Goal: Task Accomplishment & Management: Use online tool/utility

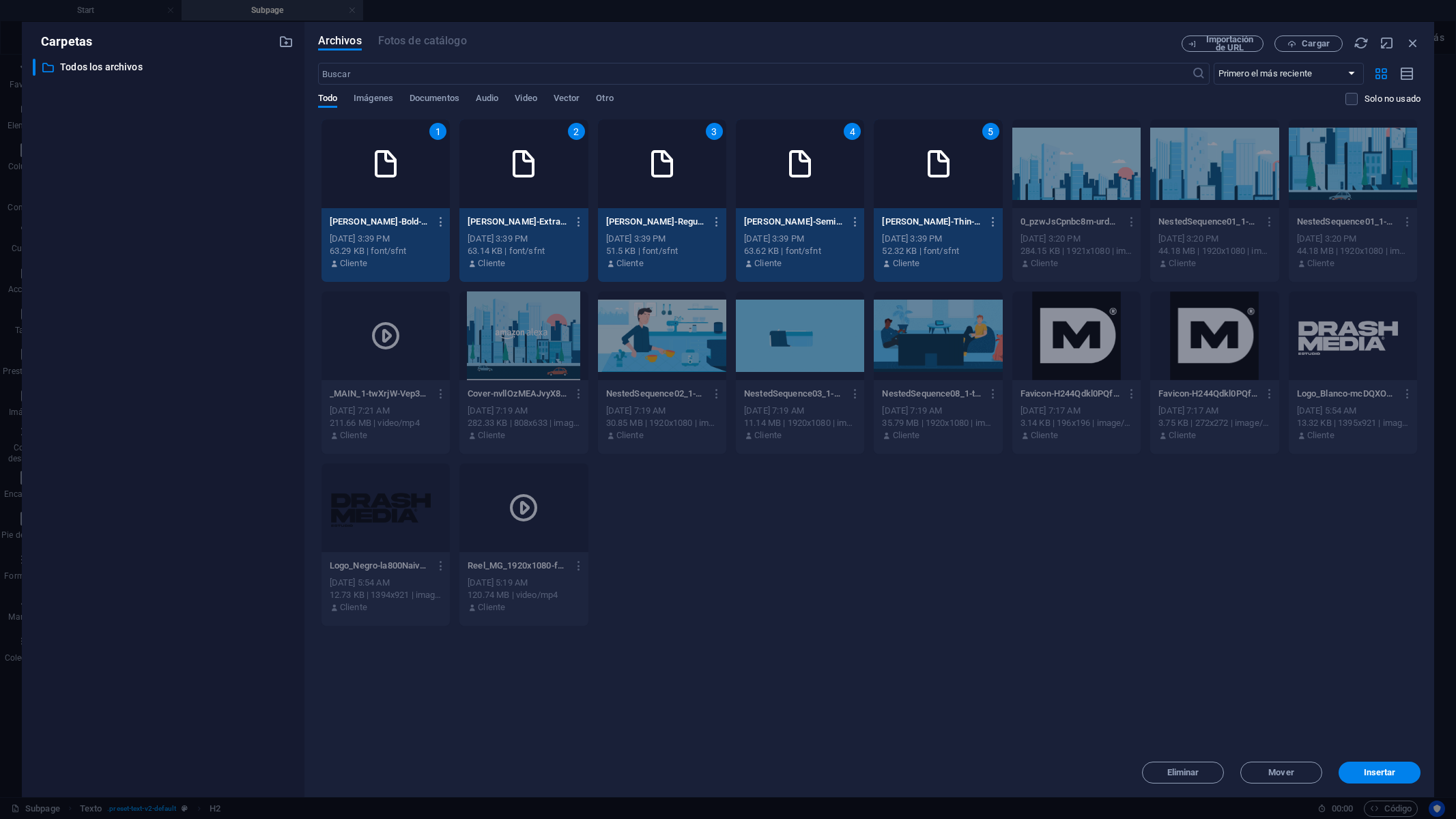
select select "popularity"
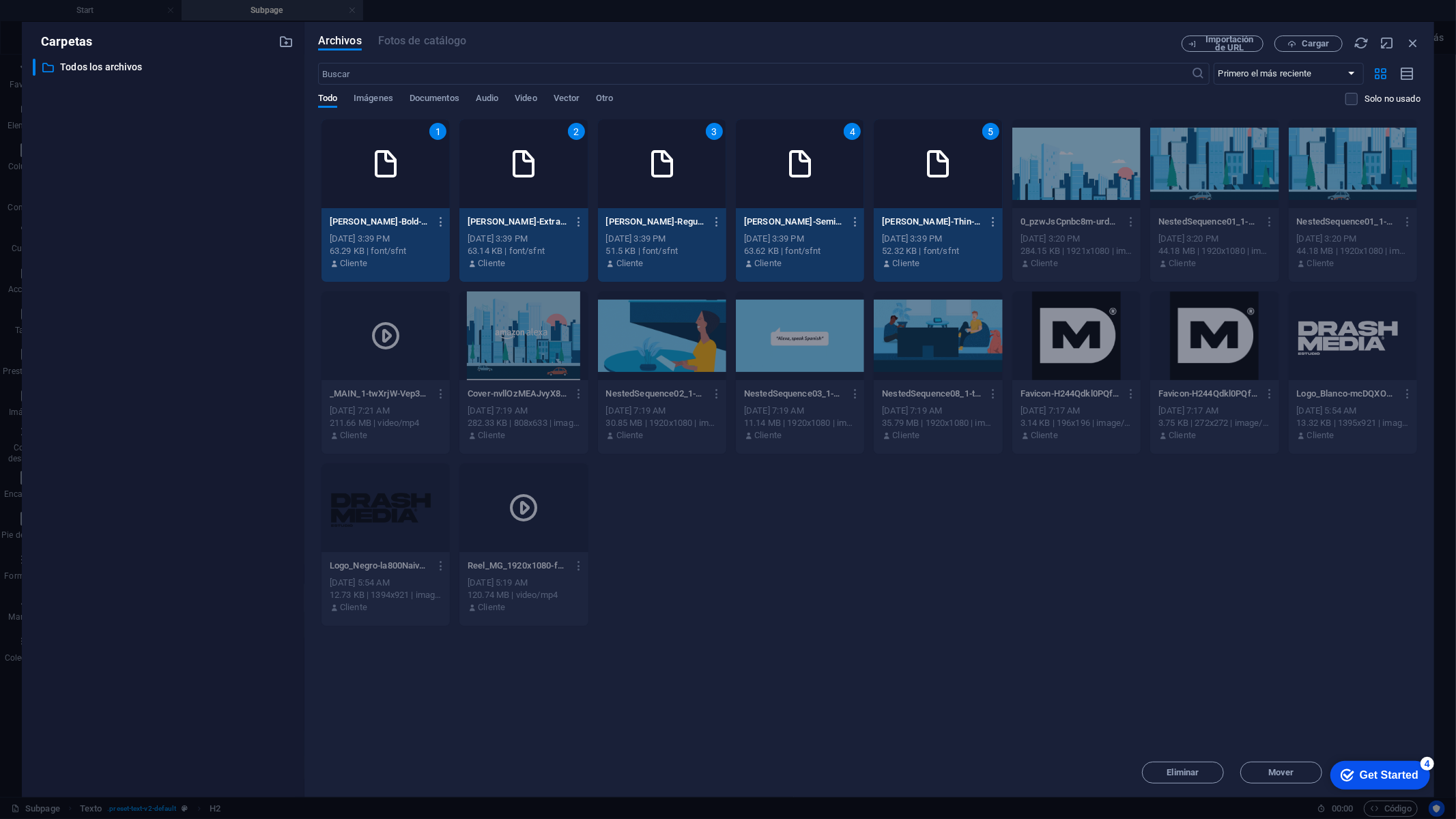
scroll to position [232, 0]
click at [1365, 789] on div "checkmark Get Started 4 First Steps in the Editor Let's guide you through the t…" at bounding box center [1377, 773] width 116 height 41
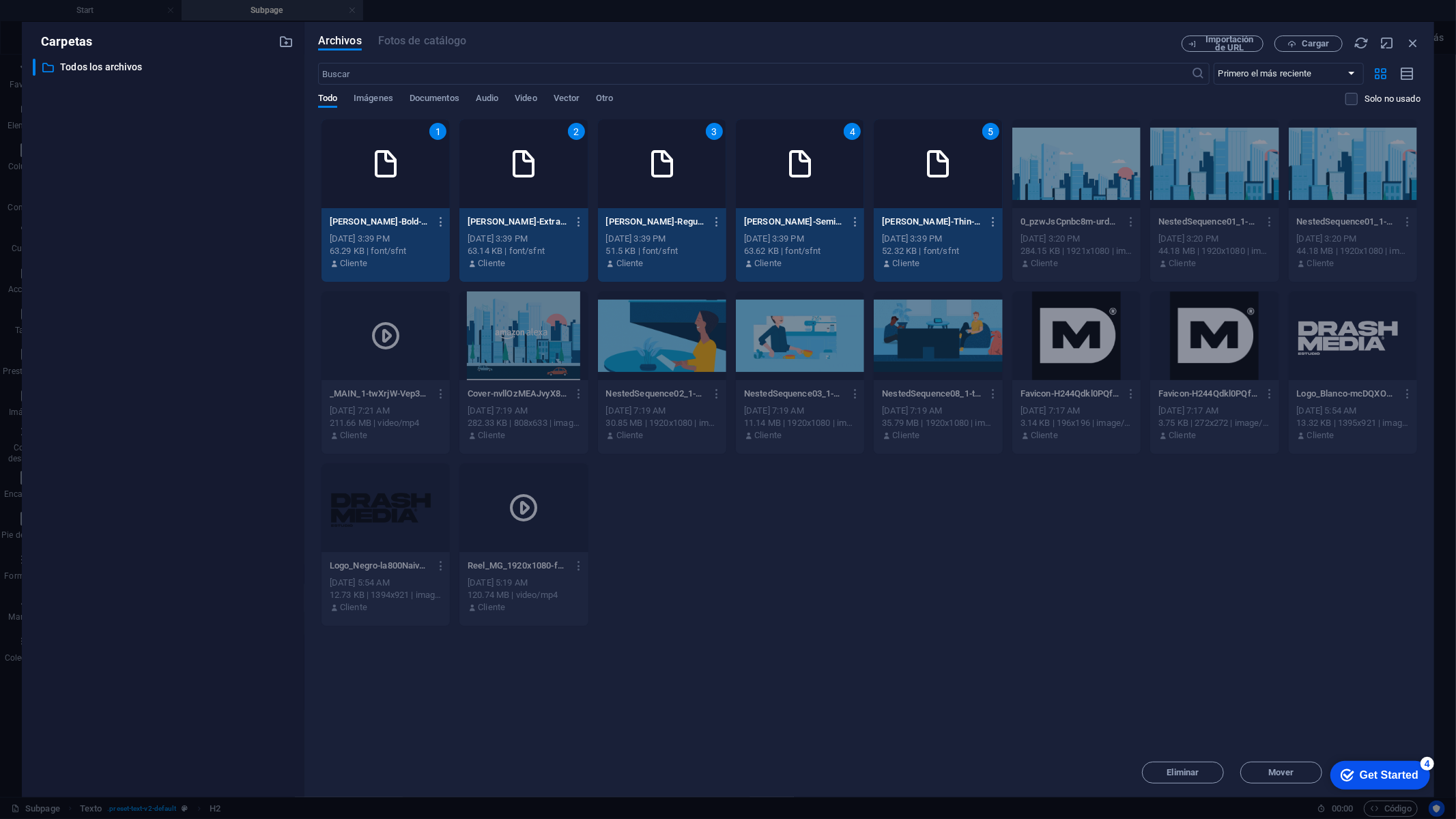
drag, startPoint x: 42, startPoint y: 21, endPoint x: 1417, endPoint y: 679, distance: 1524.3
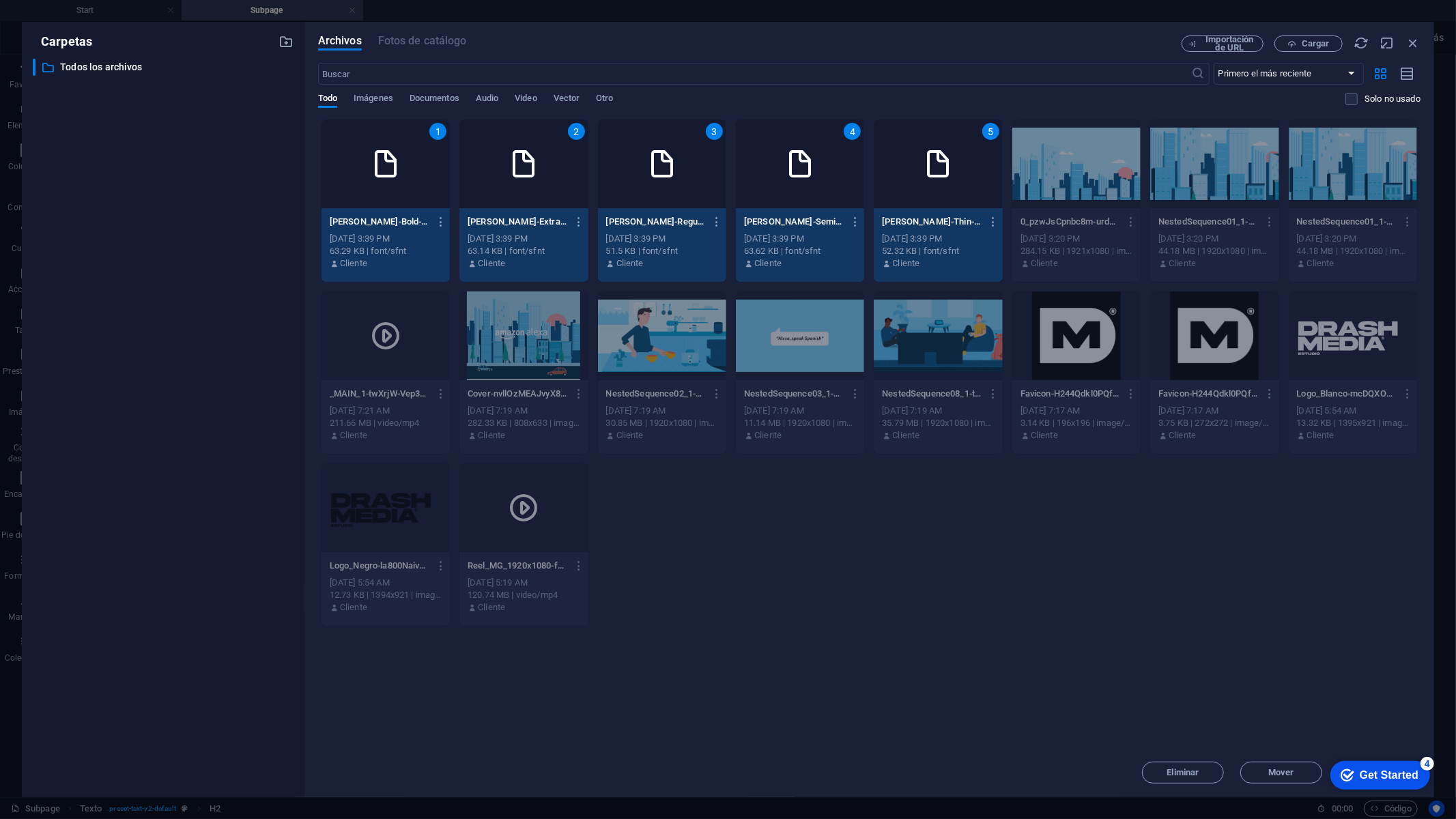
click at [1417, 678] on div "Arrastra archivos aquí para cargarlos de inmediato 1 [PERSON_NAME]-Bold-huEUpWG…" at bounding box center [869, 433] width 1103 height 629
click at [1394, 771] on div "Get Started" at bounding box center [1389, 774] width 59 height 12
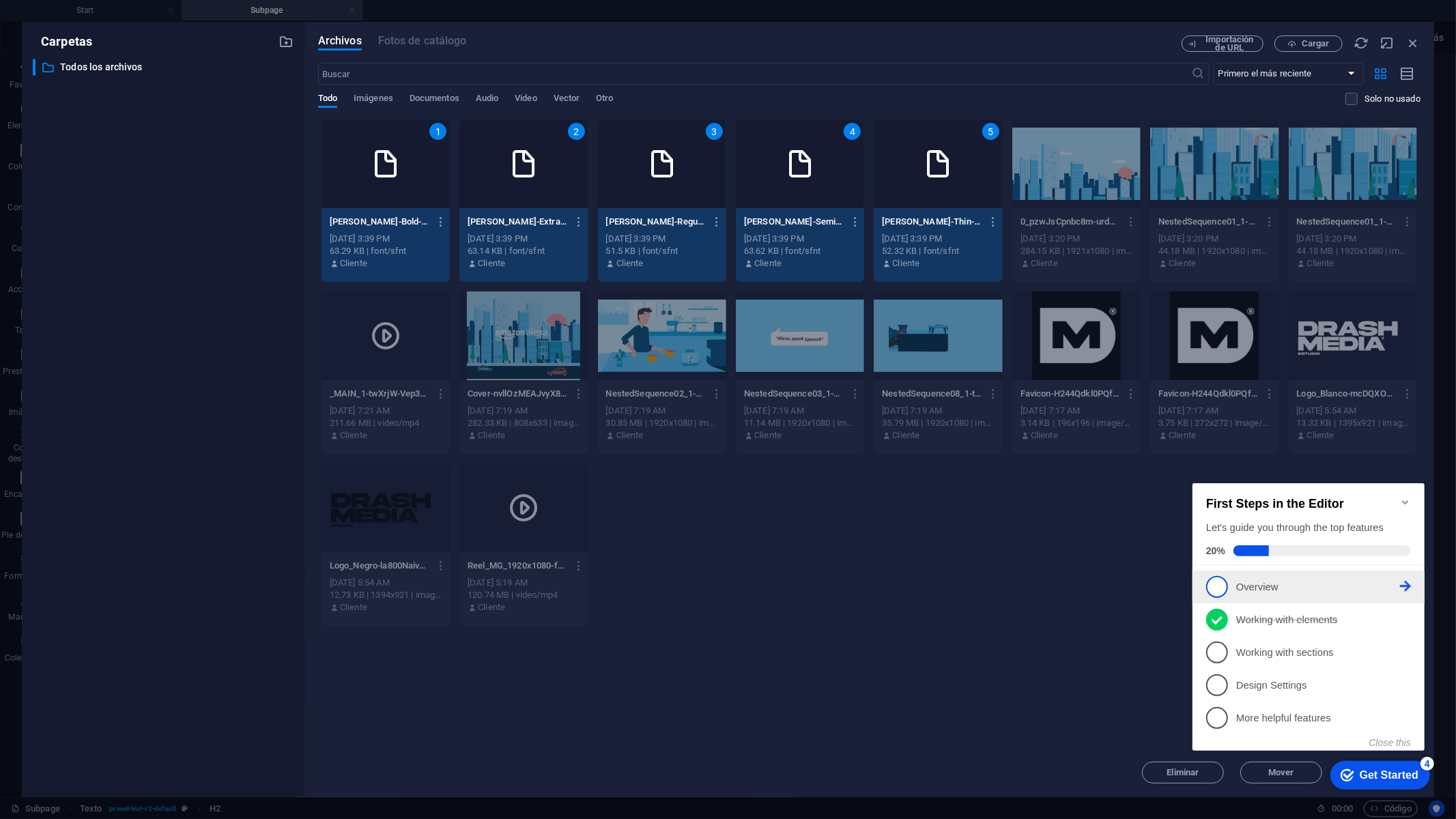
click at [1212, 591] on span "1" at bounding box center [1217, 586] width 22 height 22
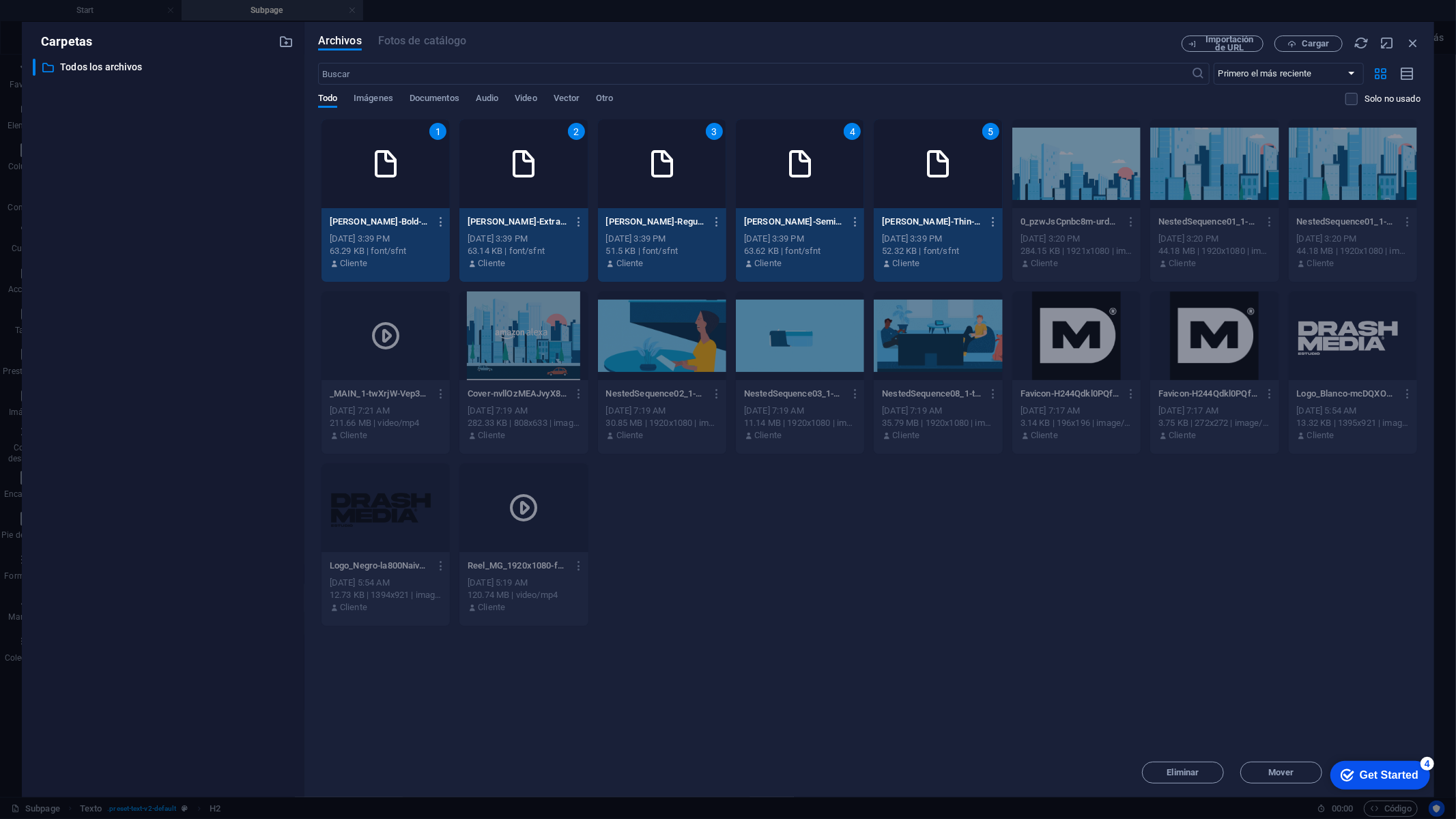
click at [1418, 781] on div "Get Started" at bounding box center [1389, 774] width 59 height 12
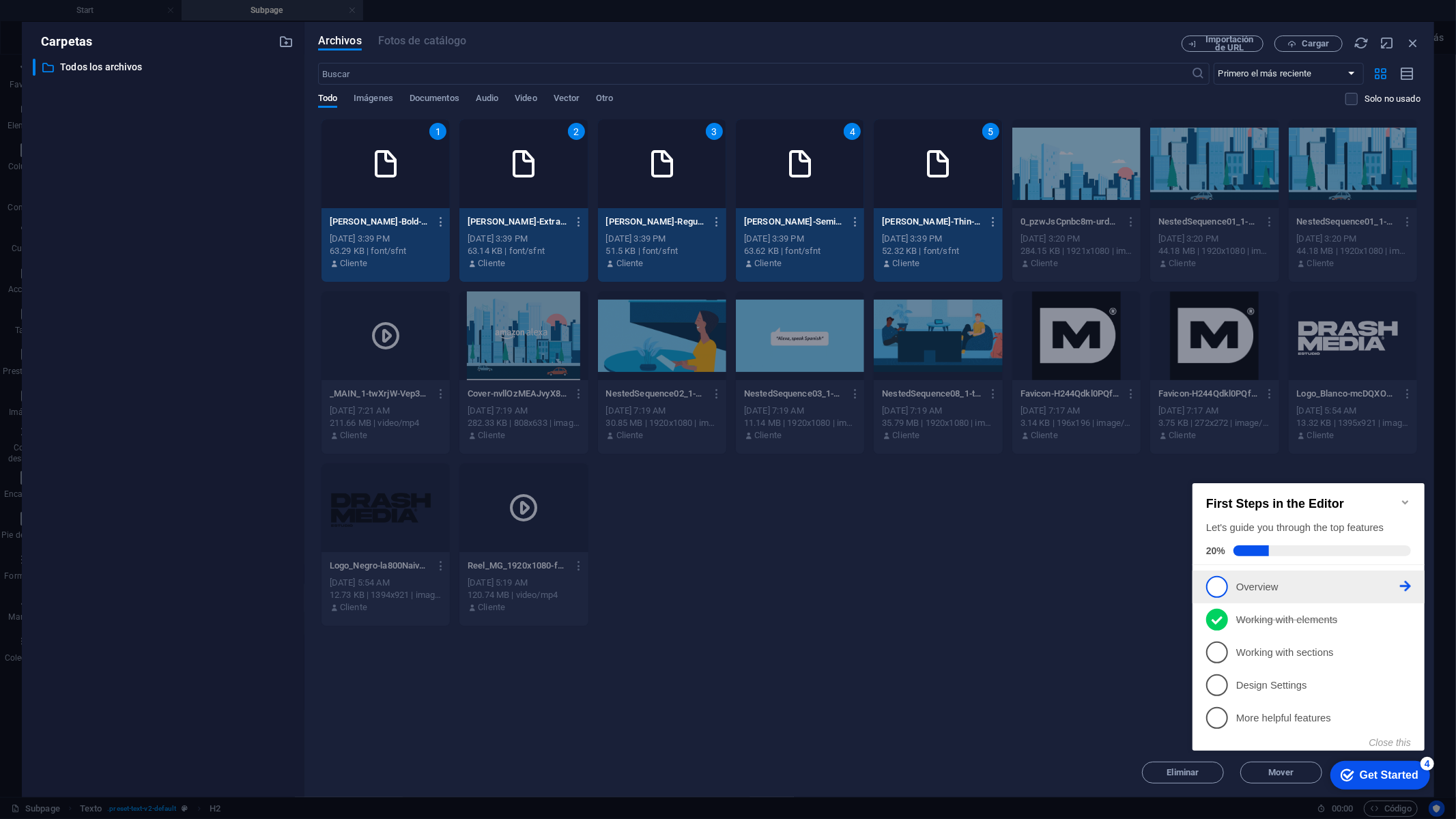
click at [1400, 576] on link "1 Overview - incomplete" at bounding box center [1308, 586] width 204 height 22
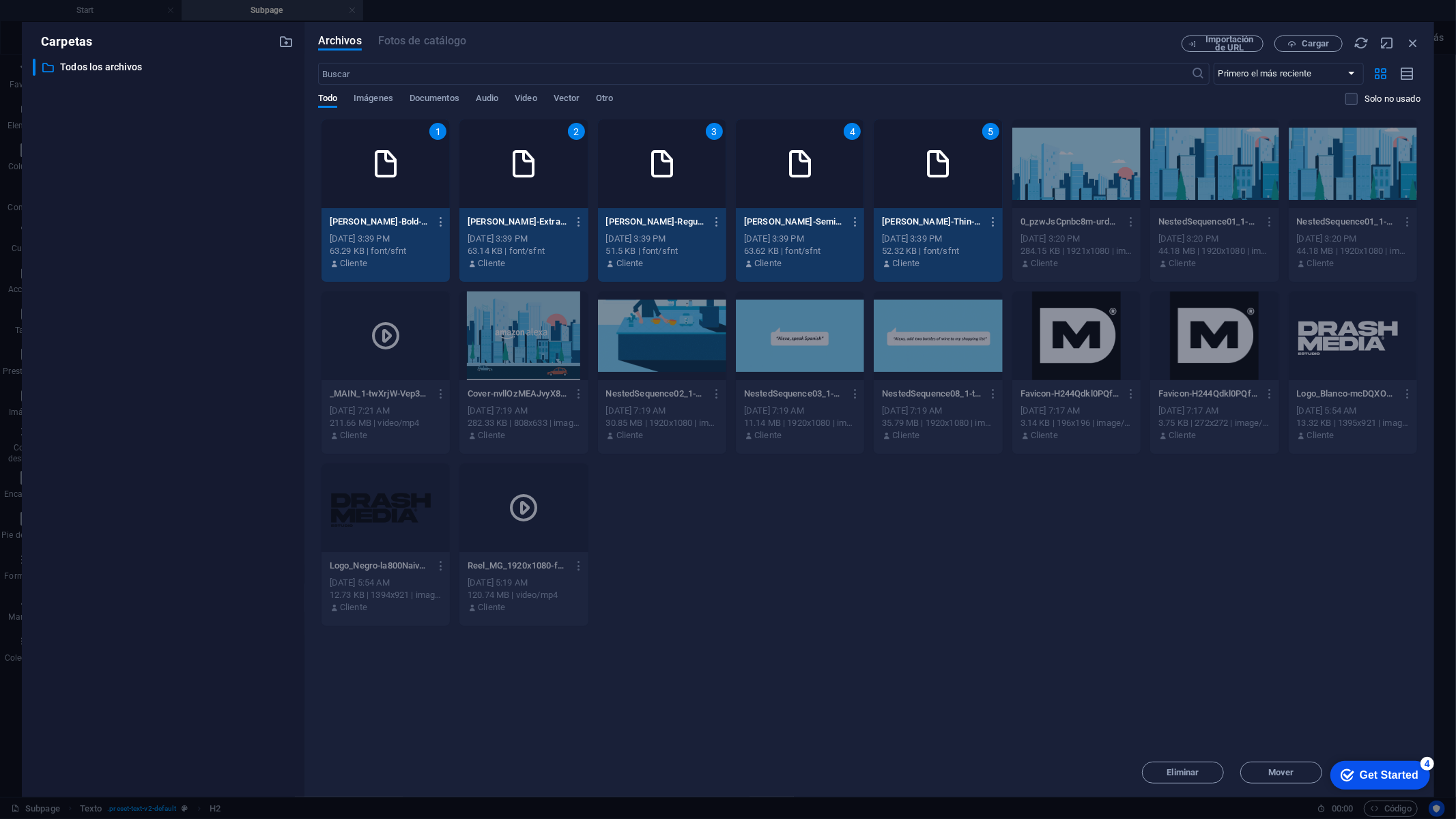
click at [1402, 781] on div "checkmark Get Started 4" at bounding box center [1379, 775] width 99 height 29
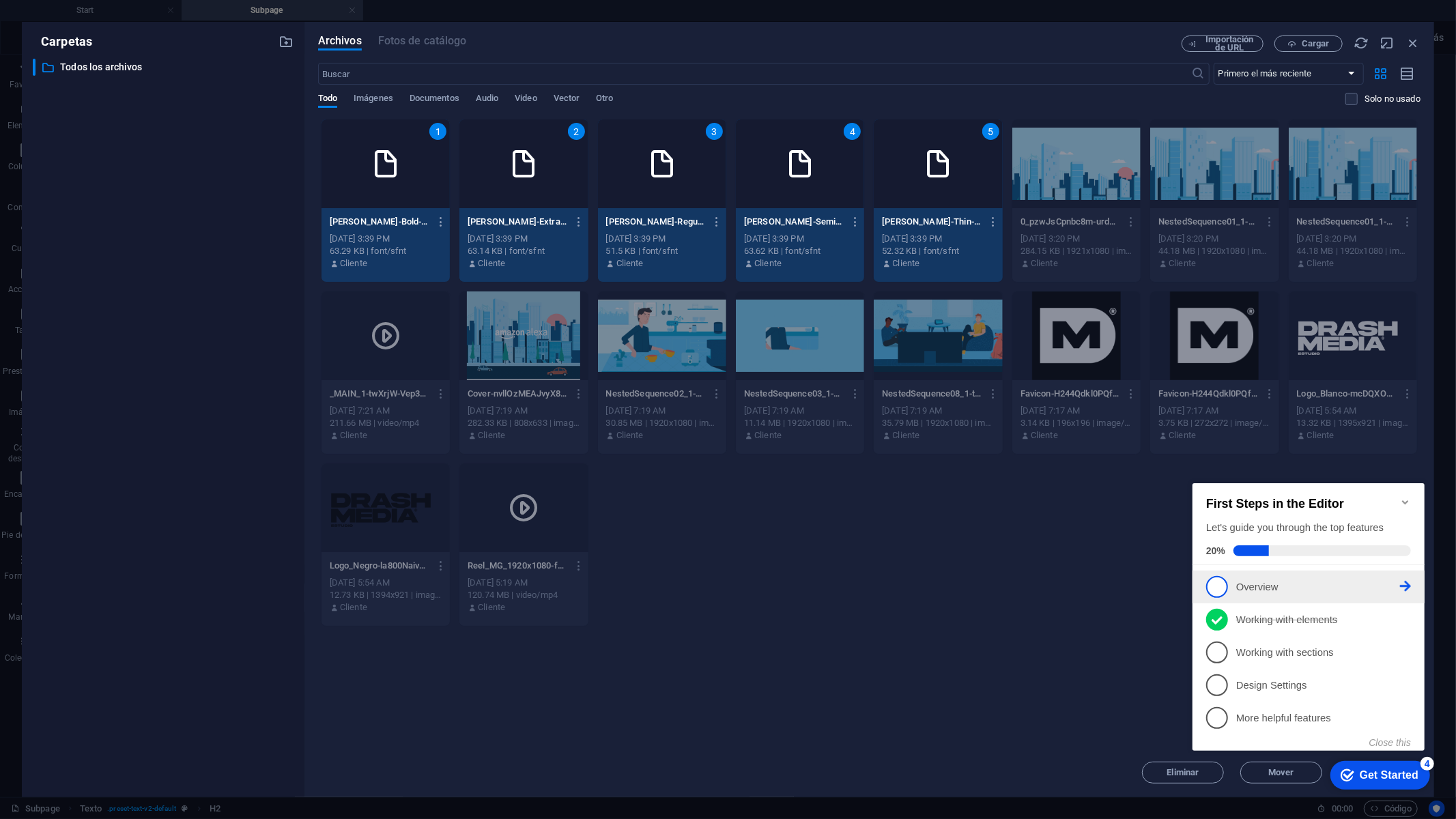
click at [1212, 583] on span "1" at bounding box center [1217, 586] width 22 height 22
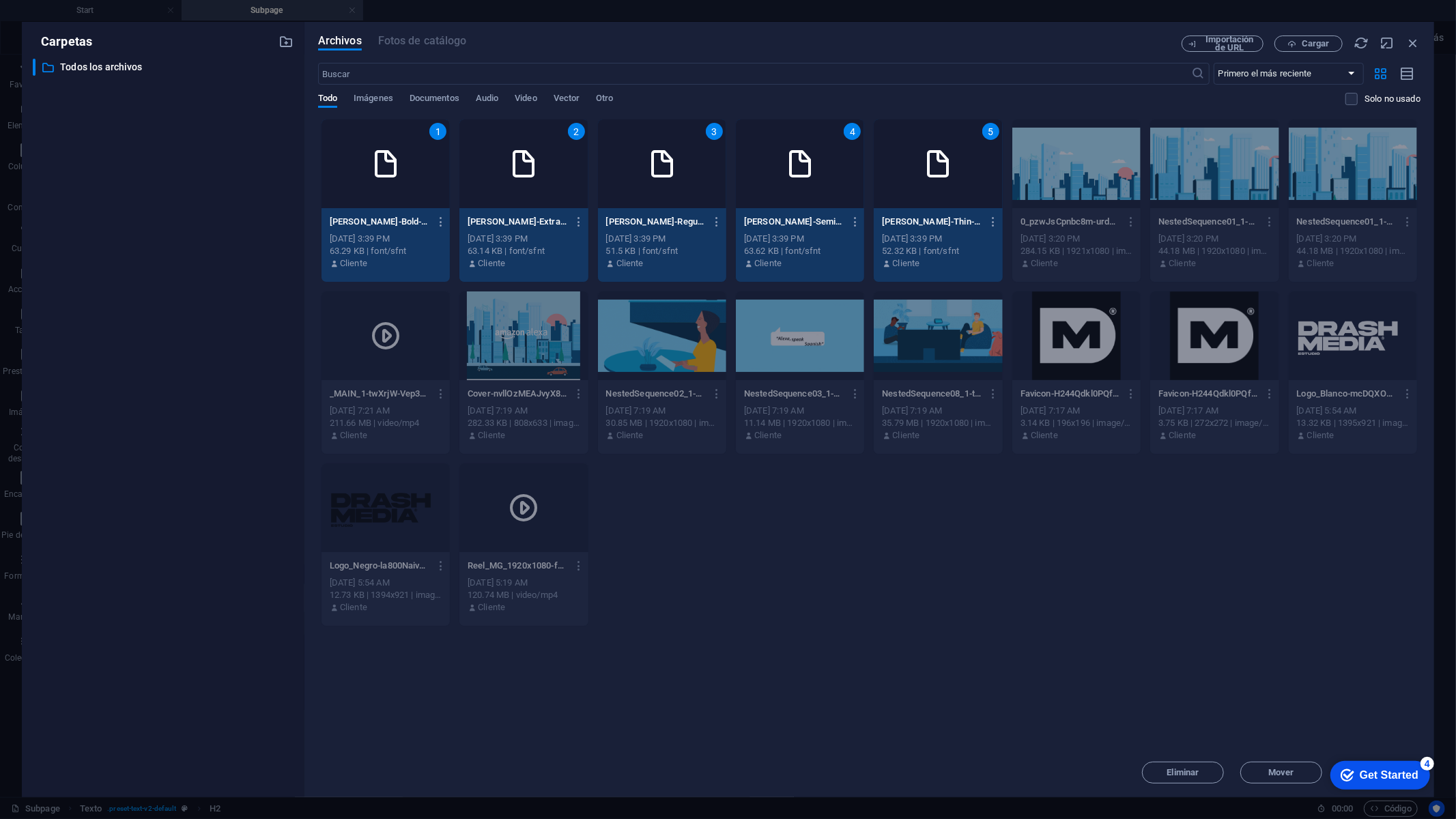
click at [1384, 778] on div "Get Started" at bounding box center [1389, 774] width 59 height 12
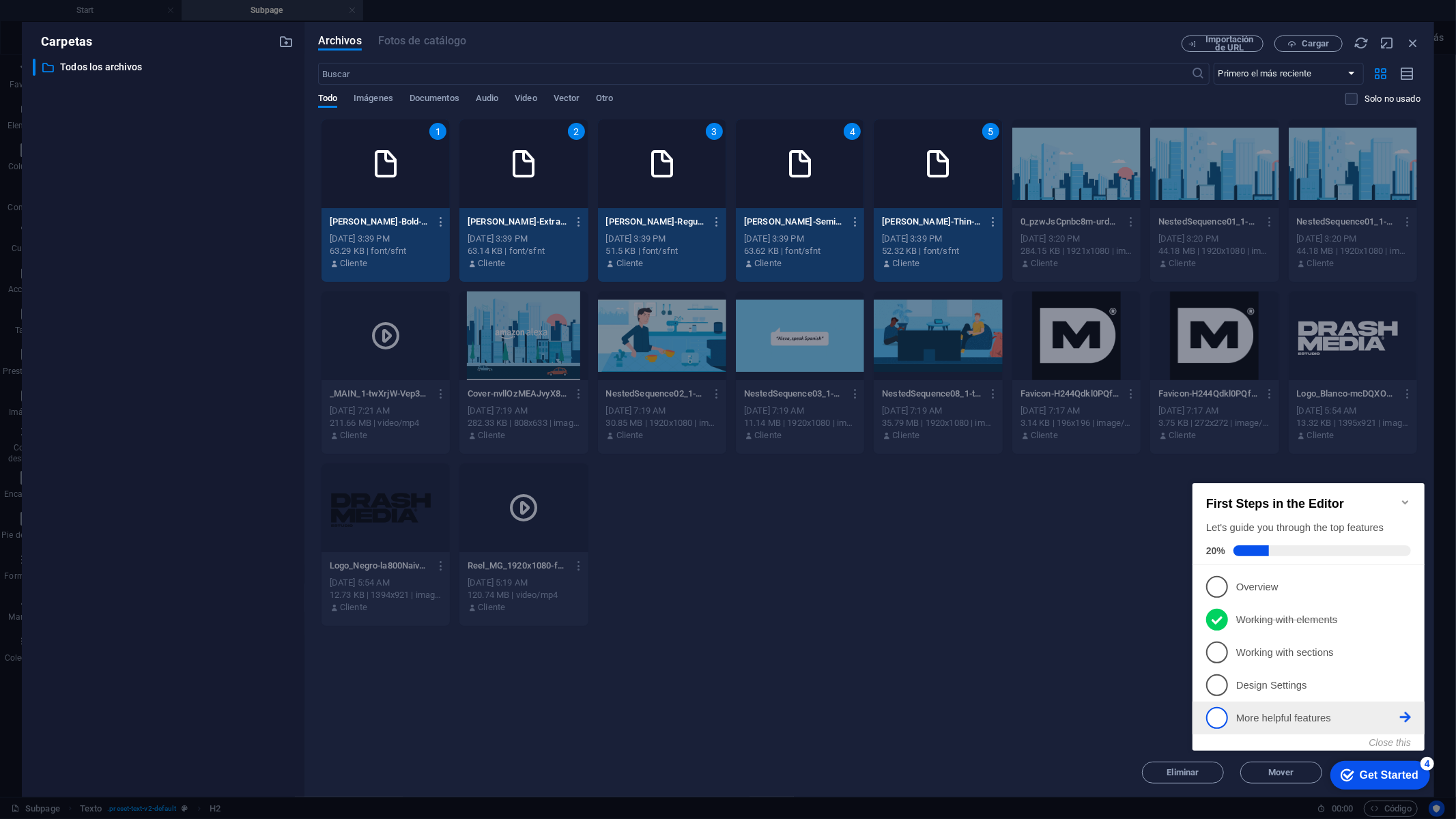
click at [1220, 714] on span "5" at bounding box center [1217, 717] width 22 height 22
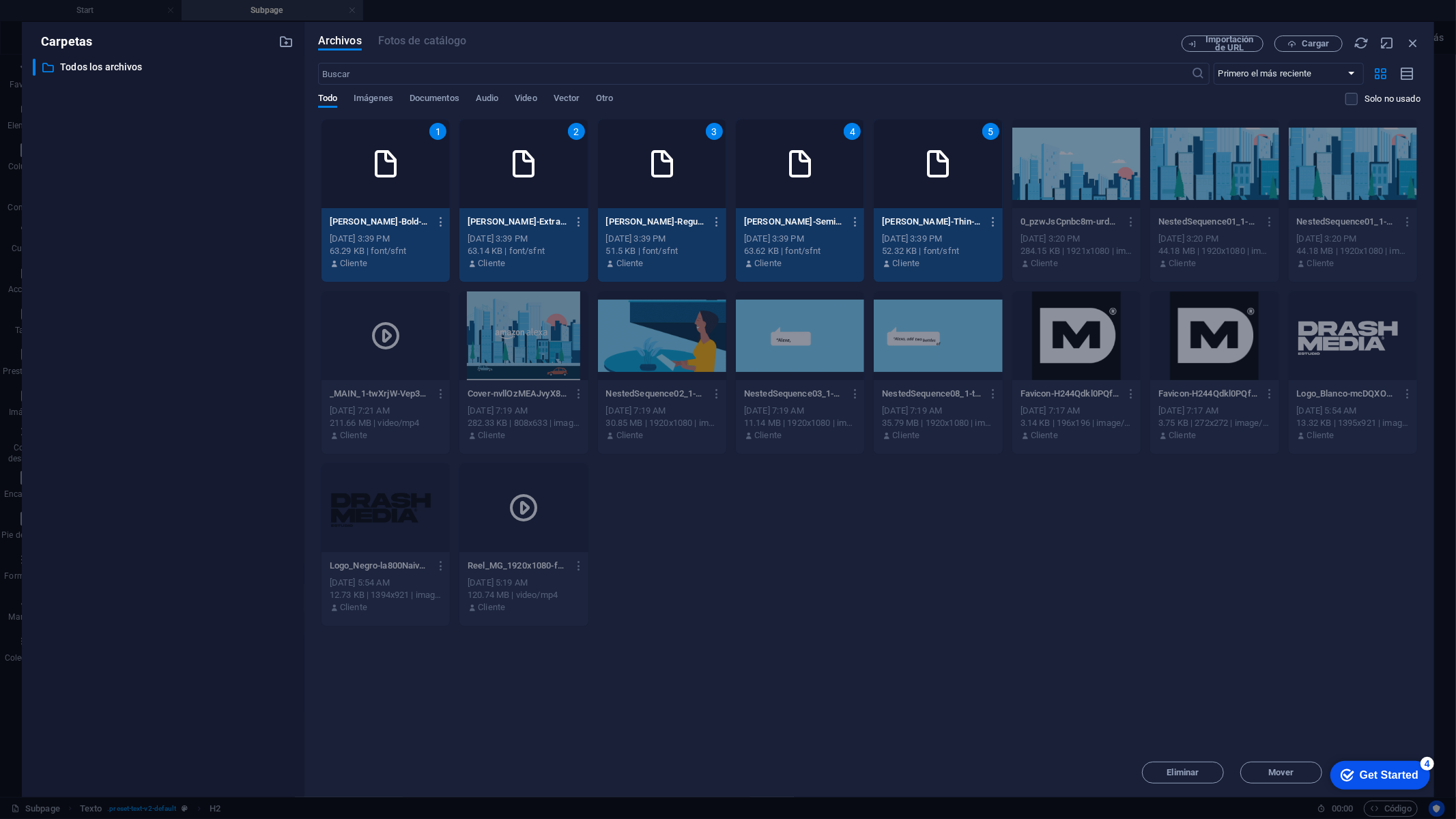
scroll to position [0, 0]
click at [1414, 48] on icon "button" at bounding box center [1413, 43] width 15 height 15
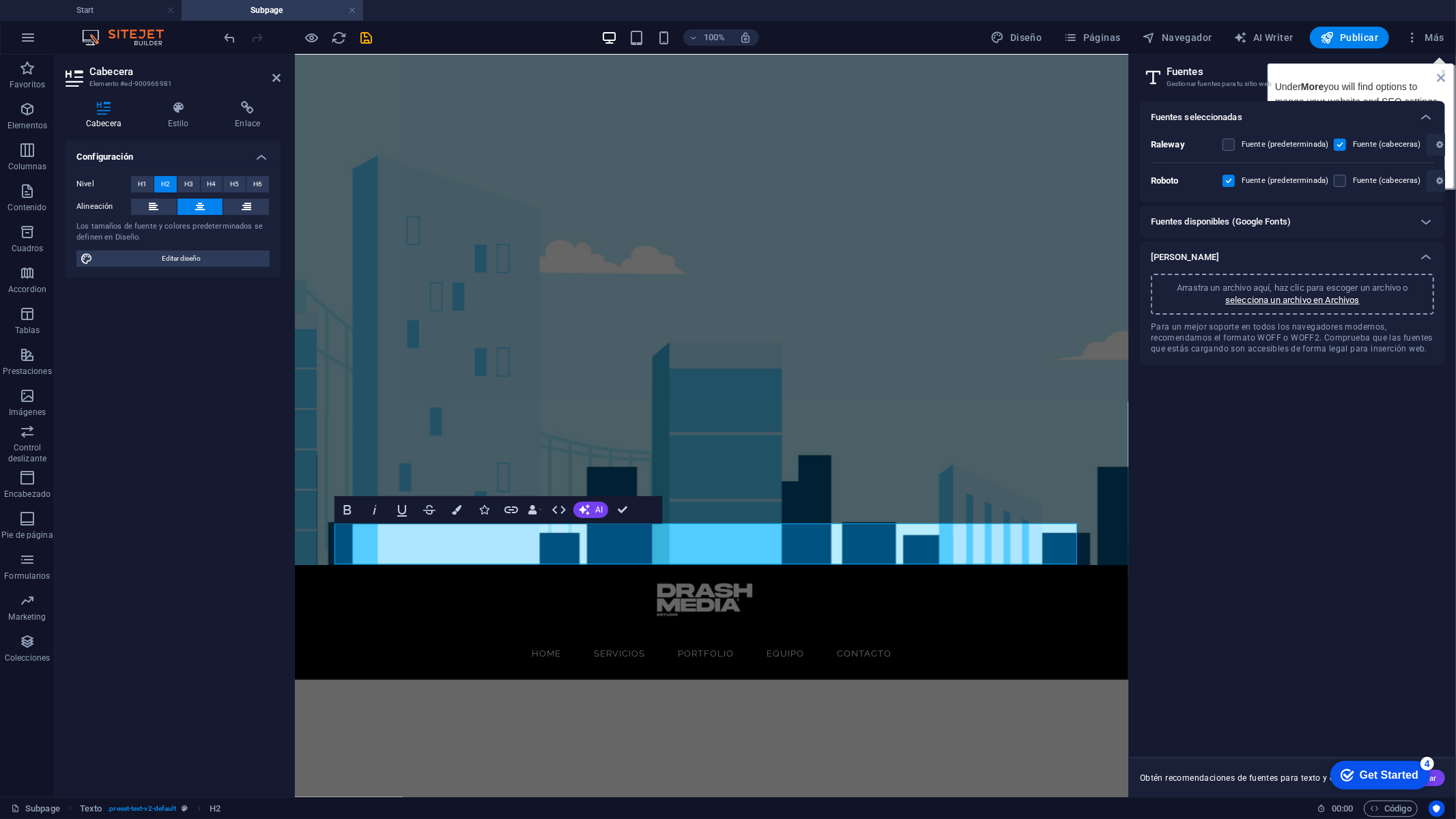
click at [1349, 768] on icon "checkmark" at bounding box center [1347, 774] width 14 height 14
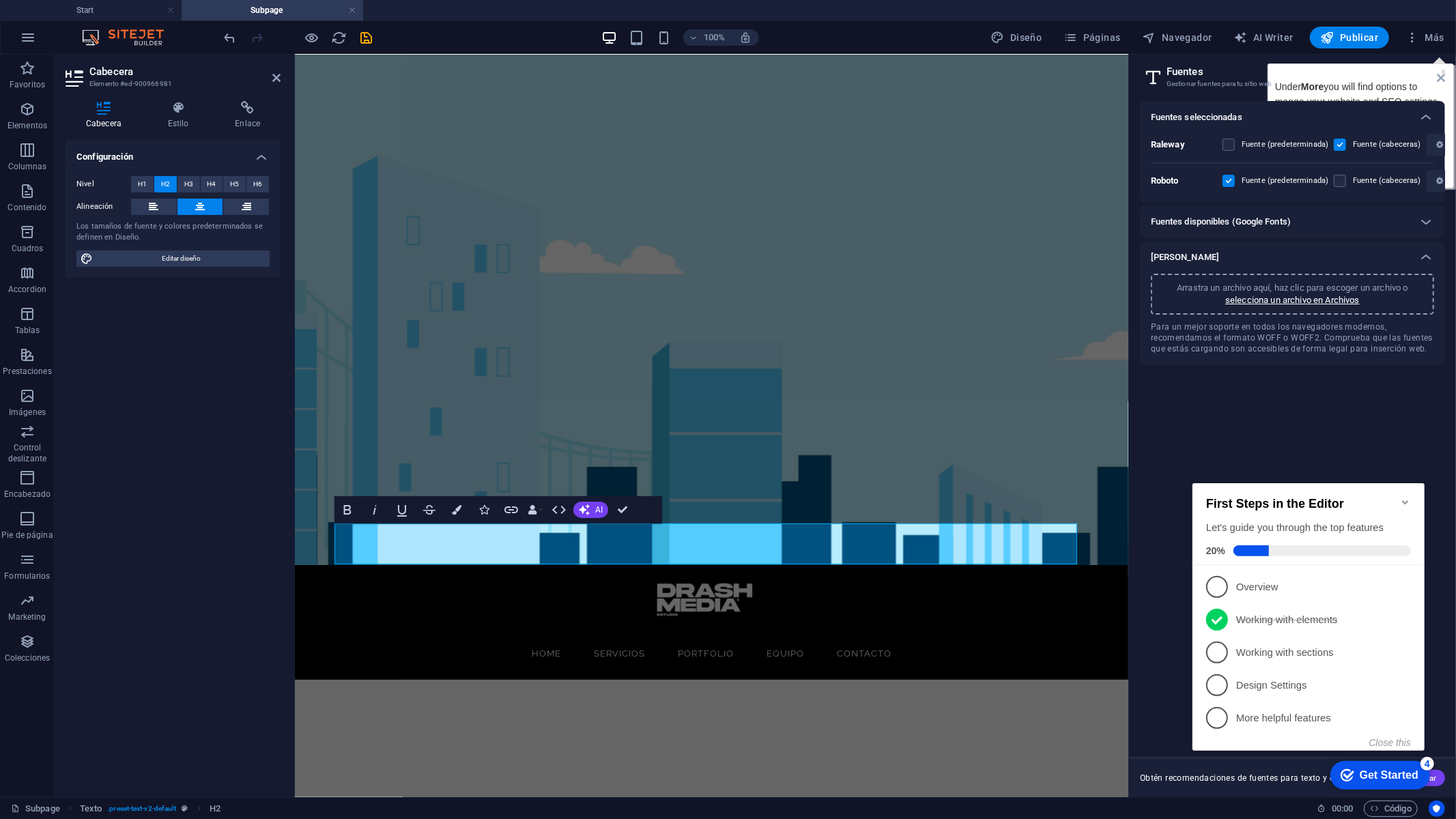
click at [1405, 499] on icon "Minimize checklist" at bounding box center [1405, 502] width 6 height 4
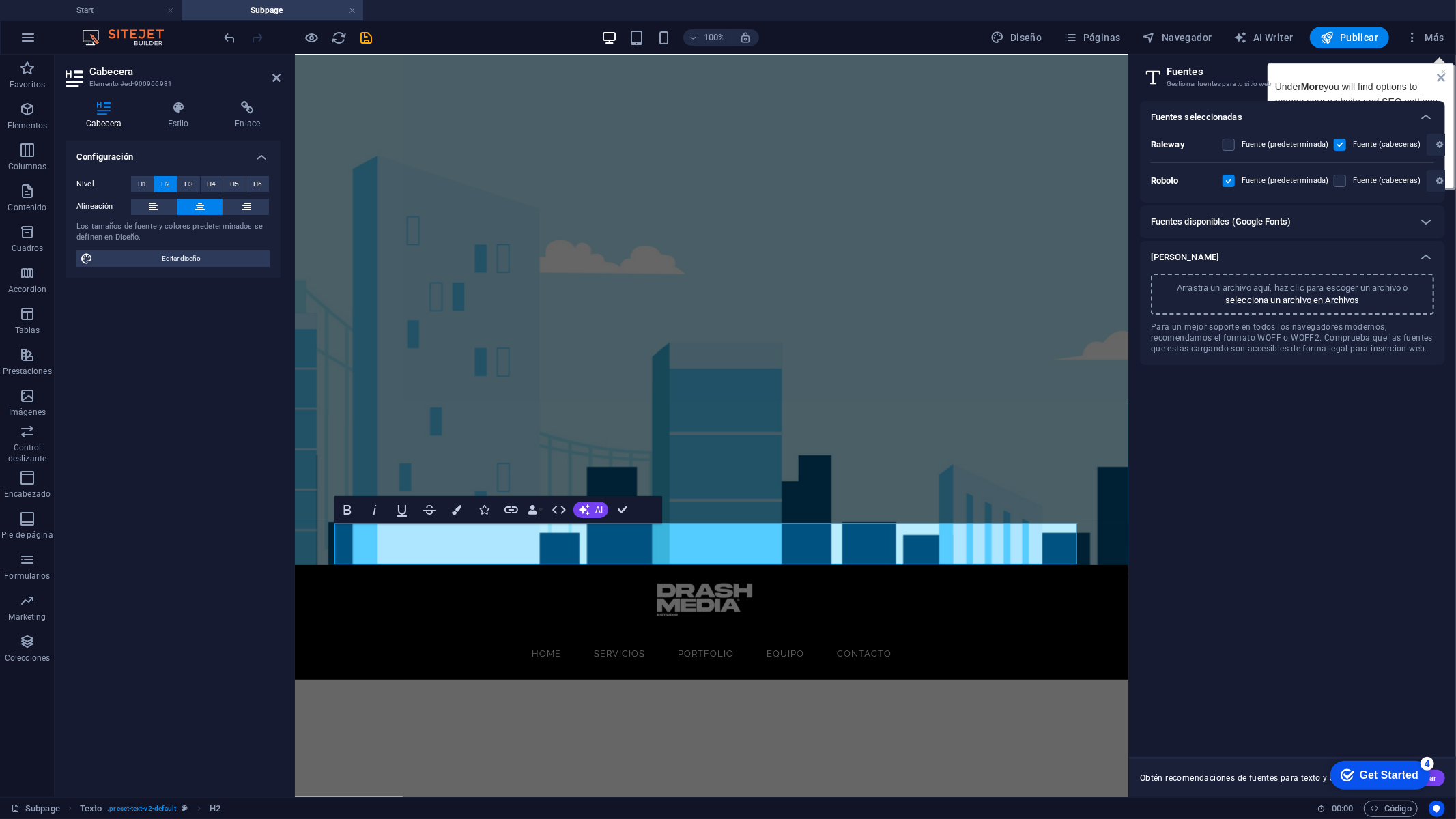
click at [1430, 789] on div "checkmark Get Started 4" at bounding box center [1379, 775] width 99 height 29
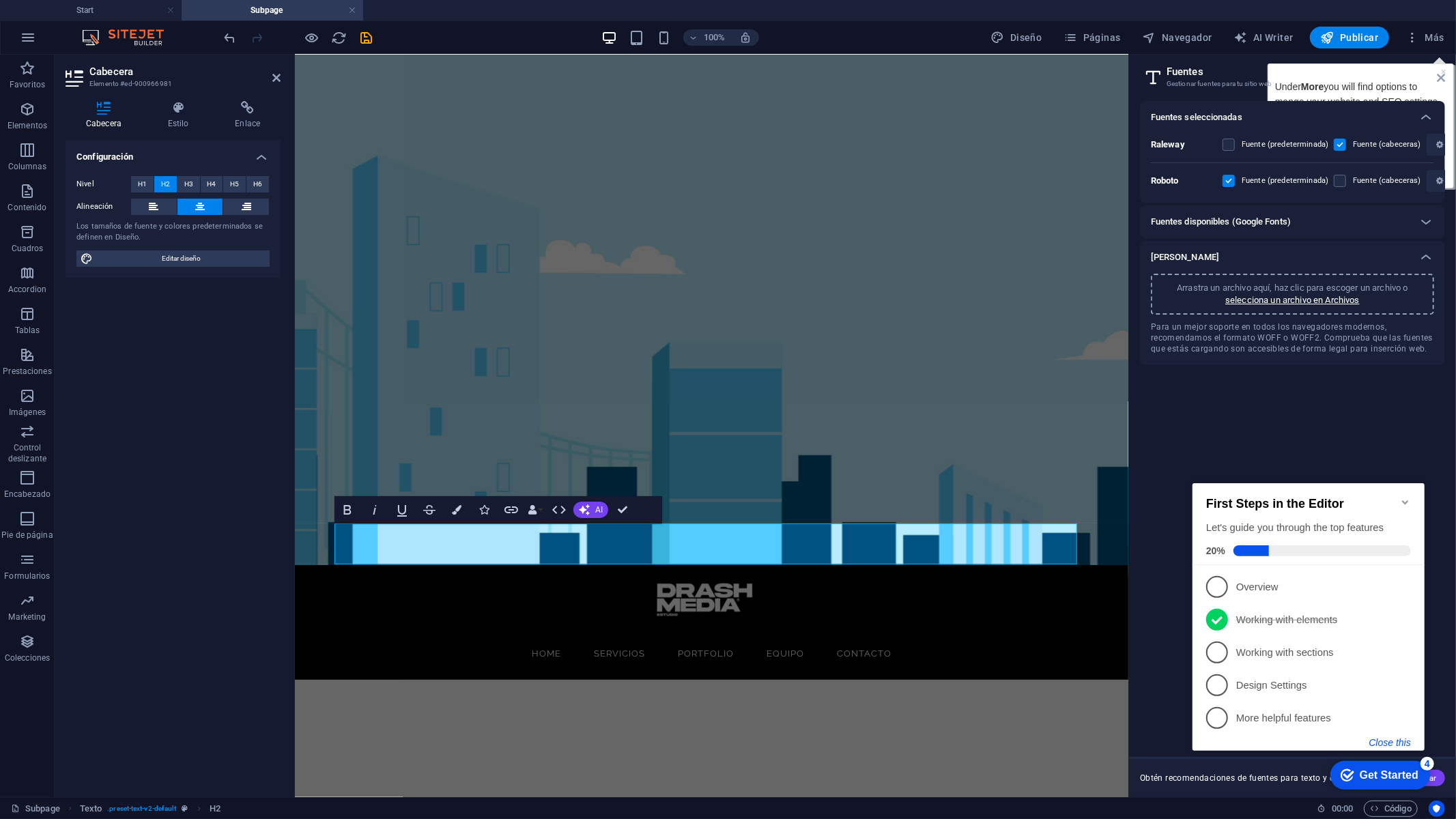
click at [1398, 738] on button "Close this" at bounding box center [1389, 741] width 41 height 11
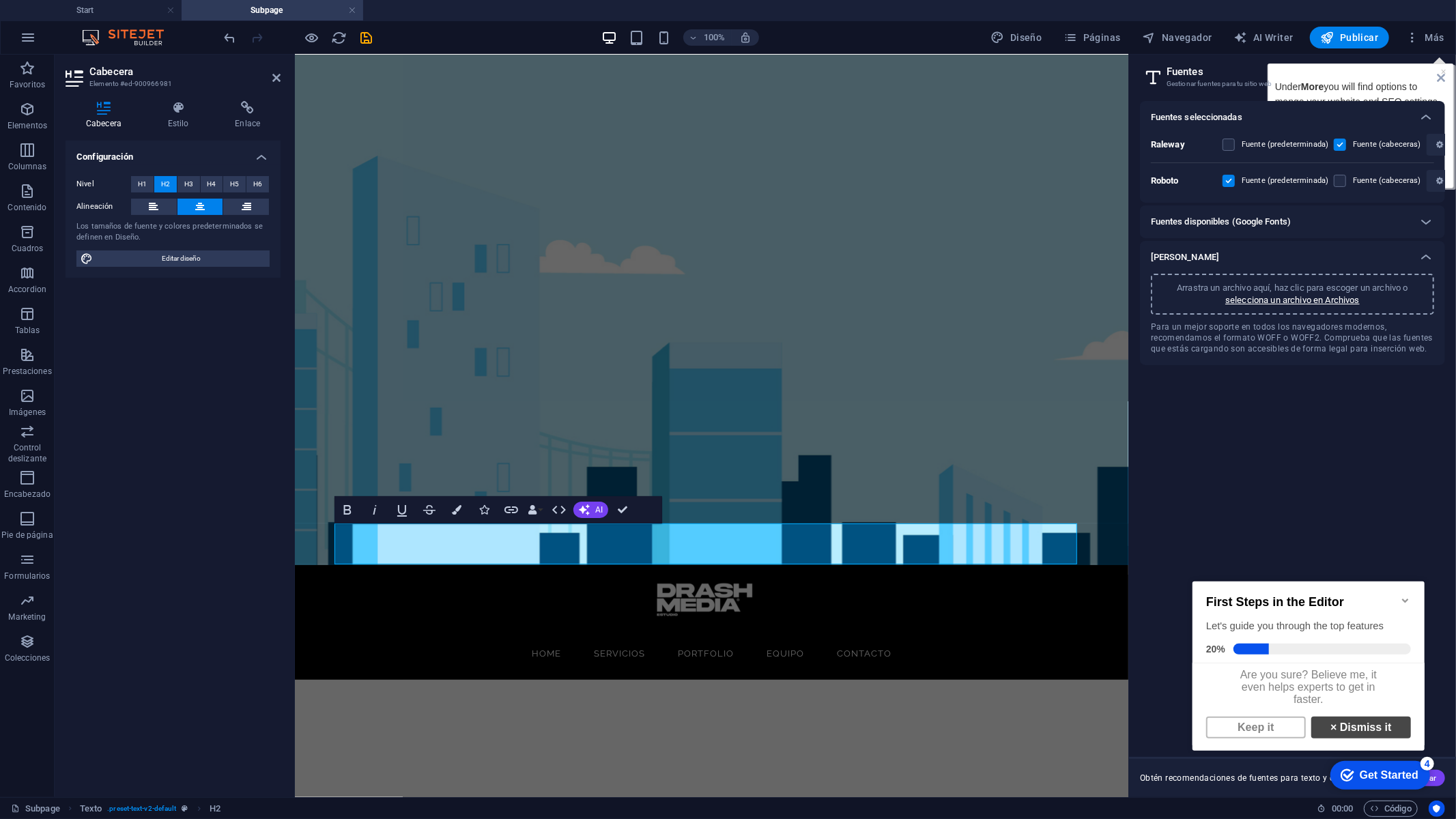
click at [1371, 730] on link "× Dismiss it" at bounding box center [1360, 727] width 99 height 22
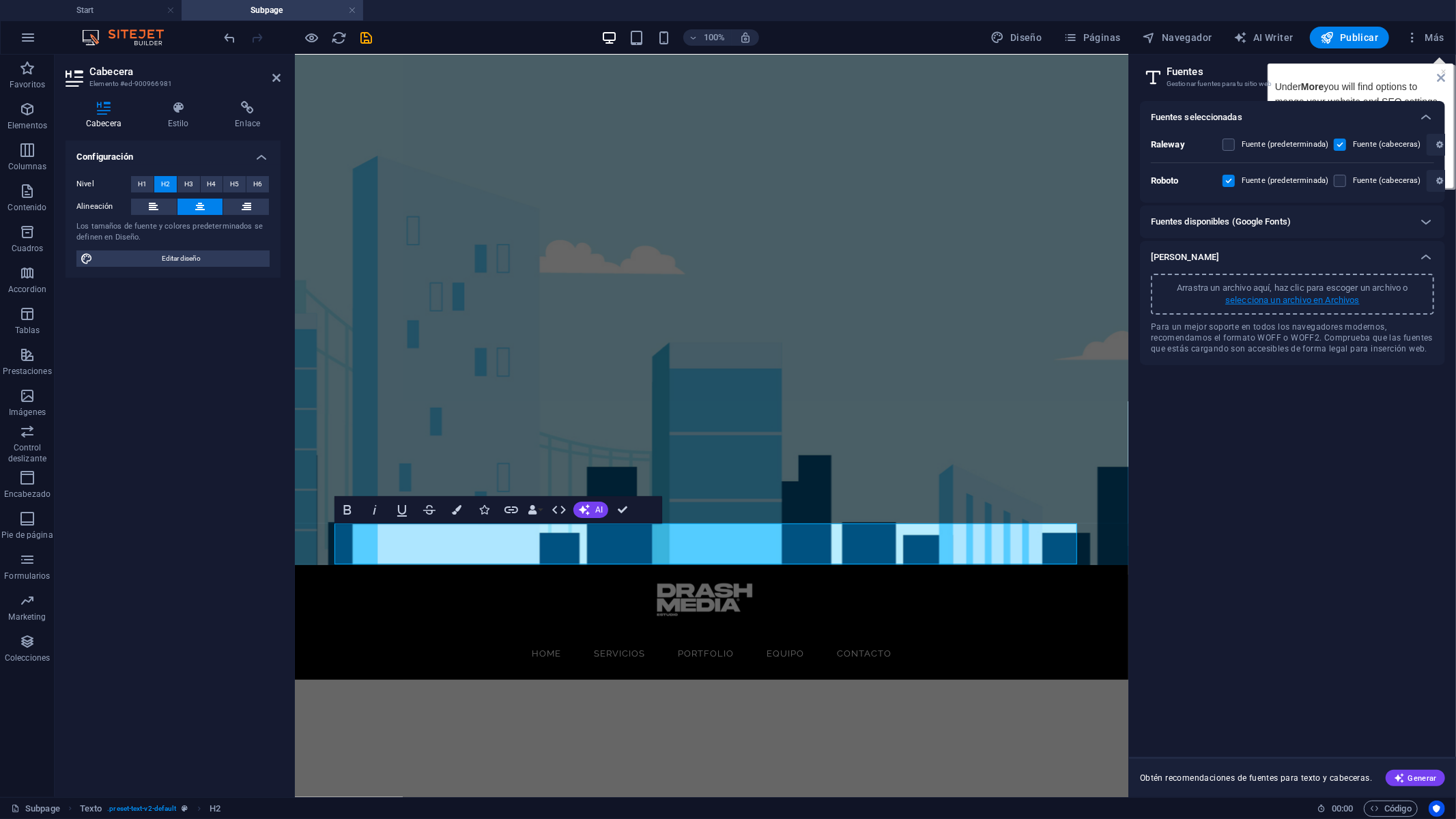
click at [1288, 301] on p "selecciona un archivo en Archivos" at bounding box center [1292, 300] width 134 height 12
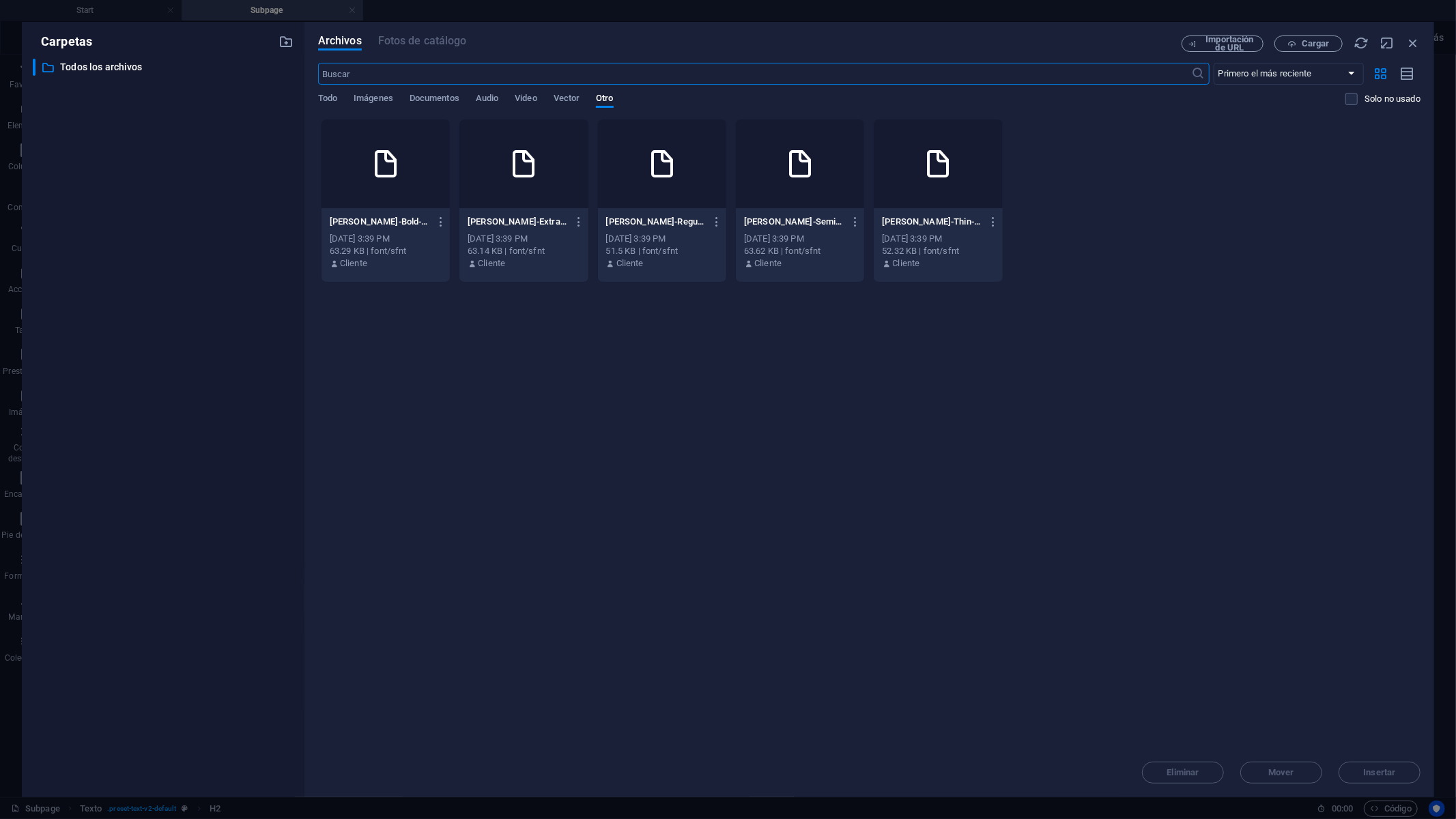
click at [367, 233] on div "[DATE] 3:39 PM" at bounding box center [386, 238] width 112 height 12
click at [899, 234] on div "[DATE] 3:39 PM" at bounding box center [938, 238] width 112 height 12
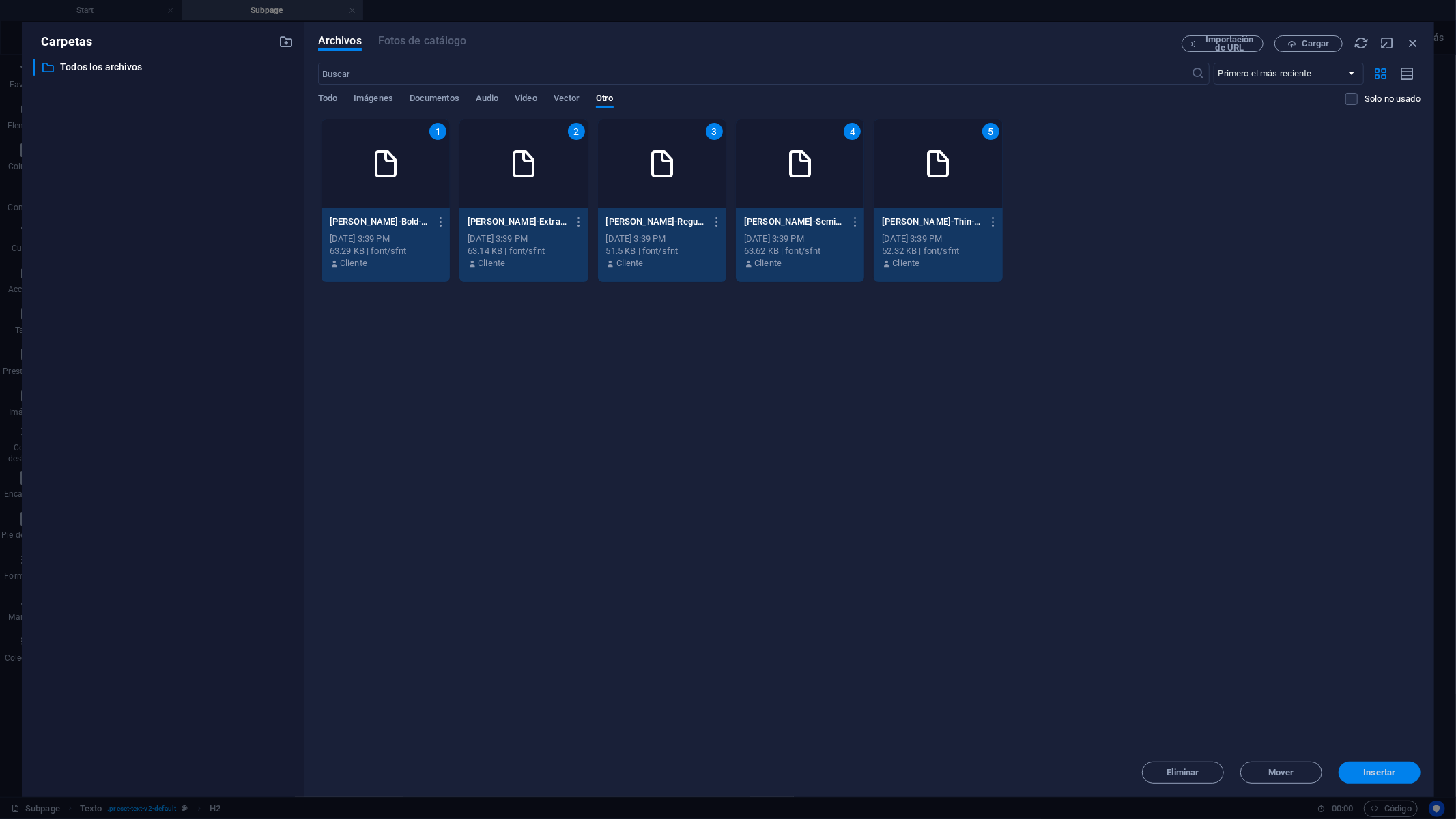
click at [1386, 773] on span "Insertar" at bounding box center [1380, 772] width 32 height 8
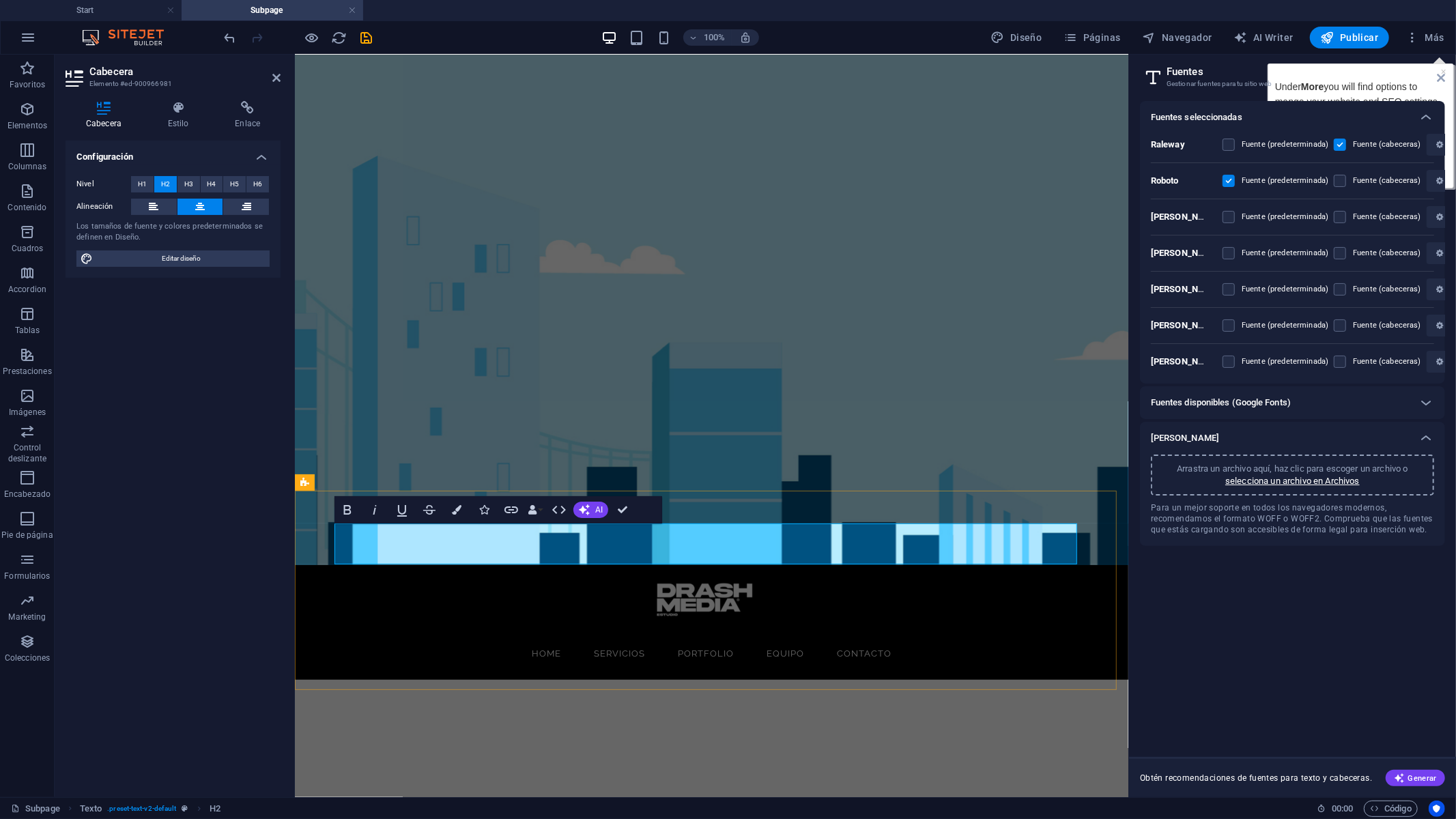
click at [1228, 215] on label at bounding box center [1228, 217] width 12 height 12
click at [0, 0] on PFli1xKA "checkbox" at bounding box center [0, 0] width 0 height 0
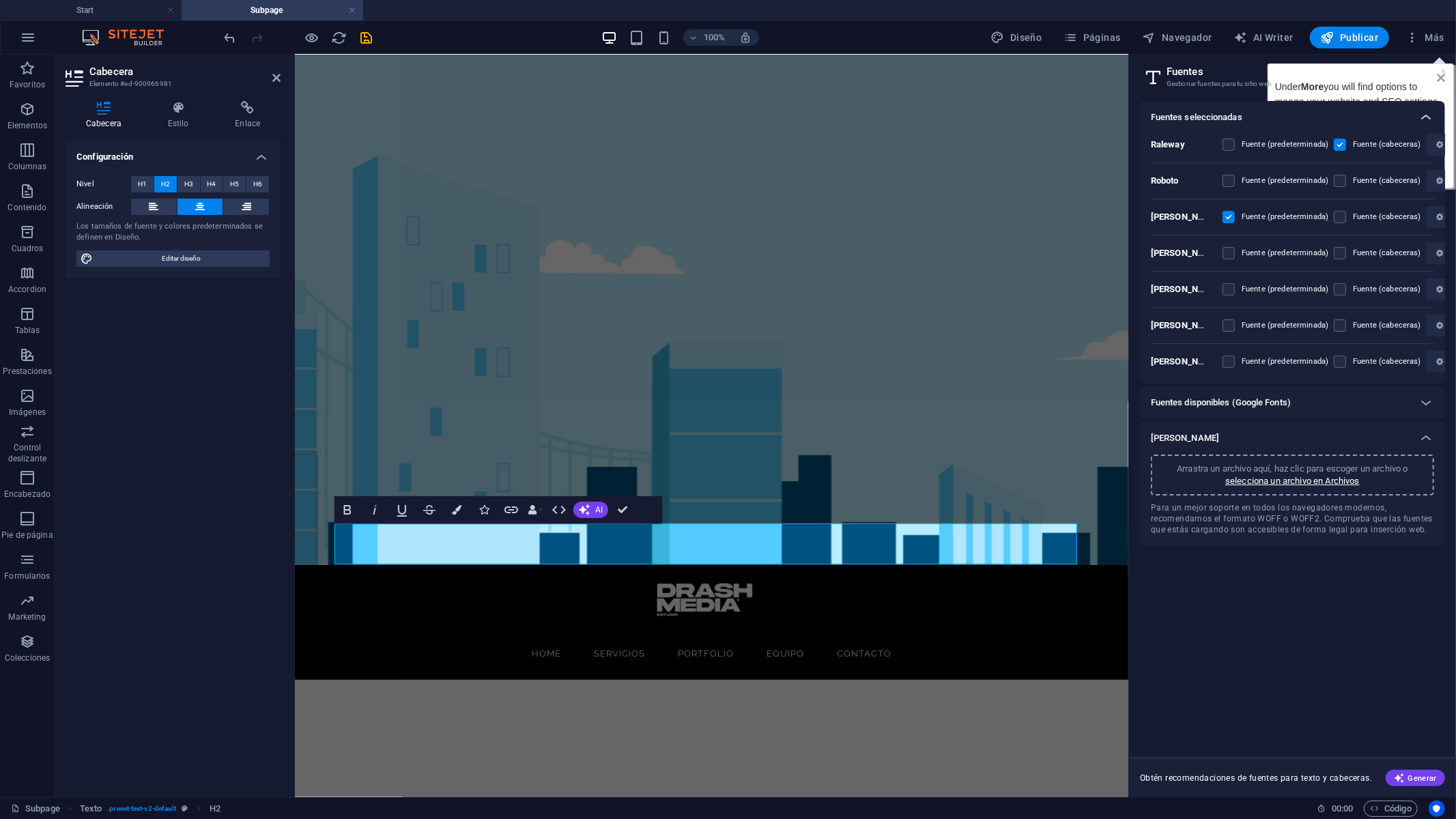
click at [1430, 117] on icon at bounding box center [1426, 117] width 17 height 17
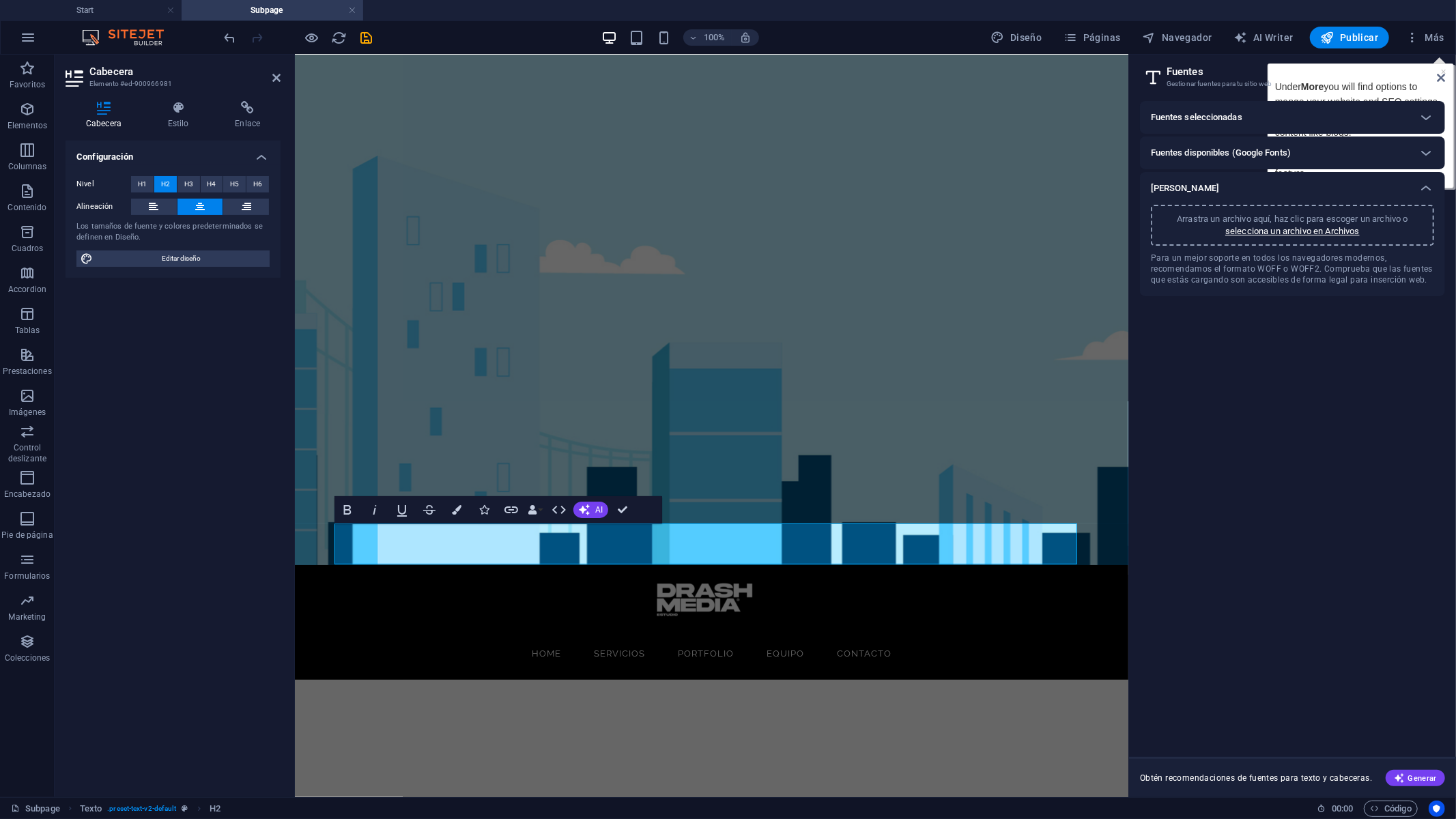
click at [1441, 78] on icon at bounding box center [1441, 78] width 8 height 11
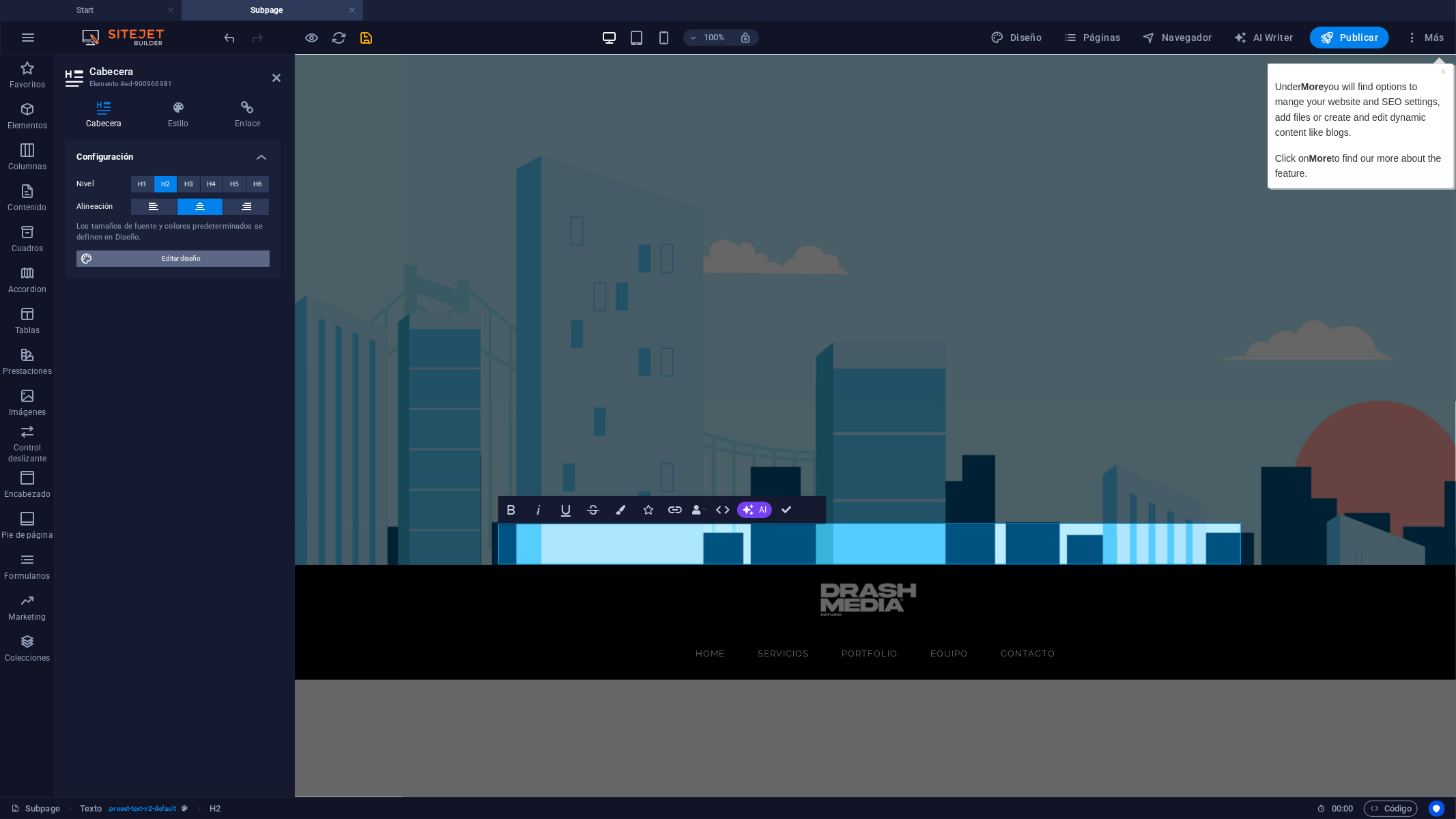
click at [228, 262] on span "Editar diseño" at bounding box center [181, 259] width 169 height 17
select select "px"
select select "500"
select select "px"
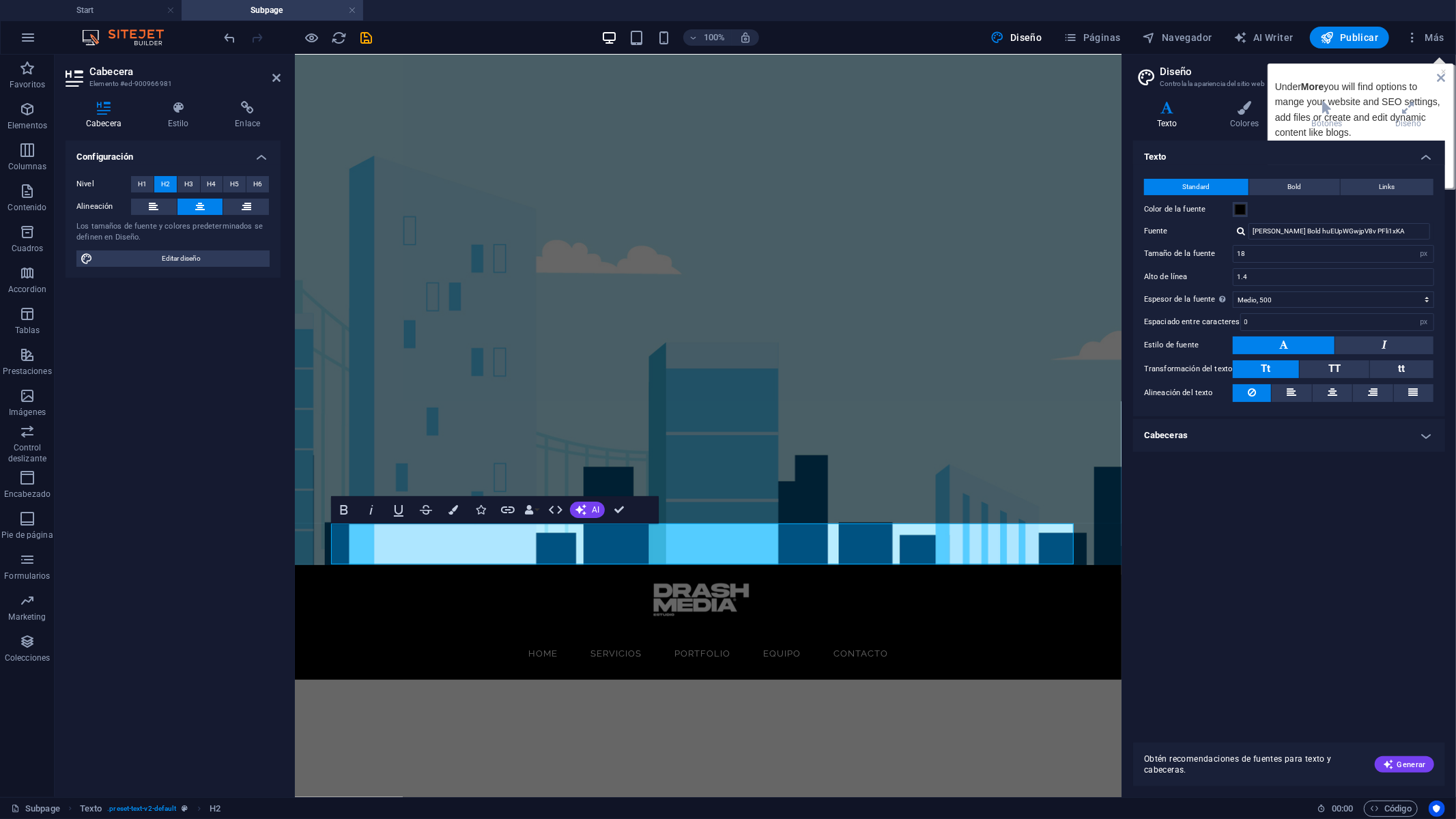
click at [1165, 430] on h4 "Cabeceras" at bounding box center [1289, 435] width 312 height 33
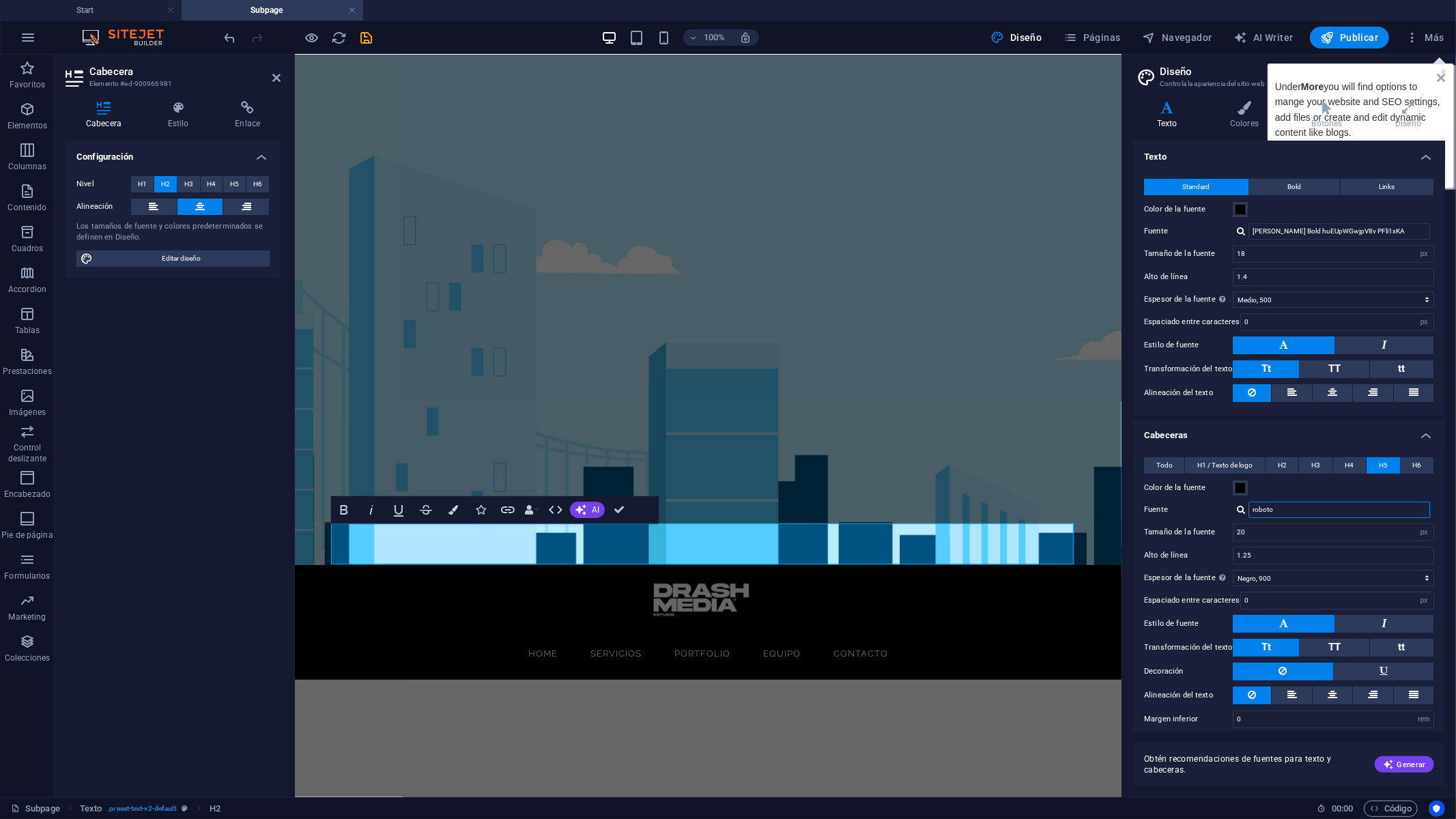
click at [1302, 502] on input "roboto" at bounding box center [1339, 510] width 181 height 17
drag, startPoint x: 1291, startPoint y: 507, endPoint x: 1204, endPoint y: 507, distance: 87.0
click at [1204, 507] on div "Fuente roboto" at bounding box center [1289, 510] width 290 height 17
click at [1339, 554] on div "[PERSON_NAME] Bold huEUpWGwjpV8v PFli1xKA" at bounding box center [1342, 567] width 181 height 25
click at [236, 181] on span "H5" at bounding box center [234, 184] width 9 height 17
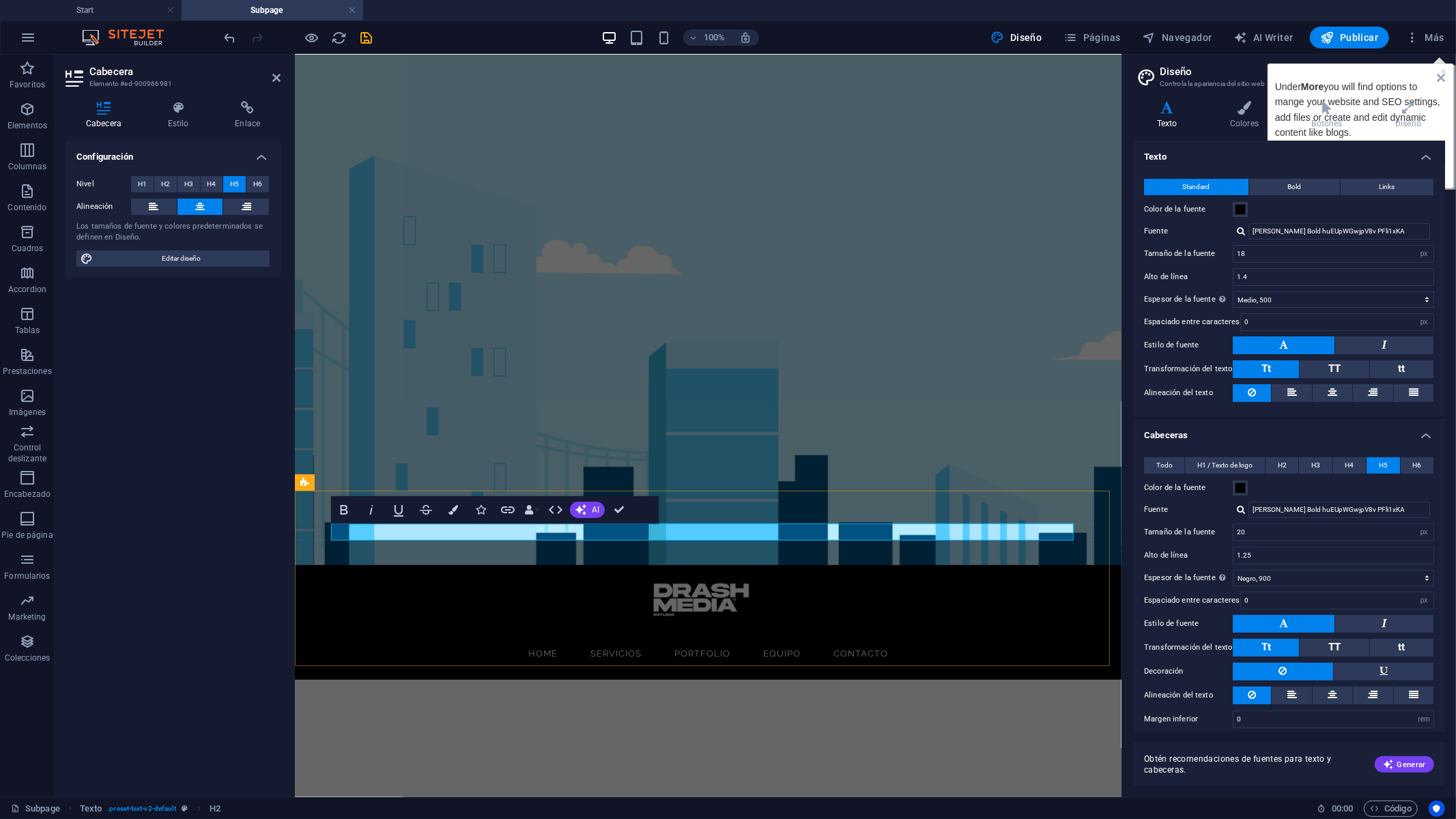
drag, startPoint x: 803, startPoint y: 526, endPoint x: 570, endPoint y: 523, distance: 233.0
click at [1398, 507] on input "[PERSON_NAME] Bold huEUpWGwjpV8v PFli1xKA" at bounding box center [1339, 510] width 181 height 17
drag, startPoint x: 1402, startPoint y: 509, endPoint x: 1231, endPoint y: 508, distance: 171.0
click at [1231, 508] on div "Fuente [PERSON_NAME] Bold huEUpWGwjpV8v PFli1xKA Gestionar [PERSON_NAME] →" at bounding box center [1289, 510] width 290 height 17
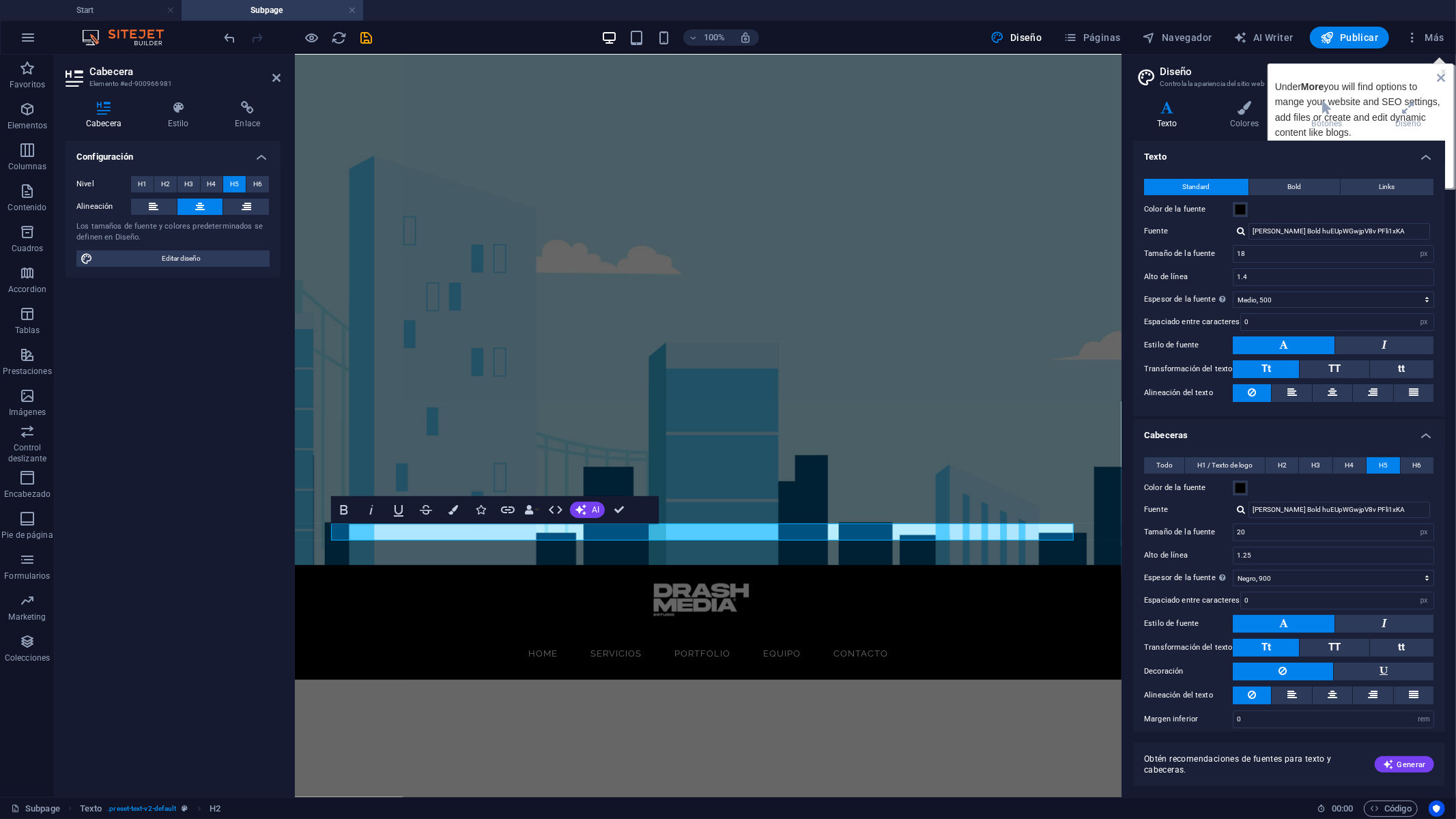
click at [1243, 507] on div at bounding box center [1241, 510] width 8 height 9
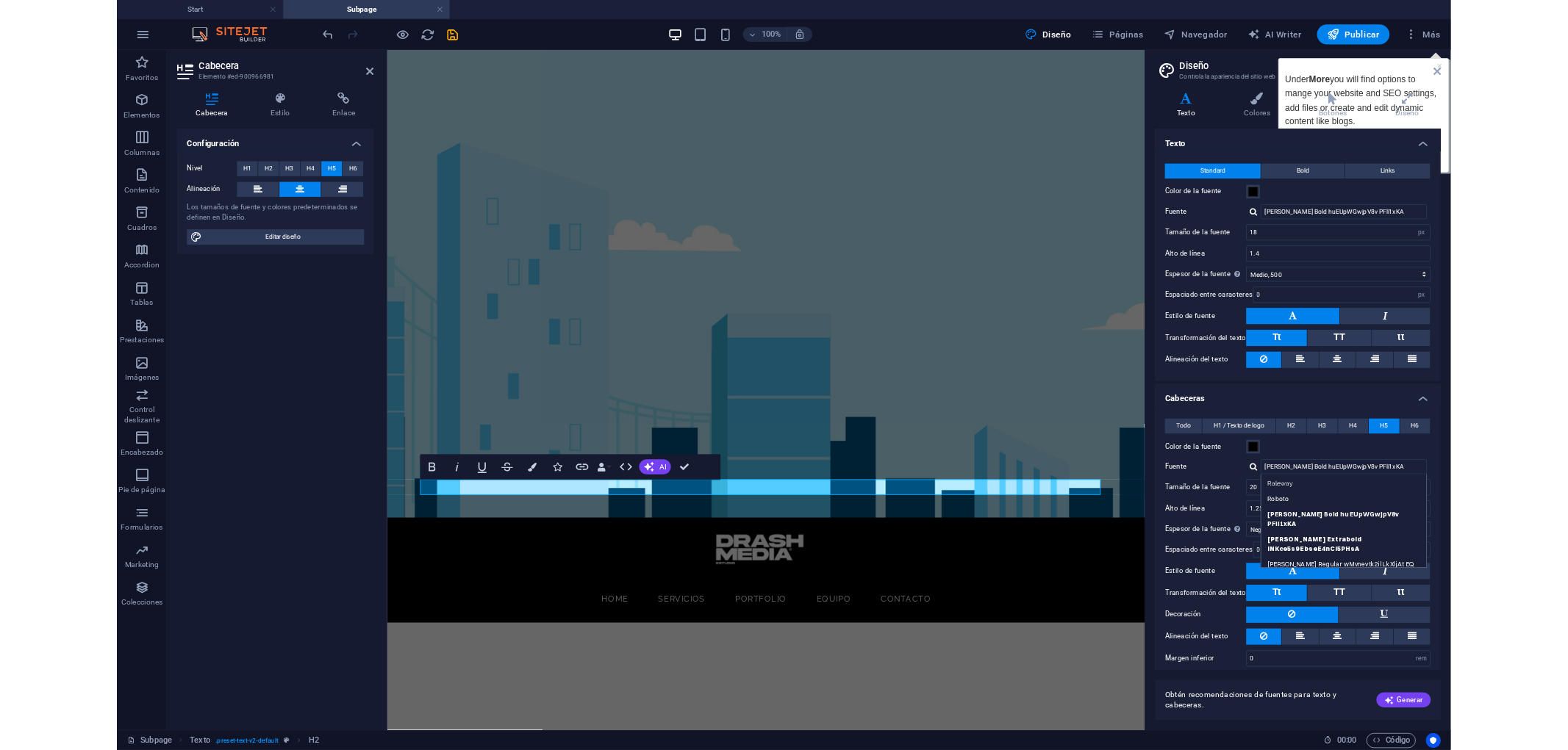
scroll to position [6, 0]
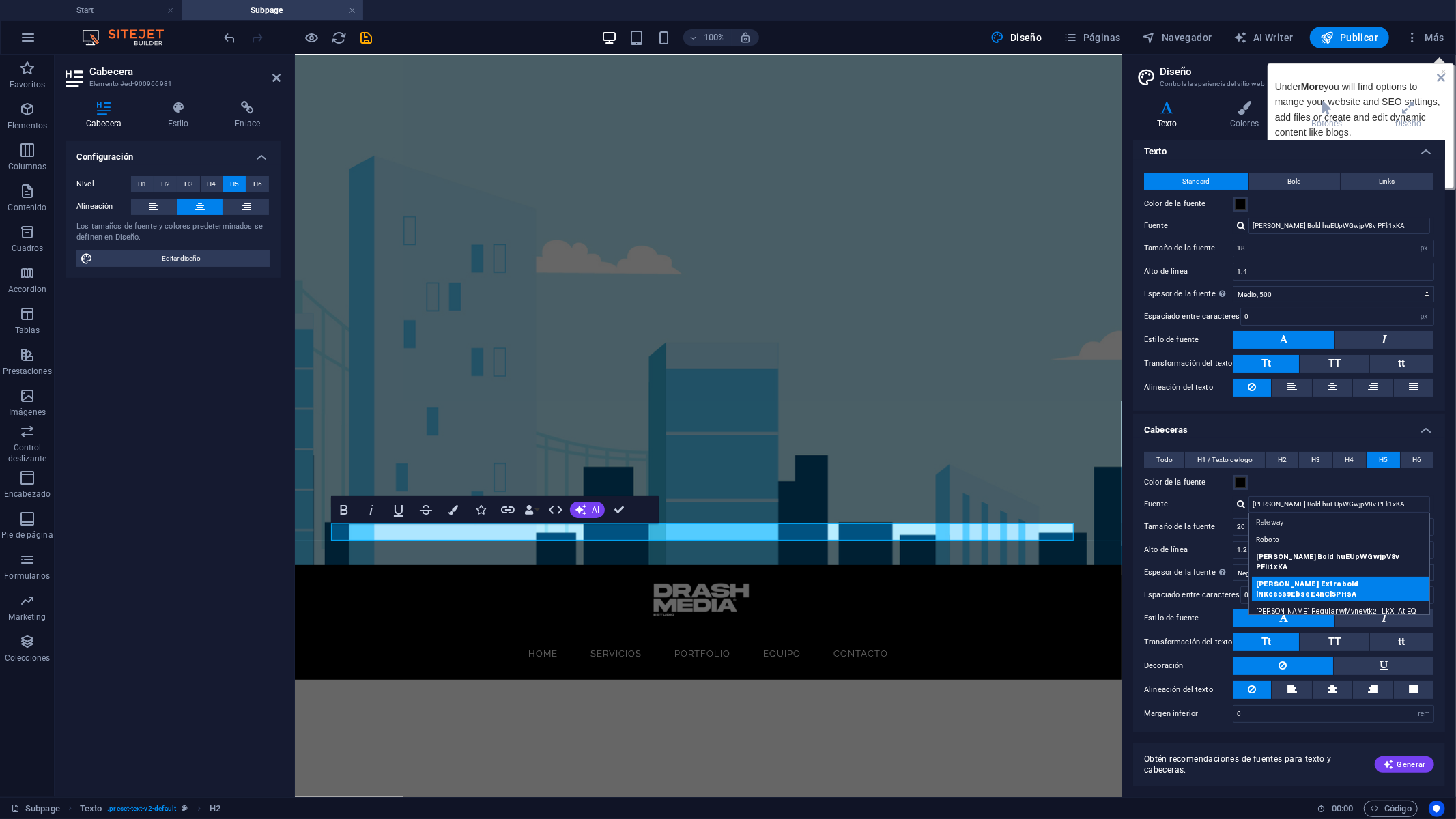
click at [1334, 577] on div "[PERSON_NAME] Extrabold lNKce5s9EbseE4nCl5PHsA" at bounding box center [1342, 589] width 181 height 25
click at [1311, 499] on input "[PERSON_NAME] Extrabold lNKce5s9EbseE4nCl5PHsA" at bounding box center [1339, 504] width 181 height 17
drag, startPoint x: 1418, startPoint y: 501, endPoint x: 1196, endPoint y: 501, distance: 222.0
click at [1194, 501] on div "Fuente [PERSON_NAME] Extrabold lNKce5s9EbseE4nCl5PHsA Gestionar [PERSON_NAME] →" at bounding box center [1289, 504] width 290 height 17
click at [1244, 496] on div "[PERSON_NAME] Extrabold lNKce5s9EbseE4nCl5PHsA Gestionar [PERSON_NAME] →" at bounding box center [1333, 504] width 202 height 17
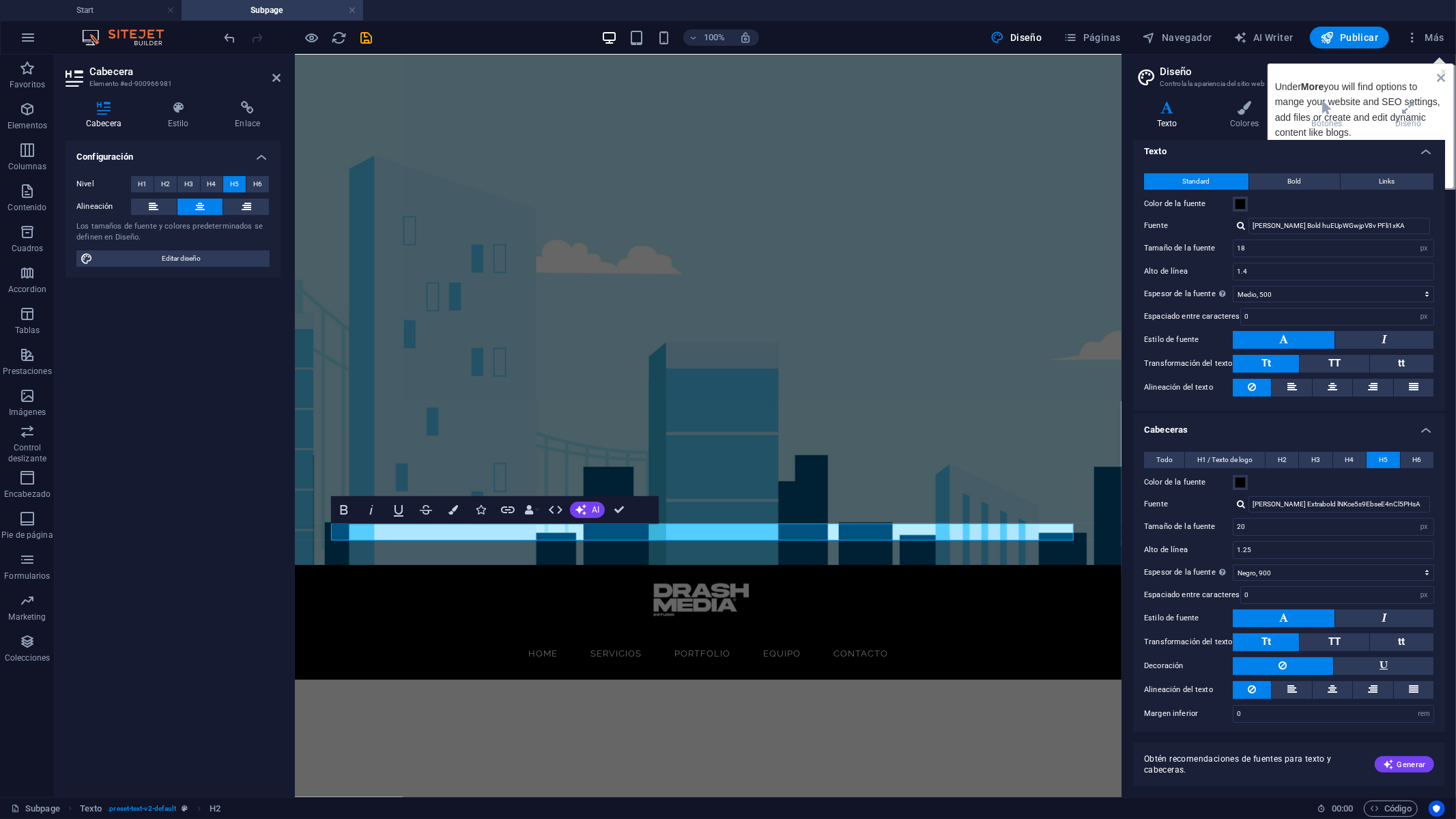
click at [1243, 499] on div at bounding box center [1241, 504] width 8 height 9
click at [1273, 538] on div "Roboto" at bounding box center [1342, 539] width 181 height 14
type input "Roboto"
drag, startPoint x: 1284, startPoint y: 524, endPoint x: 1193, endPoint y: 523, distance: 91.0
click at [1193, 523] on div "Tamaño de la fuente 20 rem px em %" at bounding box center [1289, 527] width 290 height 17
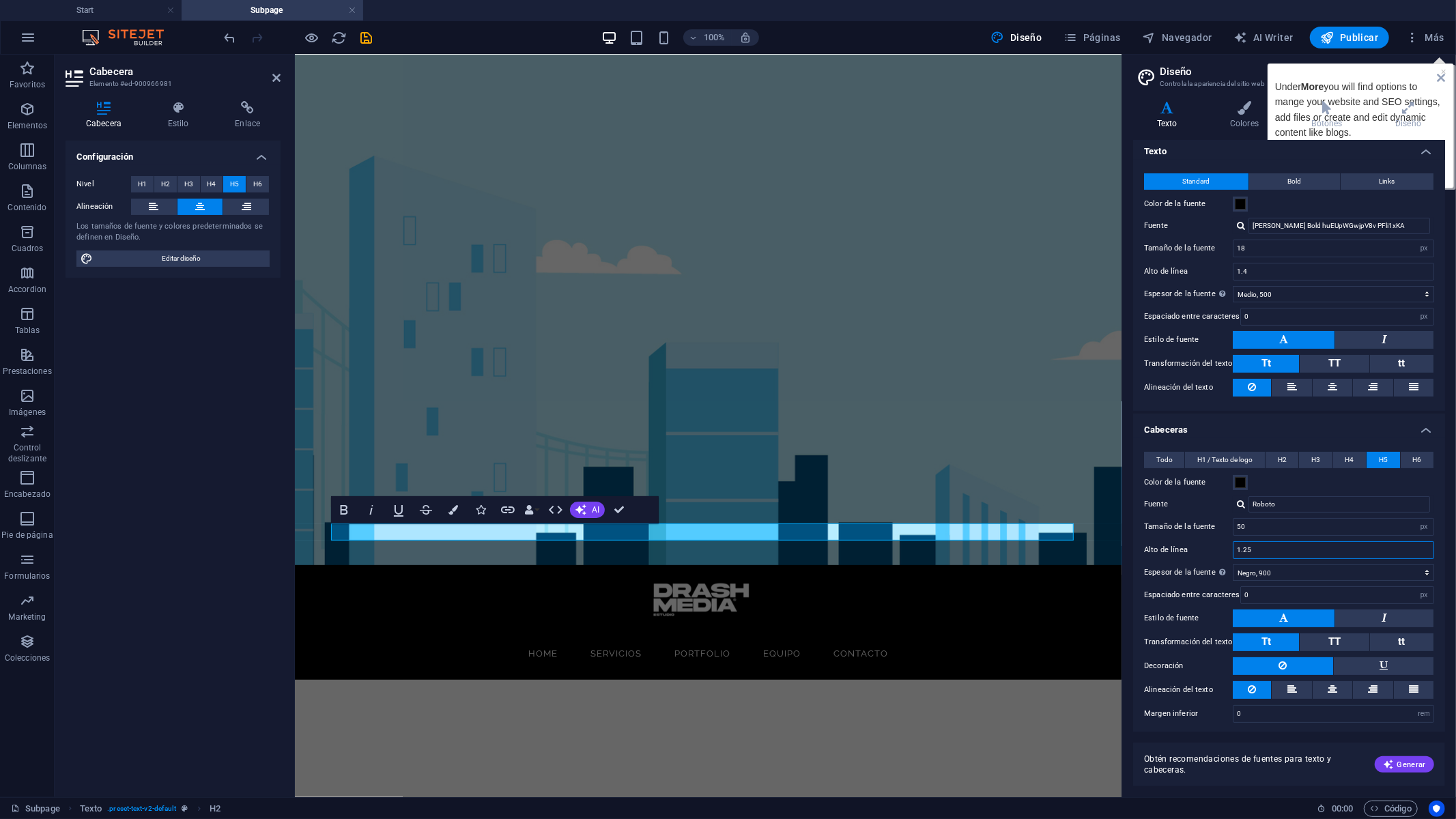
click at [1331, 546] on input "1.25" at bounding box center [1333, 550] width 200 height 17
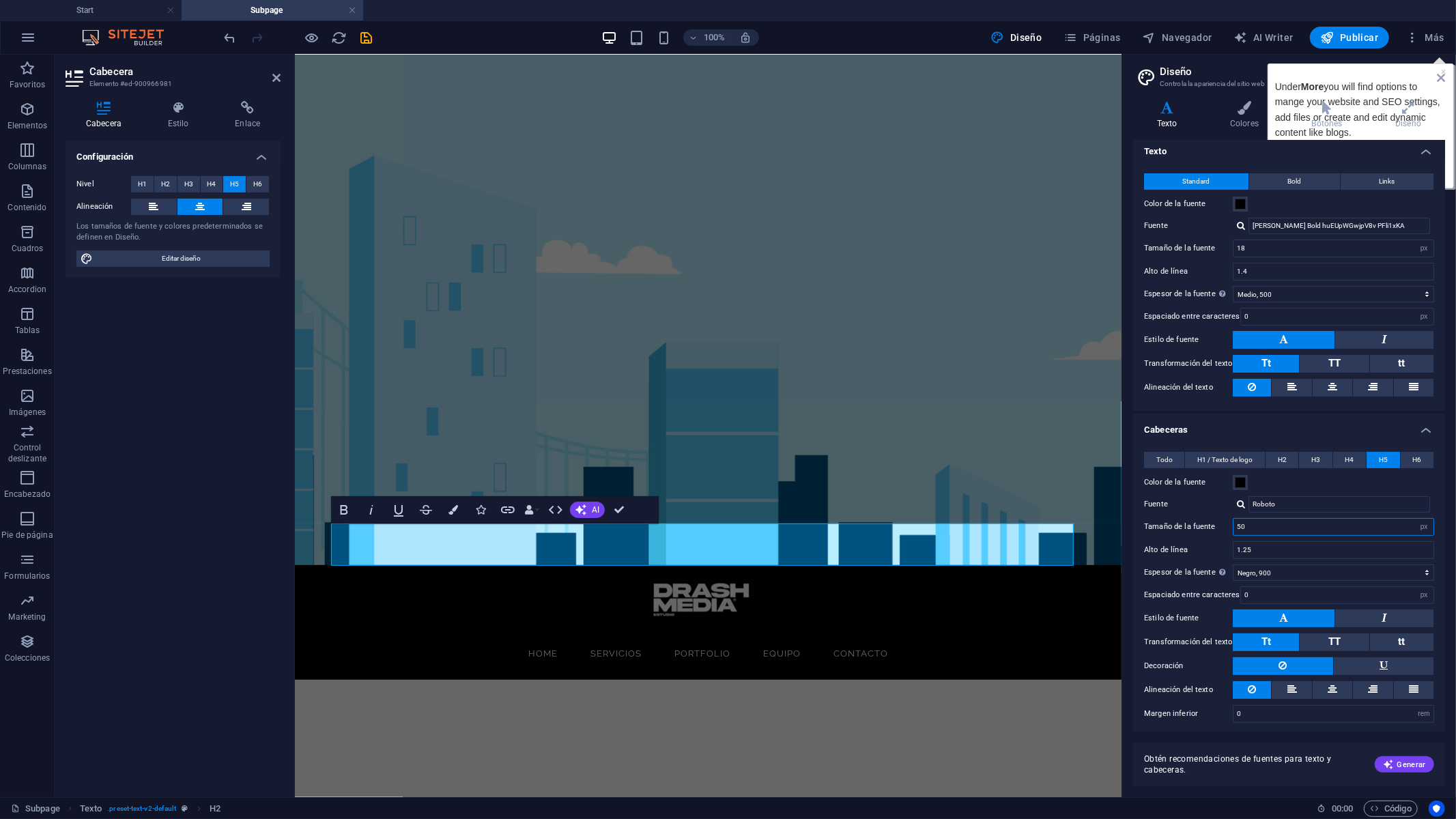
drag, startPoint x: 1261, startPoint y: 524, endPoint x: 1175, endPoint y: 521, distance: 86.1
click at [1175, 521] on div "Tamaño de la fuente 50 rem px em %" at bounding box center [1289, 527] width 290 height 17
type input "30"
click at [759, 679] on div "Alexa Multilanguage" at bounding box center [708, 781] width 827 height 204
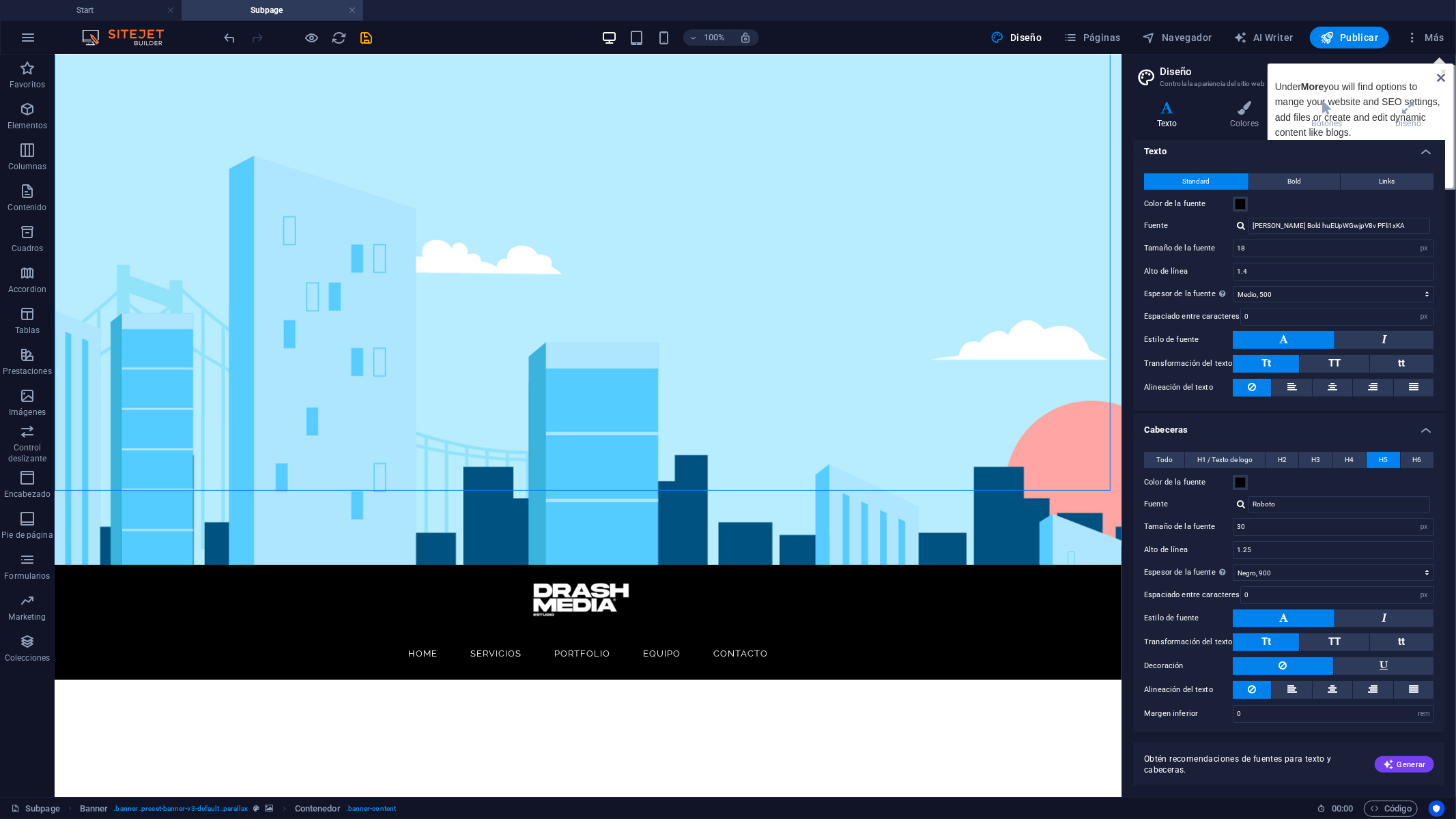
click at [1441, 76] on icon at bounding box center [1441, 78] width 8 height 11
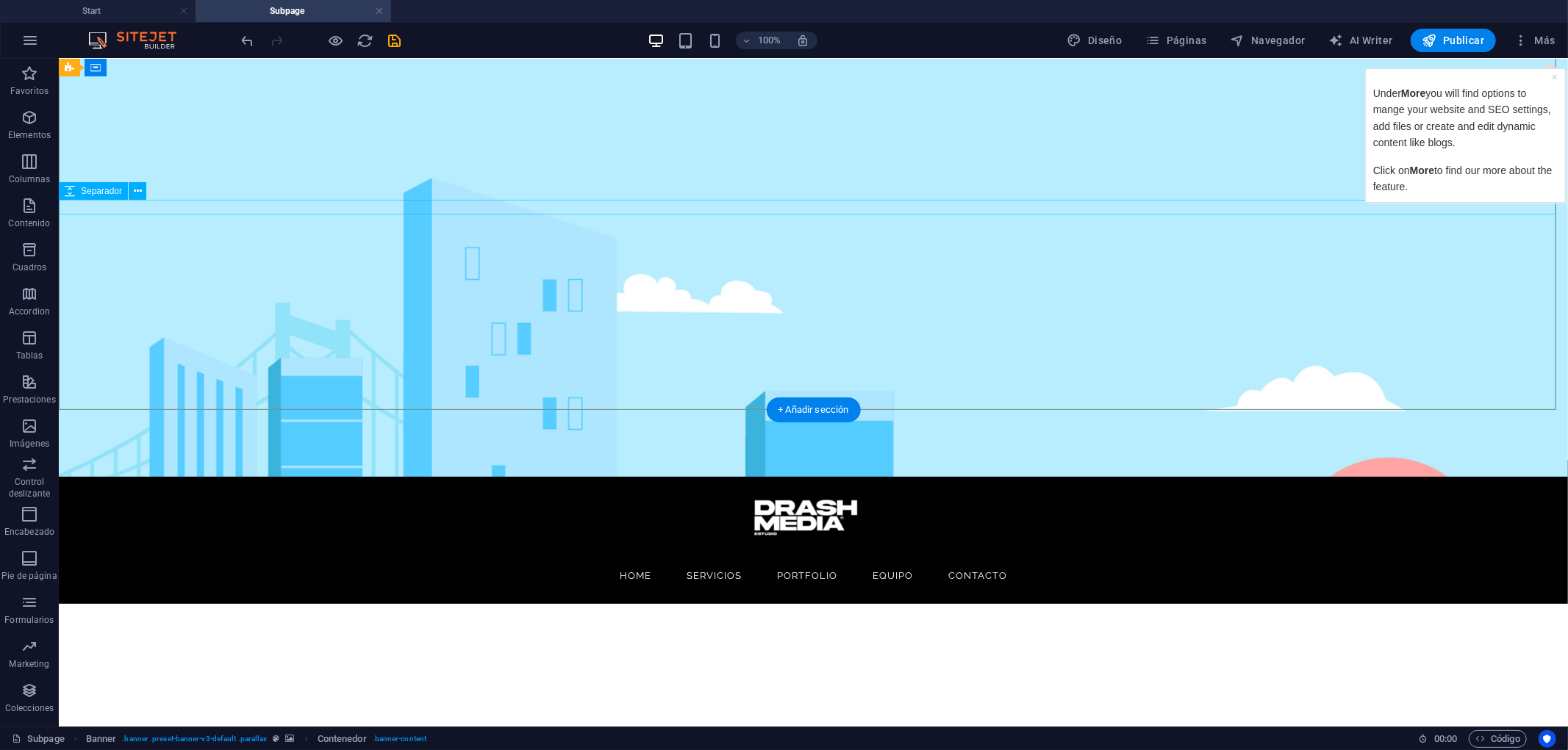
click at [784, 697] on div at bounding box center [812, 704] width 1509 height 15
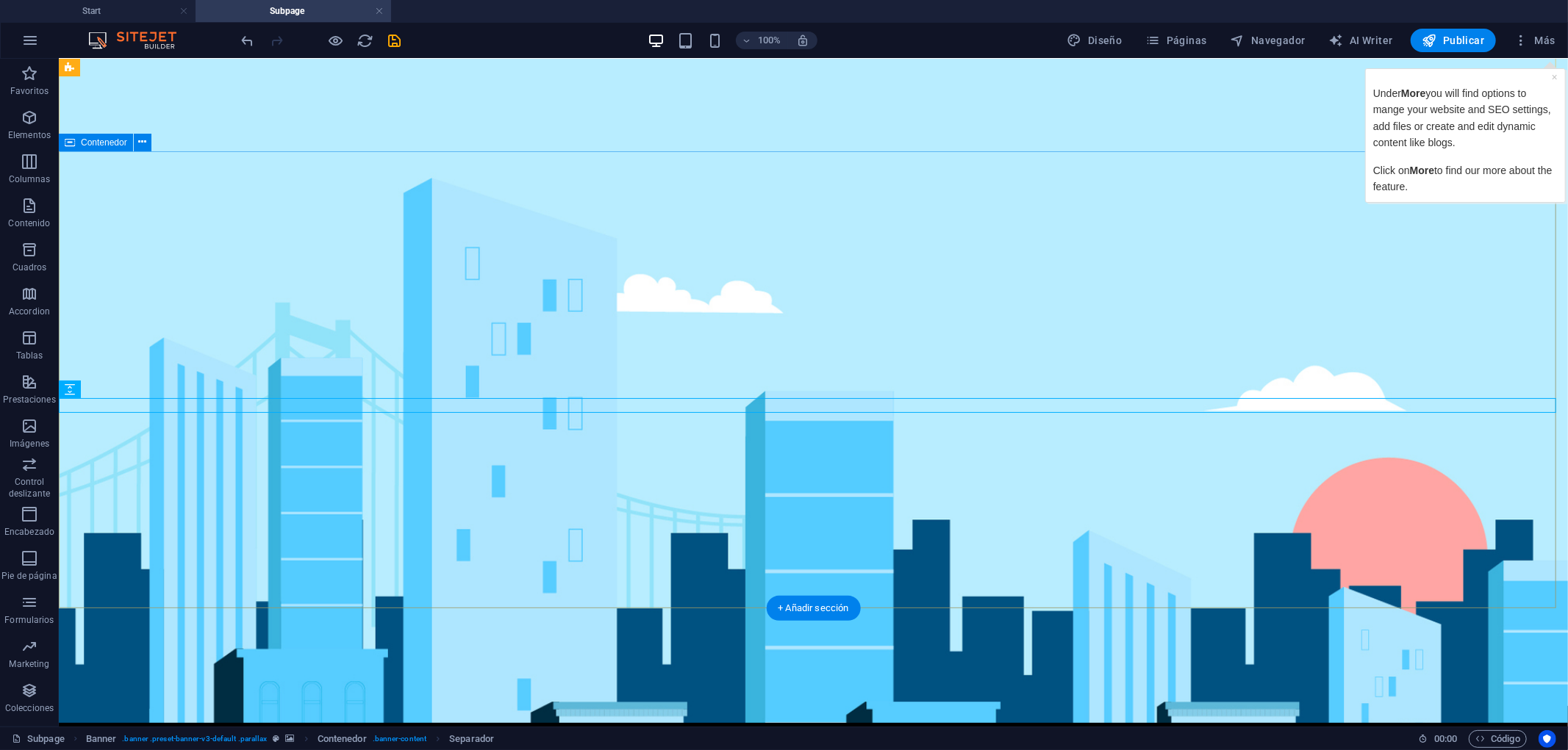
scroll to position [0, 0]
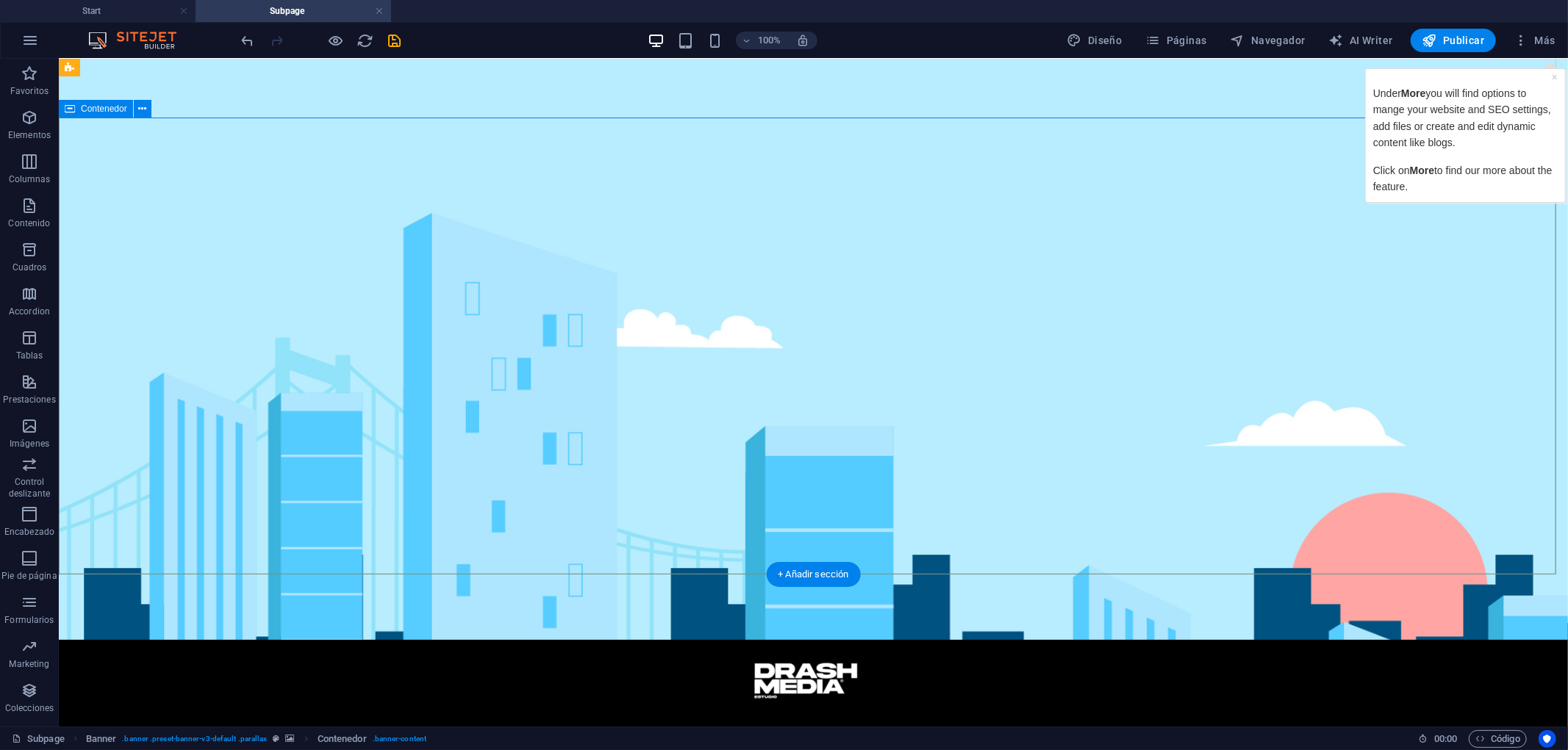
scroll to position [83, 0]
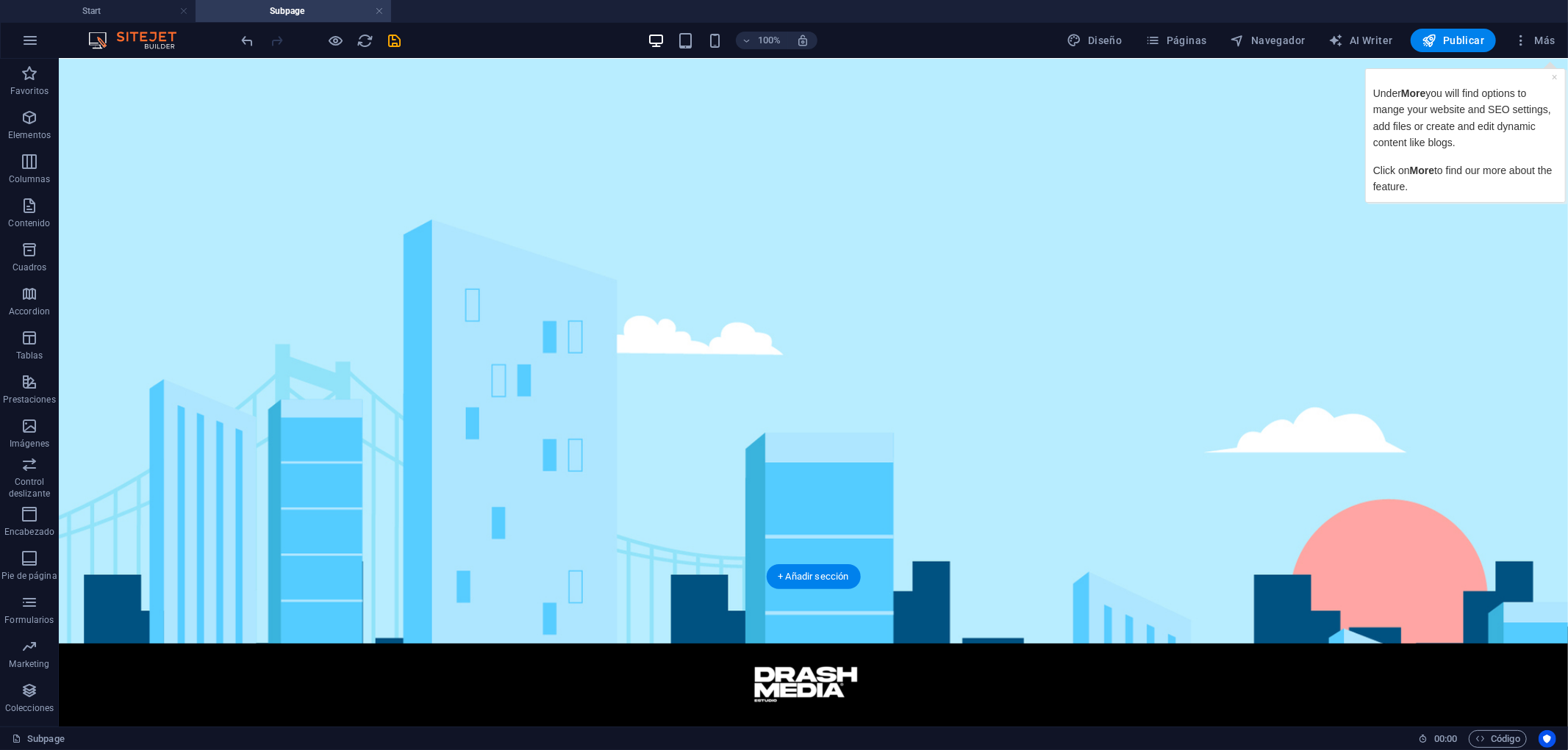
click at [808, 174] on figure at bounding box center [812, 309] width 1509 height 668
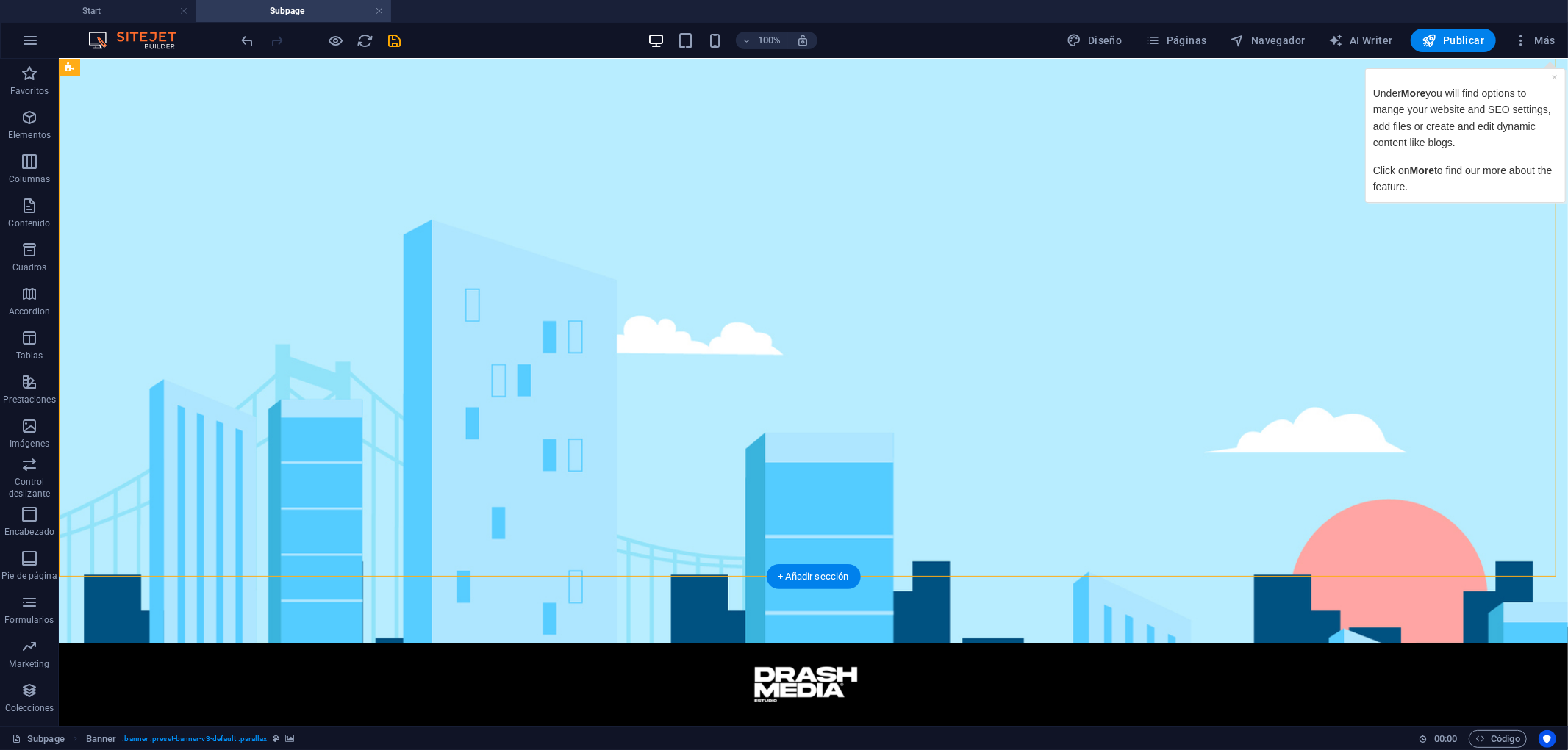
click at [518, 342] on figure at bounding box center [812, 309] width 1509 height 668
click at [358, 443] on figure at bounding box center [812, 309] width 1509 height 668
click at [177, 179] on figure at bounding box center [812, 309] width 1509 height 668
select select "vh"
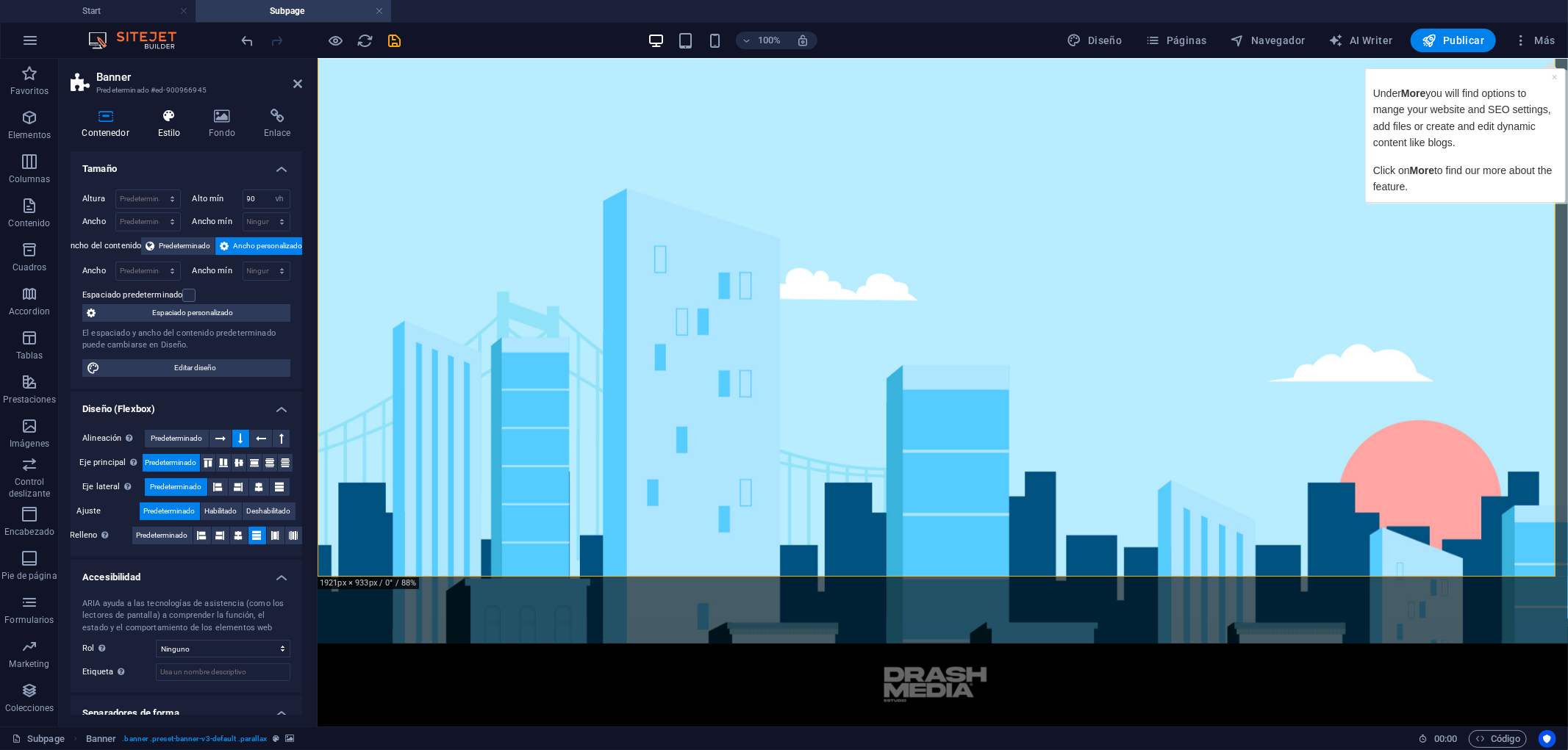
click at [171, 130] on h4 "Estilo" at bounding box center [172, 124] width 52 height 31
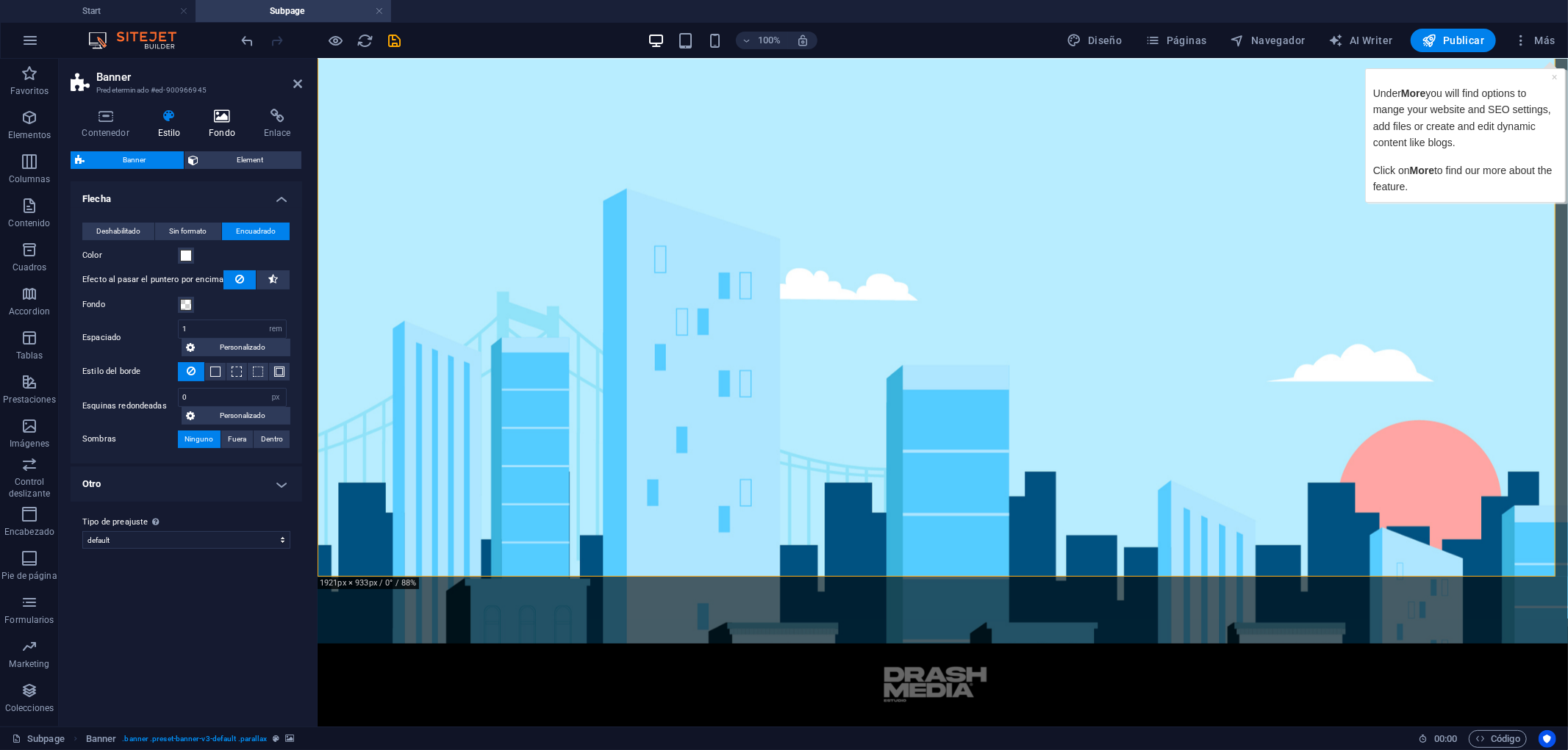
click at [217, 127] on h4 "Fondo" at bounding box center [225, 124] width 55 height 31
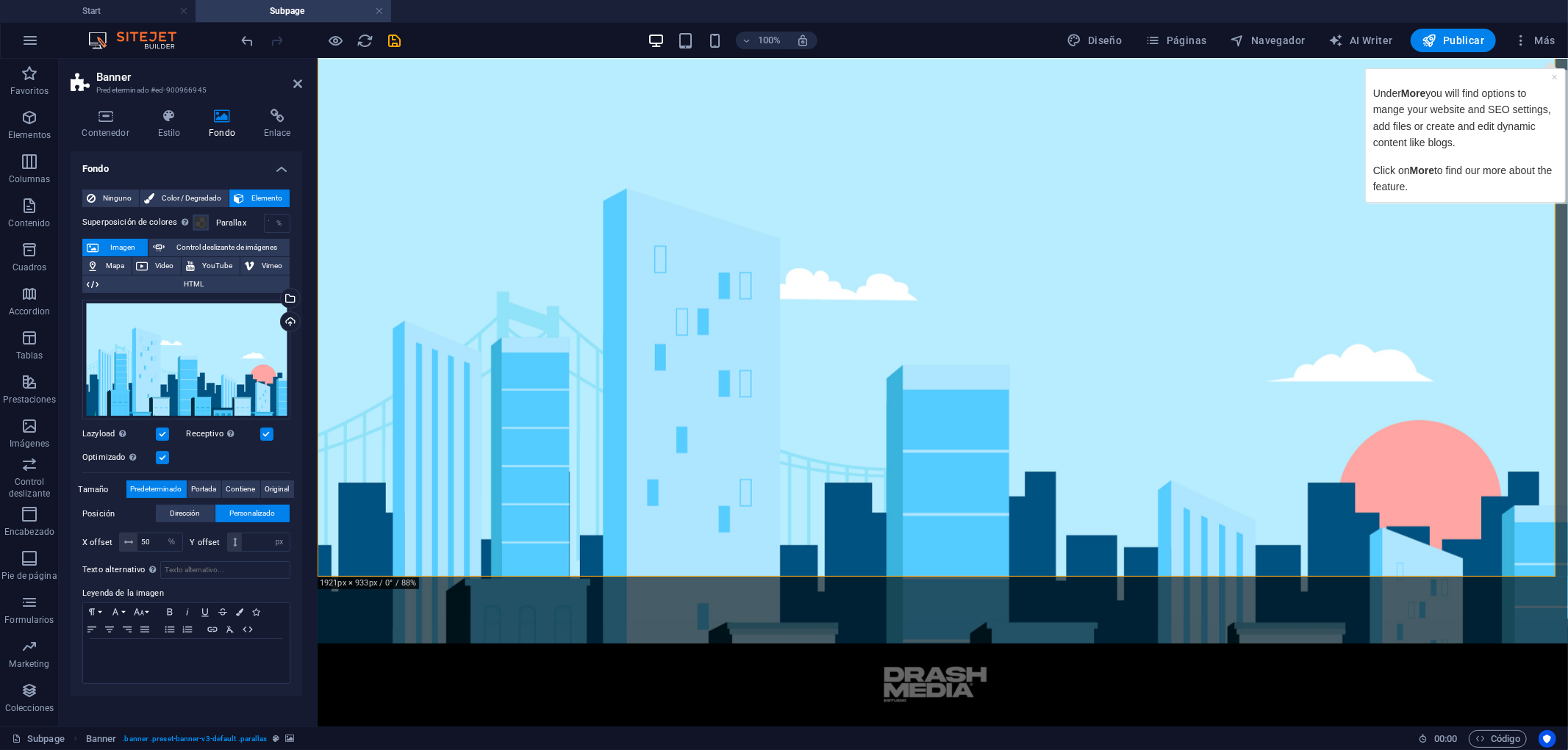
click at [162, 429] on label at bounding box center [162, 434] width 13 height 13
click at [0, 0] on input "Lazyload La carga de imágenes tras la carga de la página mejora la velocidad de…" at bounding box center [0, 0] width 0 height 0
click at [120, 425] on div "La carga de imágenes tras la carga de la página mejora la velocidad de la págin…" at bounding box center [166, 403] width 118 height 44
click at [0, 0] on input "Lazyload La carga de imágenes tras la carga de la página mejora la velocidad de…" at bounding box center [0, 0] width 0 height 0
click at [34, 218] on p "Contenido" at bounding box center [29, 223] width 42 height 12
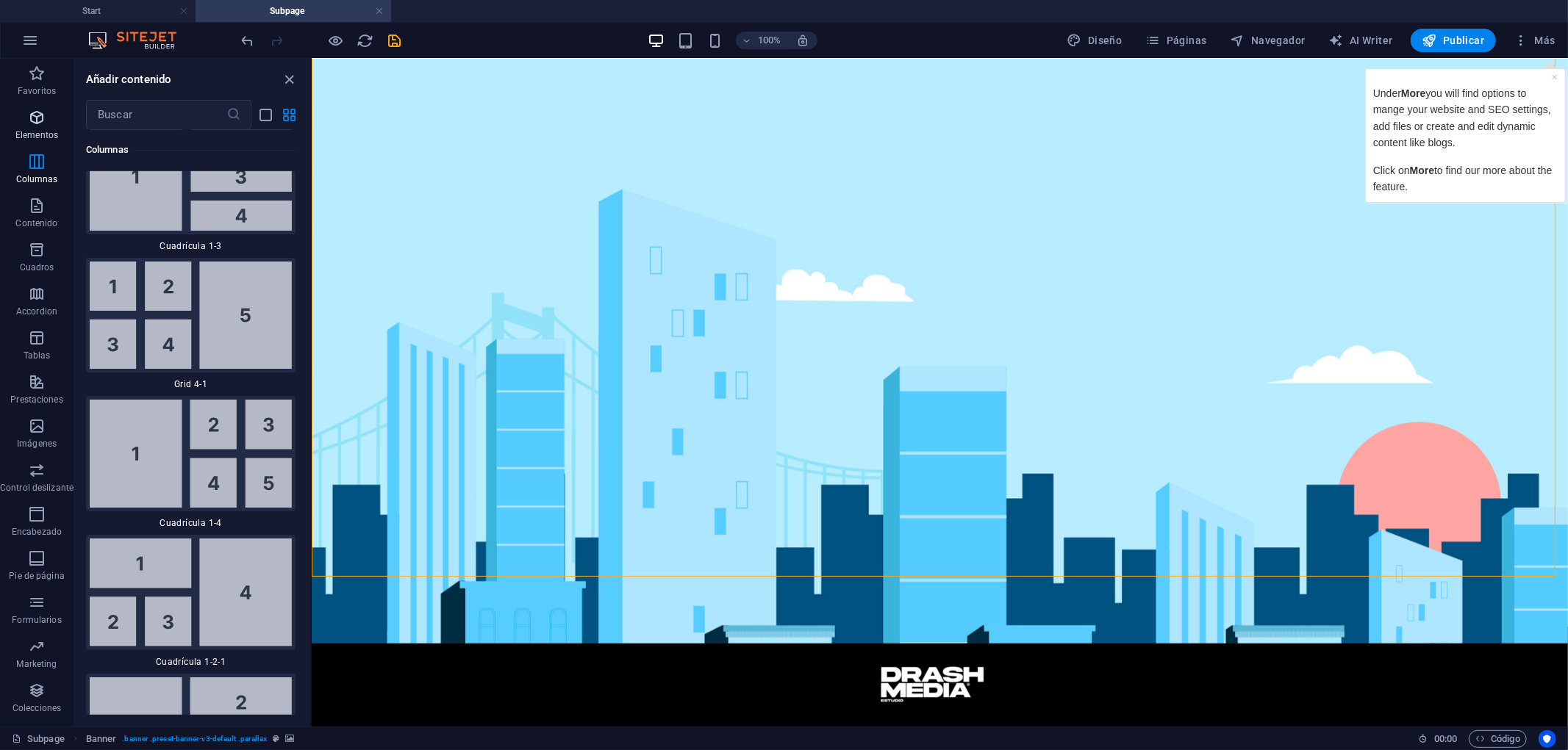
click at [16, 119] on span "Elementos" at bounding box center [37, 126] width 73 height 35
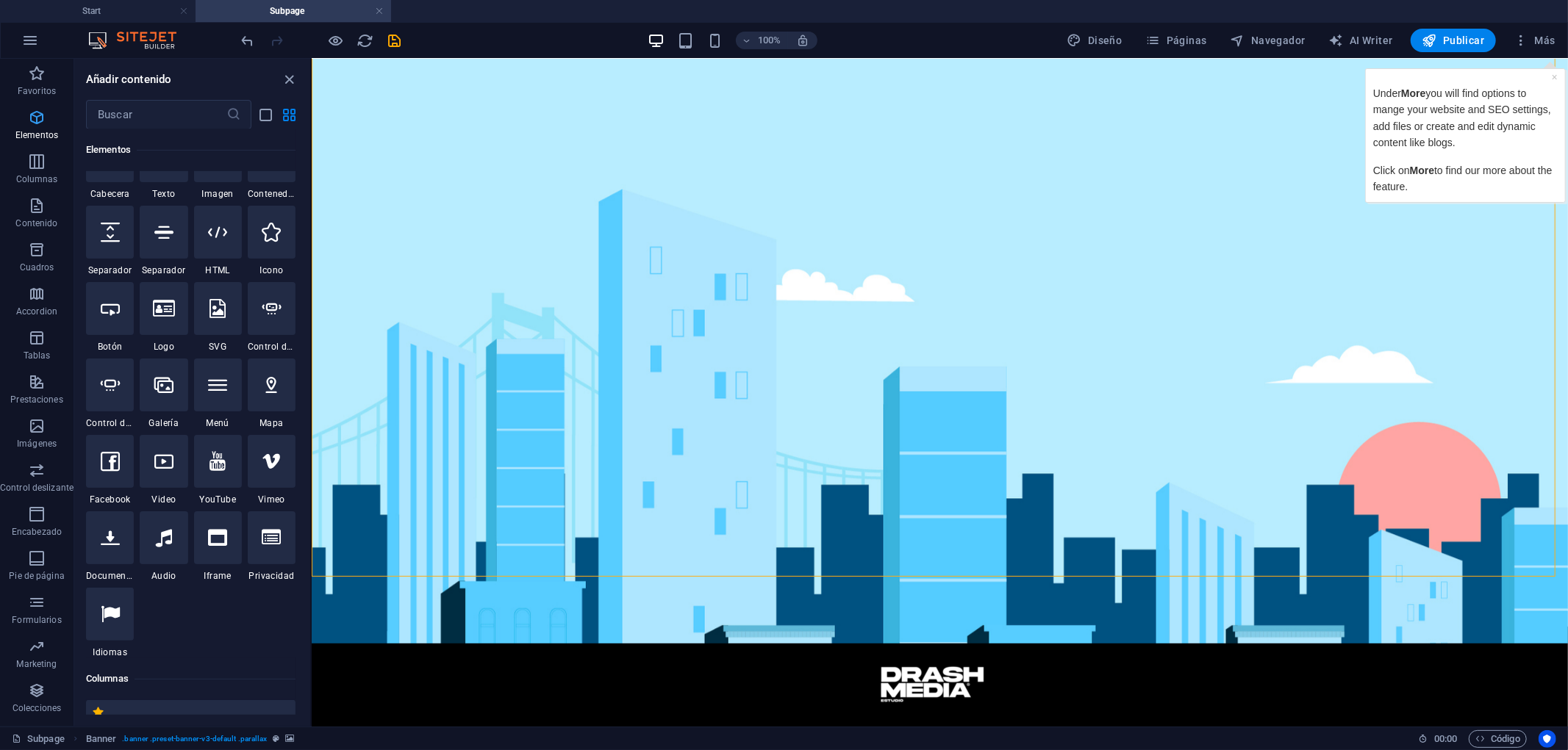
scroll to position [276, 0]
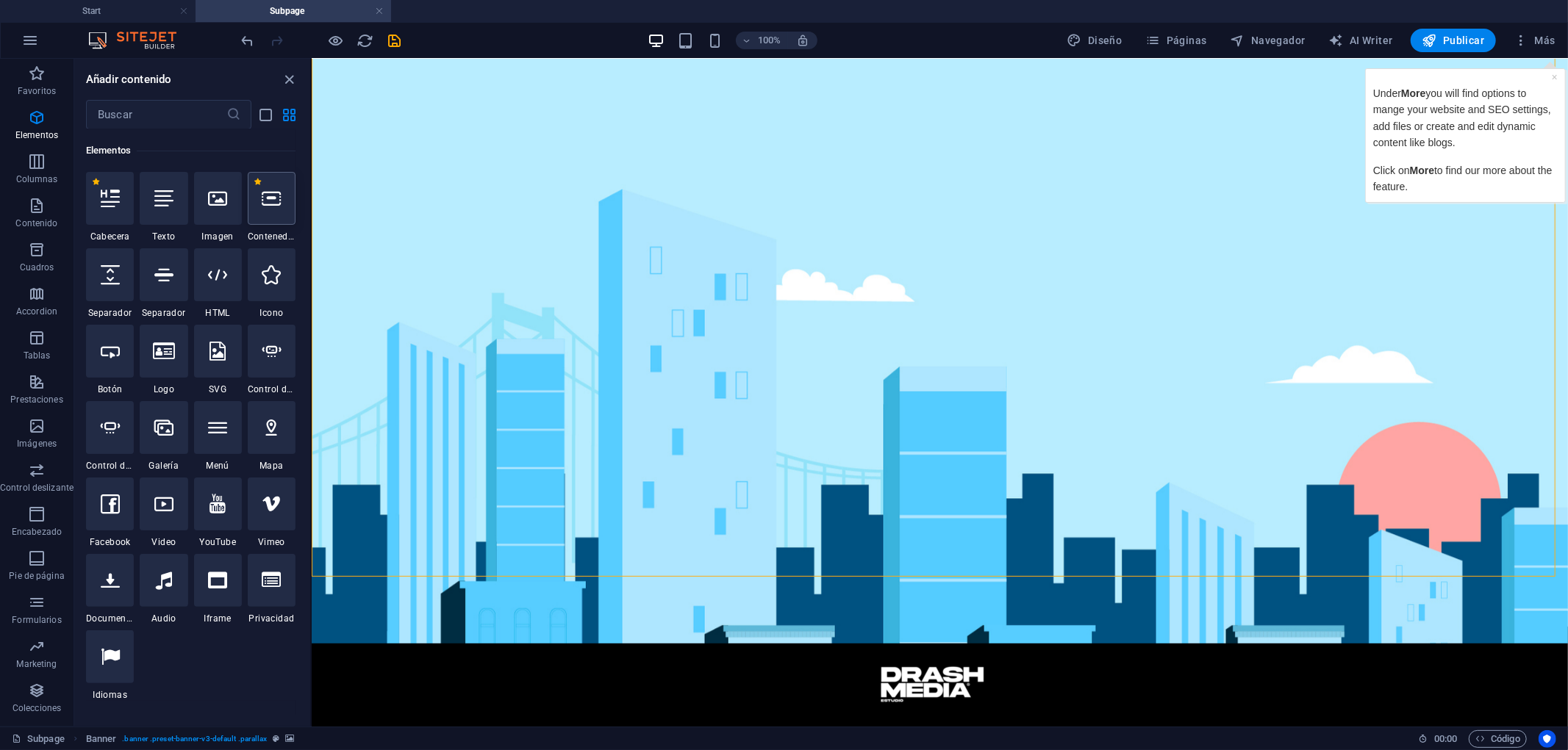
click at [276, 208] on div at bounding box center [271, 198] width 48 height 53
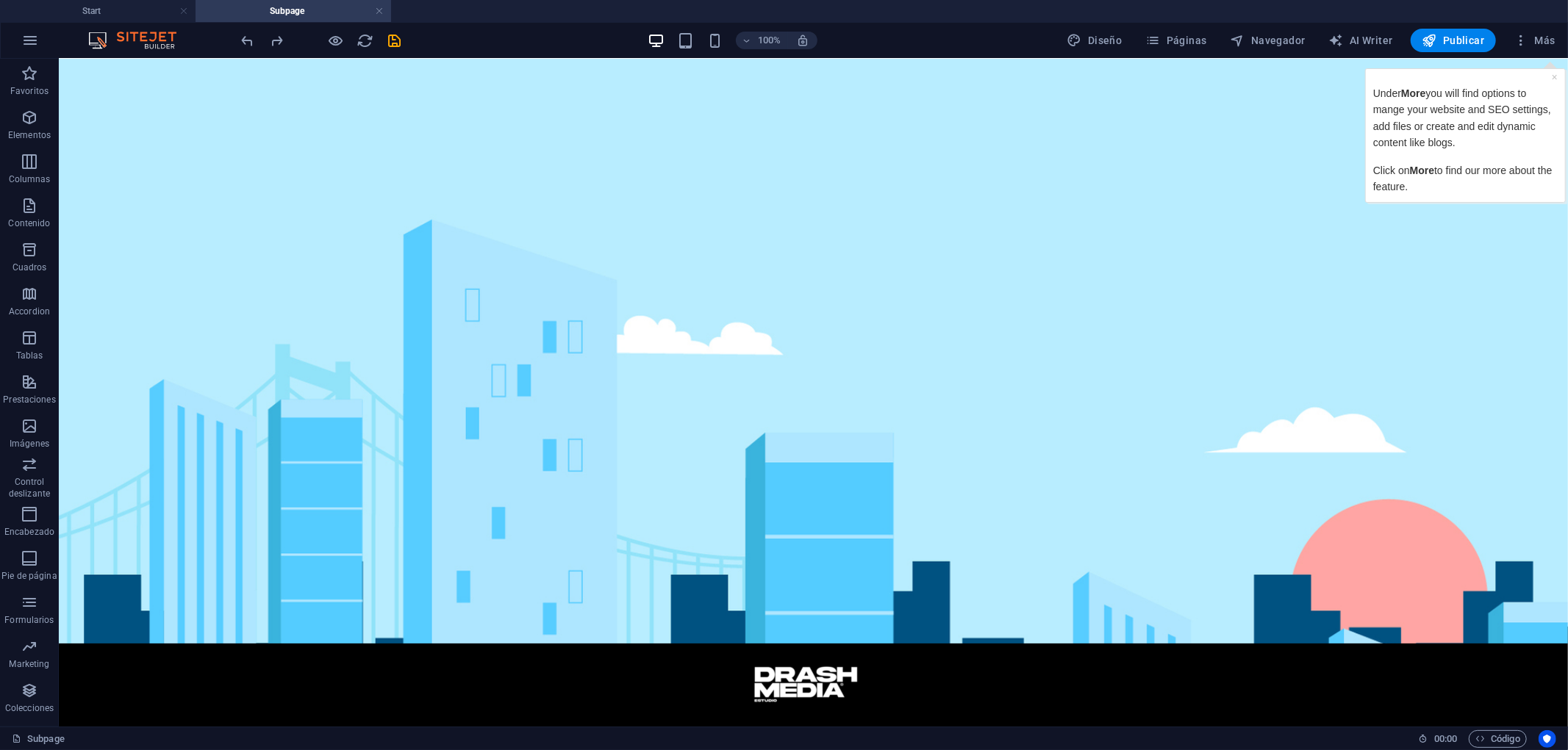
click at [435, 242] on figure at bounding box center [812, 309] width 1509 height 668
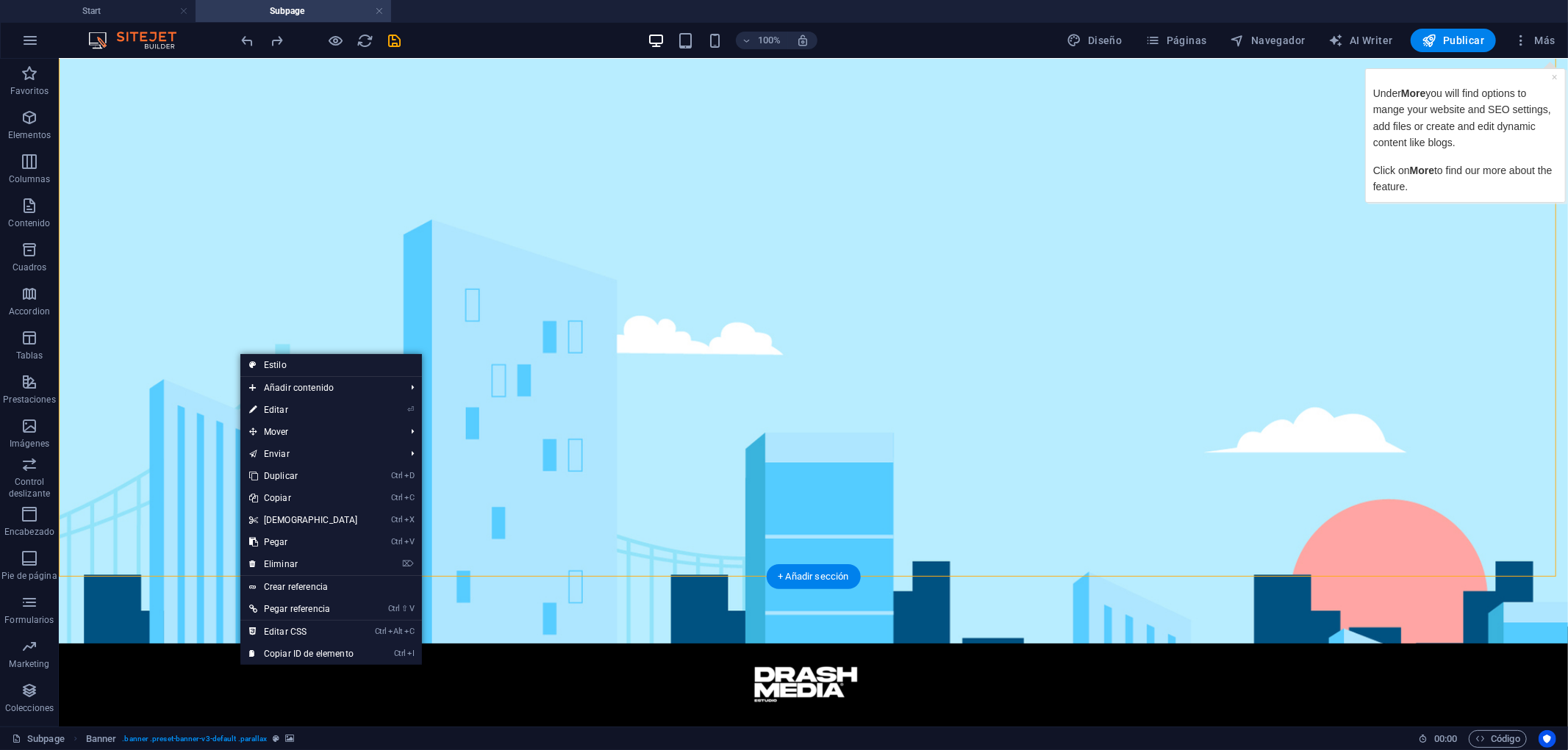
click at [225, 290] on figure at bounding box center [812, 309] width 1509 height 668
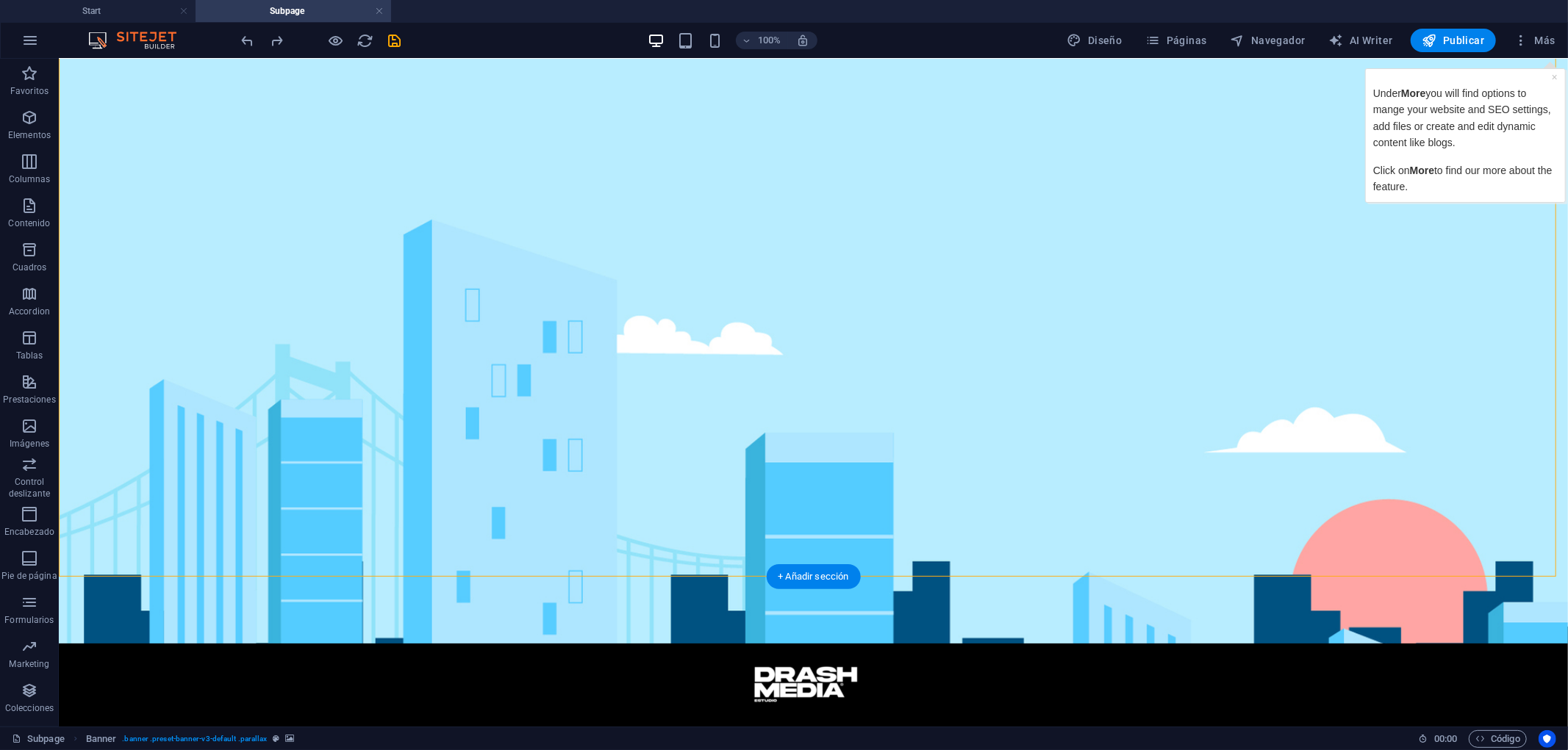
click at [181, 173] on figure at bounding box center [812, 309] width 1509 height 668
click at [182, 173] on figure at bounding box center [812, 309] width 1509 height 668
select select "%"
select select "px"
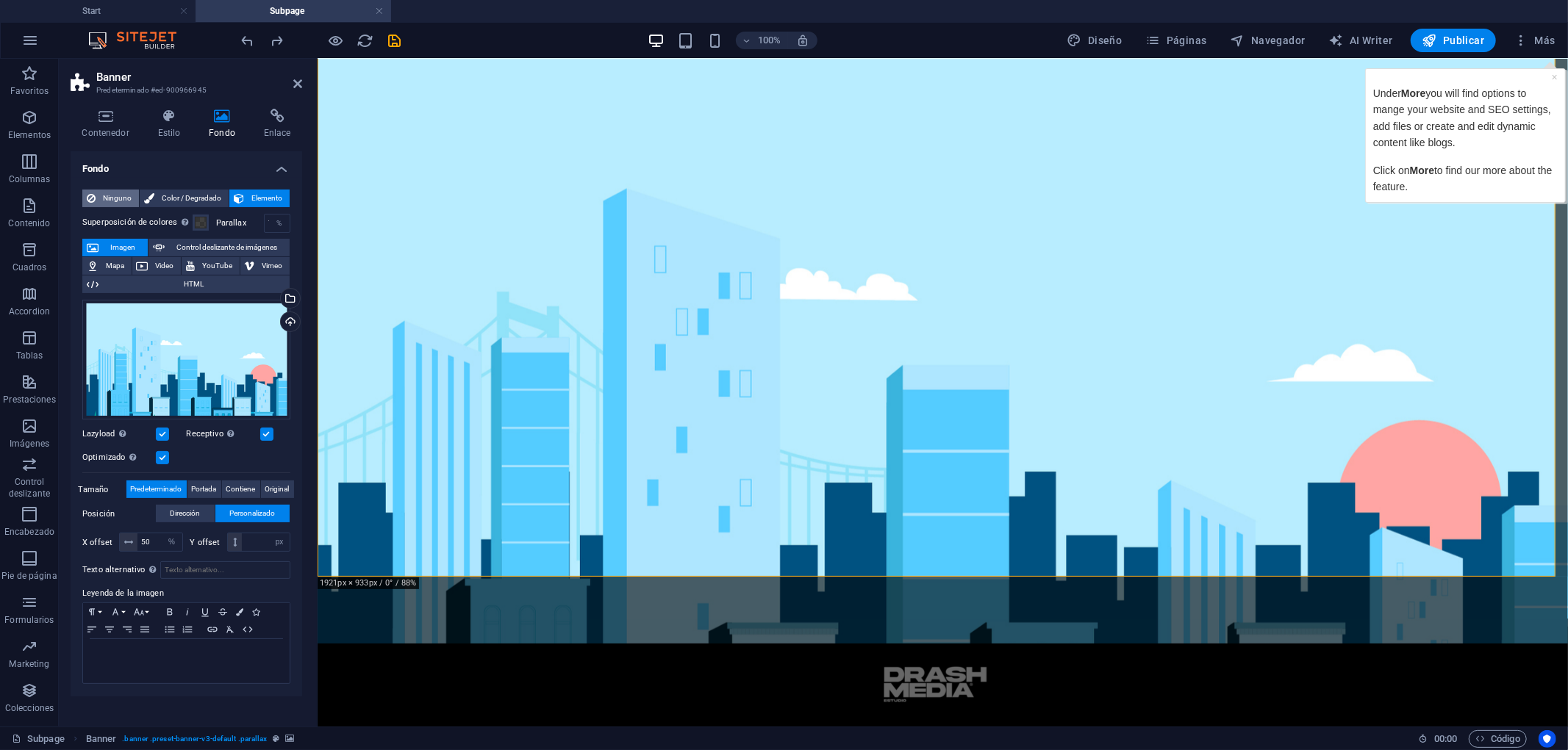
click at [118, 197] on span "Ninguno" at bounding box center [117, 198] width 34 height 18
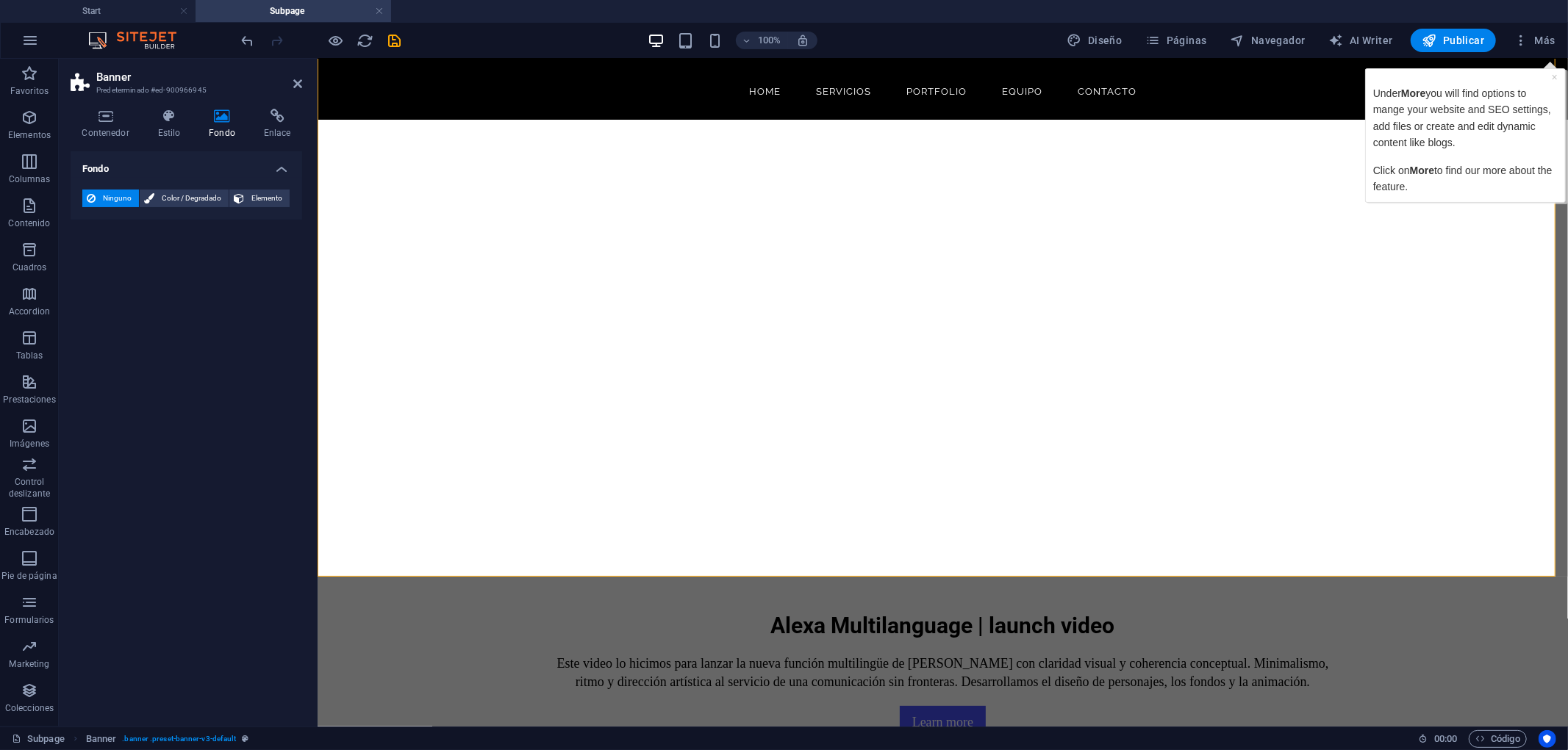
click at [119, 196] on span "Ninguno" at bounding box center [117, 198] width 34 height 18
click at [269, 197] on span "Elemento" at bounding box center [266, 198] width 37 height 18
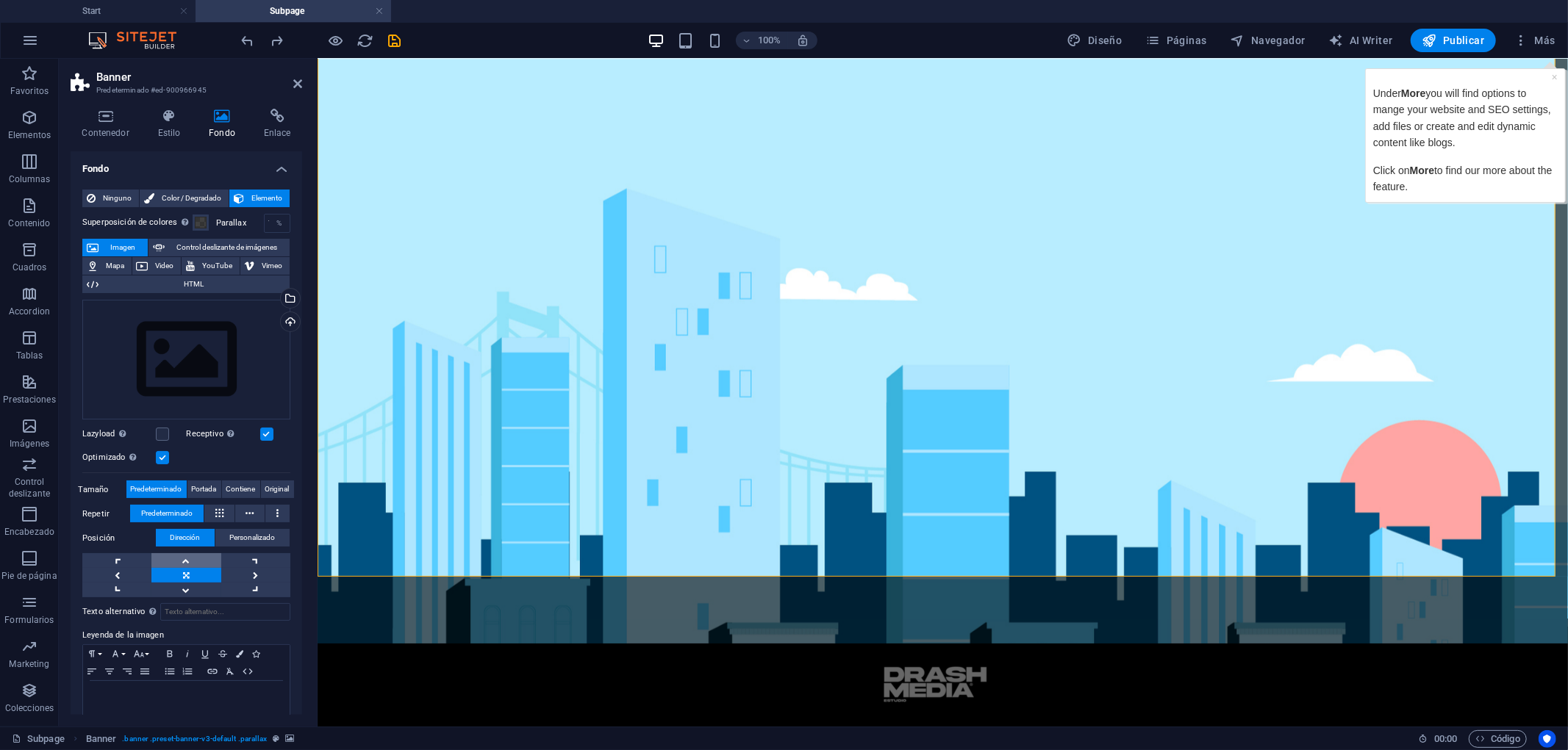
click at [177, 556] on link at bounding box center [186, 560] width 69 height 15
click at [235, 568] on link at bounding box center [255, 575] width 69 height 15
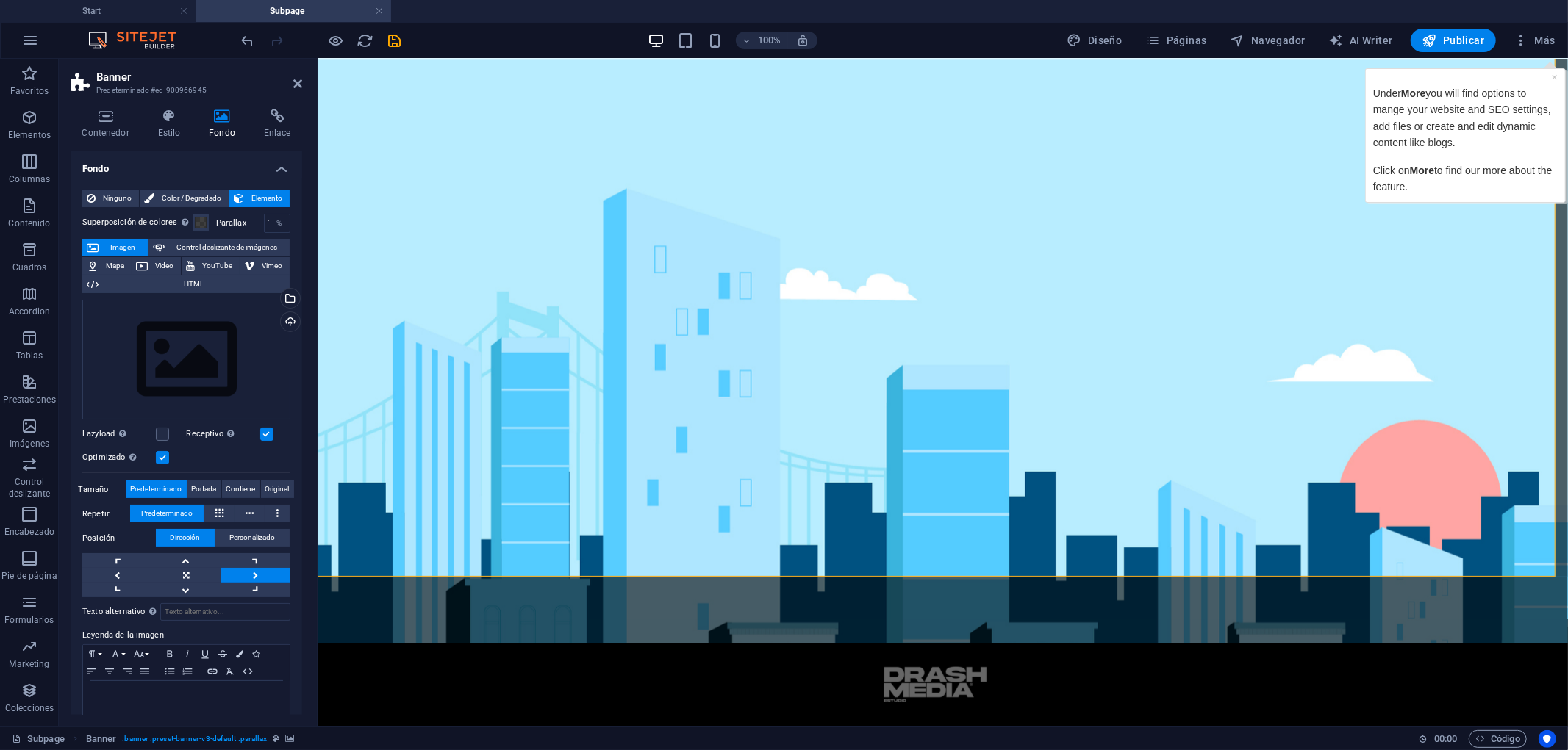
click at [235, 568] on link at bounding box center [255, 575] width 69 height 15
click at [214, 489] on span "Portada" at bounding box center [205, 489] width 25 height 18
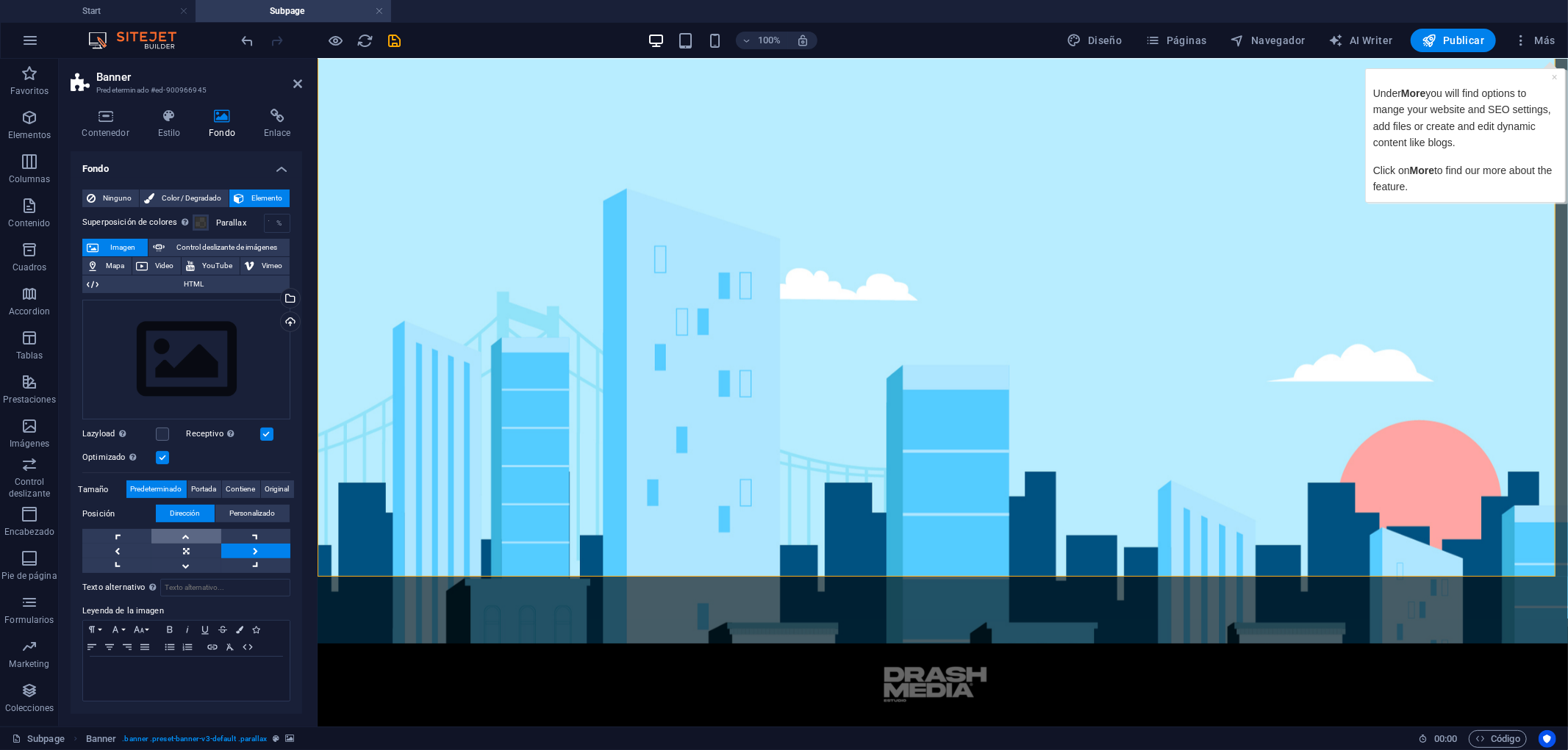
click at [181, 536] on link at bounding box center [186, 536] width 69 height 15
click at [182, 535] on link at bounding box center [186, 536] width 69 height 15
click at [184, 568] on link at bounding box center [186, 566] width 69 height 15
click at [162, 454] on label at bounding box center [162, 457] width 13 height 13
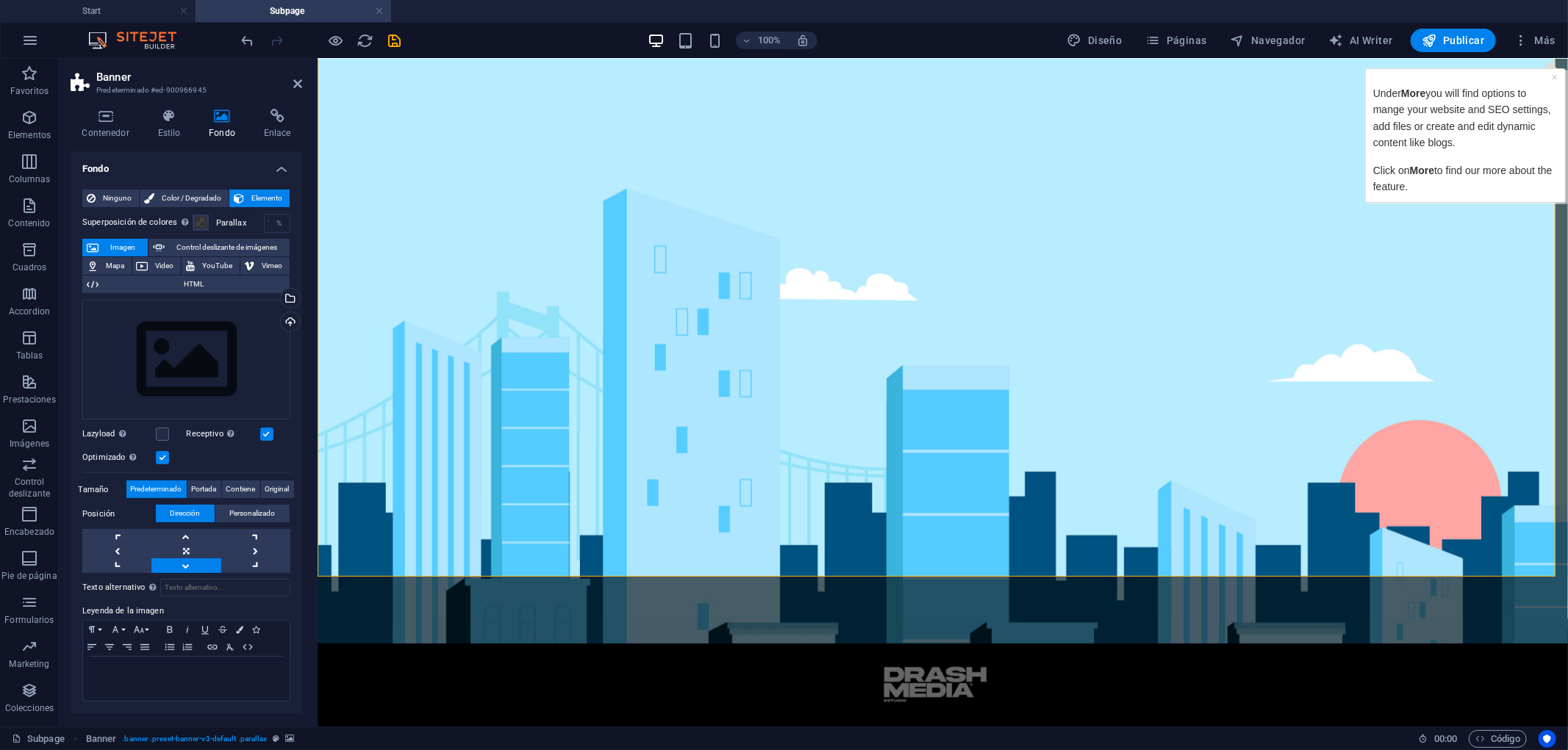
click at [0, 0] on input "Optimizado Las imágenes se comprimen para así mejorar la velocidad de las págin…" at bounding box center [0, 0] width 0 height 0
drag, startPoint x: 162, startPoint y: 457, endPoint x: 162, endPoint y: 448, distance: 9.0
click at [162, 458] on label at bounding box center [162, 457] width 13 height 13
click at [0, 0] on input "Optimizado Las imágenes se comprimen para así mejorar la velocidad de las págin…" at bounding box center [0, 0] width 0 height 0
click at [164, 437] on label at bounding box center [162, 434] width 13 height 13
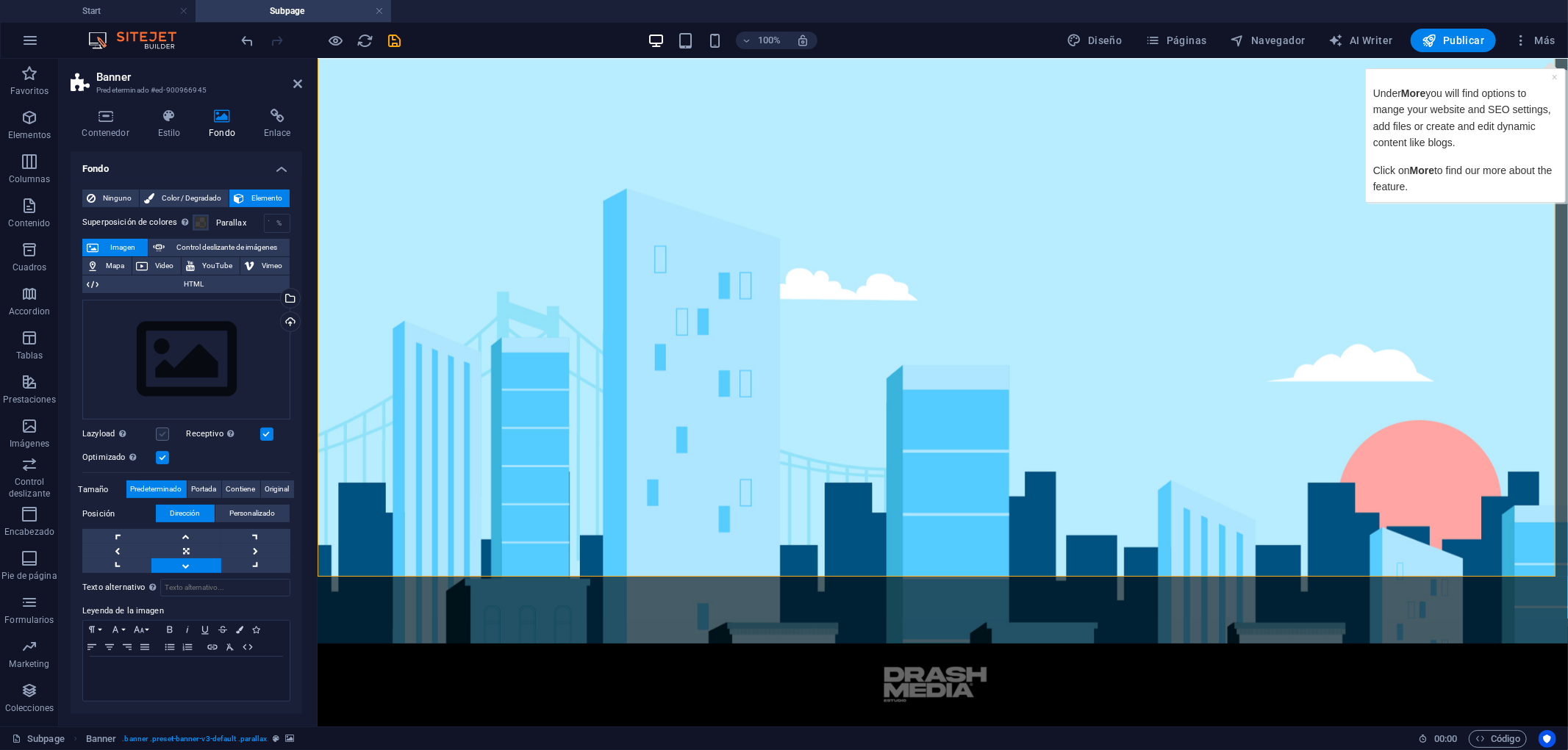
click at [0, 0] on input "Lazyload La carga de imágenes tras la carga de la página mejora la velocidad de…" at bounding box center [0, 0] width 0 height 0
click at [240, 245] on span "Control deslizante de imágenes" at bounding box center [227, 247] width 116 height 18
select select "ms"
select select "s"
select select "progressive"
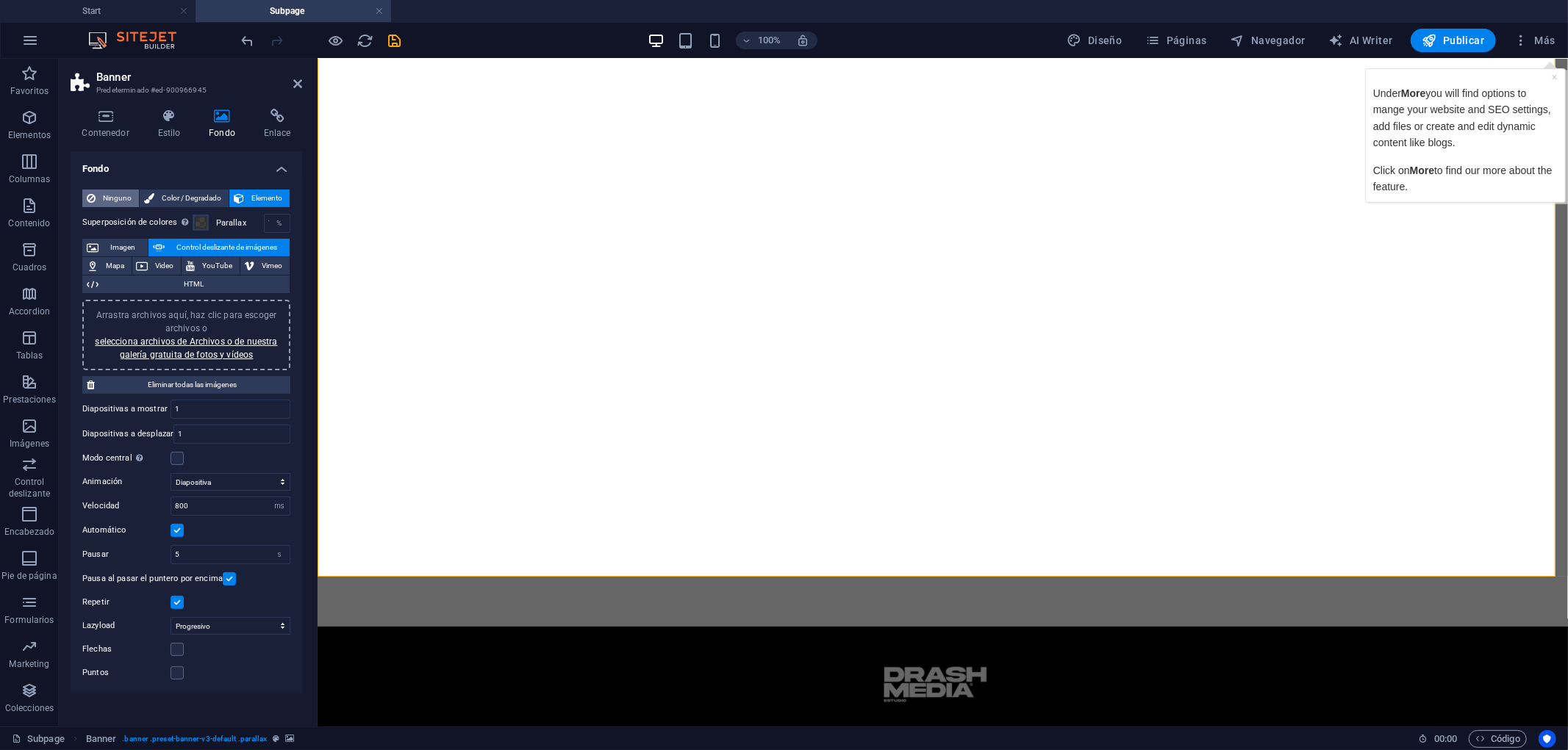
click at [107, 198] on span "Ninguno" at bounding box center [117, 198] width 34 height 18
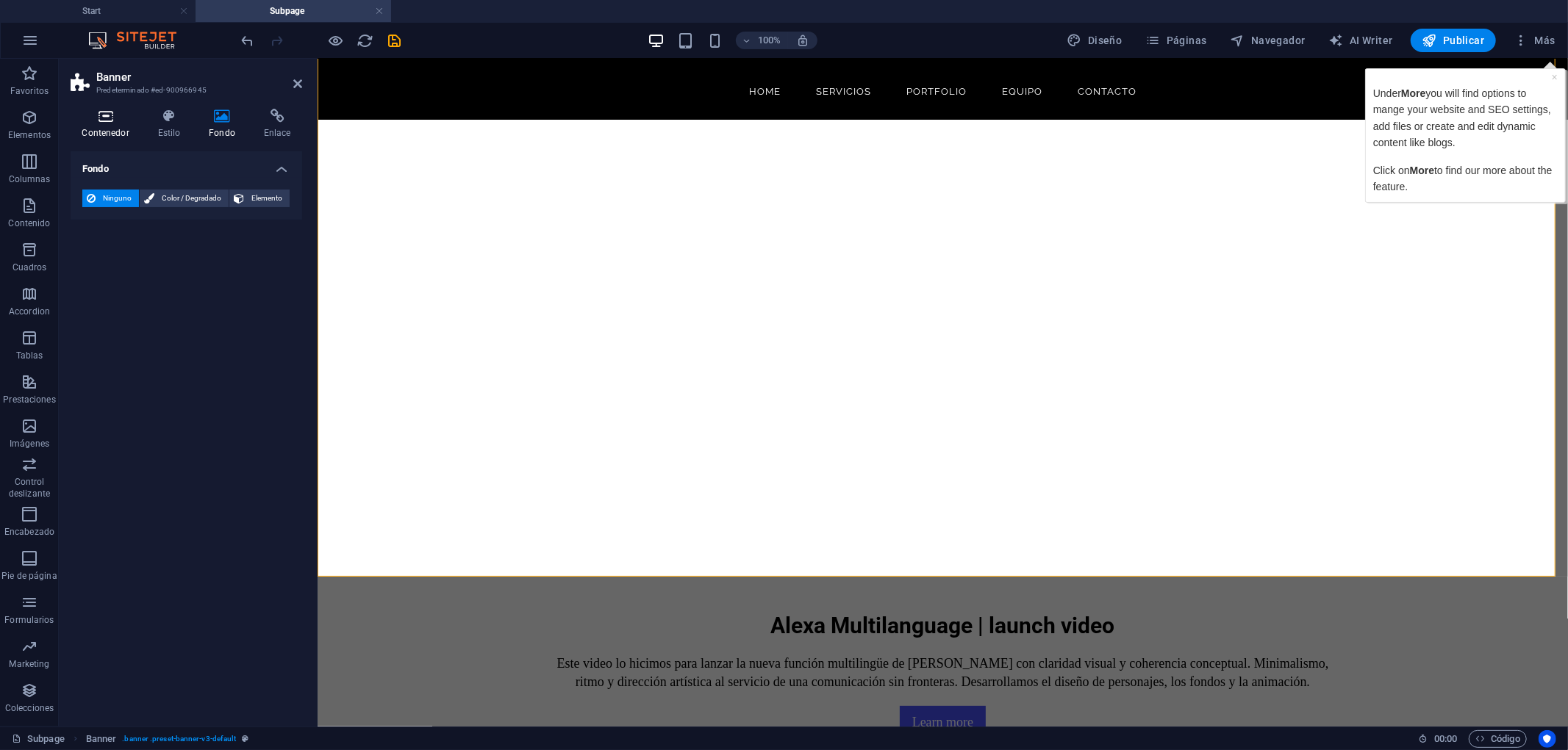
click at [108, 126] on h4 "Contenedor" at bounding box center [108, 124] width 76 height 31
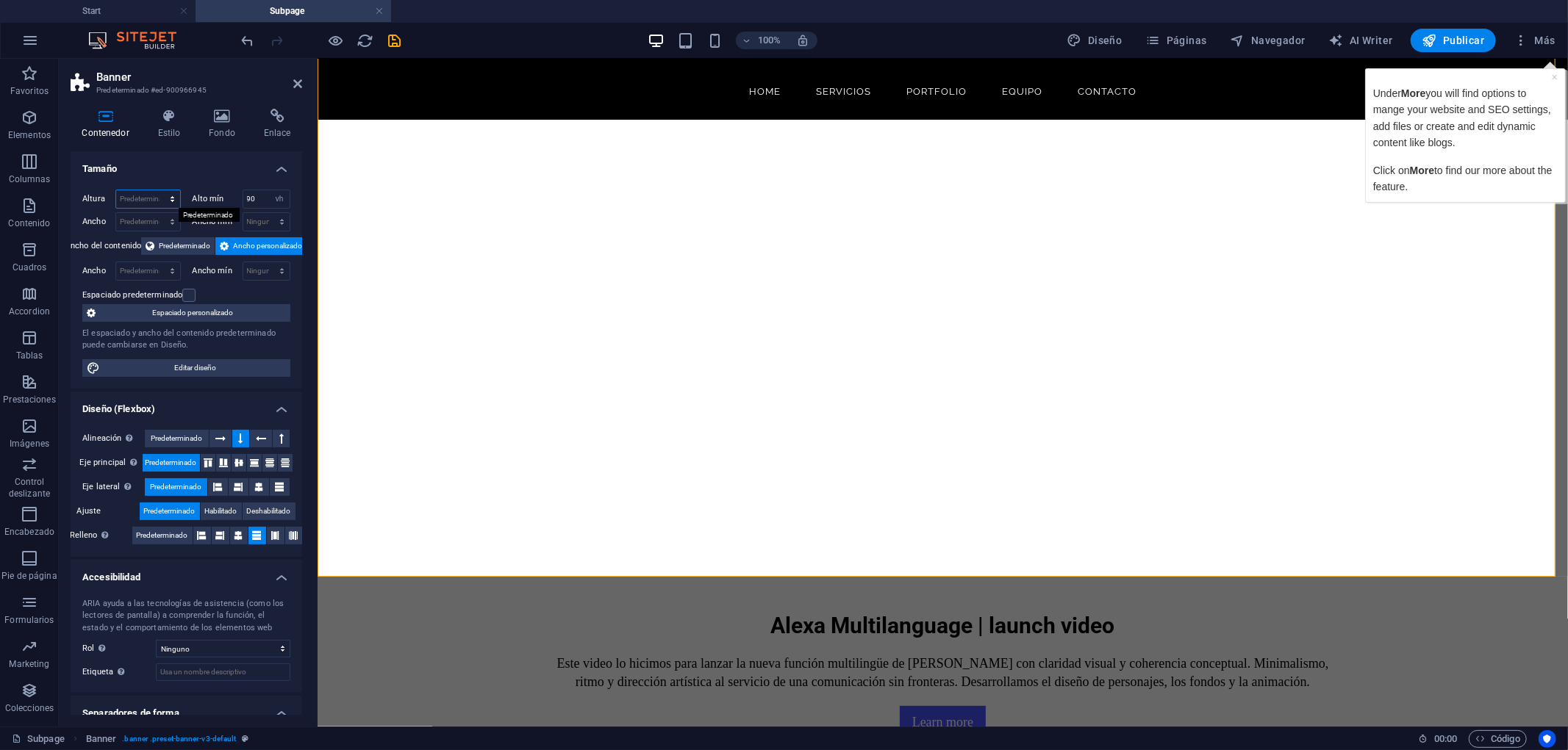
click at [141, 194] on select "Predeterminado px rem % vh vw" at bounding box center [148, 199] width 64 height 18
select select "px"
click at [157, 190] on select "Predeterminado px rem % vh vw" at bounding box center [148, 199] width 64 height 18
type input "818"
click at [157, 197] on input "818" at bounding box center [148, 199] width 64 height 18
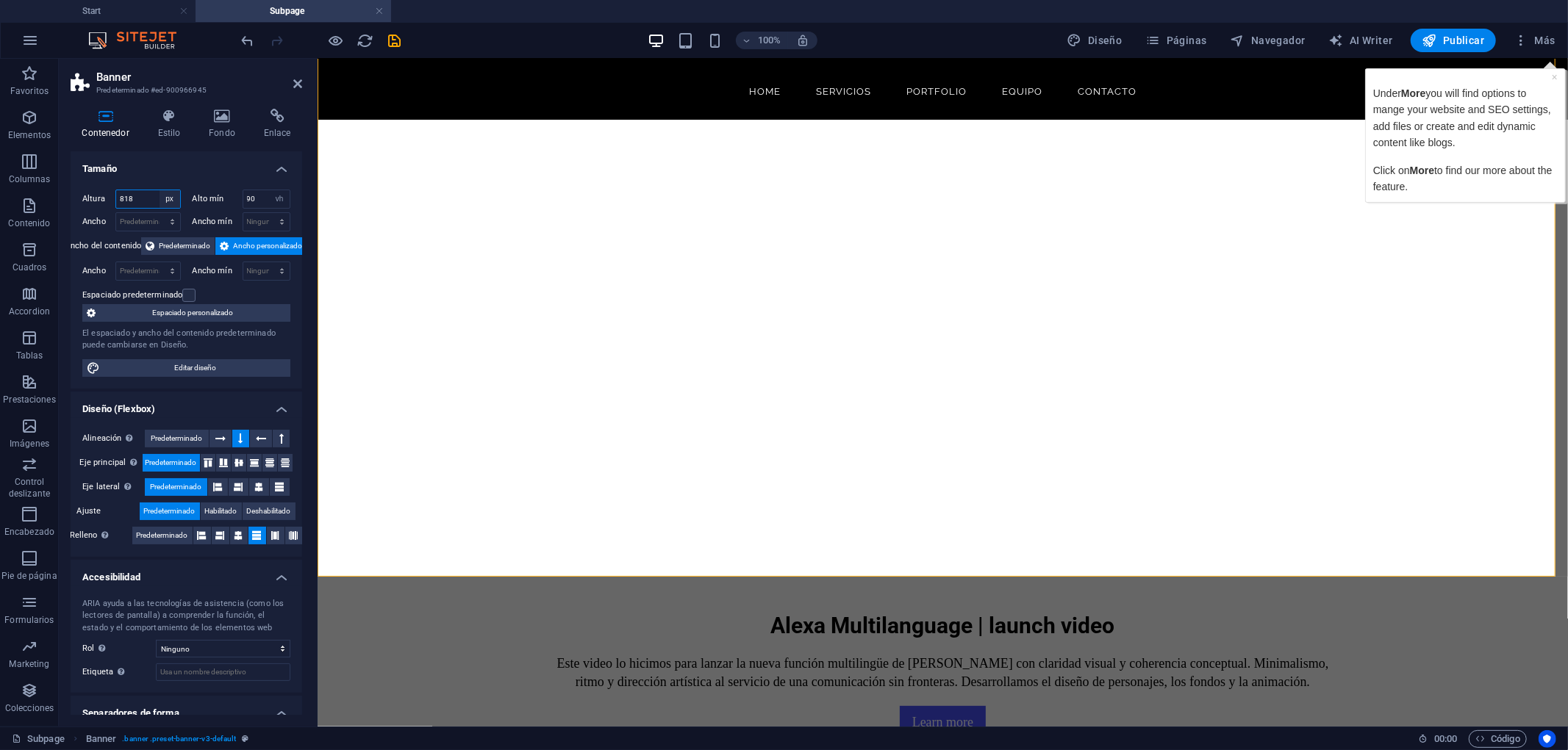
click at [166, 197] on select "Predeterminado px rem % vh vw" at bounding box center [169, 199] width 20 height 18
select select "%"
click at [159, 190] on select "Predeterminado px rem % vh vw" at bounding box center [169, 199] width 20 height 18
type input "20"
click at [143, 229] on select "Predeterminado px rem % em vh vw" at bounding box center [148, 222] width 64 height 18
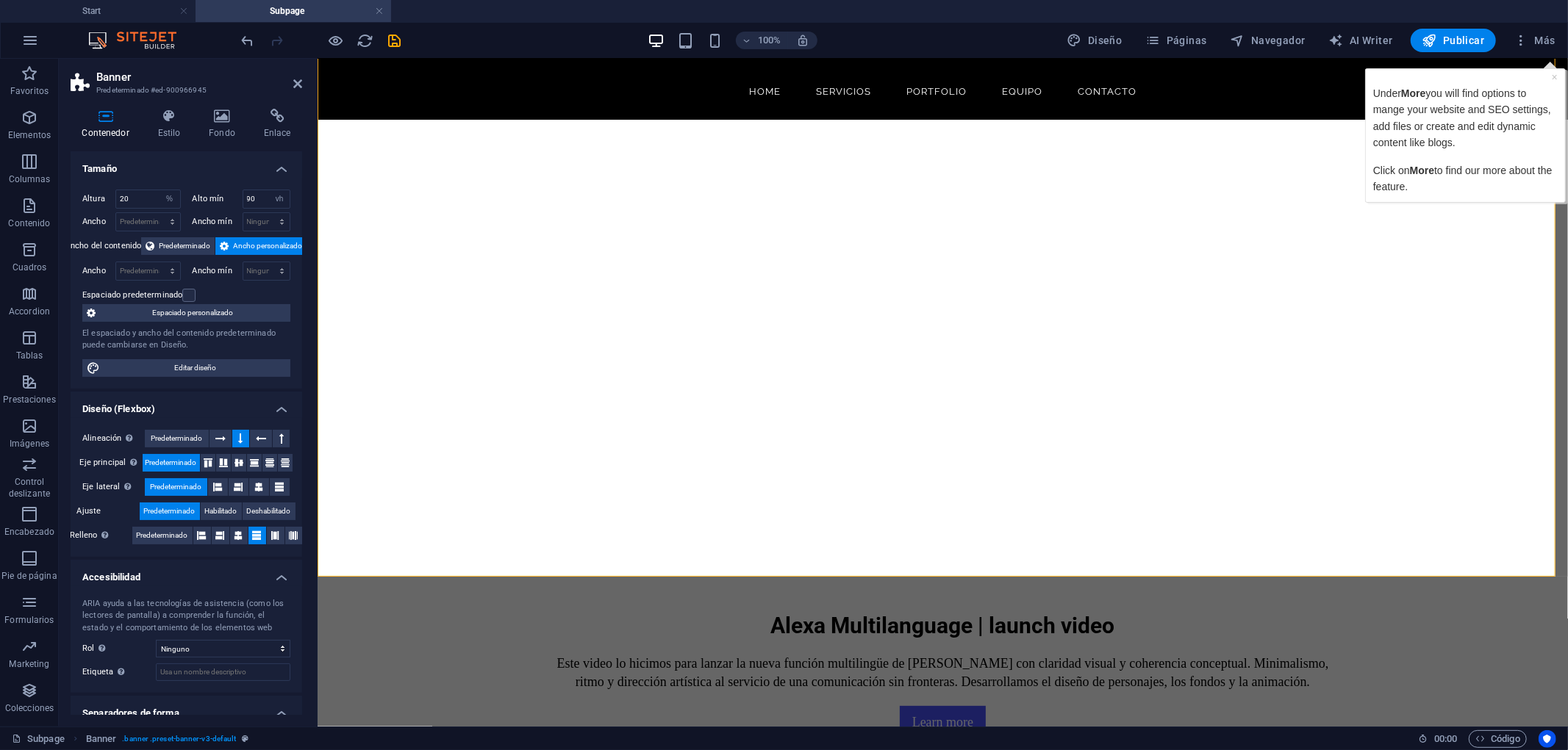
click at [194, 182] on div "Altura 20 Predeterminado px rem % vh vw Alto mín 90 Ninguno px rem % vh vw Anch…" at bounding box center [186, 283] width 232 height 211
click at [251, 195] on input "90" at bounding box center [267, 199] width 47 height 18
drag, startPoint x: 258, startPoint y: 195, endPoint x: 217, endPoint y: 200, distance: 41.3
click at [217, 200] on div "Alto mín 90 Ninguno px rem % vh vw" at bounding box center [242, 199] width 98 height 19
click at [281, 195] on select "Ninguno px rem % vh vw" at bounding box center [280, 199] width 20 height 18
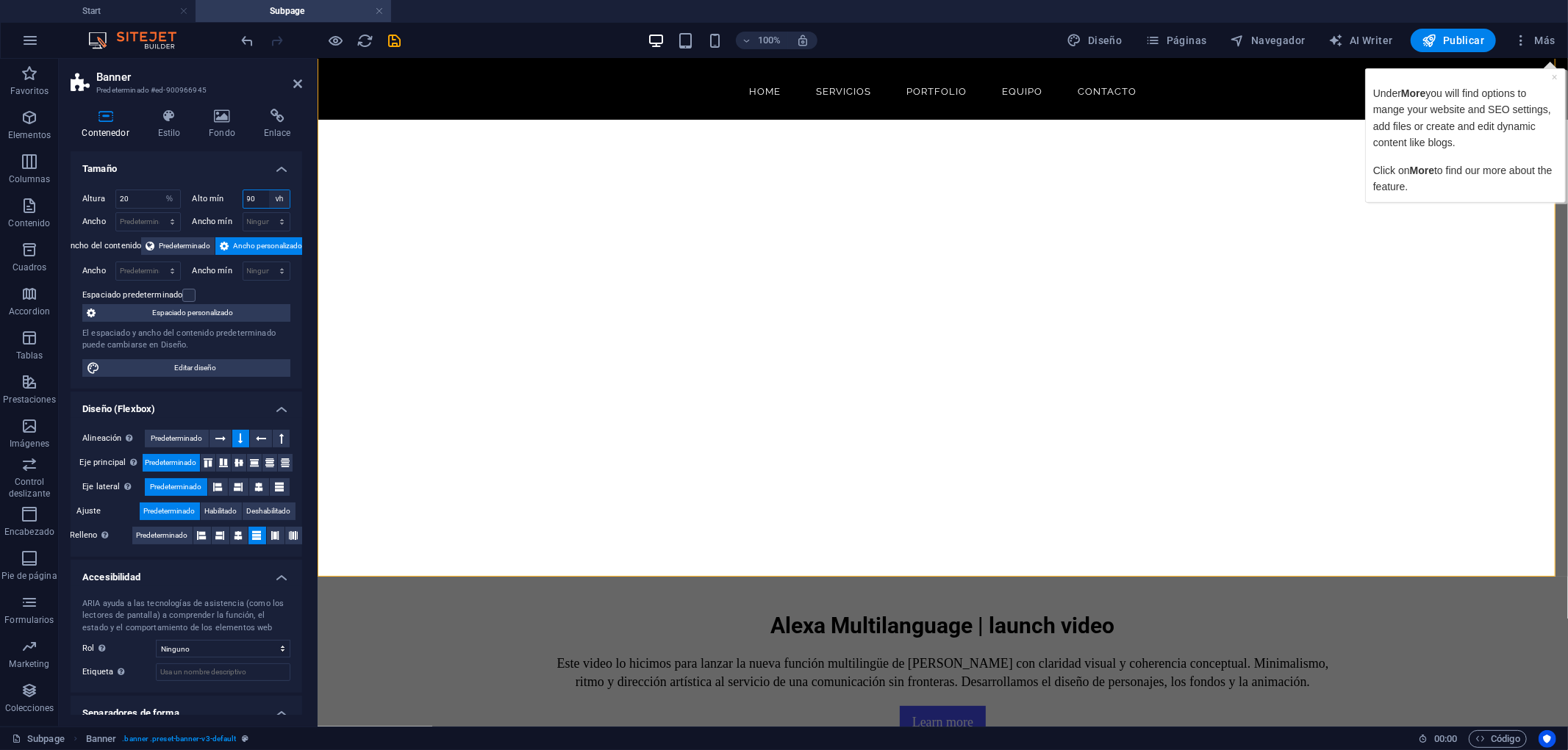
select select "%"
click at [269, 190] on select "Ninguno px rem % vh vw" at bounding box center [280, 199] width 20 height 18
type input "100"
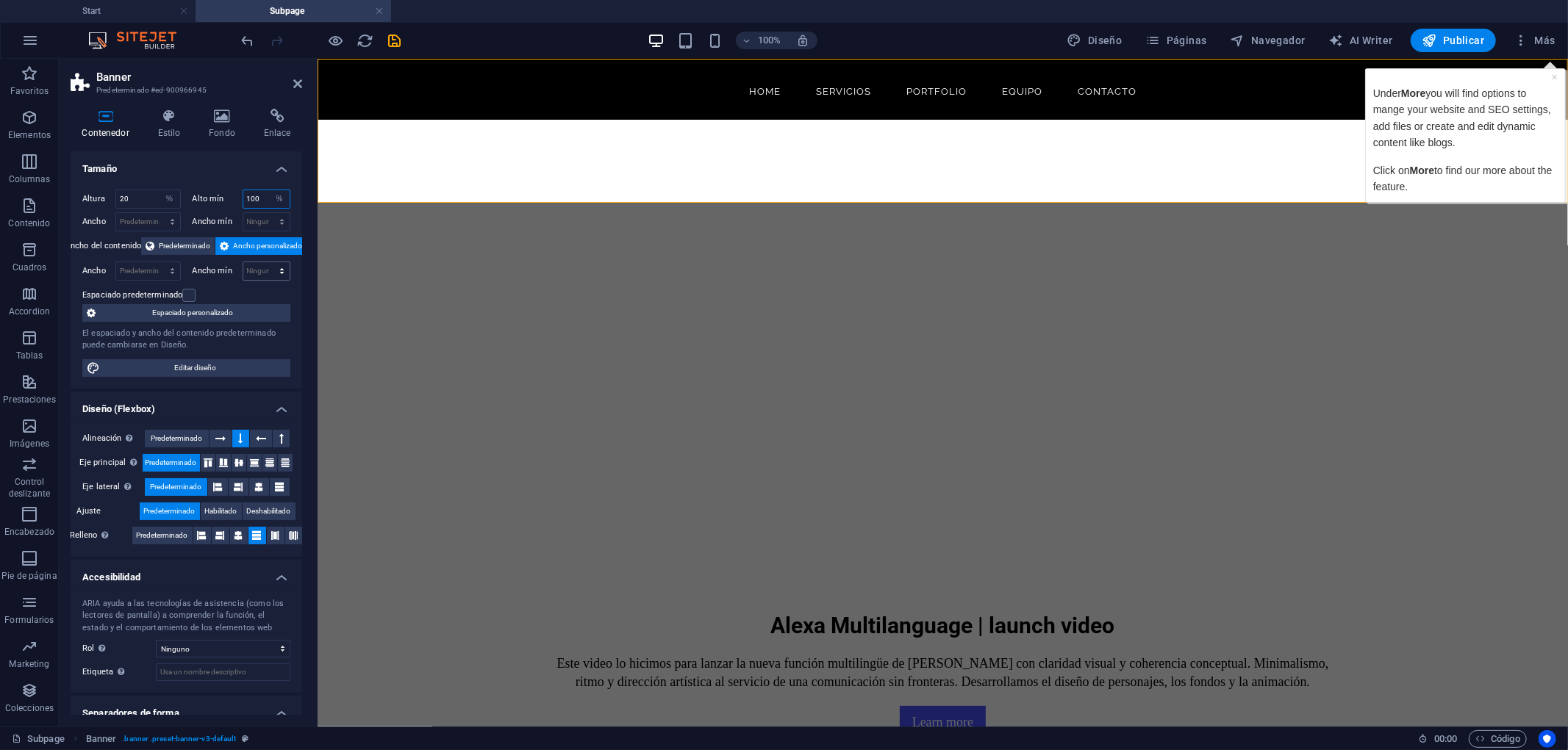
scroll to position [0, 0]
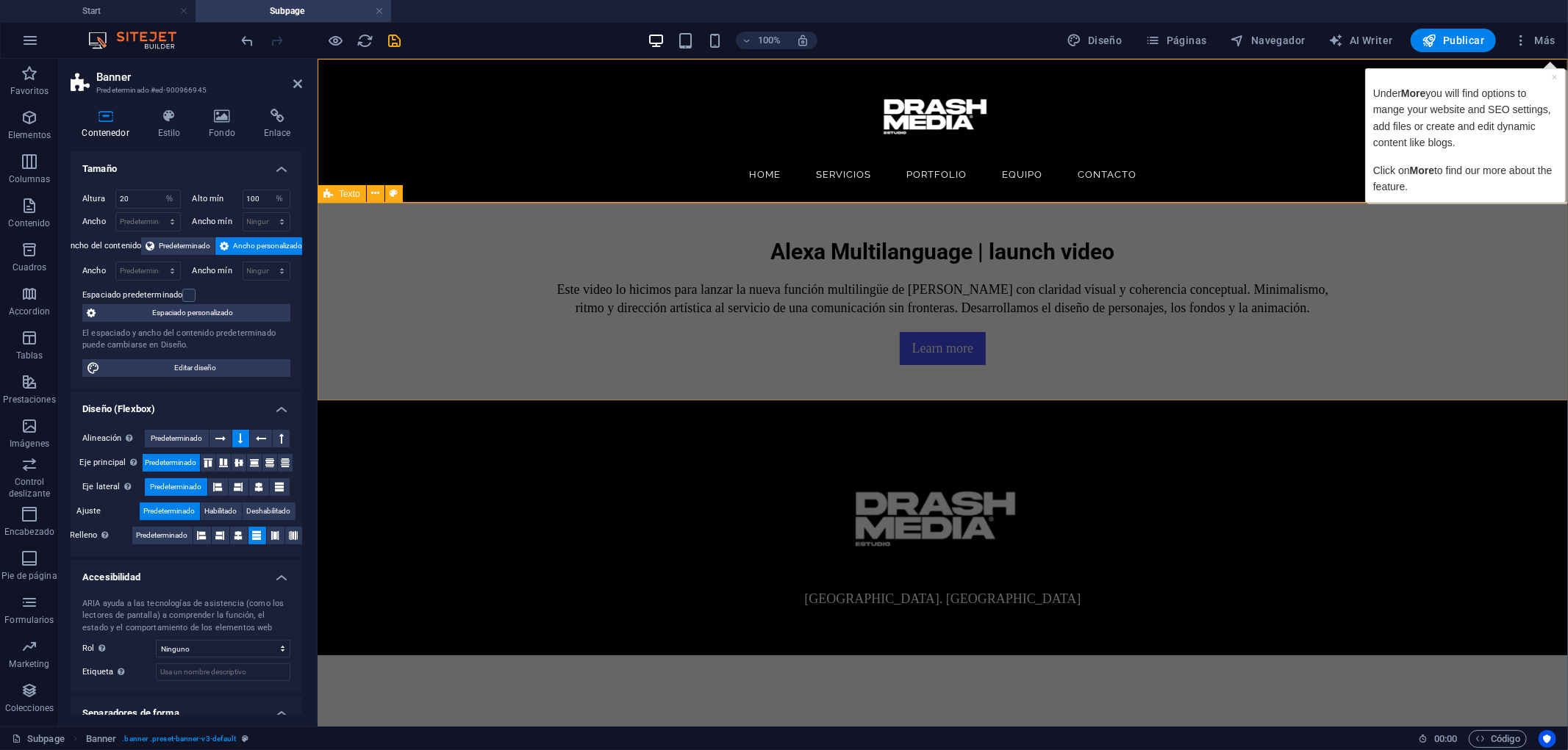
click at [412, 260] on div "Alexa Multilanguage | launch video Este video lo hicimos para lanzar la nueva f…" at bounding box center [943, 300] width 1251 height 197
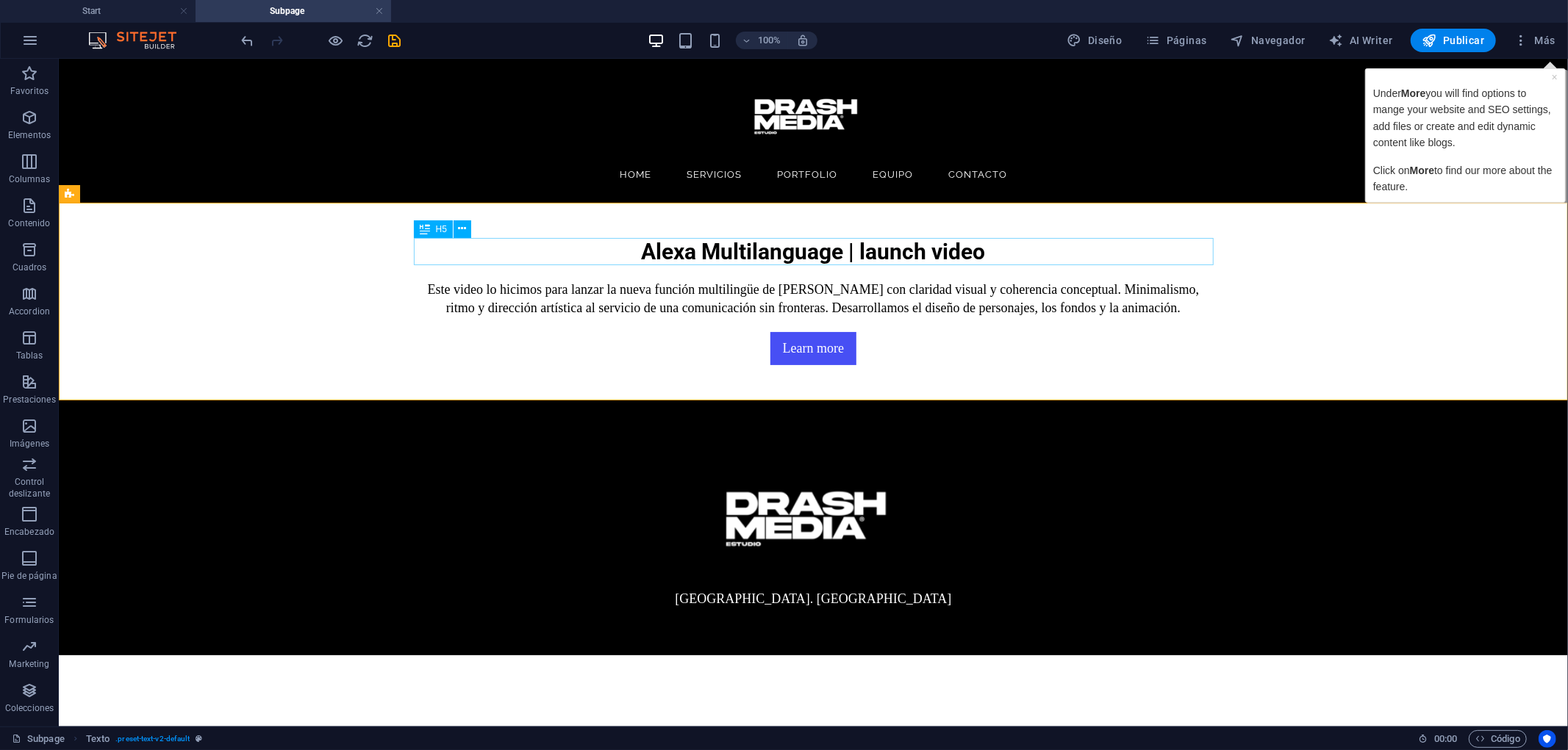
click at [910, 244] on div "Alexa Multilanguage | launch video" at bounding box center [813, 251] width 800 height 28
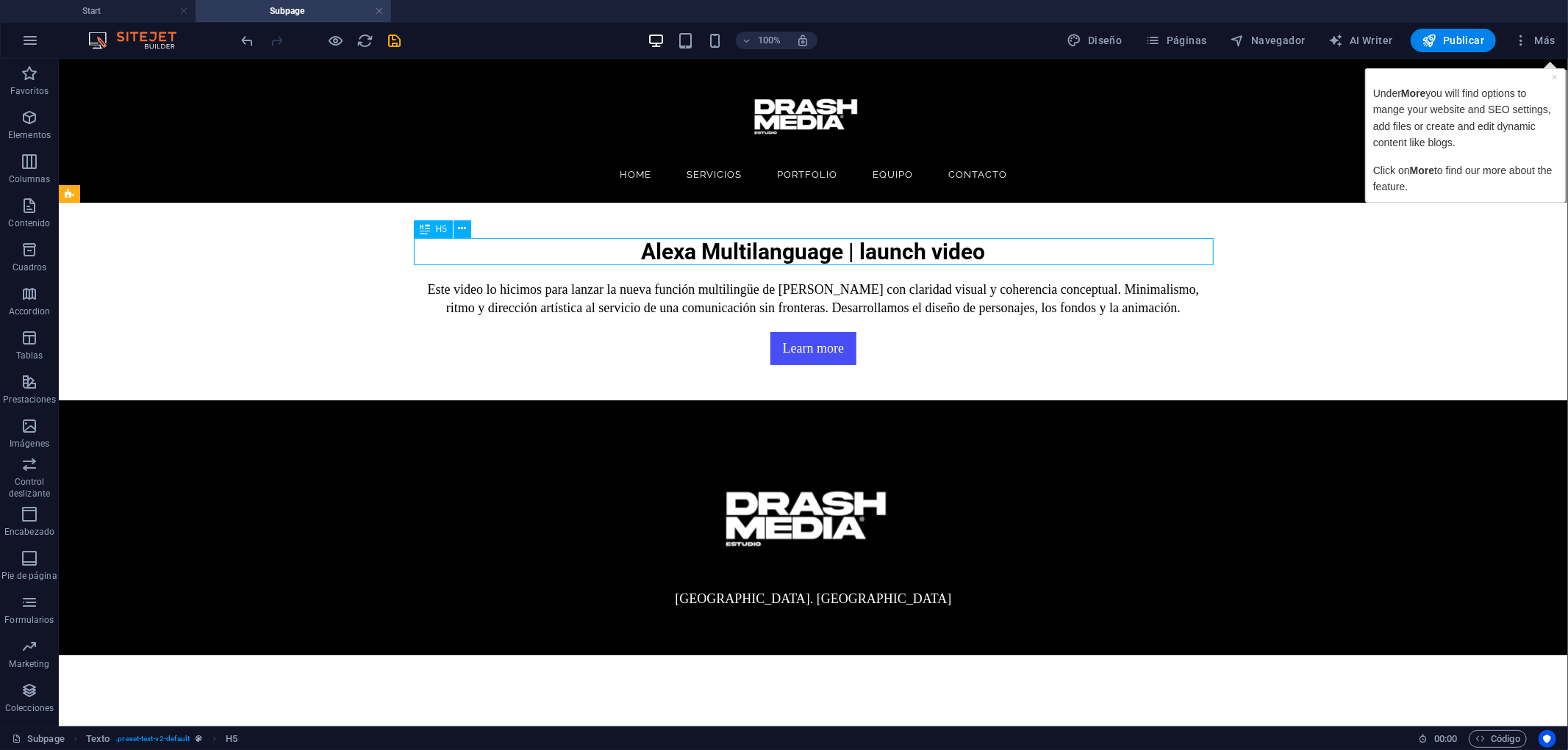
drag, startPoint x: 910, startPoint y: 245, endPoint x: 652, endPoint y: 245, distance: 258.0
click at [911, 245] on div "Alexa Multilanguage | launch video" at bounding box center [813, 251] width 800 height 28
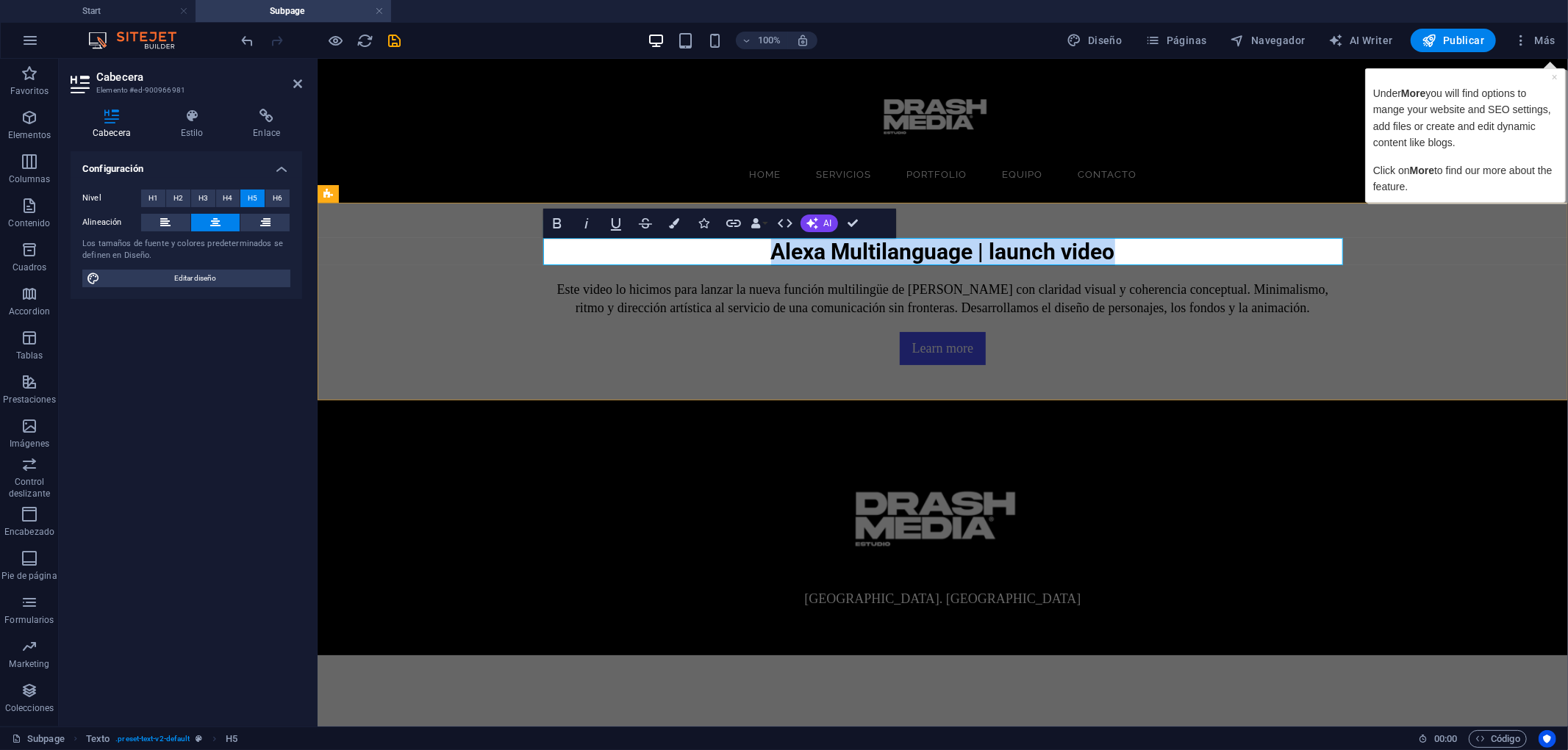
click at [1025, 262] on h5 "Alexa Multilanguage | launch video" at bounding box center [943, 251] width 800 height 28
drag, startPoint x: 989, startPoint y: 254, endPoint x: 1001, endPoint y: 253, distance: 12.0
click at [1001, 253] on h5 "Alexa Multilanguage | launch video" at bounding box center [943, 251] width 800 height 28
click at [985, 251] on h5 "Alexa Multilanguage | launch video" at bounding box center [943, 251] width 800 height 28
click at [989, 251] on h5 "Alexa Multilanguage | launch video" at bounding box center [943, 251] width 800 height 28
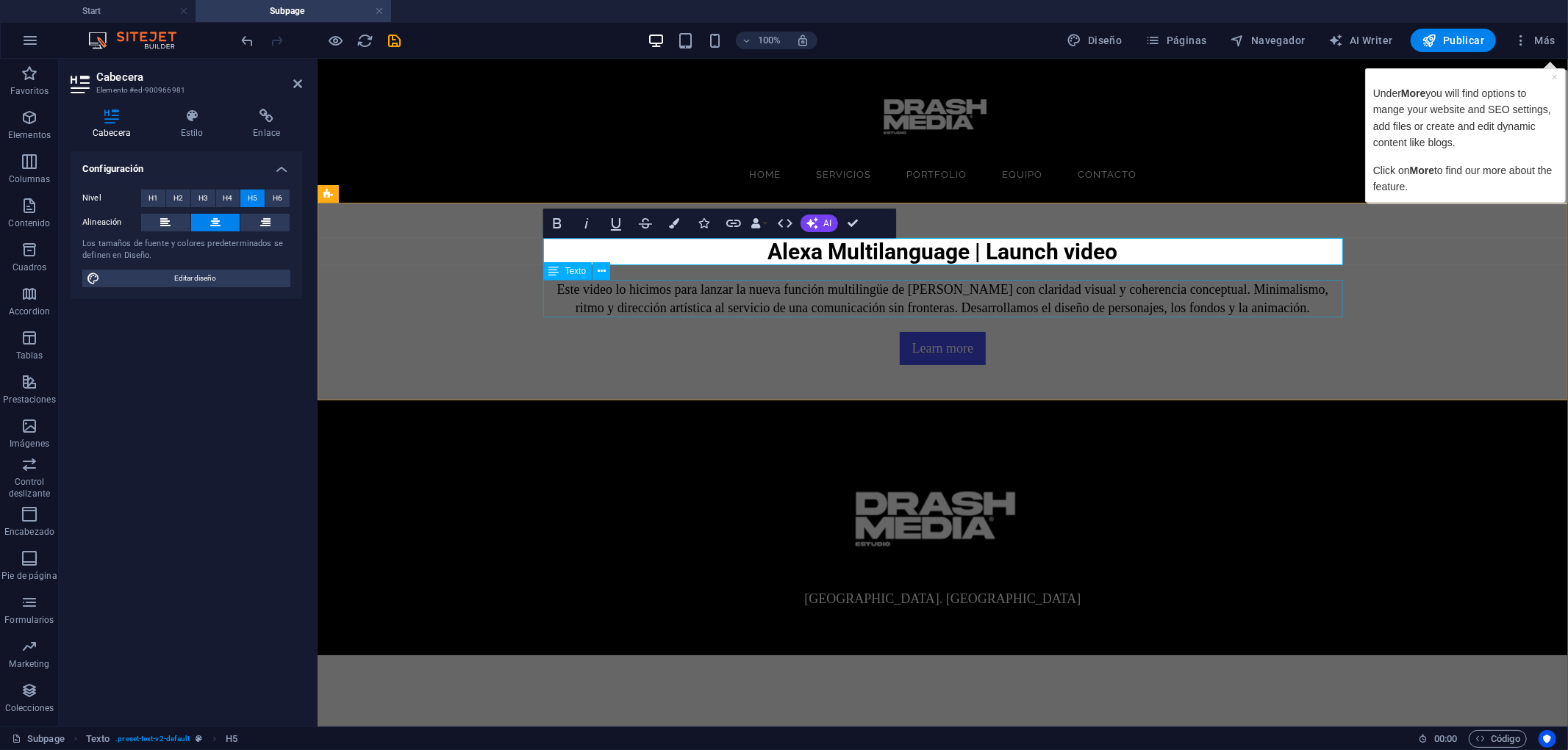
click at [872, 306] on div "Este video lo hicimos para lanzar la nueva función multilingüe de [PERSON_NAME]…" at bounding box center [943, 298] width 800 height 37
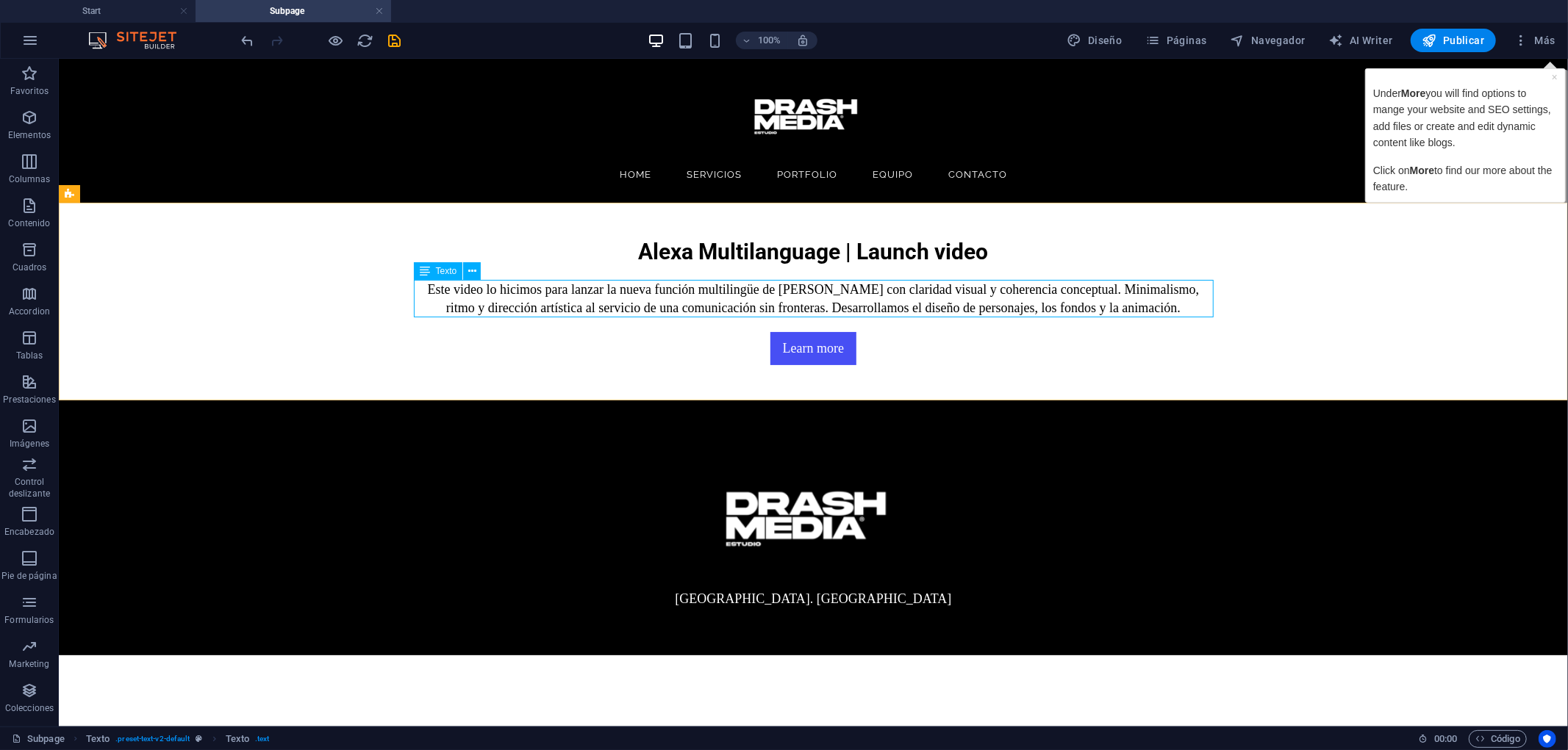
click at [456, 277] on div "Texto" at bounding box center [438, 271] width 49 height 18
click at [438, 272] on span "Texto" at bounding box center [446, 271] width 21 height 9
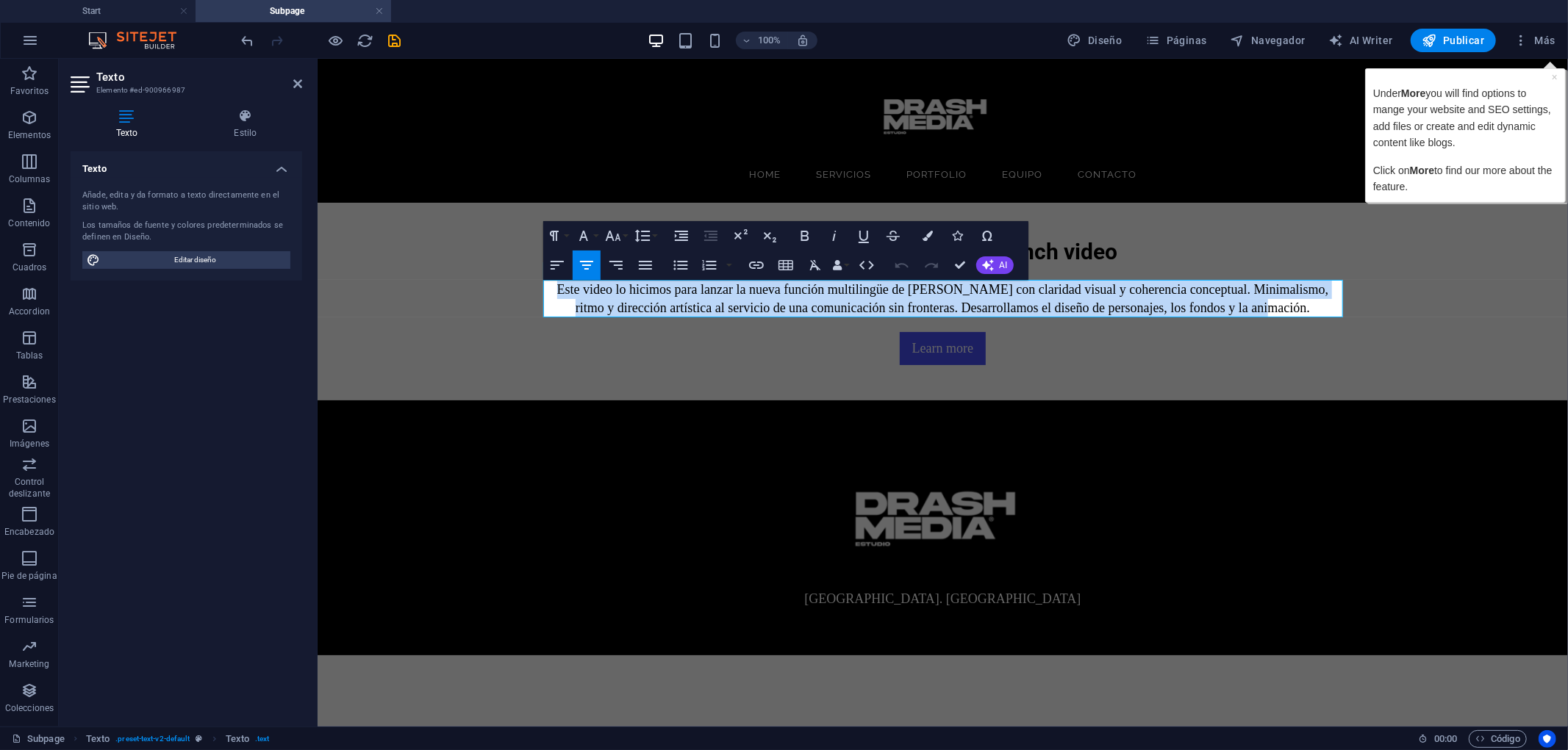
drag, startPoint x: 1060, startPoint y: 311, endPoint x: 548, endPoint y: 333, distance: 512.5
click at [317, 275] on html "Skip to main content Home Servicios Portfolio Equipo Contacto Alexa Multilangua…" at bounding box center [943, 356] width 1251 height 597
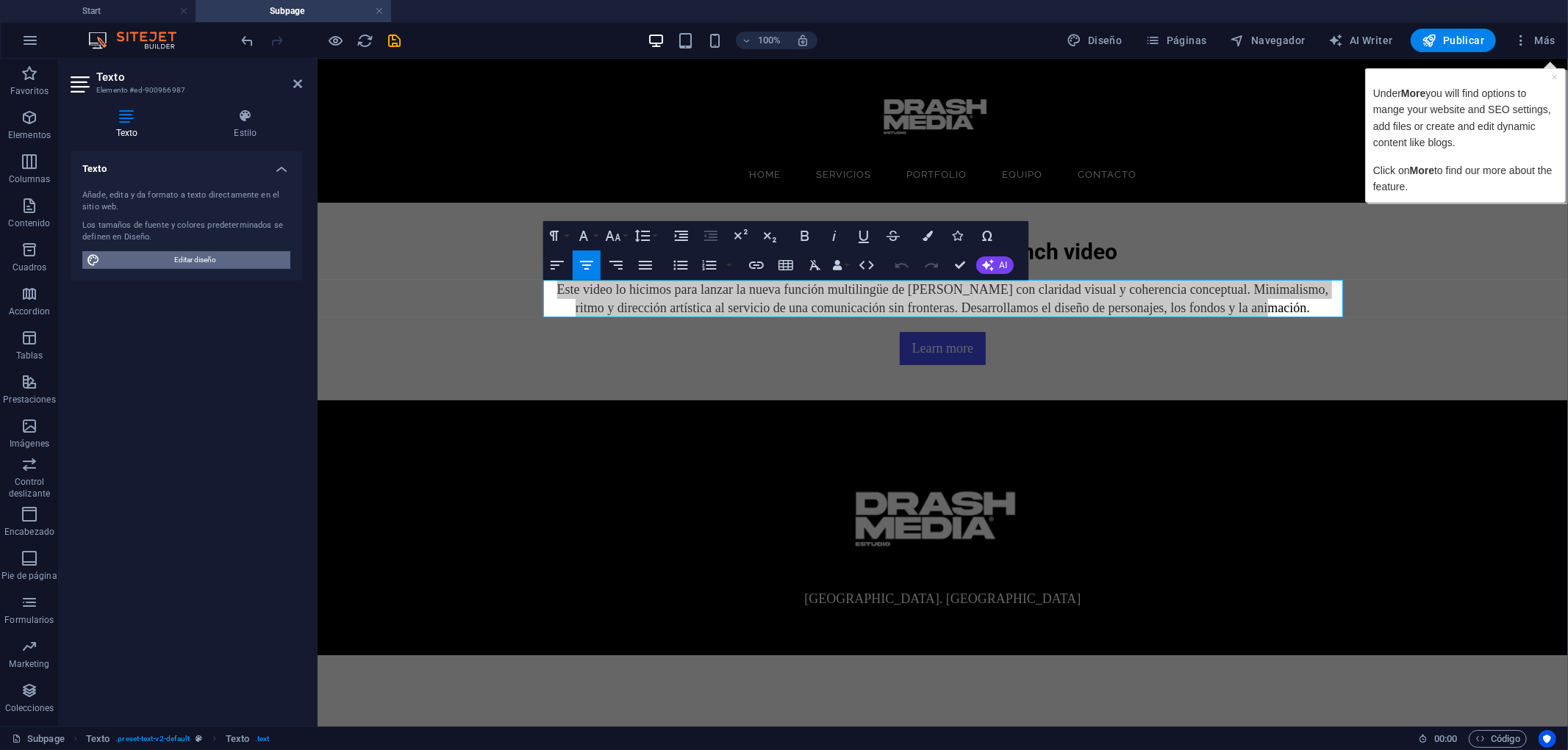
click at [185, 258] on span "Editar diseño" at bounding box center [195, 260] width 182 height 18
select select "px"
select select "500"
select select "px"
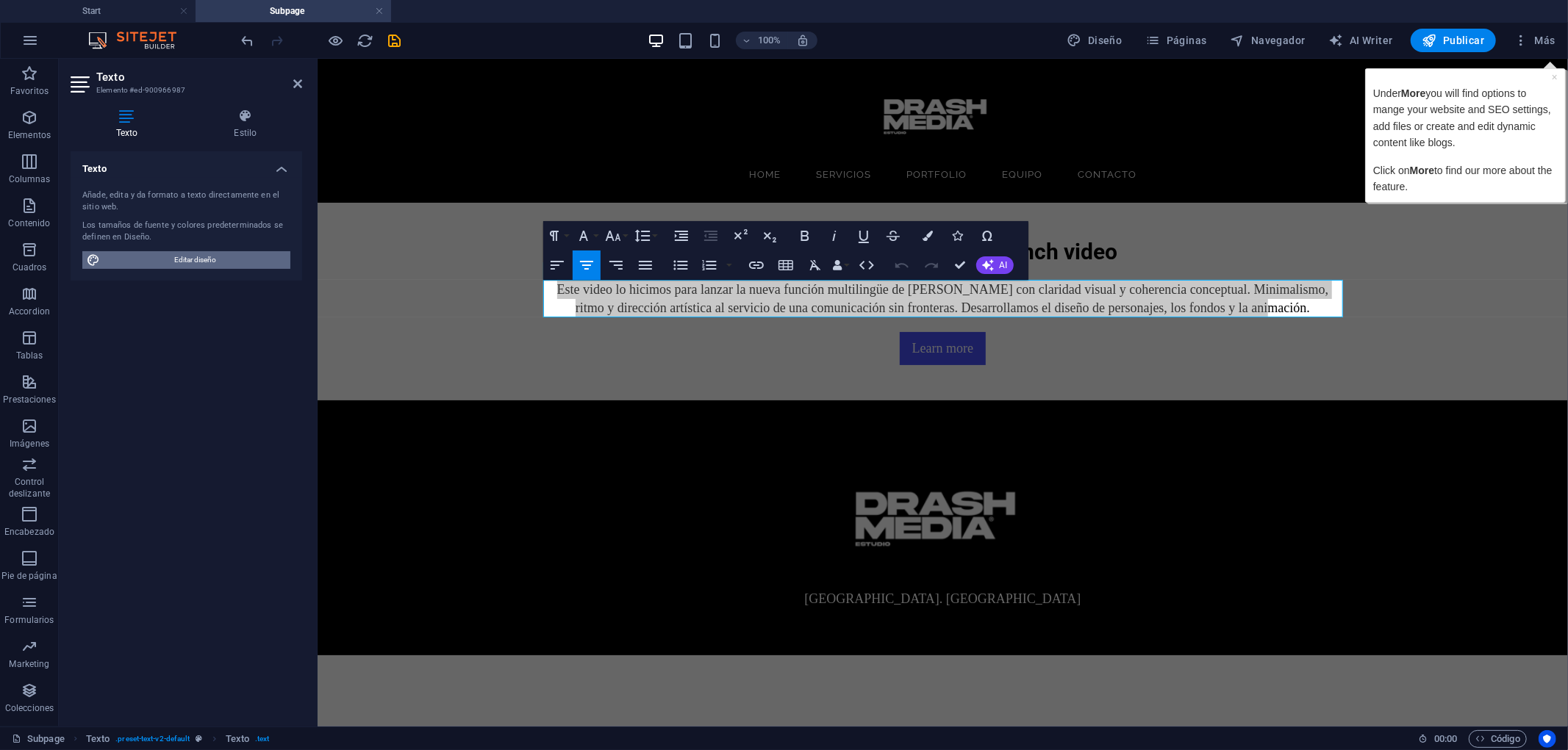
select select "900"
select select "px"
select select "rem"
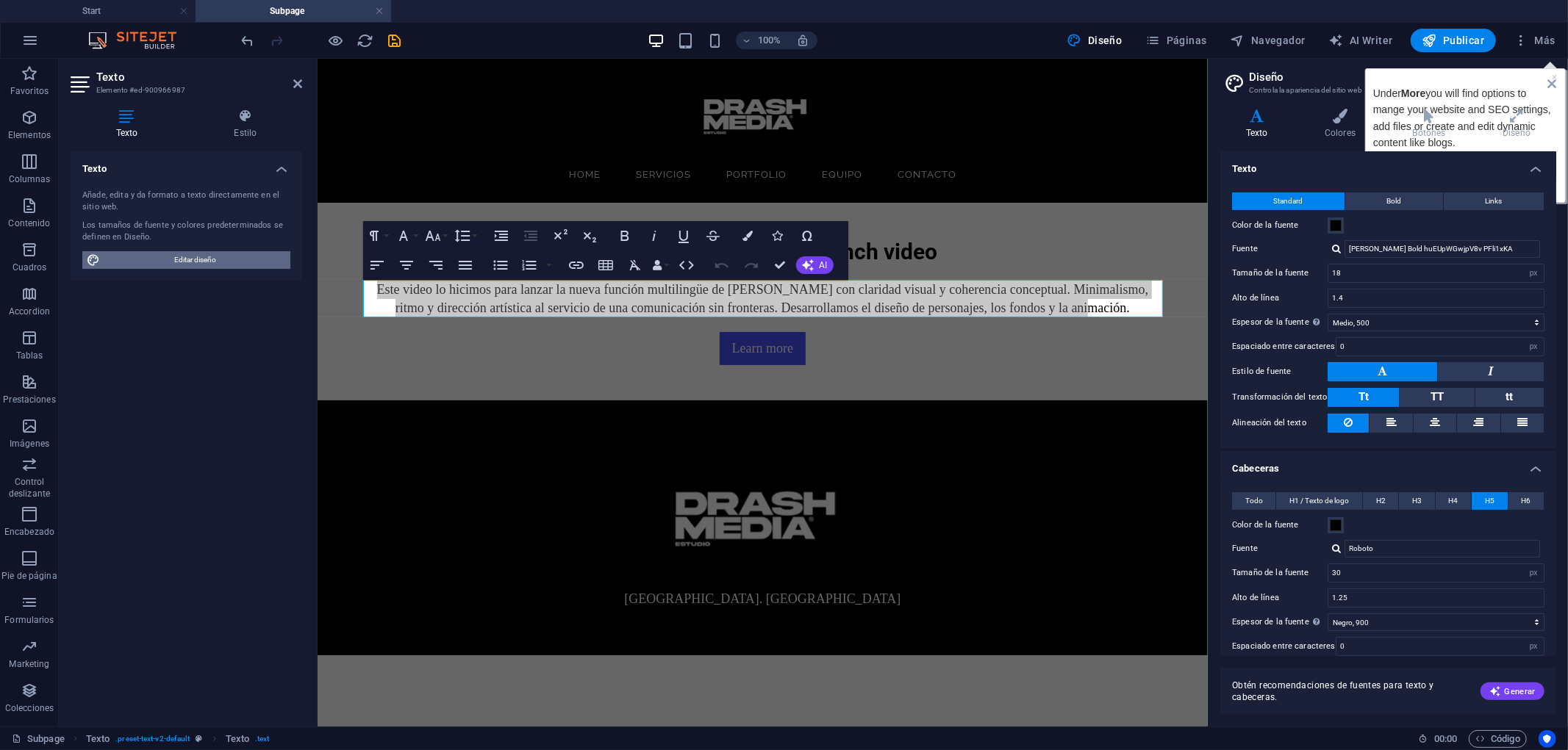
click at [187, 258] on span "Editar diseño" at bounding box center [195, 260] width 182 height 18
click at [1490, 241] on input "[PERSON_NAME] Bold huEUpWGwjpV8v PFli1xKA" at bounding box center [1442, 249] width 195 height 18
drag, startPoint x: 1513, startPoint y: 251, endPoint x: 1257, endPoint y: 245, distance: 256.1
click at [1257, 245] on div "Fuente [PERSON_NAME] Bold huEUpWGwjpV8v PFli1xKA" at bounding box center [1388, 249] width 312 height 18
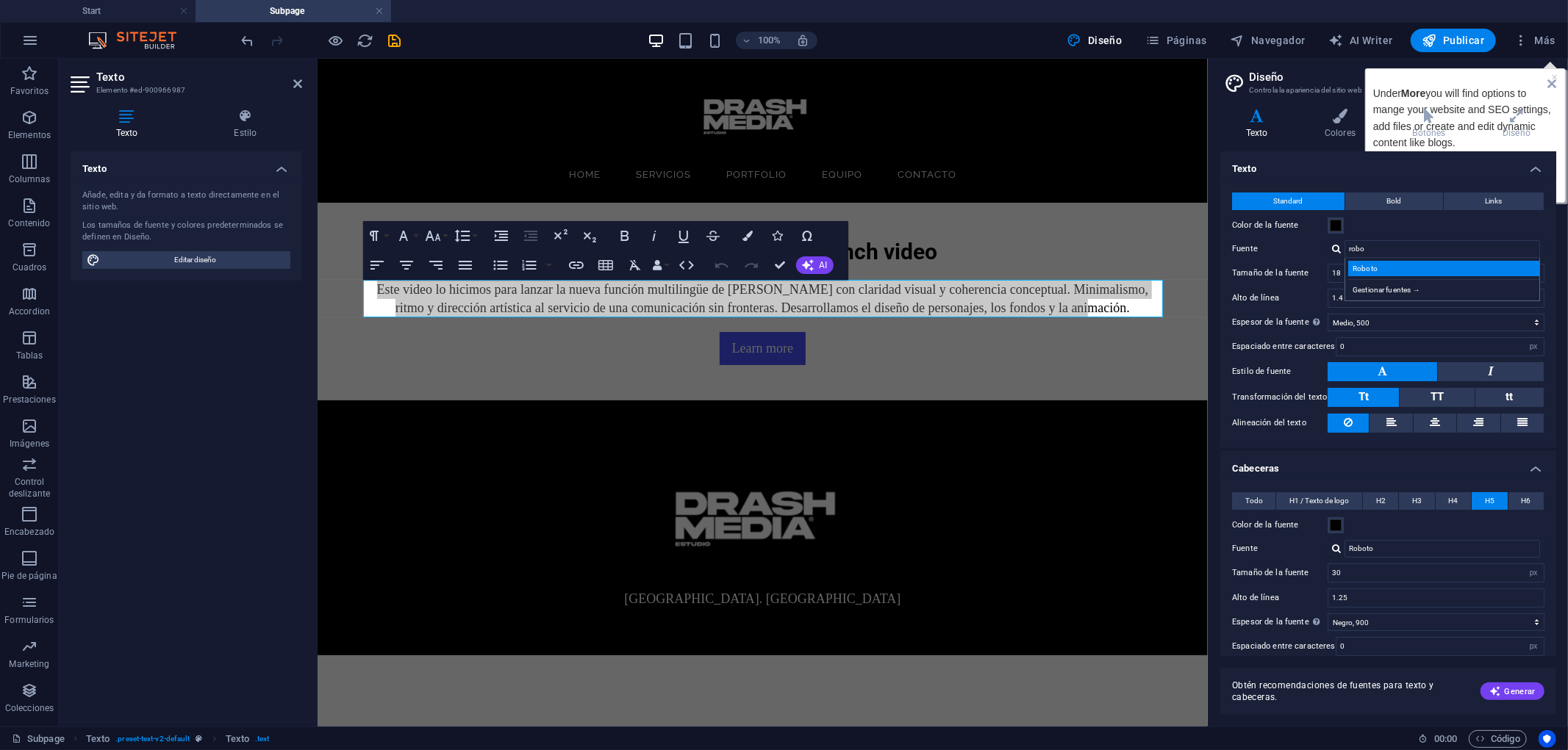
click at [1376, 268] on div "Roboto" at bounding box center [1445, 268] width 194 height 16
type input "Roboto"
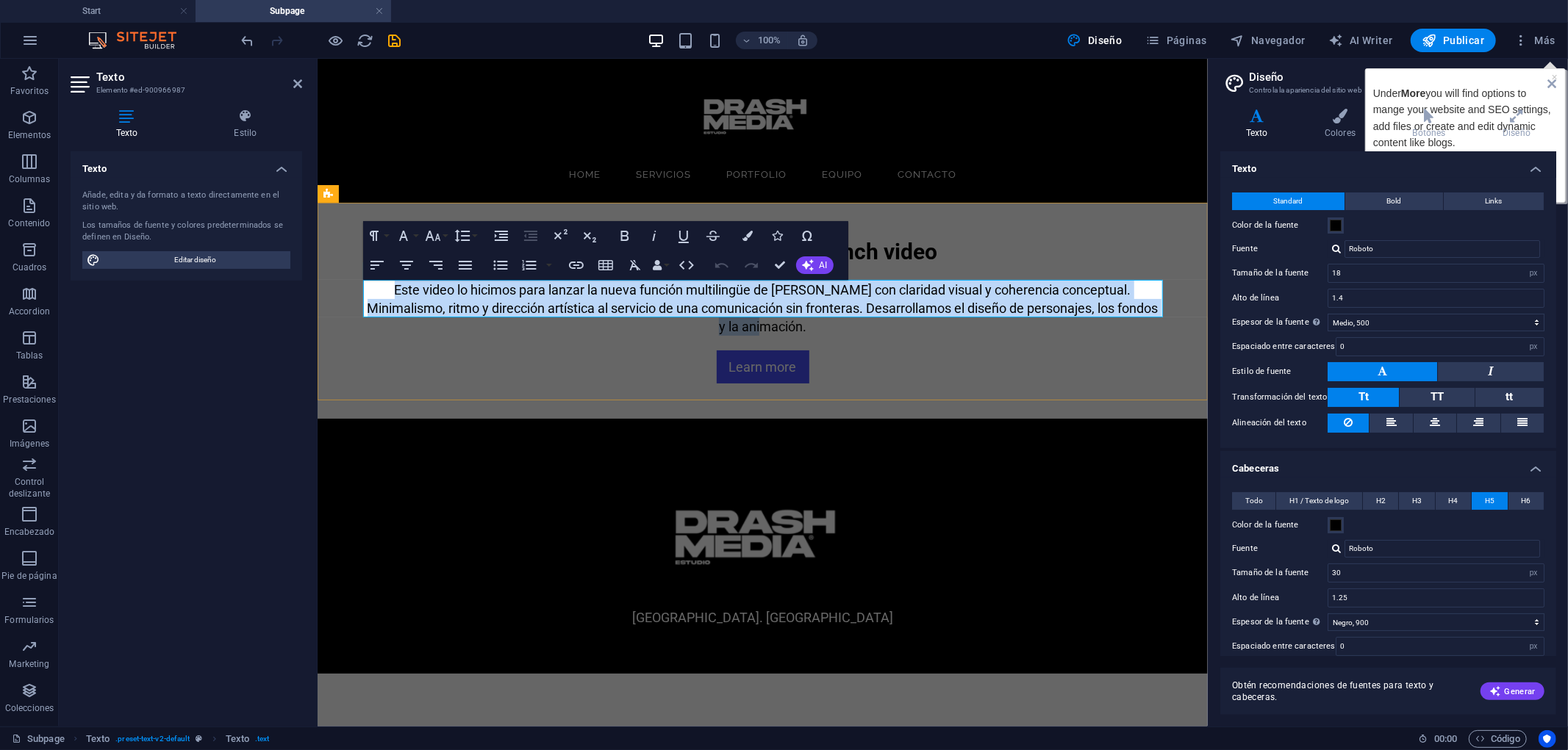
click at [1124, 299] on p "Este video lo hicimos para lanzar la nueva función multilingüe de [PERSON_NAME]…" at bounding box center [762, 308] width 800 height 56
click at [895, 298] on p "Este video lo hicimos para lanzar la nueva función multilingüe de [PERSON_NAME]…" at bounding box center [762, 308] width 800 height 56
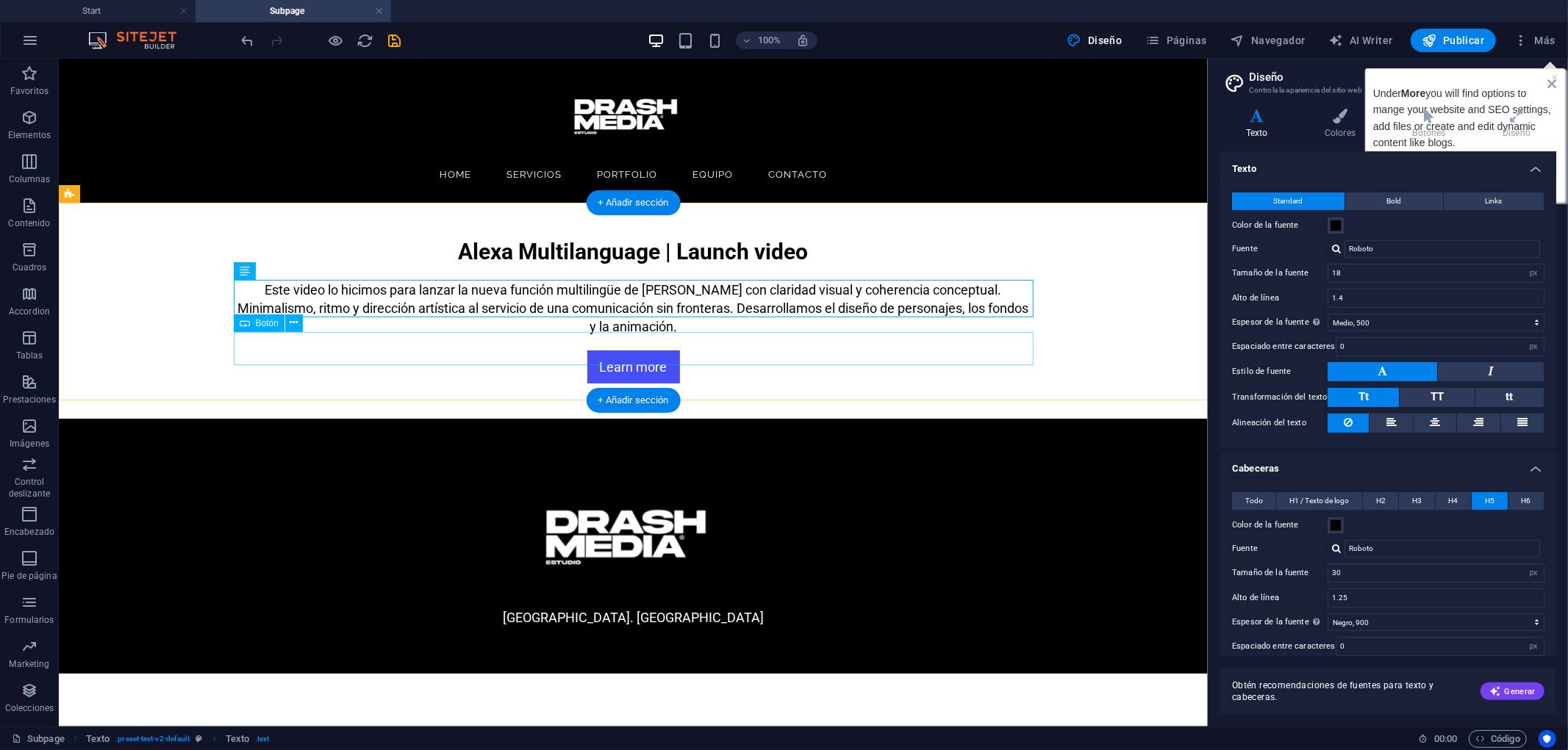
click at [659, 350] on div "Learn more" at bounding box center [633, 366] width 800 height 33
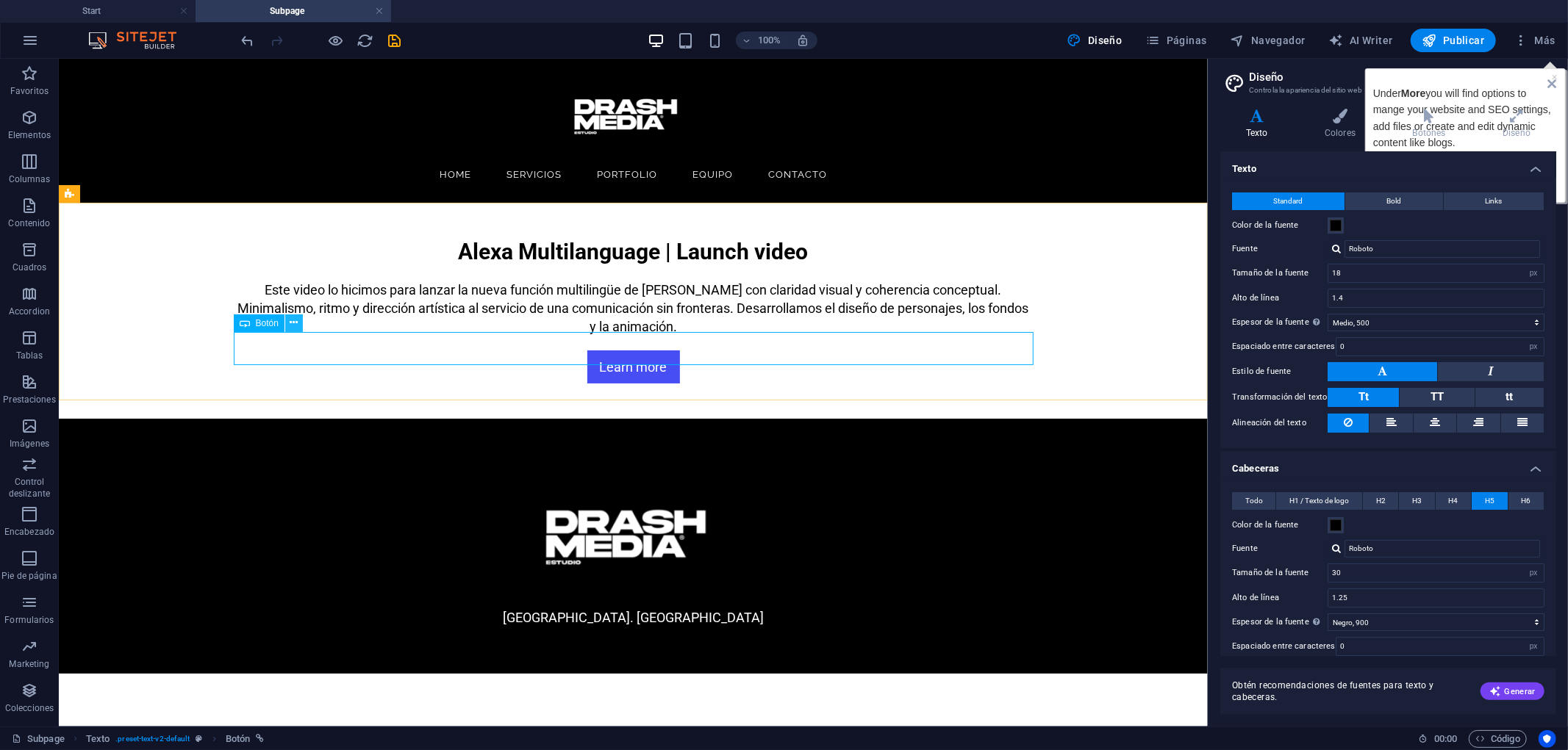
click at [295, 324] on icon at bounding box center [294, 323] width 8 height 16
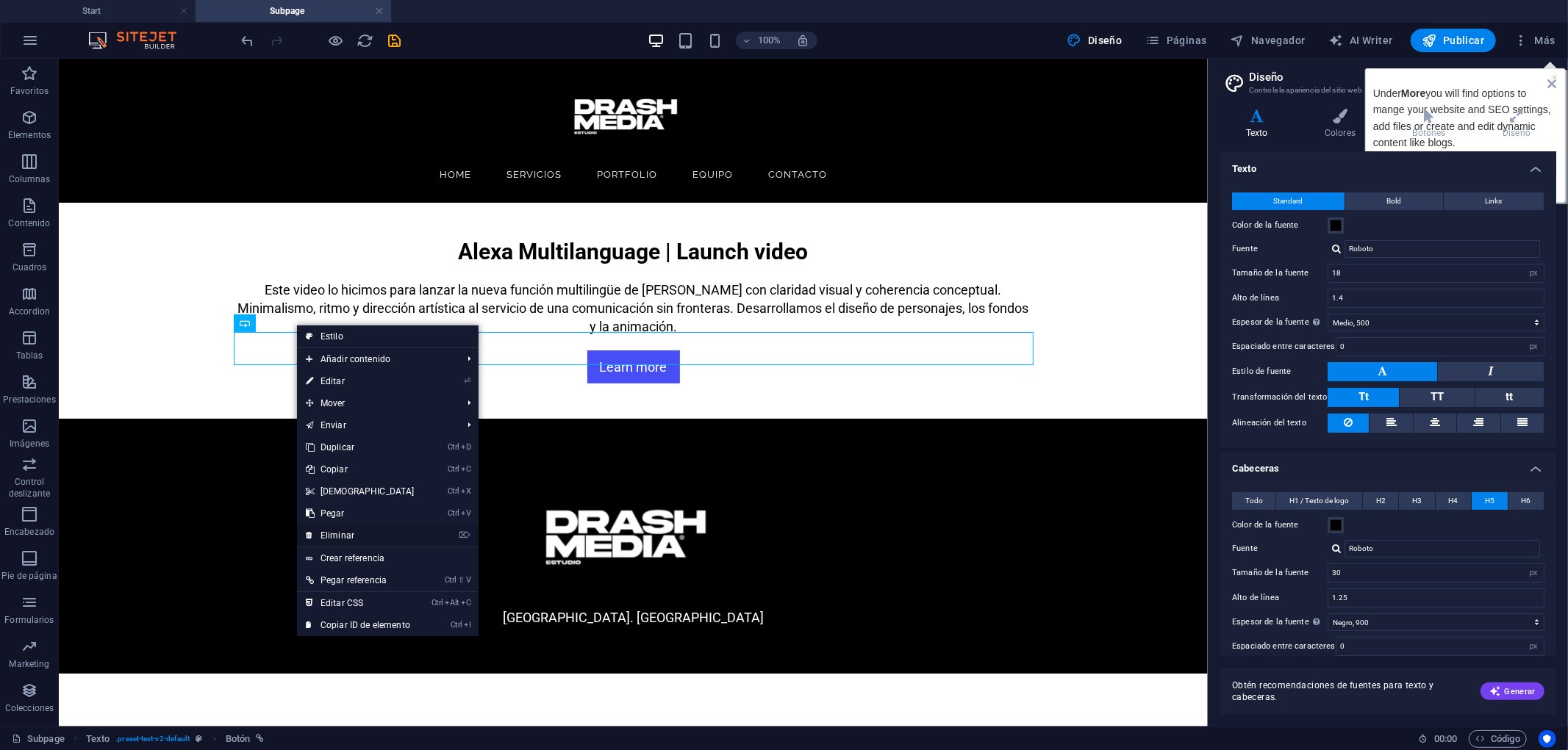
click at [361, 539] on link "⌦ Eliminar" at bounding box center [360, 535] width 127 height 22
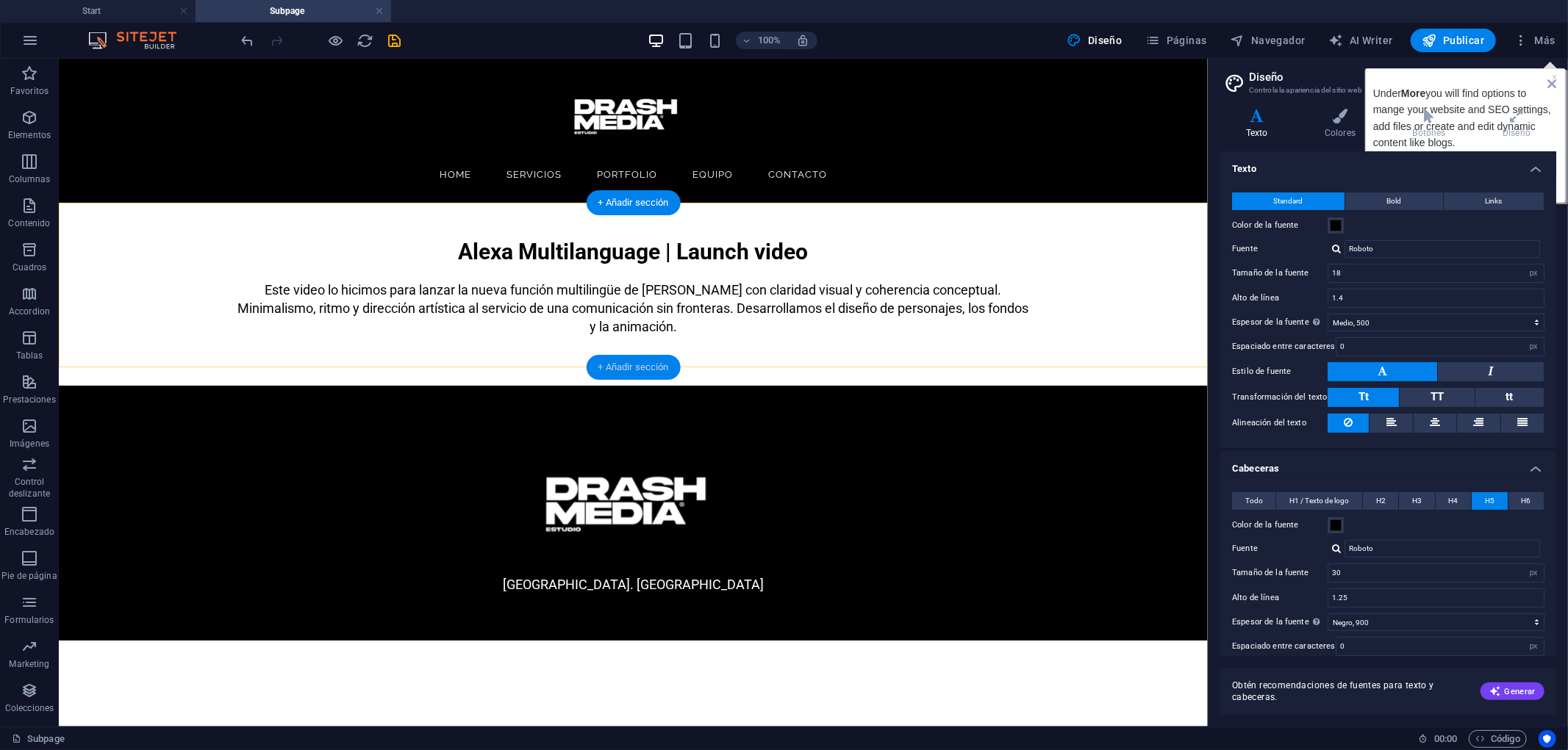
click at [619, 370] on div "+ Añadir sección" at bounding box center [633, 368] width 94 height 25
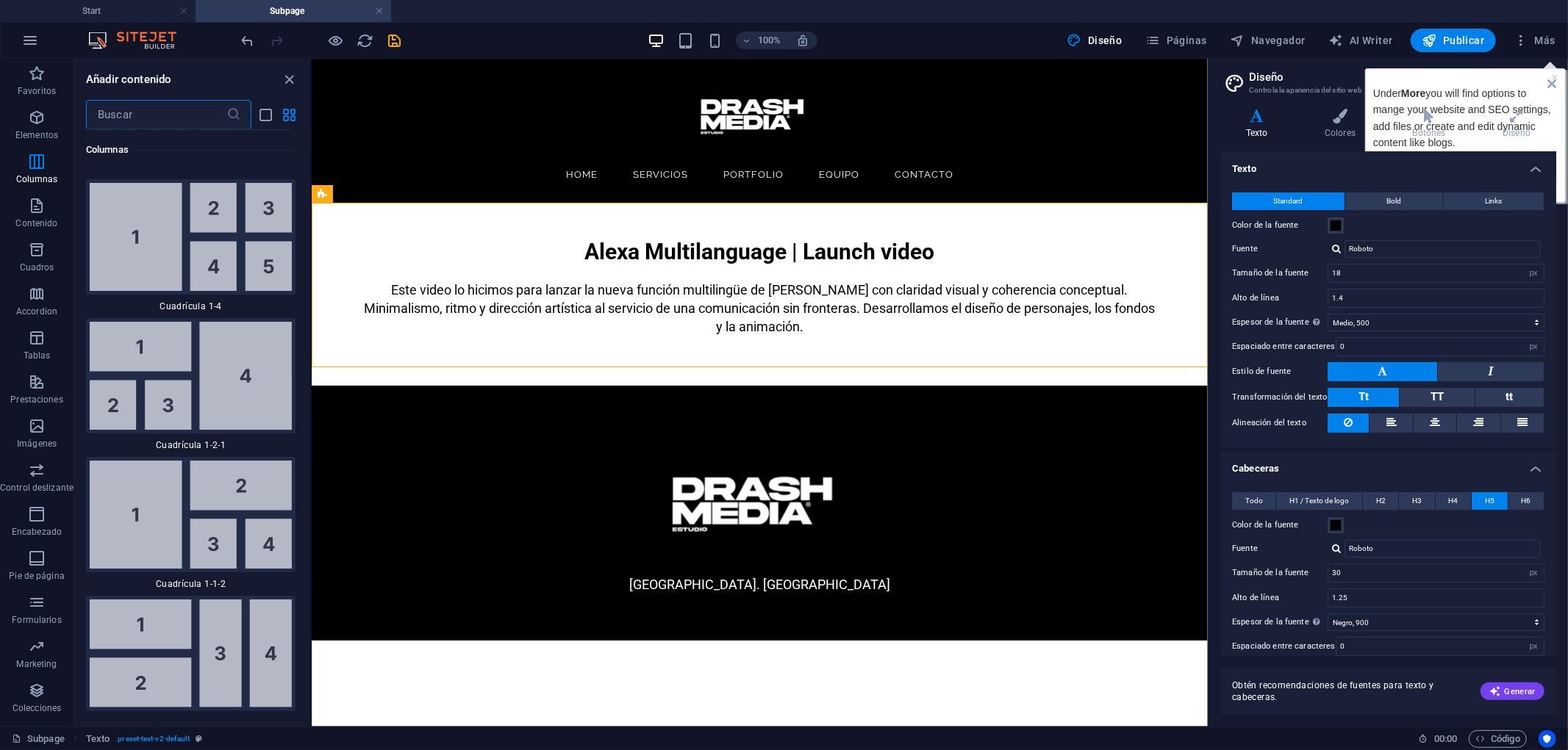
scroll to position [3979, 0]
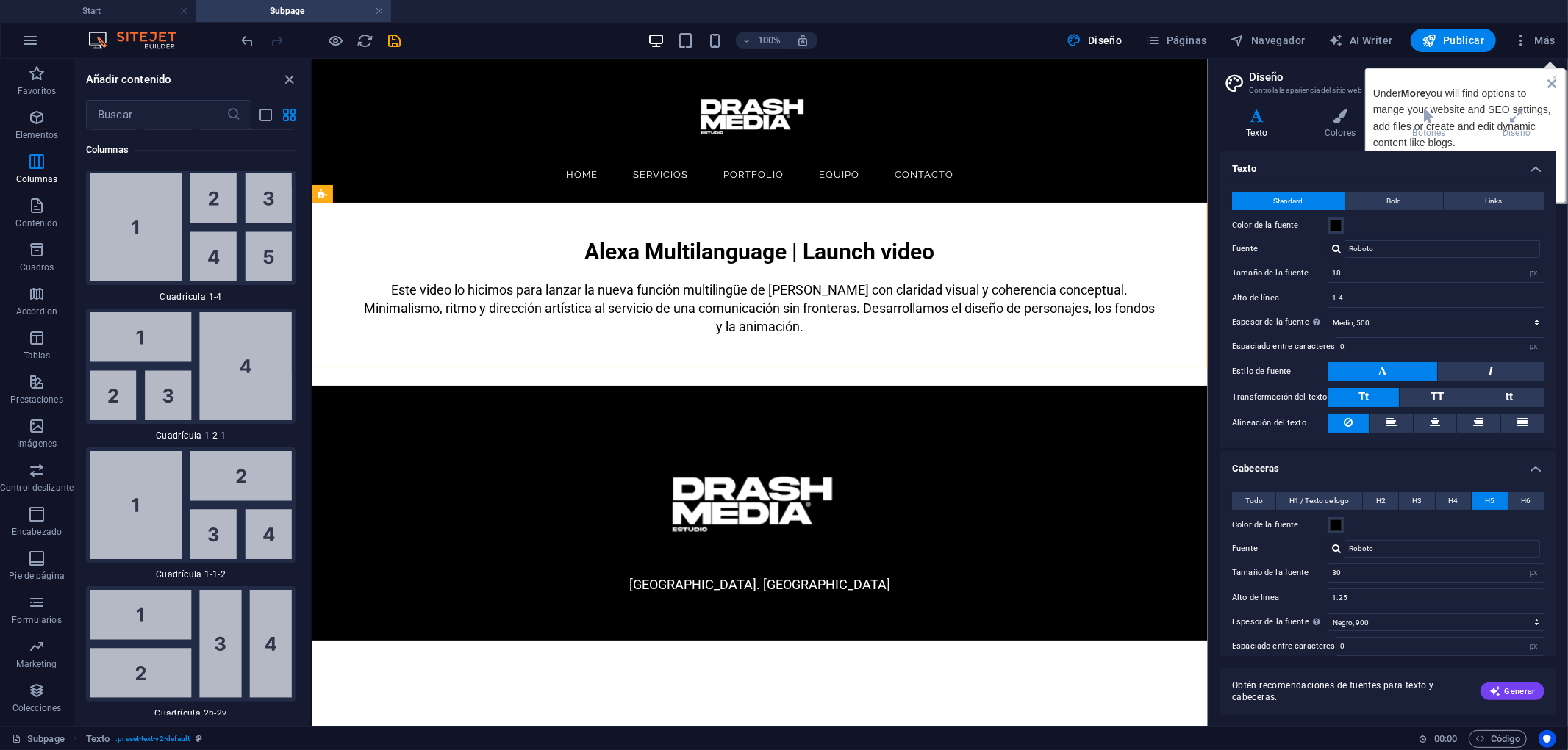
click at [233, 360] on img at bounding box center [191, 366] width 202 height 108
click at [312, 360] on div "H2 Banner Contenedor Separador HTML Separador Referencia Separador Marcador Ima…" at bounding box center [760, 393] width 896 height 668
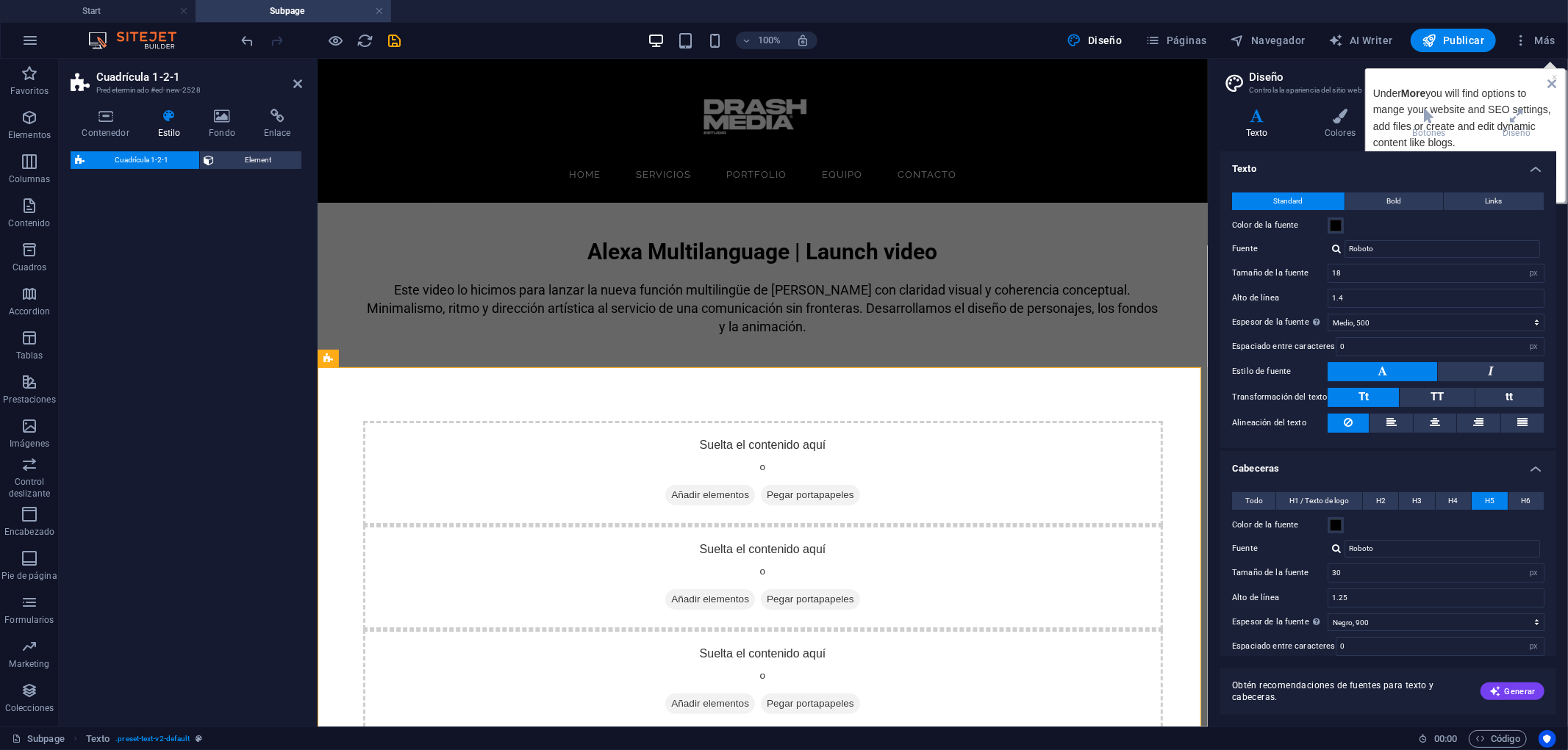
select select "rem"
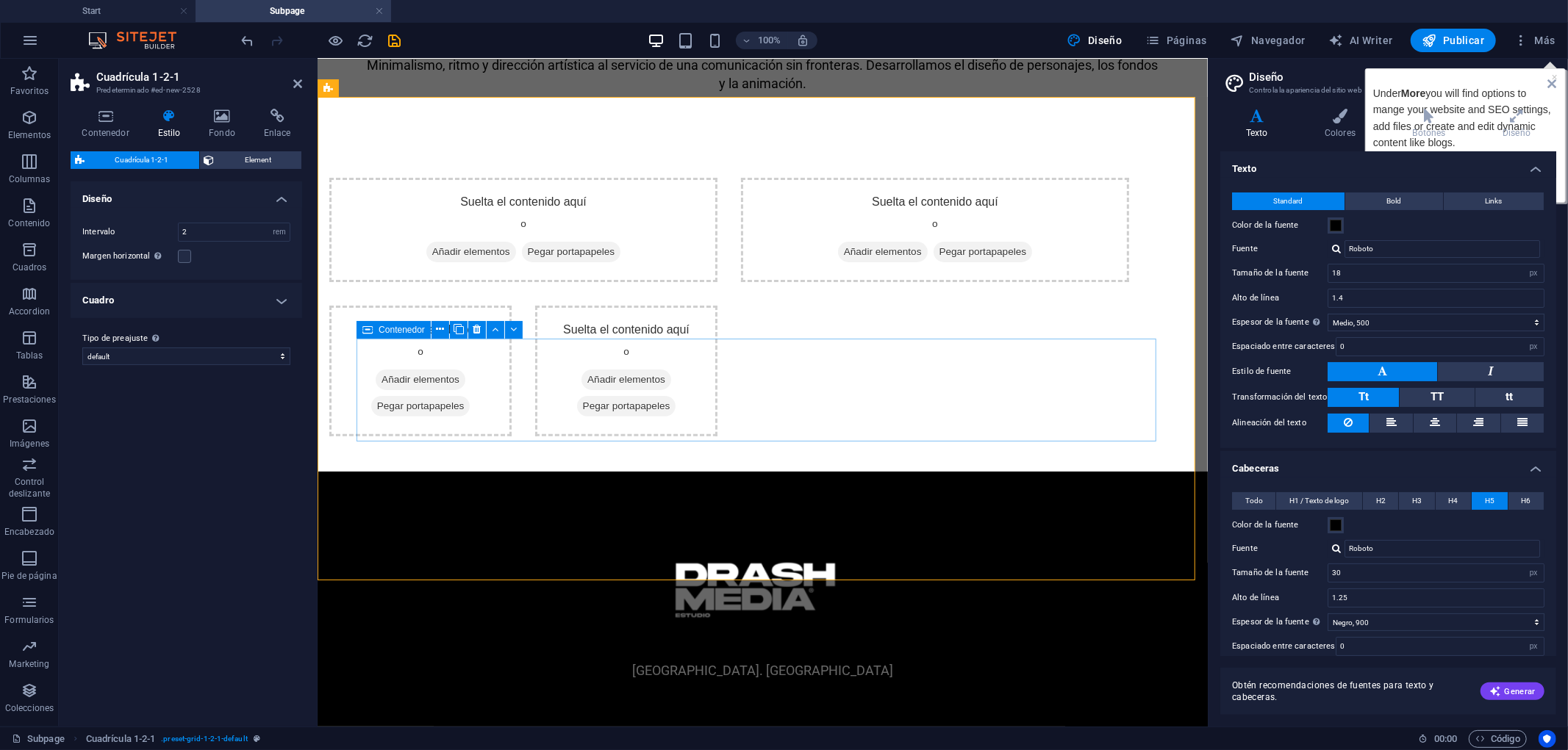
scroll to position [222, 0]
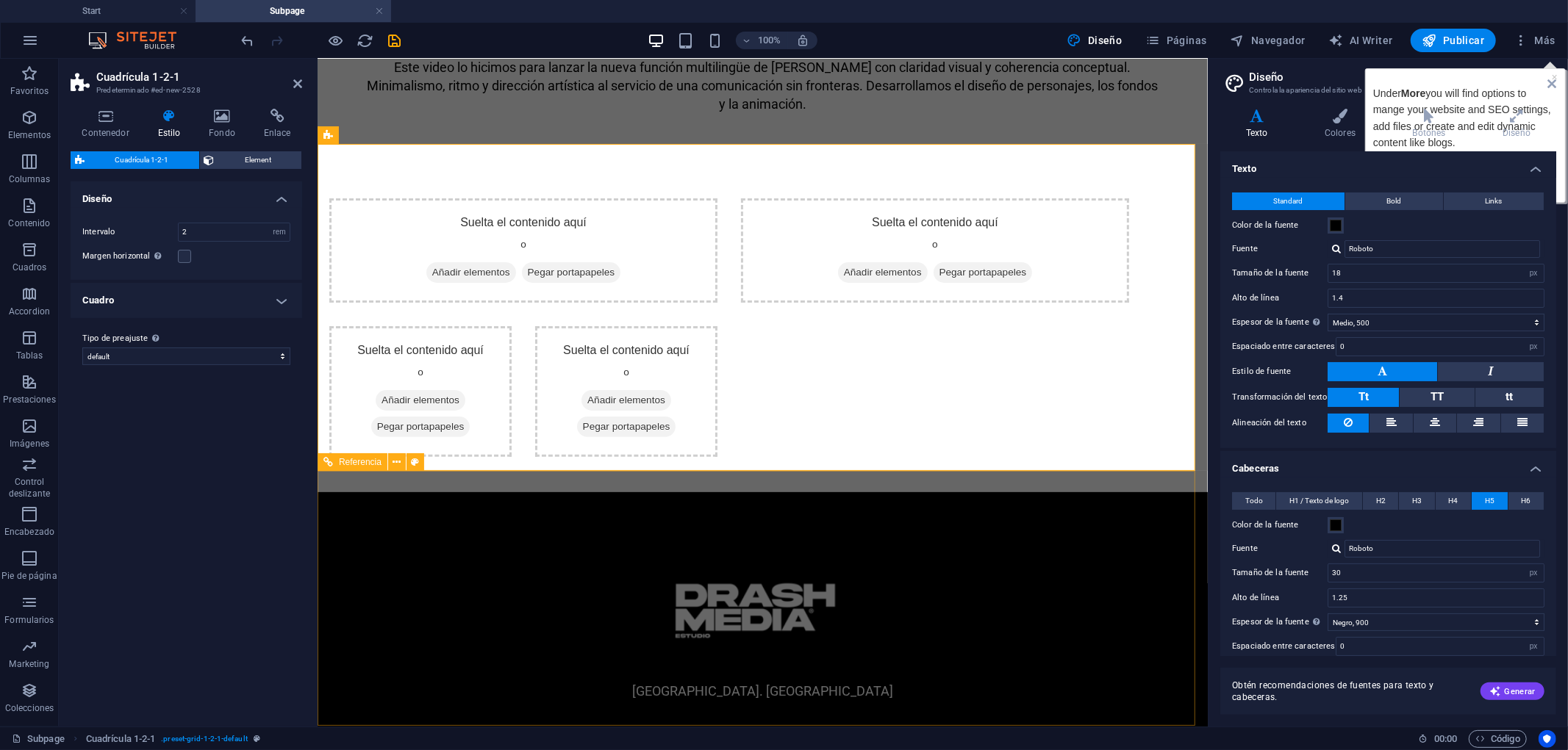
click at [421, 539] on div at bounding box center [762, 606] width 823 height 136
click at [717, 243] on div "Suelta el contenido aquí o Añadir elementos Pegar portapapeles" at bounding box center [522, 250] width 388 height 105
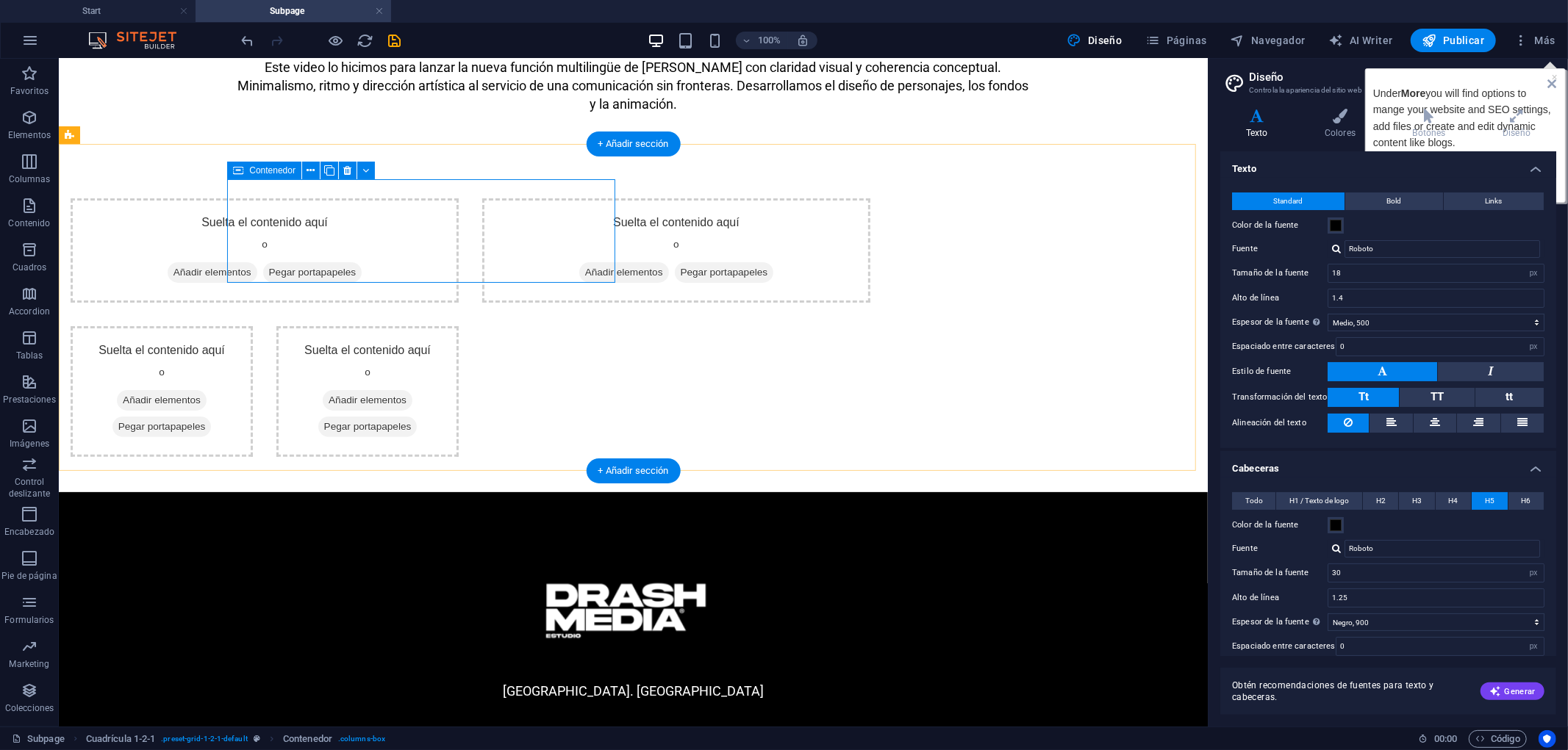
click at [257, 261] on span "Añadir elementos" at bounding box center [212, 272] width 90 height 20
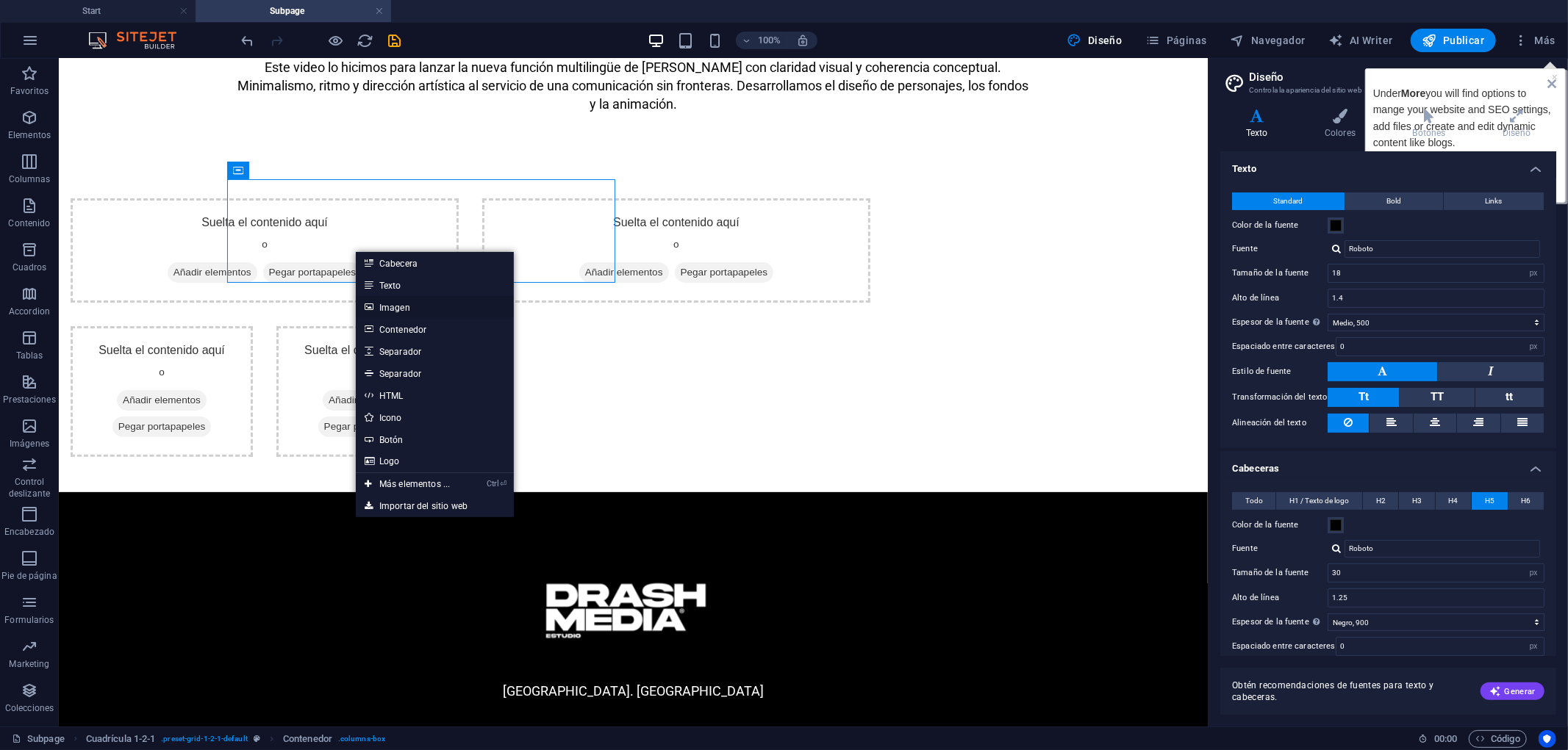
click at [415, 307] on link "Imagen" at bounding box center [435, 307] width 158 height 22
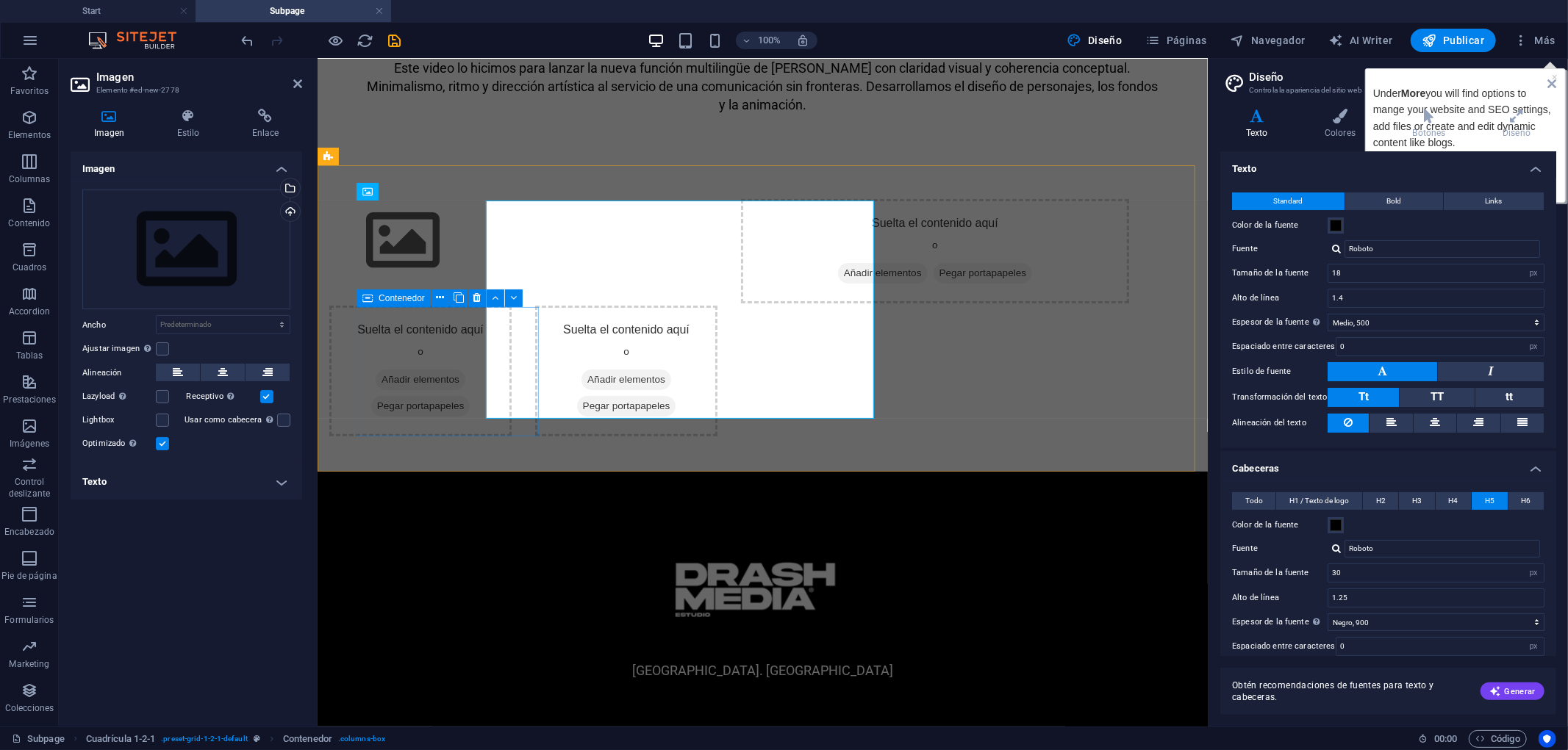
scroll to position [201, 0]
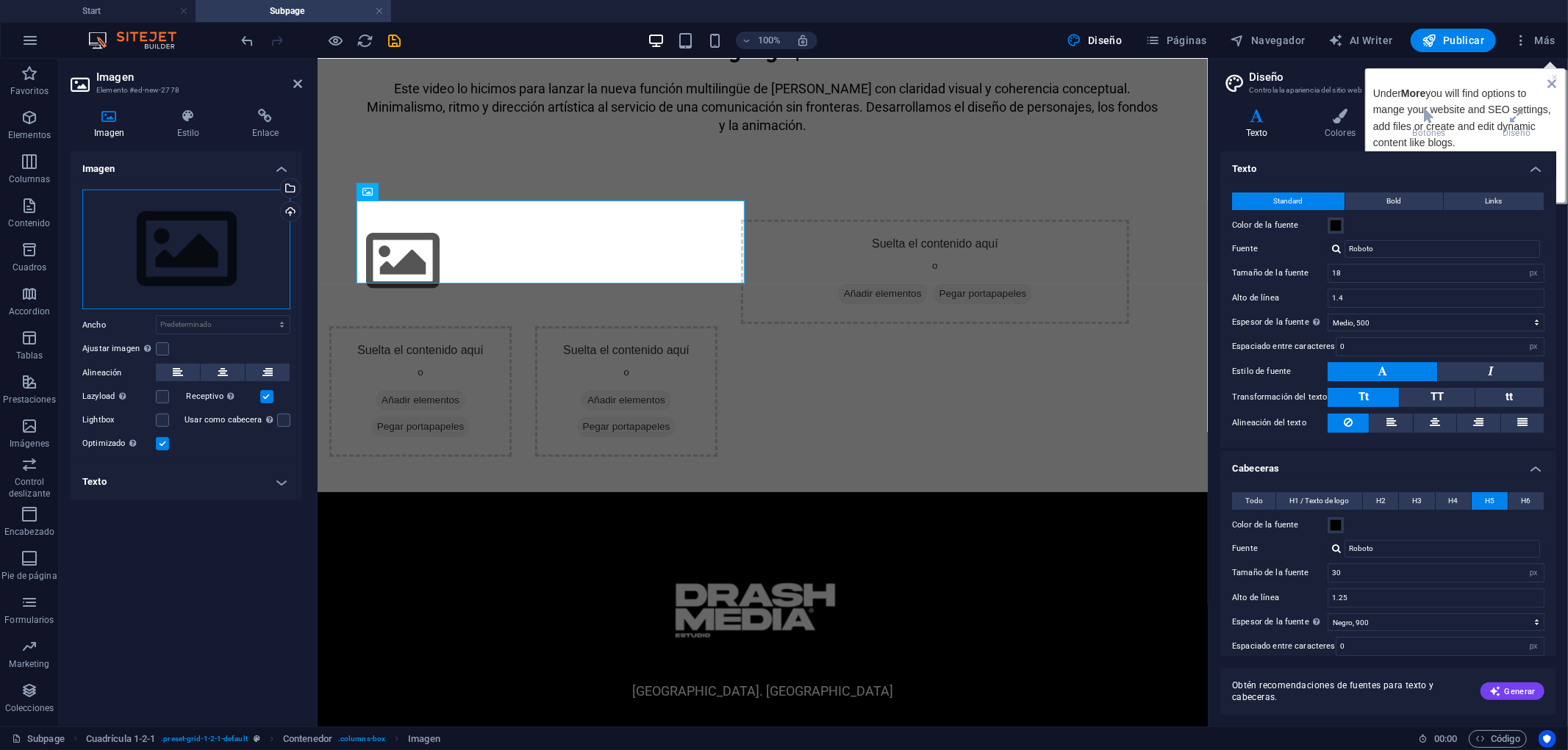
click at [221, 219] on div "Arrastra archivos aquí, haz clic para escoger archivos o selecciona archivos de…" at bounding box center [186, 250] width 208 height 120
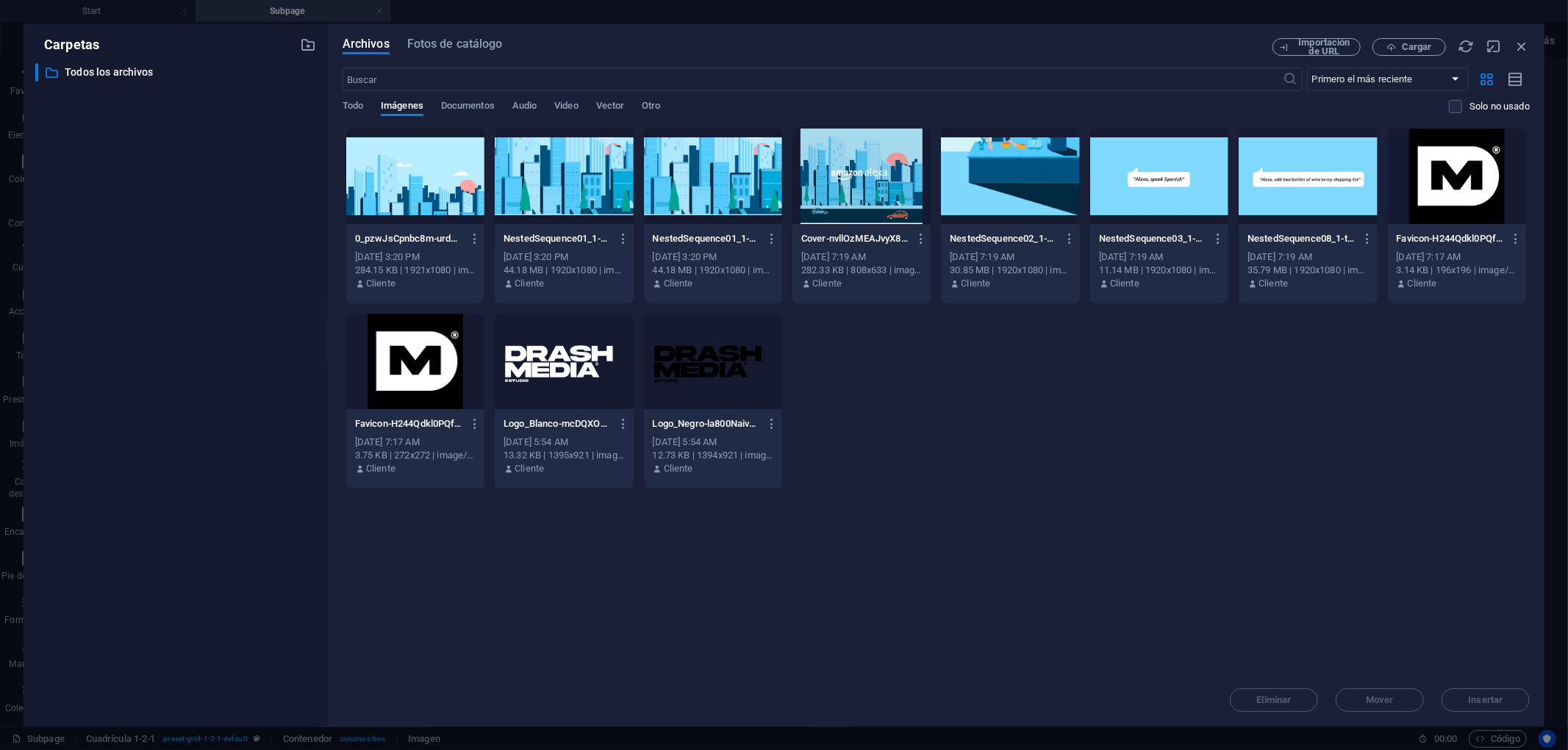
drag, startPoint x: 924, startPoint y: 396, endPoint x: 1298, endPoint y: 586, distance: 419.5
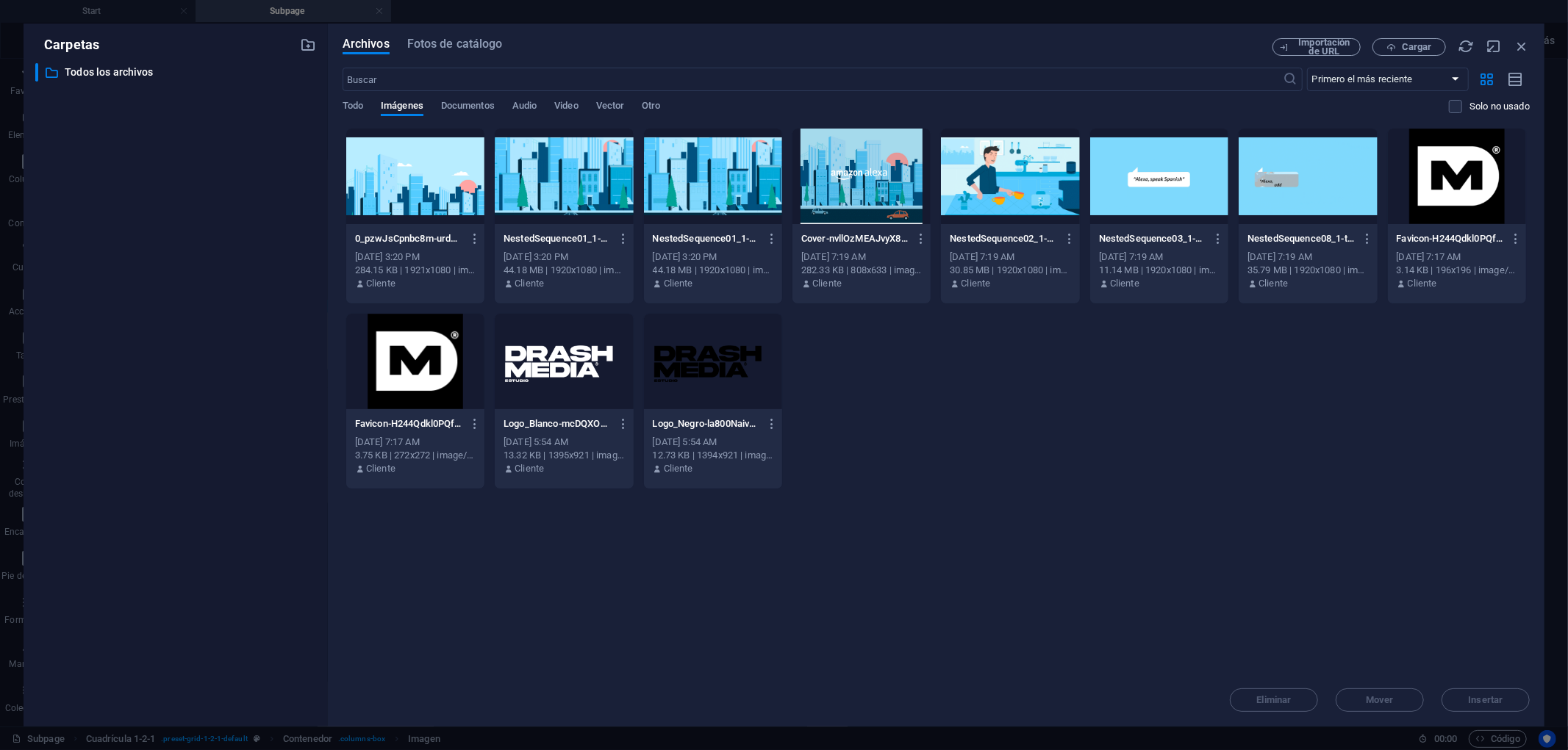
click at [928, 427] on div "0_pzwJsCpnbc8m-urdSfZkg.jpg 0_pzwJsCpnbc8m-urdSfZkg.jpg [DATE] 3:20 PM 284.15 K…" at bounding box center [936, 308] width 1188 height 361
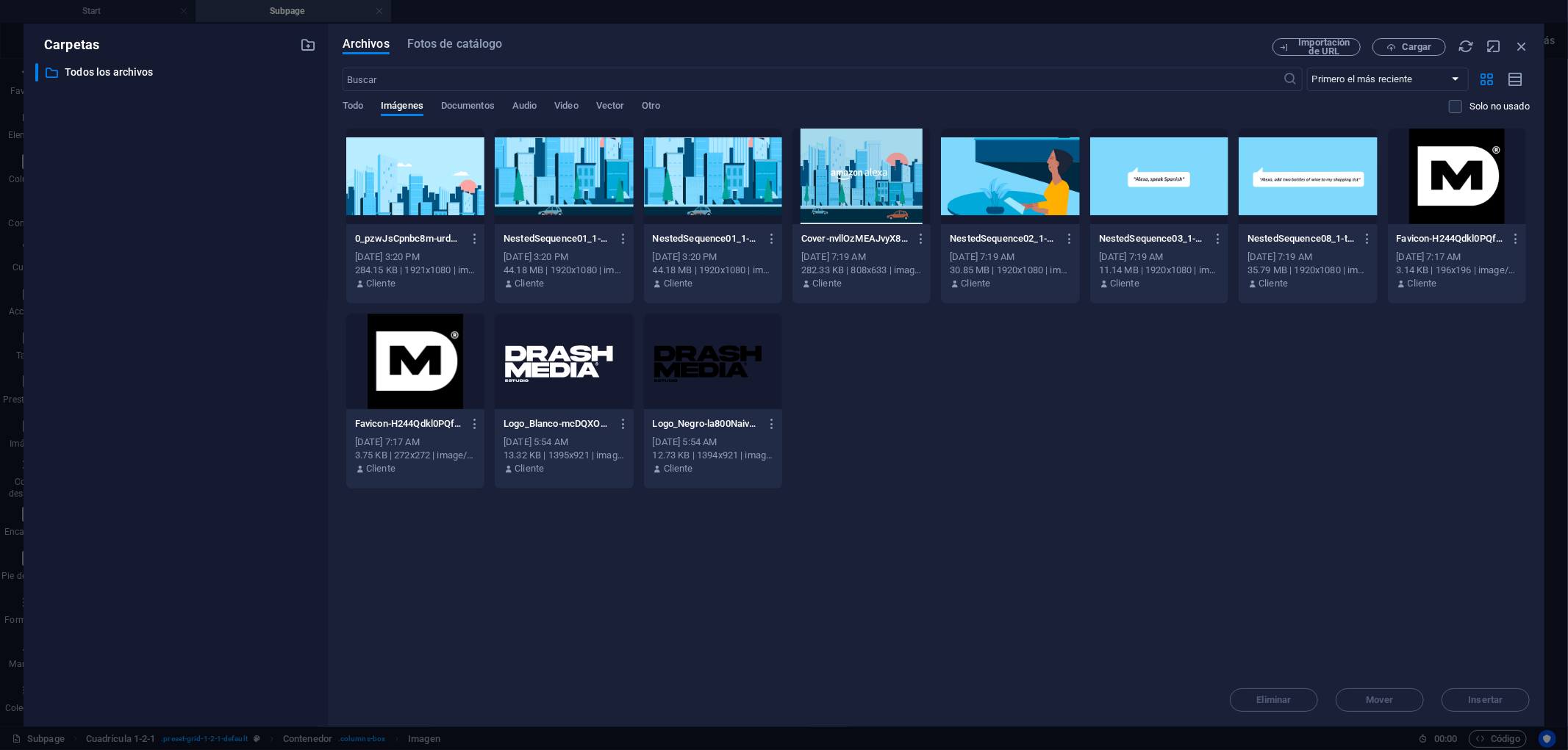
click at [1406, 540] on div "Arrastra archivos aquí para cargarlos de inmediato 0_pzwJsCpnbc8m-urdSfZkg.jpg …" at bounding box center [936, 401] width 1188 height 546
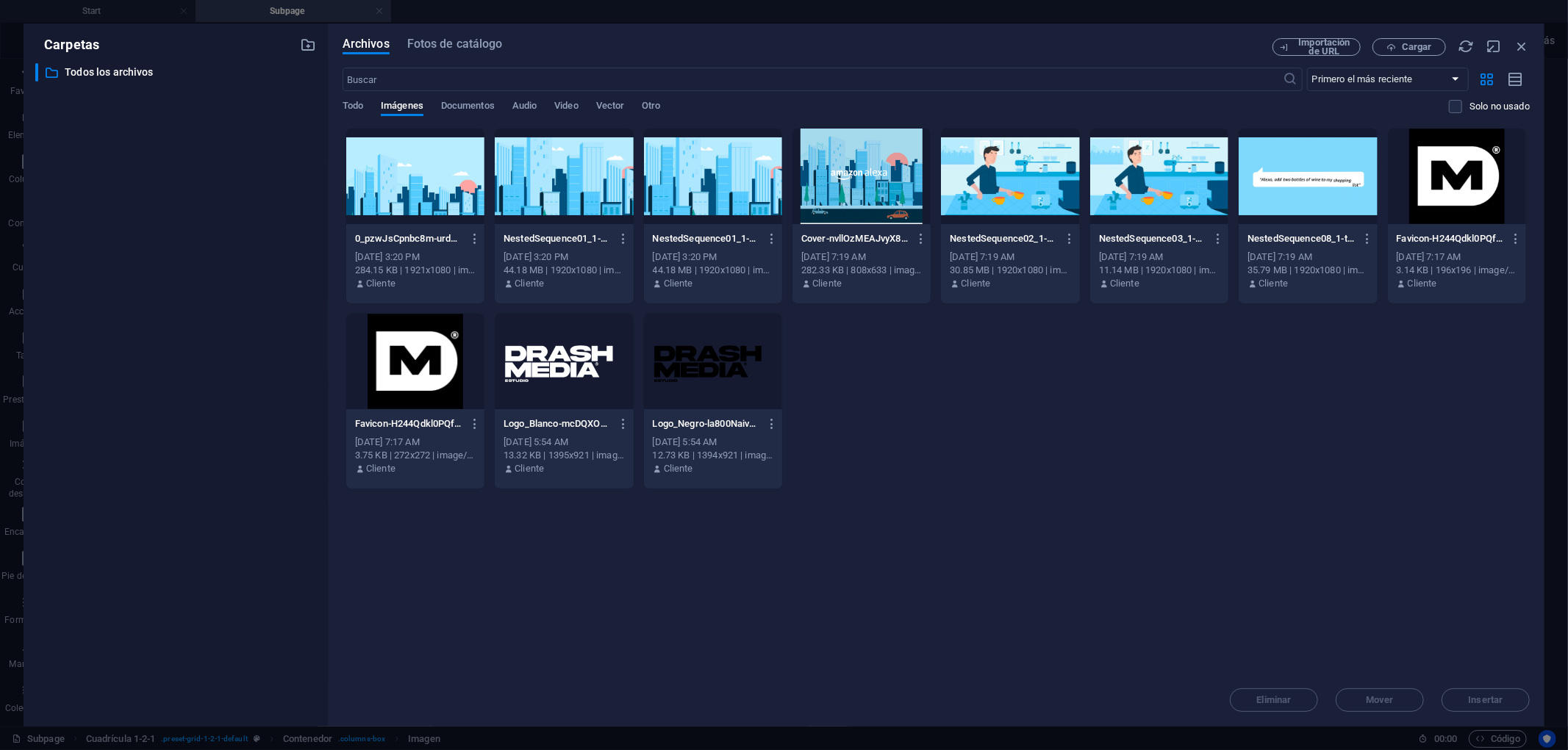
click at [1481, 710] on div "Eliminar Mover Insertar" at bounding box center [936, 692] width 1188 height 38
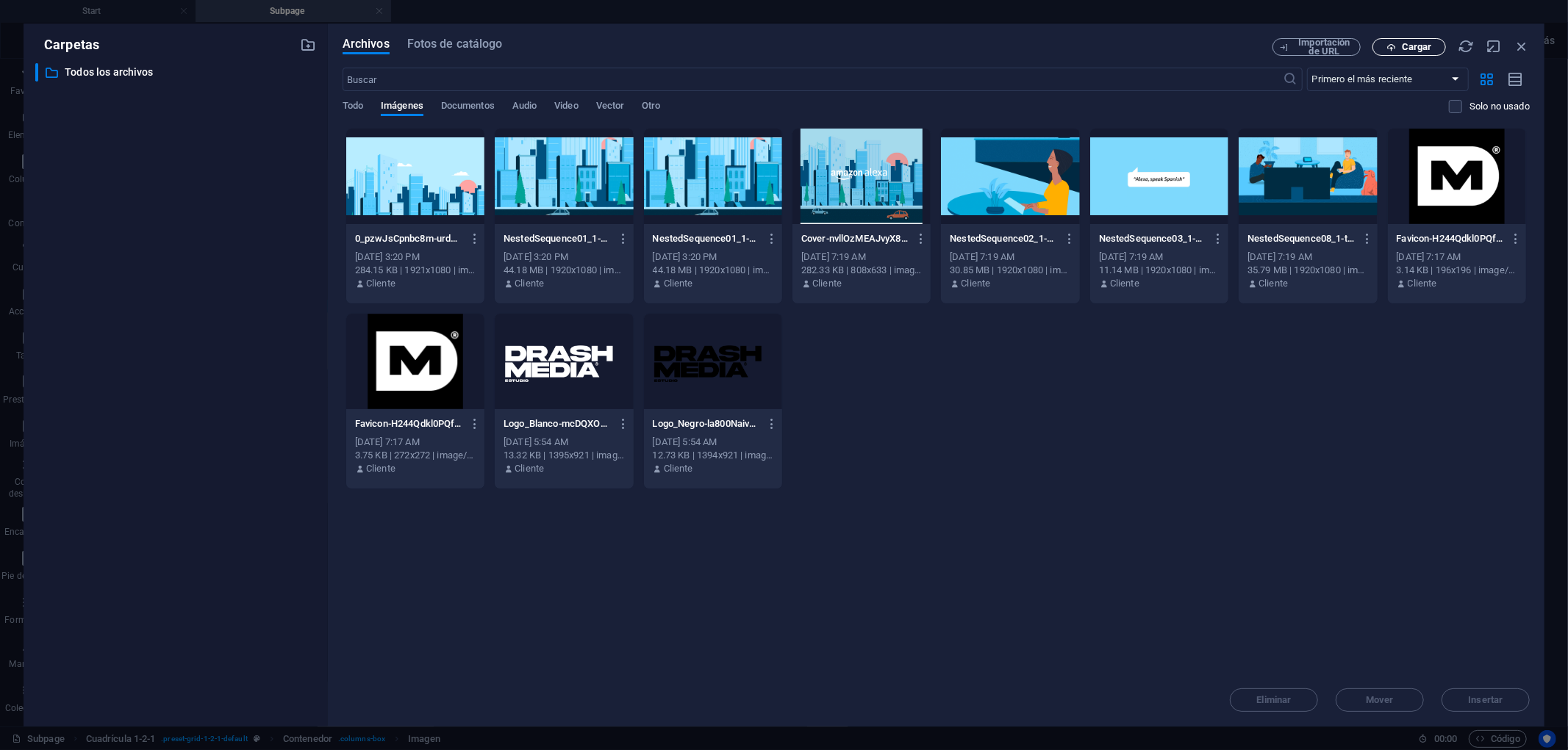
click at [1420, 45] on span "Cargar" at bounding box center [1417, 47] width 30 height 9
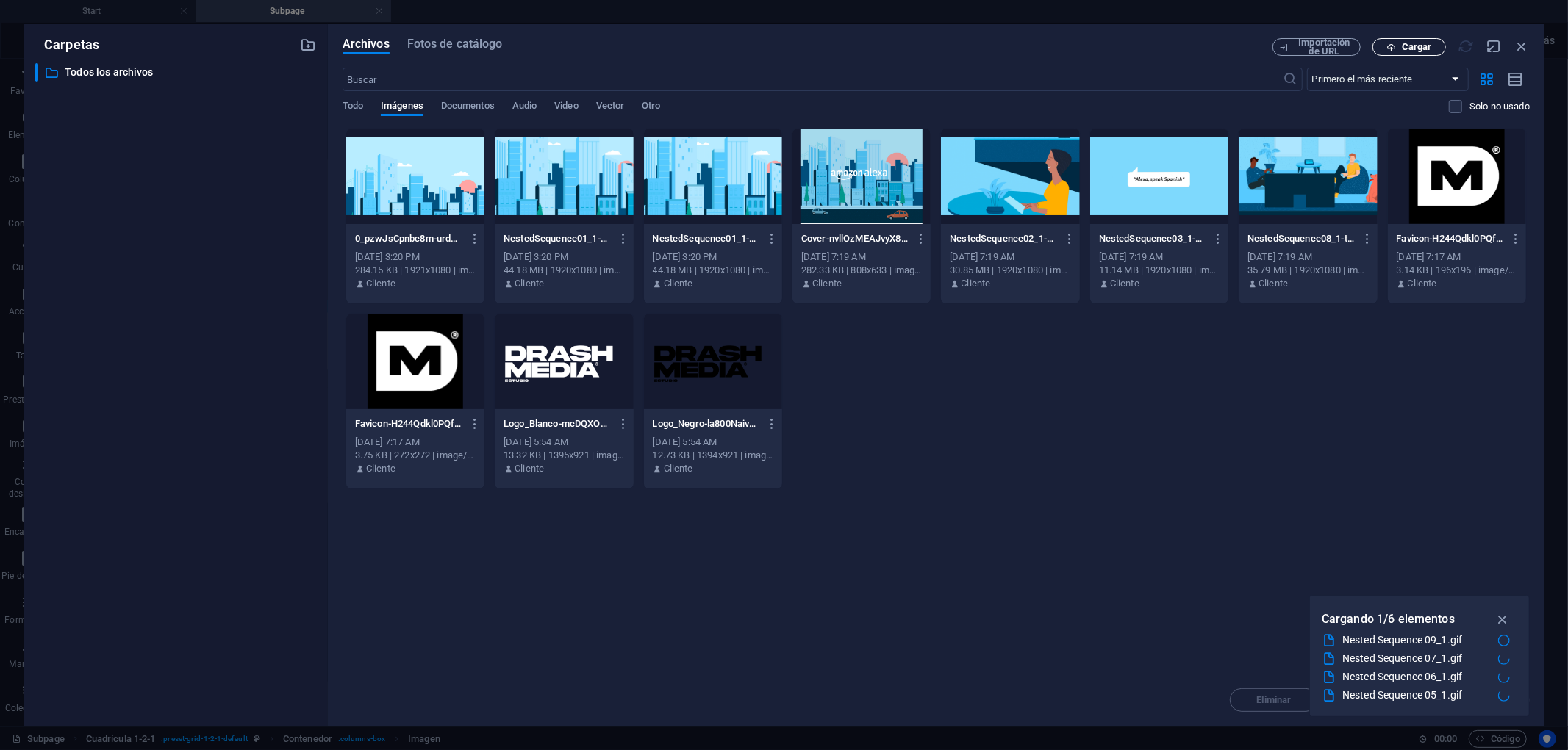
click at [1416, 55] on button "Cargar" at bounding box center [1409, 47] width 73 height 18
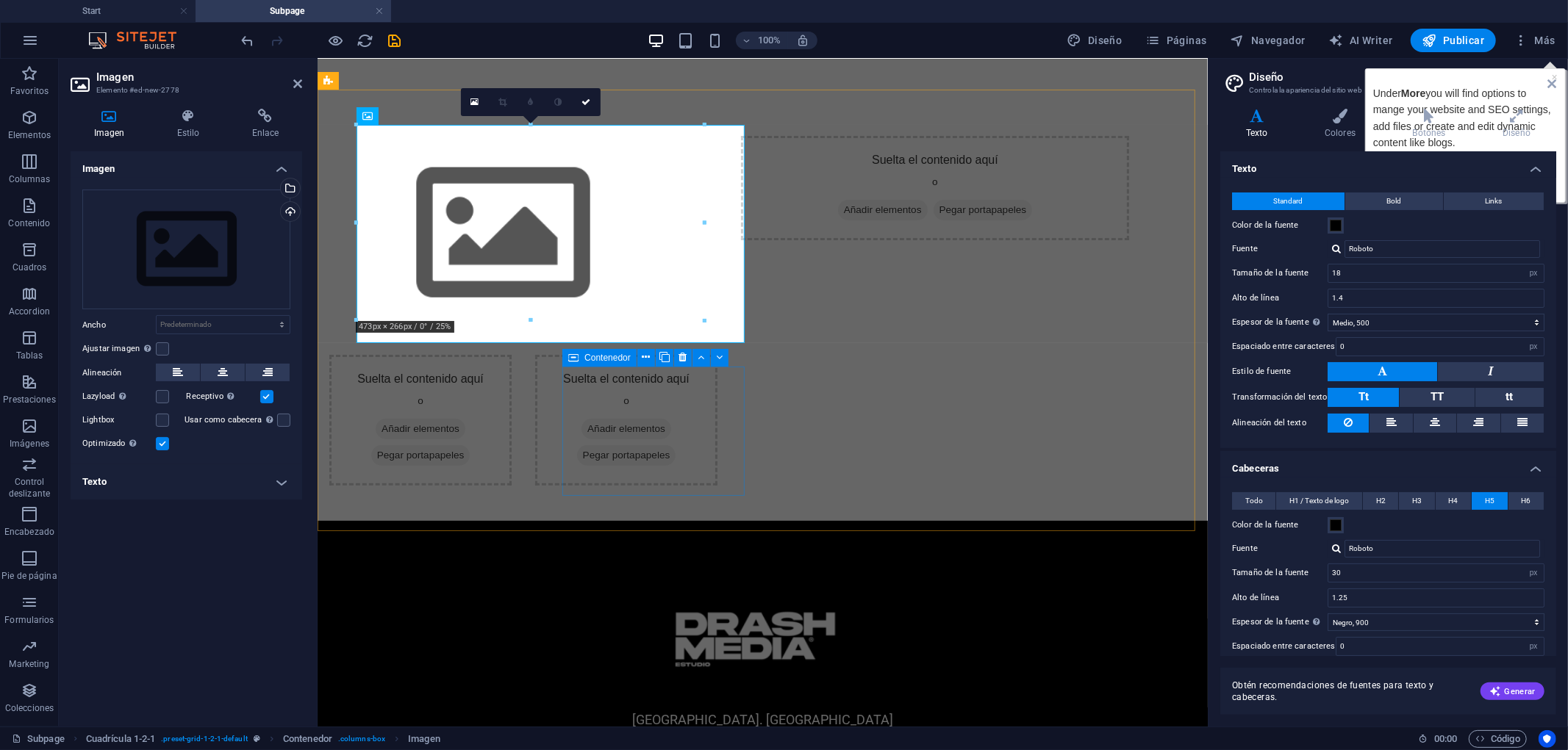
scroll to position [295, 0]
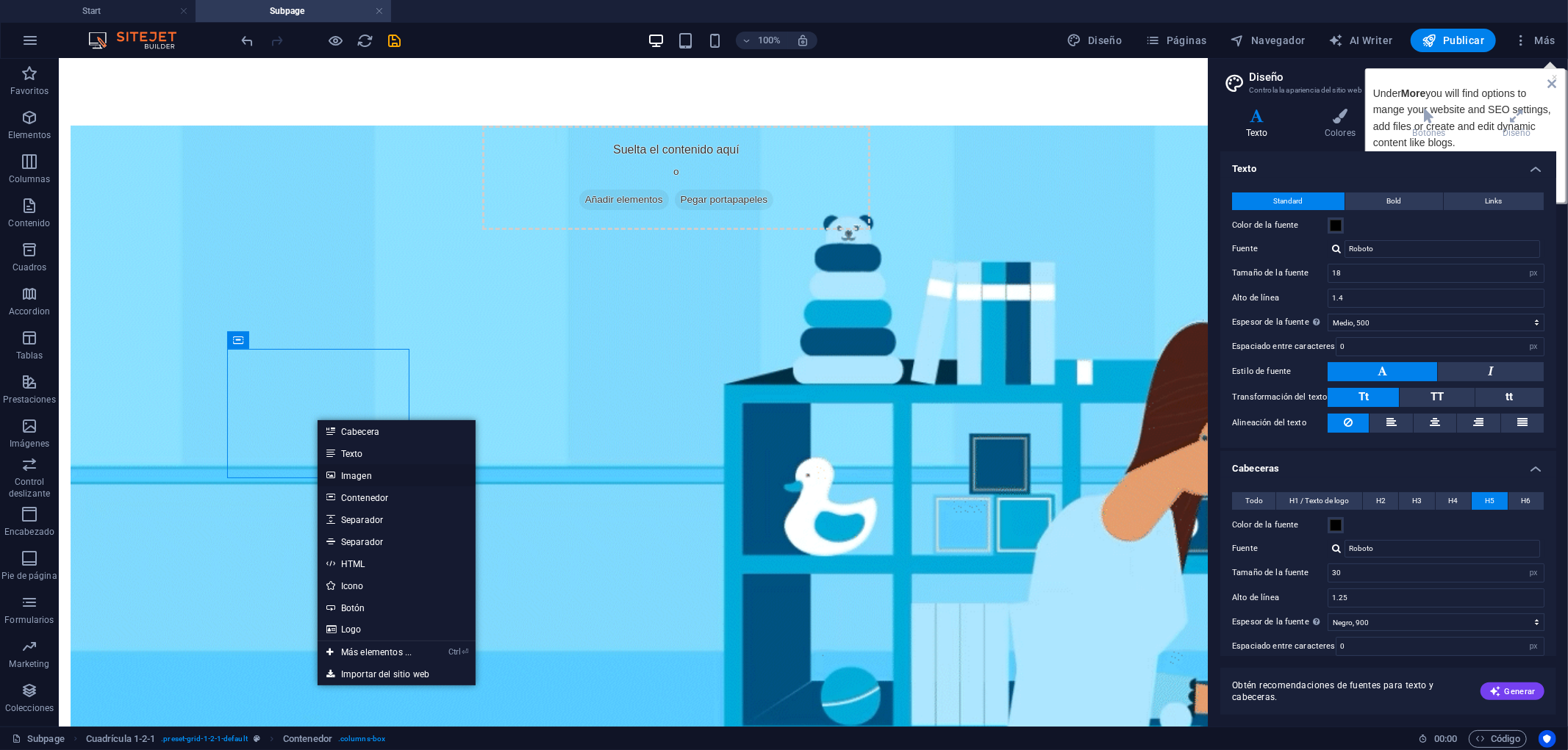
click at [368, 475] on link "Imagen" at bounding box center [397, 475] width 158 height 22
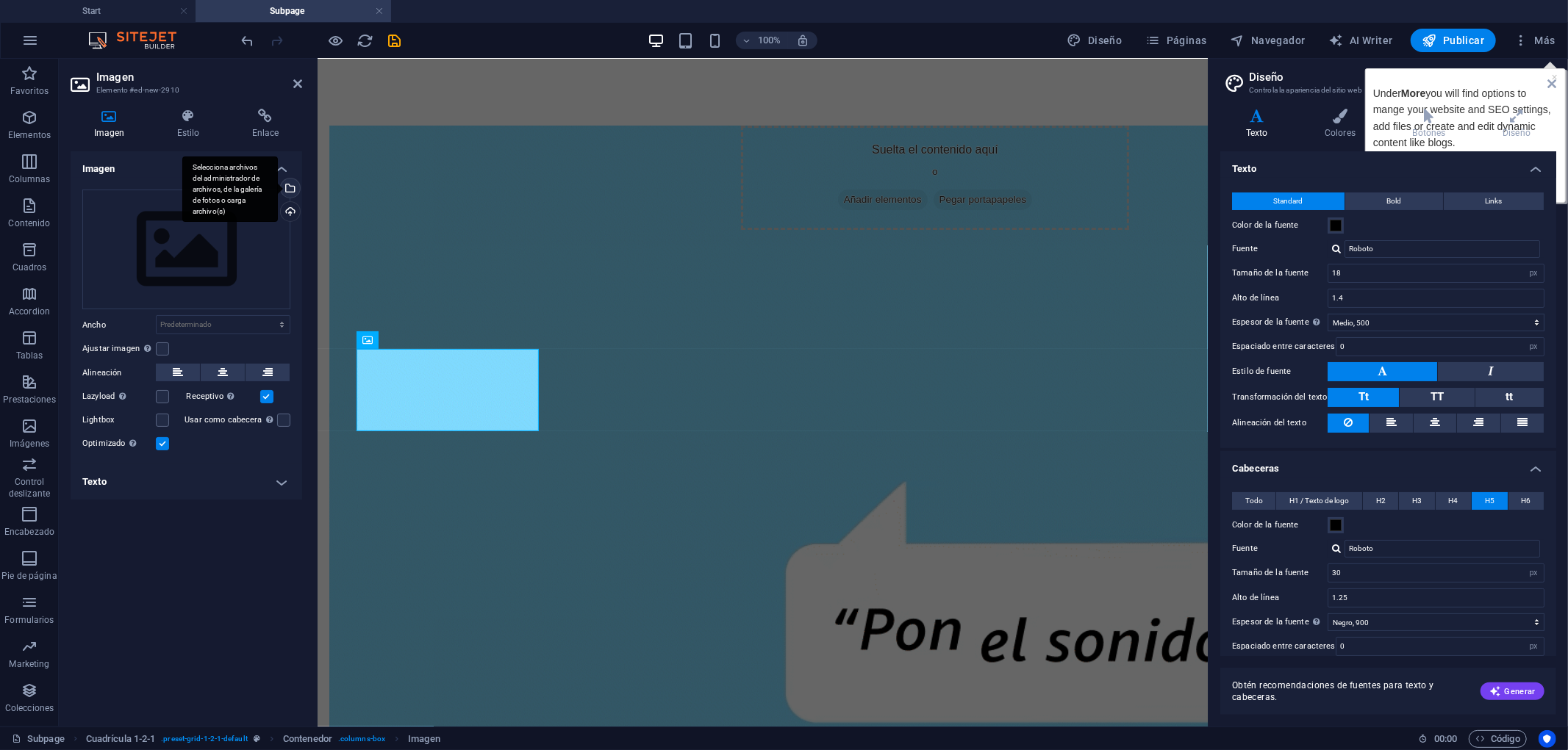
click at [294, 186] on div "Selecciona archivos del administrador de archivos, de la galería de fotos o car…" at bounding box center [289, 190] width 22 height 22
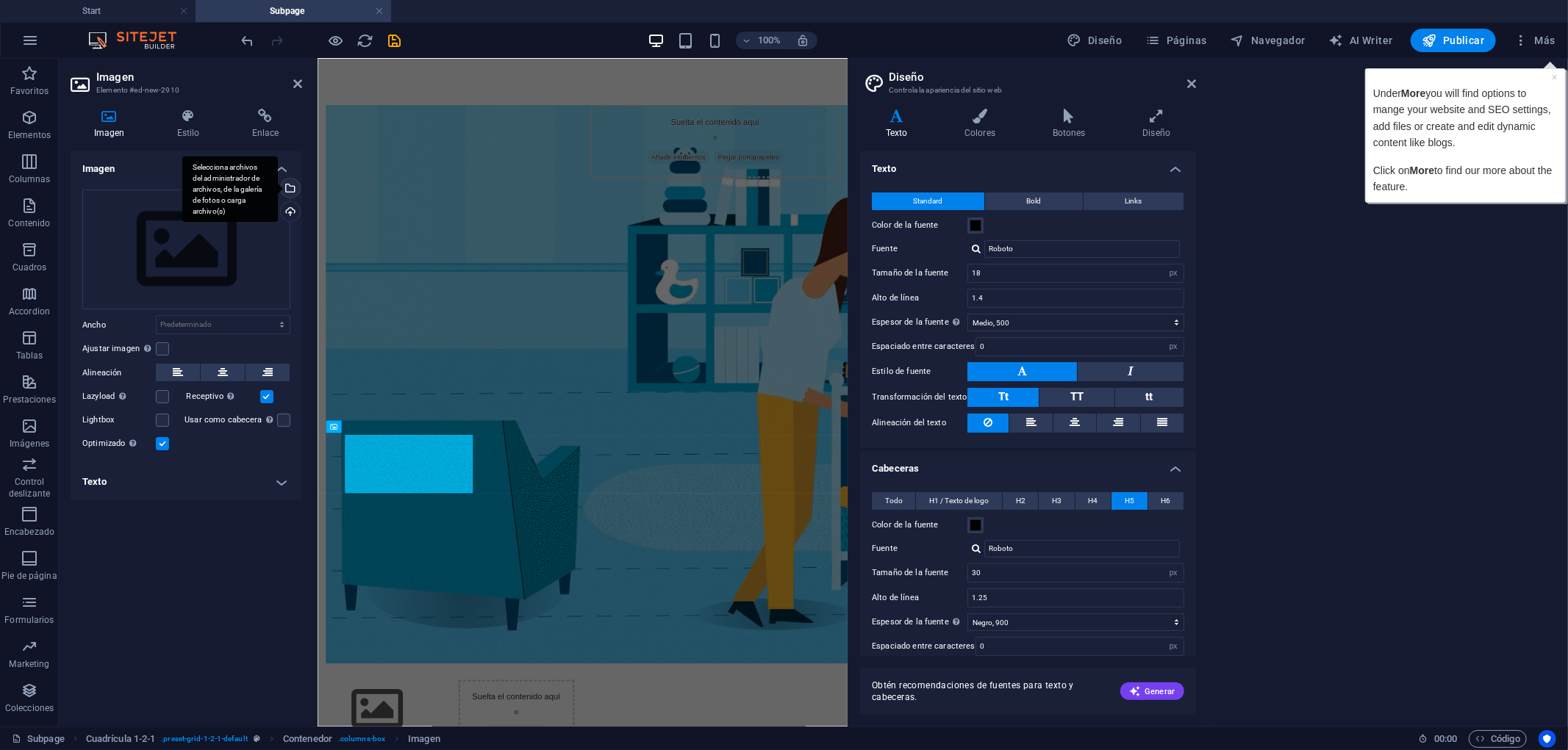
scroll to position [47, 0]
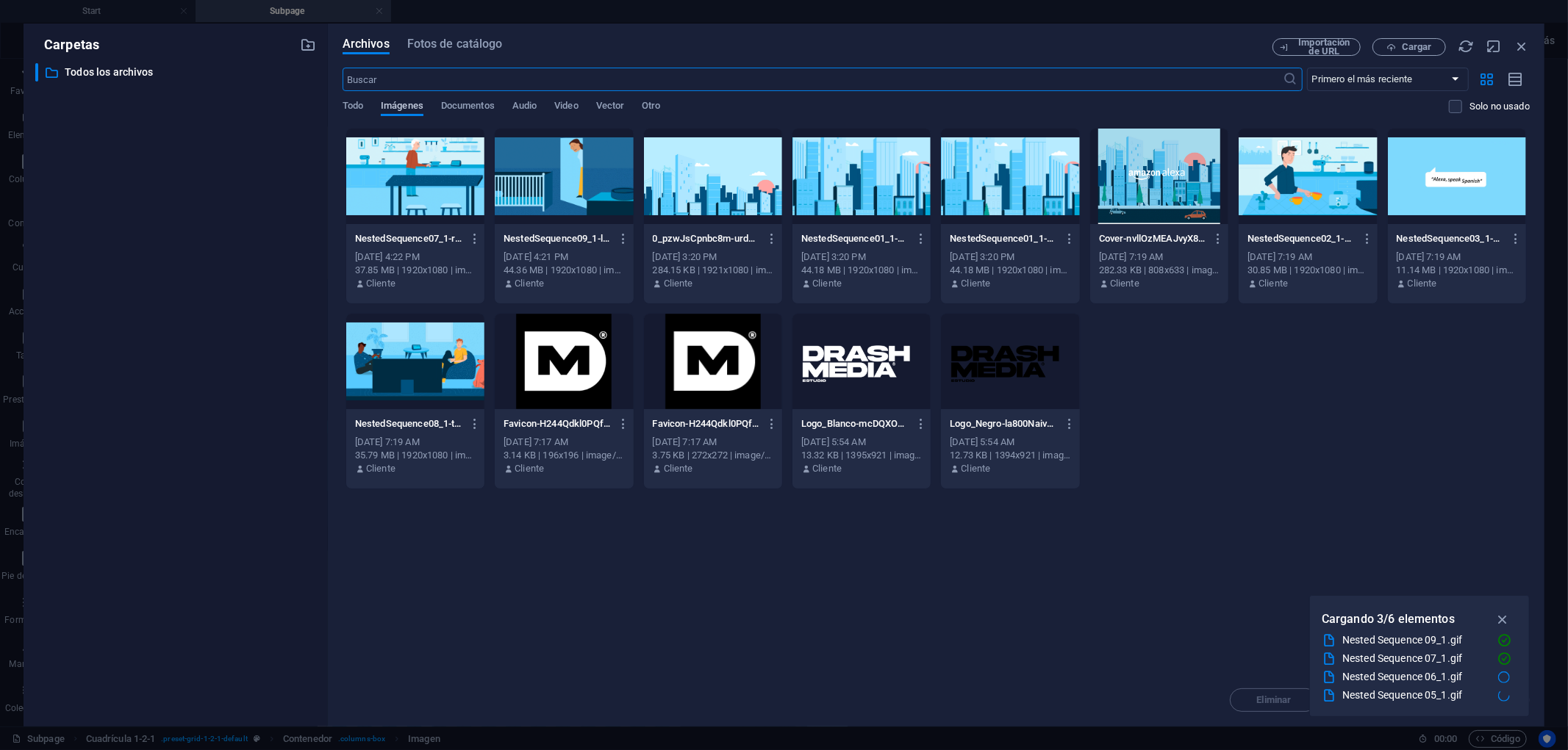
click at [386, 107] on span "Imágenes" at bounding box center [402, 107] width 43 height 20
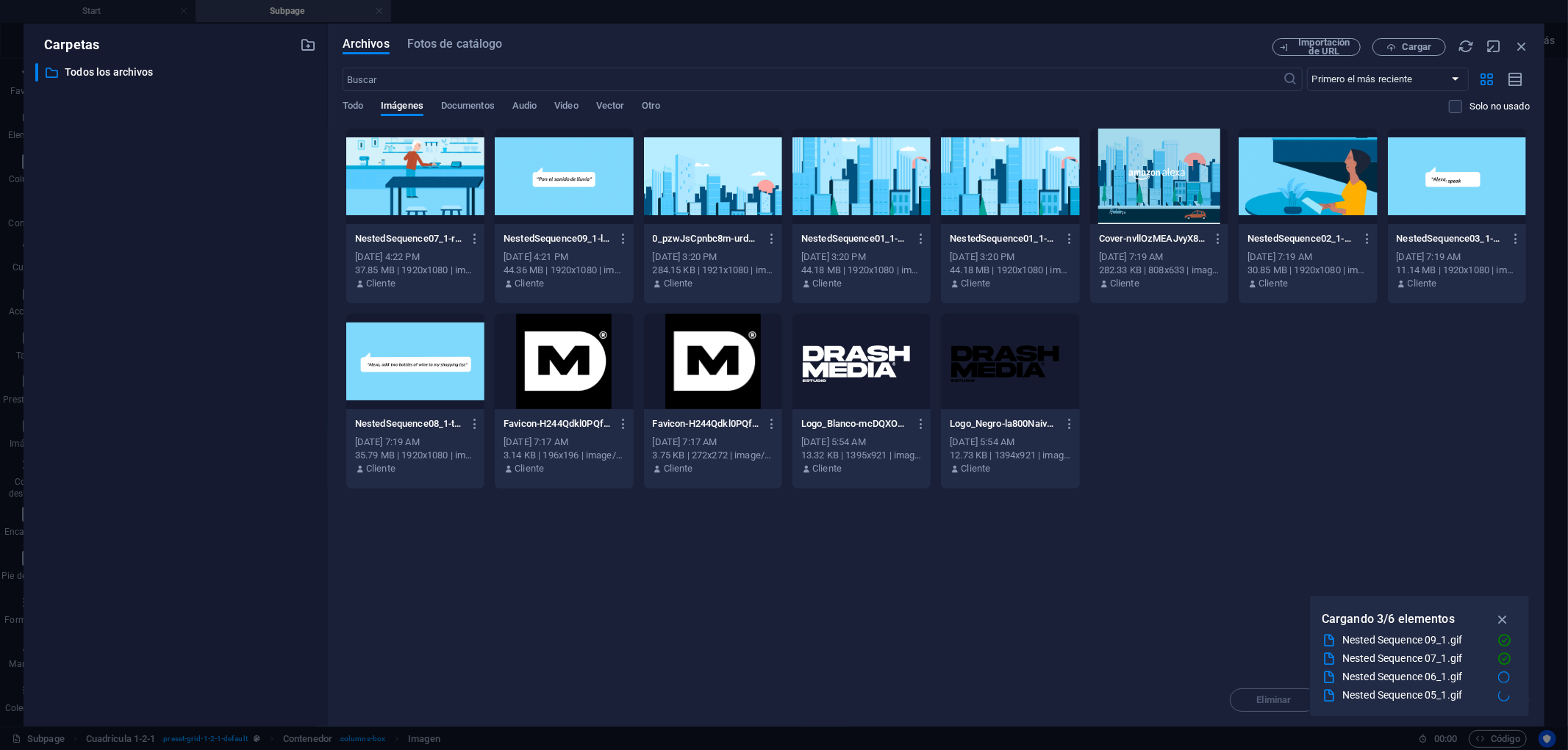
click at [1458, 184] on div at bounding box center [1457, 176] width 138 height 95
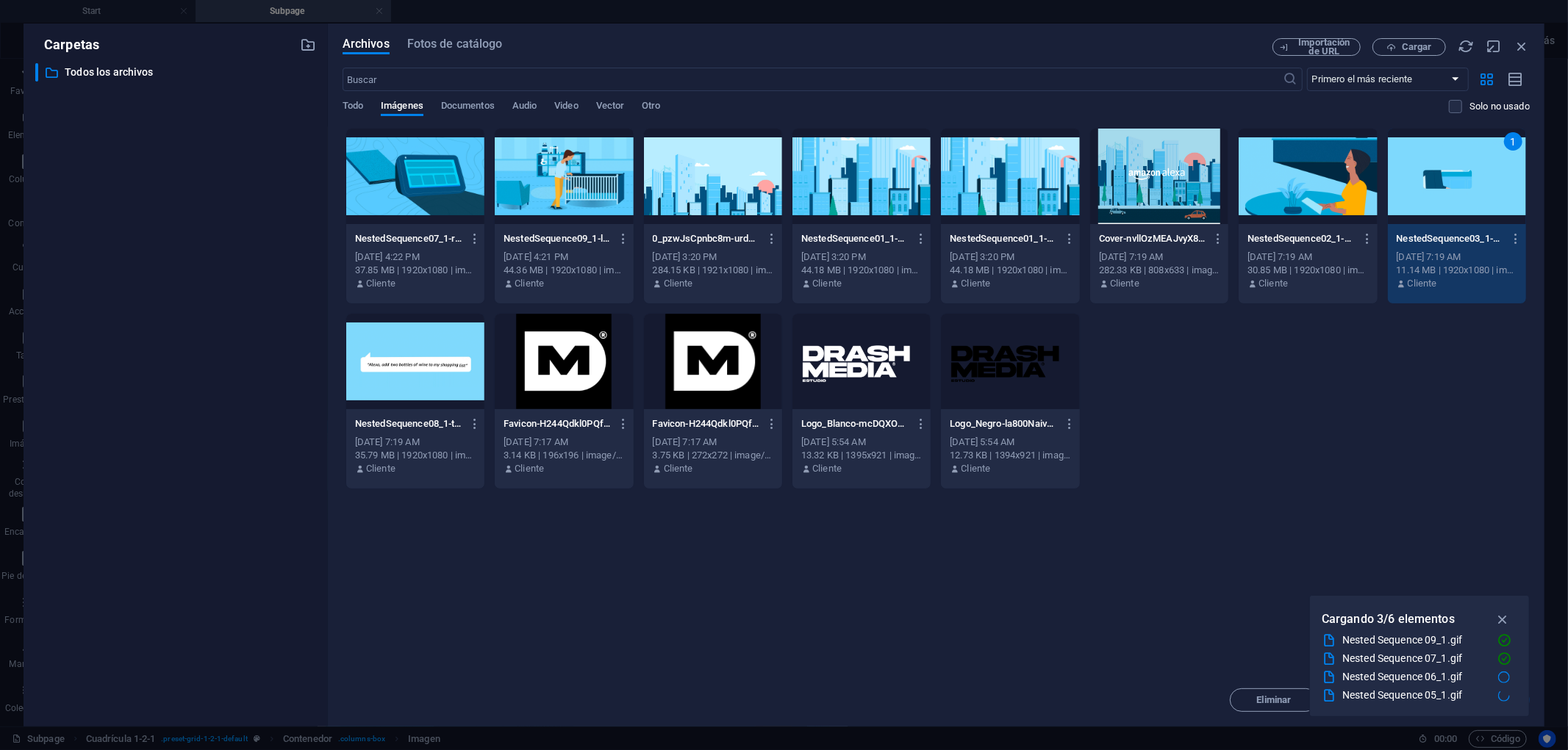
click at [1458, 184] on div "NestedSequence07_1-ryDLr6DJzWYNWFobSA5YEg.gif NestedSequence07_1-ryDLr6DJzWYNWF…" at bounding box center [936, 308] width 1188 height 361
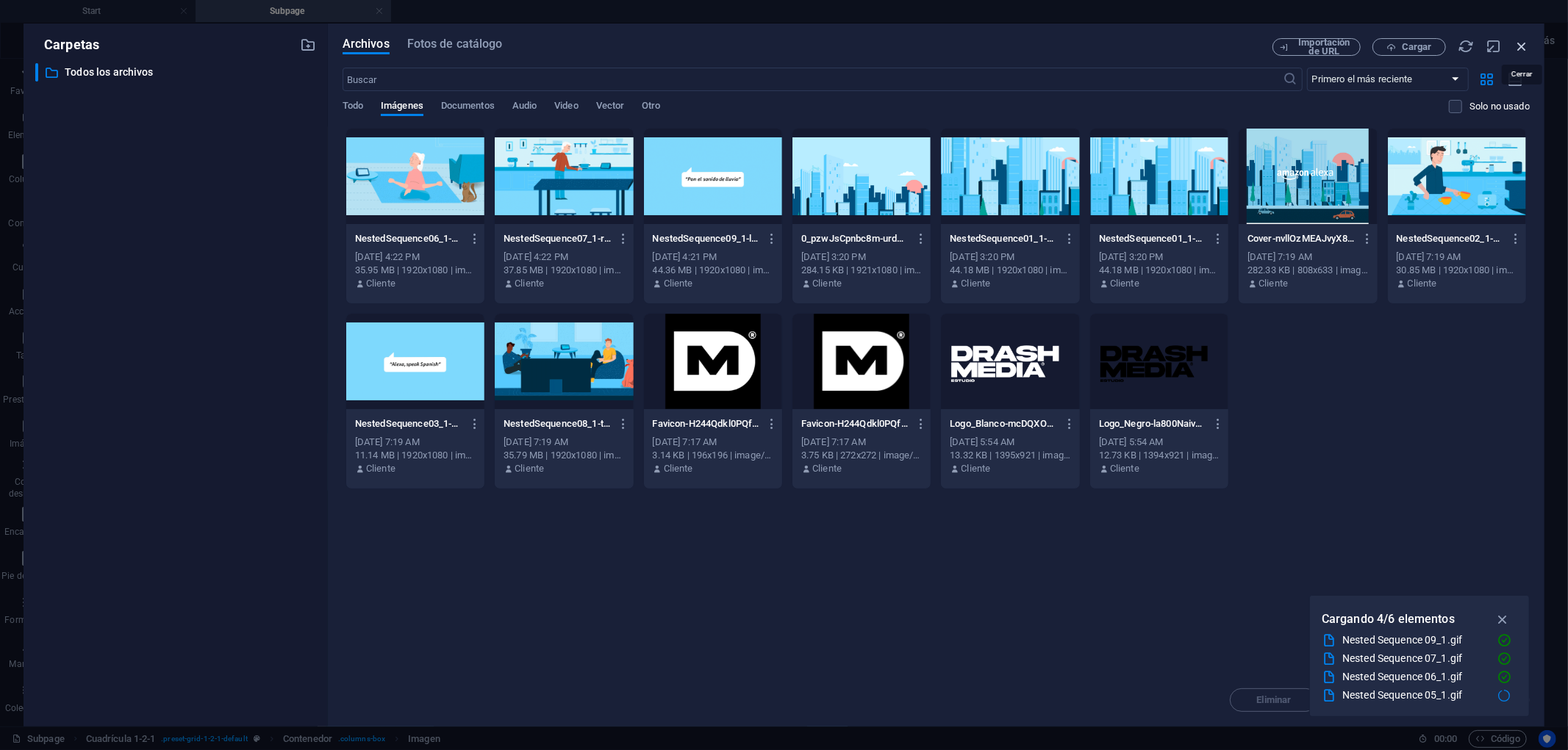
click at [1520, 41] on icon "button" at bounding box center [1522, 46] width 16 height 16
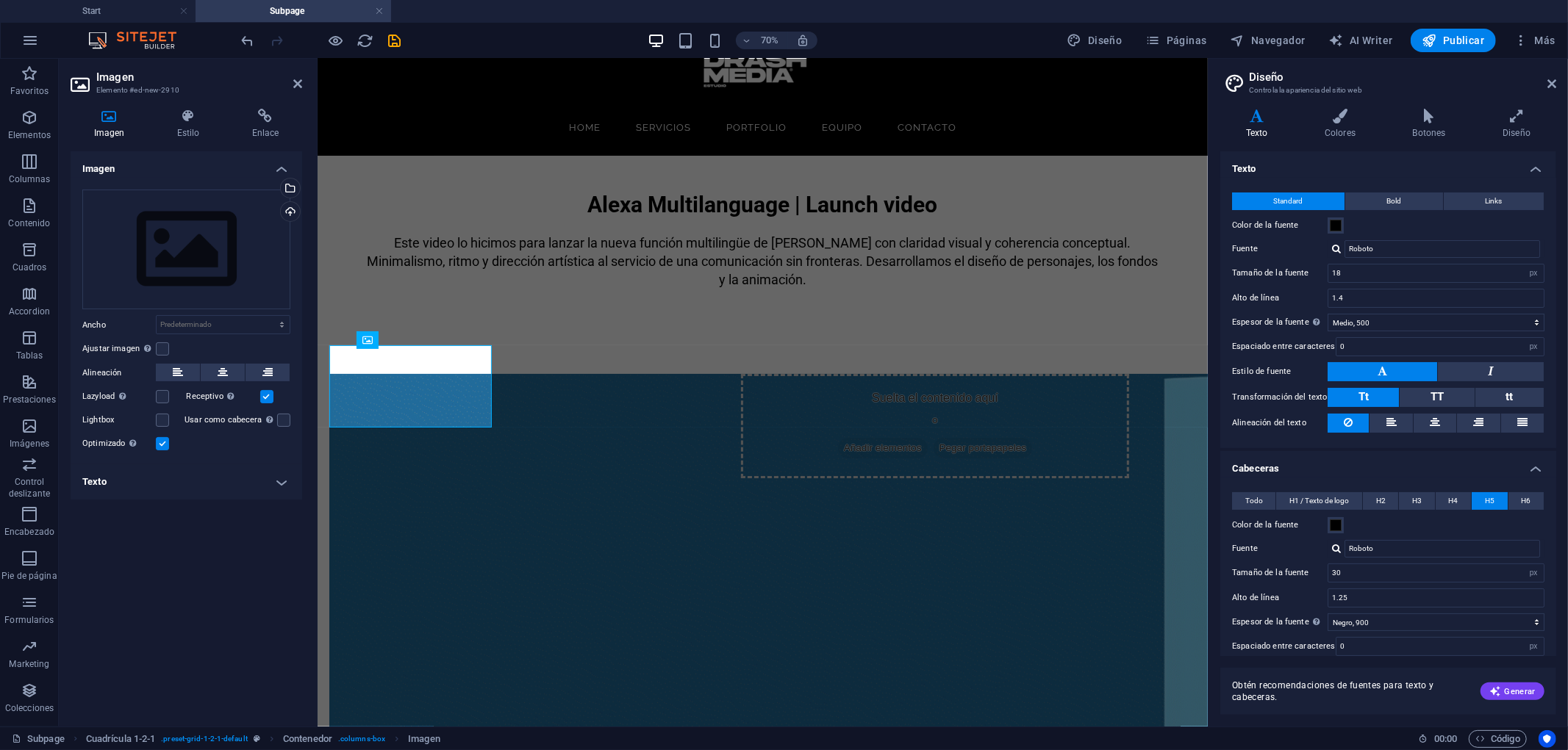
scroll to position [295, 0]
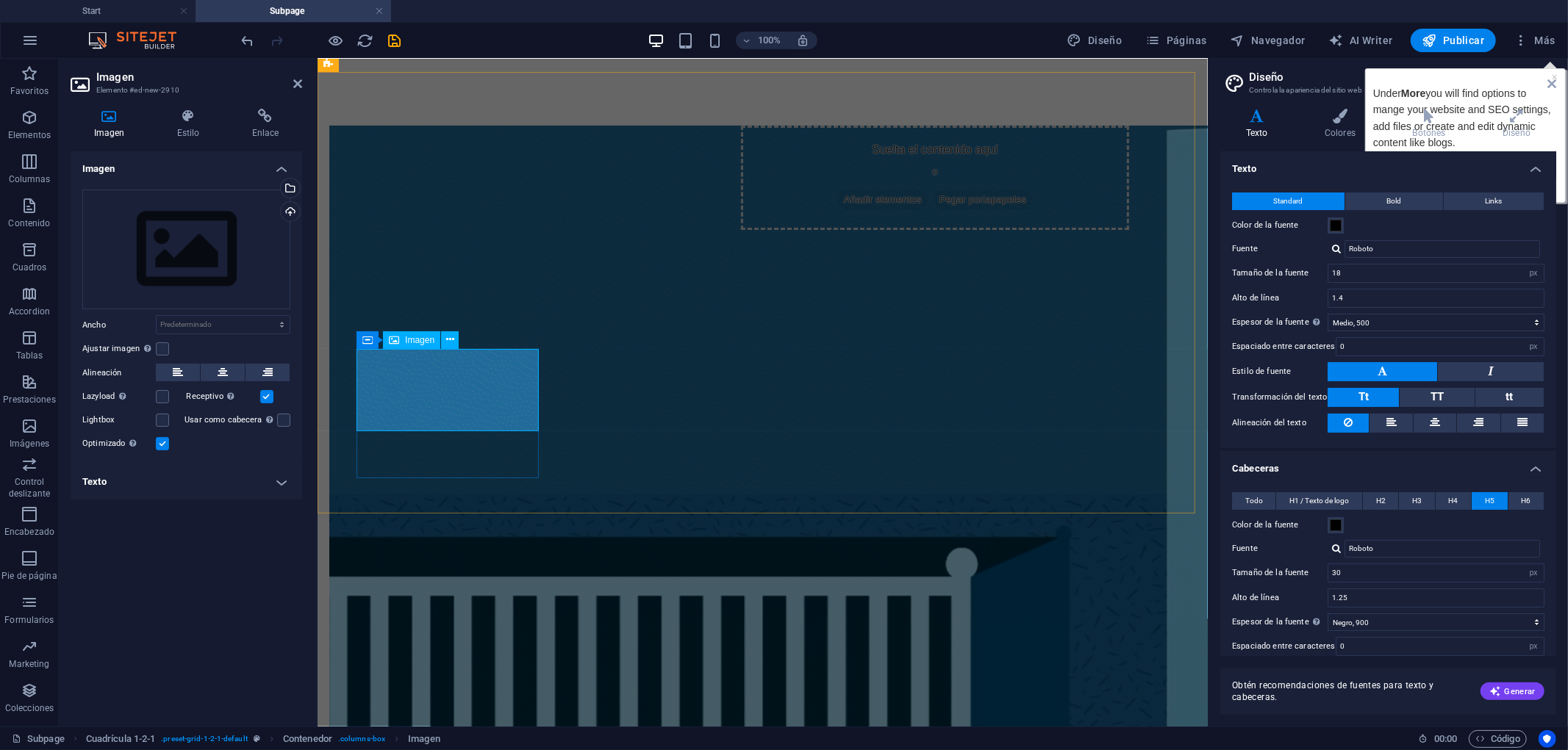
click at [420, 336] on span "Imagen" at bounding box center [420, 339] width 30 height 9
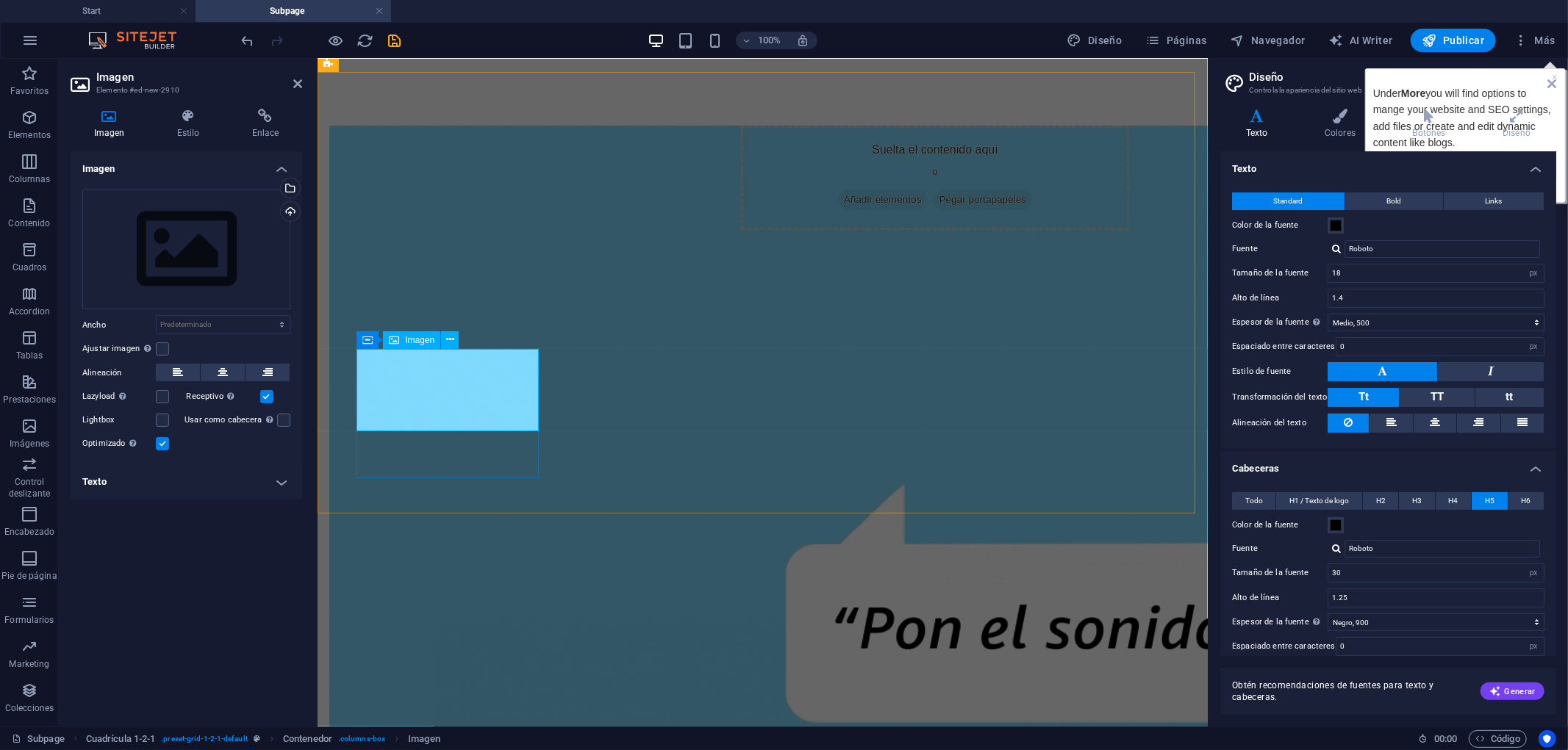
click at [420, 336] on span "Imagen" at bounding box center [420, 339] width 30 height 9
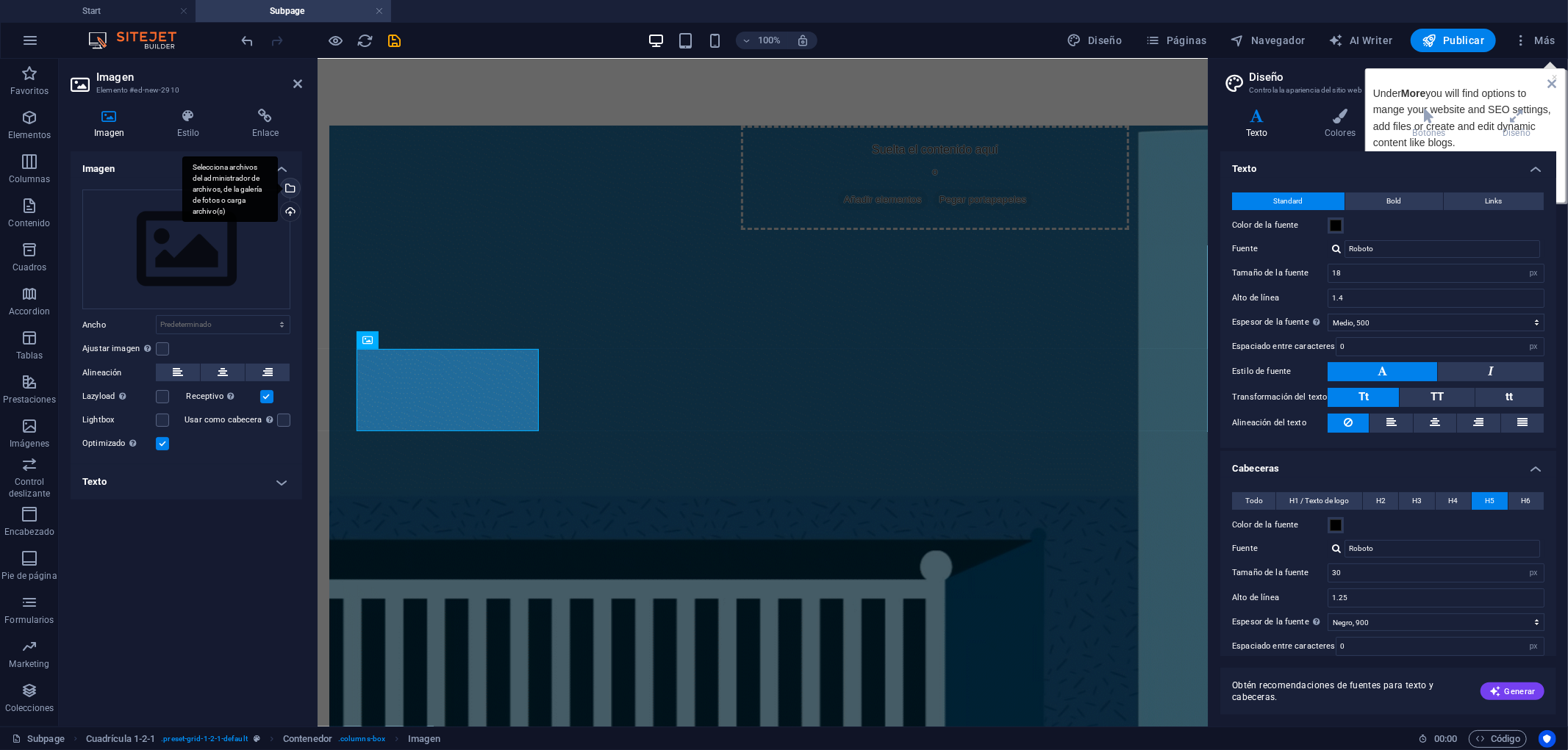
click at [289, 194] on div "Selecciona archivos del administrador de archivos, de la galería de fotos o car…" at bounding box center [289, 190] width 22 height 22
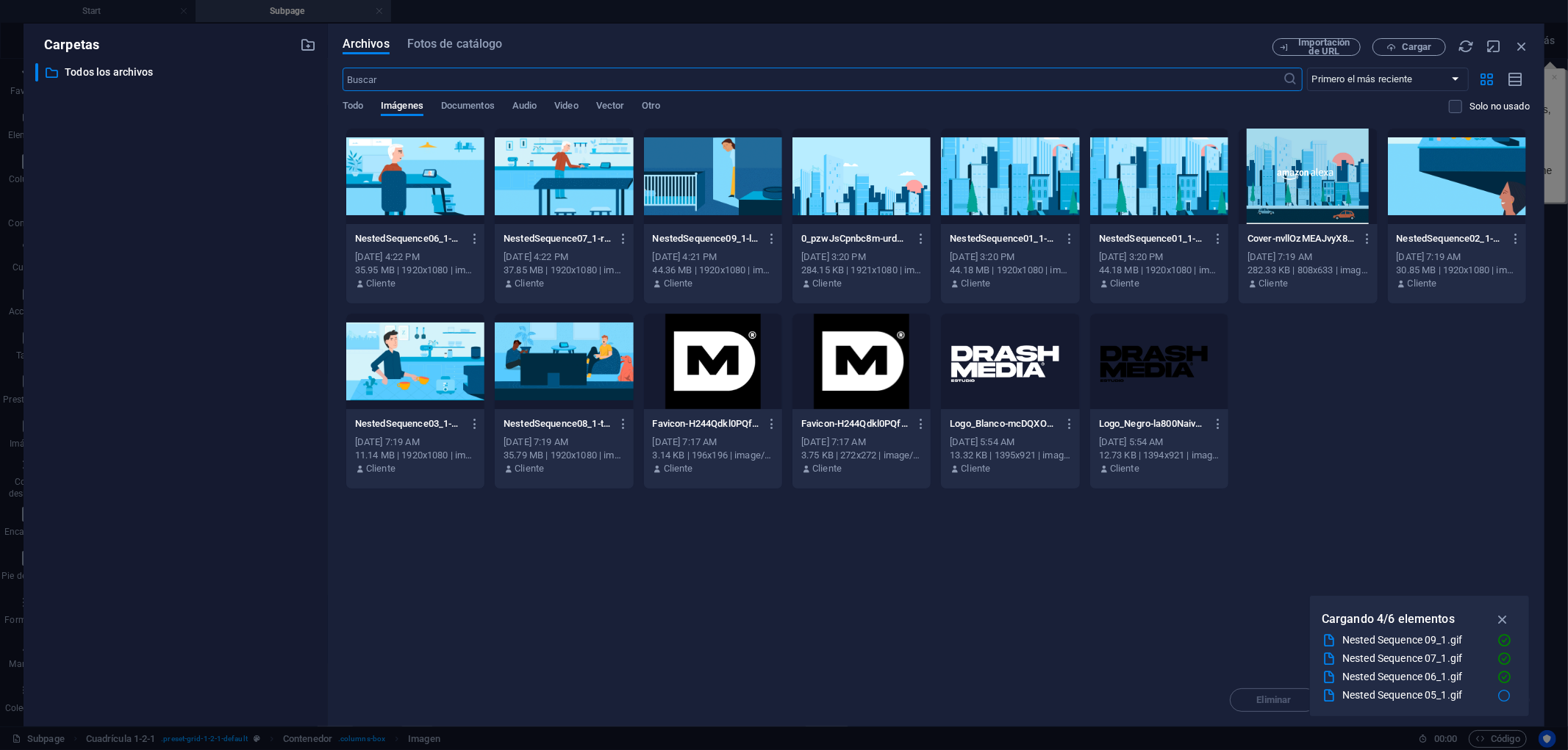
scroll to position [47, 0]
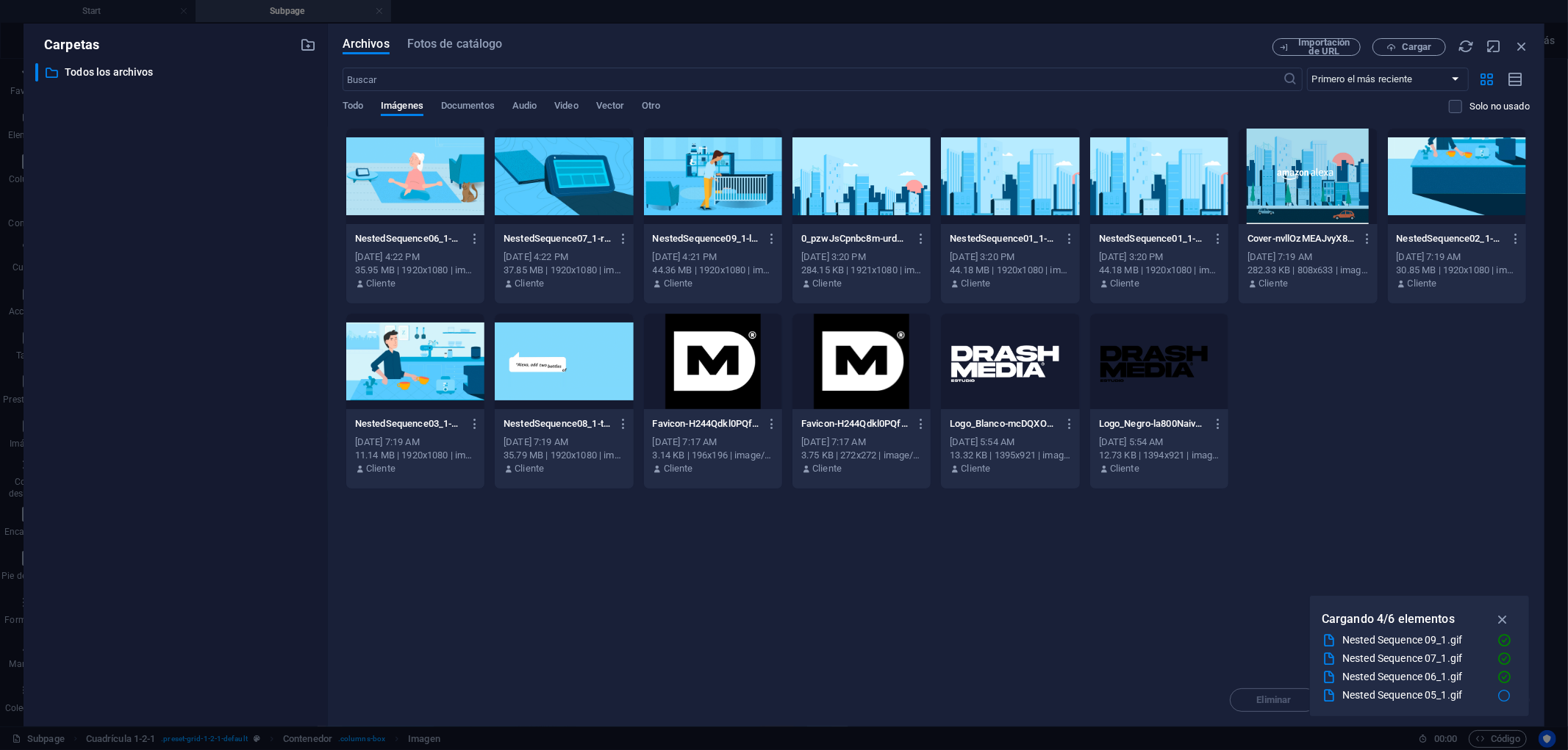
click at [405, 372] on div at bounding box center [415, 361] width 138 height 95
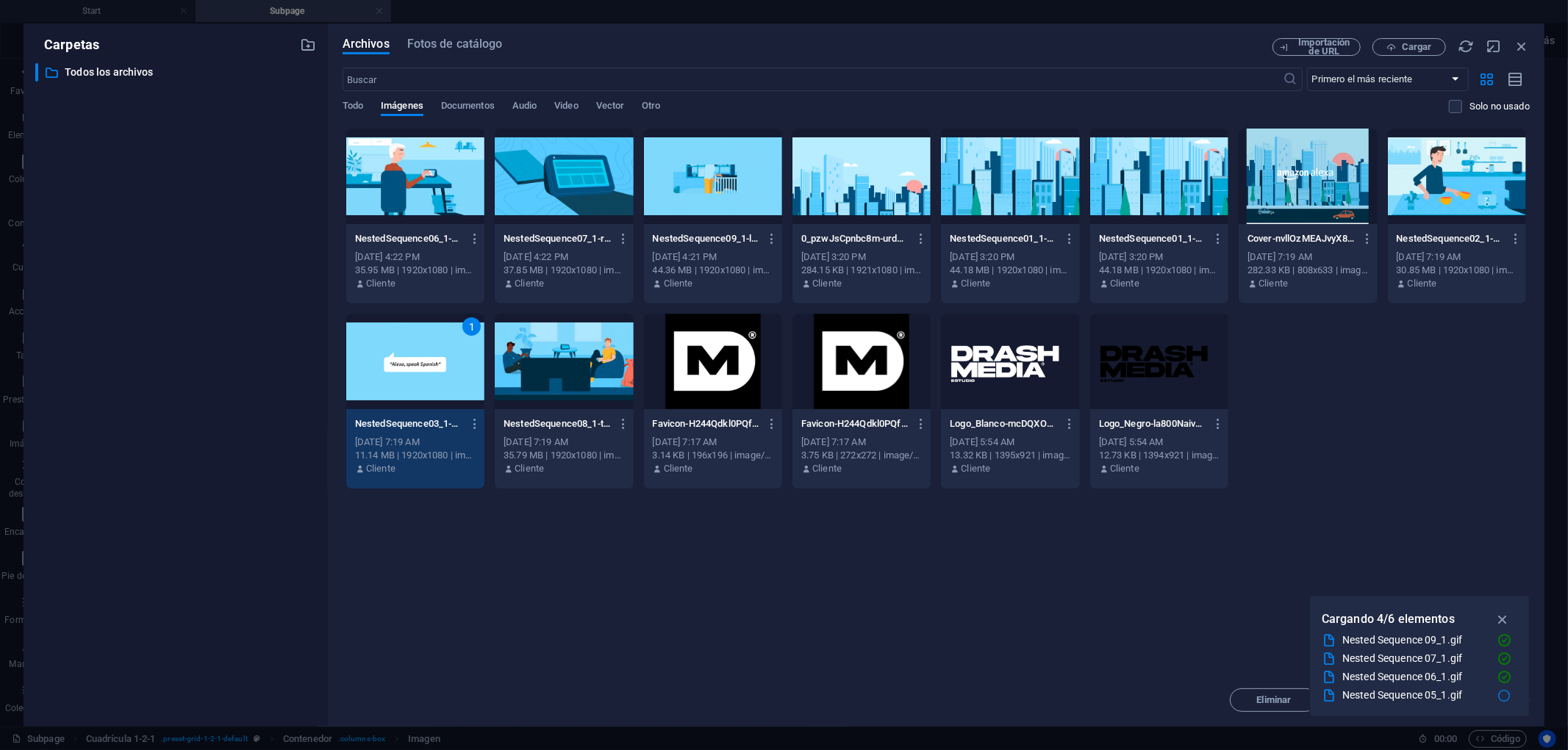
click at [405, 372] on div "1" at bounding box center [415, 361] width 138 height 95
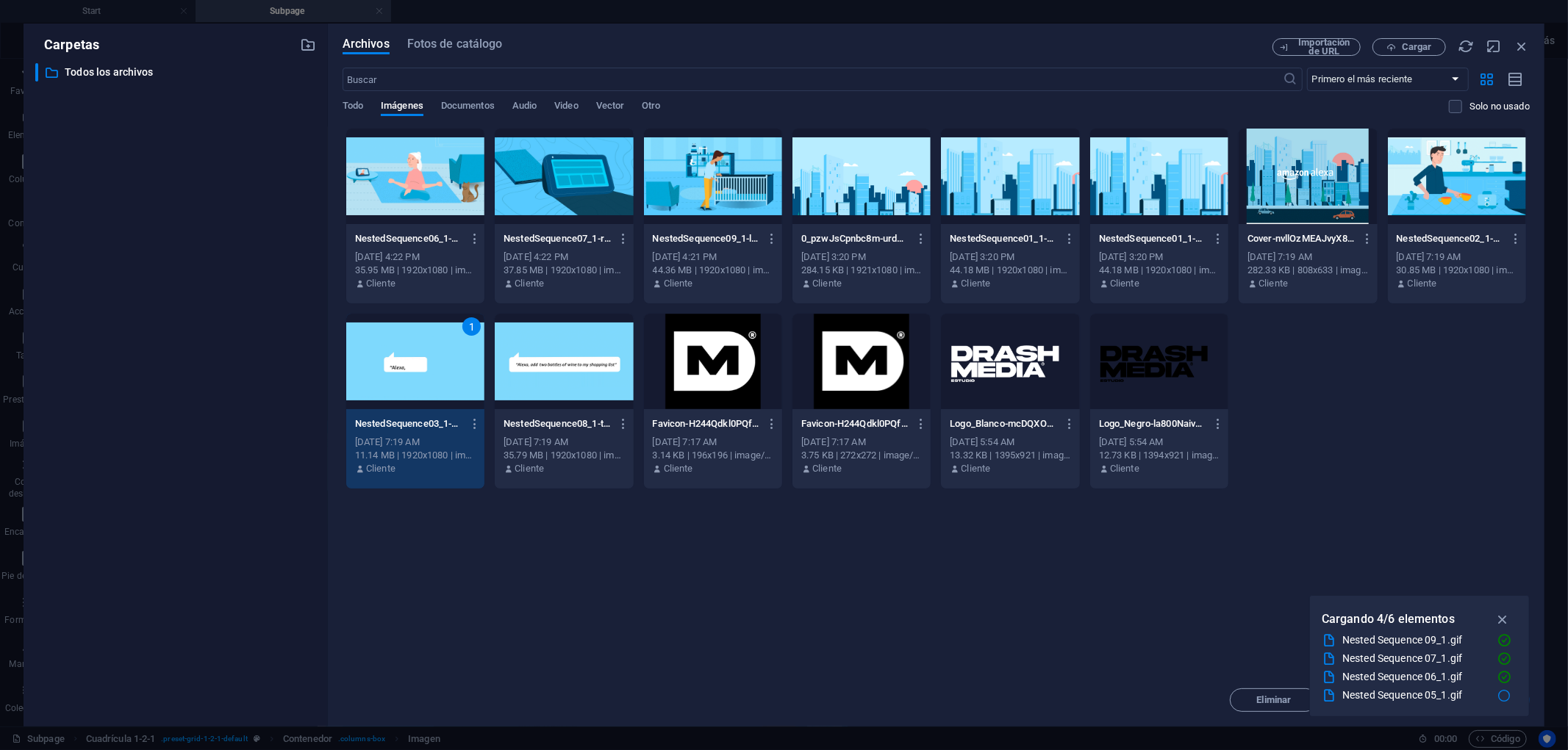
scroll to position [295, 0]
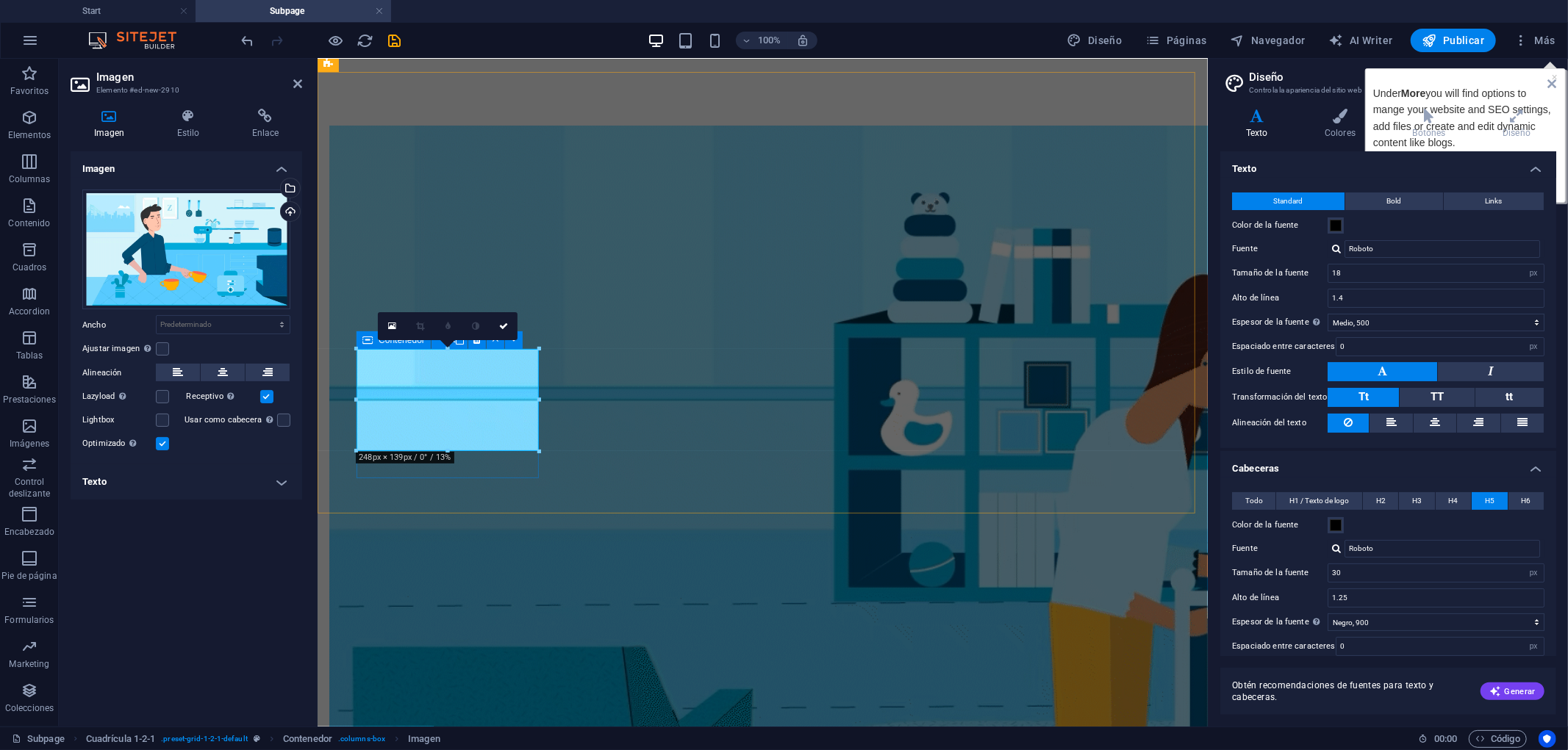
drag, startPoint x: 767, startPoint y: 509, endPoint x: 520, endPoint y: 468, distance: 250.4
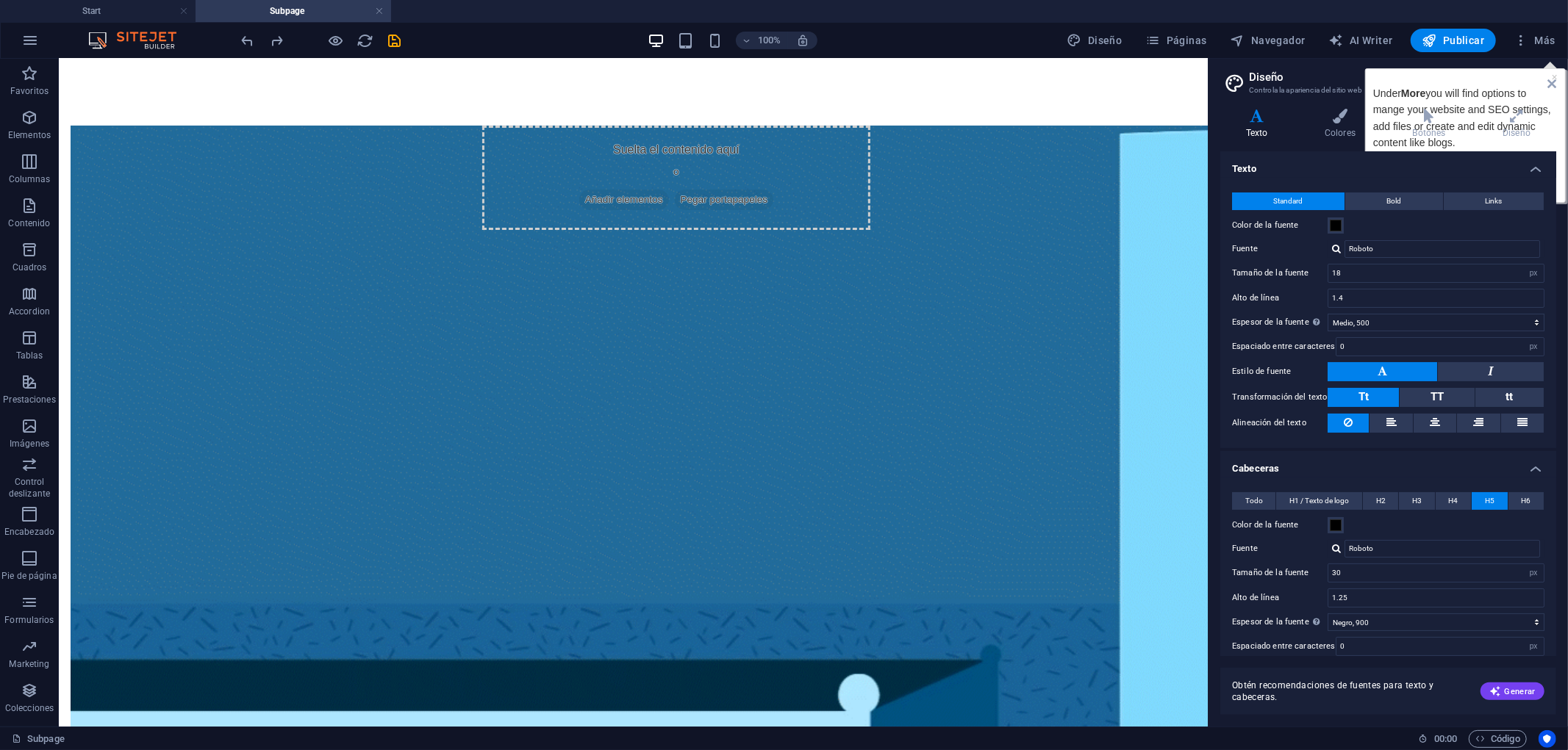
click at [333, 426] on div at bounding box center [318, 414] width 182 height 130
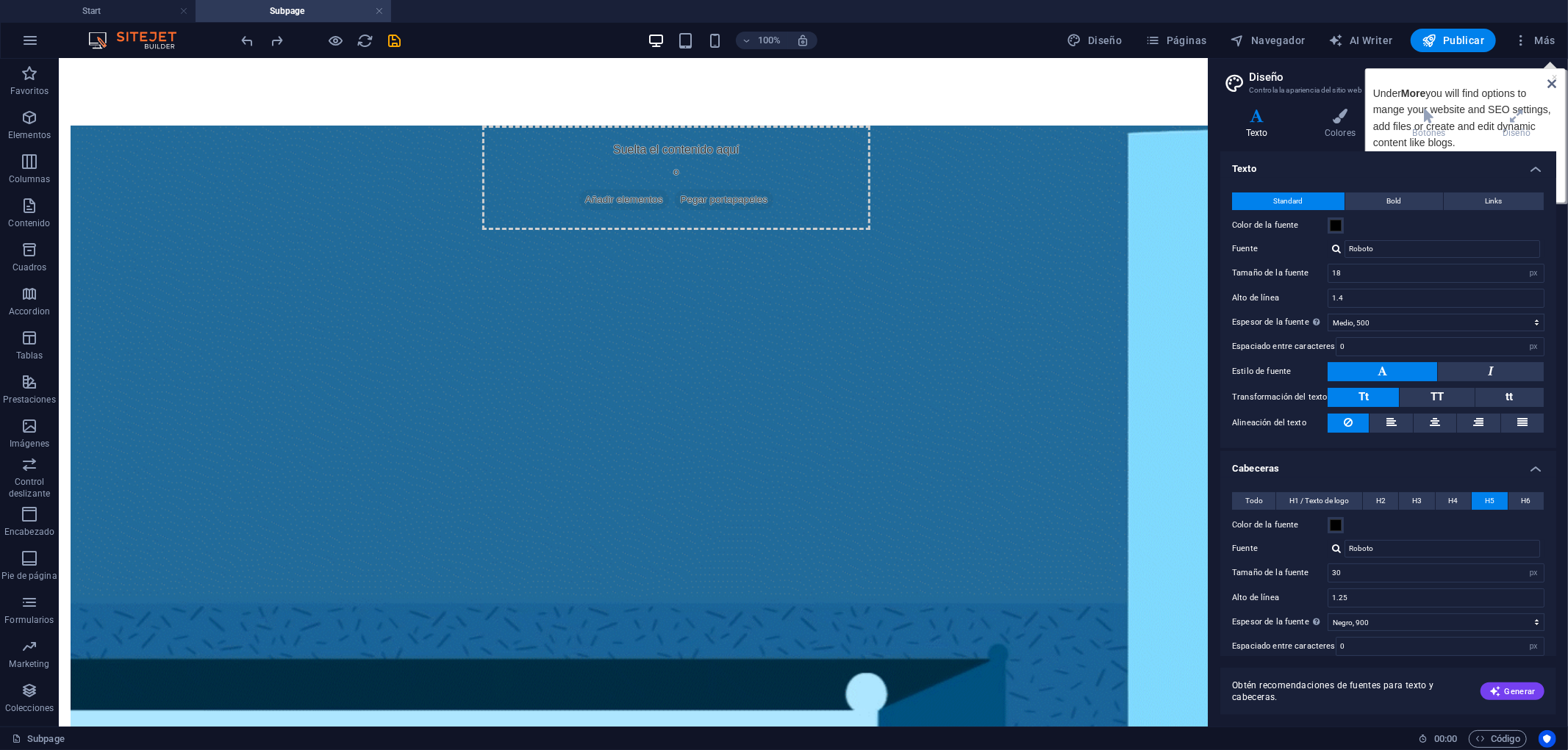
click at [1552, 87] on icon at bounding box center [1552, 84] width 9 height 12
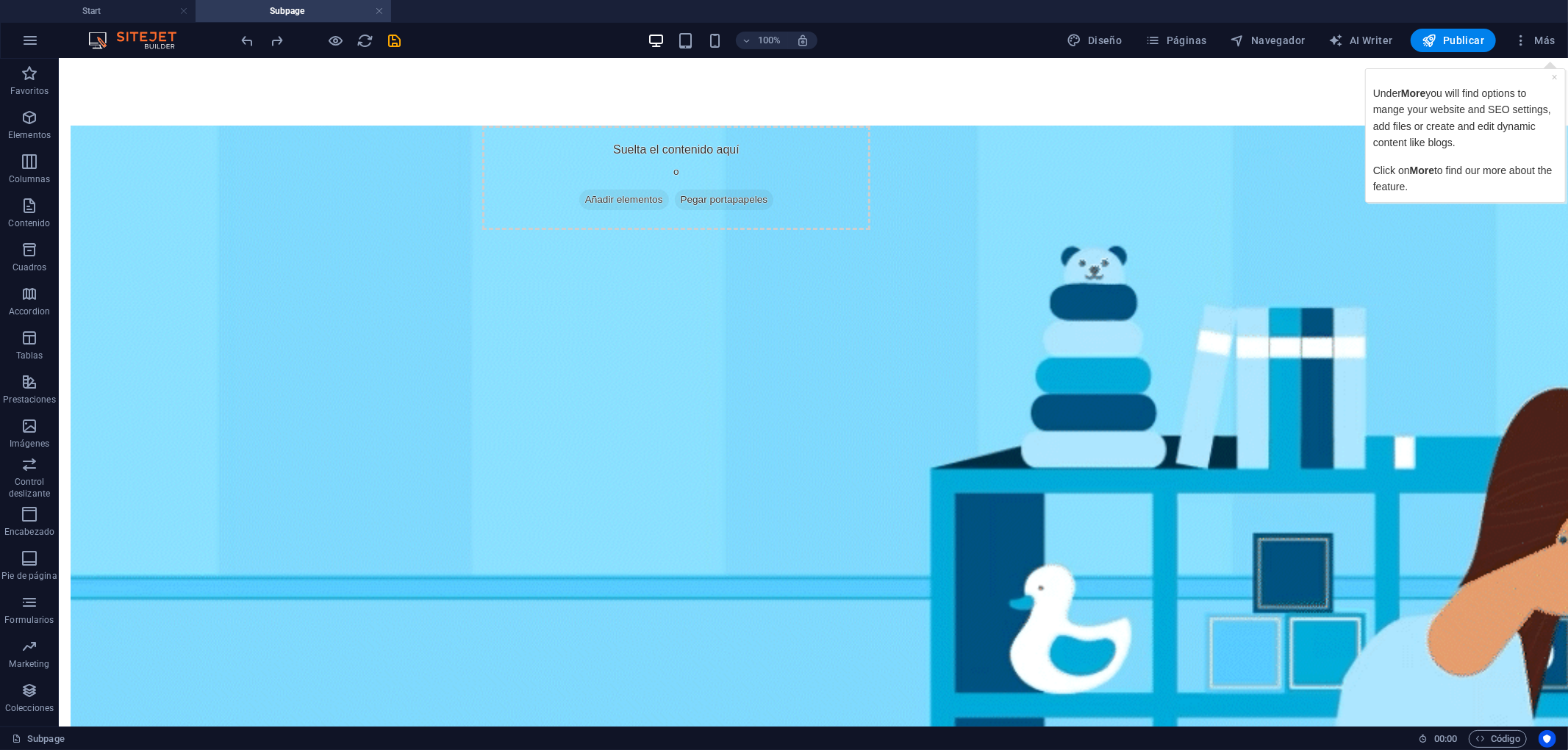
click at [235, 112] on div at bounding box center [807, 293] width 1498 height 442
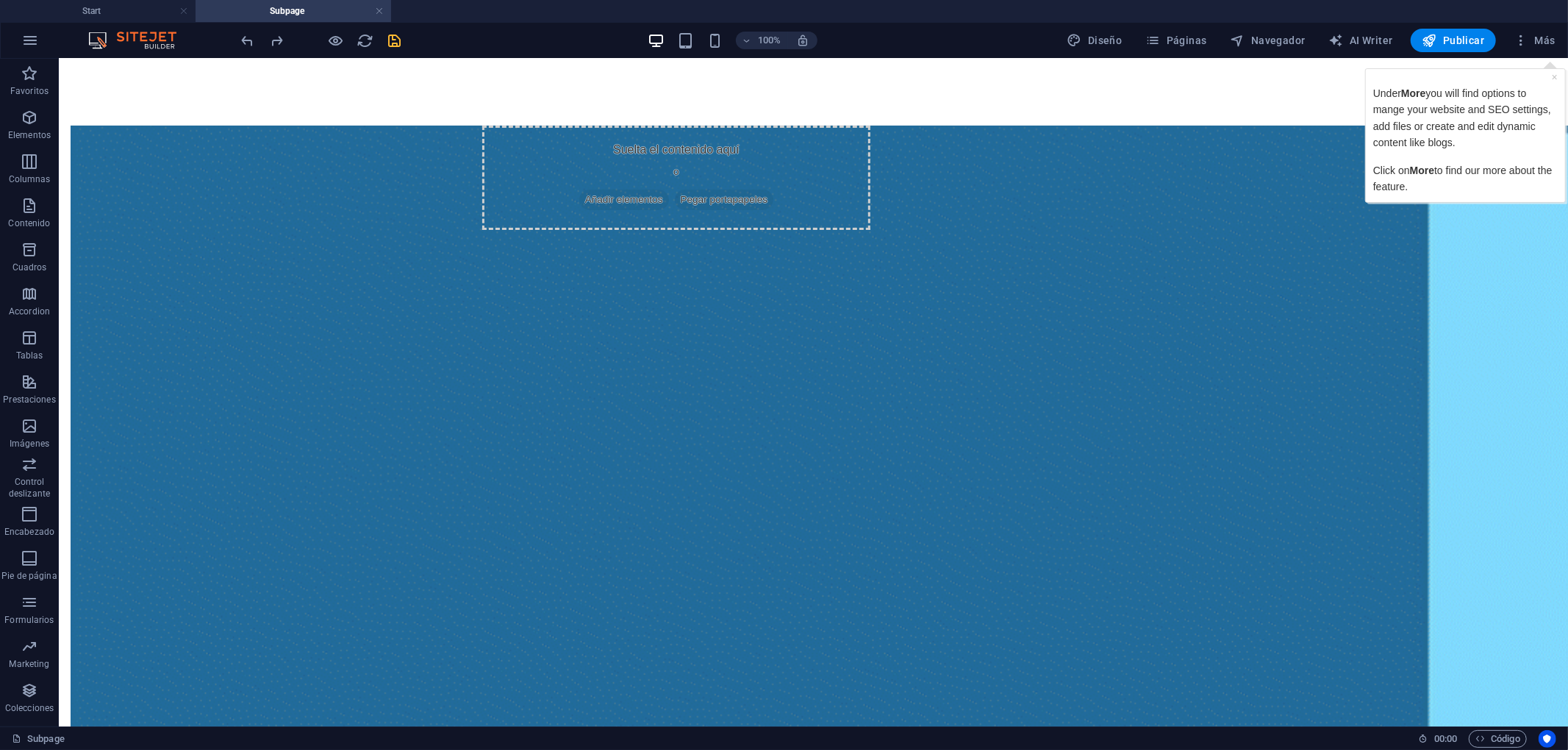
drag, startPoint x: 399, startPoint y: 30, endPoint x: 395, endPoint y: 43, distance: 13.6
click at [399, 32] on div at bounding box center [321, 41] width 165 height 23
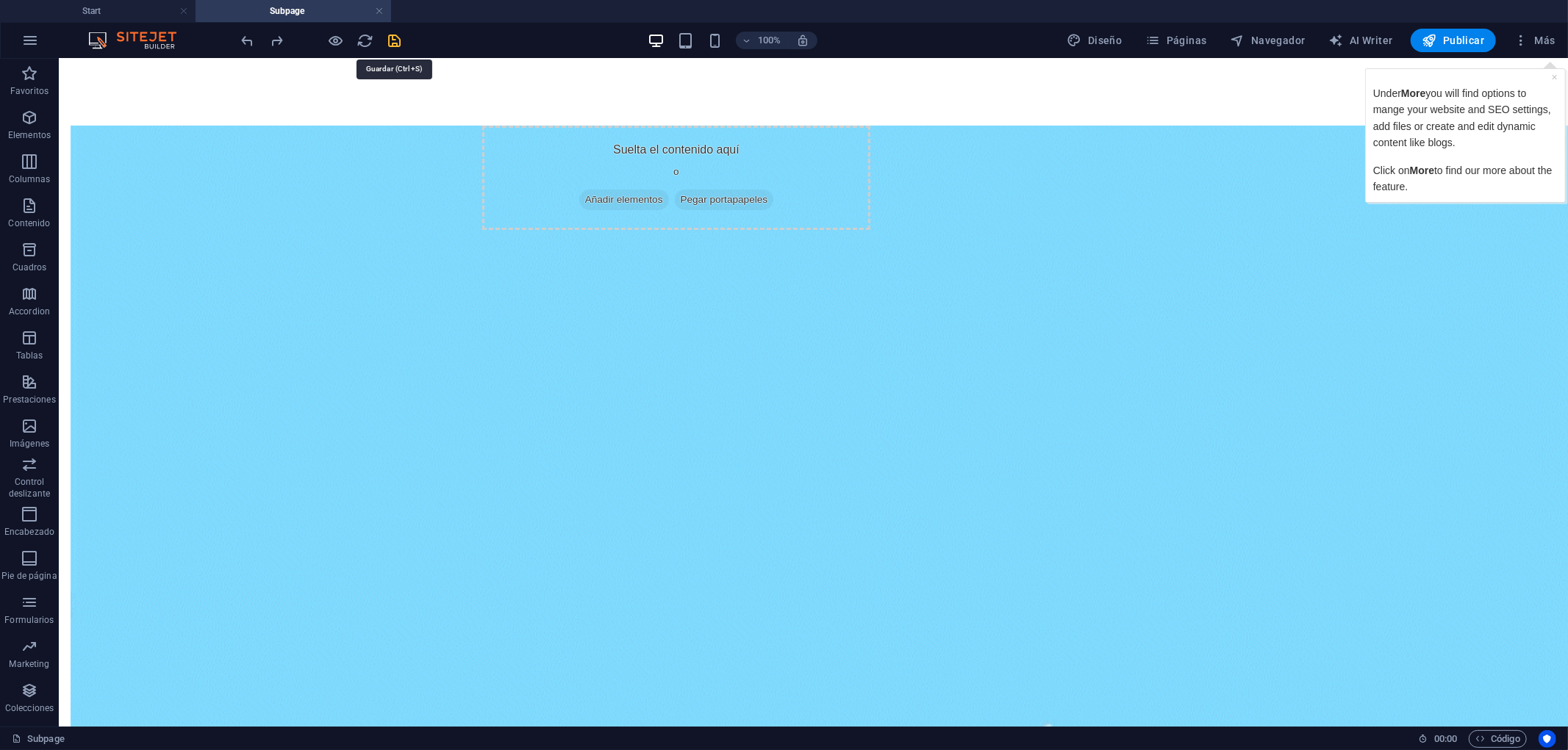
click at [395, 43] on icon "save" at bounding box center [395, 41] width 17 height 17
click at [500, 421] on div at bounding box center [498, 414] width 182 height 130
click at [494, 422] on div at bounding box center [498, 414] width 182 height 130
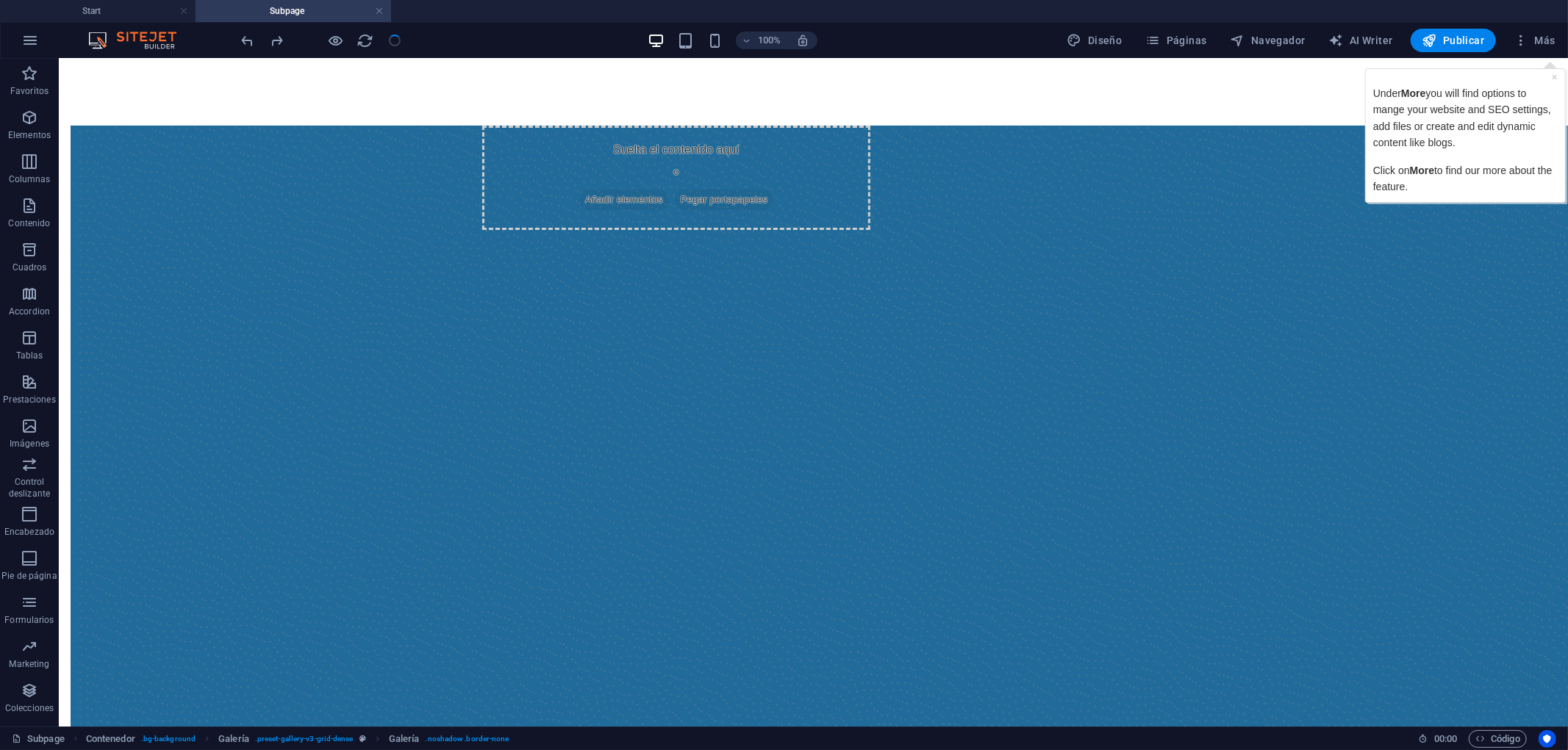
click at [494, 422] on div at bounding box center [498, 414] width 182 height 130
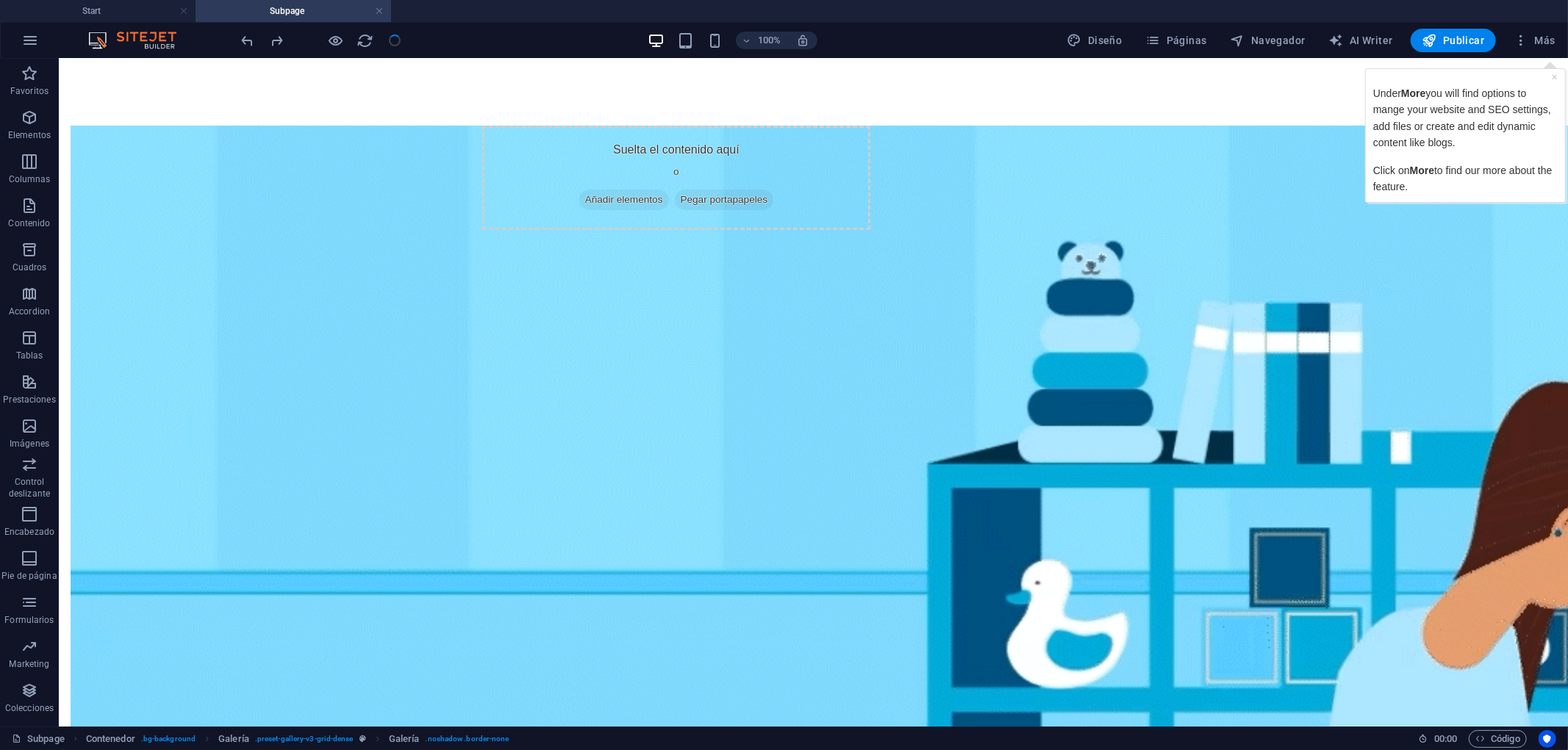
click at [494, 422] on div at bounding box center [498, 414] width 182 height 130
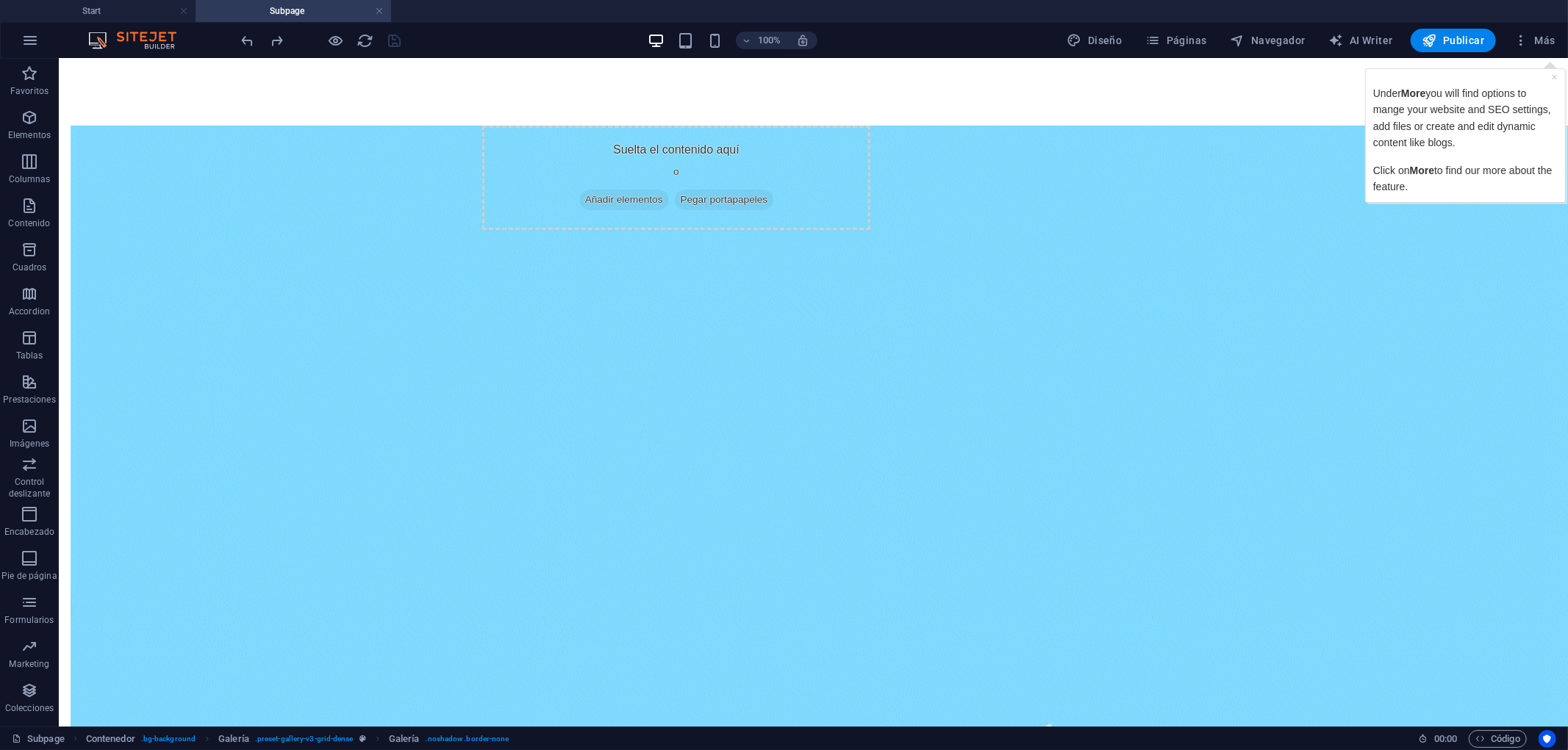
click at [1548, 76] on div "× Under More you will find options to mange your website and SEO settings, add …" at bounding box center [1465, 135] width 192 height 126
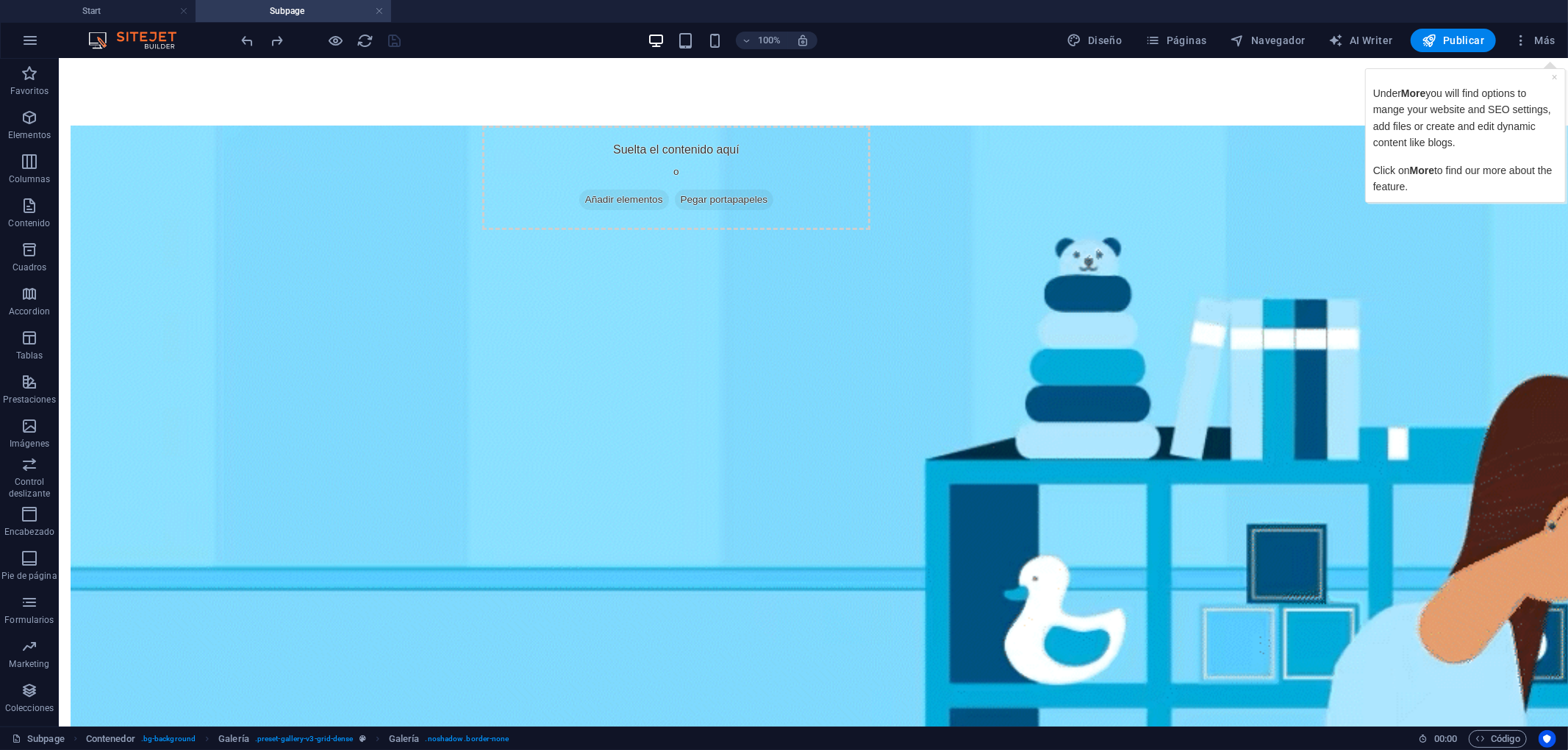
click at [1549, 77] on div "Under More you will find options to mange your website and SEO settings, add fi…" at bounding box center [1465, 136] width 184 height 119
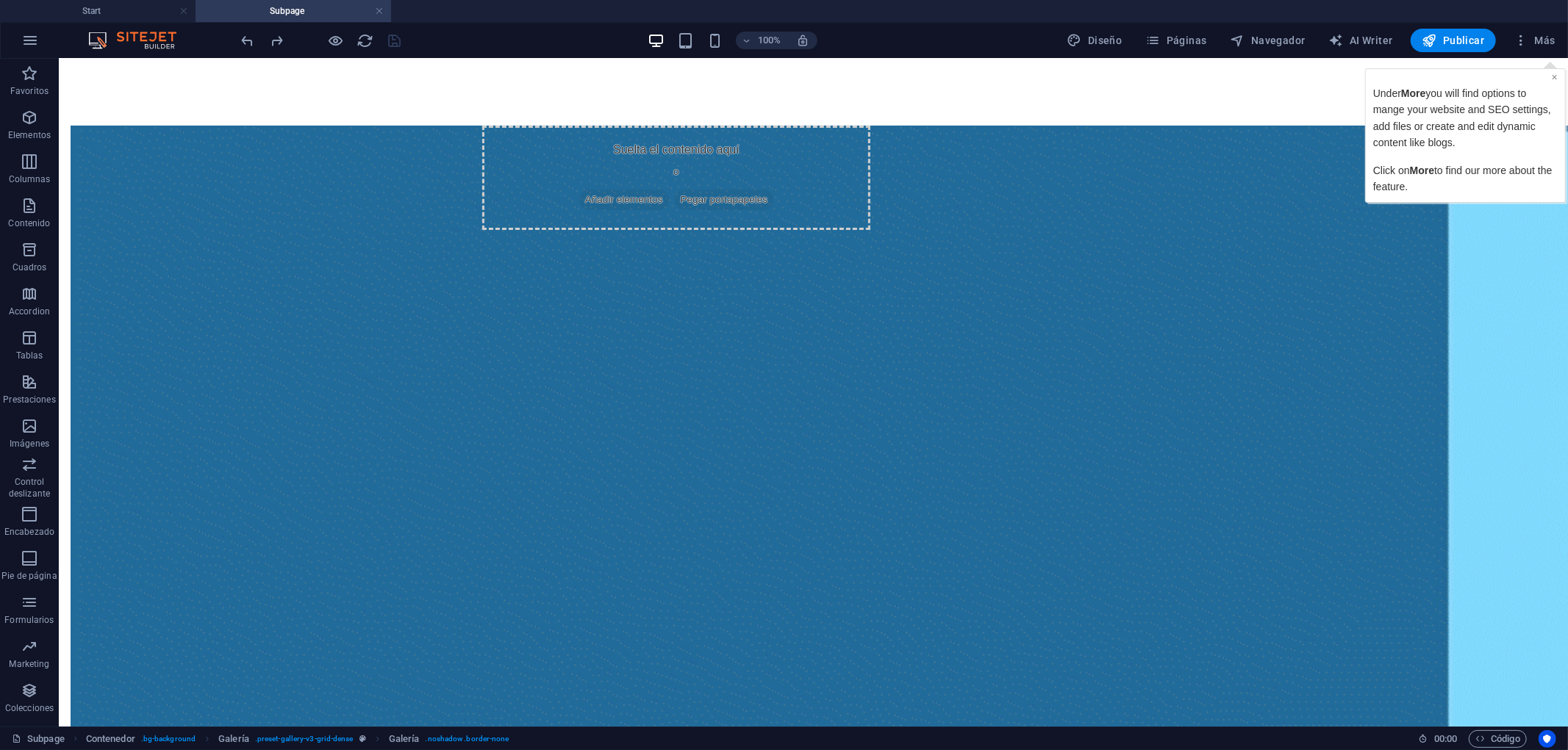
click at [1552, 77] on link "×" at bounding box center [1555, 76] width 6 height 12
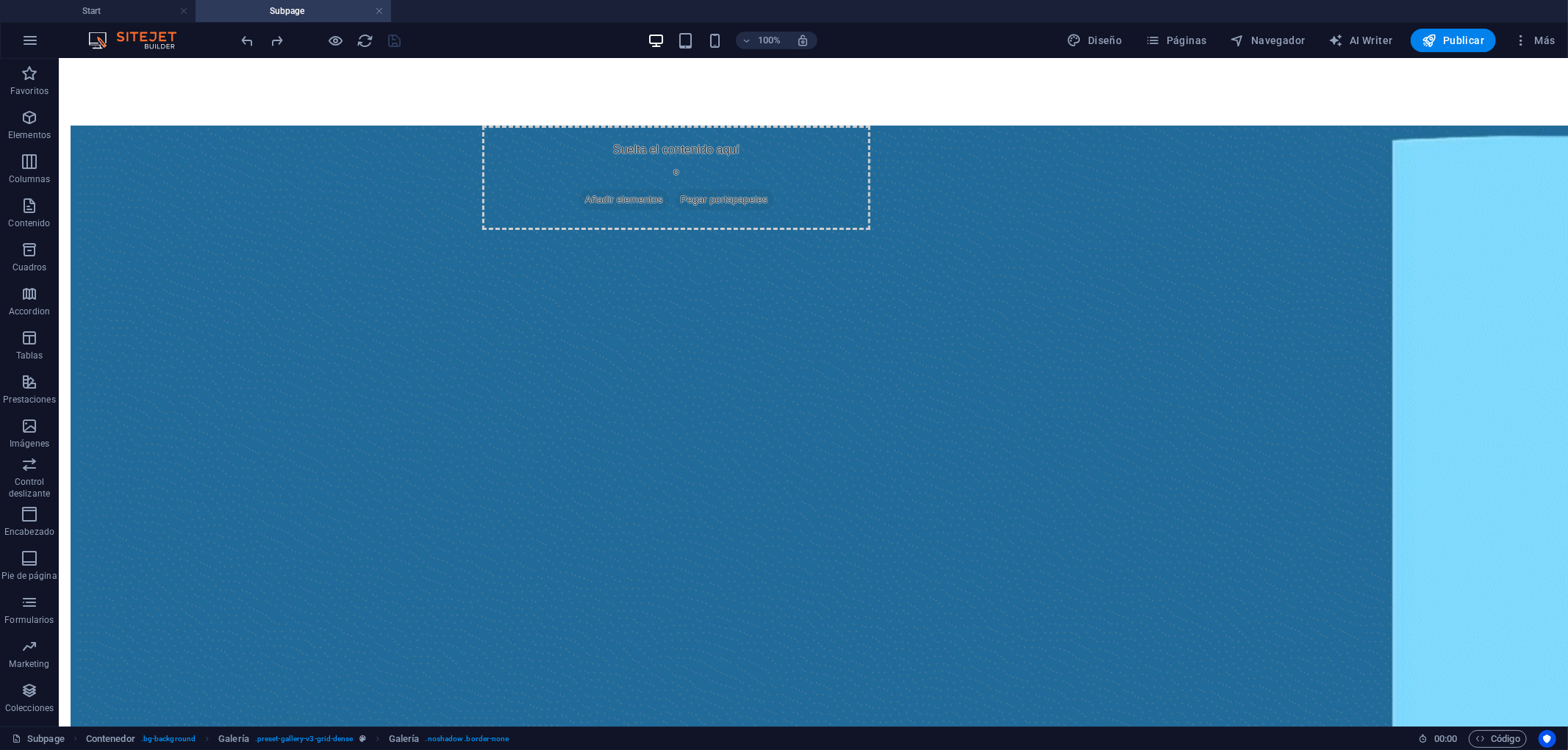
click at [506, 419] on div at bounding box center [498, 414] width 182 height 130
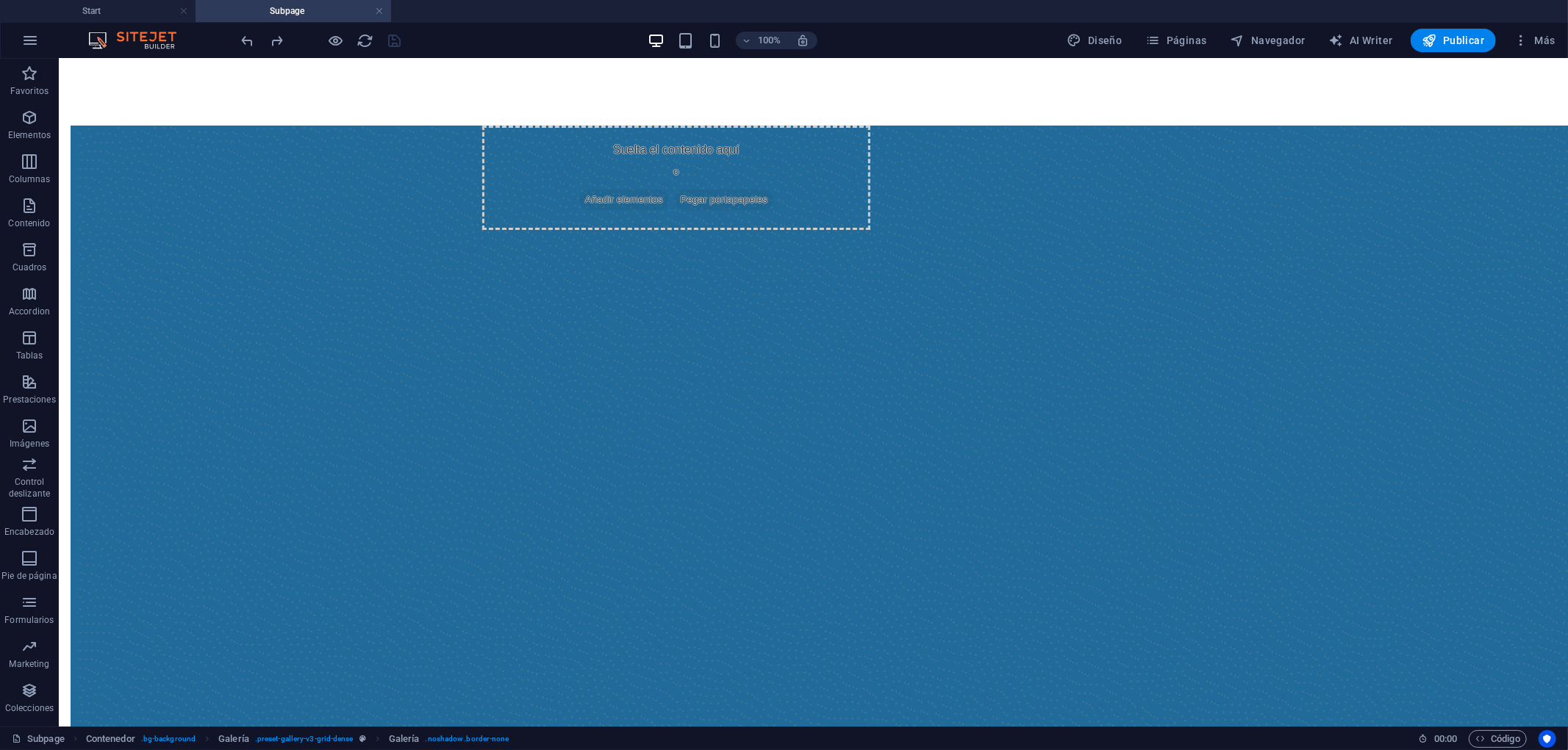
click at [649, 157] on div at bounding box center [601, 216] width 388 height 219
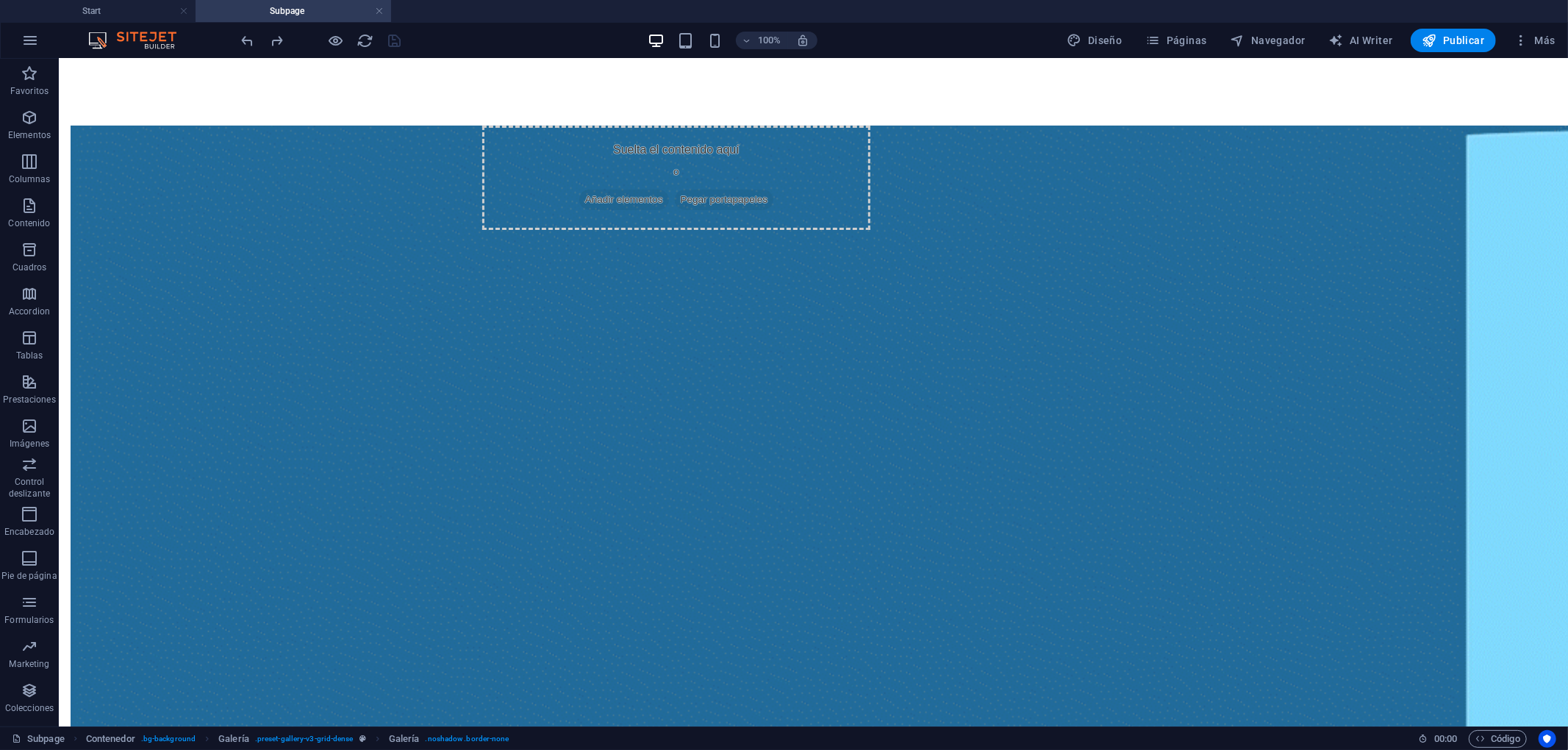
drag, startPoint x: 649, startPoint y: 160, endPoint x: 982, endPoint y: 351, distance: 383.9
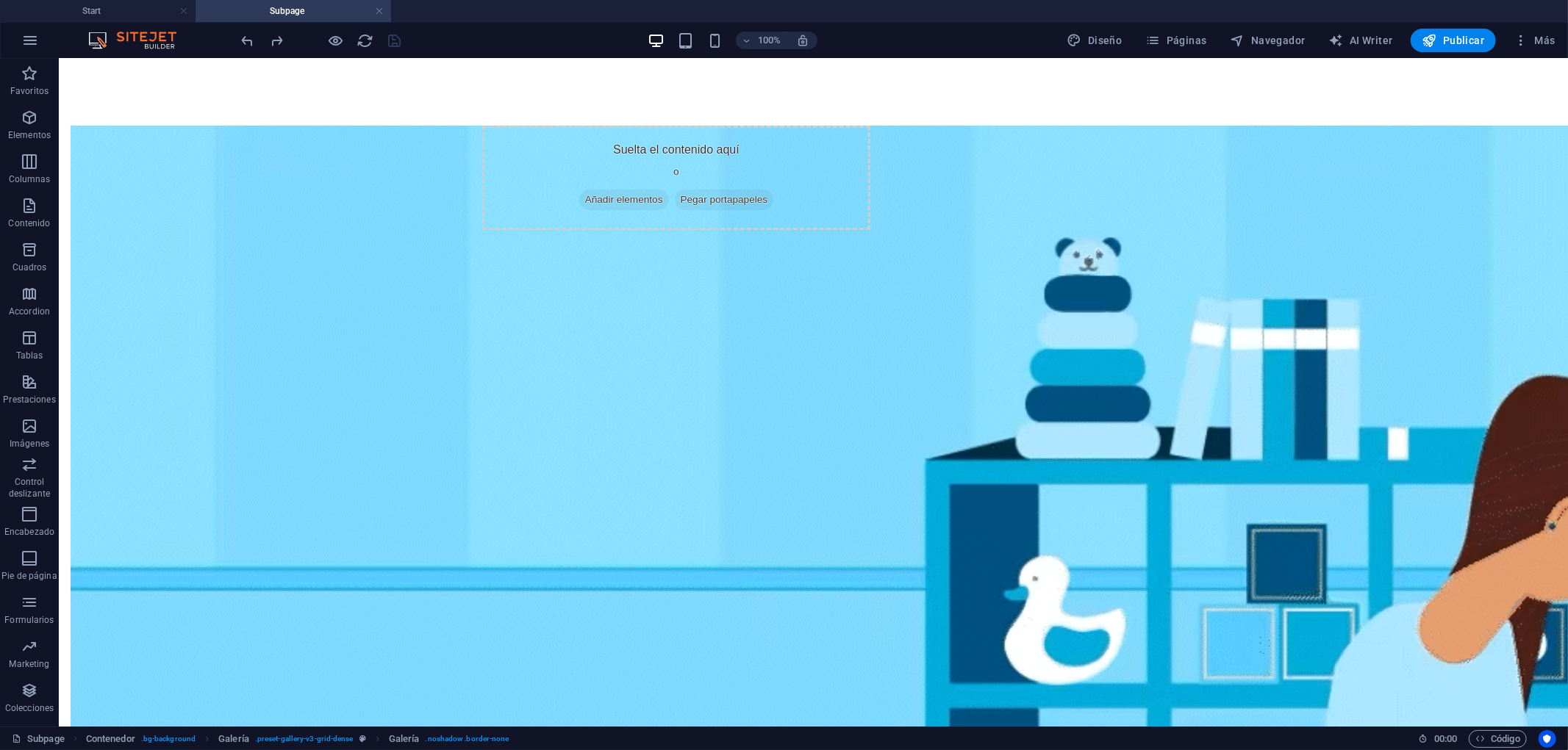
click at [982, 351] on div "H2 Banner Contenedor Separador HTML Separador Referencia Separador Marcador Ima…" at bounding box center [813, 245] width 1509 height 963
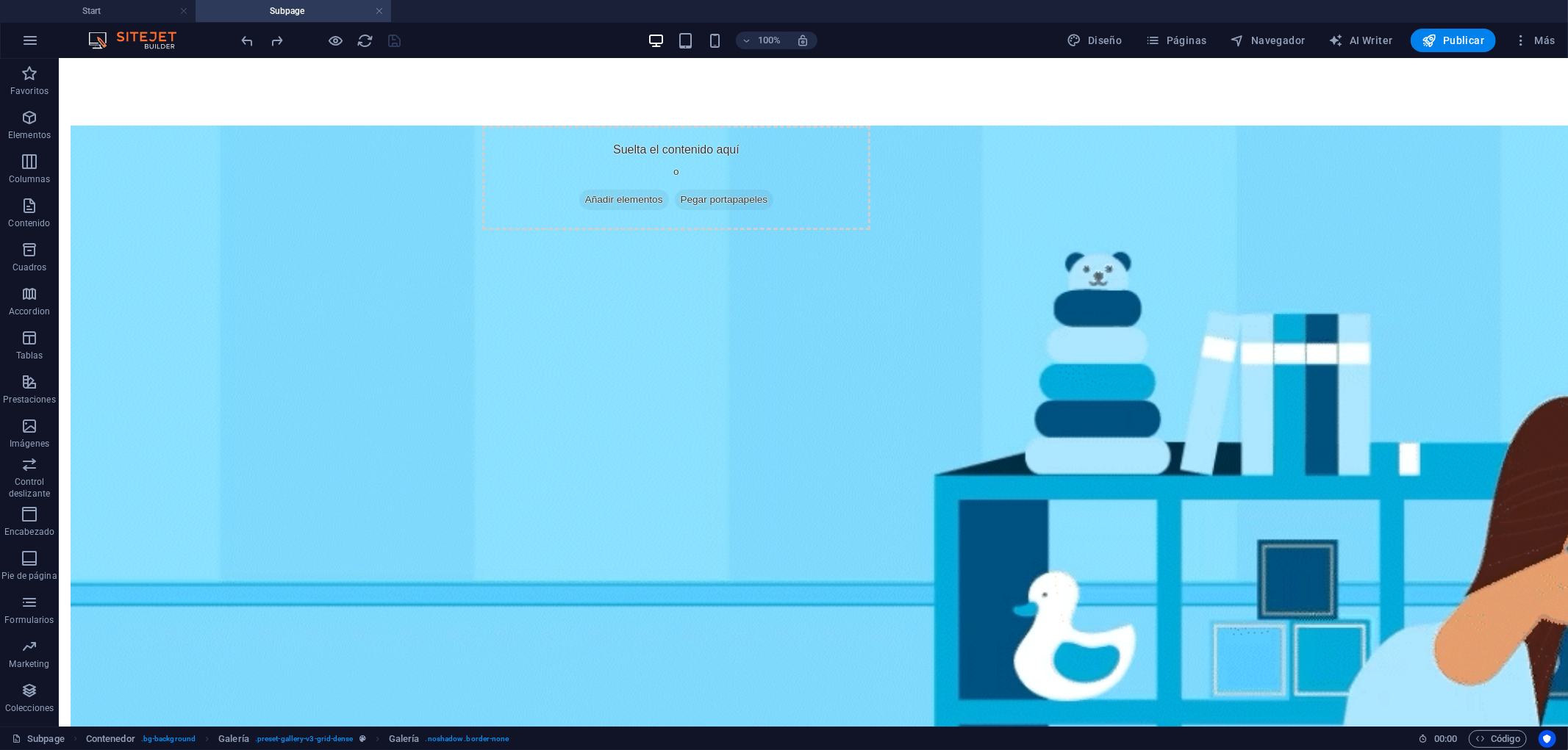
click at [1567, 516] on div "H2 Banner Contenedor Separador HTML Separador Referencia Separador Marcador Ima…" at bounding box center [813, 245] width 1509 height 963
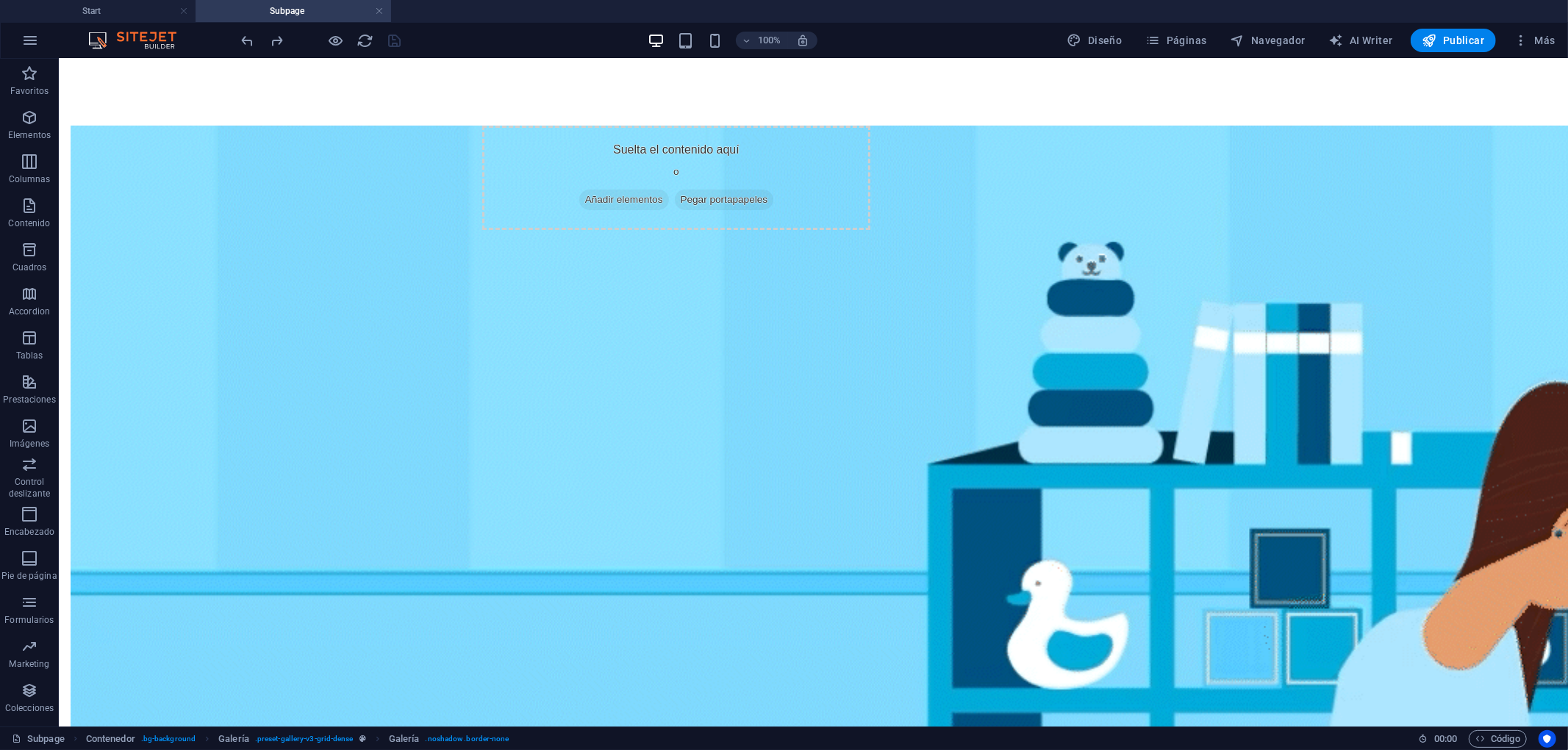
drag, startPoint x: 1561, startPoint y: 495, endPoint x: 1516, endPoint y: 247, distance: 252.0
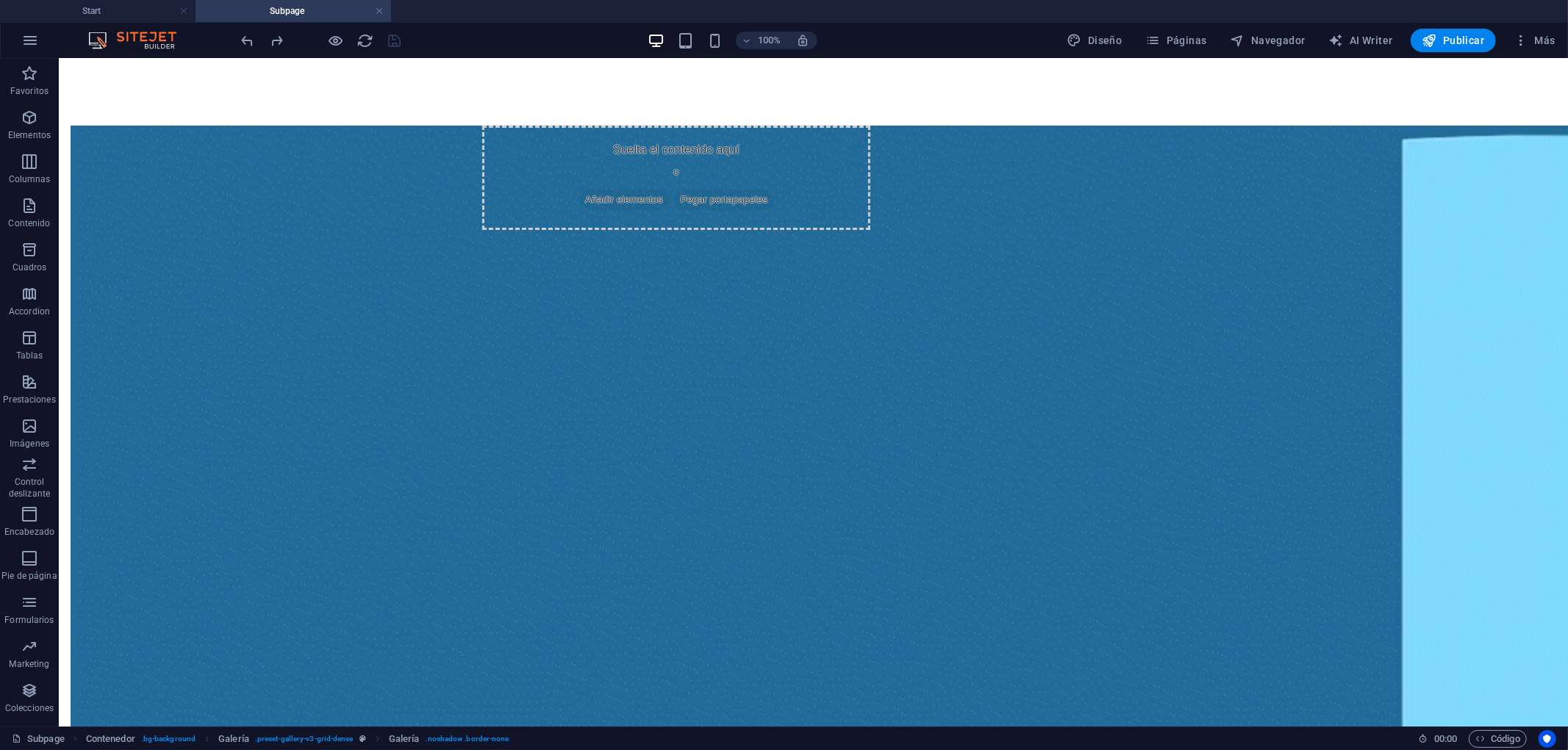
click at [1564, 274] on div "H2 Banner Contenedor Separador HTML Separador Referencia Separador Marcador Ima…" at bounding box center [813, 245] width 1509 height 963
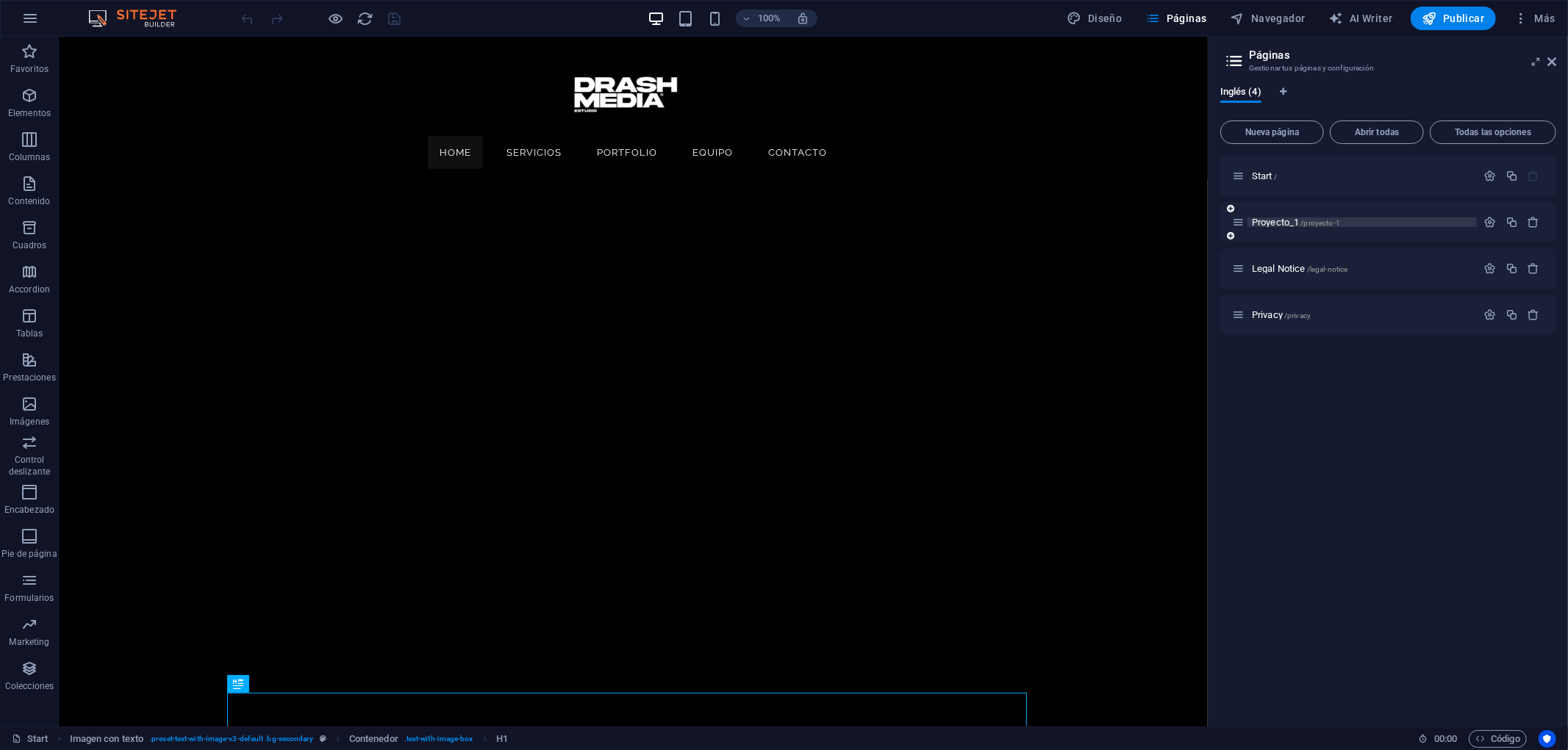
click at [1280, 222] on span "Proyecto_1 /proyecto-1" at bounding box center [1295, 222] width 88 height 11
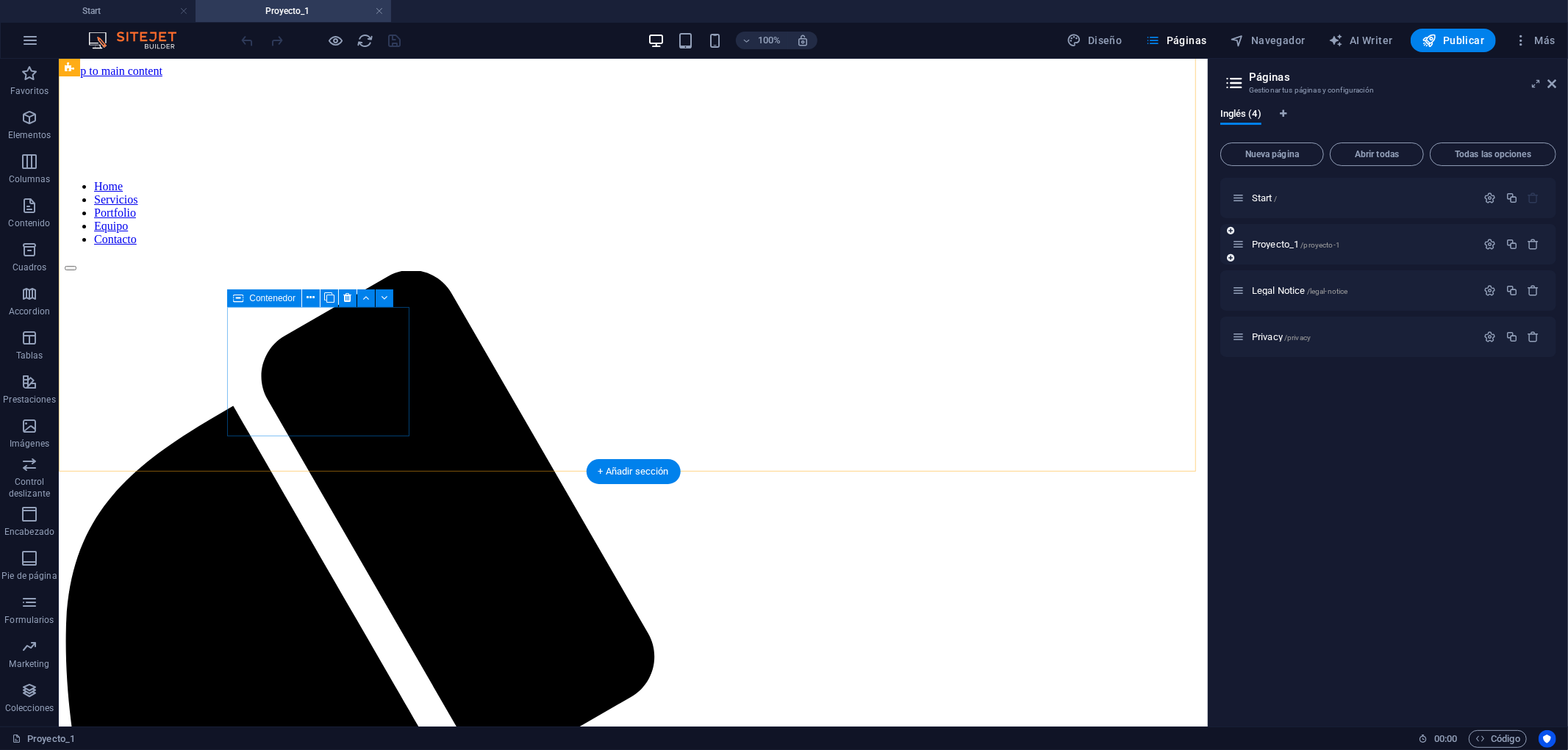
scroll to position [336, 0]
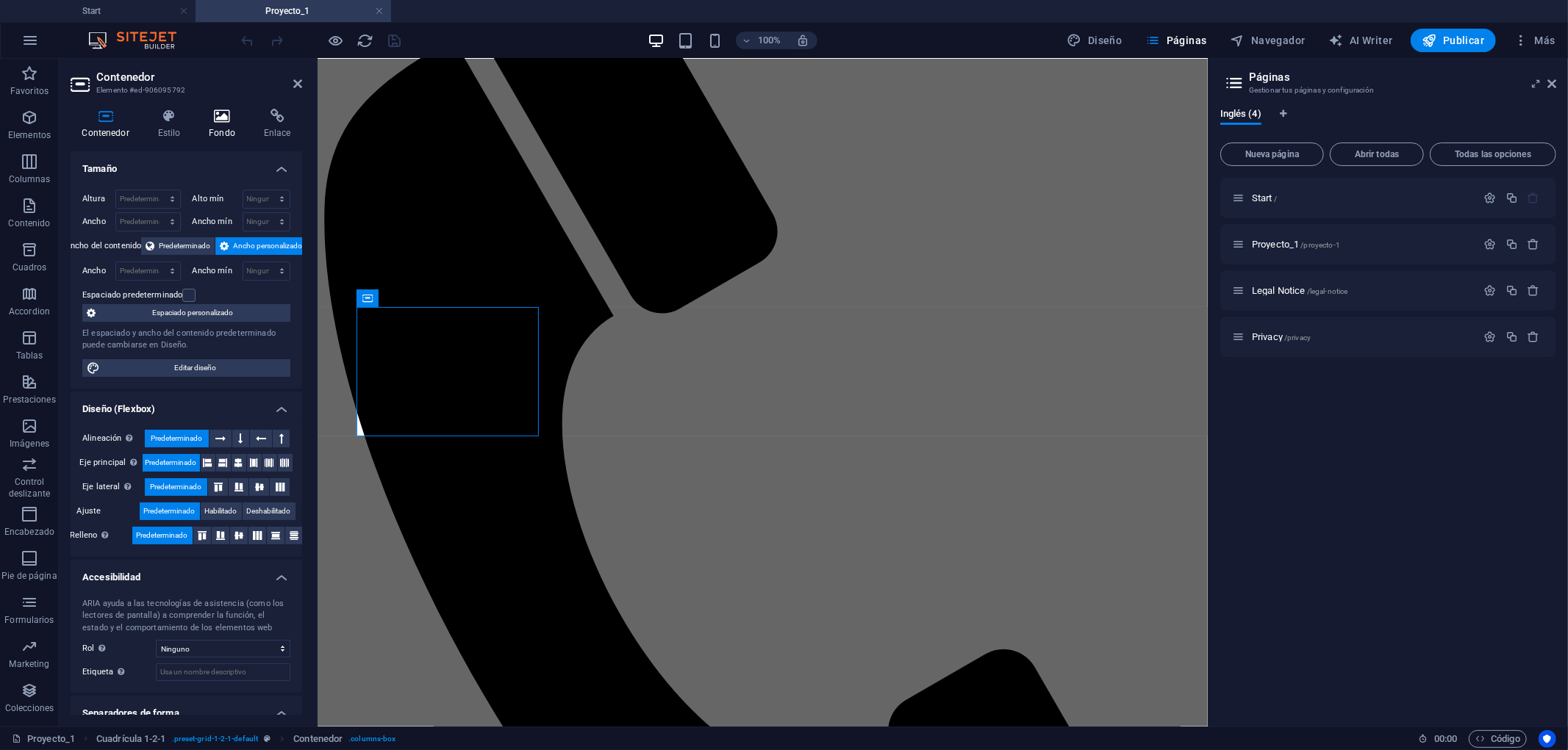
click at [208, 112] on icon at bounding box center [222, 116] width 49 height 15
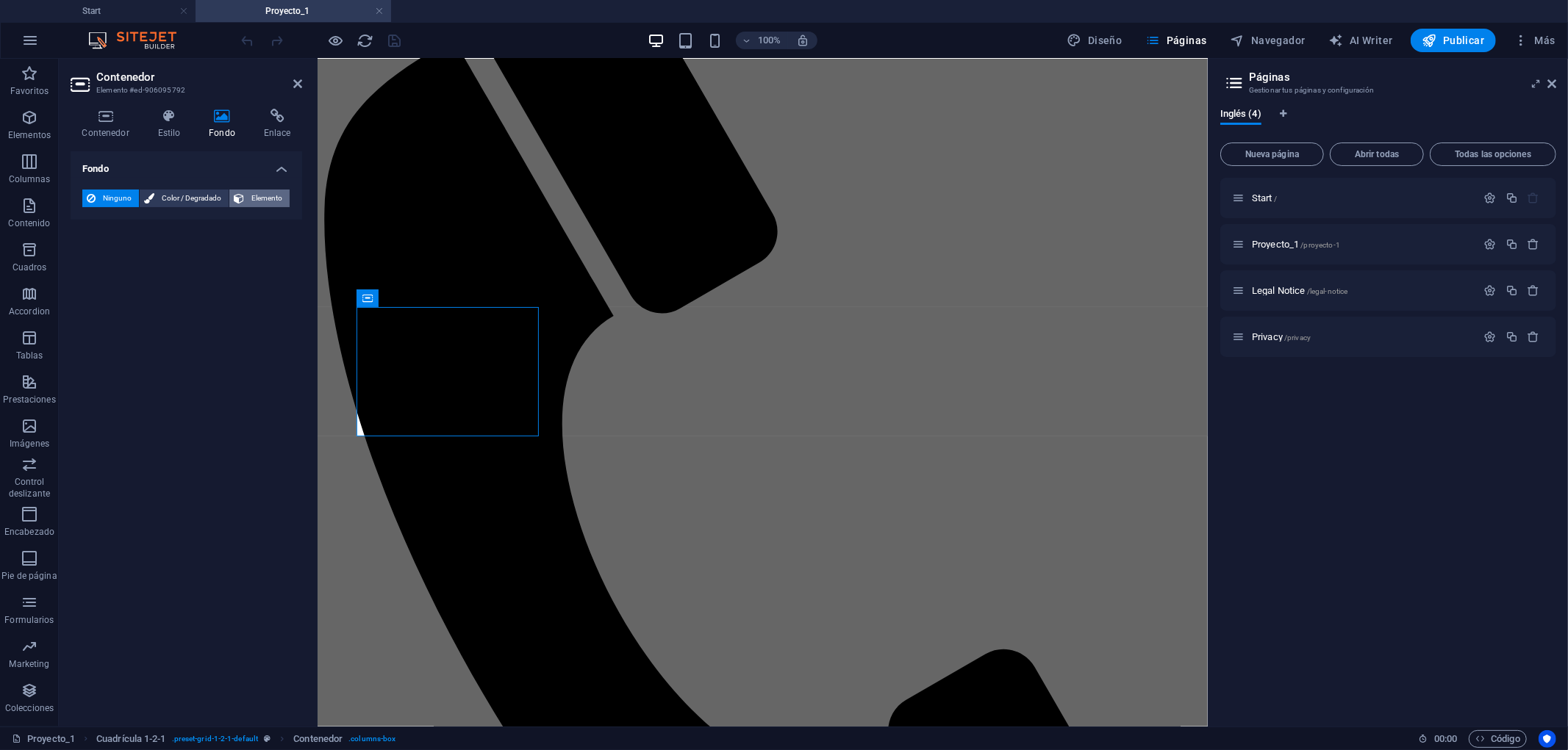
click at [252, 194] on span "Elemento" at bounding box center [266, 198] width 37 height 18
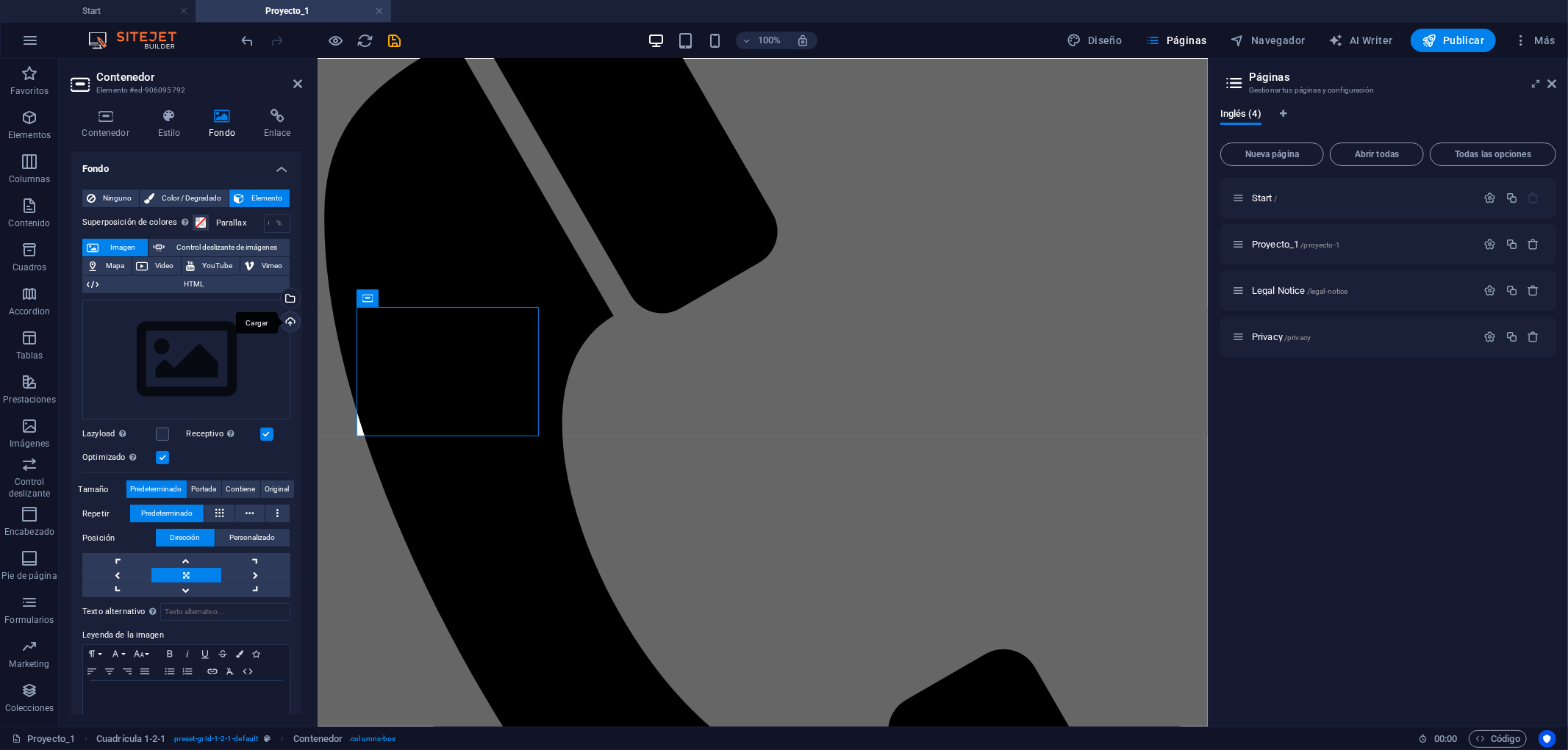
click at [287, 318] on div "Cargar" at bounding box center [289, 323] width 22 height 22
click at [287, 295] on div "Selecciona archivos del administrador de archivos, de la galería de fotos o car…" at bounding box center [289, 300] width 22 height 22
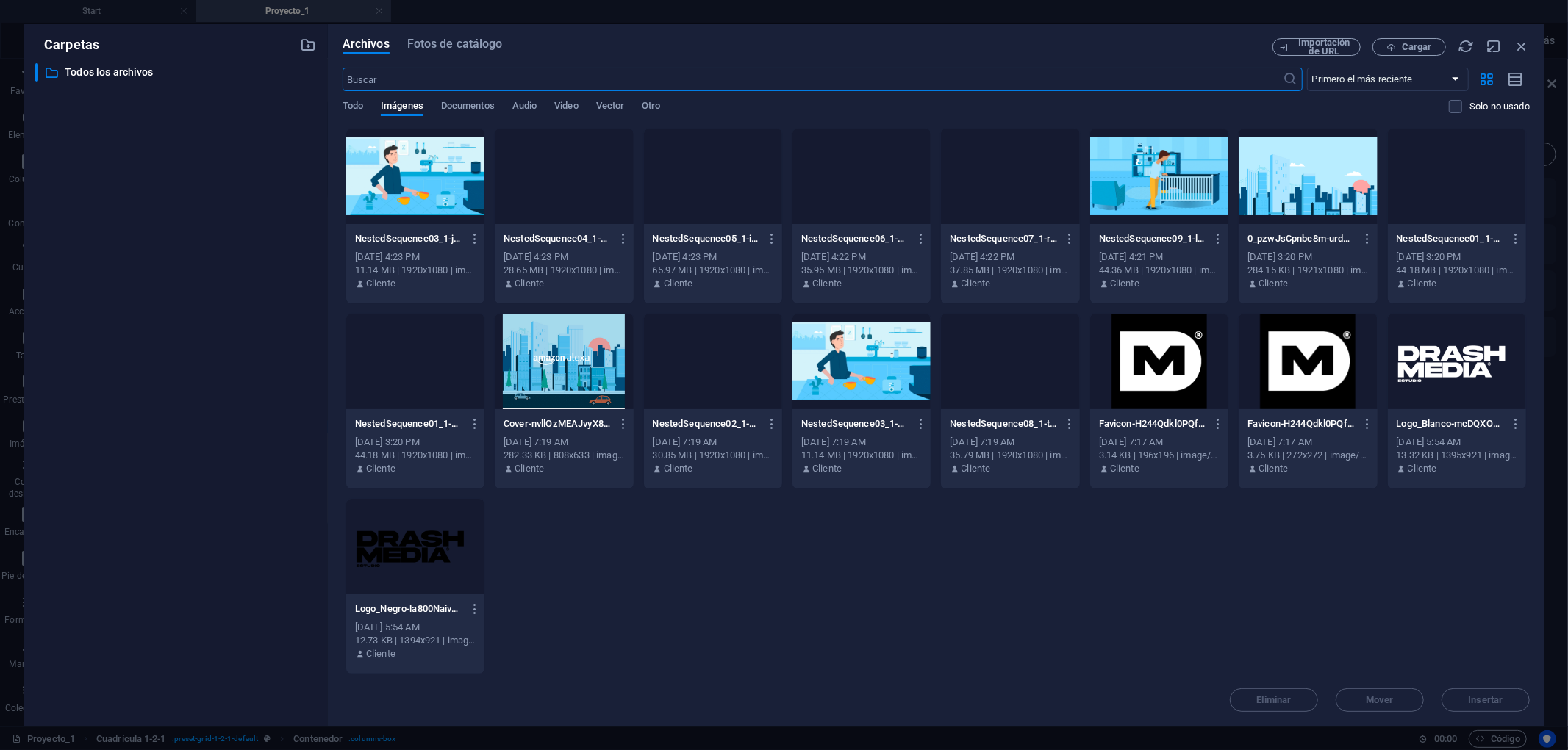
scroll to position [47, 0]
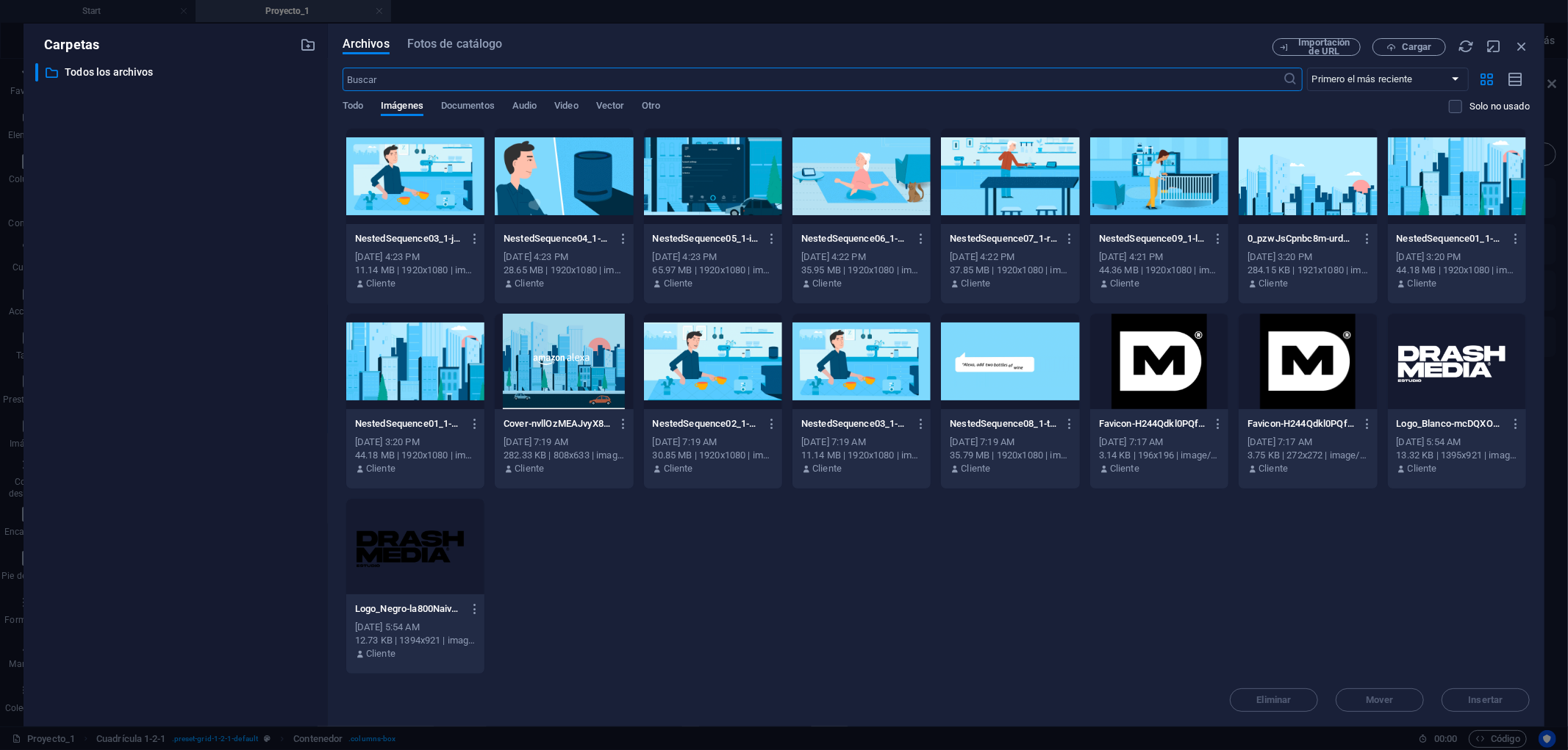
click at [1046, 185] on div at bounding box center [1010, 176] width 138 height 95
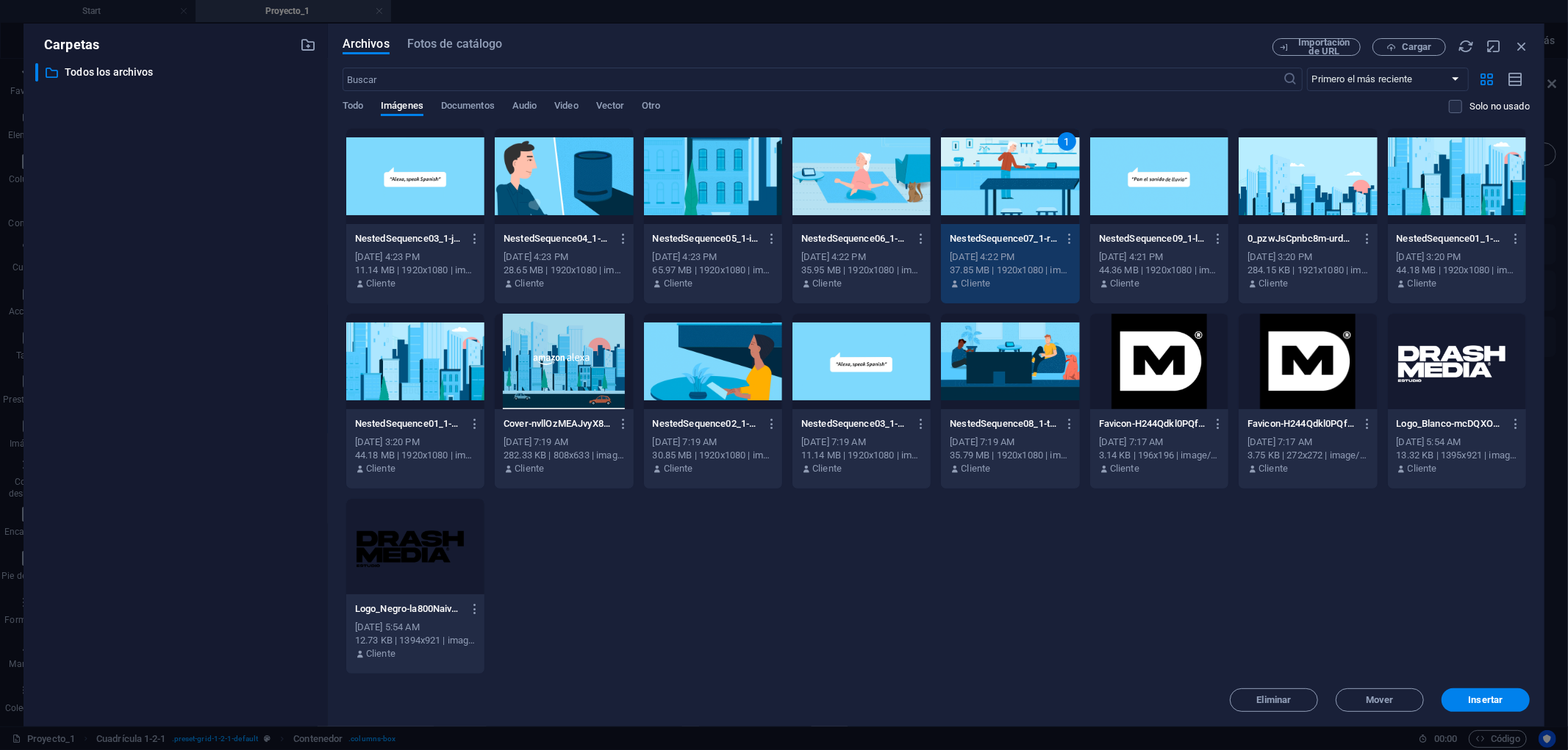
click at [1046, 185] on div "1" at bounding box center [1010, 176] width 138 height 95
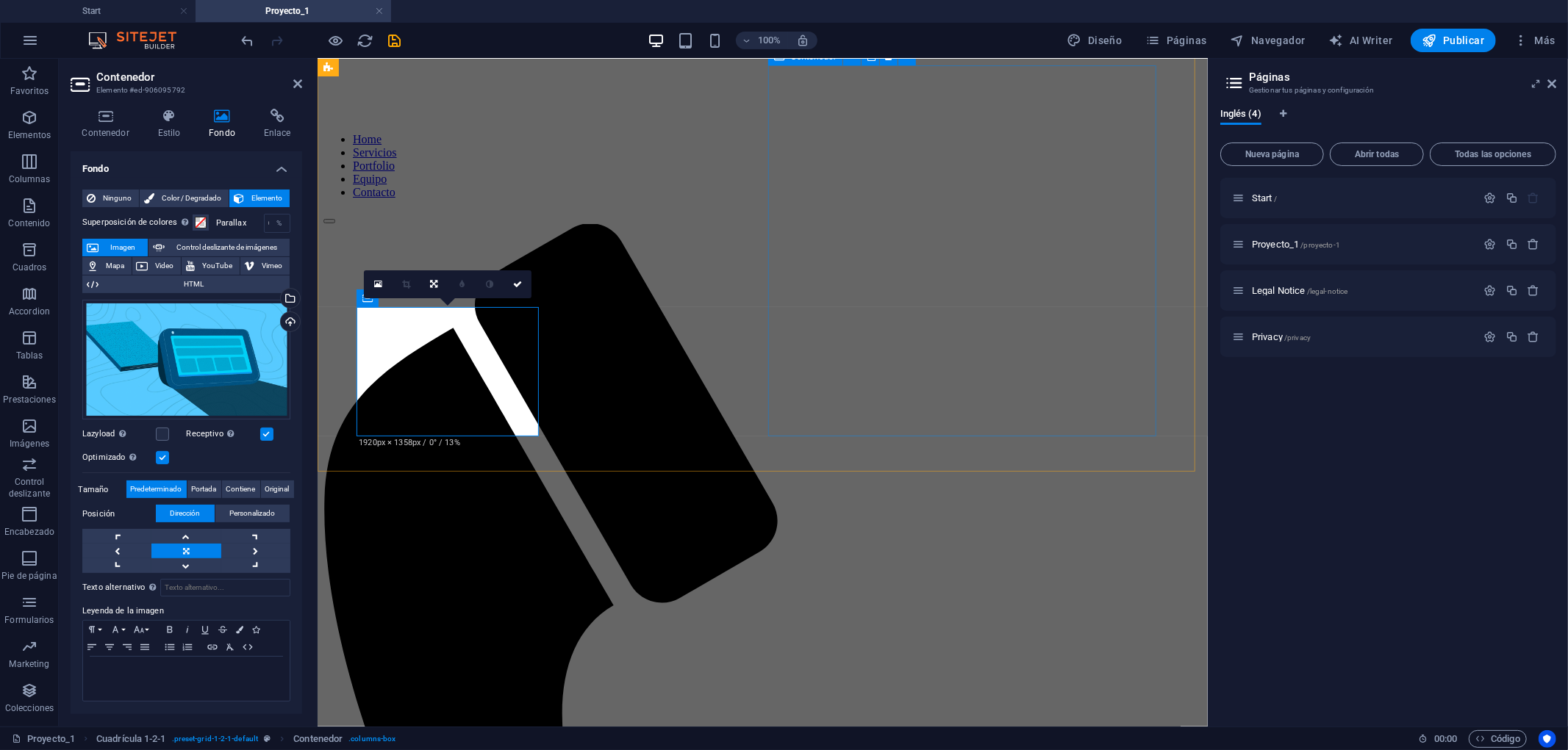
scroll to position [336, 0]
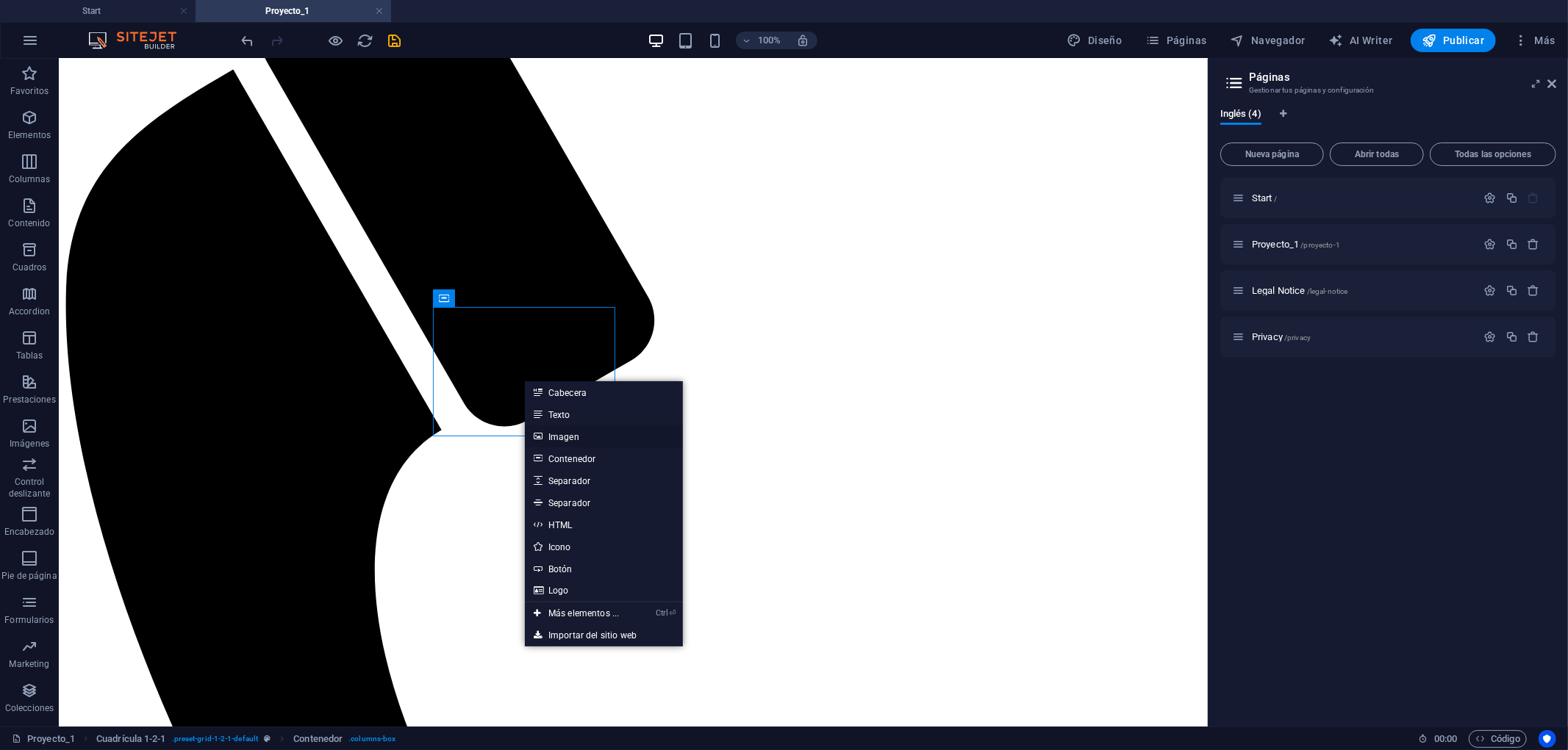
click at [562, 435] on link "Imagen" at bounding box center [604, 436] width 158 height 22
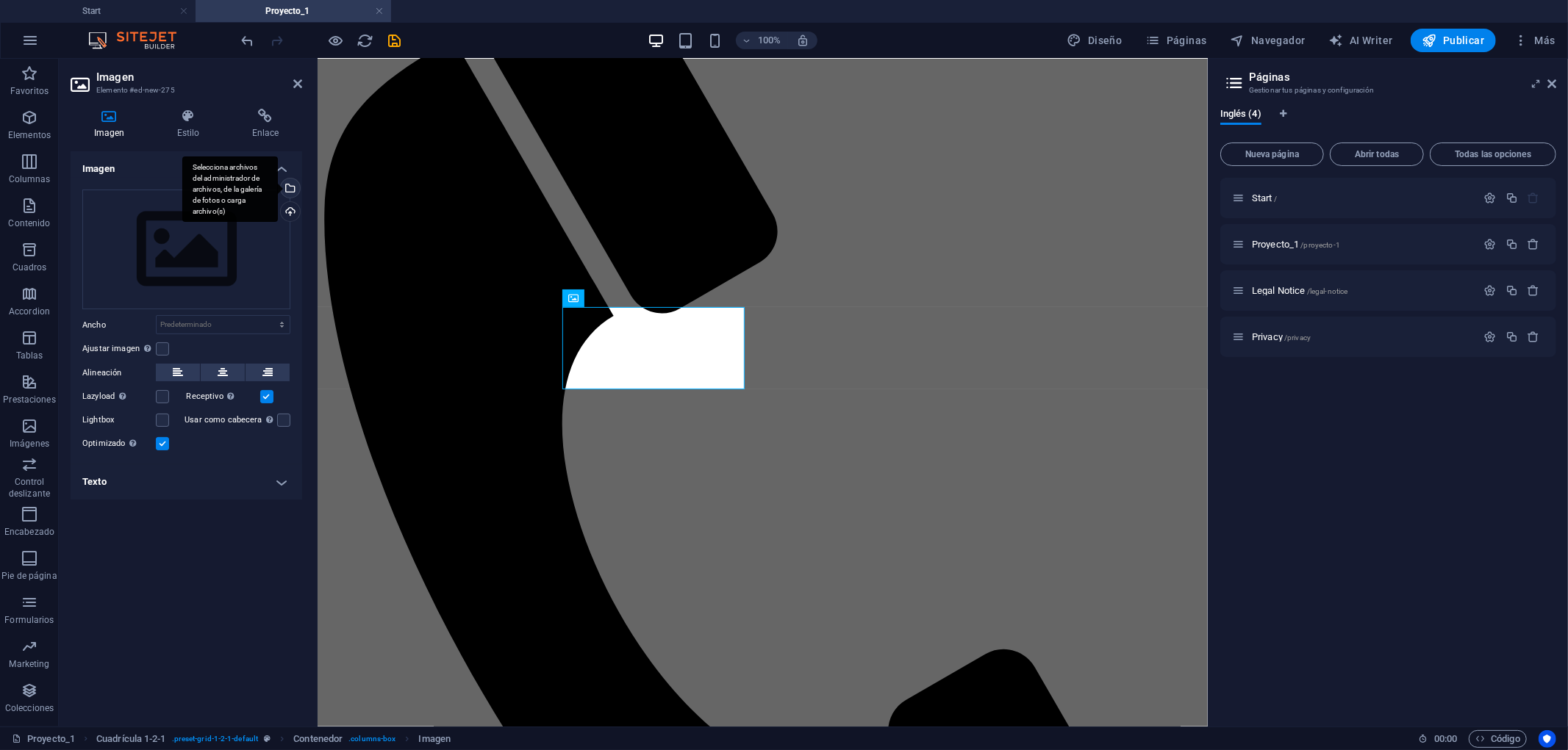
click at [278, 190] on div "Selecciona archivos del administrador de archivos, de la galería de fotos o car…" at bounding box center [230, 190] width 95 height 66
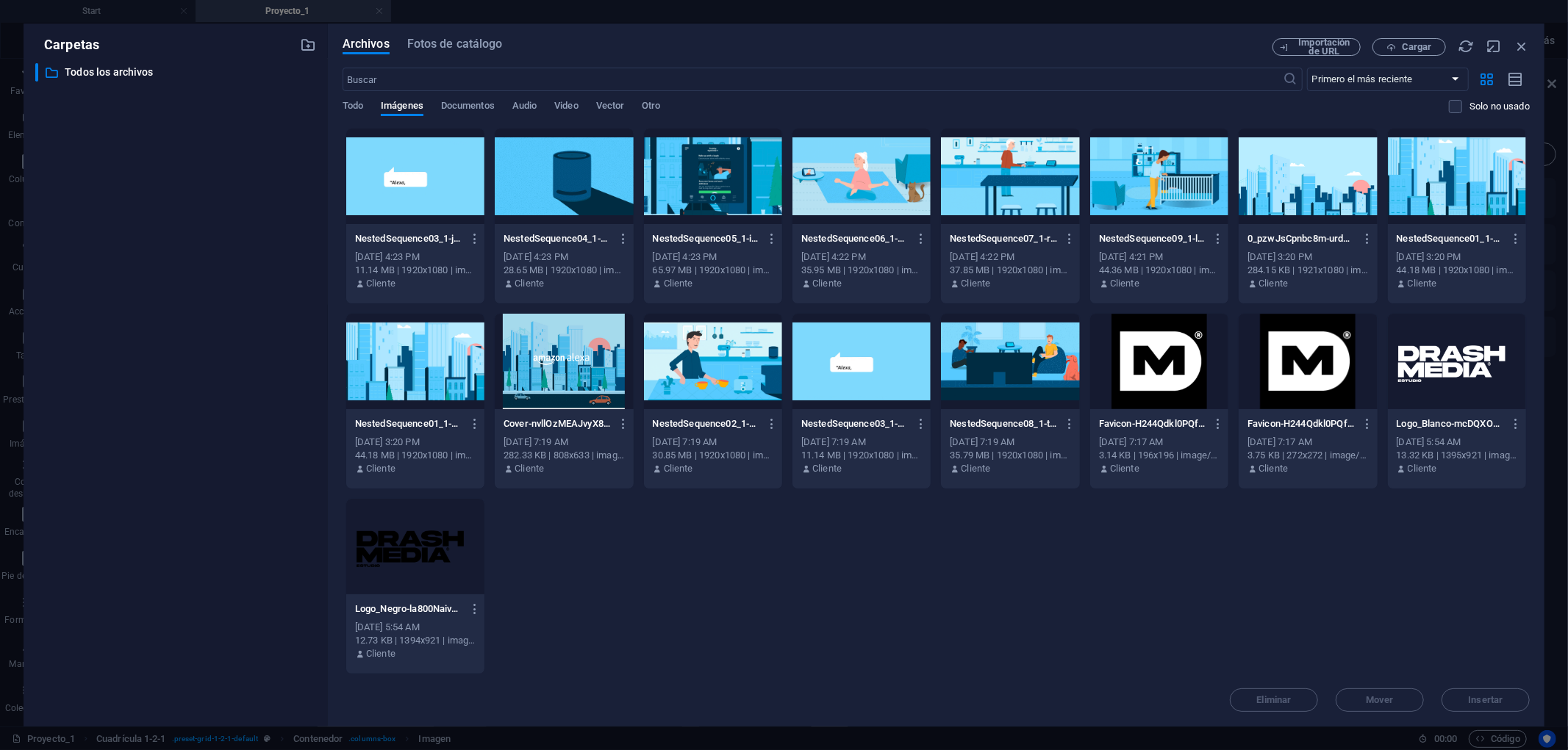
click at [1320, 187] on div at bounding box center [1307, 176] width 138 height 95
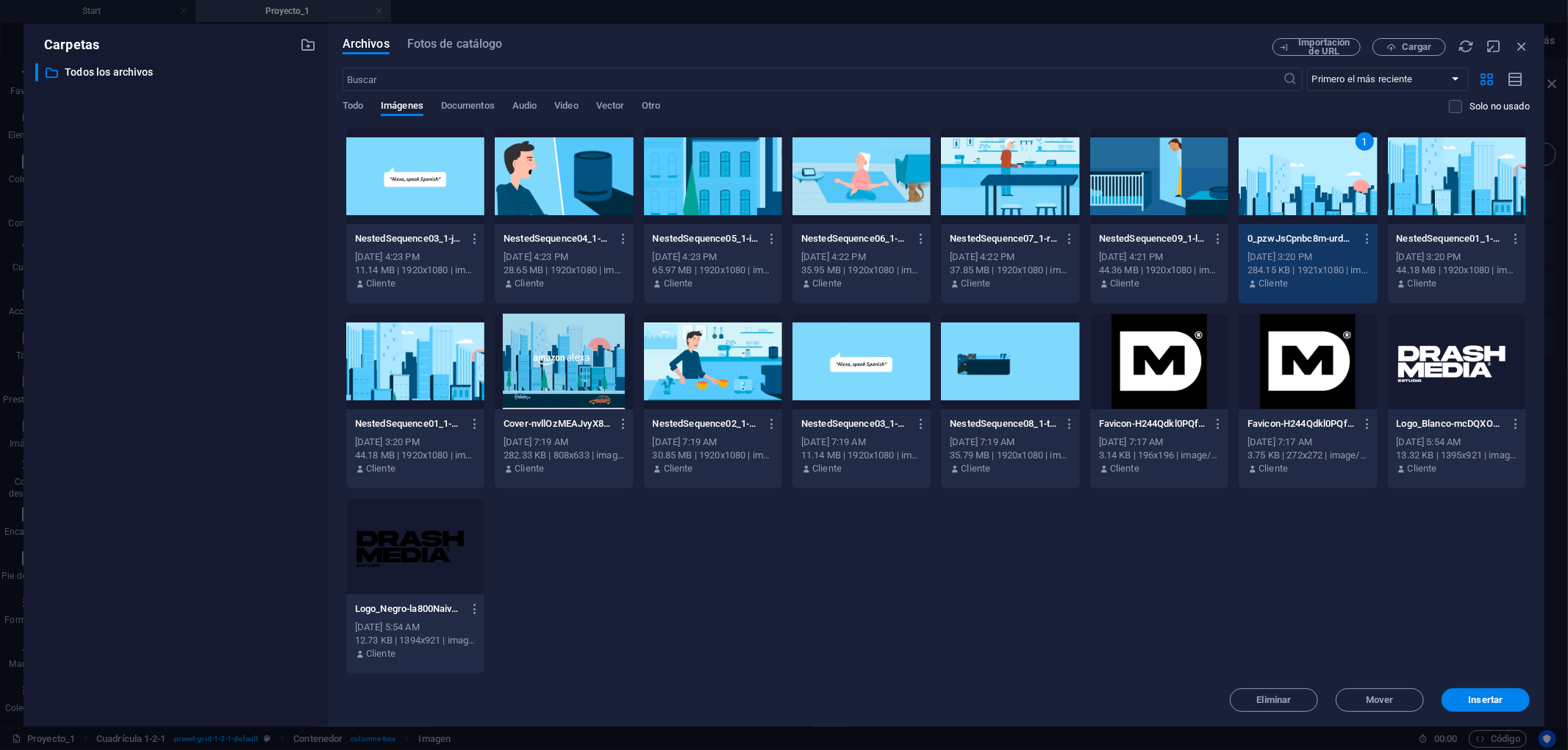
click at [1320, 187] on div "1" at bounding box center [1307, 176] width 138 height 95
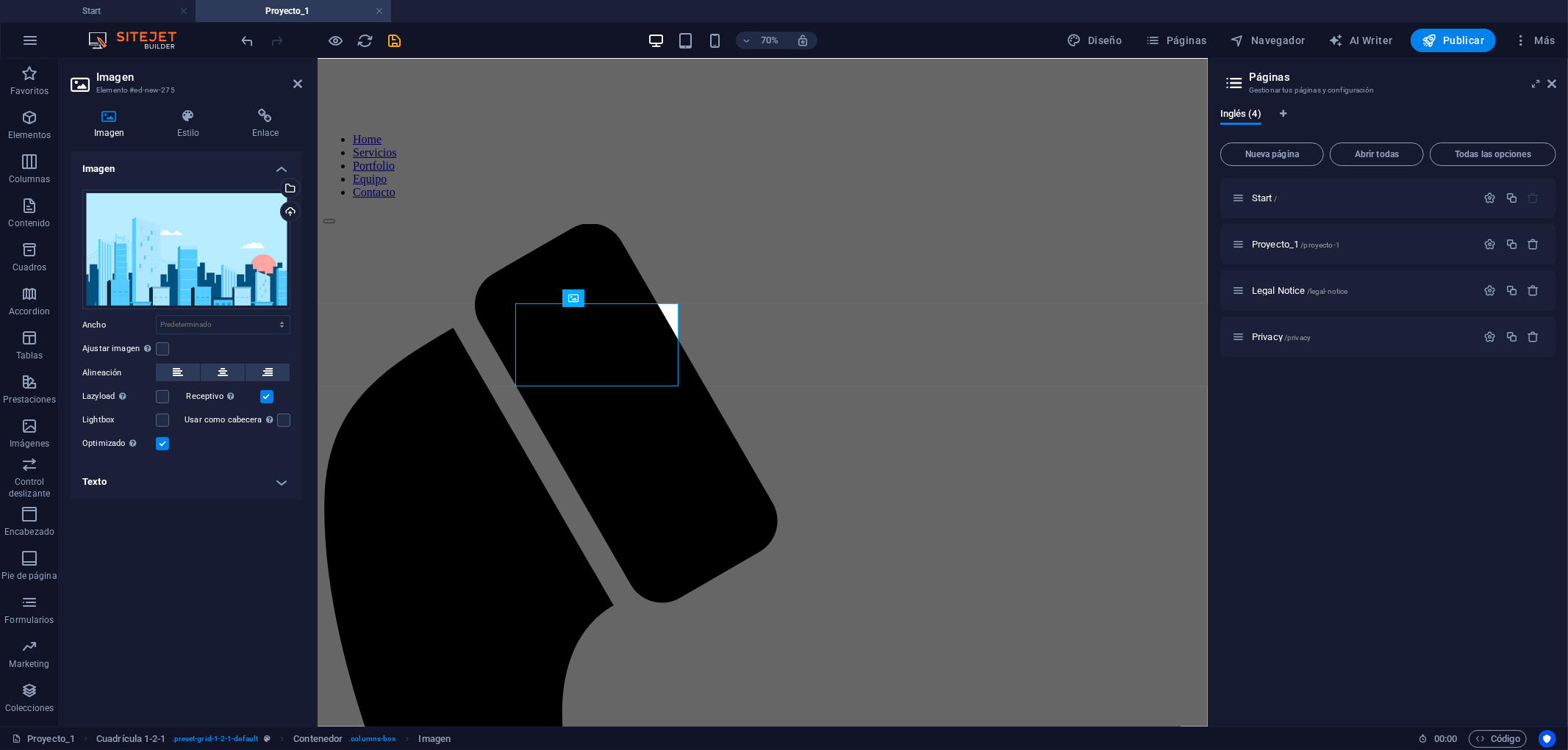
scroll to position [336, 0]
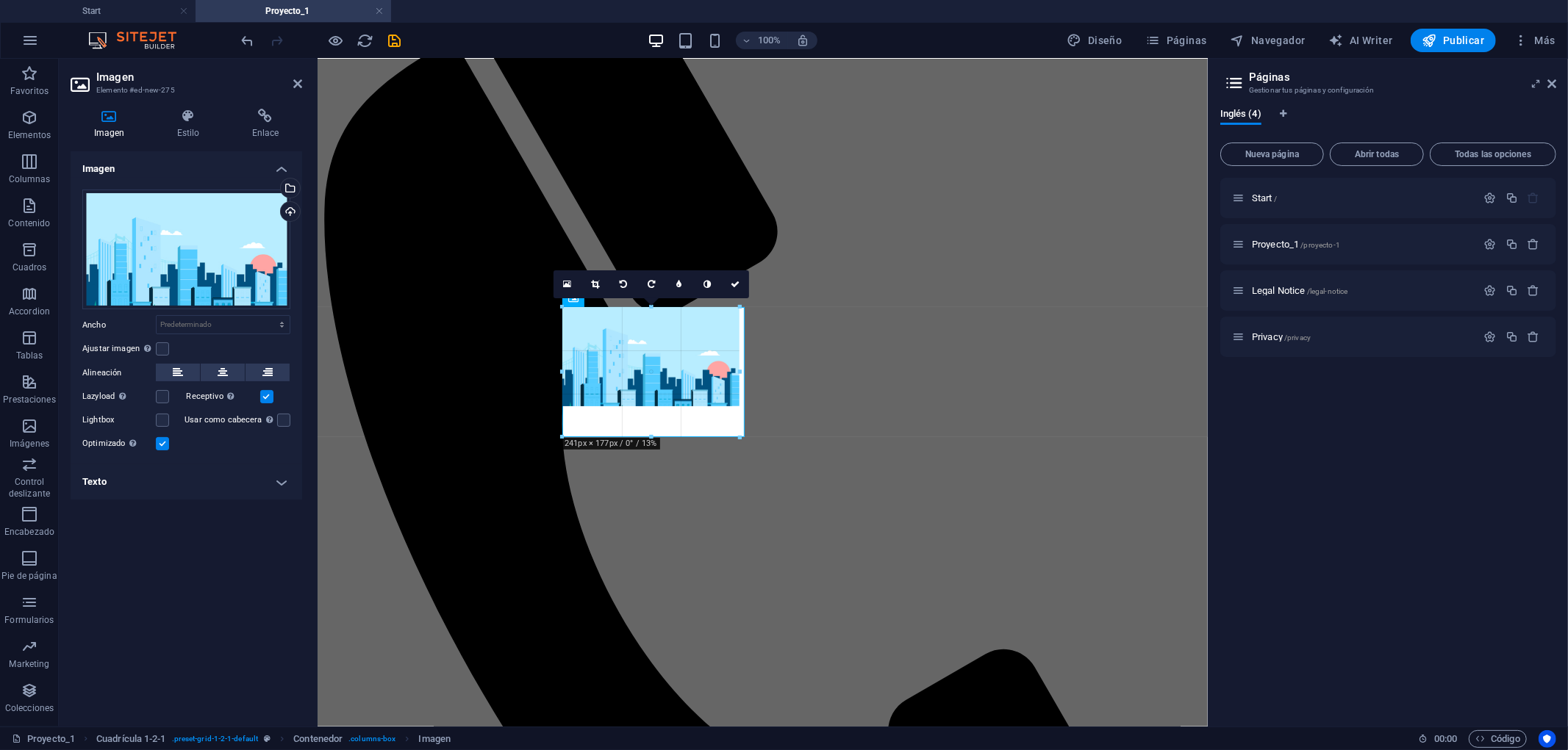
drag, startPoint x: 665, startPoint y: 410, endPoint x: 671, endPoint y: 438, distance: 28.6
type input "241"
select select "px"
drag, startPoint x: 738, startPoint y: 407, endPoint x: 431, endPoint y: 380, distance: 308.2
type input "247"
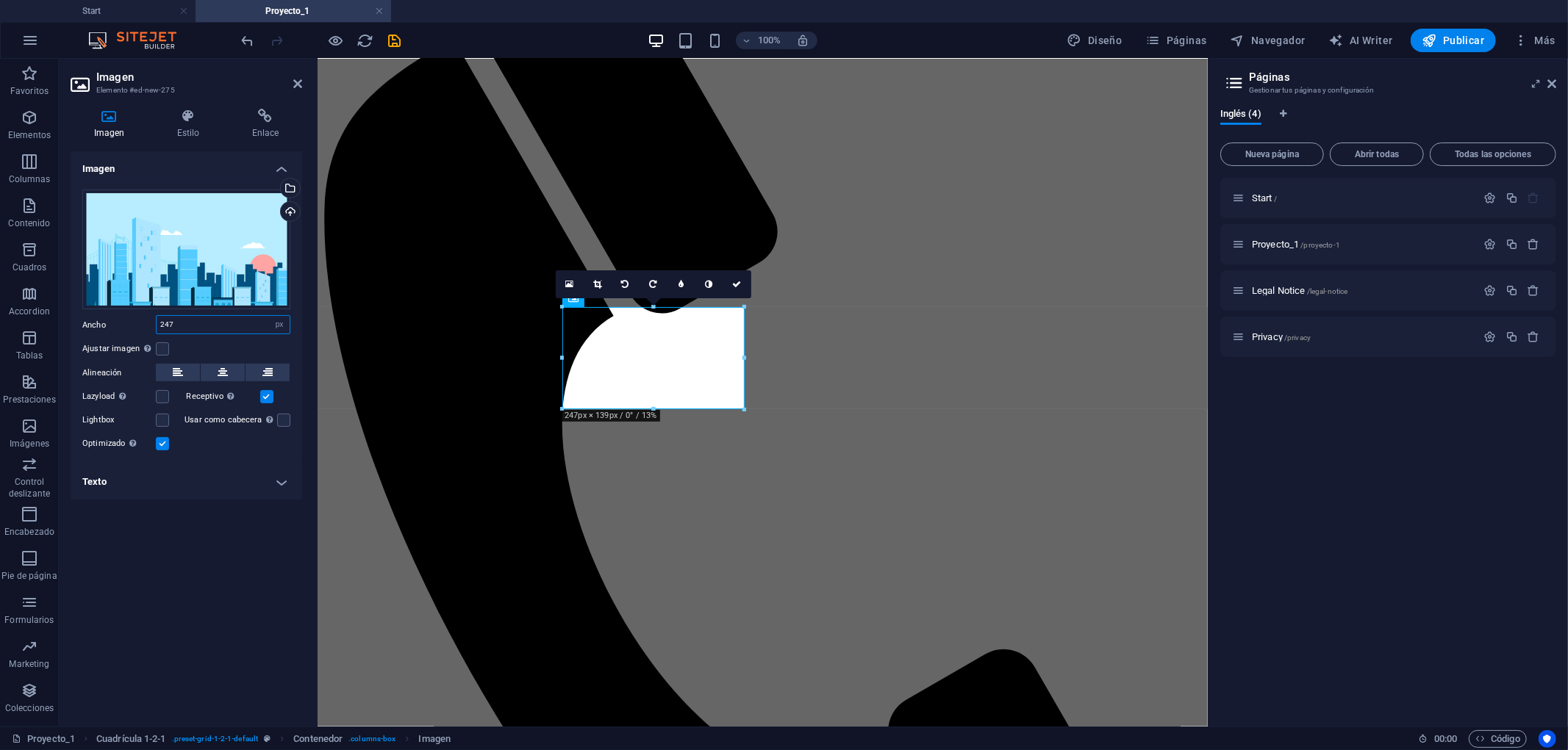
drag, startPoint x: 232, startPoint y: 324, endPoint x: 121, endPoint y: 322, distance: 111.0
click at [122, 322] on div "Ancho 247 Predeterminado automático px rem % em vh vw" at bounding box center [186, 325] width 208 height 19
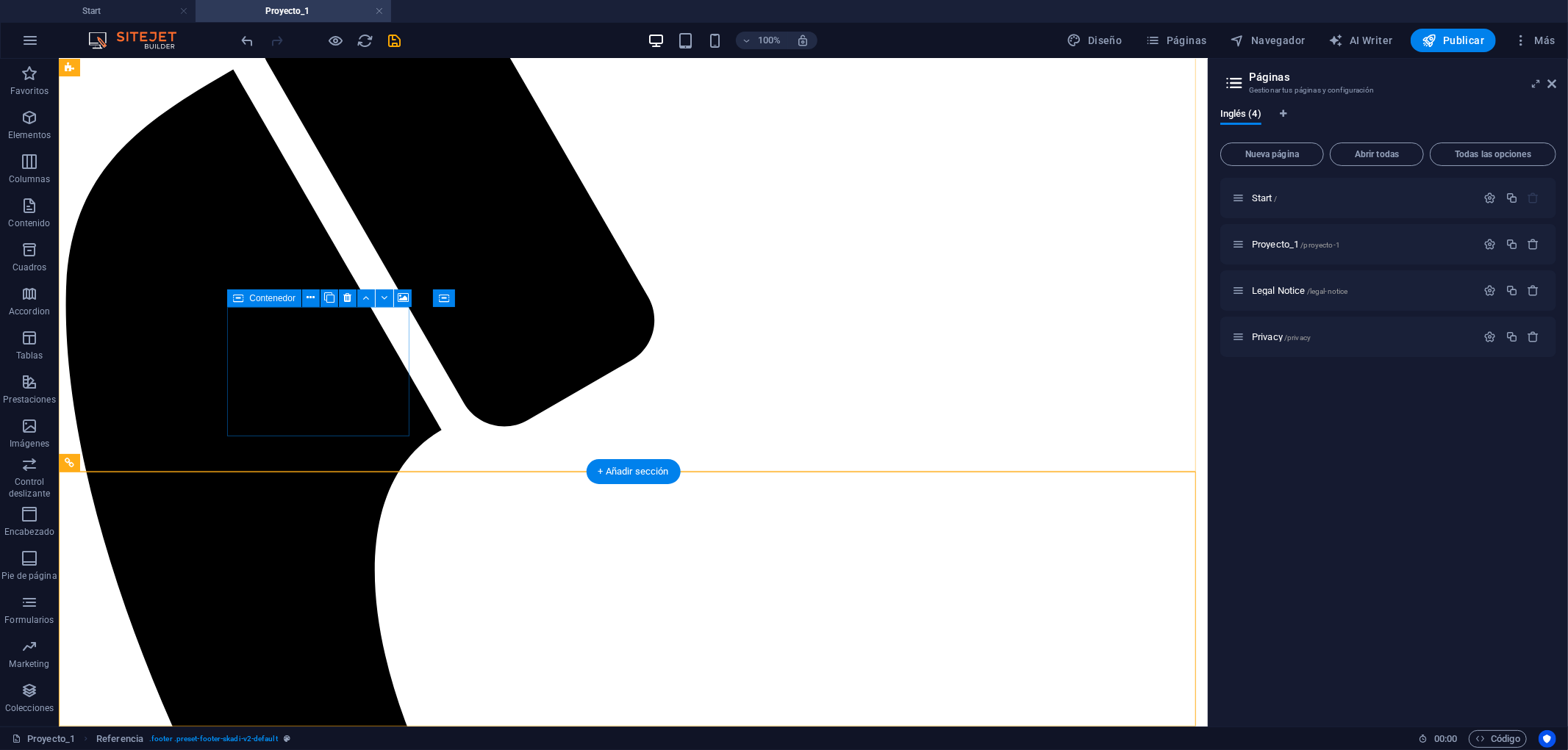
click at [364, 295] on icon at bounding box center [366, 298] width 6 height 16
click at [383, 297] on icon at bounding box center [385, 298] width 11 height 16
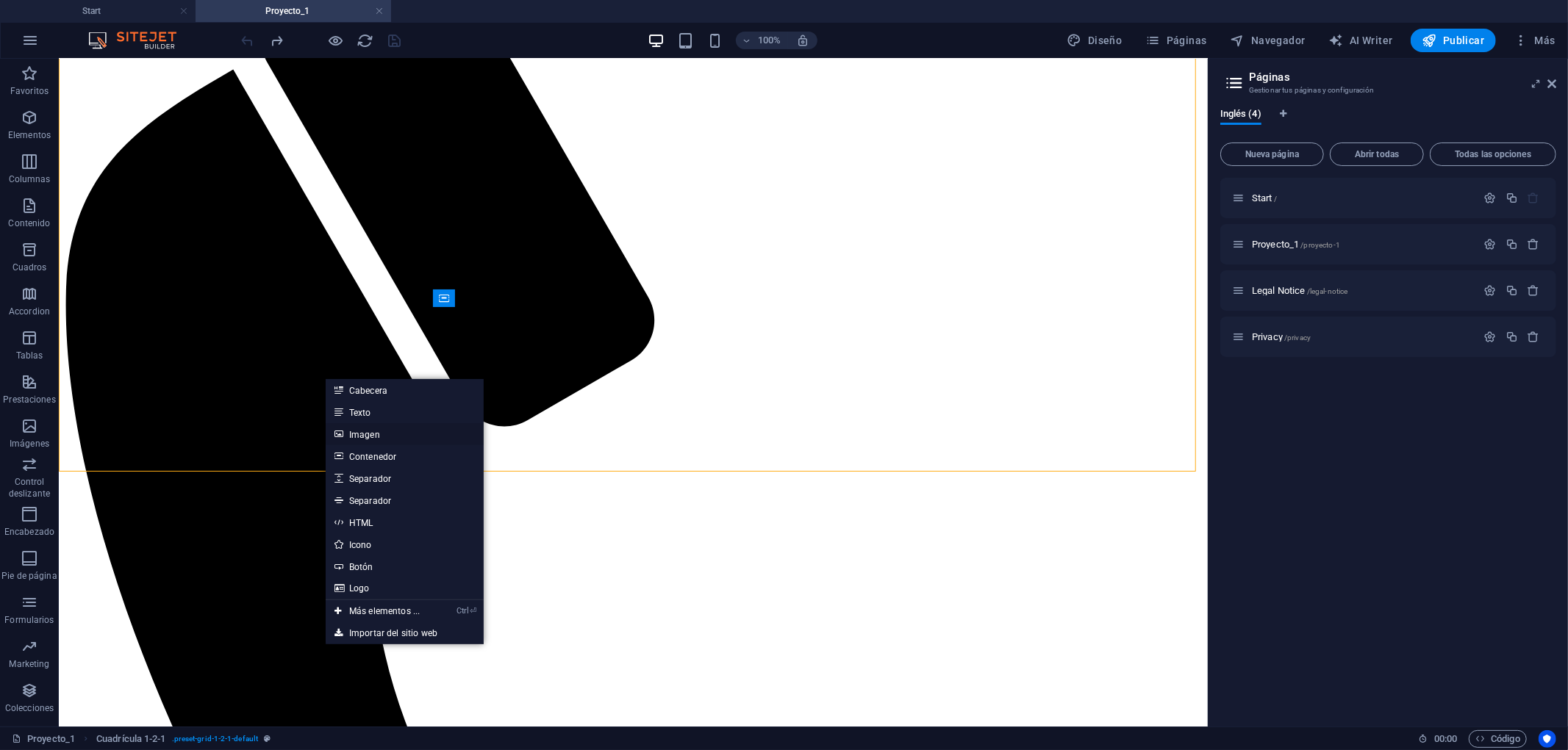
click at [387, 428] on link "Imagen" at bounding box center [404, 434] width 158 height 22
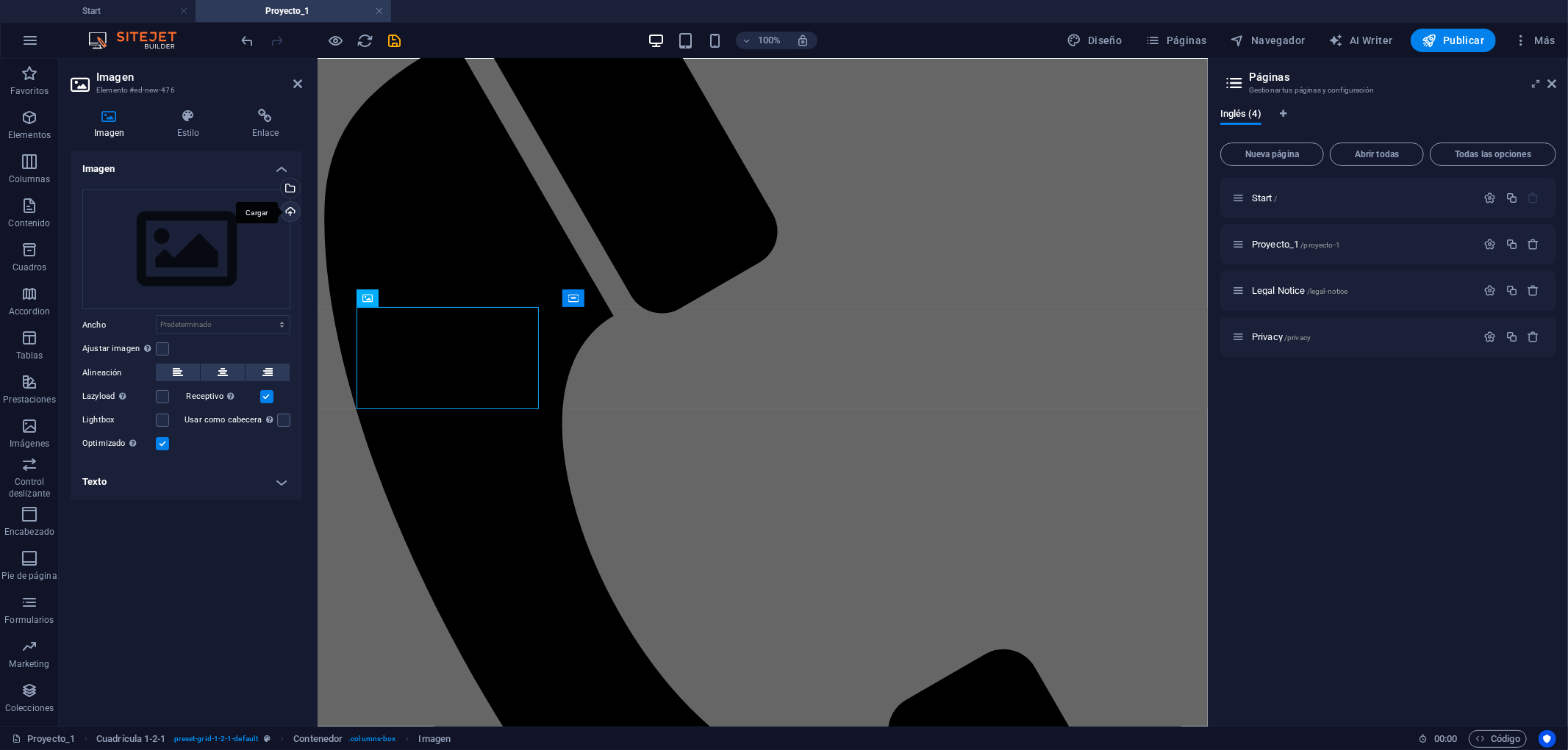
click at [285, 214] on div "Cargar" at bounding box center [289, 213] width 22 height 22
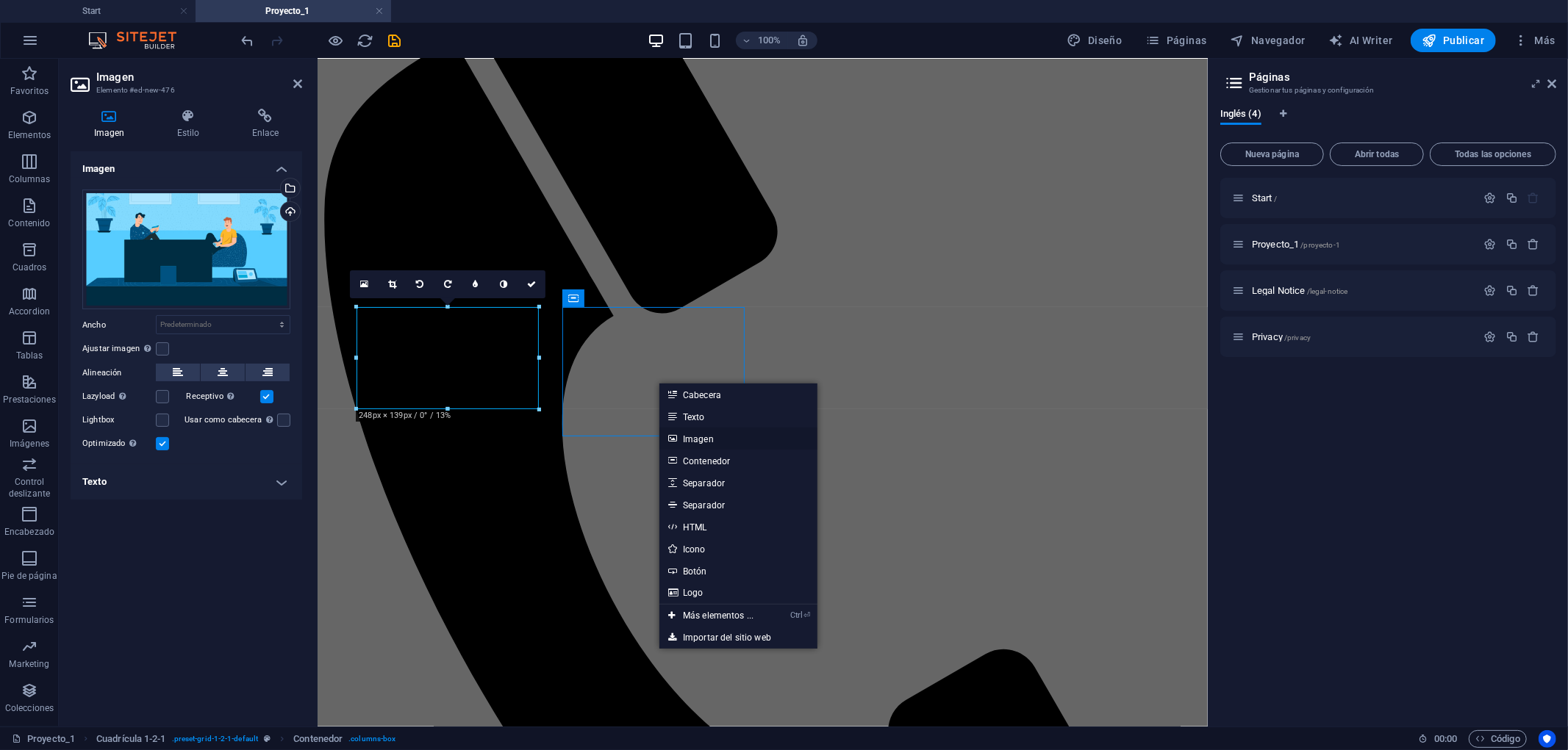
click at [707, 434] on link "Imagen" at bounding box center [739, 439] width 158 height 22
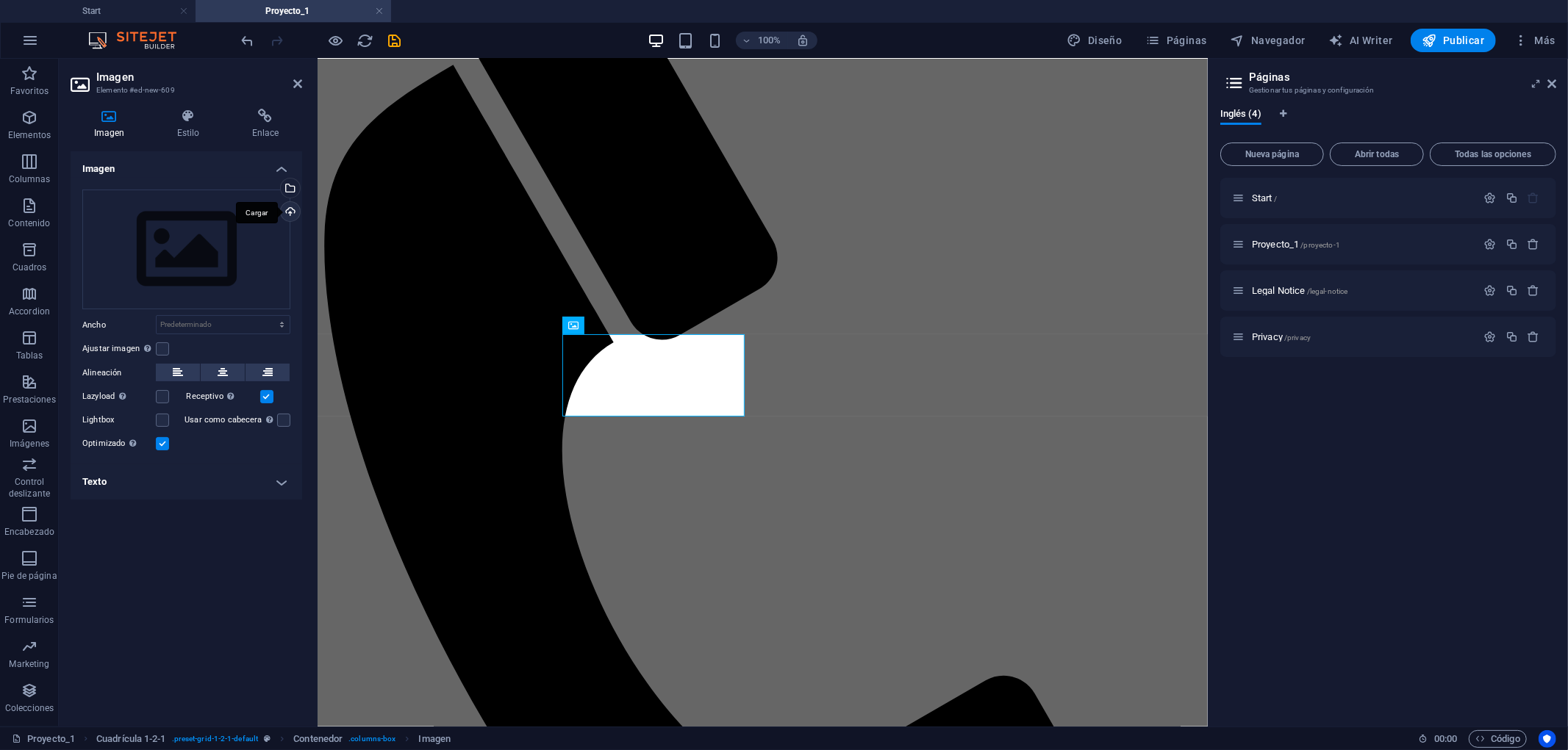
click at [290, 209] on div "Cargar" at bounding box center [289, 213] width 22 height 22
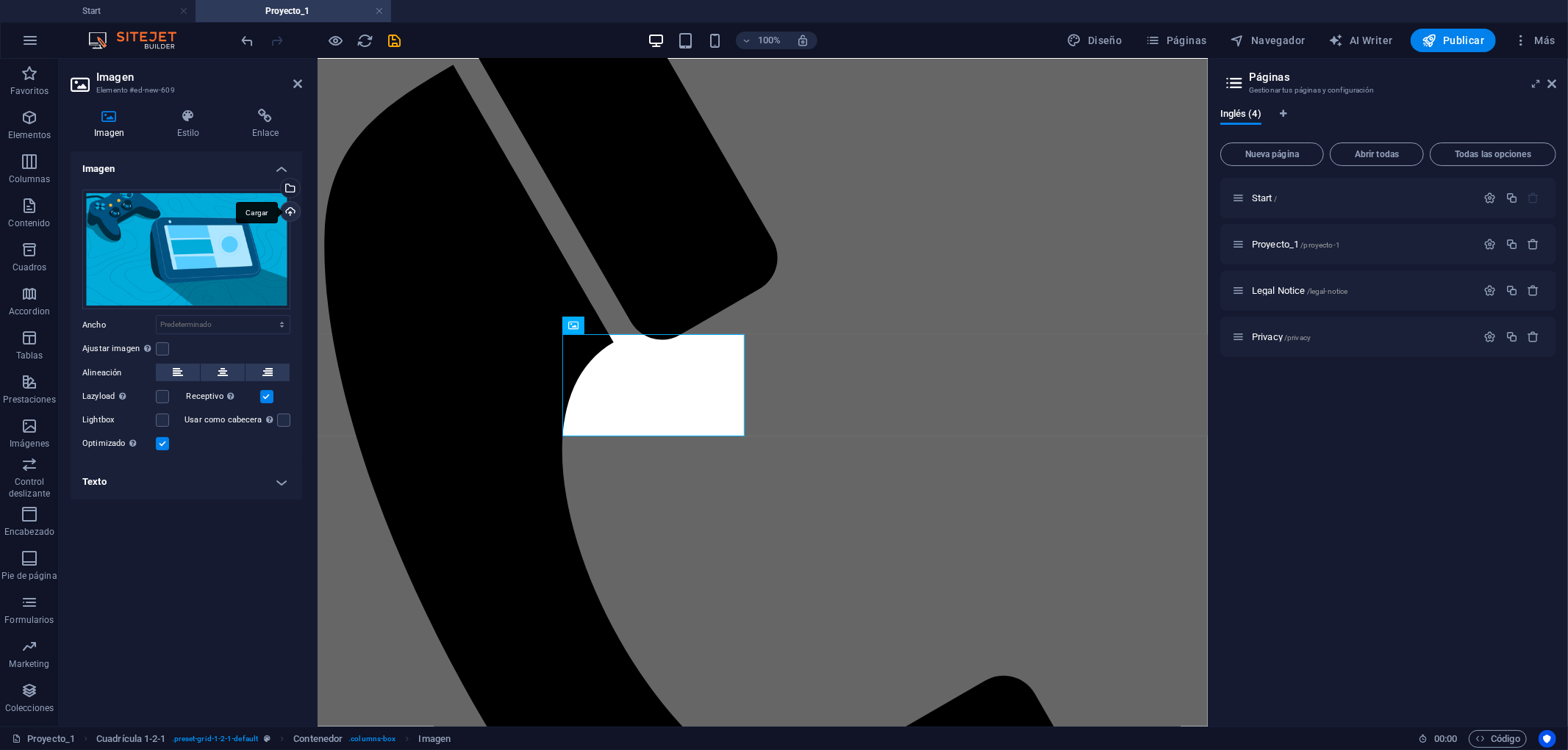
scroll to position [311, 0]
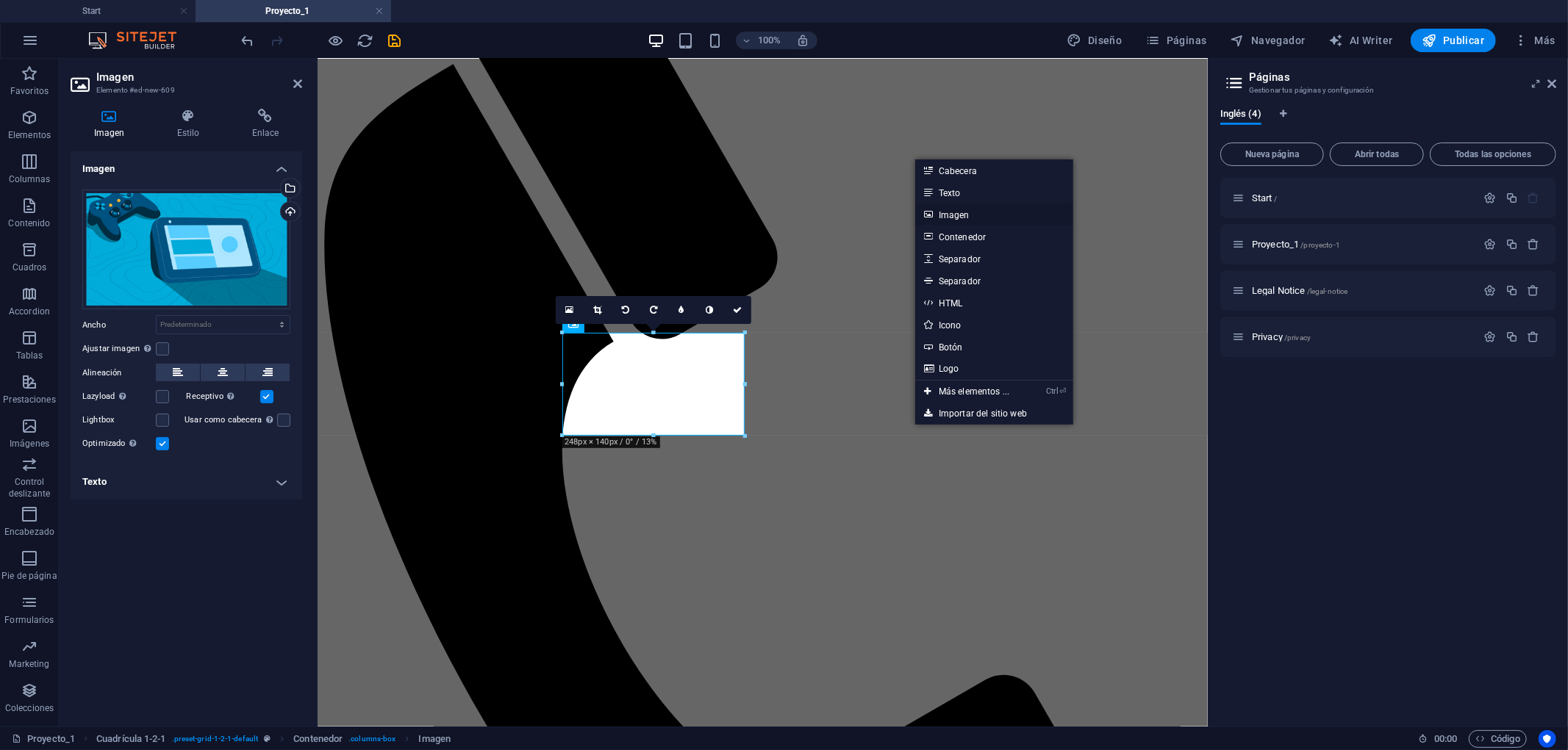
click at [979, 215] on link "Imagen" at bounding box center [994, 215] width 158 height 22
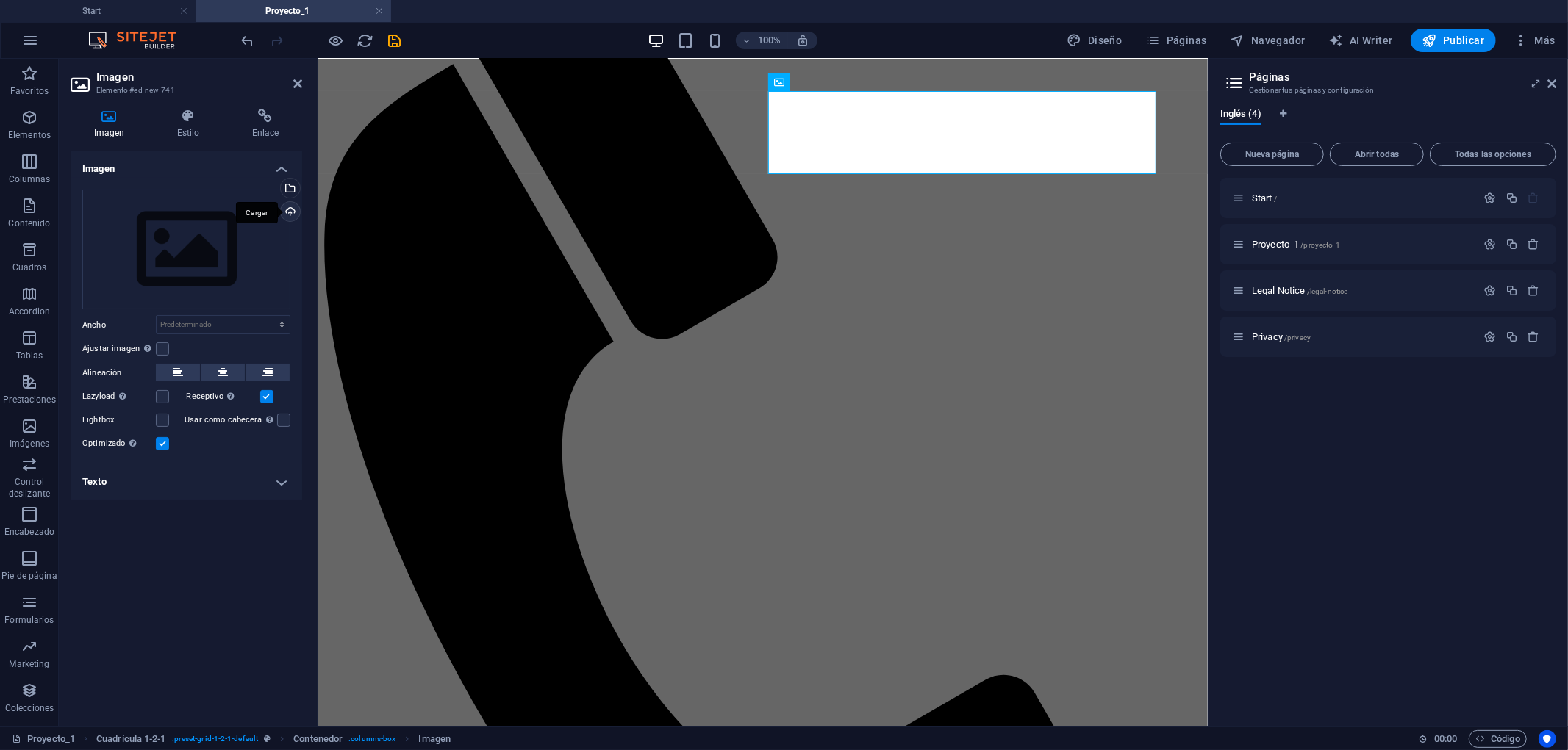
click at [291, 214] on div "Cargar" at bounding box center [289, 213] width 22 height 22
click at [217, 245] on div "Arrastra archivos aquí, haz clic para escoger archivos o selecciona archivos de…" at bounding box center [186, 250] width 208 height 120
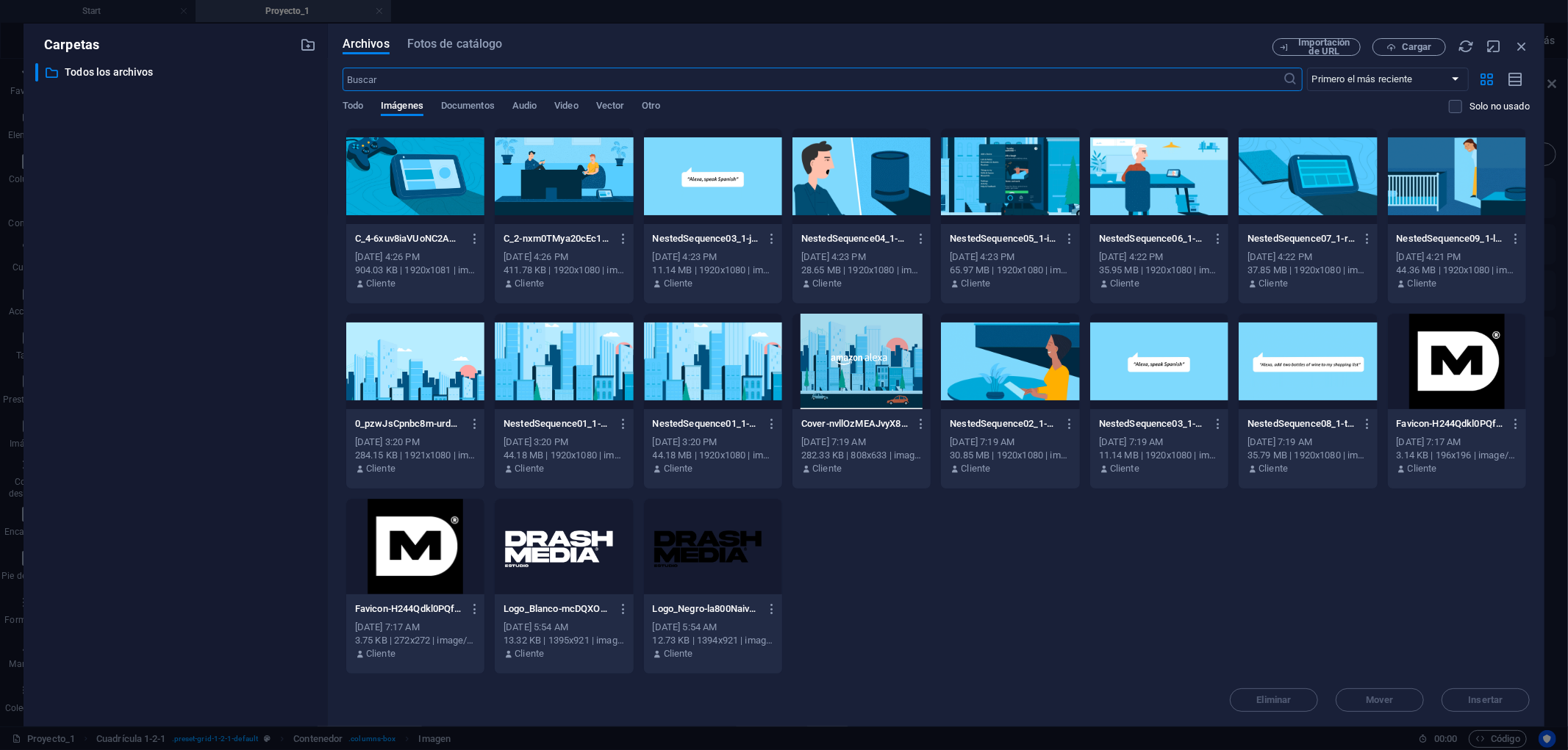
scroll to position [9, 0]
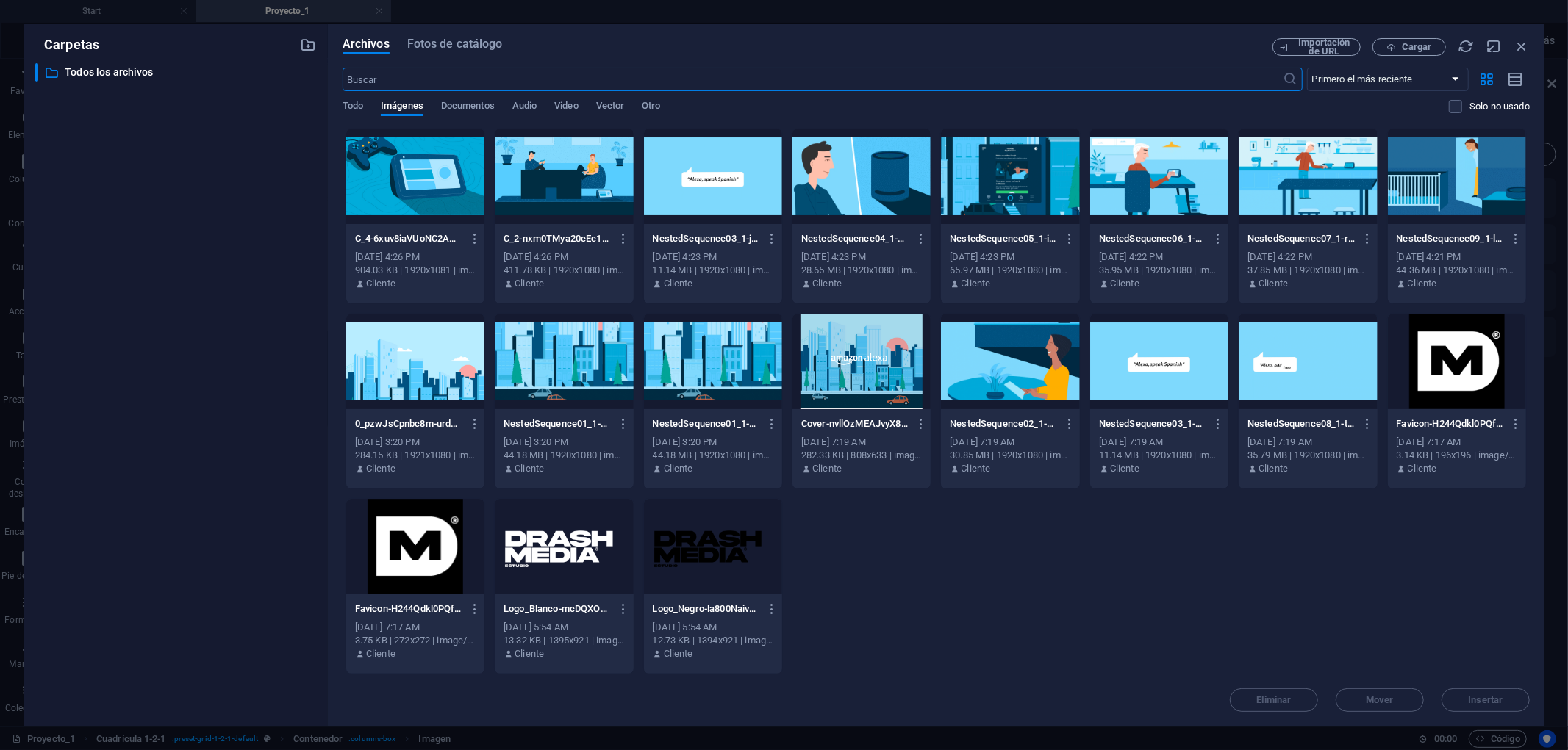
click at [1516, 42] on icon "button" at bounding box center [1522, 46] width 16 height 16
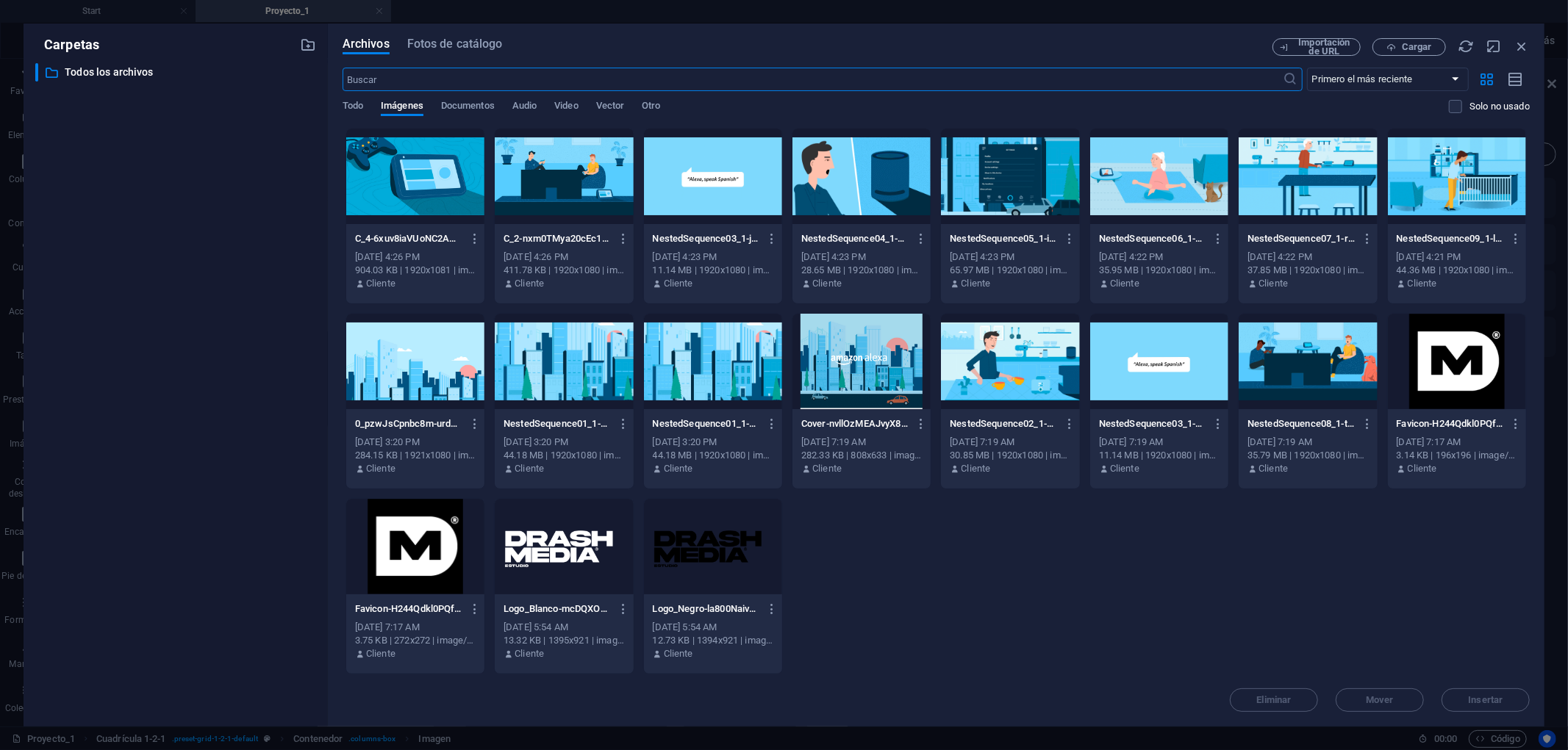
scroll to position [311, 0]
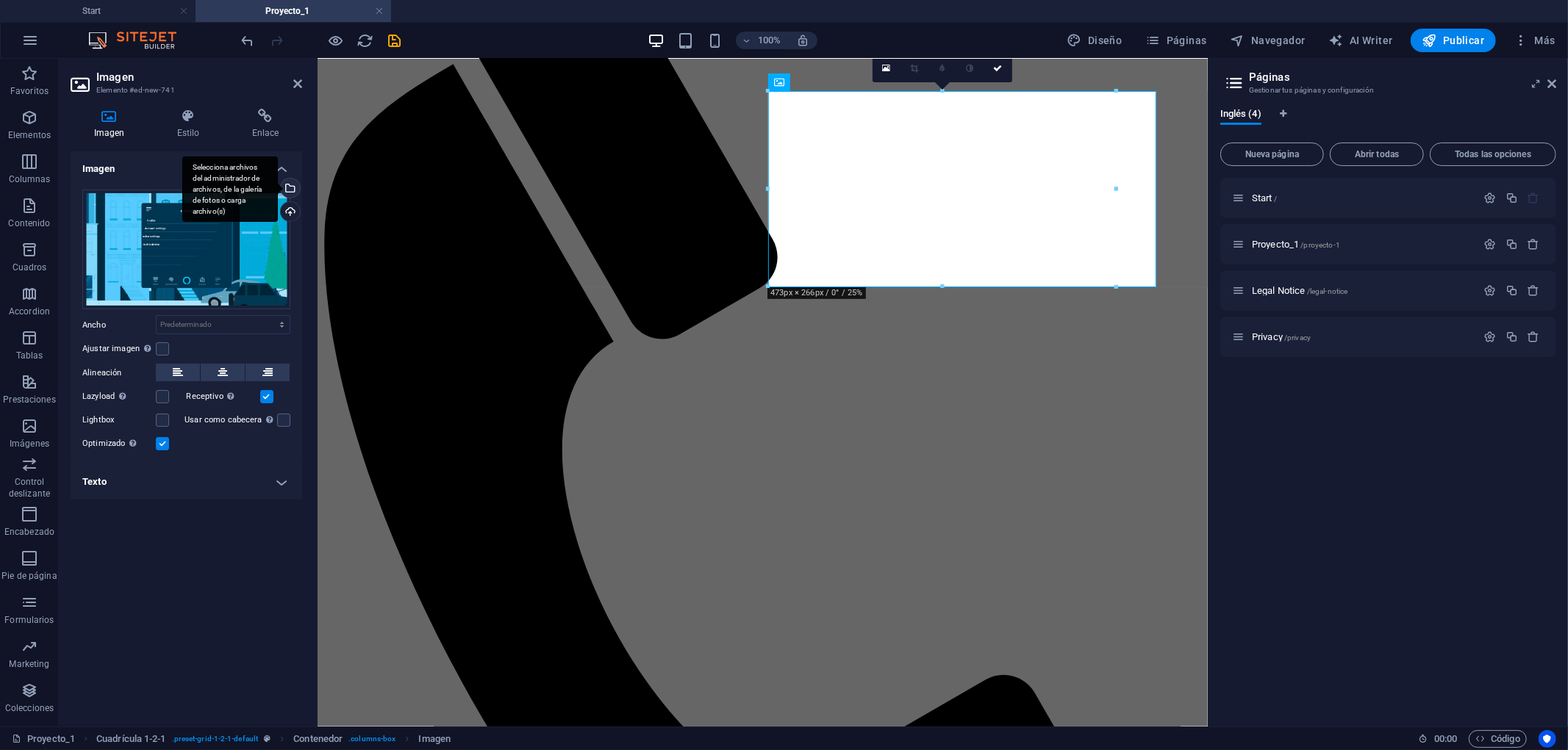
click at [278, 182] on div "Selecciona archivos del administrador de archivos, de la galería de fotos o car…" at bounding box center [230, 190] width 95 height 66
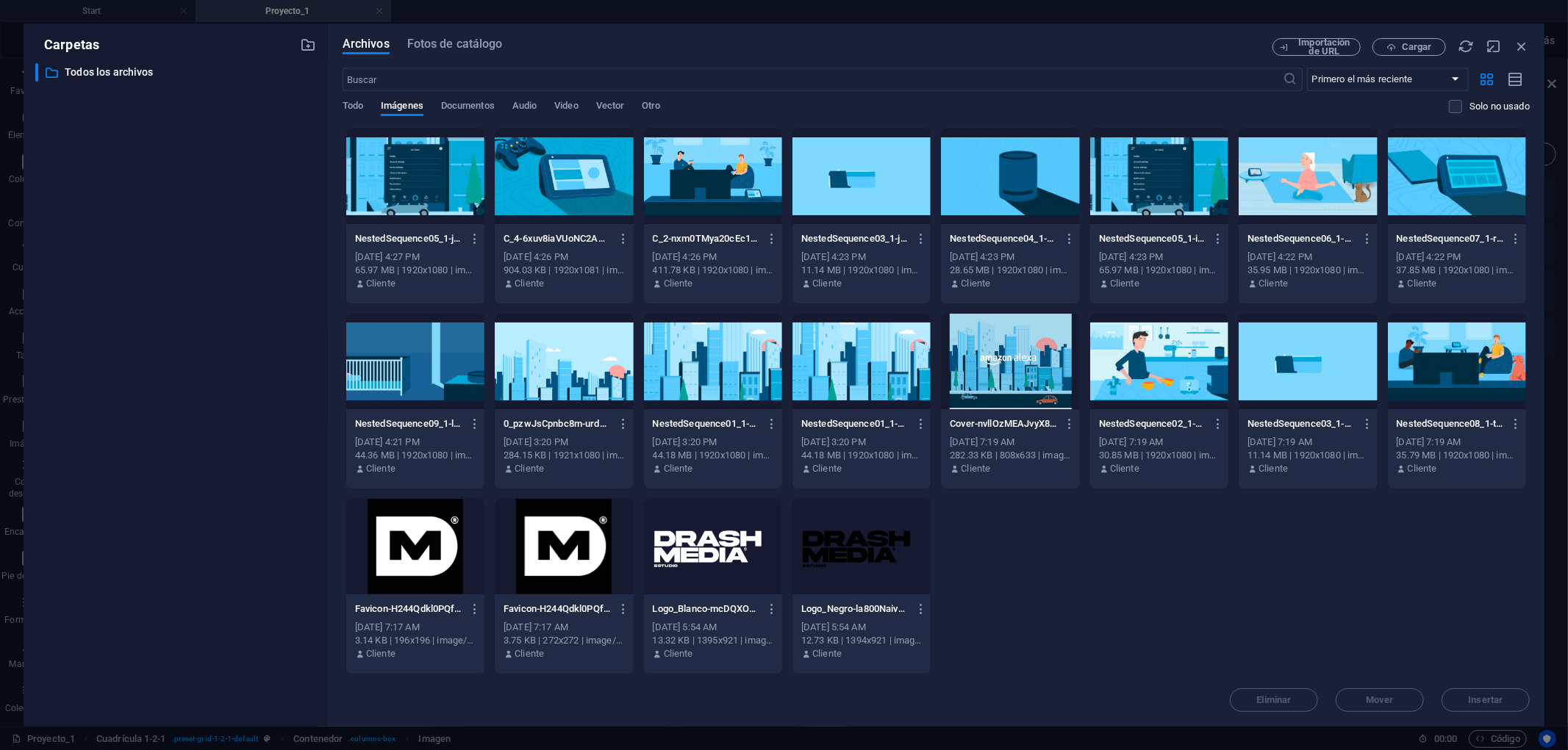
click at [383, 170] on div at bounding box center [415, 176] width 138 height 95
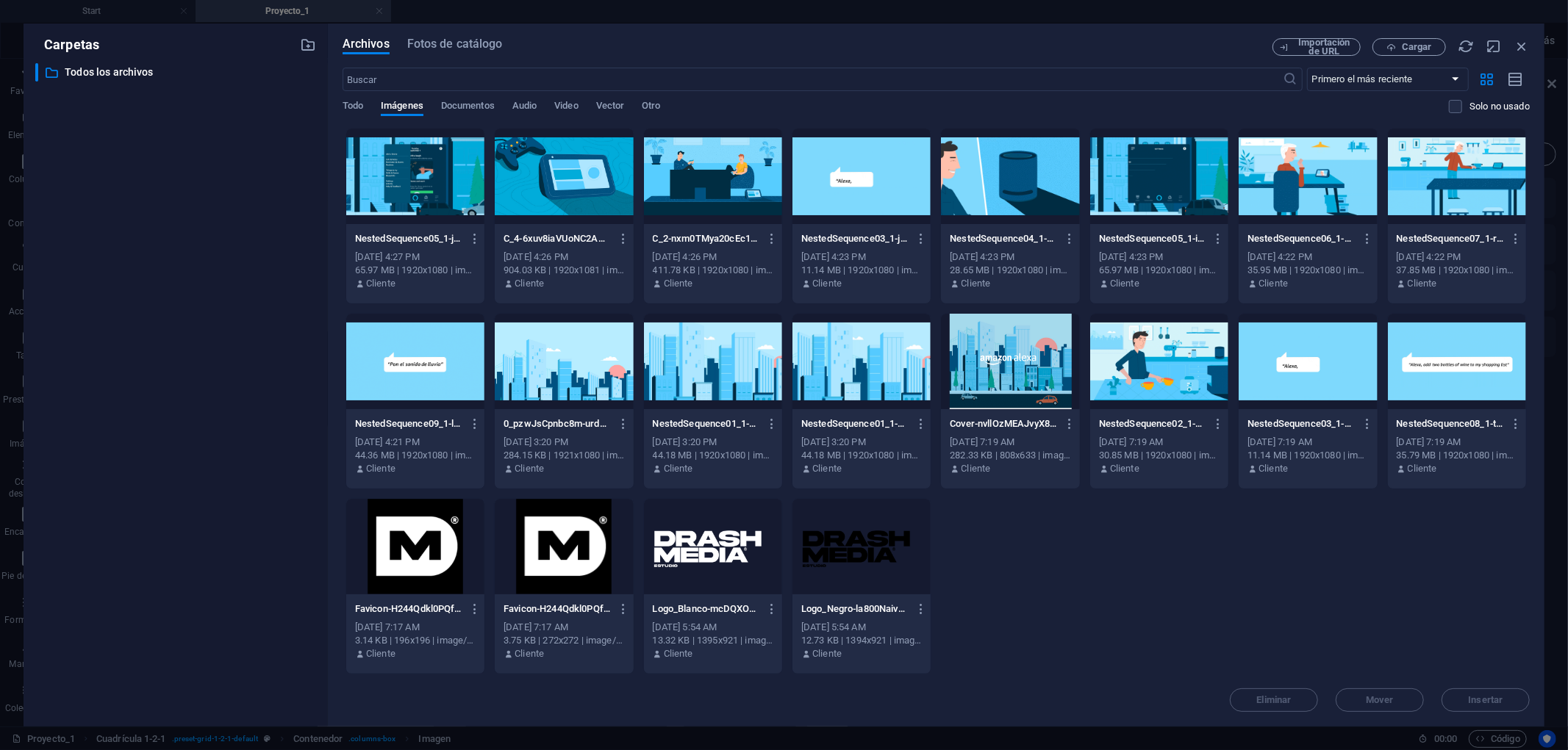
click at [383, 170] on div at bounding box center [415, 176] width 138 height 95
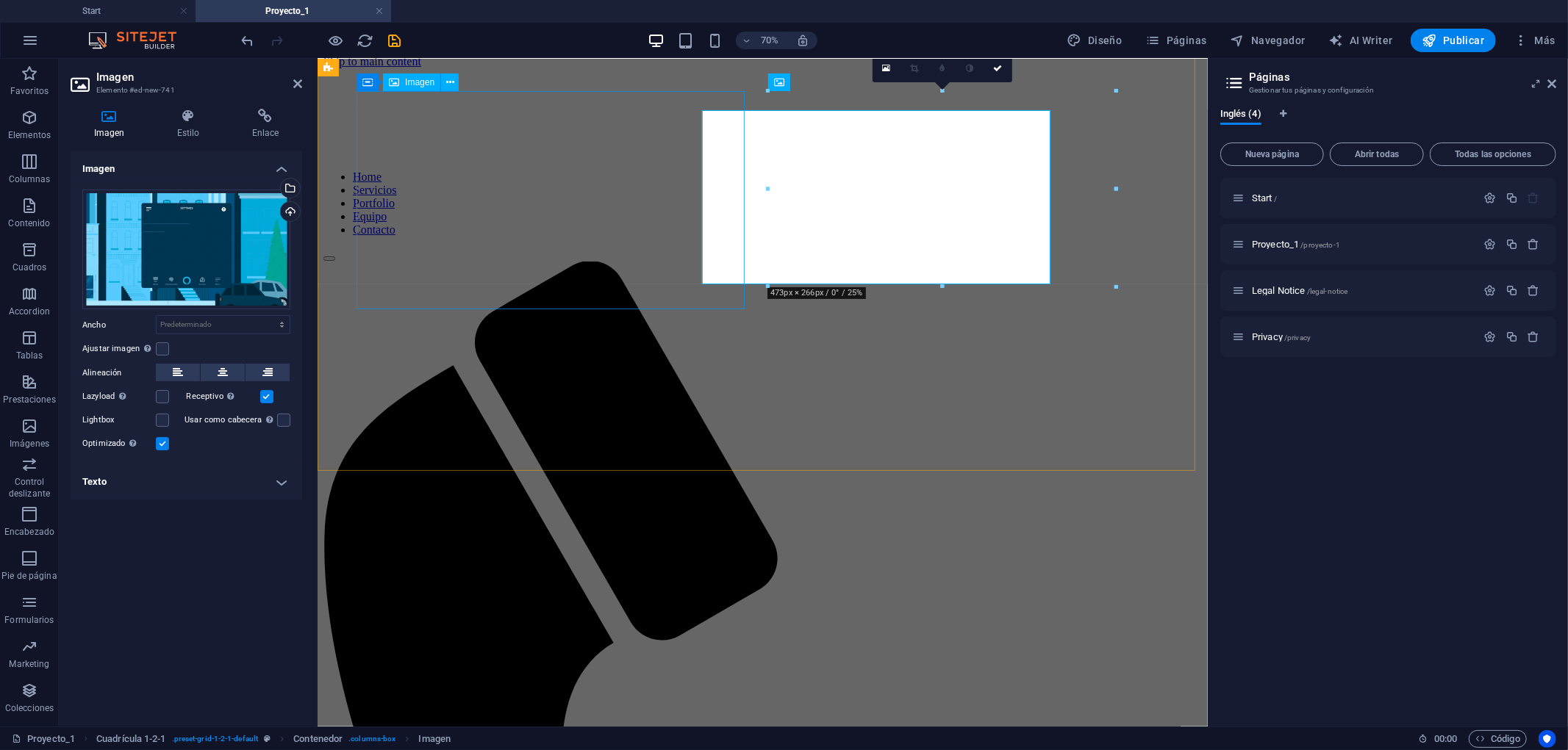
scroll to position [311, 0]
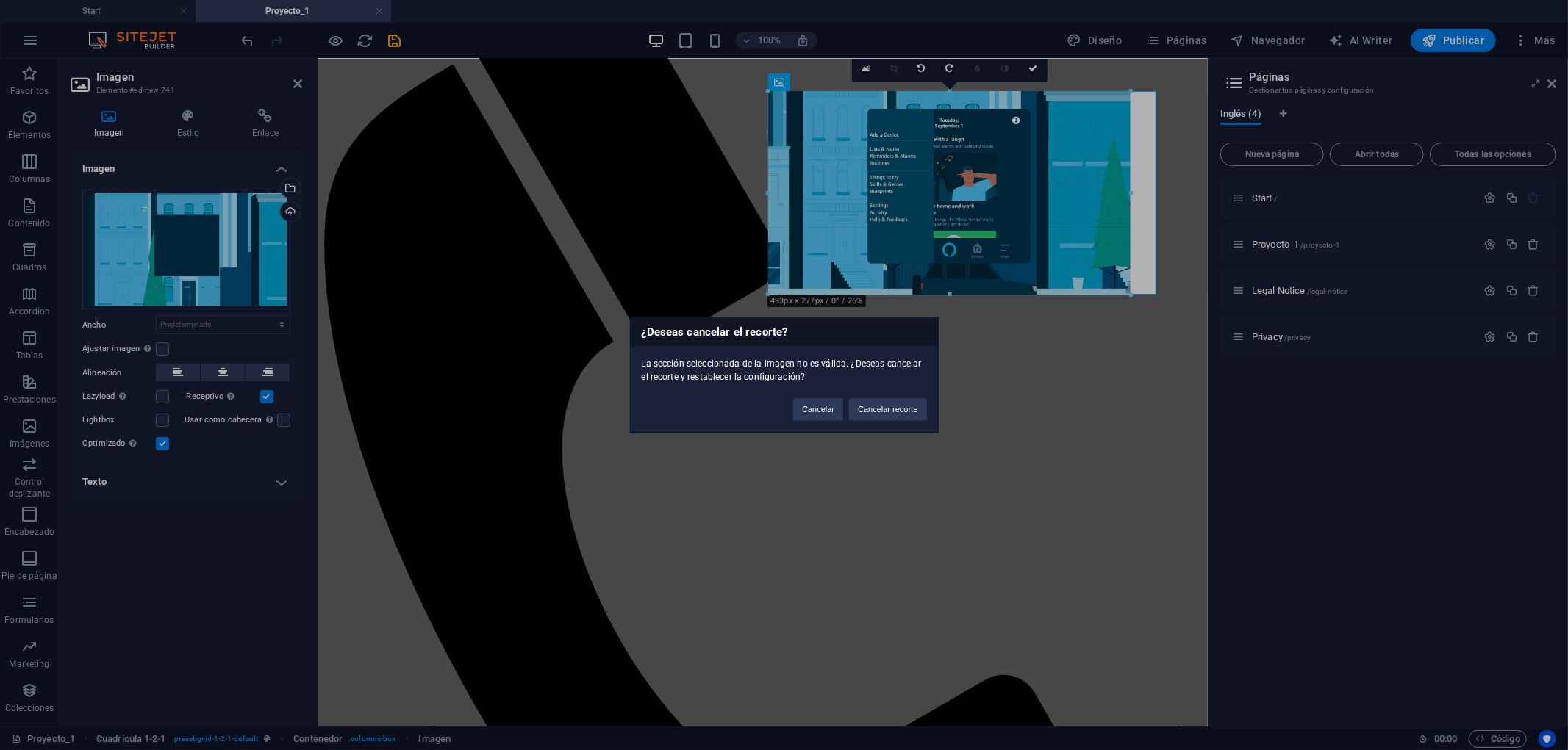
drag, startPoint x: 942, startPoint y: 288, endPoint x: 991, endPoint y: 316, distance: 56.4
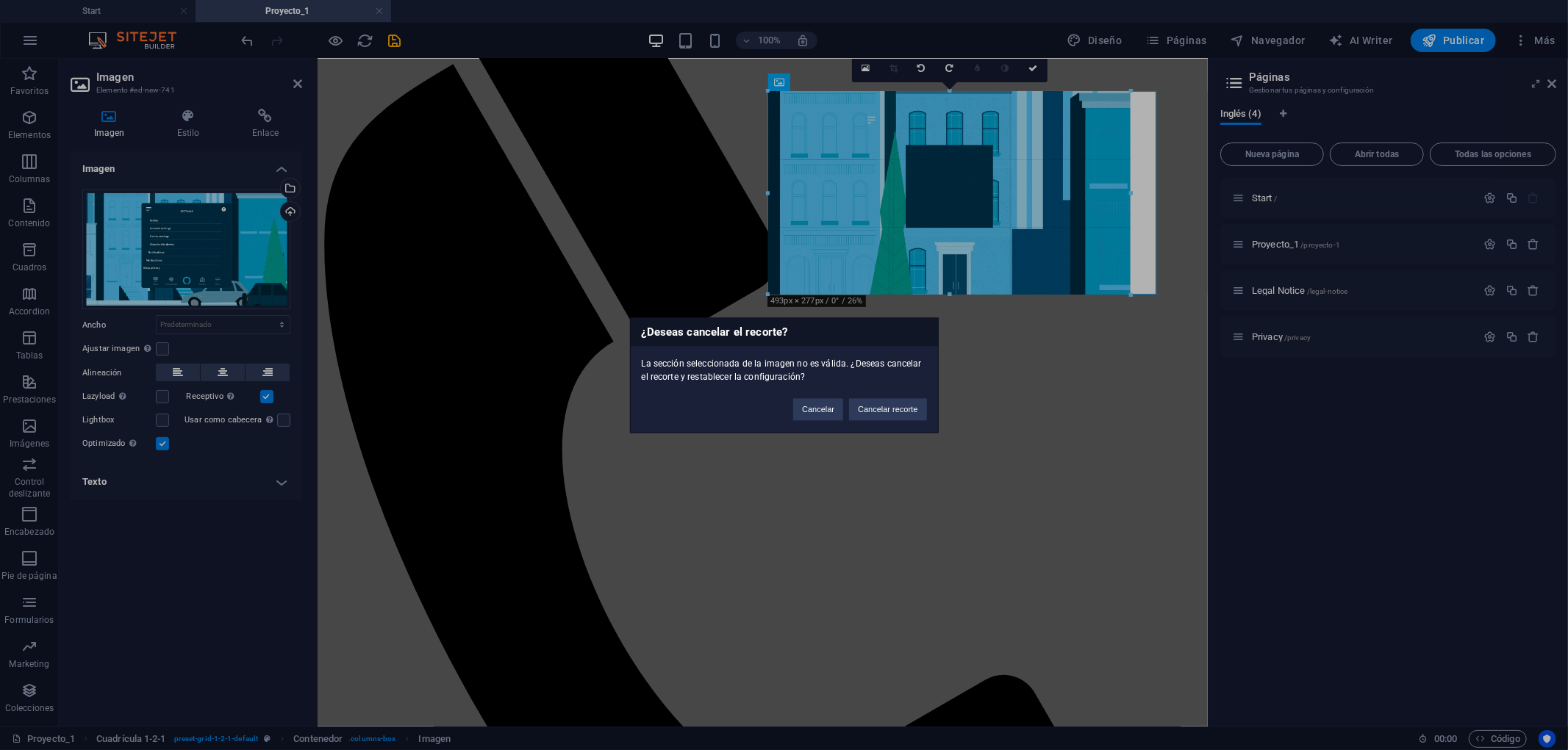
type input "493"
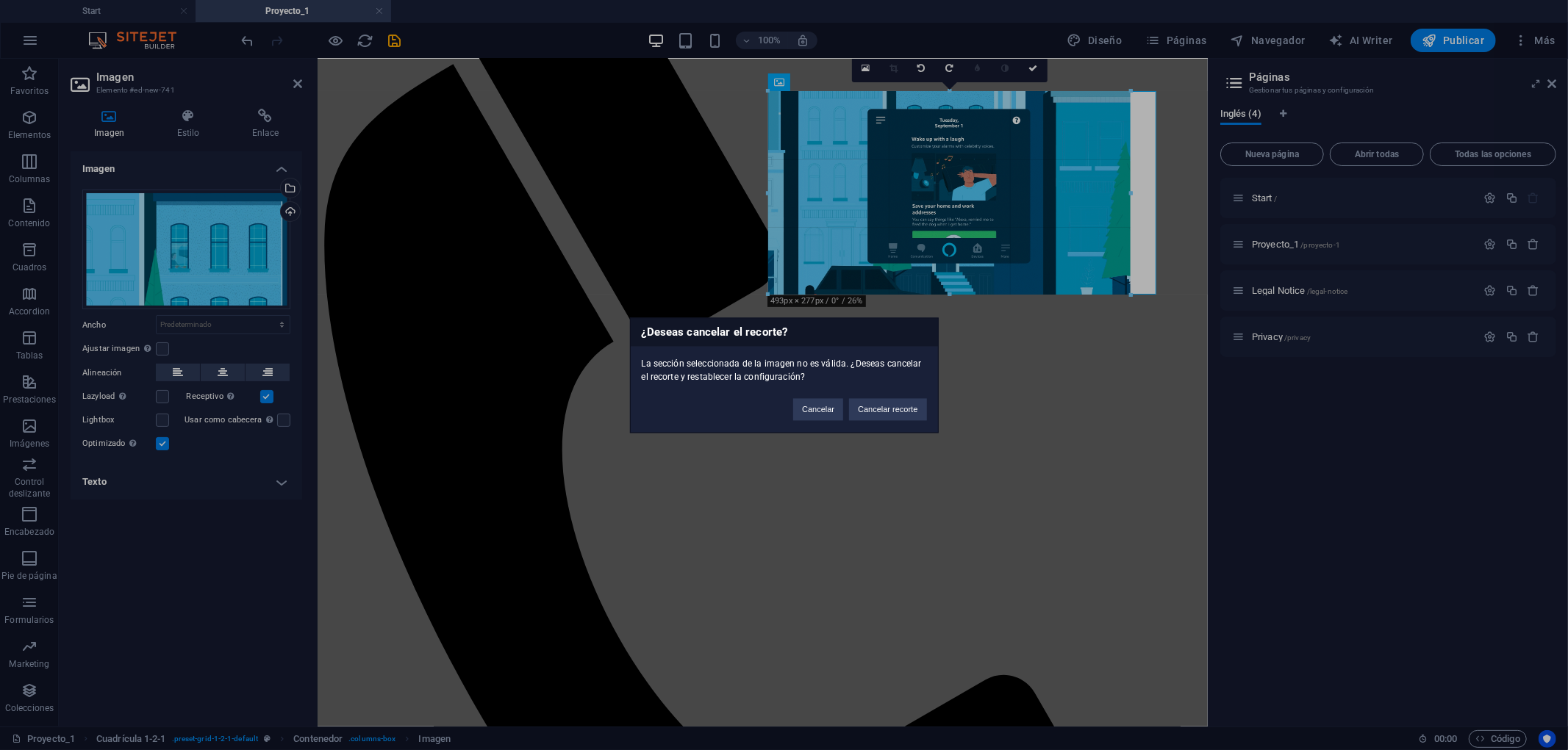
select select "px"
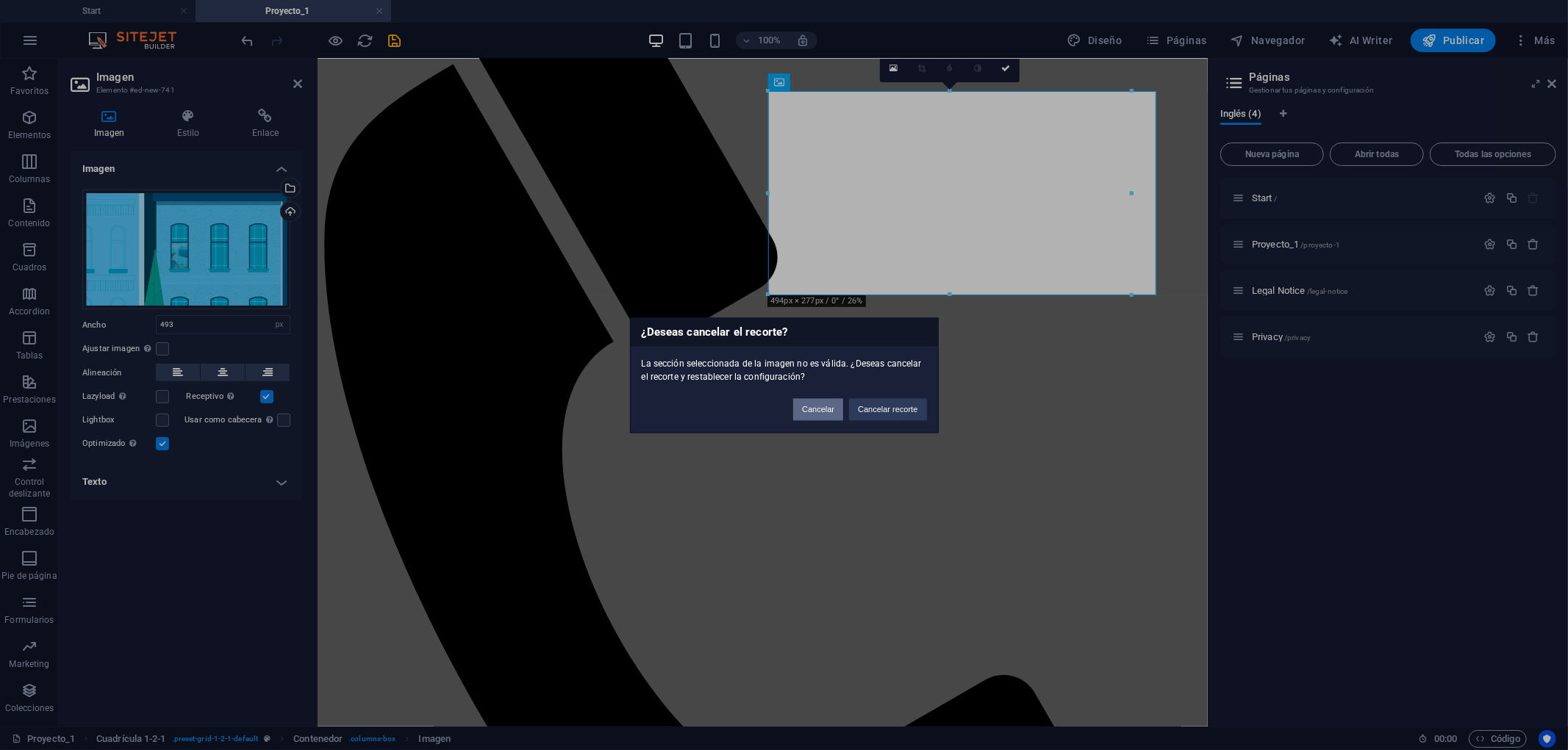
click at [820, 412] on button "Cancelar" at bounding box center [818, 409] width 50 height 22
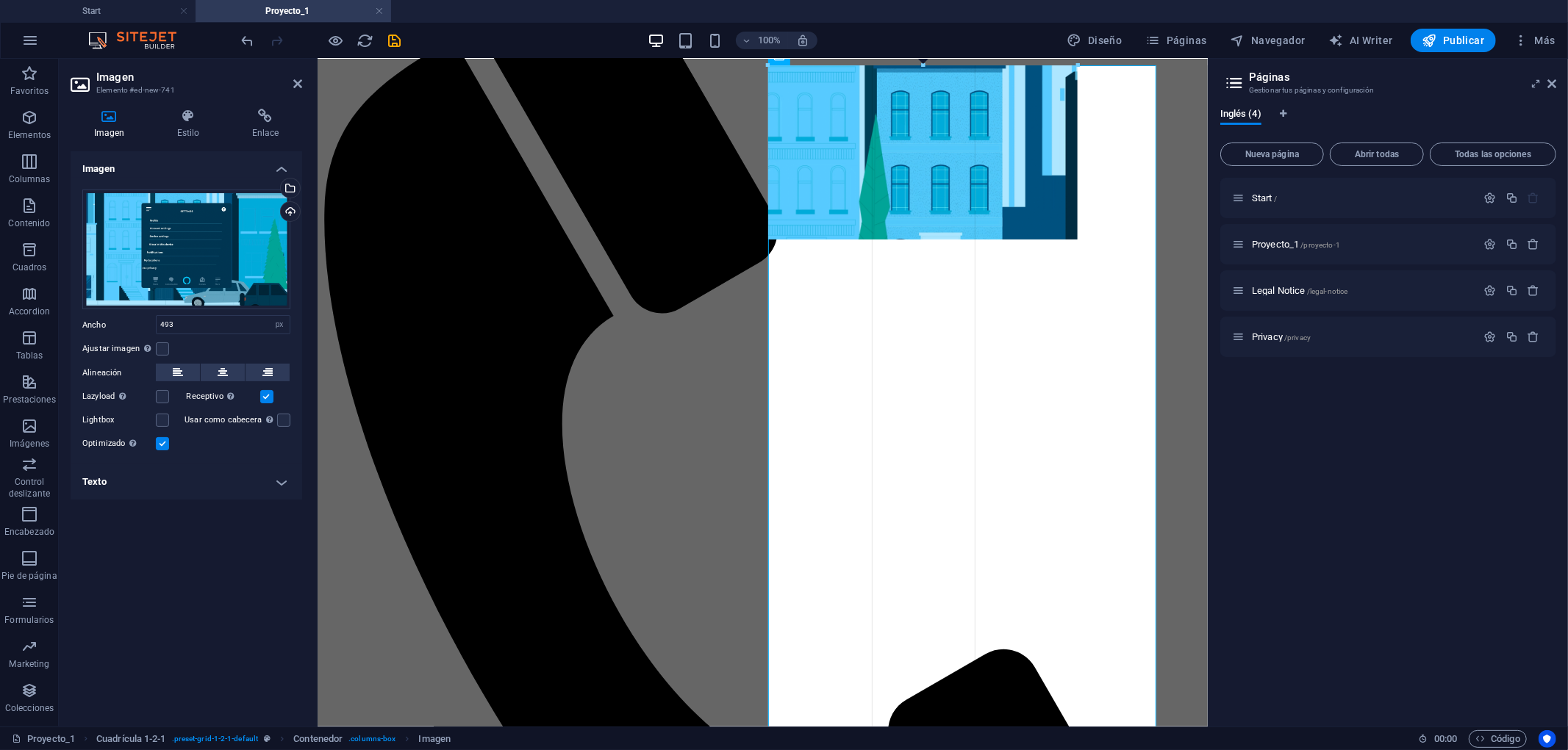
drag, startPoint x: 1135, startPoint y: 297, endPoint x: 1078, endPoint y: 225, distance: 91.8
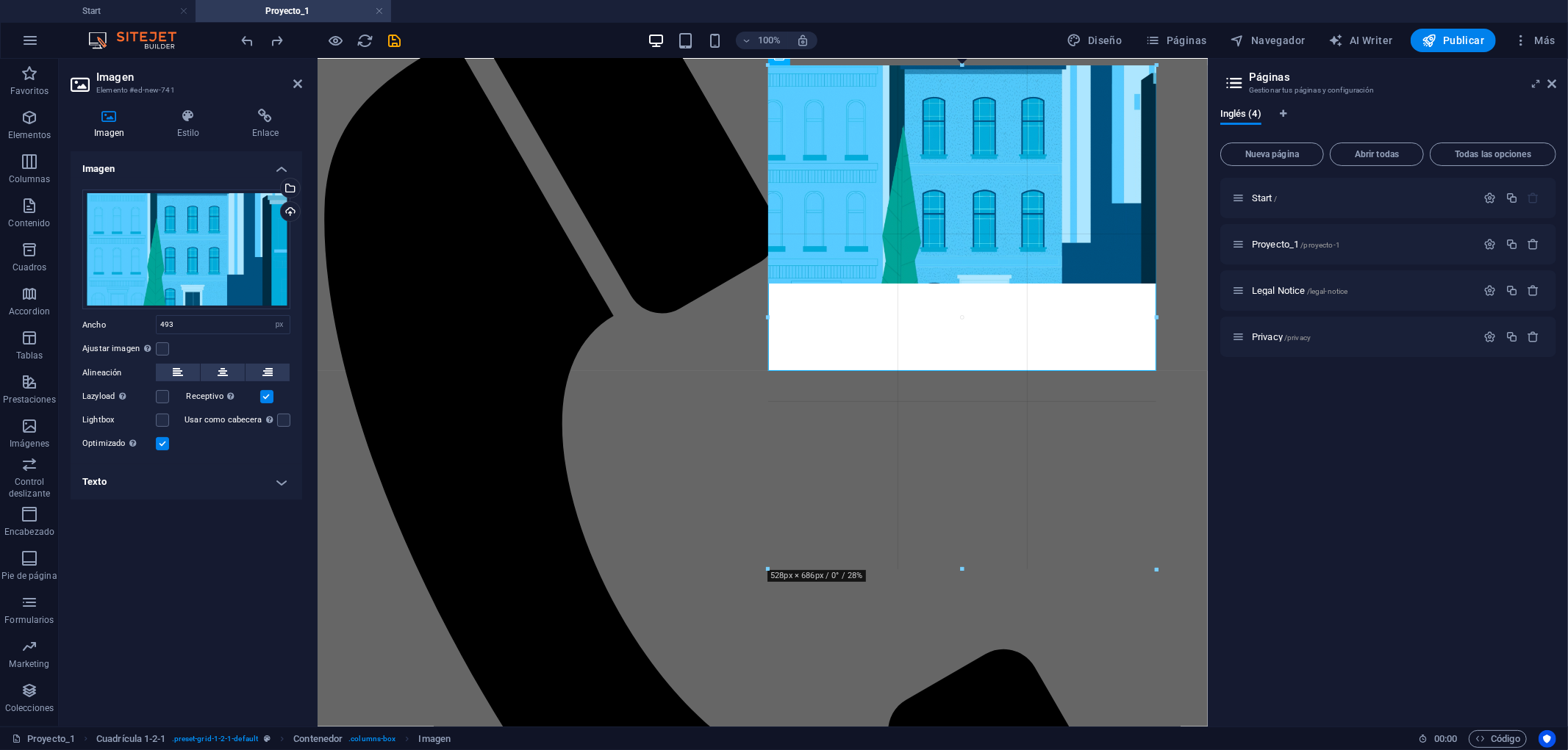
drag, startPoint x: 1134, startPoint y: 293, endPoint x: 1166, endPoint y: 302, distance: 33.2
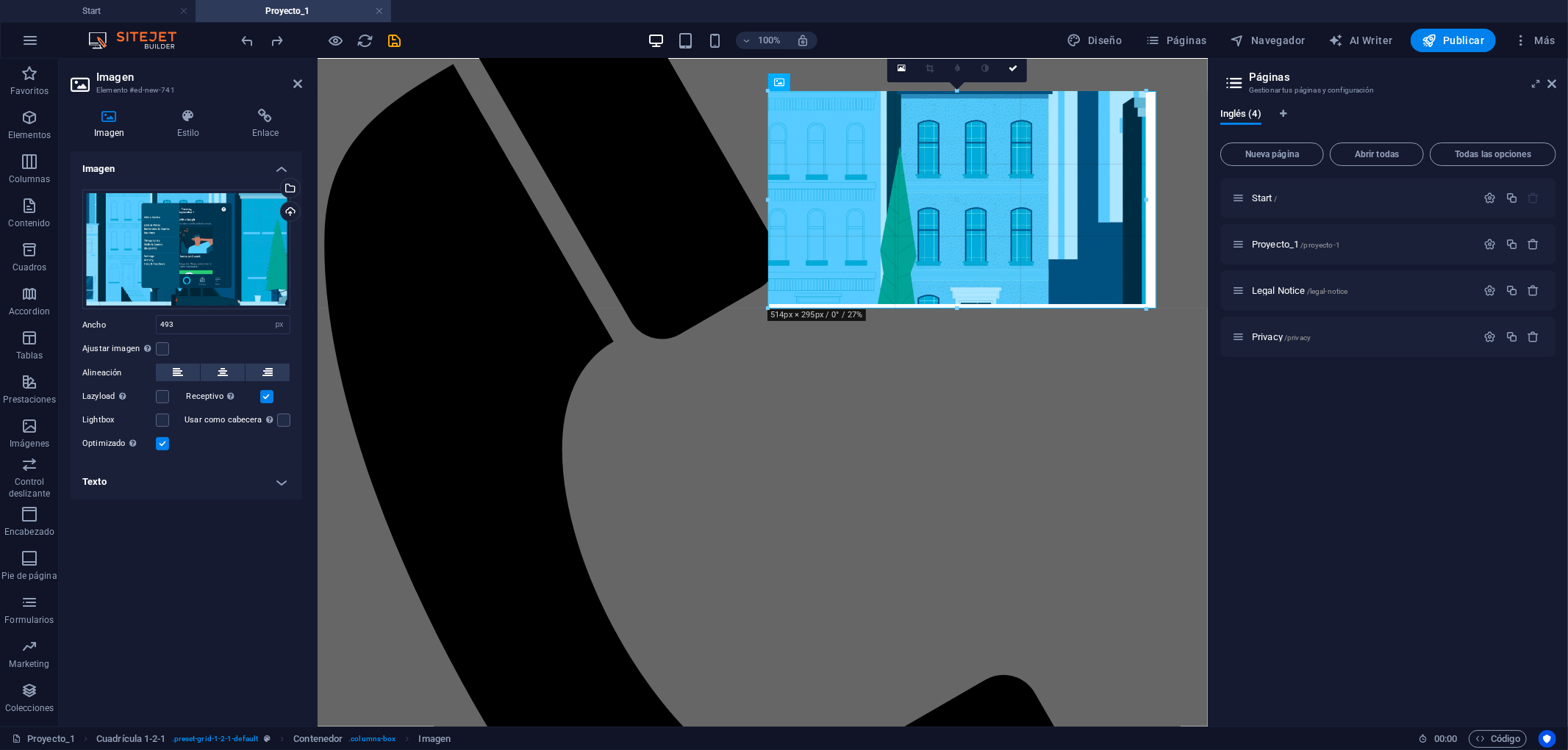
drag, startPoint x: 950, startPoint y: 295, endPoint x: 632, endPoint y: 253, distance: 320.8
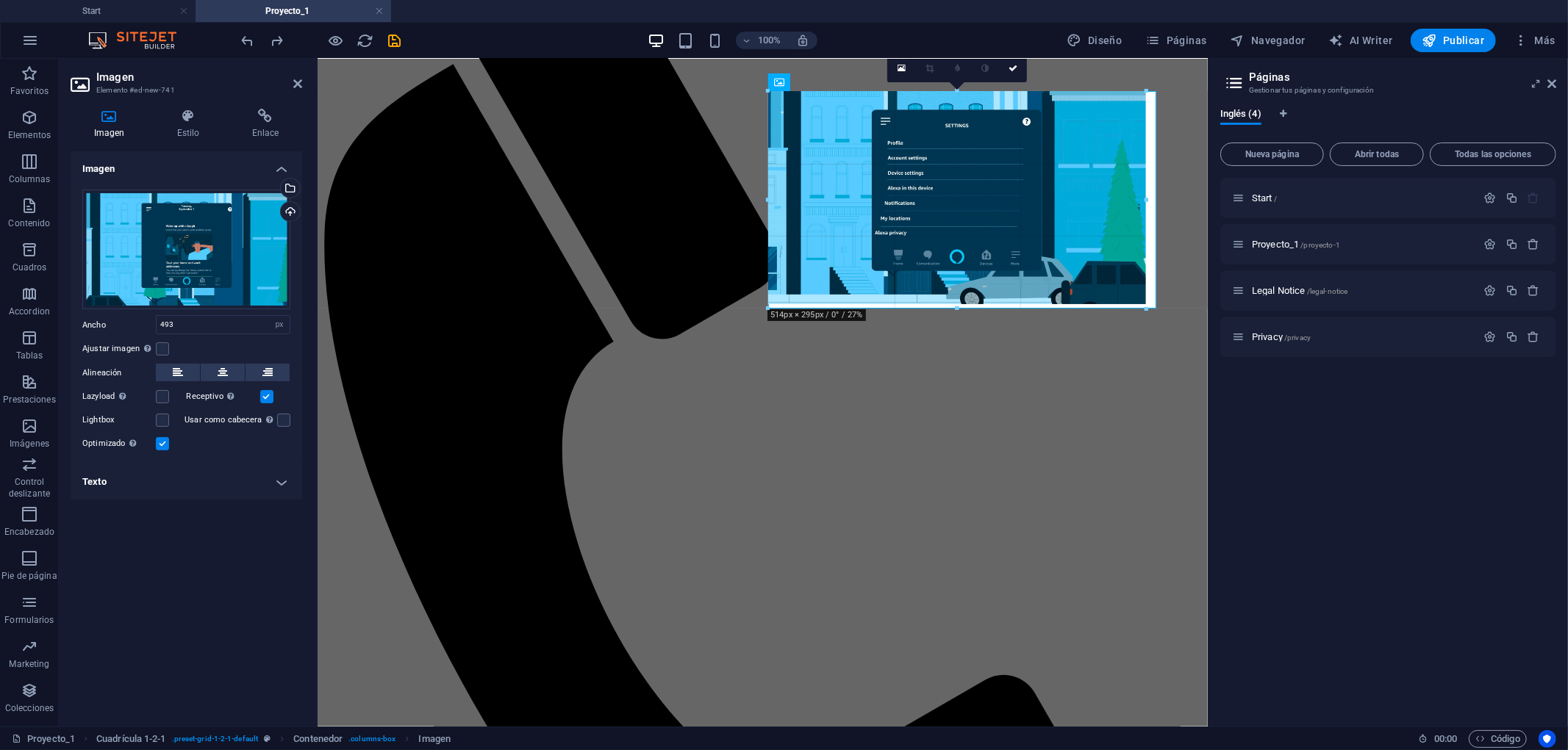
type input "504"
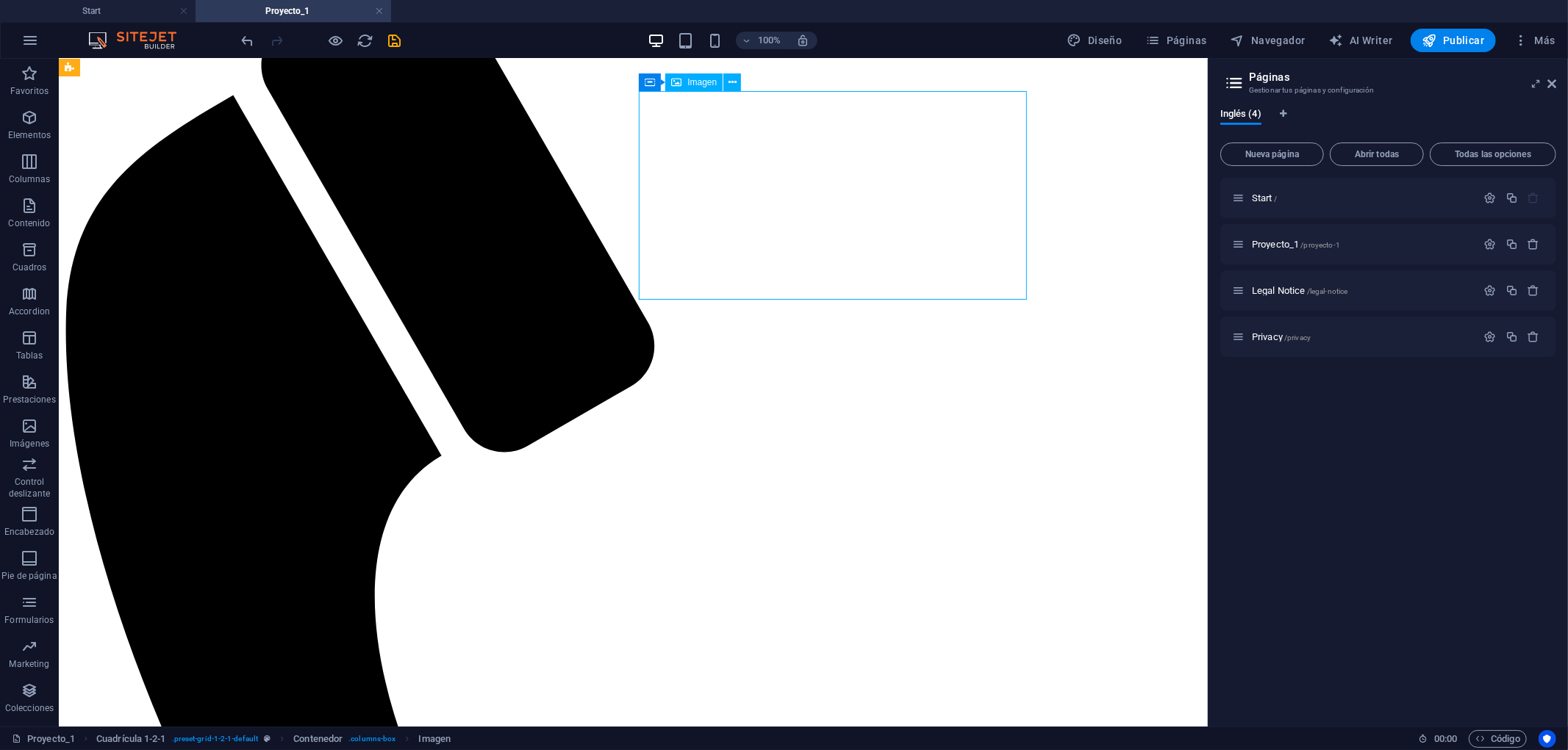
select select "px"
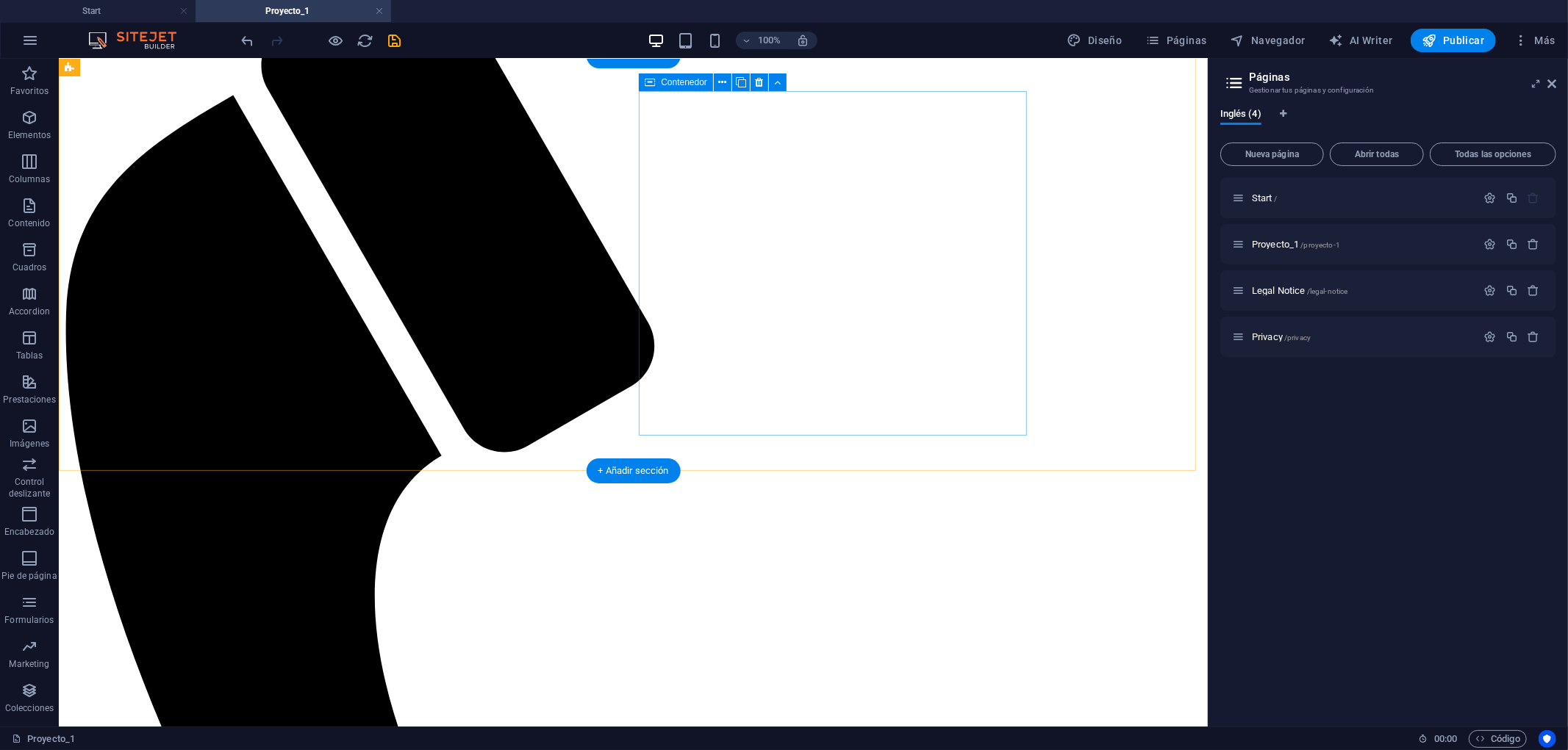
drag, startPoint x: 760, startPoint y: 84, endPoint x: 700, endPoint y: 27, distance: 82.8
click at [760, 84] on icon at bounding box center [760, 83] width 8 height 16
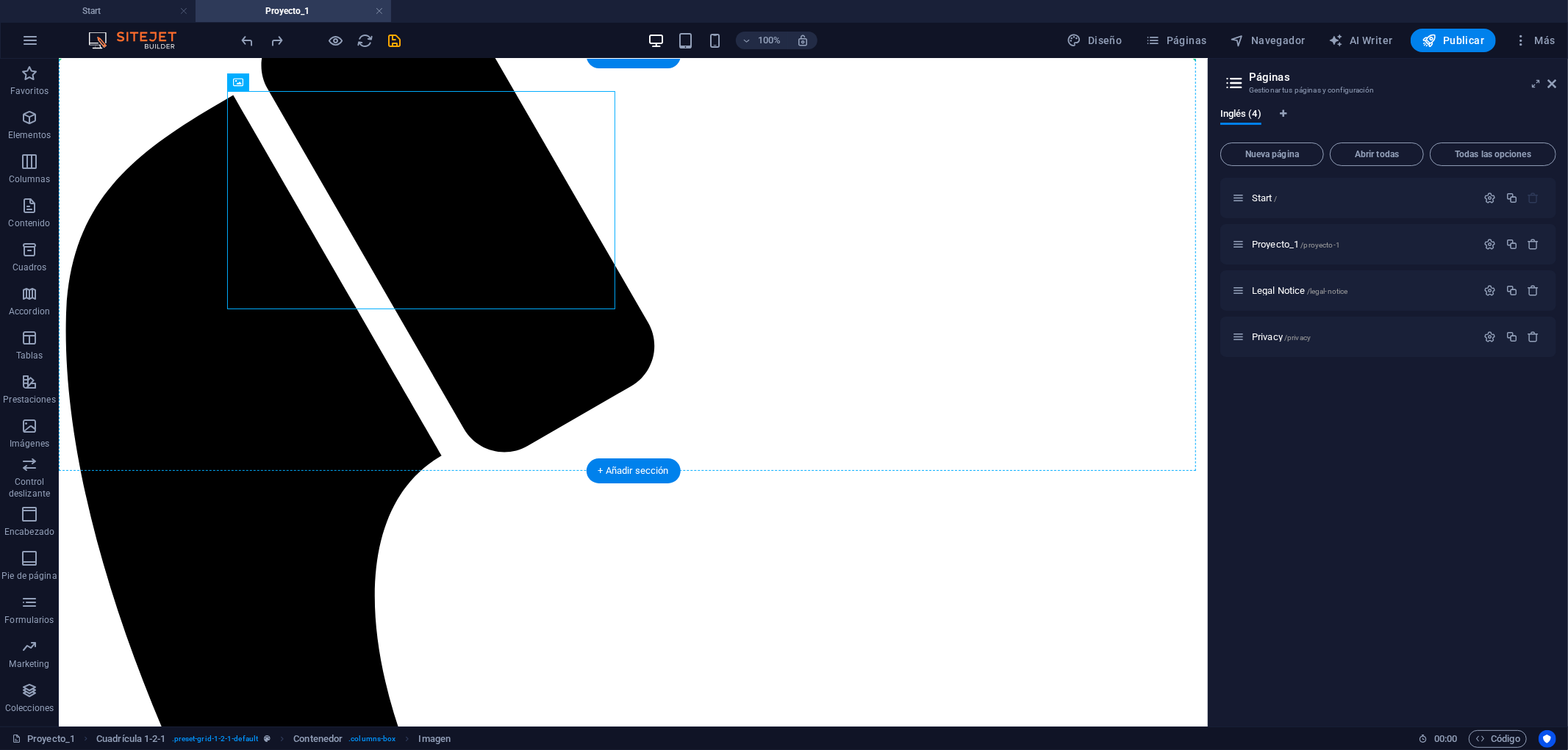
drag, startPoint x: 362, startPoint y: 246, endPoint x: 836, endPoint y: 245, distance: 474.0
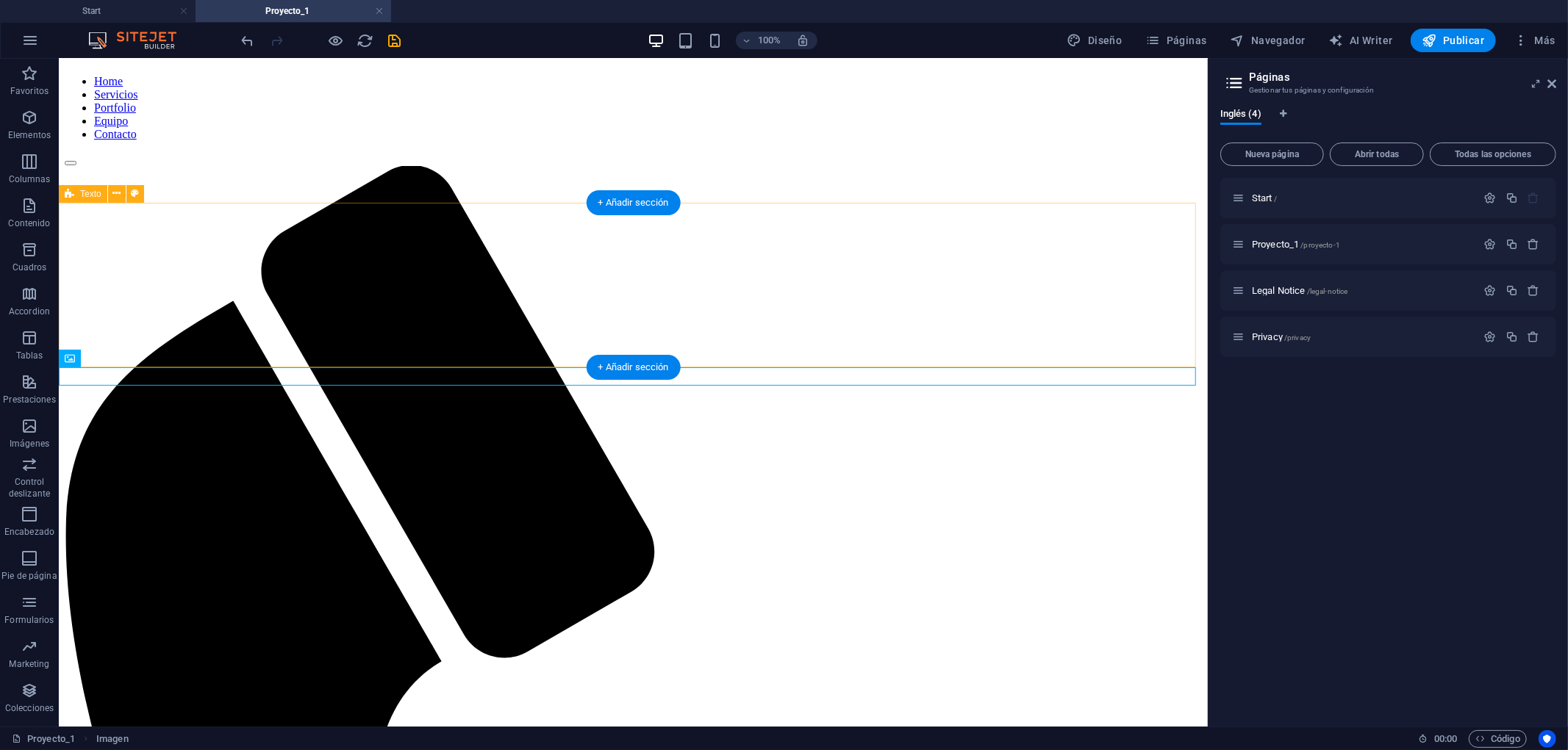
scroll to position [0, 0]
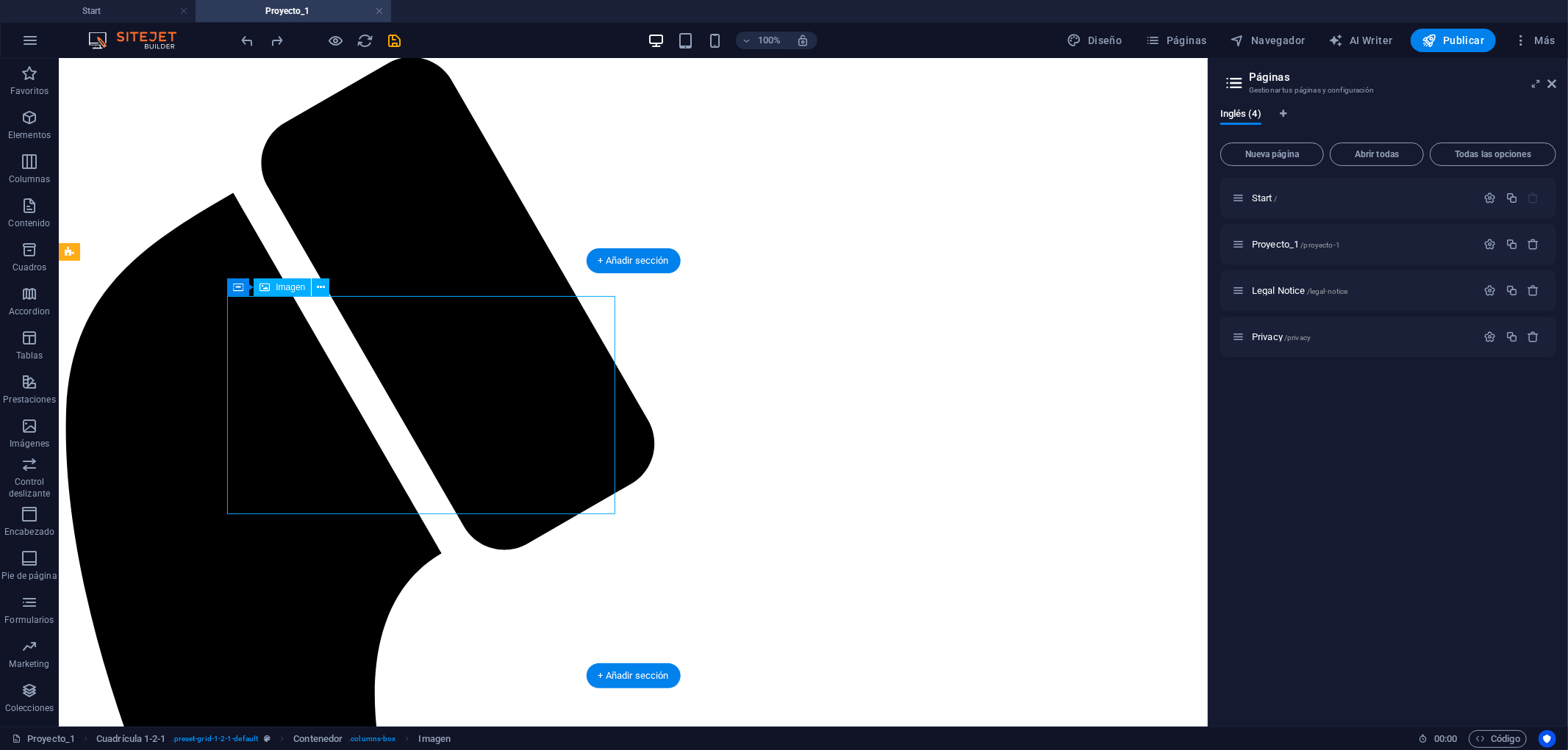
scroll to position [288, 0]
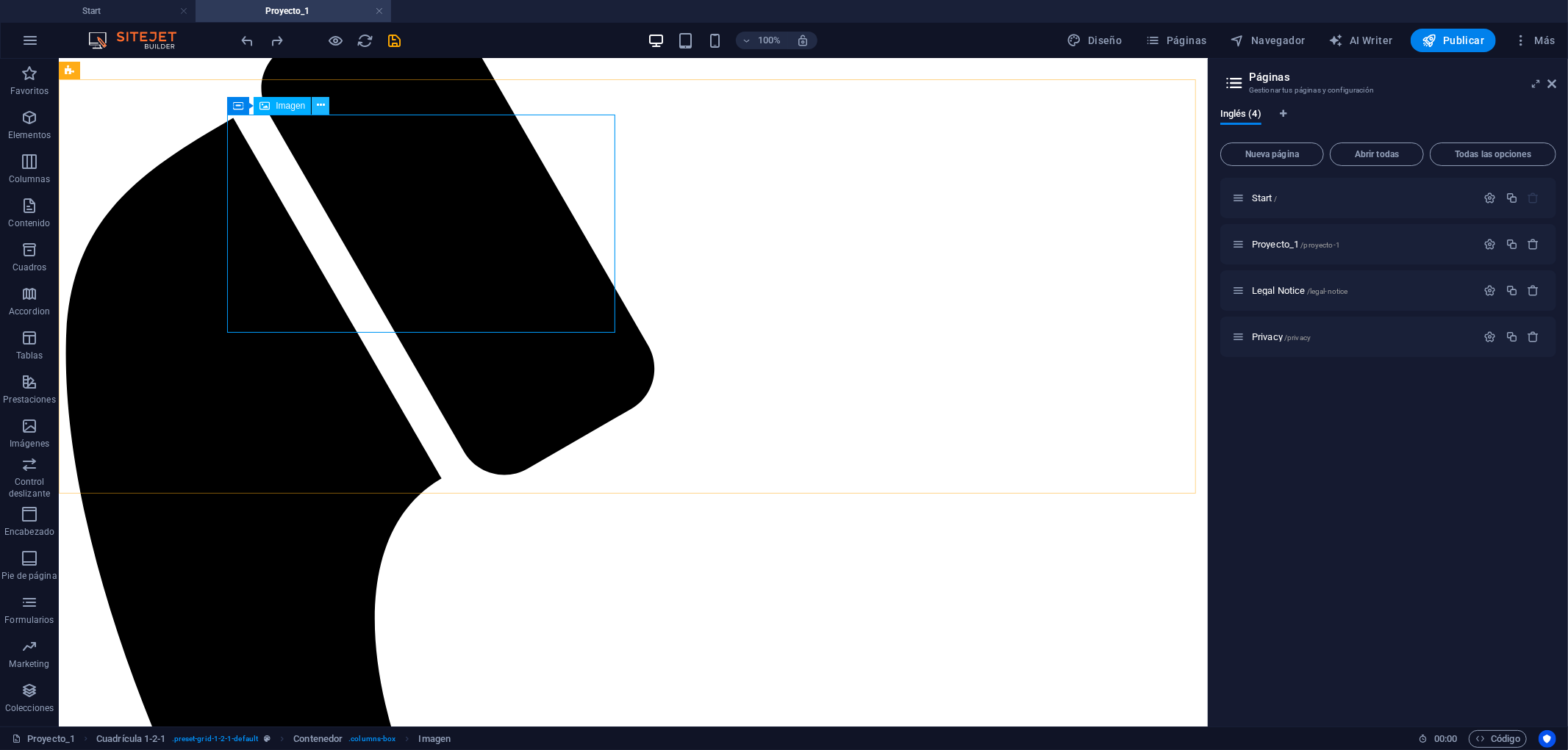
click at [324, 107] on icon at bounding box center [321, 105] width 8 height 16
click at [326, 101] on button at bounding box center [320, 105] width 18 height 18
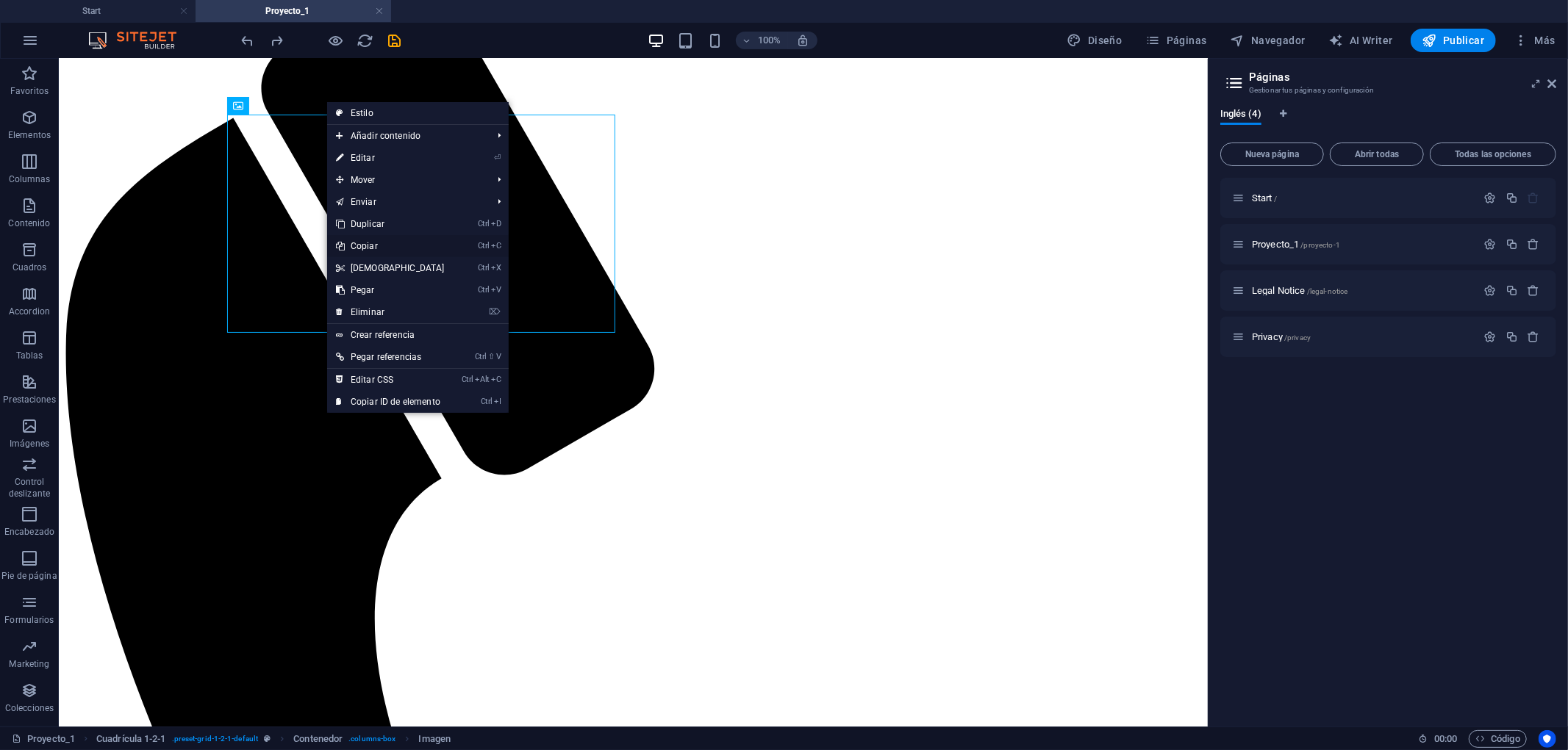
drag, startPoint x: 412, startPoint y: 245, endPoint x: 682, endPoint y: 136, distance: 291.2
click at [412, 245] on link "Ctrl C Copiar" at bounding box center [390, 246] width 127 height 22
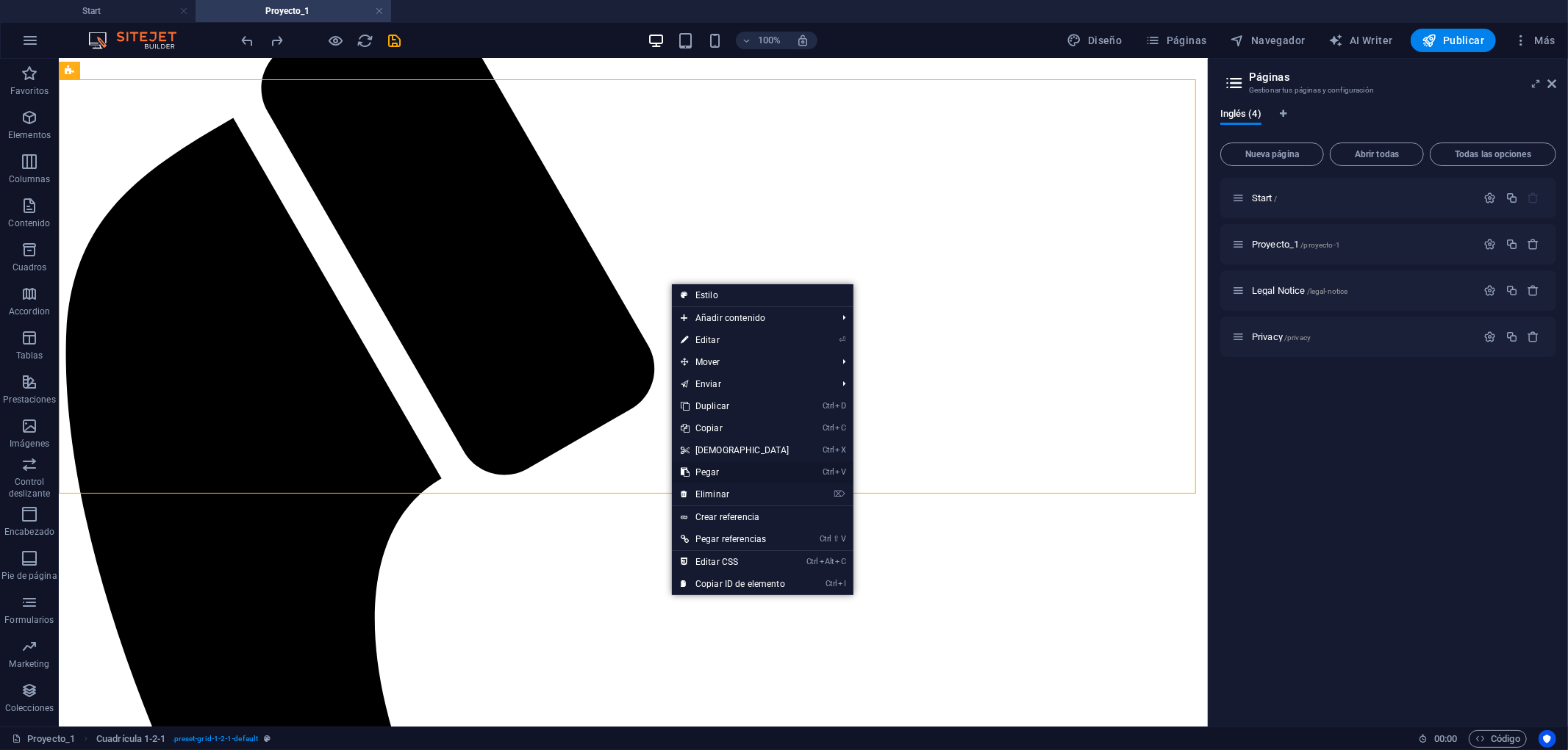
click at [732, 466] on link "Ctrl V Pegar" at bounding box center [736, 472] width 127 height 22
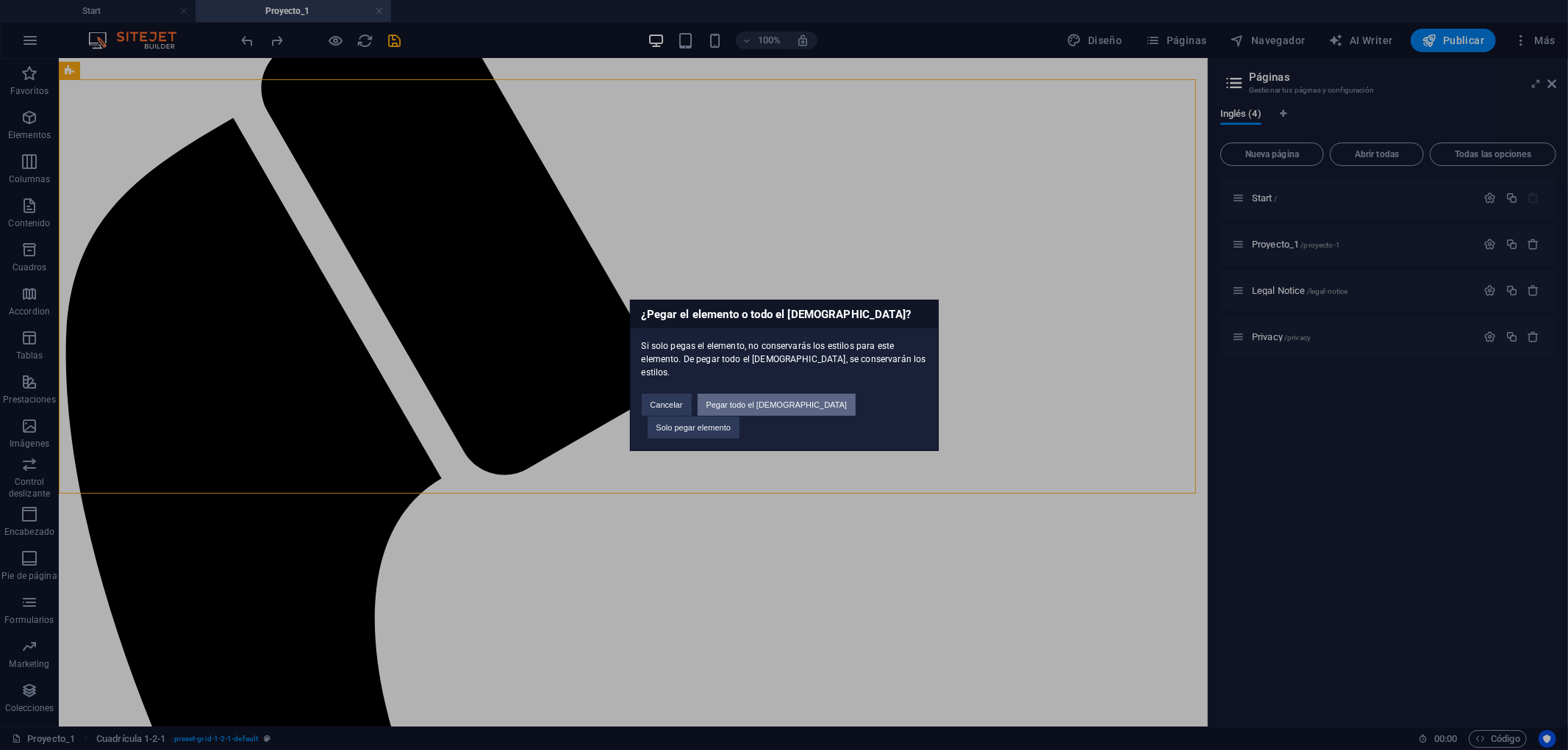
click at [751, 409] on button "Pegar todo el preajuste" at bounding box center [776, 405] width 159 height 22
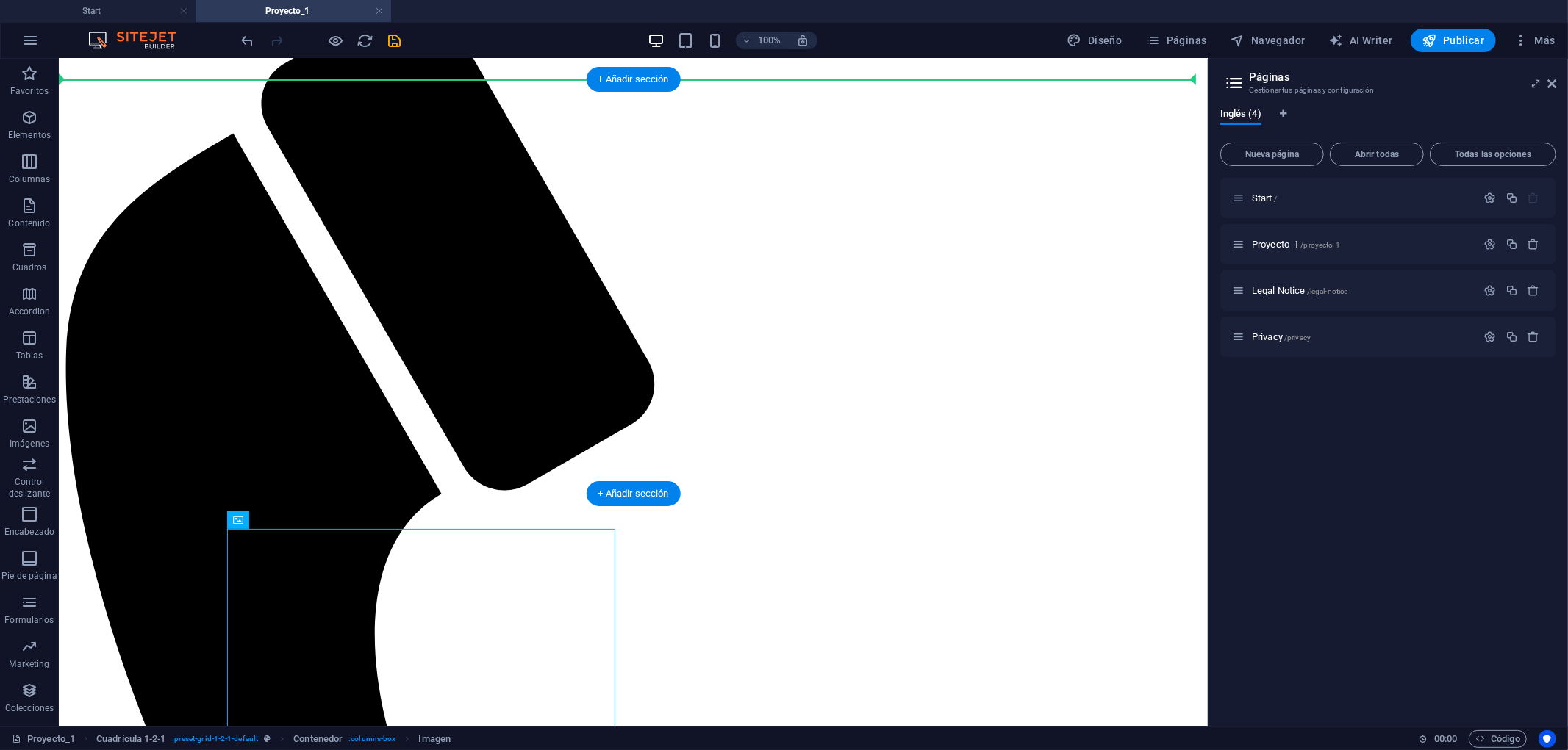
scroll to position [267, 0]
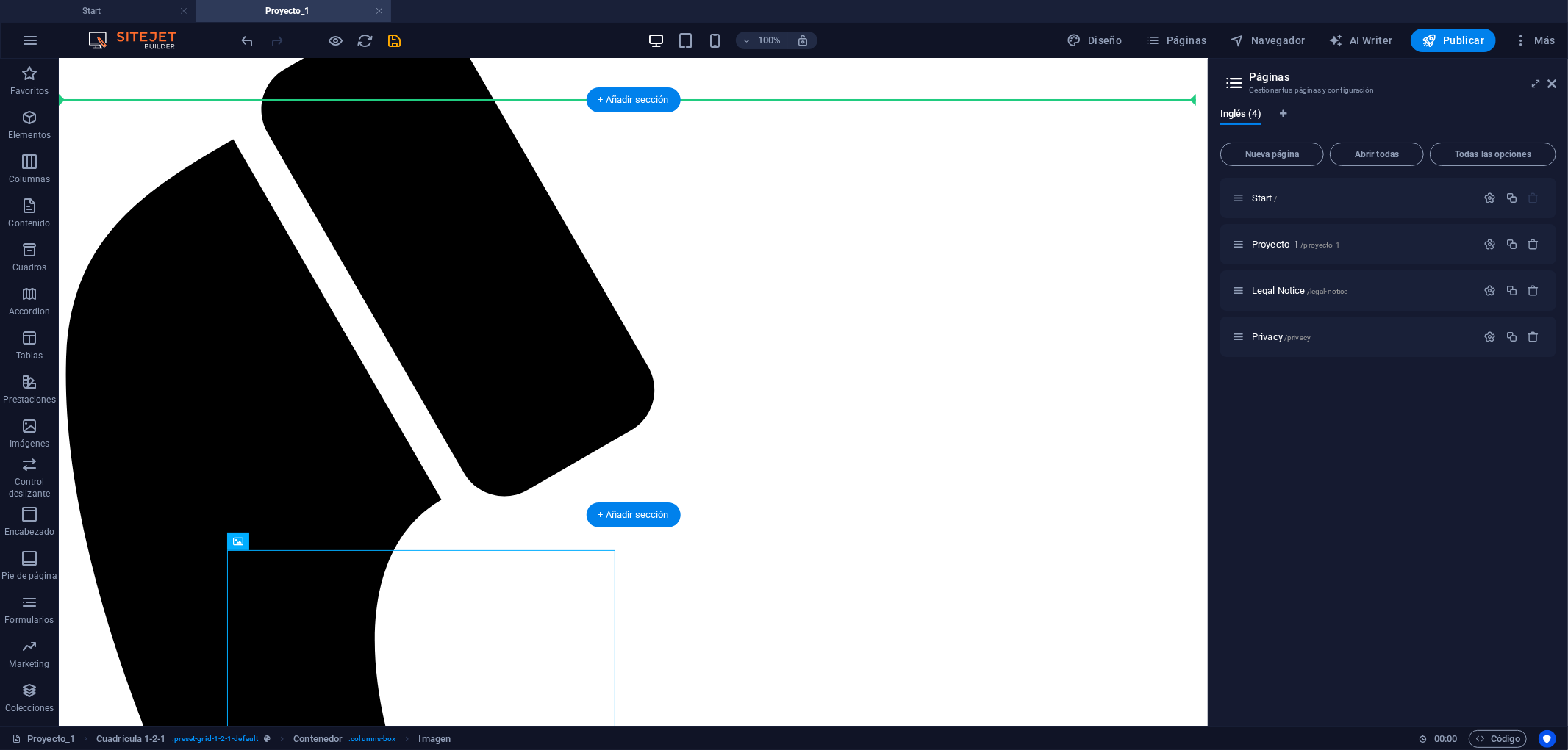
drag, startPoint x: 414, startPoint y: 560, endPoint x: 828, endPoint y: 220, distance: 535.7
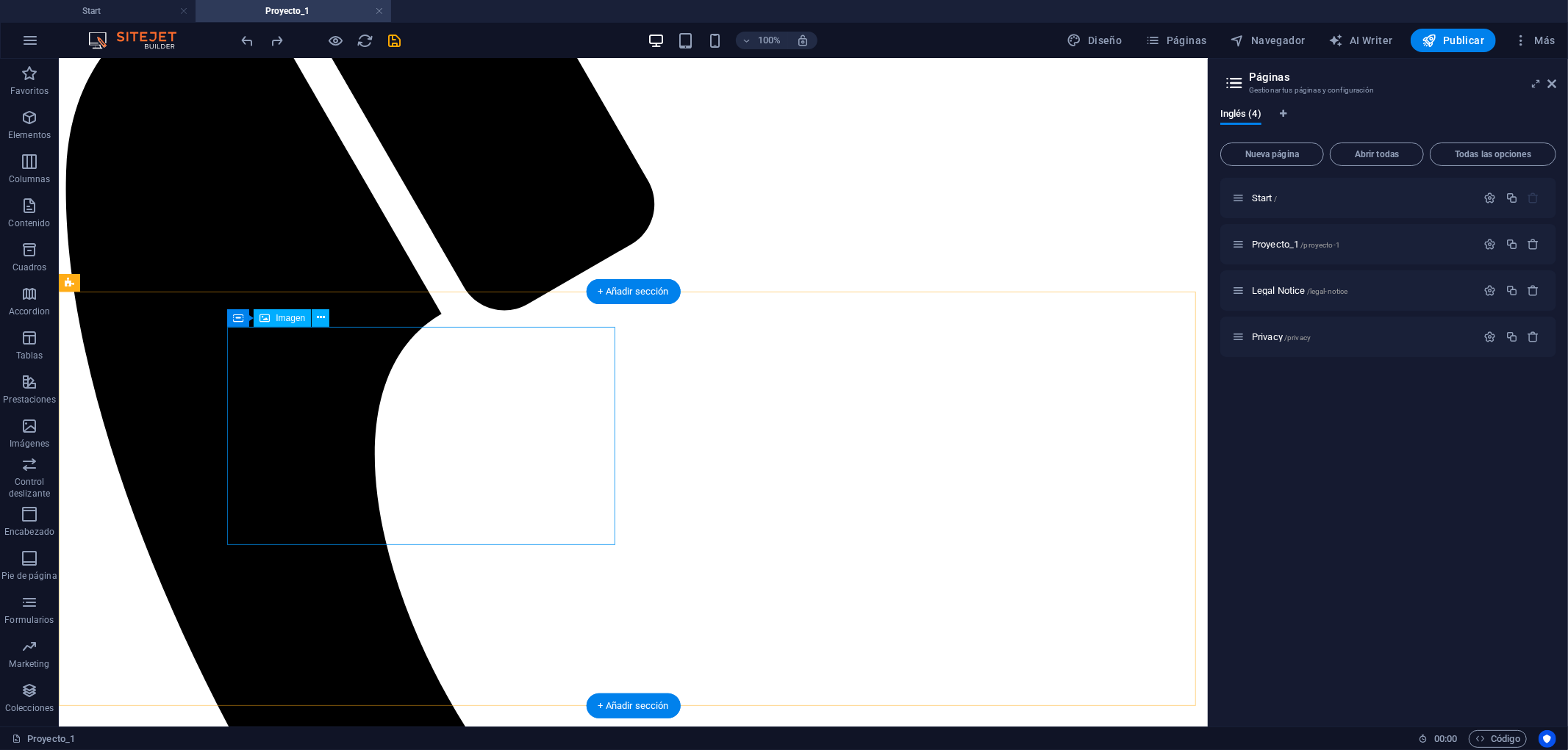
scroll to position [452, 0]
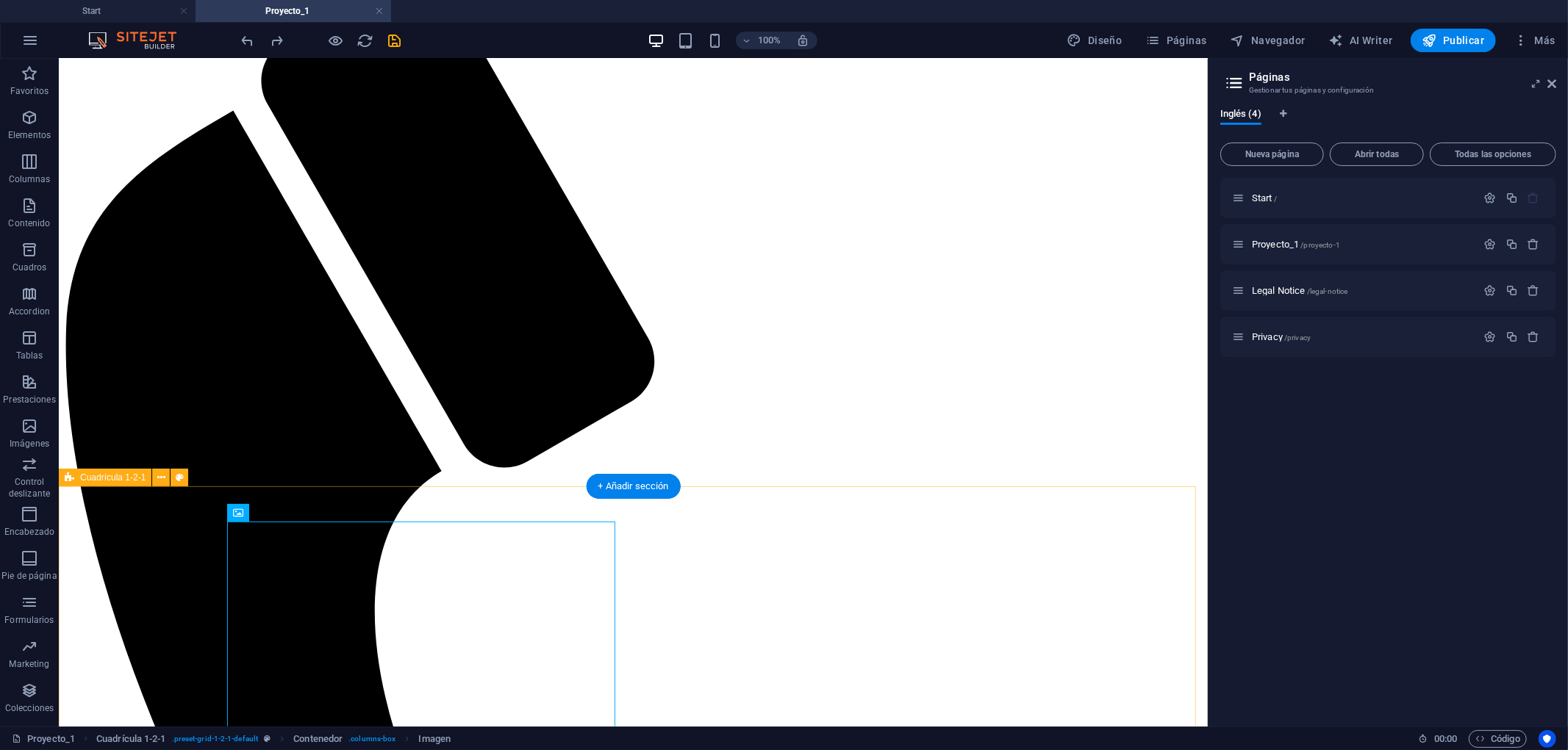
scroll to position [289, 0]
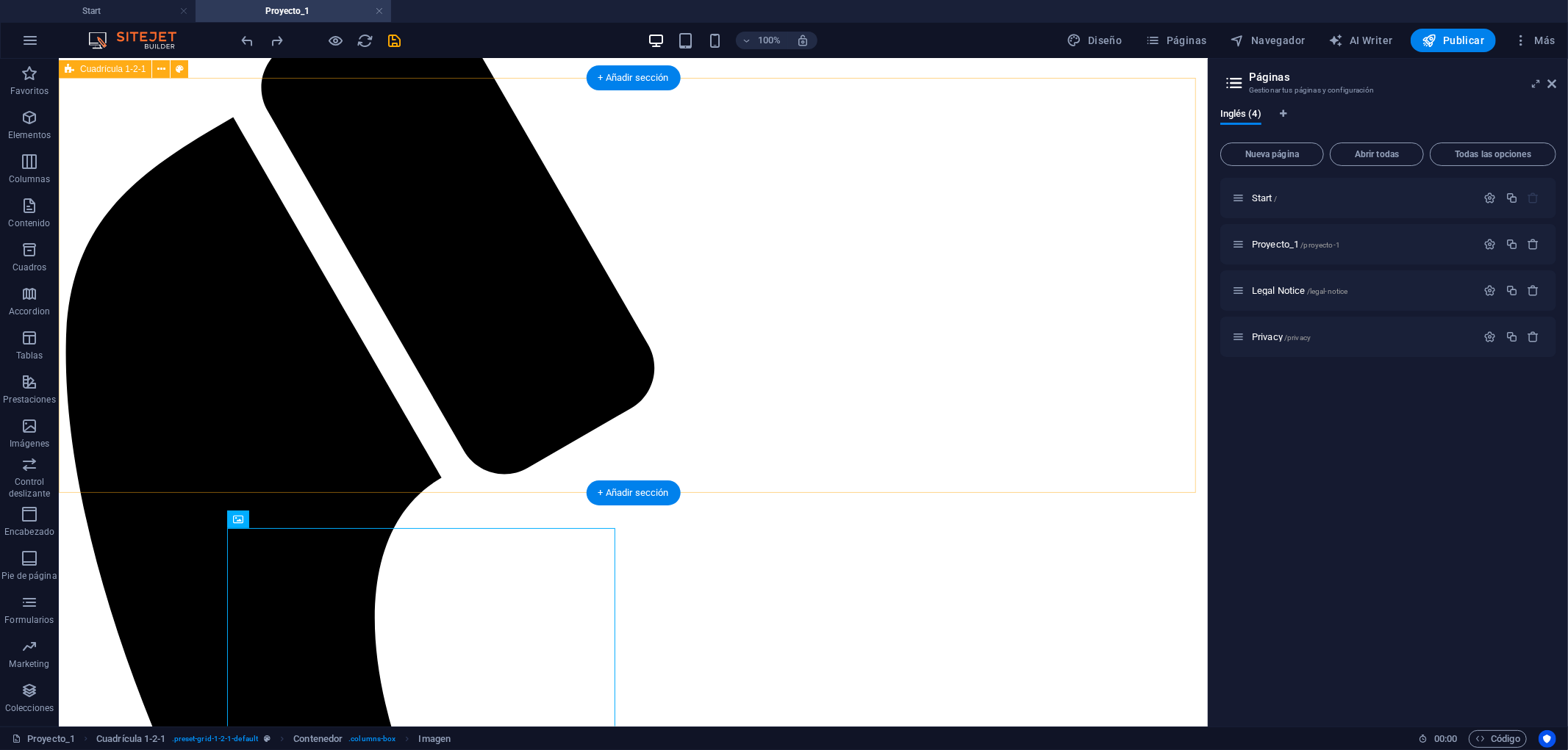
drag, startPoint x: 682, startPoint y: 232, endPoint x: 694, endPoint y: 216, distance: 20.0
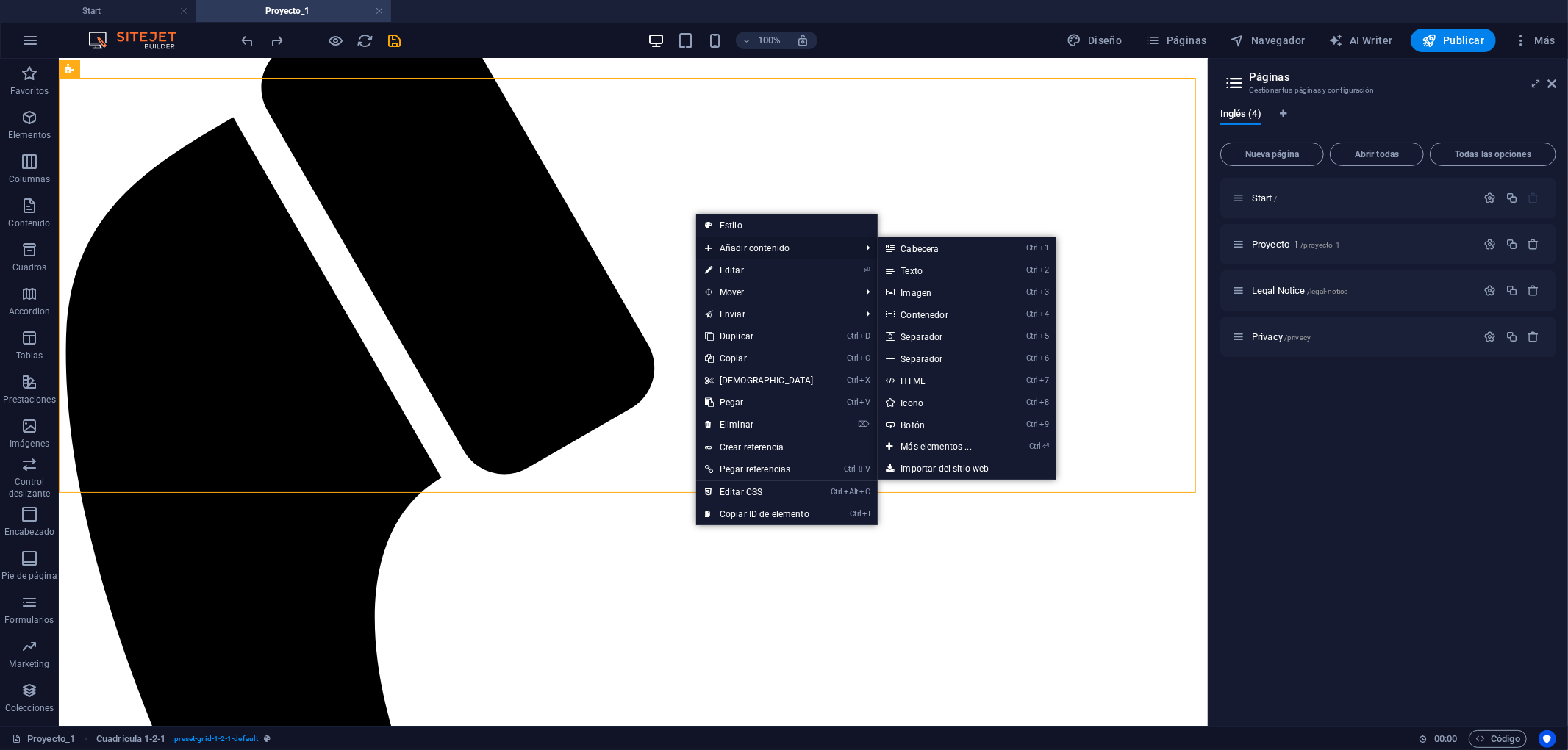
click at [743, 255] on span "Añadir contenido" at bounding box center [776, 248] width 159 height 22
click at [934, 297] on link "Ctrl 3 Imagen" at bounding box center [939, 293] width 123 height 22
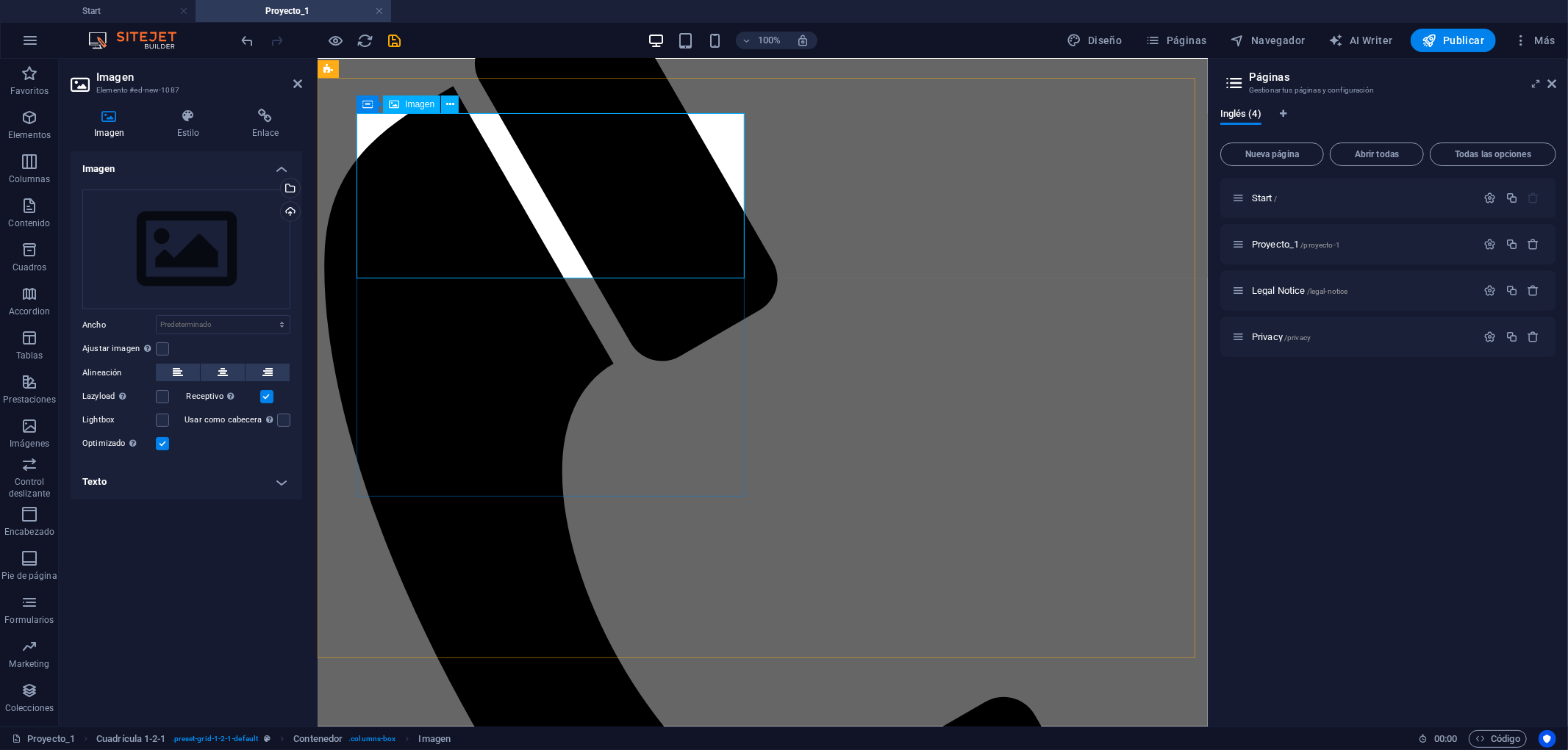
click at [453, 104] on icon at bounding box center [450, 105] width 8 height 16
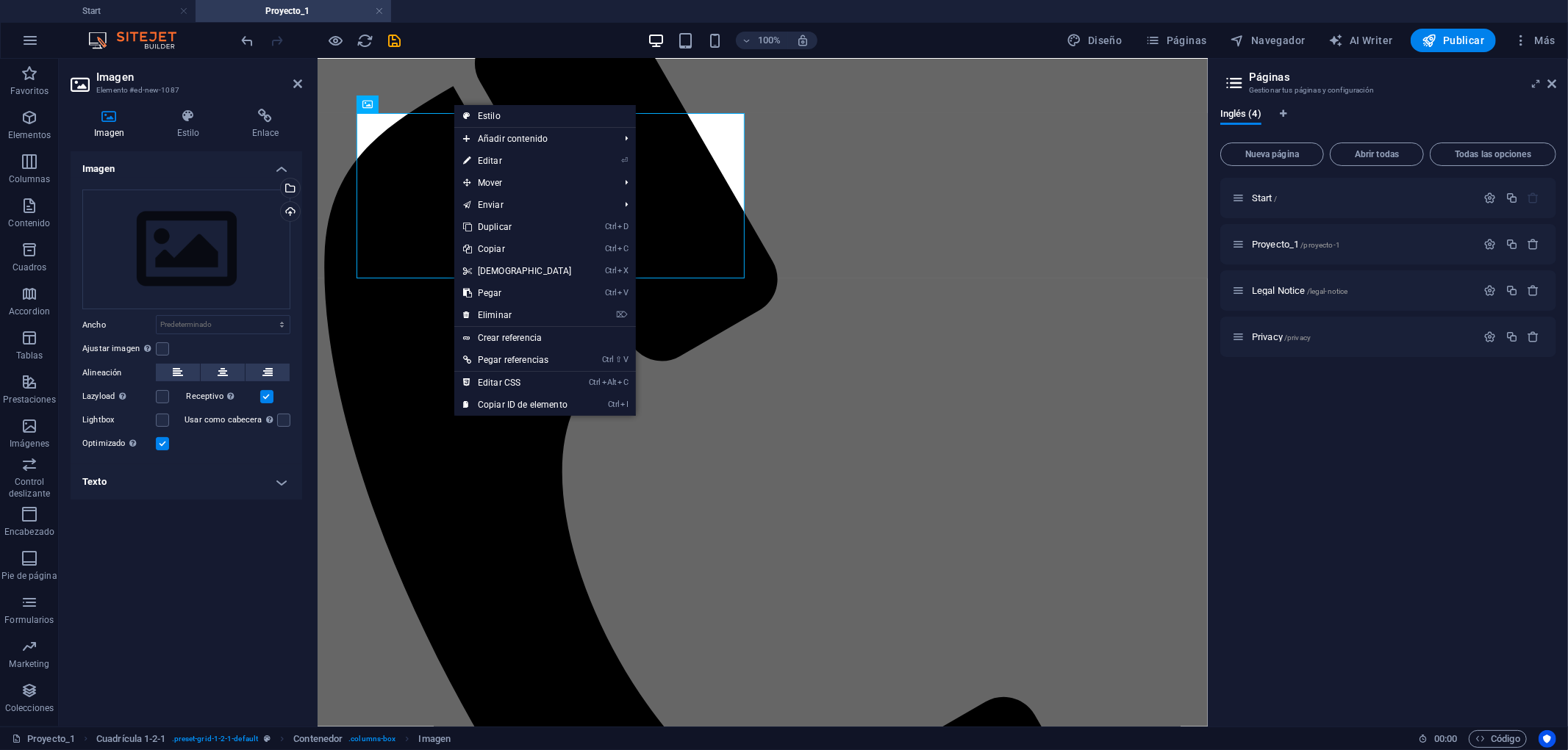
click at [244, 459] on div "Arrastra archivos aquí, haz clic para escoger archivos o selecciona archivos de…" at bounding box center [186, 322] width 232 height 287
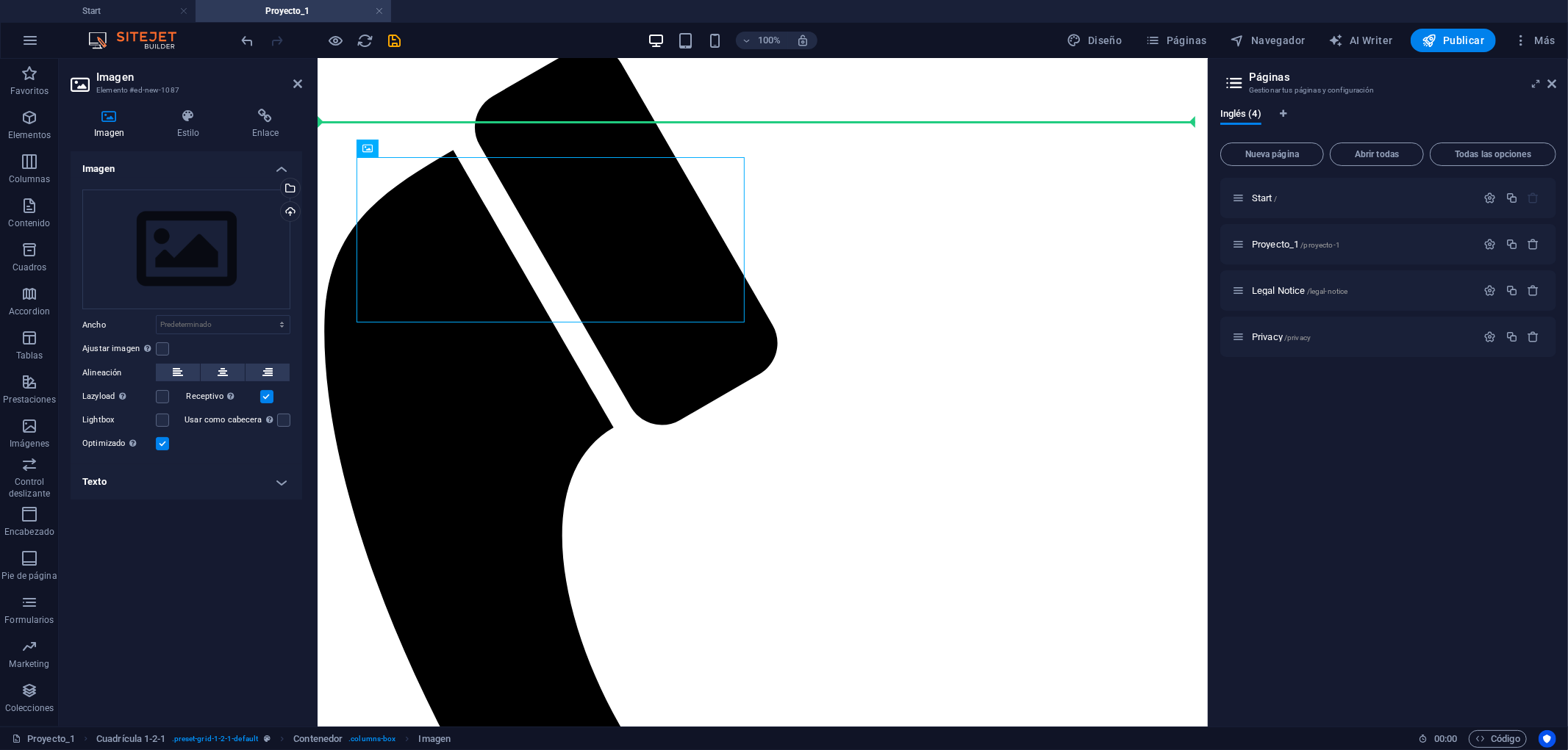
scroll to position [156, 0]
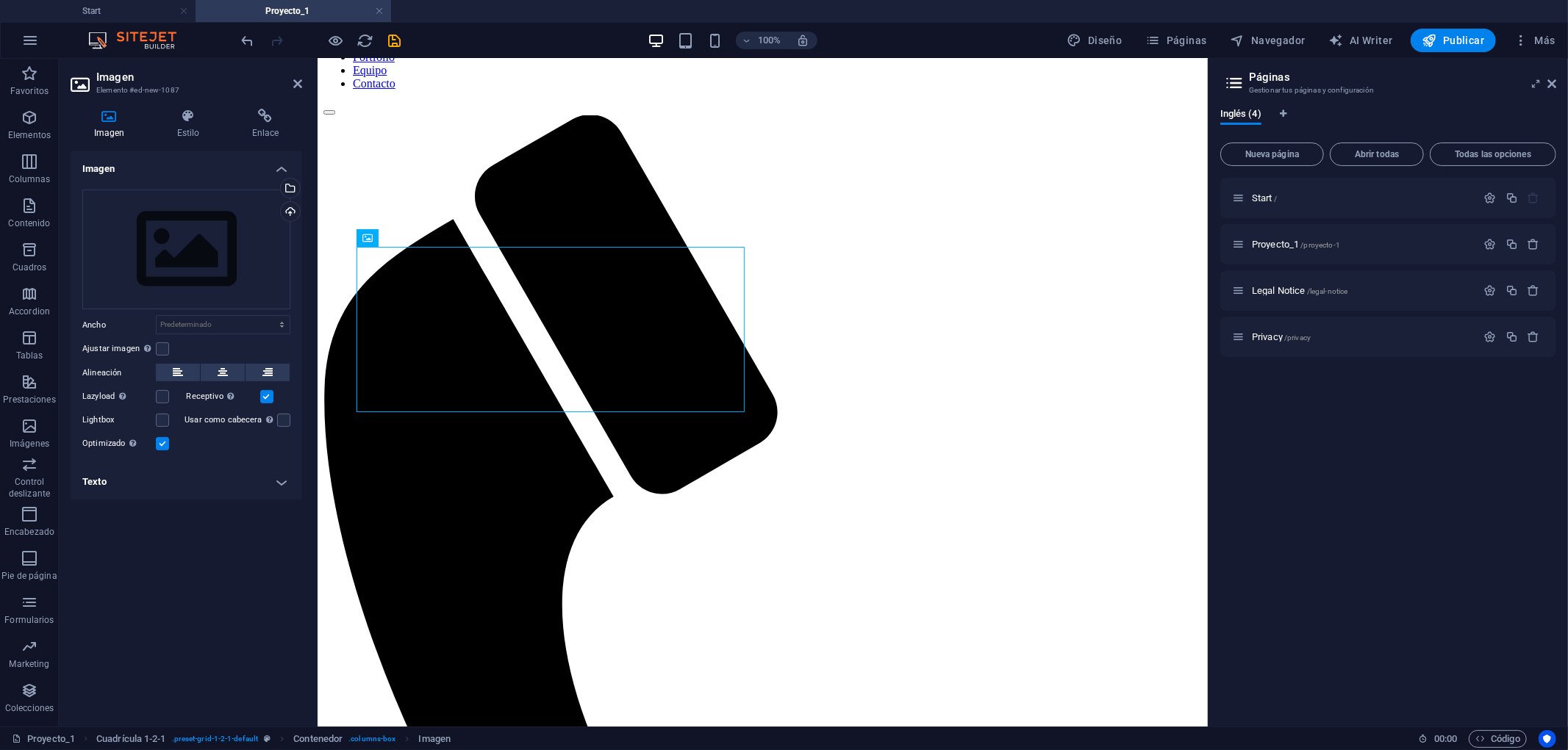
drag, startPoint x: 472, startPoint y: 176, endPoint x: 383, endPoint y: 252, distance: 117.0
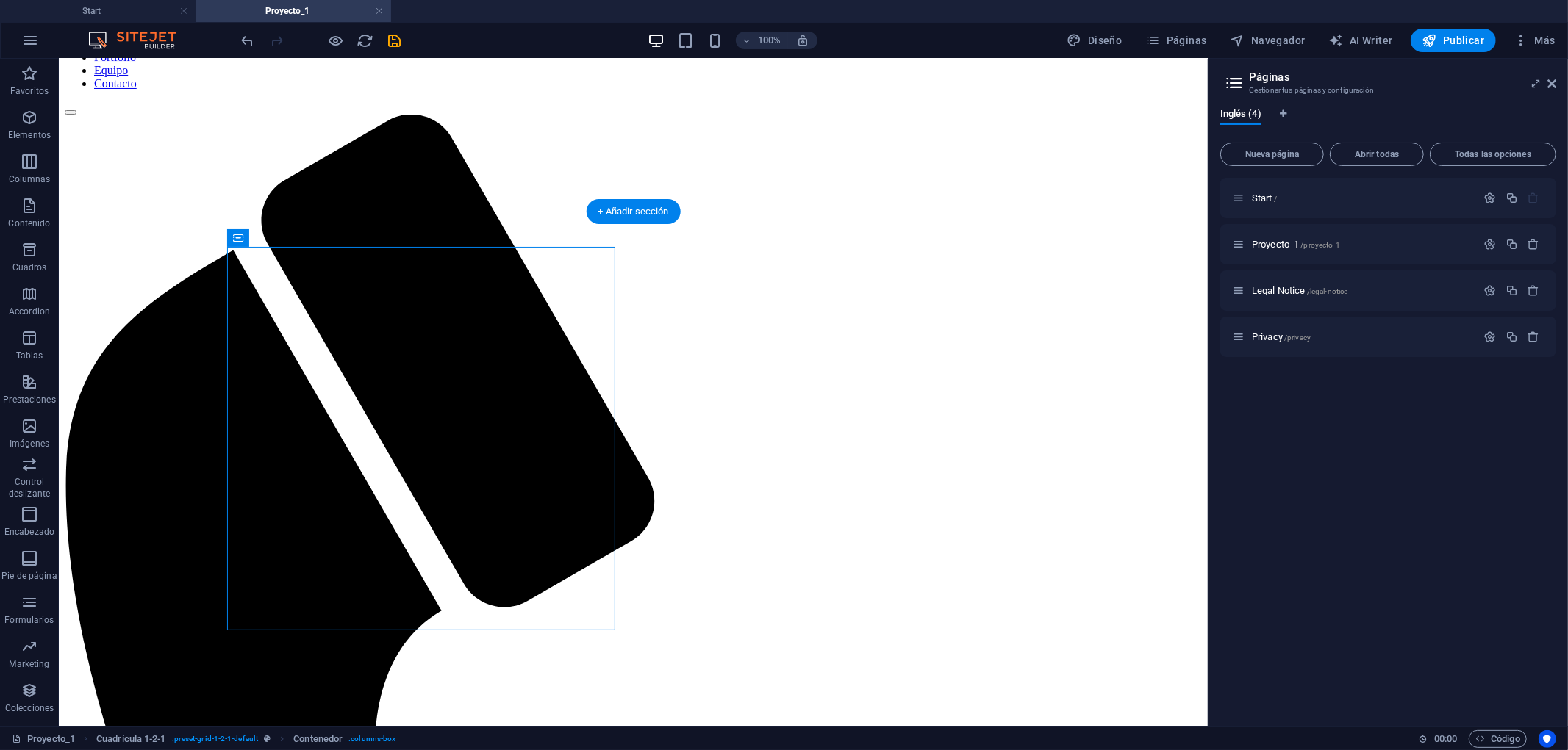
drag, startPoint x: 430, startPoint y: 290, endPoint x: 633, endPoint y: 401, distance: 231.4
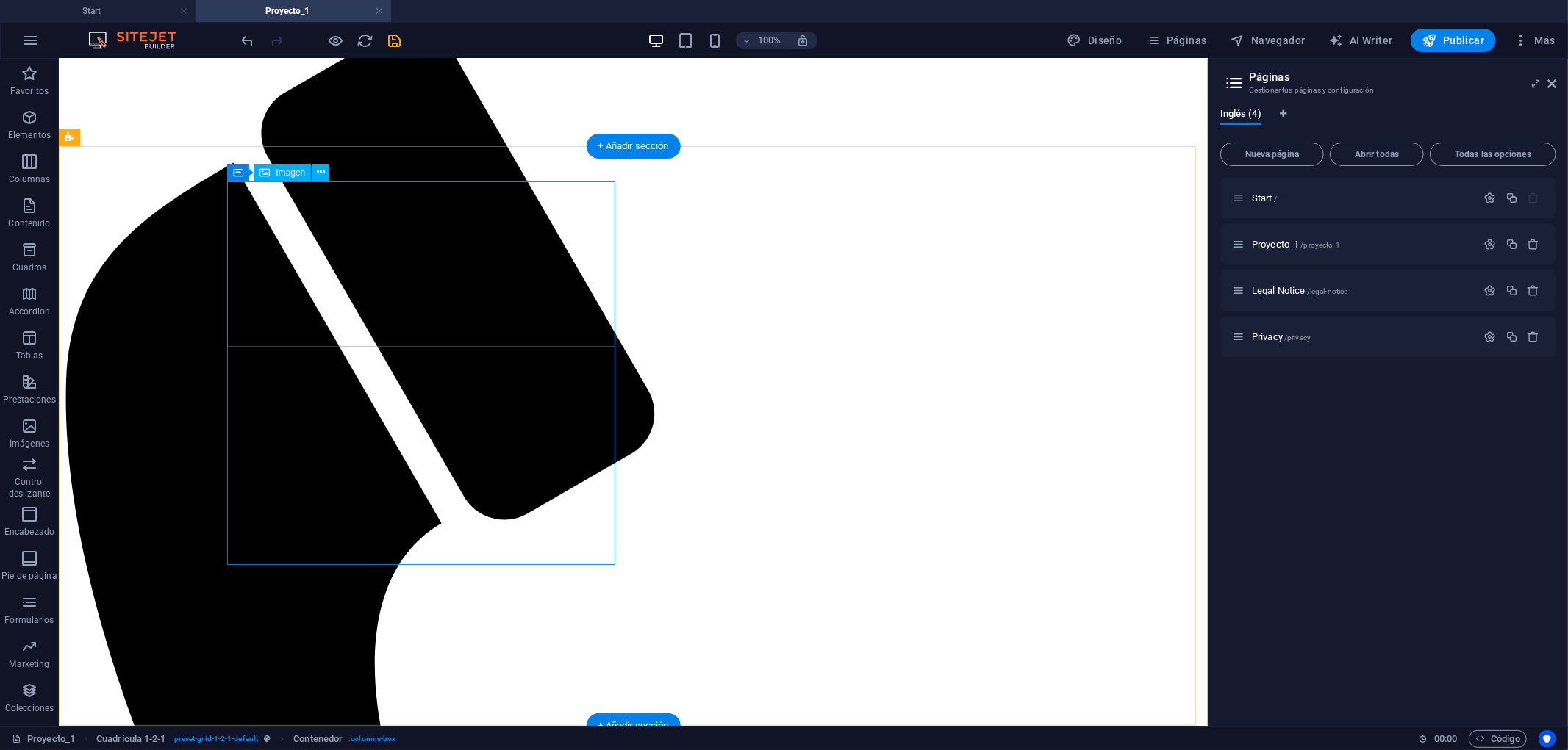
scroll to position [245, 0]
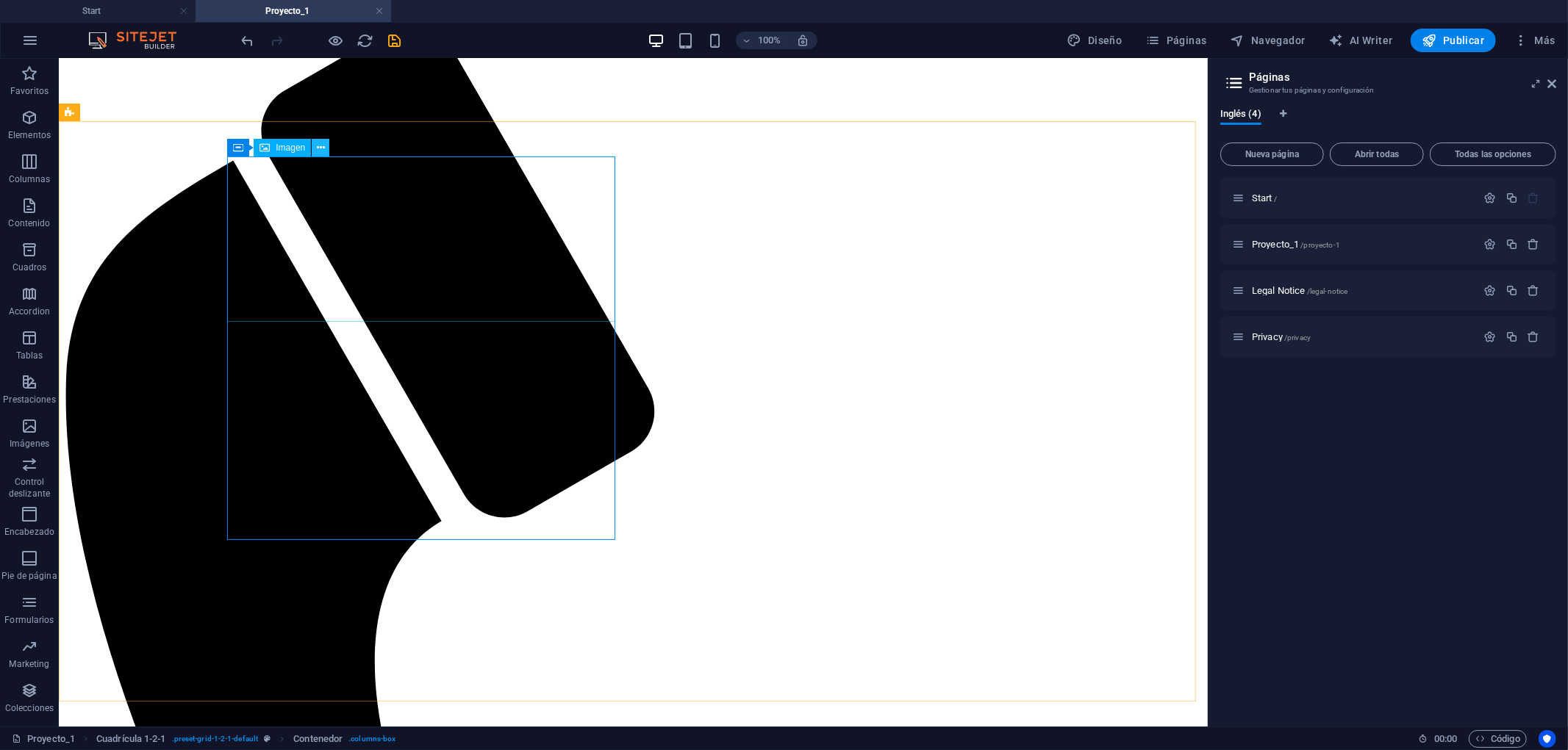
click at [317, 149] on icon at bounding box center [321, 148] width 8 height 16
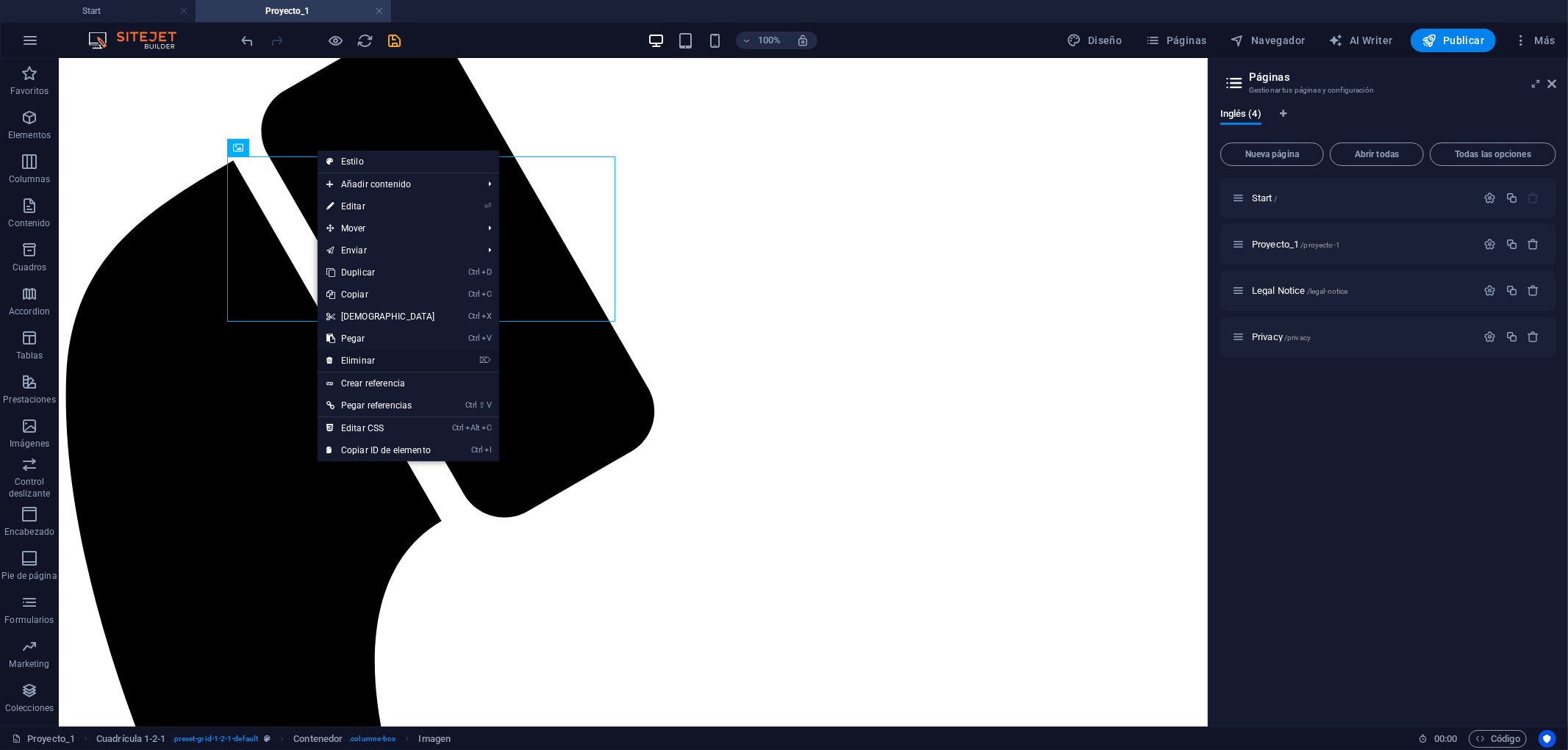
click at [376, 350] on link "⌦ Eliminar" at bounding box center [381, 361] width 127 height 22
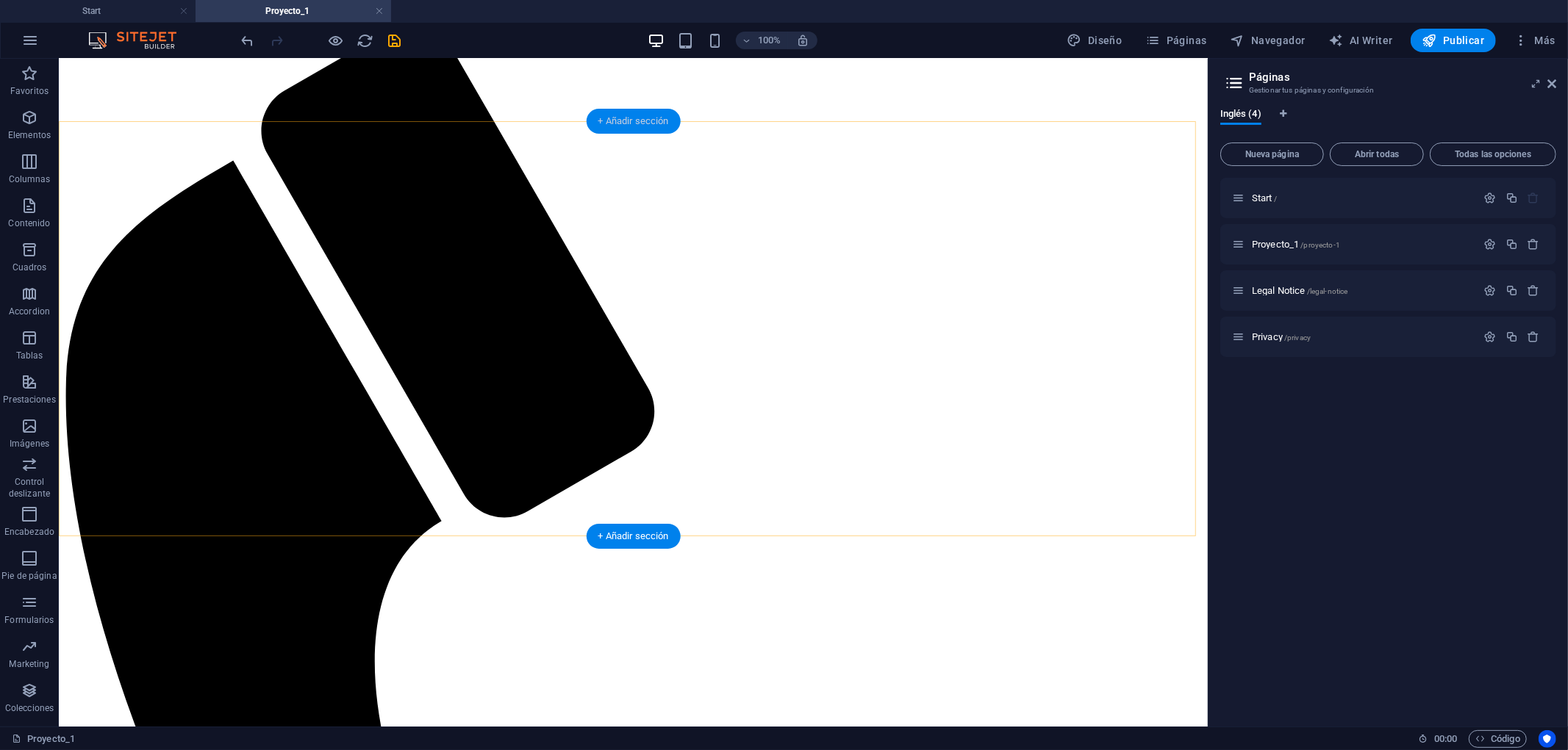
drag, startPoint x: 646, startPoint y: 126, endPoint x: 307, endPoint y: 77, distance: 342.5
click at [646, 126] on div "+ Añadir sección" at bounding box center [633, 121] width 94 height 25
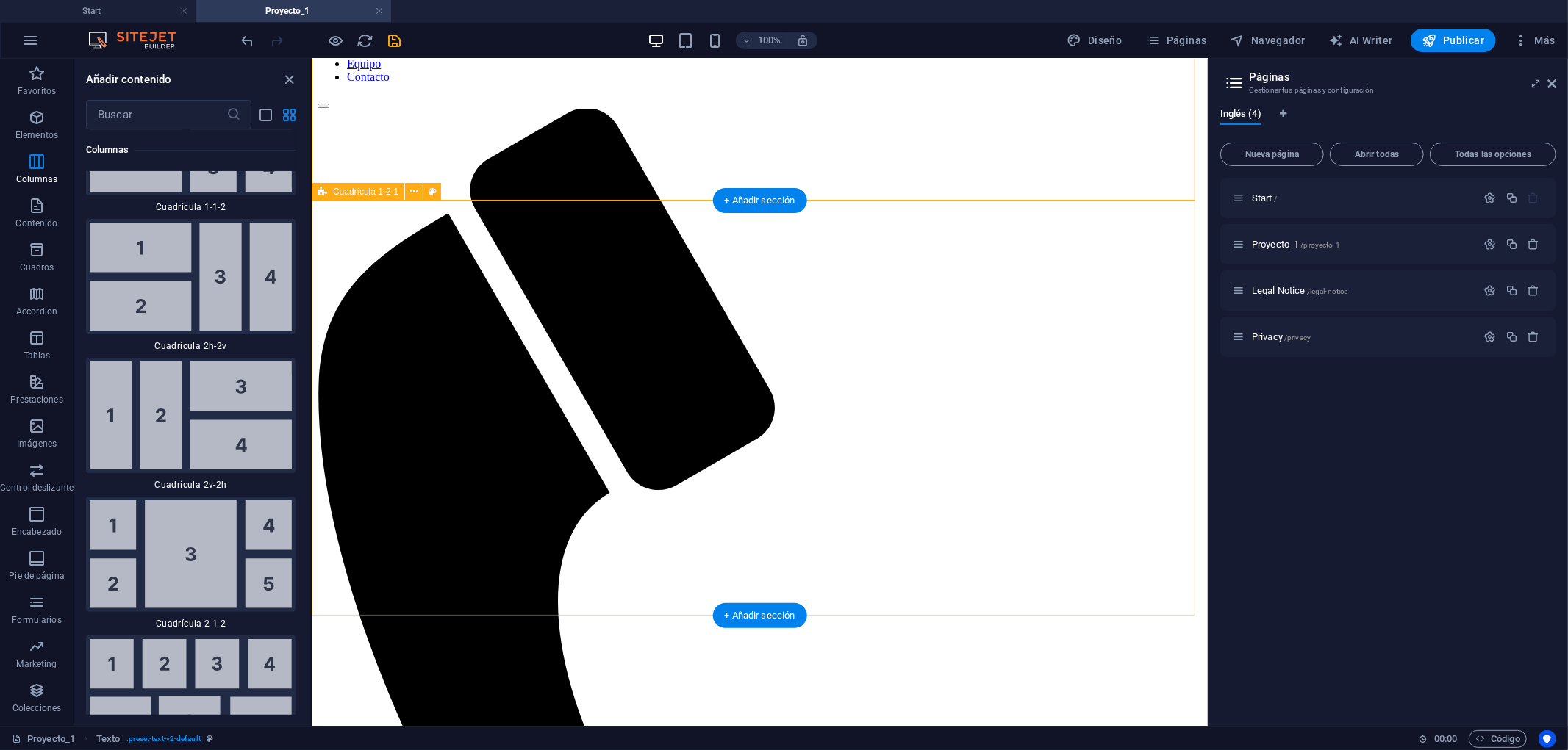
scroll to position [167, 0]
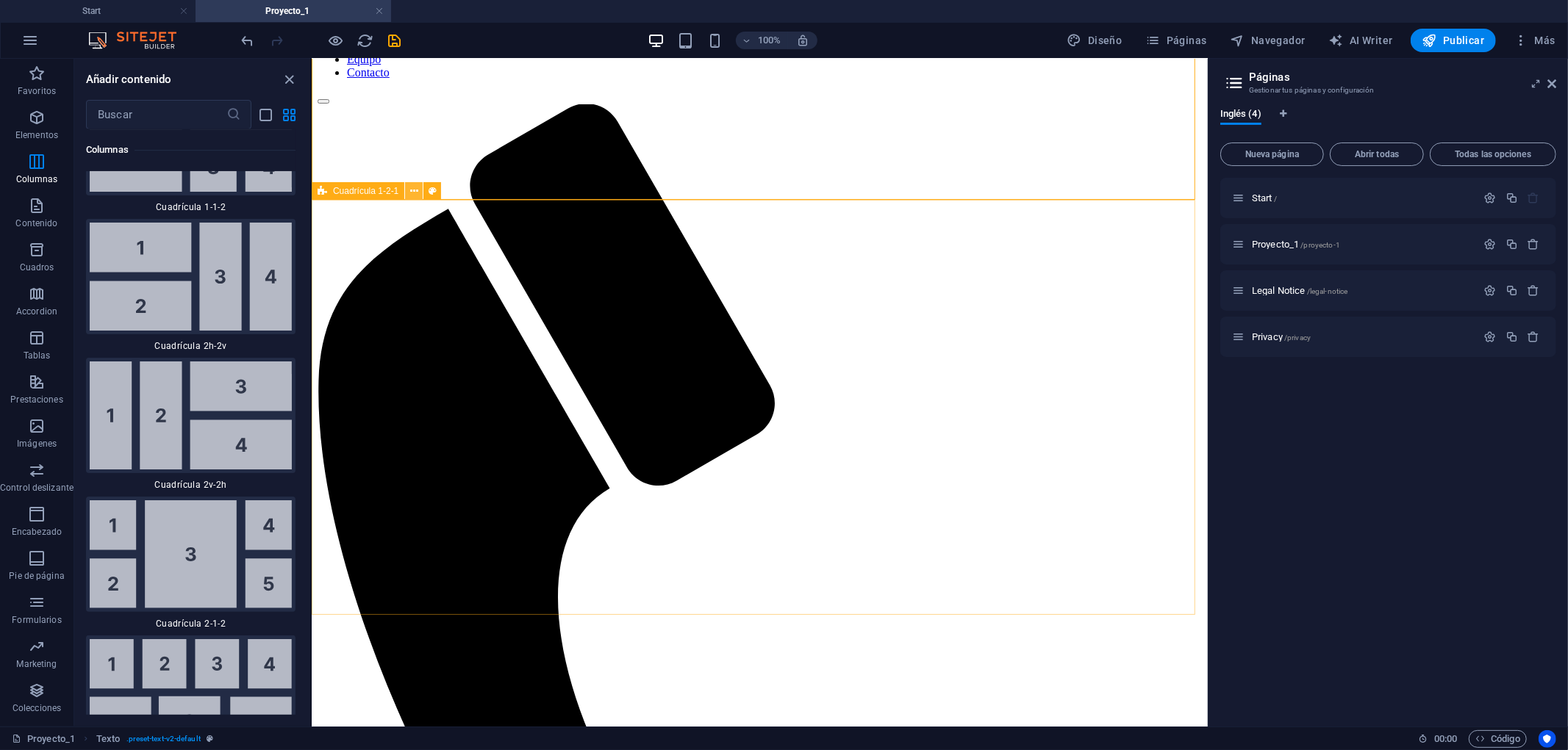
click at [412, 194] on icon at bounding box center [414, 191] width 8 height 16
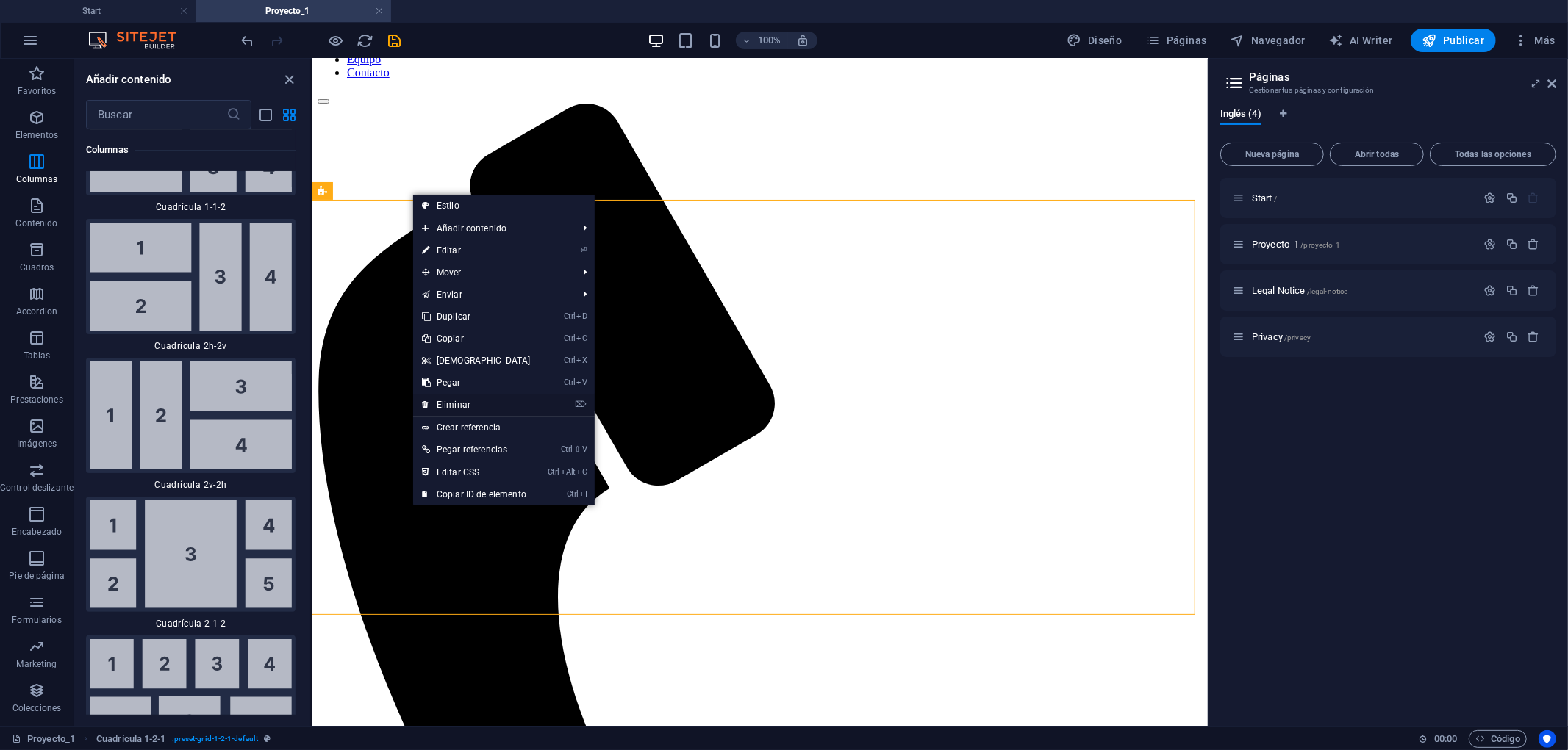
click at [461, 406] on link "⌦ Eliminar" at bounding box center [476, 405] width 127 height 22
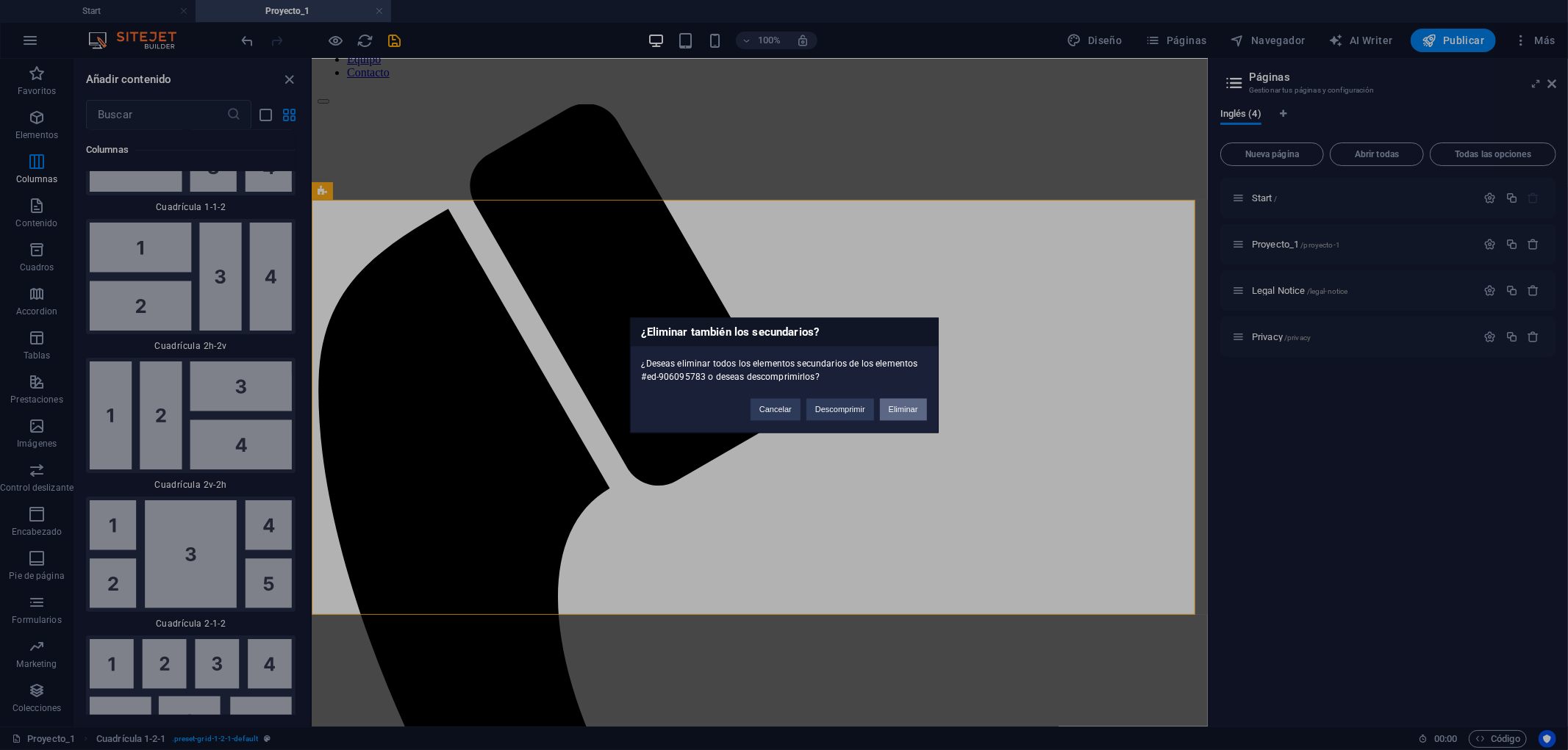
drag, startPoint x: 905, startPoint y: 411, endPoint x: 299, endPoint y: 191, distance: 644.7
click at [905, 411] on button "Eliminar" at bounding box center [903, 409] width 47 height 22
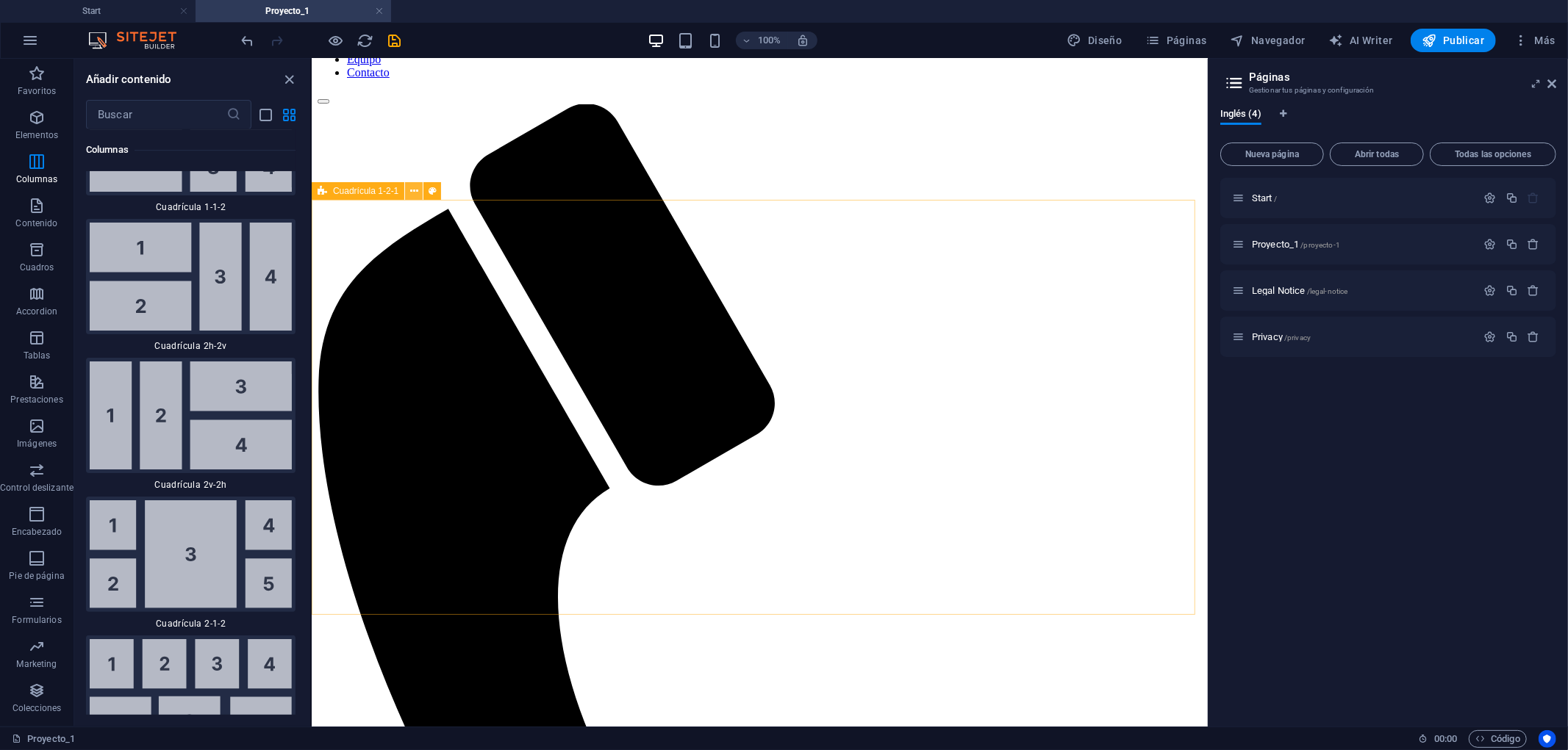
click at [415, 193] on icon at bounding box center [414, 191] width 8 height 16
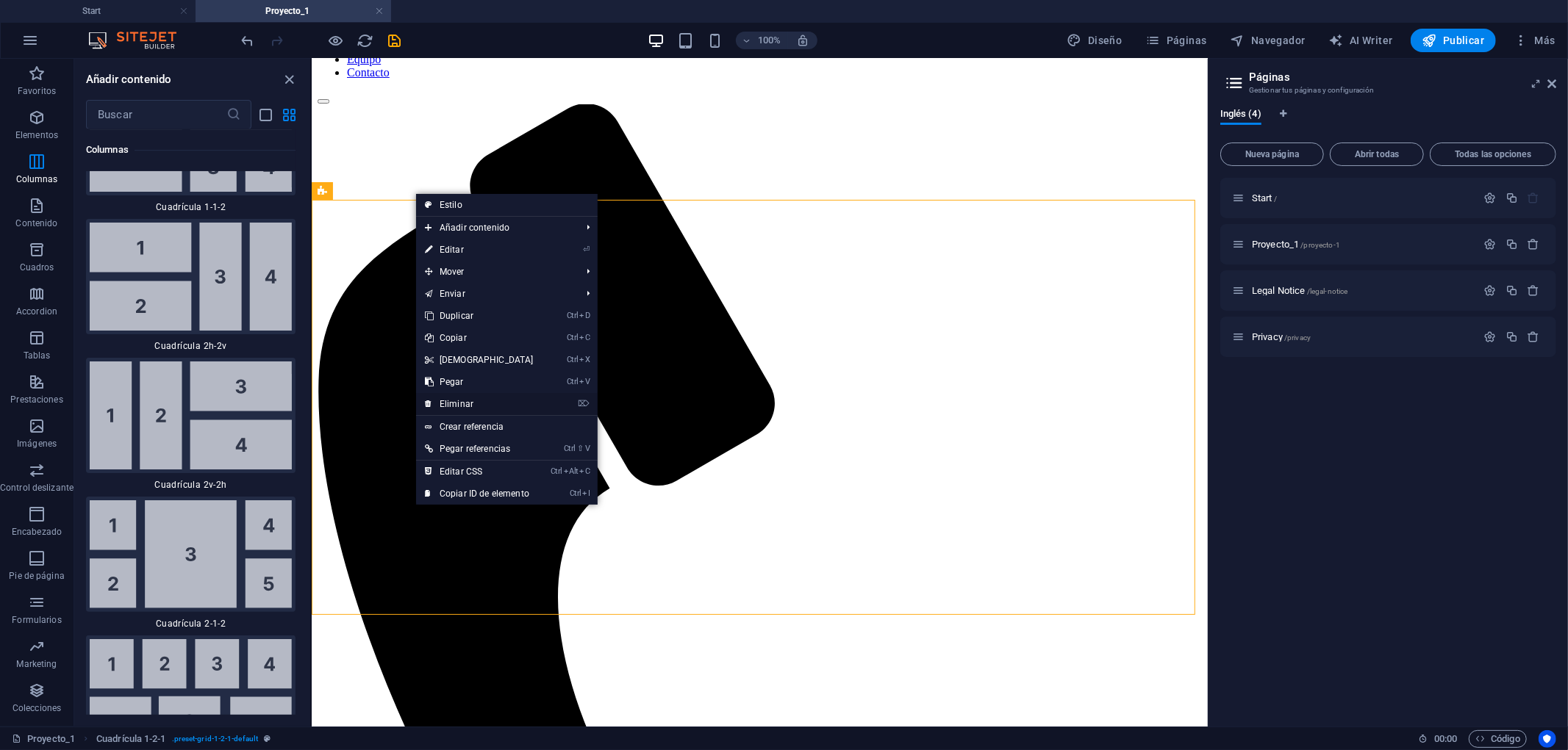
click at [485, 408] on link "⌦ Eliminar" at bounding box center [479, 404] width 127 height 22
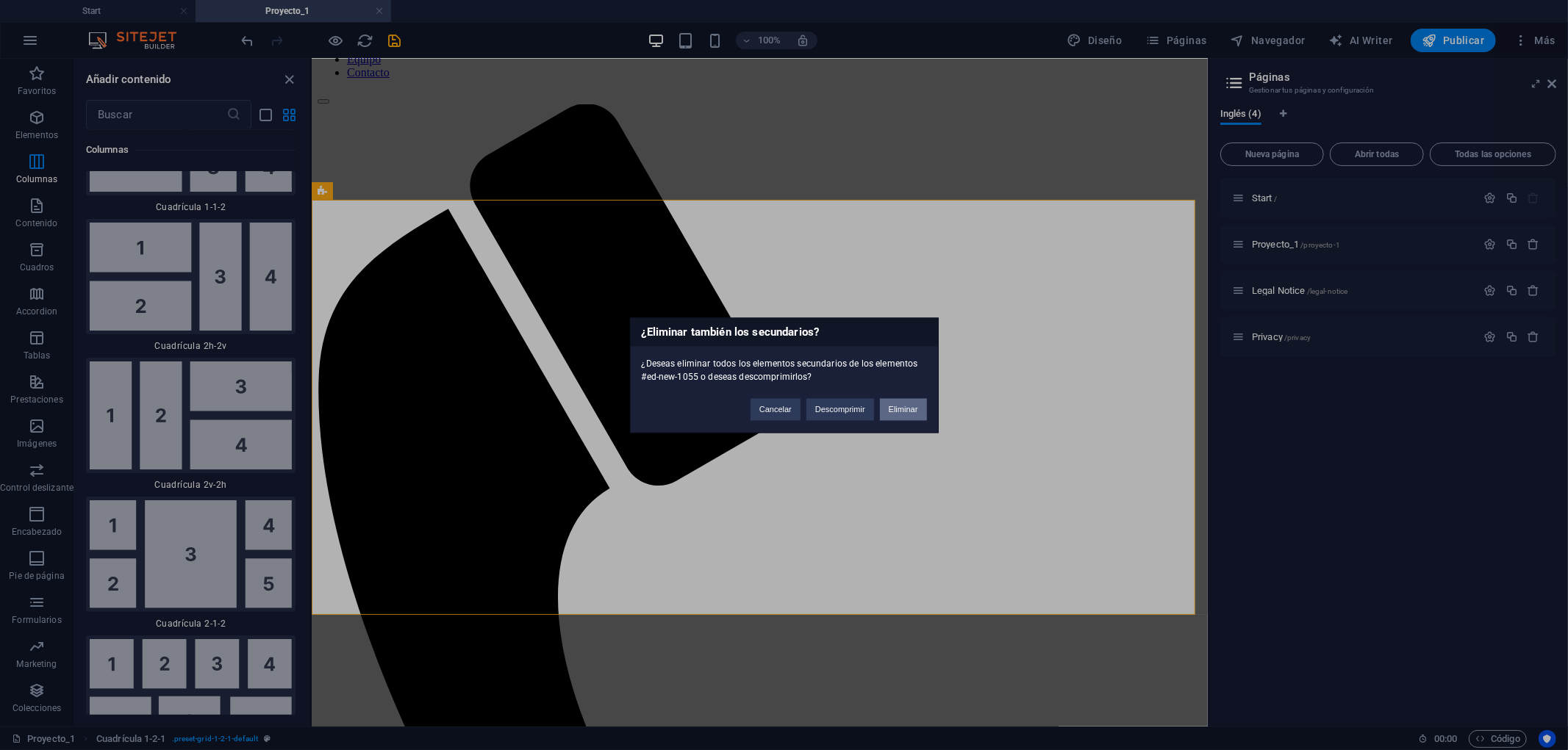
click at [899, 399] on button "Eliminar" at bounding box center [903, 409] width 47 height 22
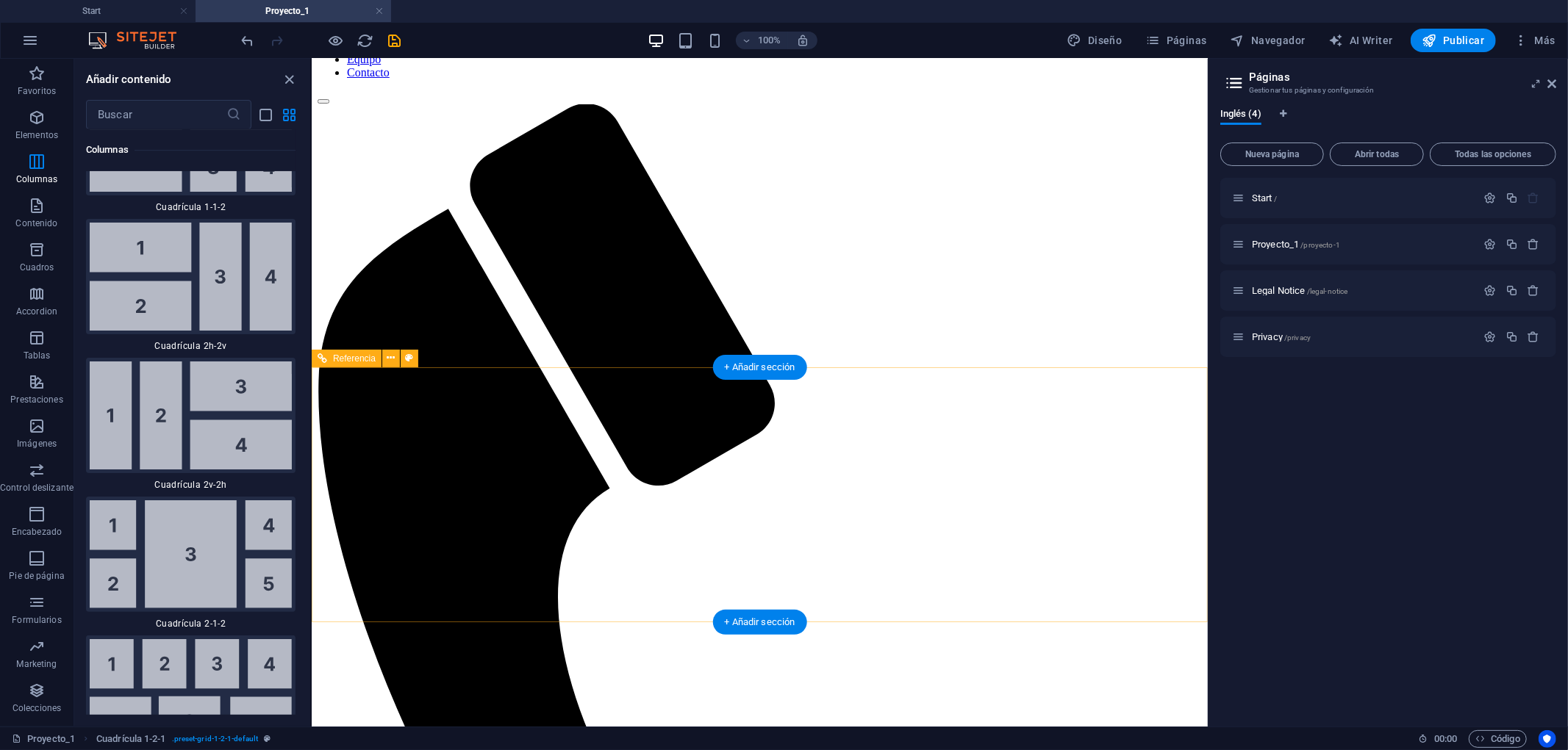
scroll to position [0, 0]
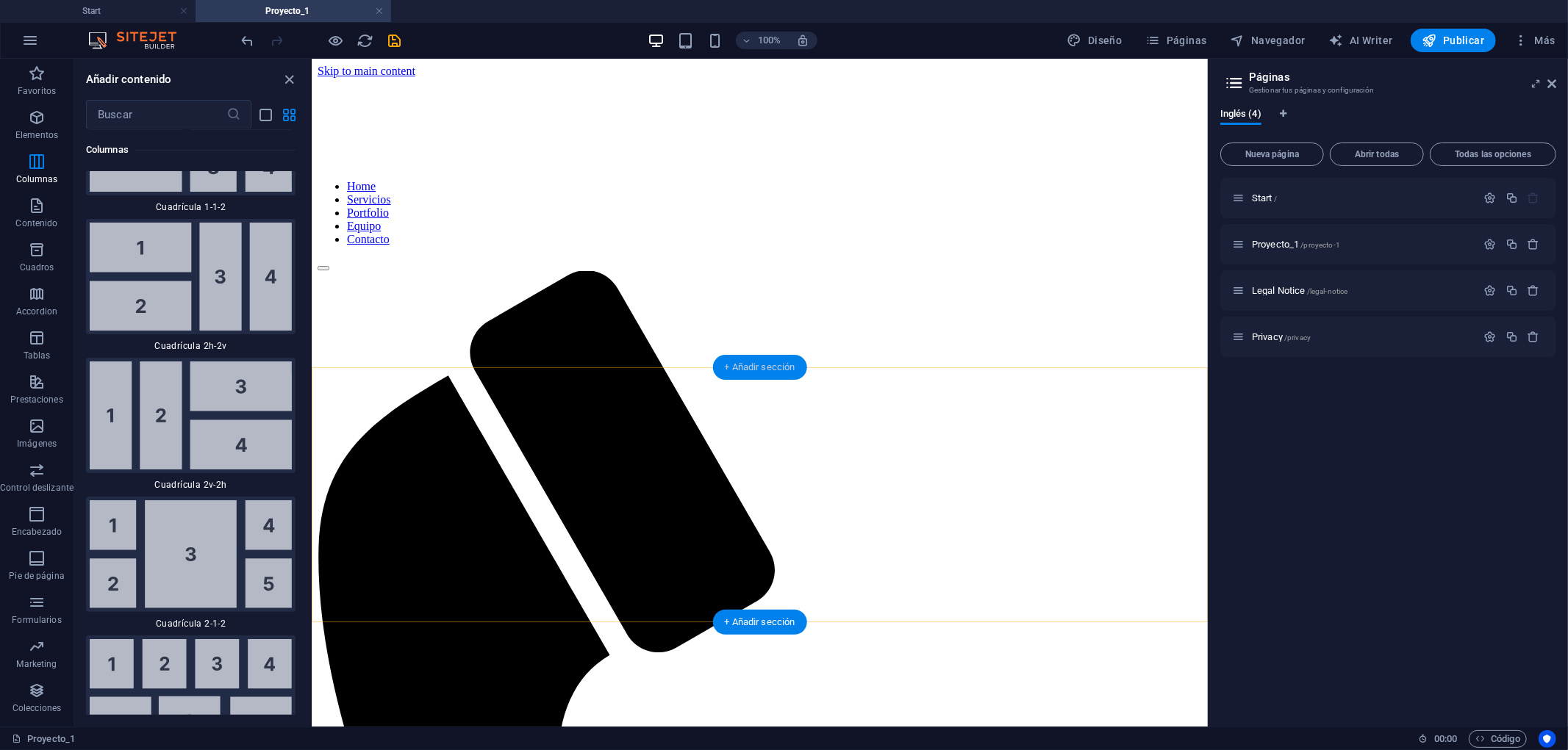
click at [755, 369] on div "+ Añadir sección" at bounding box center [759, 368] width 94 height 25
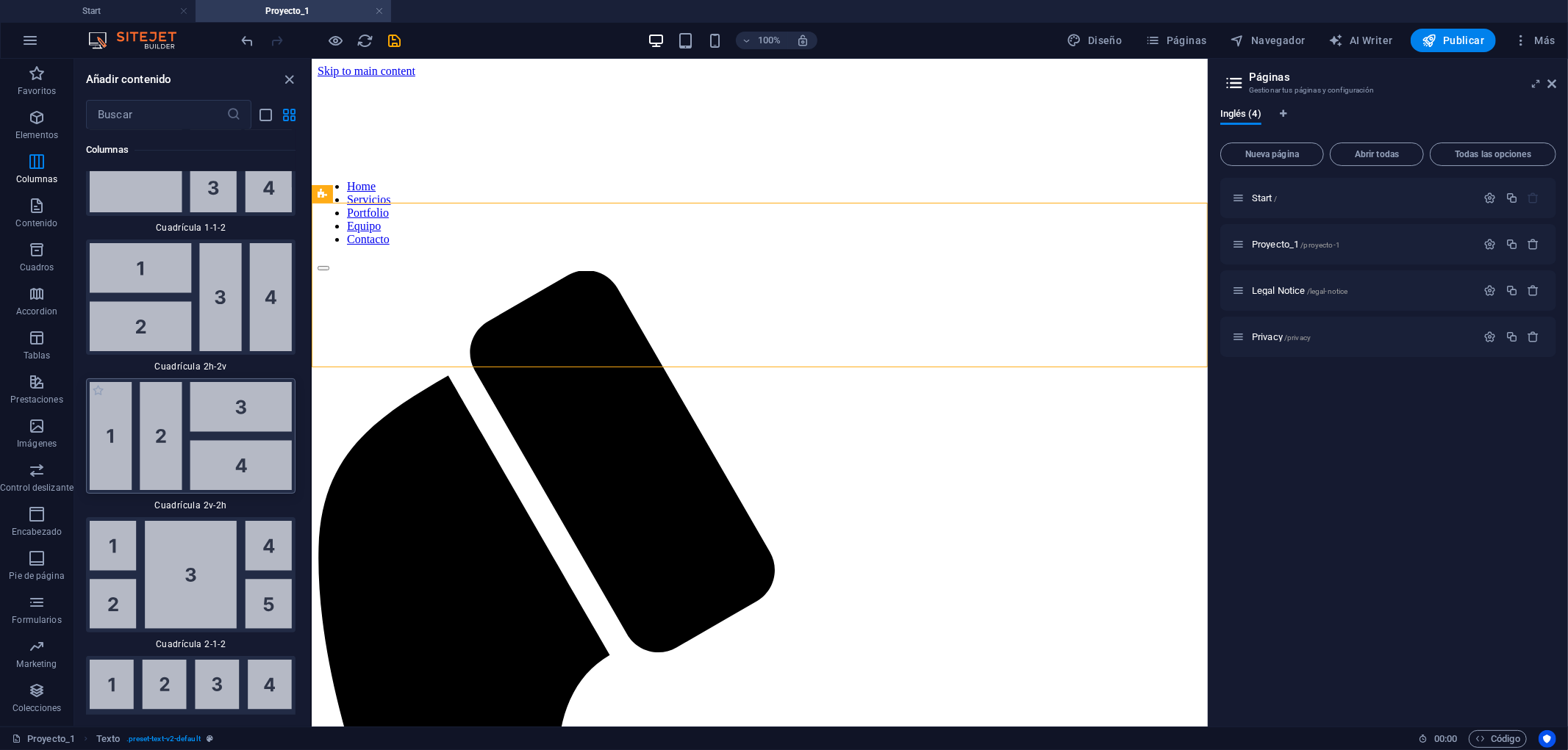
scroll to position [4326, 0]
click at [45, 427] on icon "button" at bounding box center [37, 426] width 18 height 18
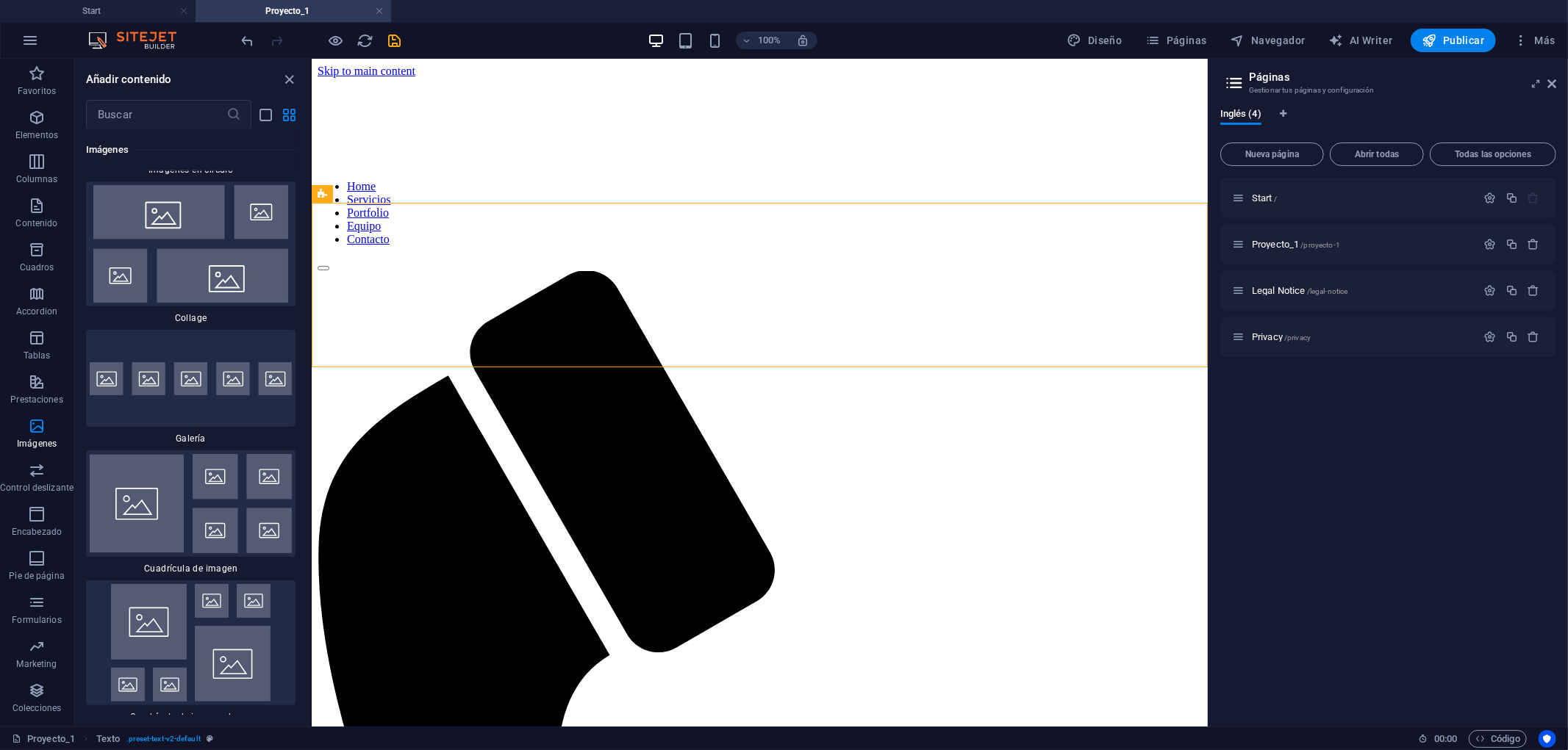
scroll to position [15009, 0]
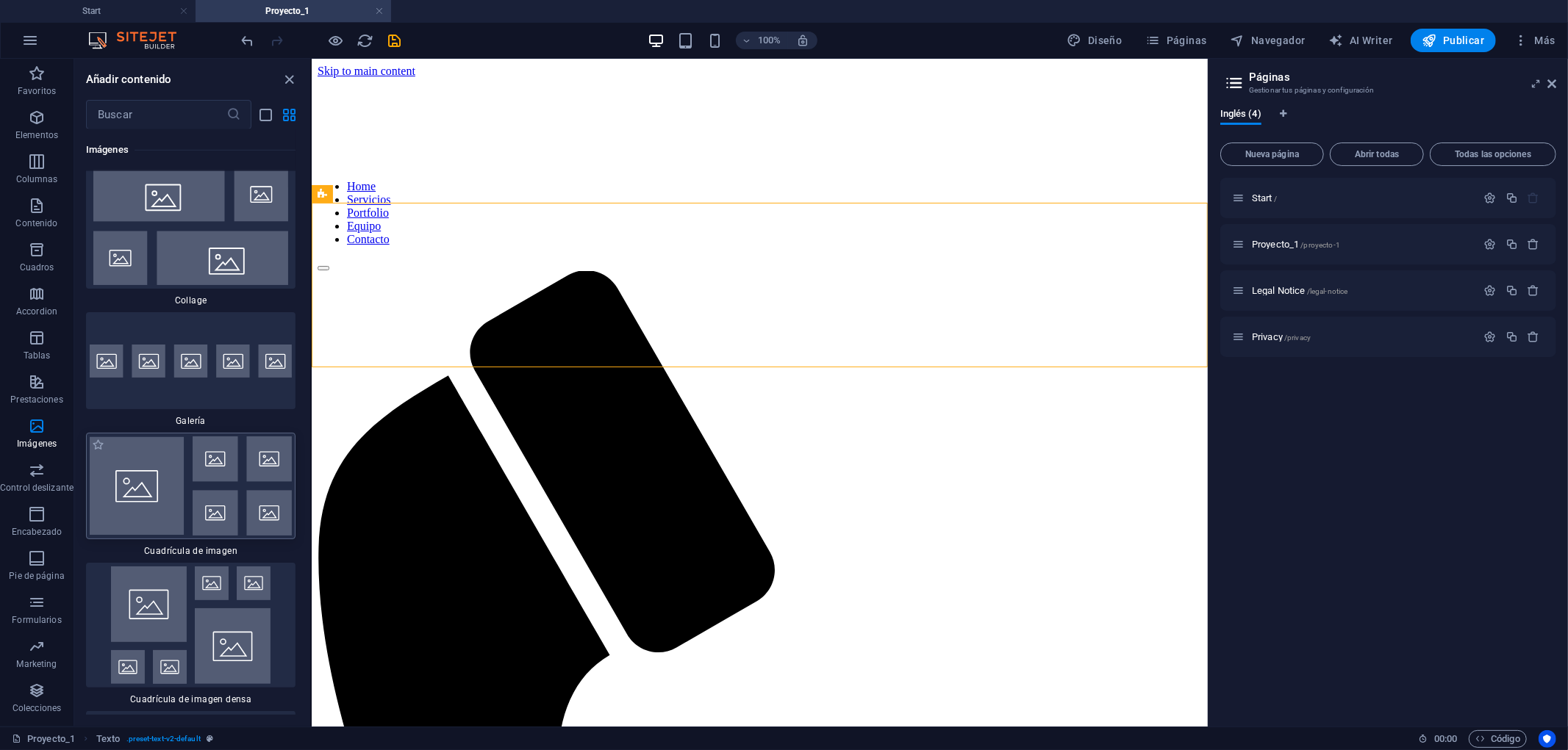
click at [157, 480] on img at bounding box center [191, 485] width 202 height 99
click at [312, 480] on div "Arrastra aquí para reemplazar el contenido existente. Si quieres crear un eleme…" at bounding box center [760, 393] width 896 height 668
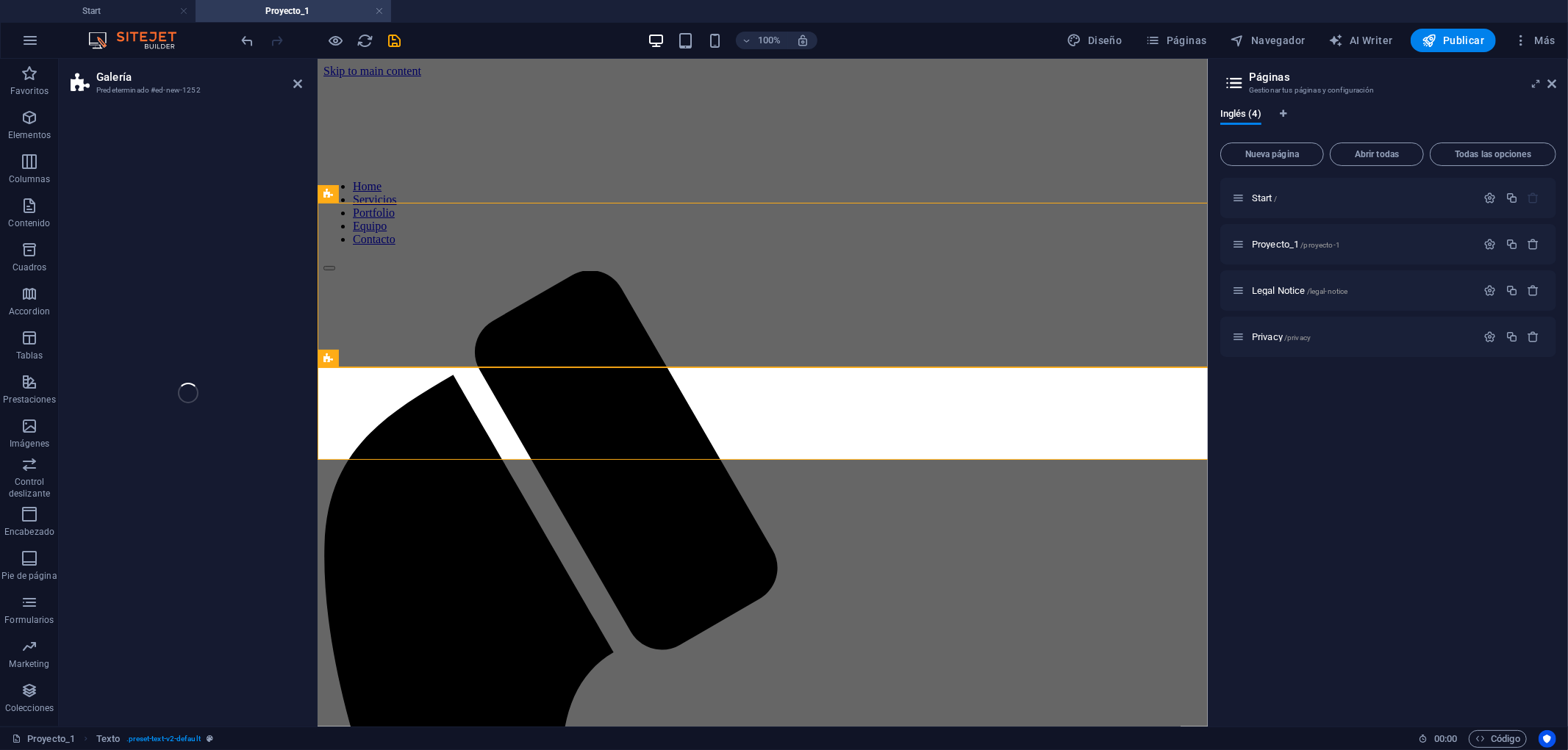
select select "rem"
select select "preset-gallery-v3-grid"
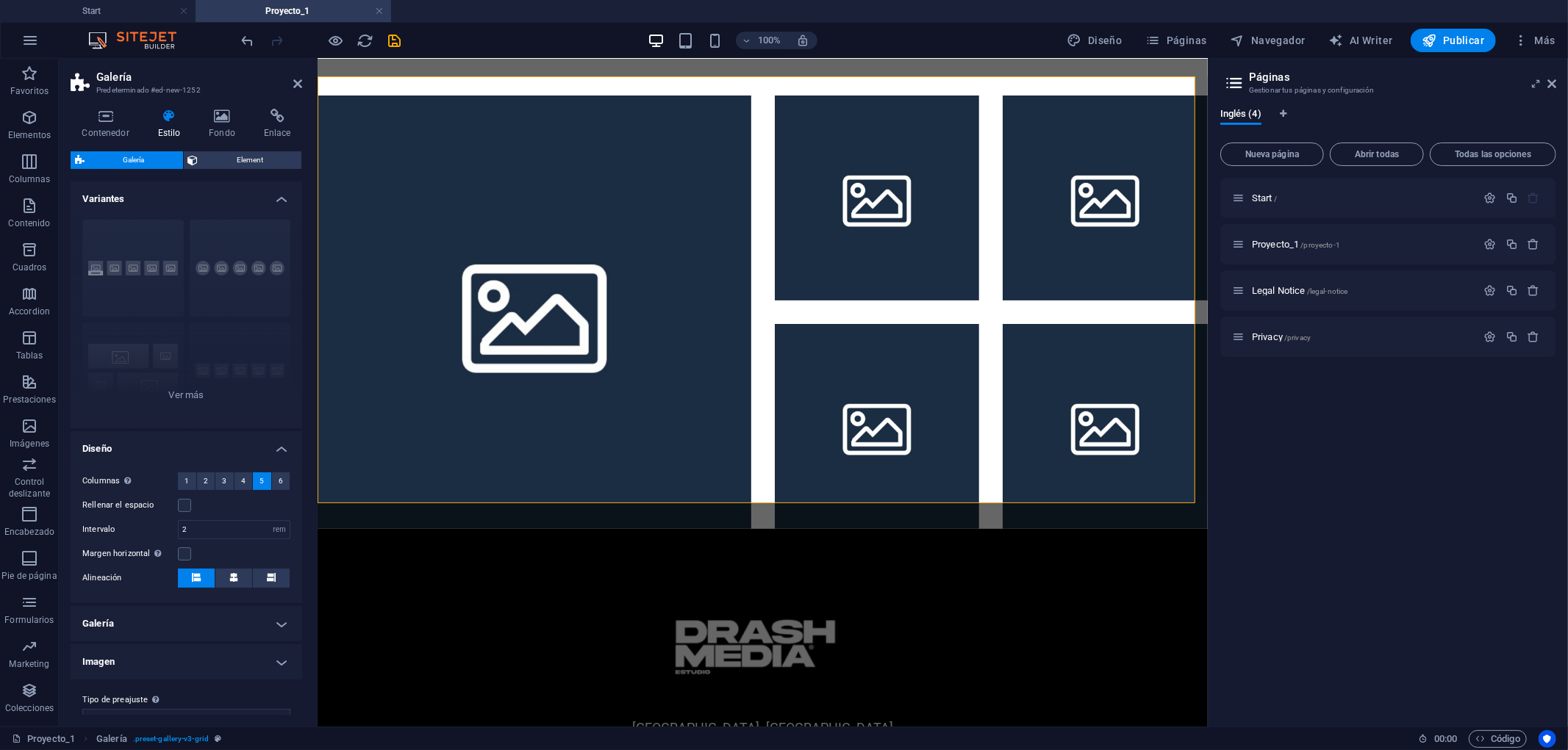
scroll to position [22, 0]
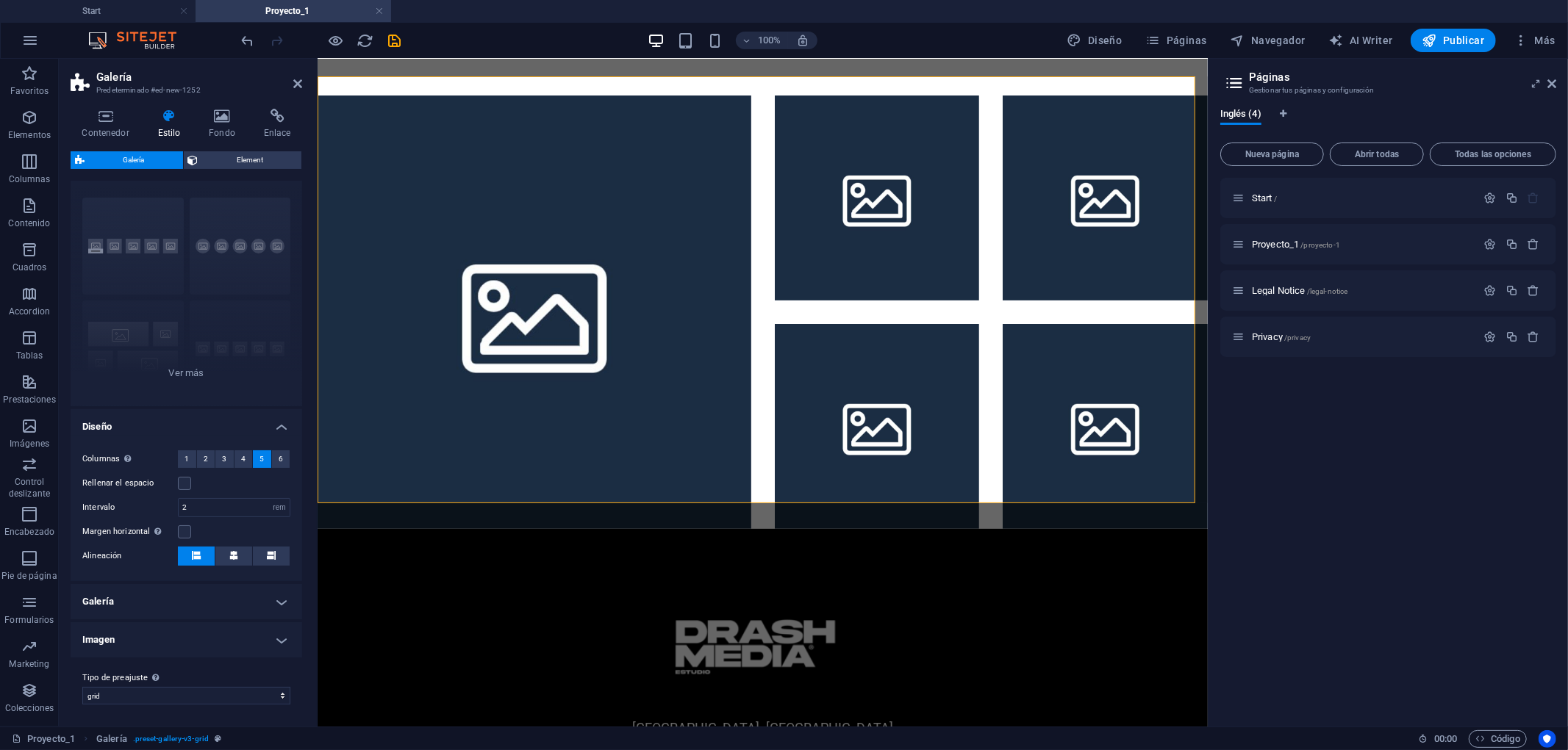
click at [250, 597] on h4 "Galería" at bounding box center [186, 601] width 232 height 35
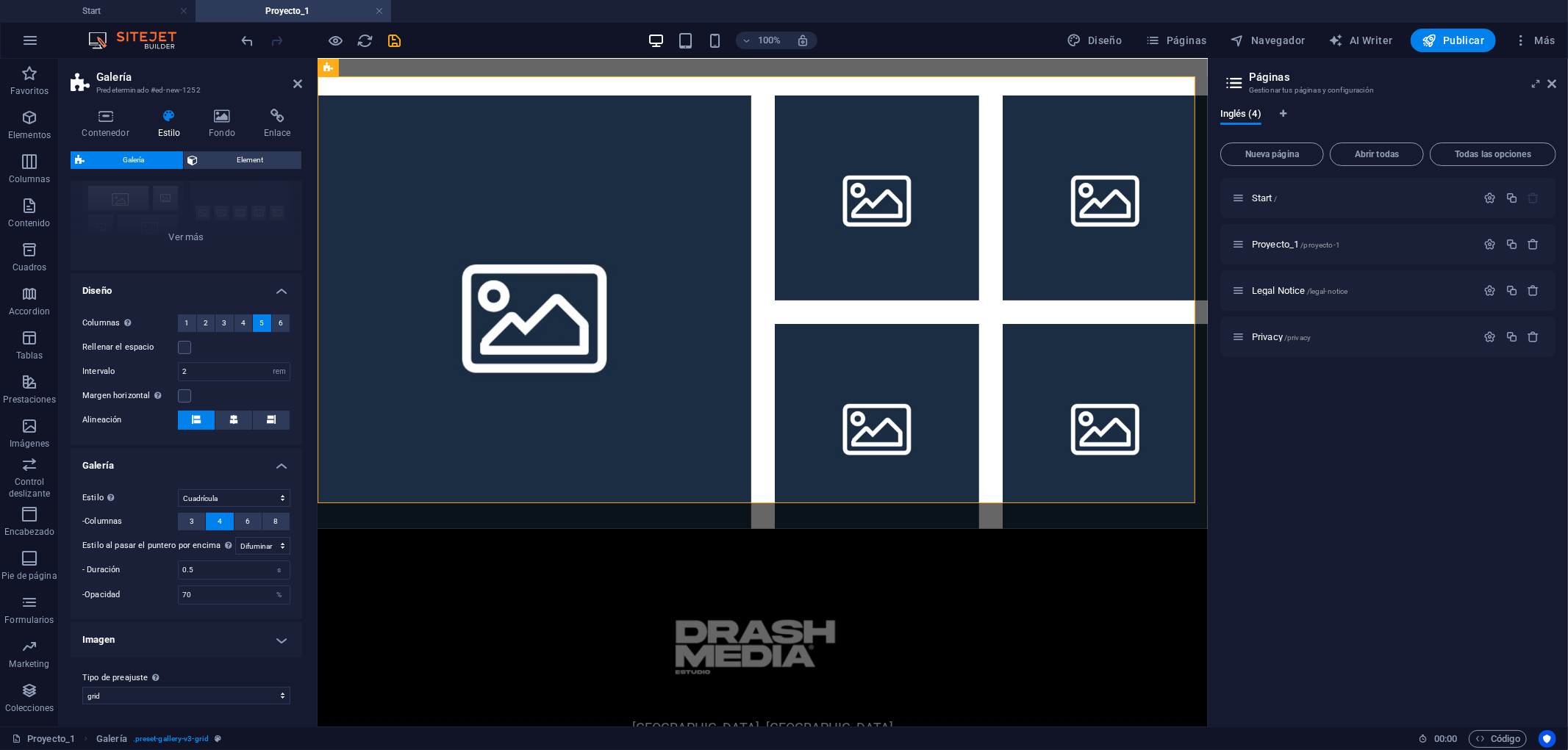
click at [232, 636] on h4 "Imagen" at bounding box center [186, 639] width 232 height 35
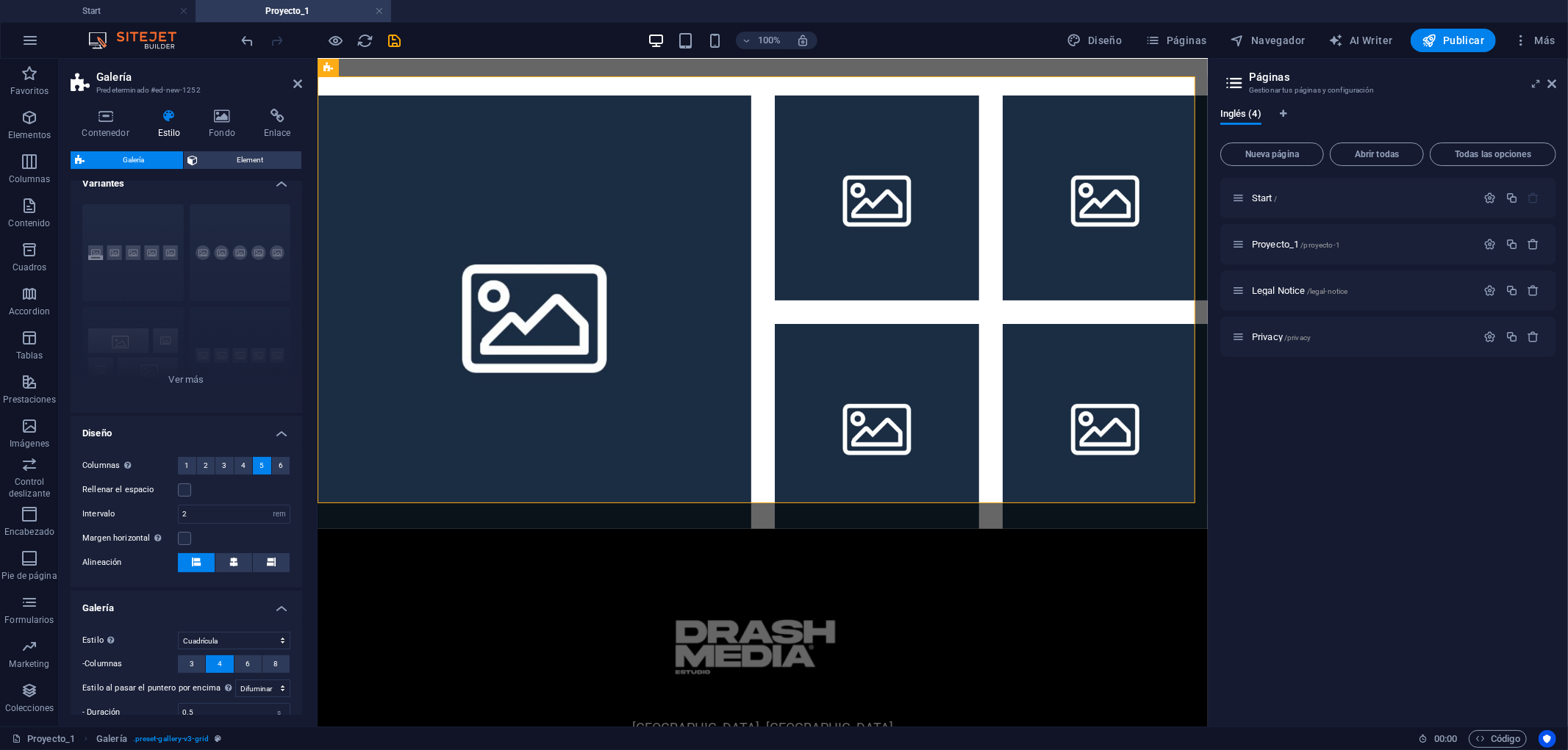
scroll to position [0, 0]
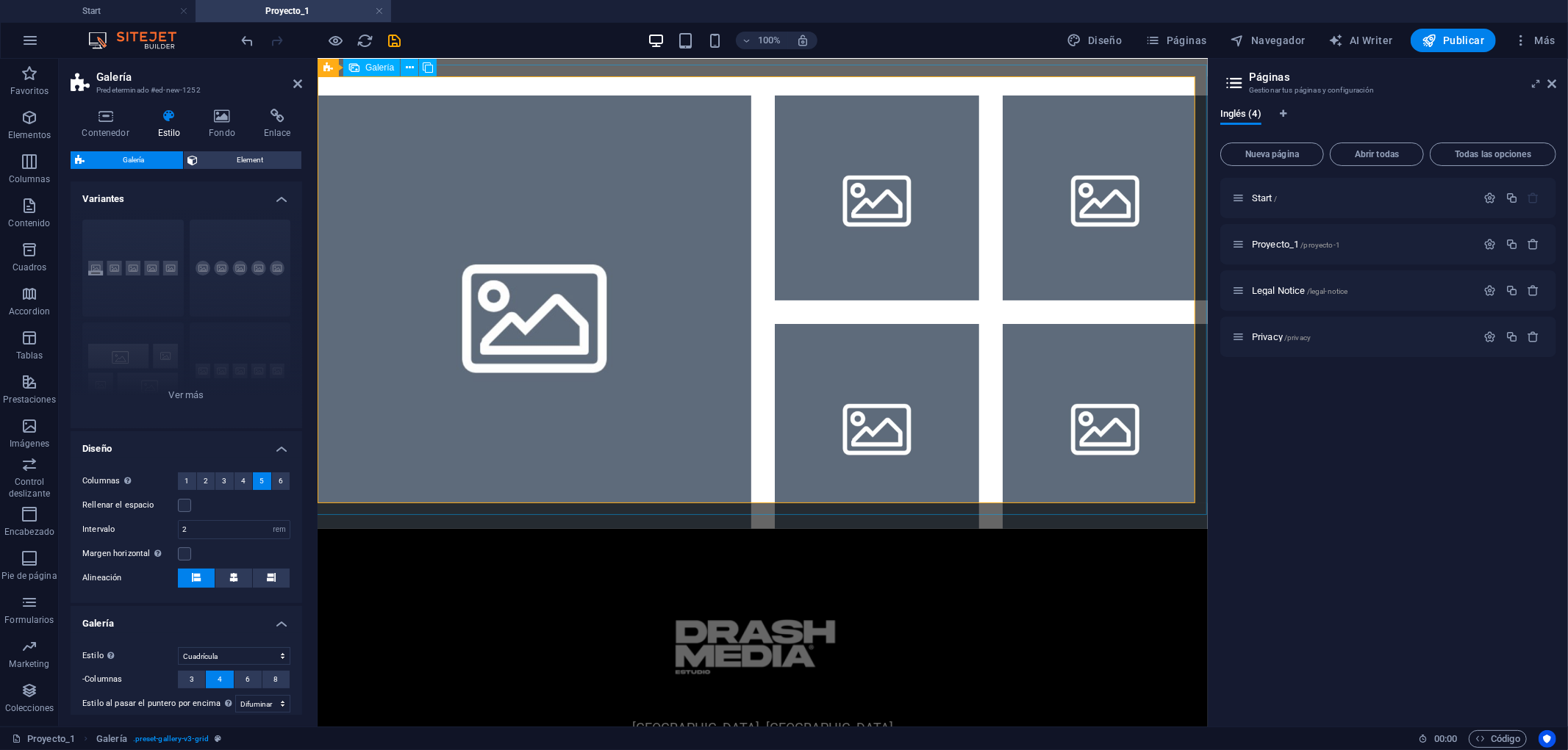
click at [497, 368] on li at bounding box center [533, 311] width 433 height 433
click at [448, 176] on li at bounding box center [533, 311] width 433 height 433
select select "4"
select select "px"
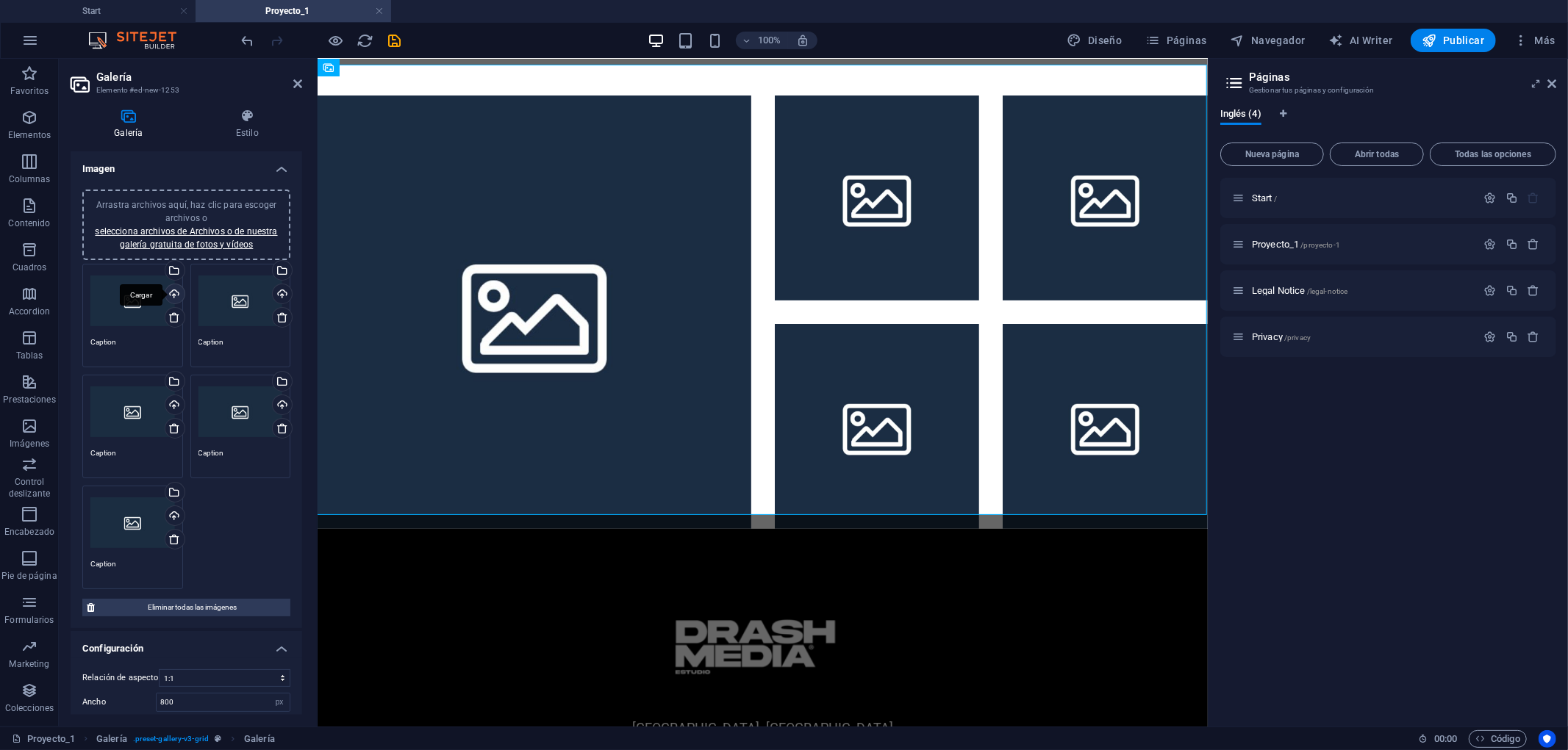
click at [170, 291] on div "Cargar" at bounding box center [173, 295] width 22 height 22
click at [171, 268] on div "Selecciona archivos del administrador de archivos, de la galería de fotos o car…" at bounding box center [173, 272] width 22 height 22
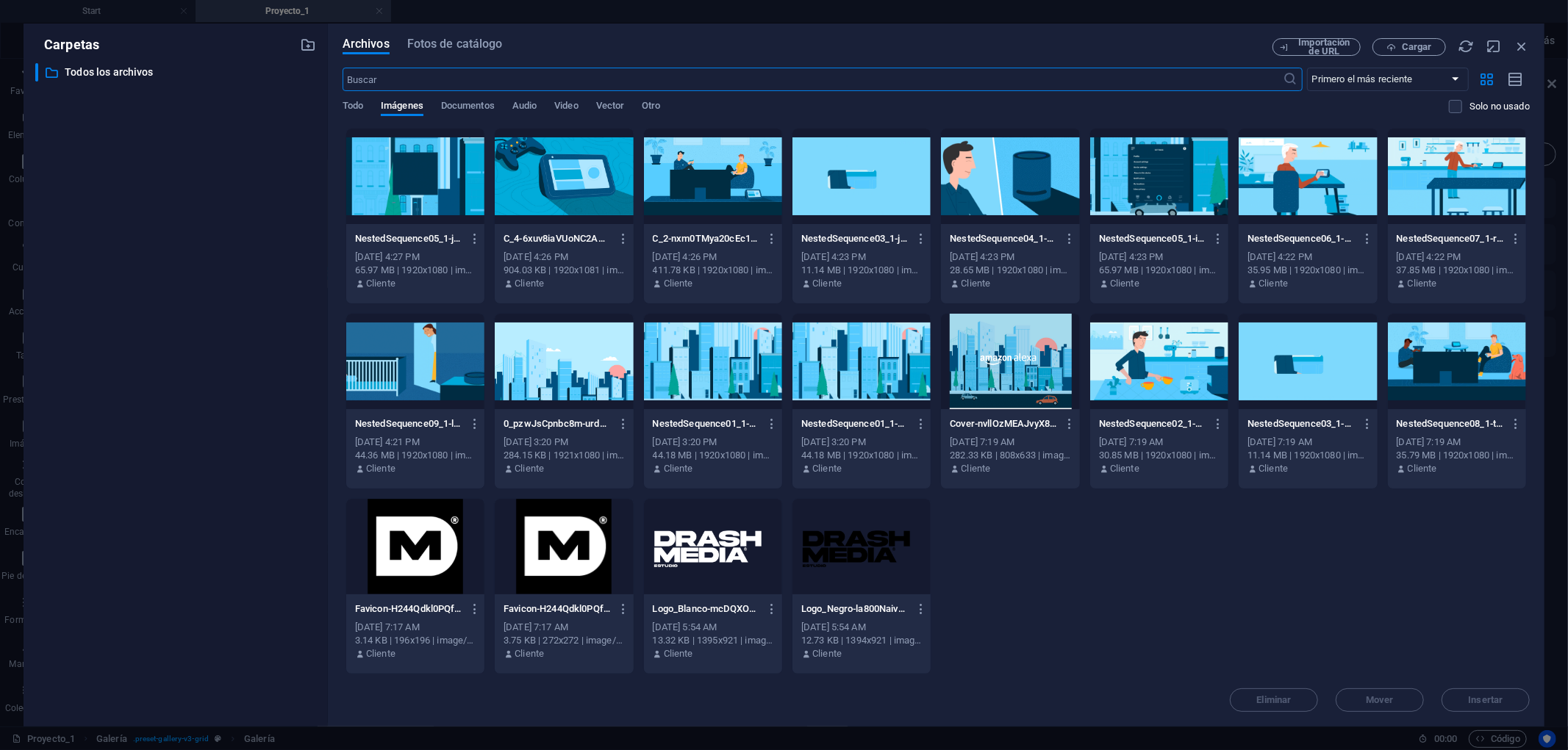
click at [450, 187] on div at bounding box center [415, 176] width 138 height 95
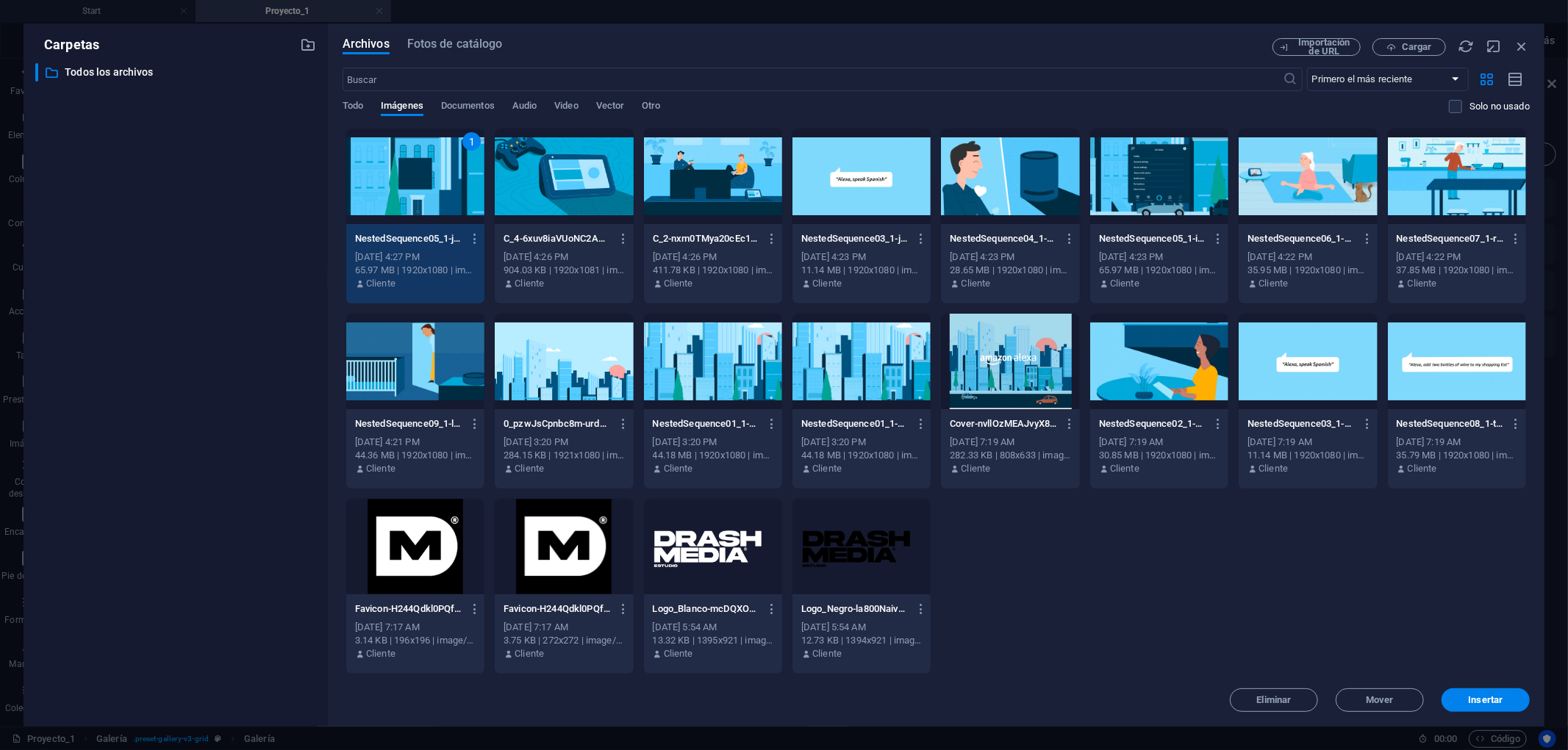
click at [592, 204] on div at bounding box center [564, 176] width 138 height 95
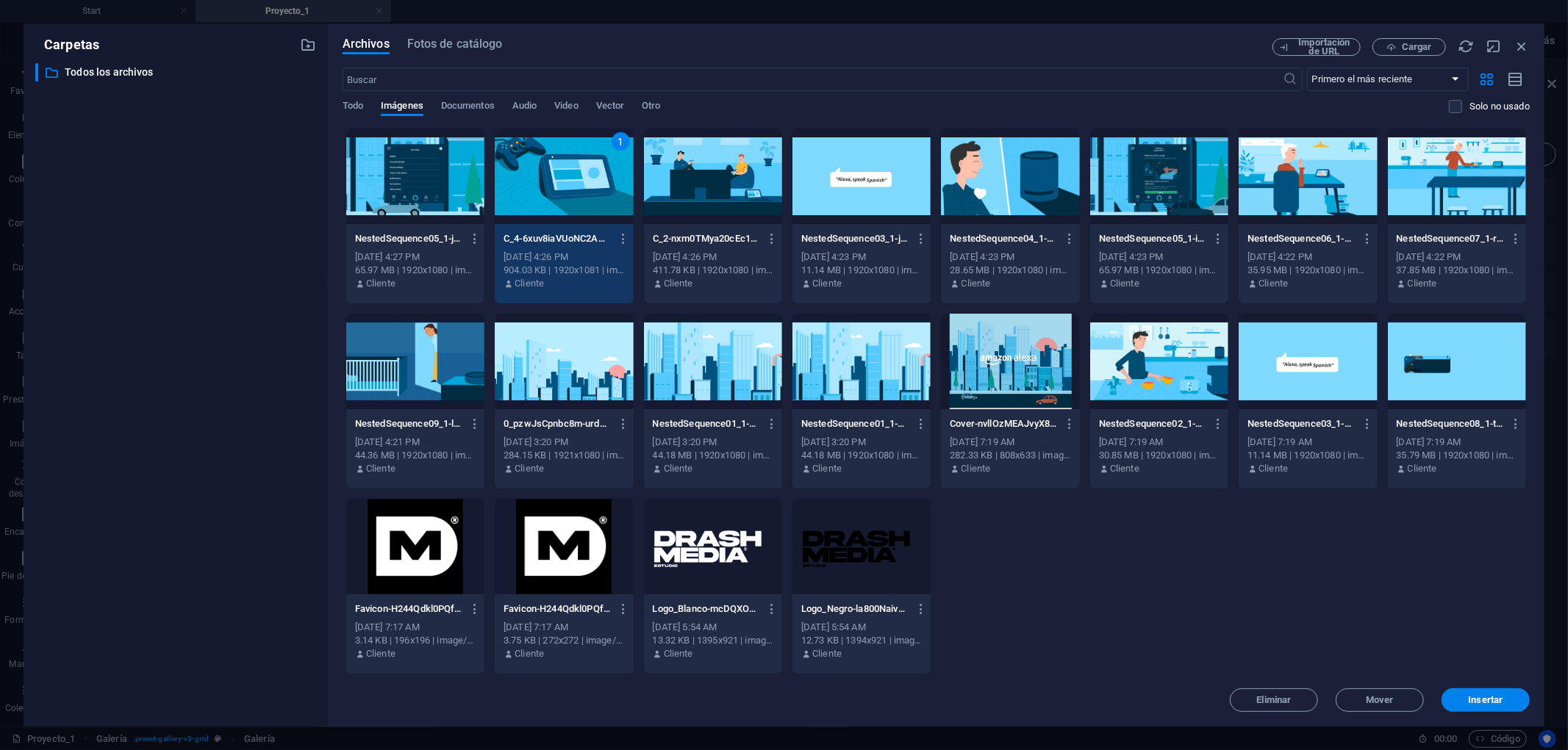
click at [561, 382] on div at bounding box center [564, 361] width 138 height 95
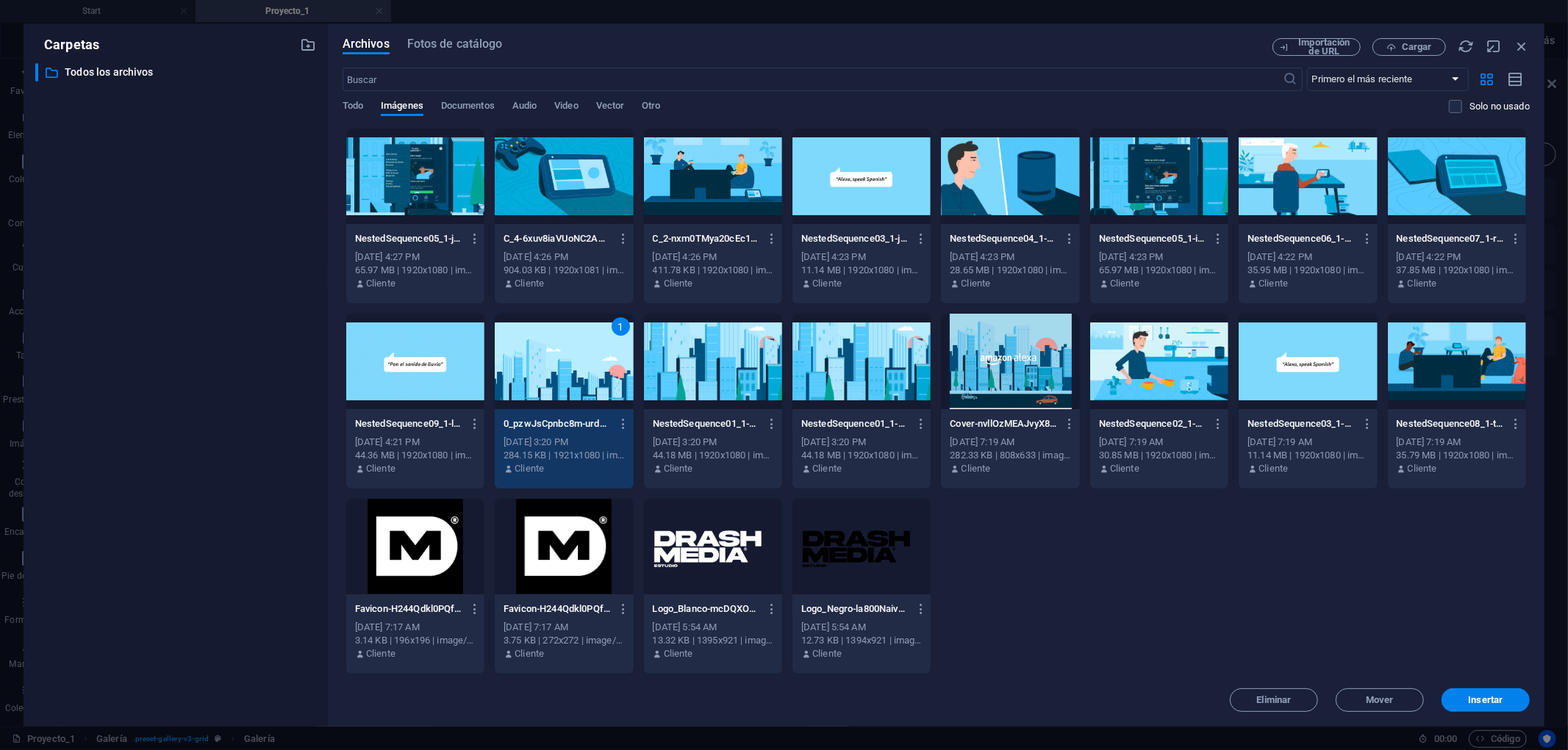
click at [563, 389] on div "1" at bounding box center [564, 361] width 138 height 95
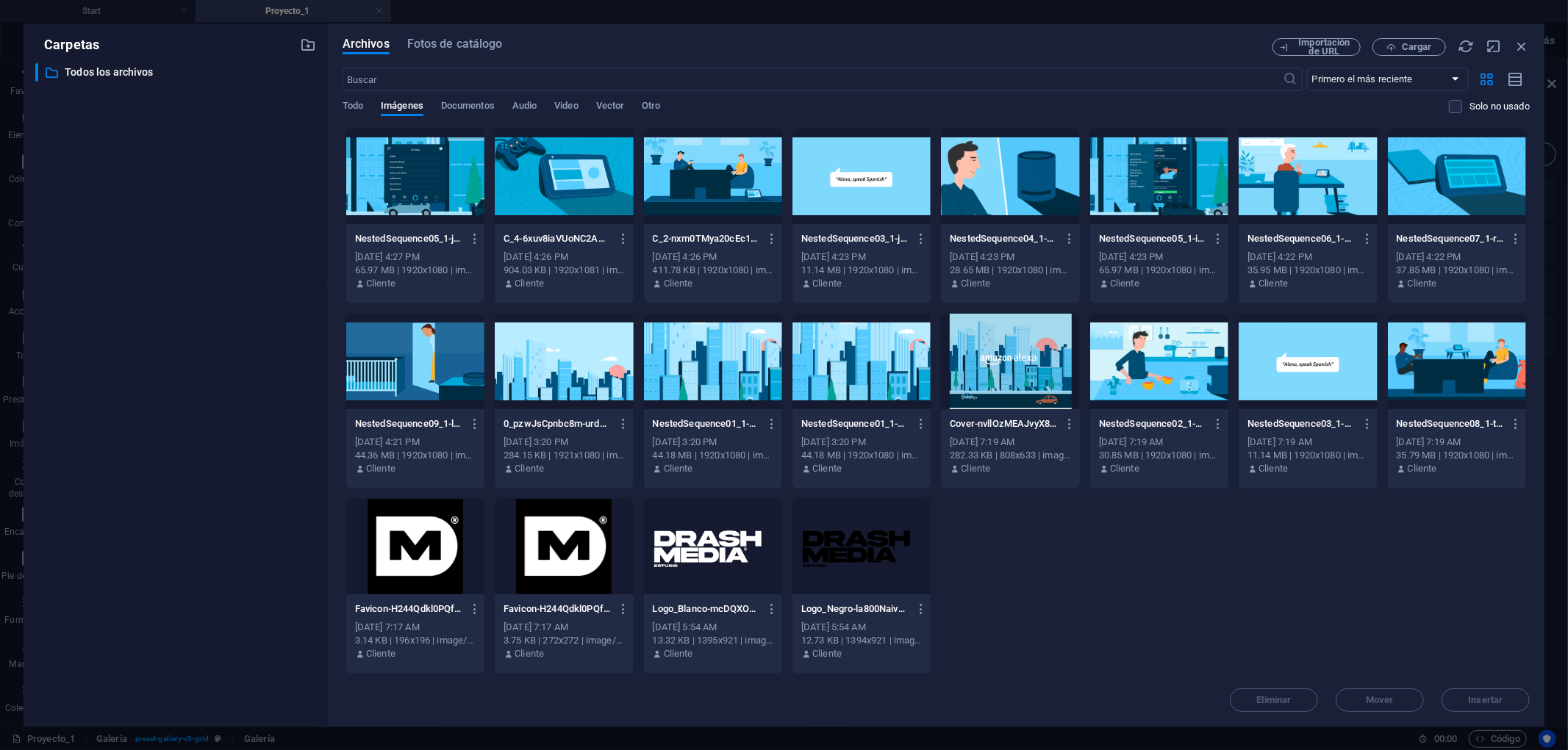
click at [754, 386] on div at bounding box center [713, 361] width 138 height 95
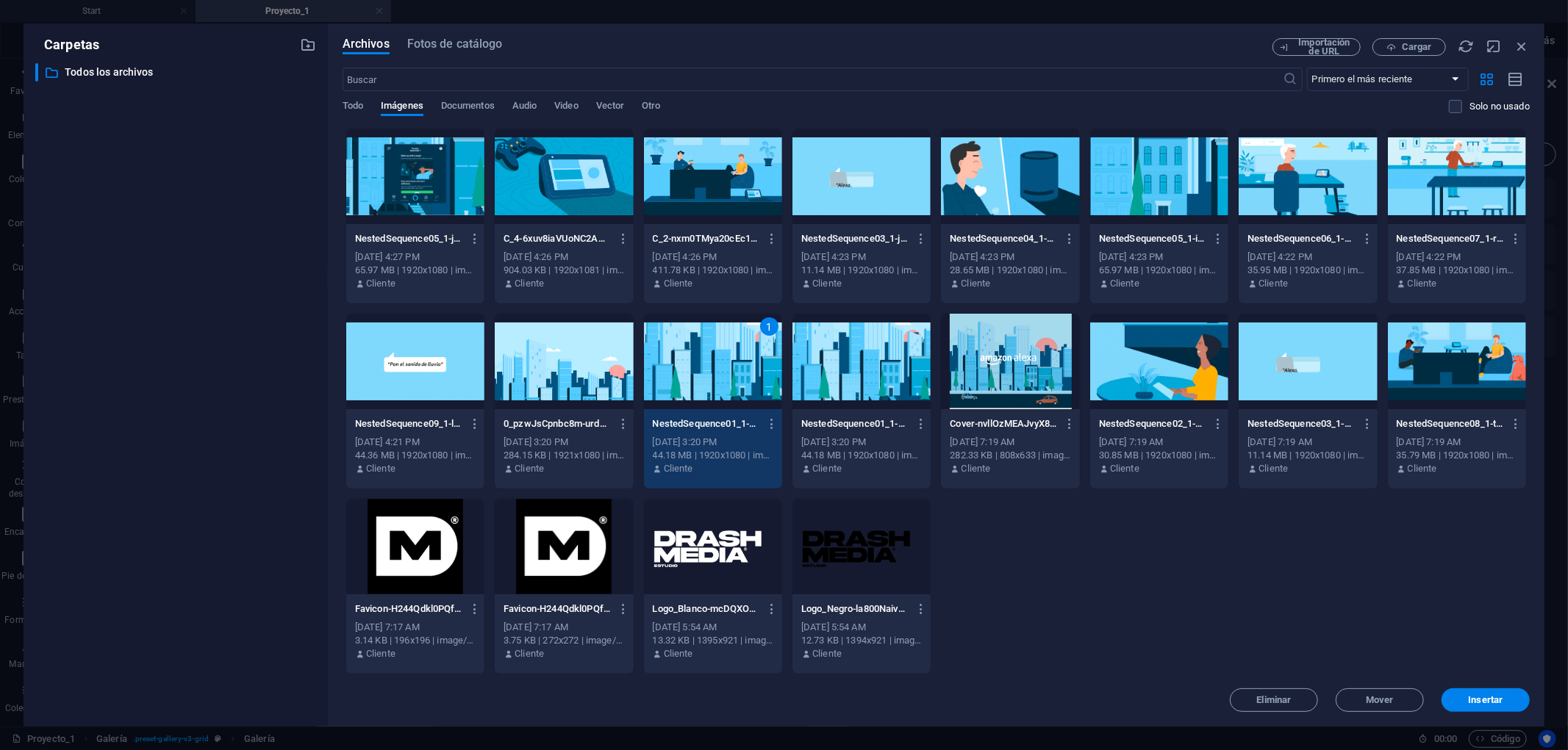
click at [1005, 186] on div at bounding box center [1010, 176] width 138 height 95
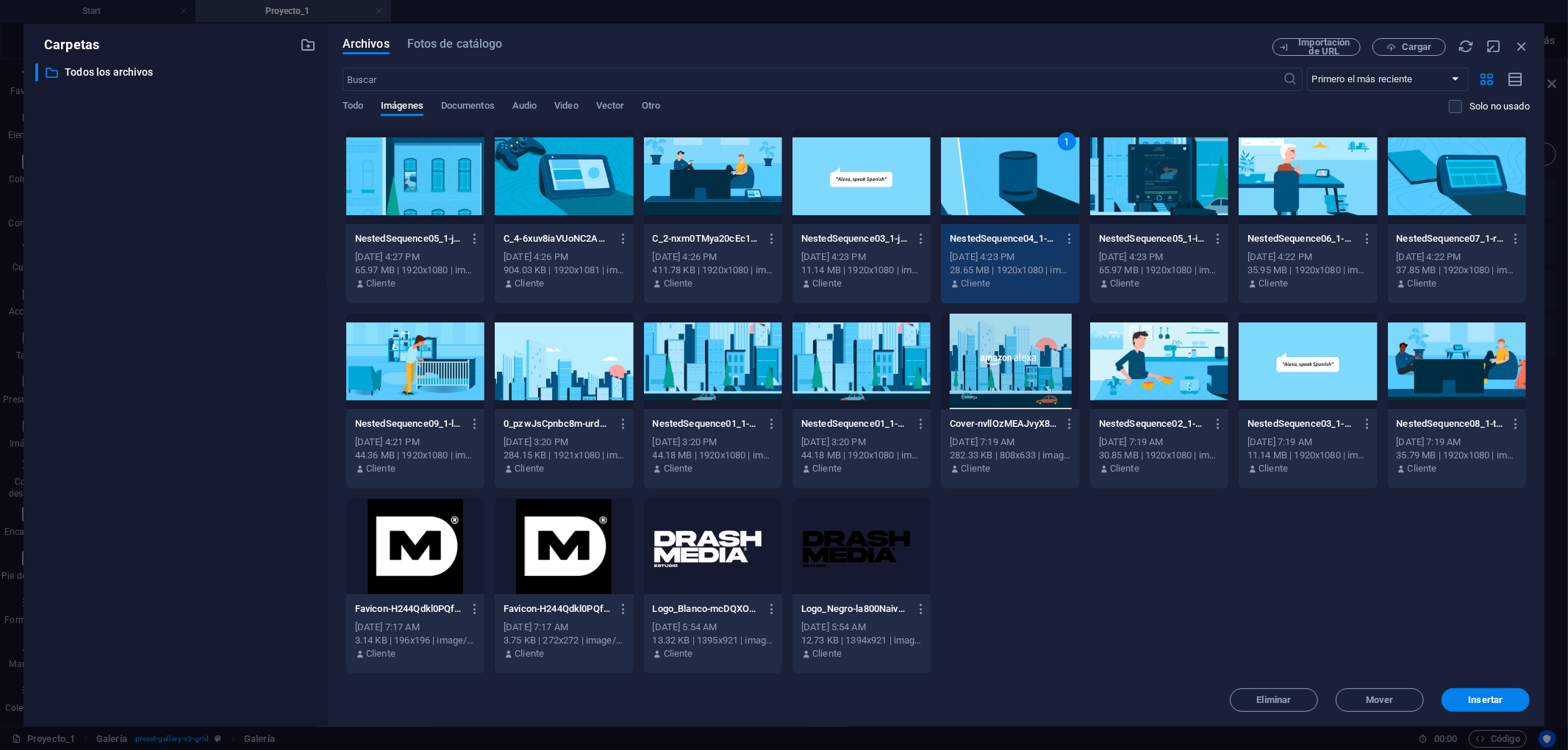
click at [583, 393] on div at bounding box center [564, 361] width 138 height 95
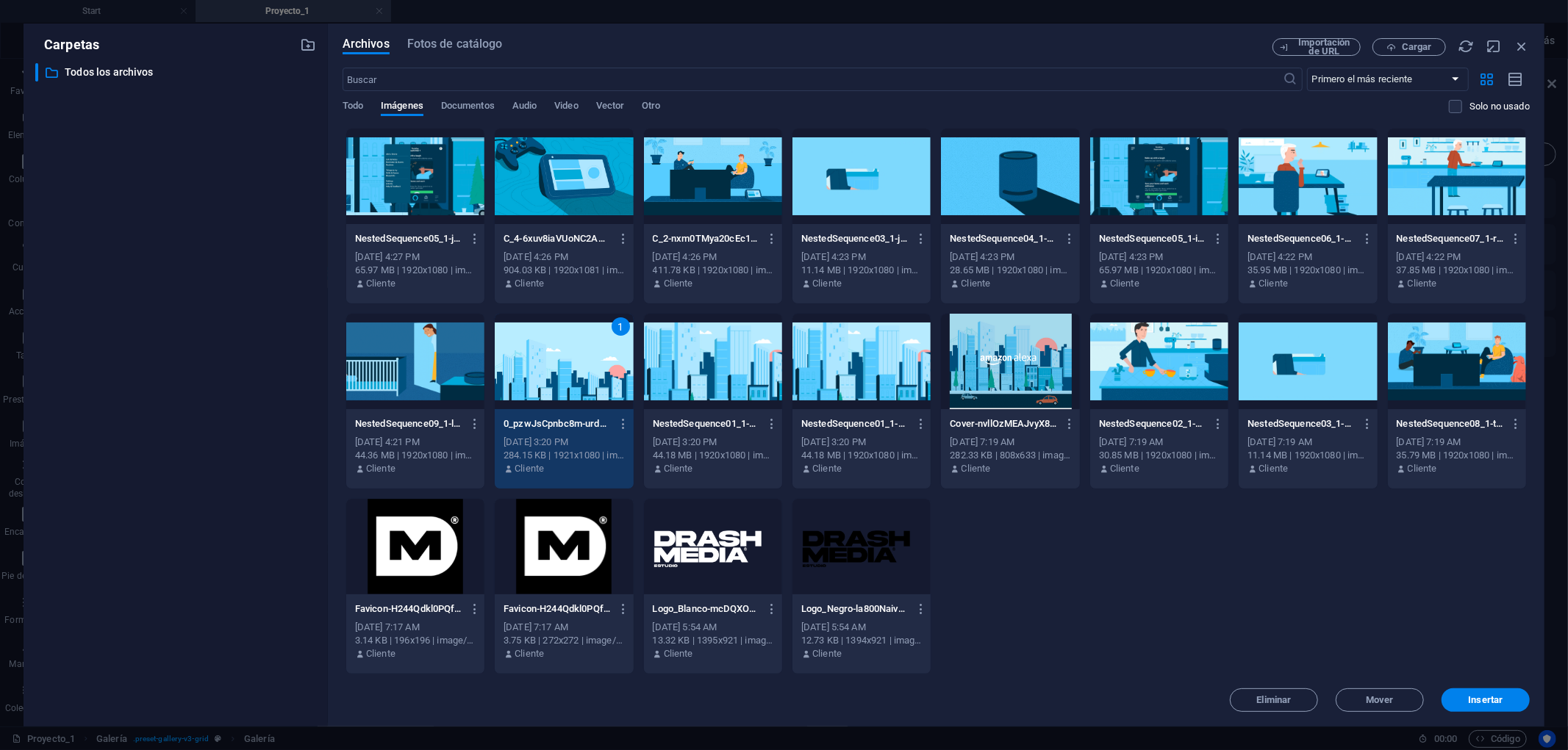
click at [567, 386] on div "1" at bounding box center [564, 361] width 138 height 95
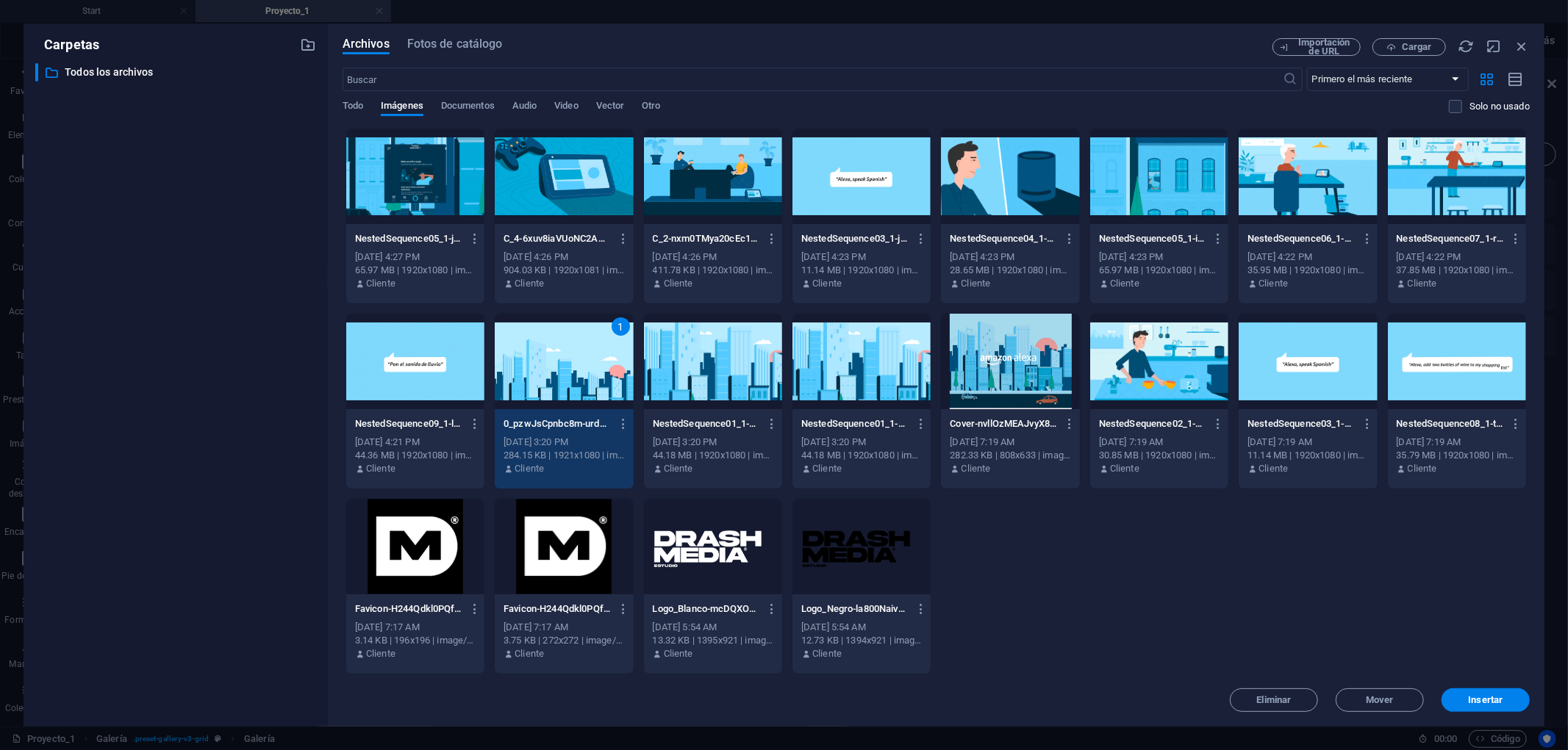
click at [567, 386] on div "1" at bounding box center [564, 361] width 138 height 95
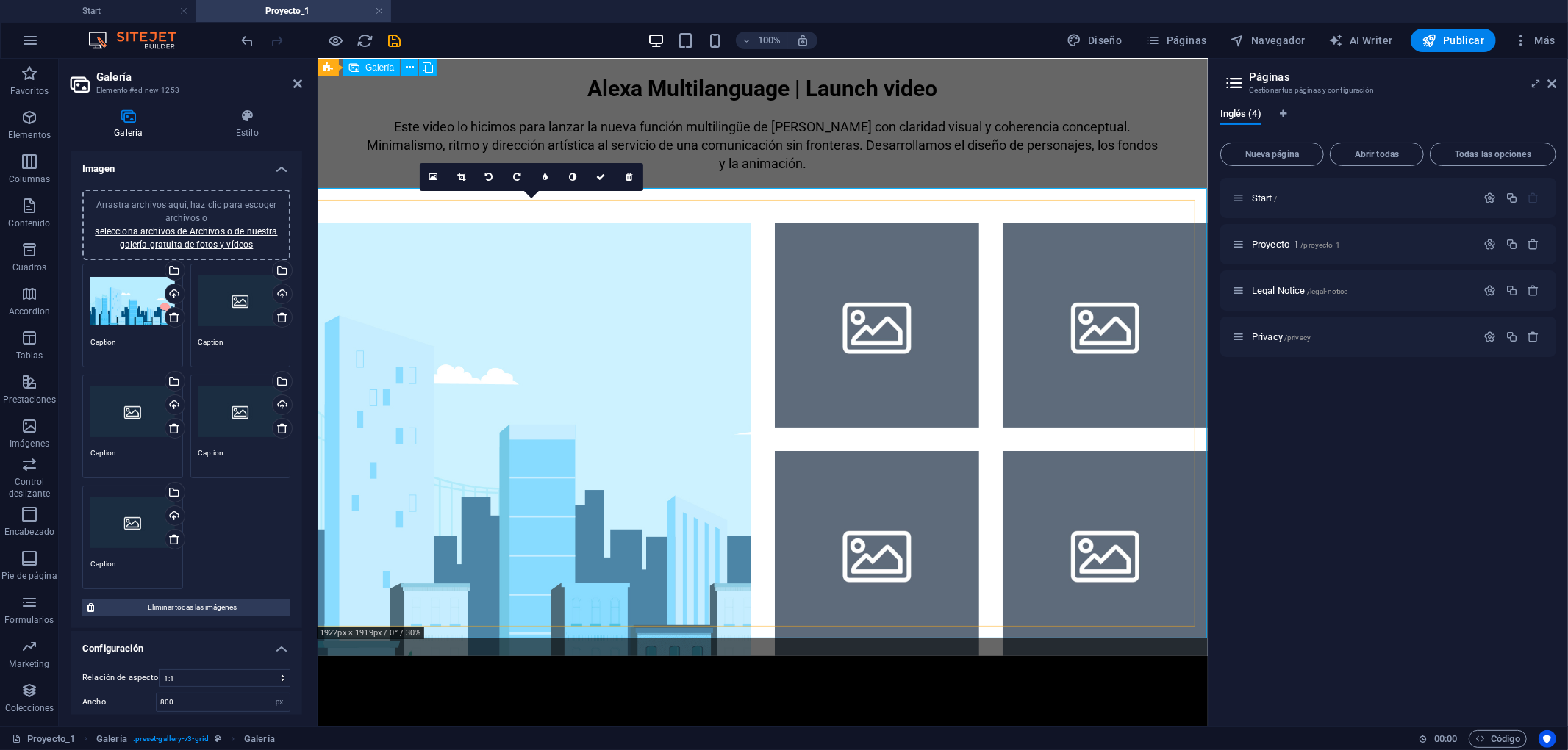
scroll to position [158, 0]
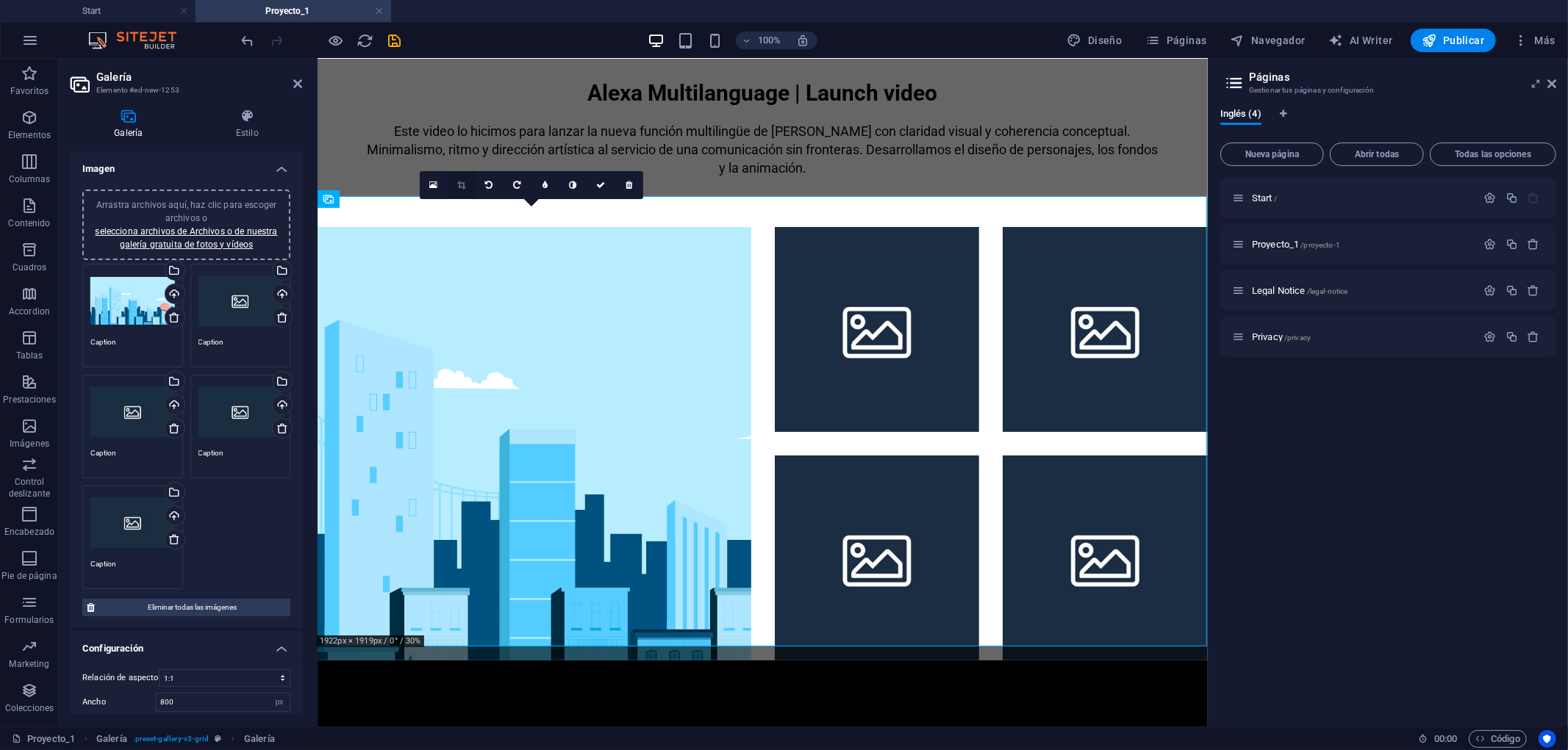
click at [461, 186] on icon at bounding box center [461, 185] width 8 height 9
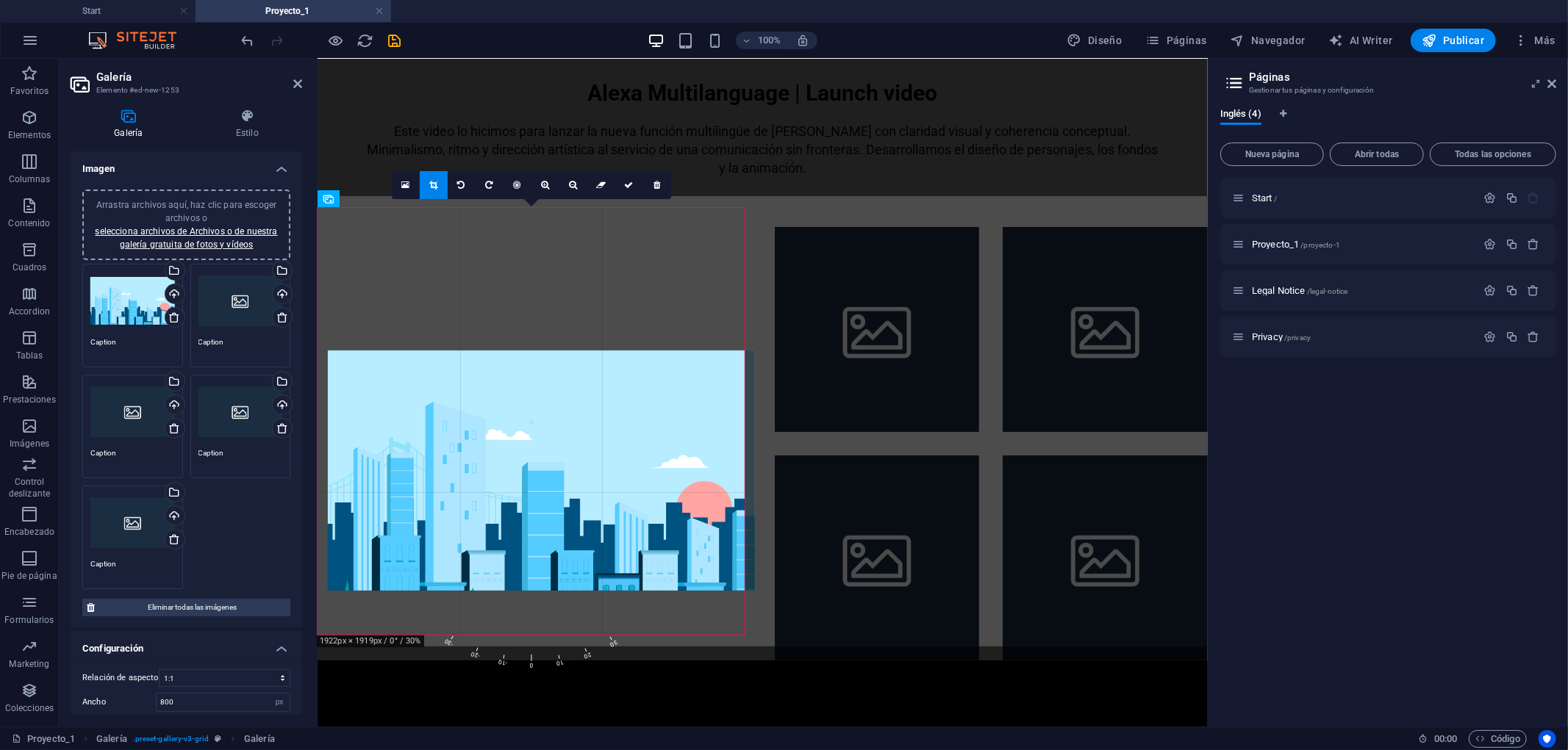
drag, startPoint x: 533, startPoint y: 288, endPoint x: 543, endPoint y: 424, distance: 136.4
click at [543, 424] on div at bounding box center [541, 471] width 427 height 240
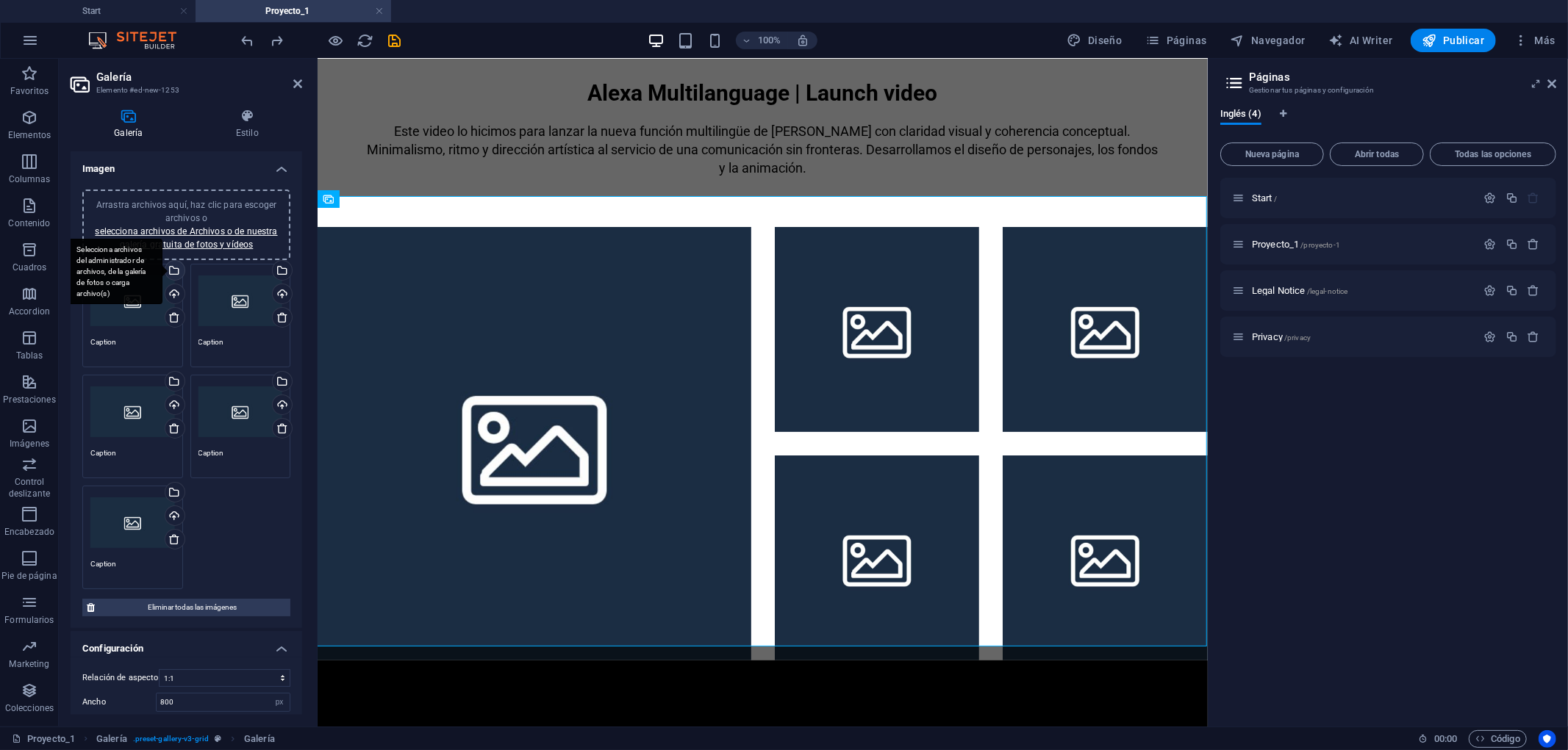
click at [172, 265] on div "Selecciona archivos del administrador de archivos, de la galería de fotos o car…" at bounding box center [173, 272] width 22 height 22
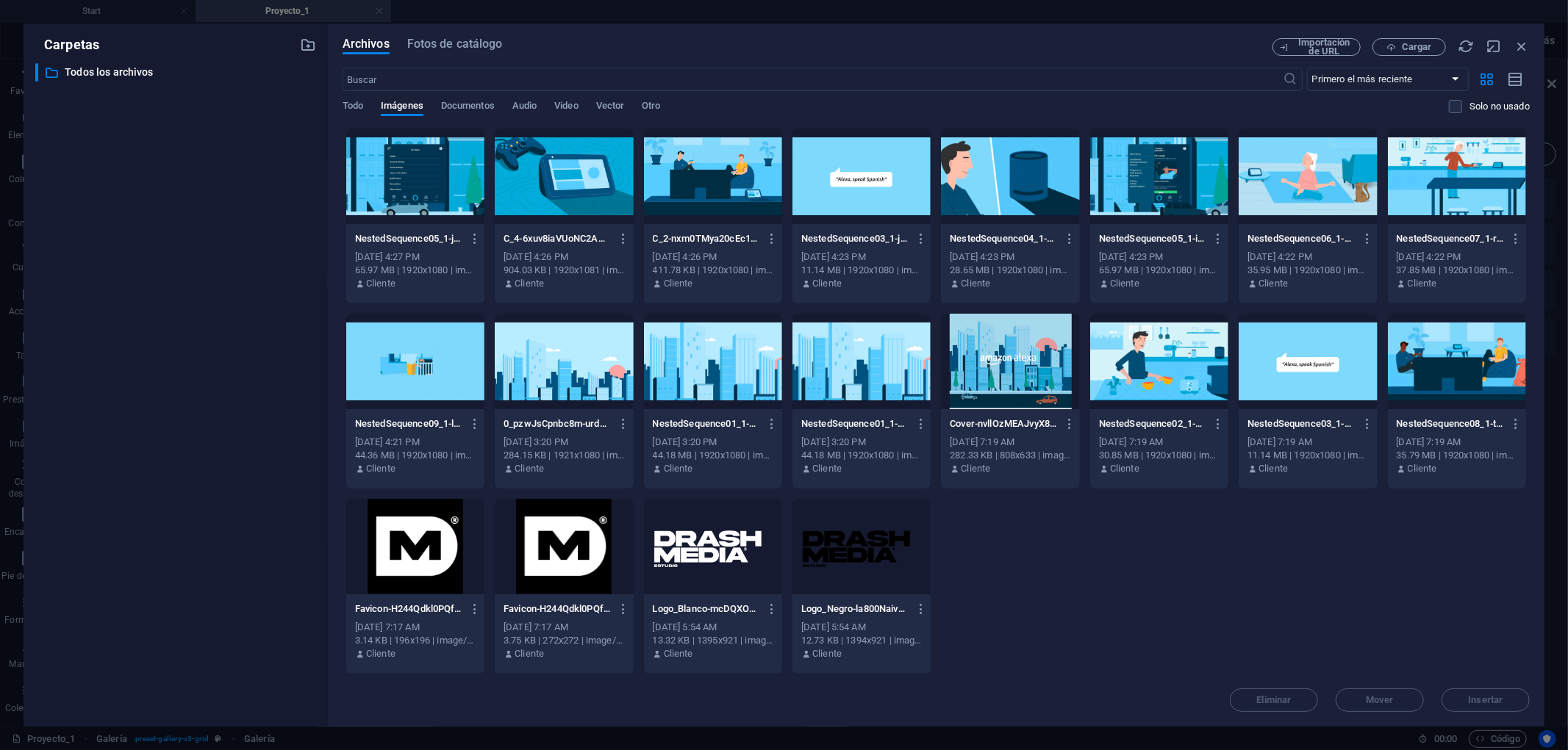
click at [441, 165] on div at bounding box center [415, 176] width 138 height 95
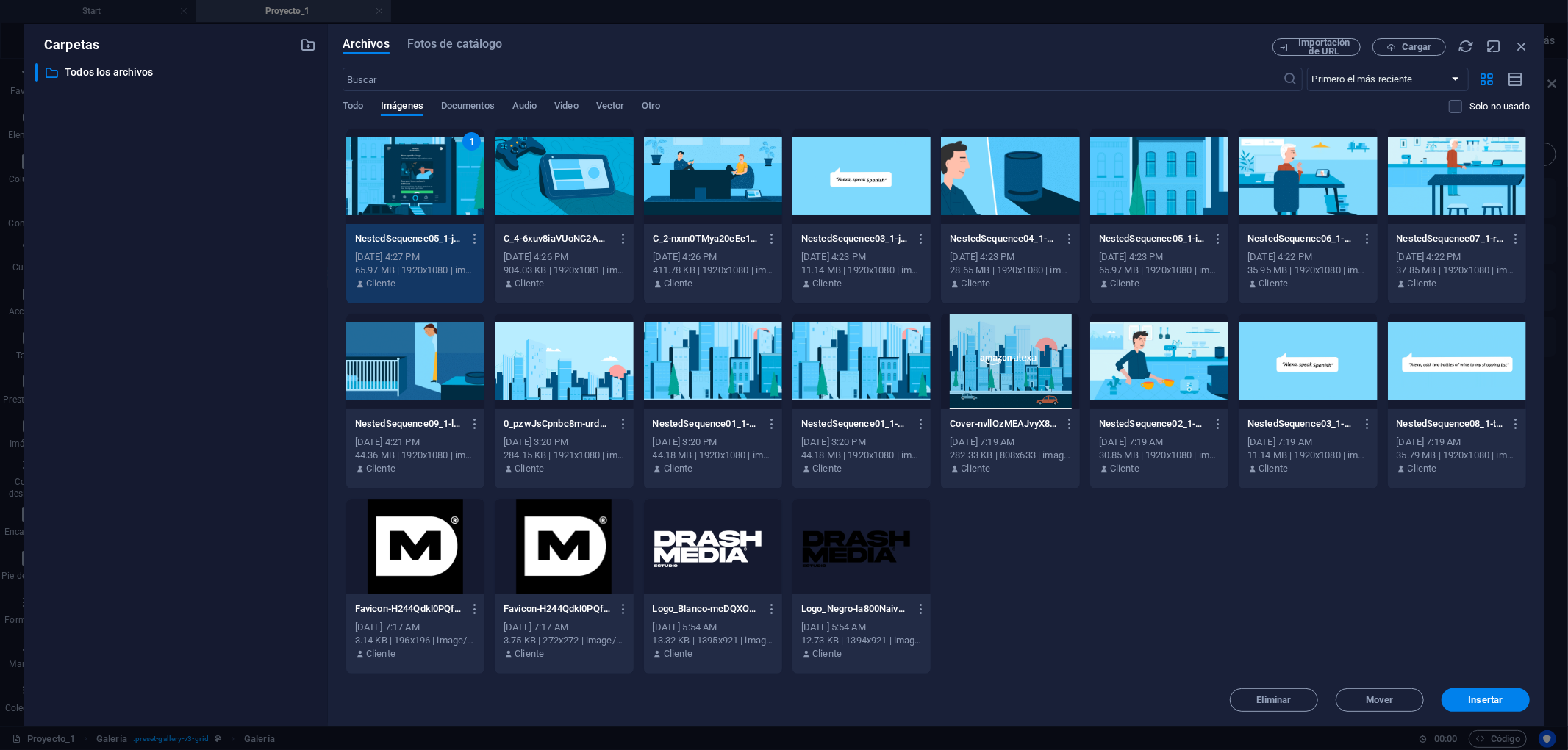
click at [441, 165] on div "1" at bounding box center [415, 176] width 138 height 95
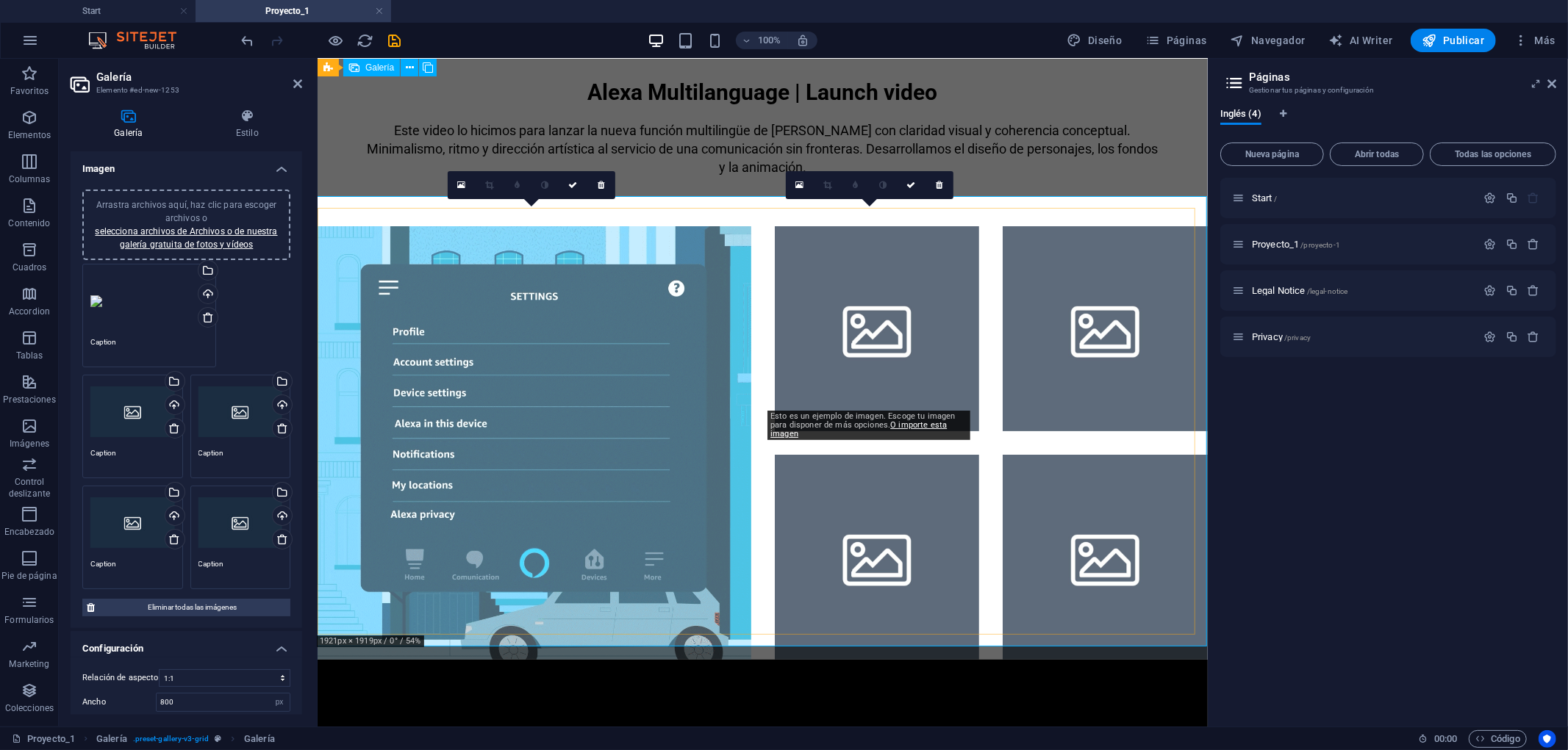
scroll to position [158, 0]
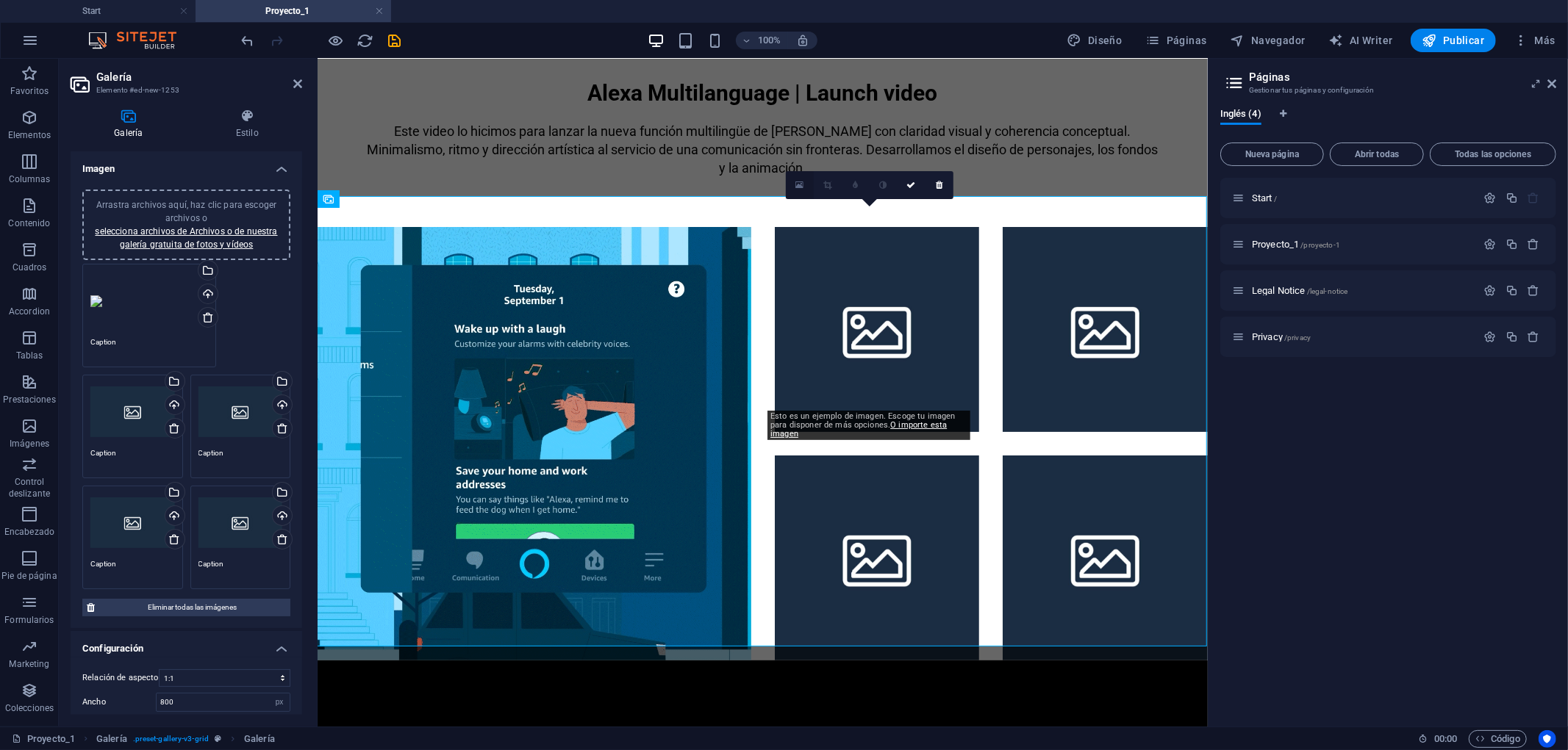
click at [801, 187] on icon at bounding box center [800, 185] width 8 height 10
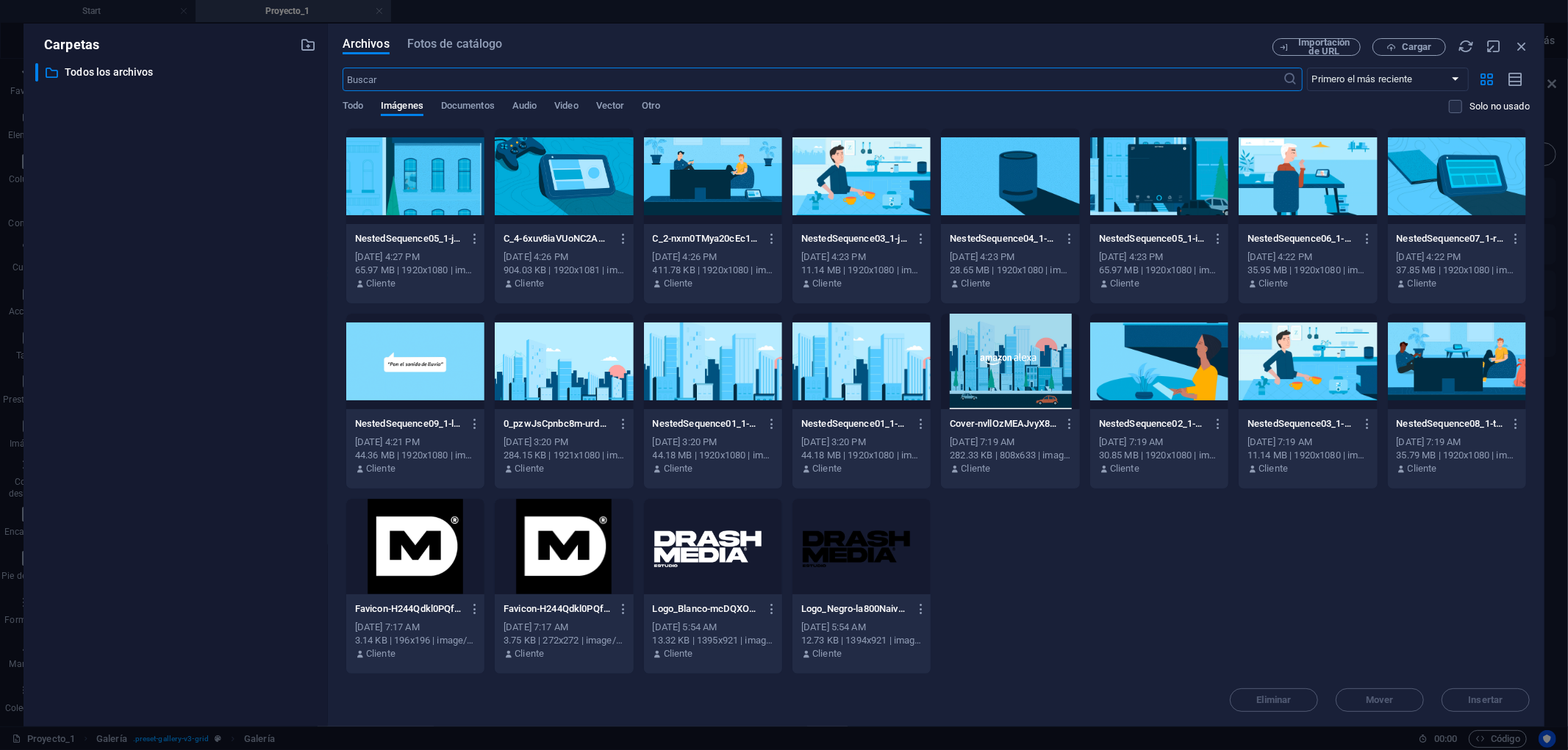
scroll to position [0, 0]
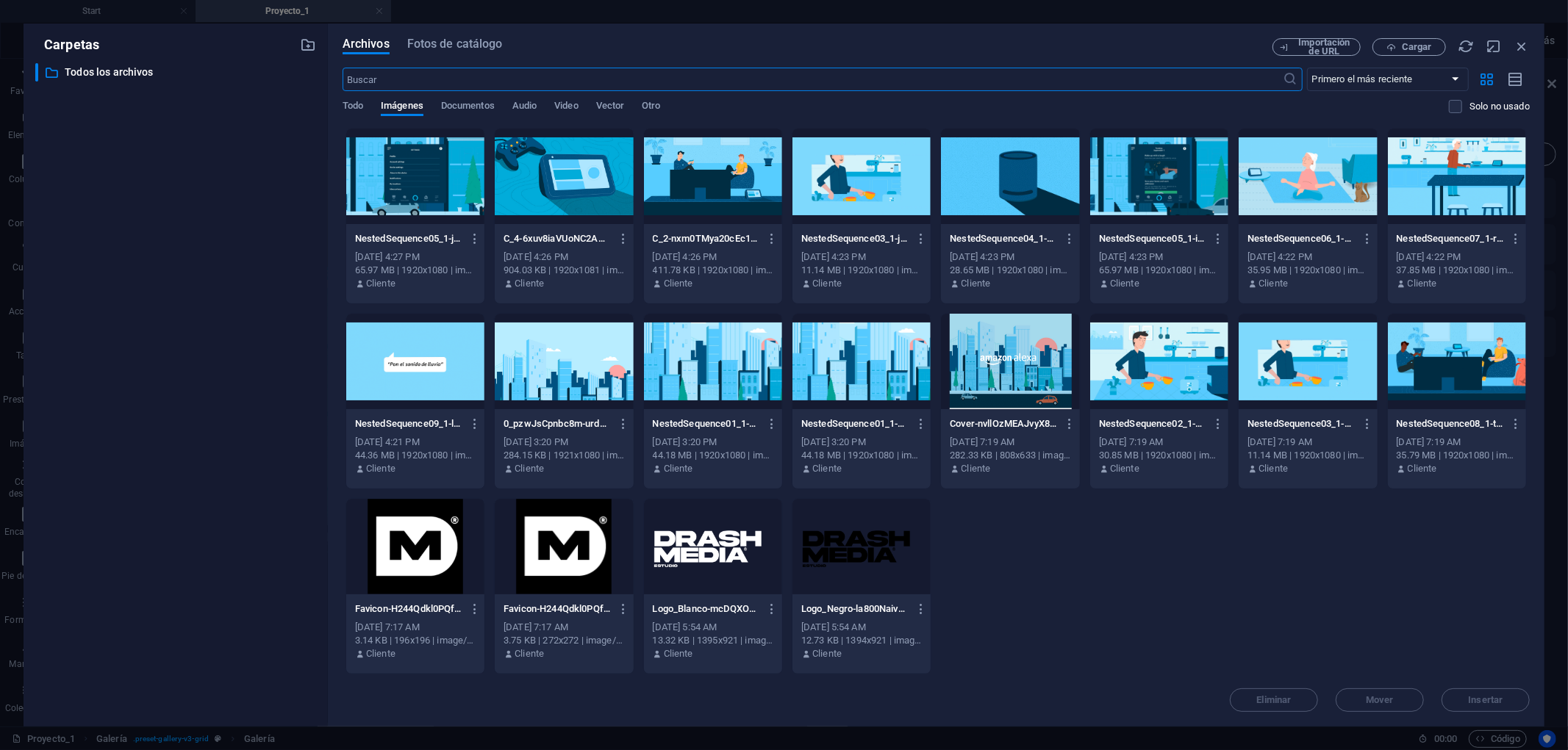
click at [597, 173] on div at bounding box center [564, 176] width 138 height 95
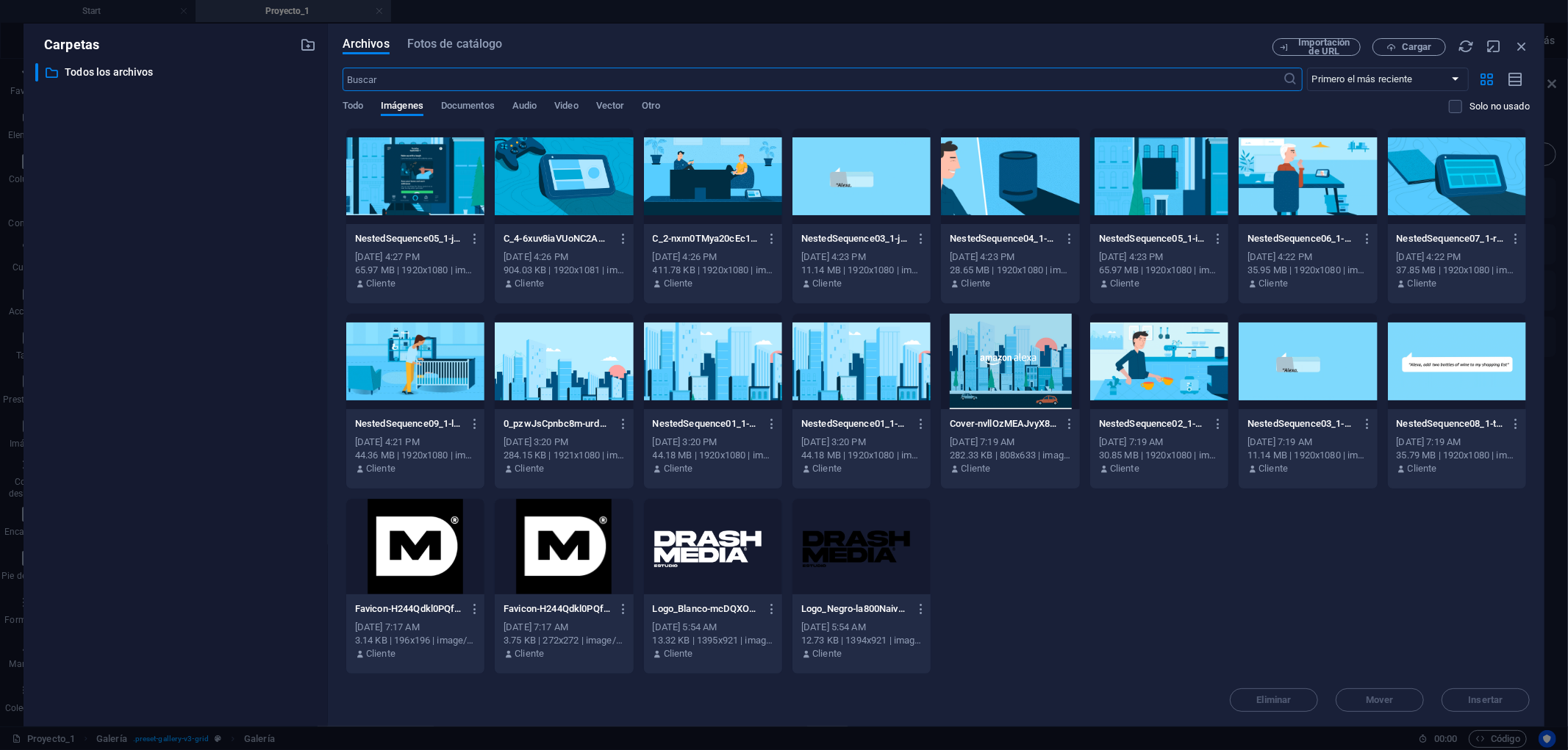
click at [597, 173] on div at bounding box center [564, 176] width 138 height 95
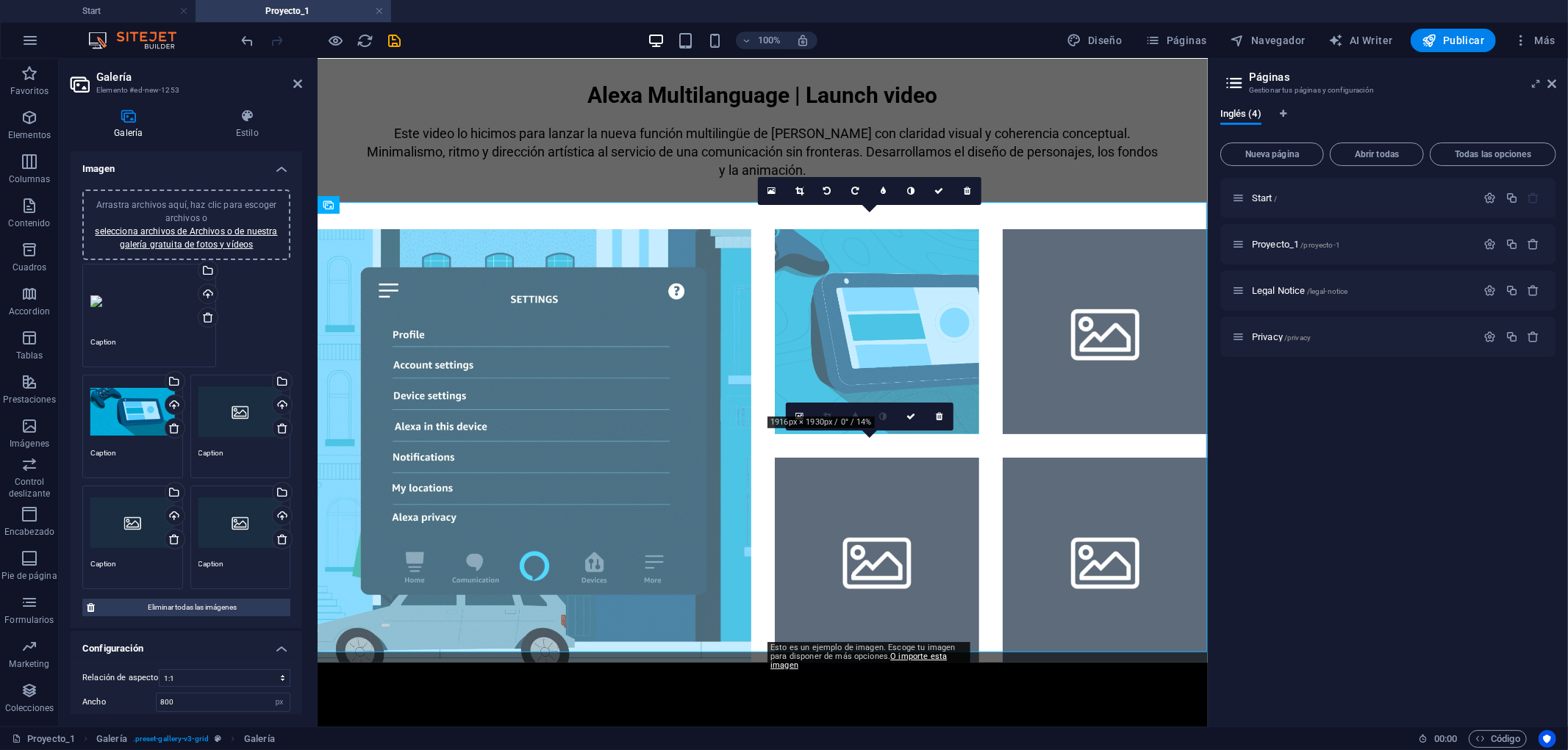
scroll to position [165, 0]
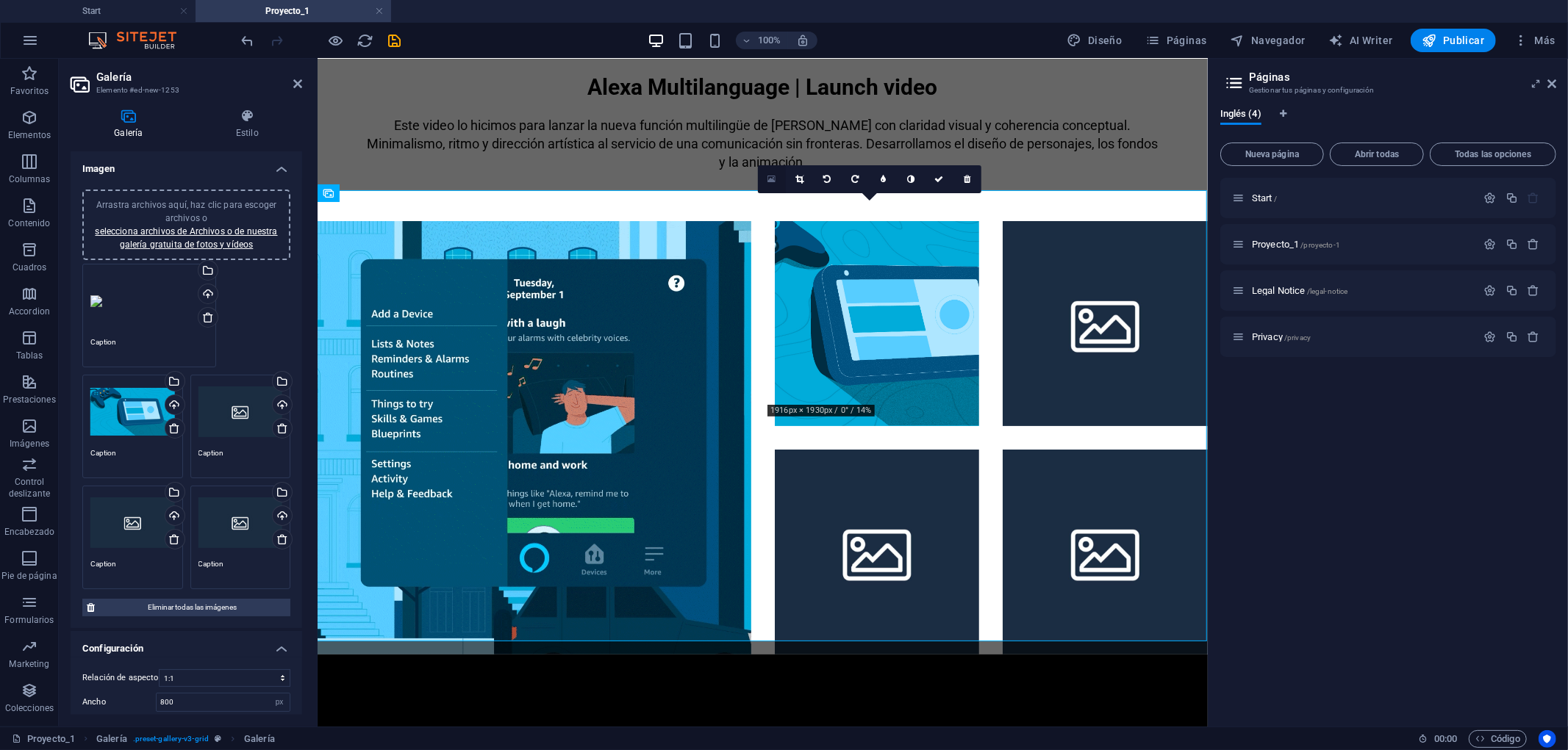
click at [769, 179] on icon at bounding box center [772, 179] width 8 height 10
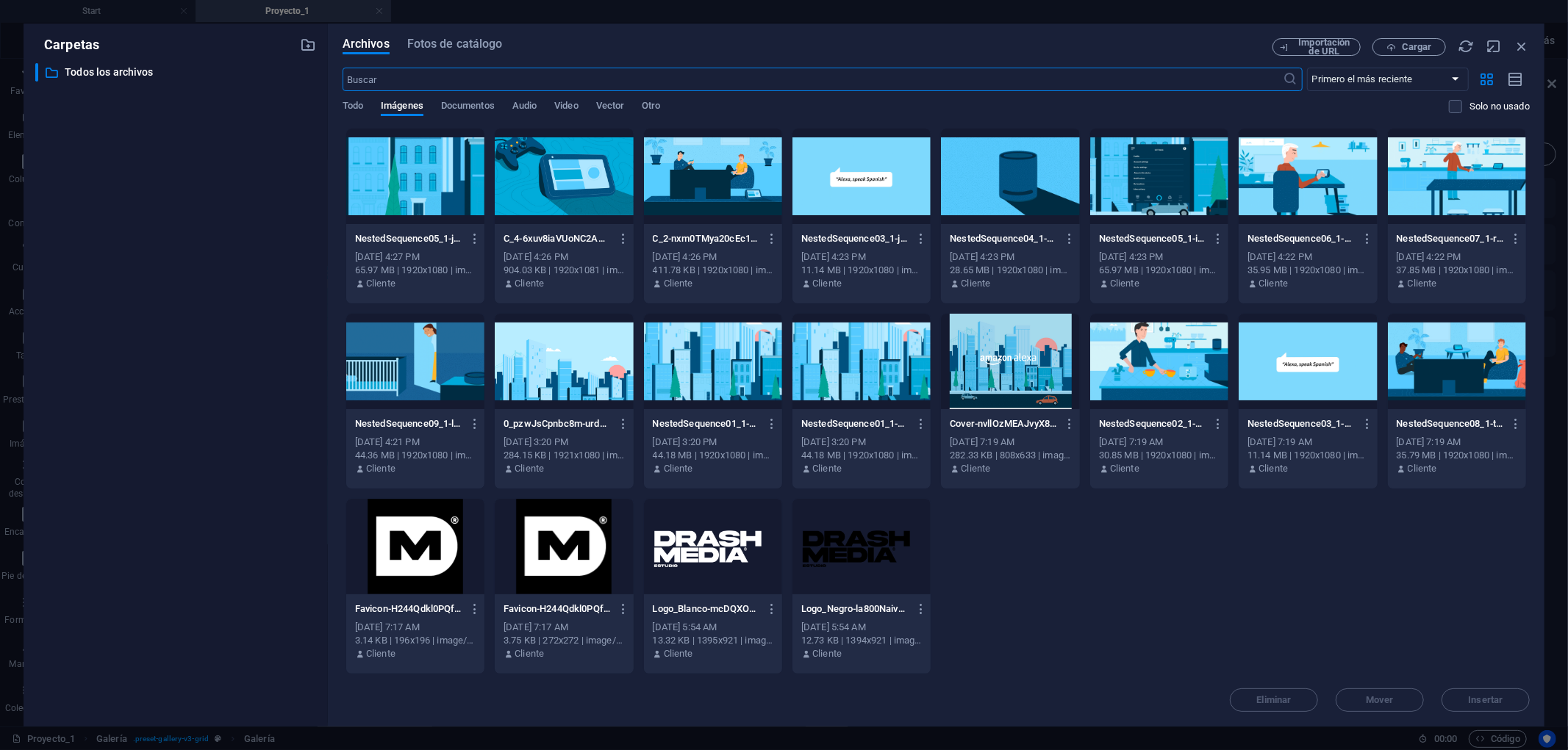
scroll to position [0, 0]
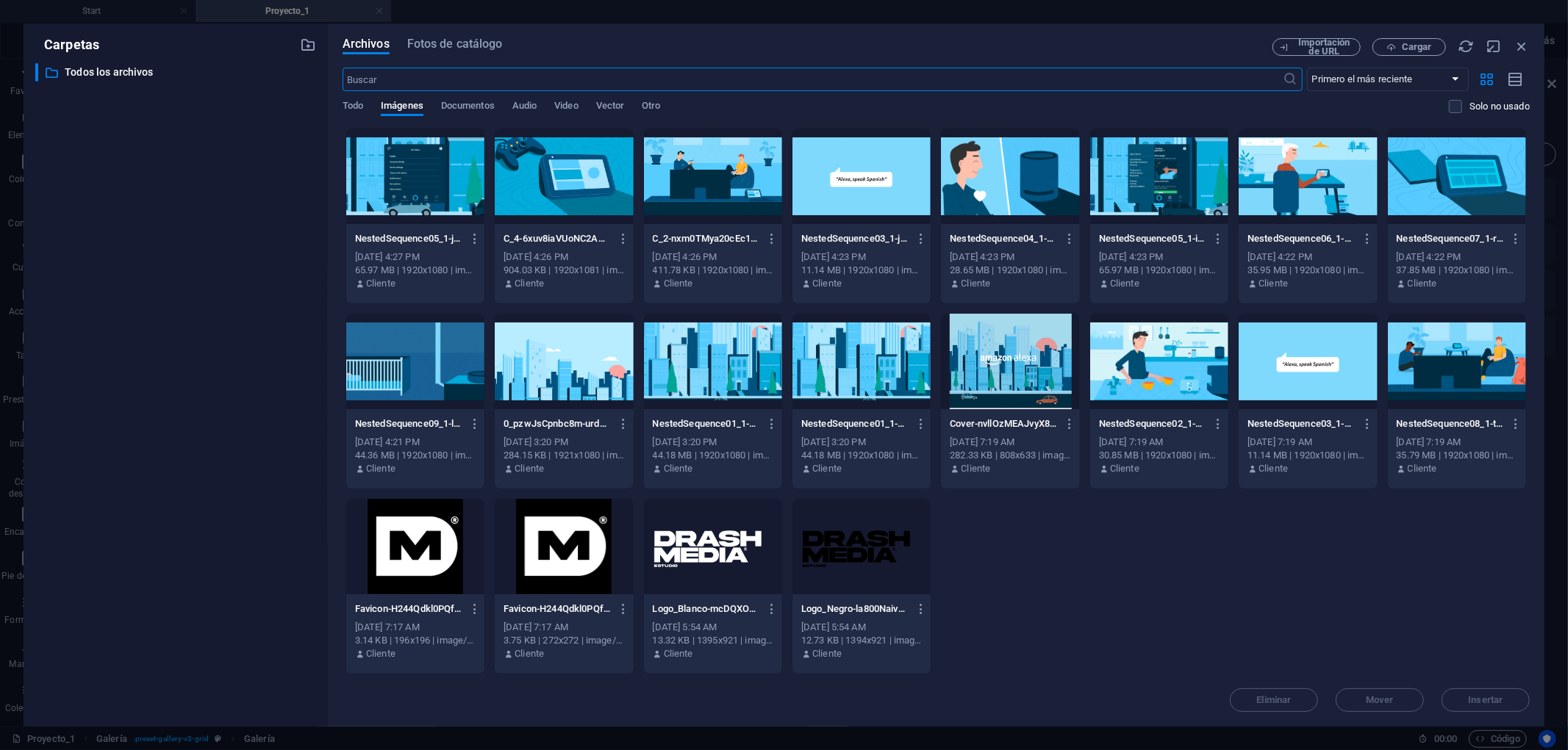
click at [984, 160] on div at bounding box center [1010, 176] width 138 height 95
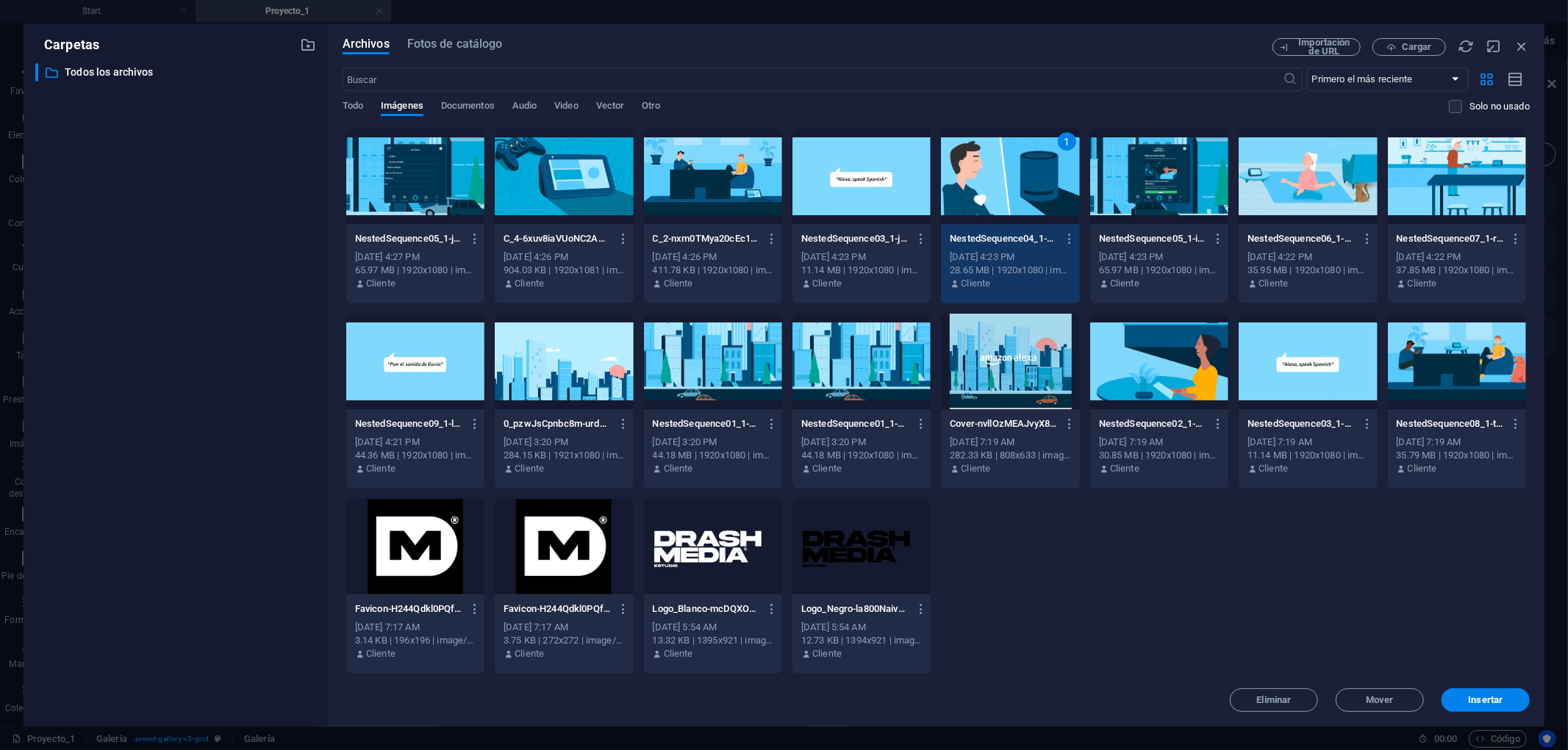
drag, startPoint x: 984, startPoint y: 160, endPoint x: 668, endPoint y: 119, distance: 318.6
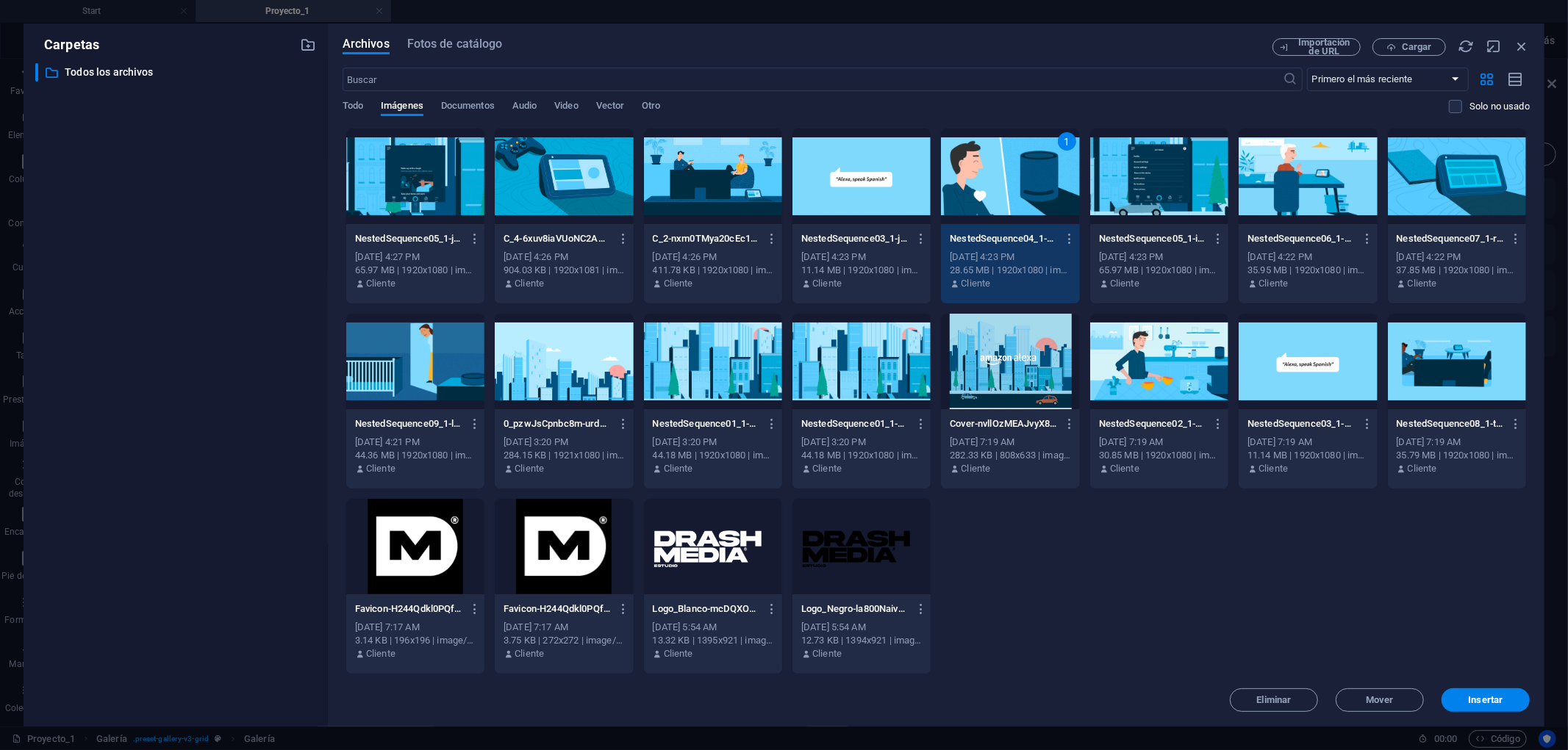
click at [984, 160] on div "1" at bounding box center [1010, 176] width 138 height 95
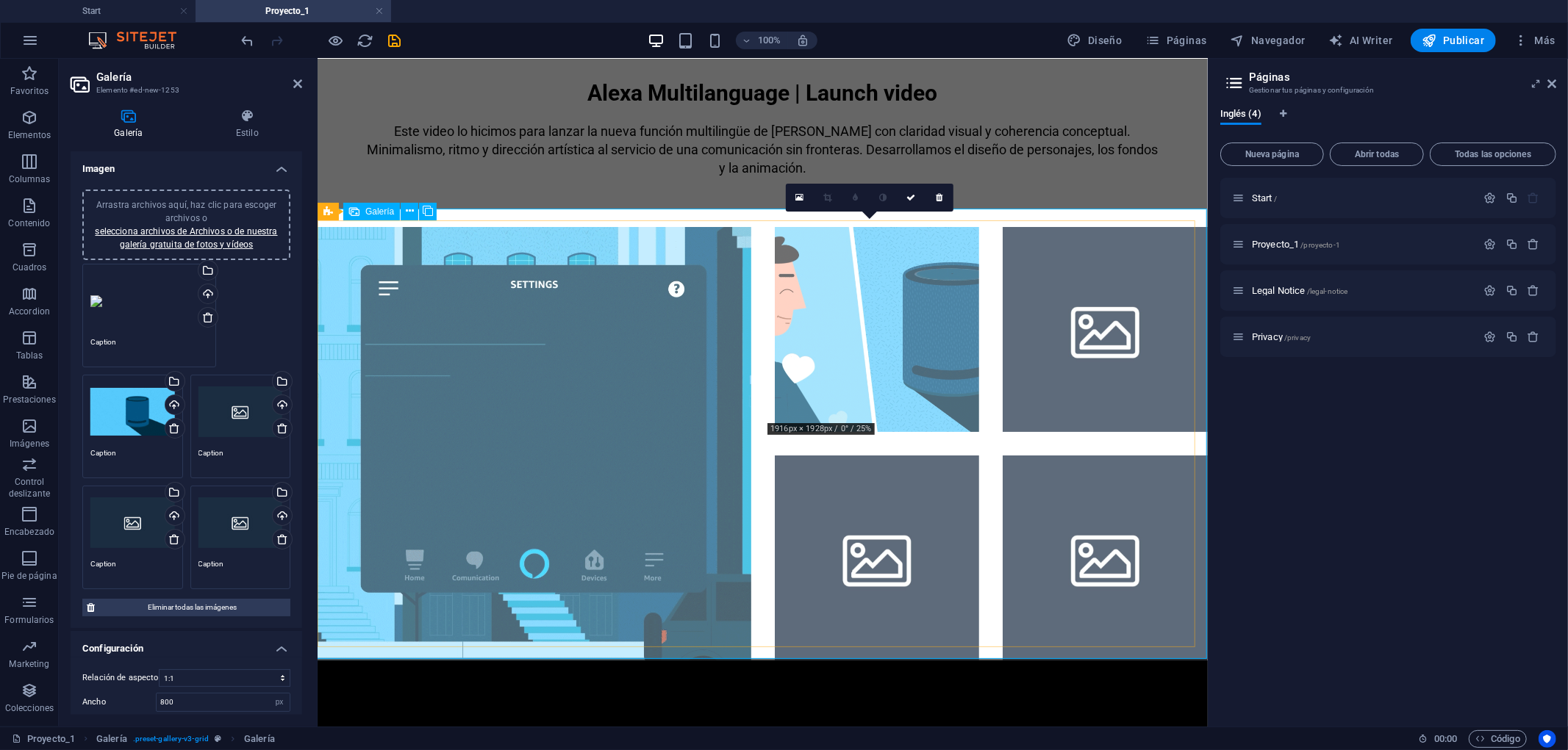
scroll to position [165, 0]
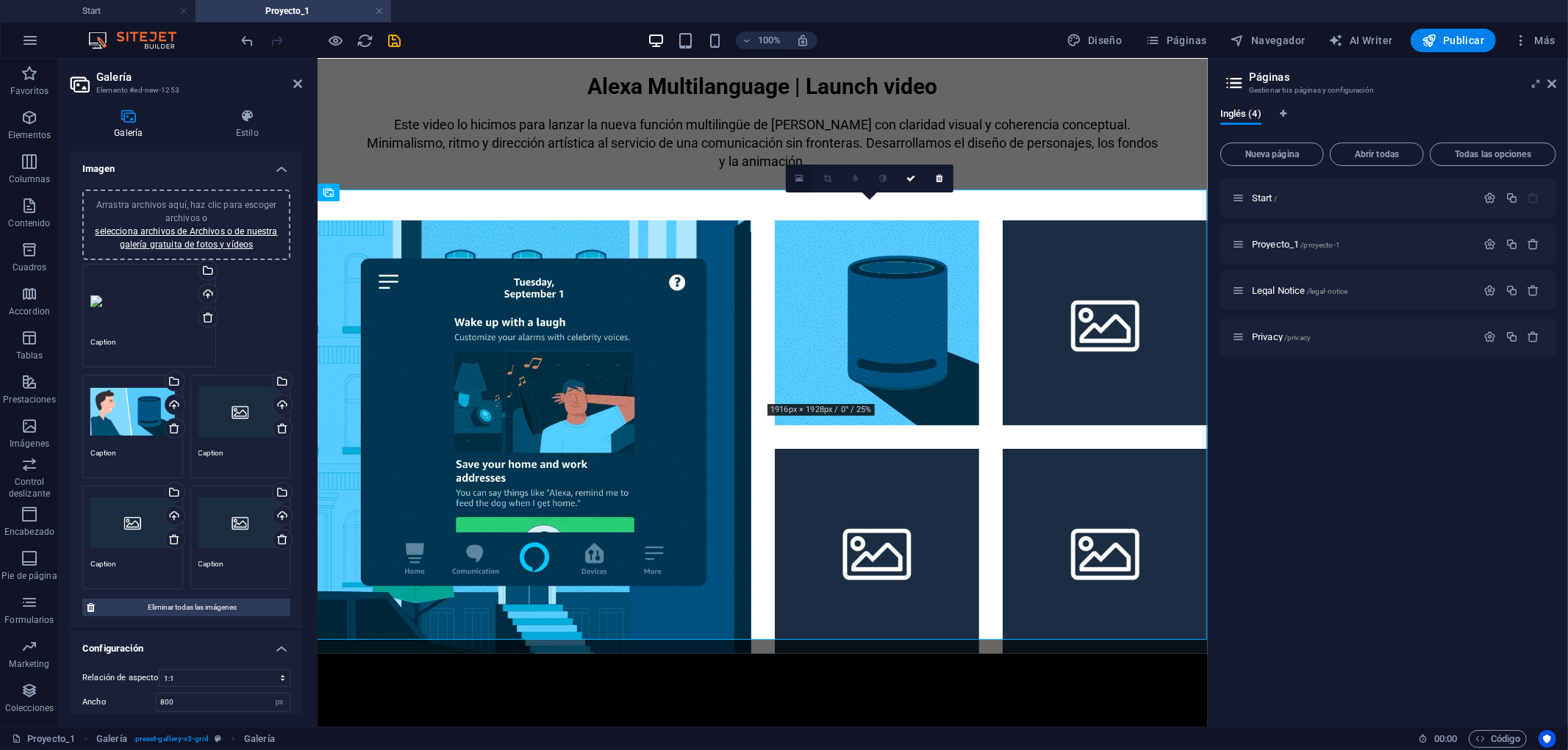
click at [798, 184] on link at bounding box center [800, 179] width 28 height 28
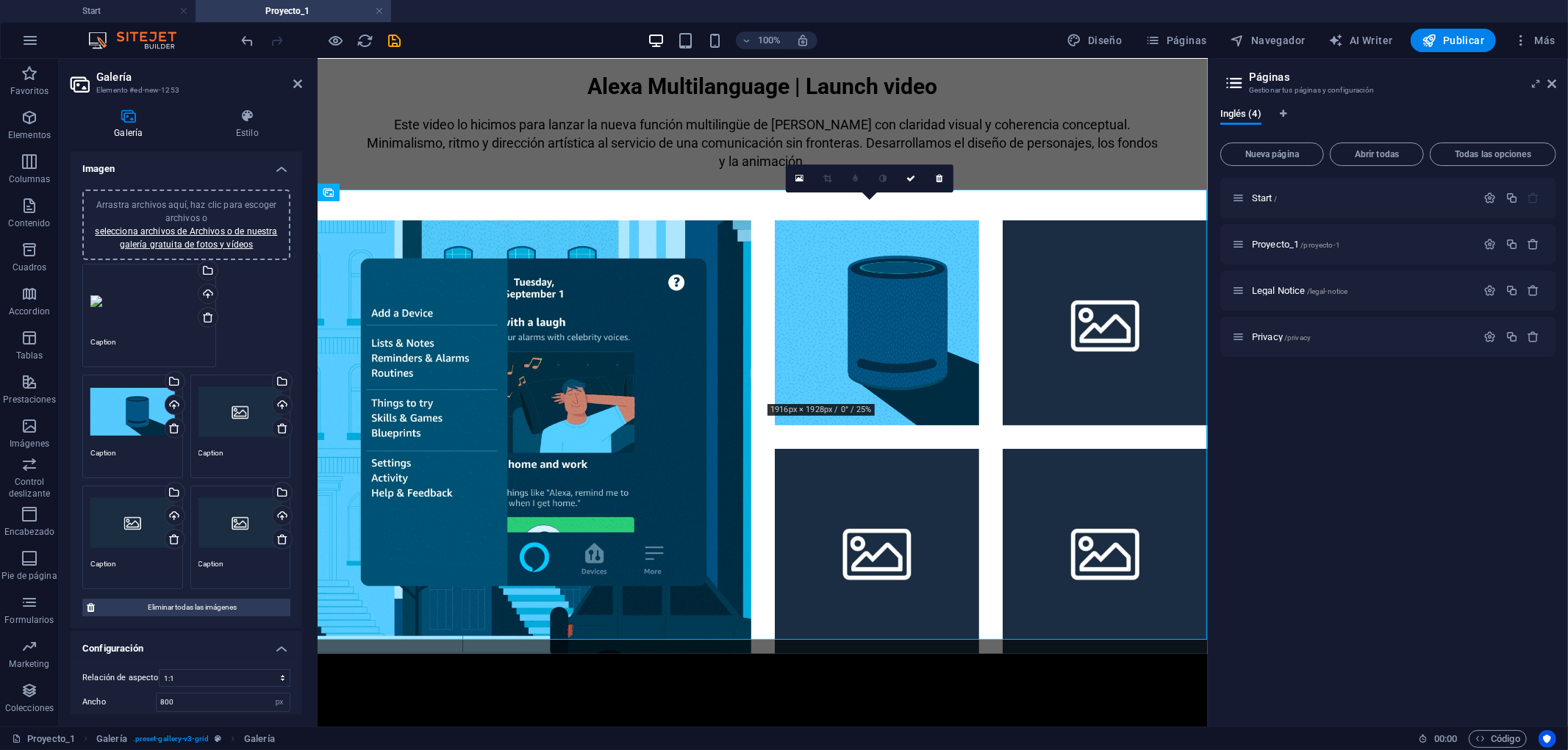
scroll to position [0, 0]
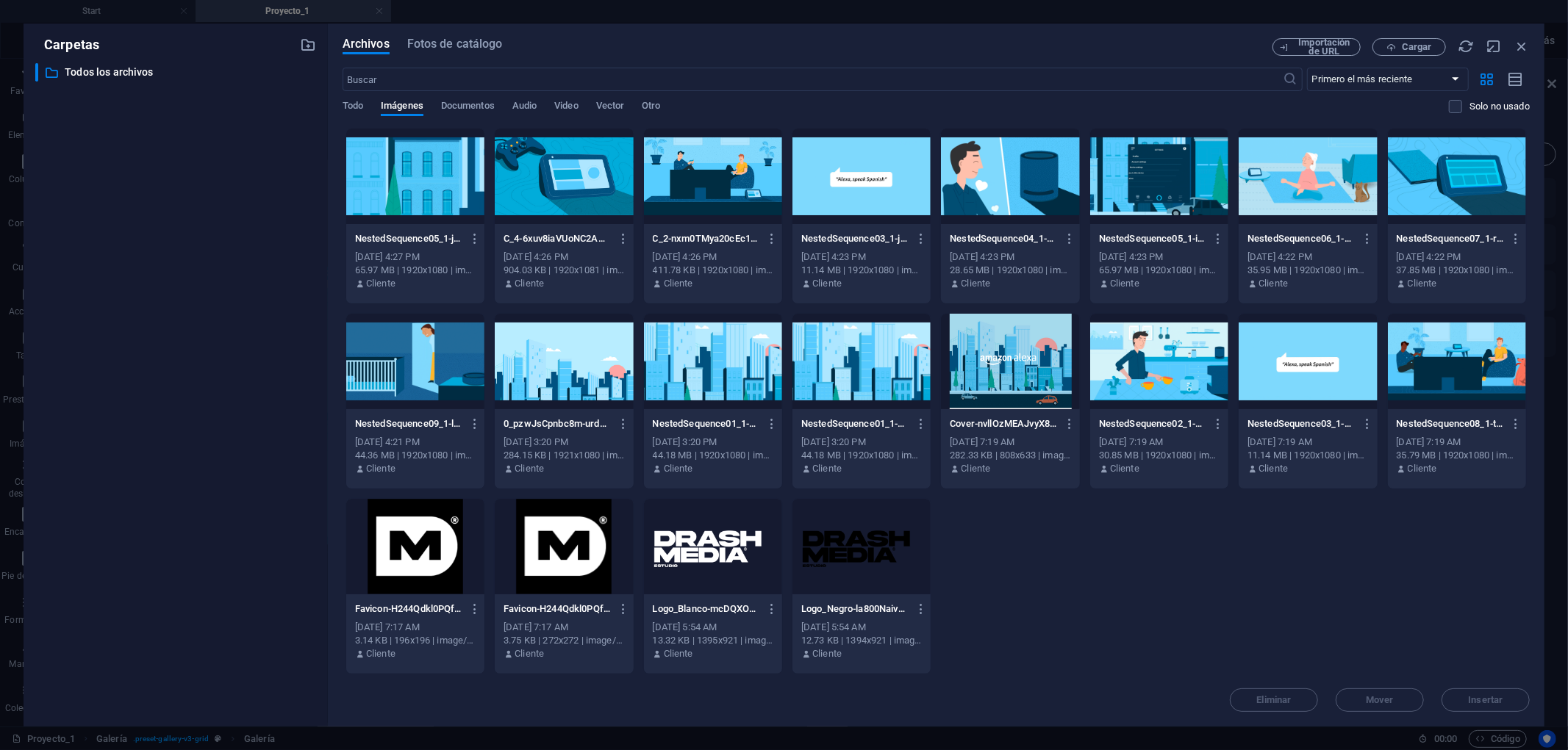
click at [576, 354] on div at bounding box center [564, 361] width 138 height 95
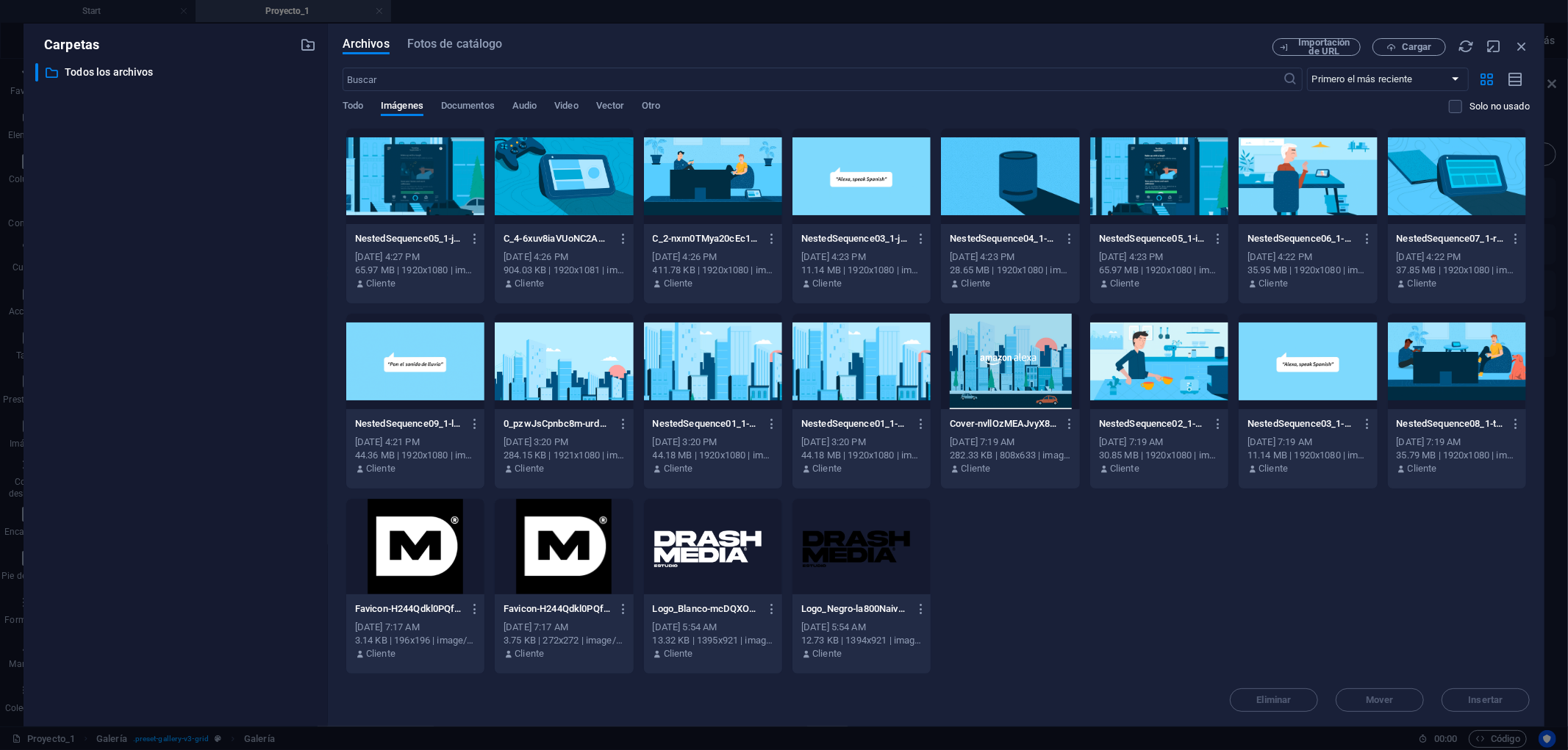
click at [576, 354] on div at bounding box center [564, 361] width 138 height 95
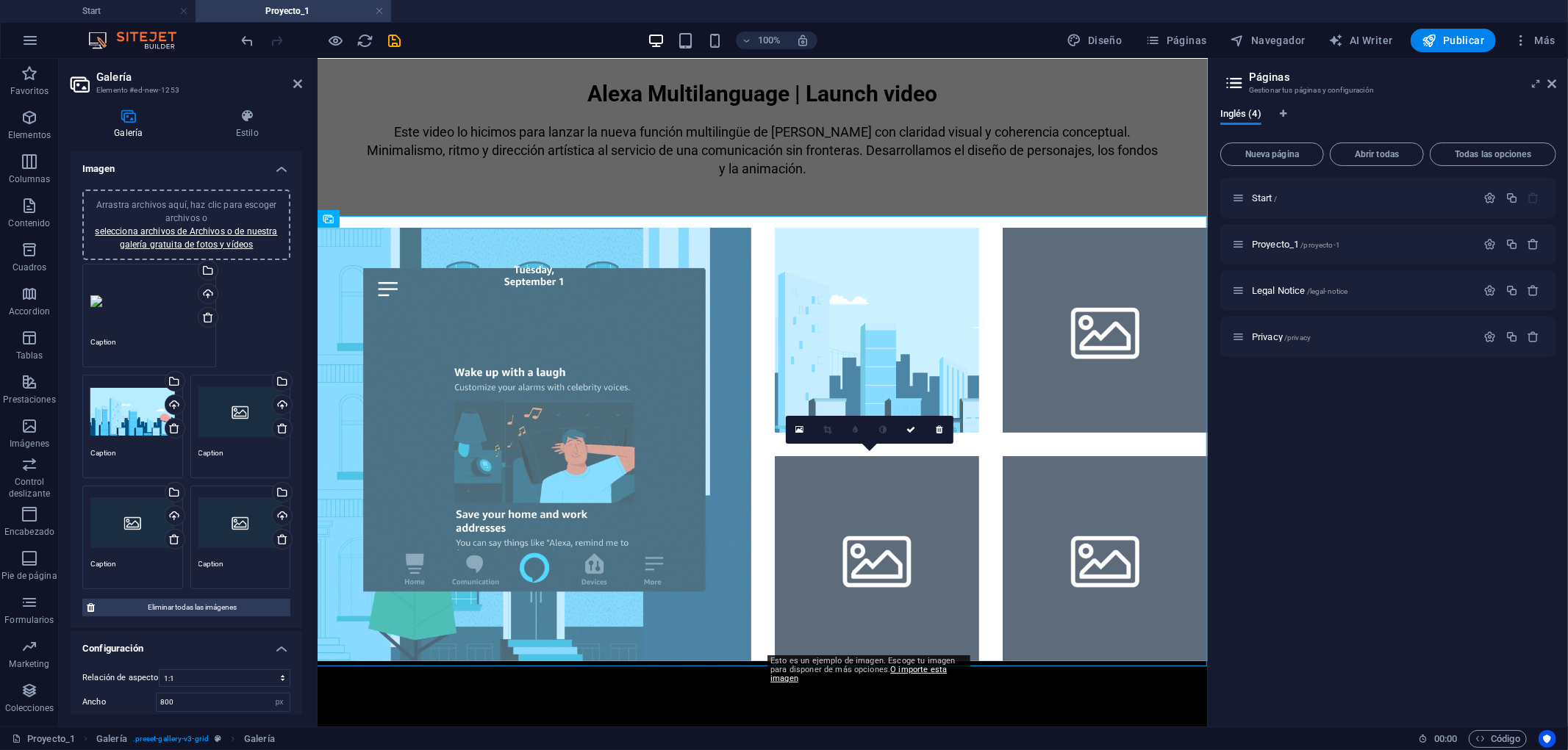
scroll to position [164, 0]
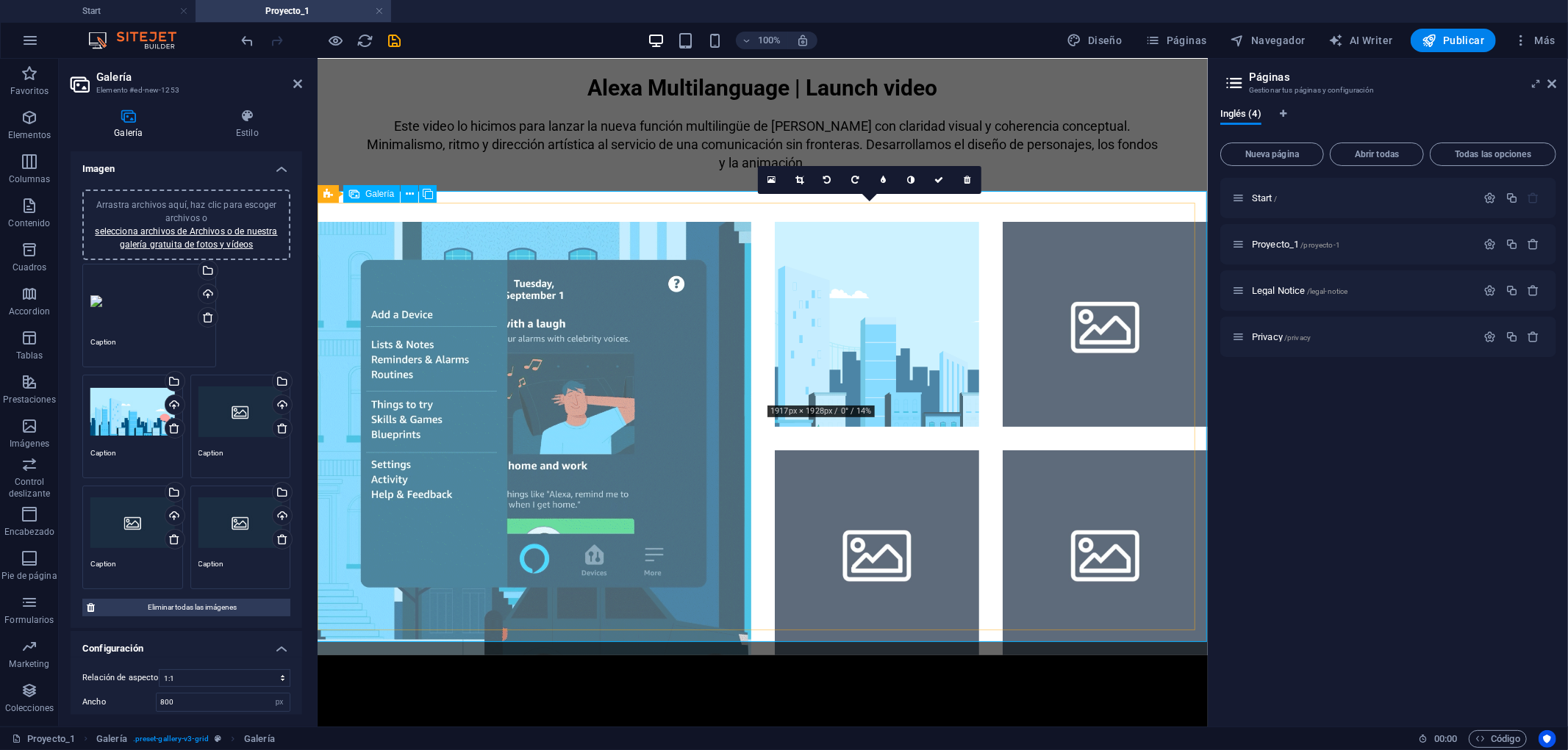
click at [841, 346] on li at bounding box center [876, 323] width 205 height 205
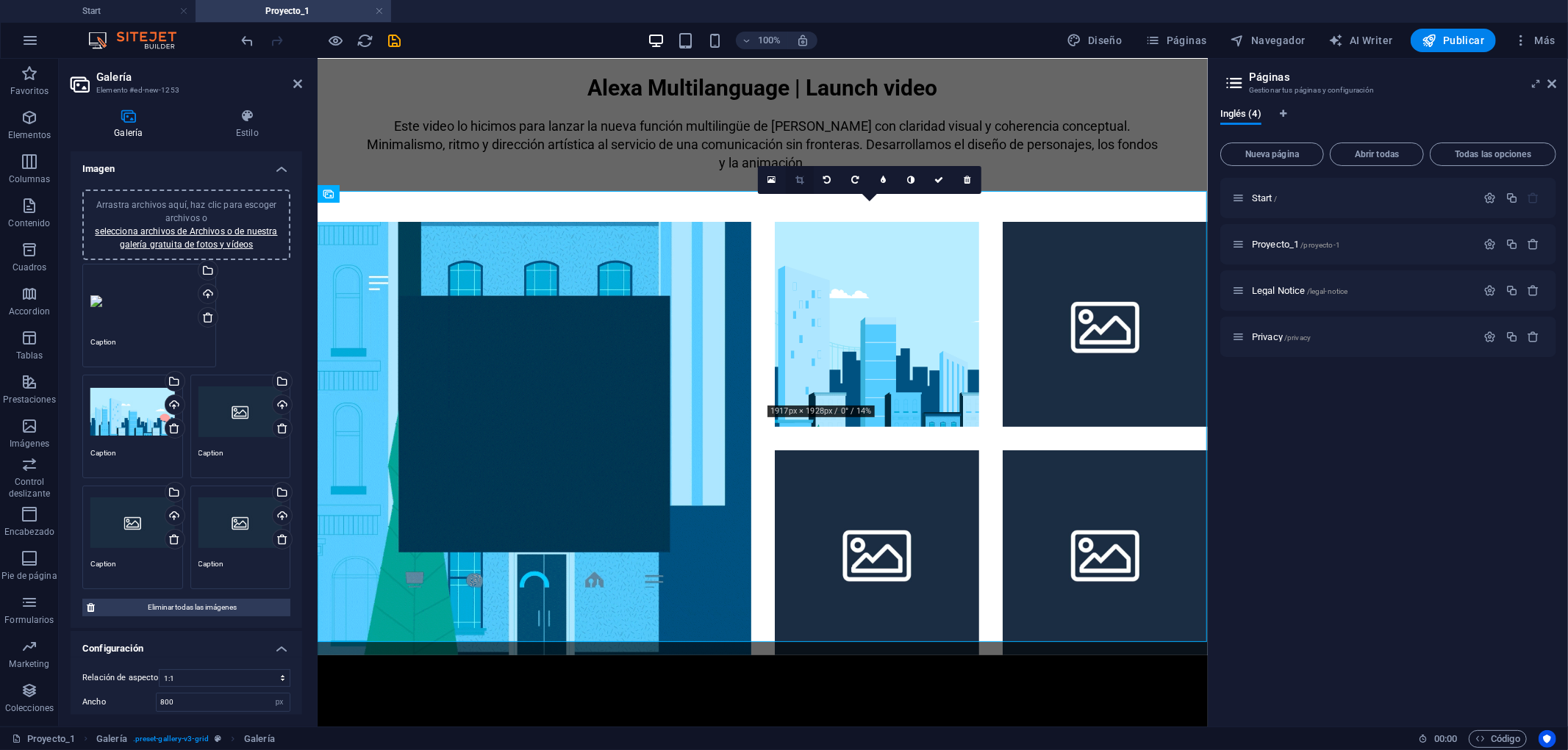
click at [798, 172] on link at bounding box center [800, 180] width 28 height 28
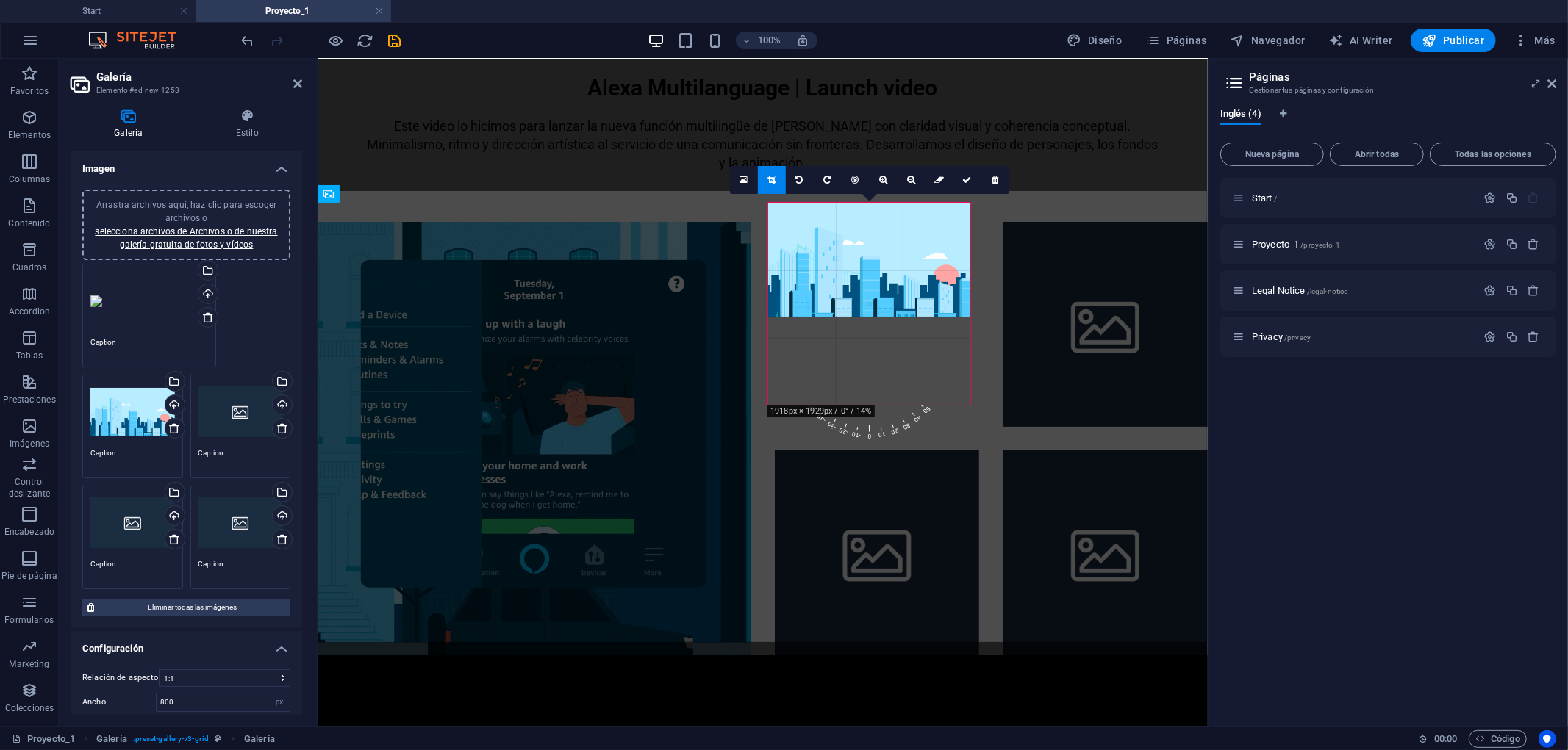
click at [892, 431] on span "20" at bounding box center [884, 399] width 44 height 82
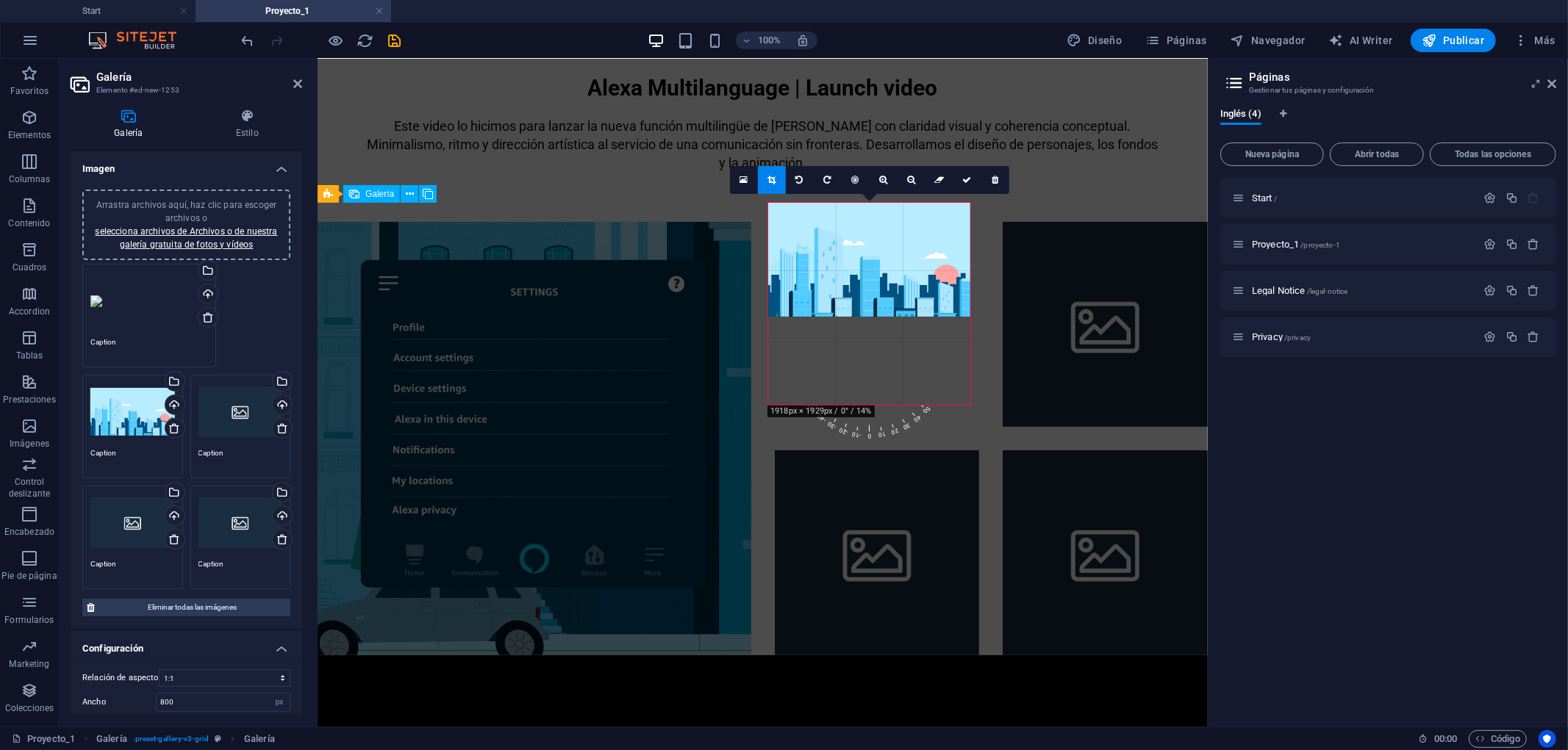
drag, startPoint x: 904, startPoint y: 379, endPoint x: 903, endPoint y: 354, distance: 25.0
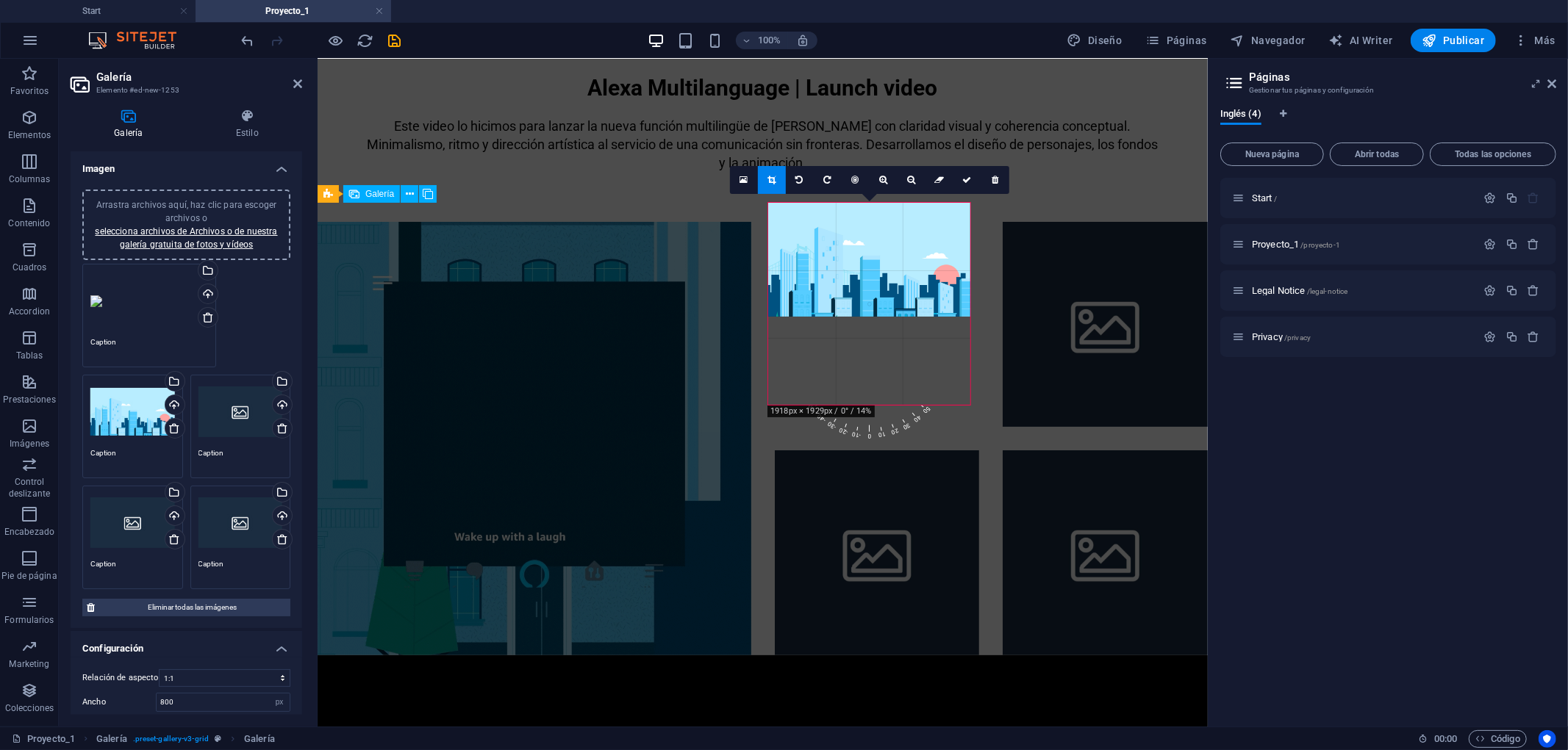
click at [903, 354] on div at bounding box center [762, 438] width 914 height 457
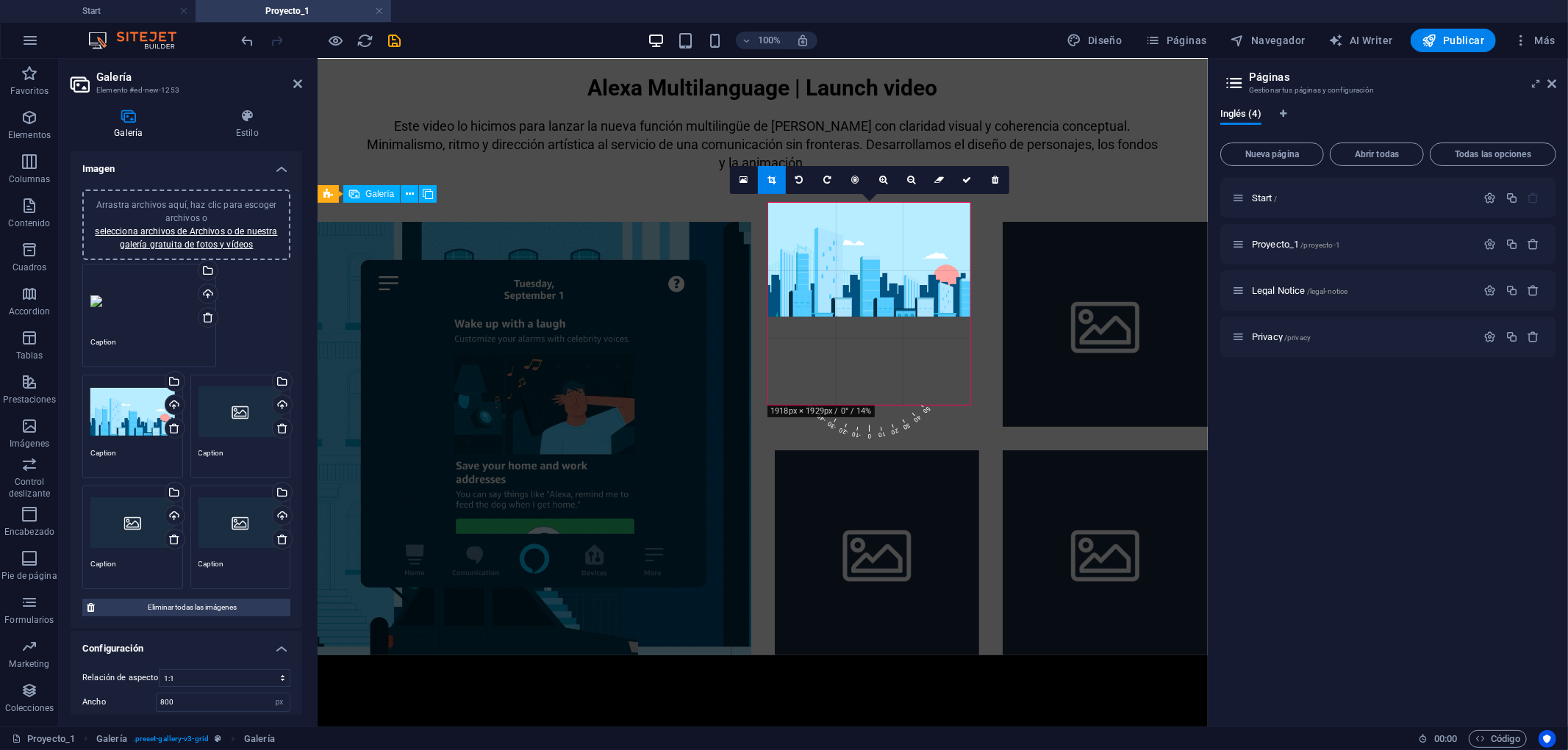
drag, startPoint x: 899, startPoint y: 335, endPoint x: 902, endPoint y: 295, distance: 40.1
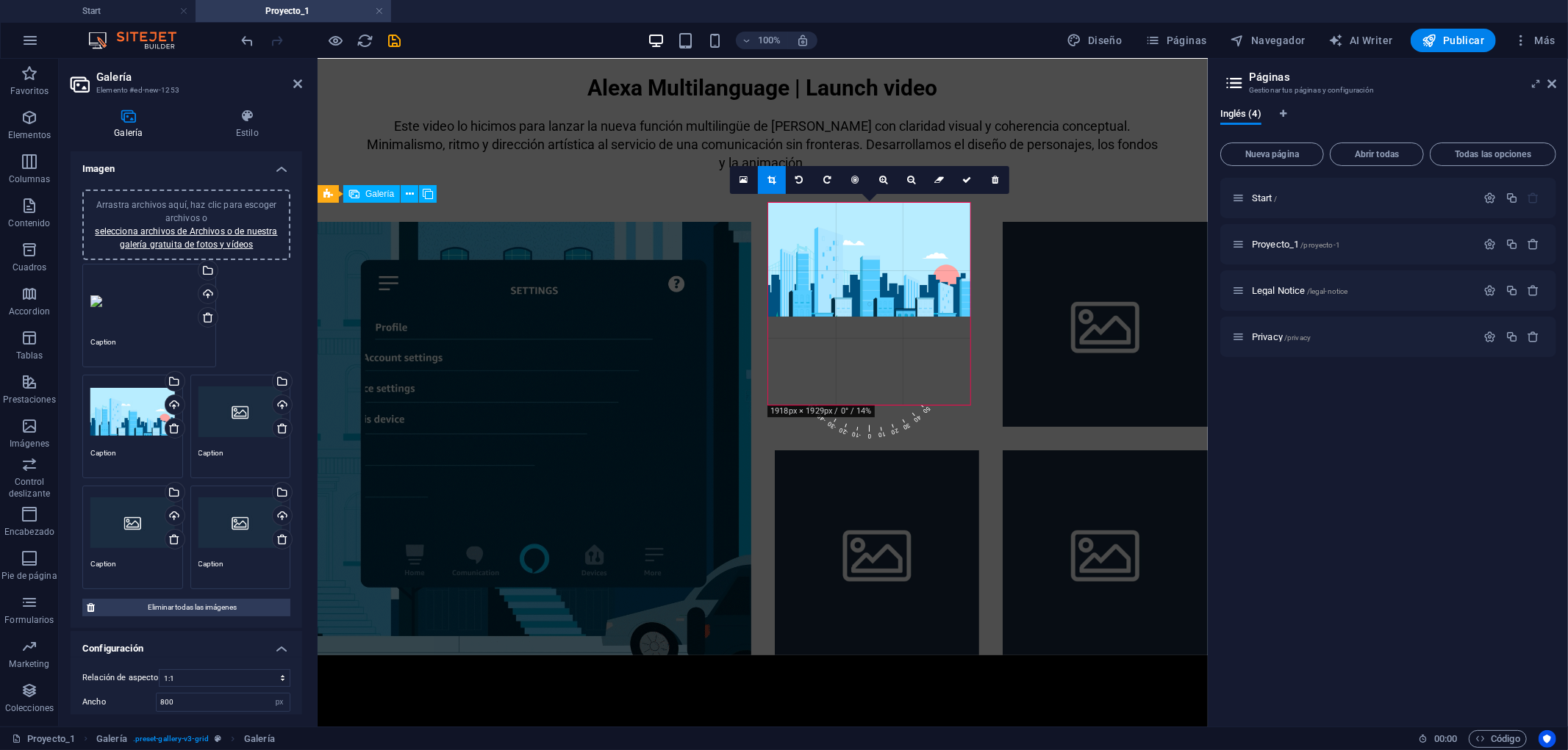
click at [902, 295] on div at bounding box center [762, 438] width 914 height 457
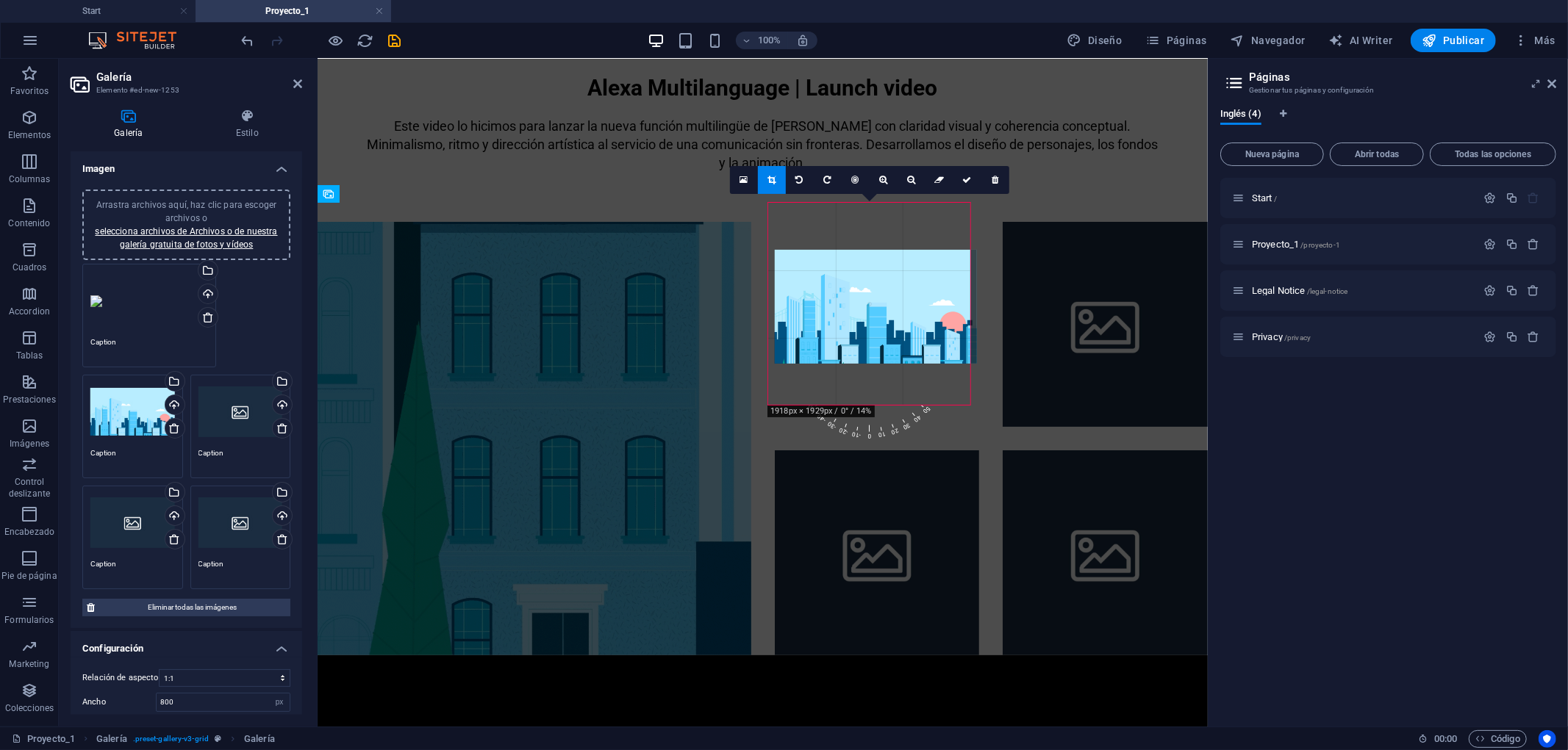
drag, startPoint x: 905, startPoint y: 254, endPoint x: 910, endPoint y: 346, distance: 92.1
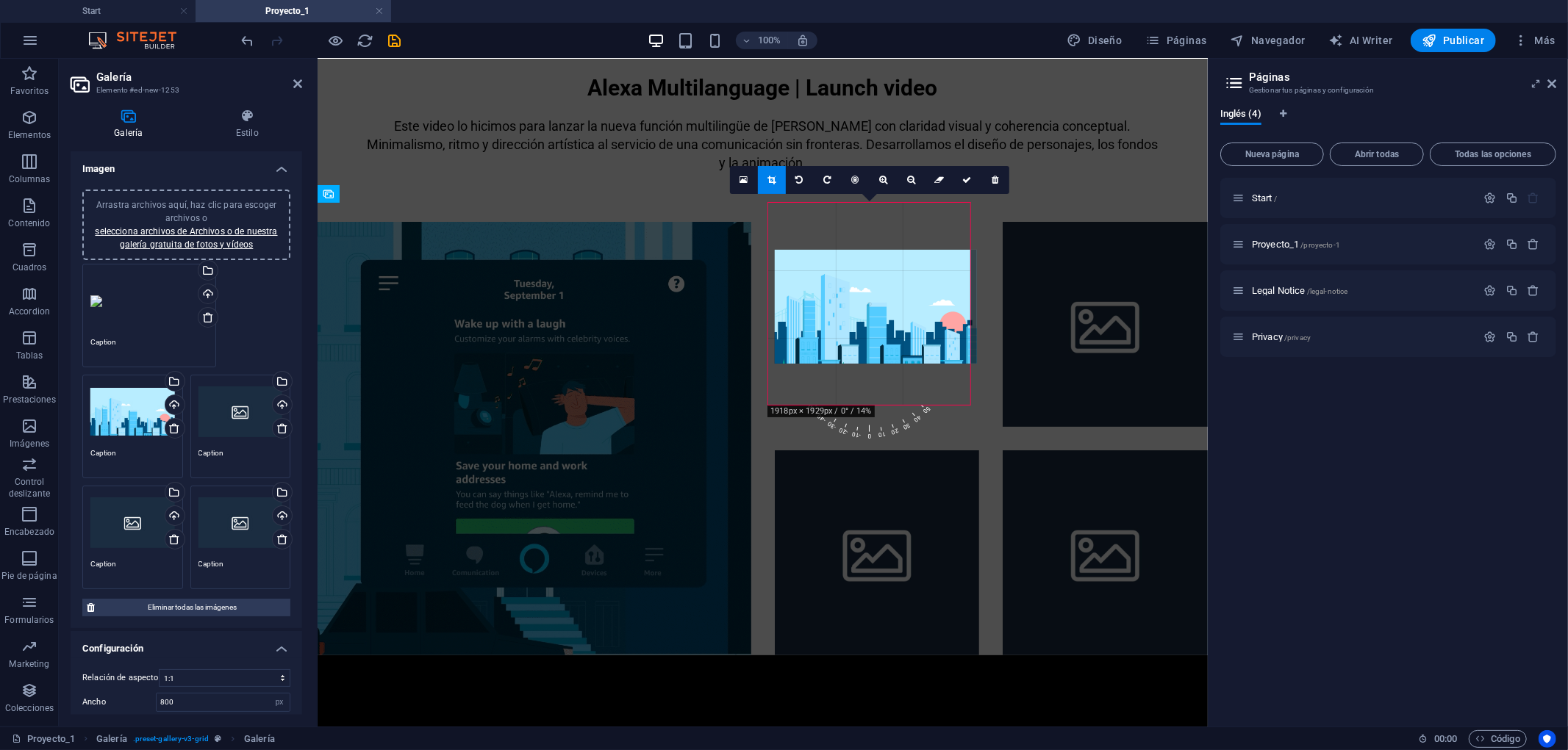
click at [910, 346] on div at bounding box center [875, 307] width 202 height 114
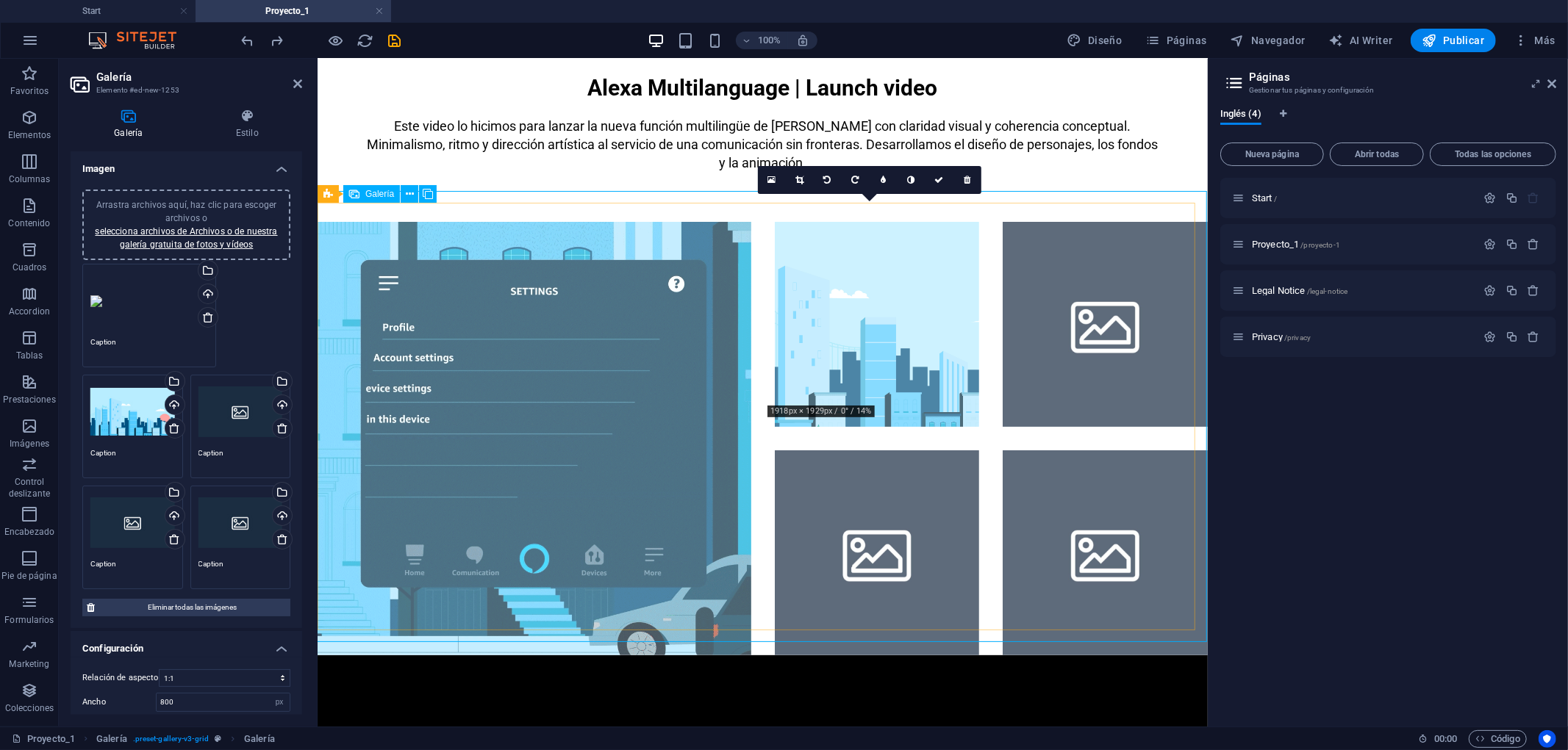
click at [852, 346] on li at bounding box center [876, 323] width 205 height 205
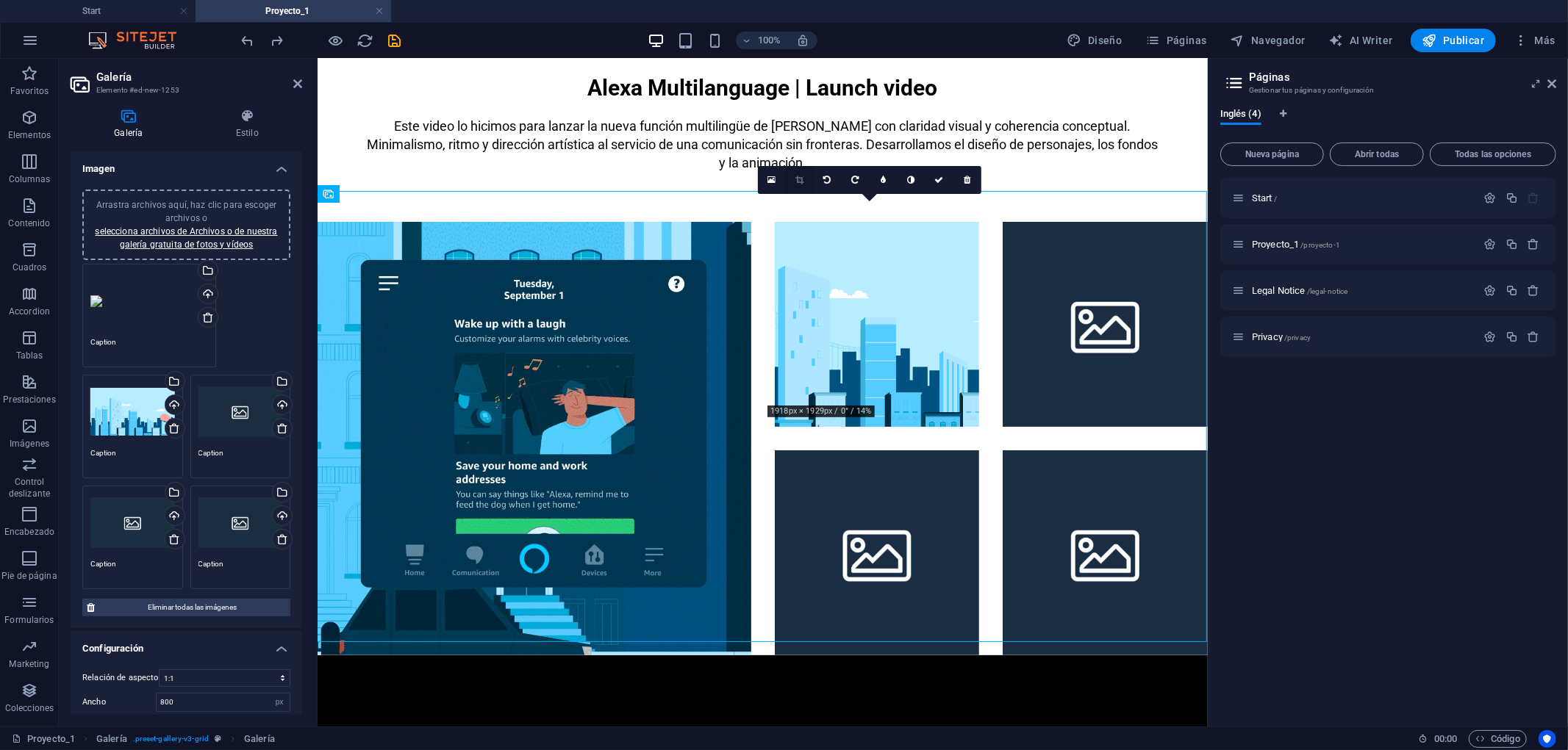
click at [803, 182] on icon at bounding box center [800, 180] width 8 height 9
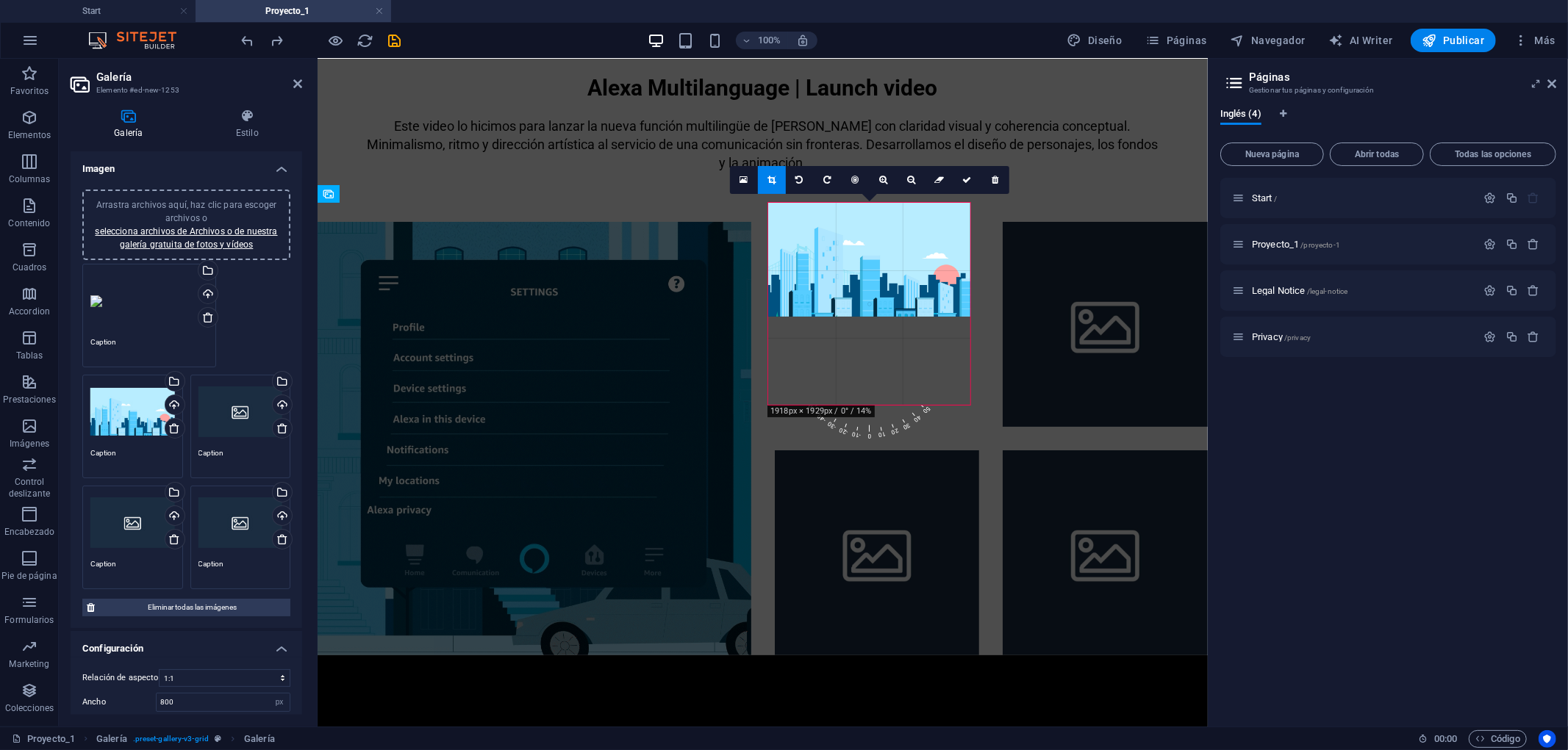
click at [803, 293] on div at bounding box center [869, 260] width 202 height 114
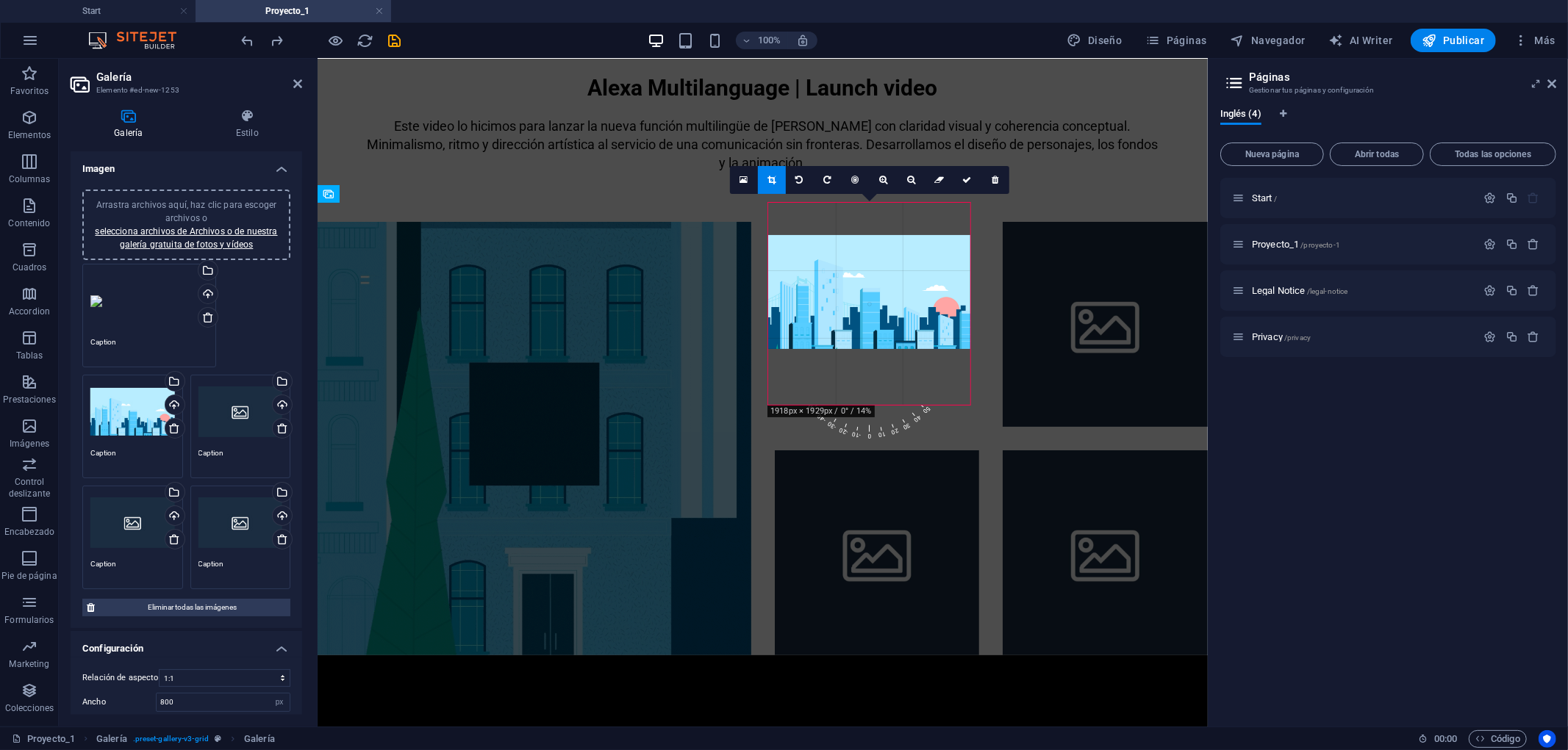
drag, startPoint x: 818, startPoint y: 288, endPoint x: 816, endPoint y: 320, distance: 32.1
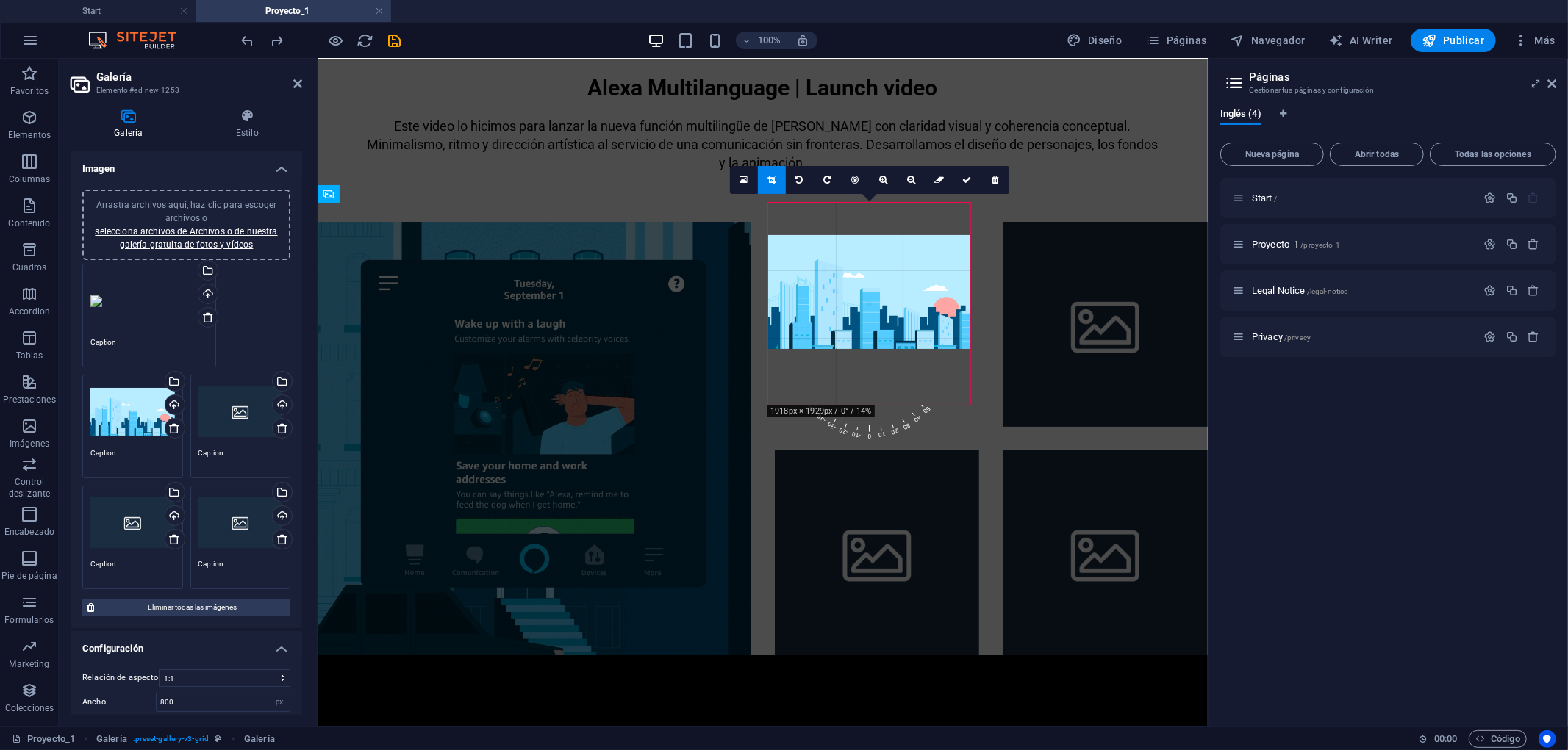
click at [816, 320] on div at bounding box center [869, 292] width 202 height 114
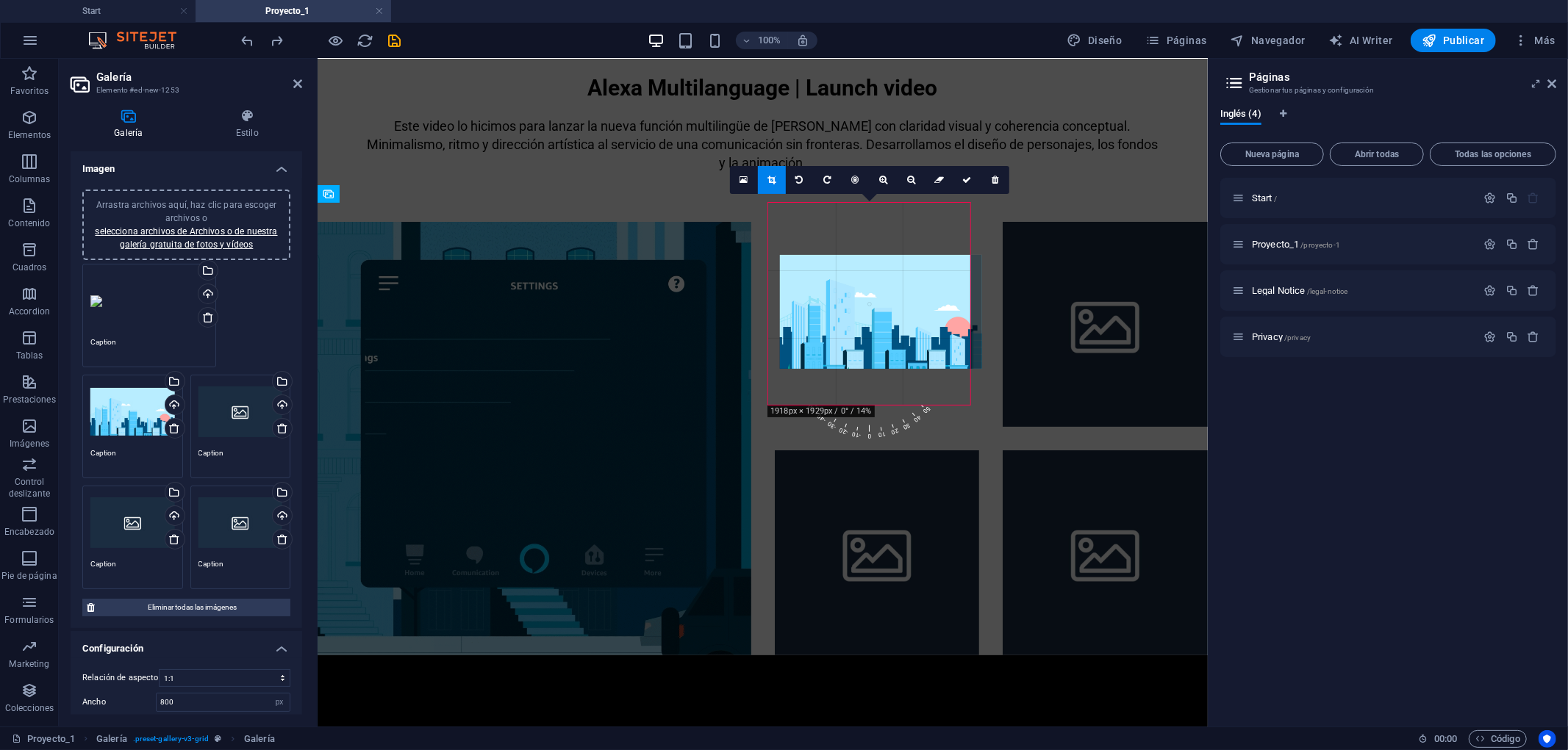
drag, startPoint x: 851, startPoint y: 333, endPoint x: 864, endPoint y: 296, distance: 39.2
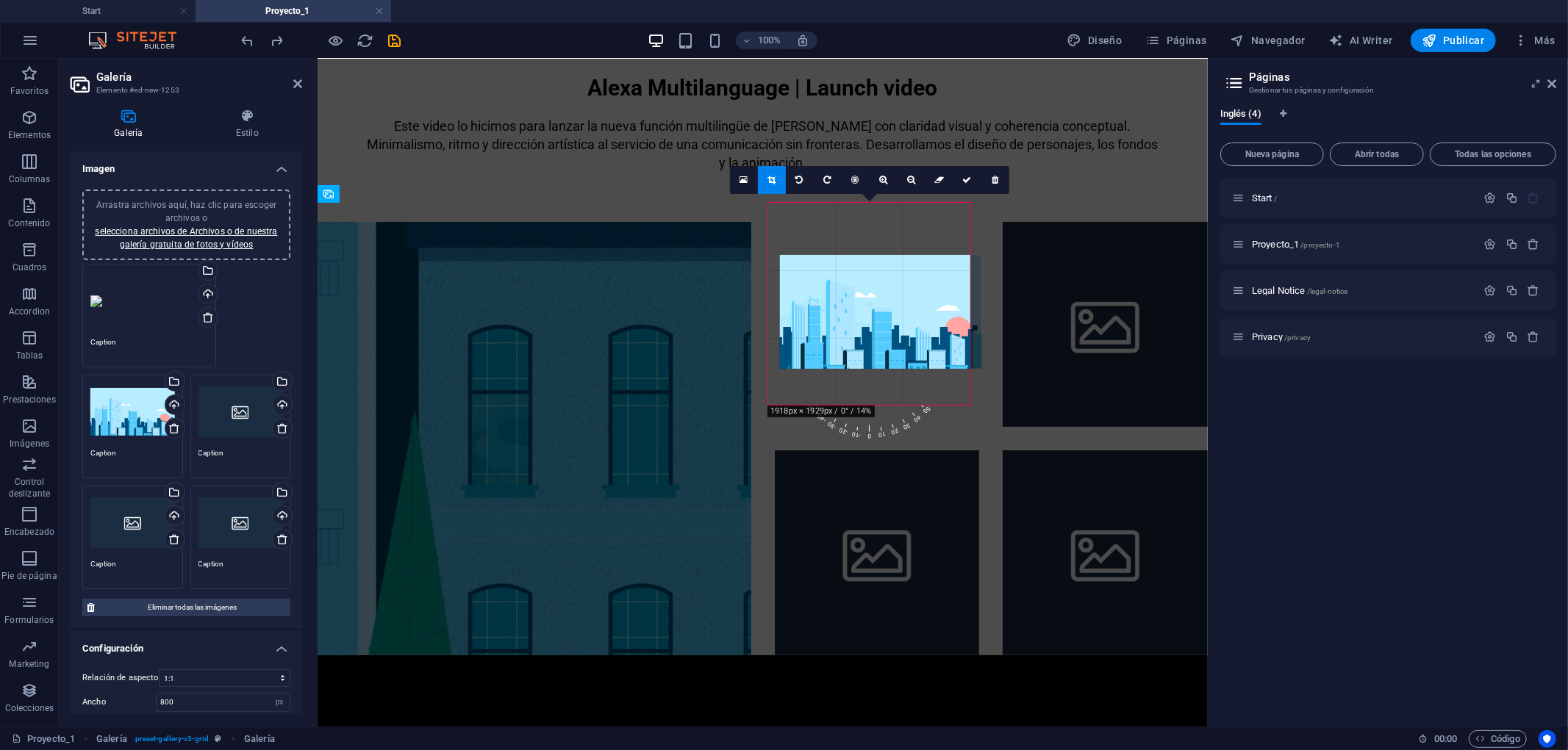
click at [864, 296] on div at bounding box center [881, 312] width 202 height 114
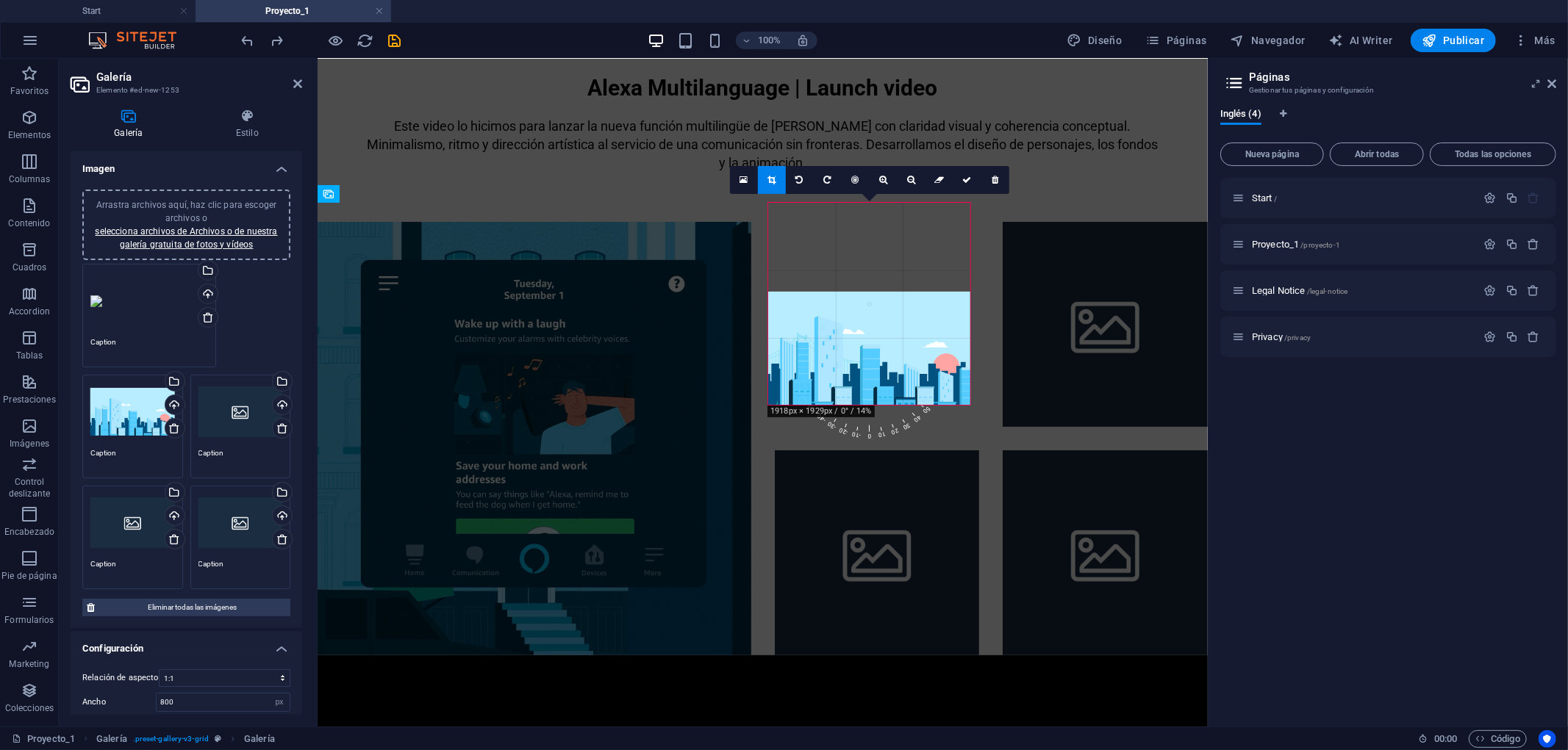
click at [855, 317] on div at bounding box center [869, 349] width 202 height 114
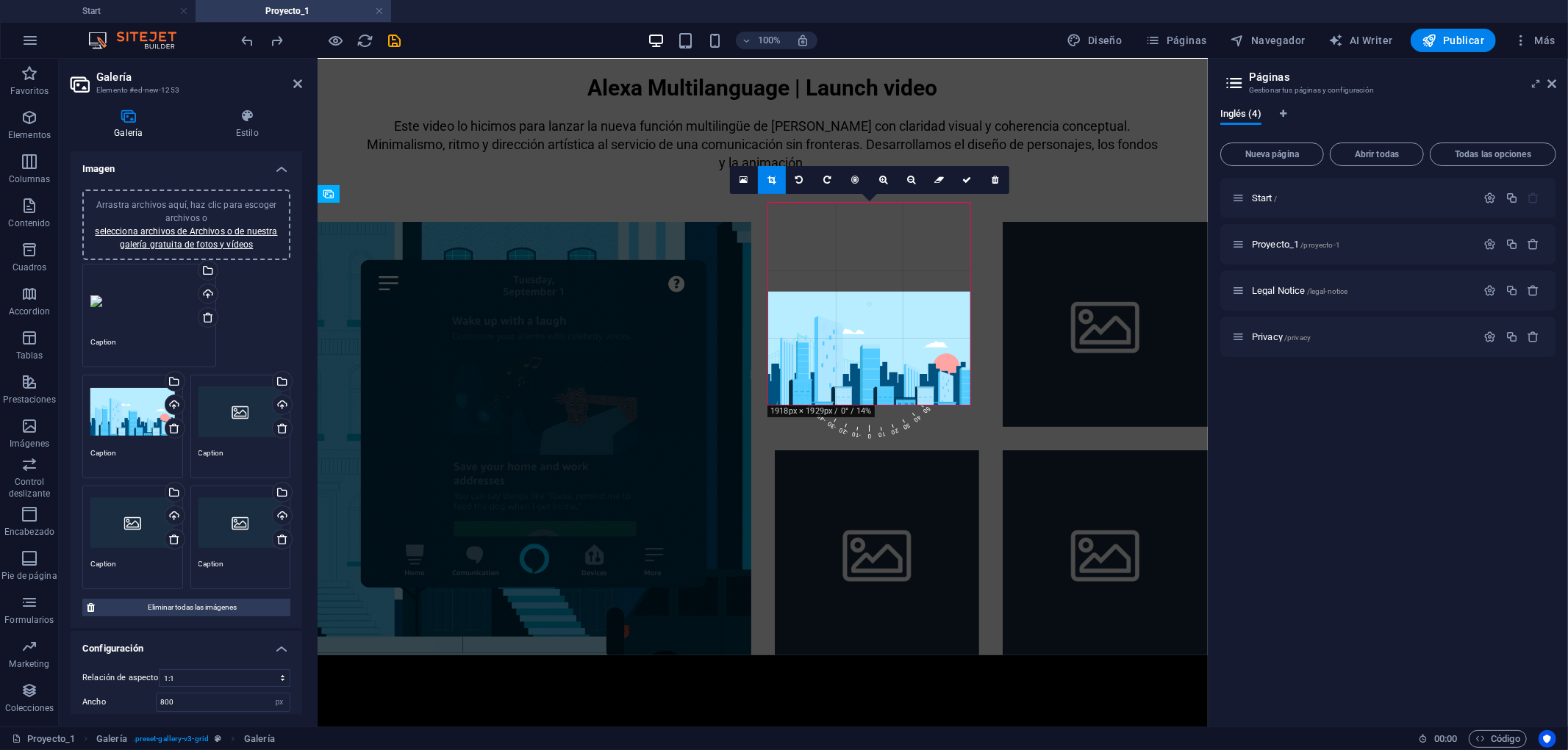
click at [855, 317] on div at bounding box center [869, 349] width 202 height 114
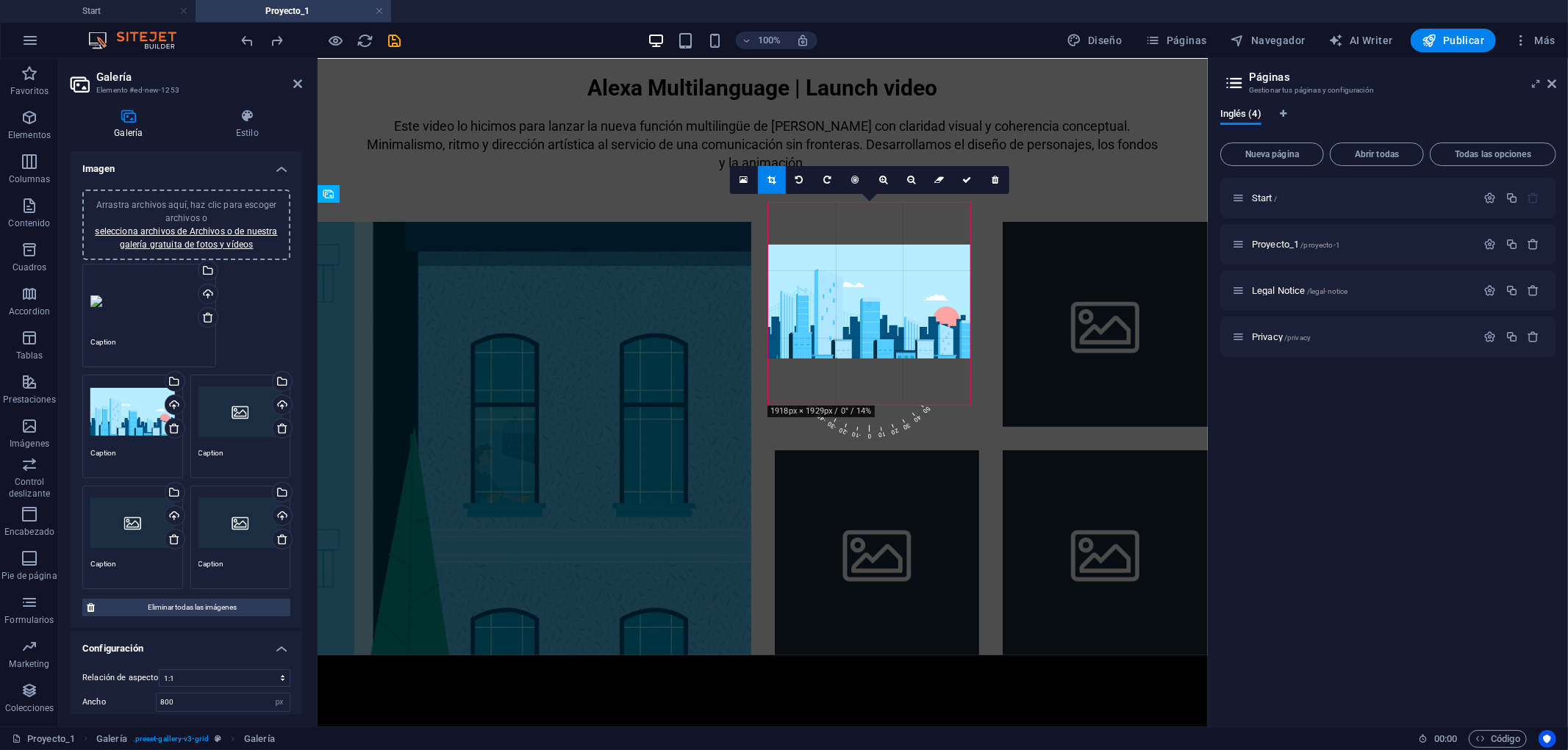
drag, startPoint x: 853, startPoint y: 304, endPoint x: 857, endPoint y: 258, distance: 46.2
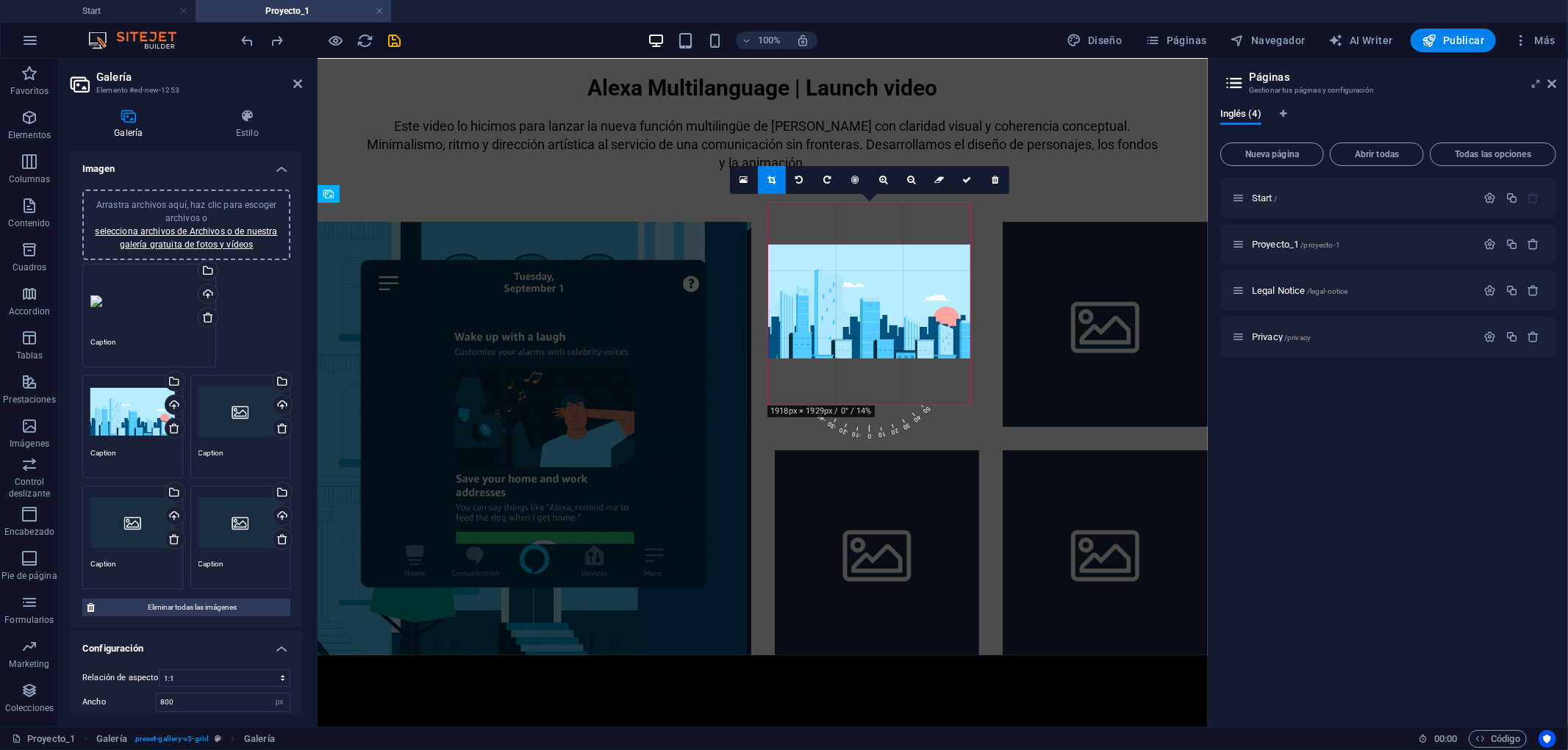
click at [857, 258] on div at bounding box center [869, 302] width 202 height 114
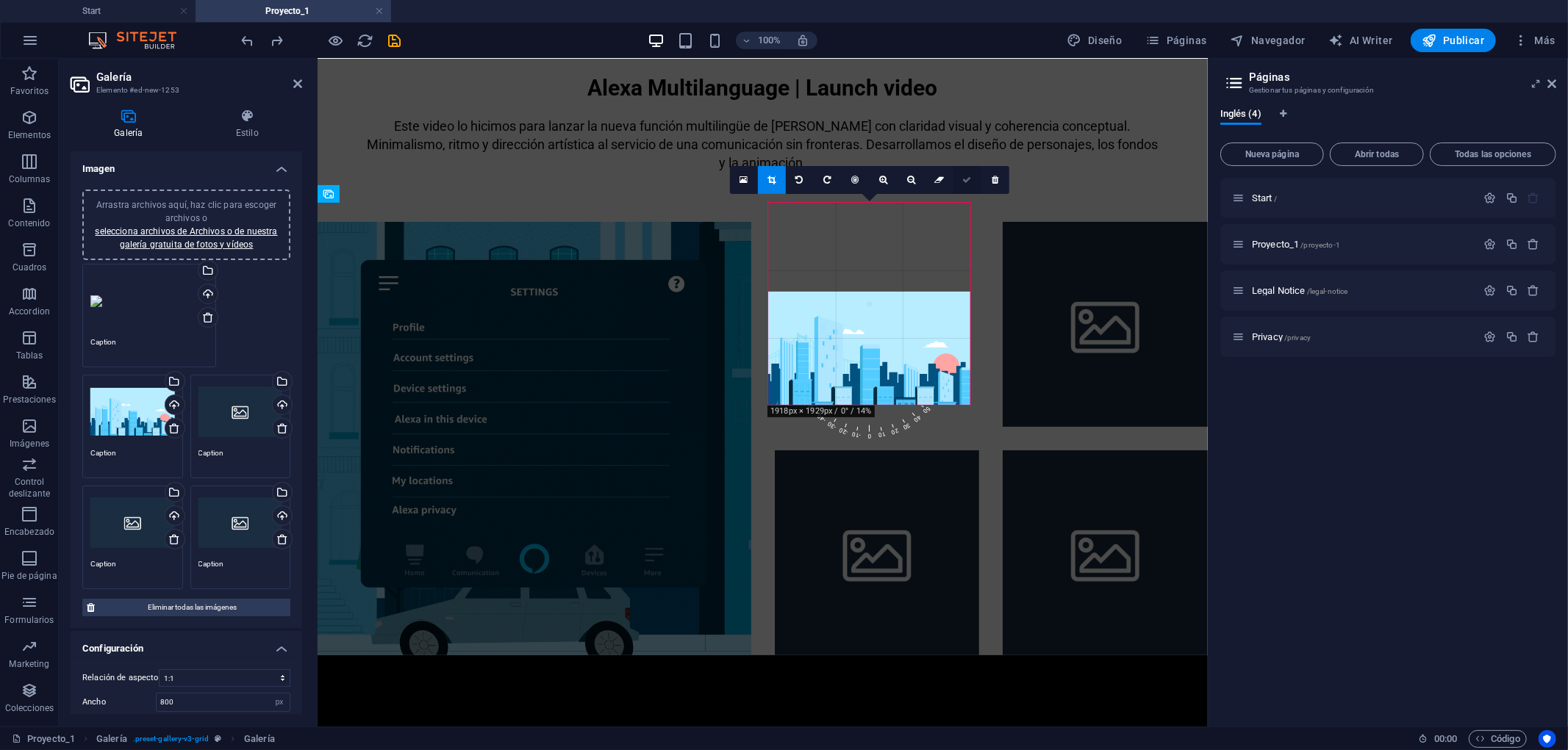
click at [966, 177] on icon at bounding box center [966, 180] width 9 height 9
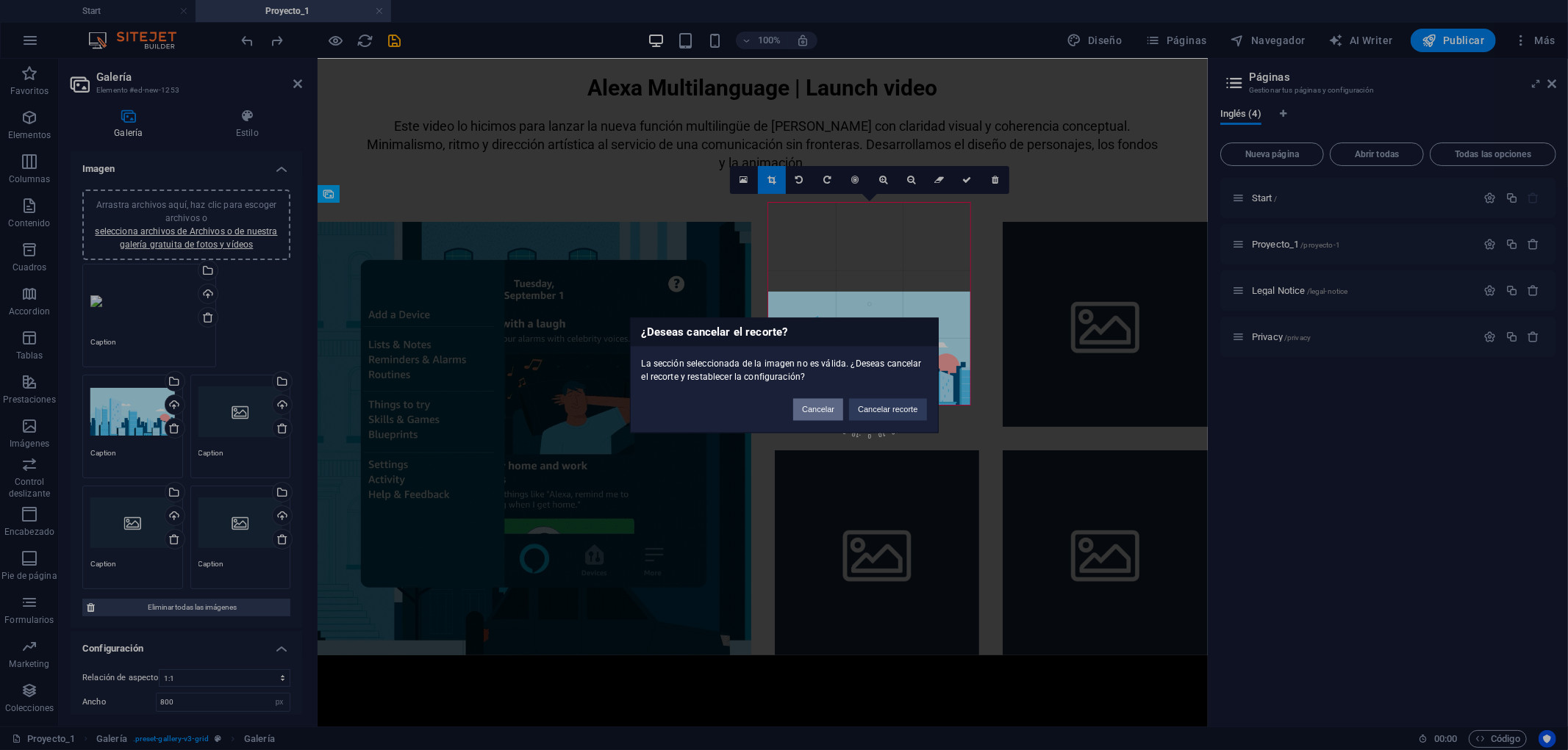
click at [828, 410] on button "Cancelar" at bounding box center [818, 409] width 50 height 22
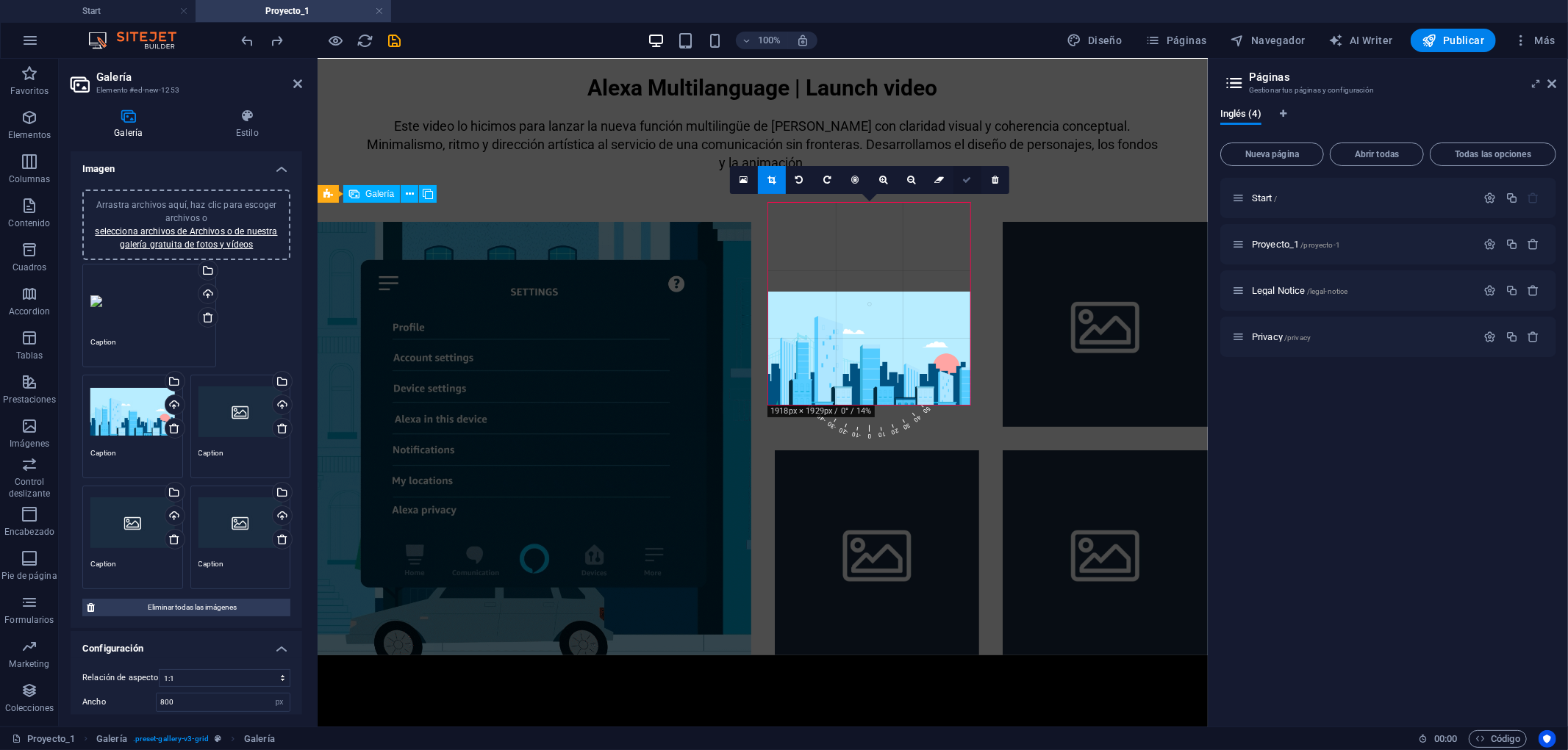
click at [873, 282] on div "180 170 160 150 140 130 120 110 100 90 80 70 60 50 40 30 20 10 0 -10 -20 -30 -4…" at bounding box center [869, 304] width 202 height 202
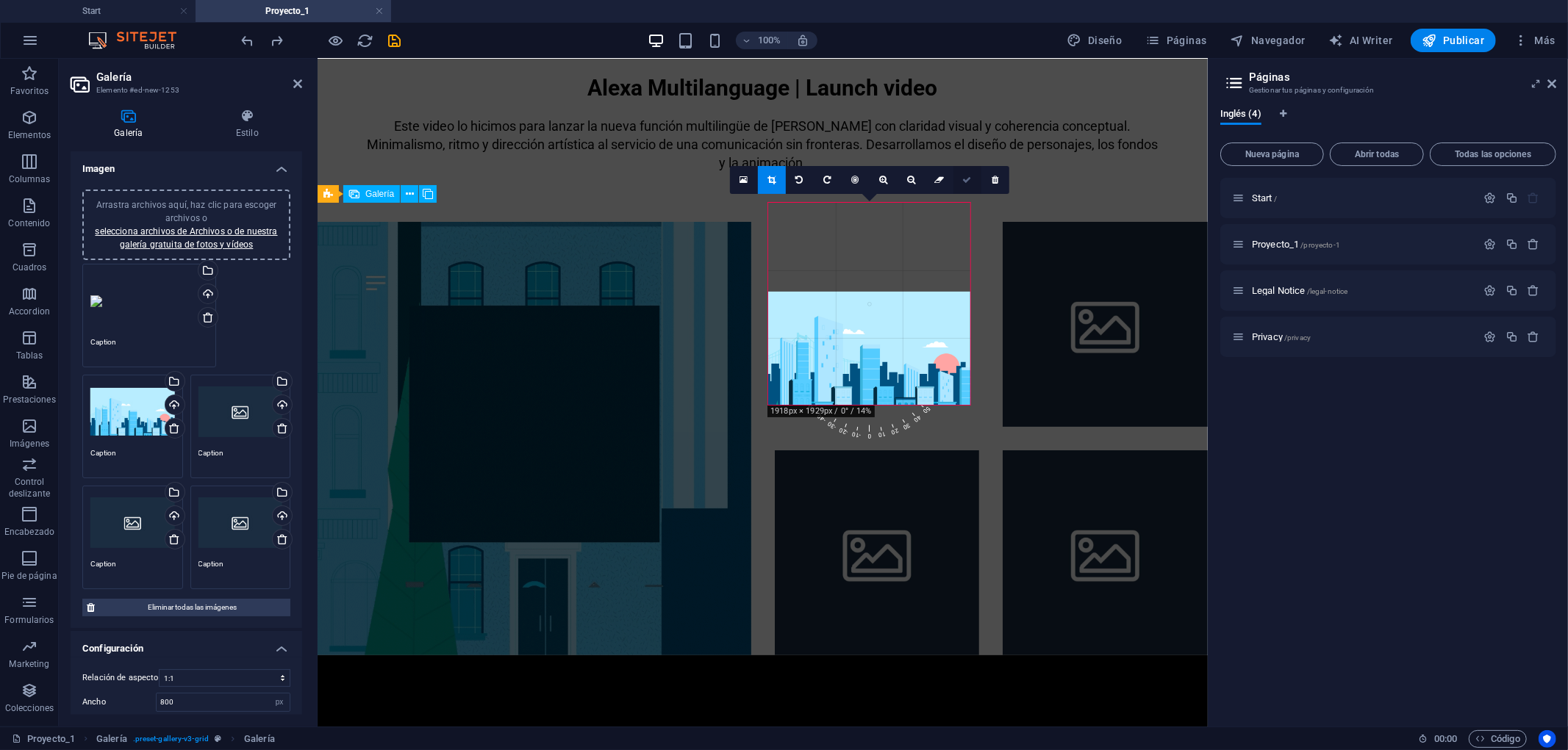
click at [886, 338] on div at bounding box center [869, 349] width 202 height 114
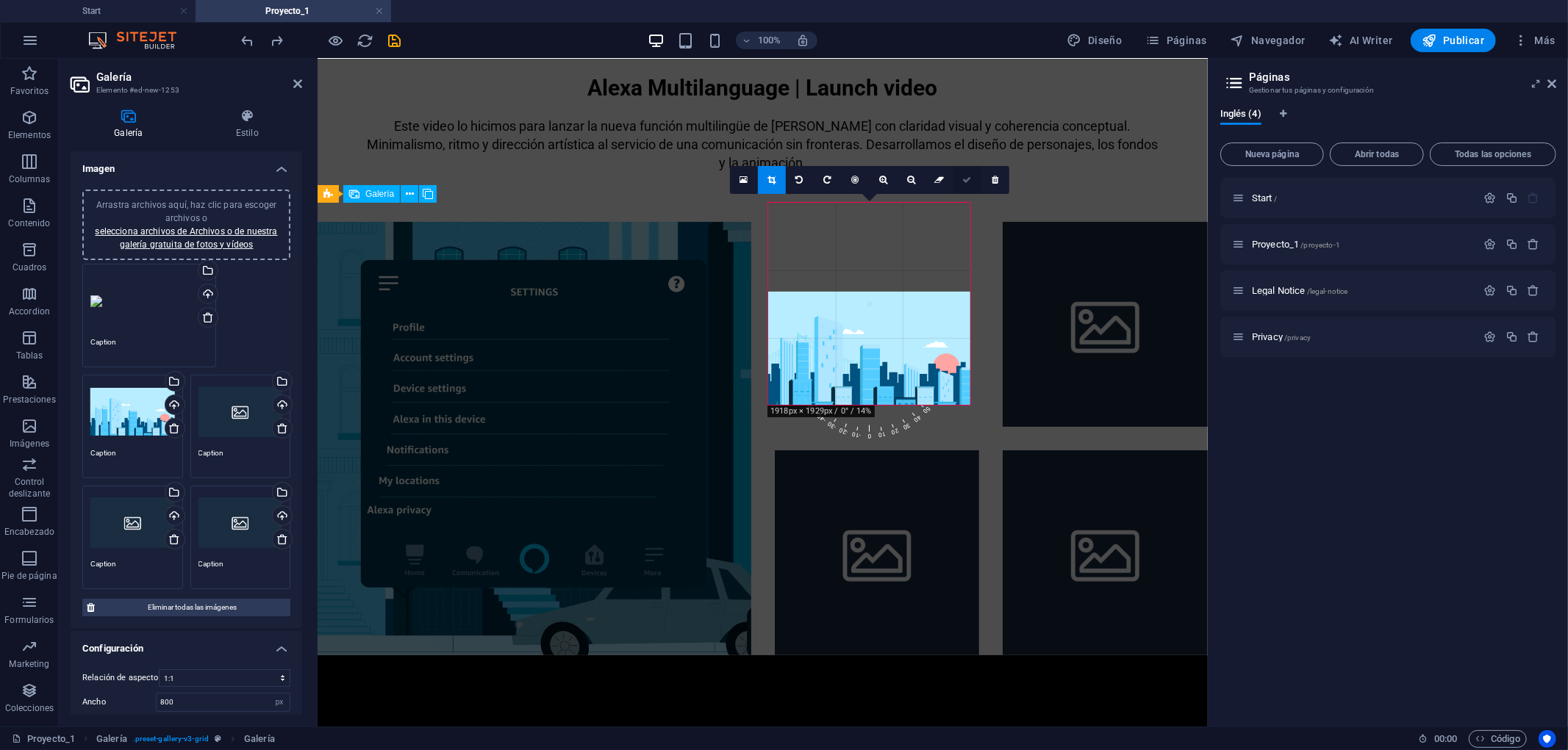
click at [964, 179] on icon at bounding box center [966, 180] width 9 height 9
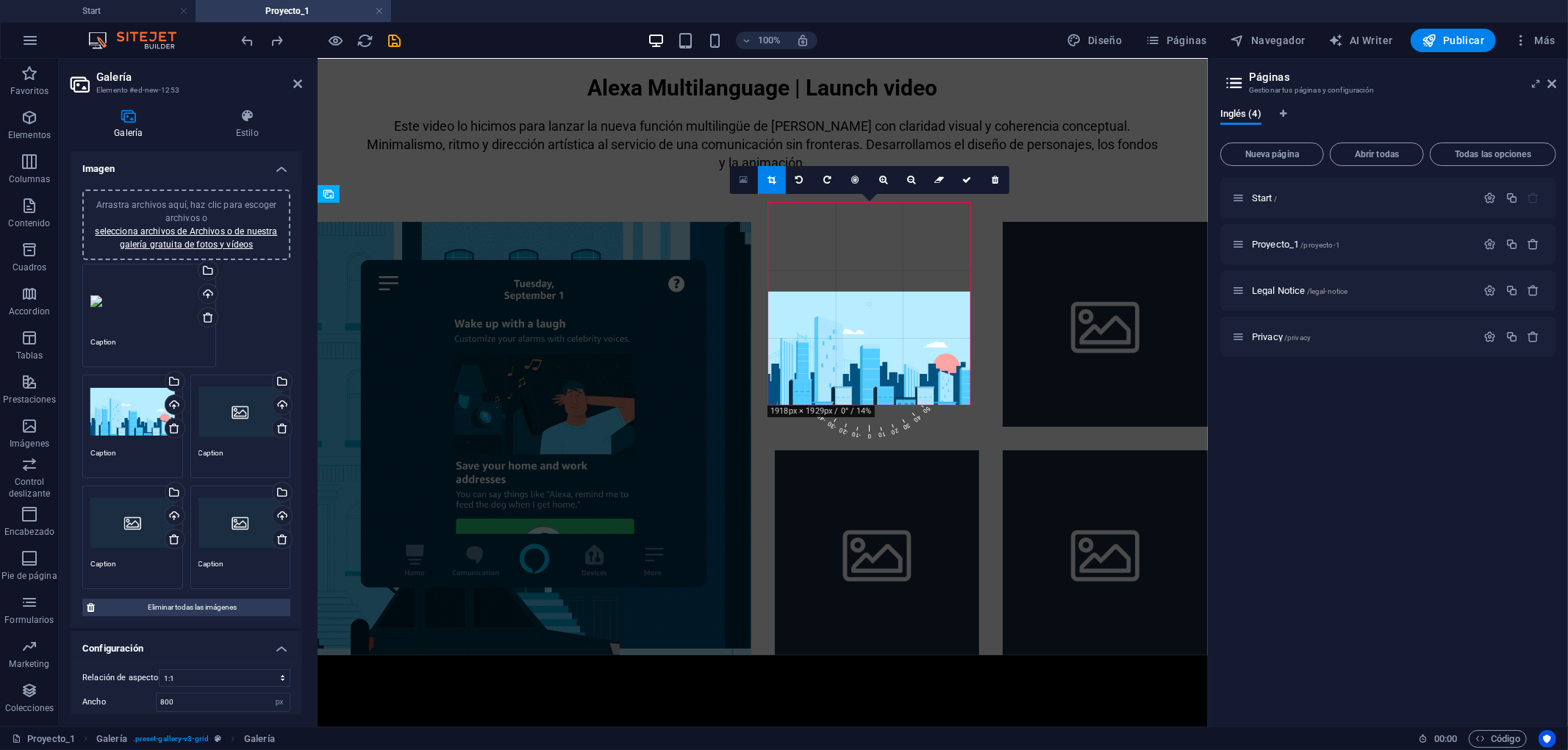
click at [750, 181] on link at bounding box center [744, 180] width 28 height 28
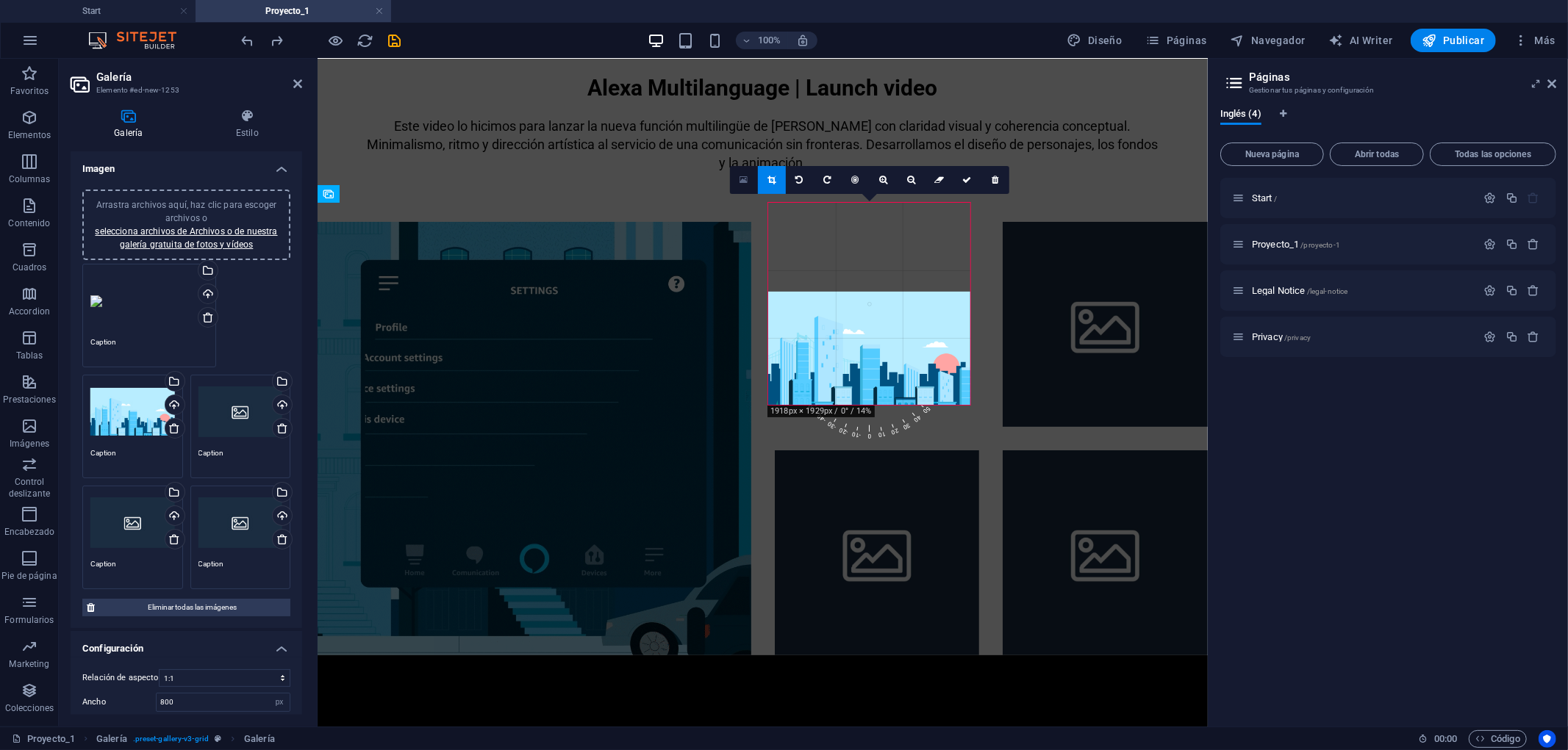
scroll to position [0, 0]
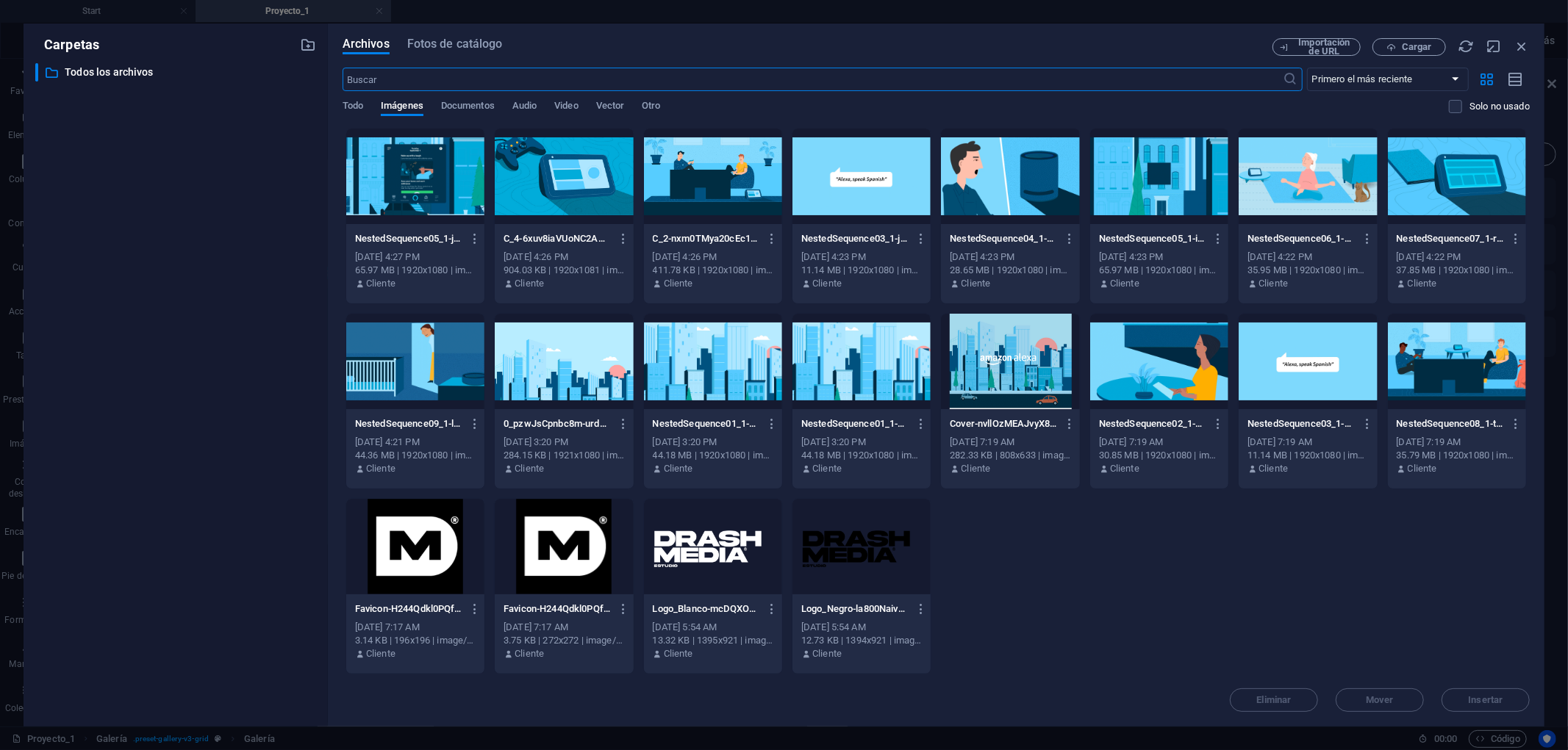
click at [700, 363] on div at bounding box center [713, 361] width 138 height 95
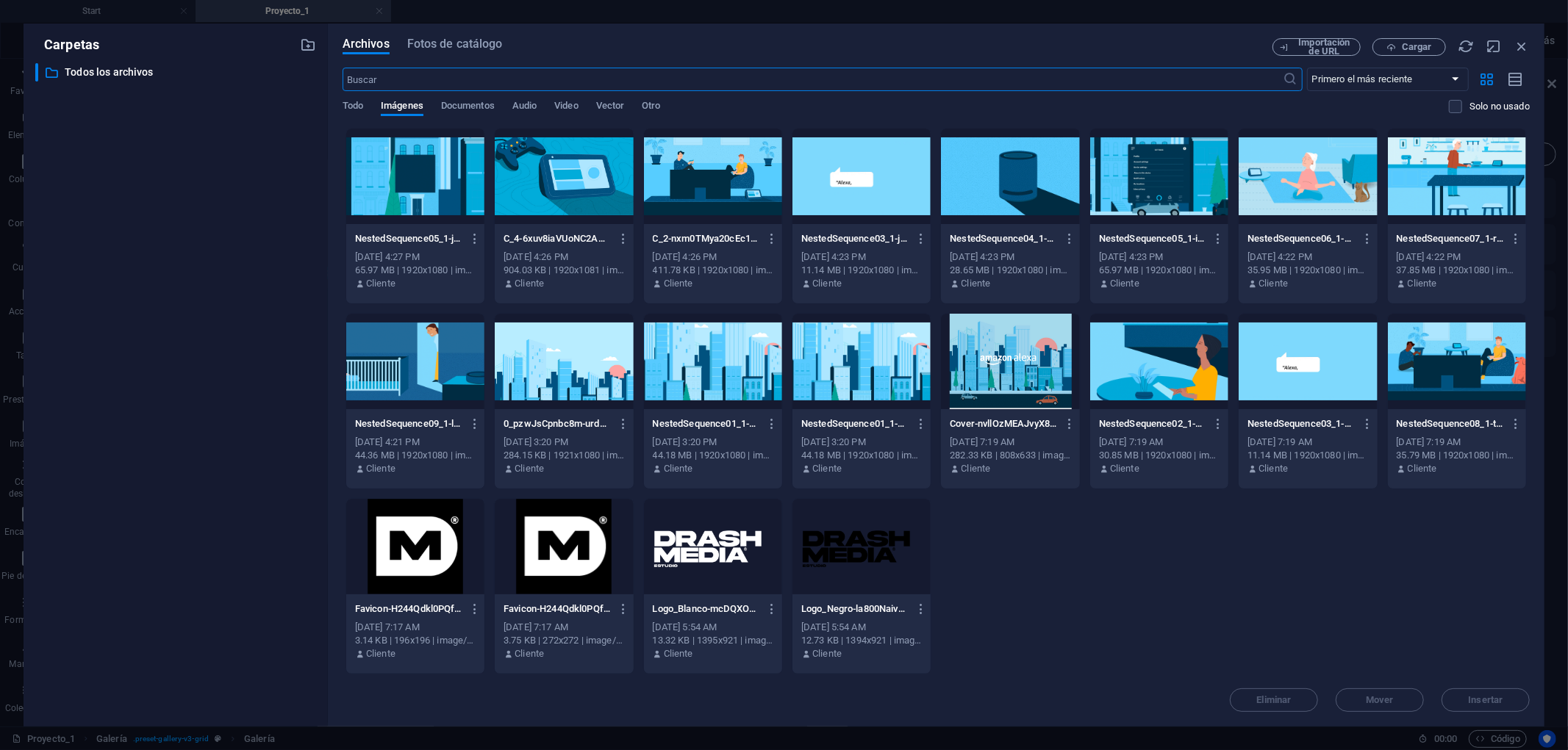
click at [700, 363] on div at bounding box center [713, 361] width 138 height 95
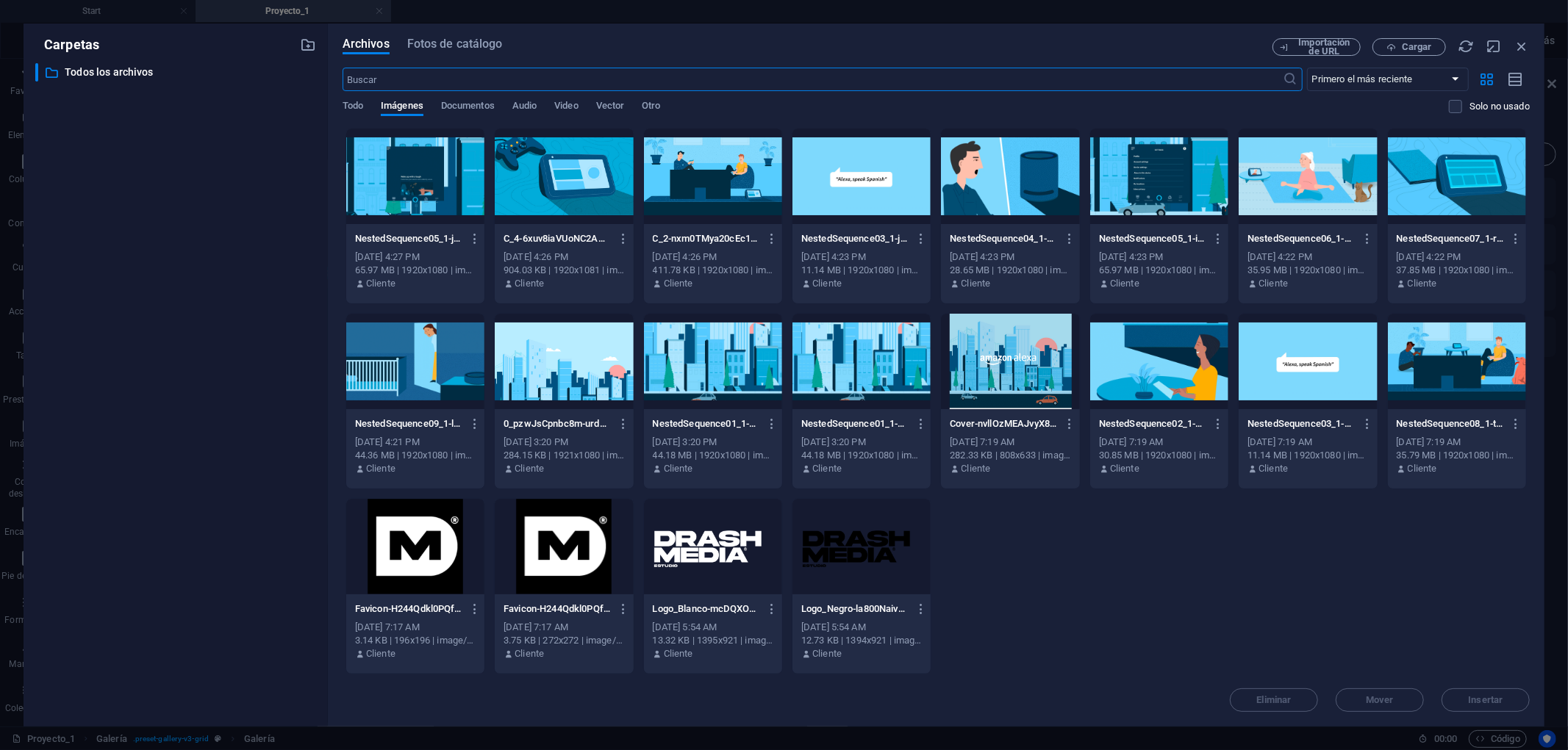
click at [747, 373] on div at bounding box center [696, 568] width 781 height 390
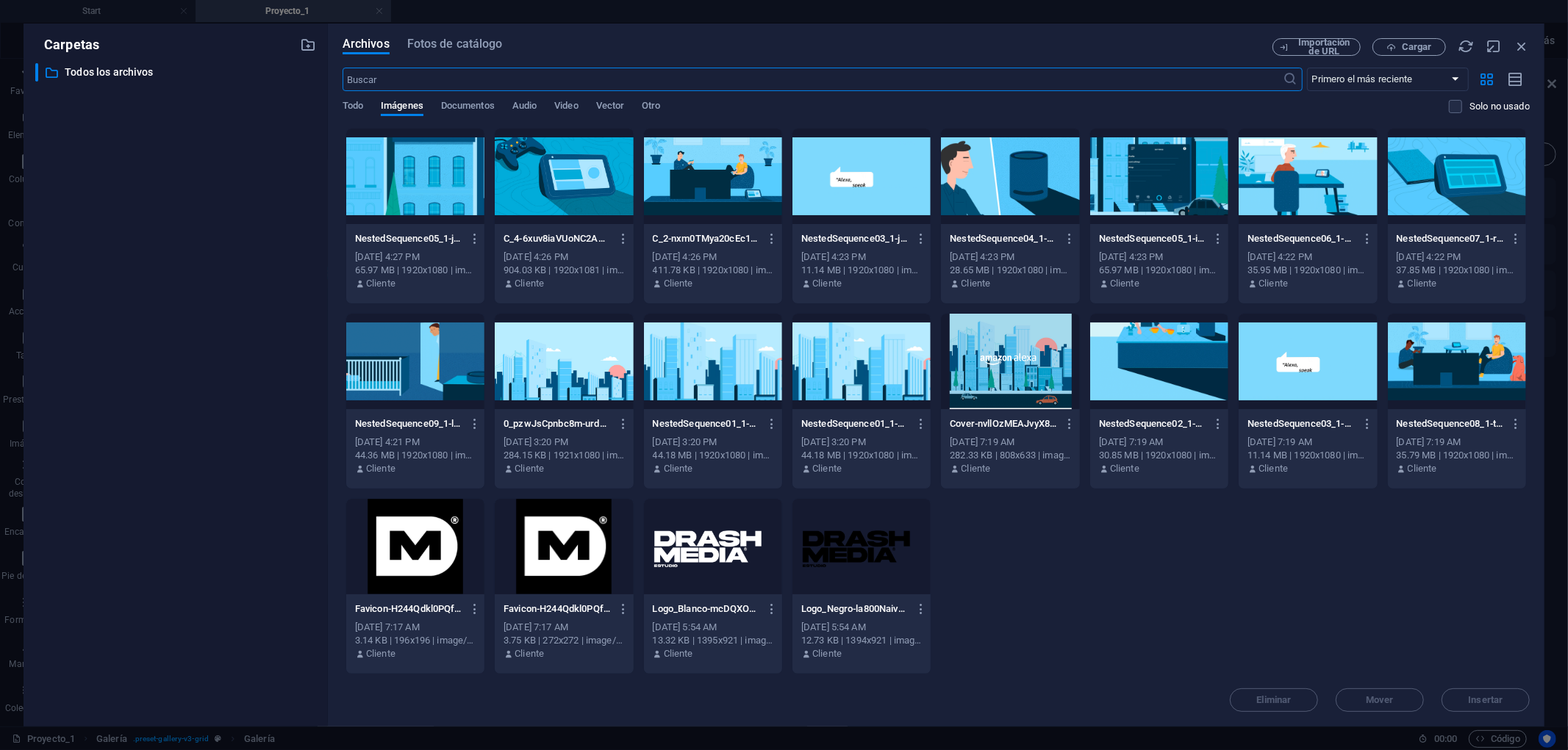
click at [747, 373] on div at bounding box center [696, 568] width 781 height 390
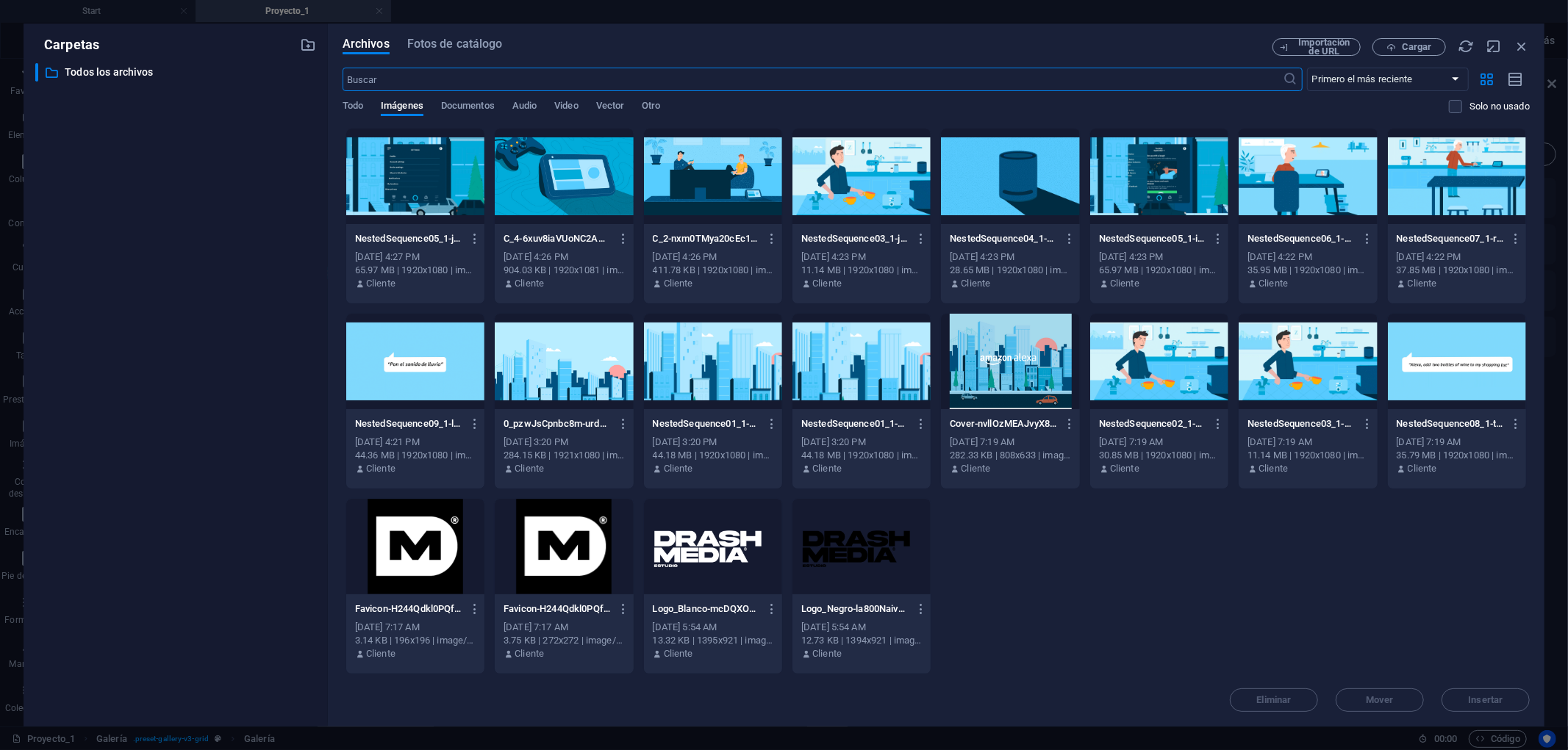
click at [747, 373] on div at bounding box center [696, 568] width 781 height 390
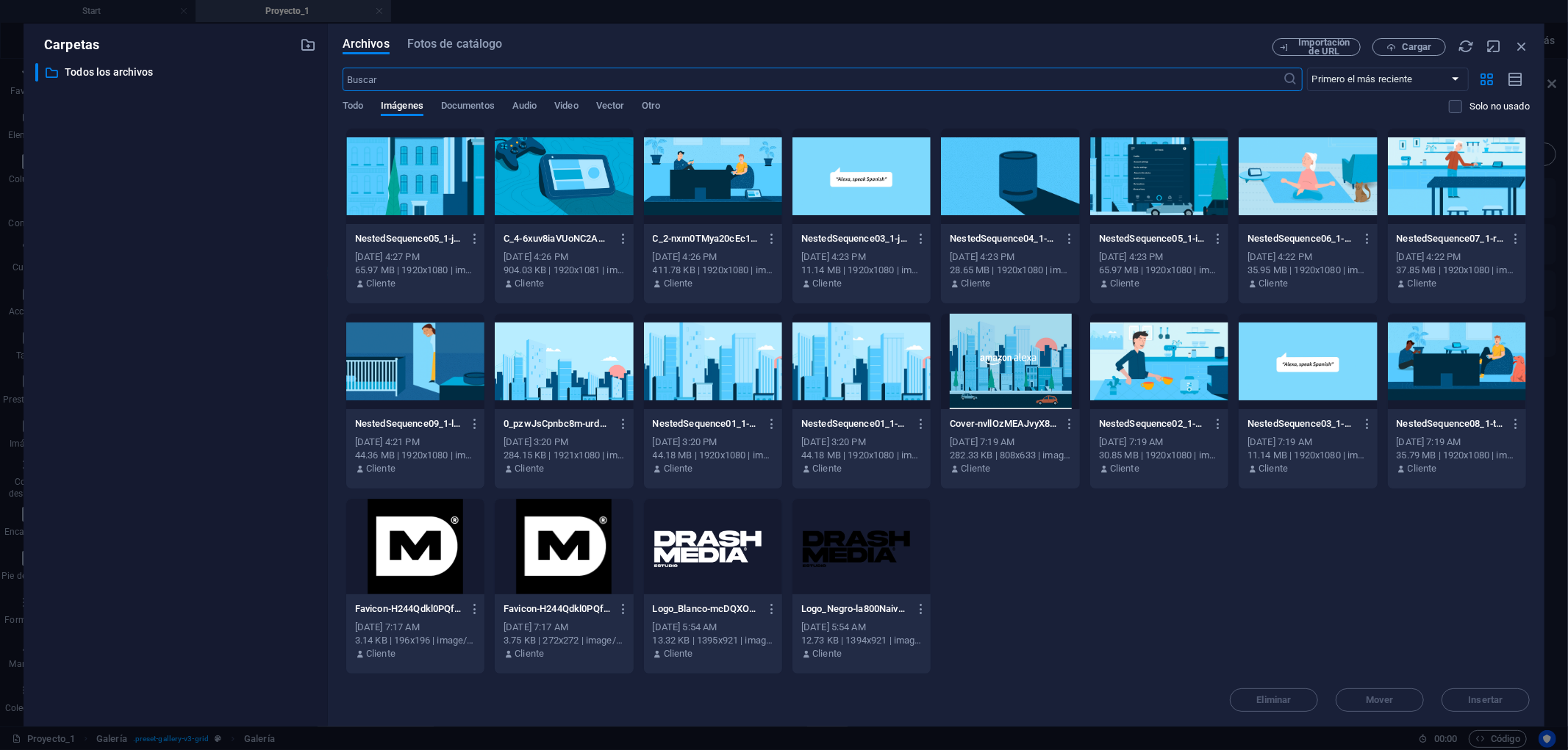
click at [394, 37] on icon "save" at bounding box center [395, 41] width 17 height 17
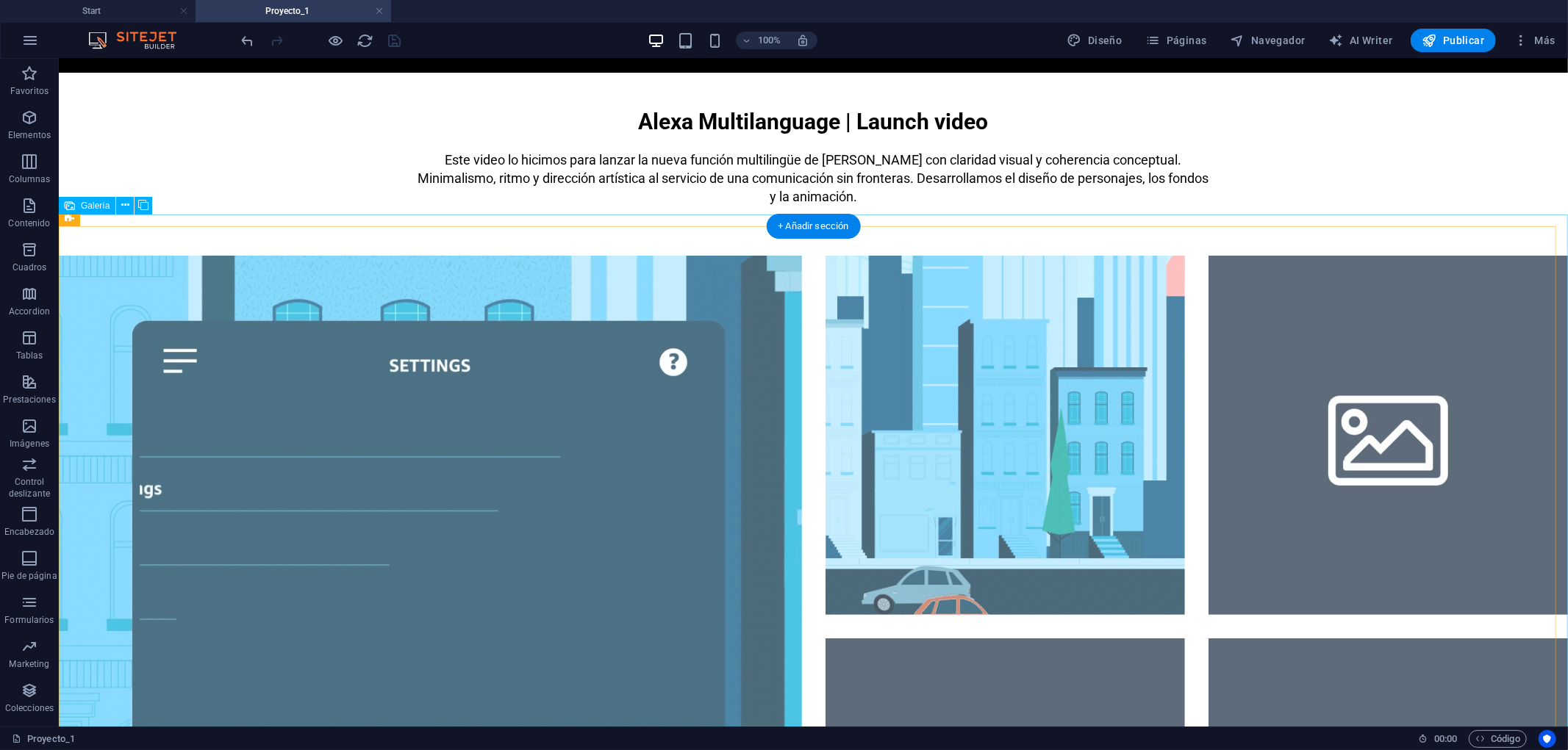
scroll to position [126, 0]
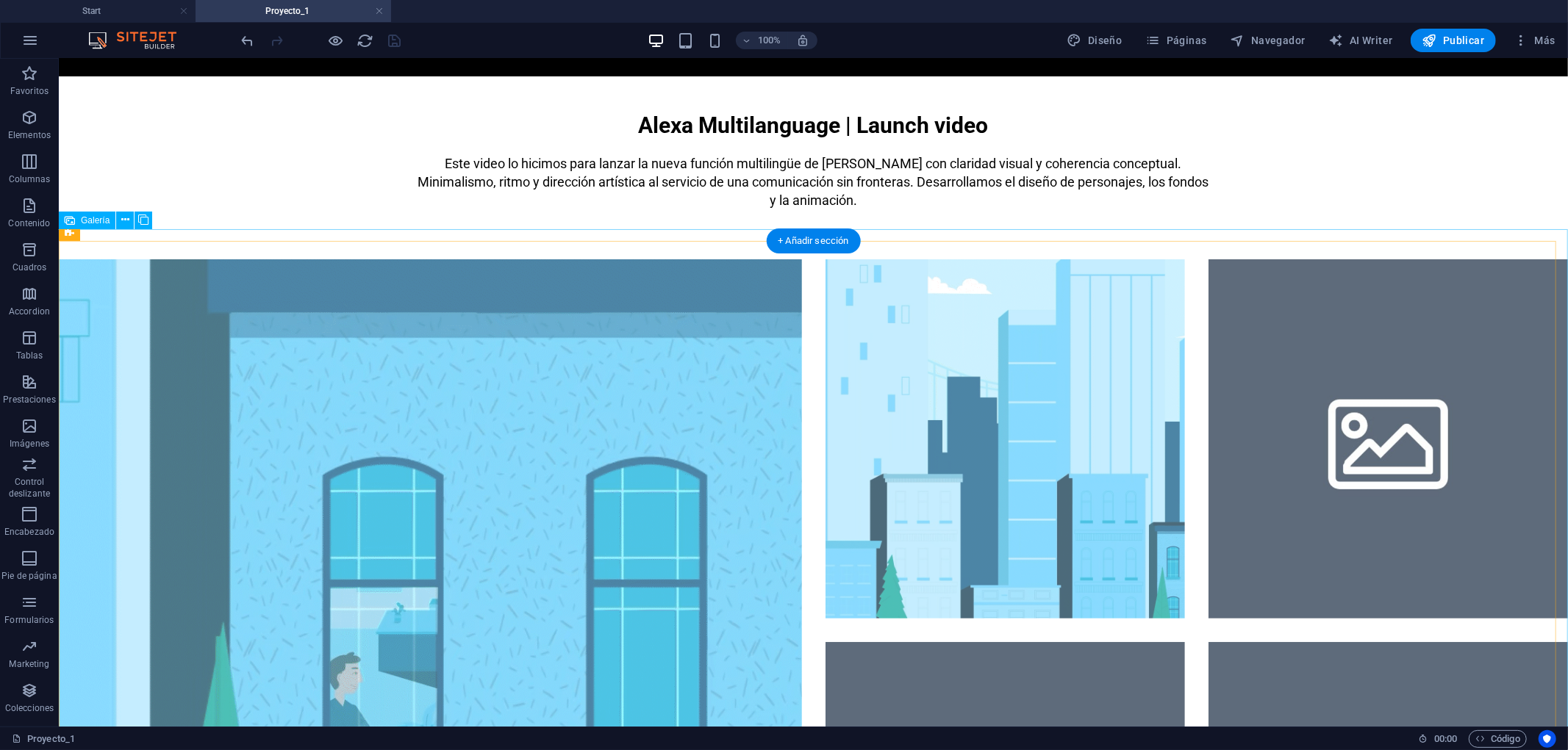
click at [864, 371] on li at bounding box center [1004, 438] width 359 height 359
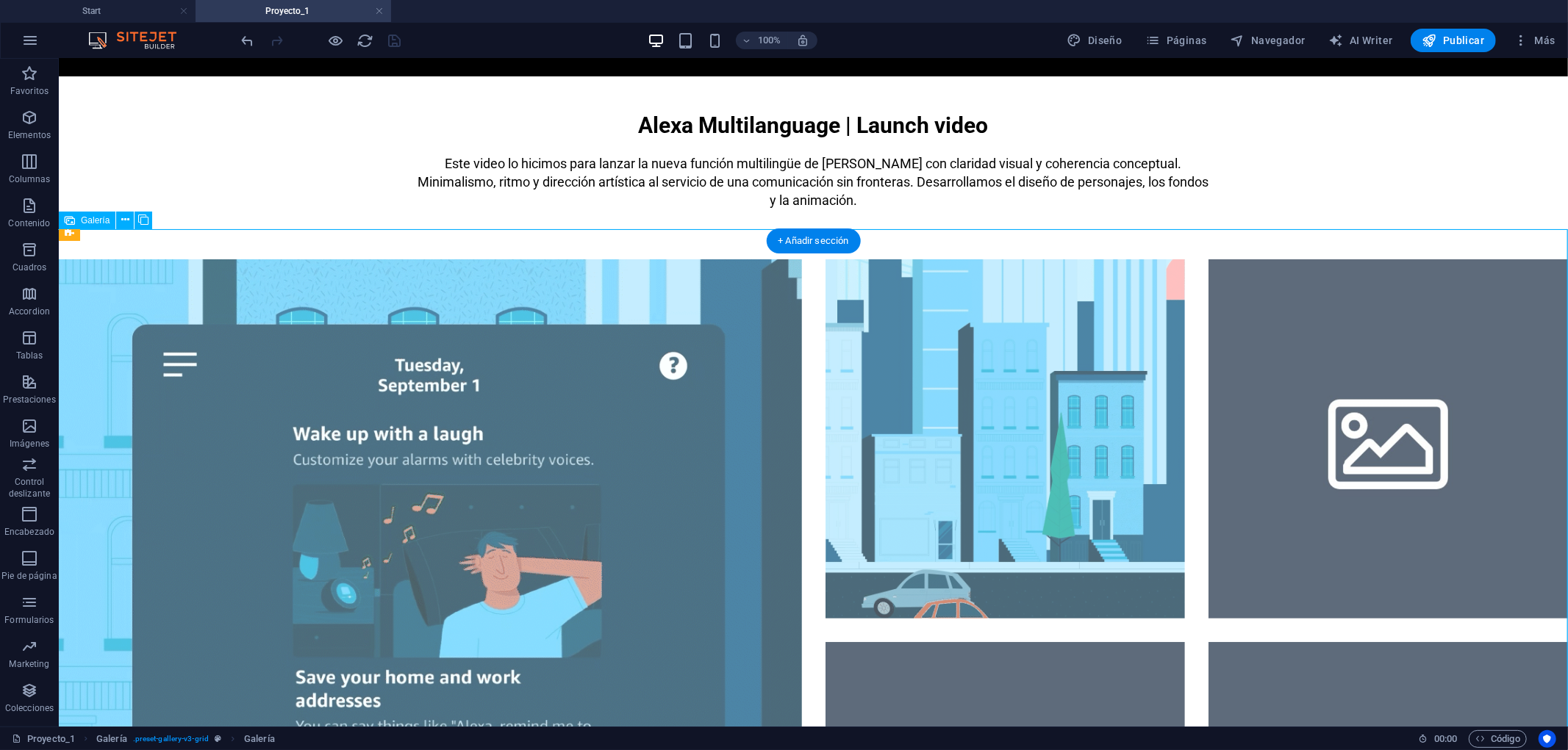
click at [793, 347] on li at bounding box center [429, 630] width 743 height 743
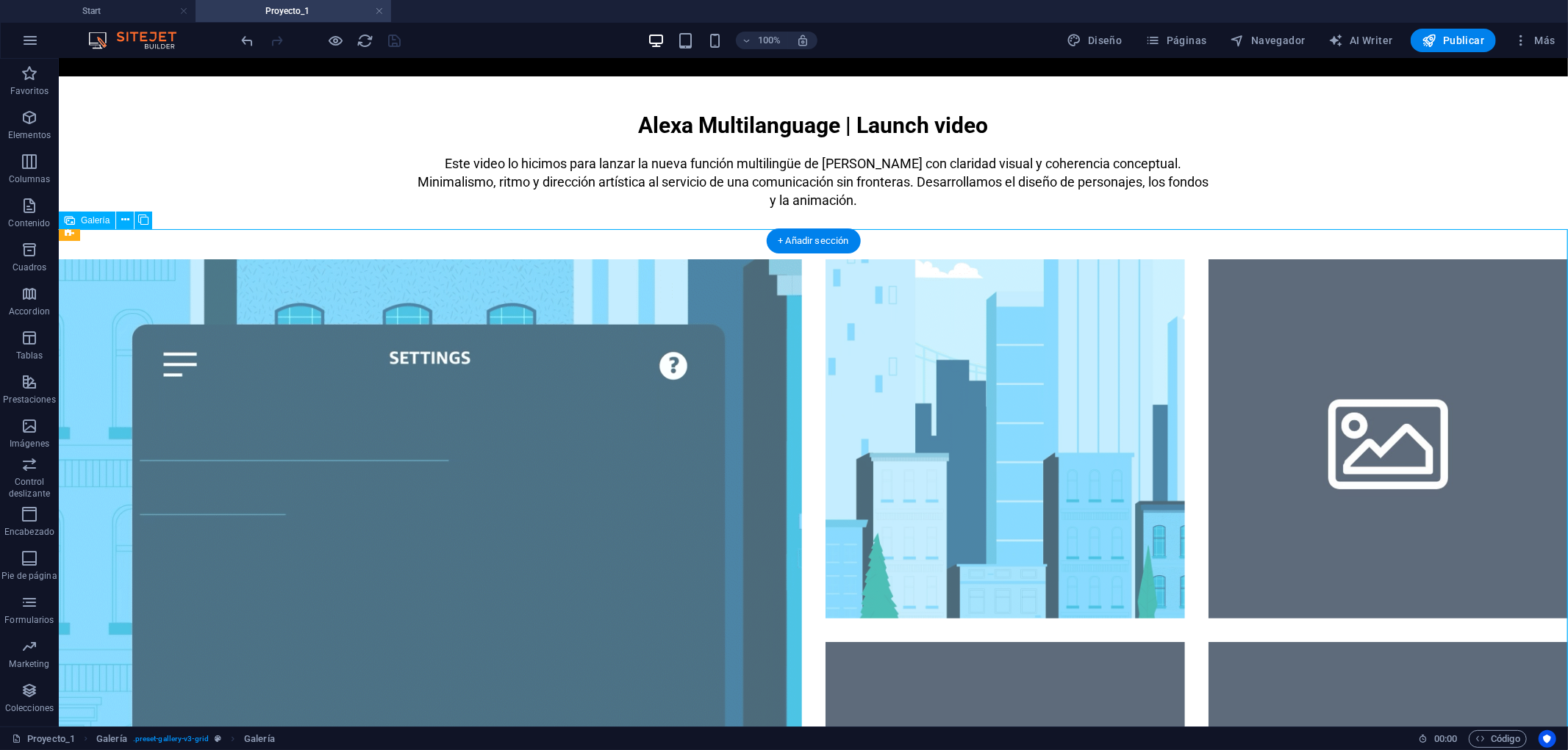
click at [461, 307] on li at bounding box center [429, 630] width 743 height 743
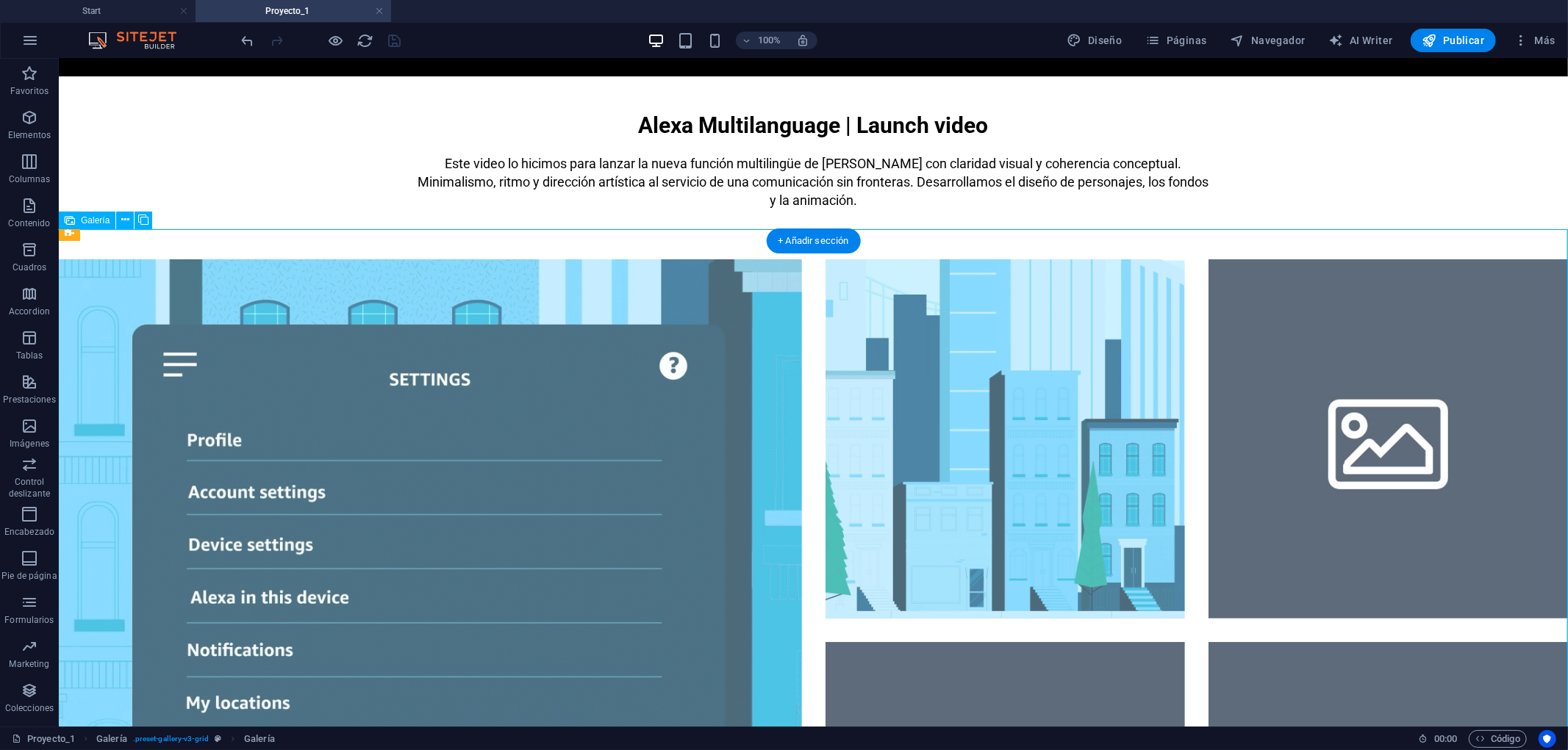
click at [461, 307] on li at bounding box center [429, 630] width 743 height 743
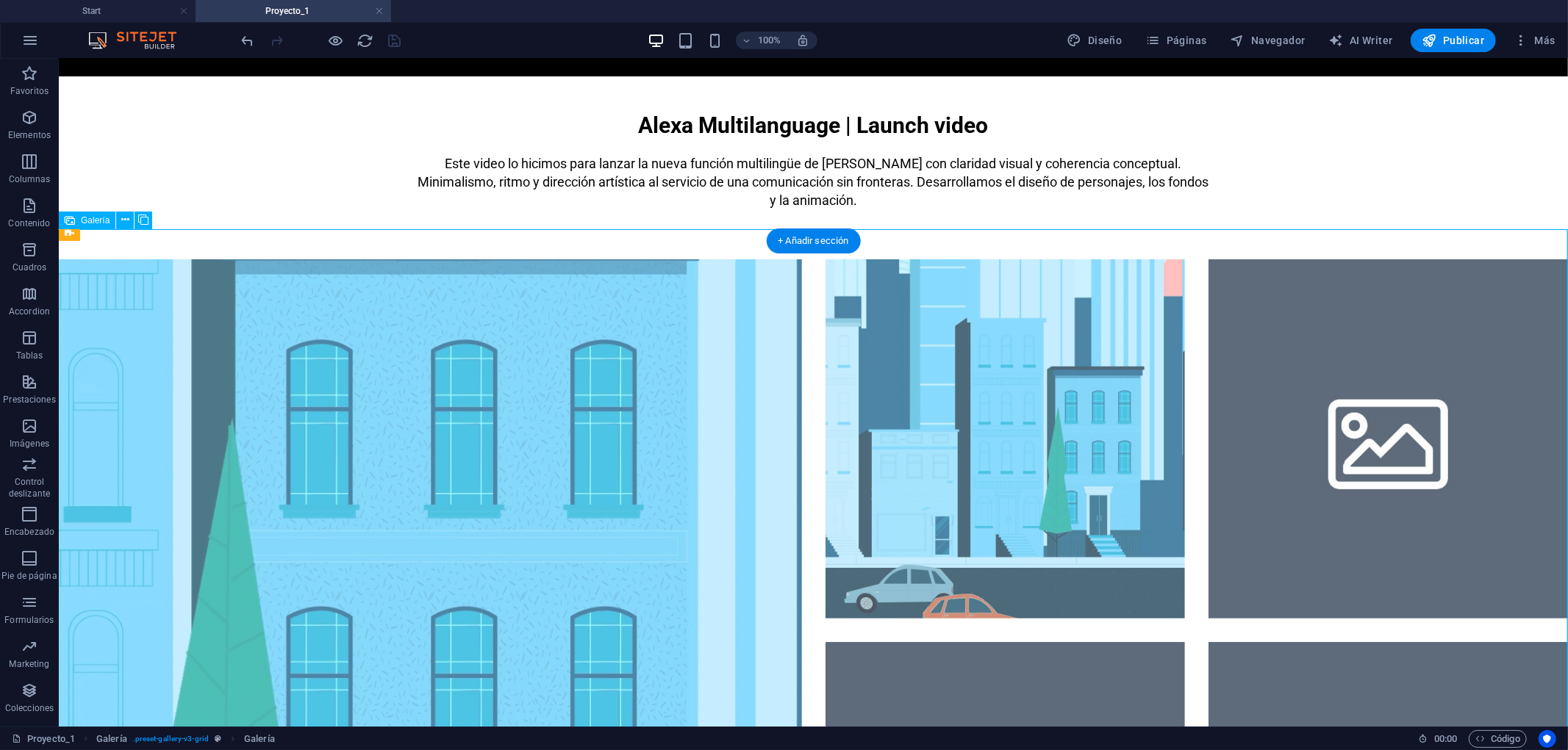
select select "4"
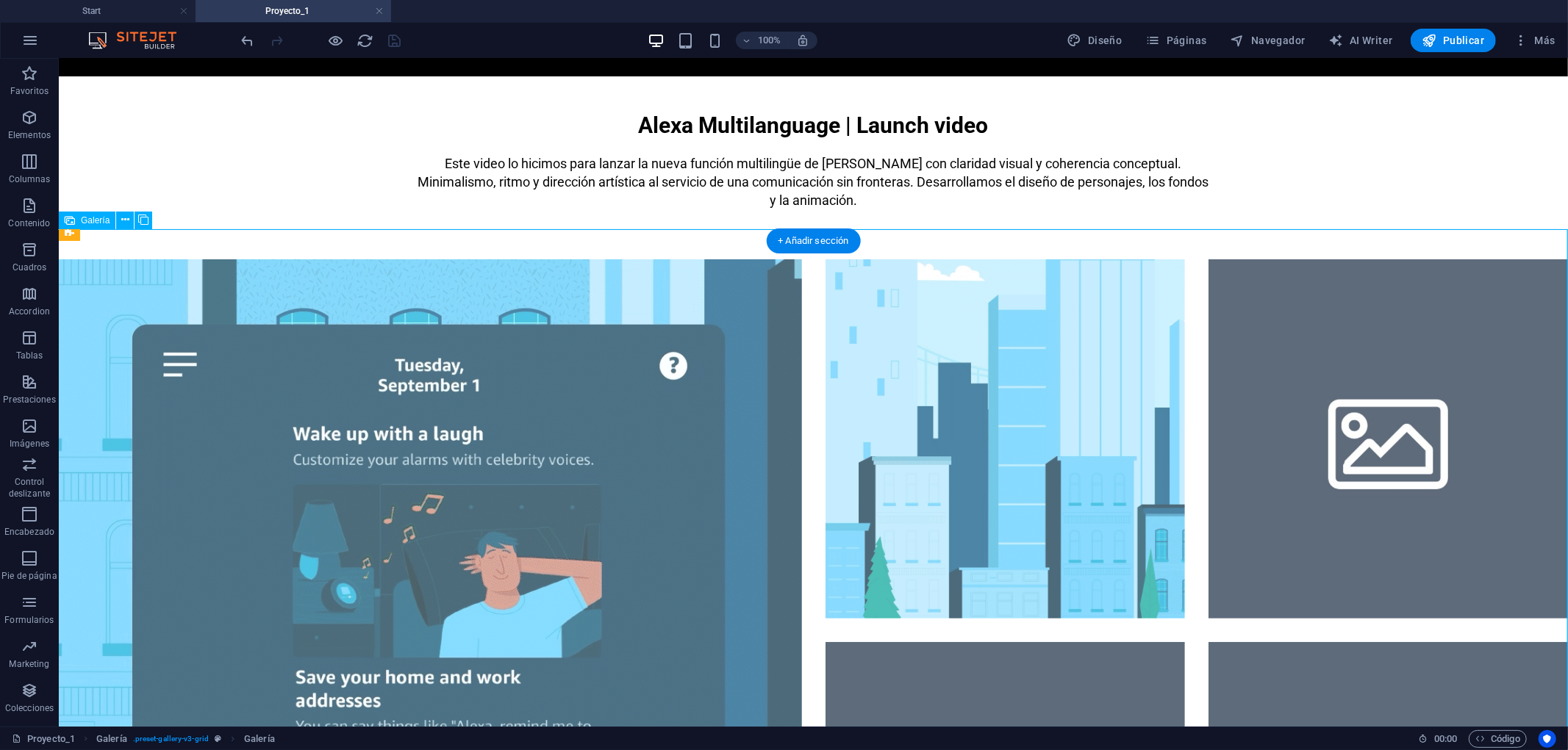
select select "px"
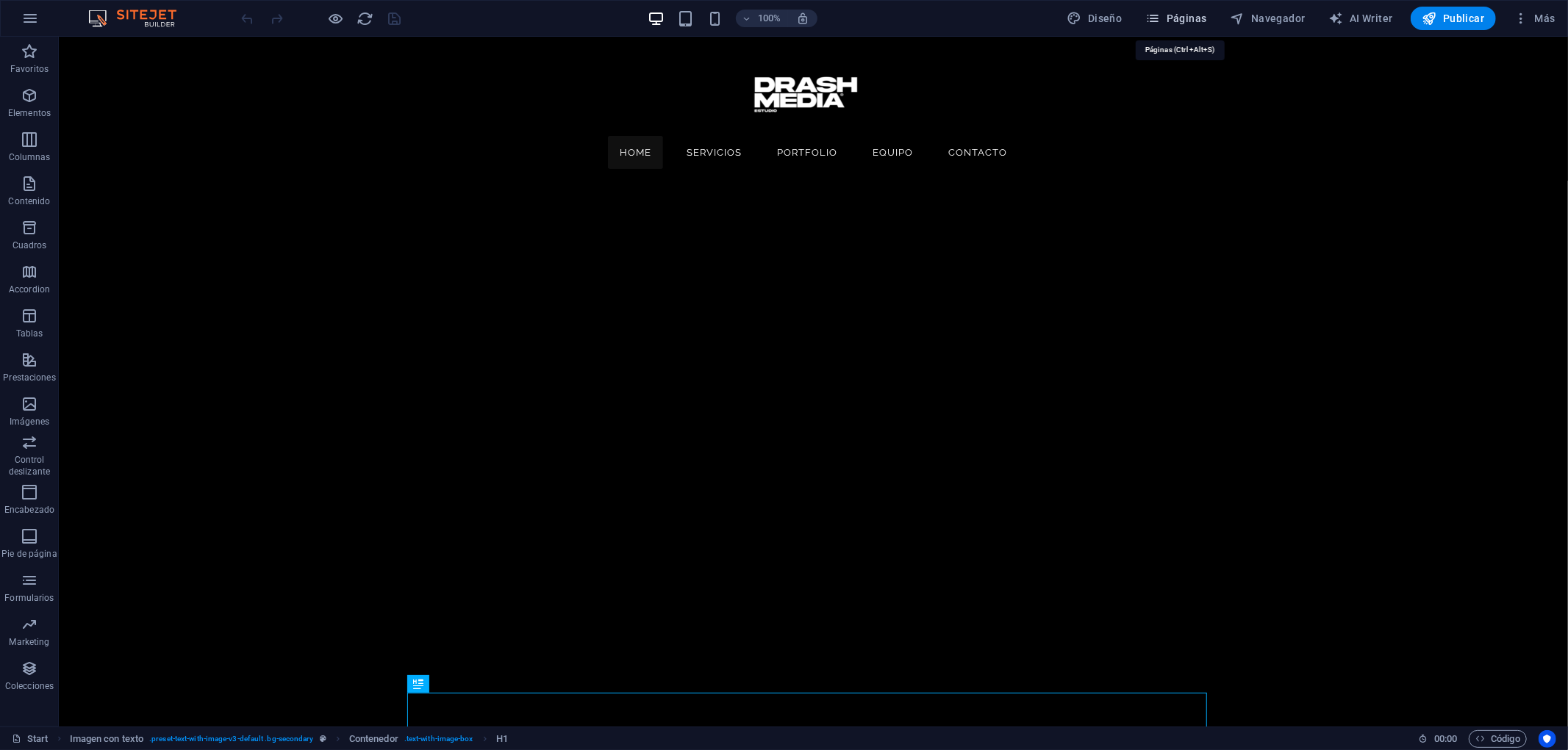
click at [1172, 12] on span "Páginas" at bounding box center [1177, 18] width 61 height 15
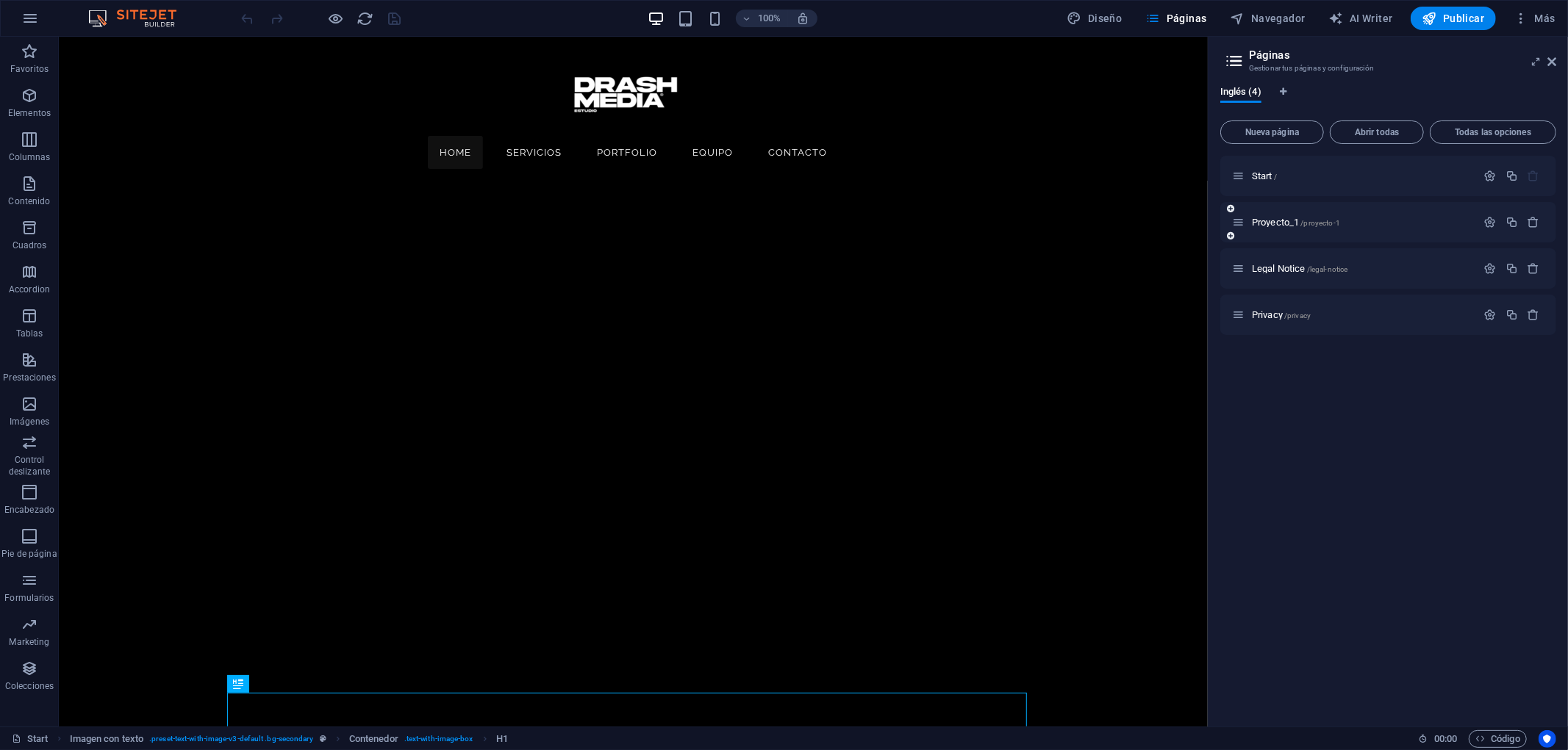
click at [1278, 216] on div "Proyecto_1 /proyecto-1" at bounding box center [1355, 222] width 245 height 17
click at [1285, 214] on div "Proyecto_1 /proyecto-1" at bounding box center [1355, 222] width 245 height 17
click at [1383, 225] on p "Proyecto_1 /proyecto-1" at bounding box center [1362, 222] width 220 height 9
click at [1383, 225] on div "Proyecto_1 /proyecto-1" at bounding box center [1388, 222] width 336 height 41
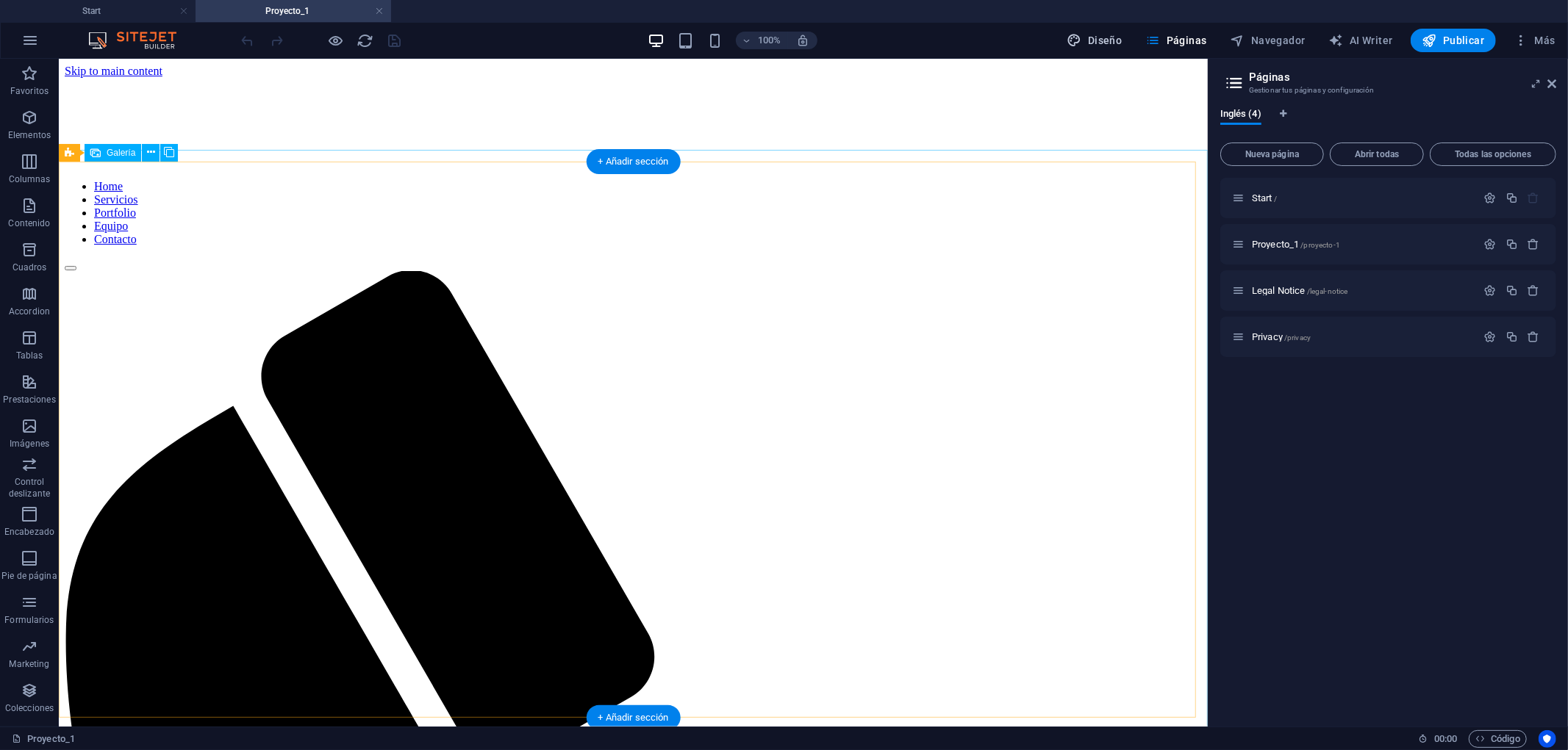
scroll to position [206, 0]
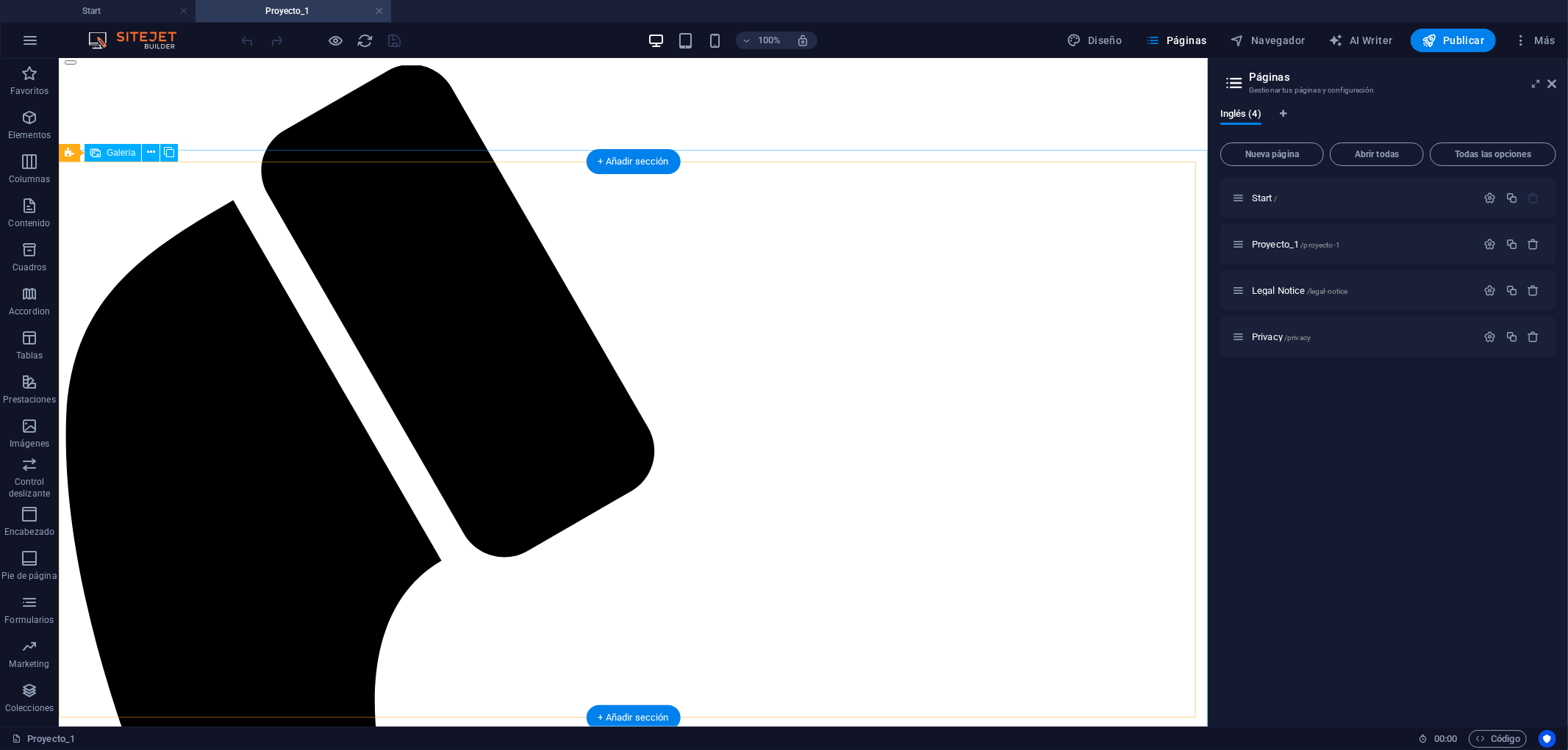
select select "4"
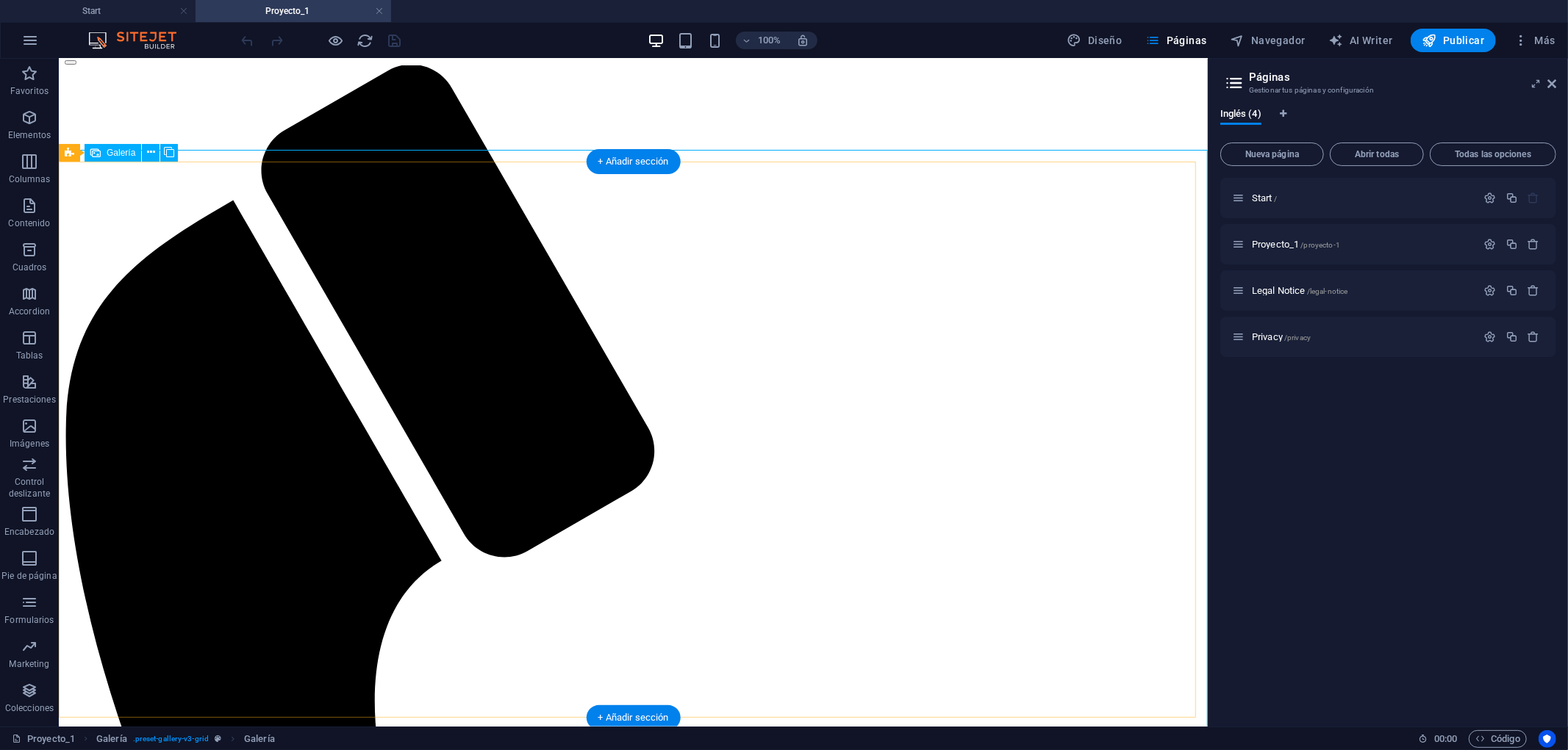
select select "px"
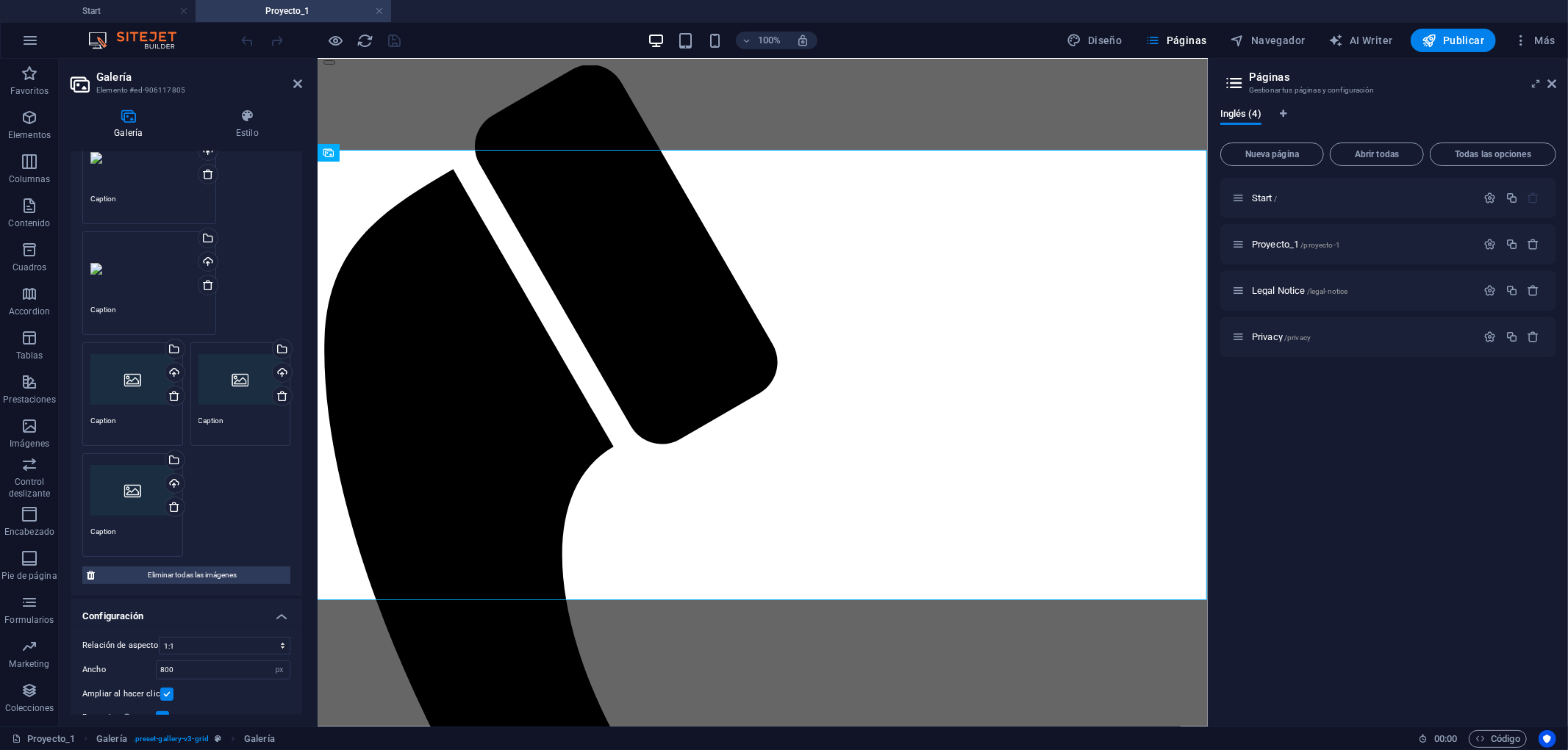
scroll to position [238, 0]
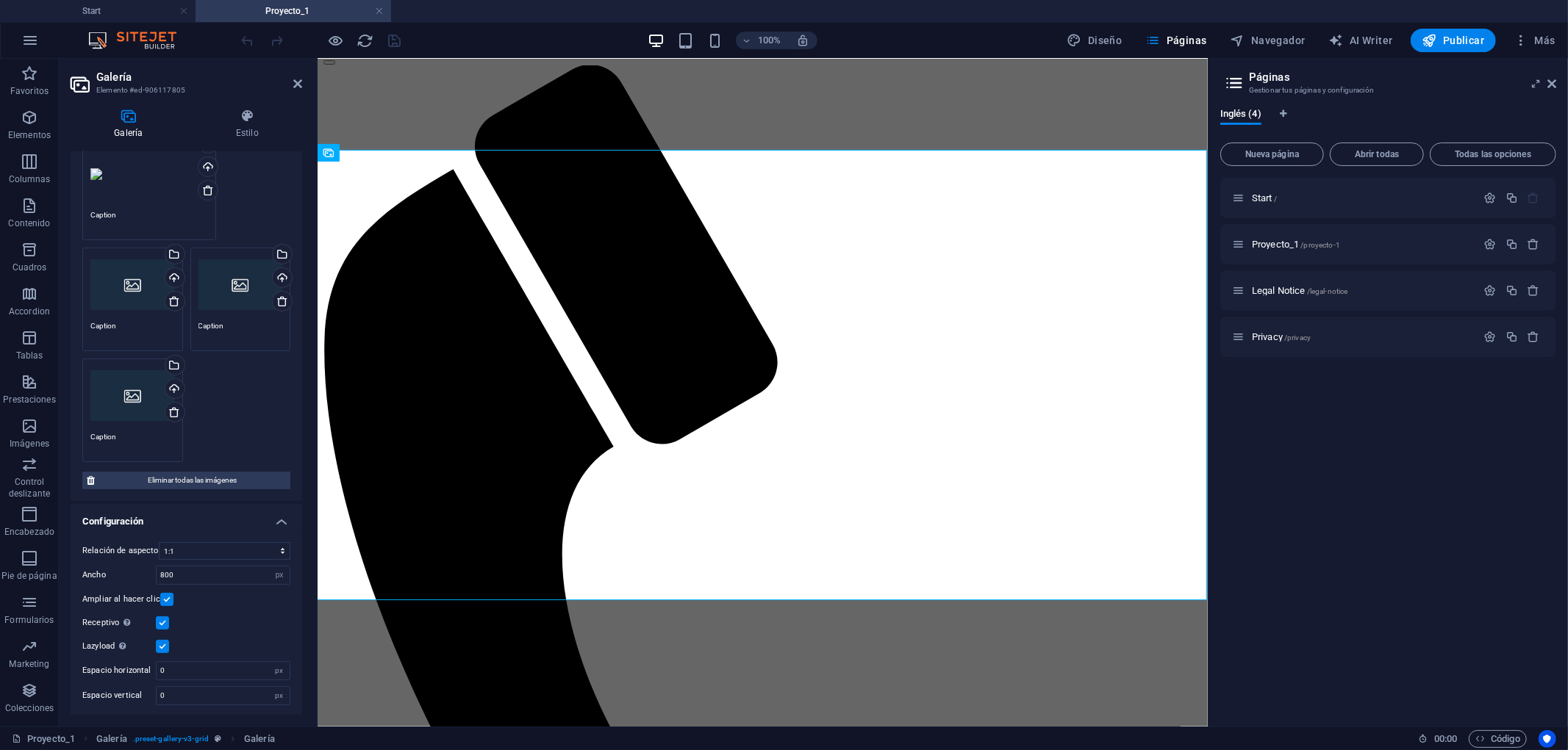
click at [134, 291] on div "Arrastra archivos aquí, haz clic para escoger archivos o selecciona archivos de…" at bounding box center [133, 285] width 84 height 59
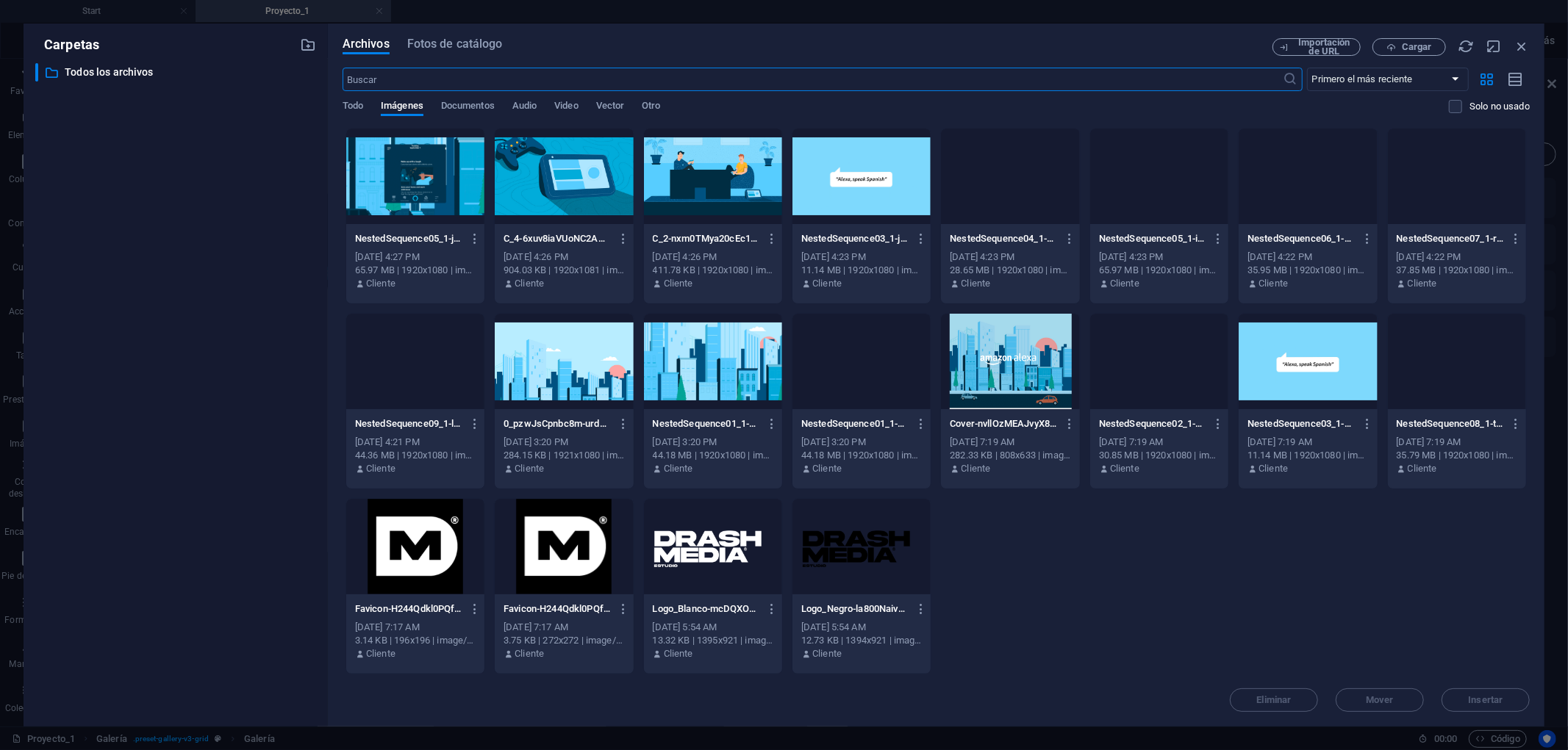
scroll to position [0, 0]
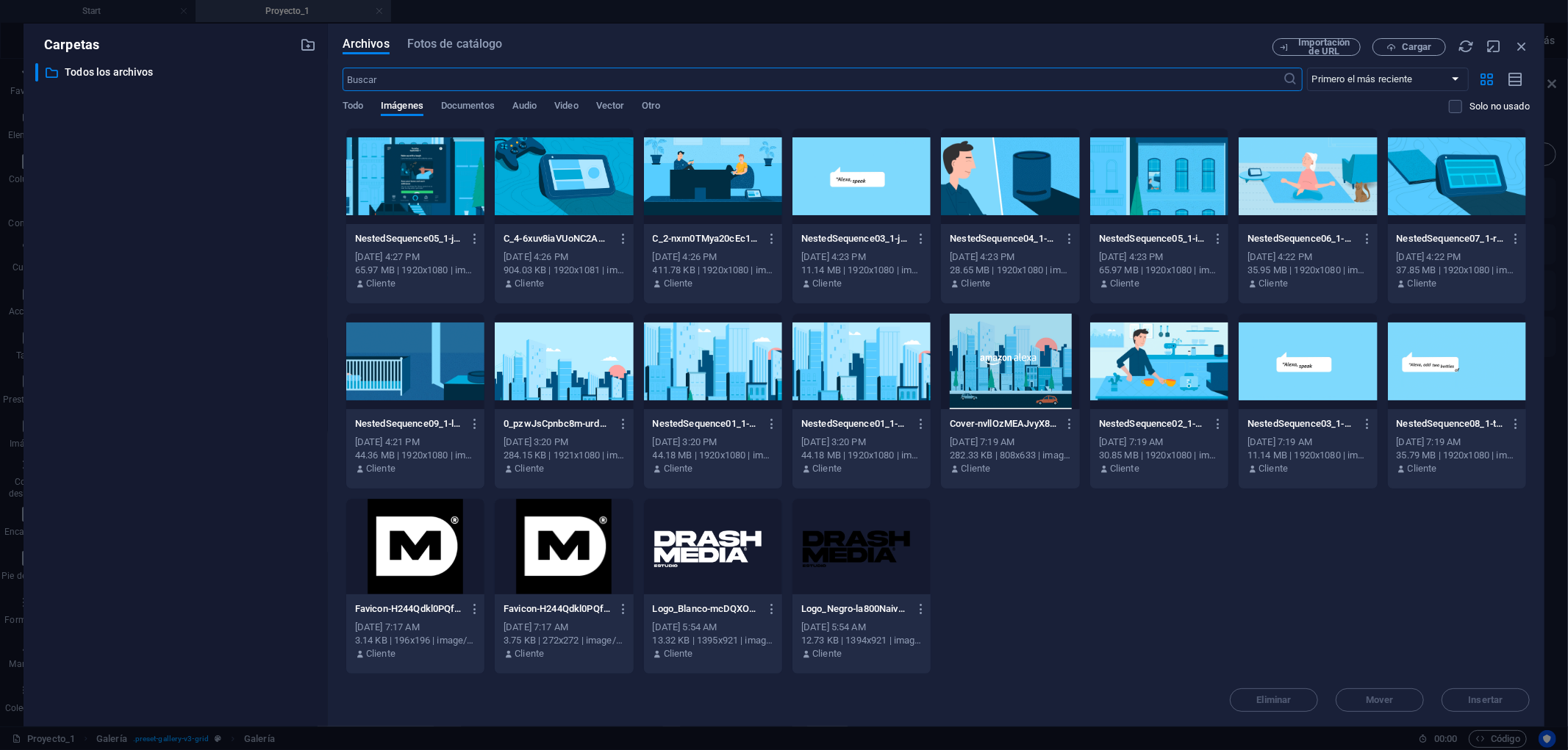
click at [140, 217] on div "​ Todos los archivos Todos los archivos" at bounding box center [176, 389] width 281 height 652
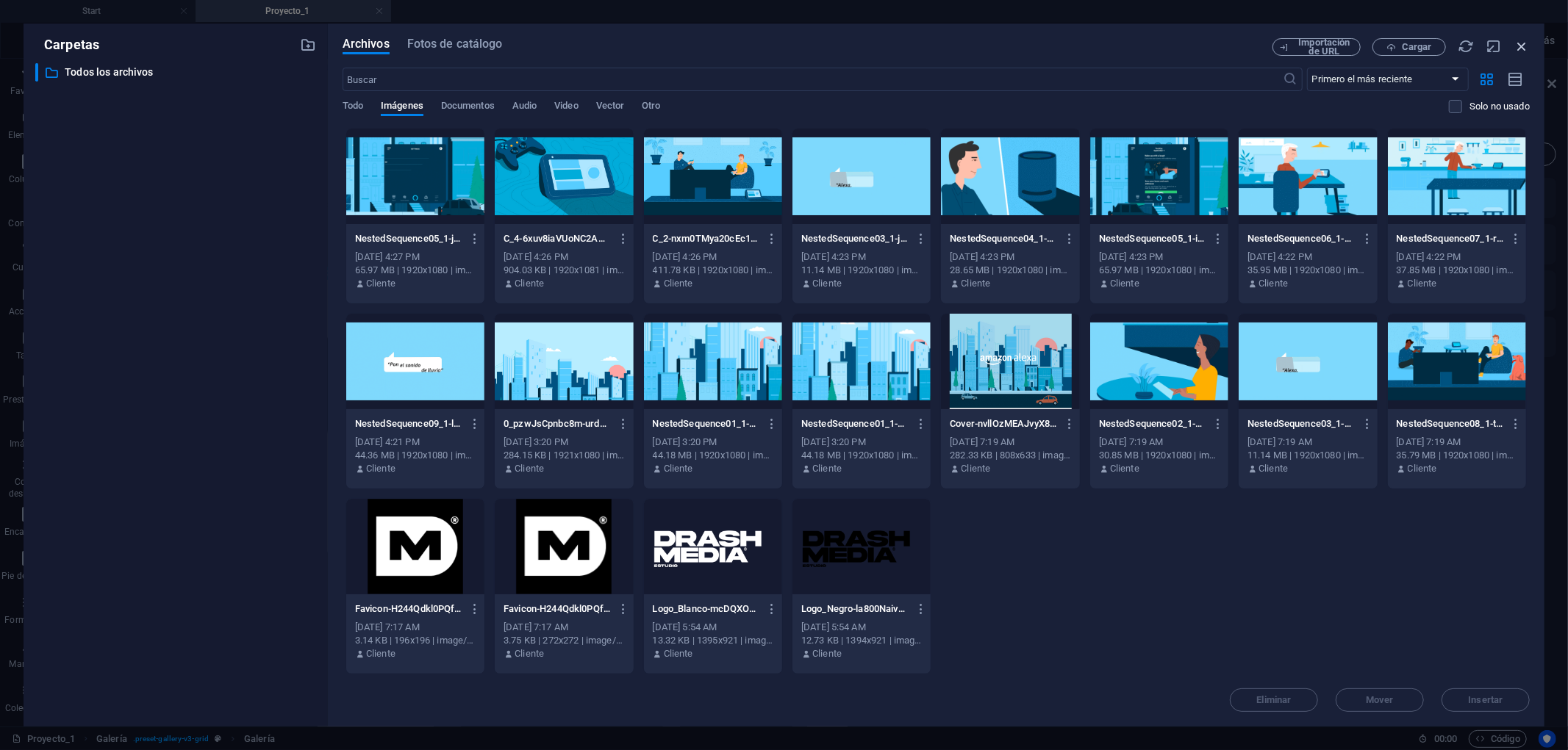
click at [1517, 45] on icon "button" at bounding box center [1522, 46] width 16 height 16
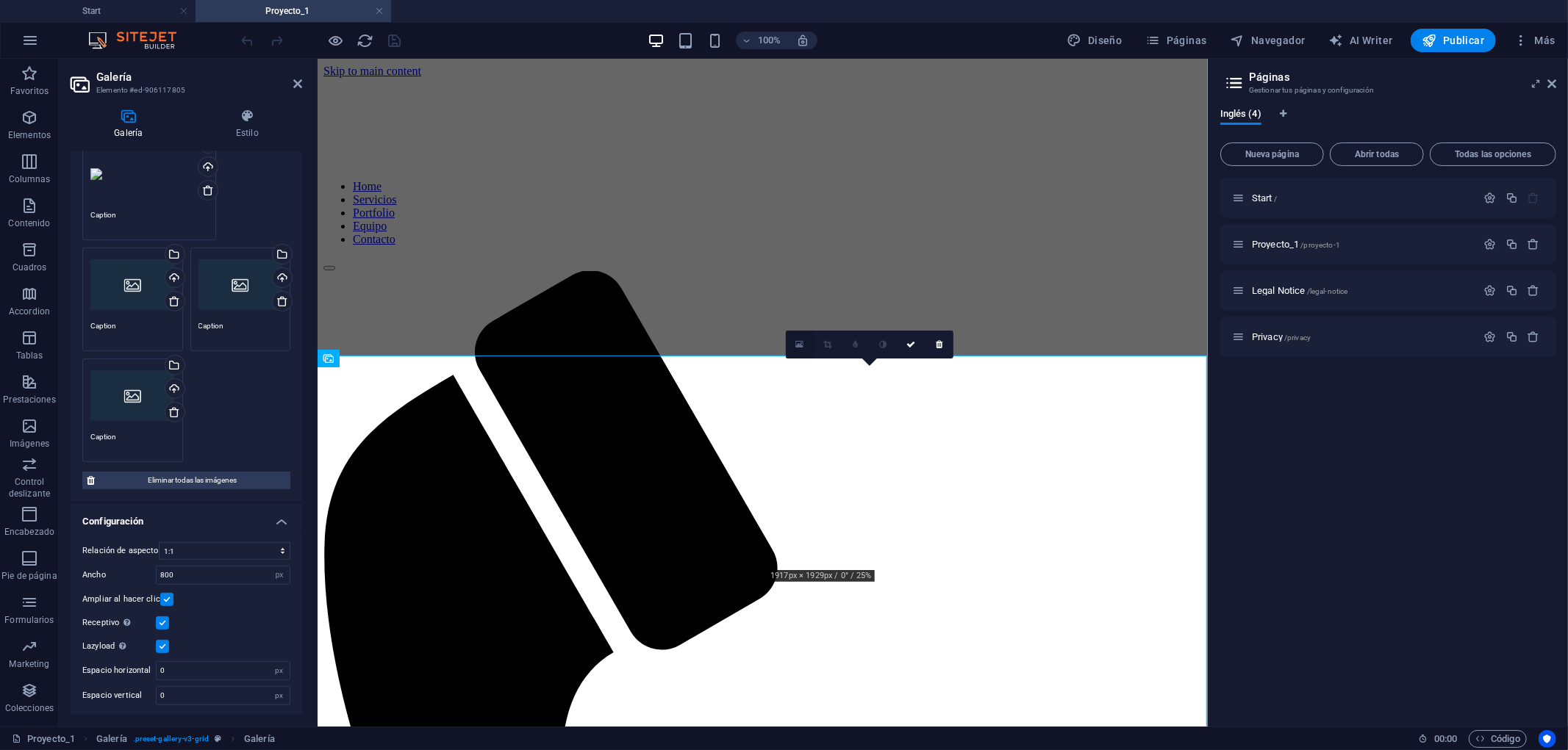
drag, startPoint x: 685, startPoint y: 403, endPoint x: 797, endPoint y: 341, distance: 128.0
click at [797, 341] on icon at bounding box center [800, 344] width 8 height 10
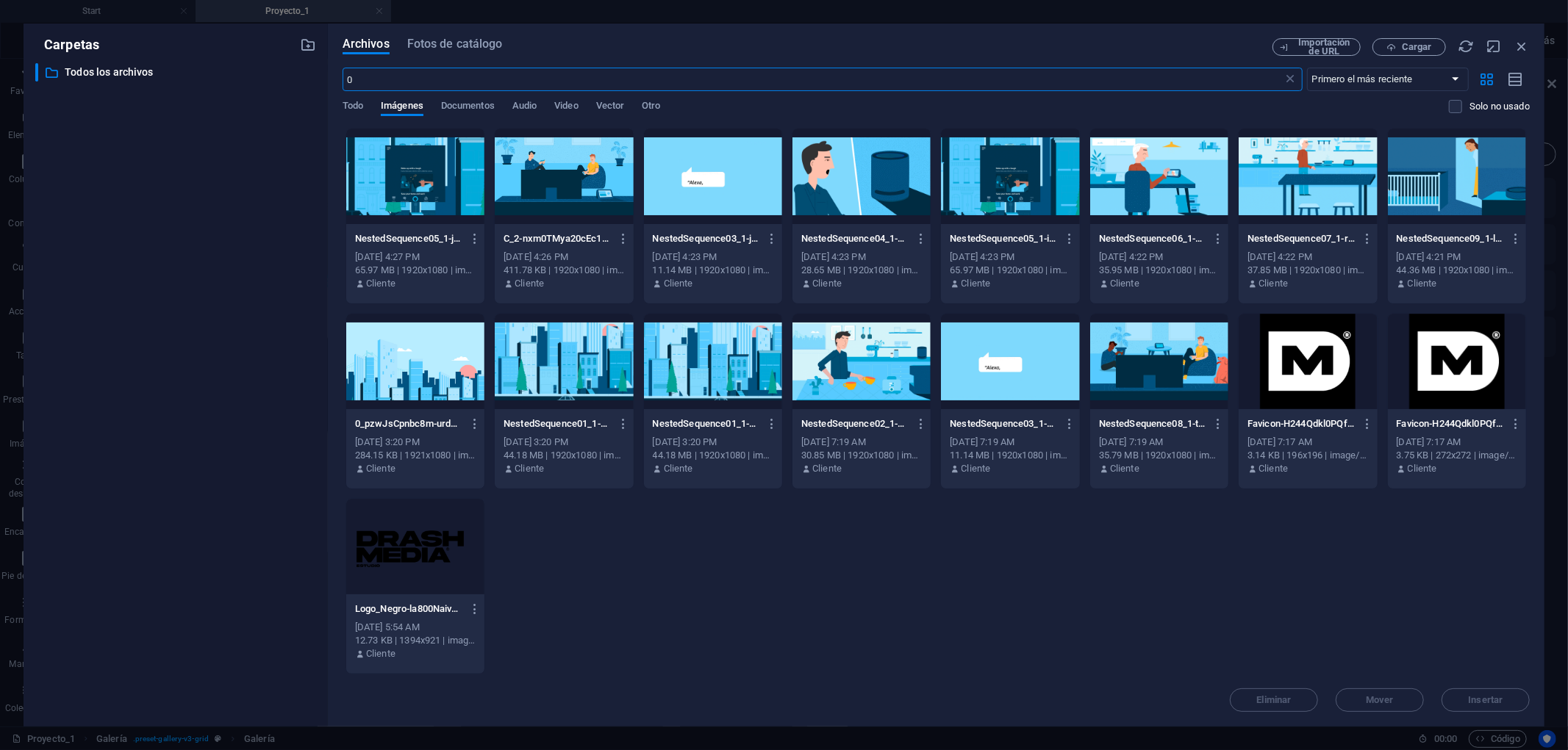
type input "0"
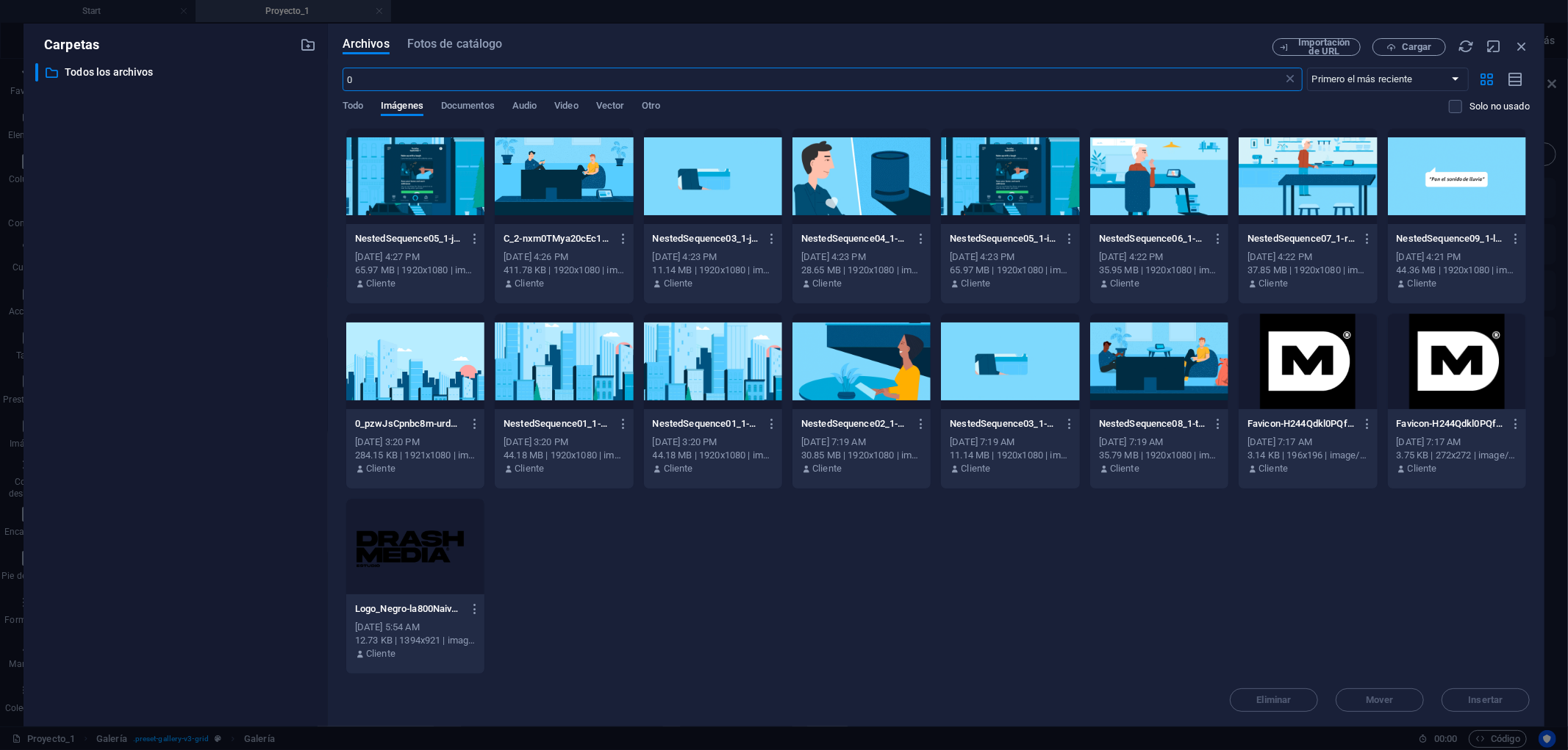
click at [1518, 40] on icon "button" at bounding box center [1522, 46] width 16 height 16
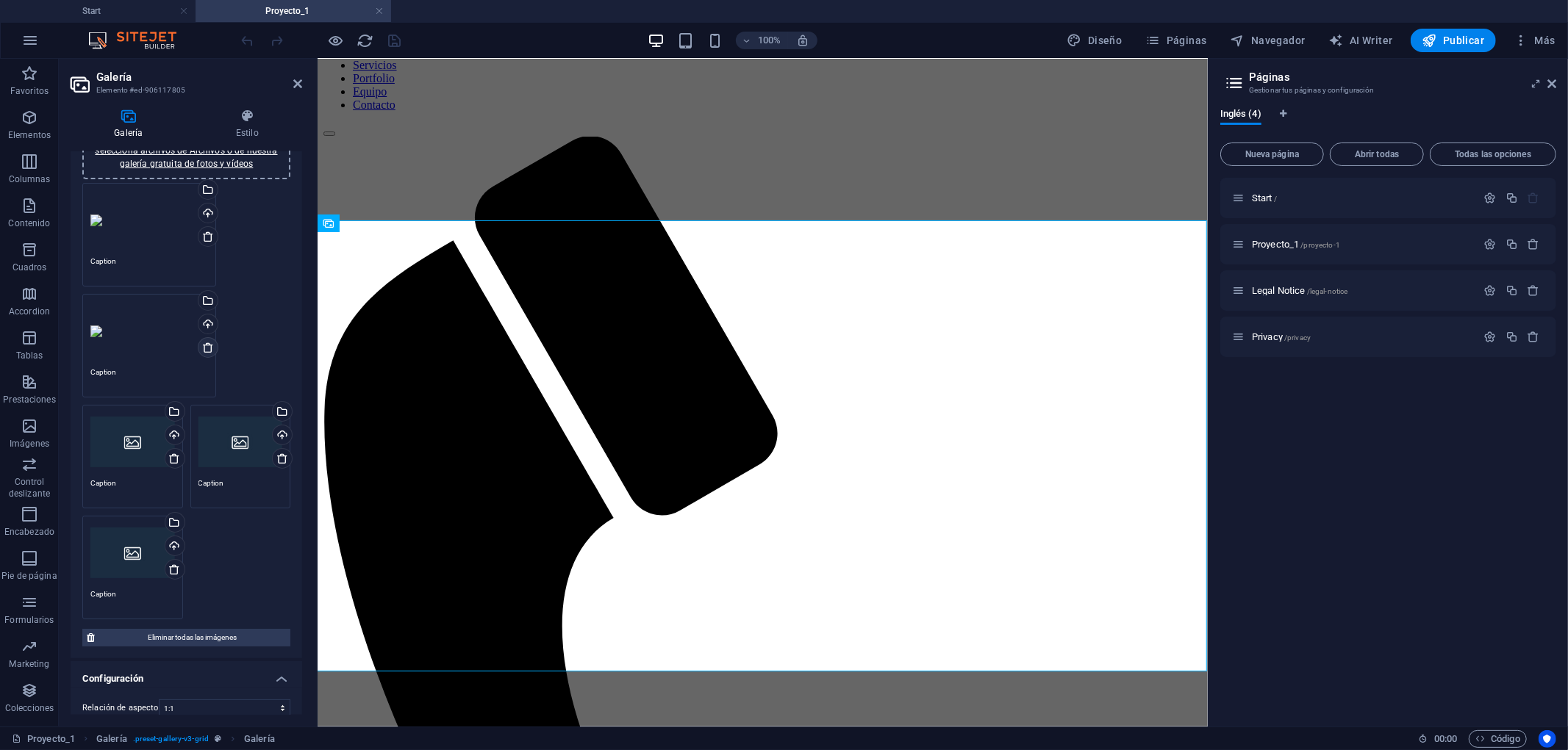
scroll to position [75, 0]
click at [206, 331] on div "Cargar" at bounding box center [206, 331] width 22 height 22
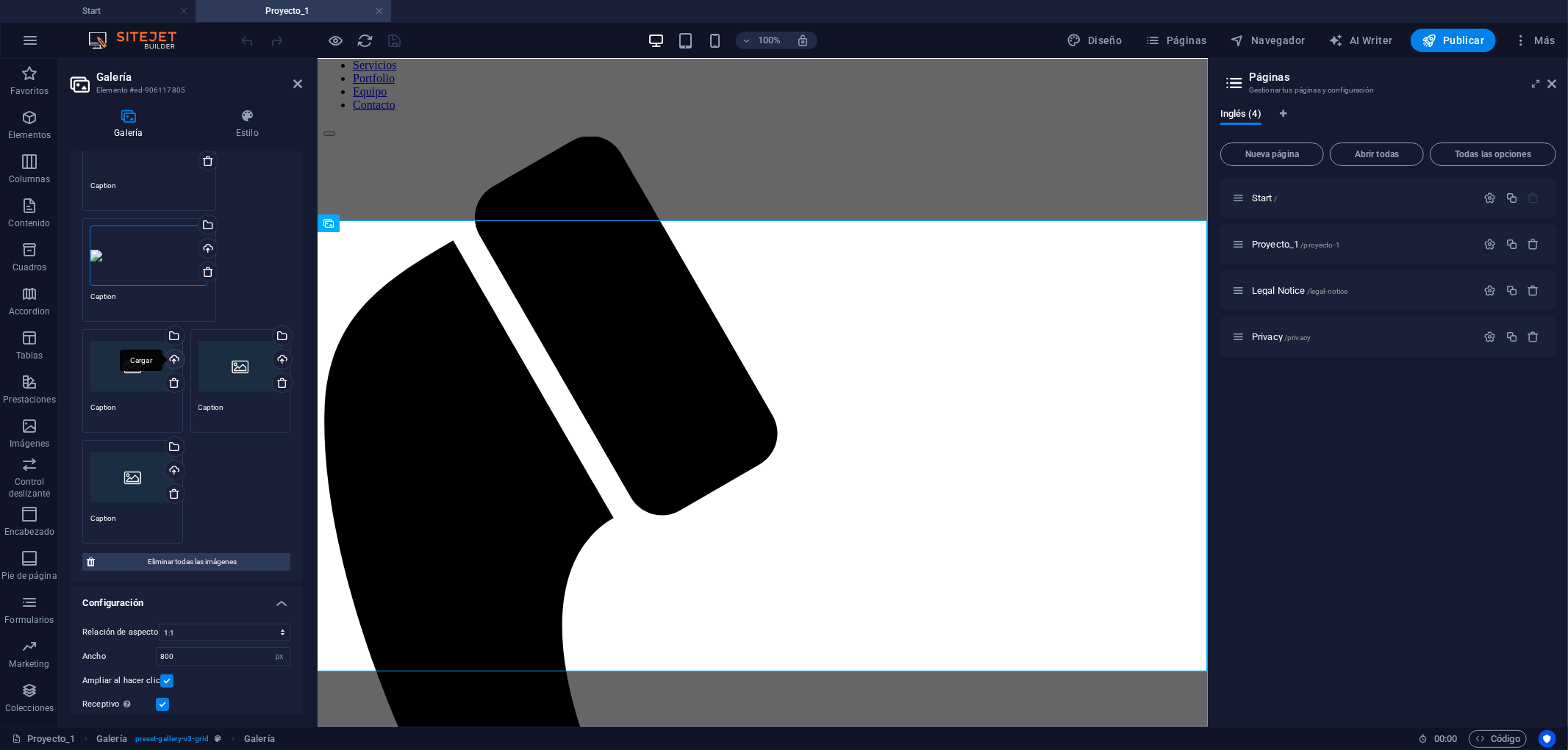
scroll to position [156, 0]
click at [173, 357] on div "Cargar" at bounding box center [173, 361] width 22 height 22
click at [176, 383] on icon at bounding box center [174, 383] width 12 height 12
click at [175, 358] on div "Cargar" at bounding box center [173, 361] width 22 height 22
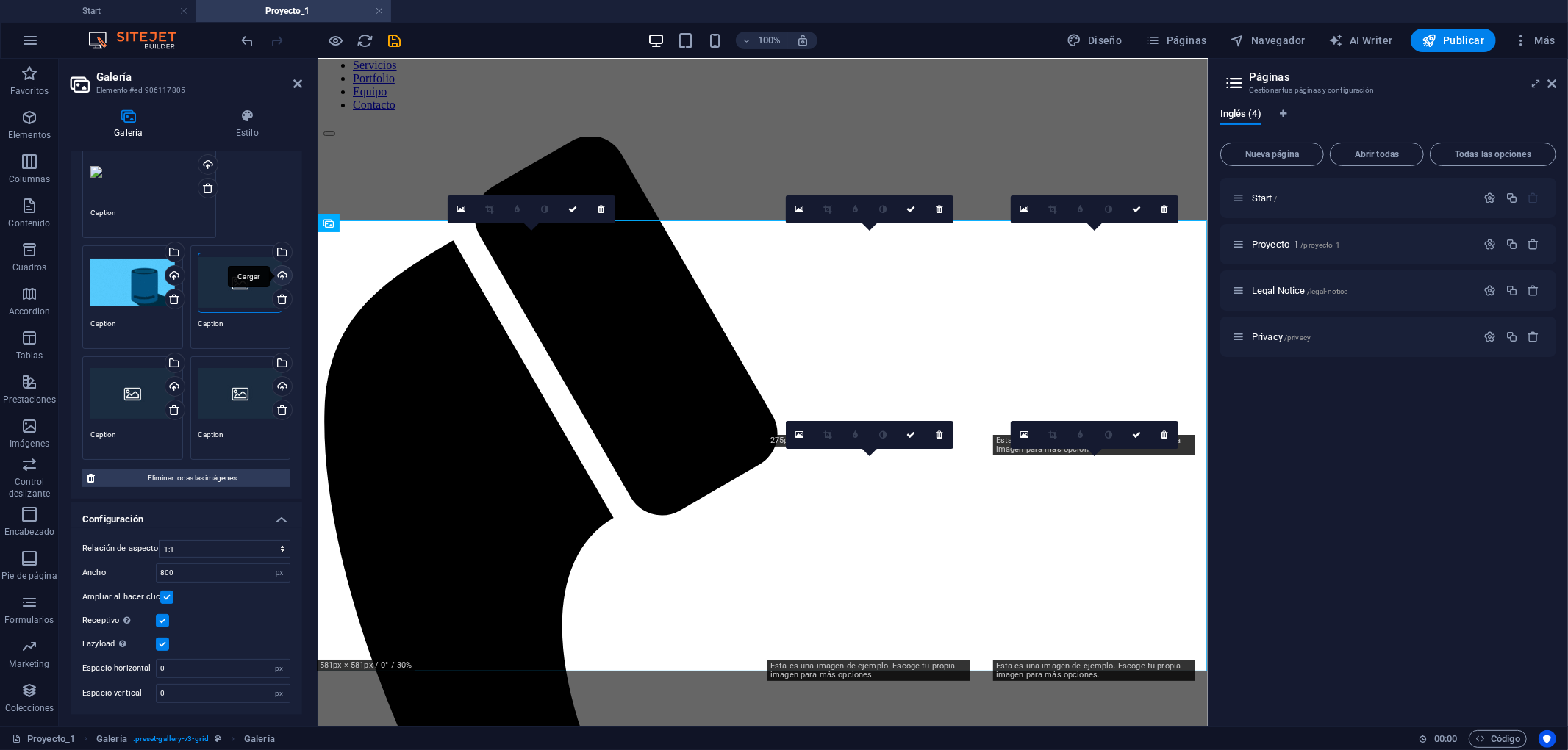
scroll to position [127, 0]
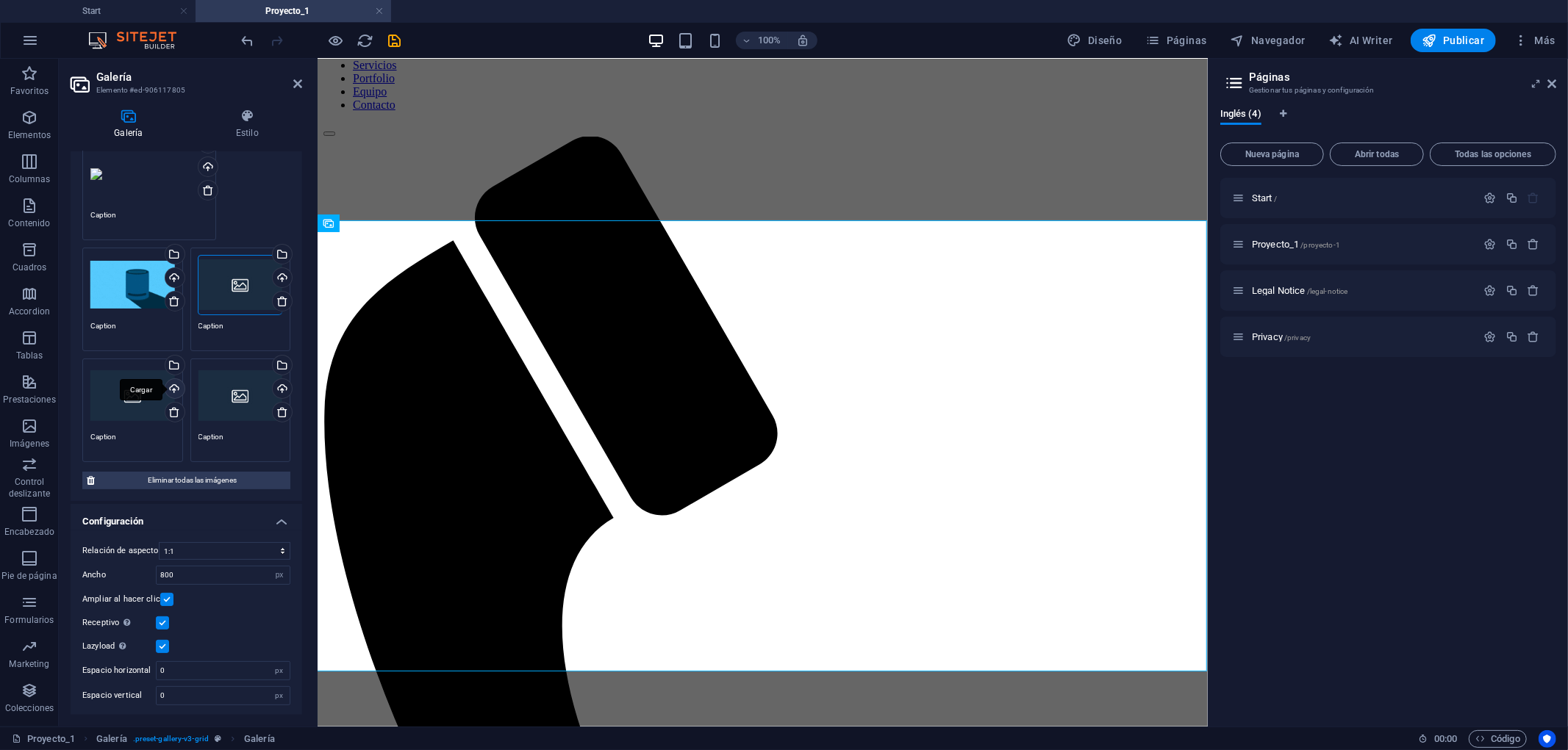
click at [176, 389] on div "Cargar" at bounding box center [173, 390] width 22 height 22
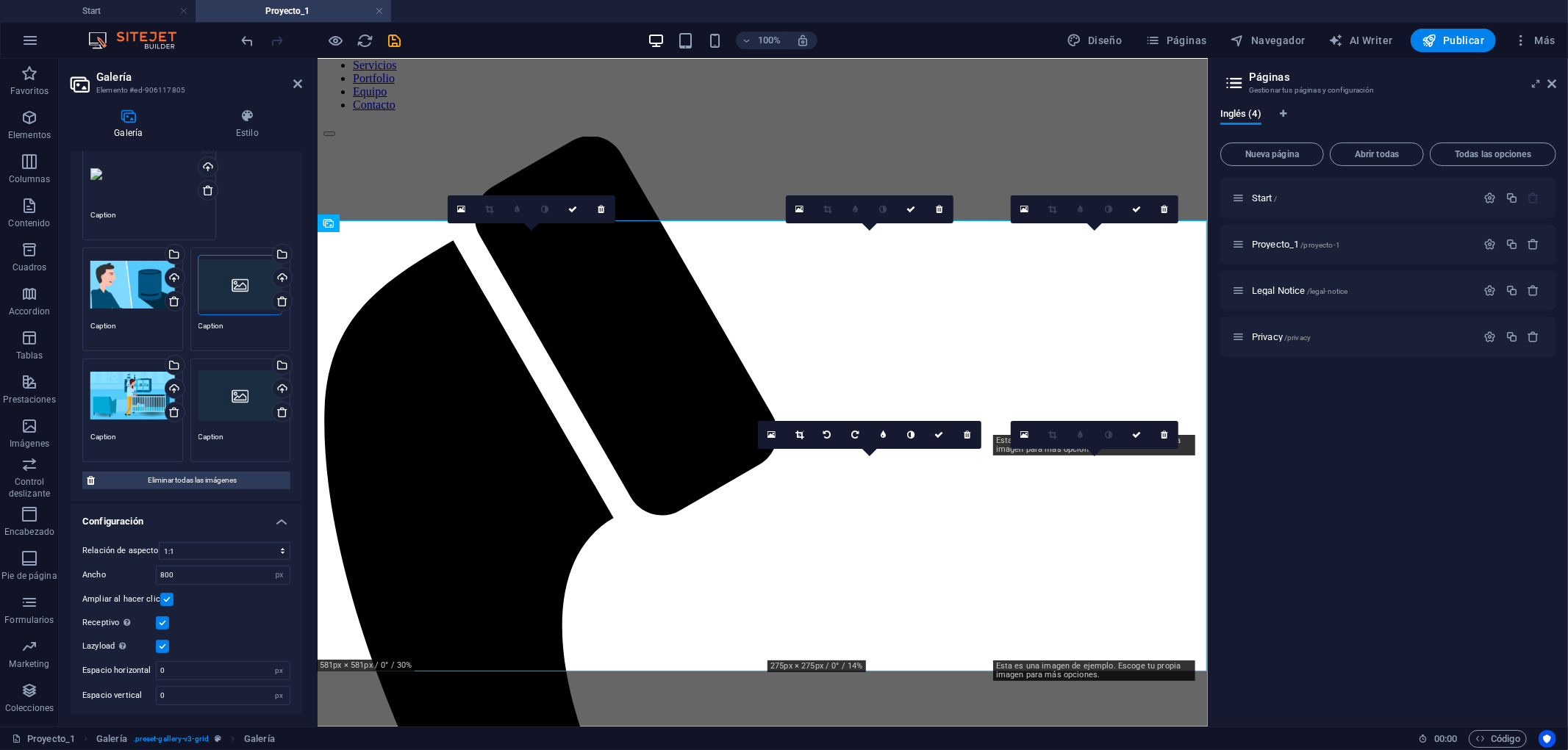
click at [283, 388] on div "Arrastra archivos aquí, haz clic para escoger archivos o selecciona archivos de…" at bounding box center [187, 299] width 216 height 333
click at [283, 383] on div "Cargar" at bounding box center [281, 390] width 22 height 22
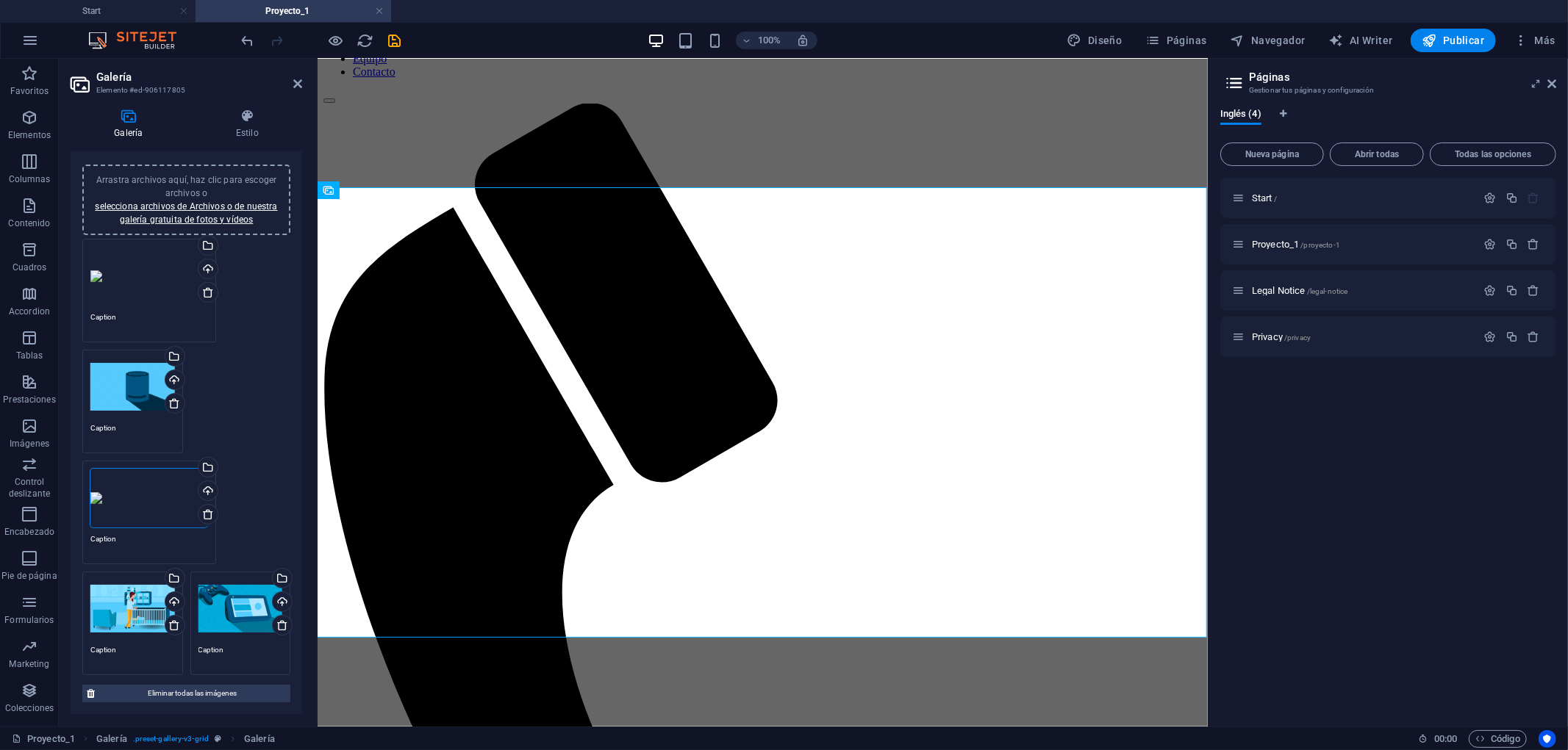
scroll to position [0, 0]
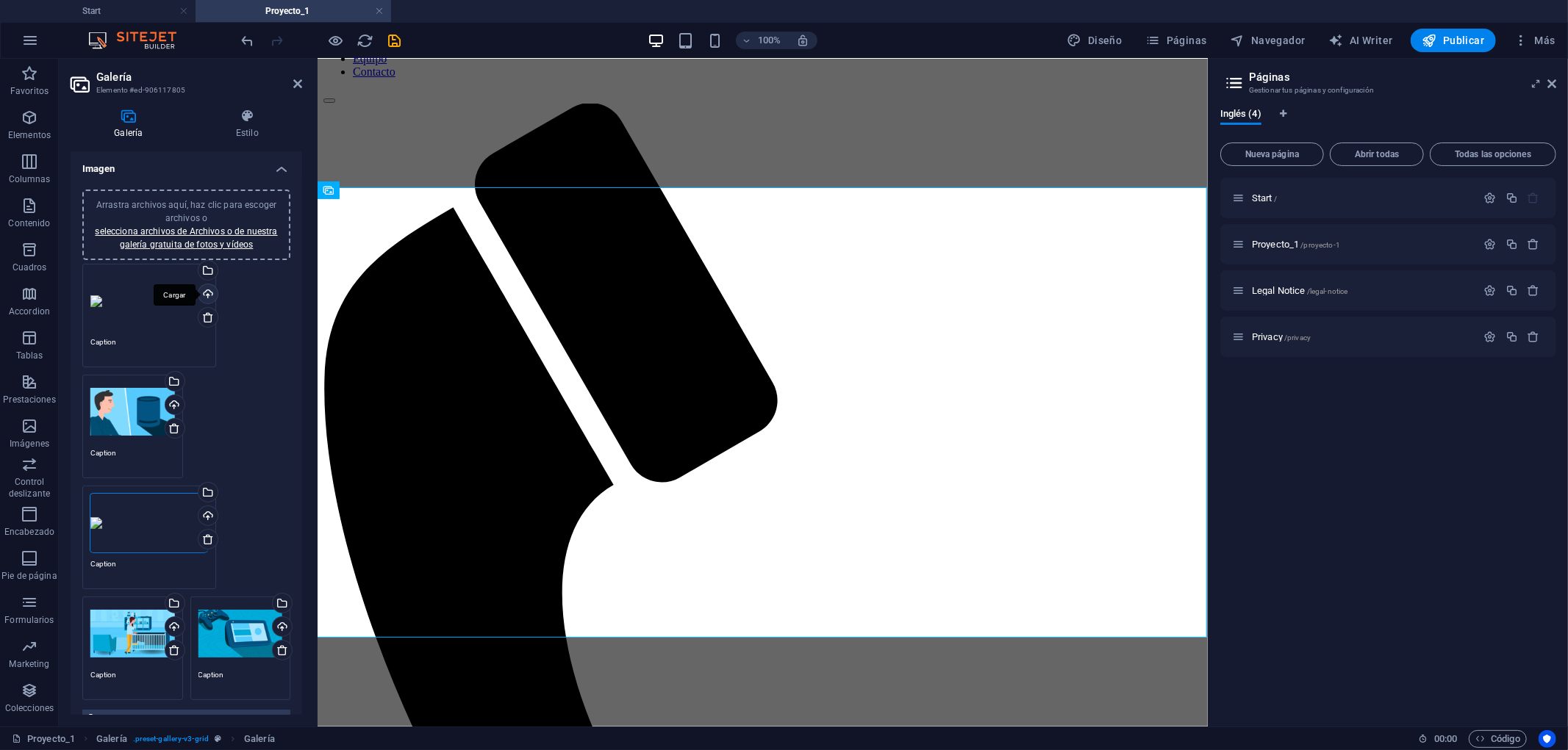
click at [208, 295] on div "Cargar" at bounding box center [206, 295] width 22 height 22
click at [576, 172] on icon at bounding box center [573, 176] width 9 height 9
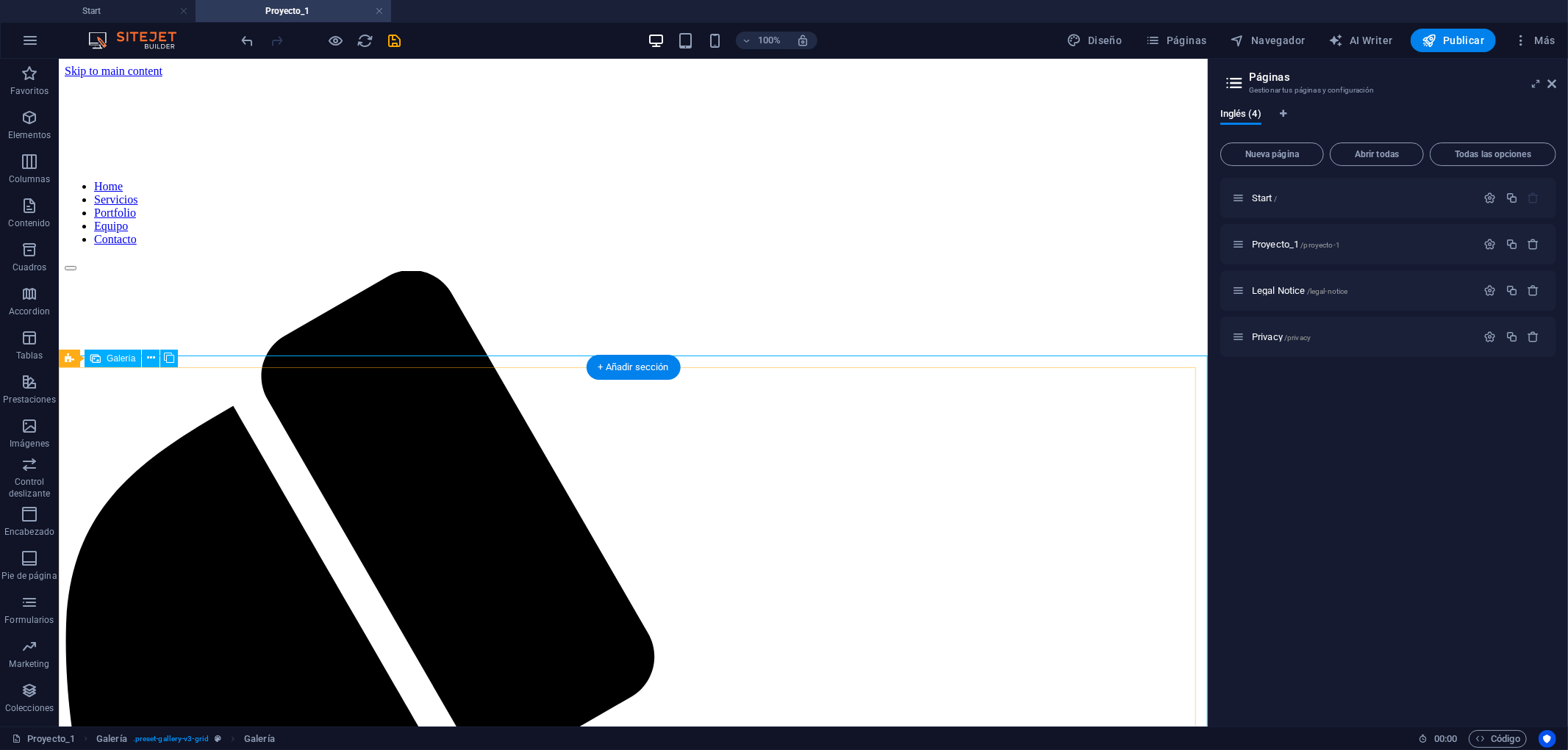
scroll to position [452, 0]
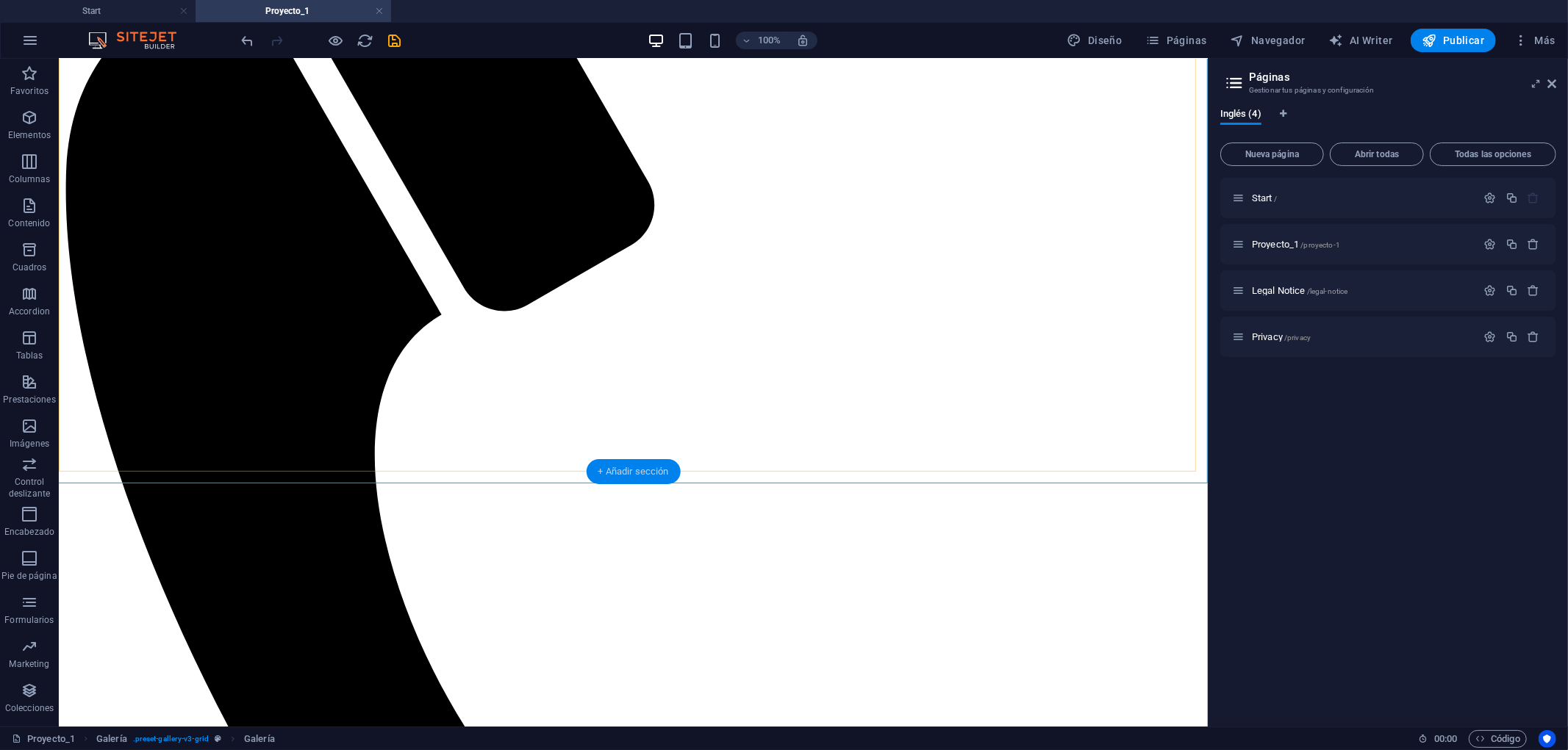
click at [643, 468] on div "+ Añadir sección" at bounding box center [633, 471] width 94 height 25
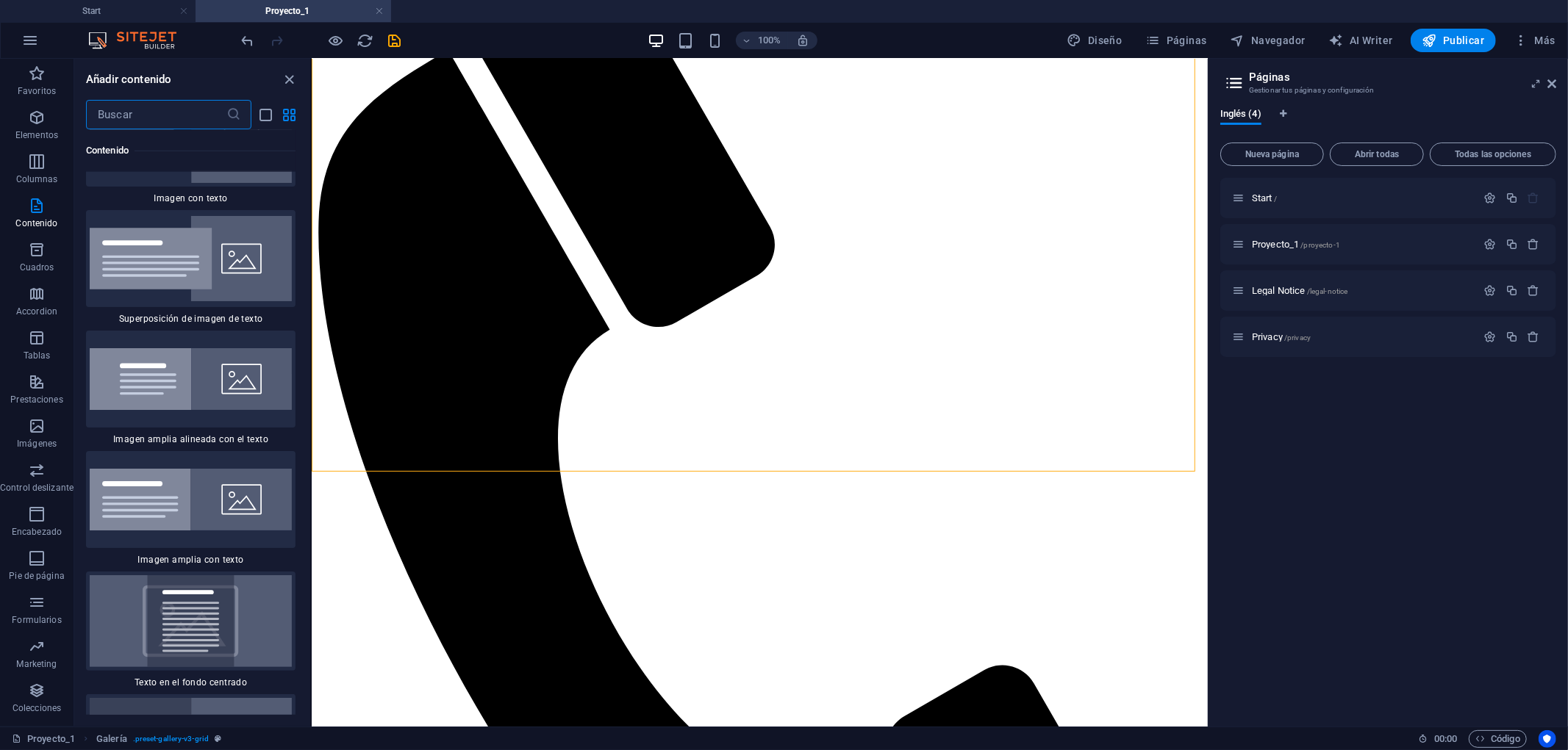
scroll to position [5580, 0]
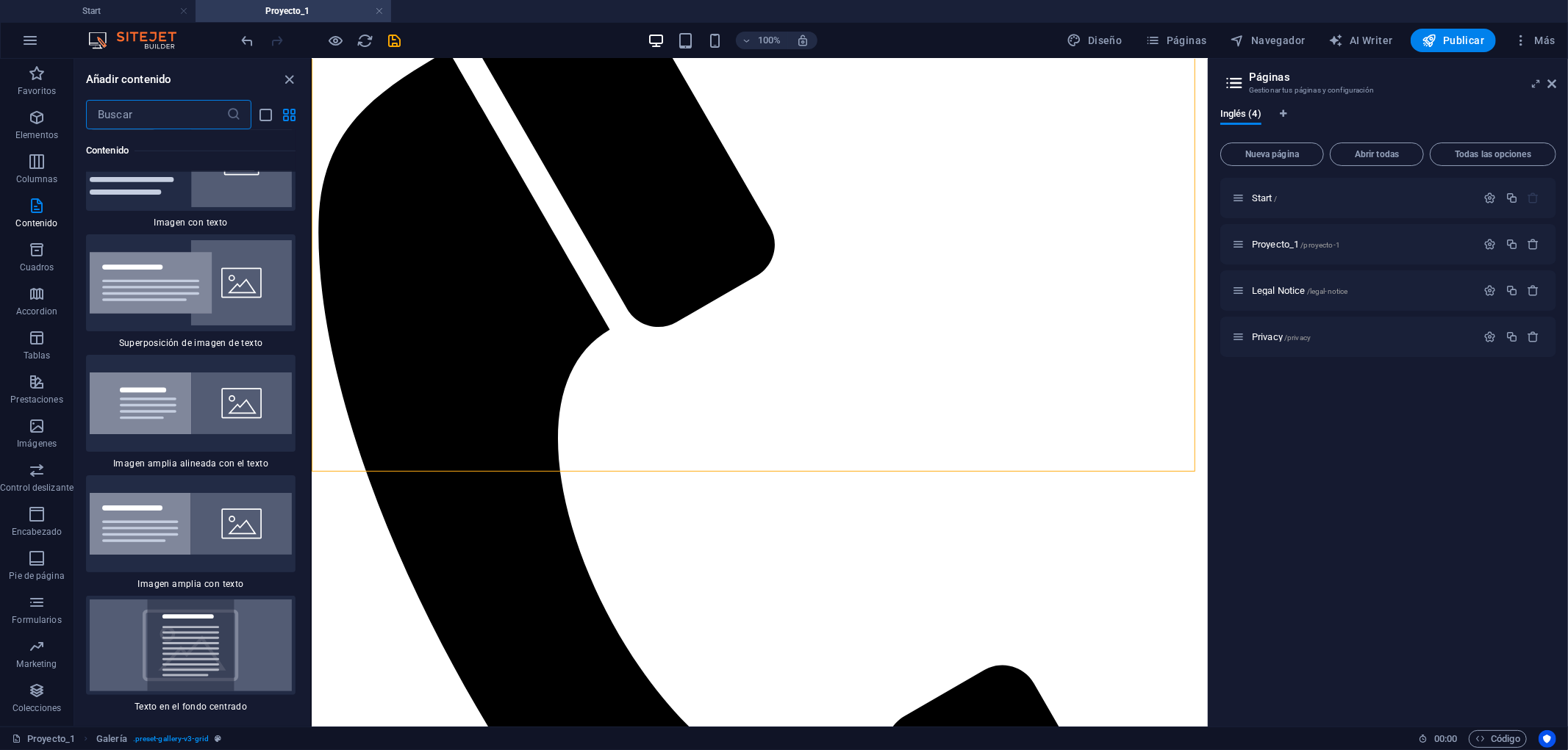
click at [174, 122] on input "text" at bounding box center [156, 115] width 141 height 30
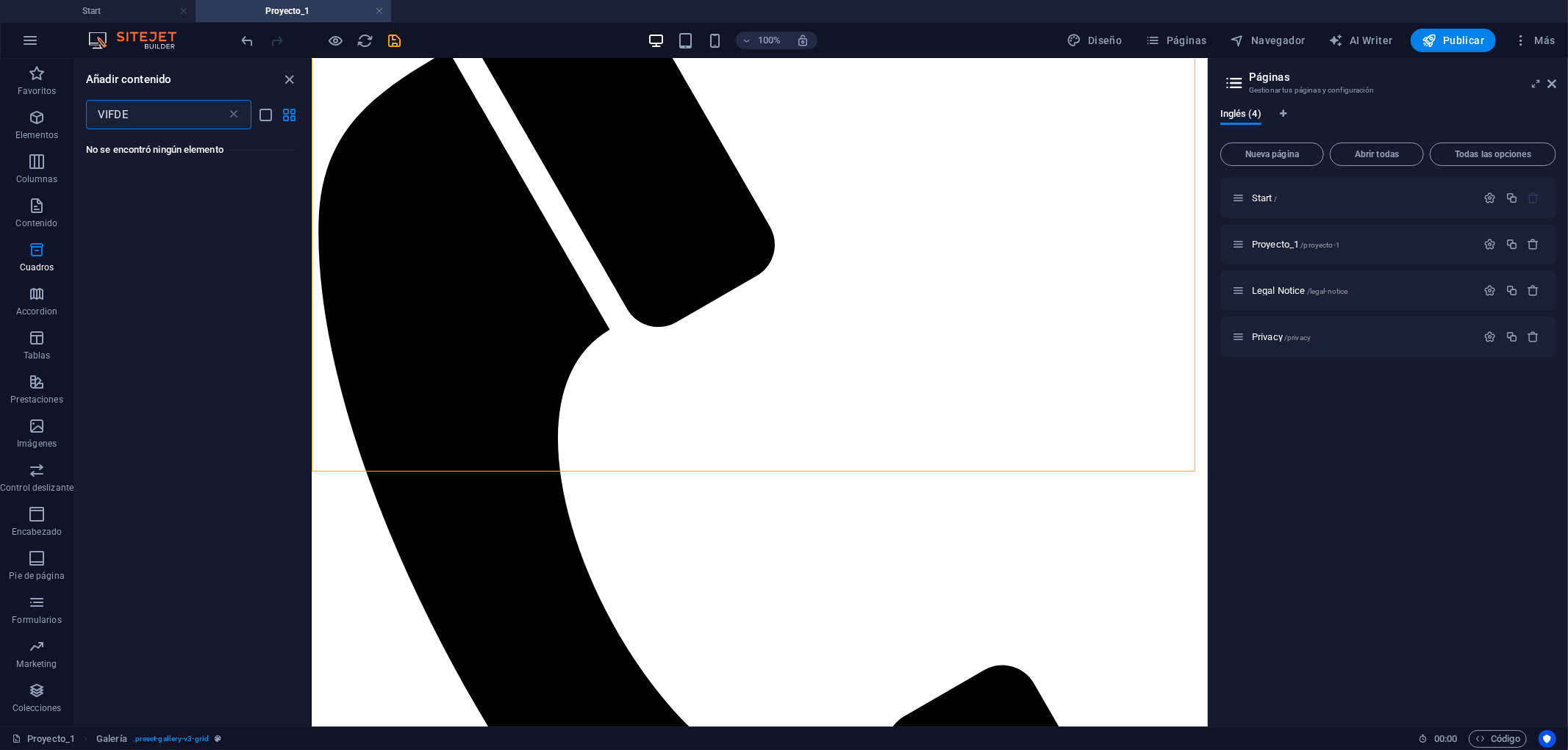
scroll to position [0, 0]
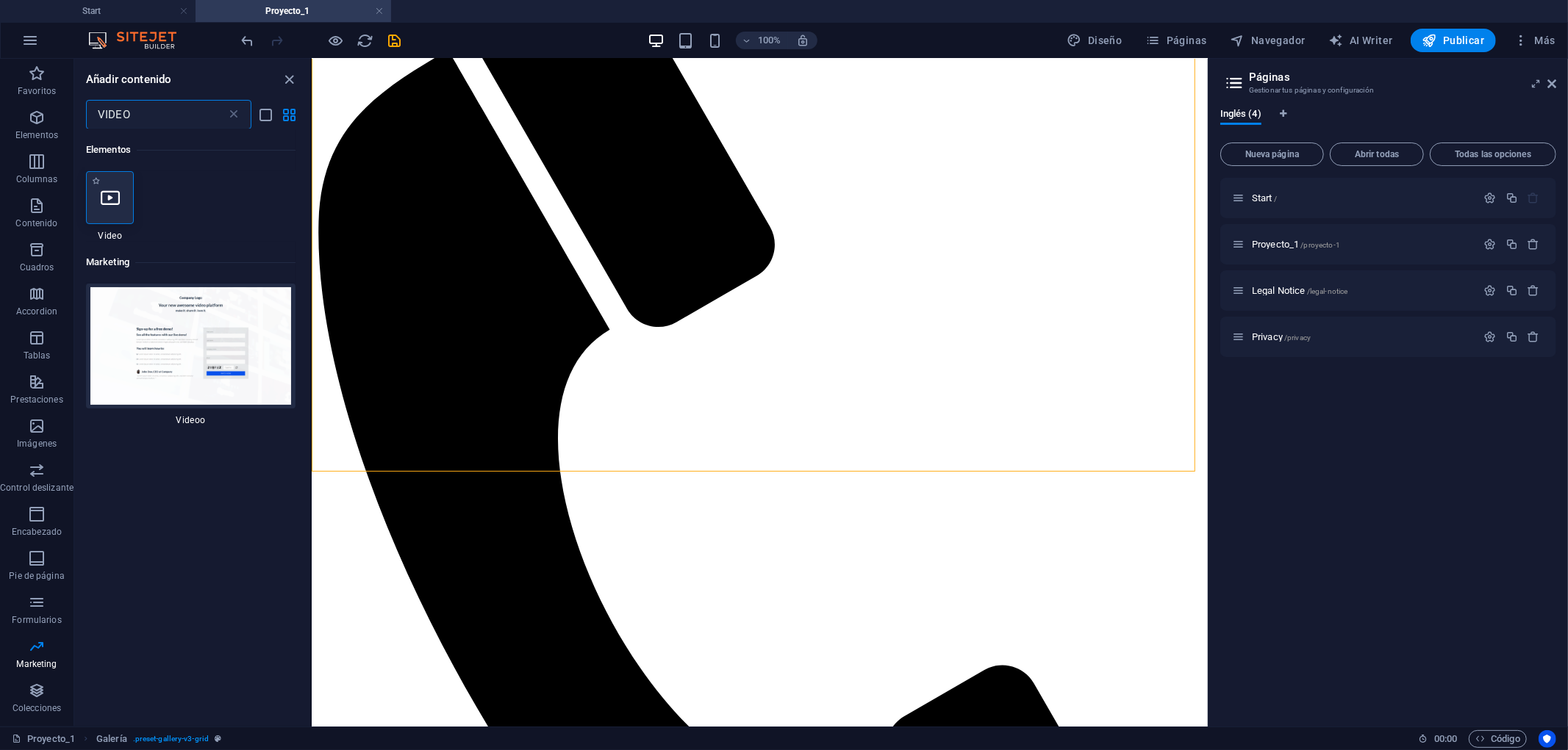
type input "VIDEO"
click at [119, 217] on div at bounding box center [109, 197] width 48 height 53
select select "%"
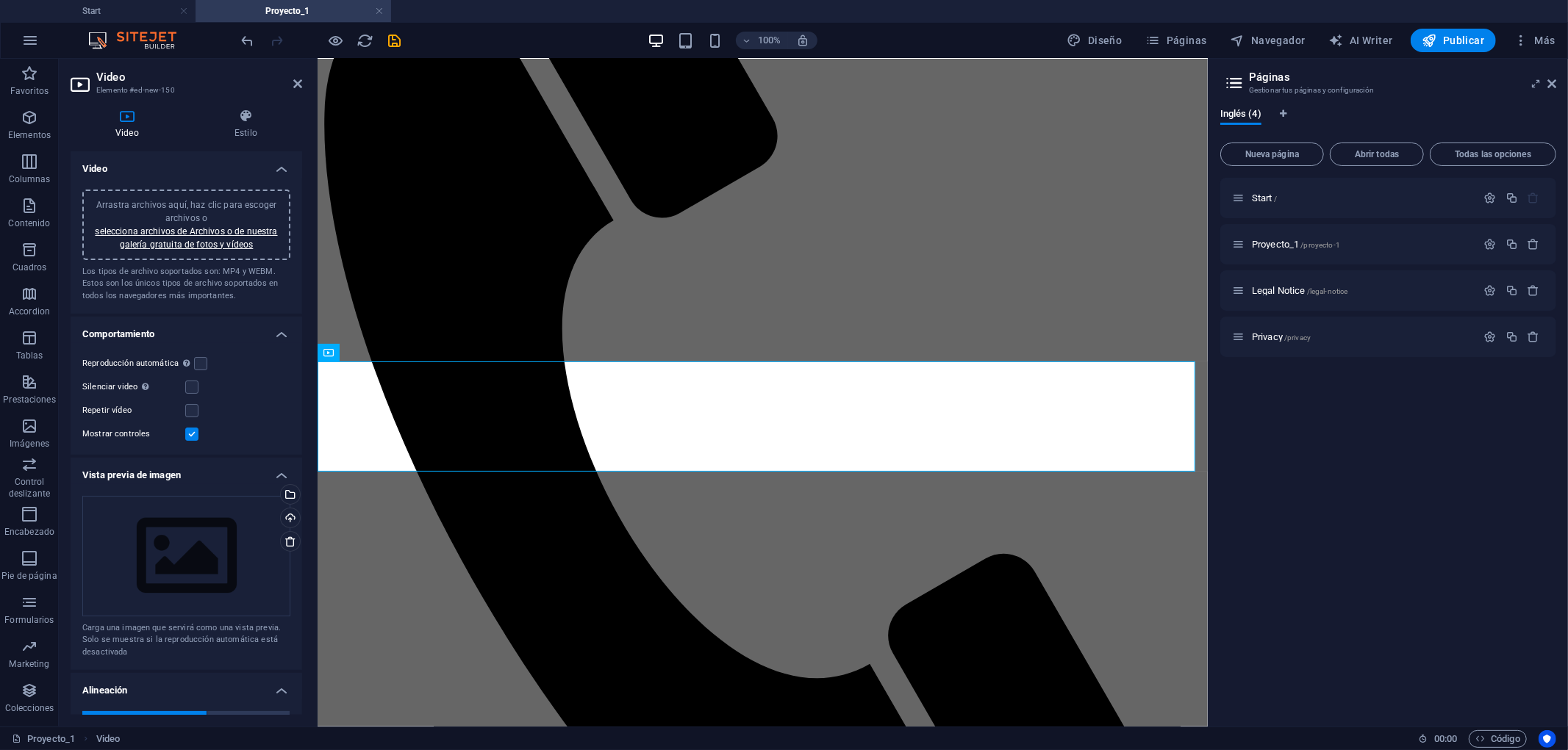
scroll to position [452, 0]
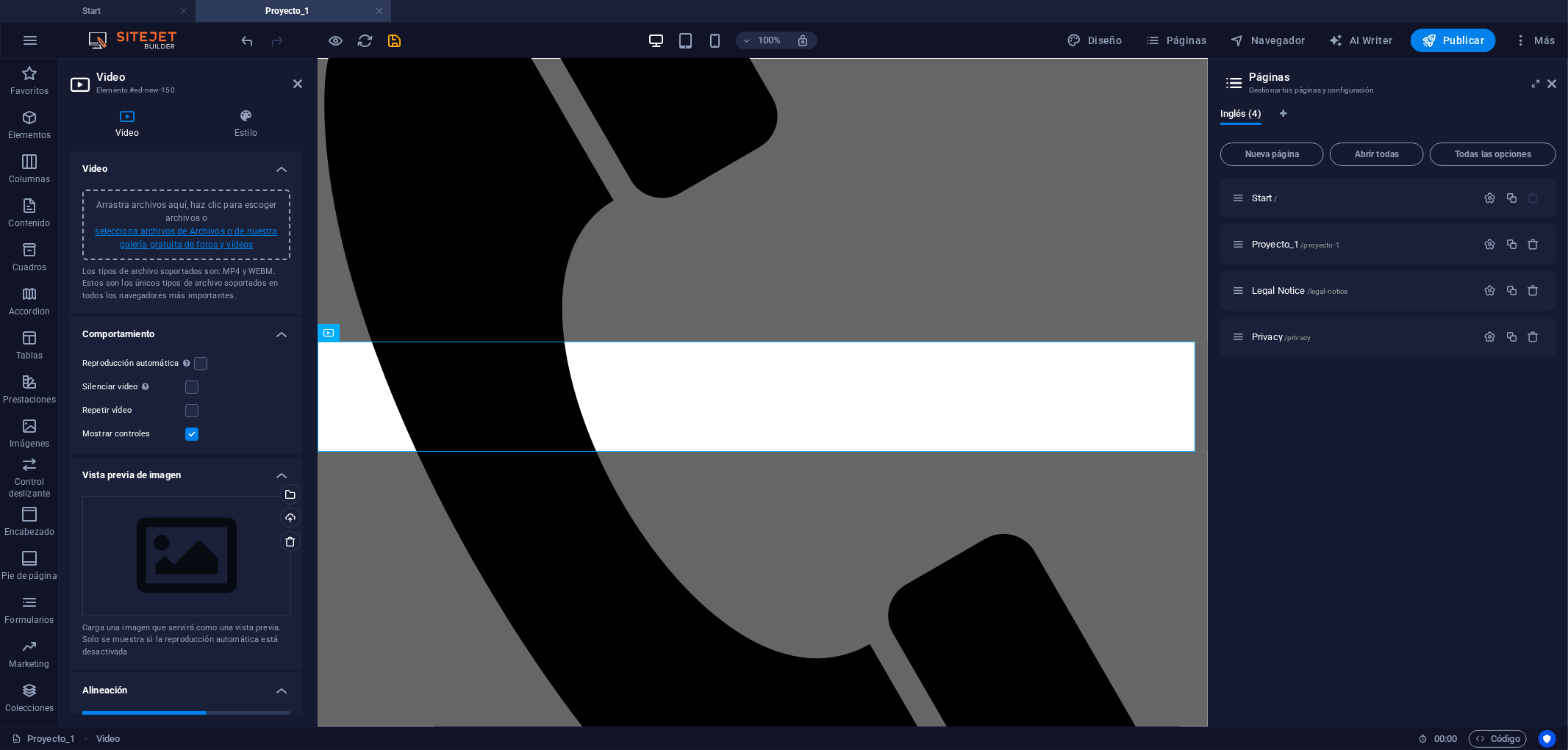
click at [190, 238] on link "selecciona archivos de Archivos o de nuestra galería gratuita de fotos y vídeos" at bounding box center [185, 238] width 182 height 23
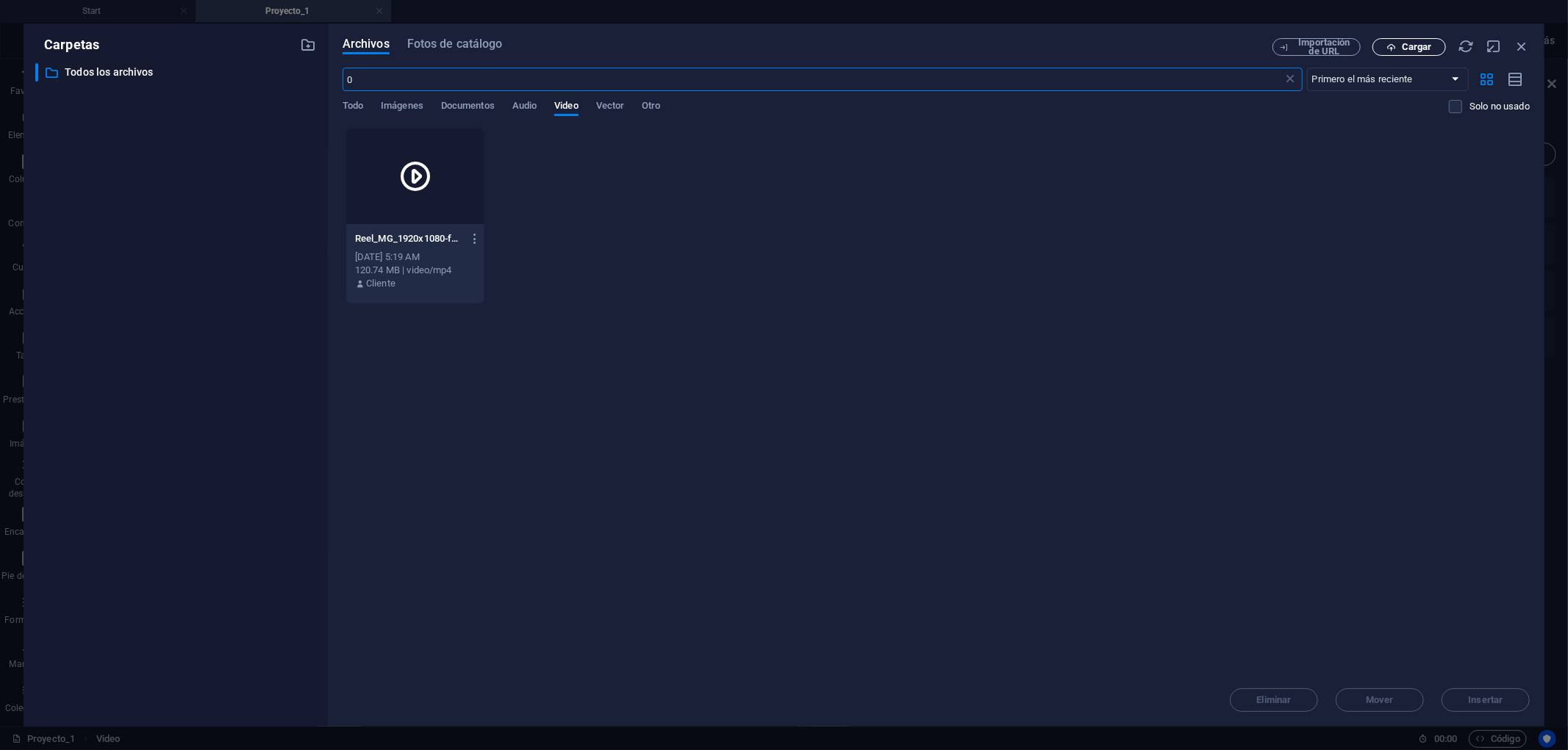
click at [1419, 45] on span "Cargar" at bounding box center [1417, 47] width 30 height 9
click at [1402, 38] on button "Cargar" at bounding box center [1409, 47] width 73 height 18
click at [1396, 48] on icon "button" at bounding box center [1392, 48] width 9 height 9
drag, startPoint x: 437, startPoint y: 76, endPoint x: 280, endPoint y: 76, distance: 157.0
click at [280, 76] on div "Carpetas ​ Todos los archivos Todos los archivos Archivos Fotos de catálogo Imp…" at bounding box center [784, 375] width 1521 height 703
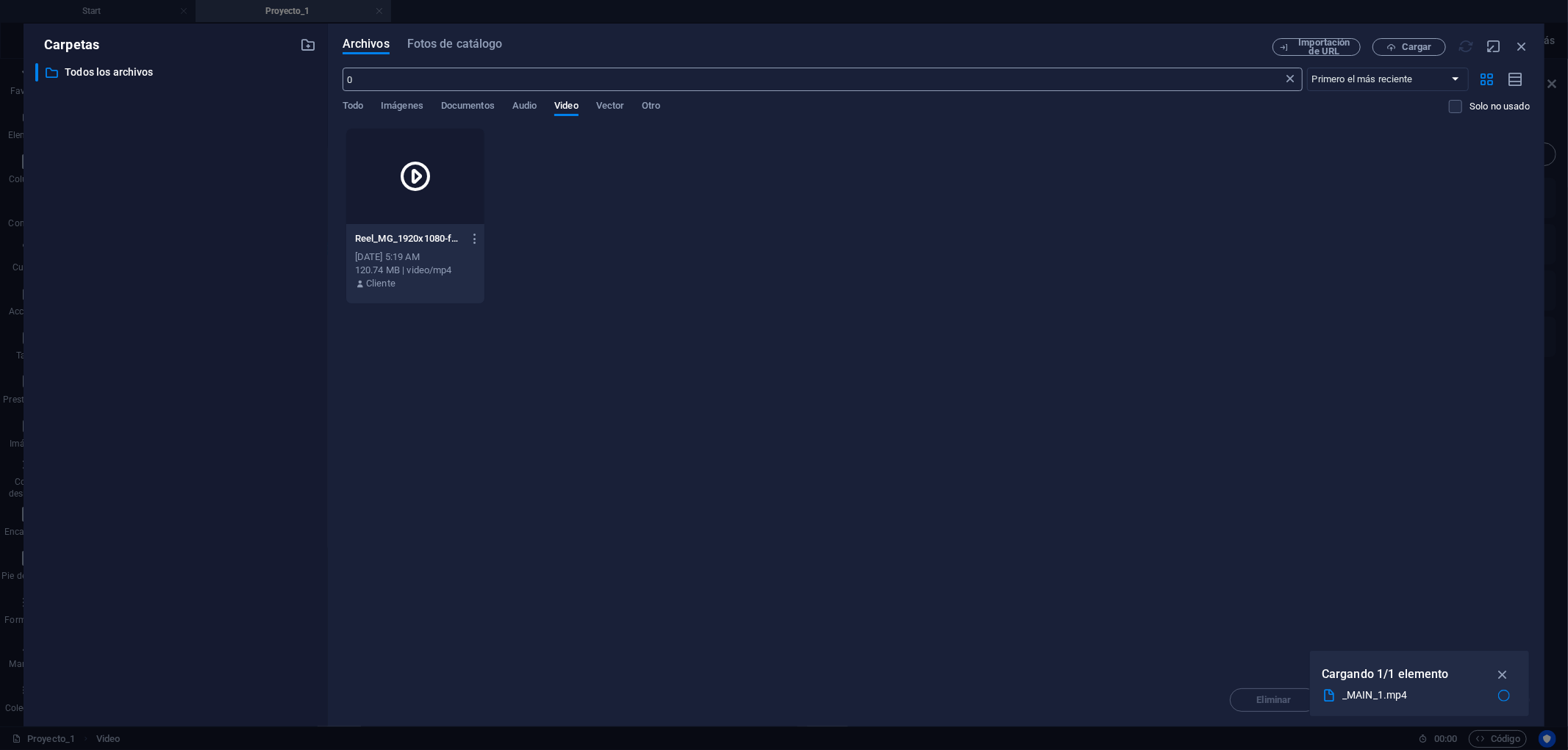
click at [1285, 79] on icon at bounding box center [1291, 79] width 15 height 15
click at [445, 152] on div at bounding box center [415, 176] width 138 height 95
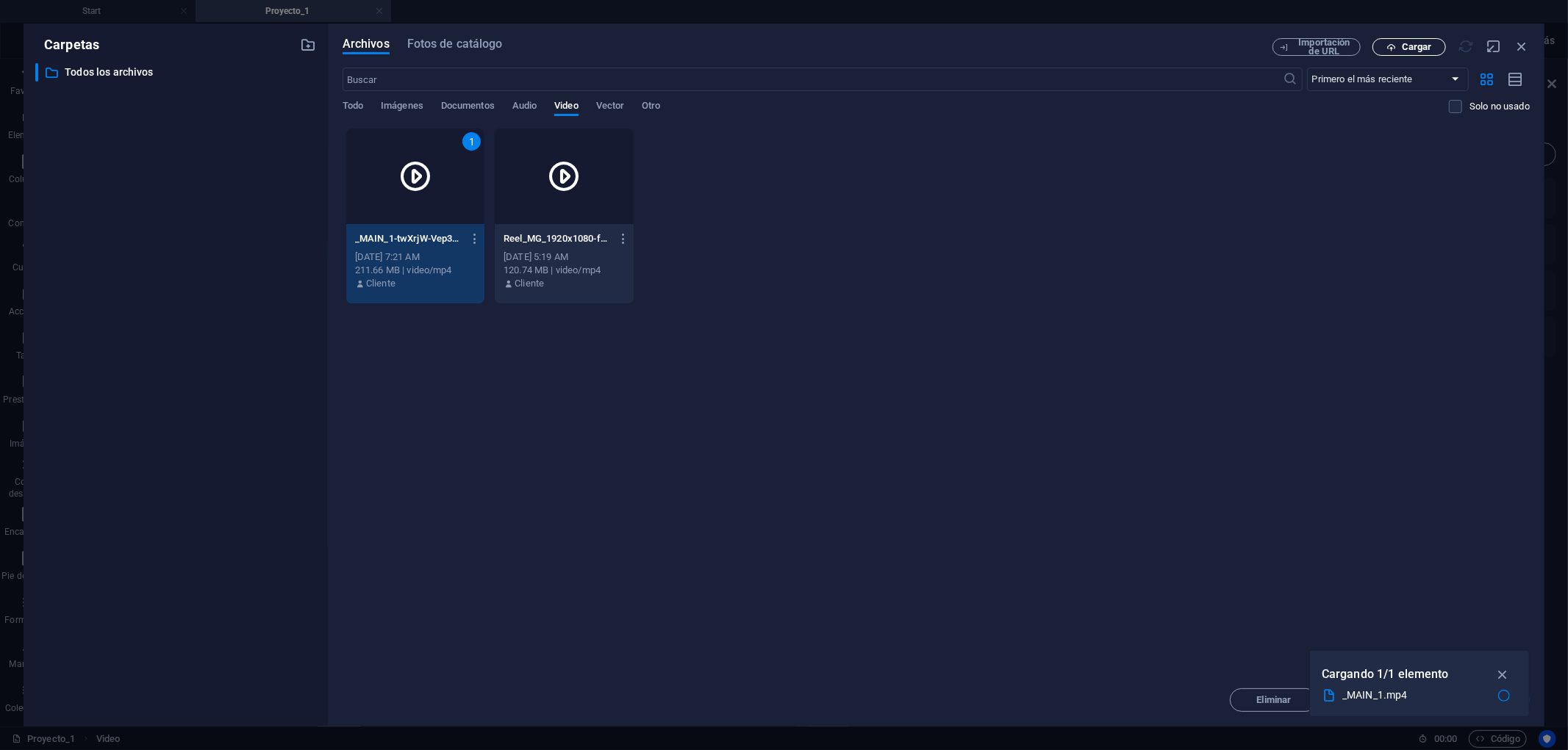
click at [1410, 43] on span "Cargar" at bounding box center [1417, 47] width 30 height 9
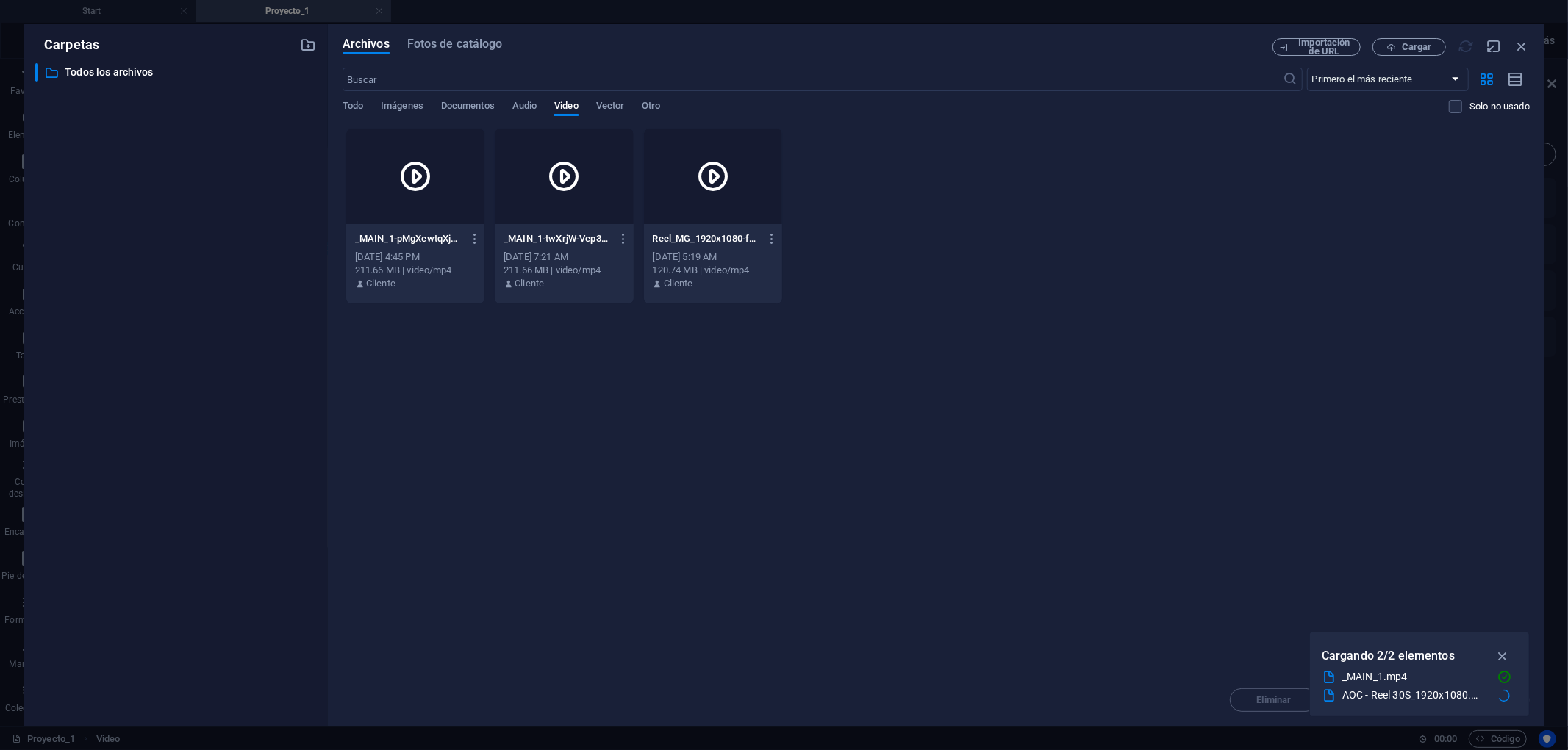
click at [642, 417] on div "Arrastra archivos aquí para cargarlos de inmediato _MAIN_1-pMgXewtqXj2pgPCaiBhh…" at bounding box center [936, 401] width 1188 height 546
click at [546, 107] on div "Todo Imágenes Documentos Audio Video Vector Otro" at bounding box center [896, 114] width 1107 height 28
drag, startPoint x: 529, startPoint y: 107, endPoint x: 556, endPoint y: 108, distance: 27.0
click at [530, 108] on span "Audio" at bounding box center [524, 107] width 24 height 20
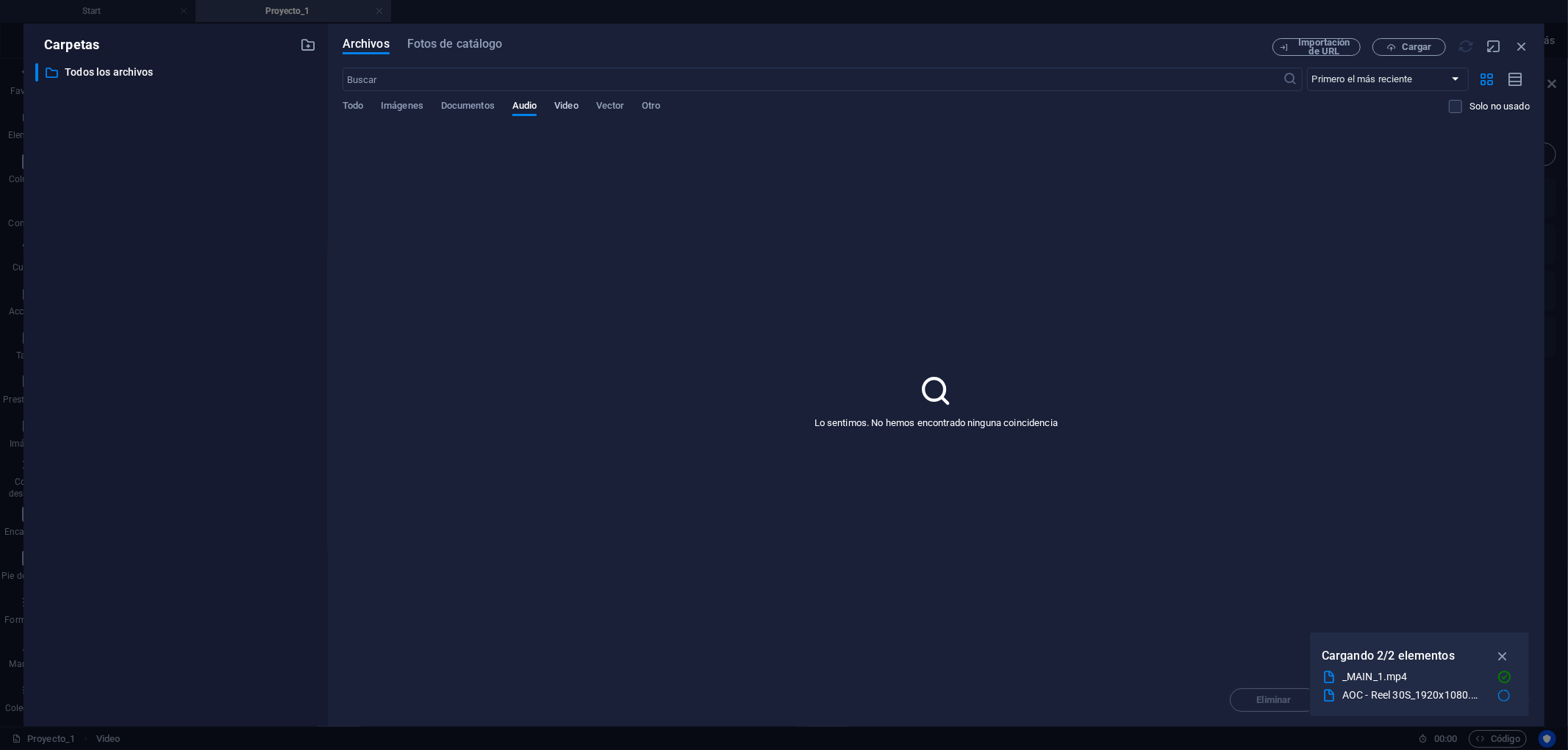
click at [570, 104] on span "Video" at bounding box center [566, 107] width 23 height 20
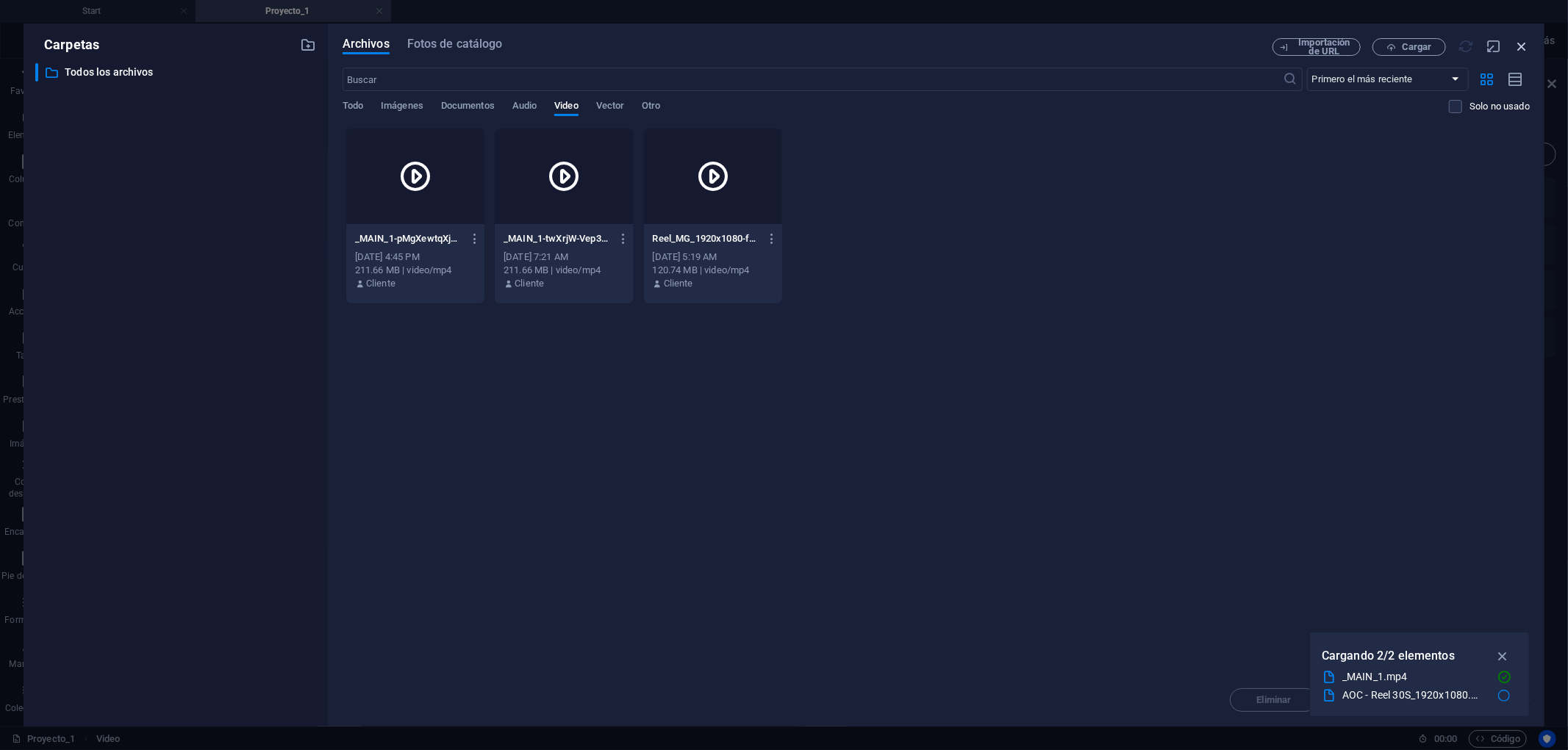
click at [1520, 48] on icon "button" at bounding box center [1522, 46] width 16 height 16
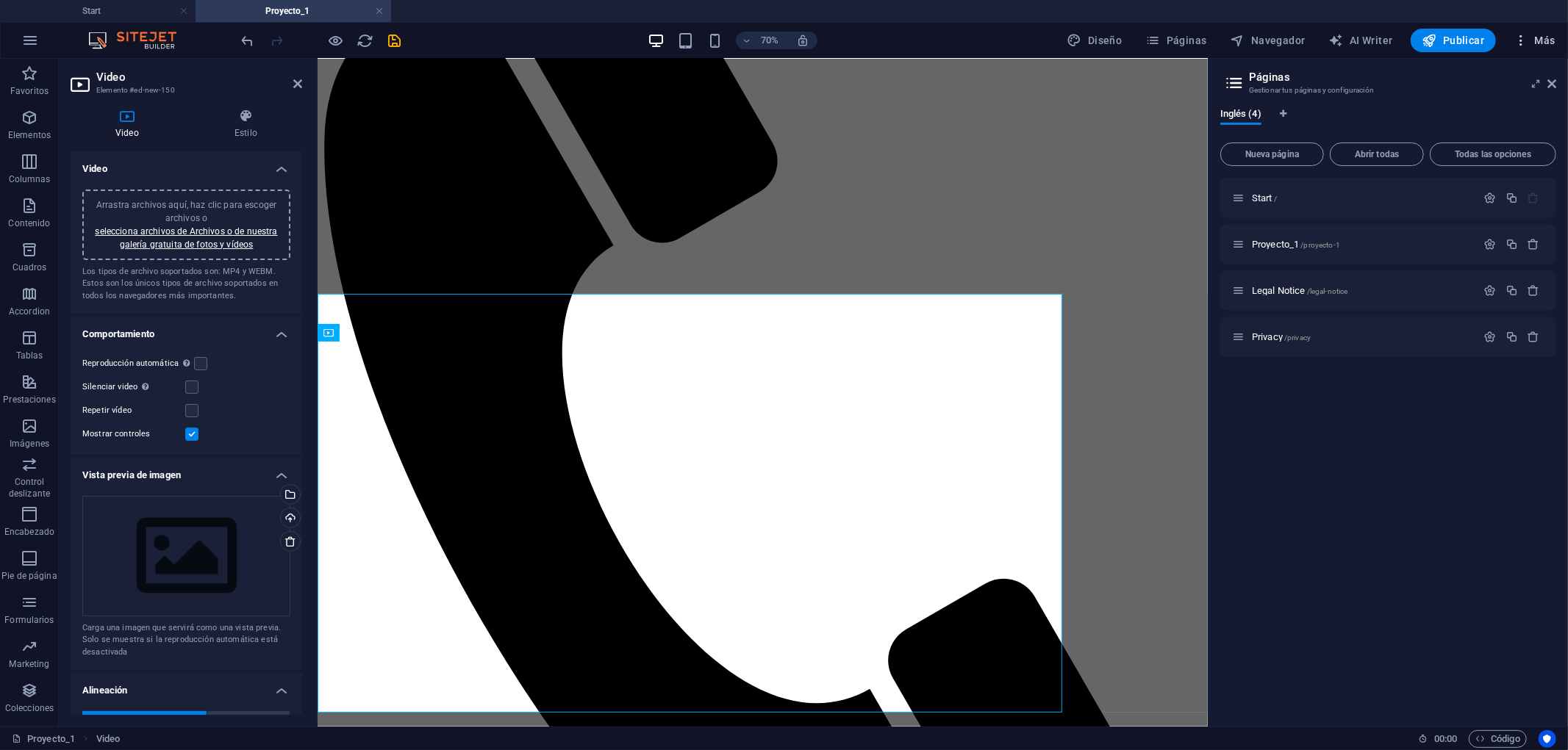
scroll to position [452, 0]
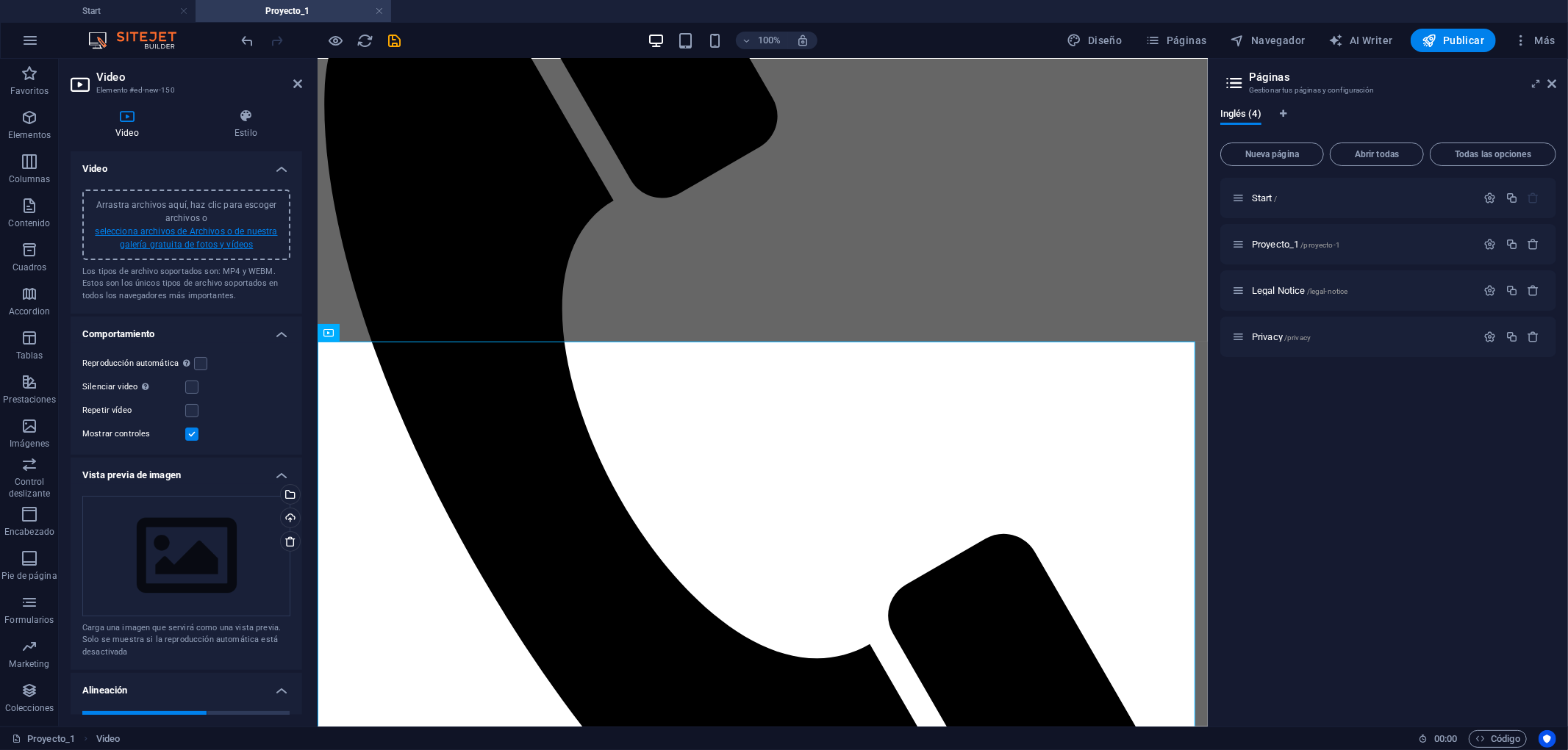
click at [200, 231] on link "selecciona archivos de Archivos o de nuestra galería gratuita de fotos y vídeos" at bounding box center [185, 238] width 182 height 23
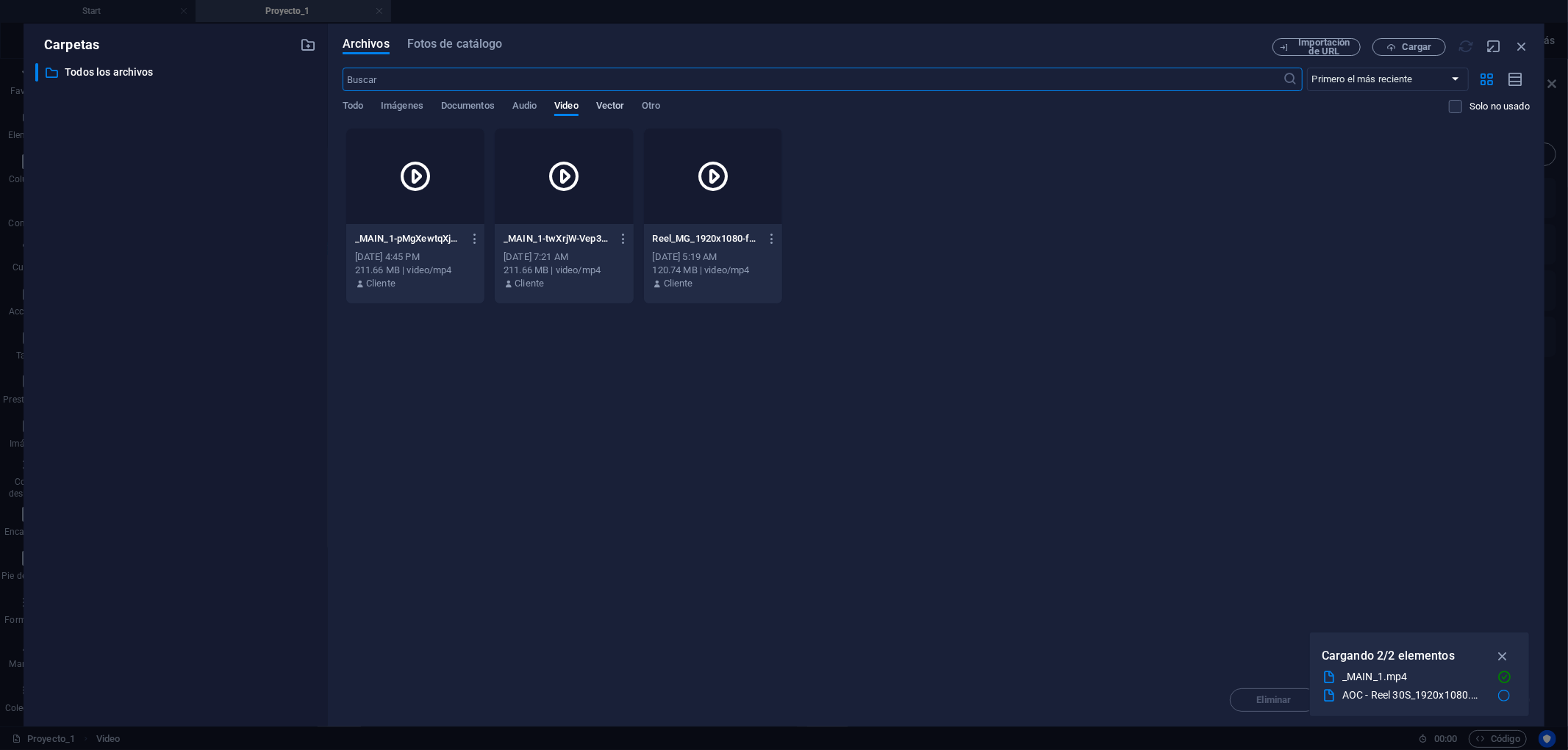
click at [599, 101] on span "Vector" at bounding box center [611, 107] width 29 height 20
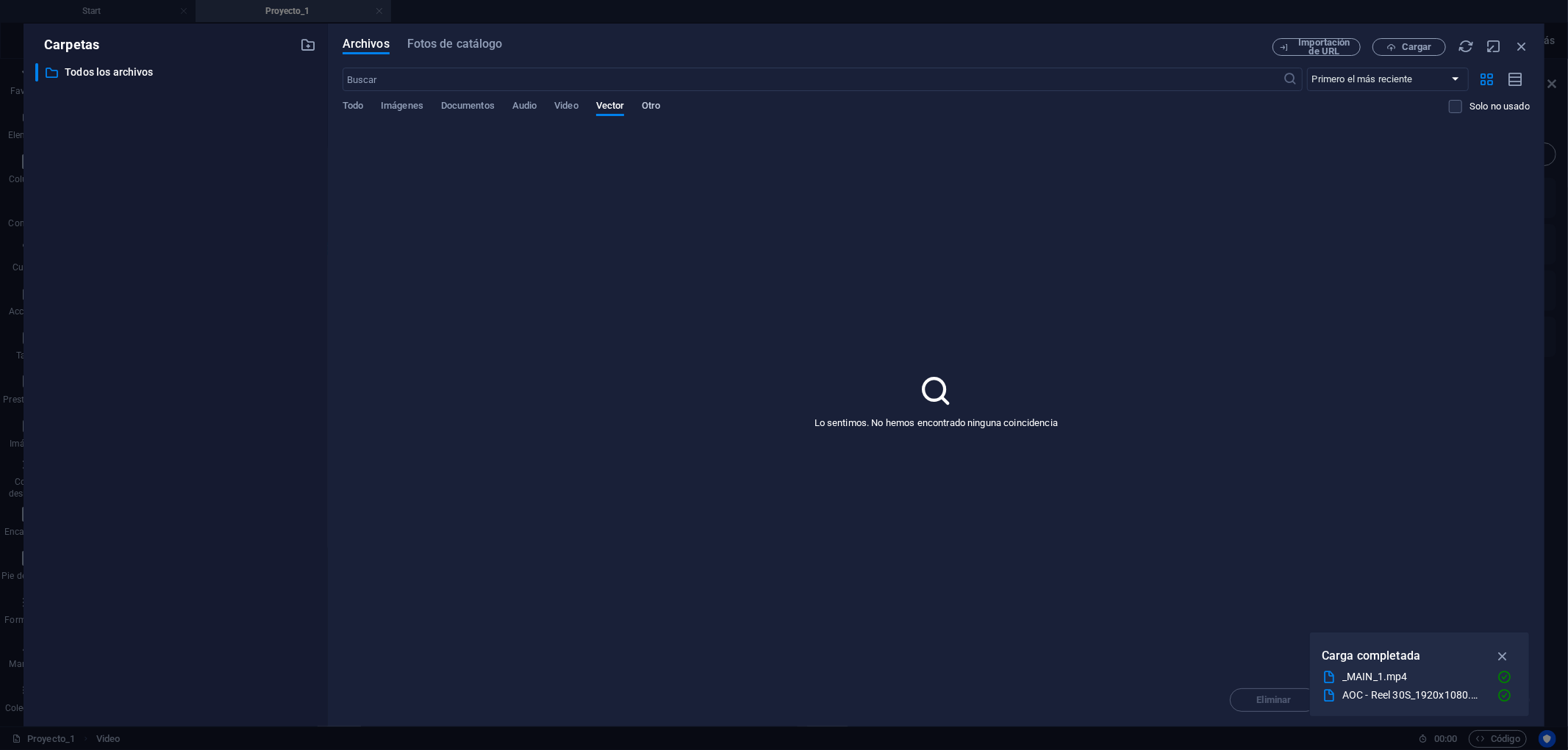
click at [648, 99] on span "Otro" at bounding box center [651, 107] width 19 height 20
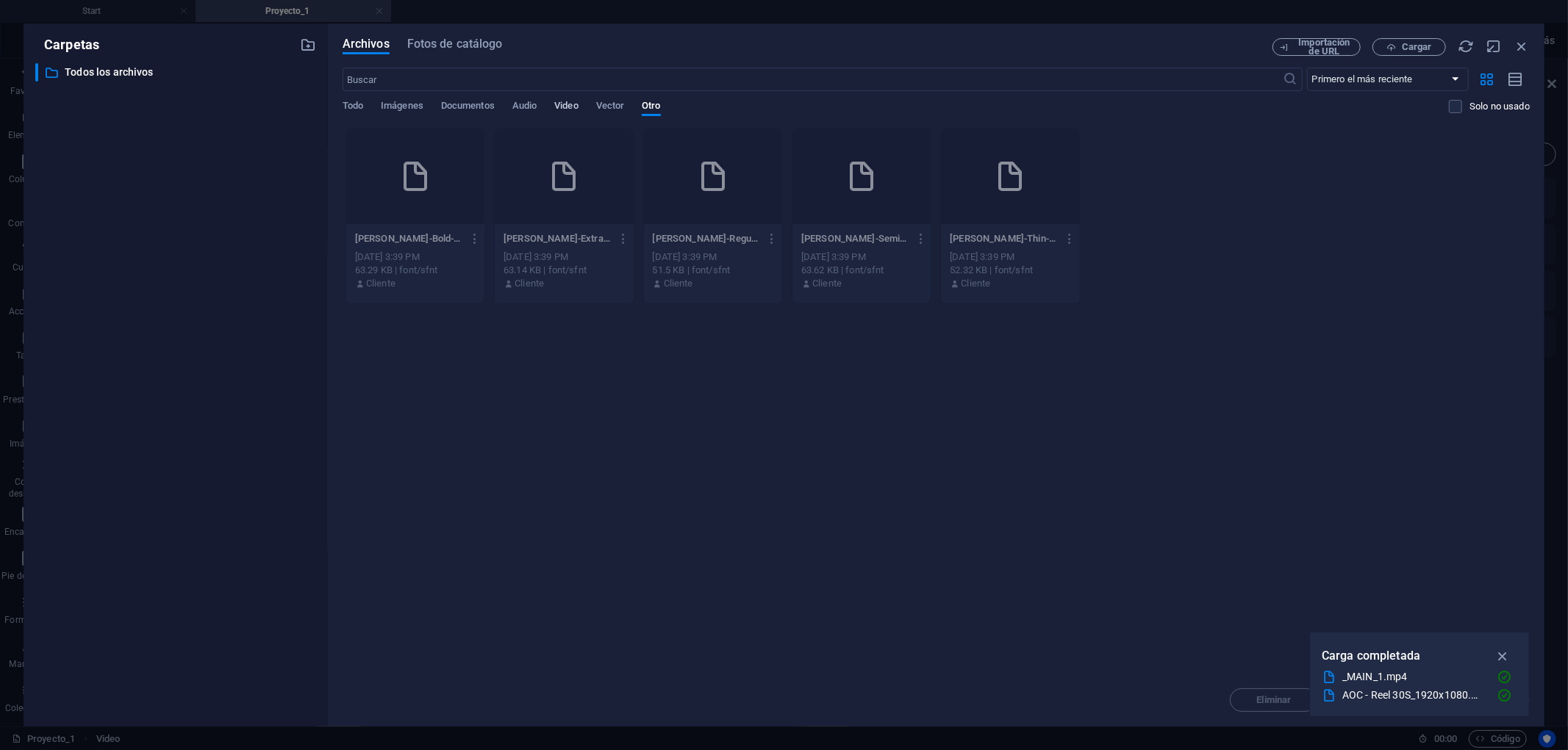
click at [562, 106] on span "Video" at bounding box center [566, 107] width 23 height 20
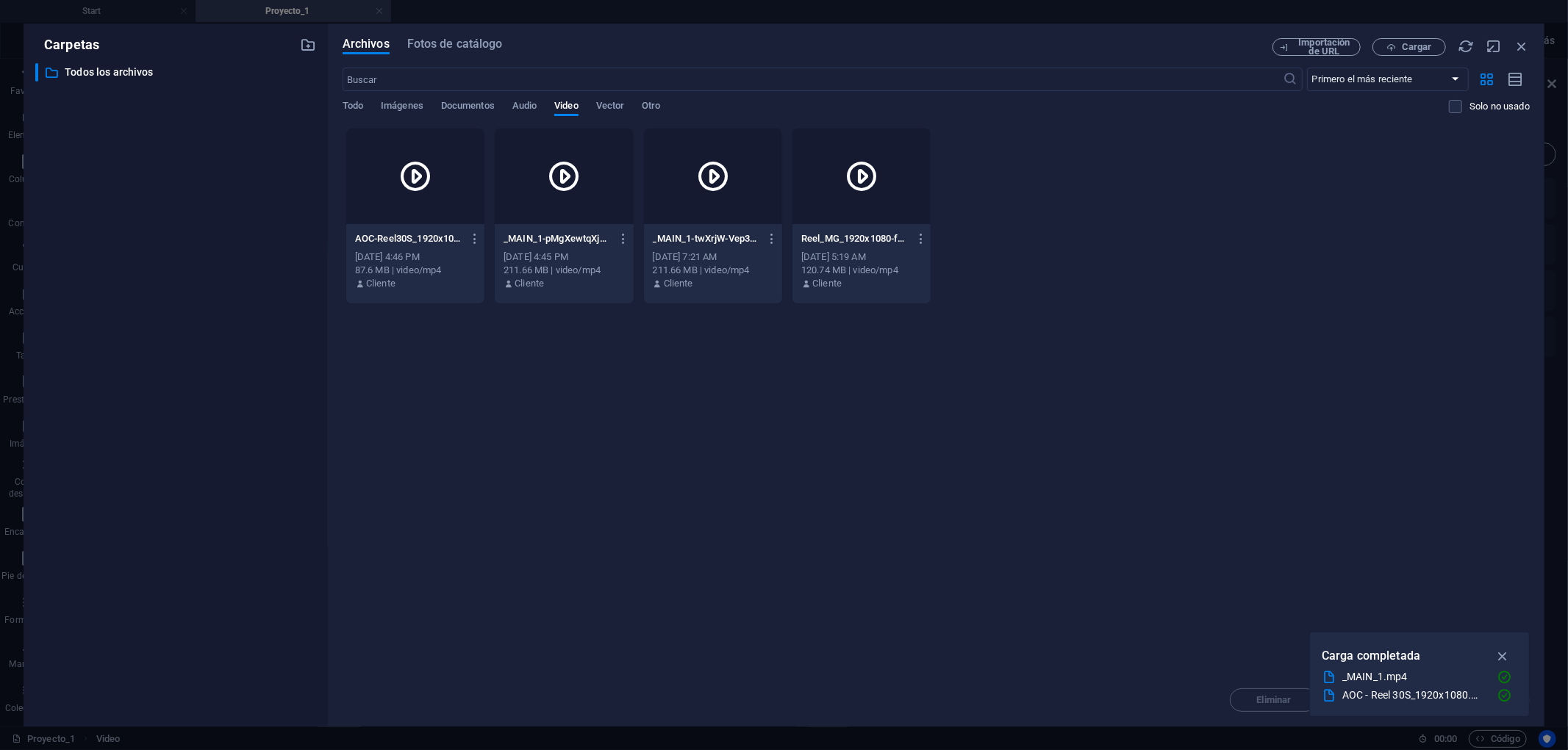
drag, startPoint x: 1372, startPoint y: 684, endPoint x: 1431, endPoint y: 672, distance: 60.2
click at [1375, 684] on div "_MAIN_1.mp4" at bounding box center [1413, 677] width 143 height 17
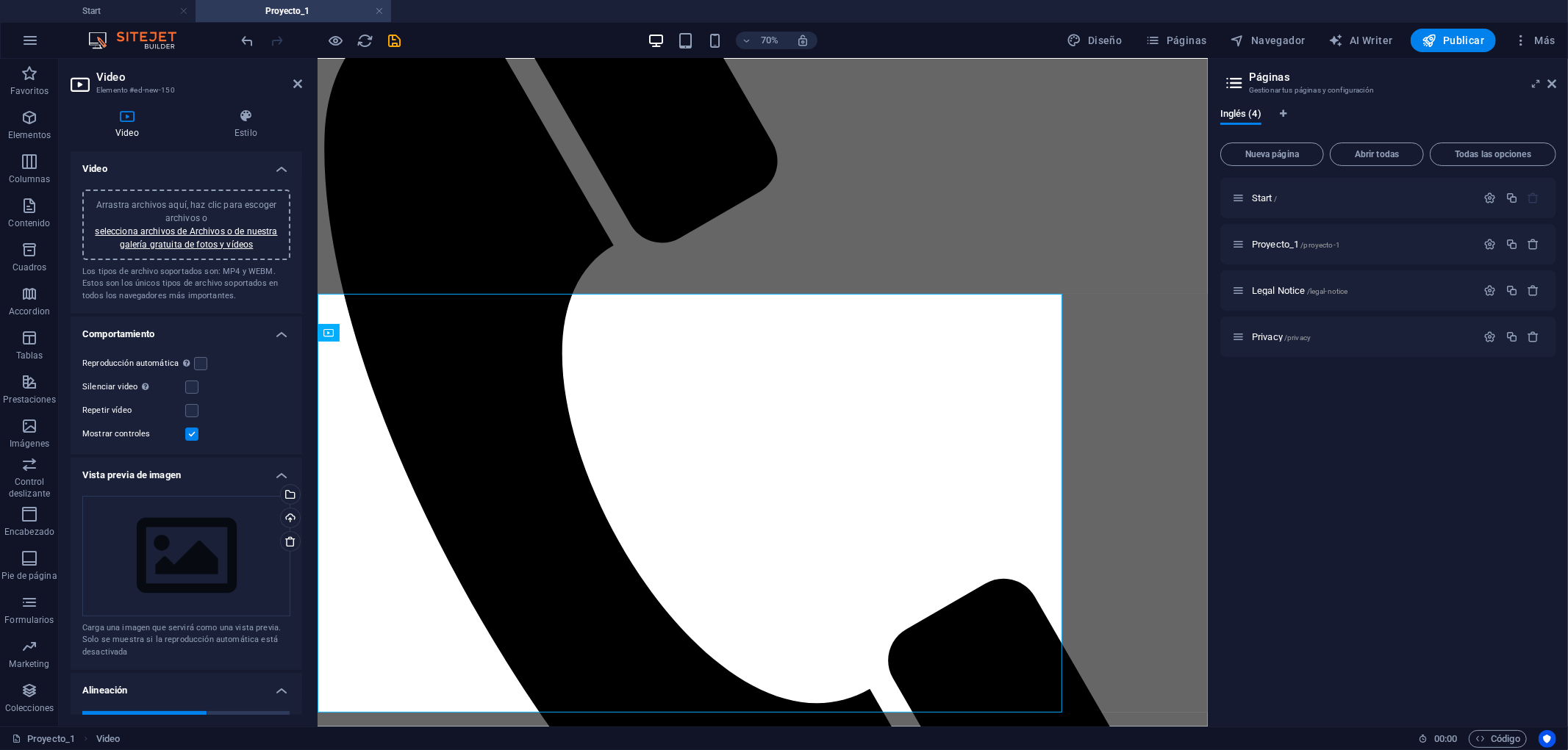
scroll to position [452, 0]
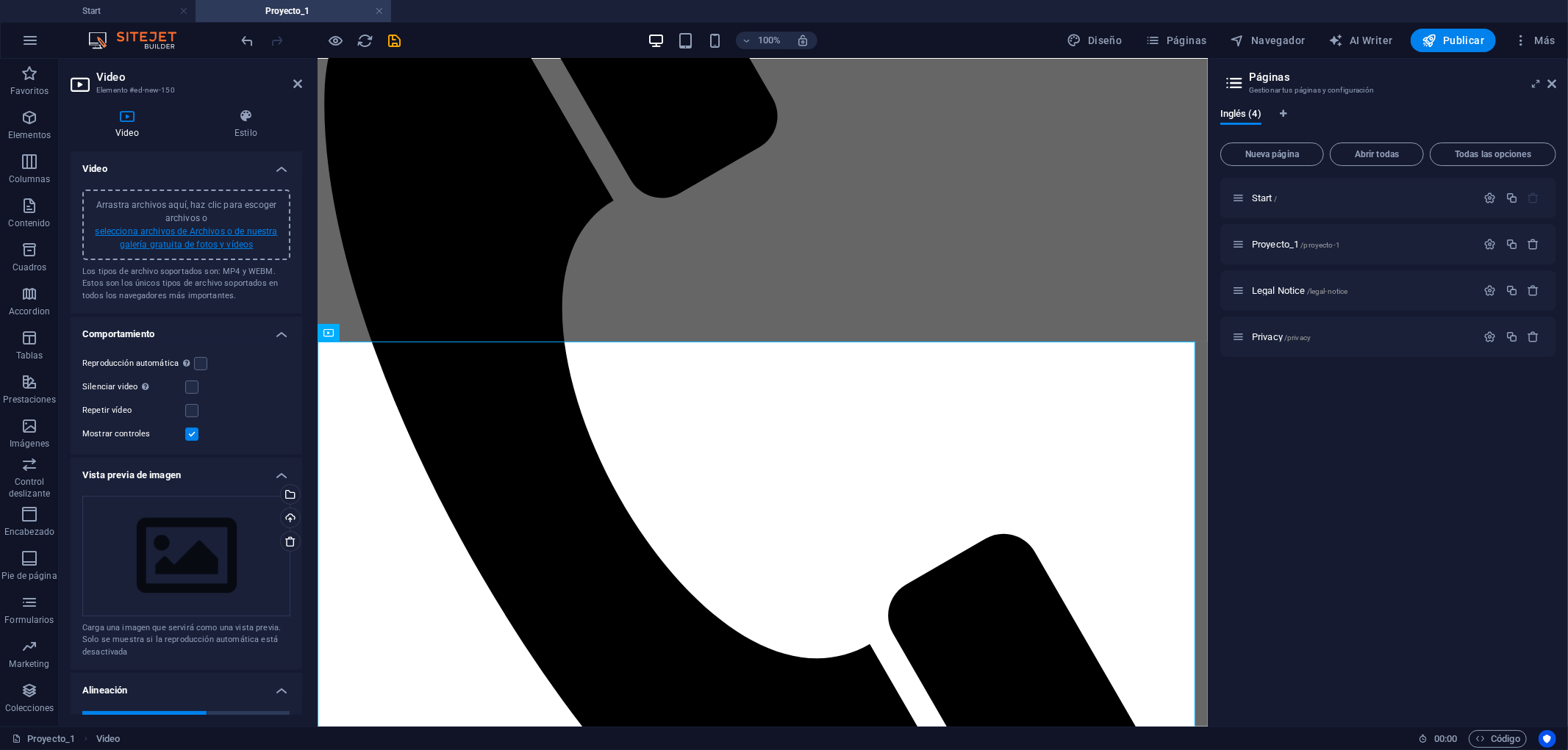
click at [180, 226] on link "selecciona archivos de Archivos o de nuestra galería gratuita de fotos y vídeos" at bounding box center [185, 238] width 182 height 23
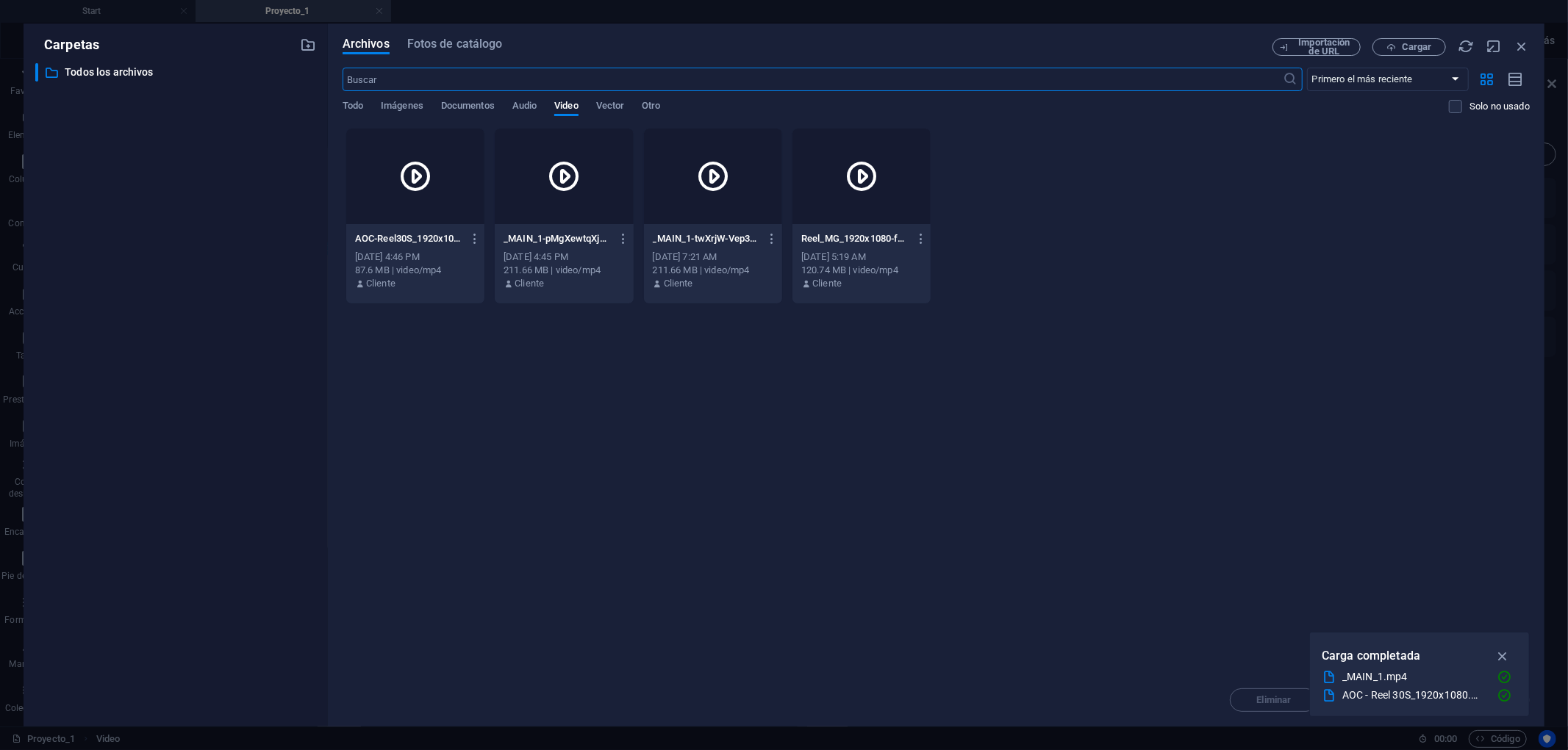
click at [565, 182] on icon at bounding box center [564, 176] width 35 height 35
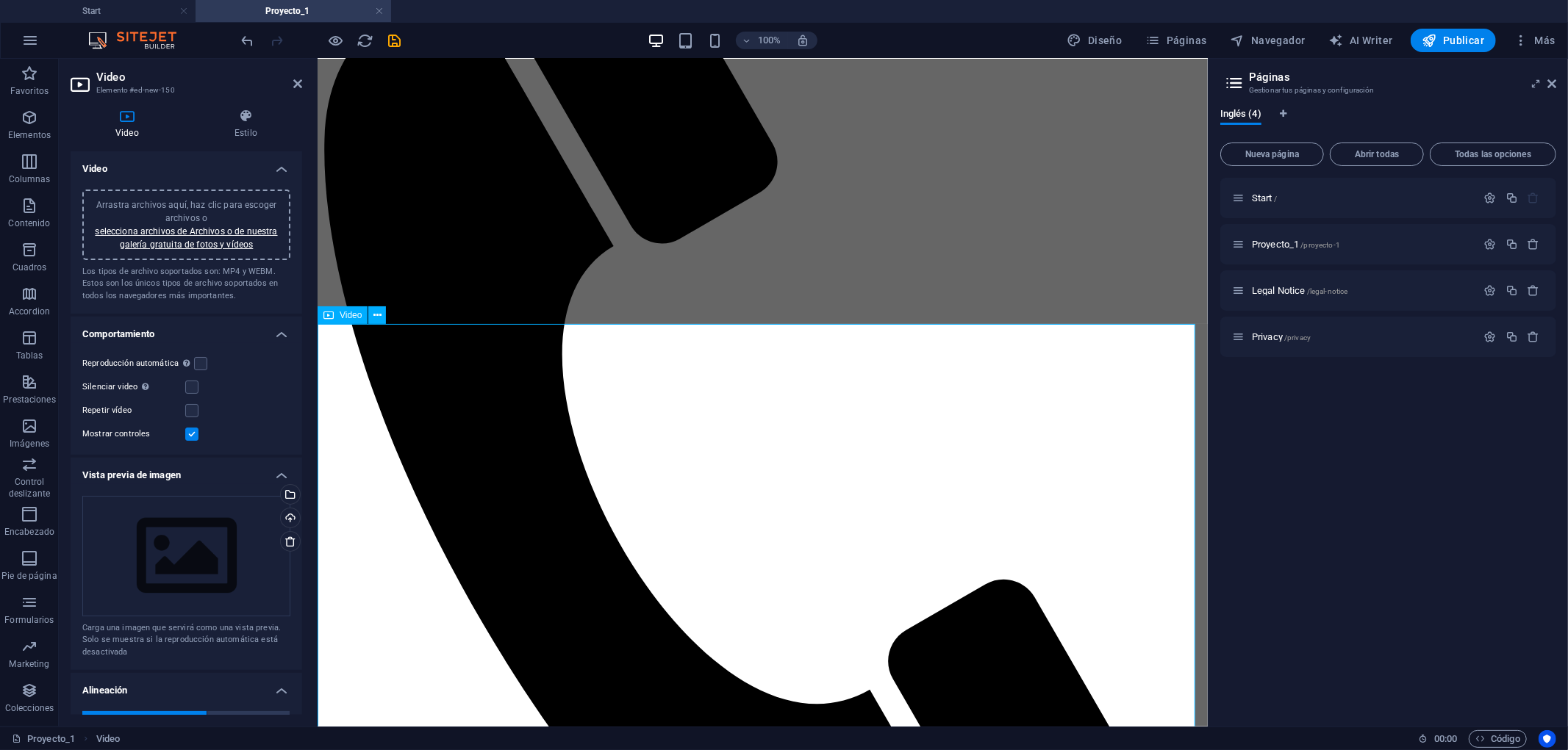
scroll to position [389, 0]
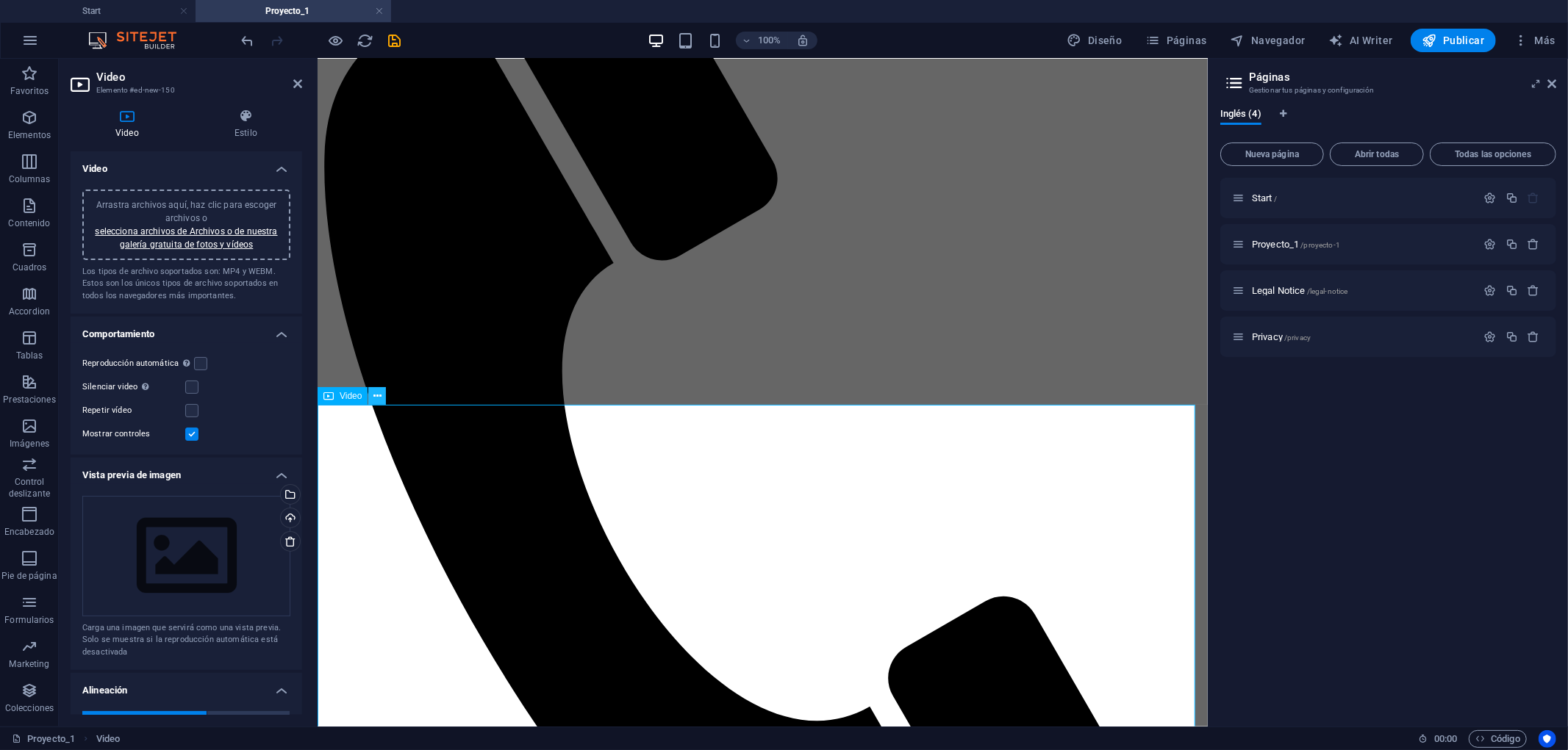
click at [380, 394] on icon at bounding box center [377, 396] width 8 height 16
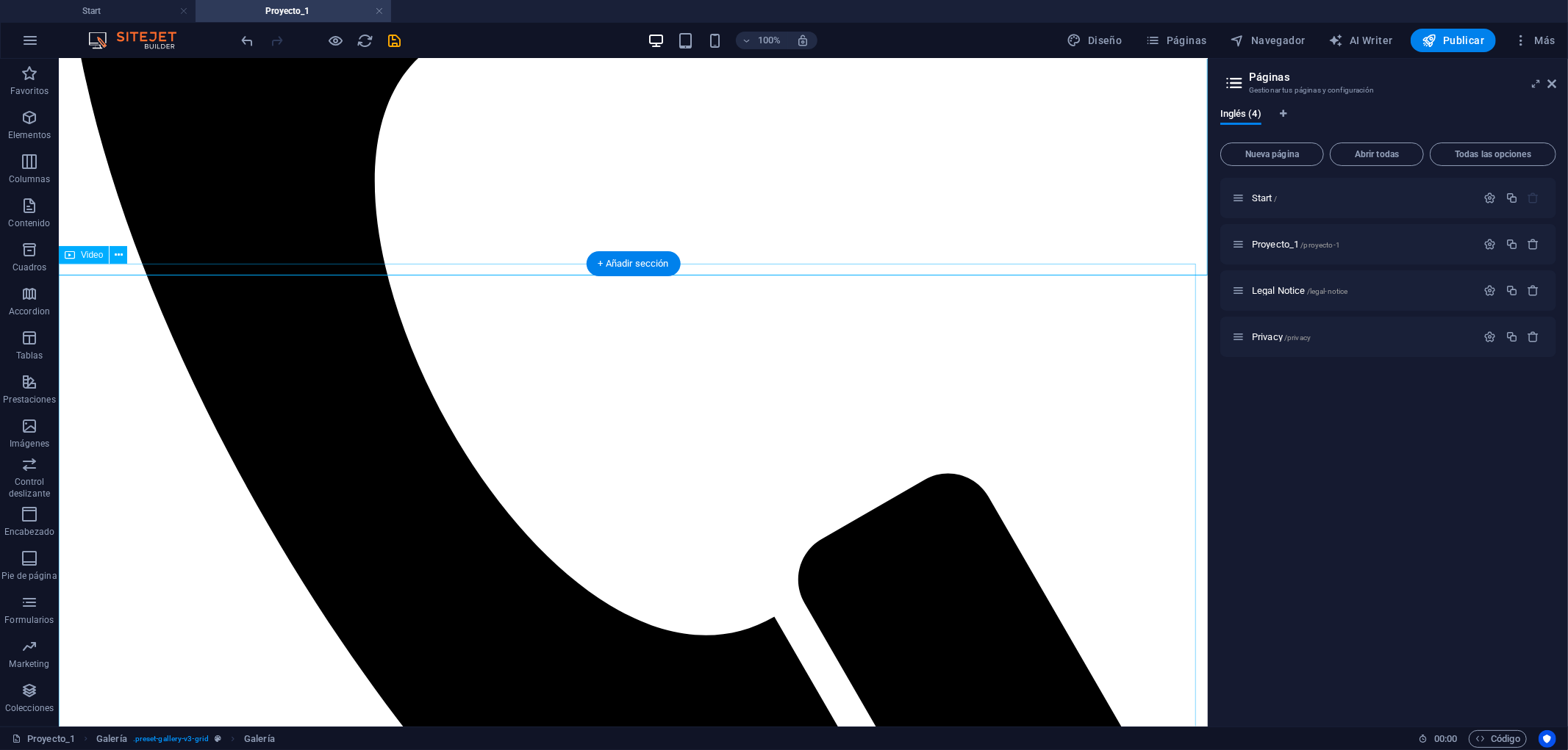
scroll to position [735, 0]
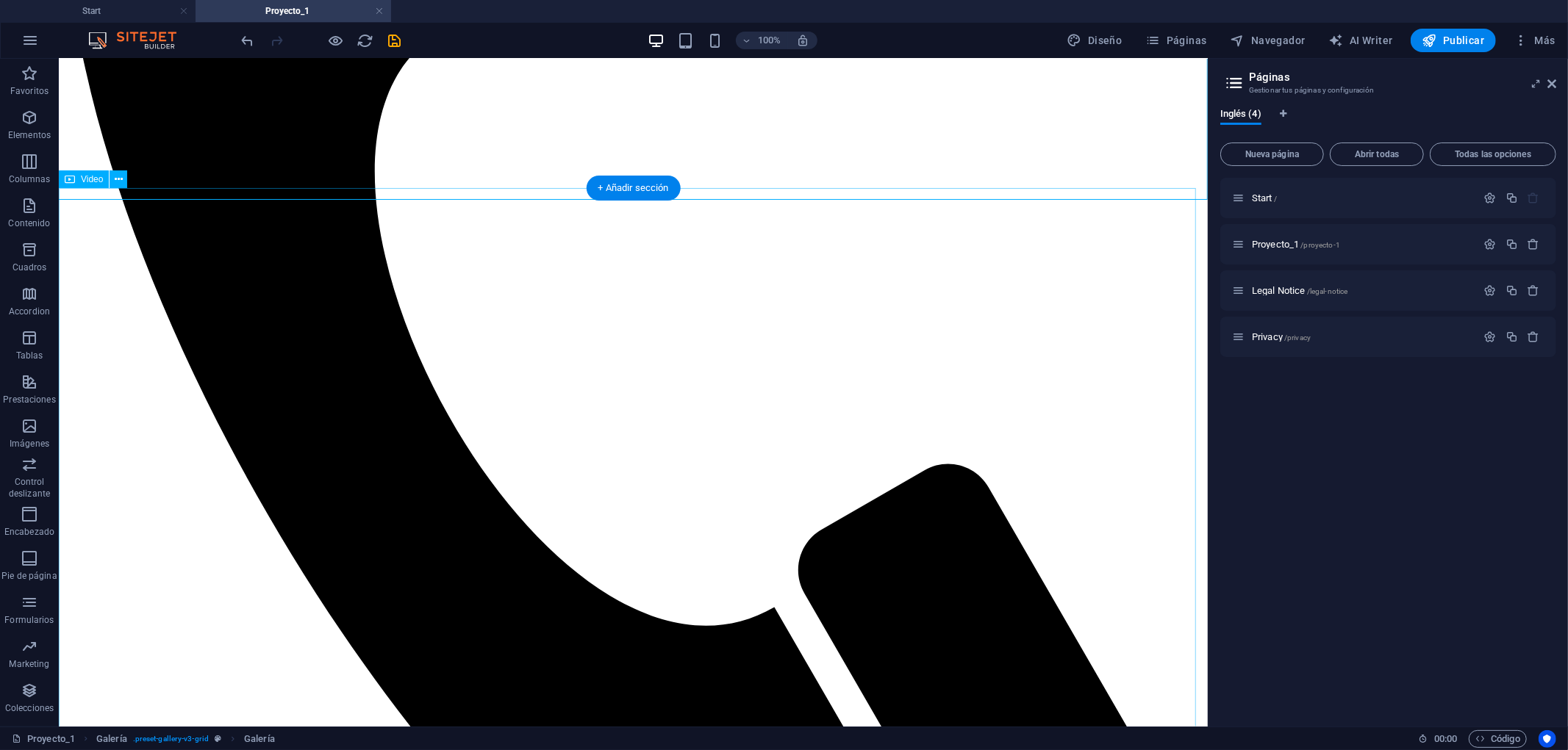
click at [625, 184] on div "+ Añadir sección" at bounding box center [633, 188] width 94 height 25
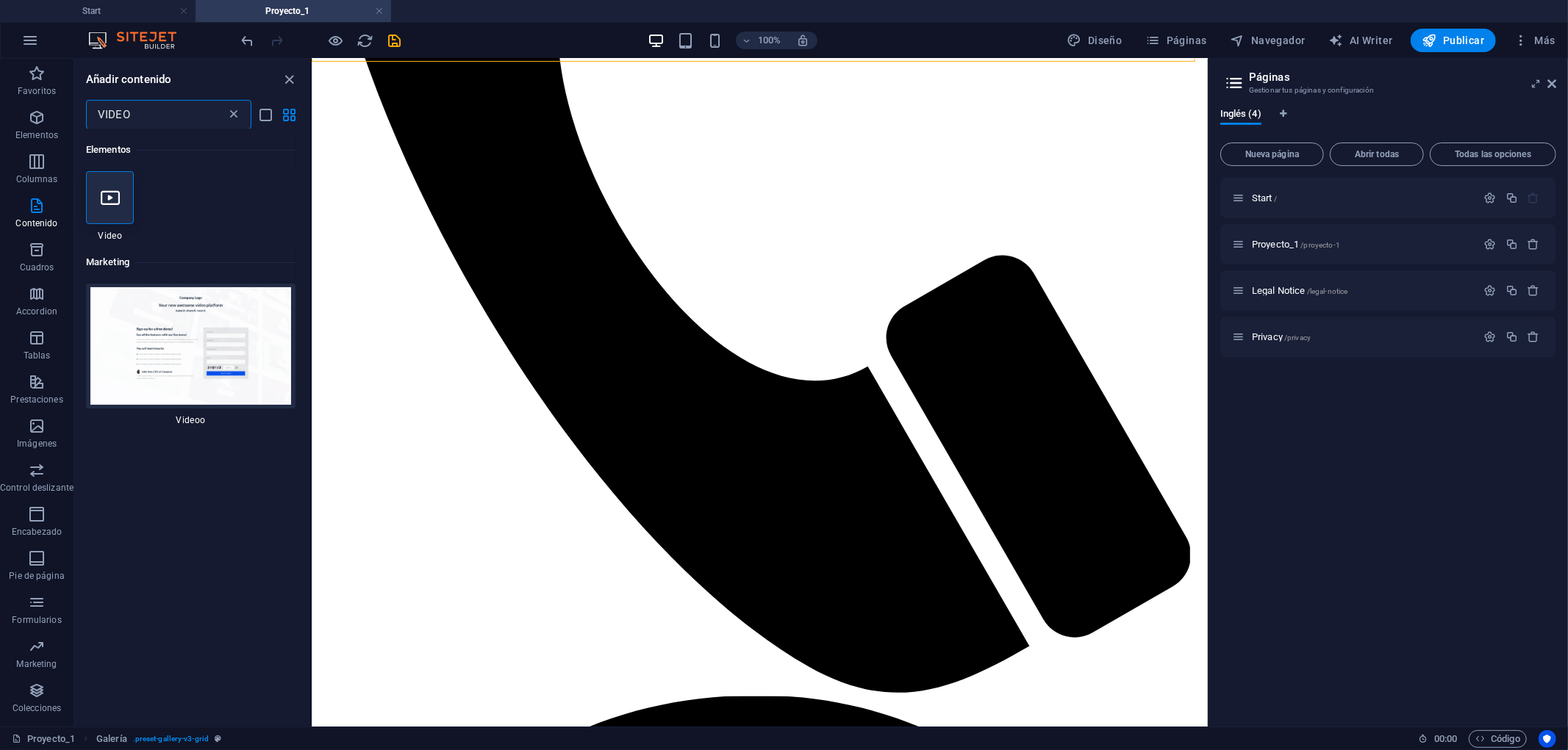
click at [238, 107] on icon at bounding box center [233, 114] width 15 height 15
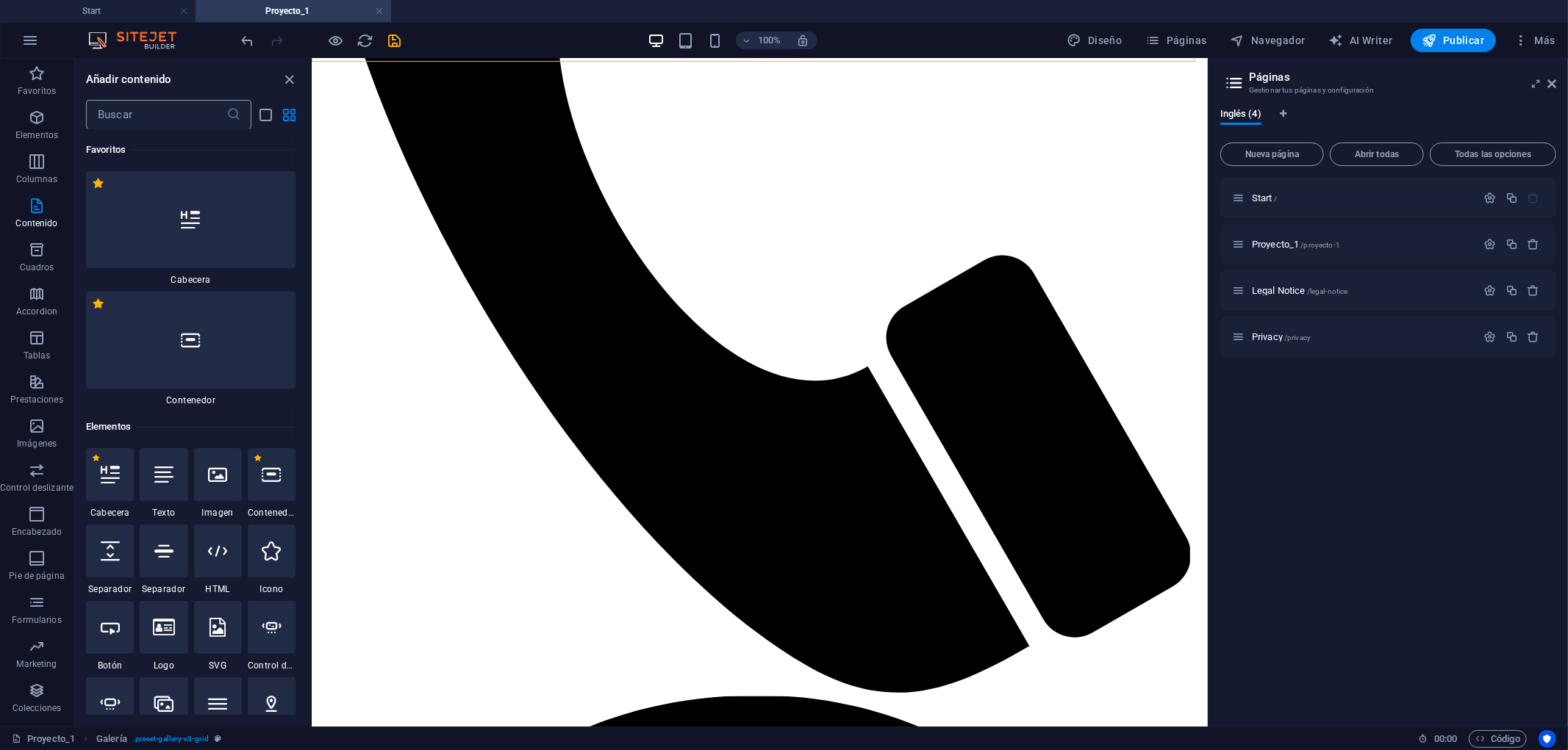
click at [228, 112] on icon at bounding box center [233, 114] width 15 height 15
click at [159, 123] on input "text" at bounding box center [156, 115] width 141 height 30
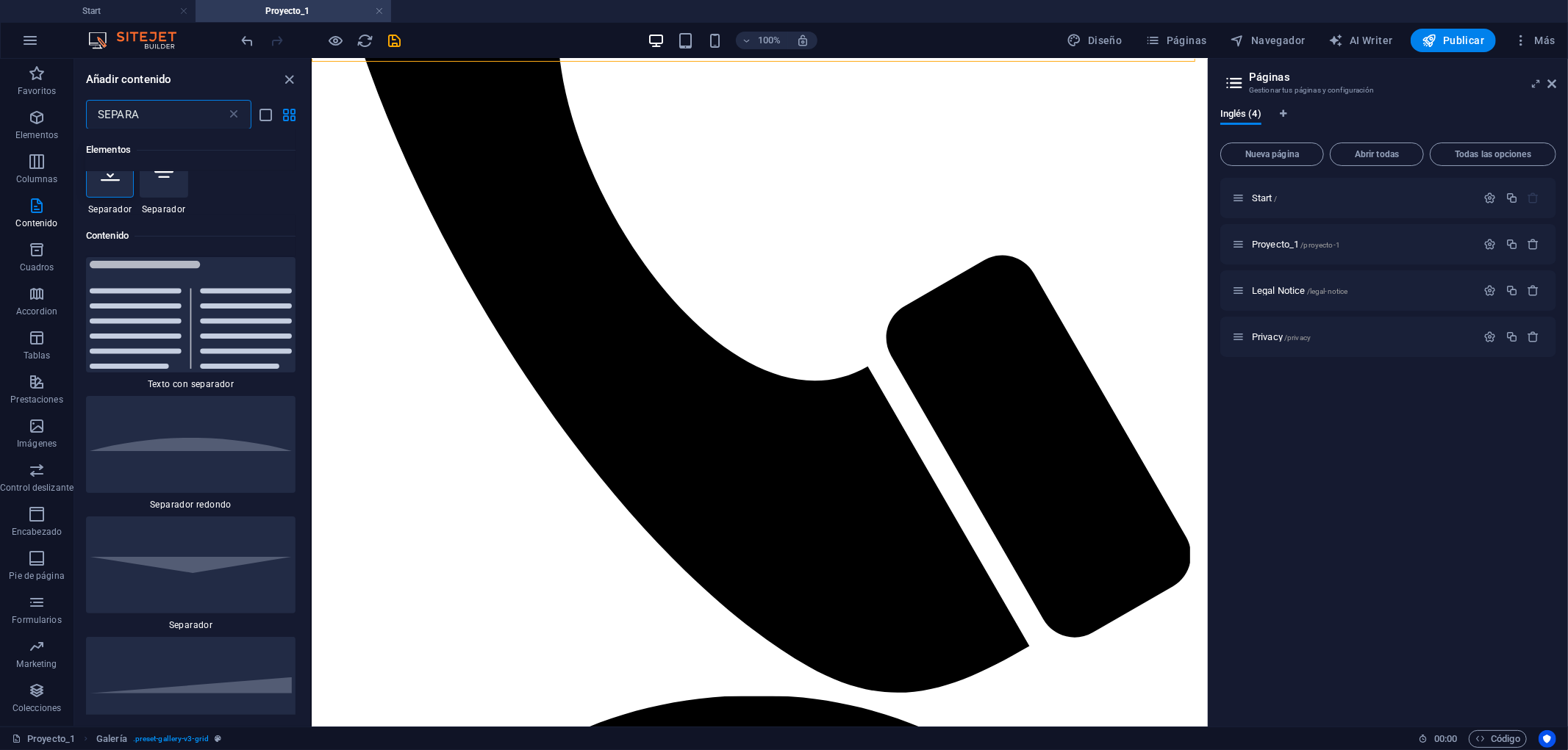
scroll to position [9, 0]
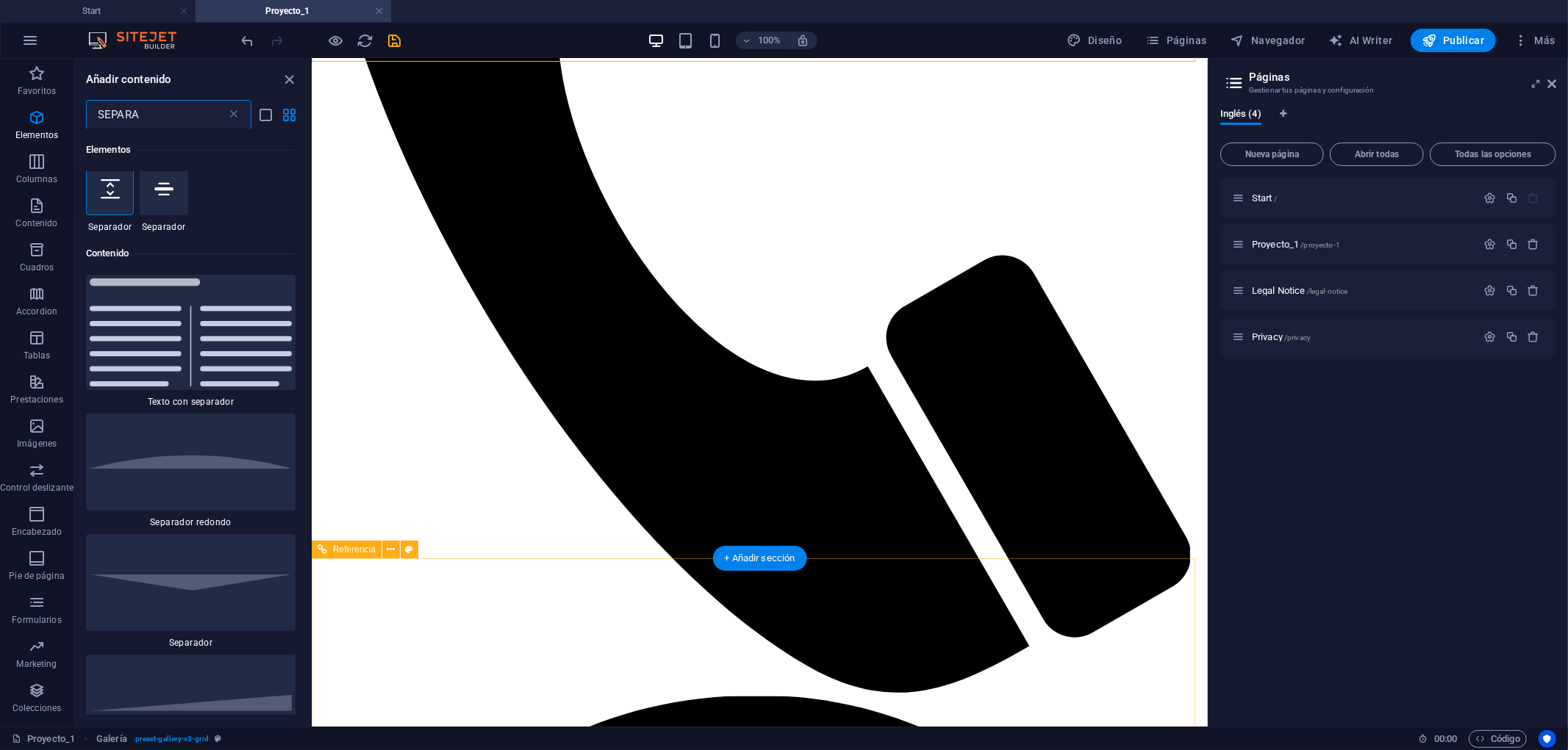
type input "SEPARA"
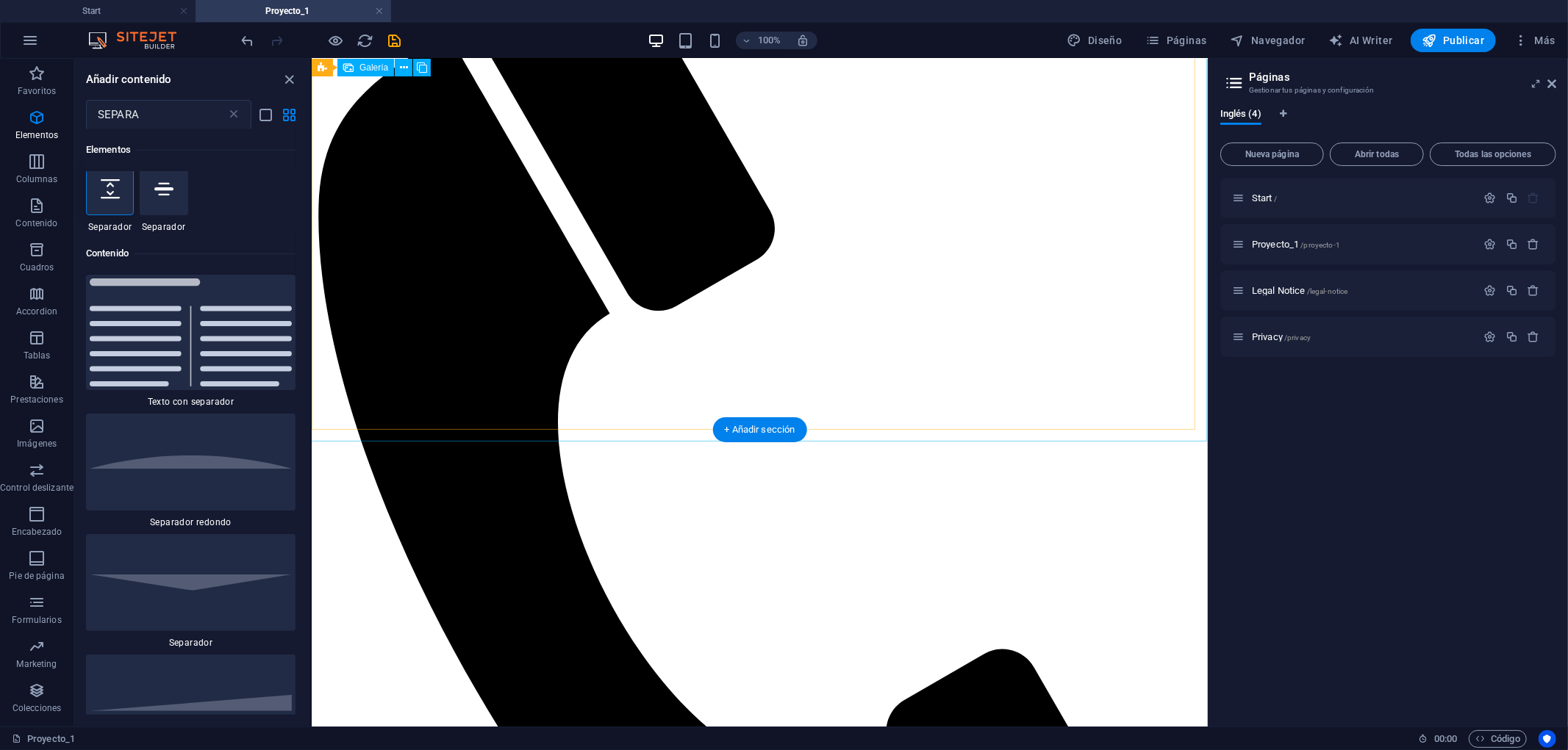
scroll to position [332, 0]
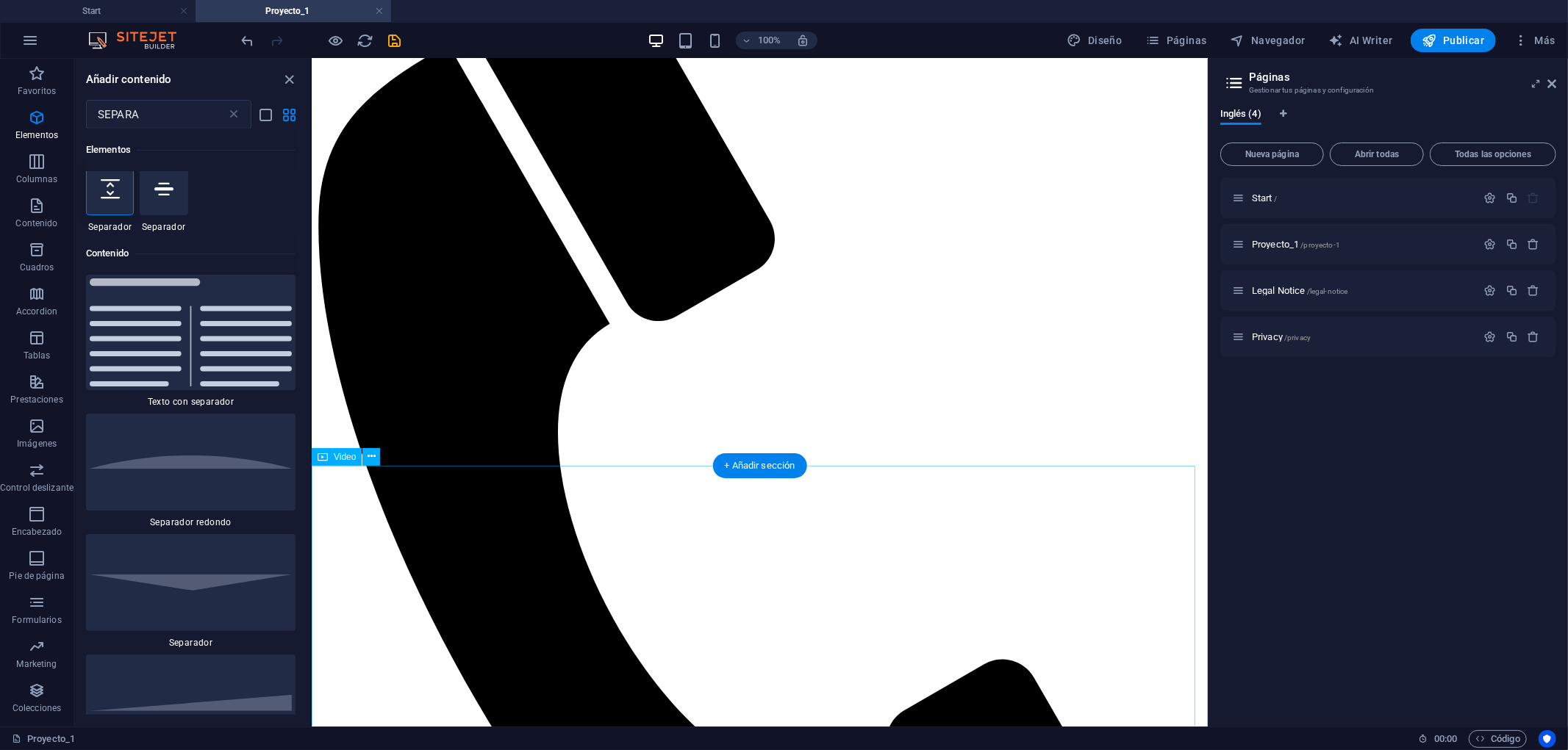
click at [369, 456] on icon at bounding box center [372, 457] width 8 height 16
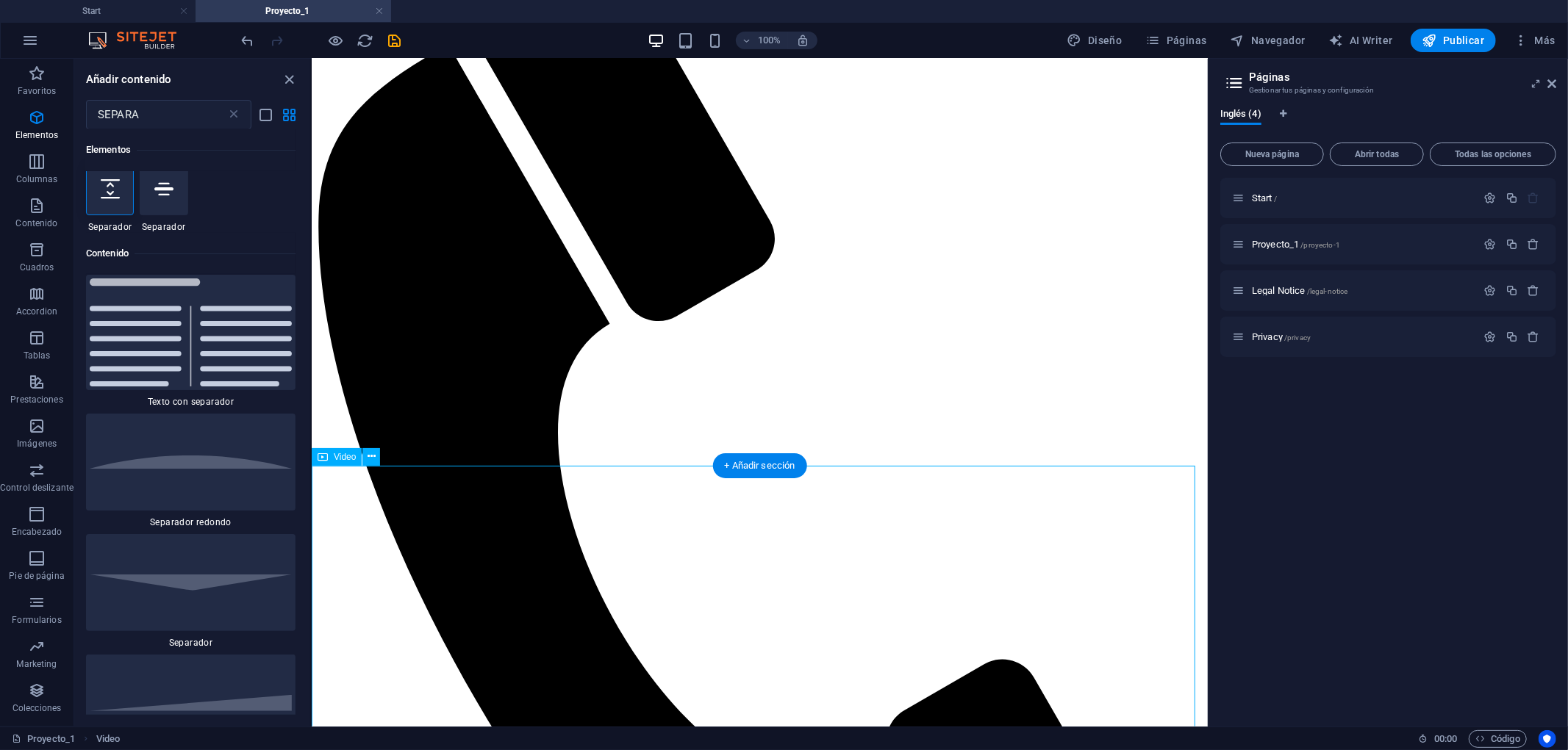
select select "%"
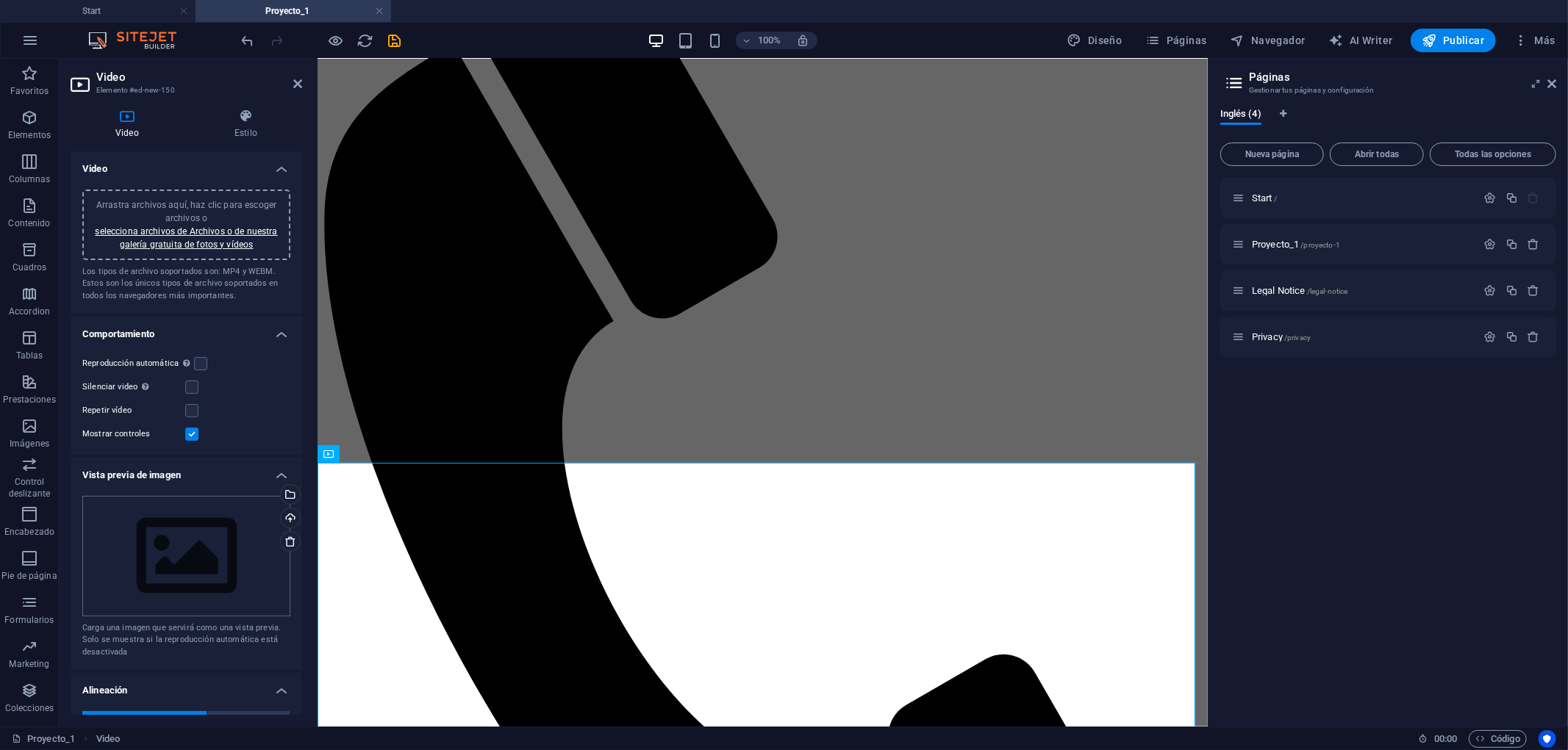
scroll to position [0, 0]
click at [248, 122] on icon at bounding box center [246, 116] width 112 height 15
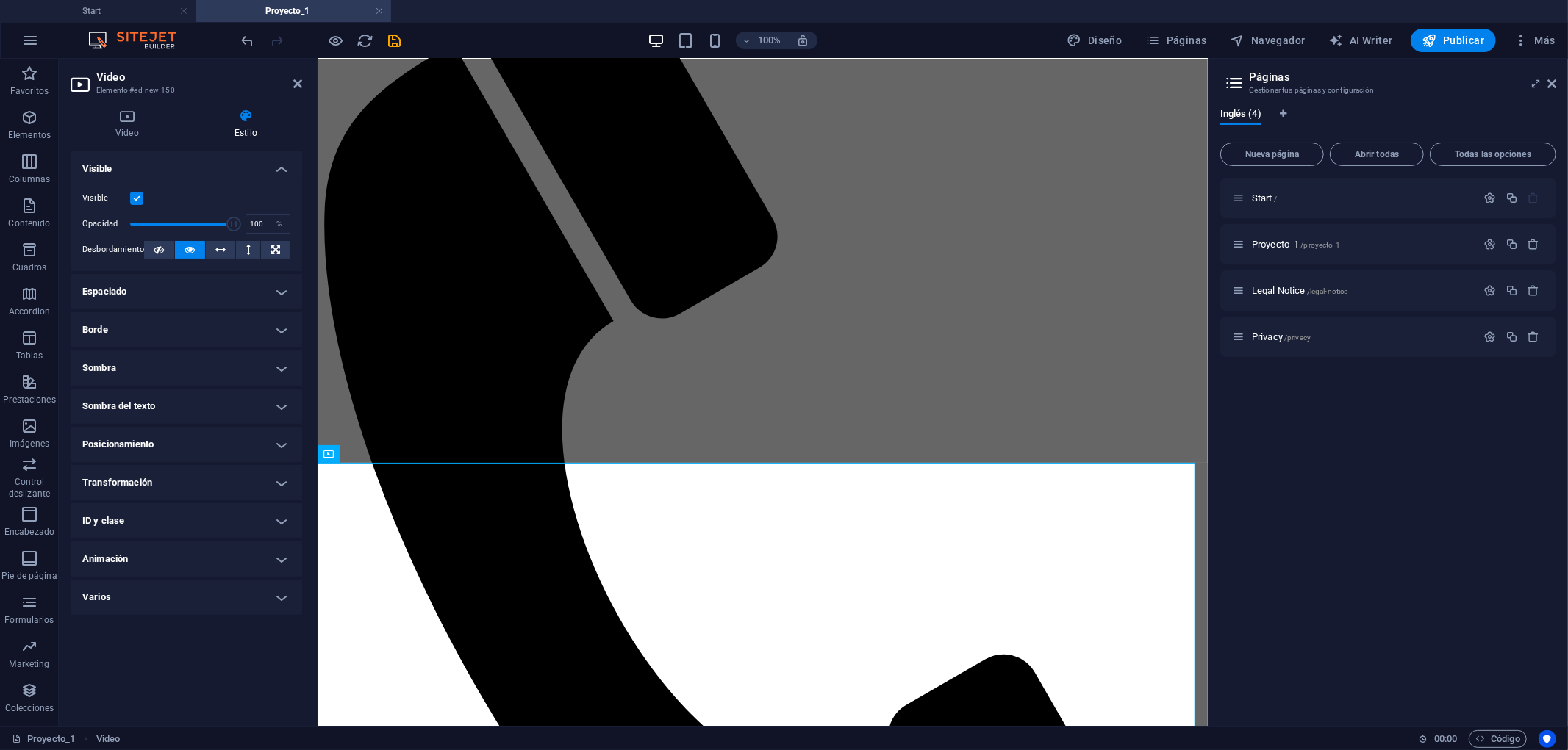
click at [238, 290] on h4 "Espaciado" at bounding box center [186, 291] width 232 height 35
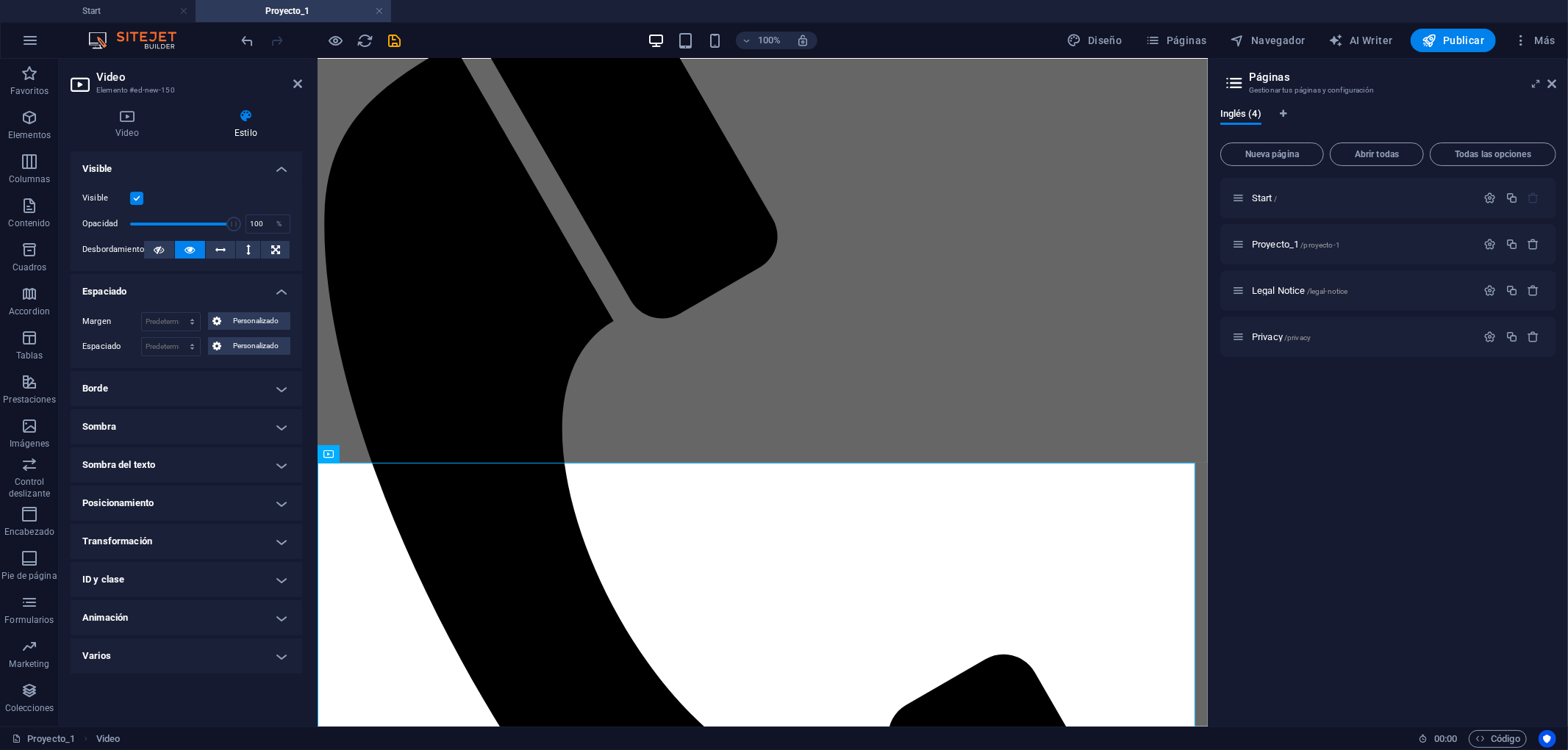
click at [169, 309] on div "Margen Predeterminado automático px % rem vw vh Personalizado Personalizado aut…" at bounding box center [186, 334] width 232 height 68
click at [175, 320] on select "Predeterminado automático px % rem vw vh Personalizado" at bounding box center [171, 322] width 58 height 18
select select "px"
click at [179, 313] on select "Predeterminado automático px % rem vw vh Personalizado" at bounding box center [171, 322] width 58 height 18
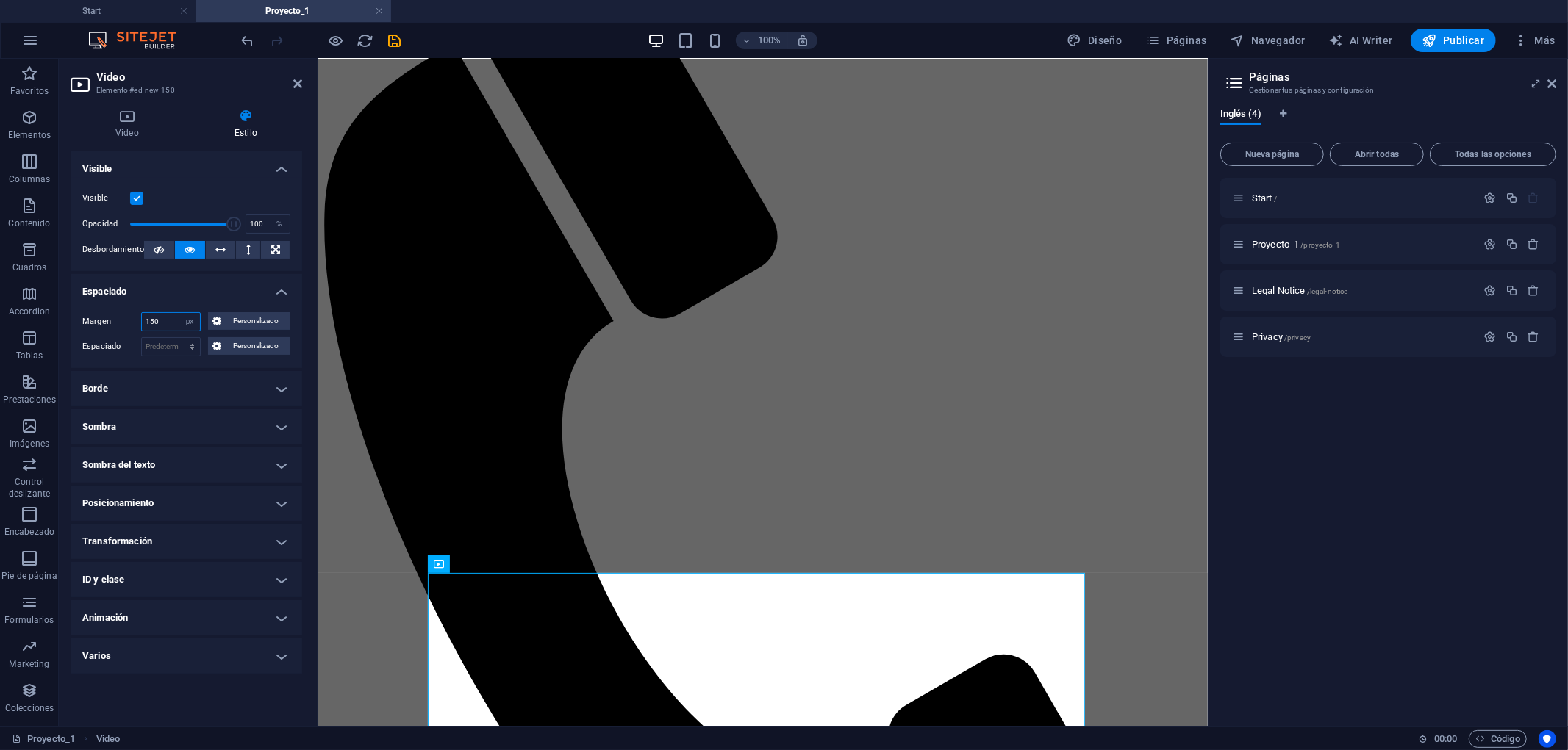
click at [171, 315] on input "150" at bounding box center [171, 322] width 58 height 18
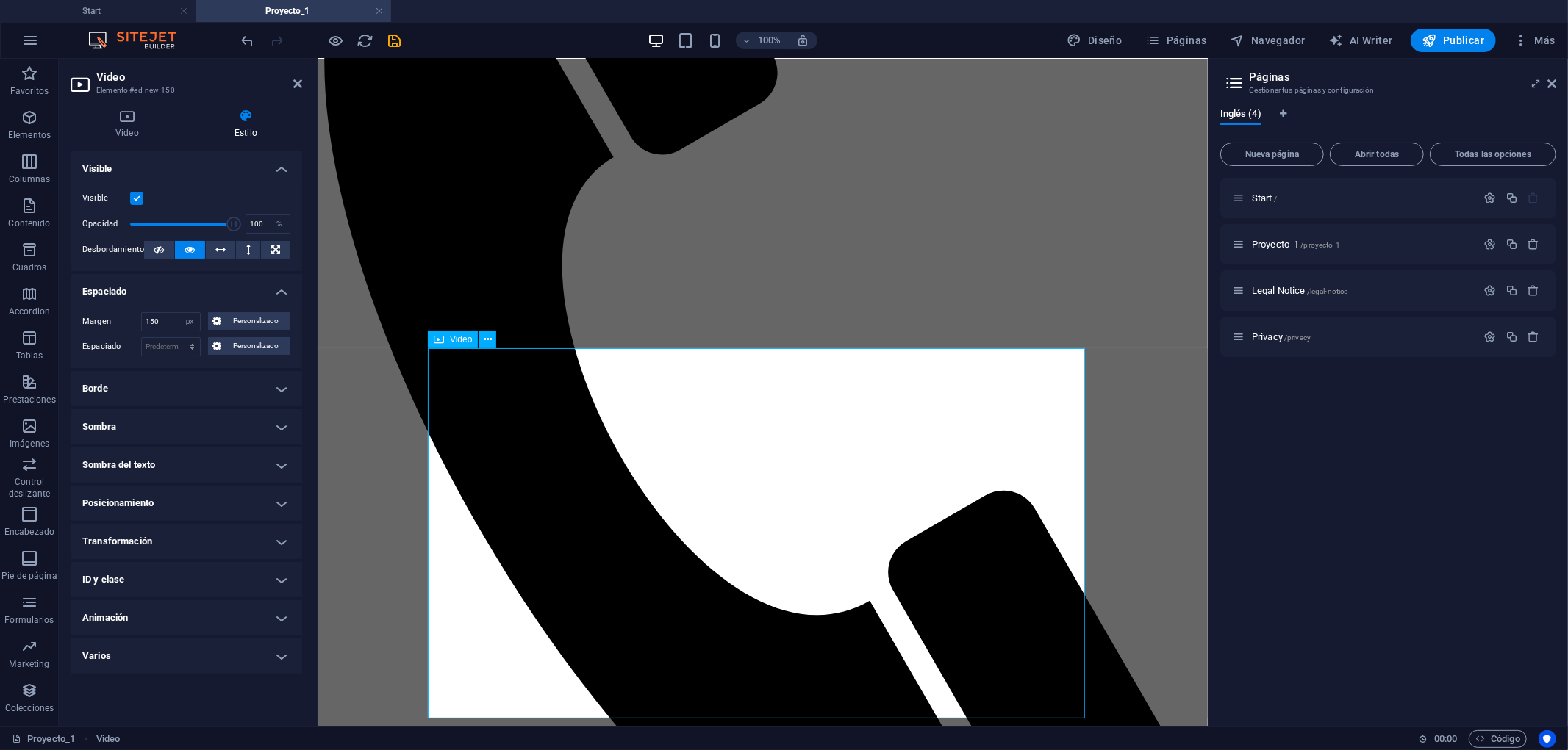
scroll to position [492, 0]
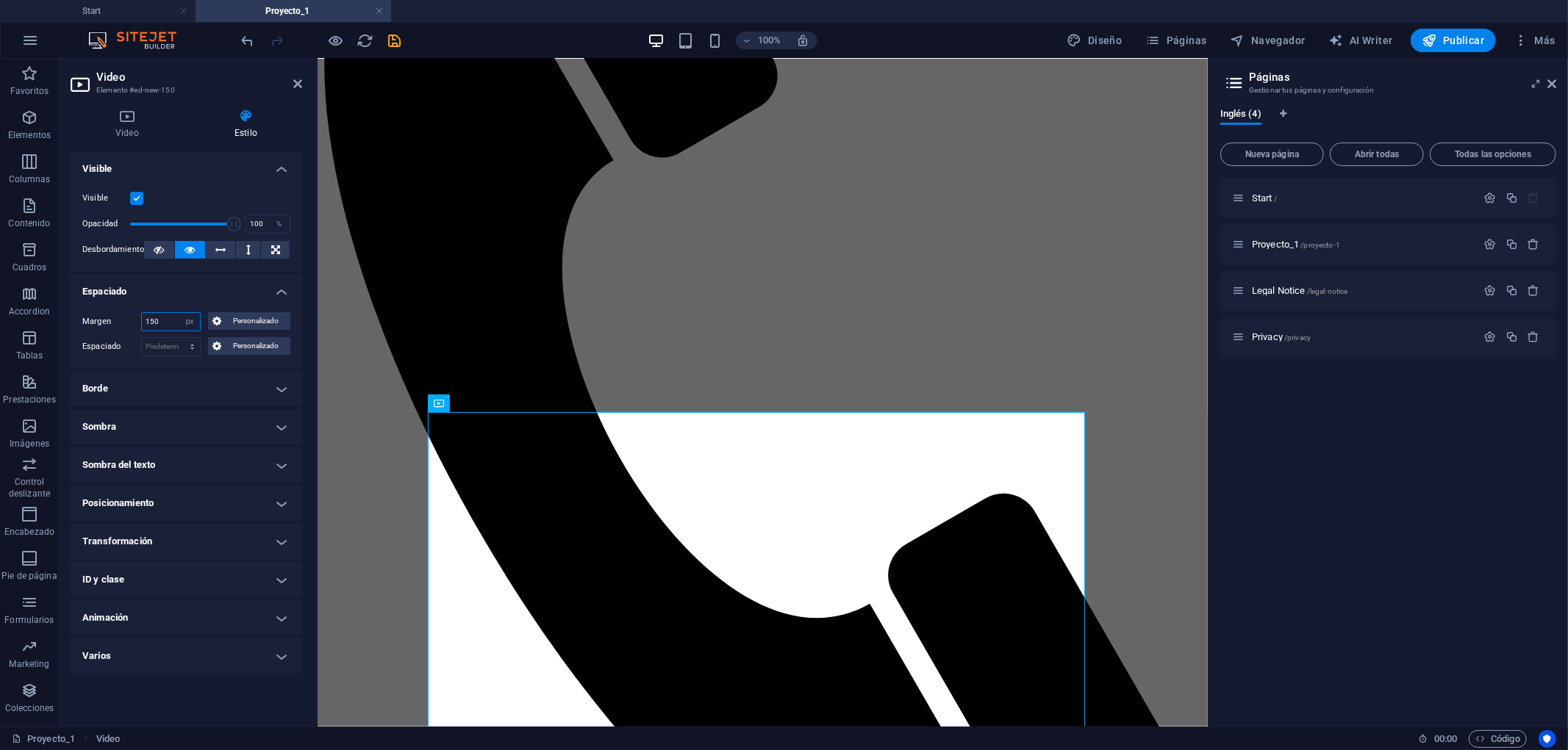
drag, startPoint x: 170, startPoint y: 319, endPoint x: 127, endPoint y: 318, distance: 43.0
click at [127, 318] on div "Margen 150 Predeterminado automático px % rem vw vh Personalizado Personalizado" at bounding box center [186, 322] width 208 height 19
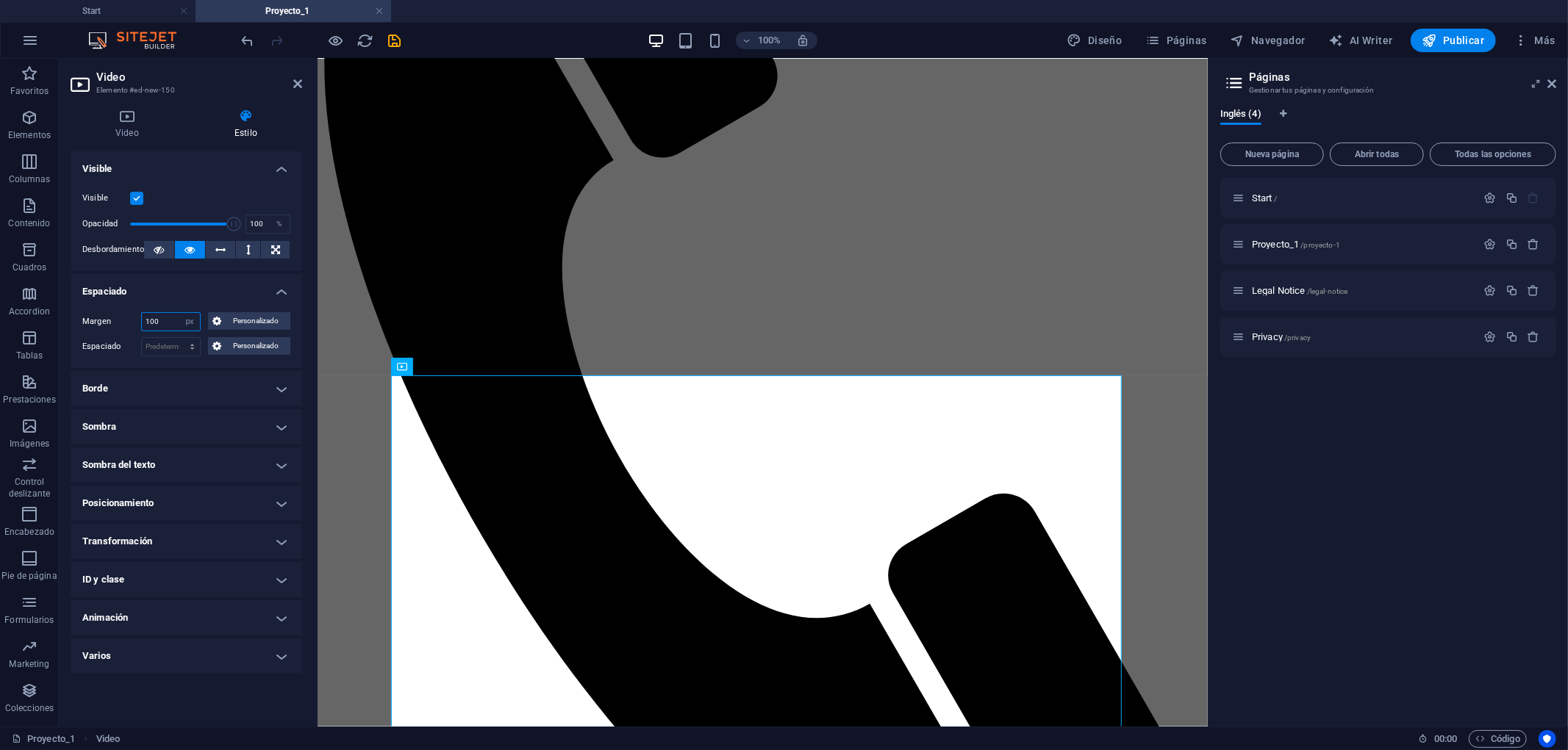
drag, startPoint x: 165, startPoint y: 320, endPoint x: 78, endPoint y: 320, distance: 87.0
click at [78, 320] on div "Margen 100 Predeterminado automático px % rem vw vh Personalizado Personalizado…" at bounding box center [186, 334] width 232 height 68
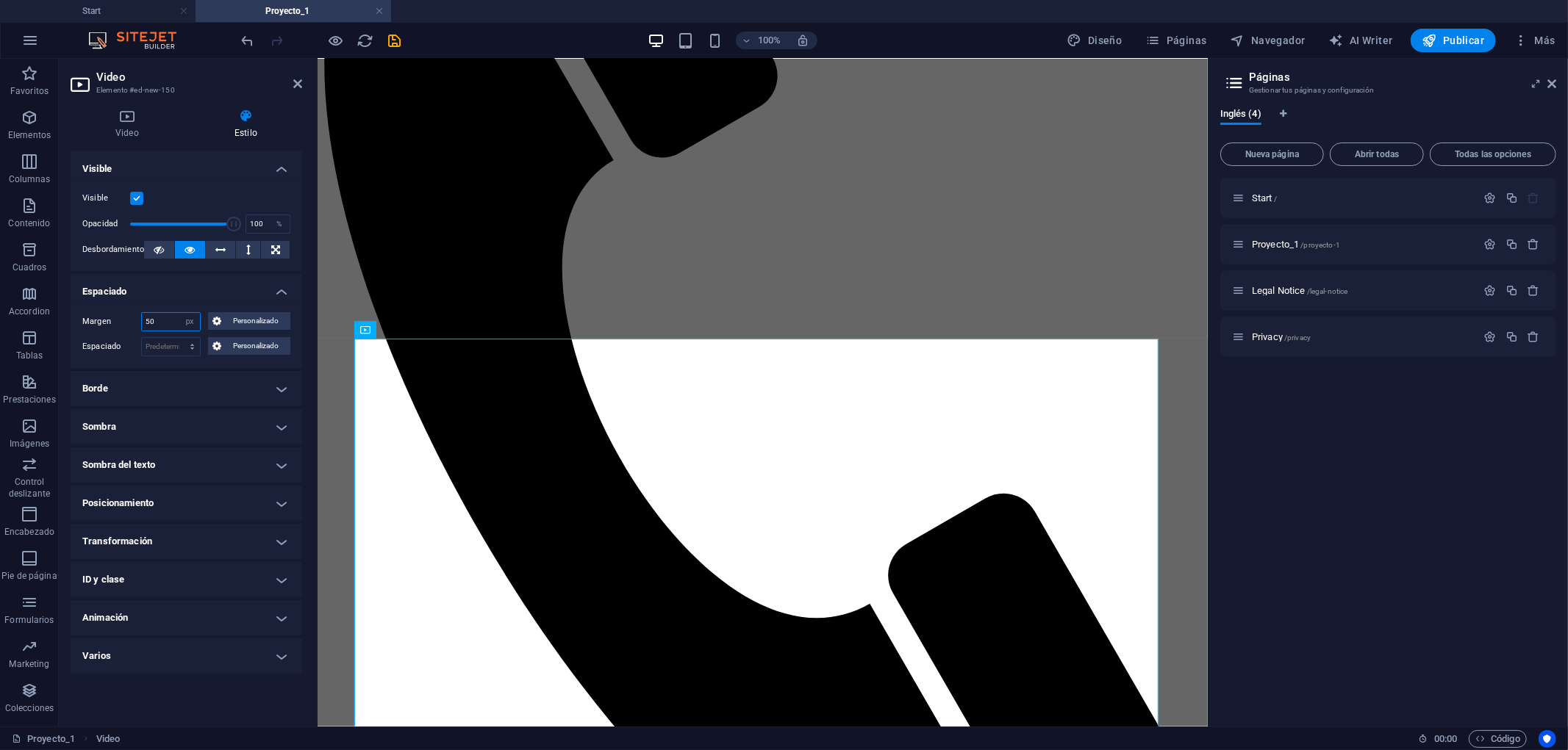
drag, startPoint x: 169, startPoint y: 327, endPoint x: 85, endPoint y: 320, distance: 84.3
click at [88, 323] on div "Margen 50 Predeterminado automático px % rem vw vh Personalizado Personalizado" at bounding box center [186, 322] width 208 height 19
type input "35"
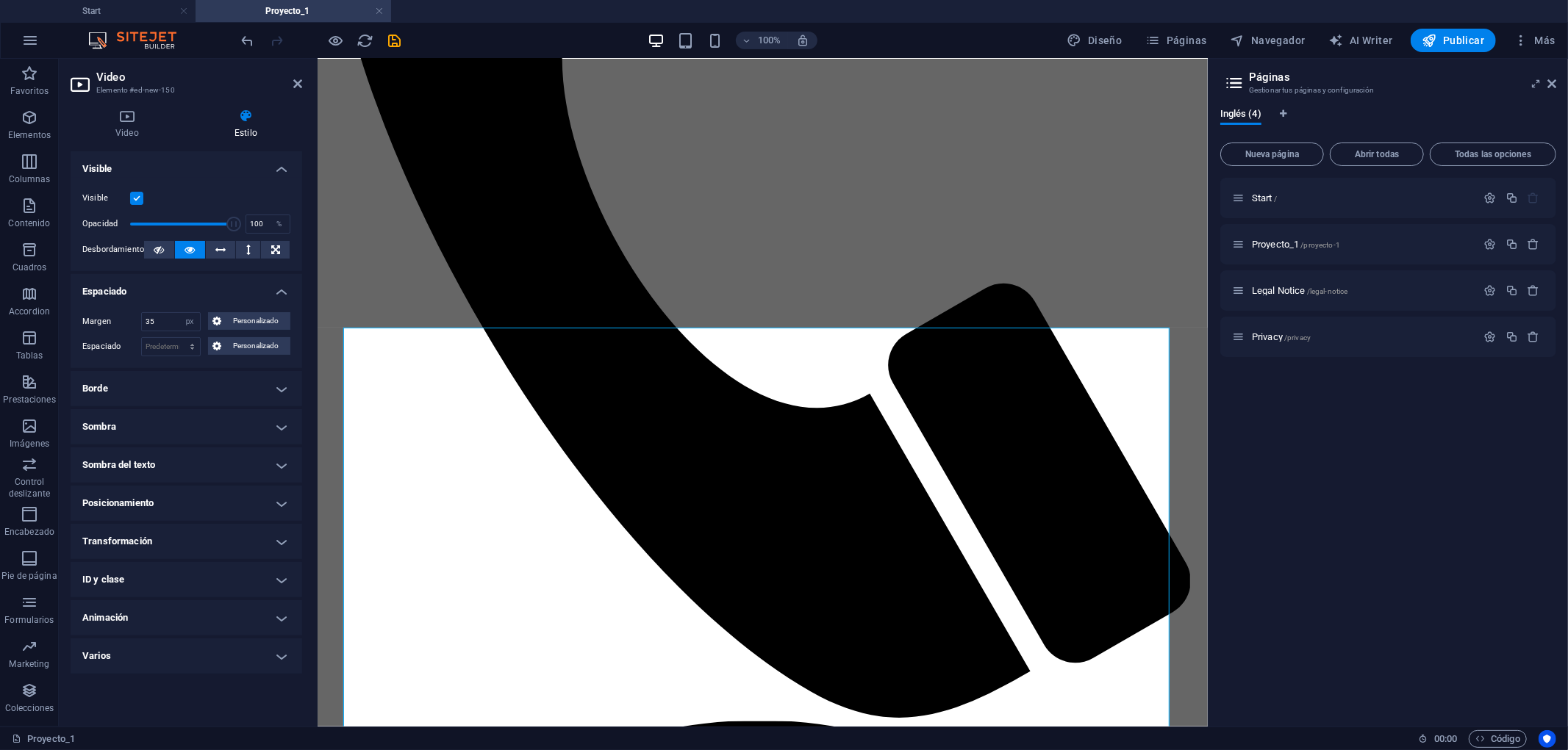
scroll to position [839, 0]
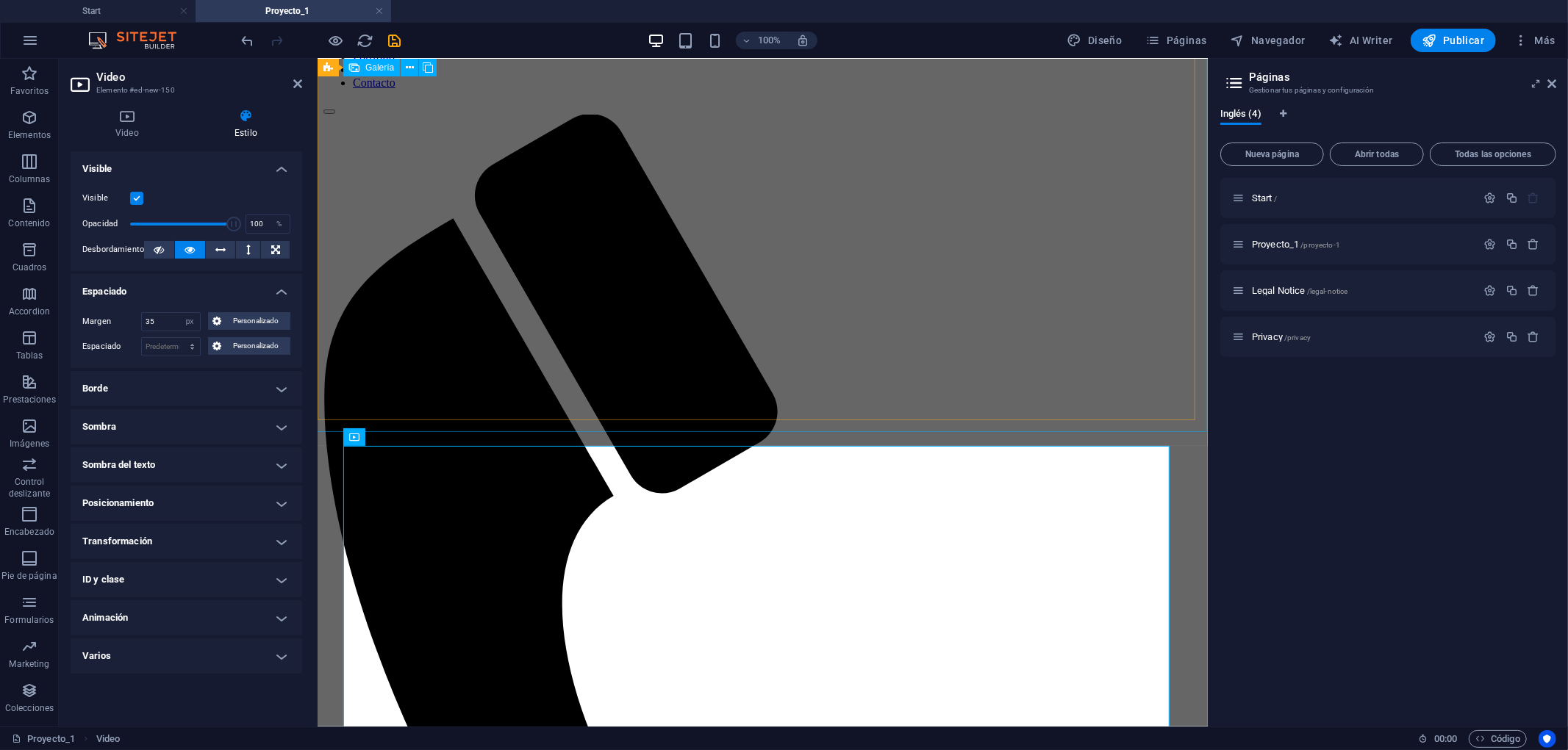
scroll to position [0, 0]
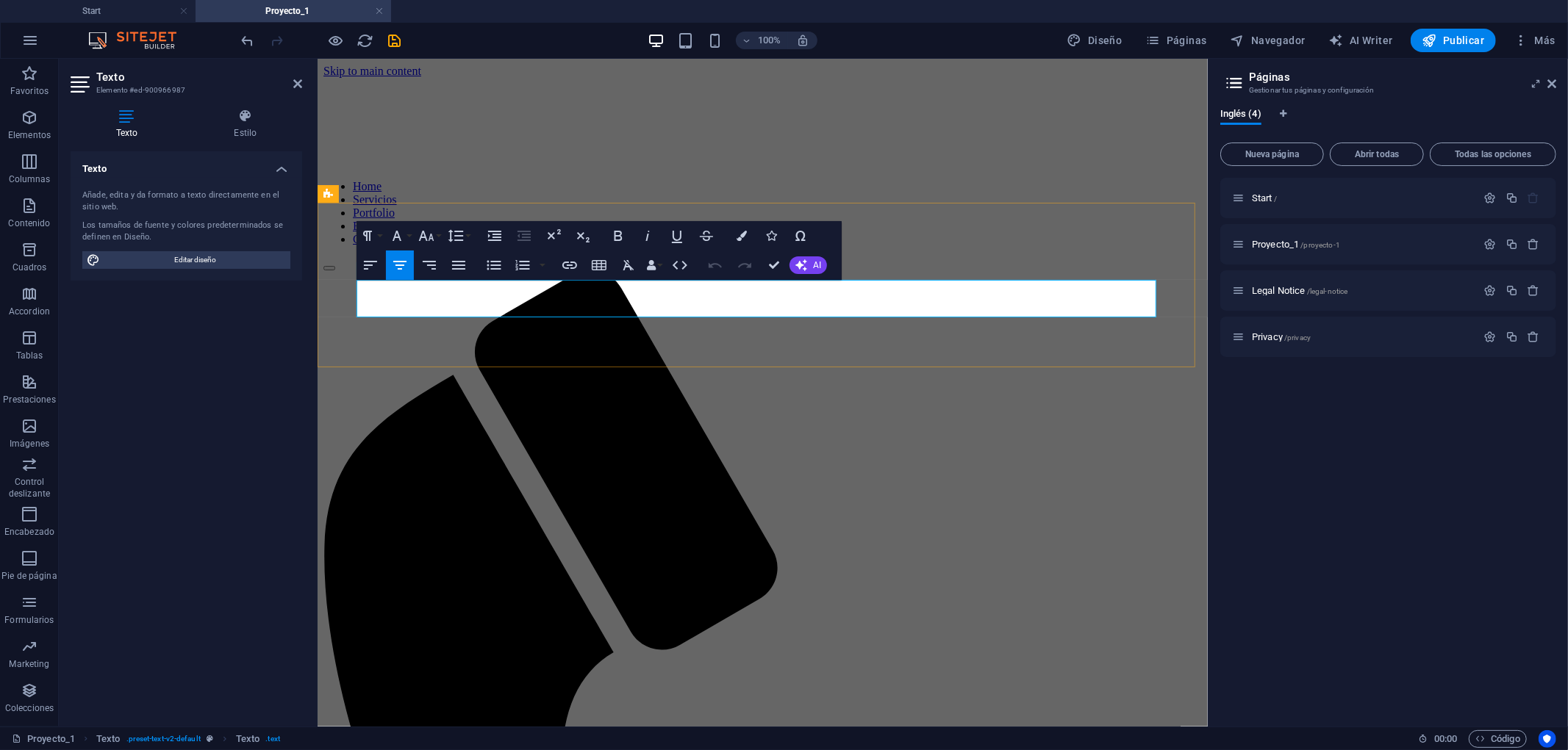
drag, startPoint x: 511, startPoint y: 286, endPoint x: 306, endPoint y: 279, distance: 205.1
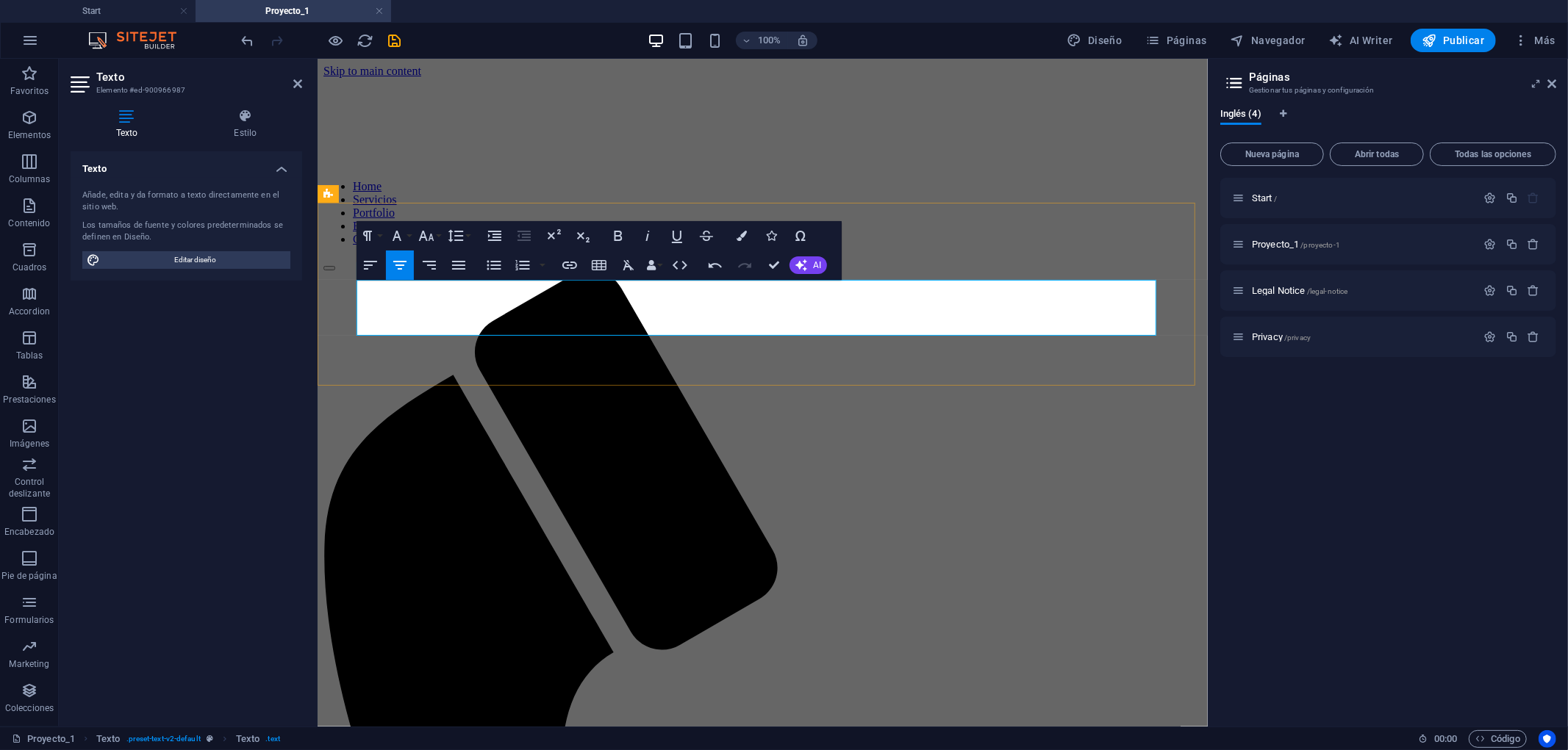
drag, startPoint x: 505, startPoint y: 302, endPoint x: 697, endPoint y: 320, distance: 192.8
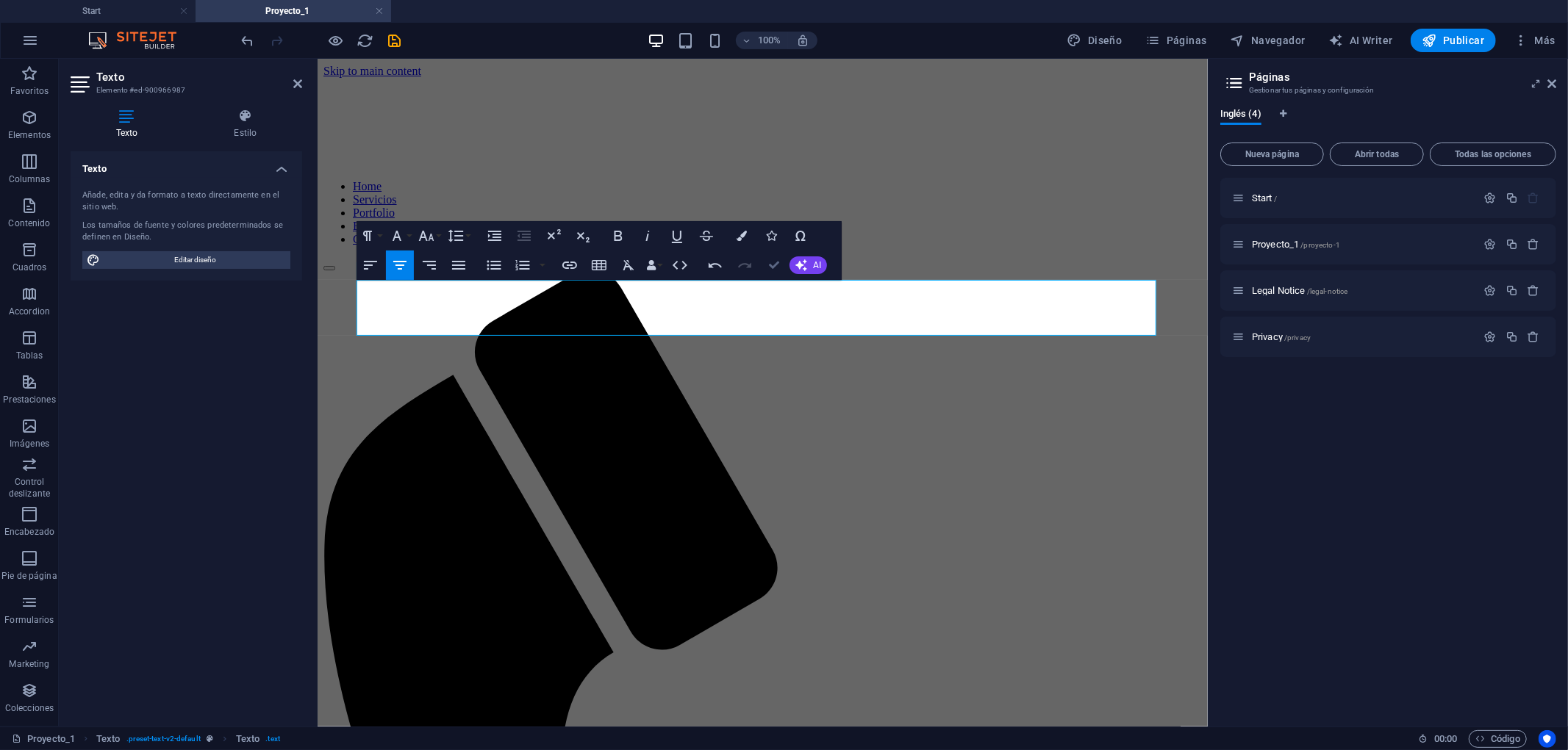
drag, startPoint x: 768, startPoint y: 265, endPoint x: 709, endPoint y: 204, distance: 84.9
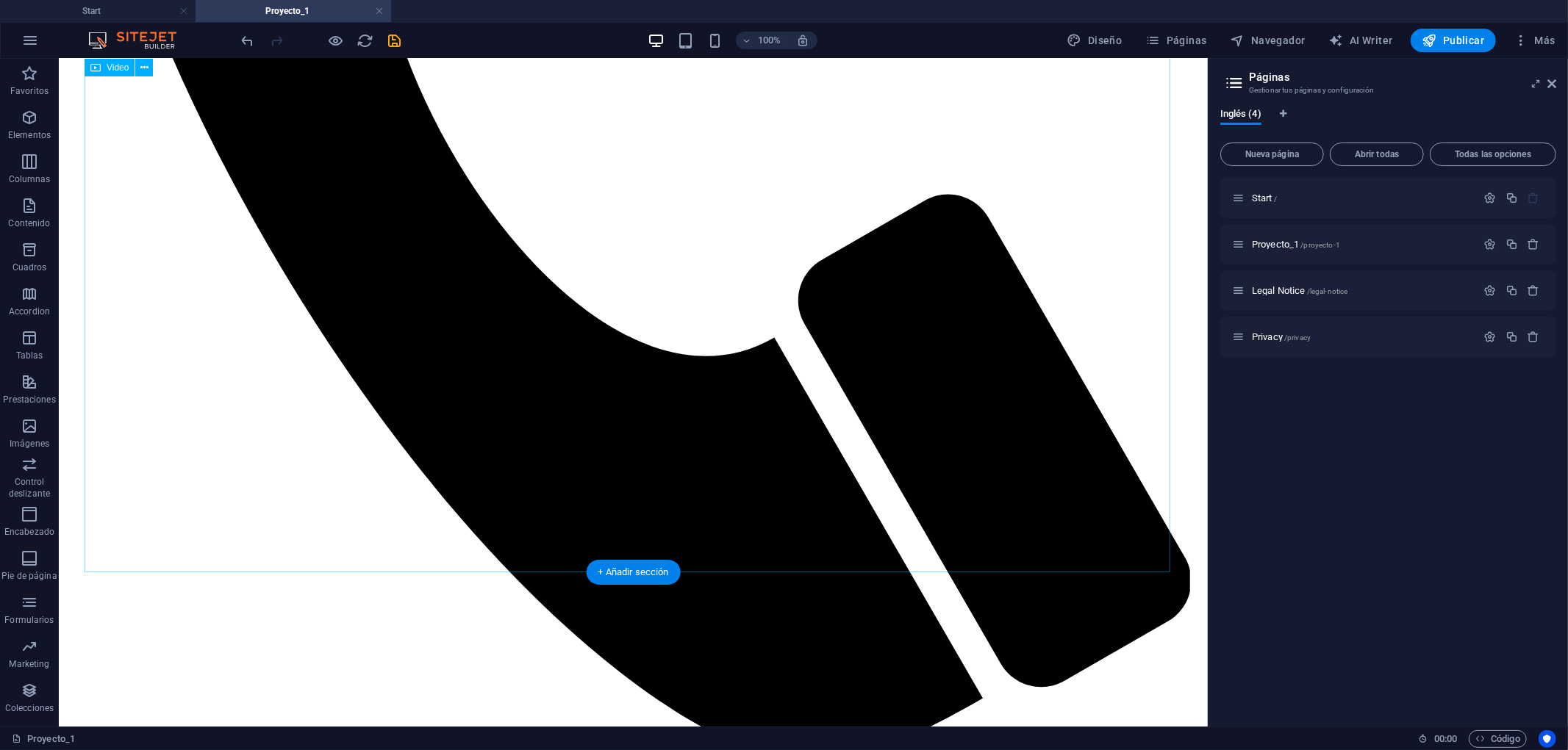
scroll to position [1132, 0]
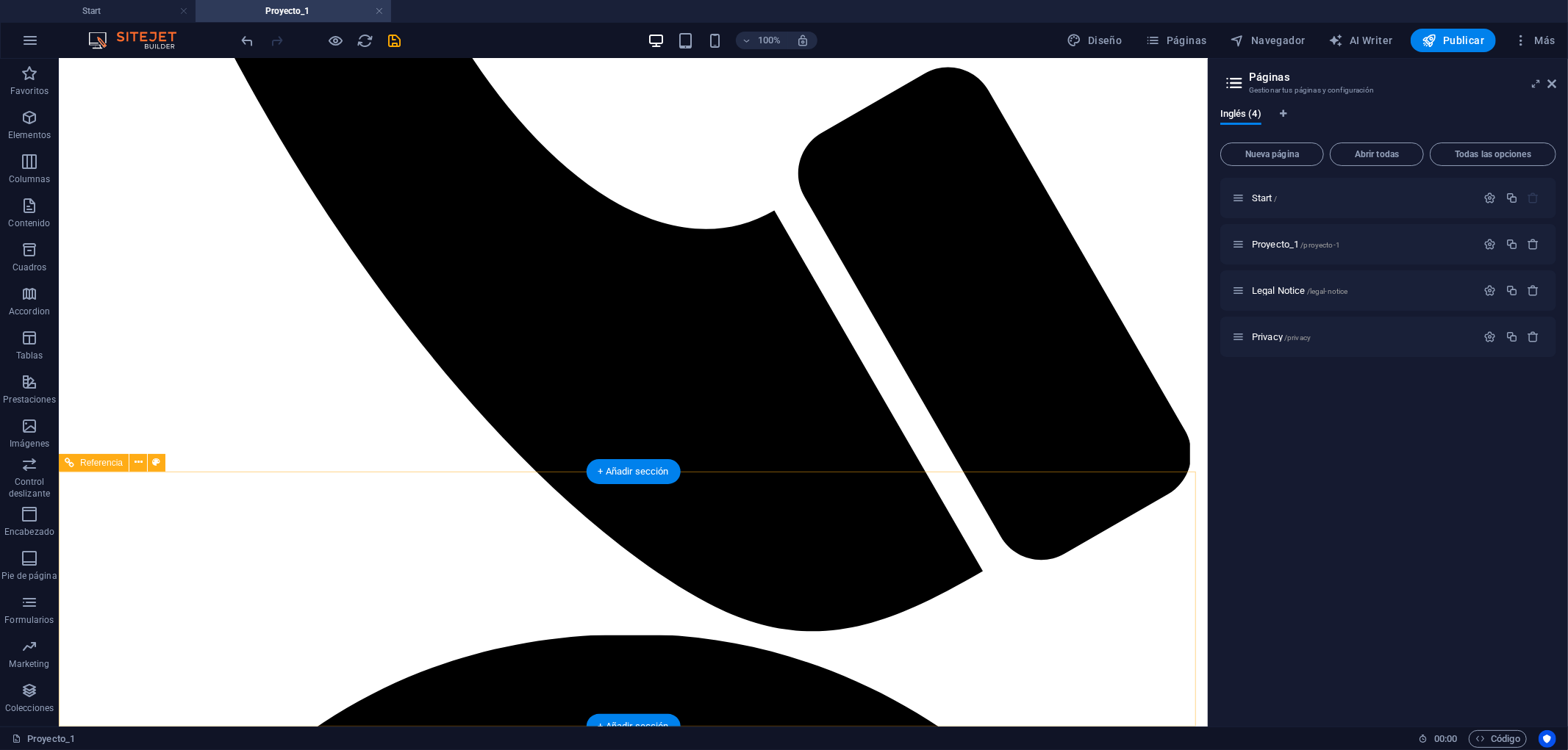
click at [396, 39] on icon "save" at bounding box center [395, 41] width 17 height 17
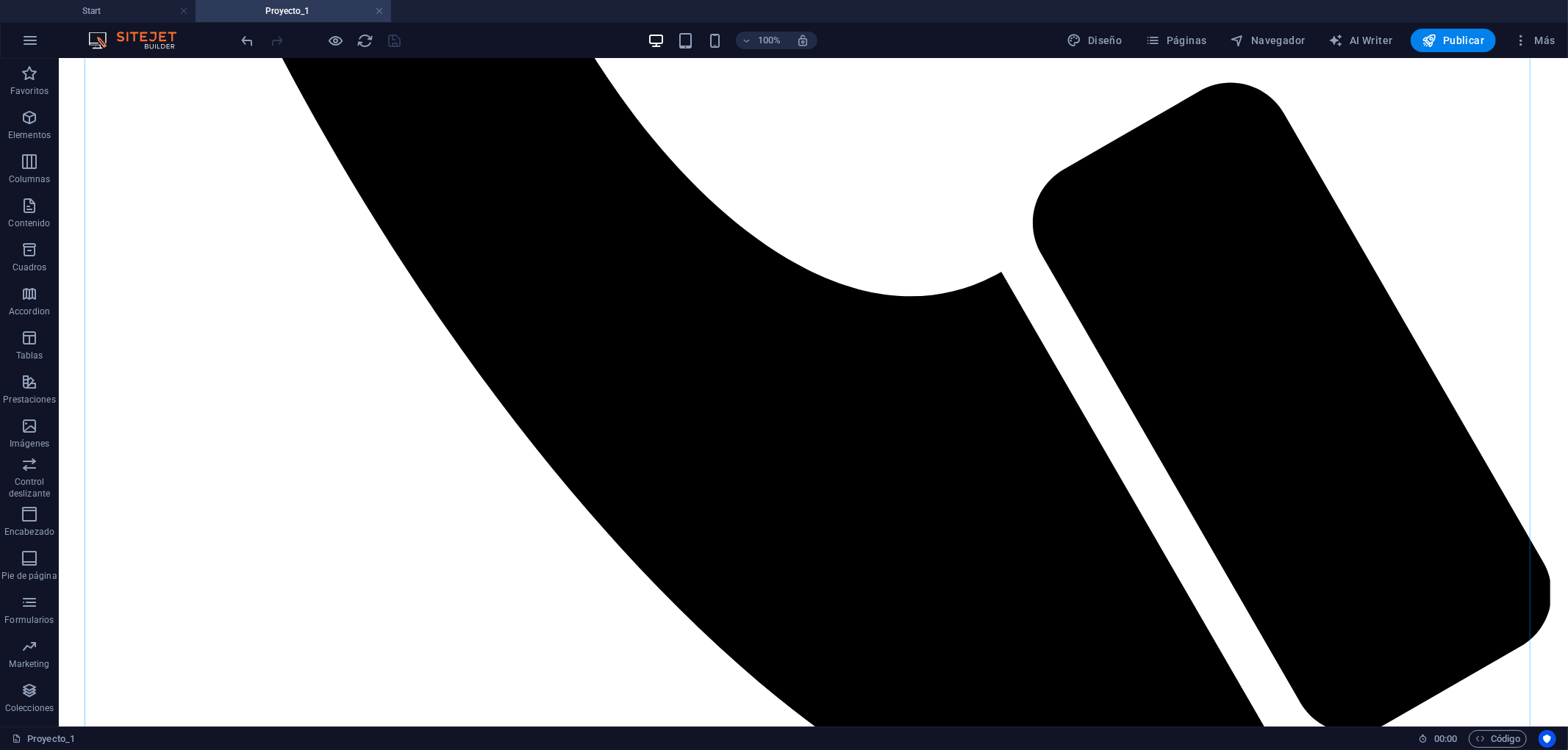
scroll to position [1515, 0]
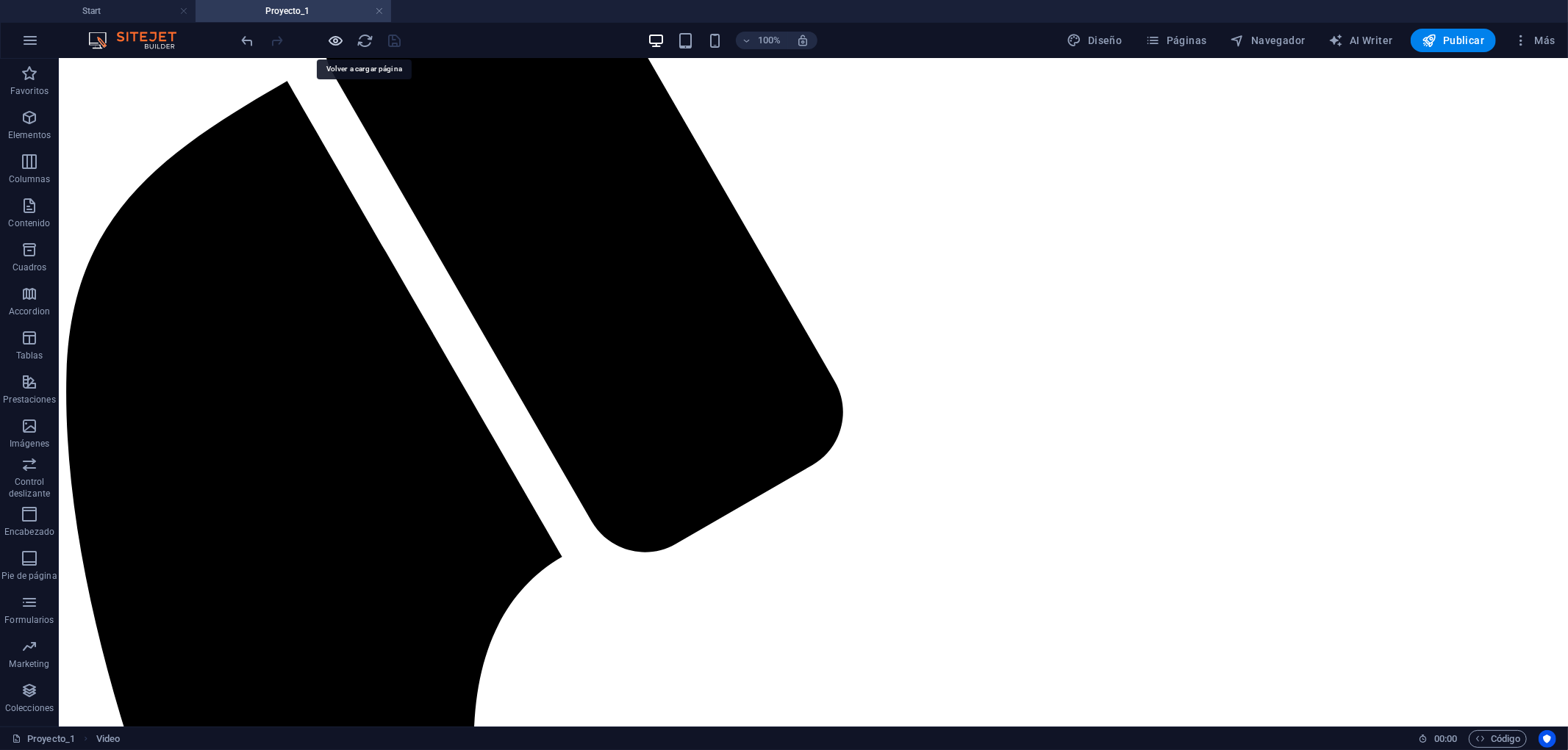
scroll to position [366, 0]
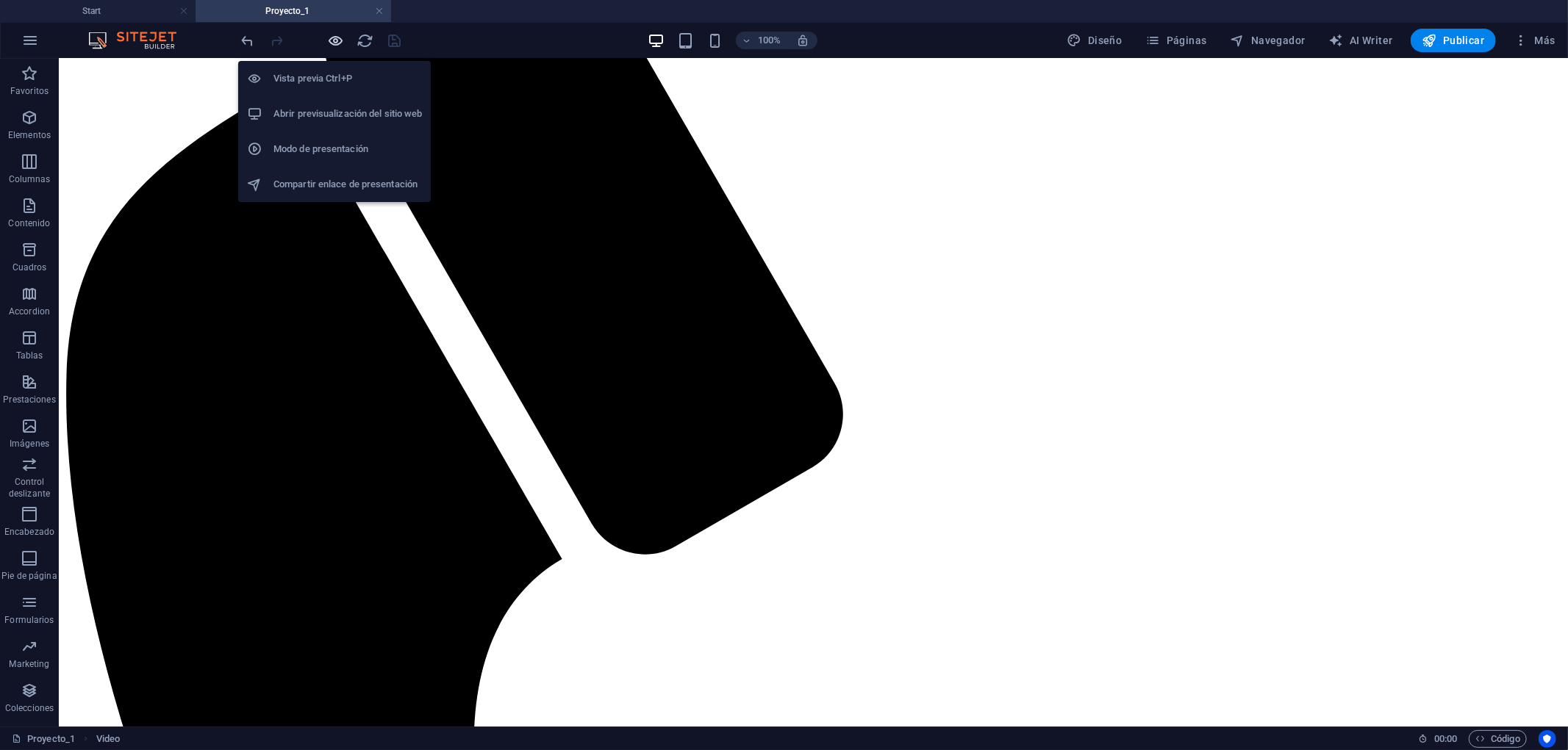
click at [338, 41] on icon "button" at bounding box center [337, 41] width 17 height 17
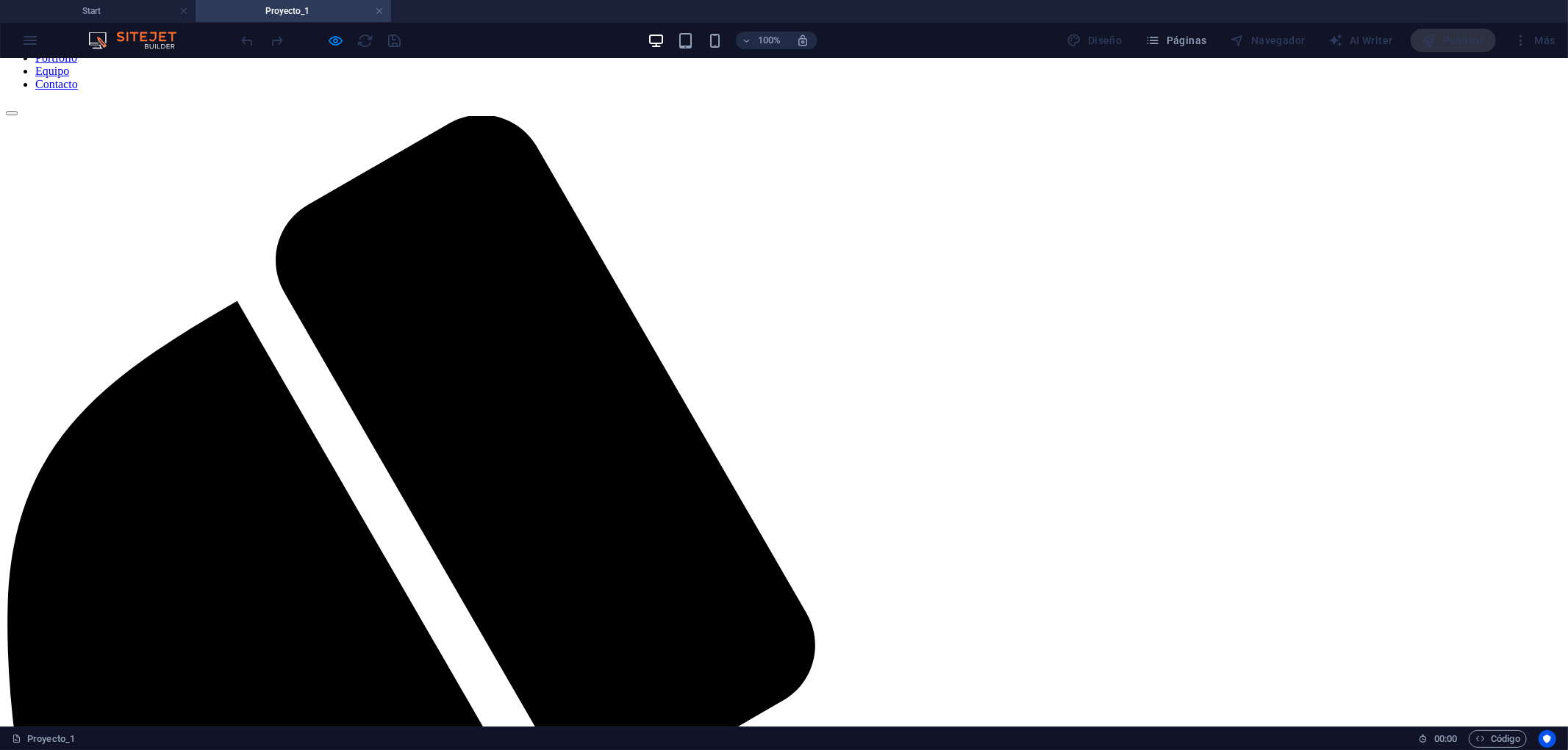
scroll to position [151, 0]
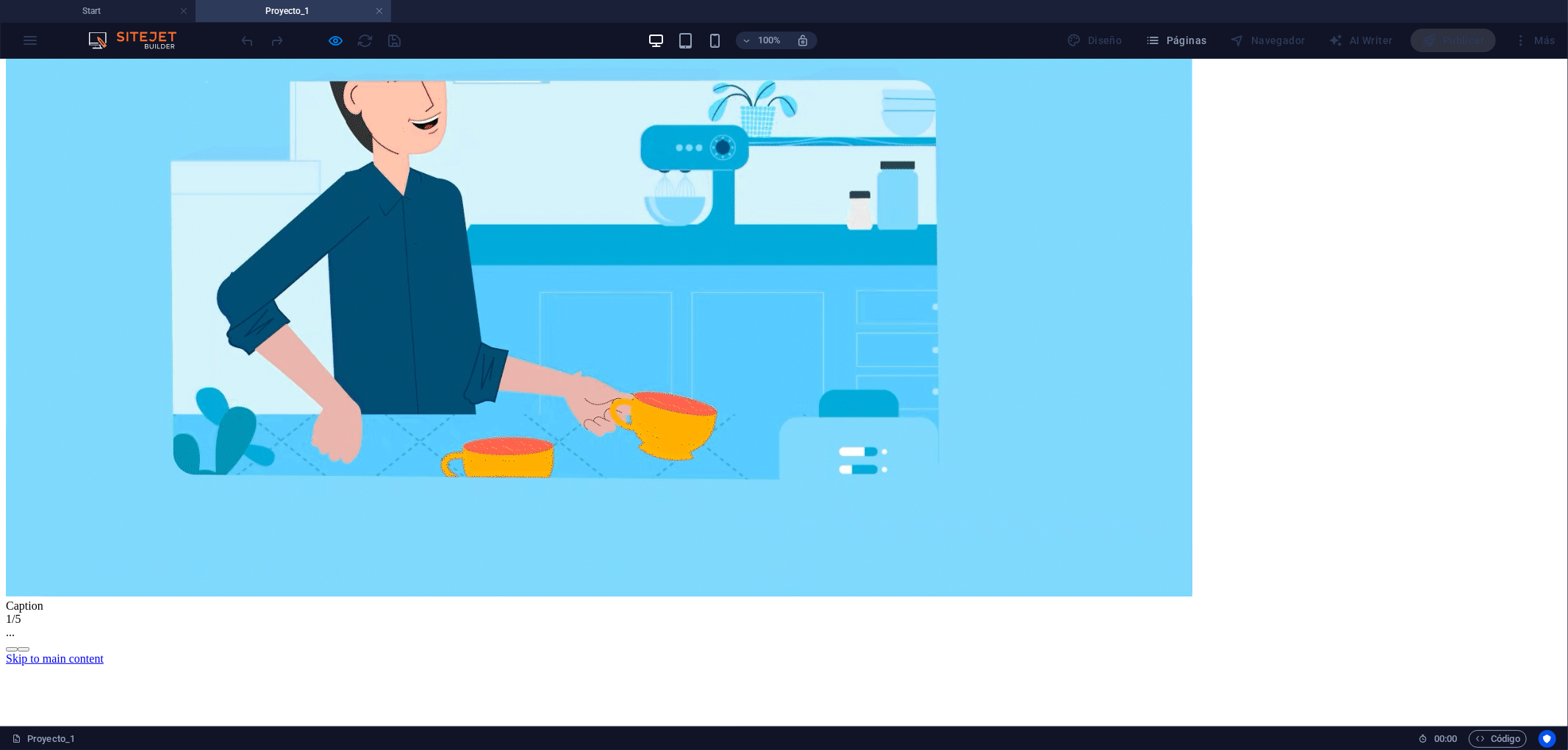
click at [346, 39] on div at bounding box center [321, 41] width 165 height 23
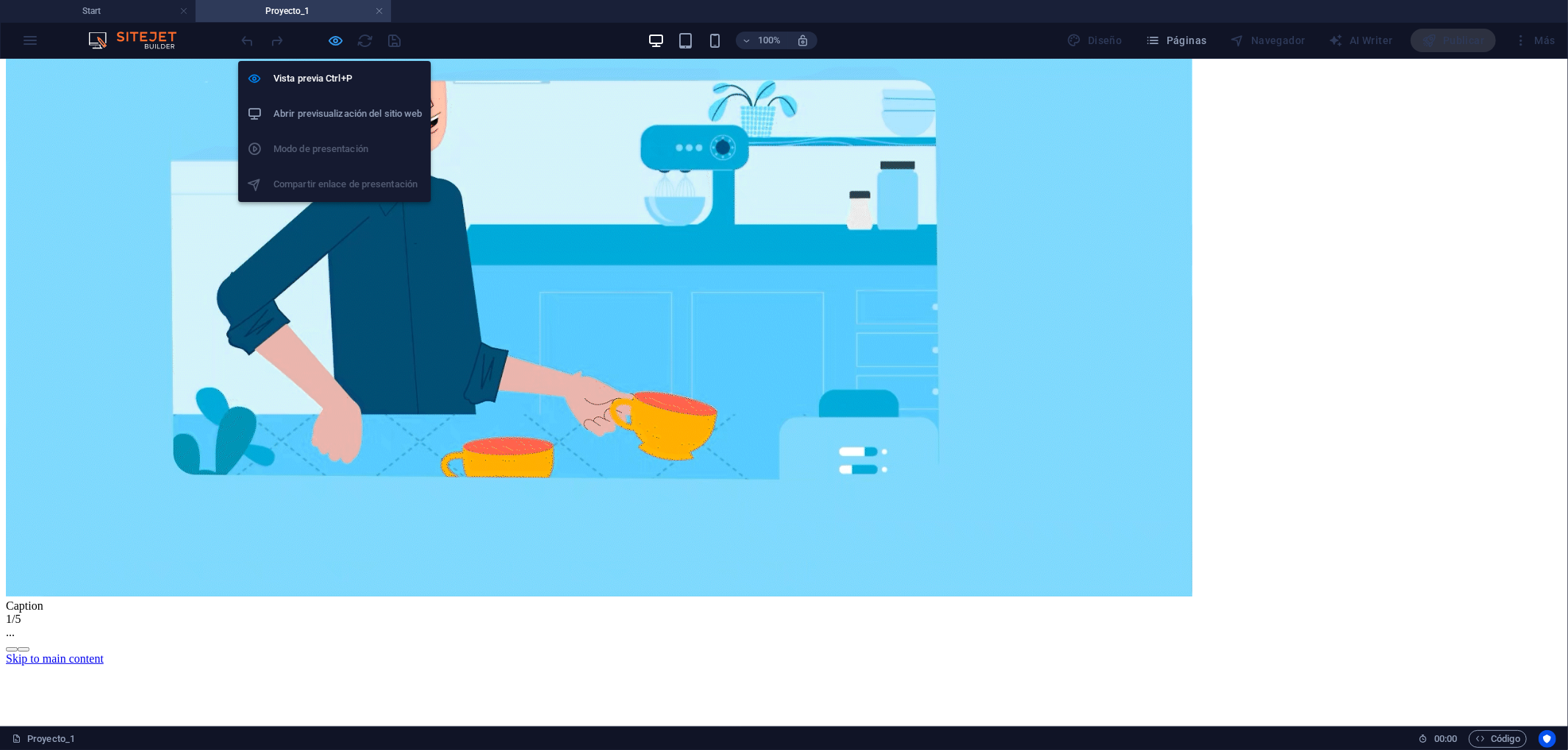
click at [341, 42] on icon "button" at bounding box center [337, 41] width 17 height 17
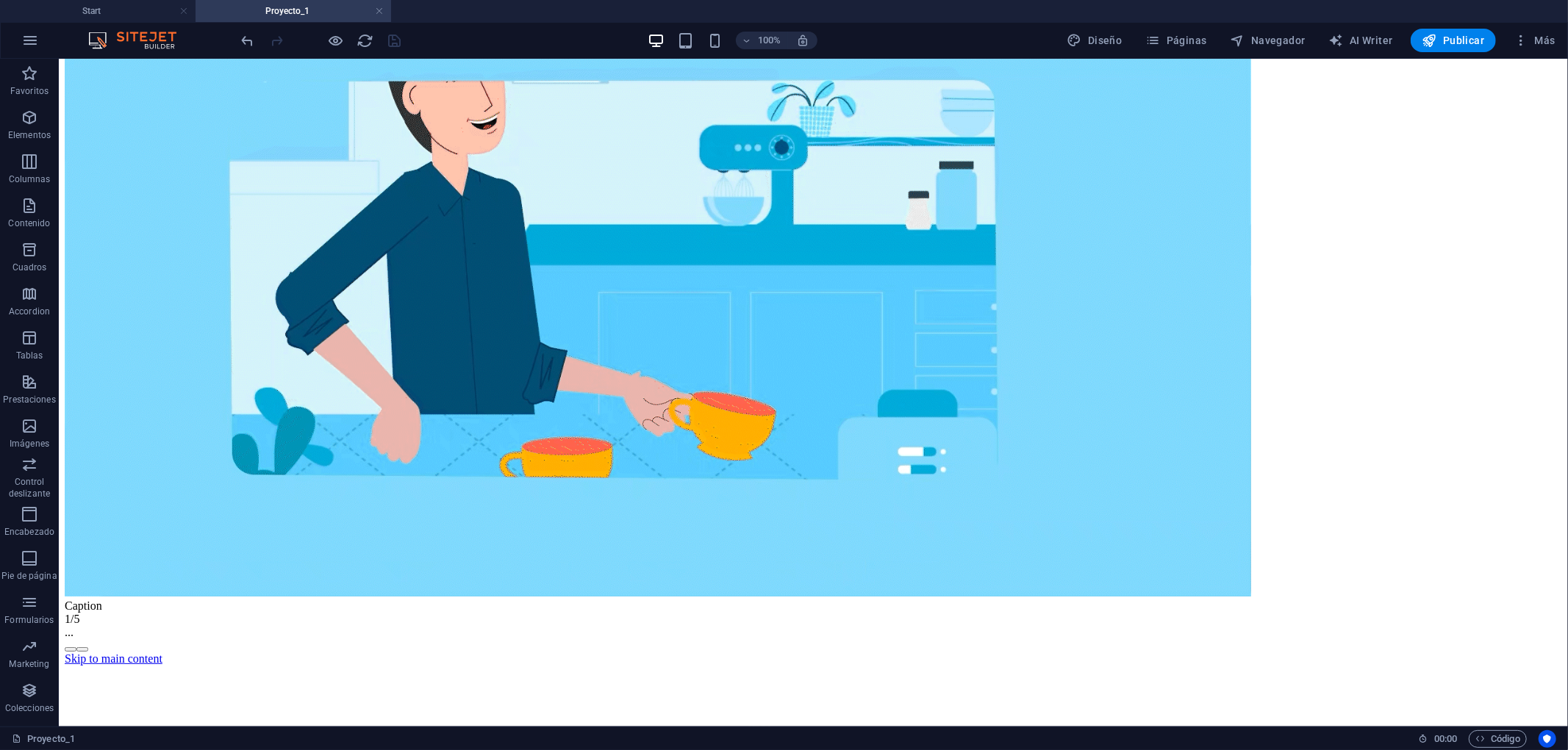
click at [185, 173] on div "× Caption 1/5 ..." at bounding box center [807, 283] width 1485 height 738
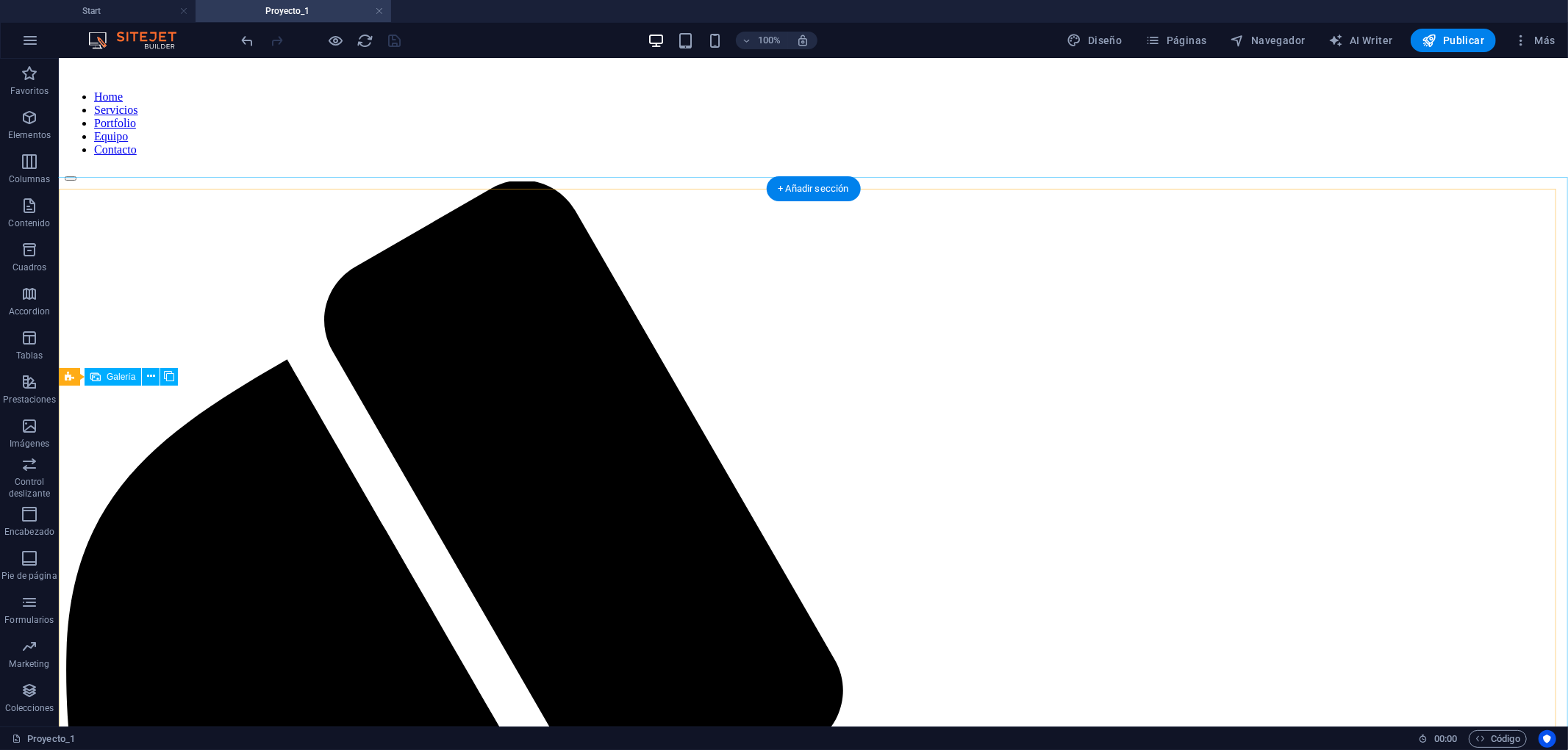
scroll to position [0, 0]
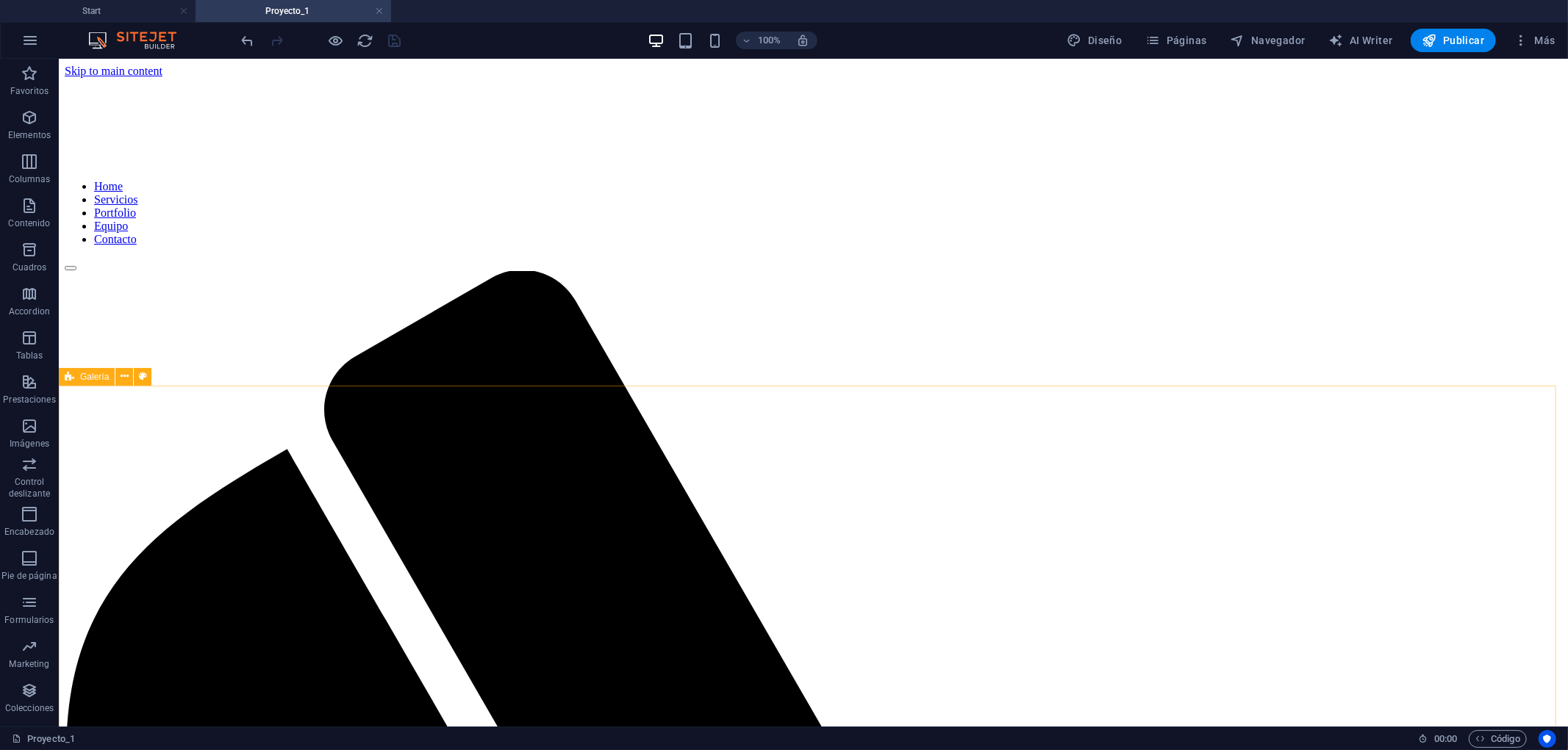
click at [69, 376] on icon at bounding box center [69, 377] width 9 height 18
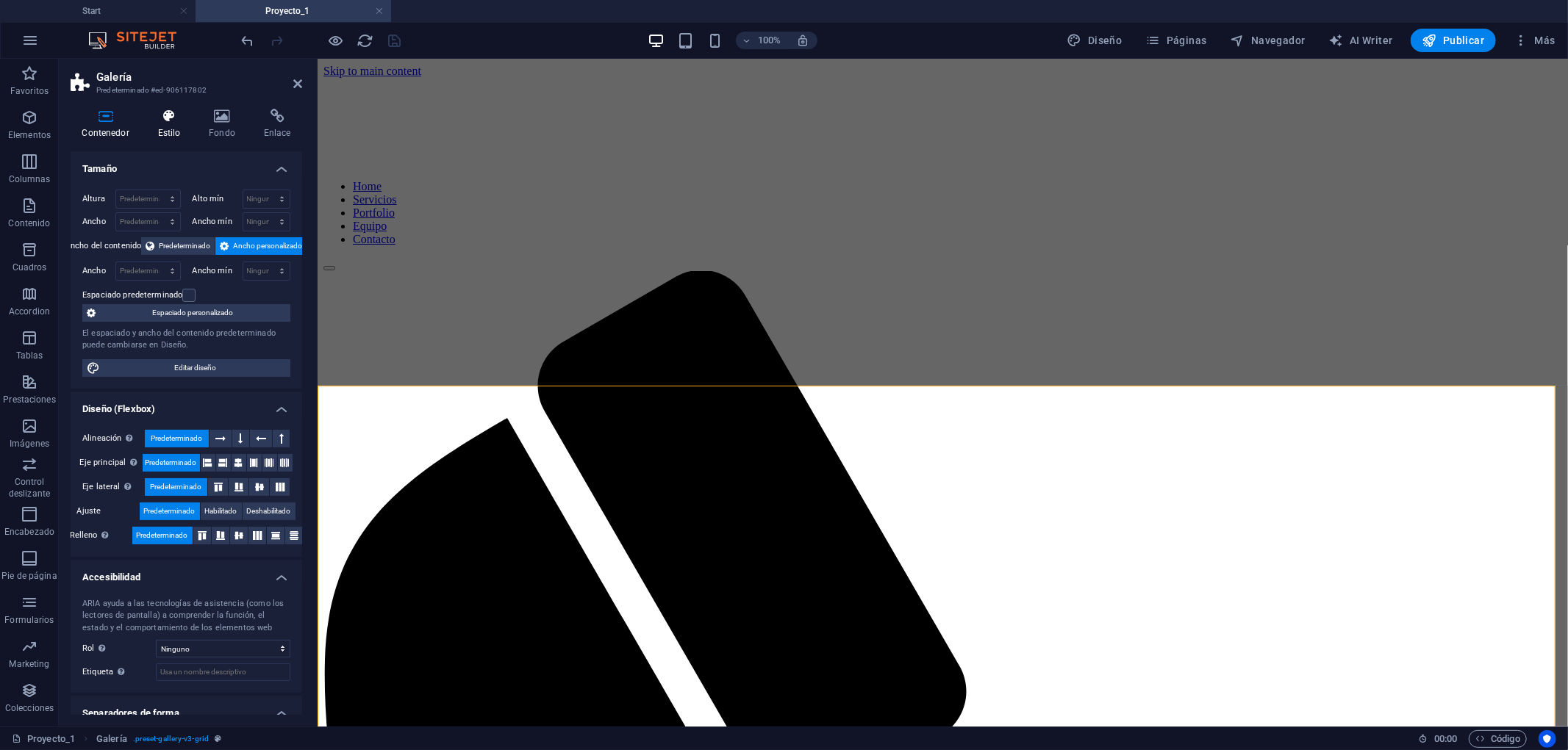
click at [169, 130] on h4 "Estilo" at bounding box center [172, 124] width 52 height 31
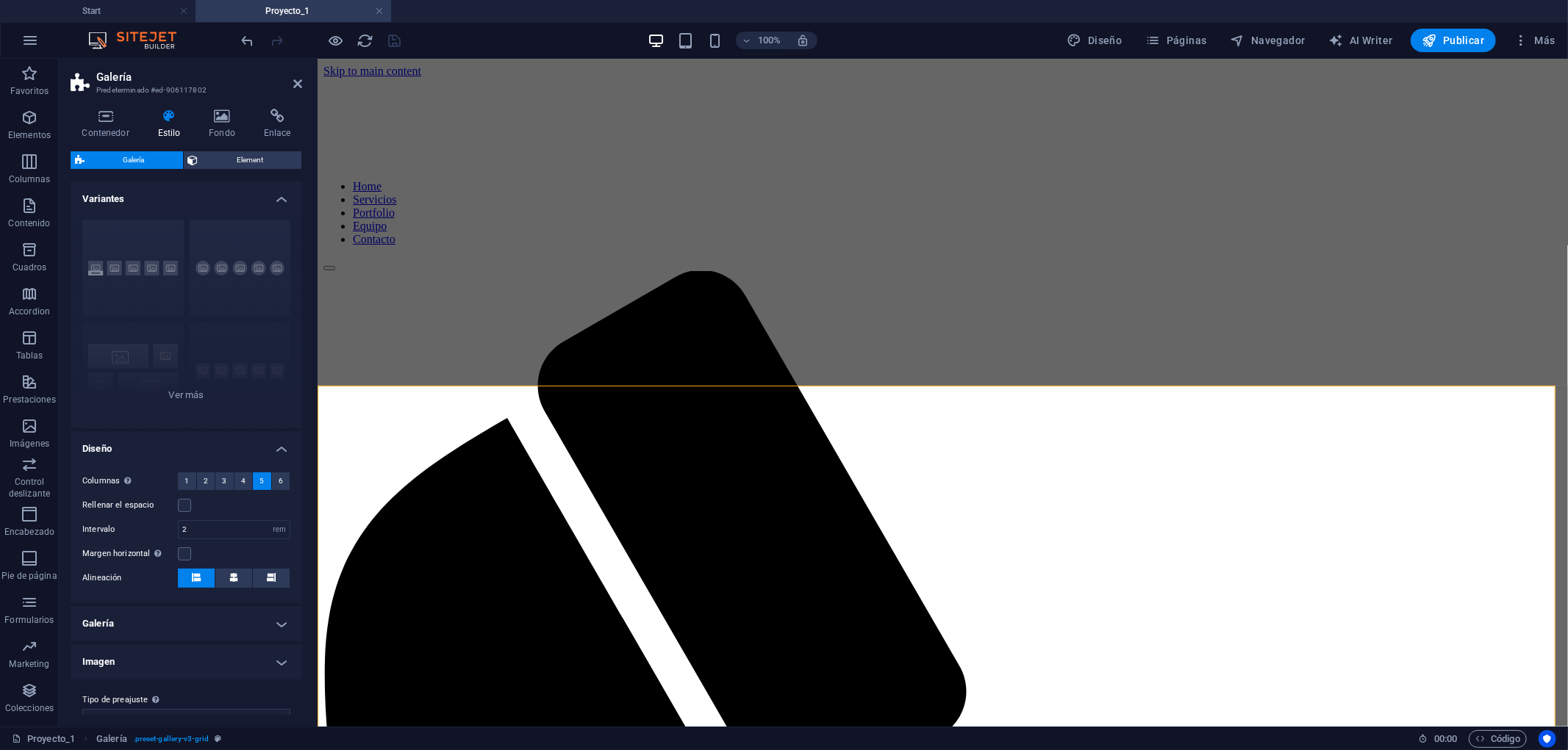
scroll to position [22, 0]
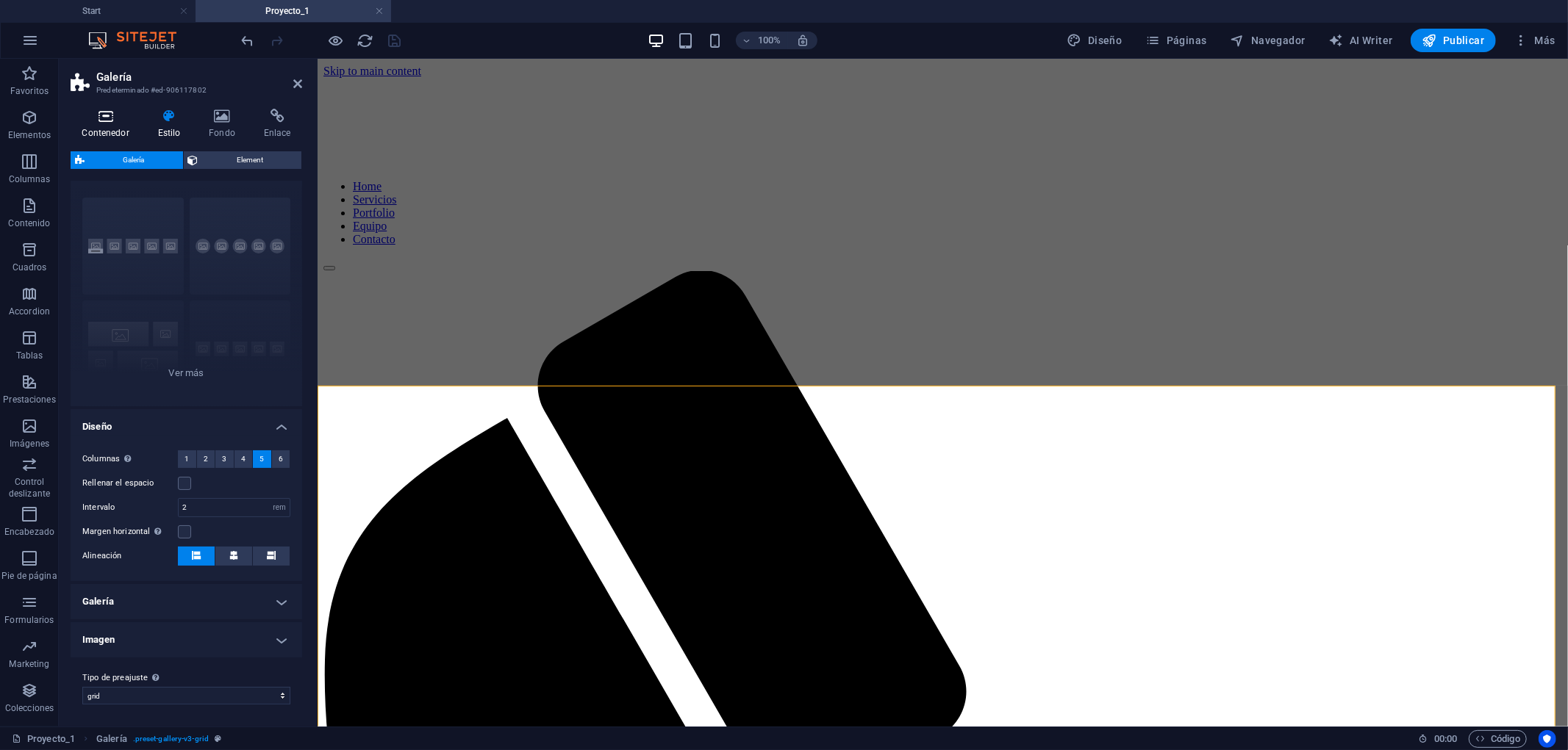
click at [97, 112] on icon at bounding box center [105, 116] width 69 height 15
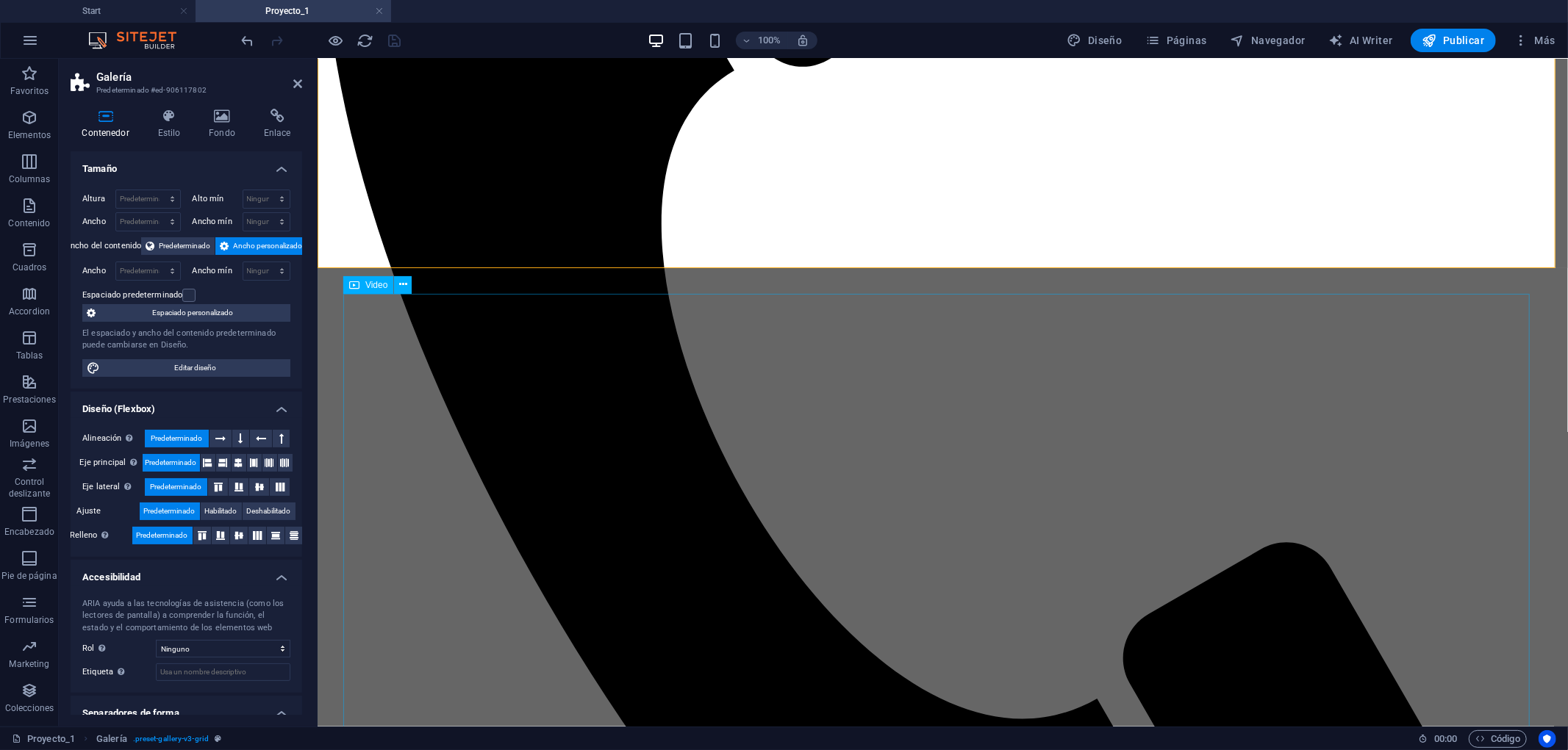
scroll to position [742, 0]
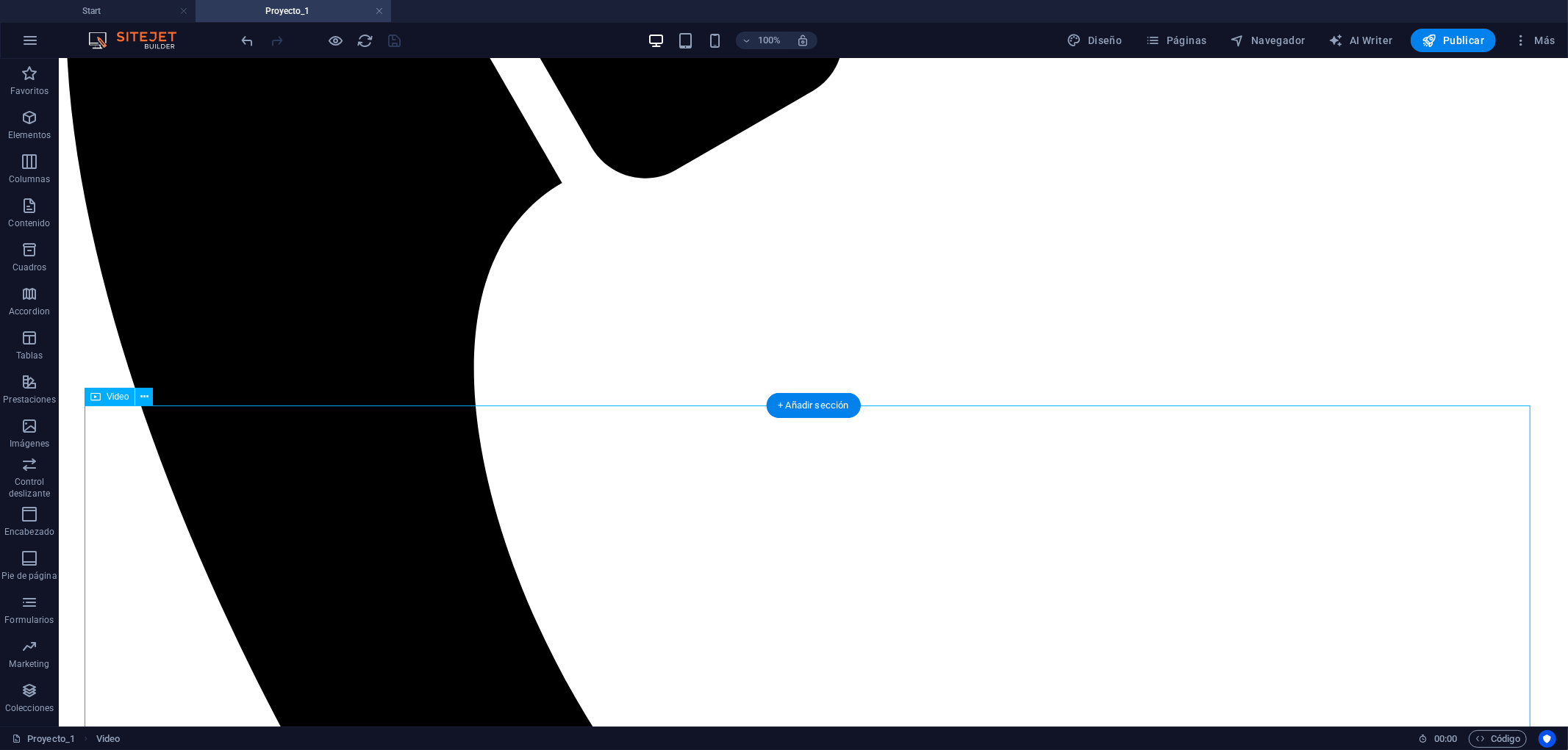
select select "px"
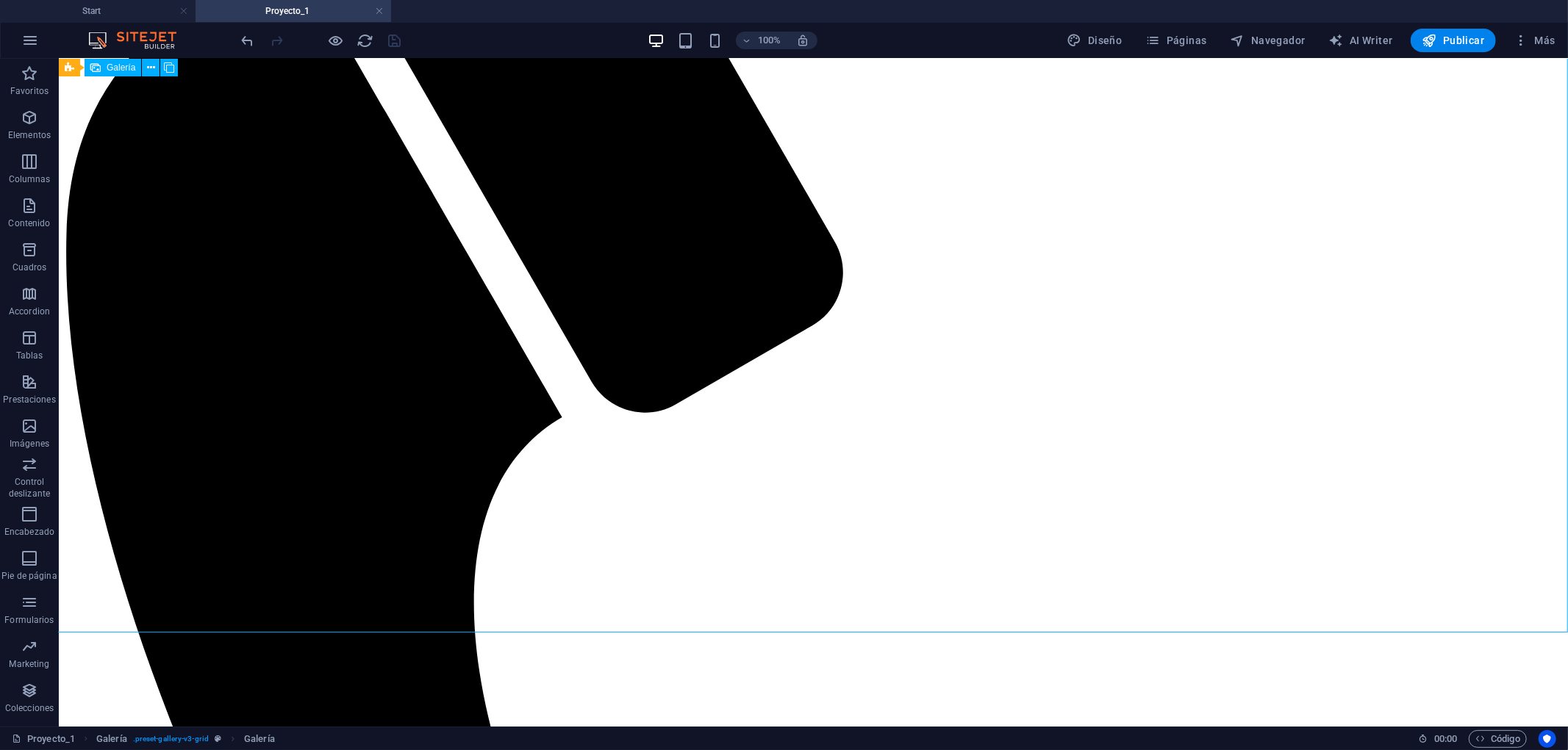
scroll to position [500, 0]
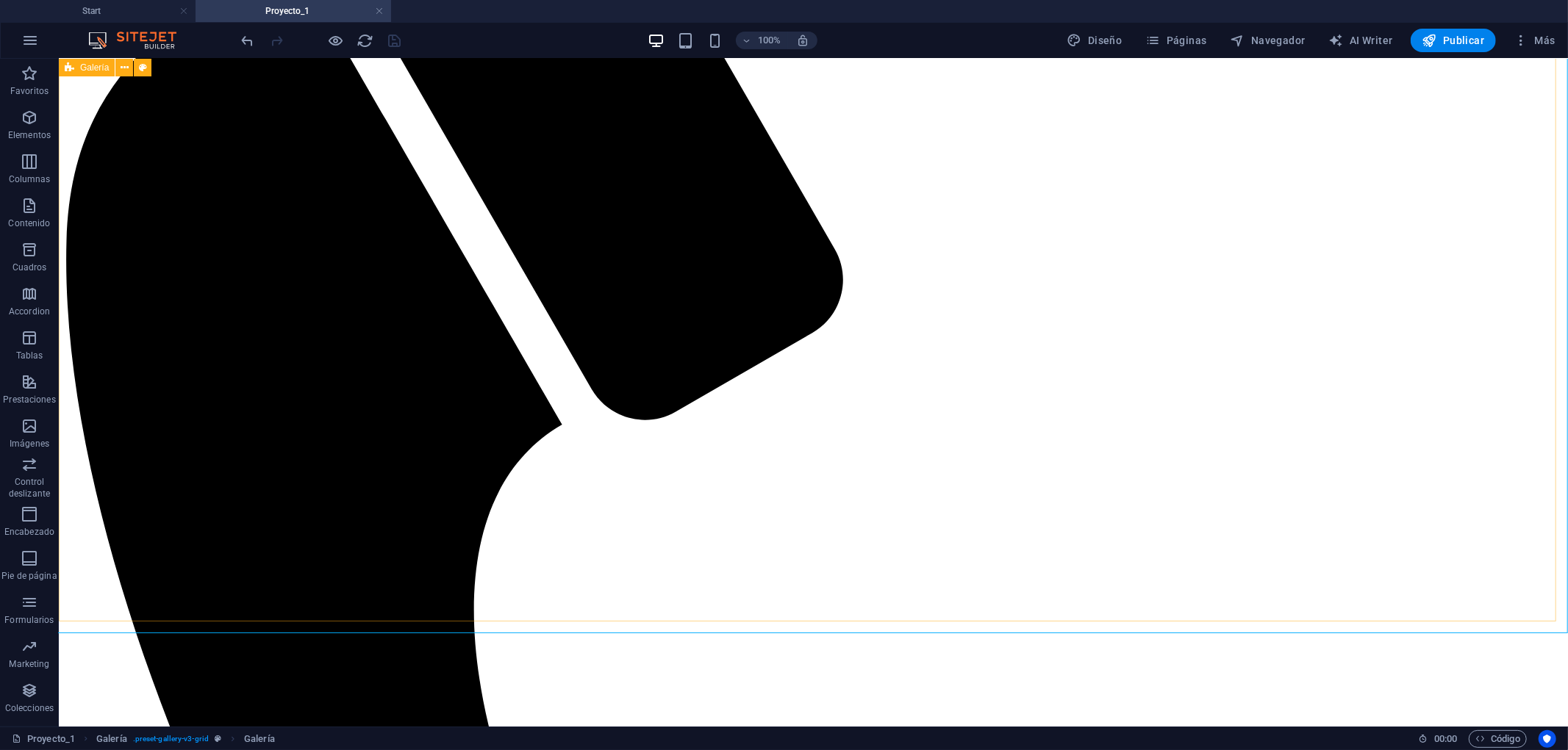
click at [71, 67] on icon at bounding box center [69, 67] width 9 height 18
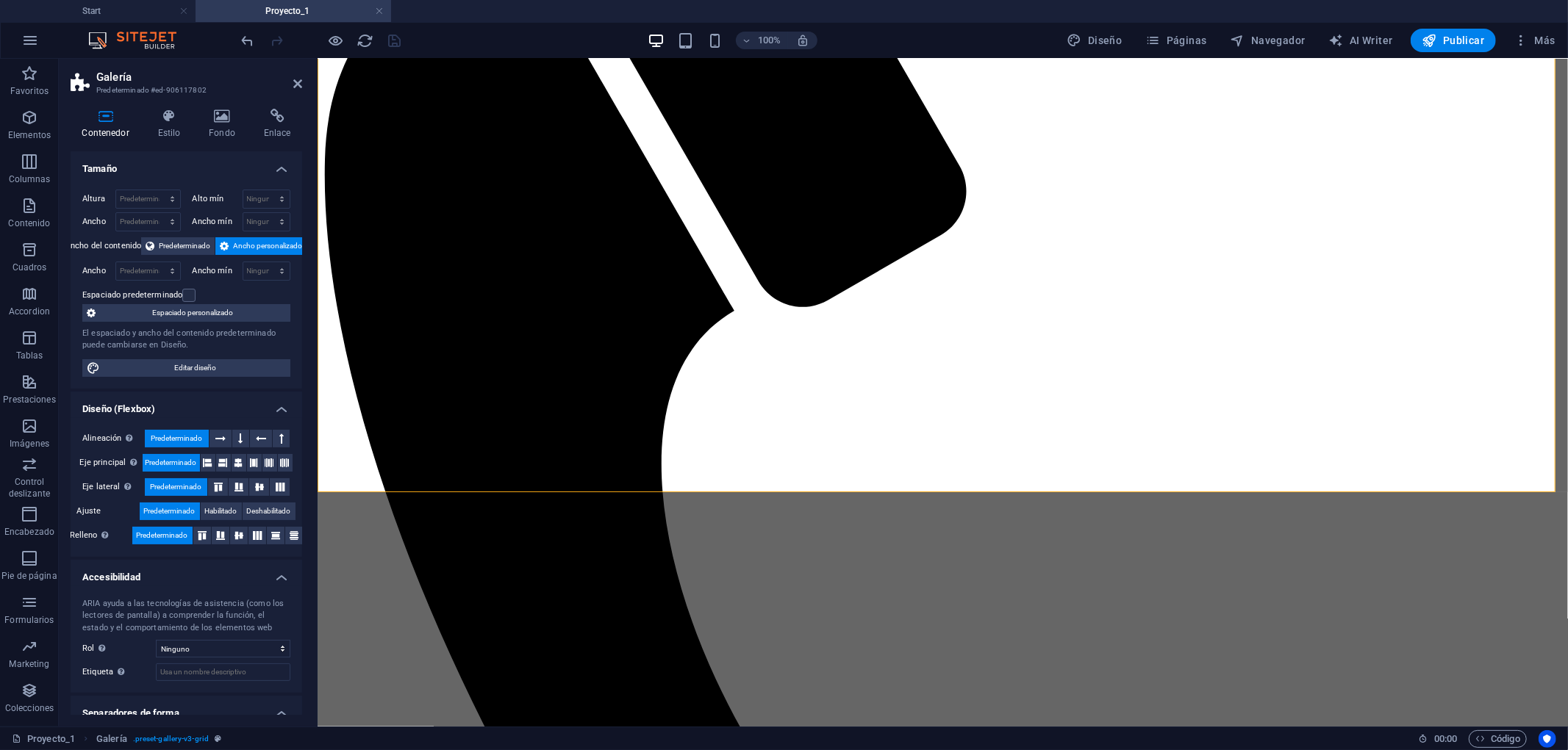
scroll to position [48, 0]
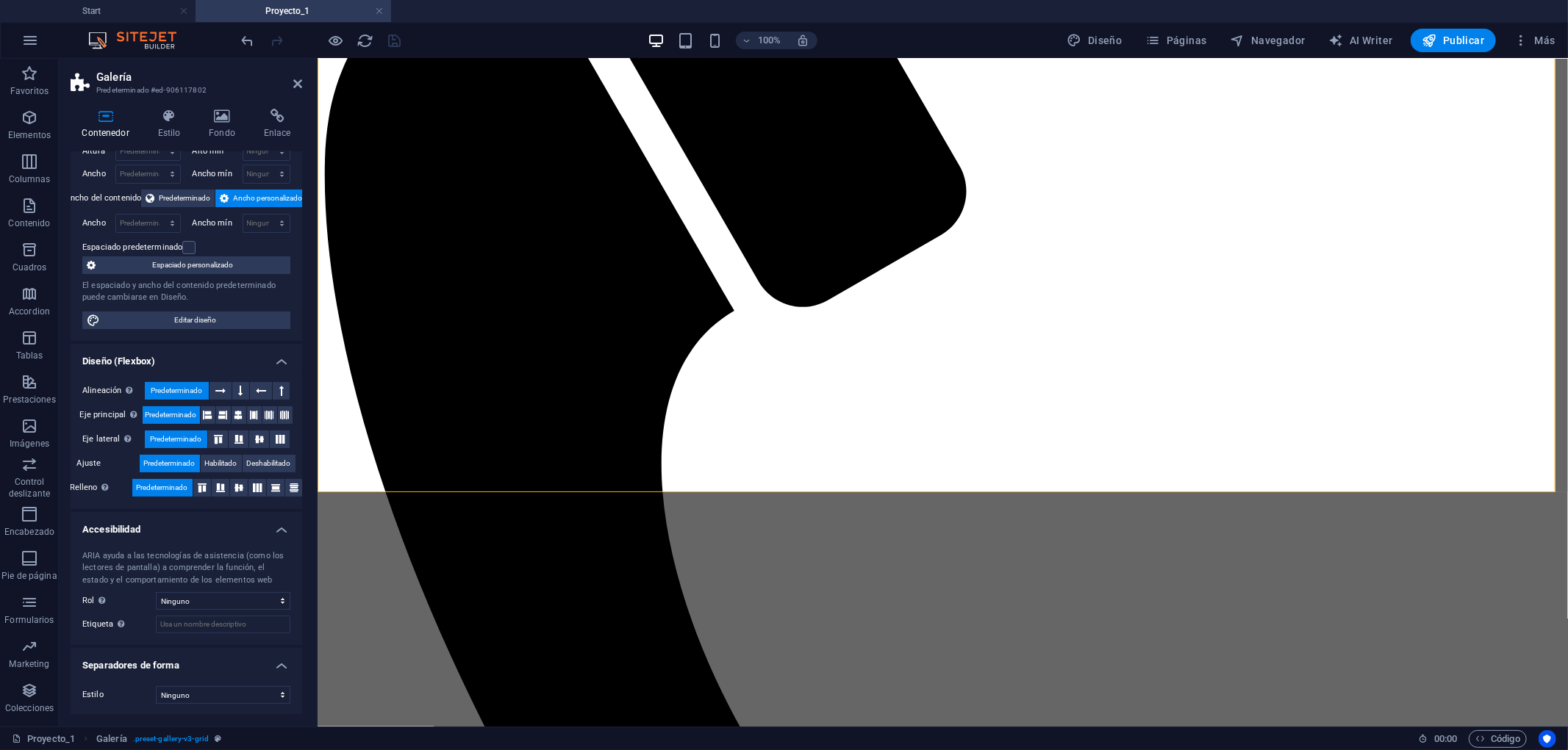
click at [280, 364] on h4 "Diseño (Flexbox)" at bounding box center [186, 357] width 232 height 27
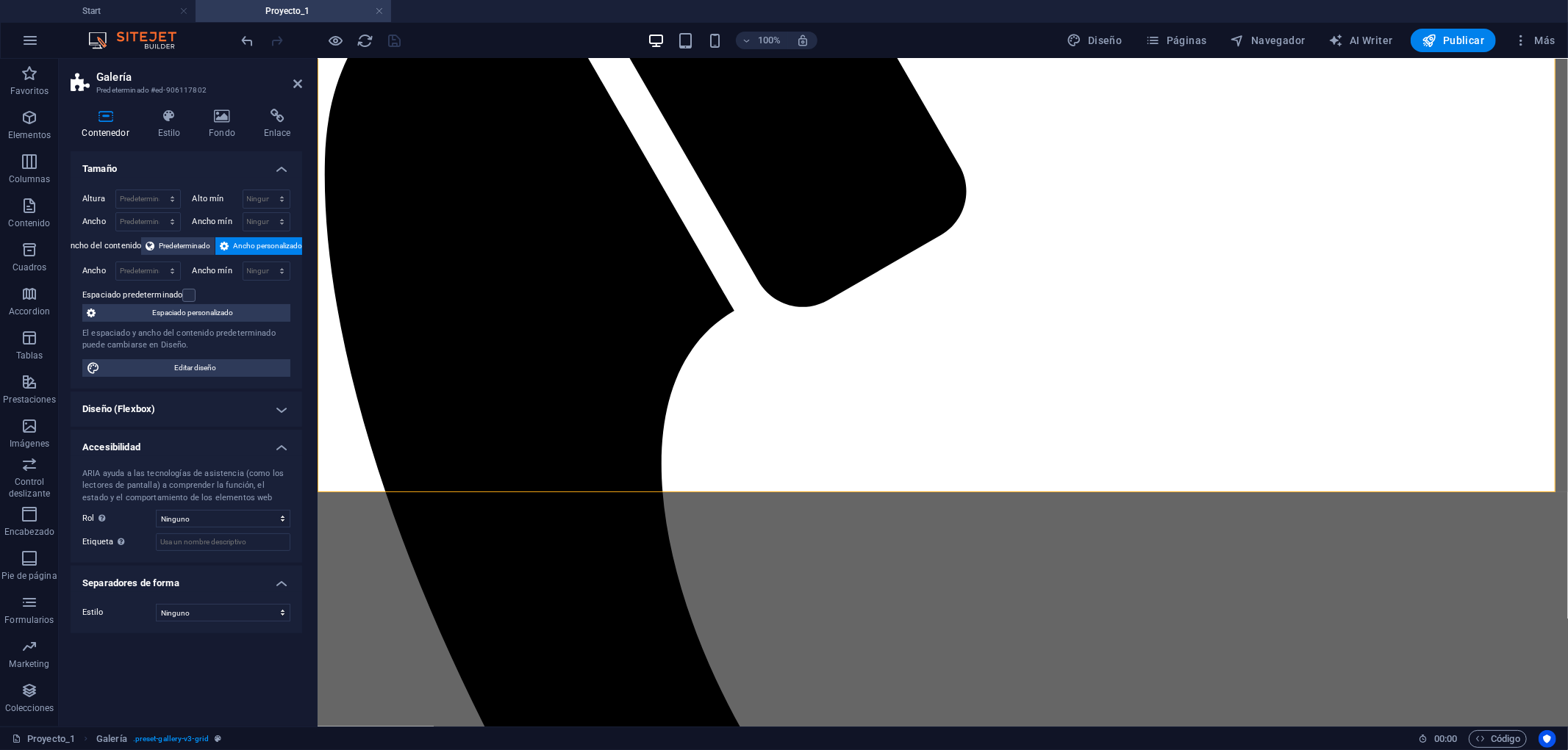
click at [277, 441] on h4 "Accesibilidad" at bounding box center [186, 443] width 232 height 27
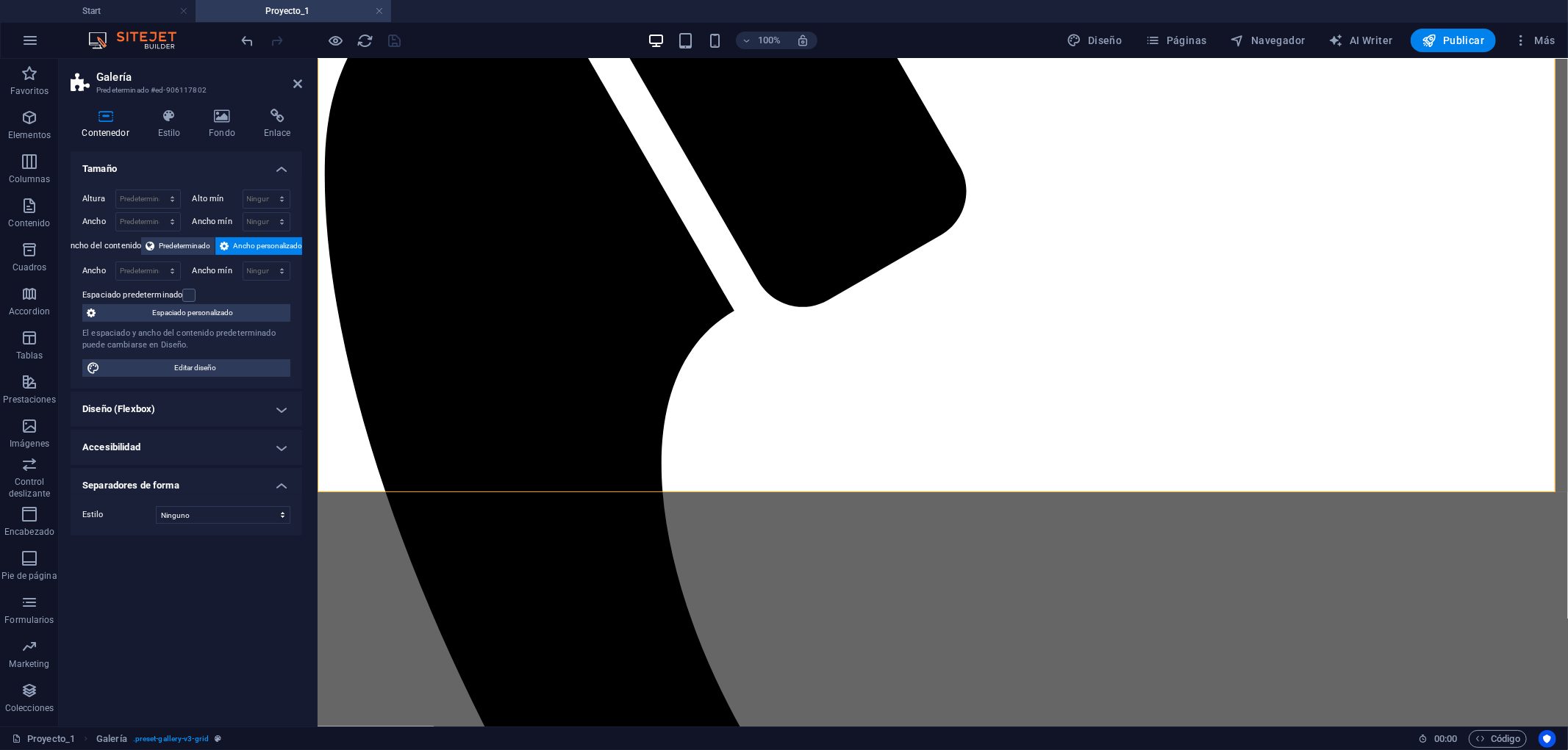
click at [287, 489] on h4 "Separadores de forma" at bounding box center [186, 482] width 232 height 27
click at [329, 69] on icon at bounding box center [328, 67] width 9 height 18
click at [172, 123] on h4 "Estilo" at bounding box center [172, 124] width 52 height 31
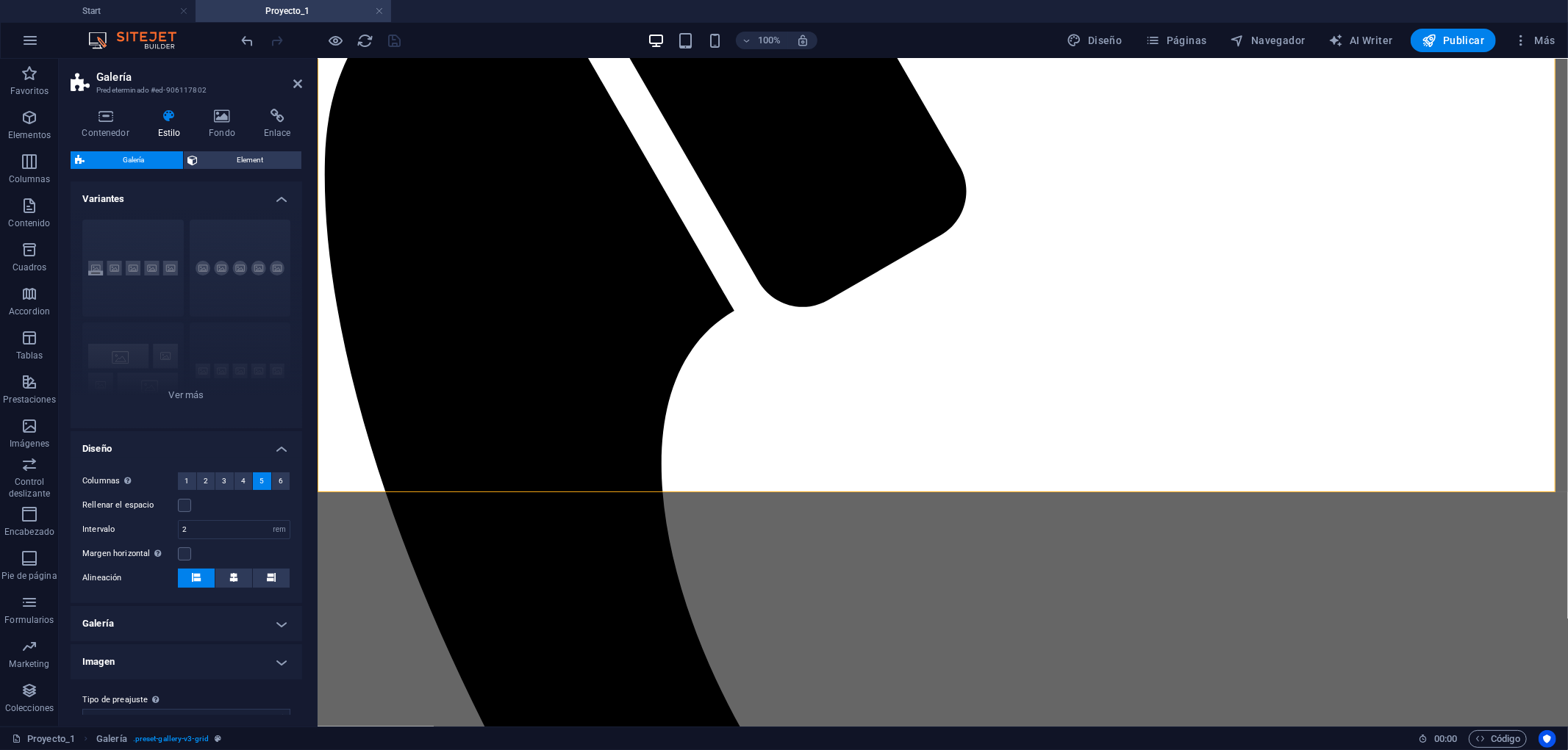
click at [282, 195] on h4 "Variantes" at bounding box center [186, 195] width 232 height 27
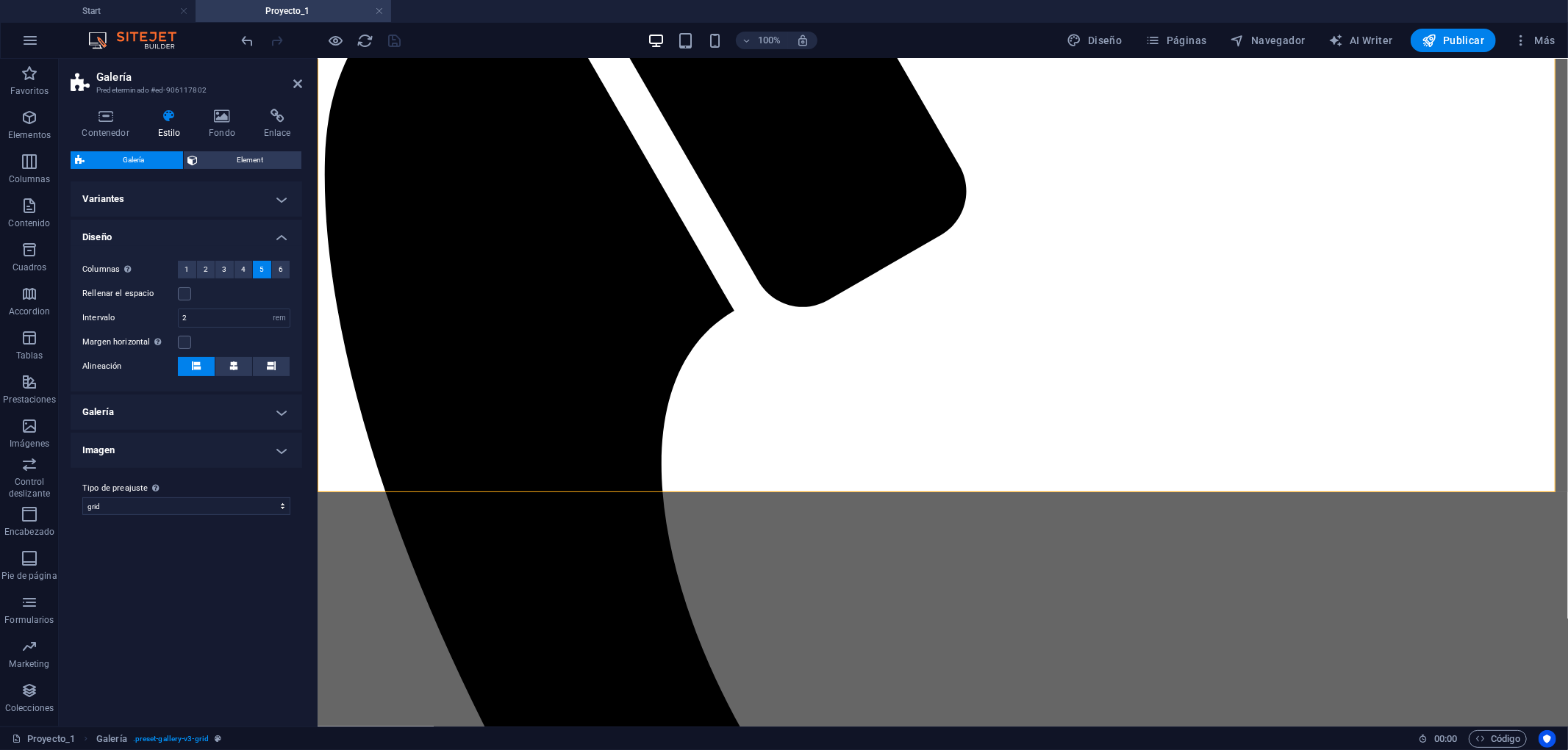
click at [229, 107] on div "Contenedor Estilo Fondo Enlace Tamaño Altura Predeterminado px rem % vh vw Alto…" at bounding box center [186, 411] width 255 height 630
click at [231, 114] on icon at bounding box center [222, 116] width 49 height 15
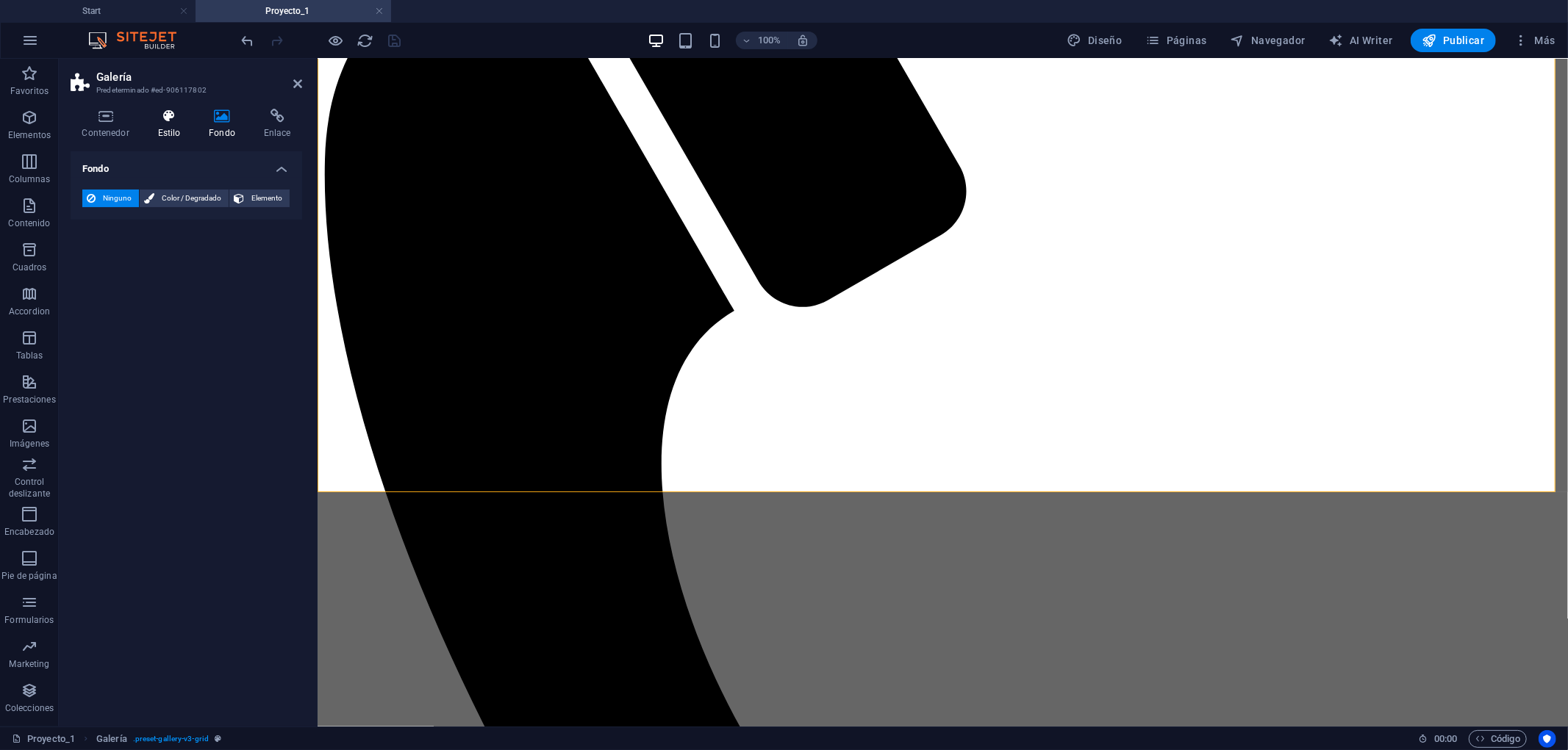
click at [170, 108] on icon at bounding box center [169, 116] width 45 height 15
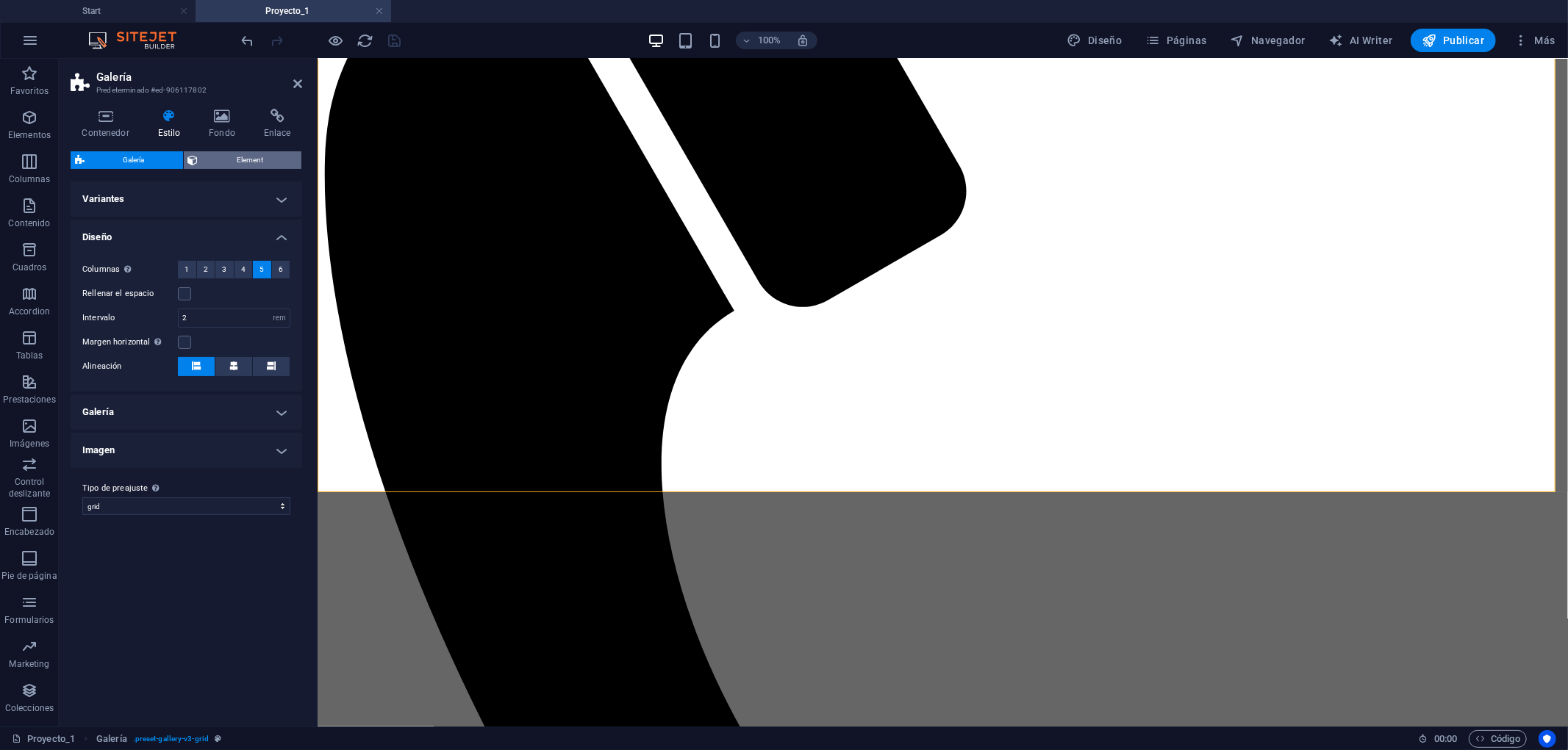
click at [251, 155] on span "Element" at bounding box center [250, 160] width 94 height 18
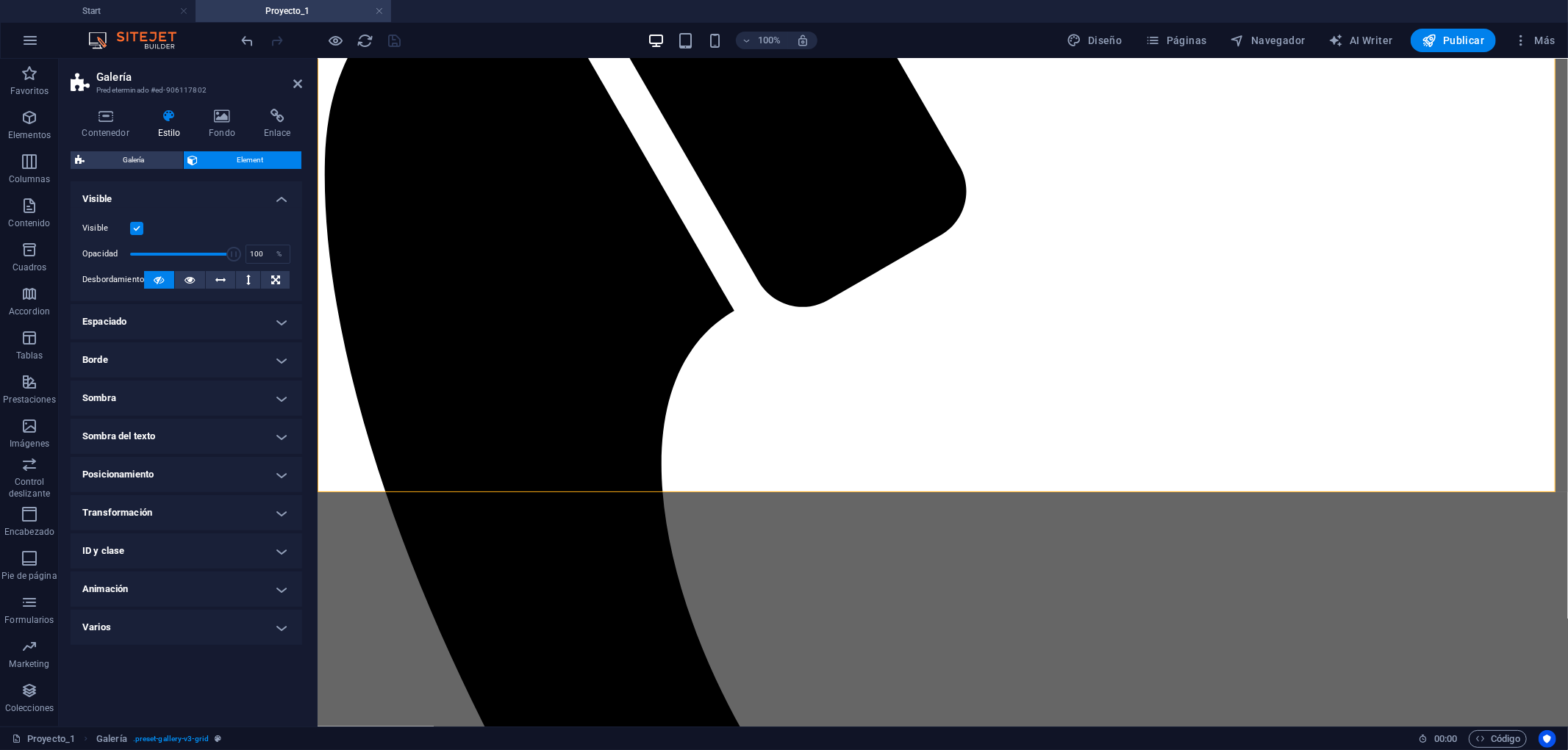
click at [184, 320] on h4 "Espaciado" at bounding box center [186, 322] width 232 height 35
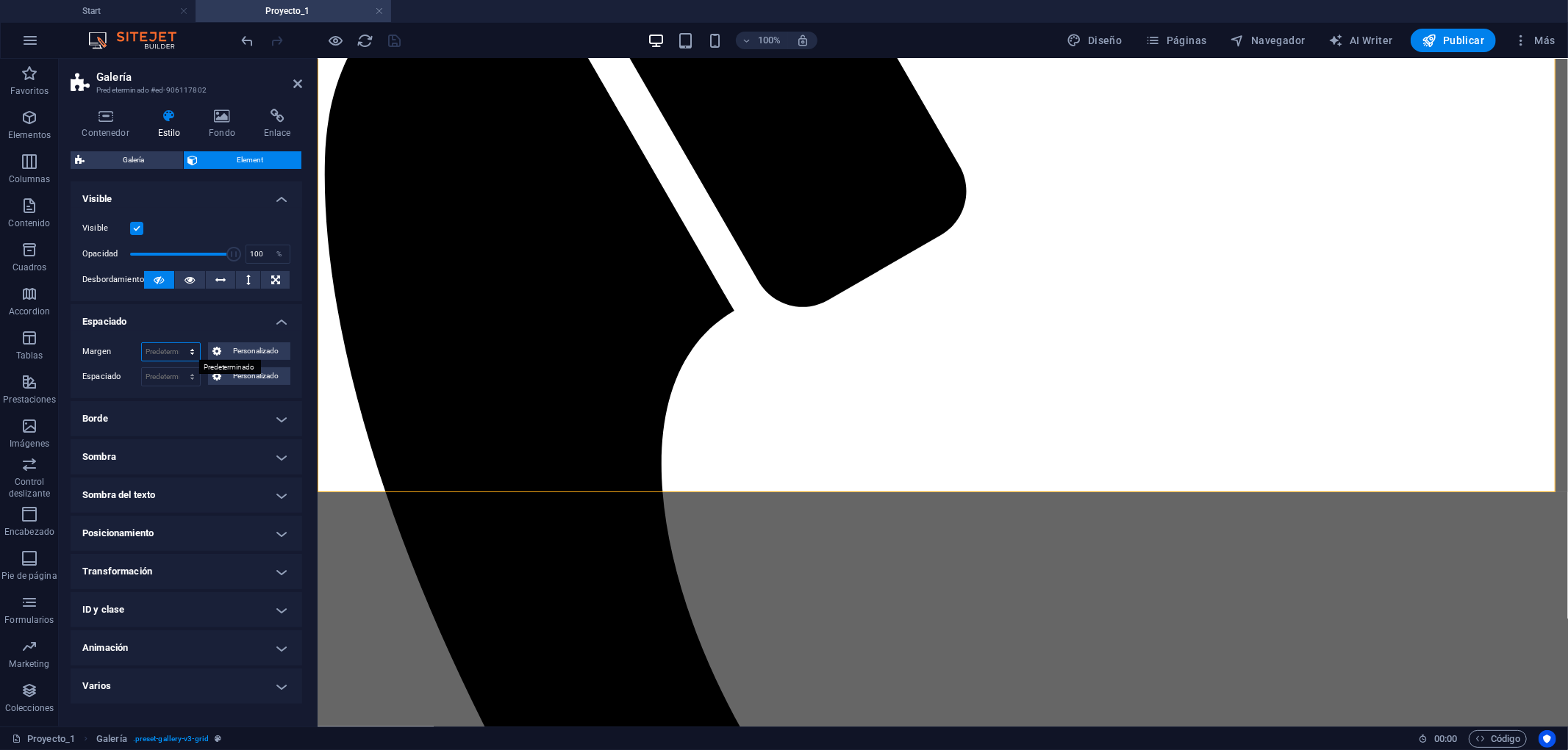
click at [170, 348] on select "Predeterminado automático px % rem vw vh Personalizado" at bounding box center [171, 352] width 58 height 18
select select "px"
click at [179, 343] on select "Predeterminado automático px % rem vw vh Personalizado" at bounding box center [171, 352] width 58 height 18
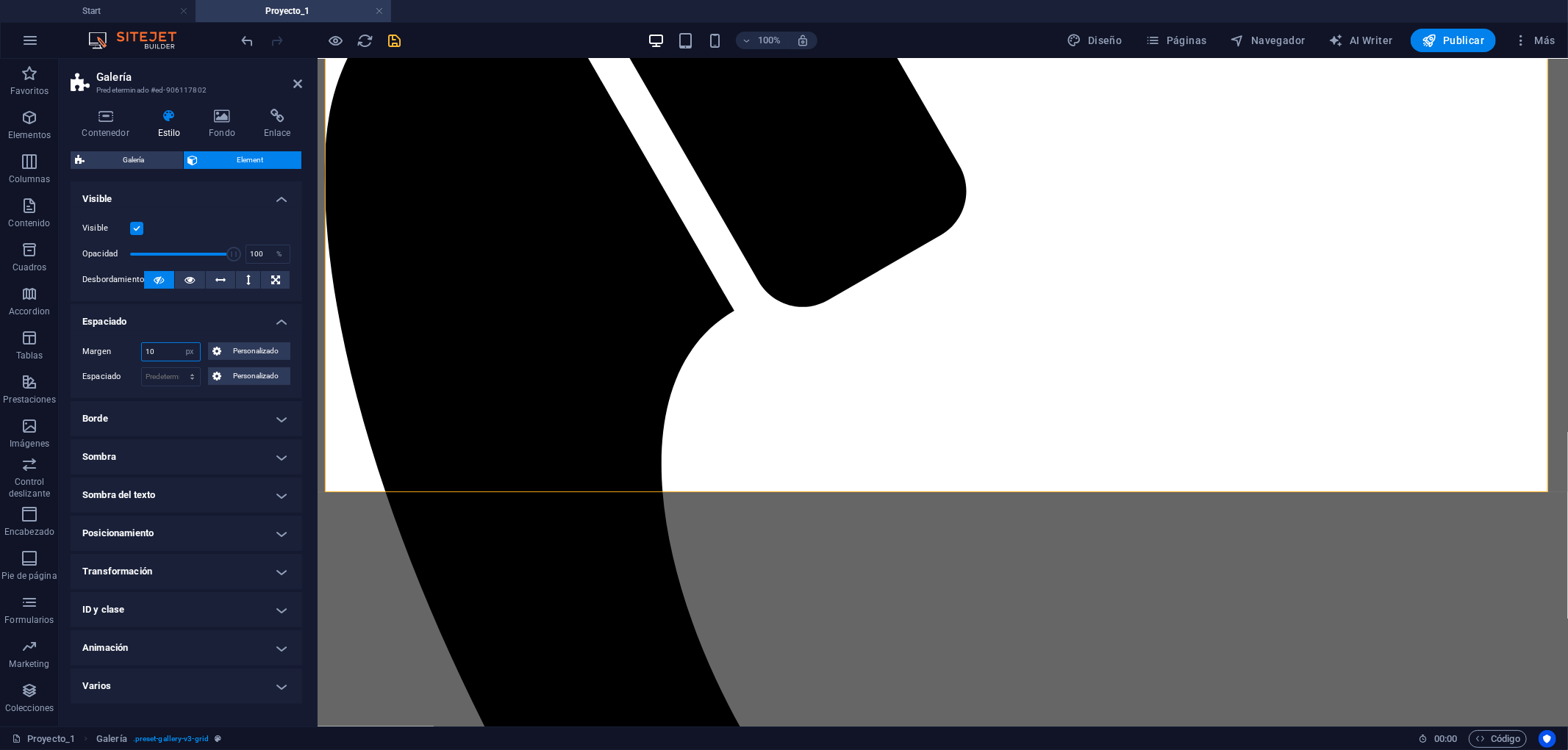
click at [170, 350] on input "10" at bounding box center [171, 352] width 58 height 18
drag, startPoint x: 136, startPoint y: 350, endPoint x: 123, endPoint y: 350, distance: 13.0
click at [123, 350] on div "Margen 10 Predeterminado automático px % rem vw vh Personalizado Personalizado" at bounding box center [186, 352] width 208 height 19
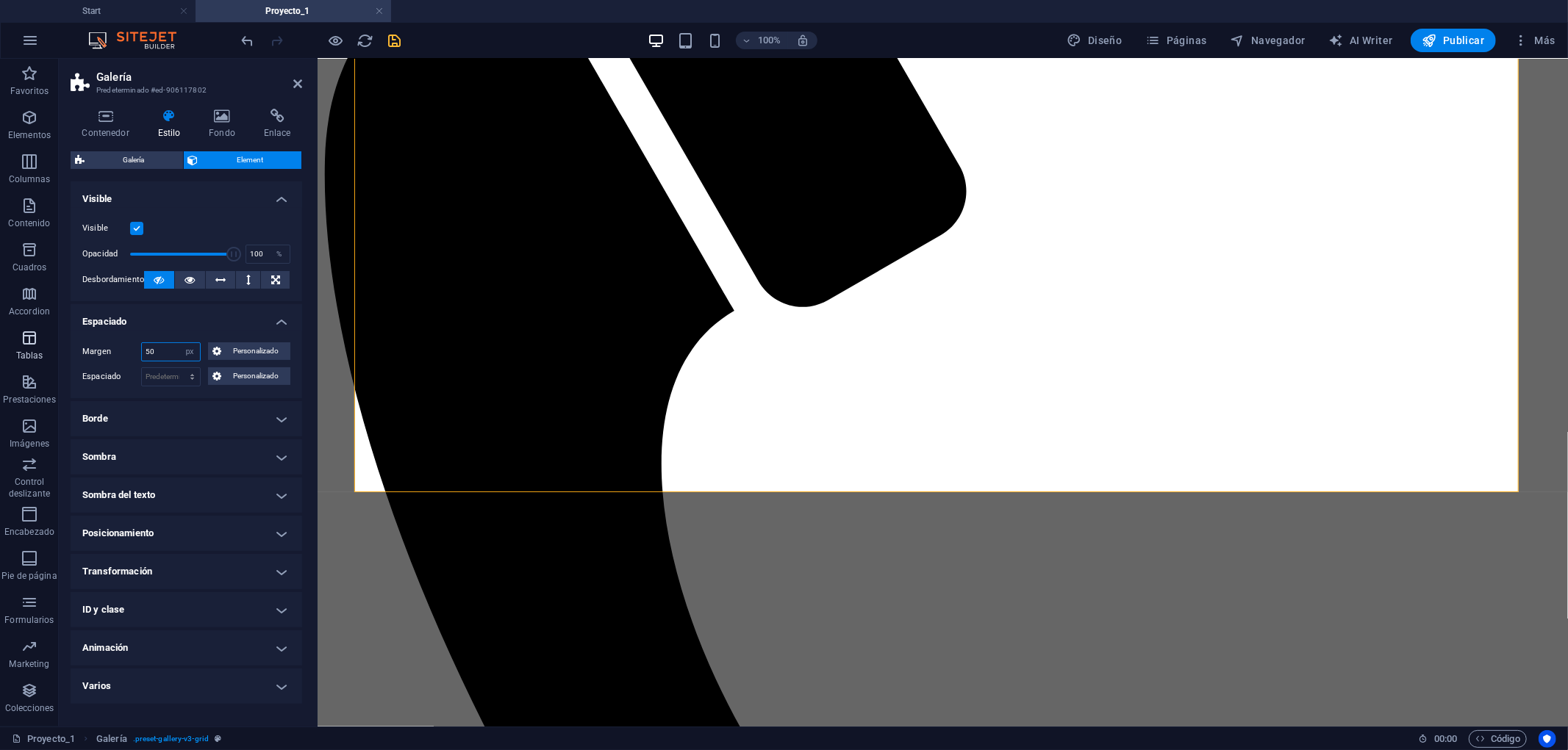
drag, startPoint x: 165, startPoint y: 354, endPoint x: 46, endPoint y: 353, distance: 119.0
click at [46, 353] on section "Favoritos Elementos Columnas Contenido Cuadros Accordion Tablas Prestaciones Im…" at bounding box center [784, 393] width 1568 height 668
type input "35"
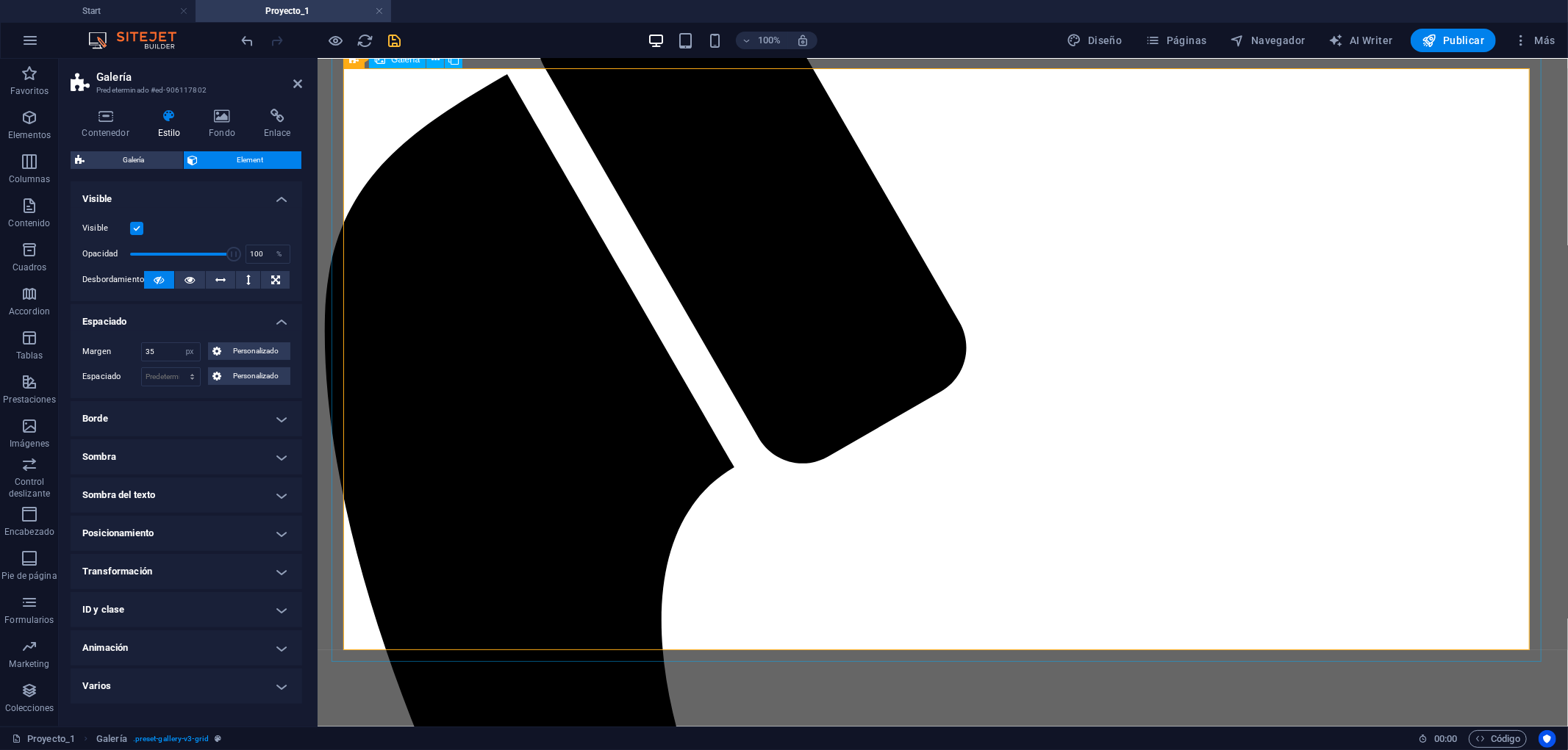
scroll to position [350, 0]
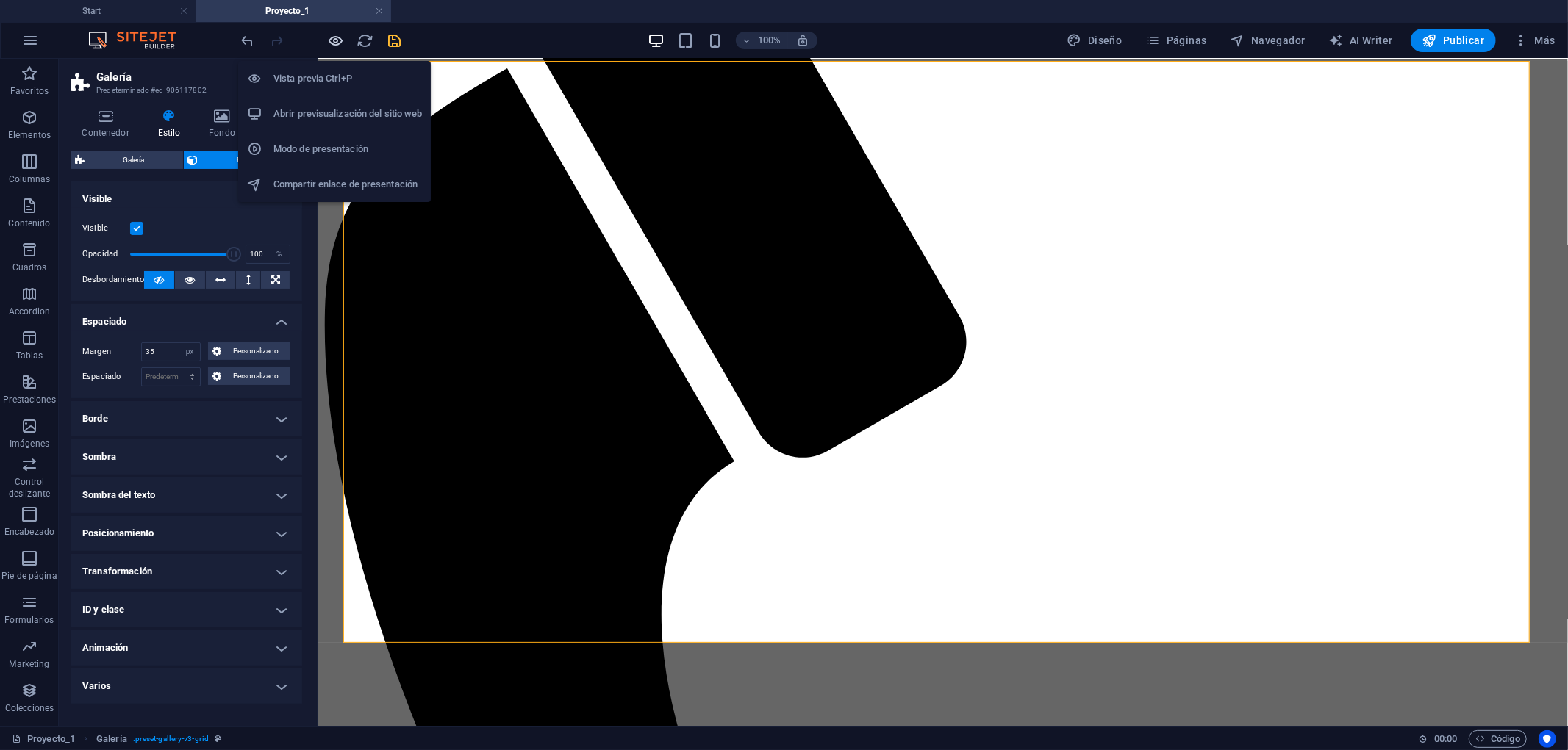
click at [338, 43] on icon "button" at bounding box center [337, 41] width 17 height 17
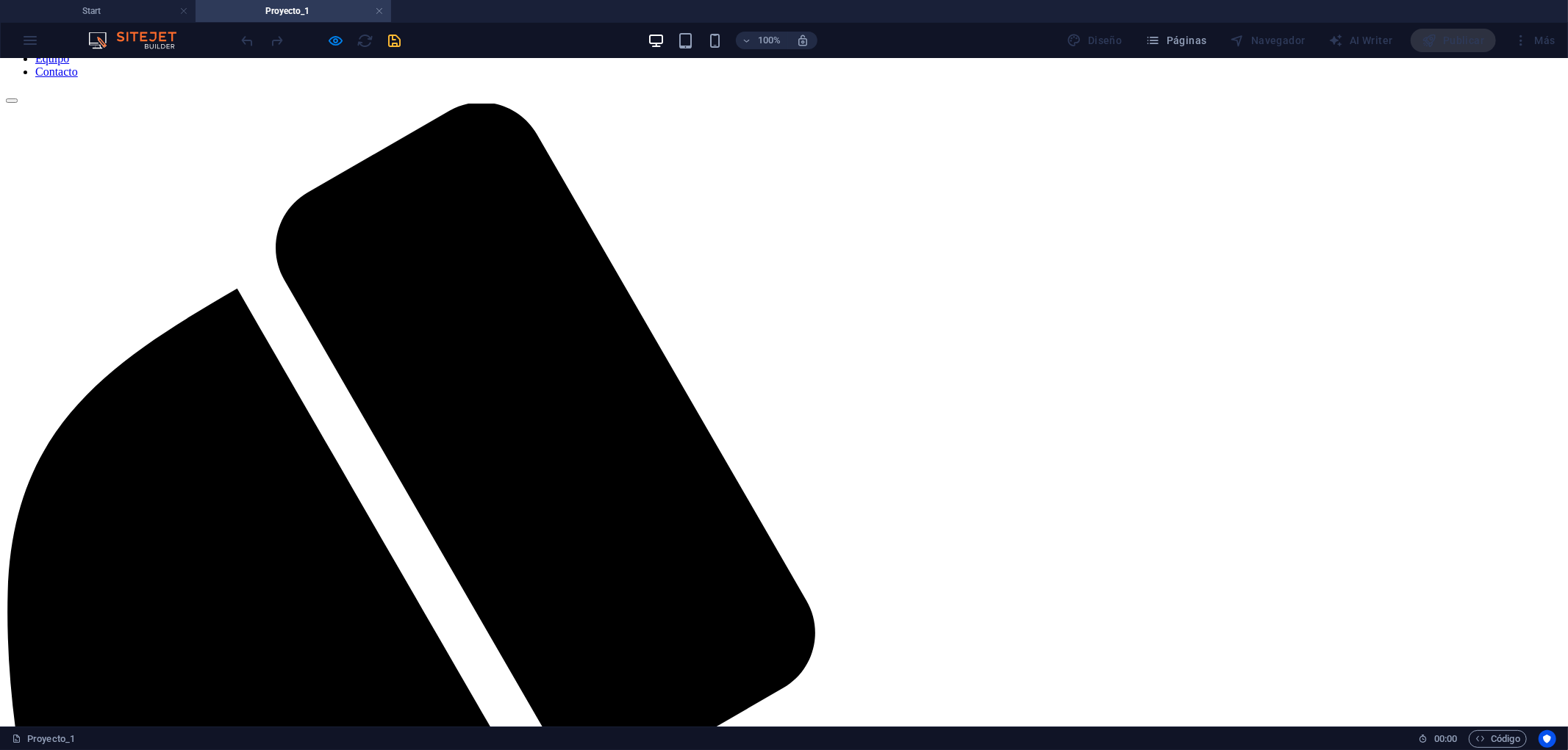
scroll to position [158, 0]
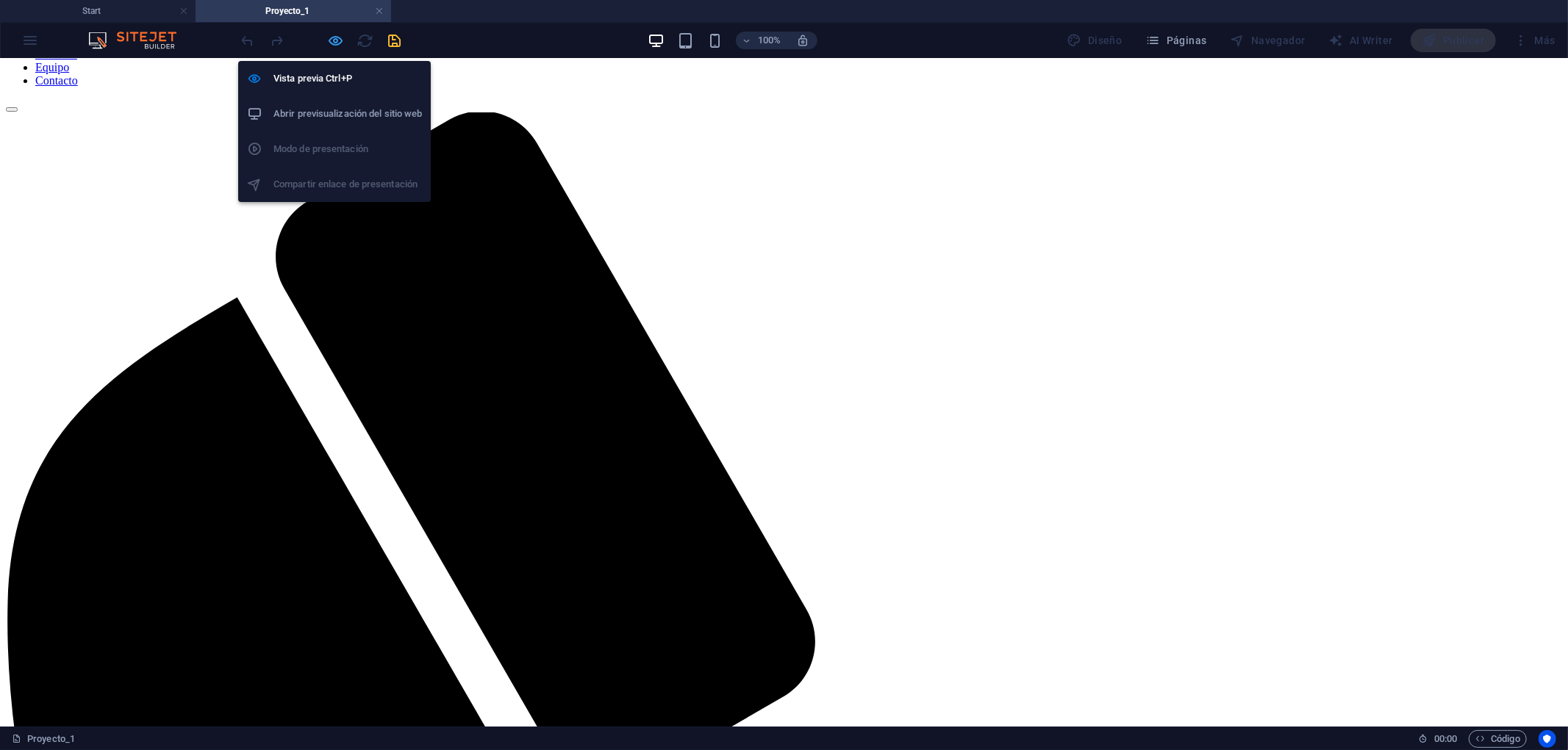
click at [340, 38] on icon "button" at bounding box center [337, 41] width 17 height 17
select select "px"
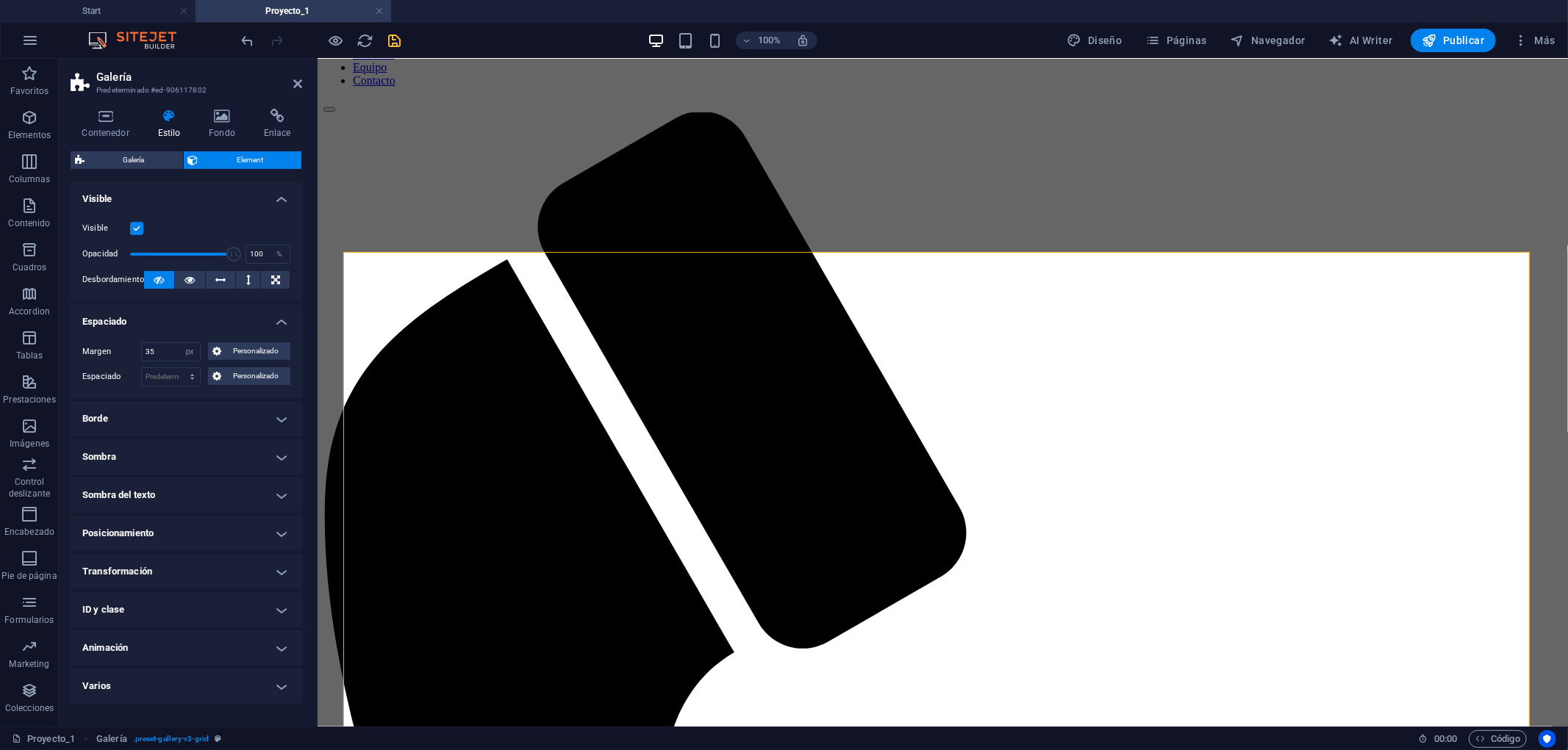
click at [398, 34] on icon "save" at bounding box center [395, 41] width 17 height 17
select select "px"
click at [354, 240] on icon at bounding box center [354, 243] width 9 height 18
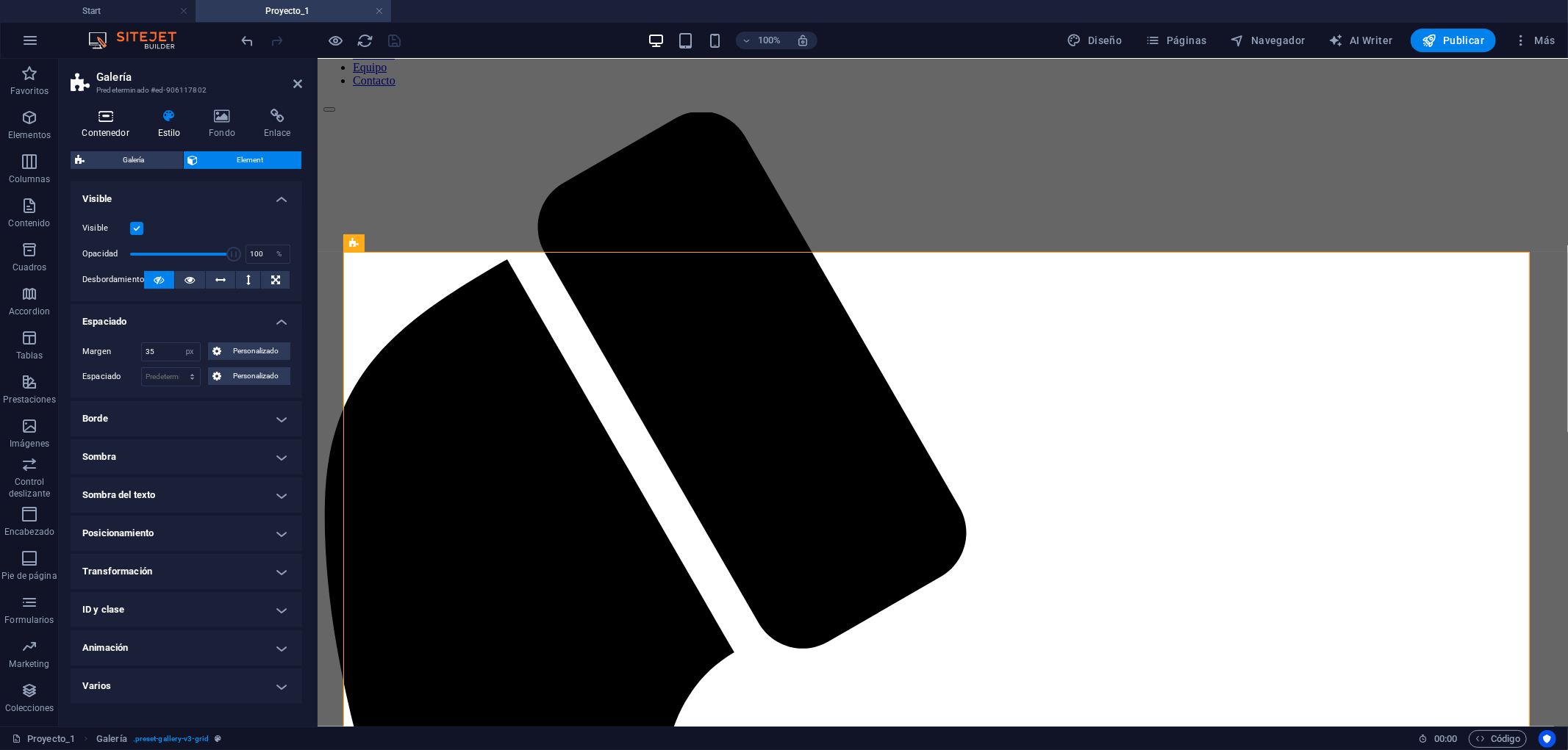
click at [102, 121] on icon at bounding box center [105, 116] width 69 height 15
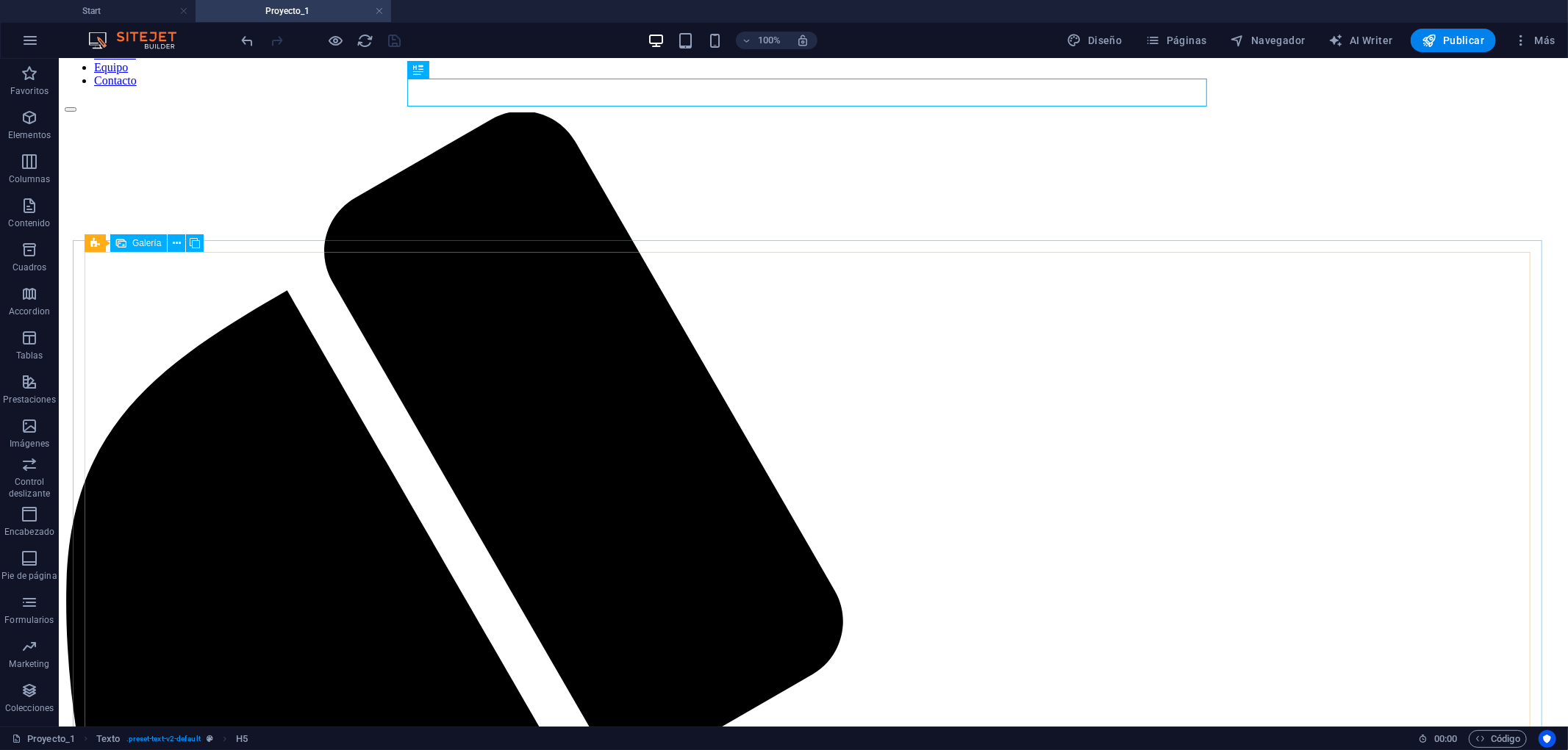
click at [166, 243] on div "Galería" at bounding box center [138, 243] width 56 height 18
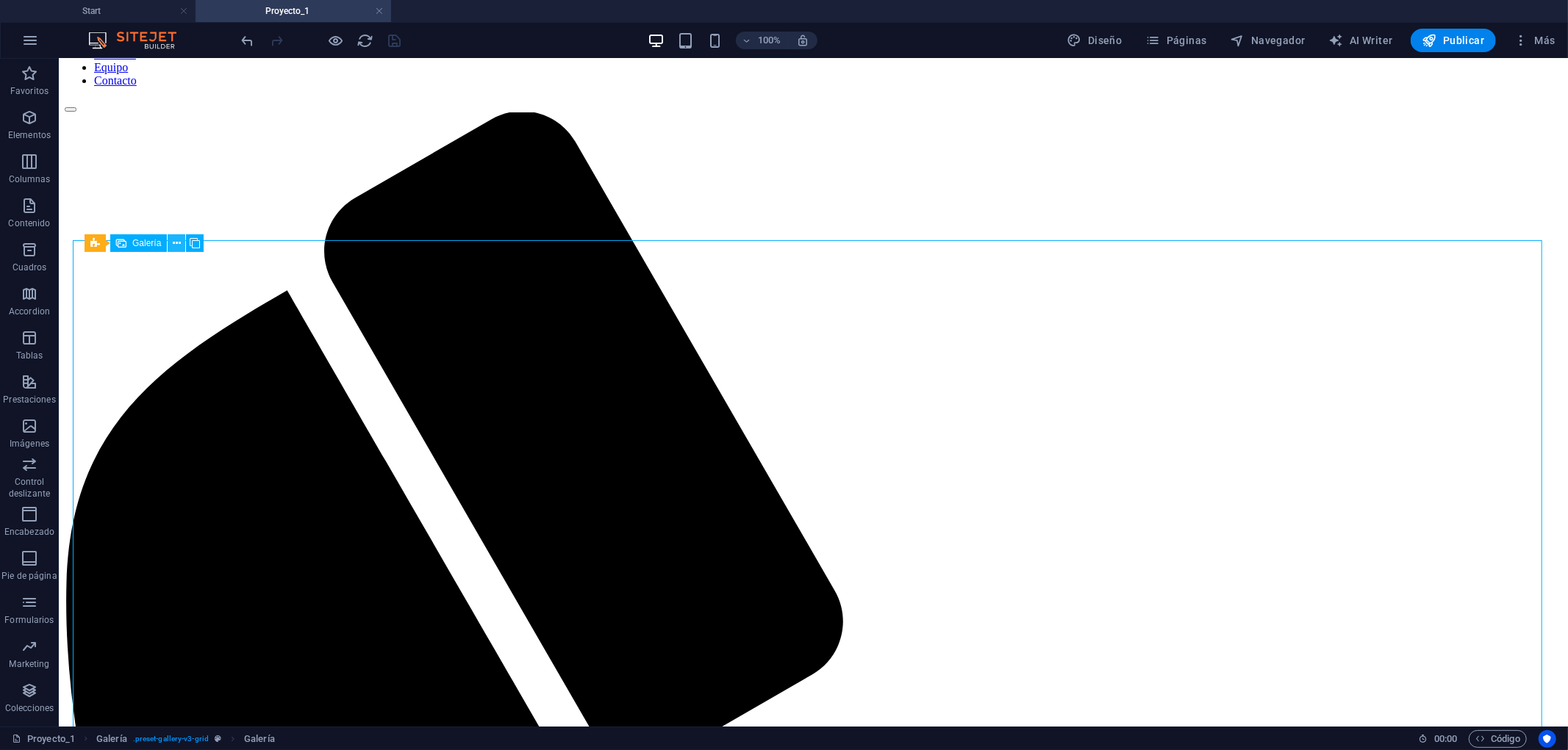
click at [180, 239] on icon at bounding box center [176, 243] width 8 height 16
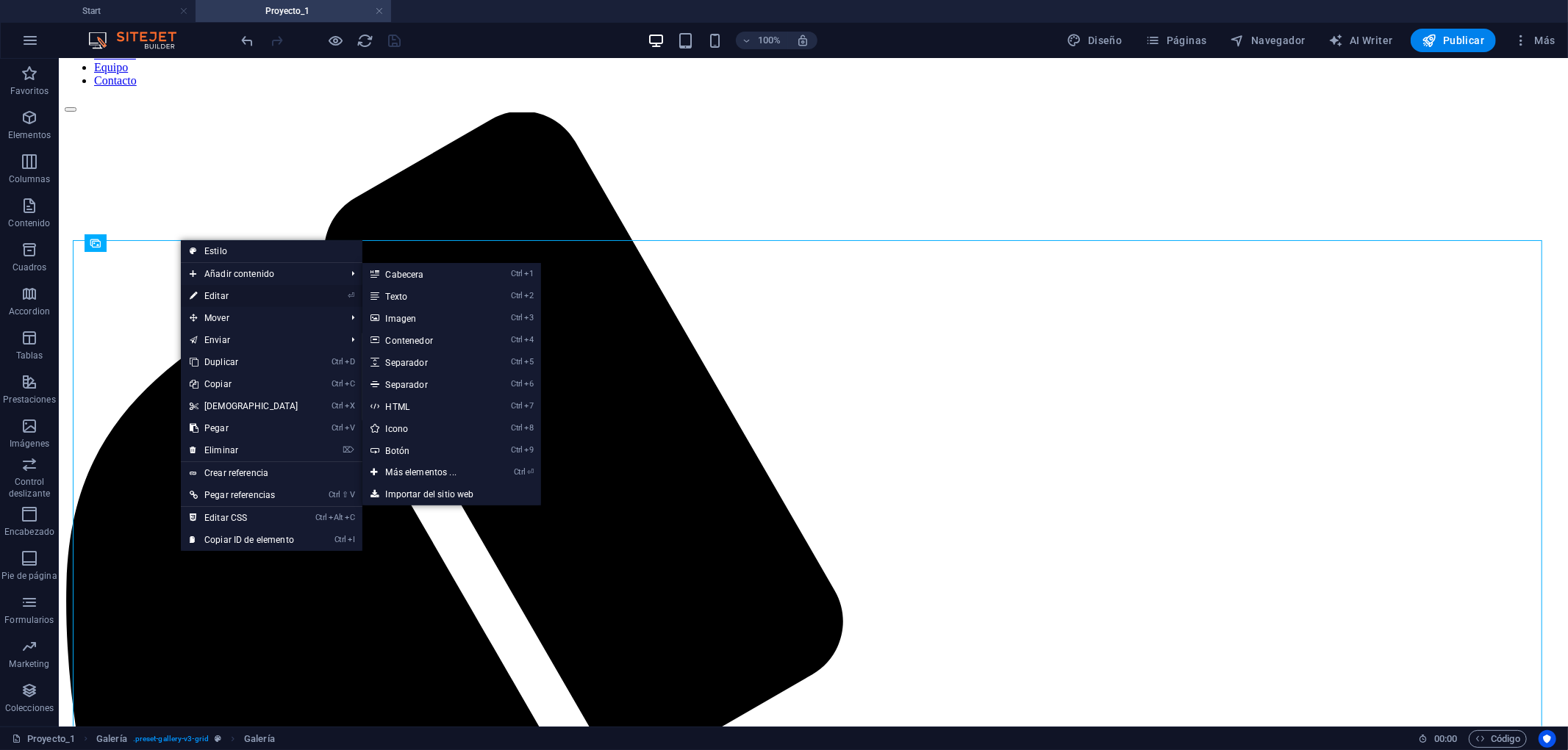
click at [262, 290] on link "⏎ Editar" at bounding box center [244, 296] width 127 height 22
select select "4"
select select "px"
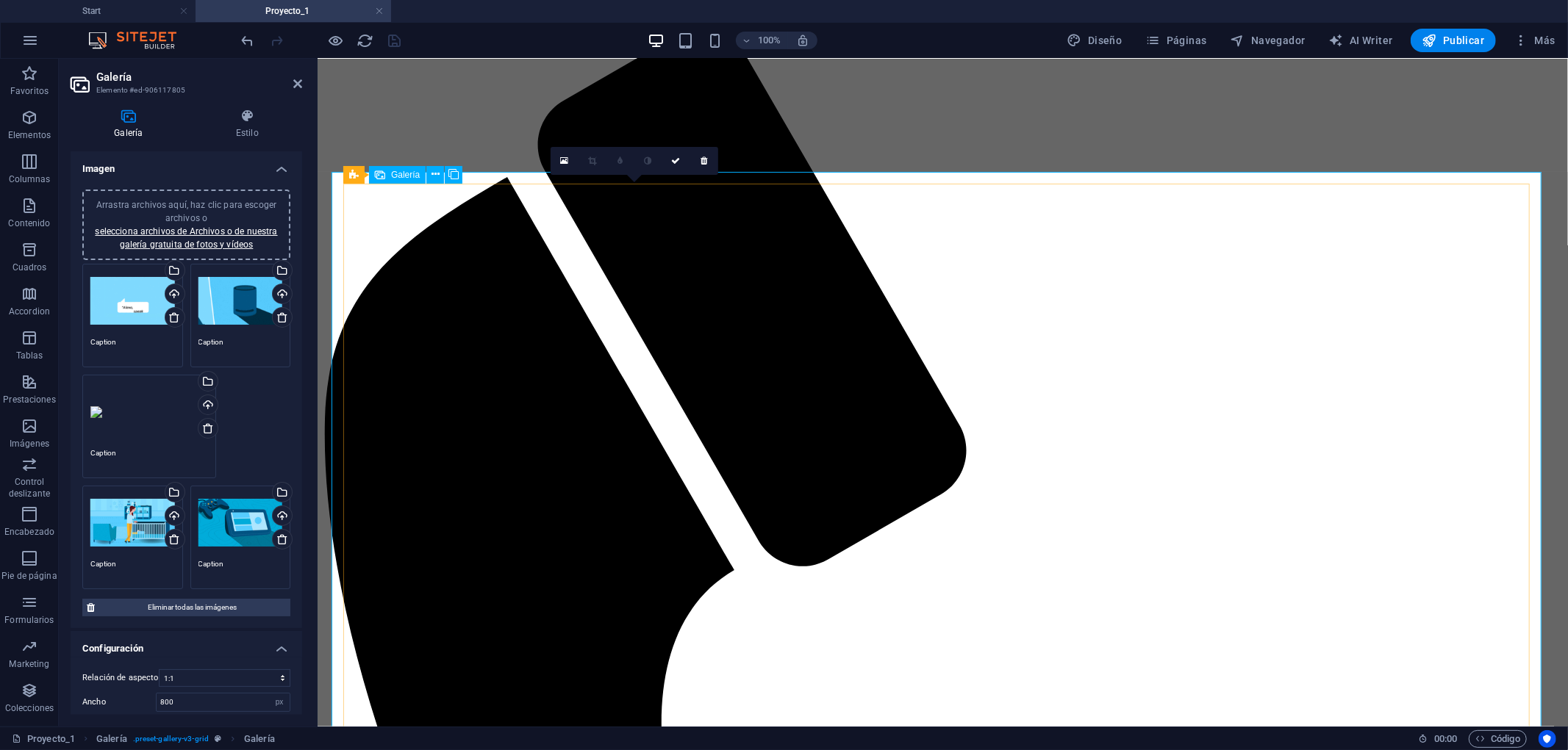
scroll to position [243, 0]
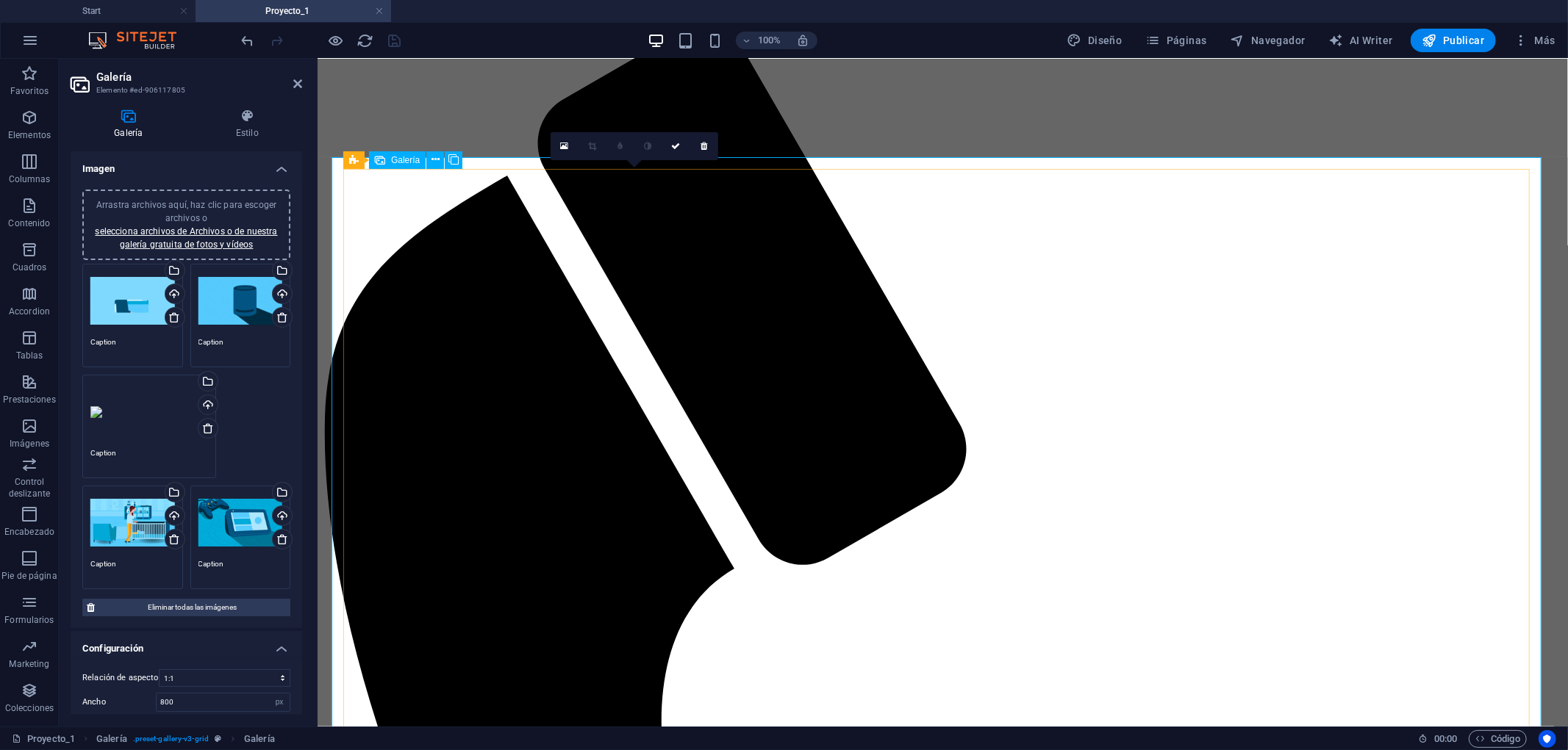
click at [437, 158] on icon at bounding box center [436, 160] width 8 height 16
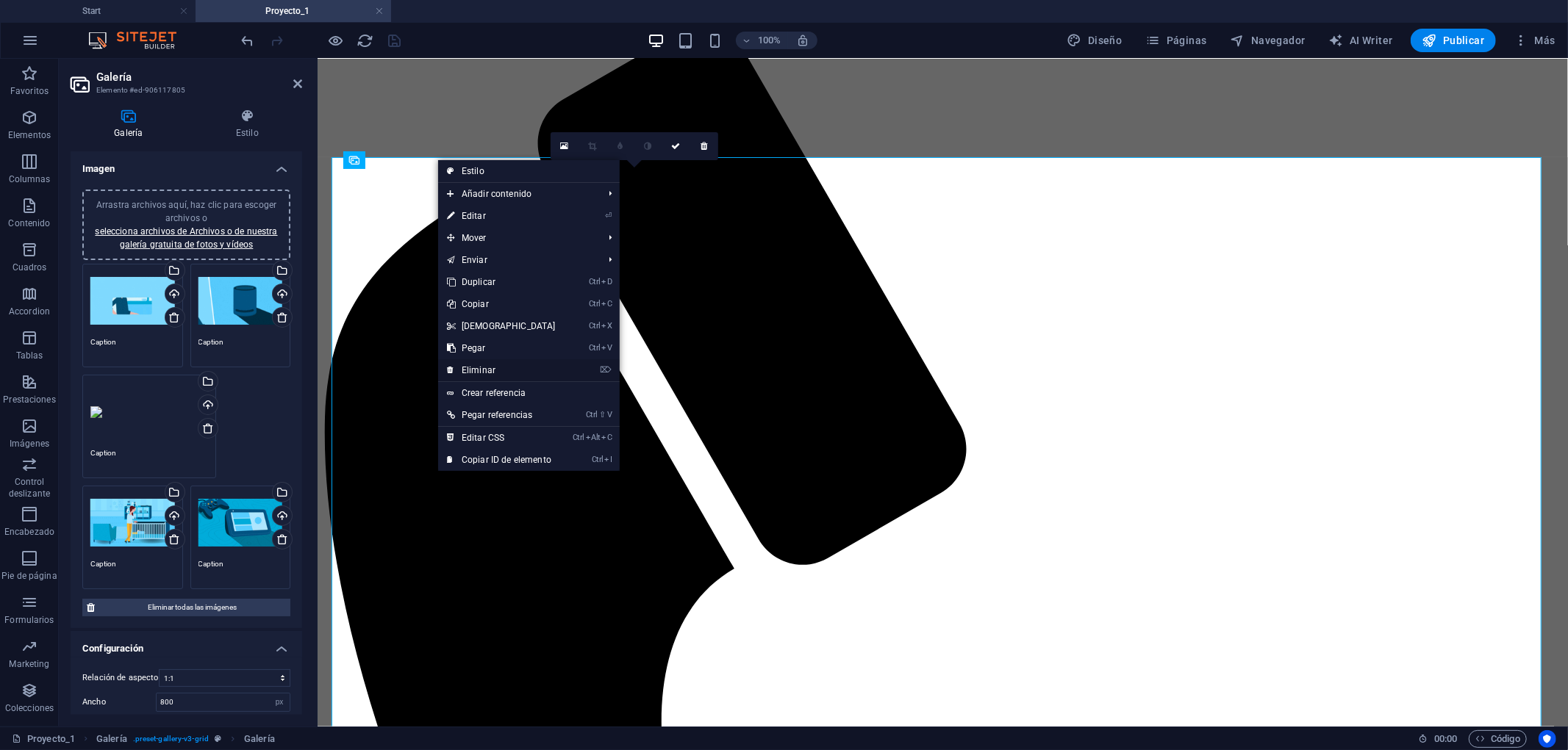
click at [485, 371] on link "⌦ Eliminar" at bounding box center [501, 370] width 127 height 22
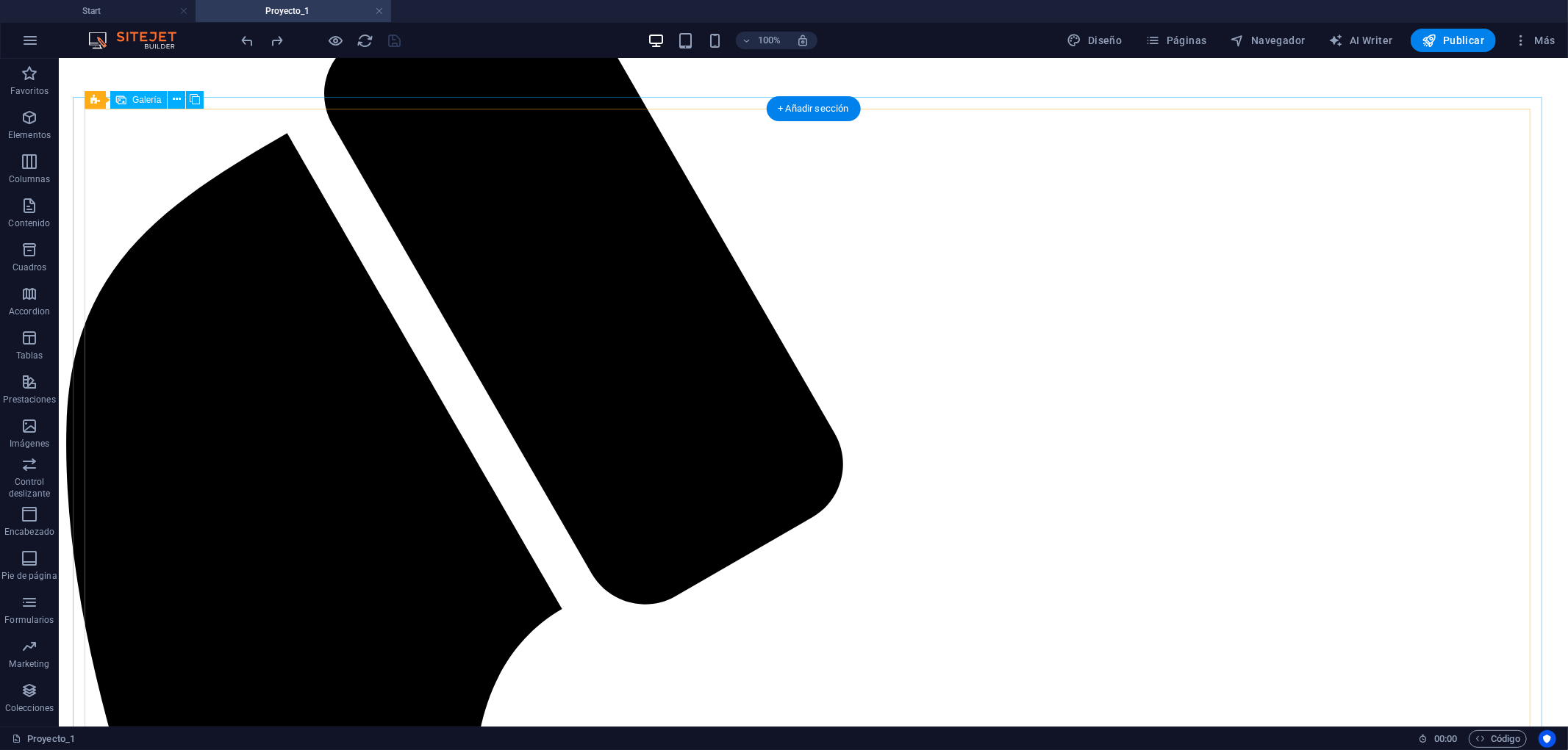
scroll to position [325, 0]
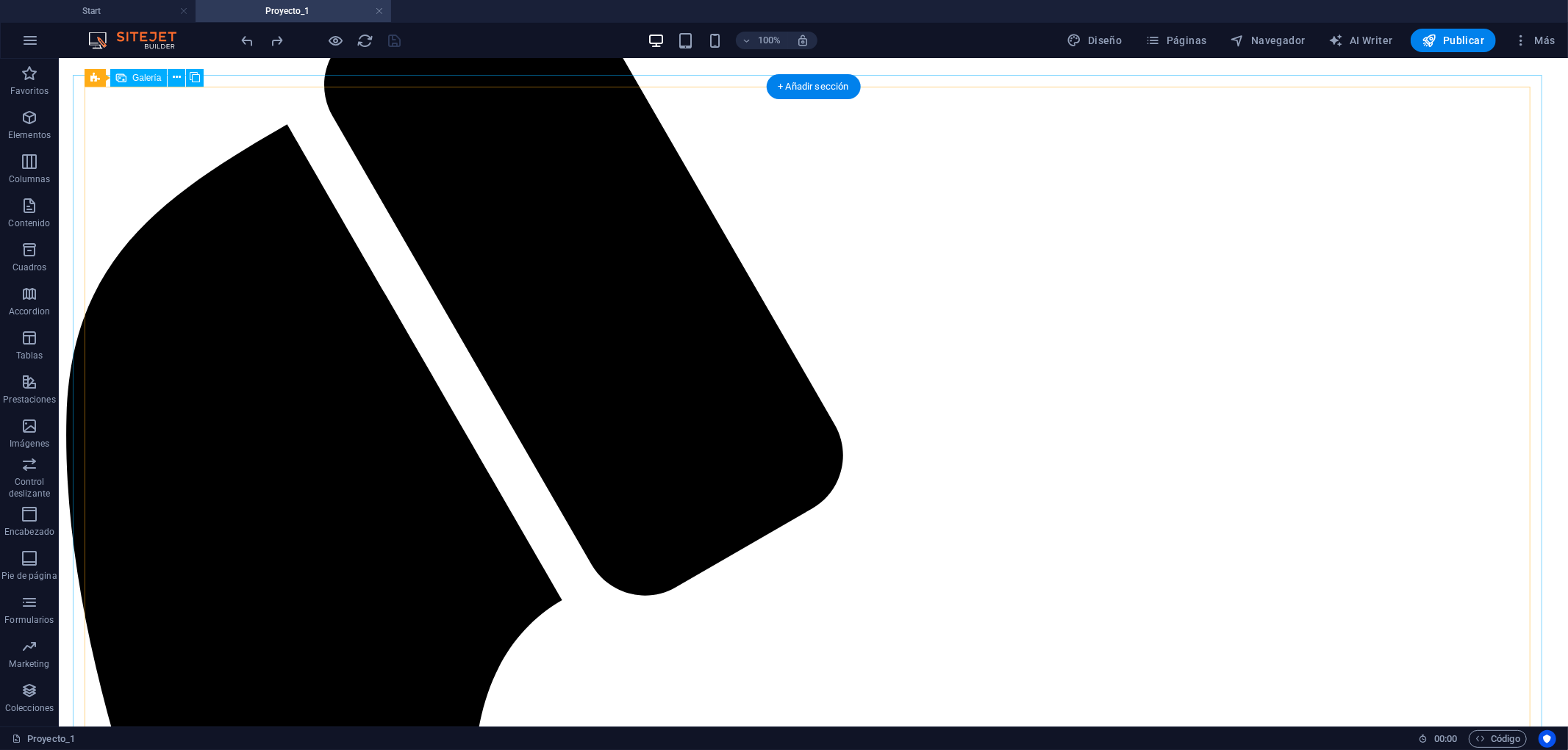
click at [178, 76] on icon at bounding box center [176, 77] width 8 height 16
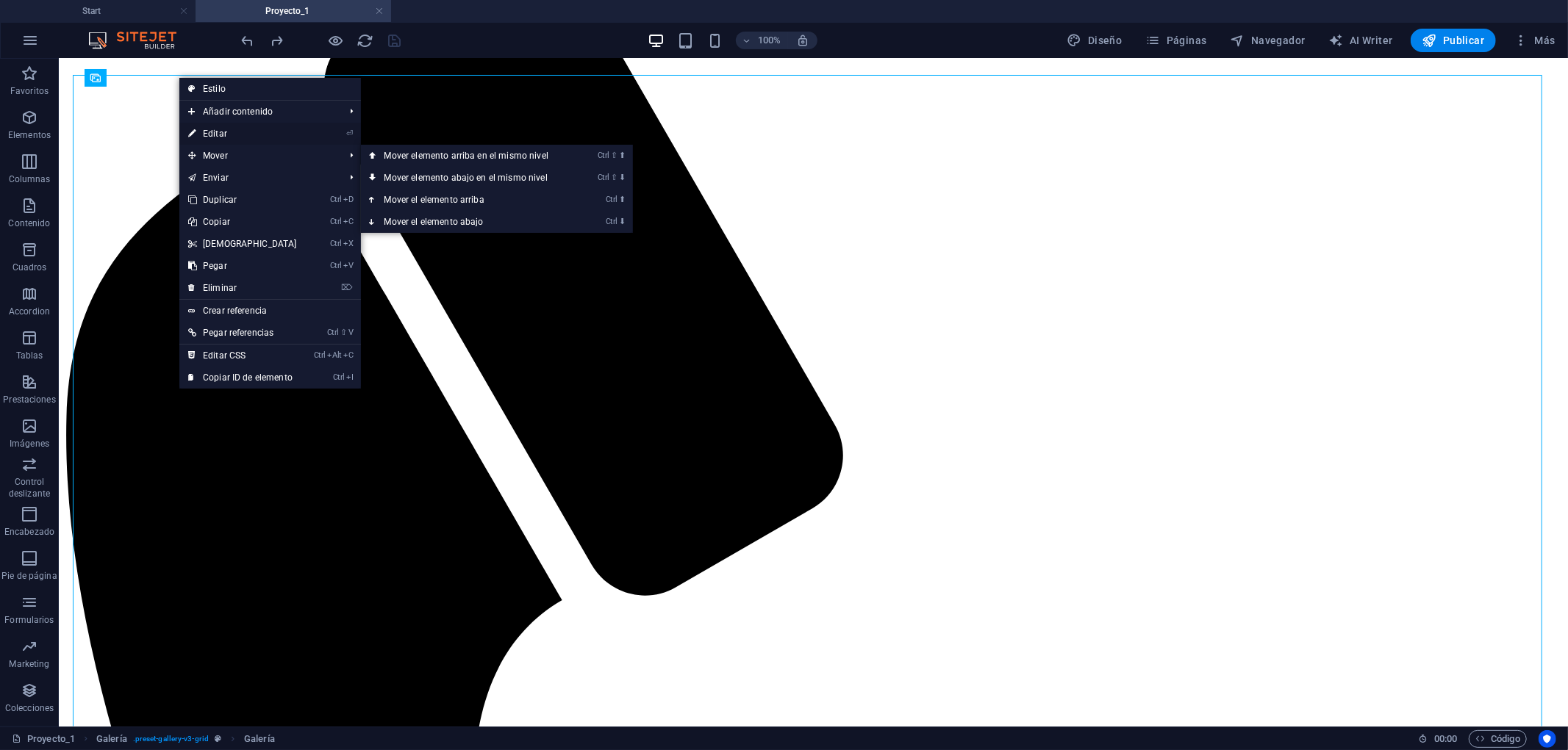
click at [210, 137] on link "⏎ Editar" at bounding box center [243, 133] width 127 height 22
select select "4"
select select "px"
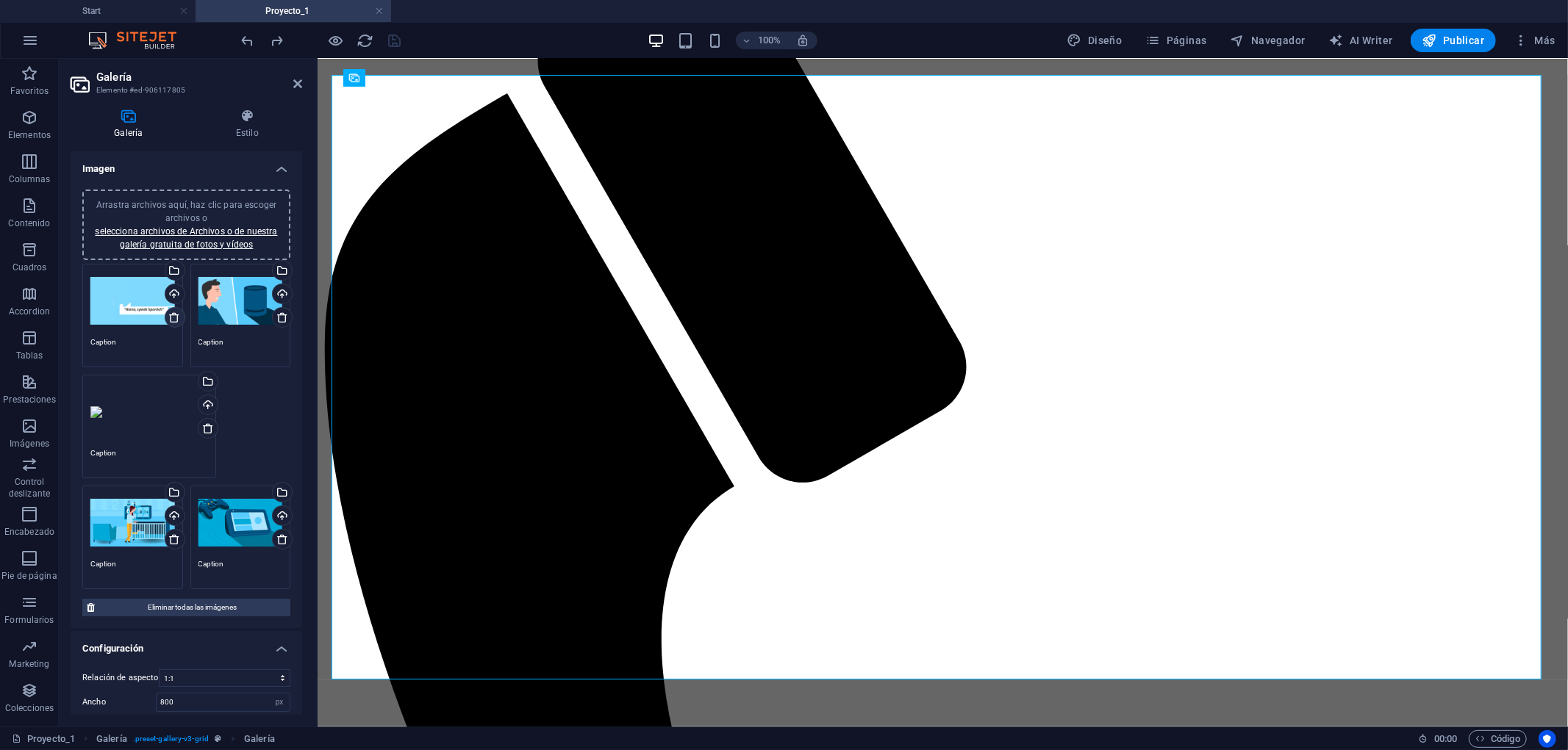
click at [171, 313] on icon at bounding box center [174, 317] width 12 height 12
click at [253, 123] on h4 "Estilo" at bounding box center [248, 124] width 109 height 31
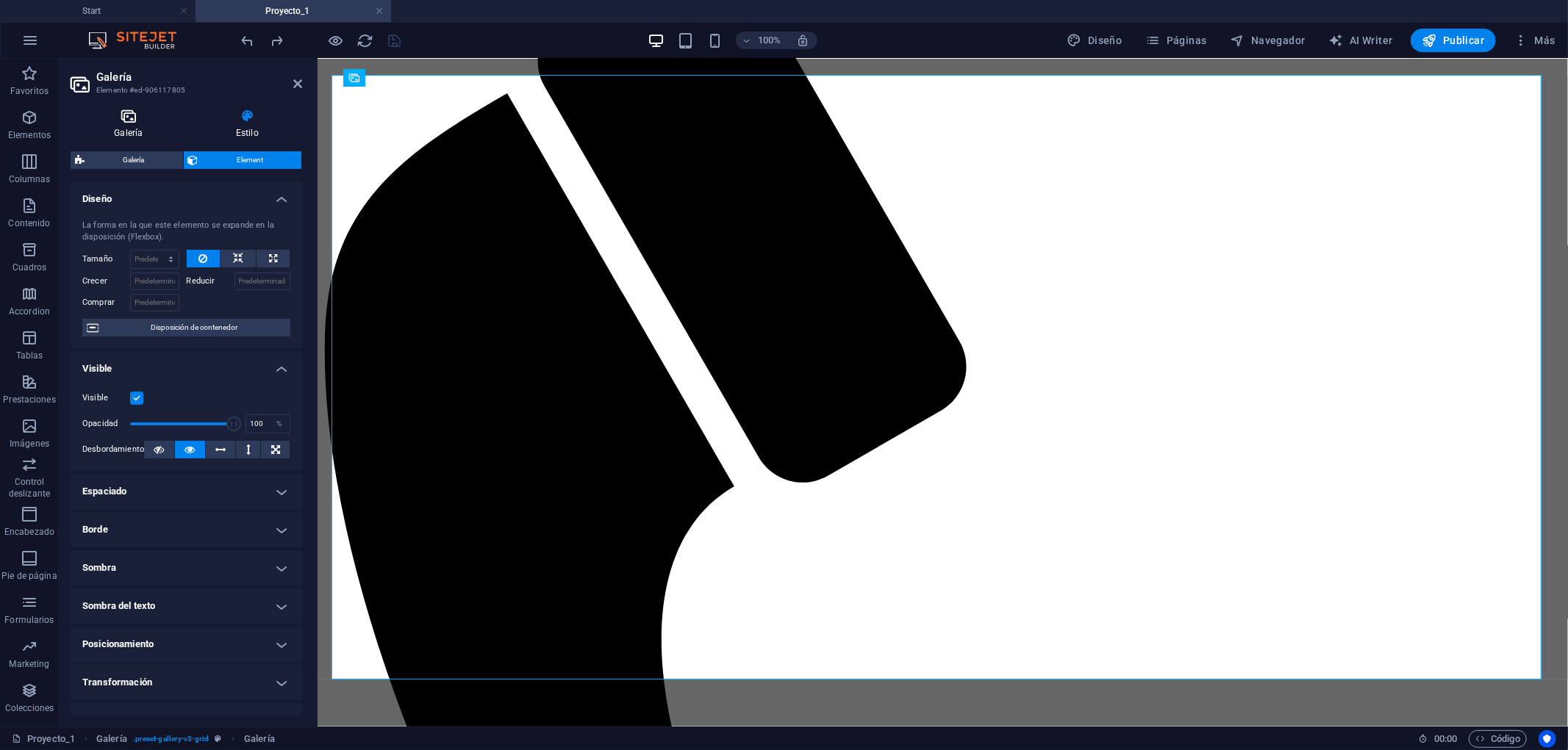
click at [158, 123] on h4 "Galería" at bounding box center [131, 124] width 122 height 31
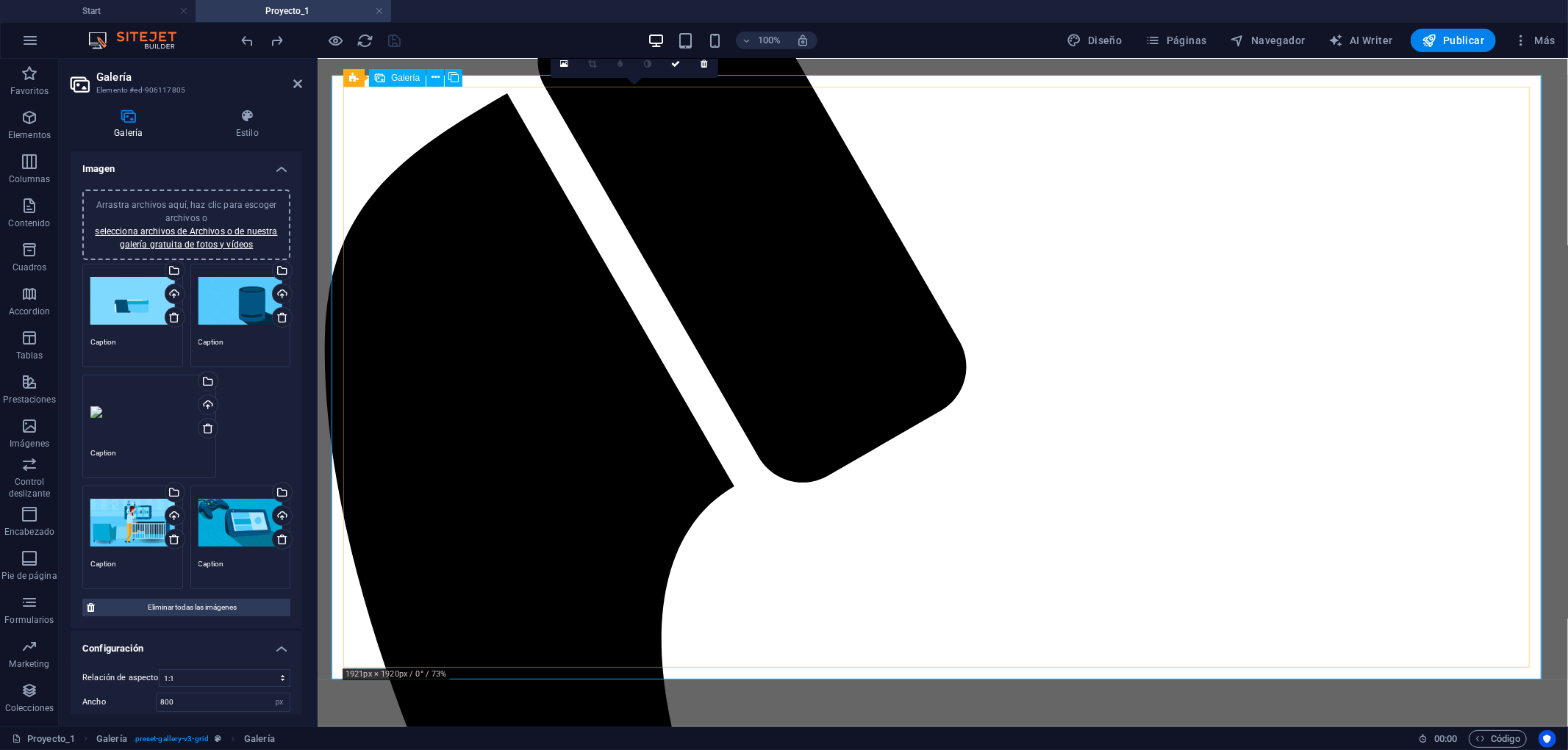
click at [676, 61] on icon at bounding box center [676, 63] width 9 height 9
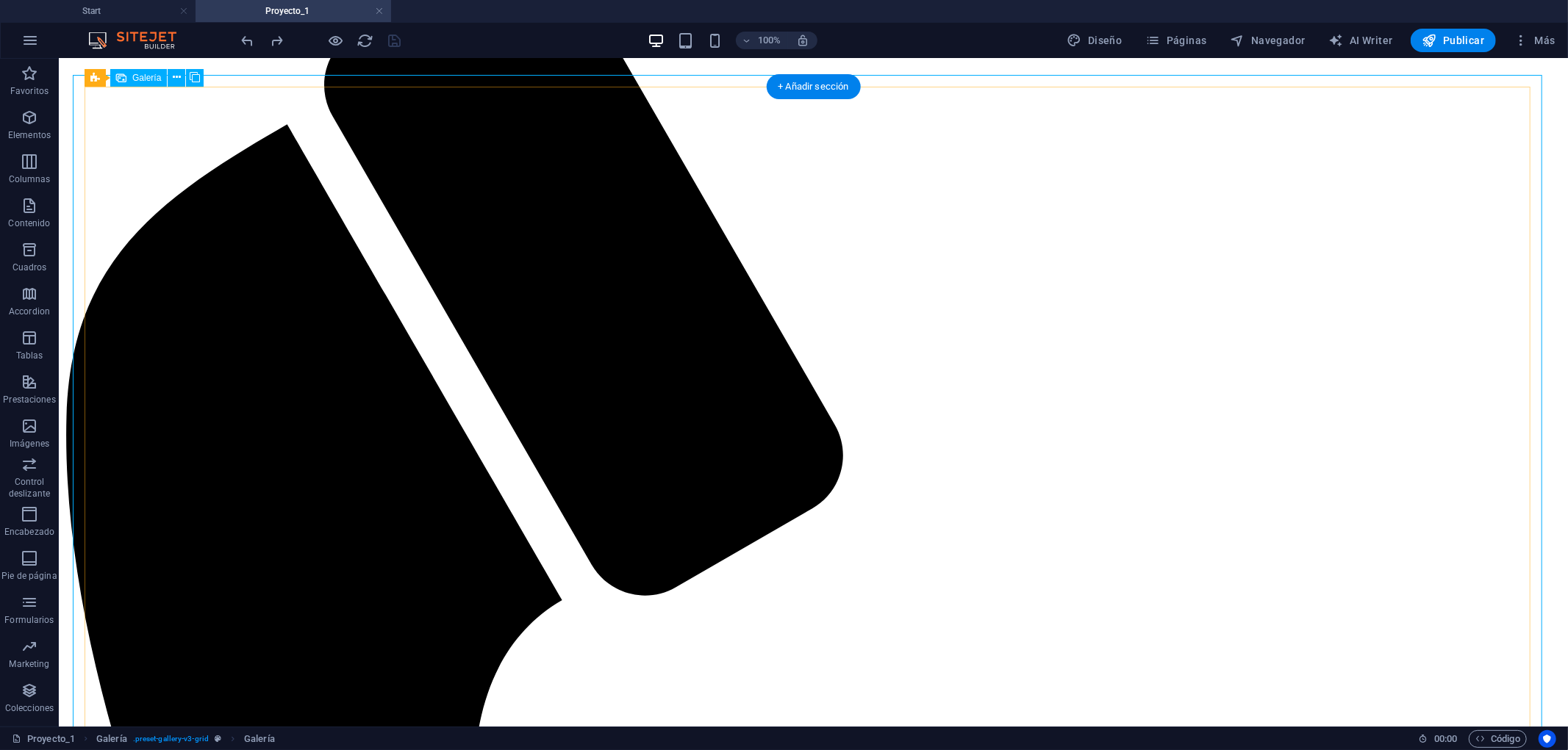
select select "4"
select select "px"
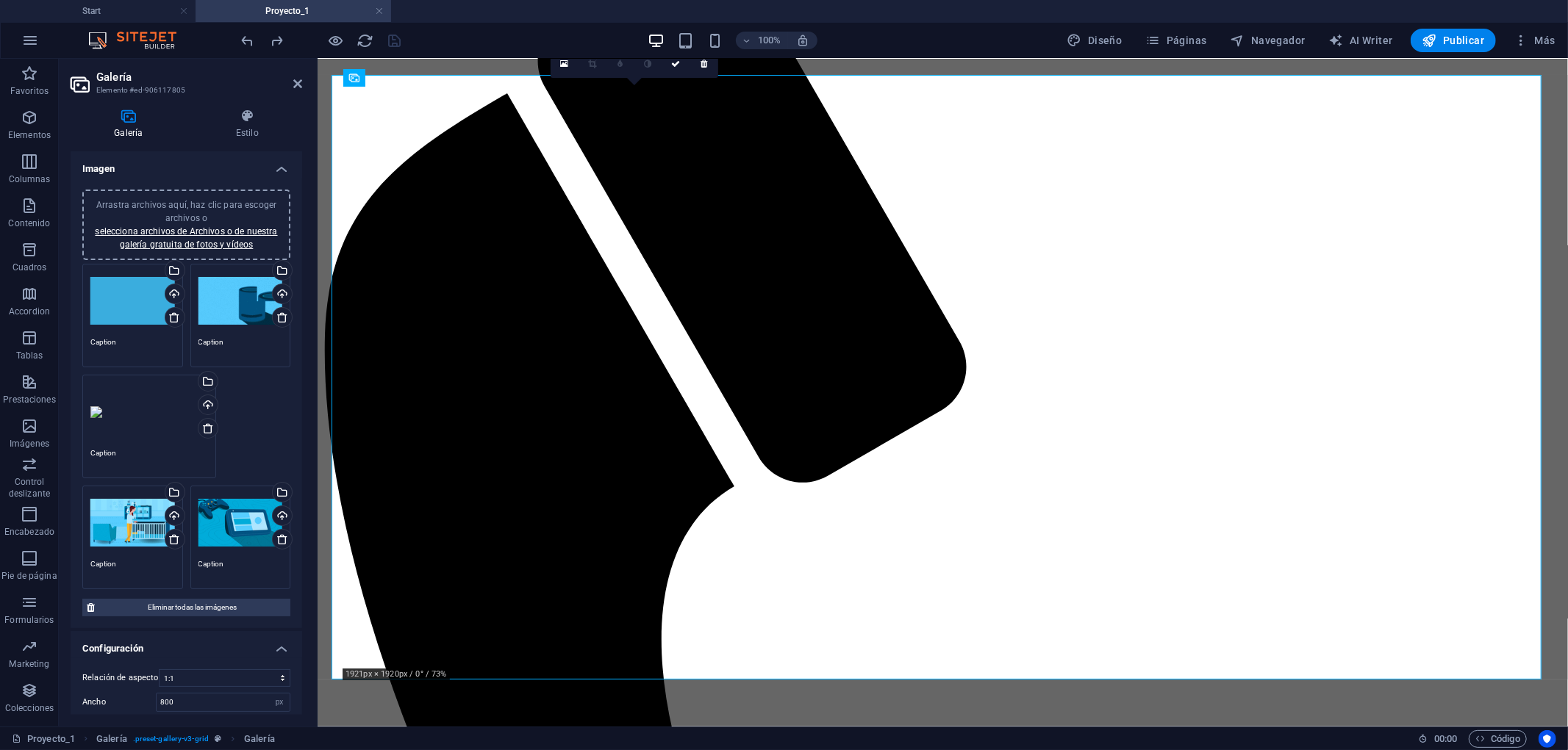
click at [611, 60] on link at bounding box center [621, 64] width 28 height 28
click at [132, 290] on div "Arrastra archivos aquí, haz clic para escoger archivos o selecciona archivos de…" at bounding box center [133, 300] width 84 height 59
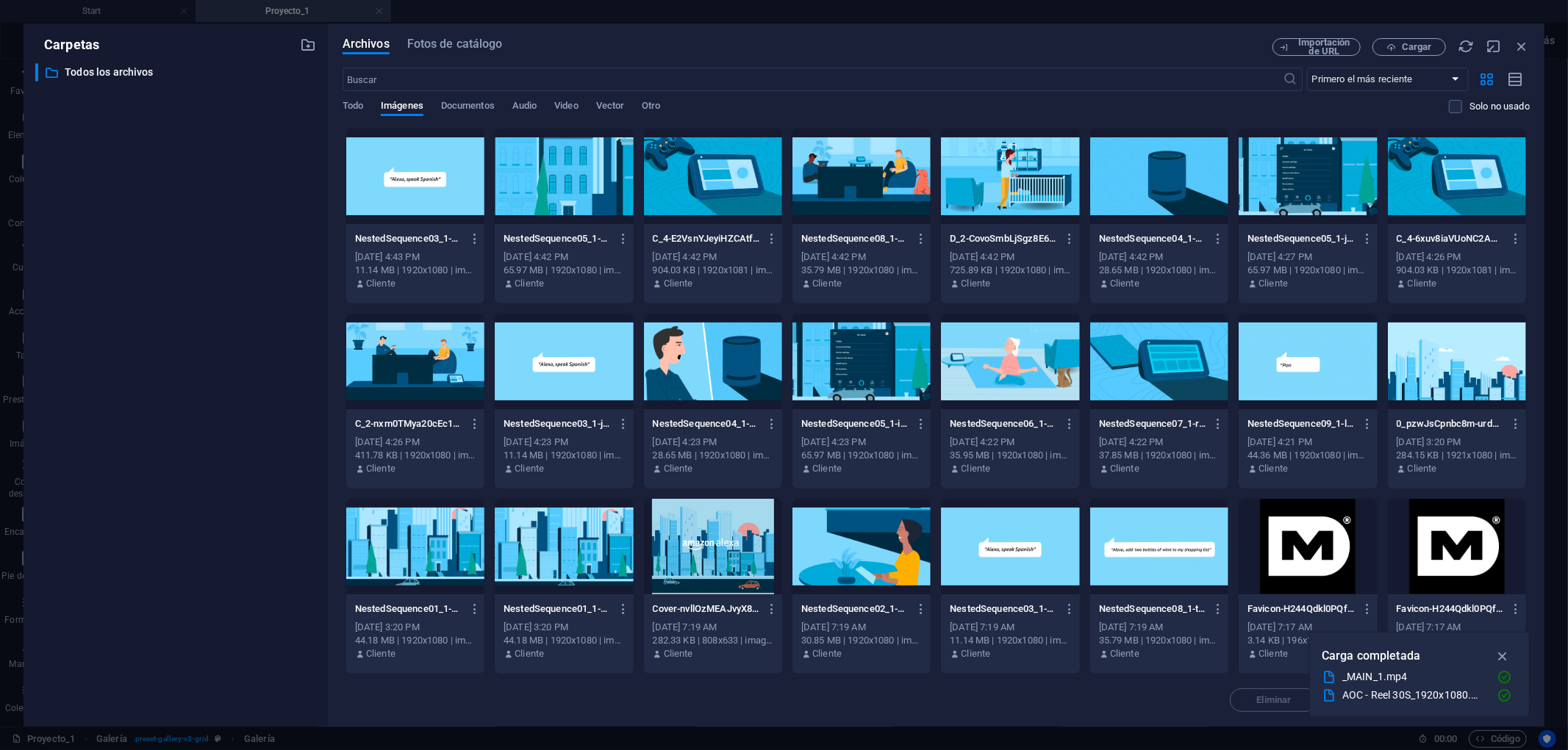
click at [132, 290] on div "​ Todos los archivos Todos los archivos" at bounding box center [176, 389] width 281 height 652
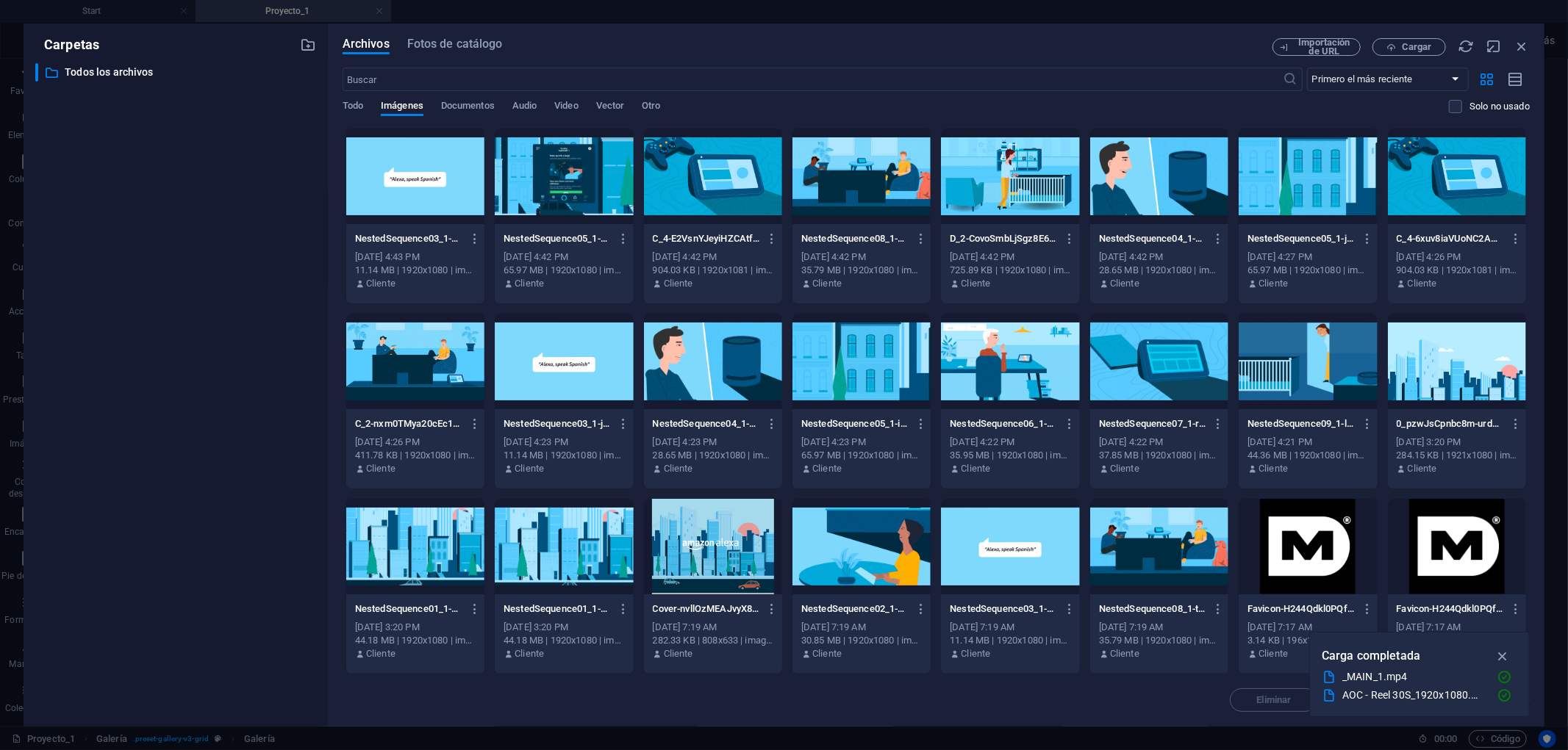
click at [133, 290] on div "​ Todos los archivos Todos los archivos" at bounding box center [176, 389] width 281 height 652
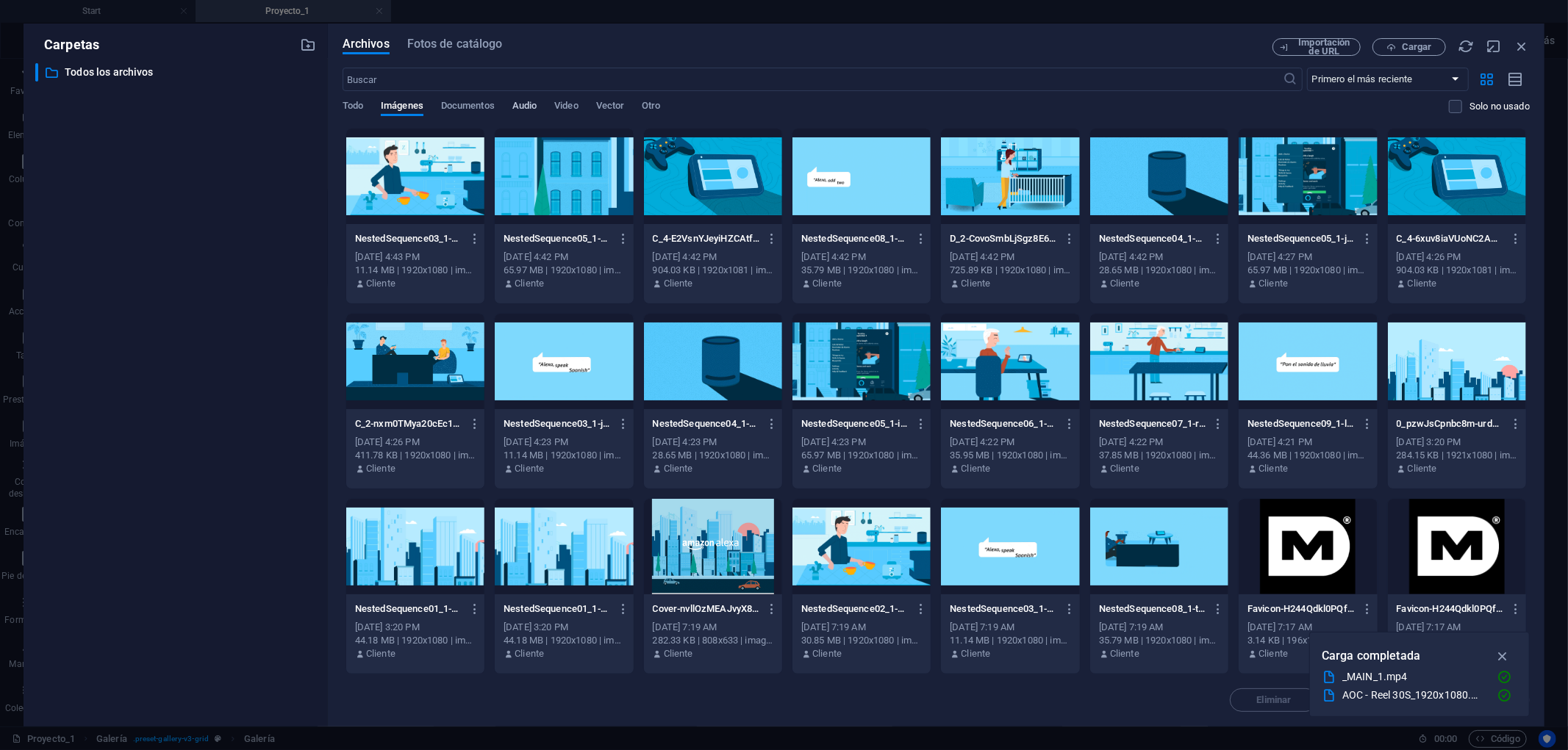
scroll to position [185, 0]
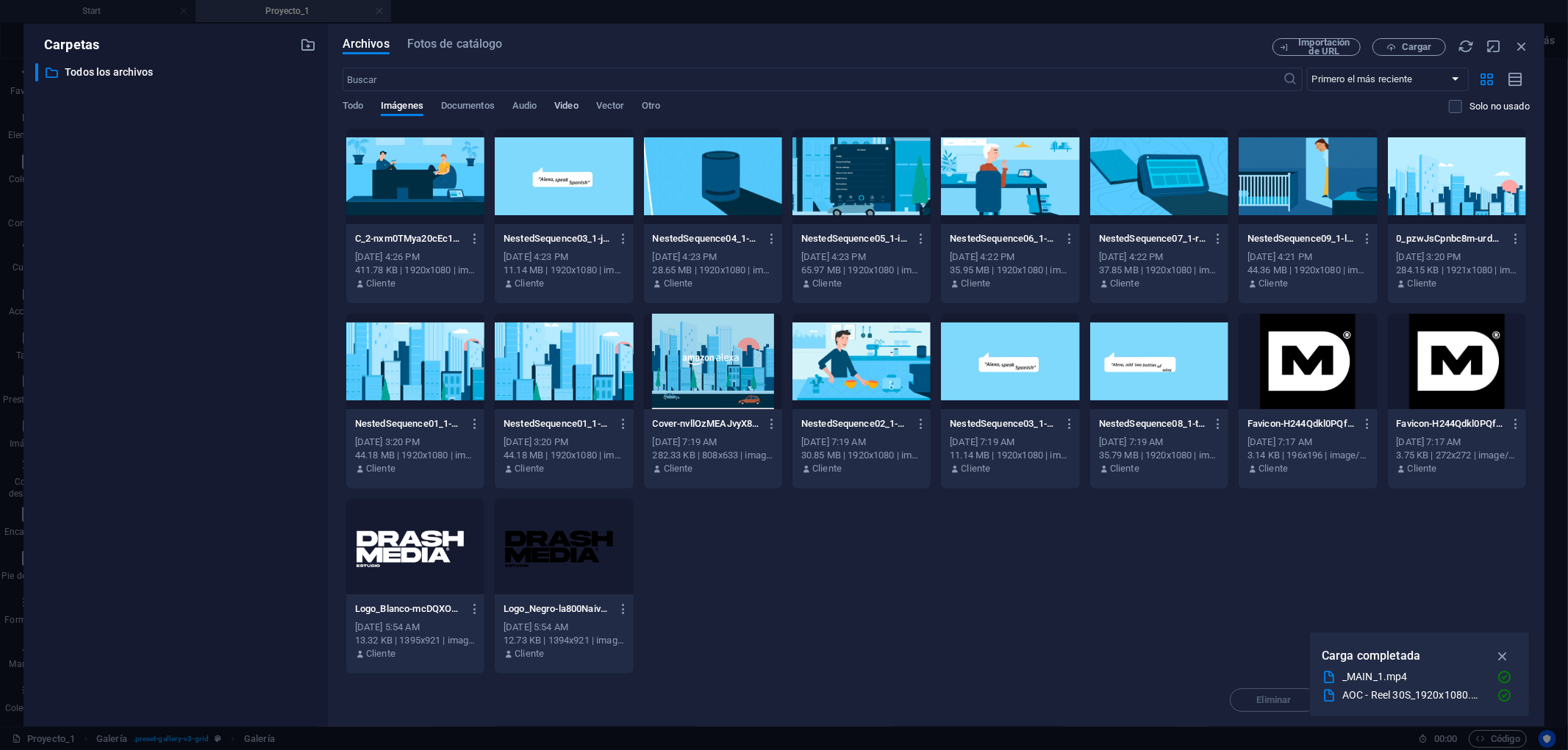
drag, startPoint x: 519, startPoint y: 108, endPoint x: 579, endPoint y: 108, distance: 60.0
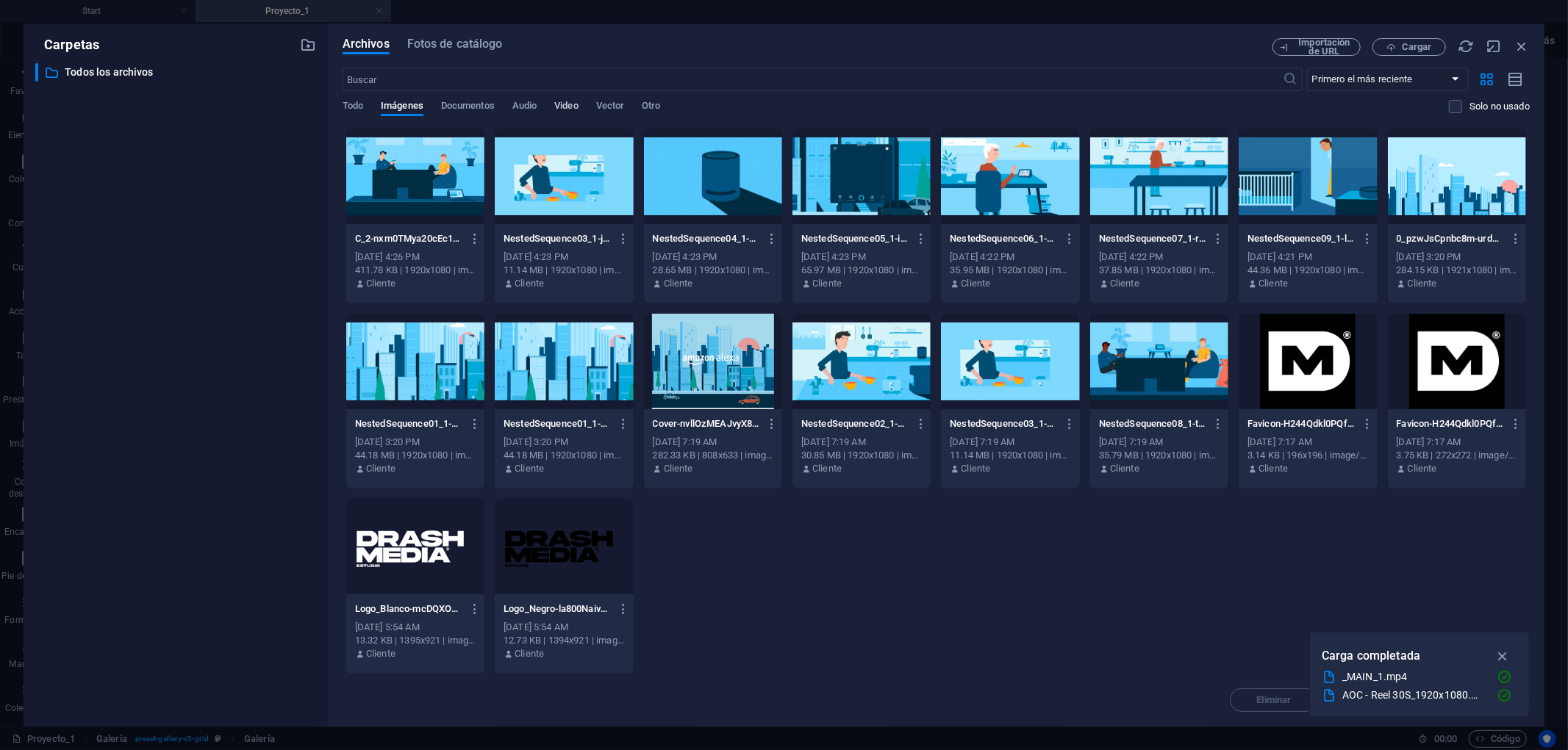
click at [518, 108] on span "Audio" at bounding box center [524, 107] width 24 height 20
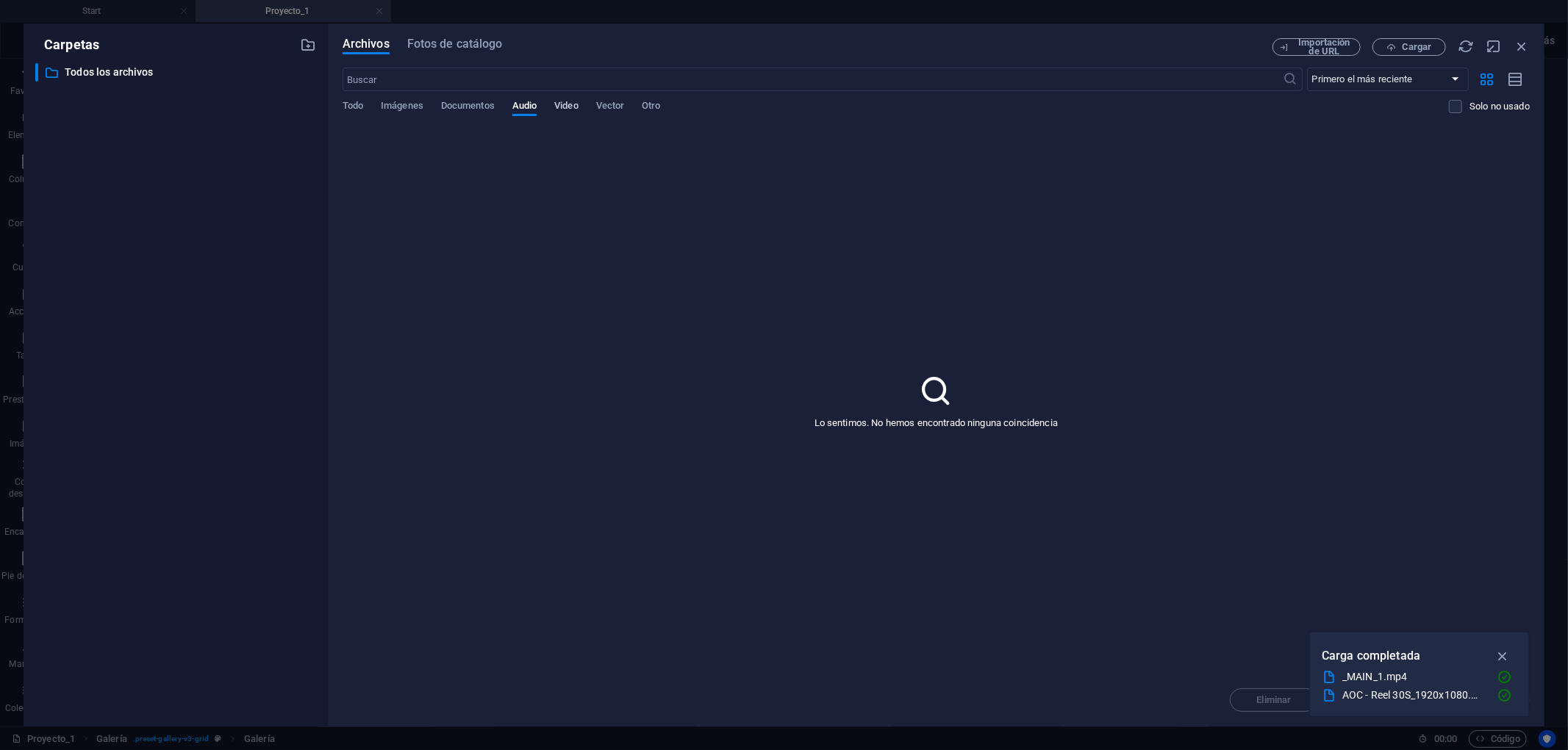
click at [578, 108] on span "Video" at bounding box center [566, 107] width 23 height 20
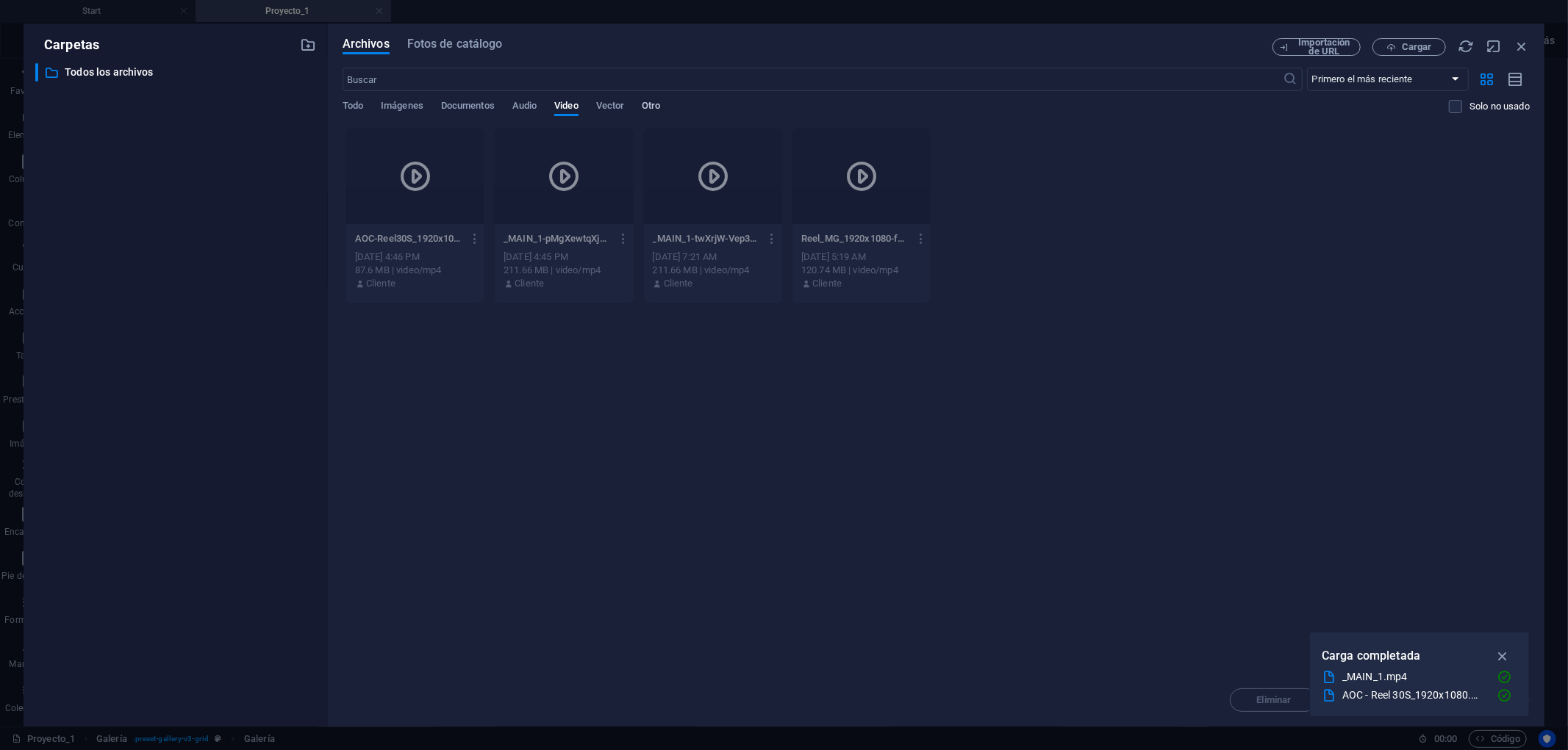
scroll to position [0, 0]
click at [608, 111] on span "Vector" at bounding box center [611, 107] width 29 height 20
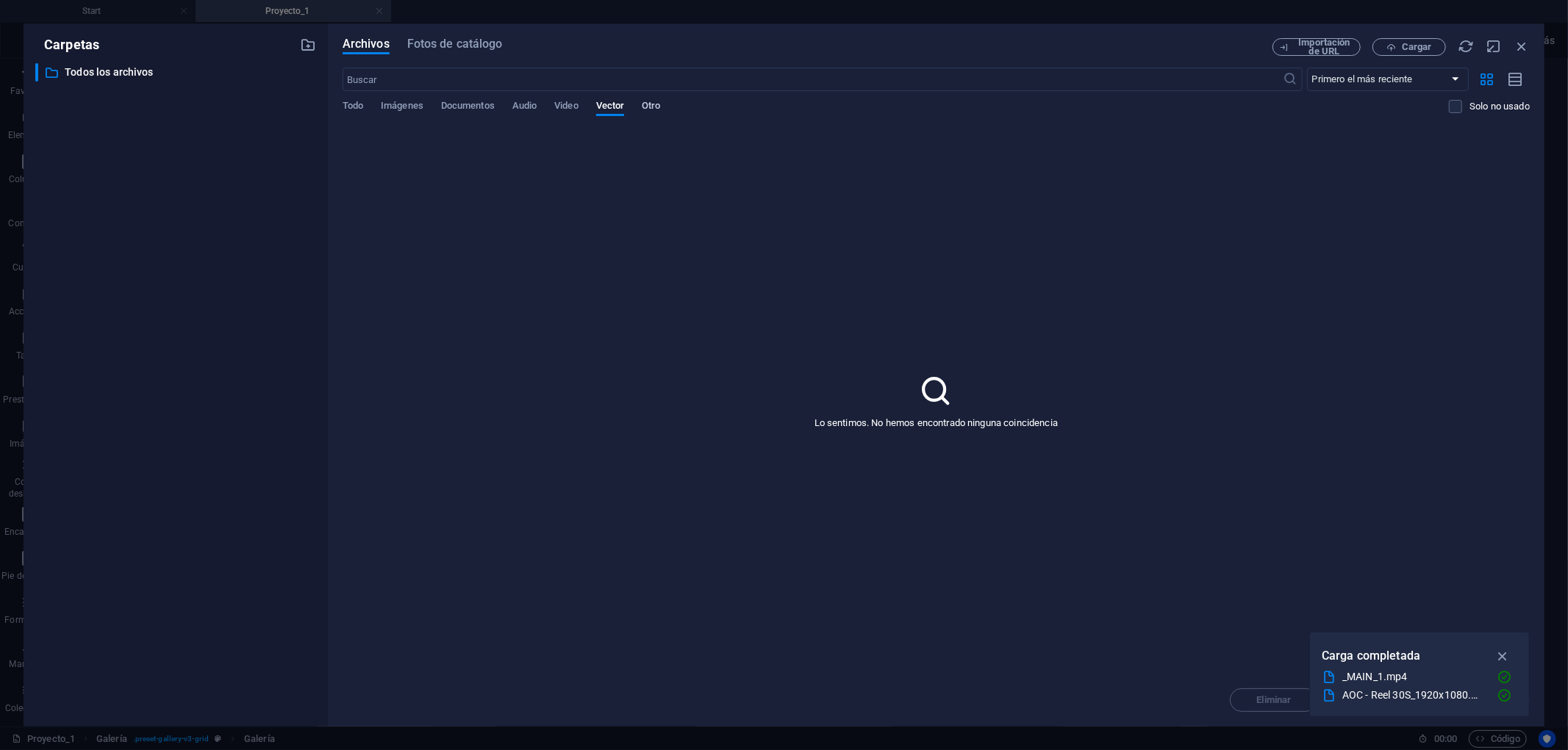
drag, startPoint x: 650, startPoint y: 106, endPoint x: 622, endPoint y: 108, distance: 28.1
click at [640, 107] on div "Todo Imágenes Documentos Audio Video Vector Otro" at bounding box center [896, 114] width 1107 height 28
click at [360, 107] on span "Todo" at bounding box center [353, 107] width 20 height 20
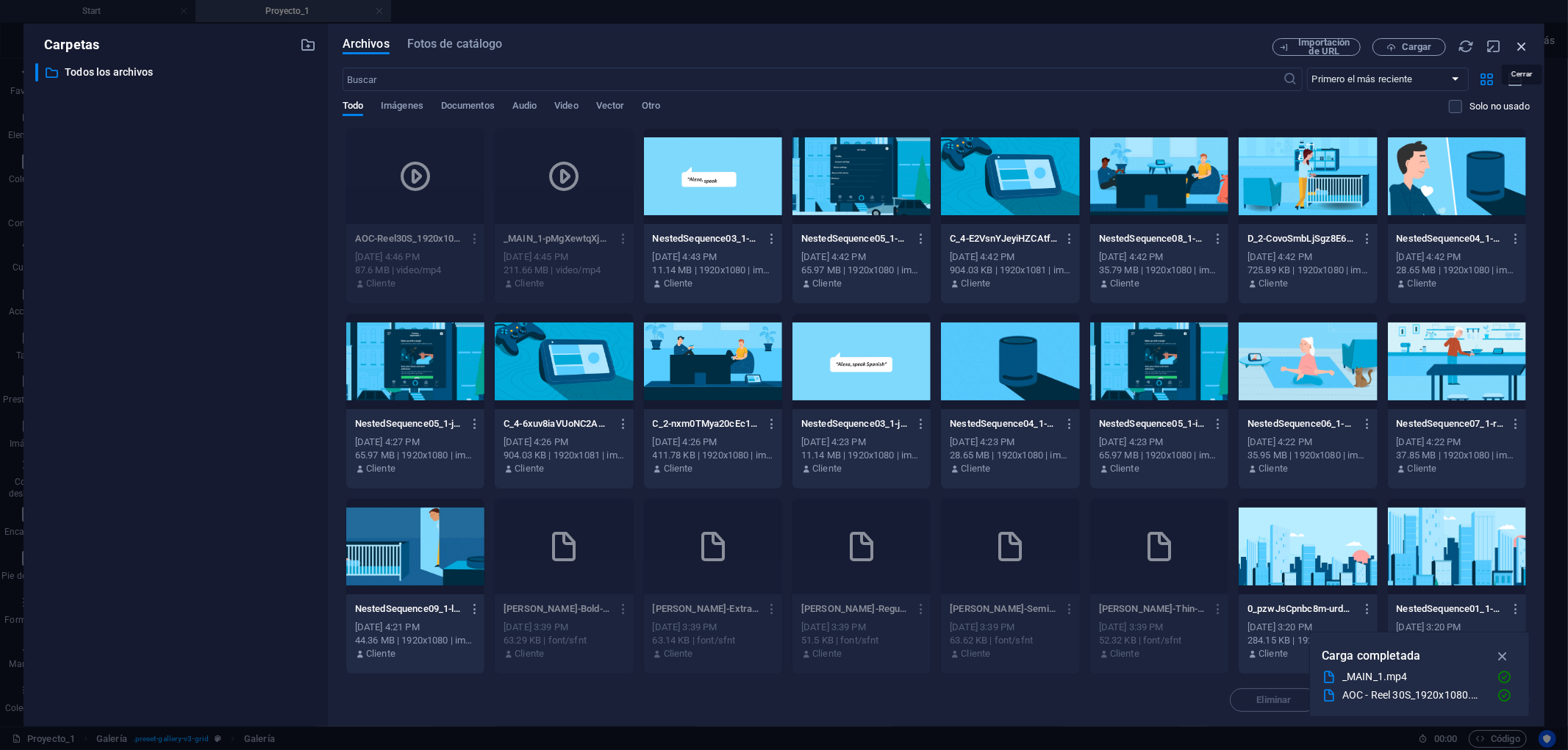
click at [1517, 48] on icon "button" at bounding box center [1522, 46] width 16 height 16
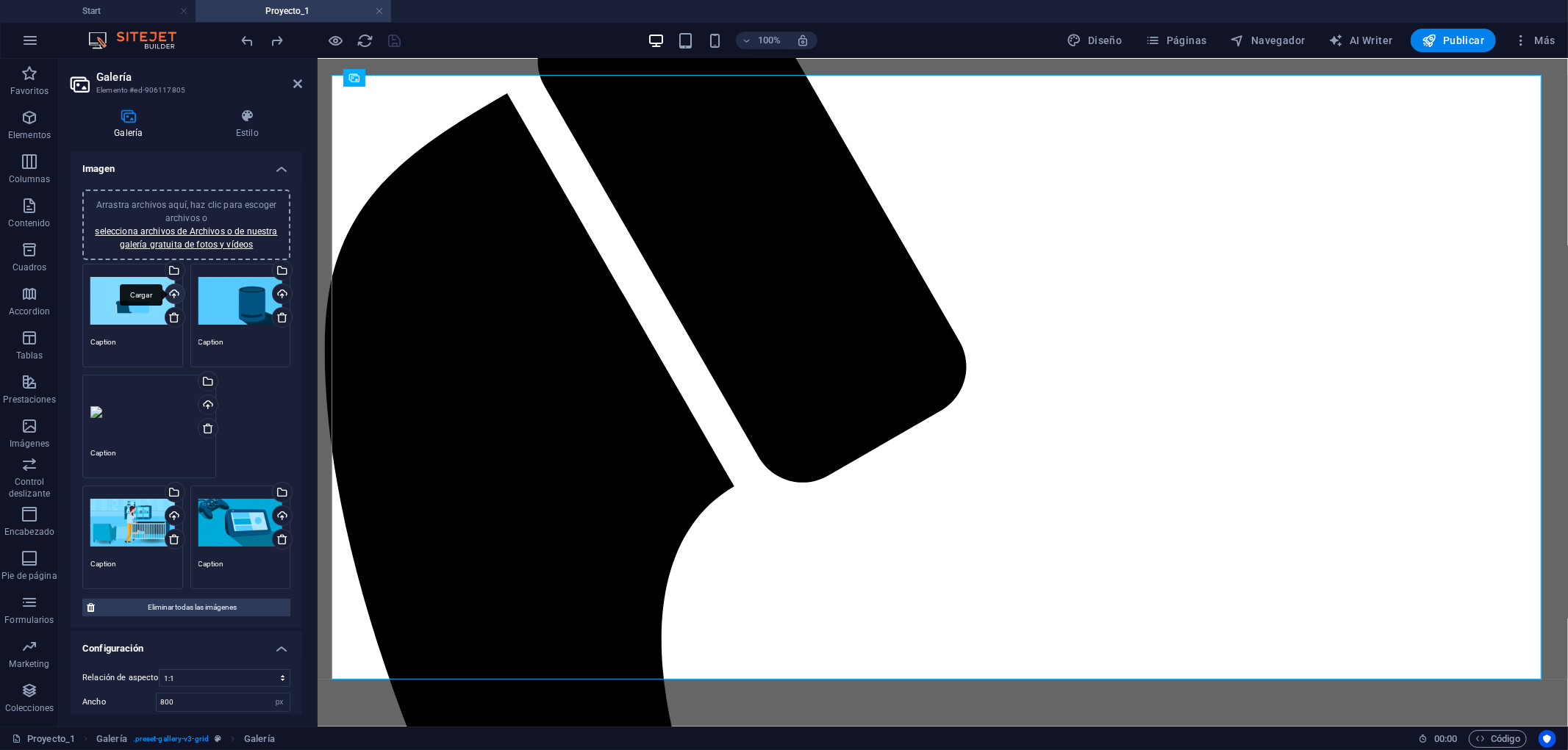
click at [169, 292] on div "Cargar" at bounding box center [173, 295] width 22 height 22
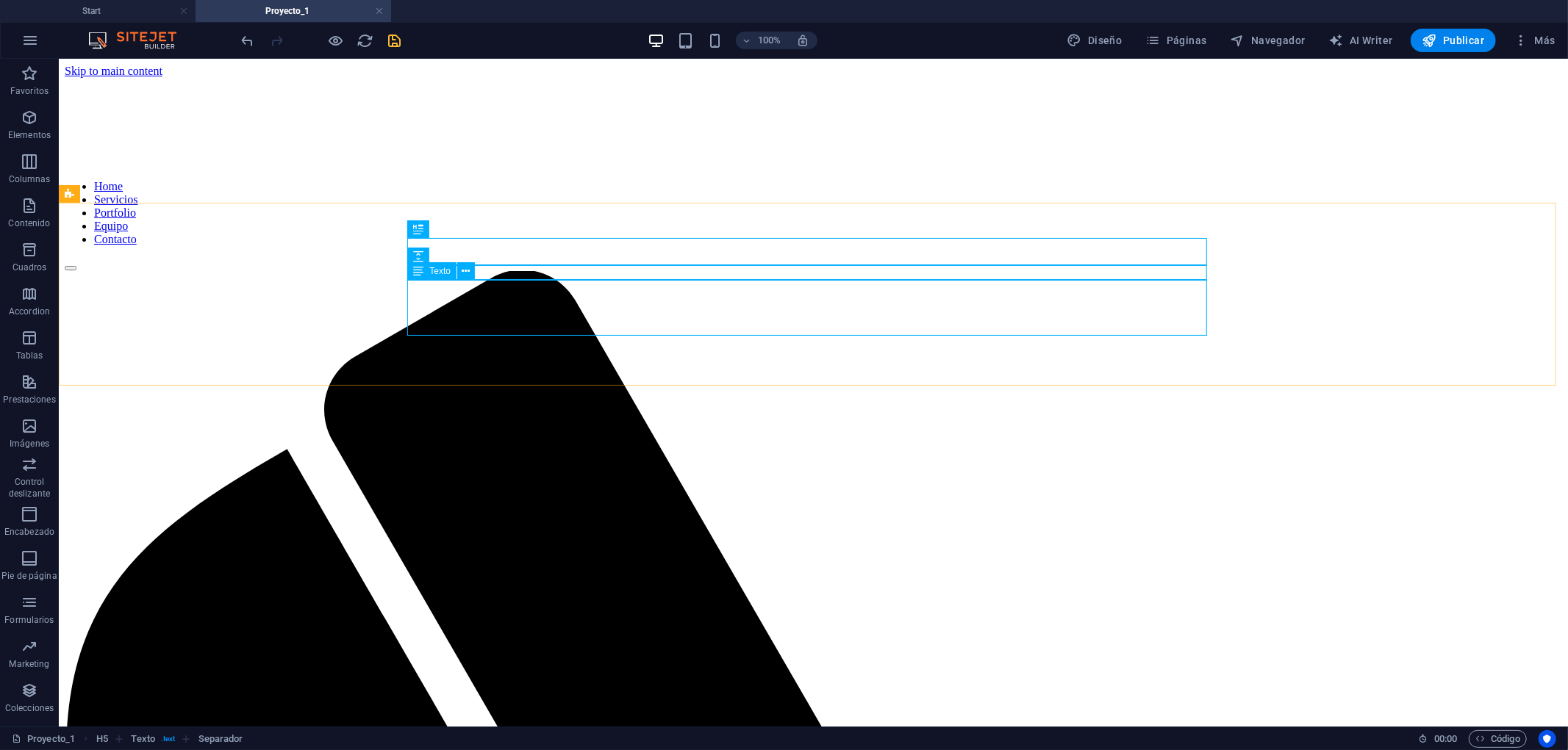
click at [419, 274] on icon at bounding box center [418, 271] width 10 height 18
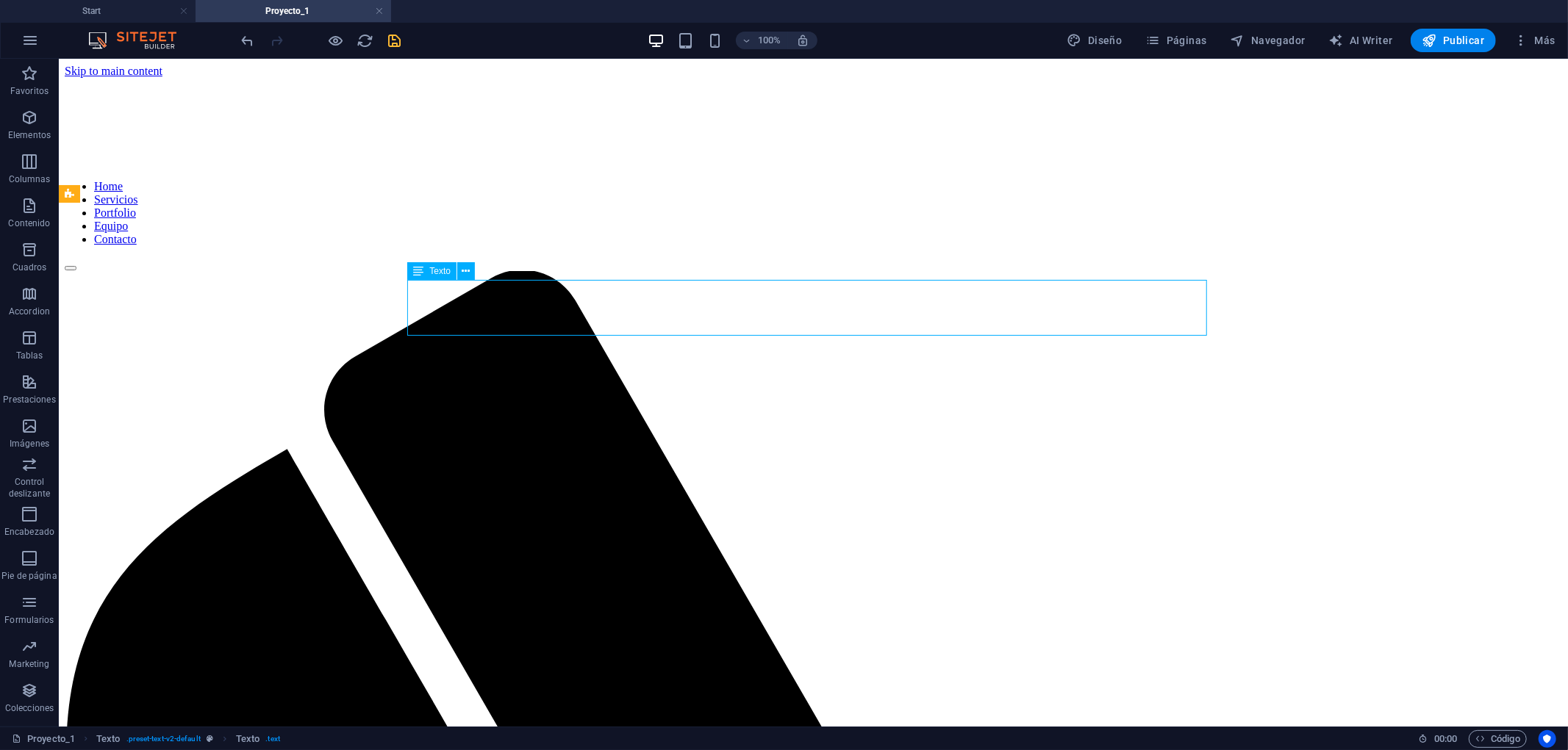
click at [419, 268] on icon at bounding box center [418, 271] width 10 height 18
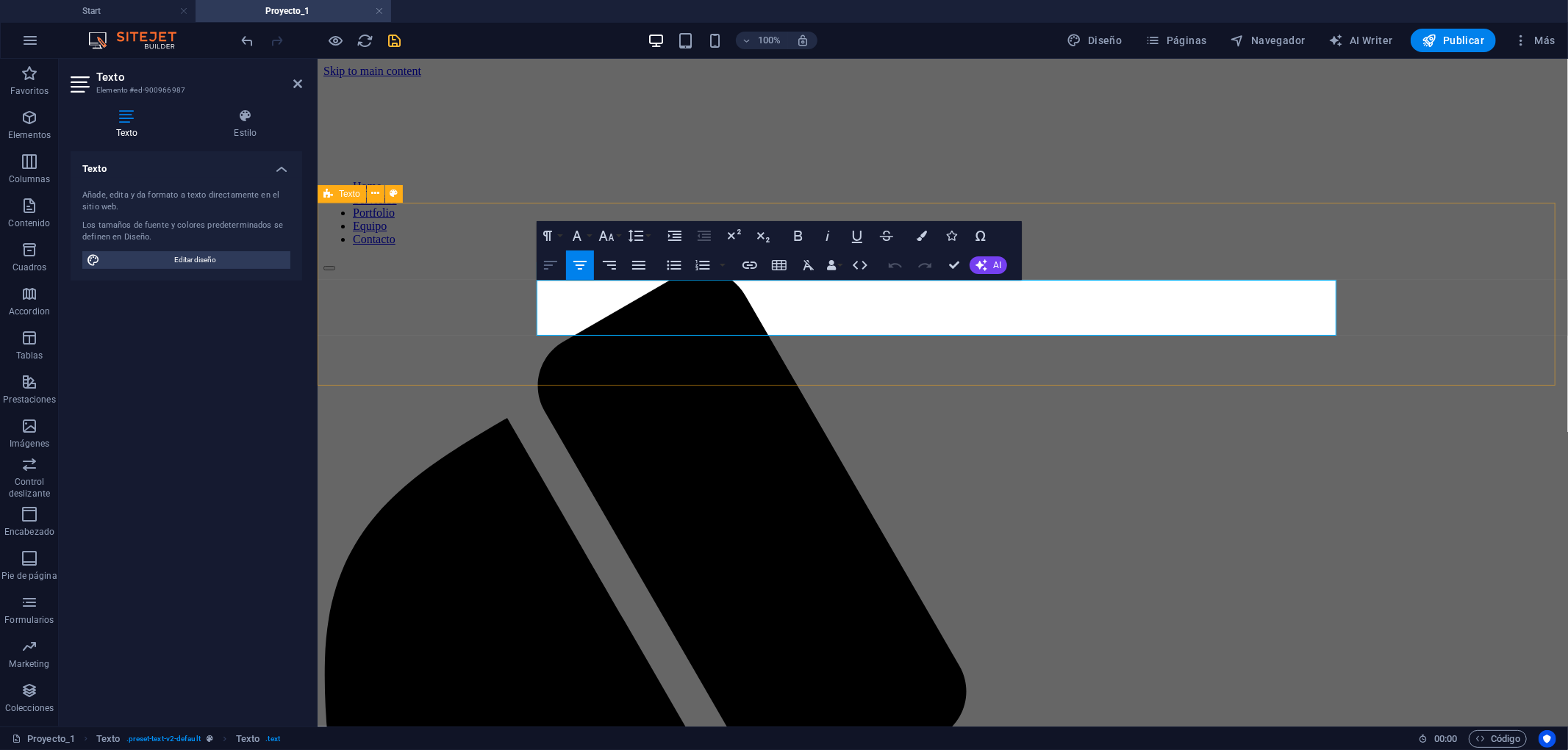
click at [540, 258] on button "Align Left" at bounding box center [551, 265] width 28 height 30
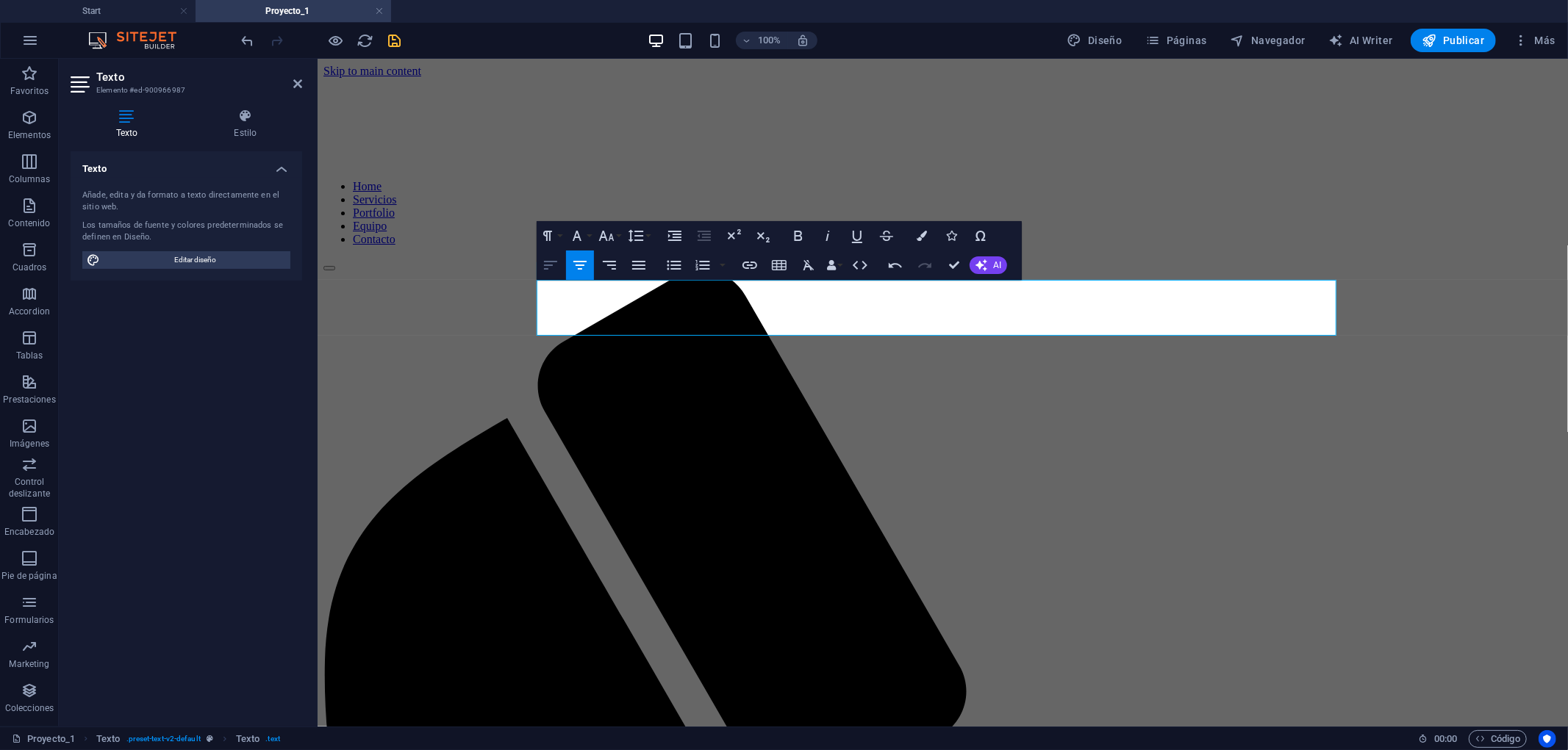
click at [561, 270] on button "Align Left" at bounding box center [551, 265] width 28 height 30
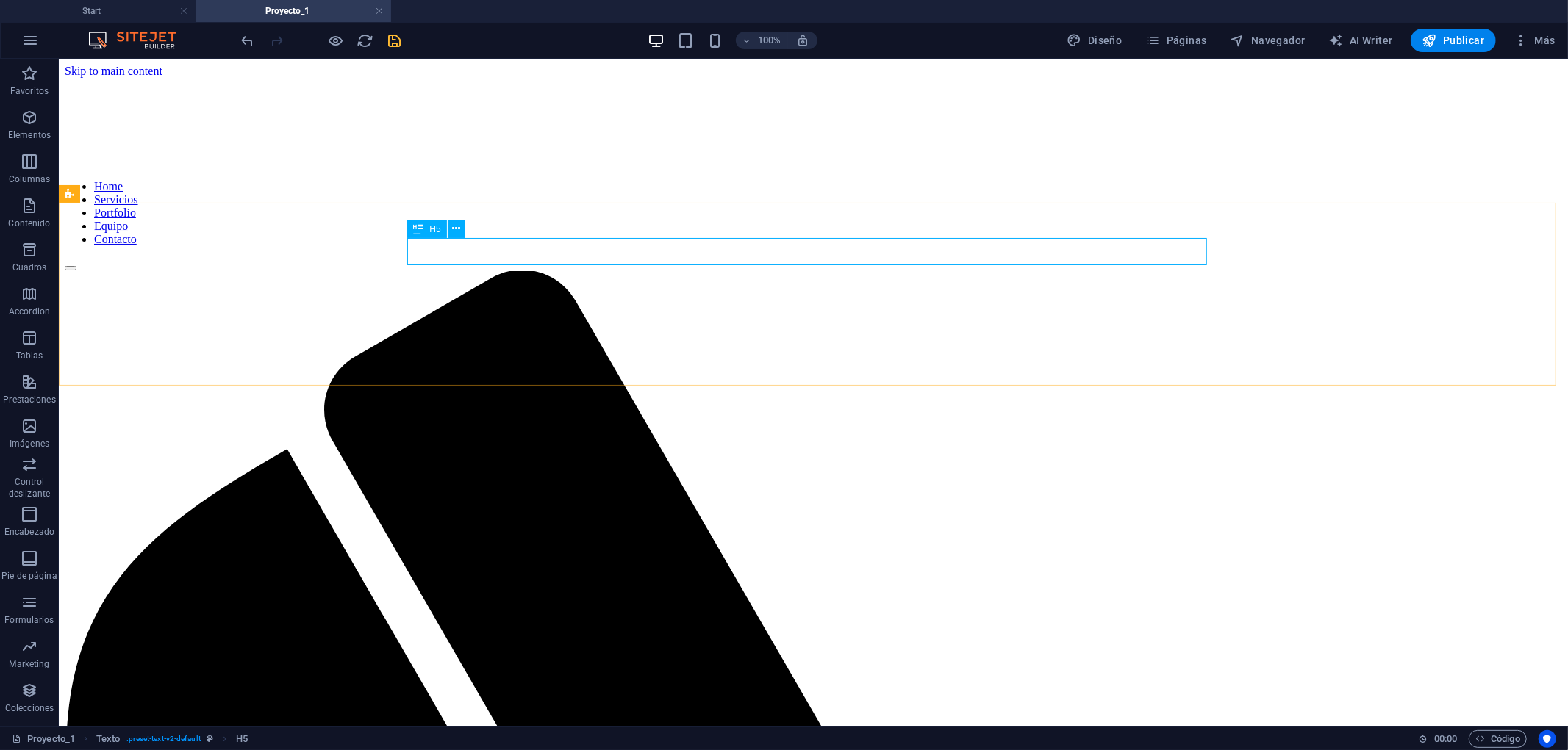
click at [421, 225] on icon at bounding box center [418, 229] width 10 height 18
click at [417, 229] on icon at bounding box center [418, 229] width 10 height 18
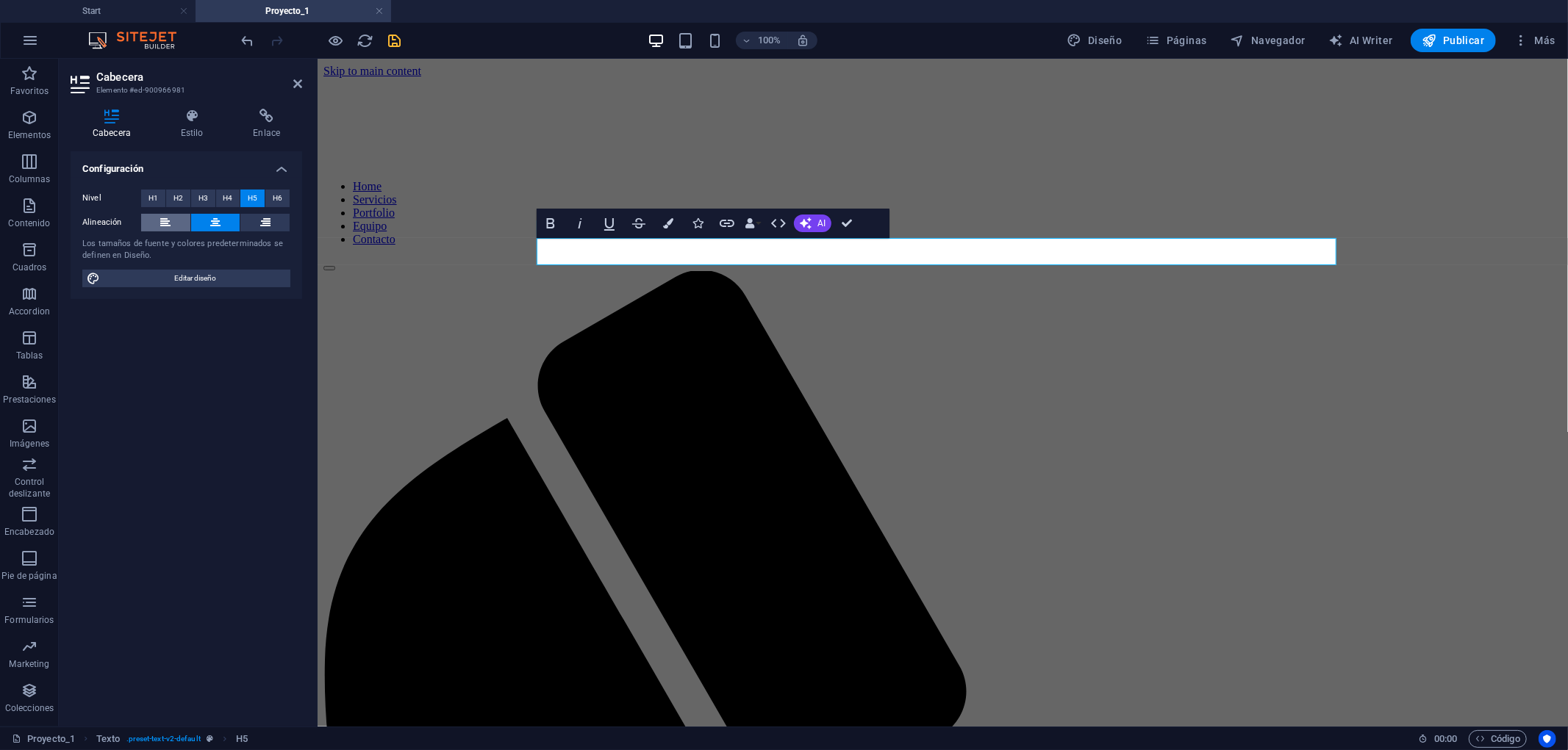
click at [171, 222] on button at bounding box center [166, 222] width 49 height 18
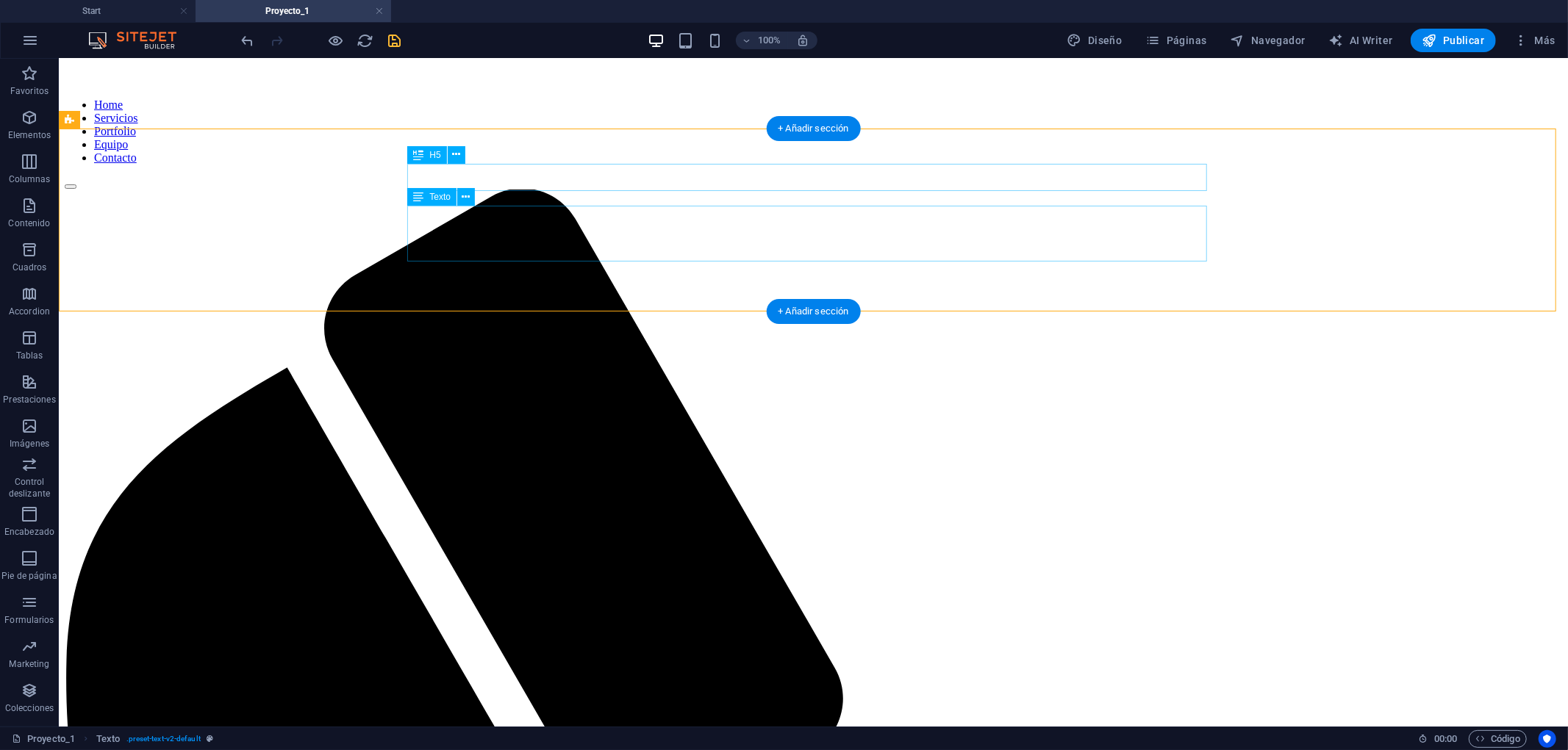
scroll to position [84, 0]
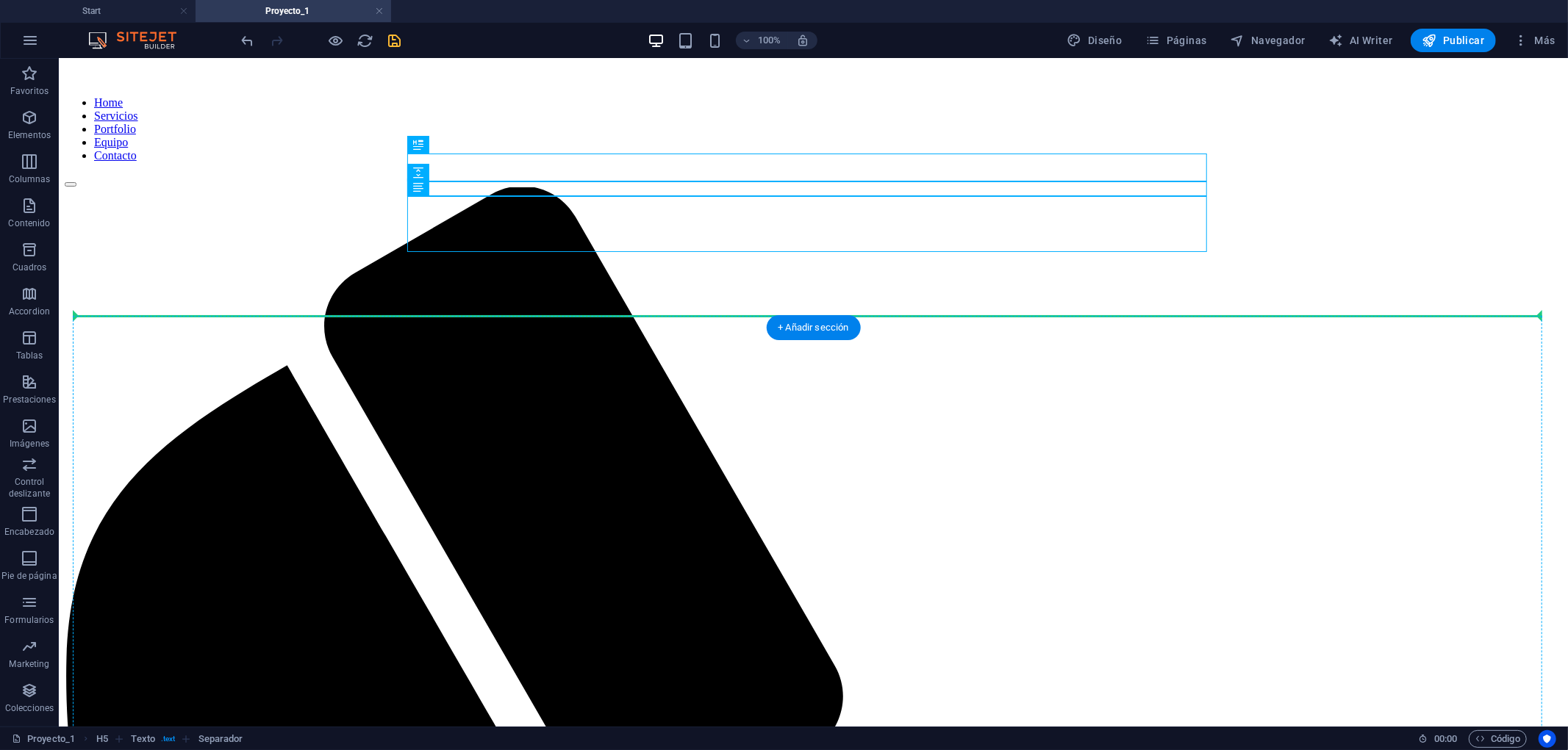
drag, startPoint x: 462, startPoint y: 272, endPoint x: 296, endPoint y: 559, distance: 331.5
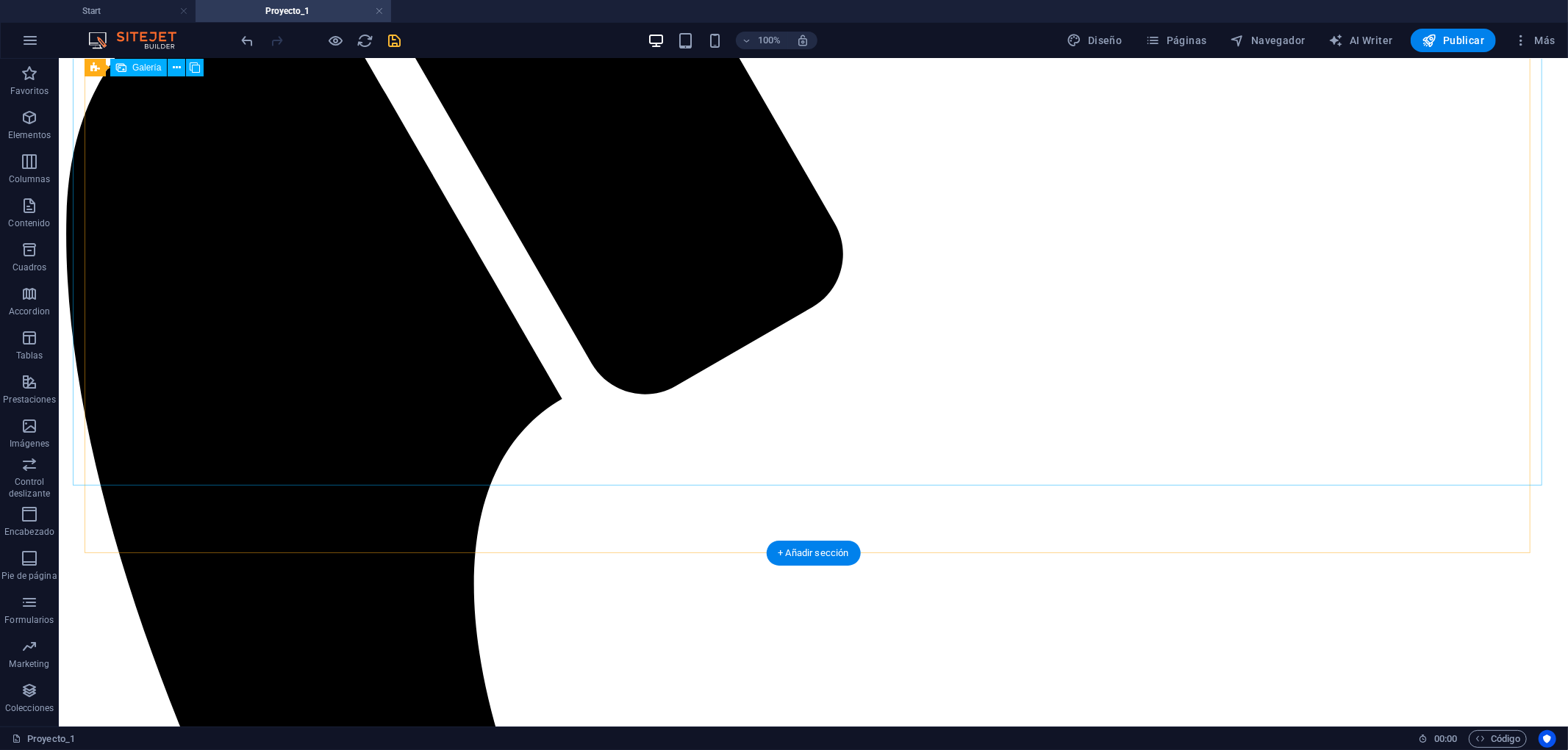
scroll to position [524, 0]
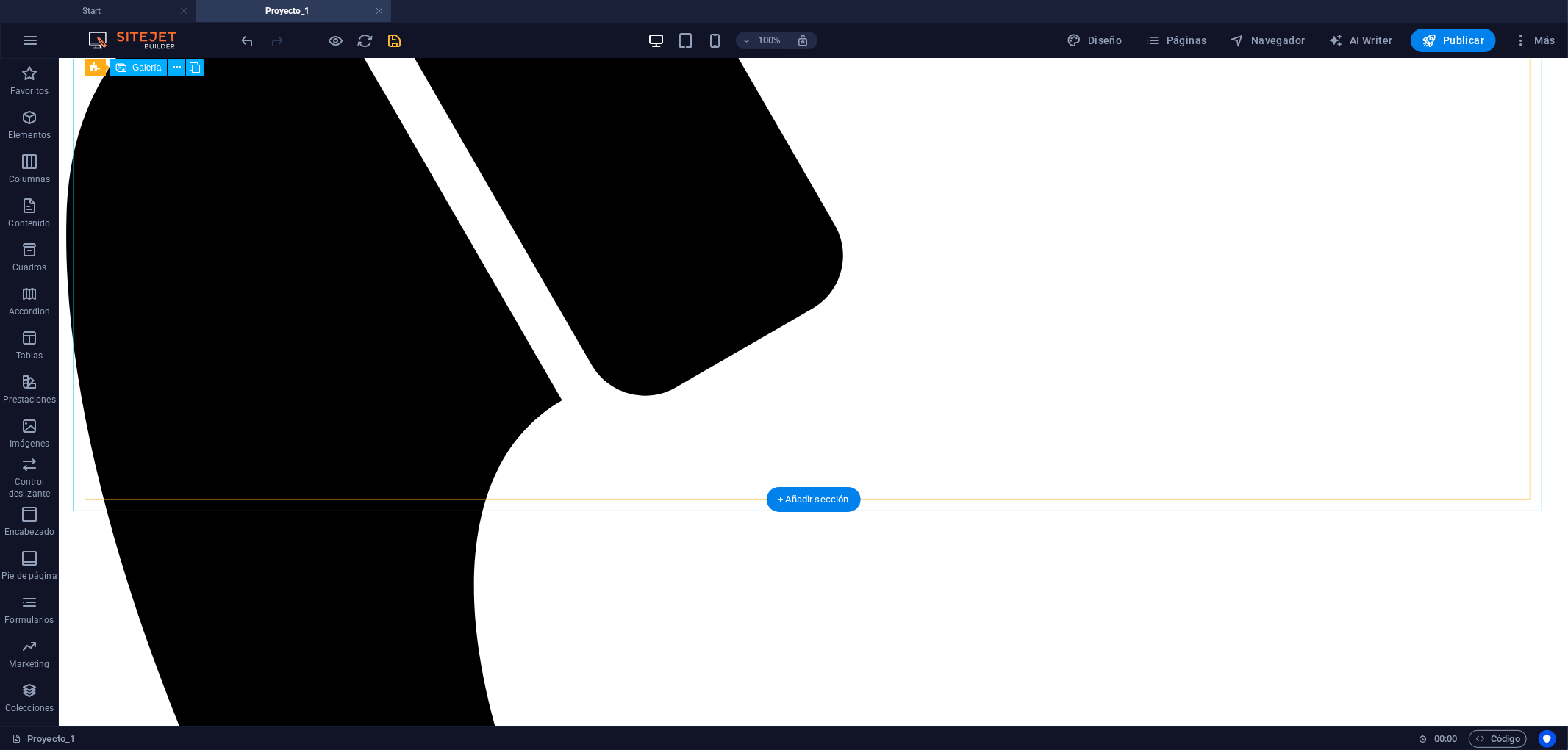
select select "4"
select select "px"
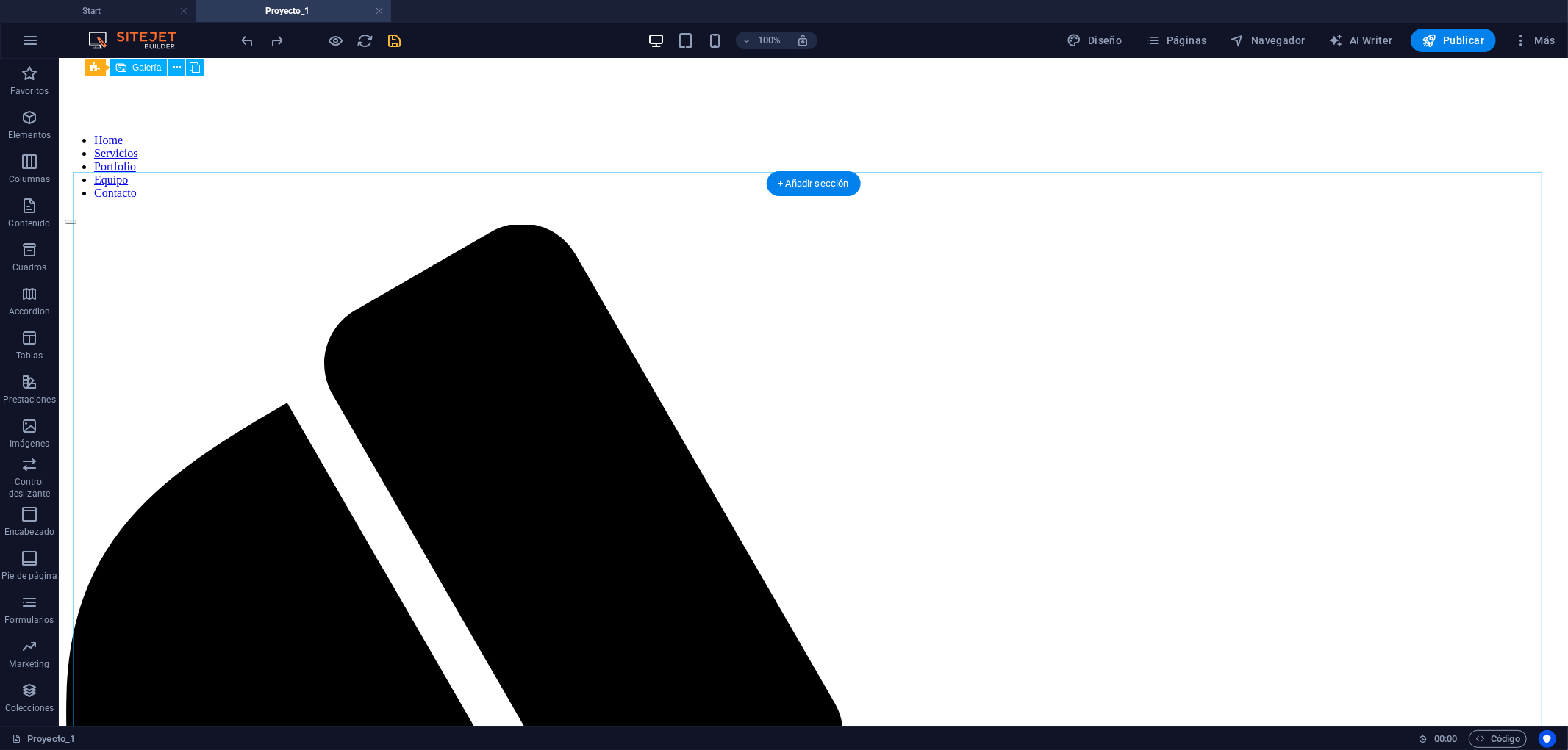
scroll to position [0, 0]
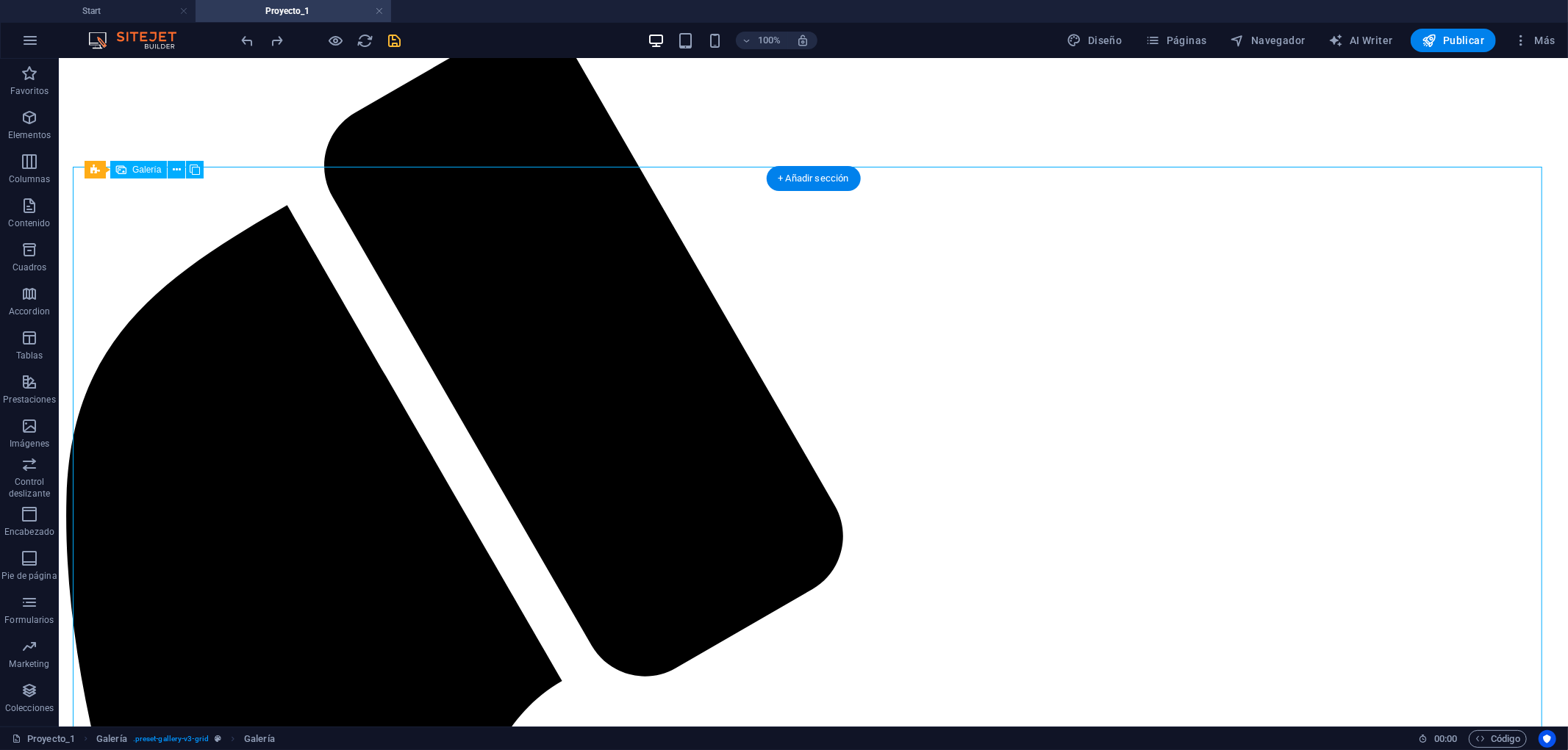
scroll to position [250, 0]
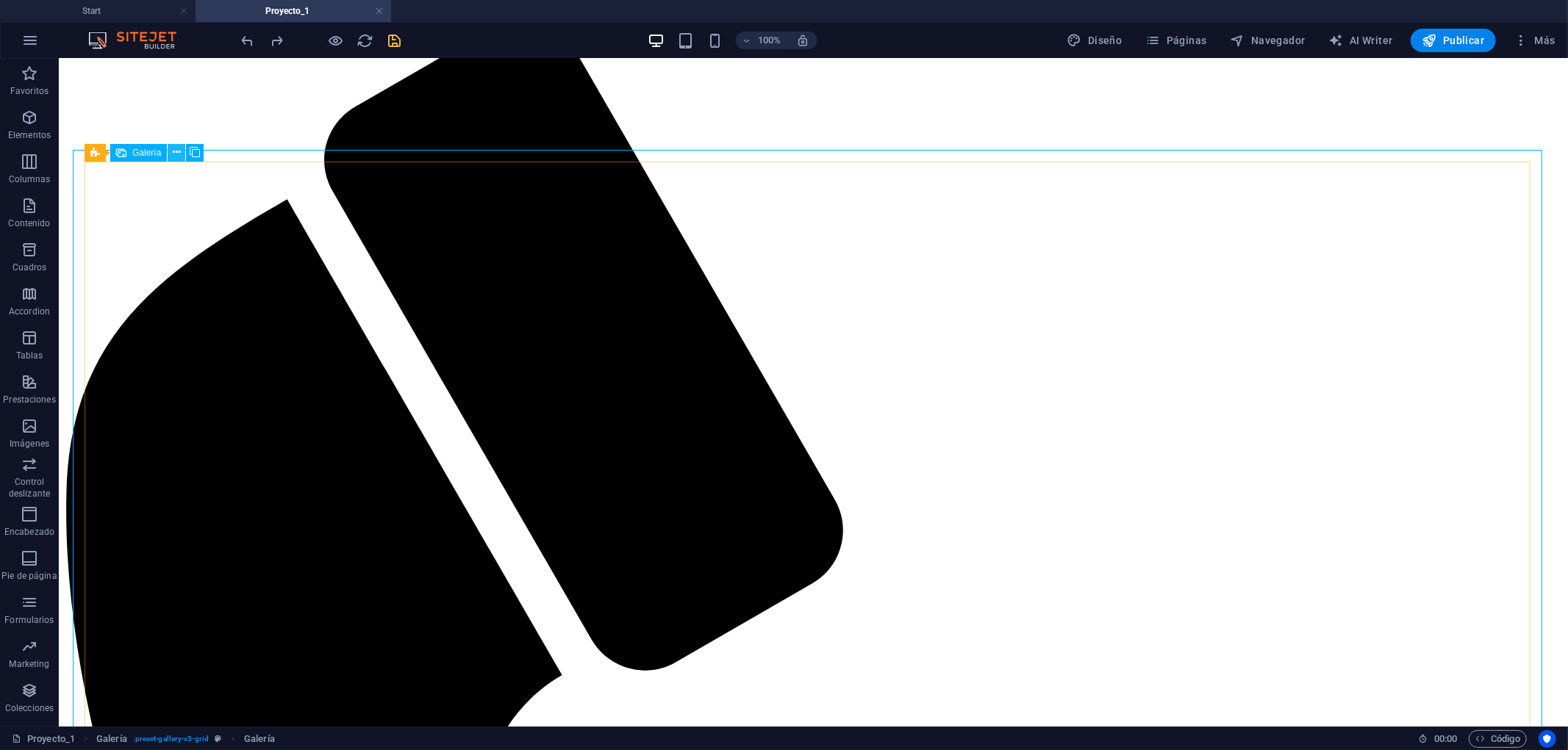
click at [179, 155] on icon at bounding box center [176, 152] width 8 height 16
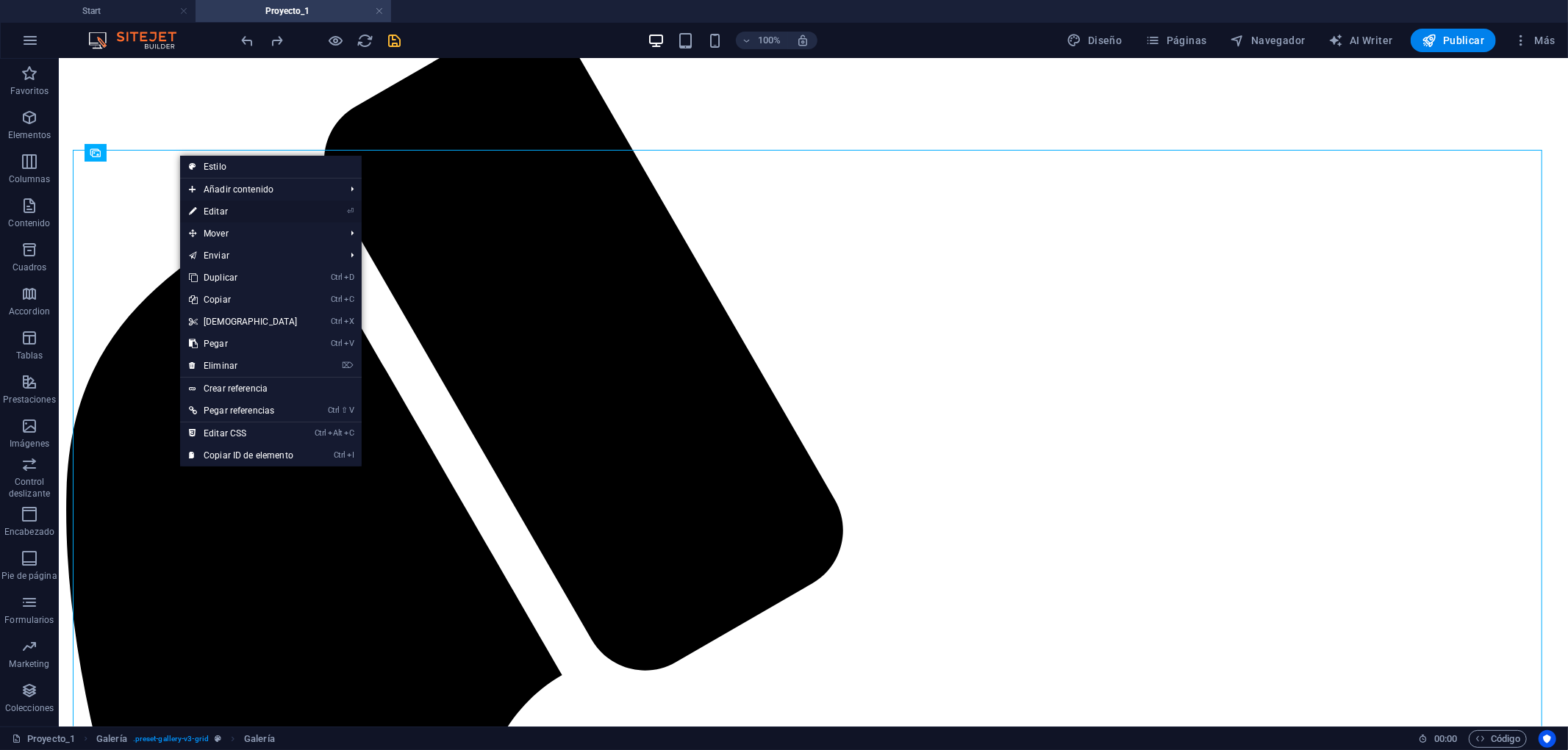
click at [233, 204] on link "⏎ Editar" at bounding box center [244, 211] width 127 height 22
select select "4"
select select "px"
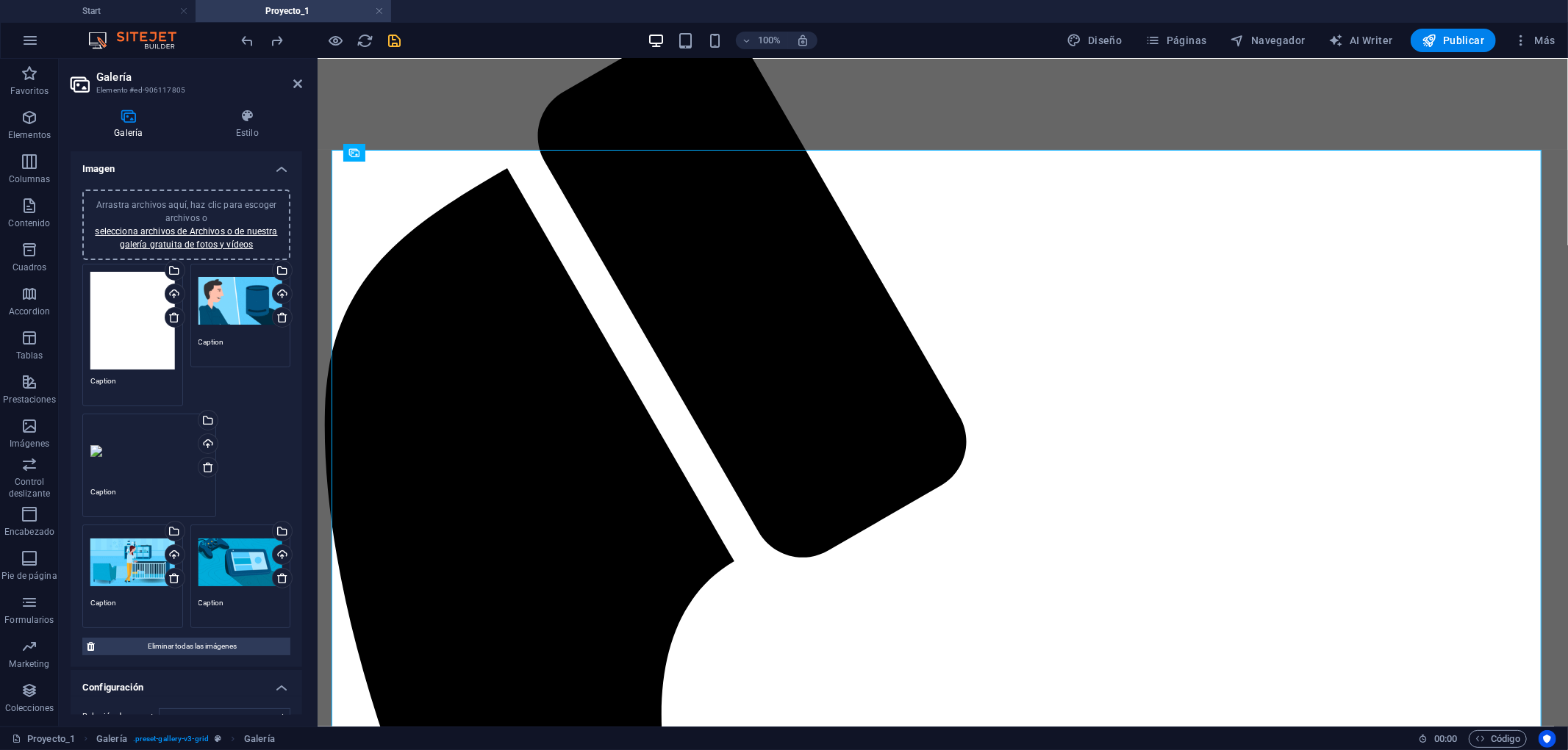
click at [568, 137] on link at bounding box center [565, 139] width 28 height 28
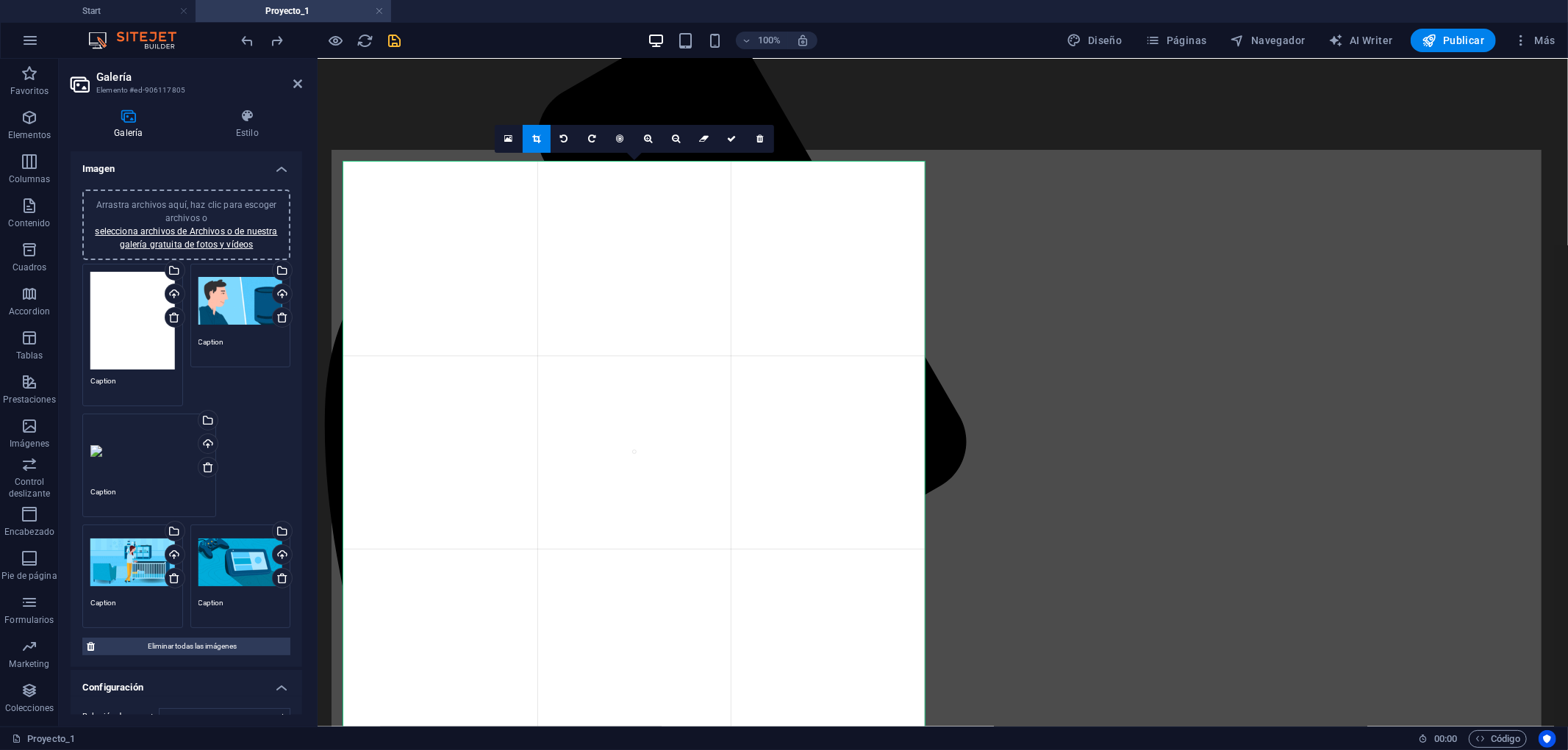
click at [736, 143] on icon at bounding box center [732, 138] width 9 height 9
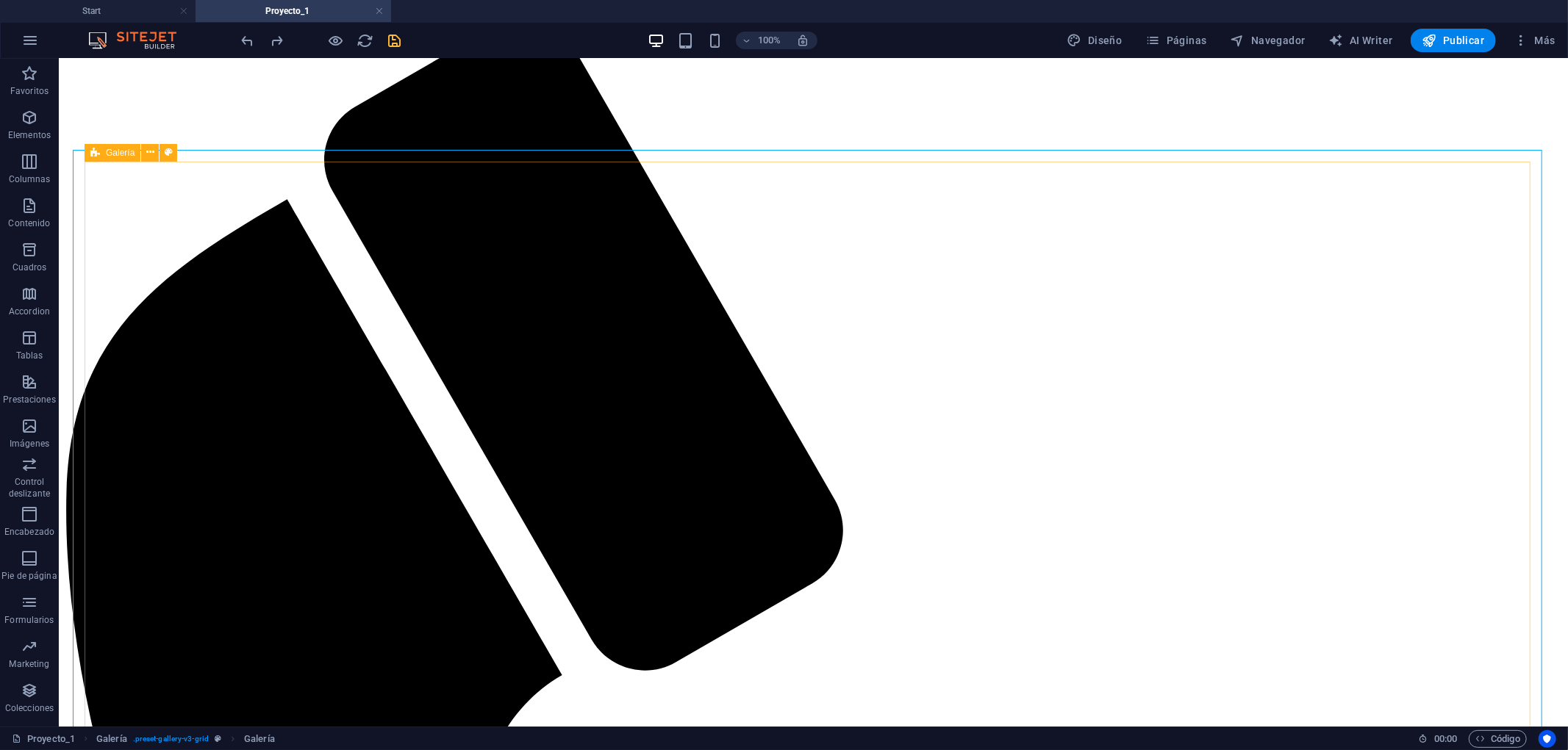
click at [109, 149] on span "Galería" at bounding box center [120, 152] width 29 height 9
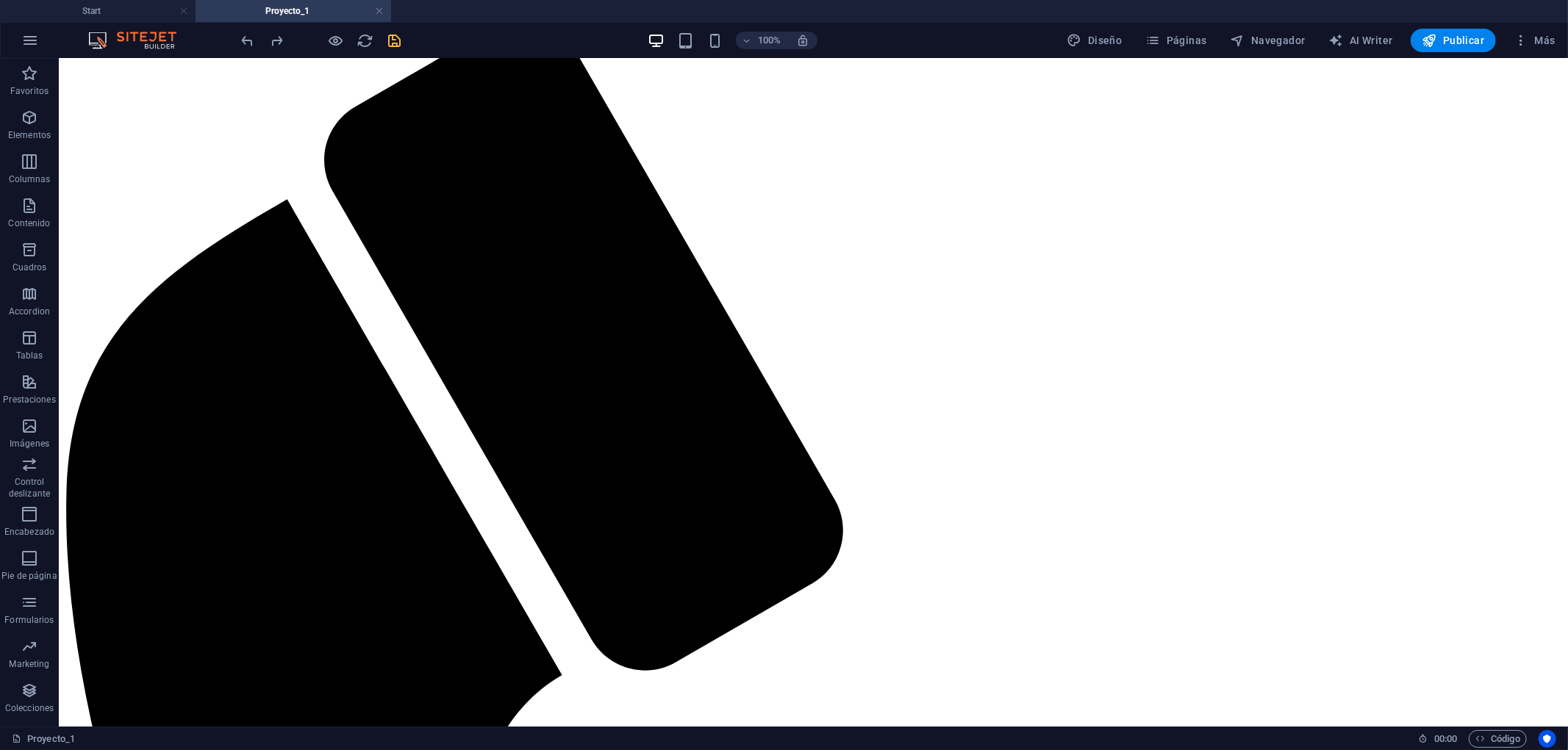
drag, startPoint x: 89, startPoint y: 172, endPoint x: 94, endPoint y: 162, distance: 11.2
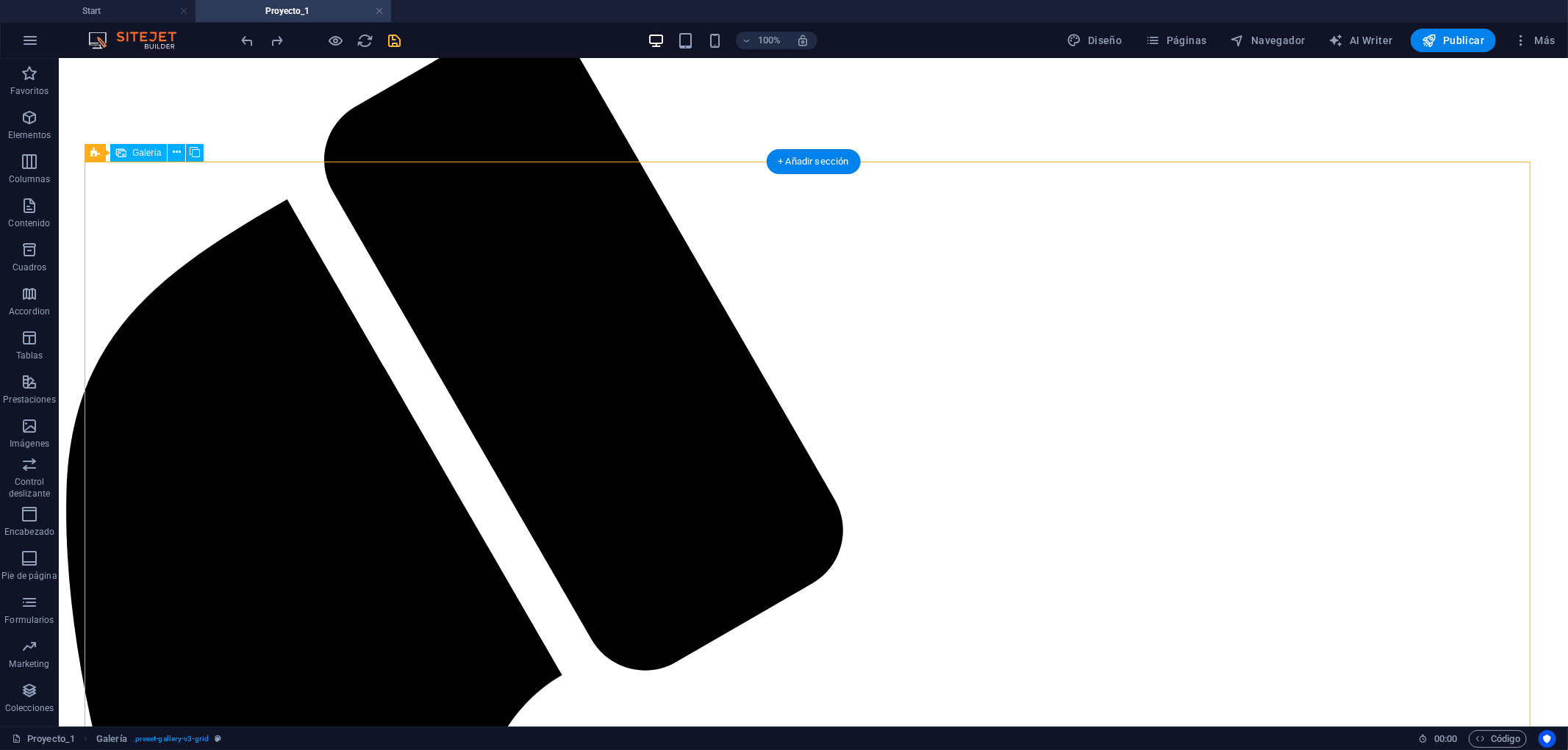
drag, startPoint x: 25, startPoint y: 101, endPoint x: 84, endPoint y: 160, distance: 83.4
click at [84, 160] on div "Galería" at bounding box center [112, 153] width 56 height 18
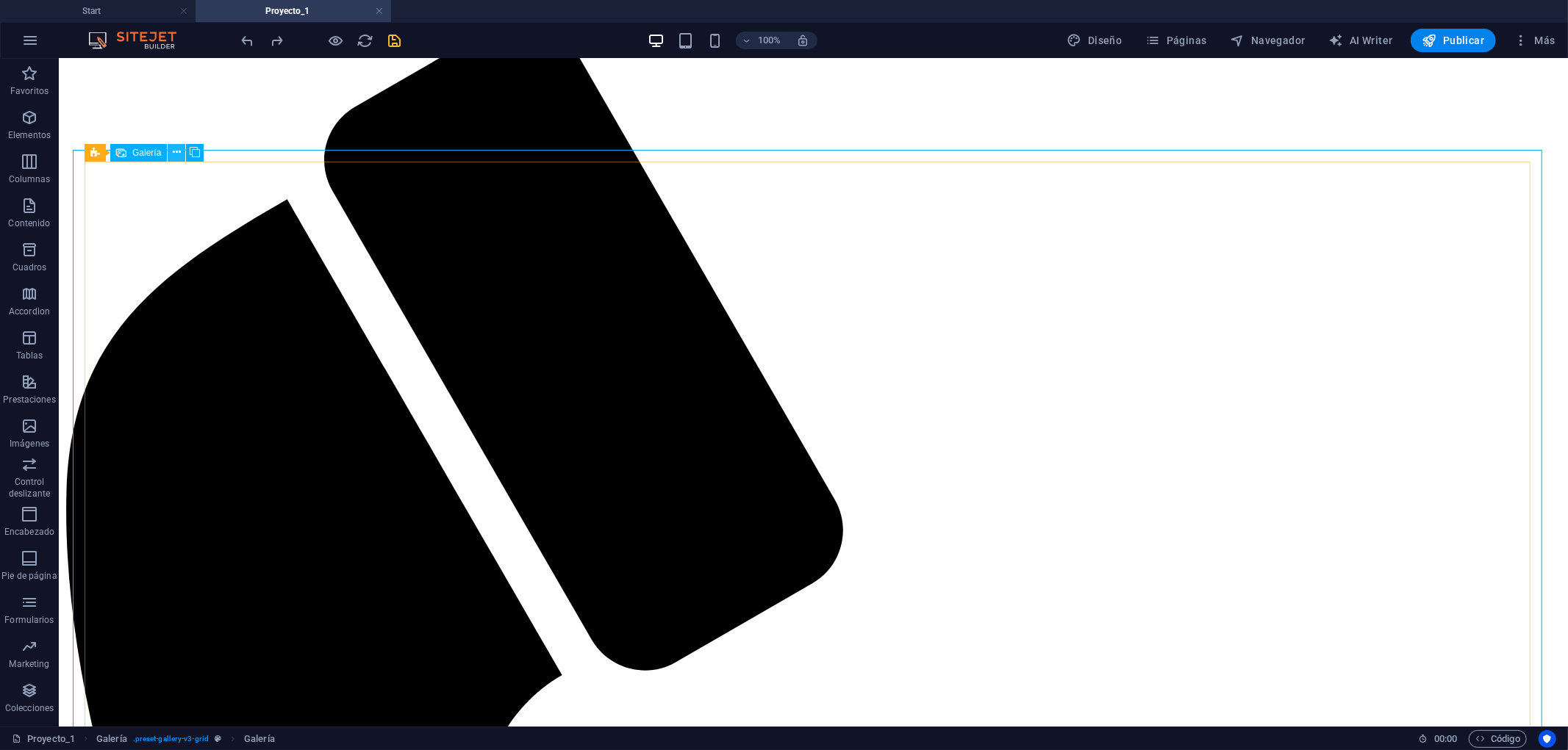
click at [173, 153] on icon at bounding box center [176, 152] width 8 height 16
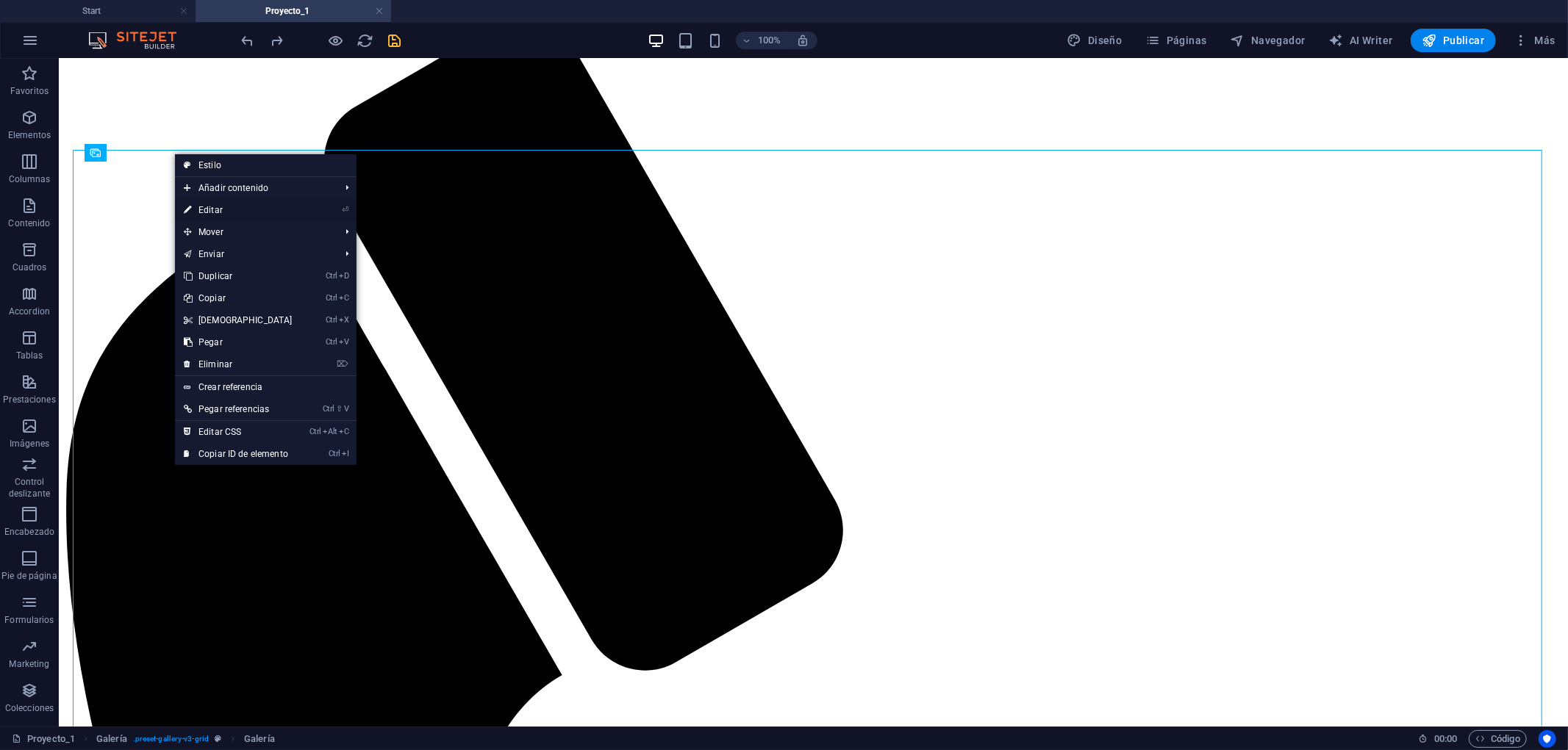
click at [226, 213] on link "⏎ Editar" at bounding box center [238, 210] width 127 height 22
select select "4"
select select "px"
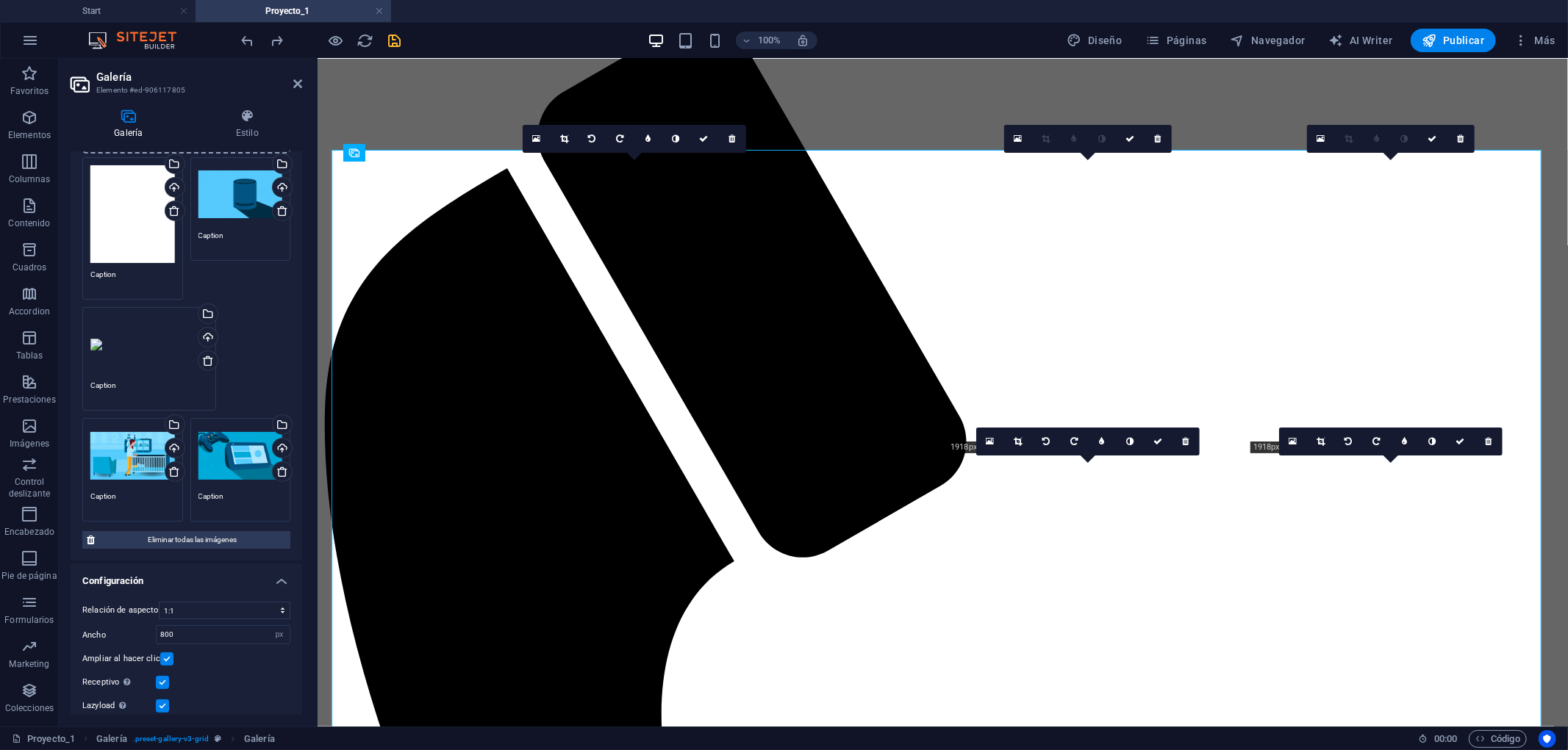
scroll to position [165, 0]
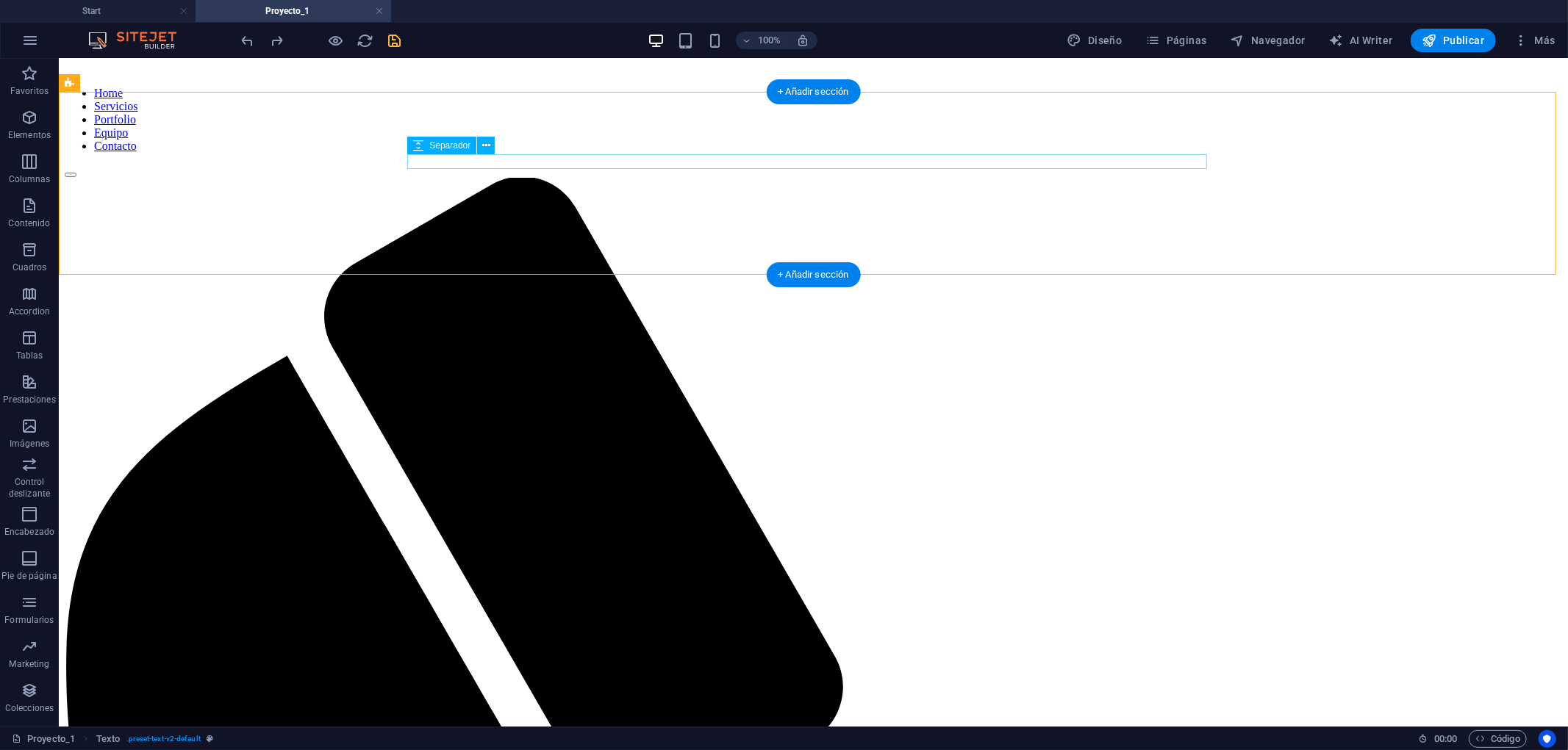
scroll to position [85, 0]
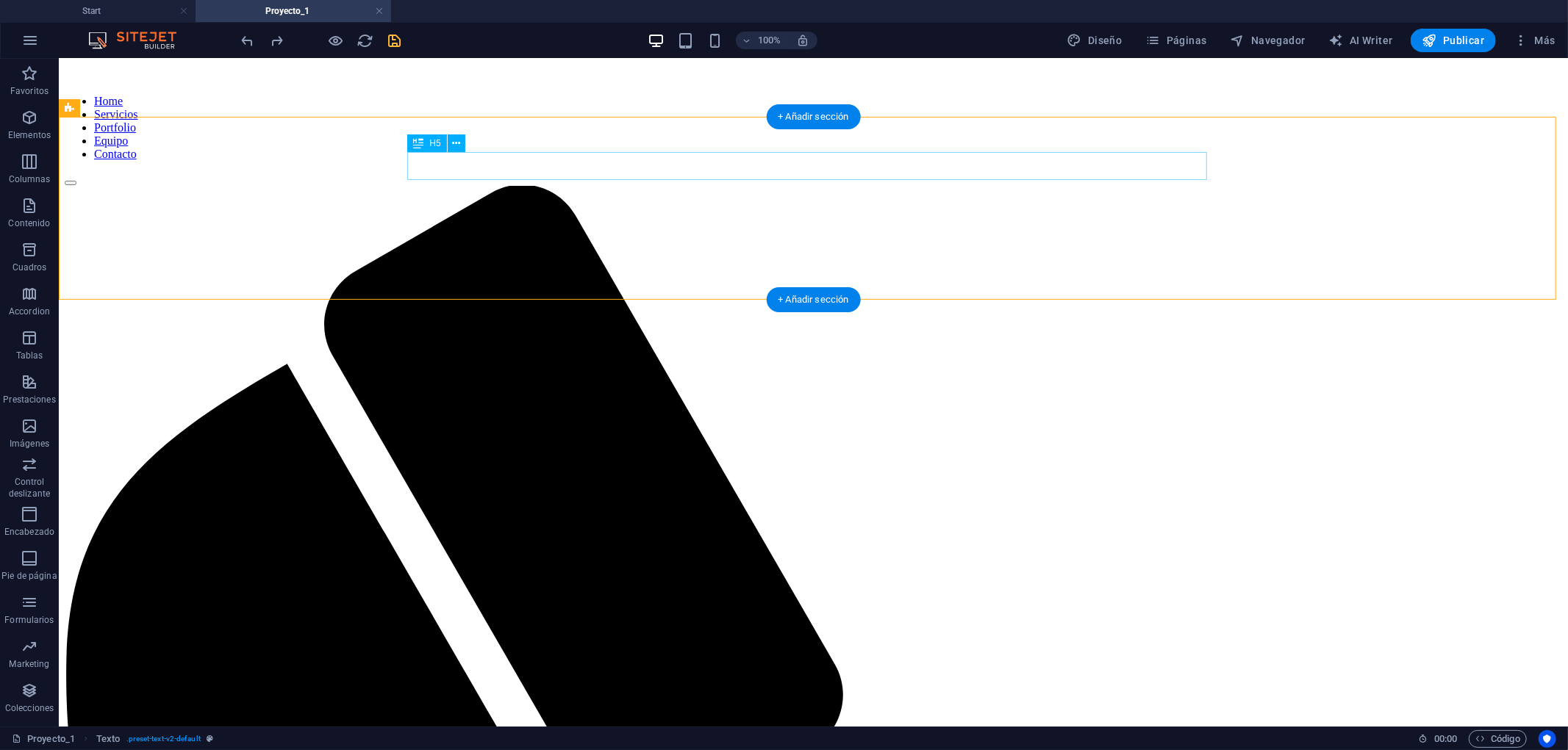
click at [86, 108] on span "Texto" at bounding box center [91, 108] width 21 height 9
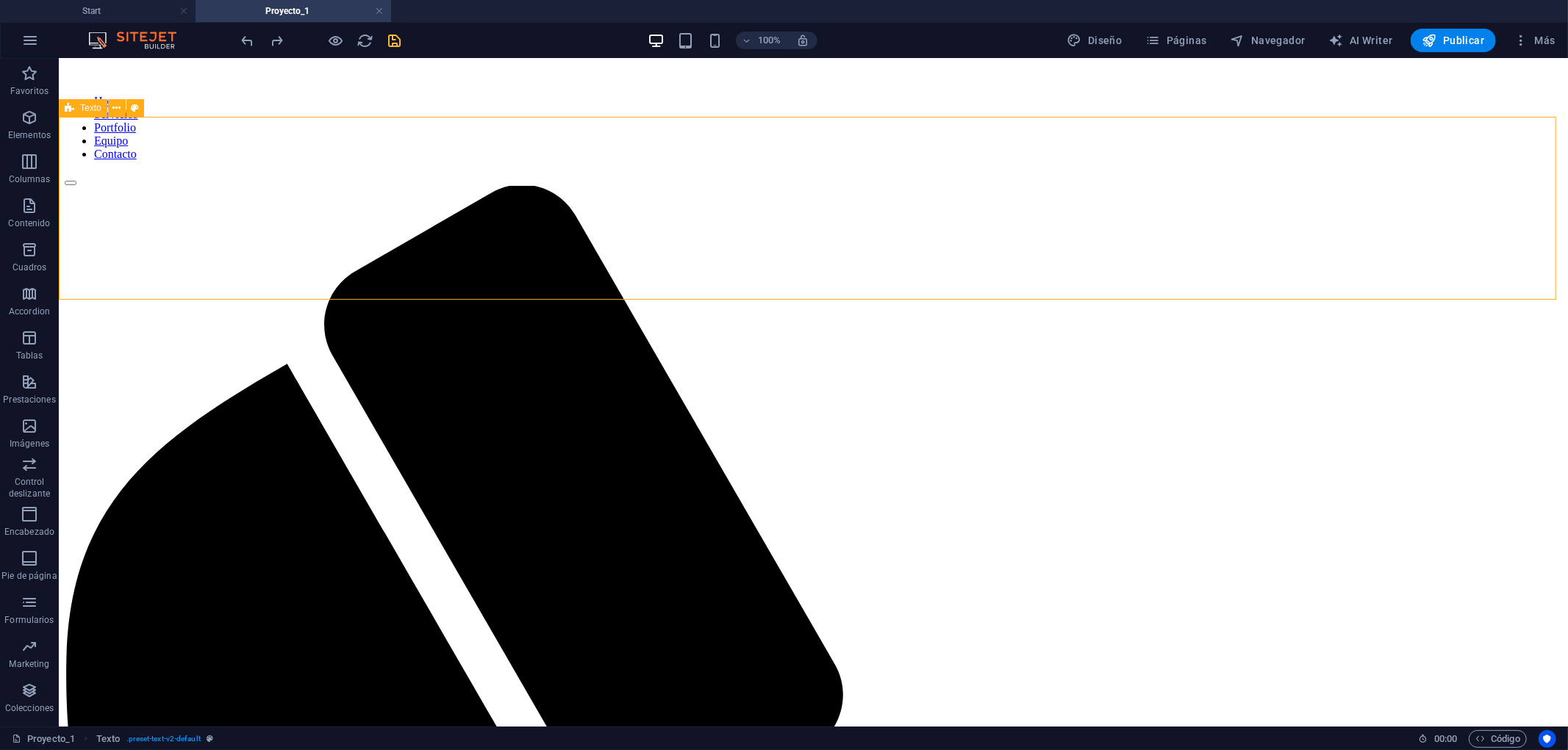
click at [87, 108] on span "Texto" at bounding box center [91, 108] width 21 height 9
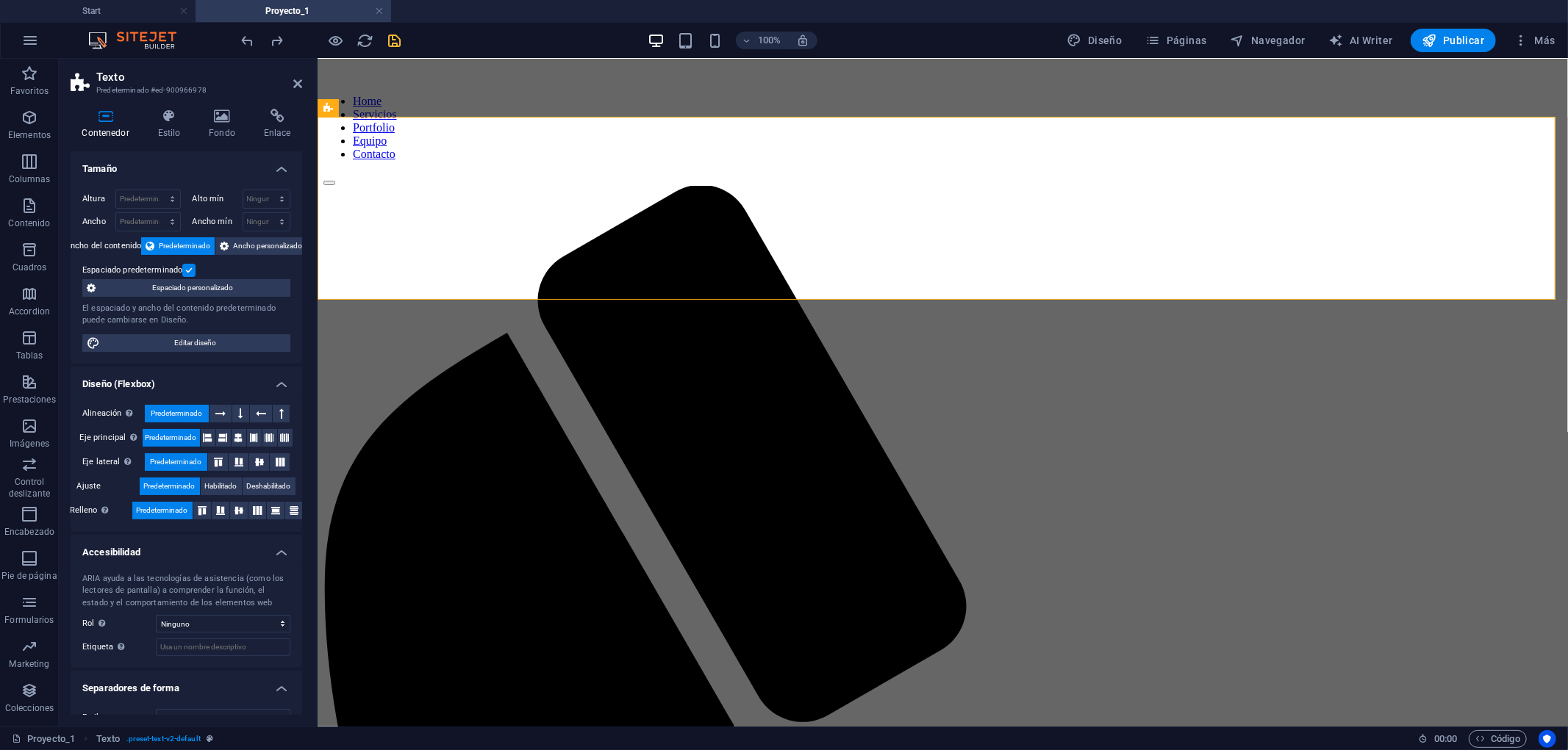
click at [119, 76] on h2 "Texto" at bounding box center [199, 76] width 206 height 13
click at [119, 74] on h2 "Texto" at bounding box center [199, 76] width 206 height 13
click at [294, 82] on icon at bounding box center [298, 84] width 9 height 12
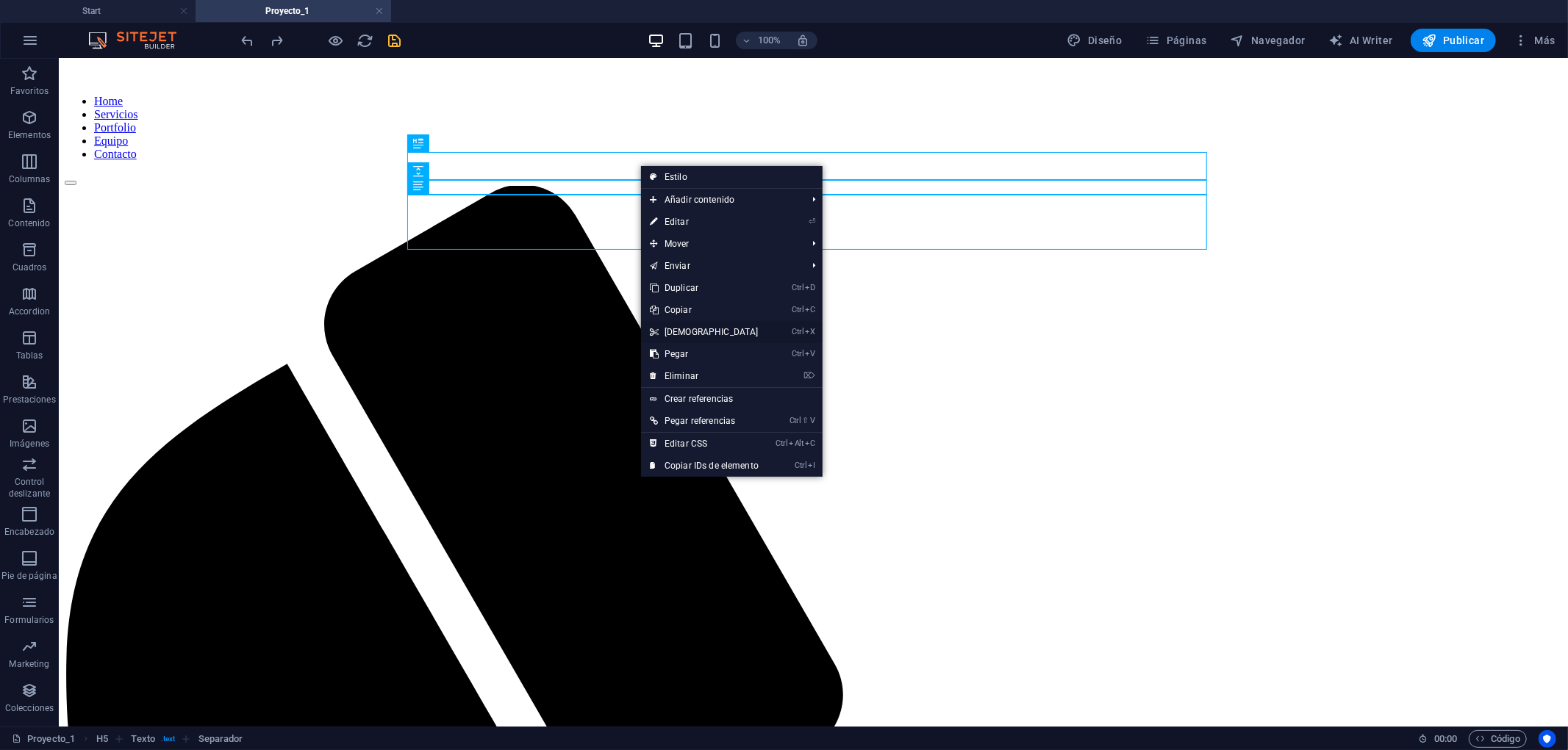
click at [701, 329] on link "Ctrl X Cortar" at bounding box center [704, 332] width 127 height 22
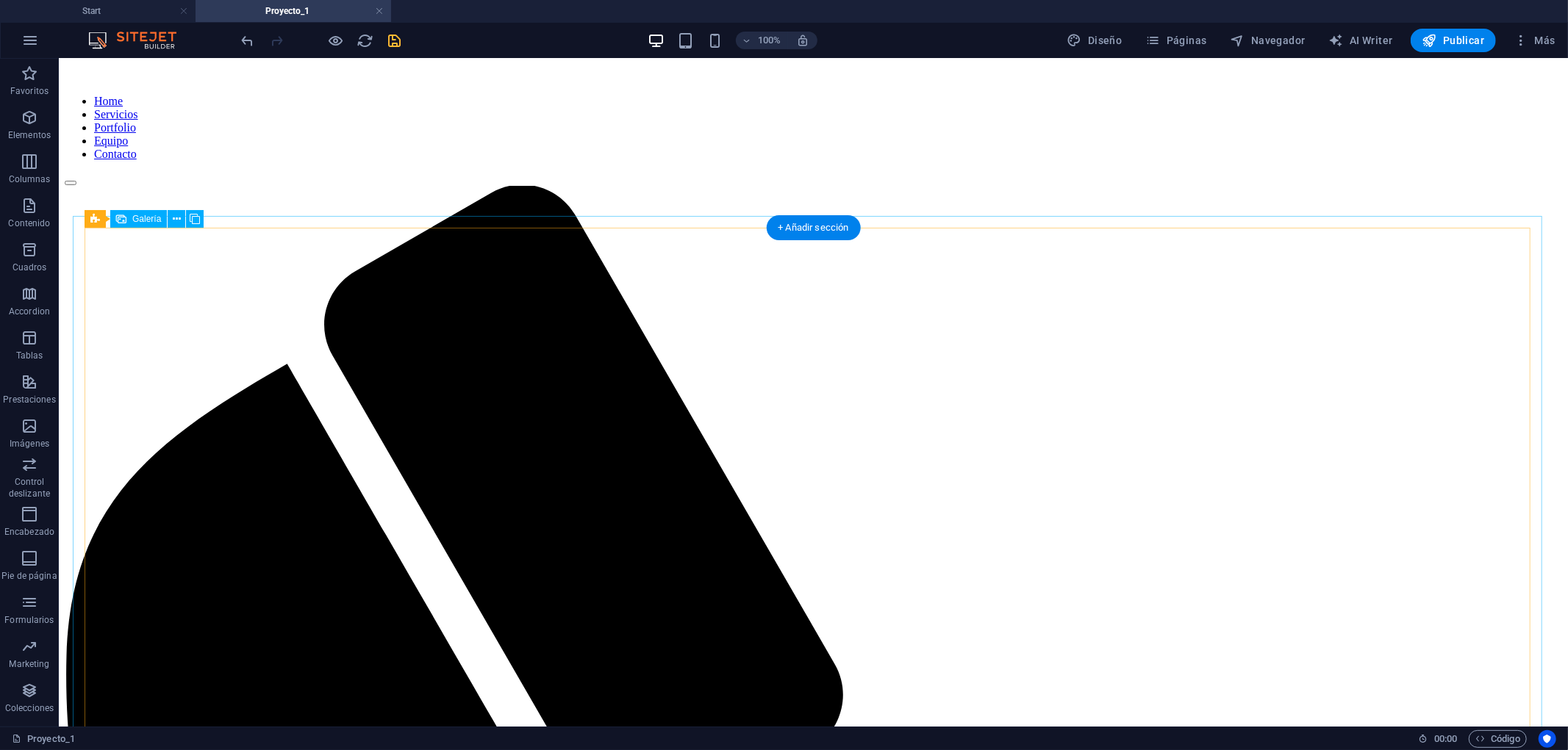
drag, startPoint x: 571, startPoint y: 414, endPoint x: 585, endPoint y: 376, distance: 40.5
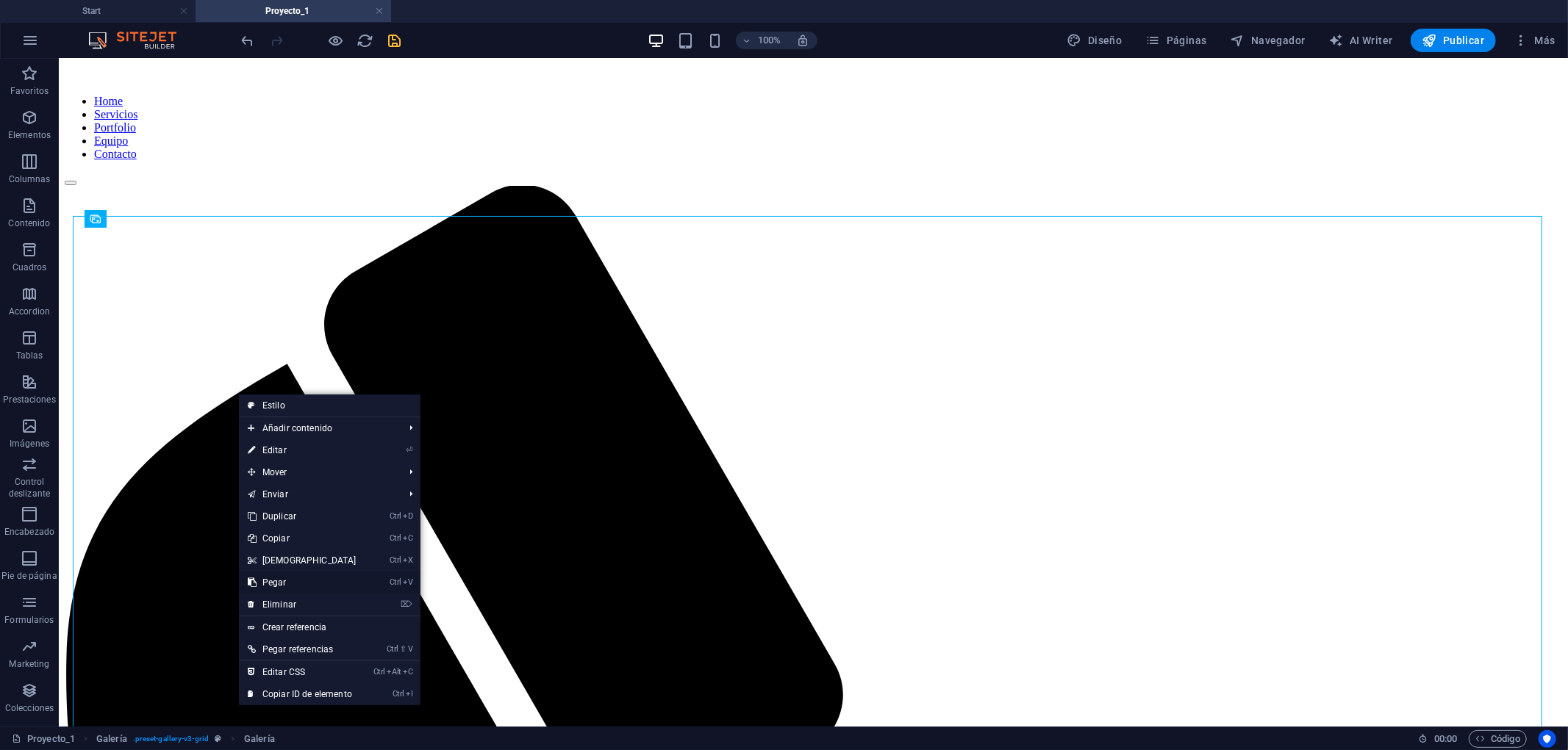
click at [281, 584] on link "Ctrl V Pegar" at bounding box center [302, 582] width 127 height 22
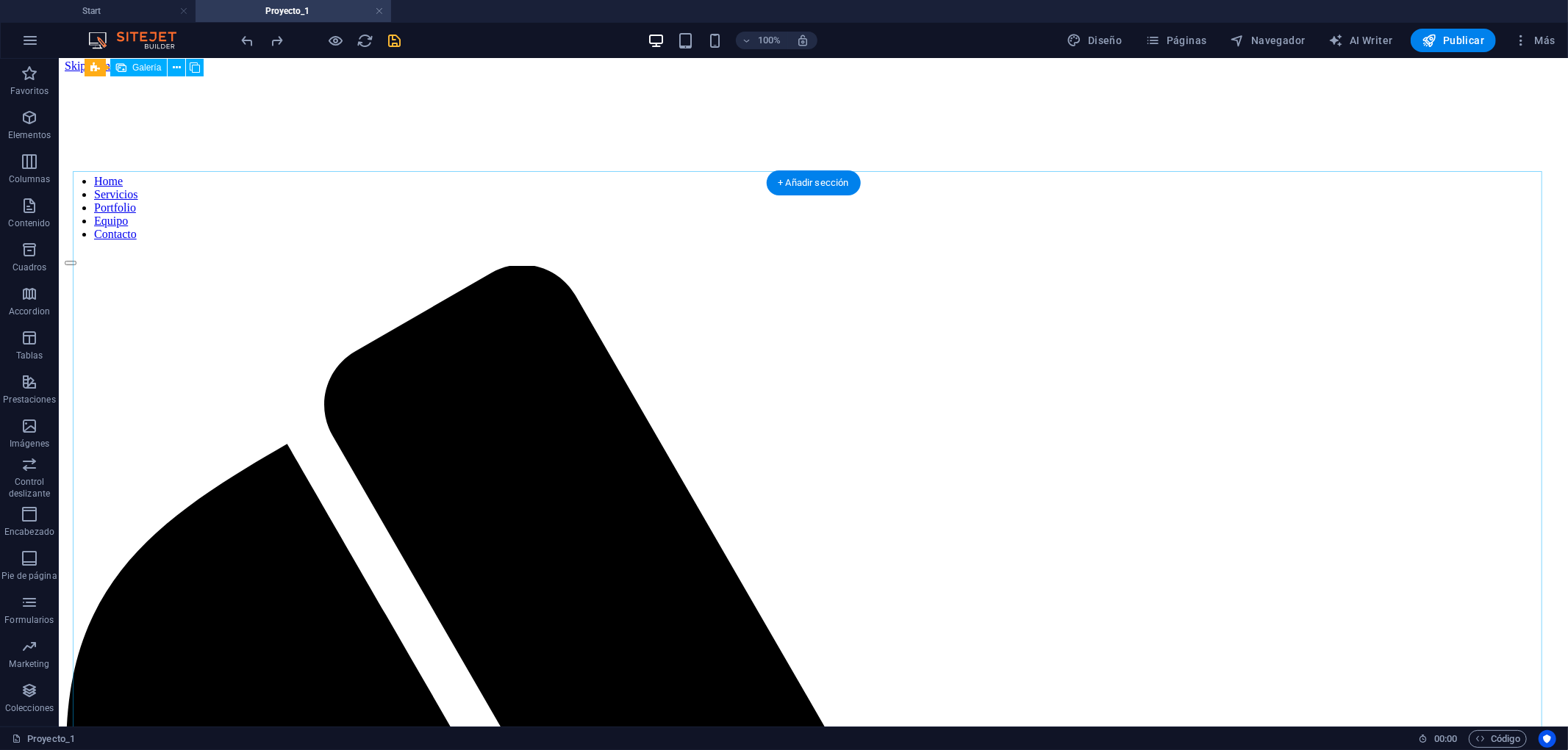
scroll to position [0, 0]
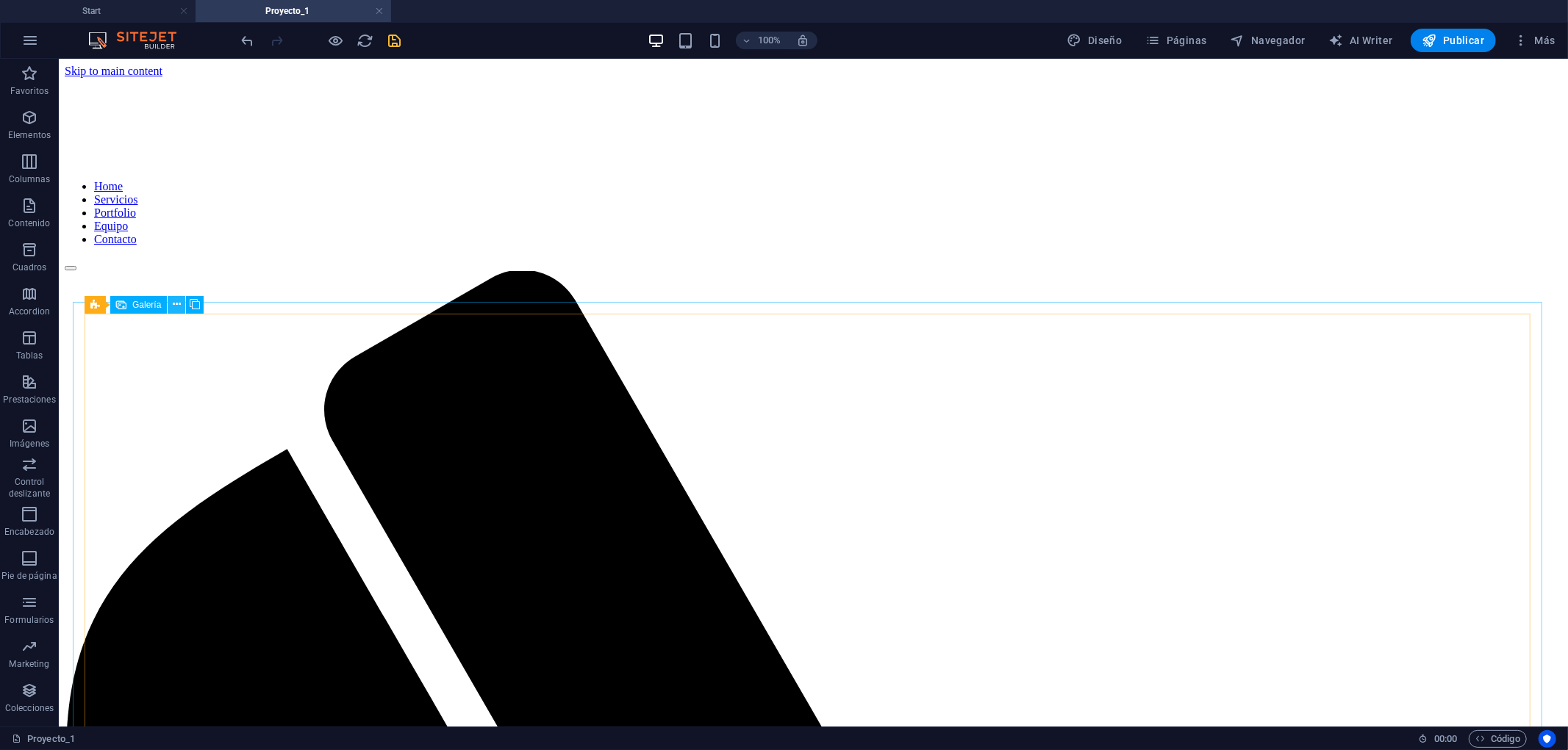
click at [176, 305] on icon at bounding box center [176, 304] width 8 height 16
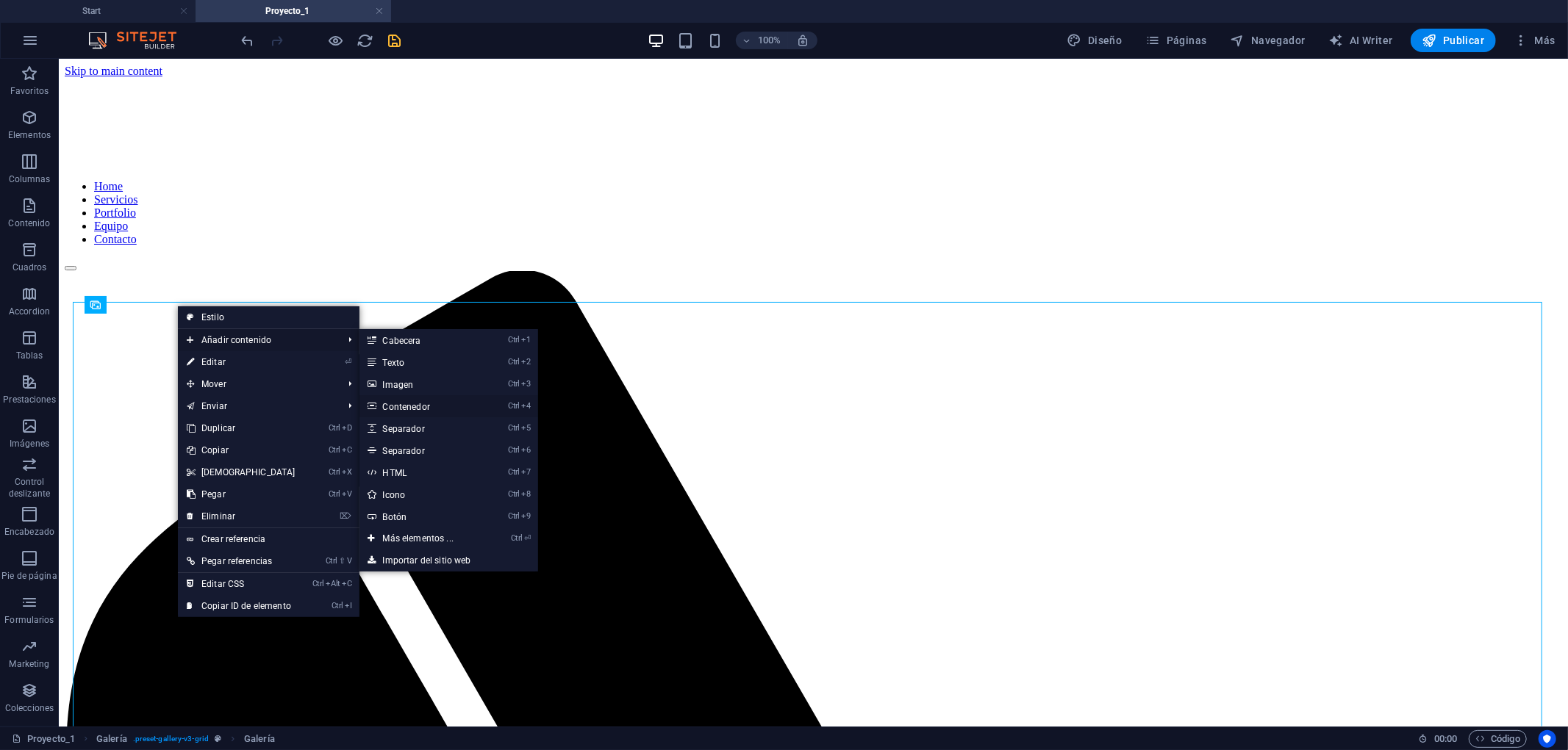
click at [435, 405] on link "Ctrl 4 Contenedor" at bounding box center [421, 407] width 123 height 22
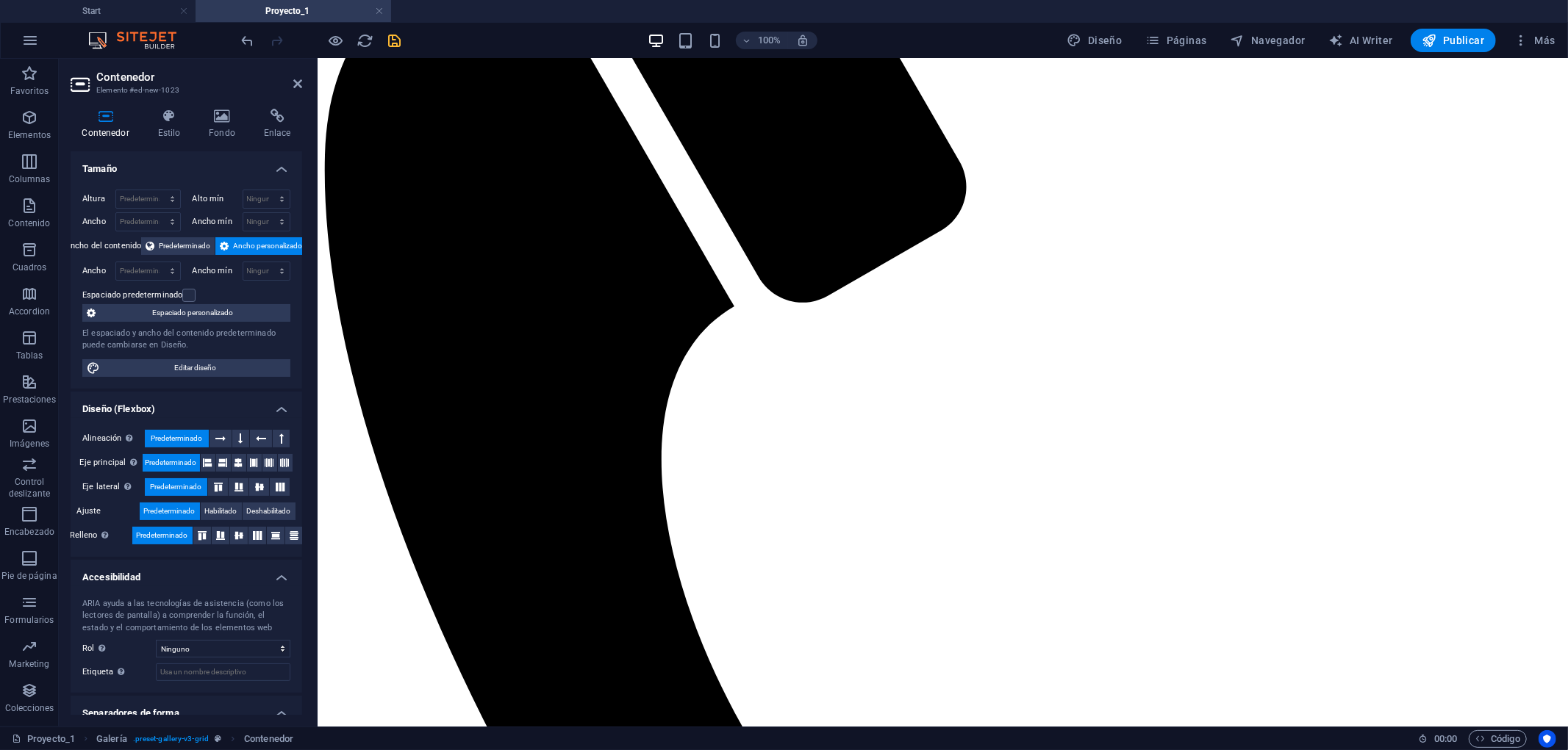
drag, startPoint x: 680, startPoint y: 553, endPoint x: 471, endPoint y: 194, distance: 415.4
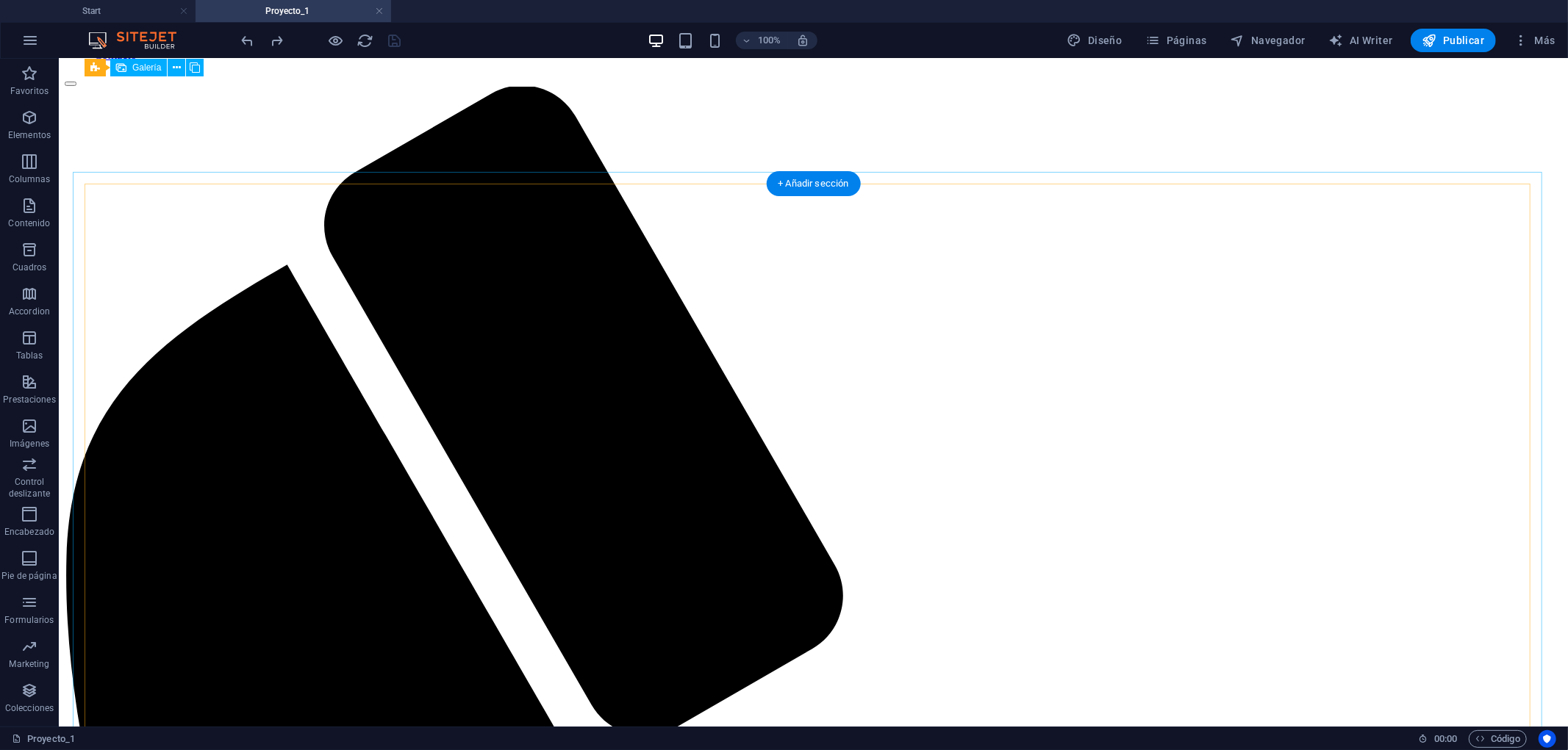
scroll to position [180, 0]
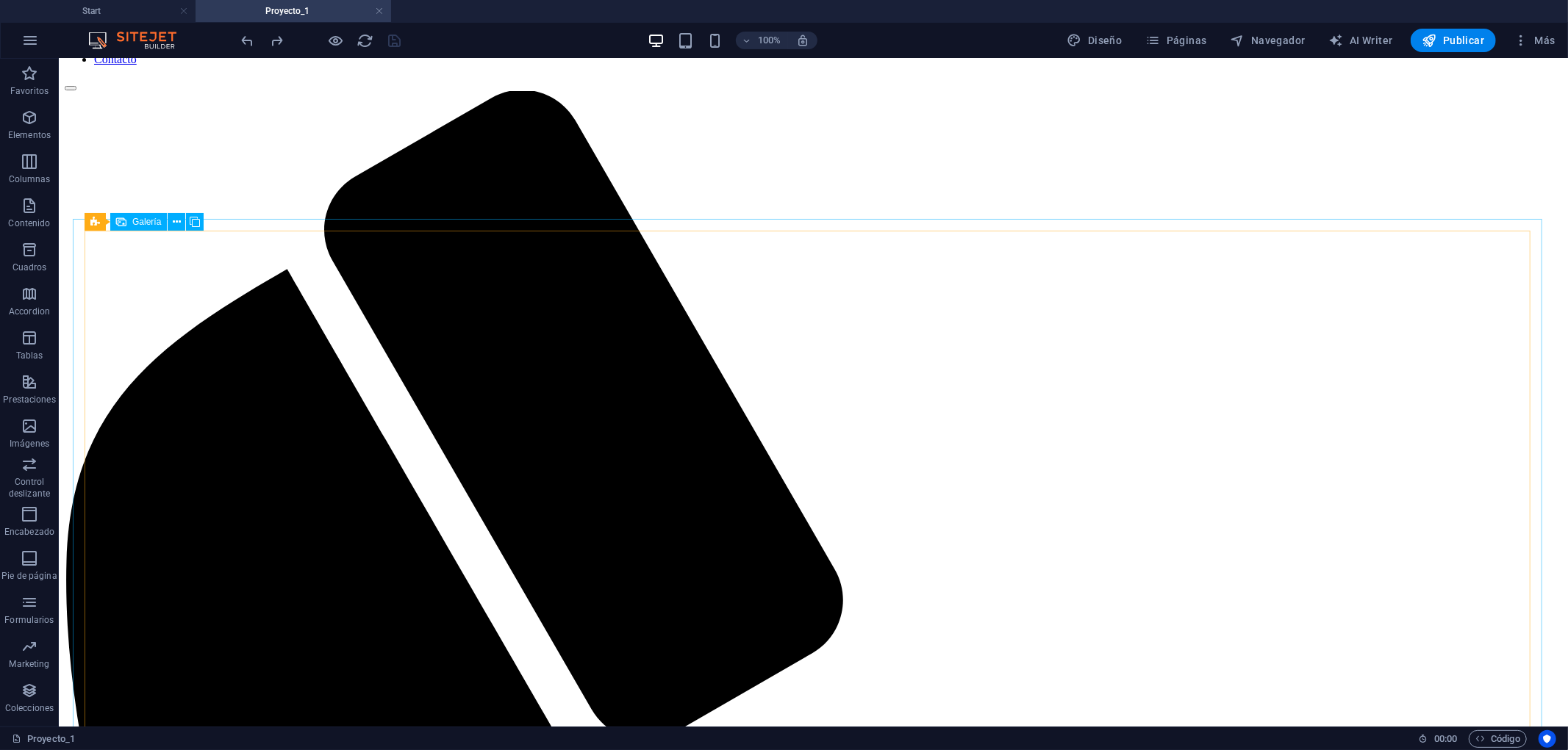
click at [159, 219] on span "Galería" at bounding box center [146, 222] width 29 height 9
select select "4"
select select "px"
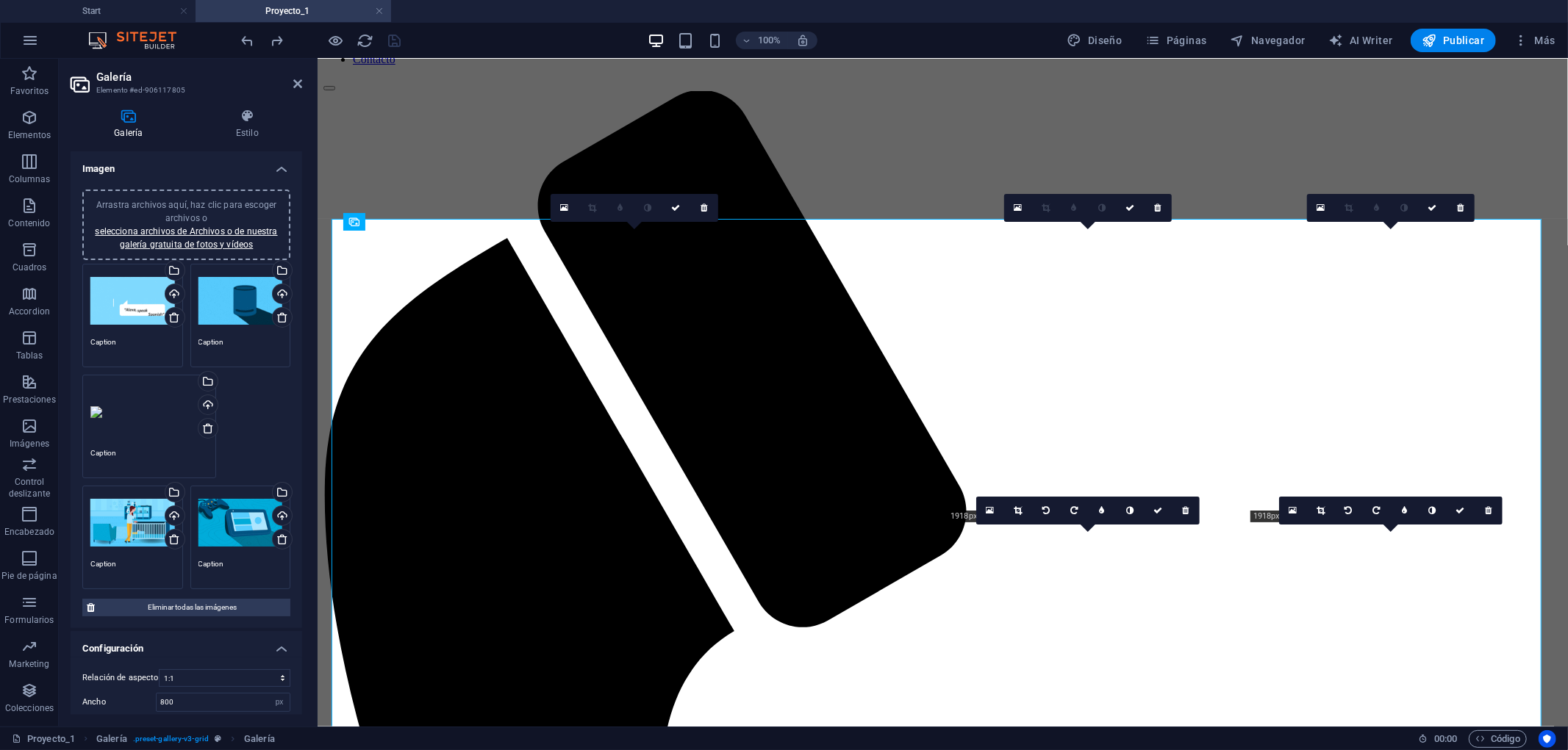
click at [261, 422] on div "Arrastra archivos aquí, haz clic para escoger archivos o selecciona archivos de…" at bounding box center [187, 426] width 216 height 333
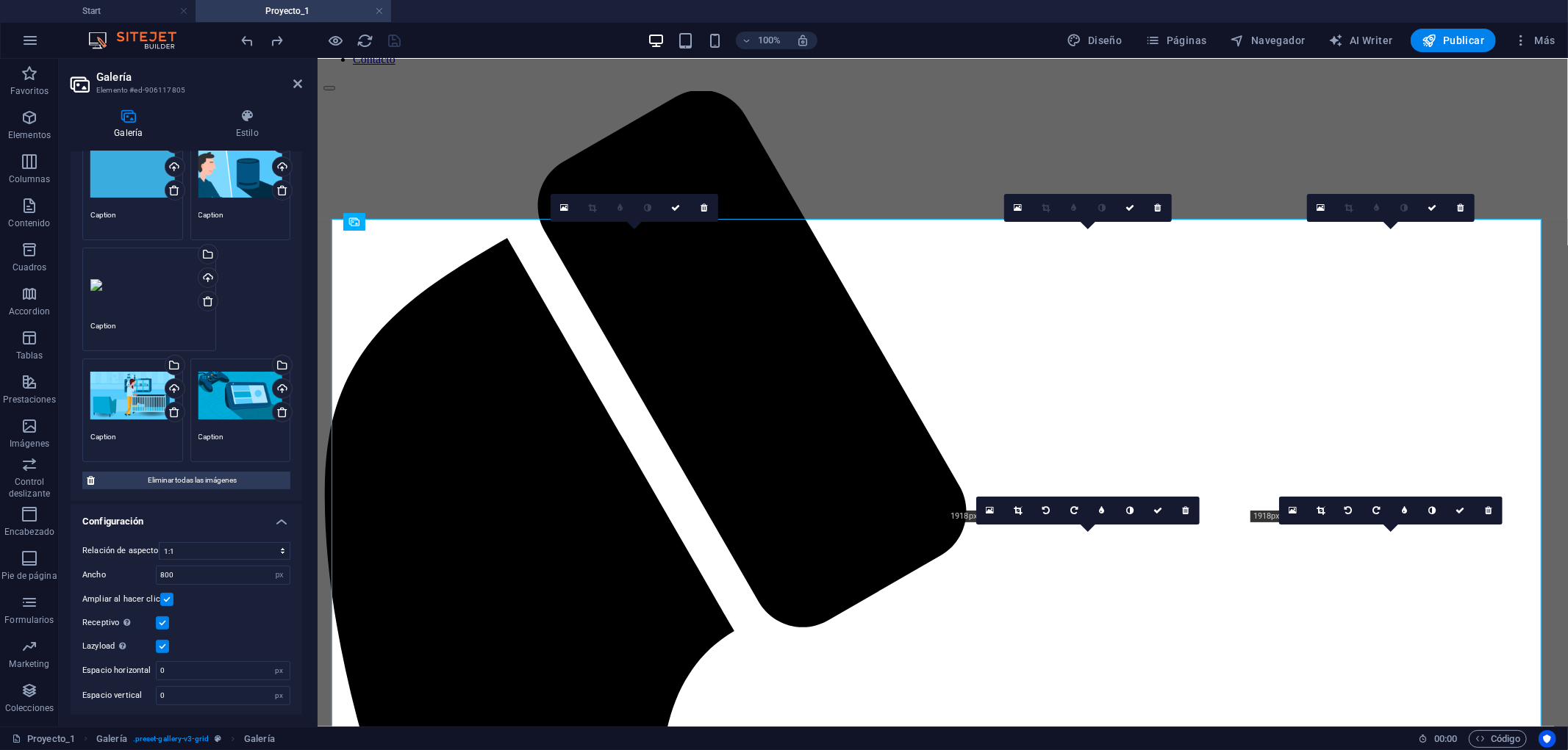
scroll to position [0, 0]
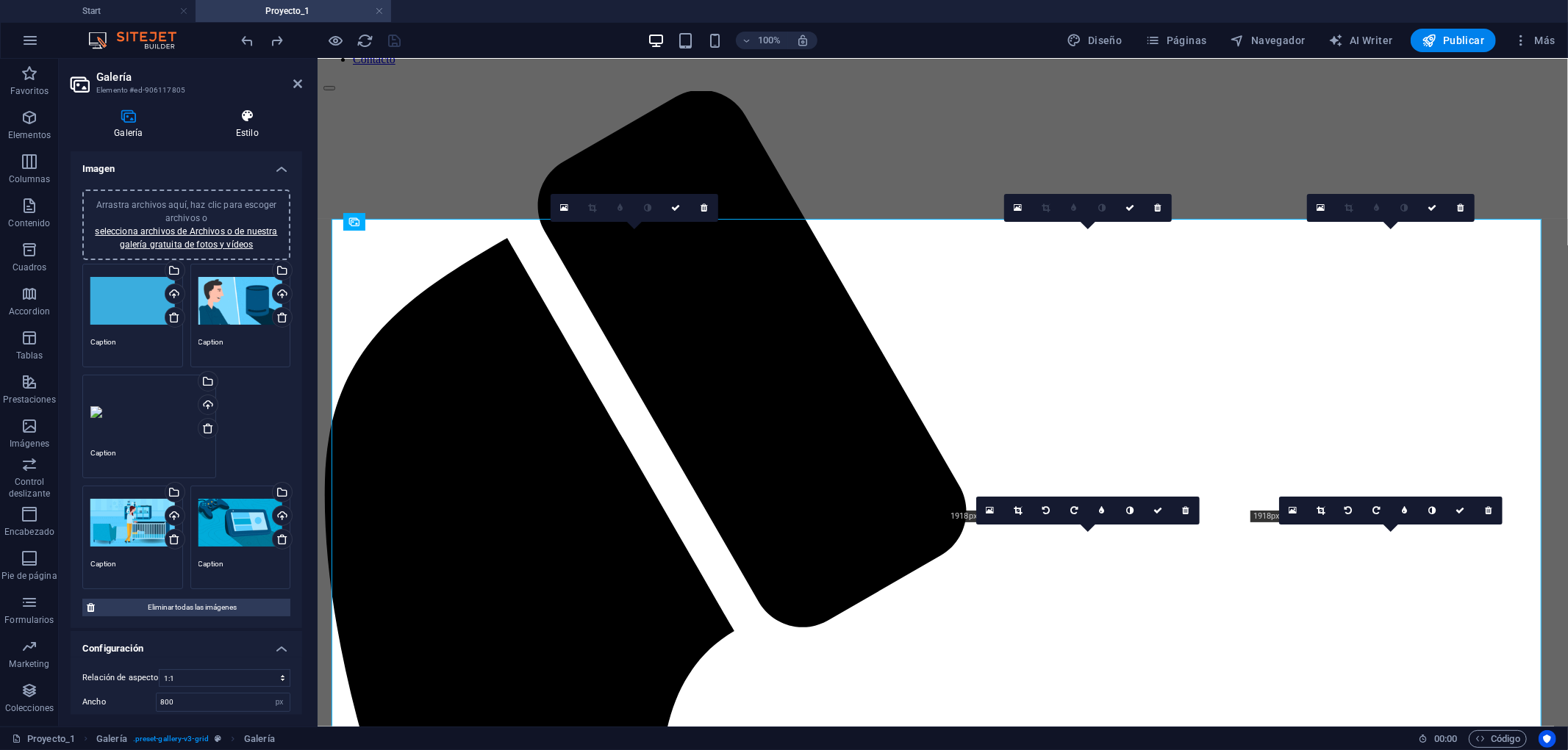
click at [246, 135] on h4 "Estilo" at bounding box center [248, 124] width 109 height 31
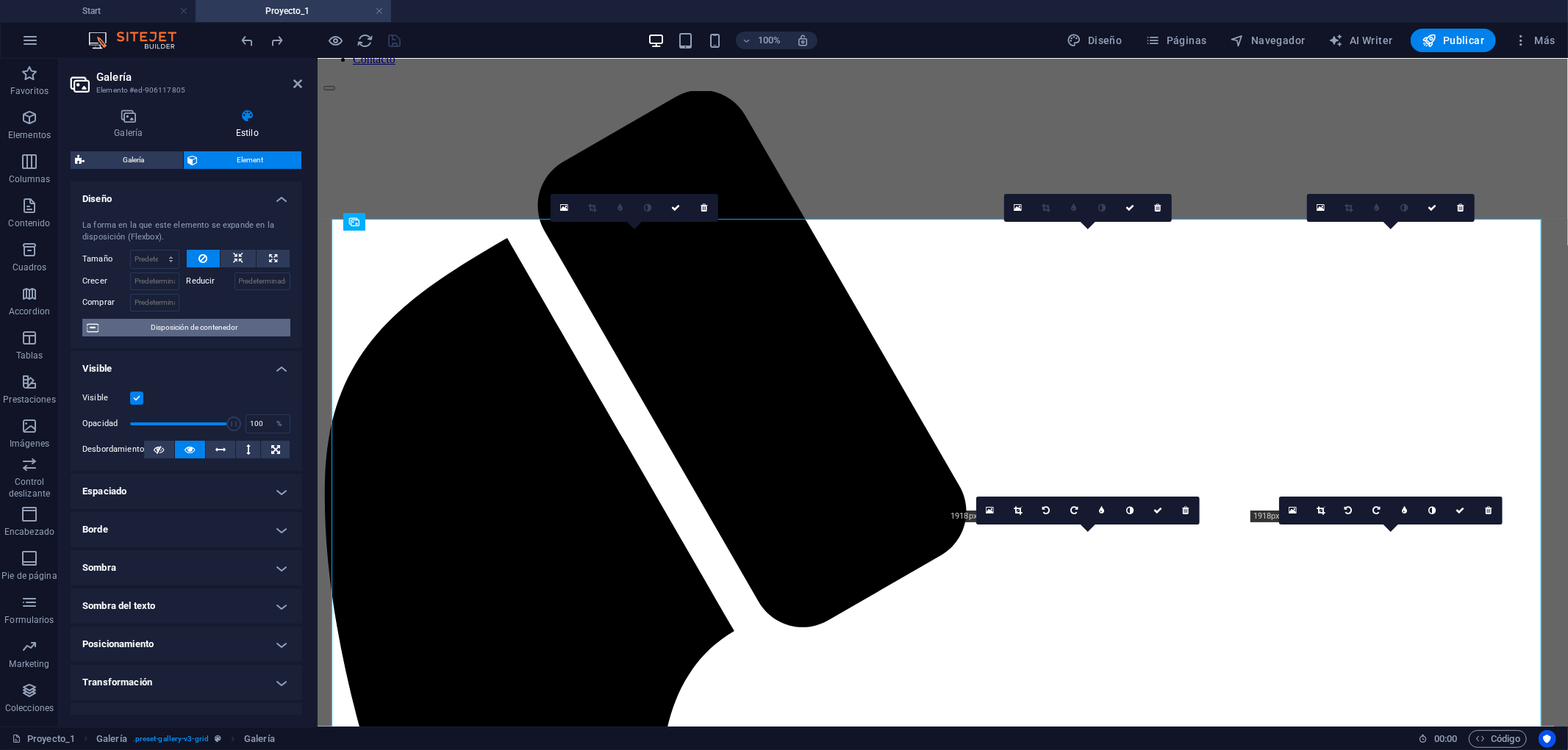
click at [244, 328] on span "Disposición de contenedor" at bounding box center [194, 328] width 183 height 18
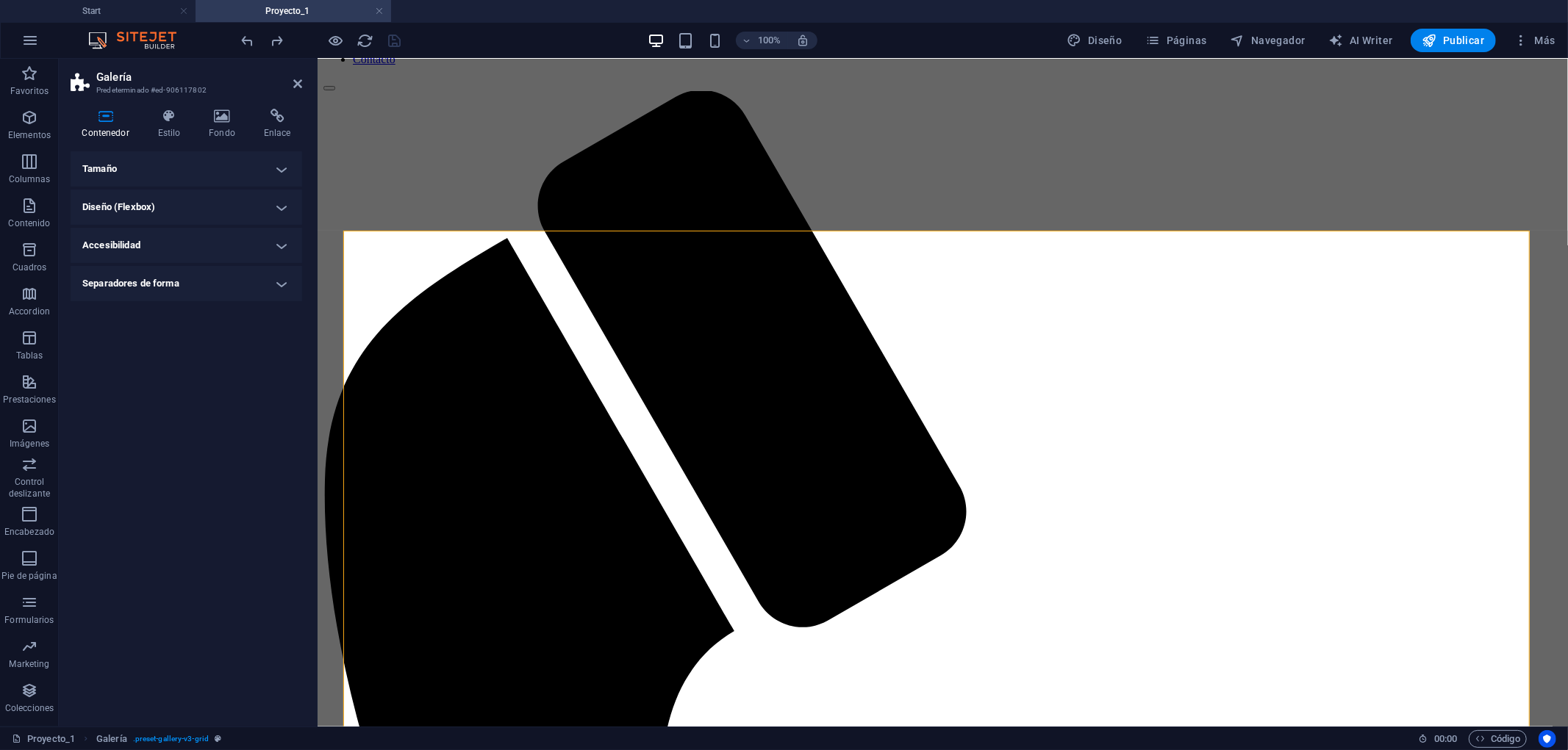
click at [233, 162] on h4 "Tamaño" at bounding box center [186, 169] width 232 height 35
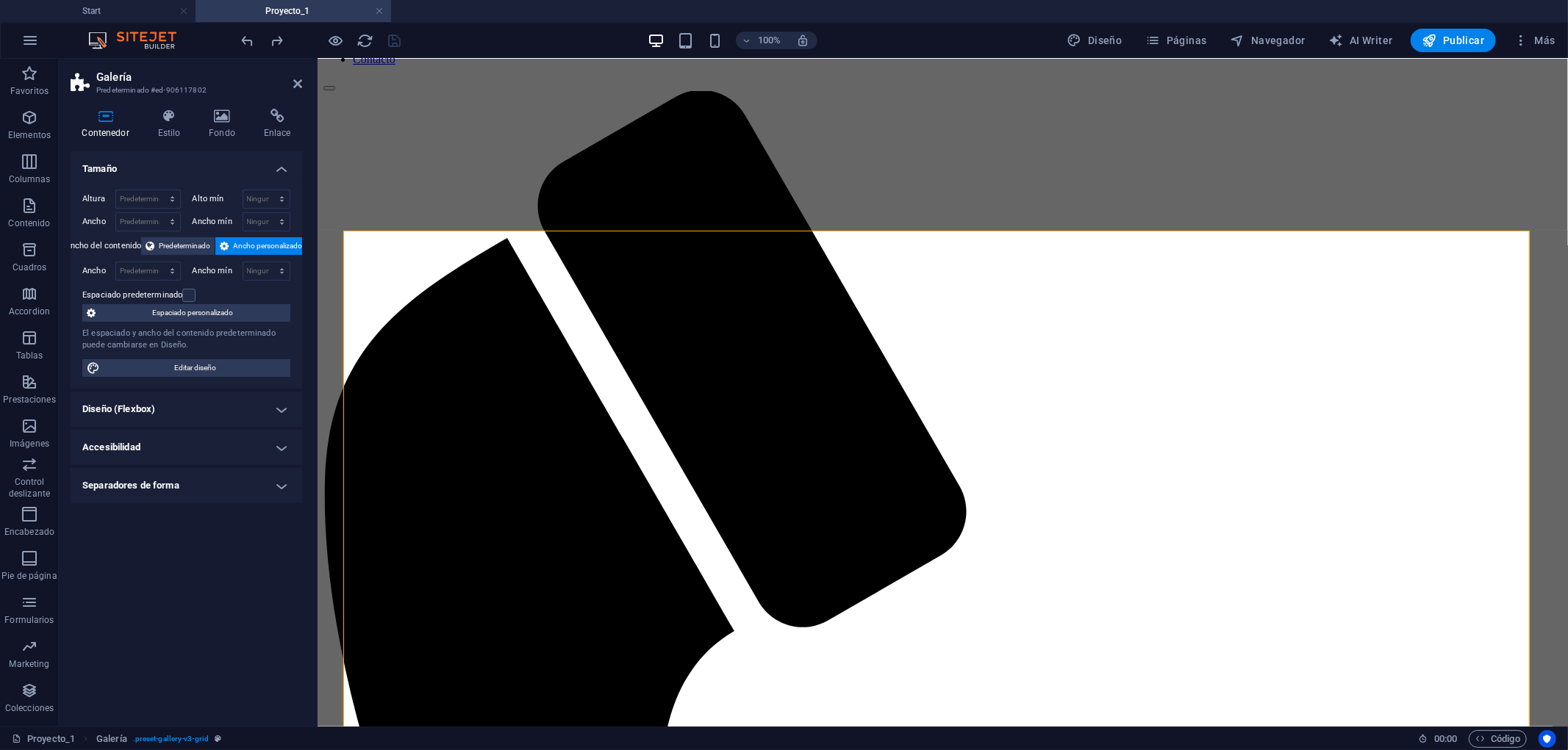
drag, startPoint x: 255, startPoint y: 243, endPoint x: 253, endPoint y: 233, distance: 10.2
click at [256, 243] on span "Ancho personalizado" at bounding box center [267, 246] width 69 height 18
click at [138, 194] on select "Predeterminado px rem % vh vw" at bounding box center [148, 199] width 64 height 18
select select "%"
click at [159, 190] on select "Predeterminado px rem % vh vw" at bounding box center [148, 199] width 64 height 18
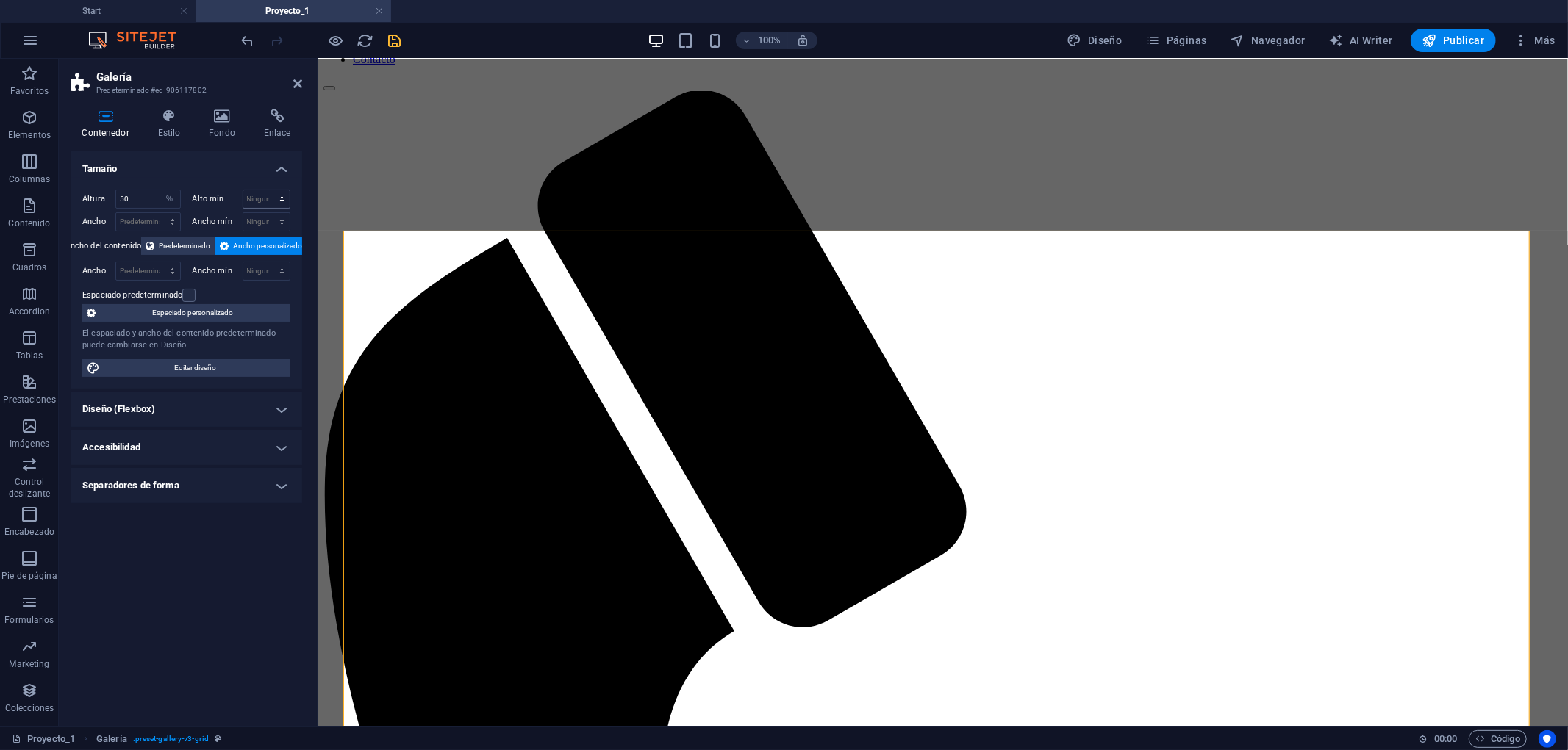
type input "104.04"
select select "DISABLED_OPTION_VALUE"
click at [134, 221] on select "Predeterminado px rem % em vh vw" at bounding box center [148, 222] width 64 height 18
select select "px"
click at [159, 213] on select "Predeterminado px rem % em vh vw" at bounding box center [148, 222] width 64 height 18
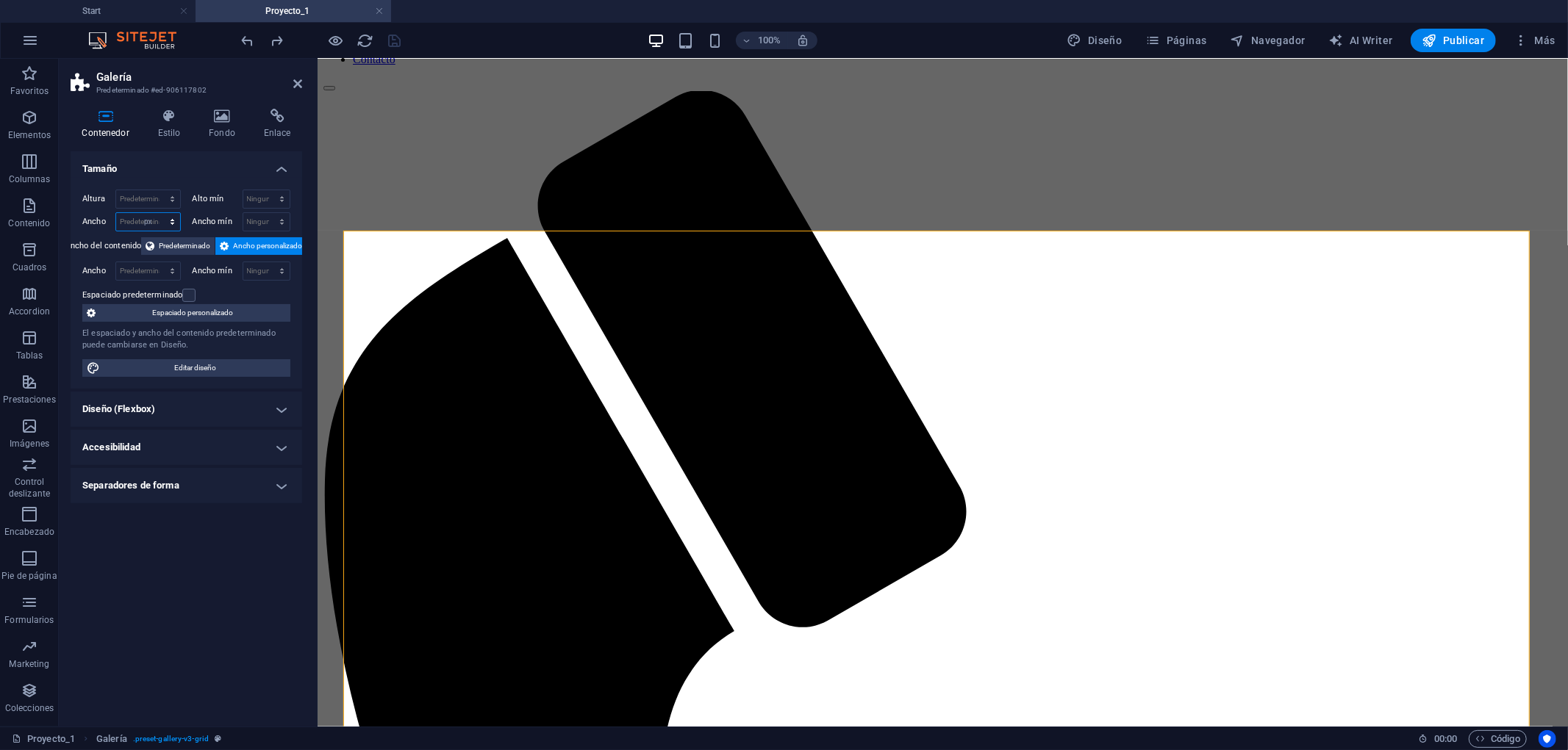
type input "1614"
click at [147, 266] on select "Predeterminado px rem % em vh vw" at bounding box center [148, 271] width 64 height 18
click at [148, 222] on input "1614" at bounding box center [148, 222] width 64 height 18
click at [152, 222] on input "1614" at bounding box center [148, 222] width 64 height 18
click at [179, 225] on div "1614 Predeterminado px rem % em vh vw" at bounding box center [148, 222] width 66 height 19
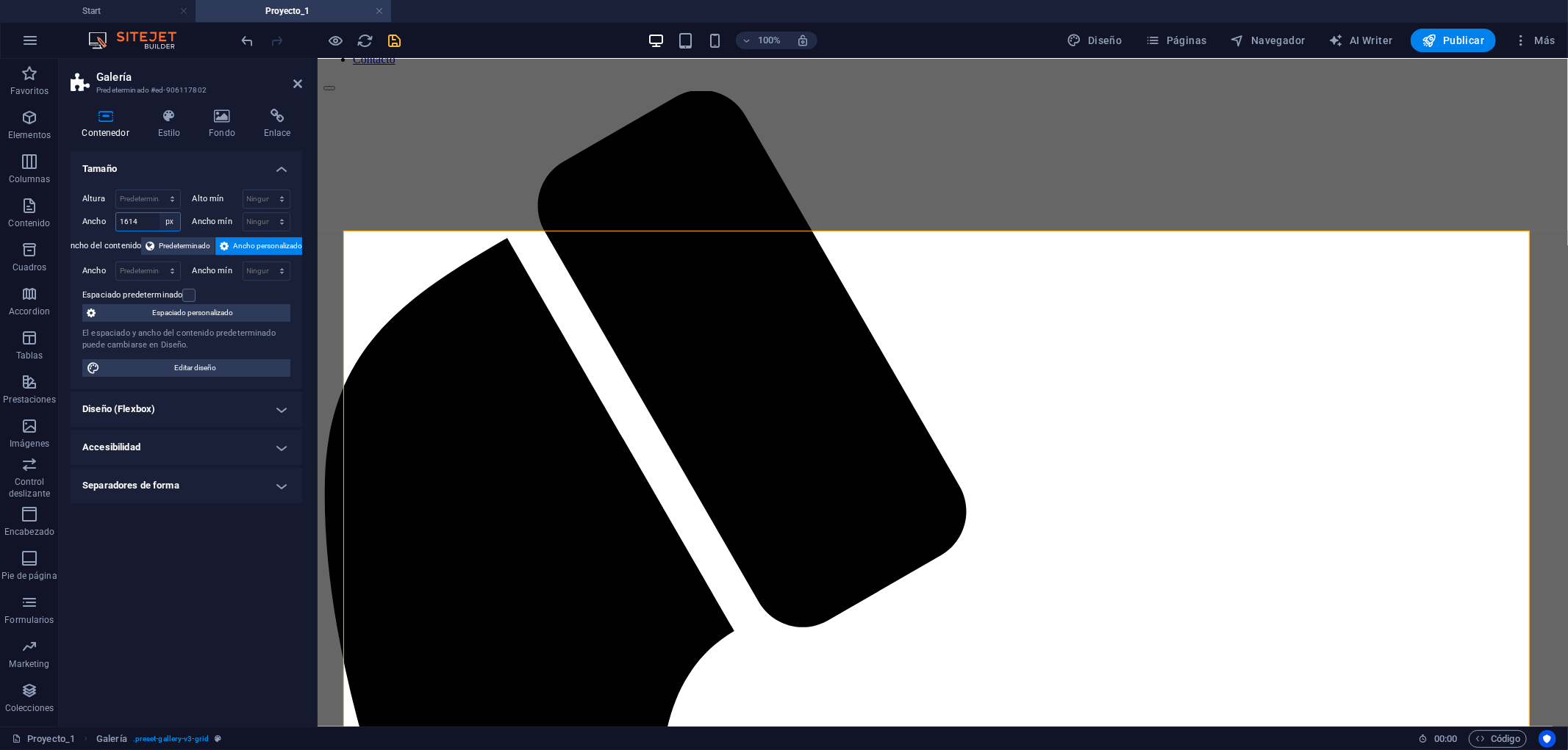
click at [172, 218] on select "Predeterminado px rem % em vh vw" at bounding box center [169, 222] width 20 height 18
select select "%"
click at [159, 213] on select "Predeterminado px rem % em vh vw" at bounding box center [169, 222] width 20 height 18
type input "50"
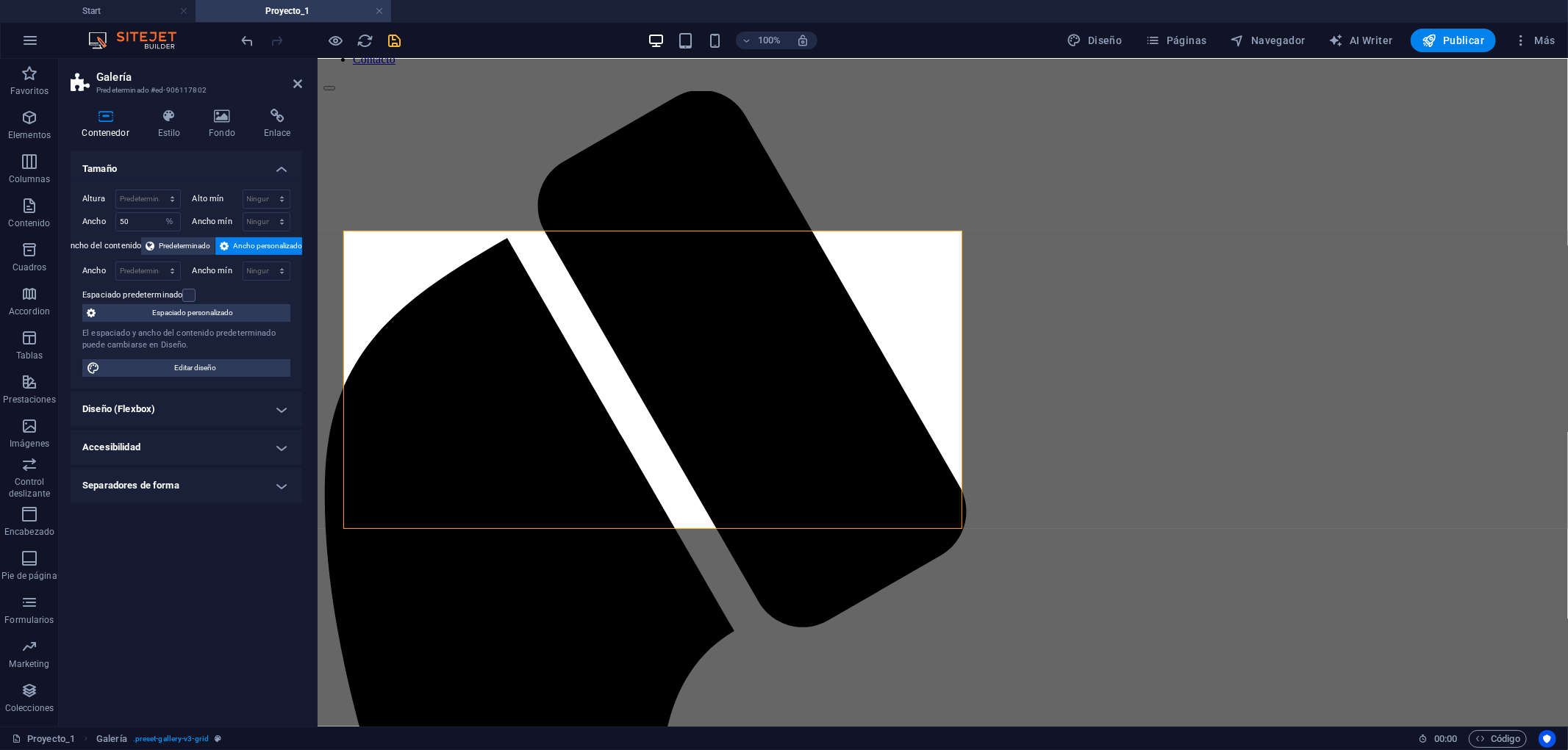
click at [166, 452] on h4 "Accesibilidad" at bounding box center [186, 447] width 232 height 35
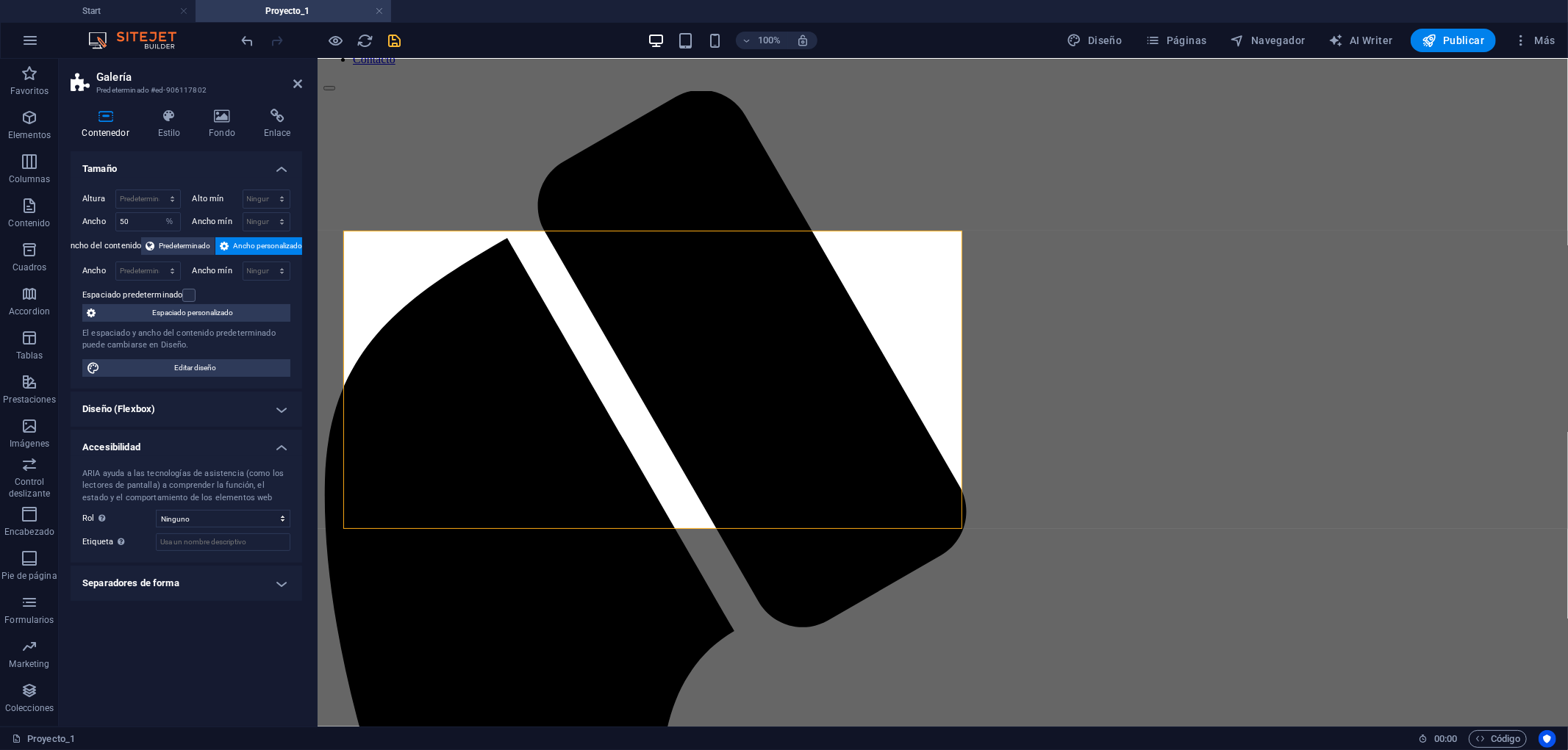
click at [173, 439] on h4 "Accesibilidad" at bounding box center [186, 443] width 232 height 27
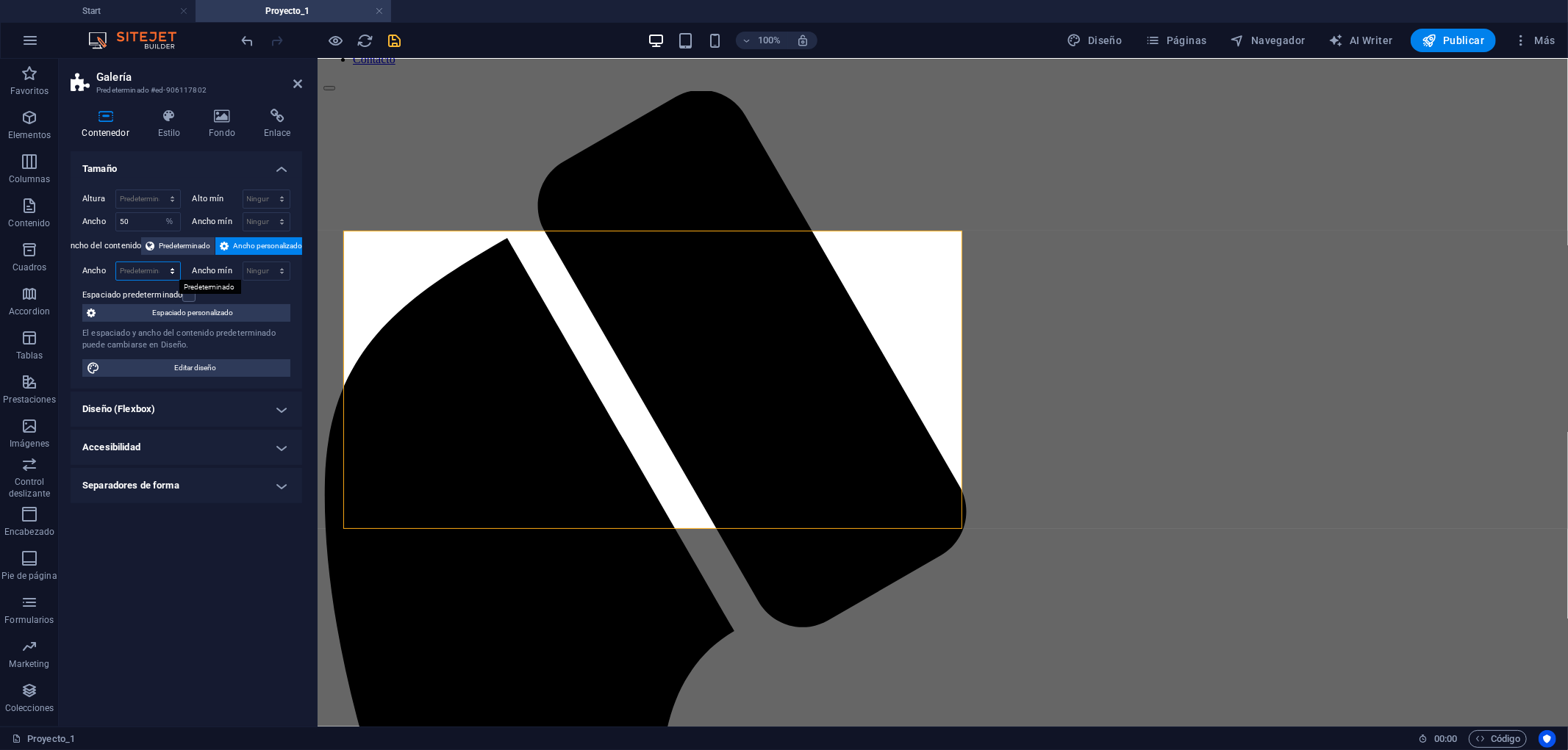
click at [149, 273] on select "Predeterminado px rem % em vh vw" at bounding box center [148, 271] width 64 height 18
select select "%"
click at [159, 262] on select "Predeterminado px rem % em vh vw" at bounding box center [148, 271] width 64 height 18
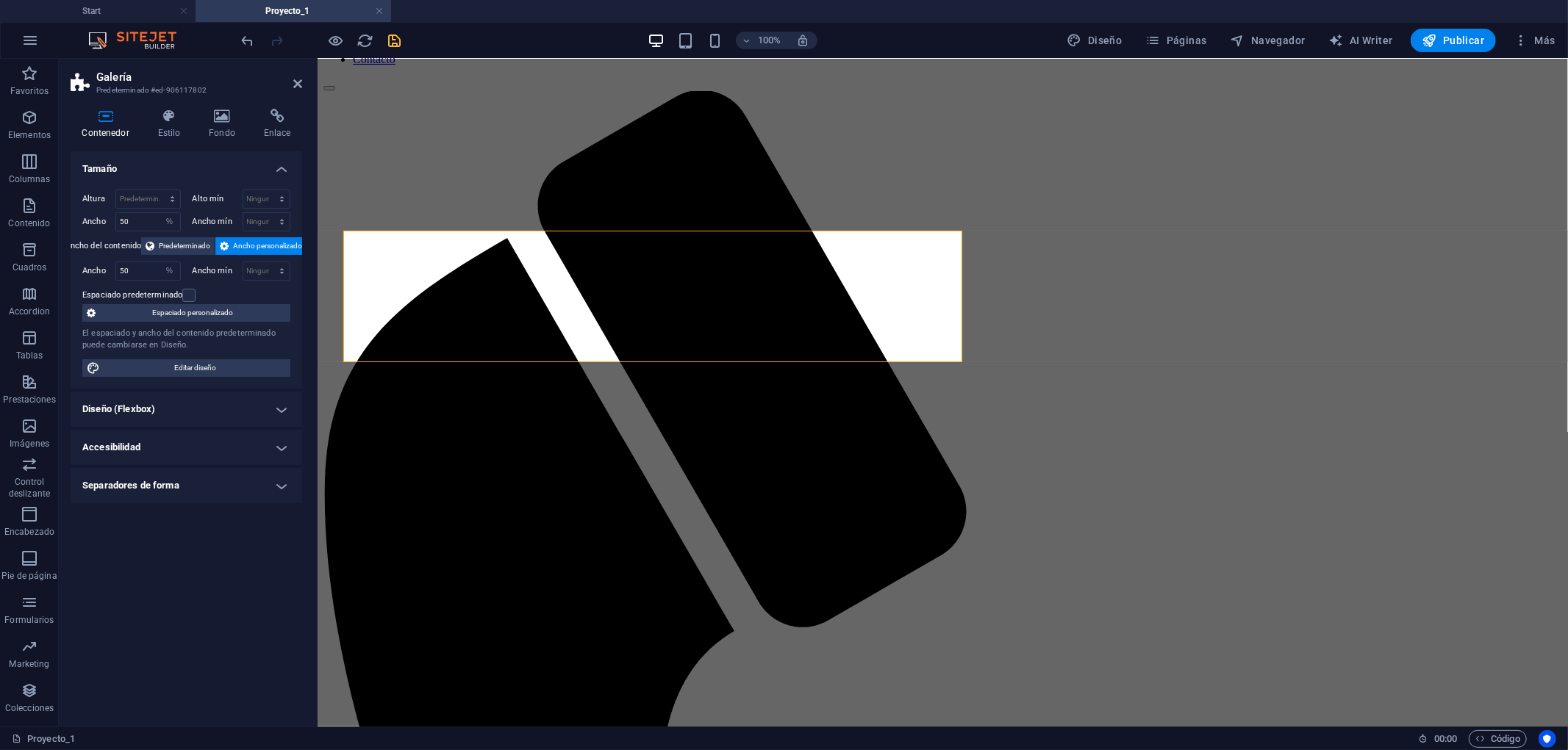
type input "103.8"
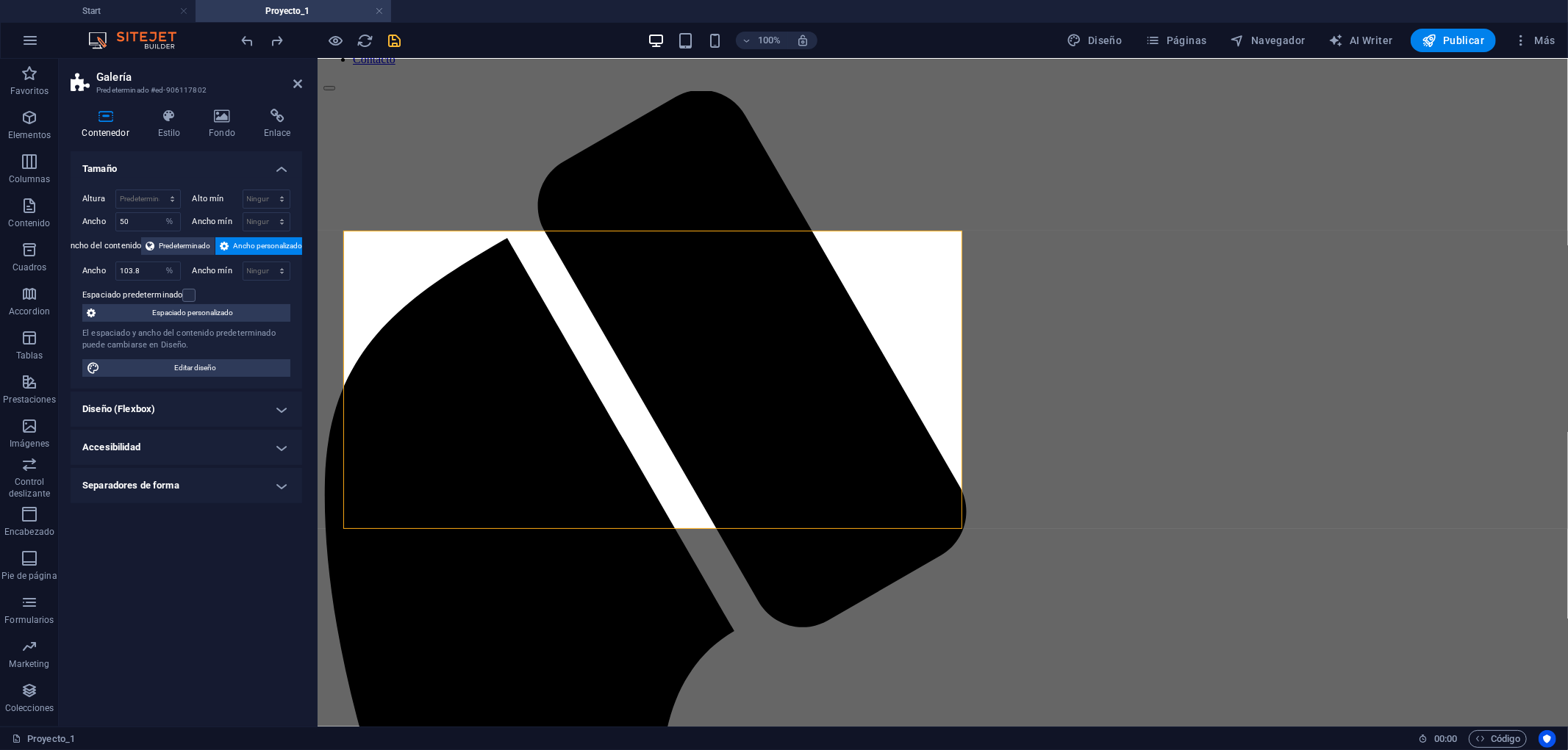
select select "DISABLED_OPTION_VALUE"
click at [106, 119] on icon at bounding box center [105, 116] width 69 height 15
click at [153, 414] on h4 "Diseño (Flexbox)" at bounding box center [186, 409] width 232 height 35
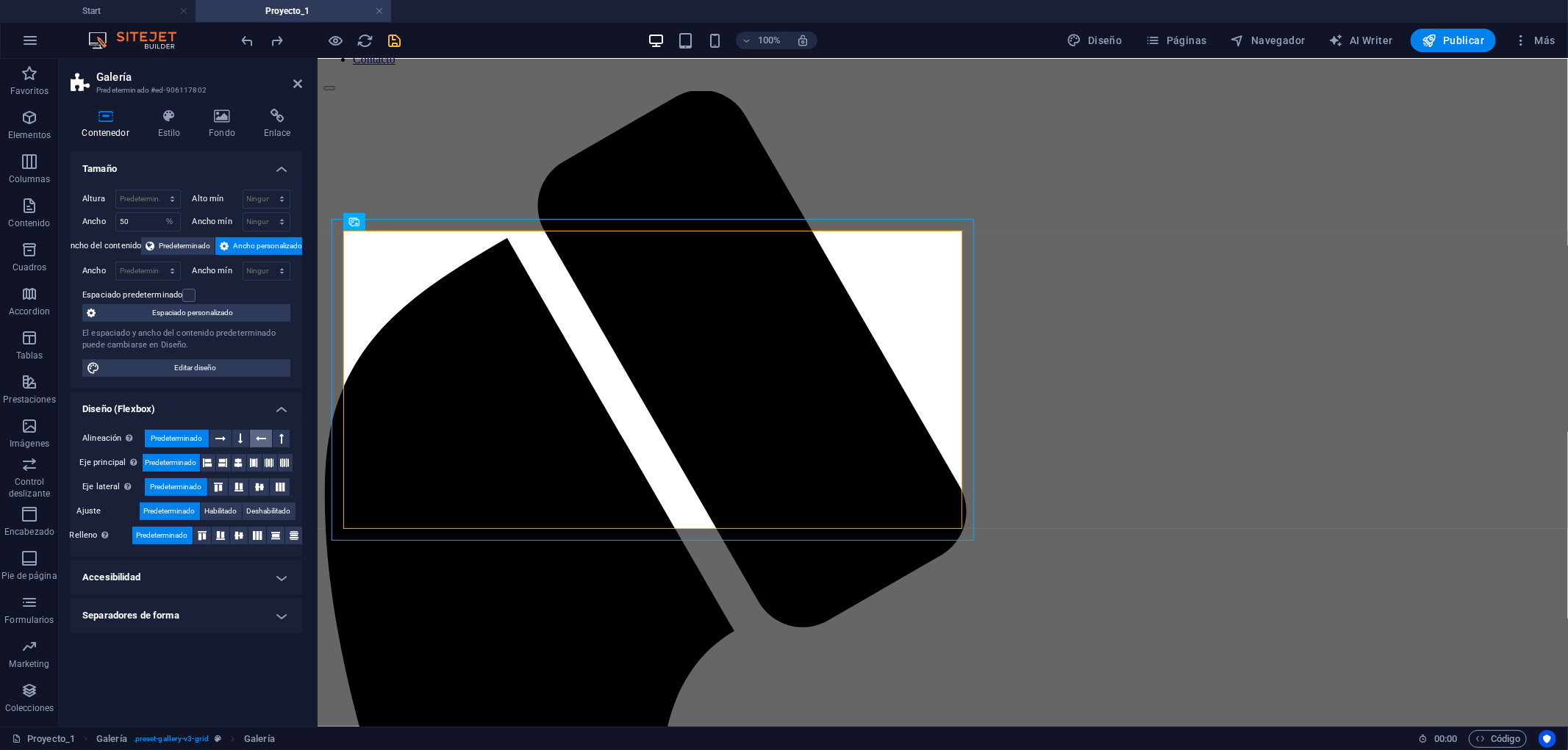
click at [262, 439] on icon at bounding box center [261, 439] width 10 height 18
click at [235, 578] on h4 "Accesibilidad" at bounding box center [186, 577] width 232 height 35
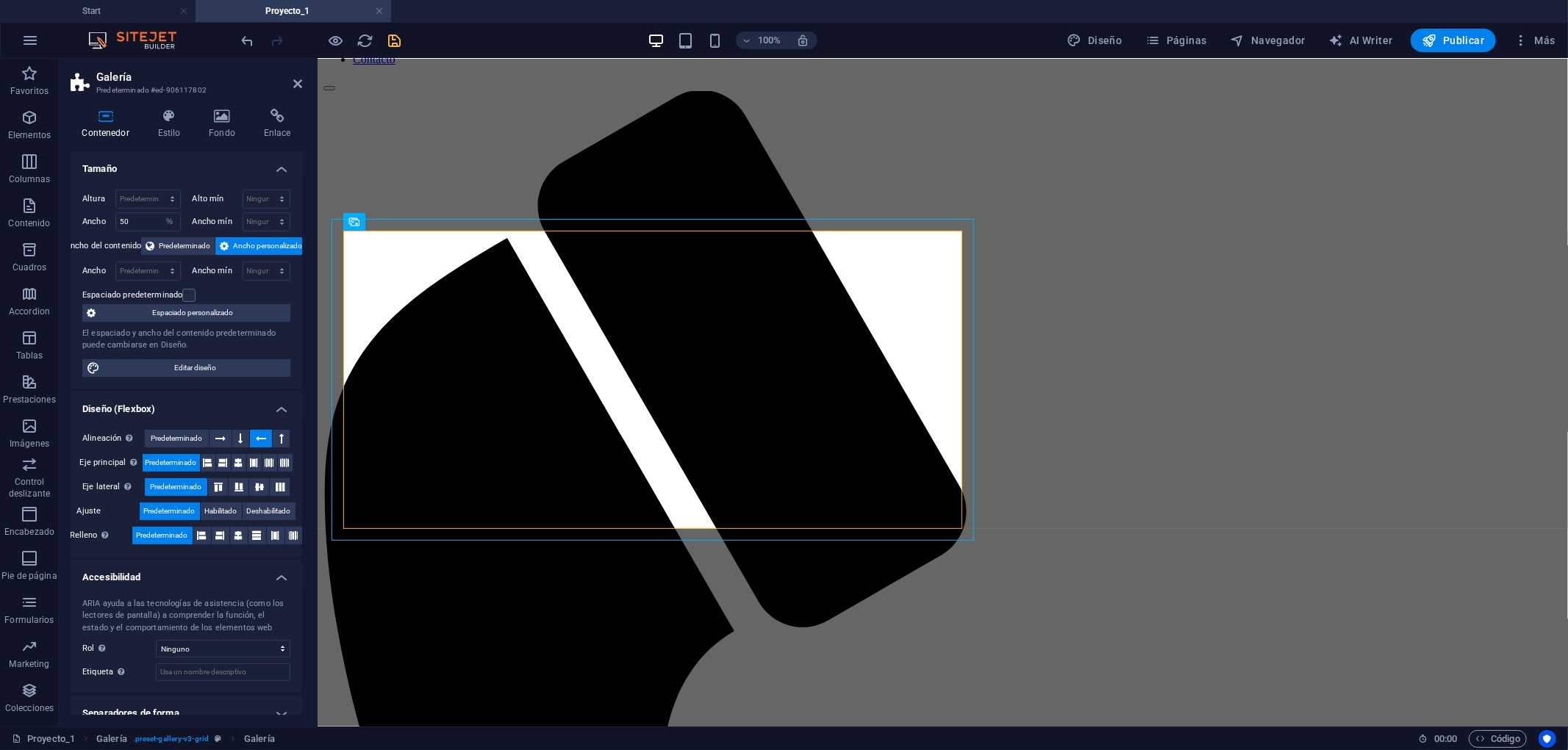
scroll to position [16, 0]
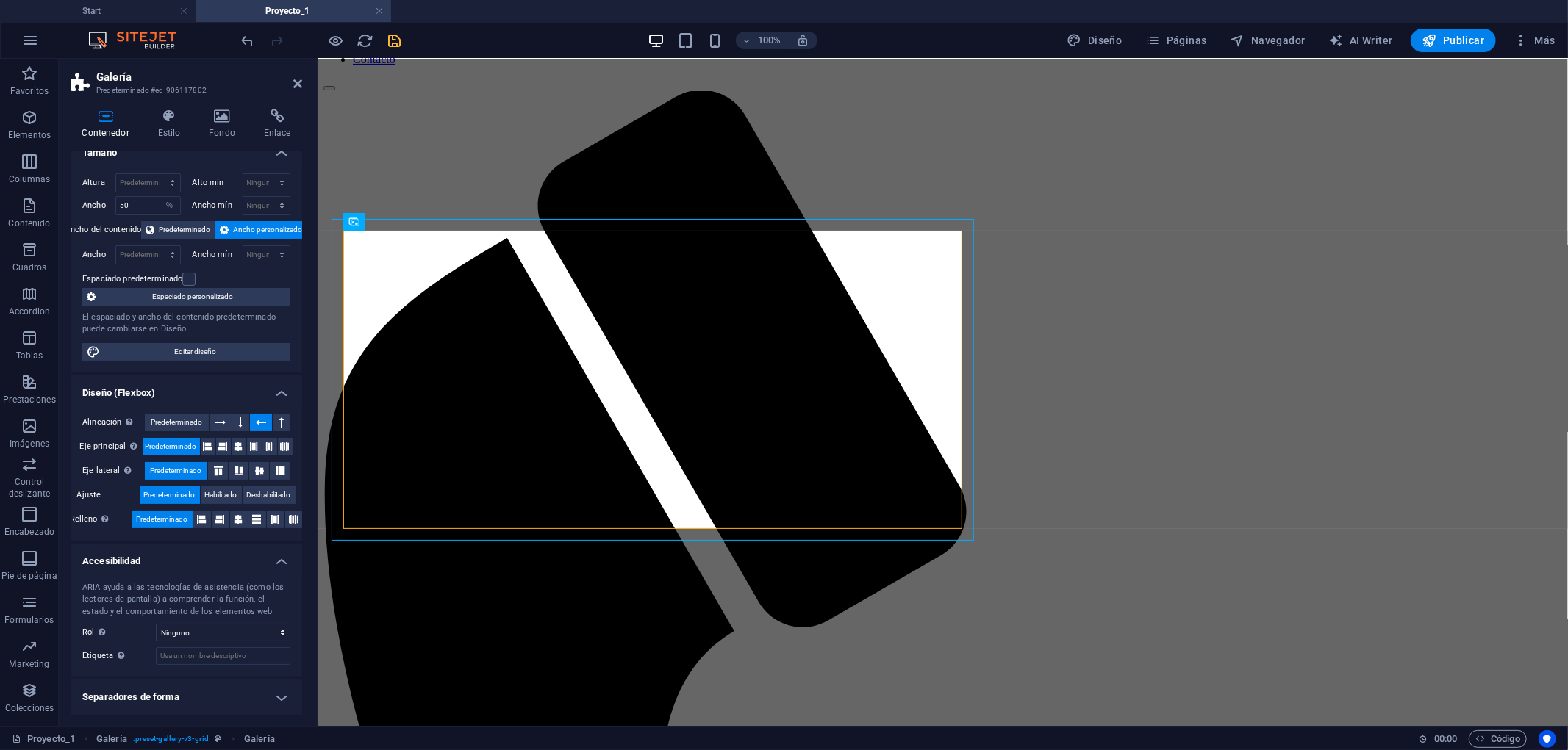
click at [210, 695] on h4 "Separadores de forma" at bounding box center [186, 697] width 232 height 35
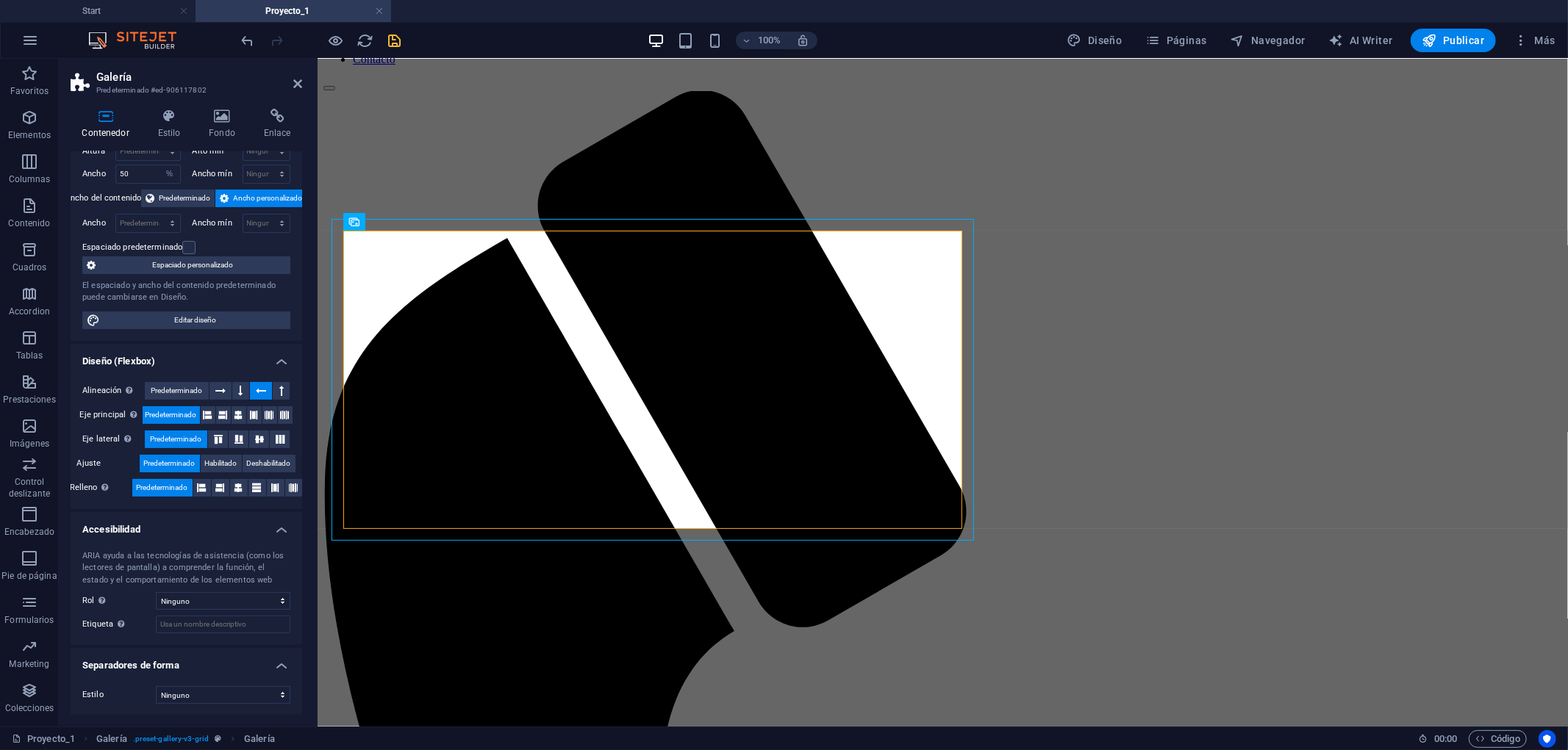
scroll to position [0, 0]
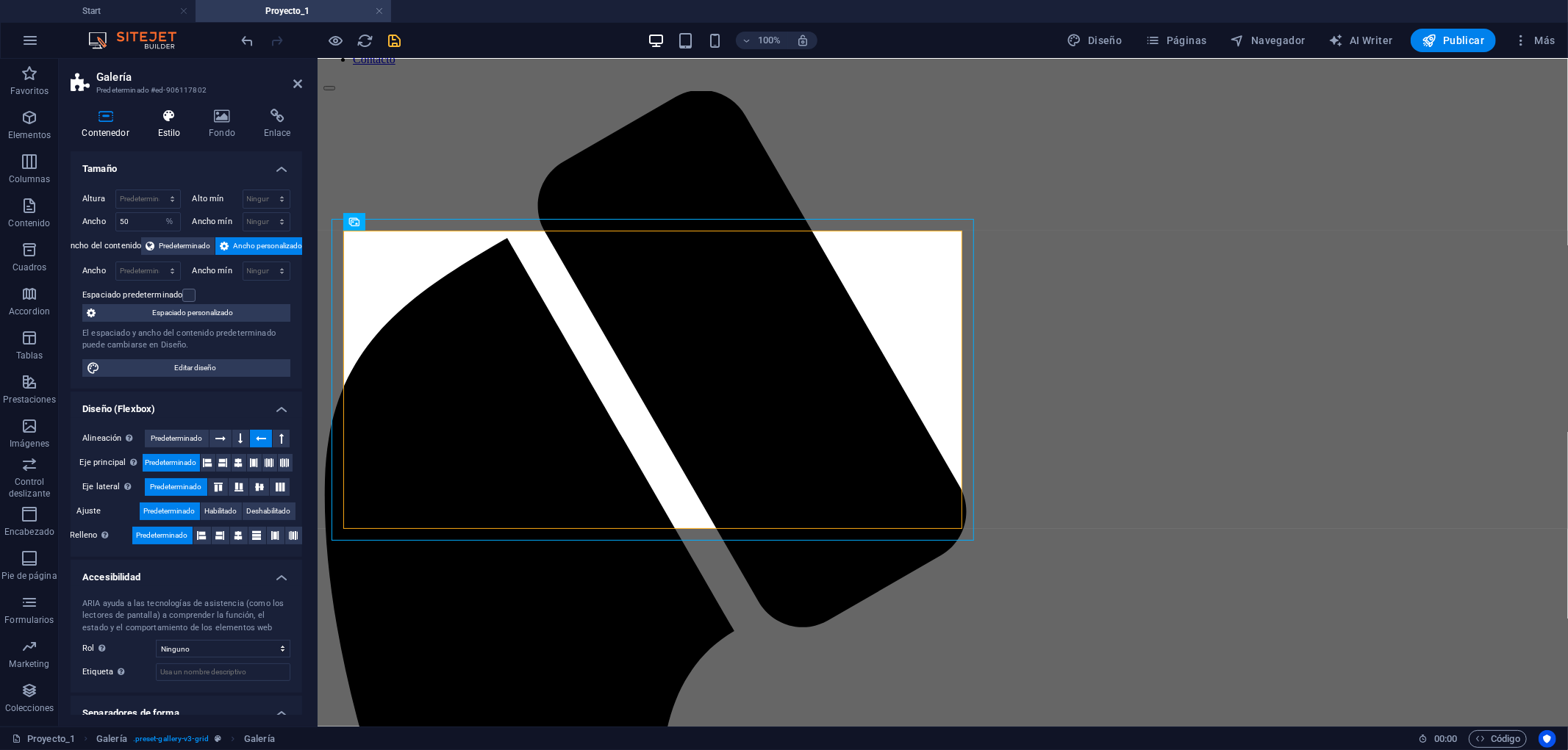
click at [176, 128] on h4 "Estilo" at bounding box center [172, 124] width 52 height 31
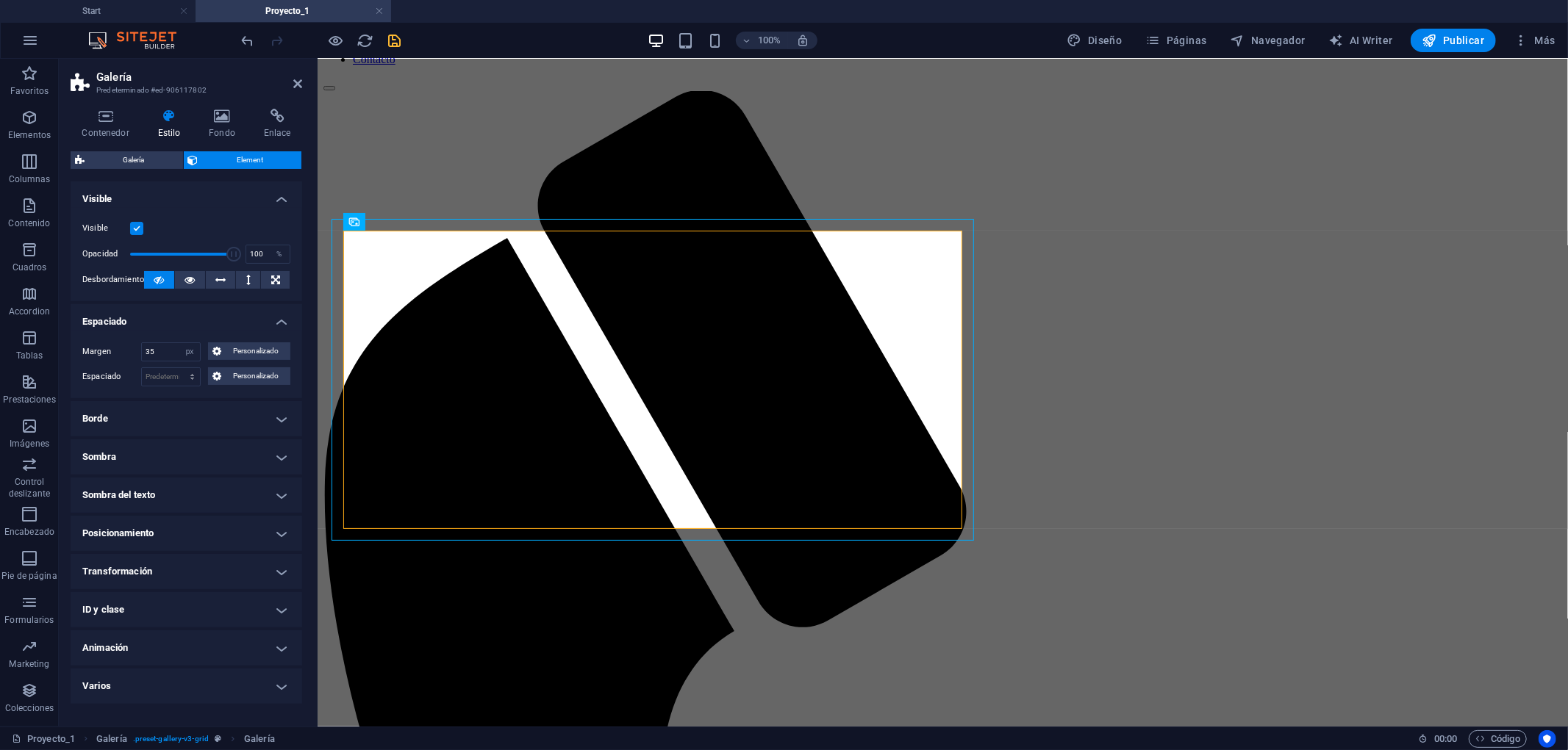
click at [162, 532] on h4 "Posicionamiento" at bounding box center [186, 533] width 232 height 35
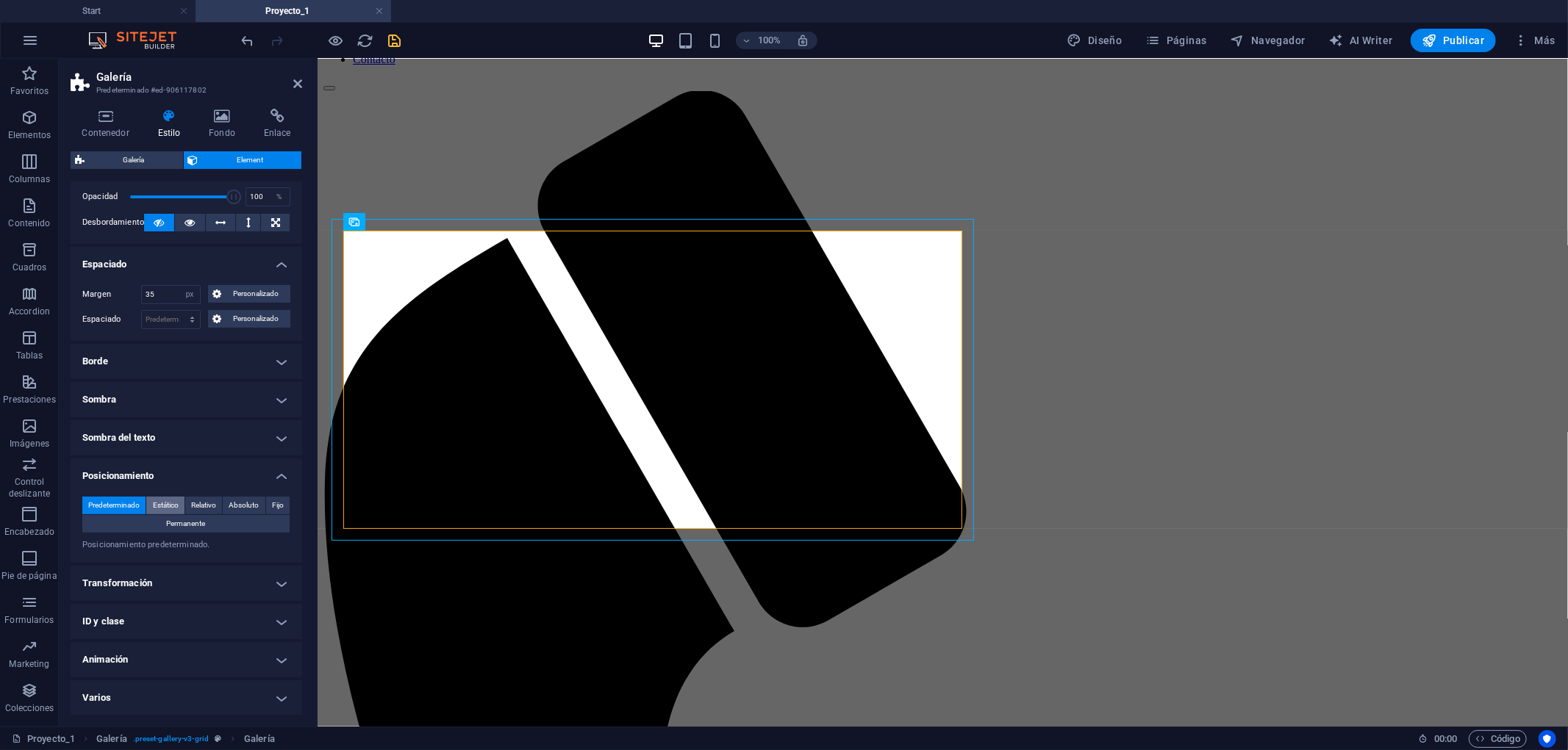
click at [168, 505] on span "Estático" at bounding box center [166, 505] width 26 height 18
click at [214, 505] on span "Relativo" at bounding box center [204, 505] width 25 height 18
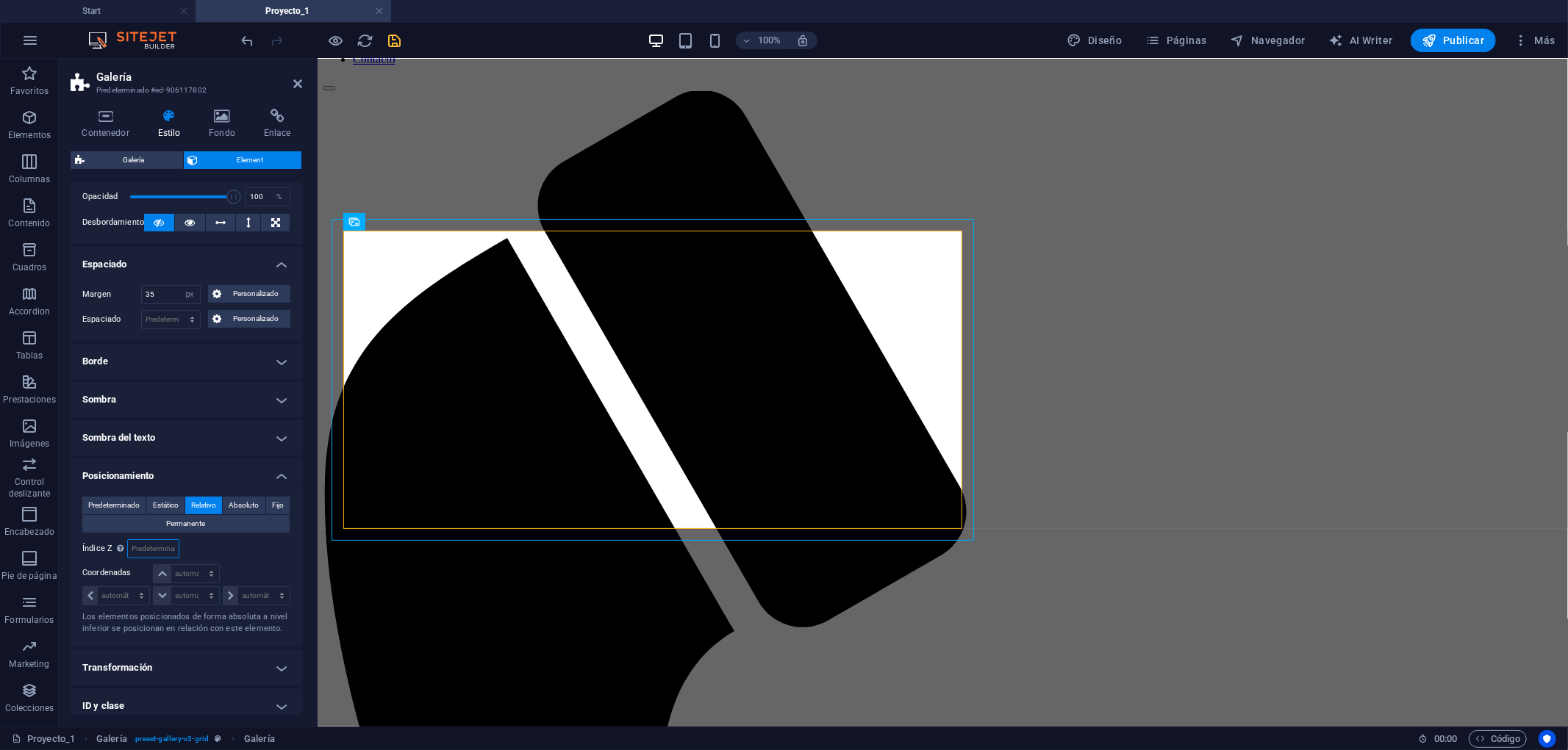
click at [156, 545] on input "number" at bounding box center [153, 549] width 50 height 18
click at [245, 503] on span "Absoluto" at bounding box center [244, 505] width 30 height 18
drag, startPoint x: 272, startPoint y: 502, endPoint x: 246, endPoint y: 502, distance: 26.0
click at [273, 502] on span "Fijo" at bounding box center [277, 505] width 12 height 18
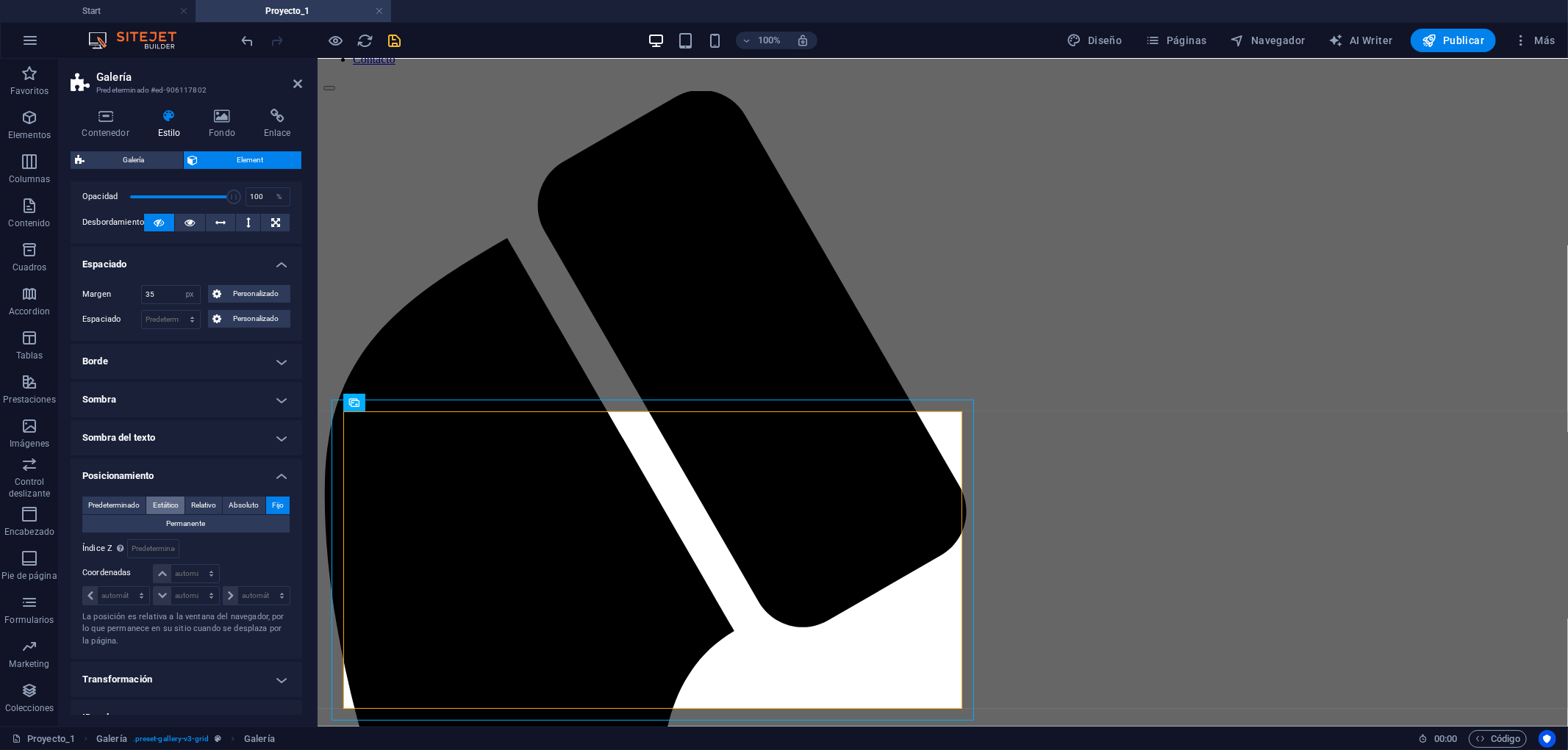
click at [163, 504] on span "Estático" at bounding box center [166, 505] width 26 height 18
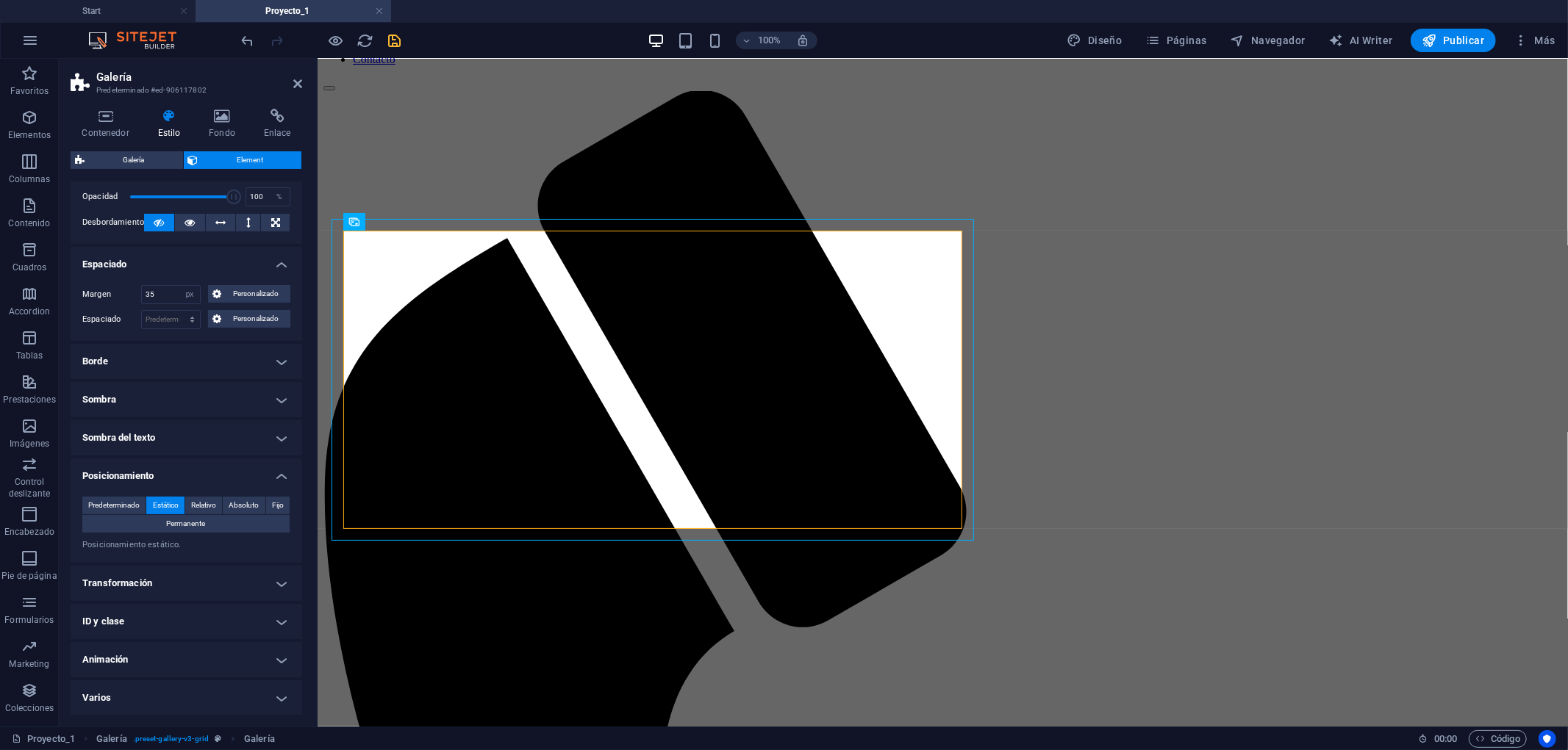
click at [167, 578] on h4 "Transformación" at bounding box center [186, 583] width 232 height 35
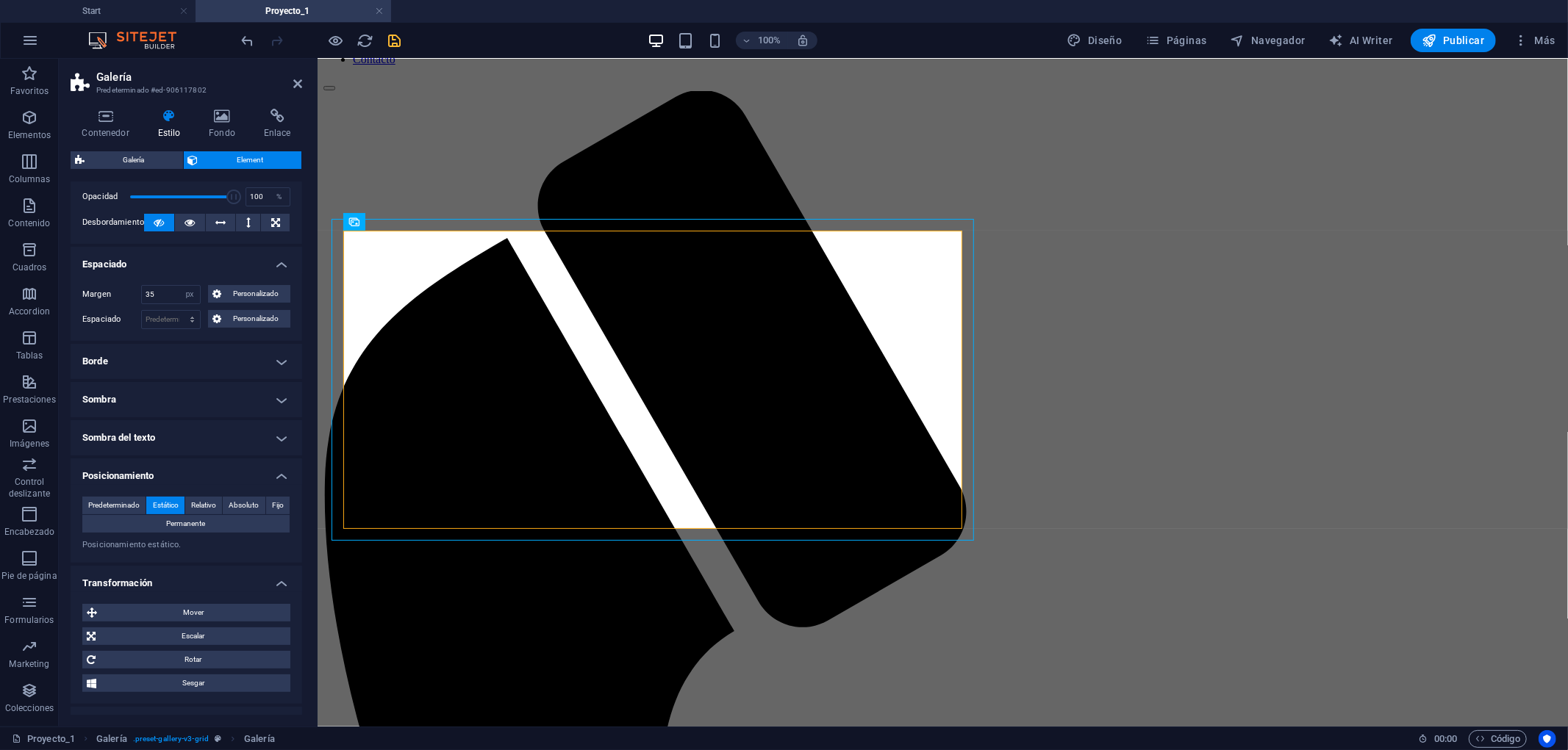
scroll to position [160, 0]
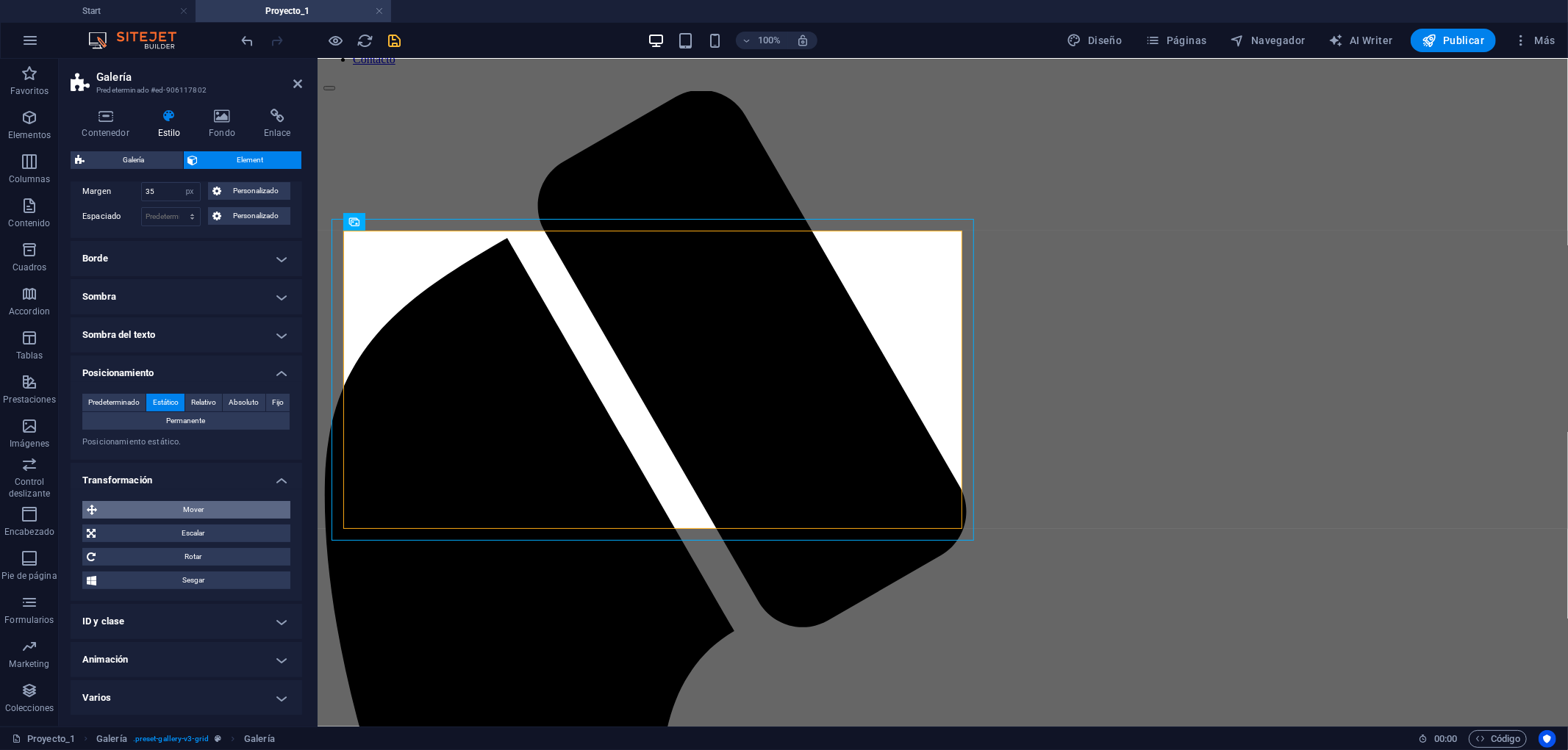
click at [203, 505] on span "Mover" at bounding box center [194, 510] width 184 height 18
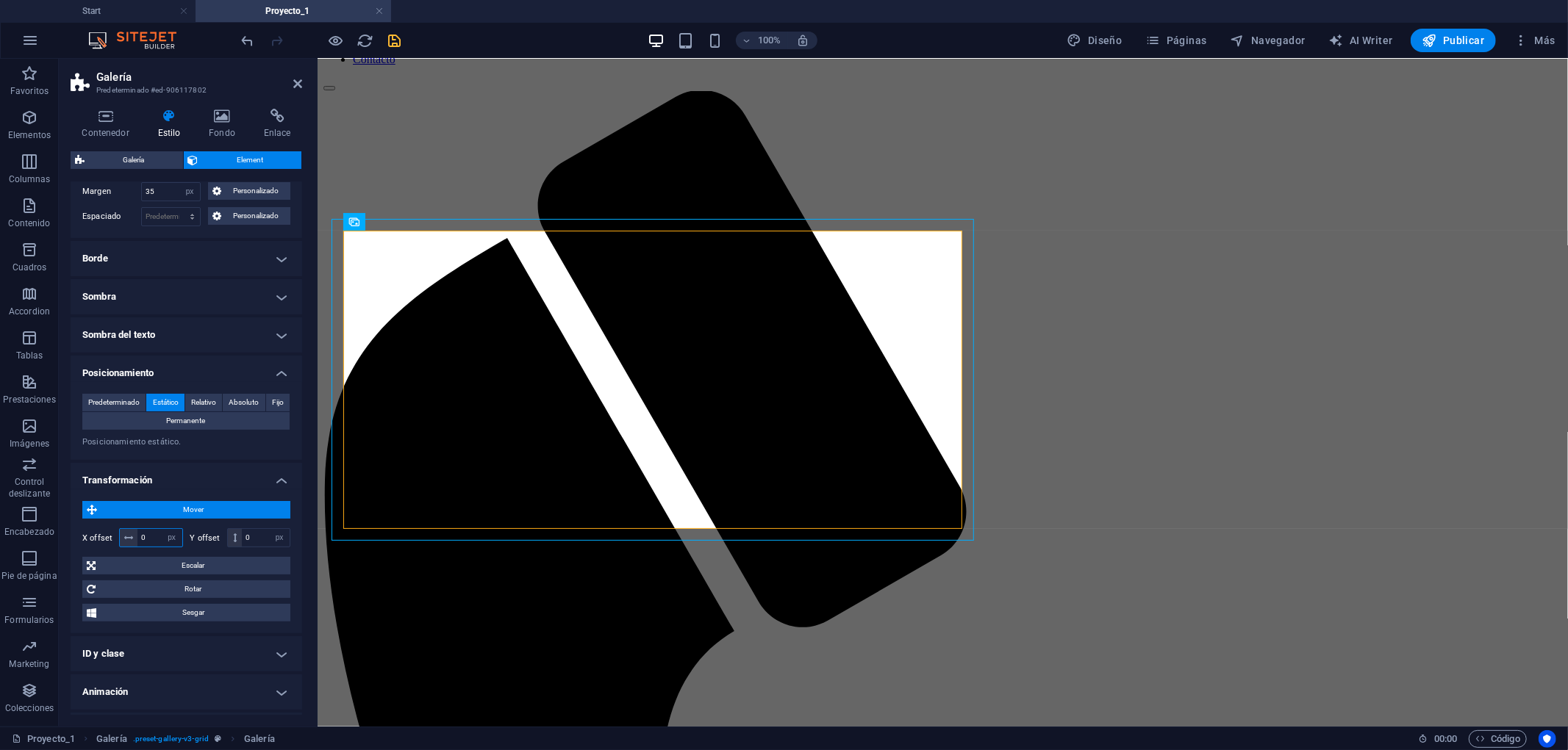
click at [122, 534] on div "0 px rem % em vh vw" at bounding box center [151, 538] width 64 height 19
type input "50"
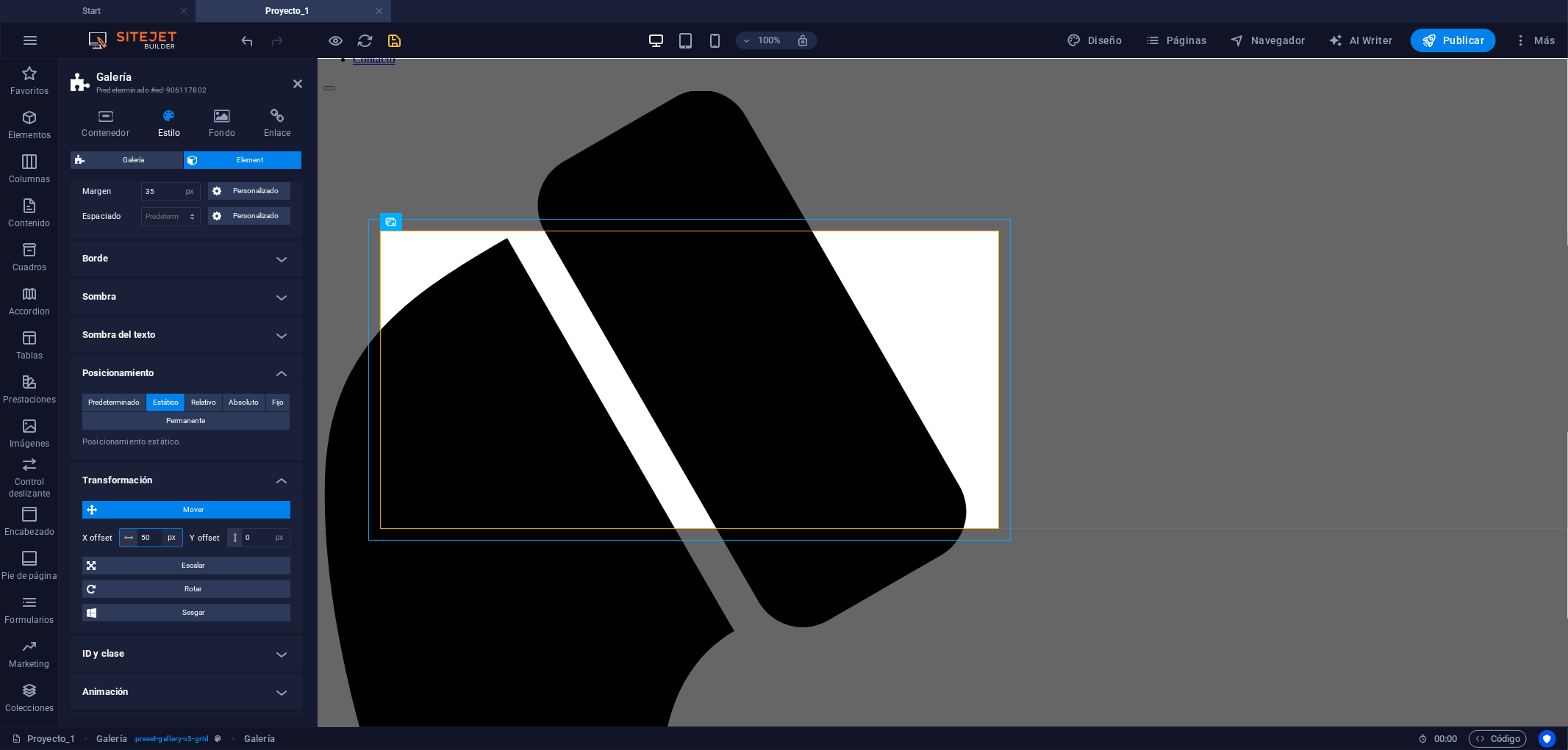
click at [173, 534] on select "px rem % em vh vw" at bounding box center [172, 538] width 20 height 18
select select "%"
click at [162, 529] on select "px rem % em vh vw" at bounding box center [172, 538] width 20 height 18
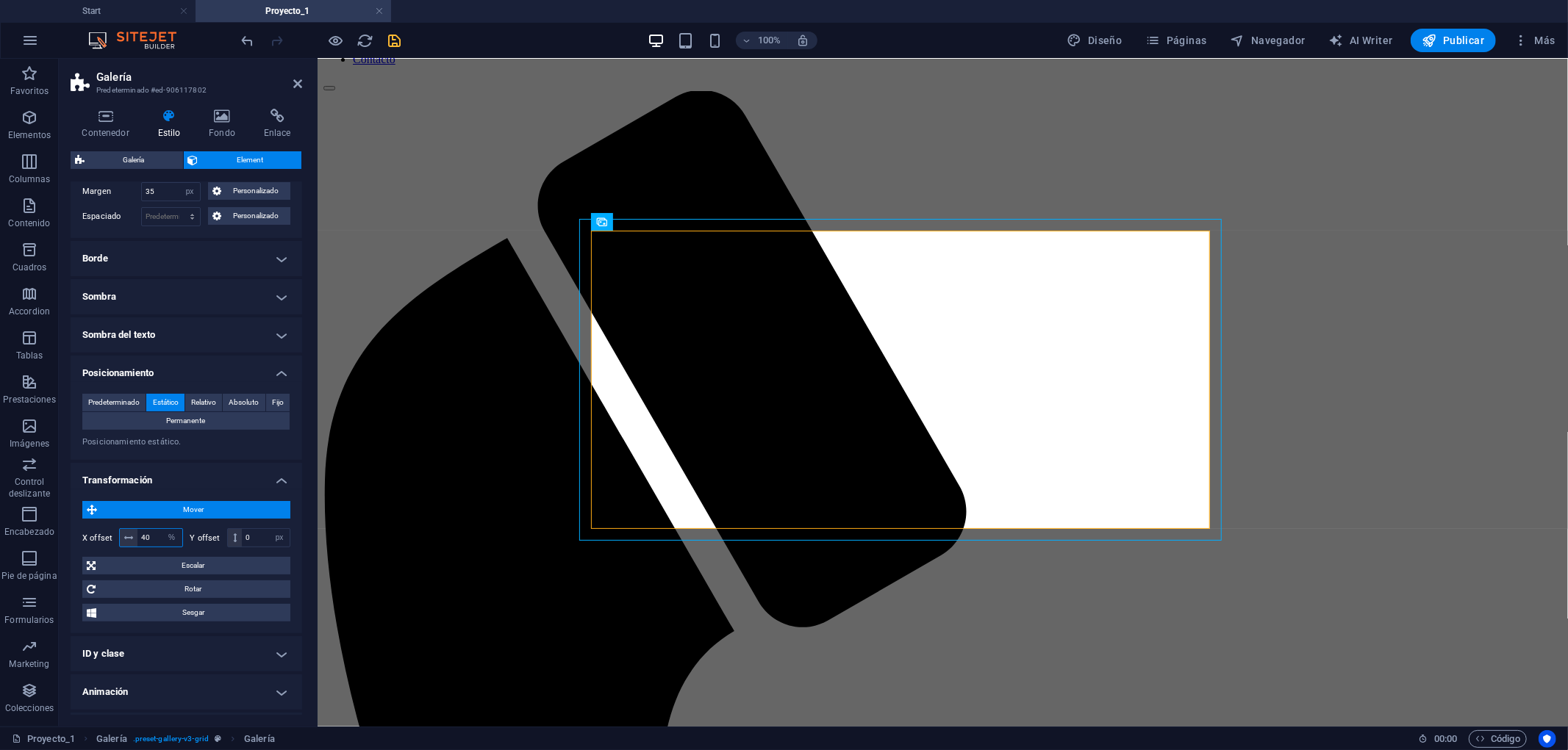
click at [149, 534] on input "40" at bounding box center [159, 538] width 45 height 18
drag, startPoint x: 152, startPoint y: 534, endPoint x: 133, endPoint y: 532, distance: 19.1
click at [133, 532] on div "40 px rem % em vh vw" at bounding box center [151, 538] width 64 height 19
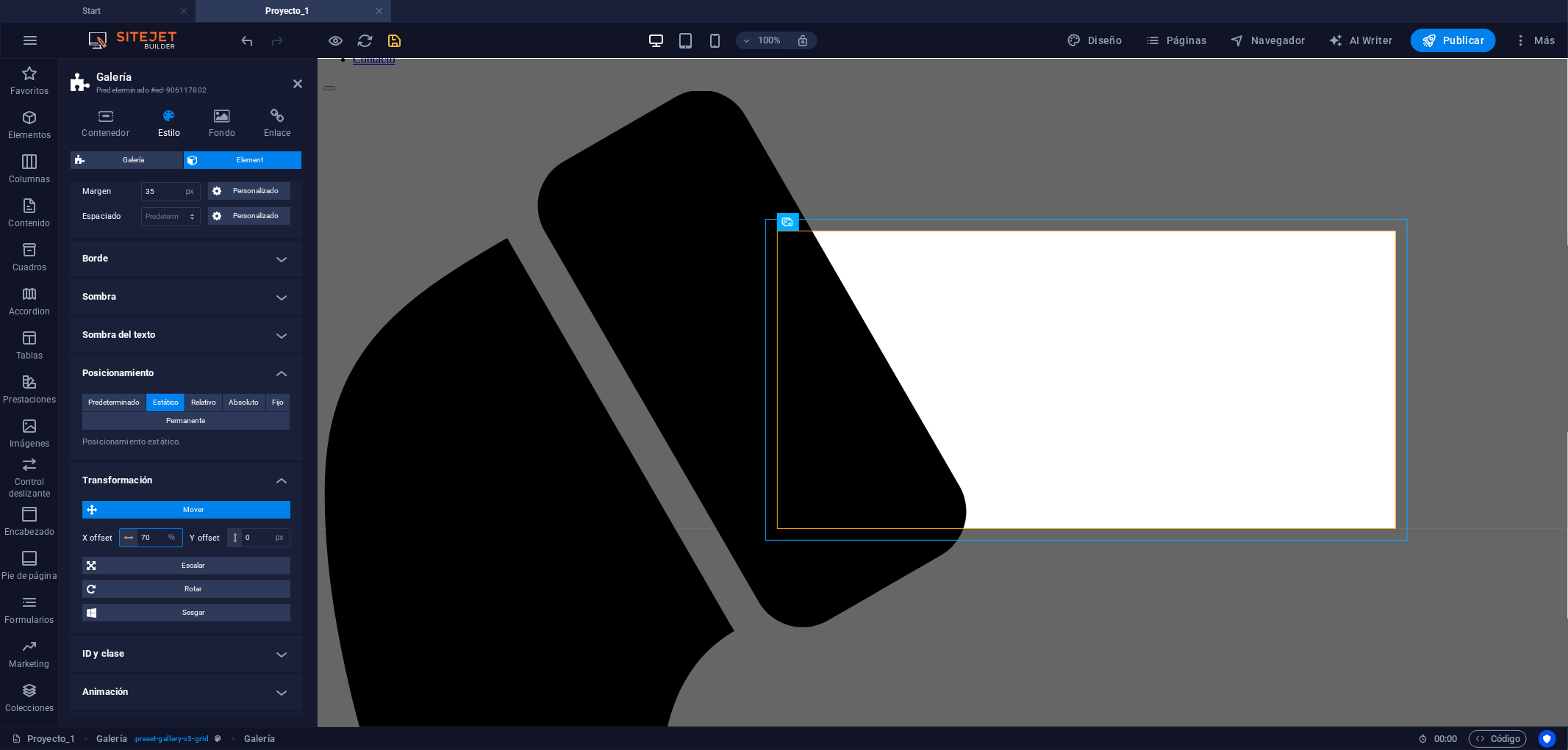
drag, startPoint x: 156, startPoint y: 531, endPoint x: 93, endPoint y: 531, distance: 63.0
click at [93, 531] on div "X offset 70 px rem % em vh vw" at bounding box center [132, 538] width 101 height 19
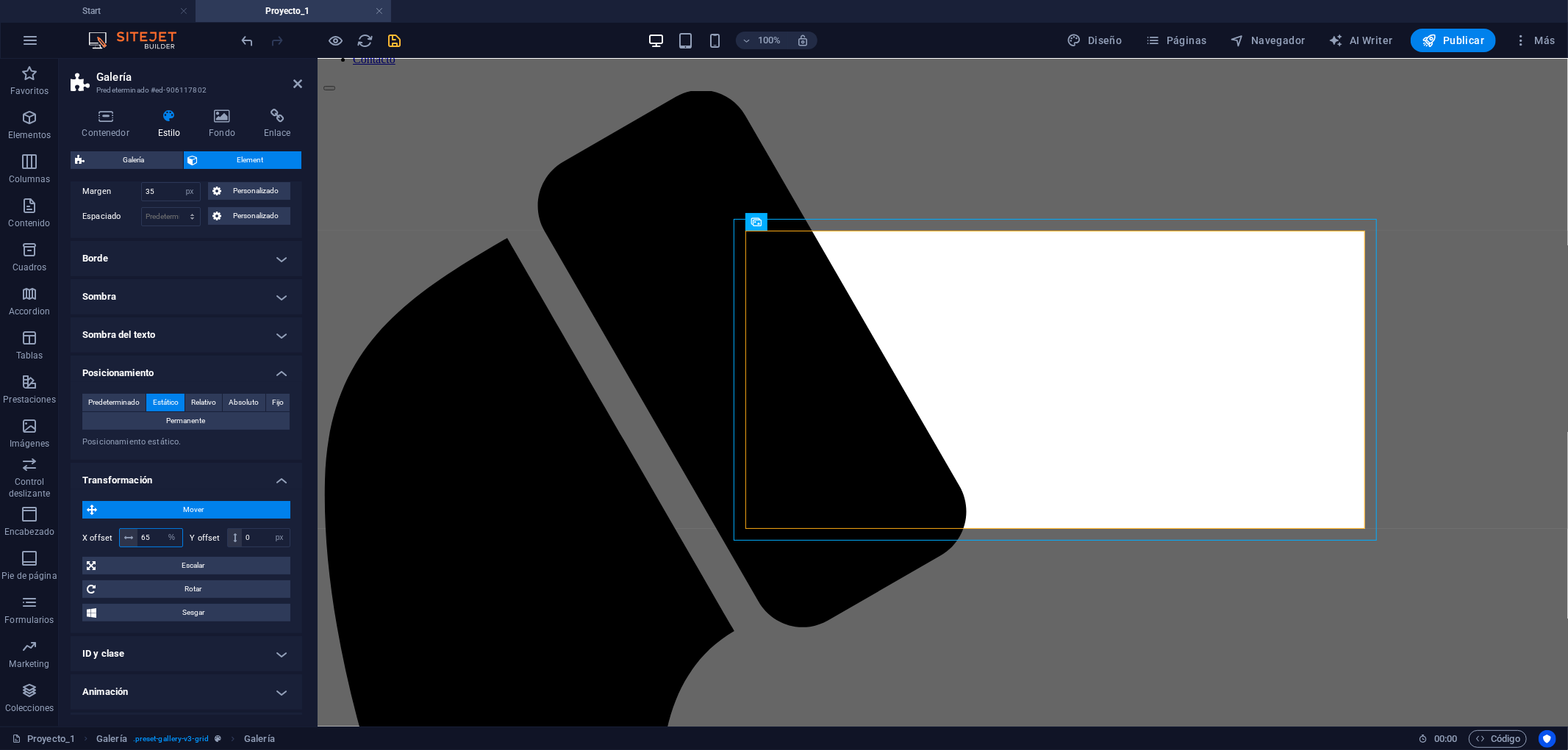
drag, startPoint x: 148, startPoint y: 532, endPoint x: 99, endPoint y: 534, distance: 49.0
click at [99, 534] on div "X offset 65 px rem % em vh vw" at bounding box center [132, 538] width 101 height 19
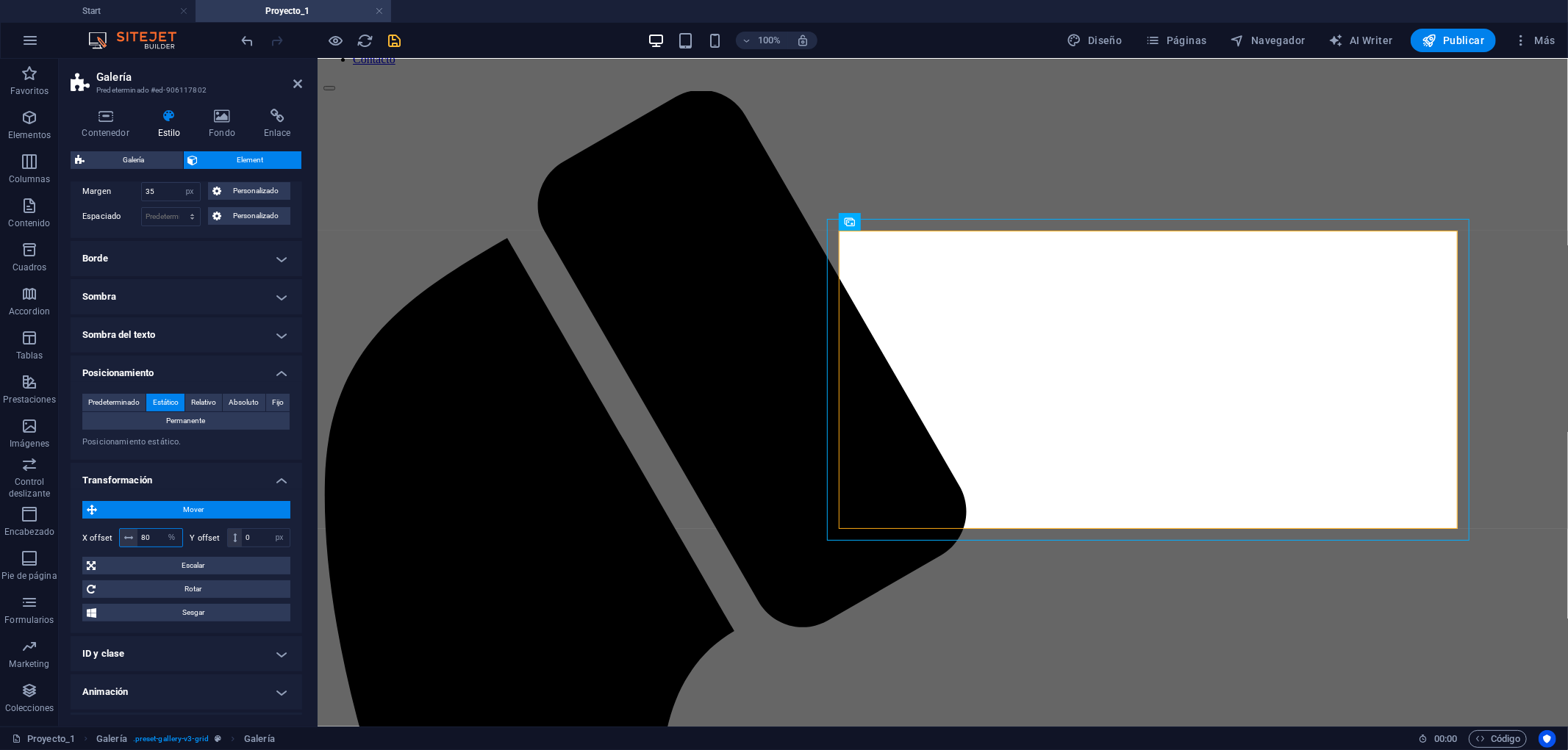
drag, startPoint x: 130, startPoint y: 530, endPoint x: 109, endPoint y: 531, distance: 21.0
click at [105, 530] on div "X offset 80 px rem % em vh vw" at bounding box center [132, 538] width 101 height 19
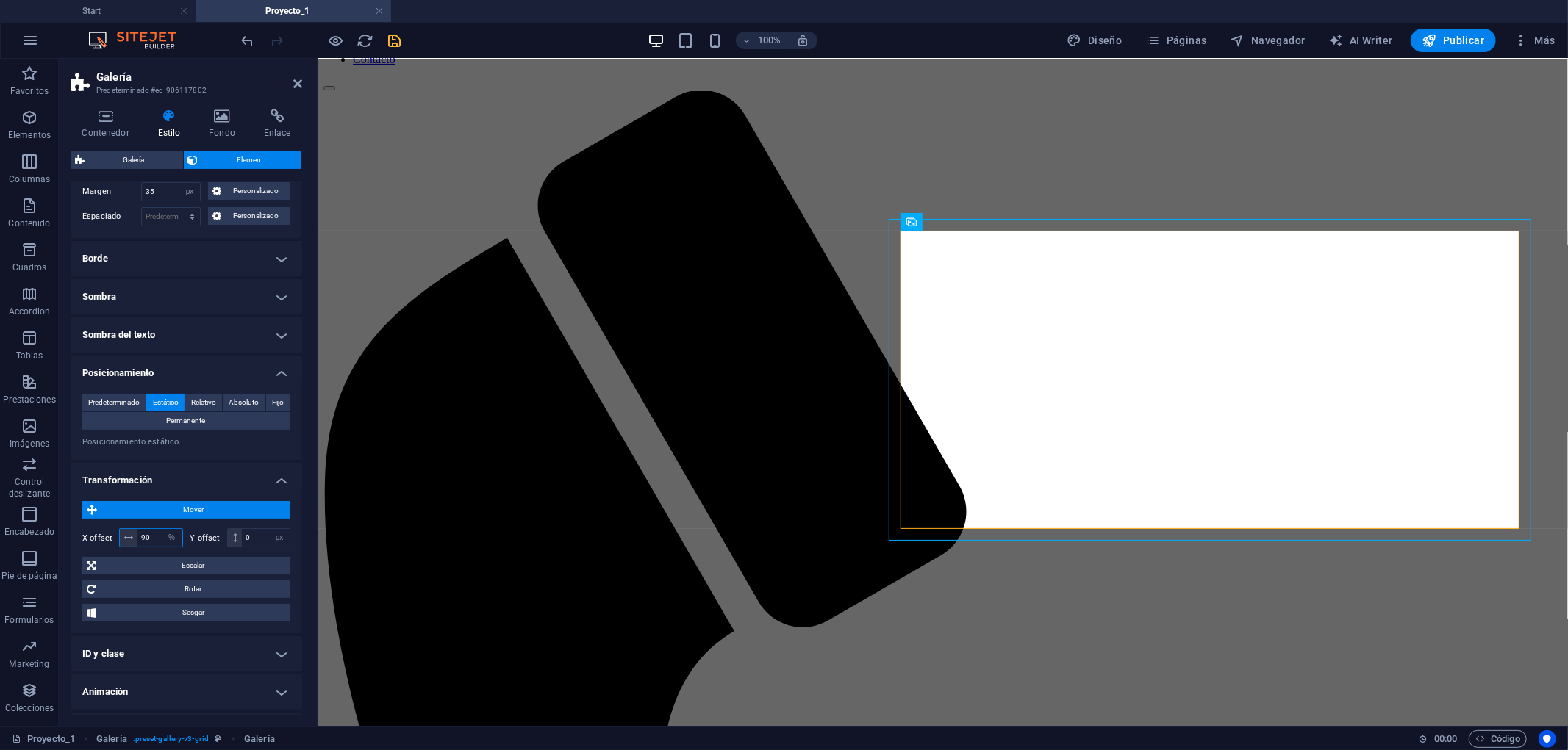
drag, startPoint x: 151, startPoint y: 532, endPoint x: 92, endPoint y: 528, distance: 59.1
click at [98, 529] on div "X offset 90 px rem % em vh vw" at bounding box center [132, 538] width 101 height 19
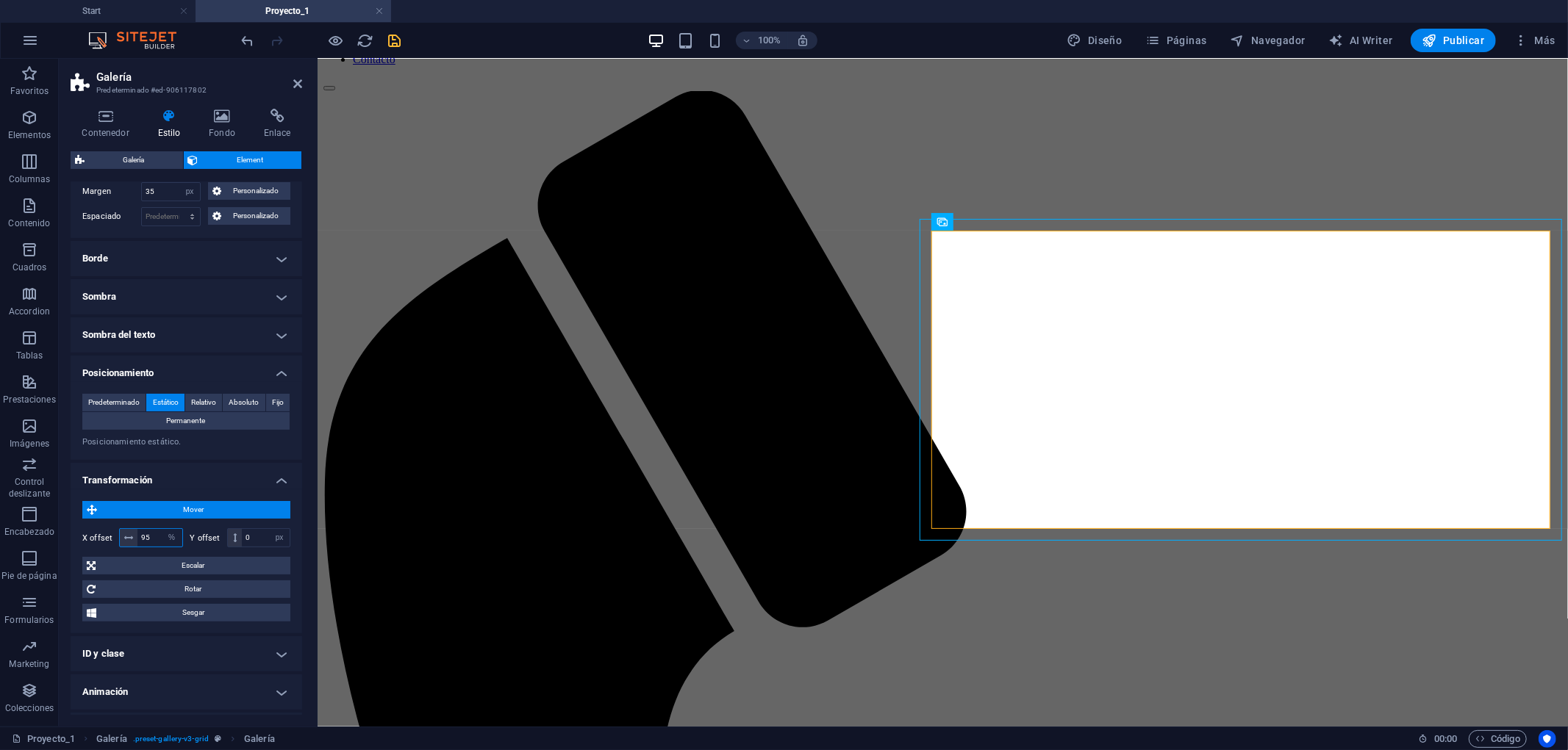
drag, startPoint x: 155, startPoint y: 536, endPoint x: 80, endPoint y: 536, distance: 75.0
click at [82, 536] on div "X offset 95 px rem % em vh vw" at bounding box center [132, 538] width 101 height 19
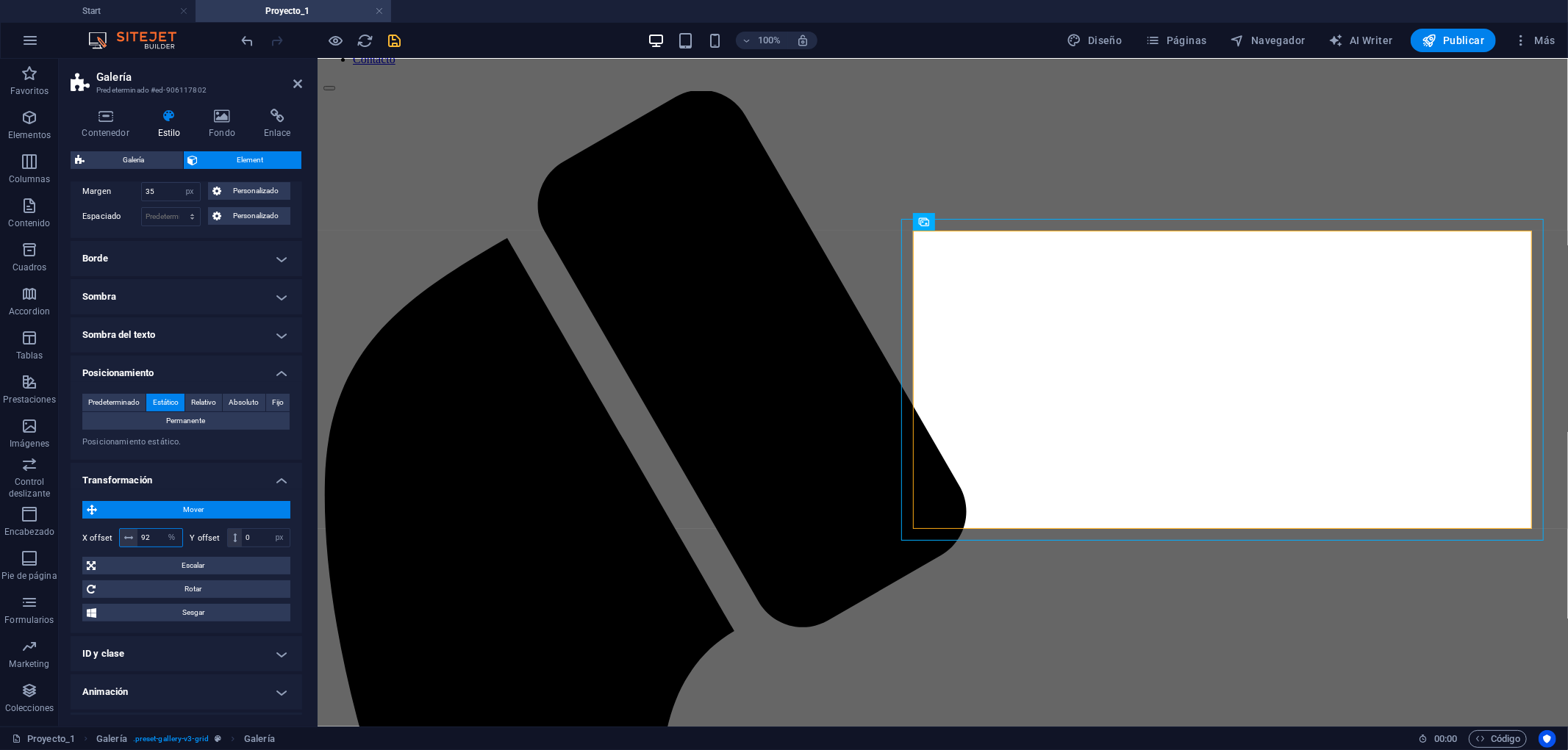
drag, startPoint x: 152, startPoint y: 533, endPoint x: 77, endPoint y: 538, distance: 75.2
click at [77, 538] on div "Mover X offset 92 px rem % em vh vw Y offset 0 px rem % em vh vw Escalar Zoom 1…" at bounding box center [186, 561] width 232 height 144
type input "91"
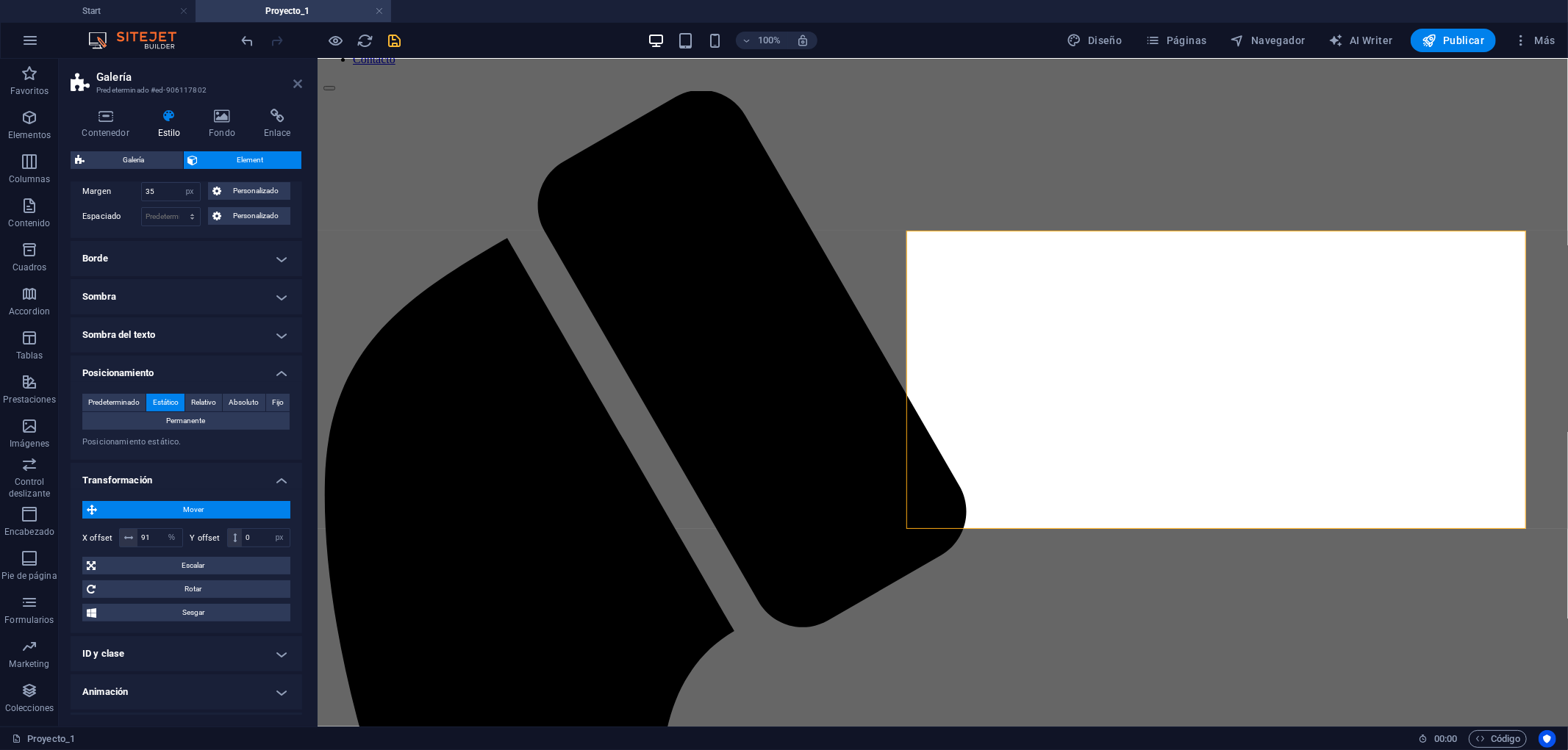
click at [295, 80] on icon at bounding box center [298, 84] width 9 height 12
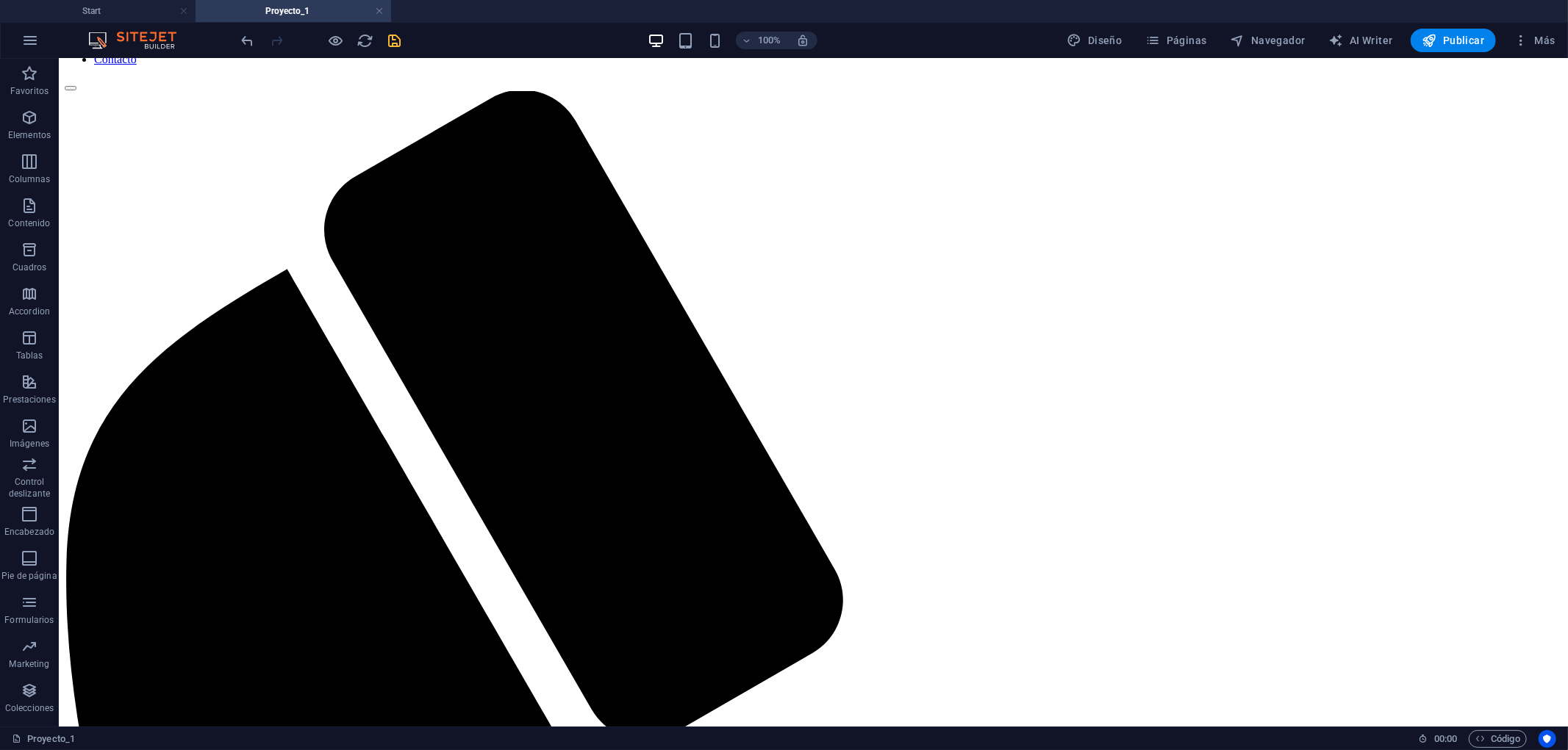
drag, startPoint x: 191, startPoint y: 348, endPoint x: 196, endPoint y: 204, distance: 144.1
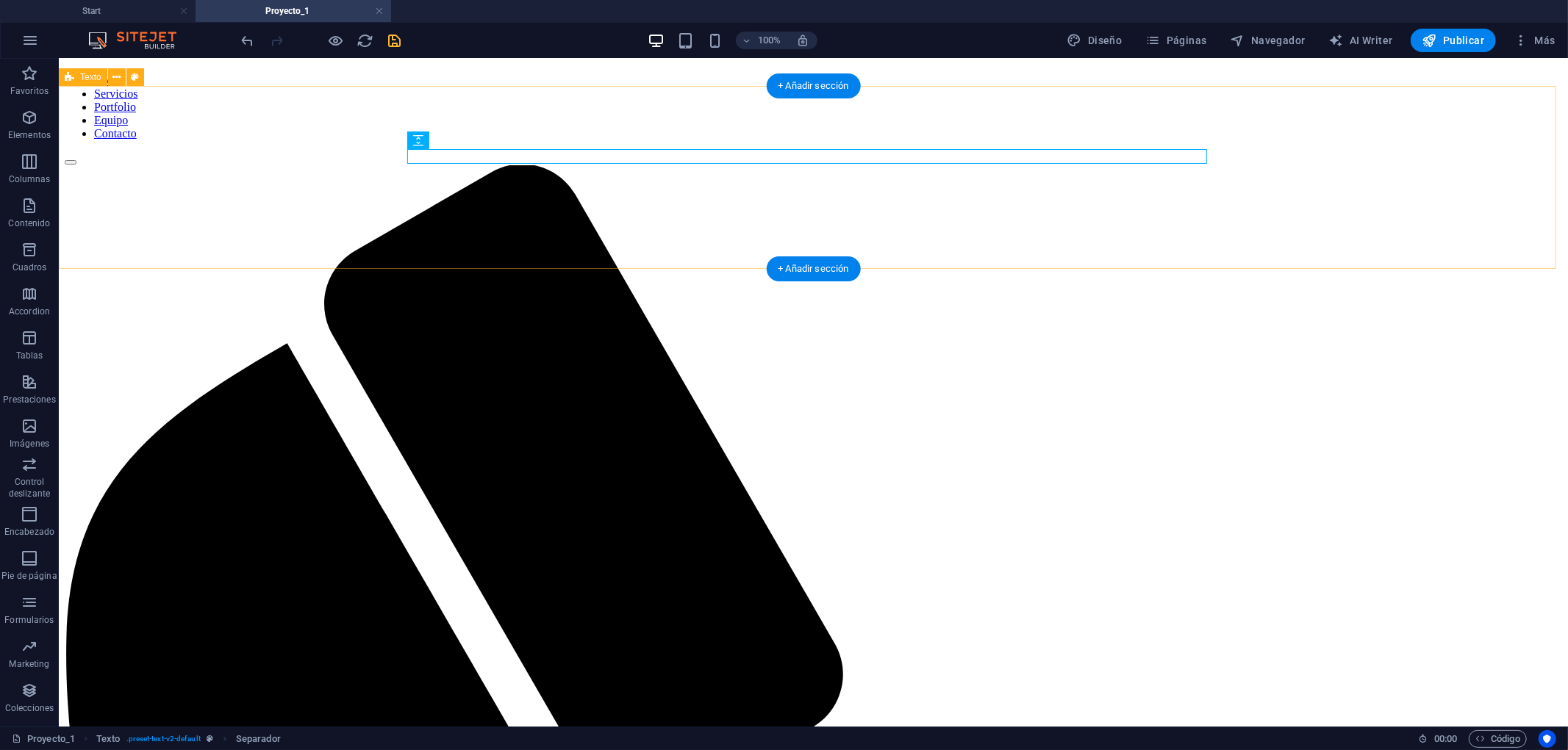
scroll to position [98, 0]
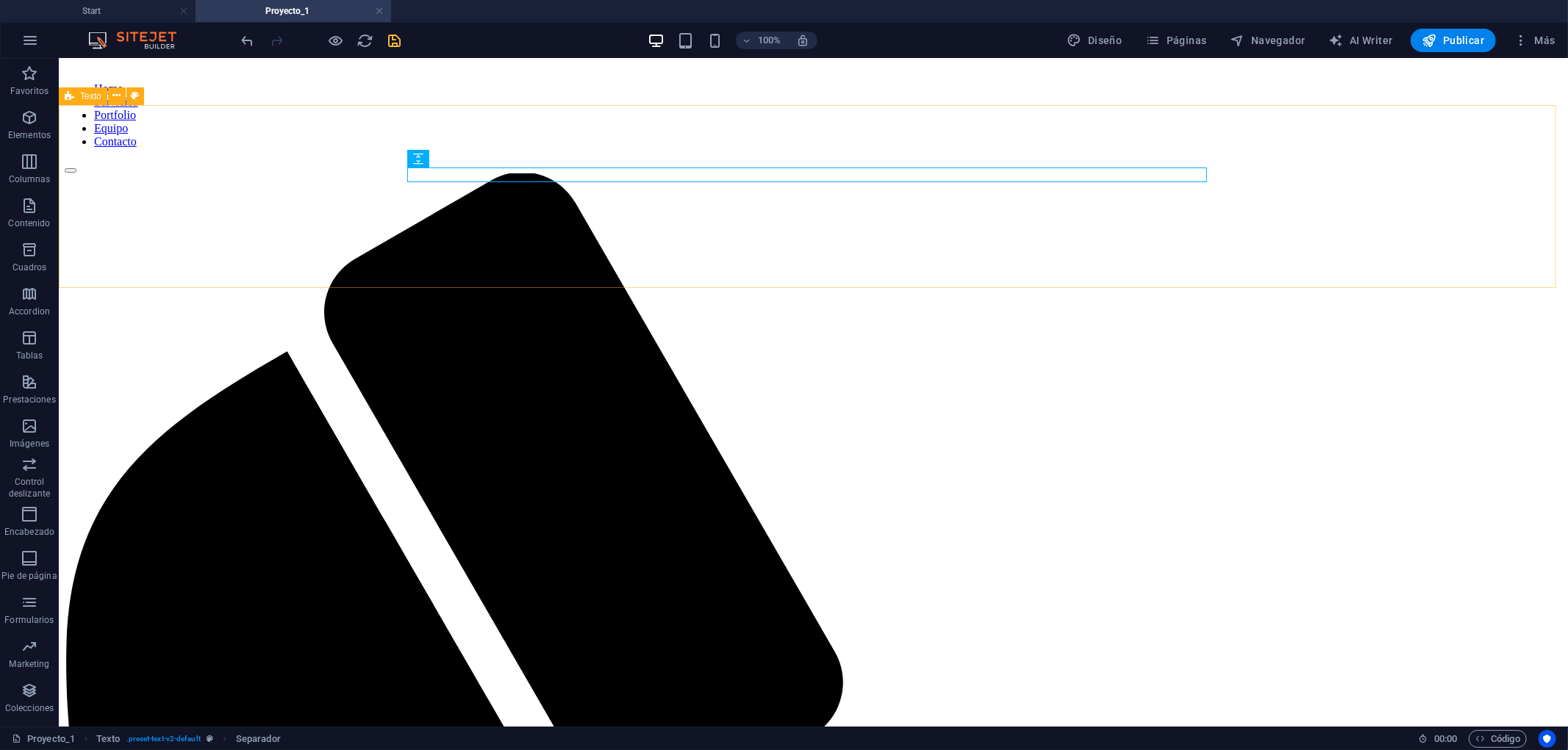
click at [92, 97] on span "Texto" at bounding box center [91, 96] width 21 height 9
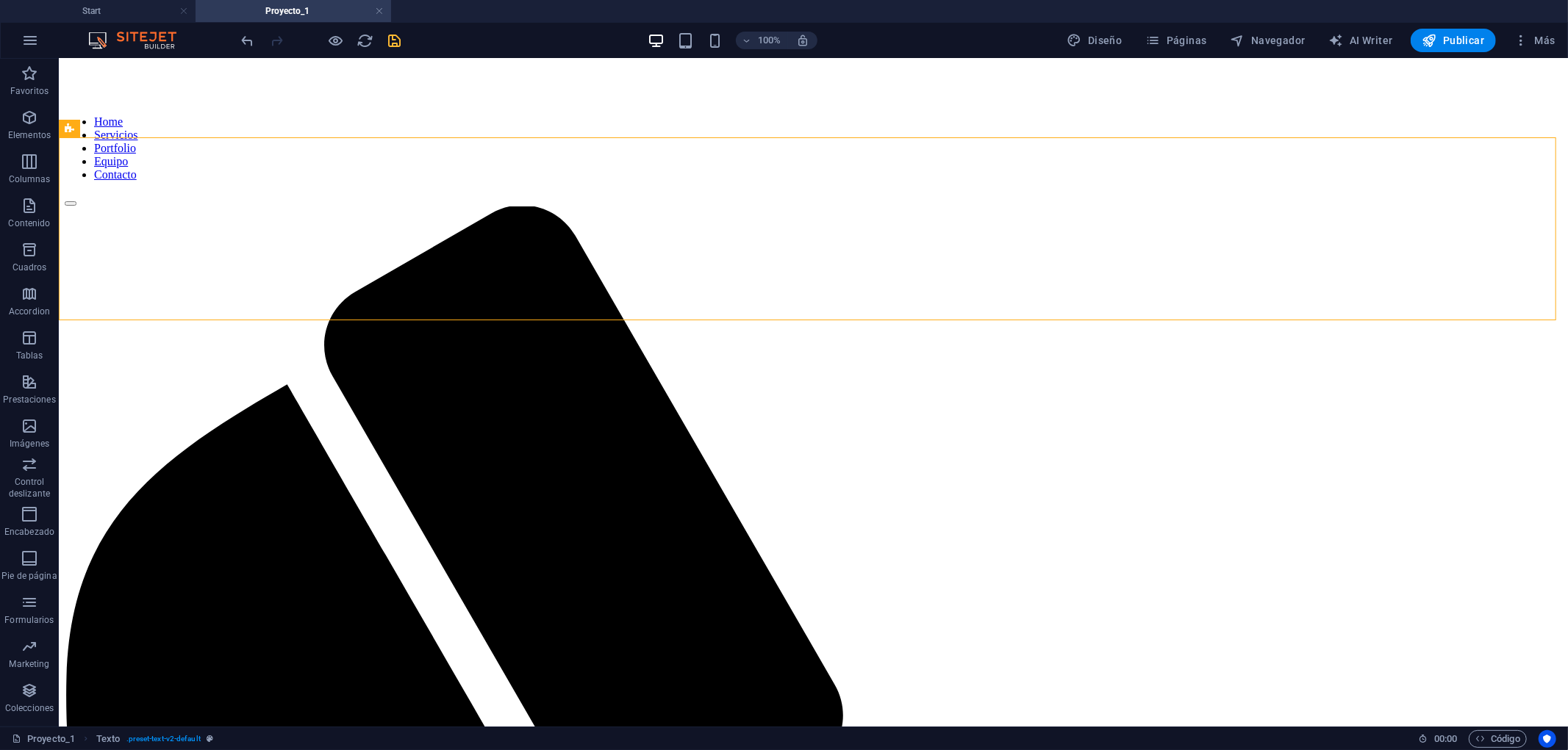
drag, startPoint x: 148, startPoint y: 154, endPoint x: 104, endPoint y: 446, distance: 295.3
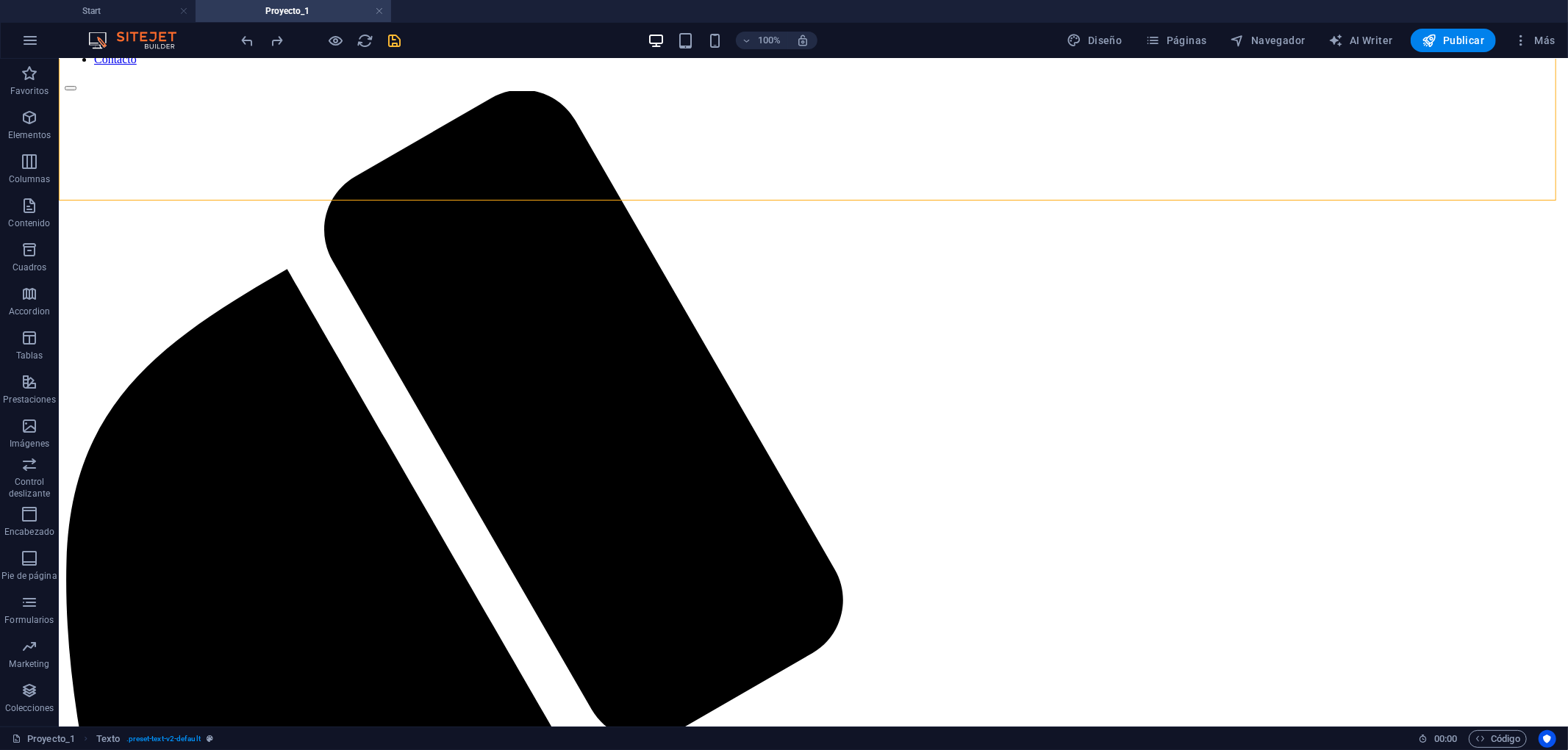
scroll to position [186, 0]
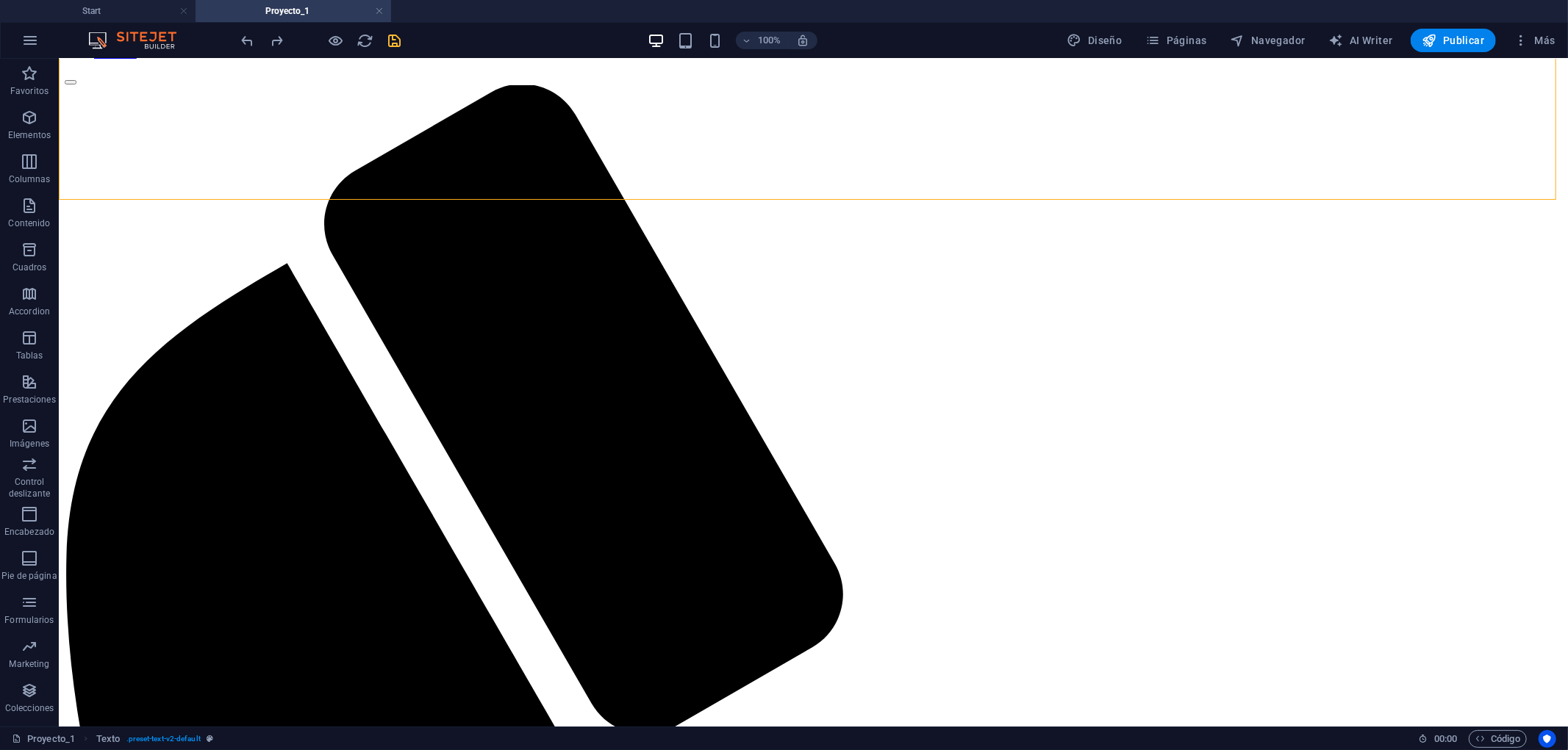
drag, startPoint x: 369, startPoint y: 335, endPoint x: 188, endPoint y: 289, distance: 186.8
drag, startPoint x: 188, startPoint y: 289, endPoint x: 149, endPoint y: 207, distance: 90.8
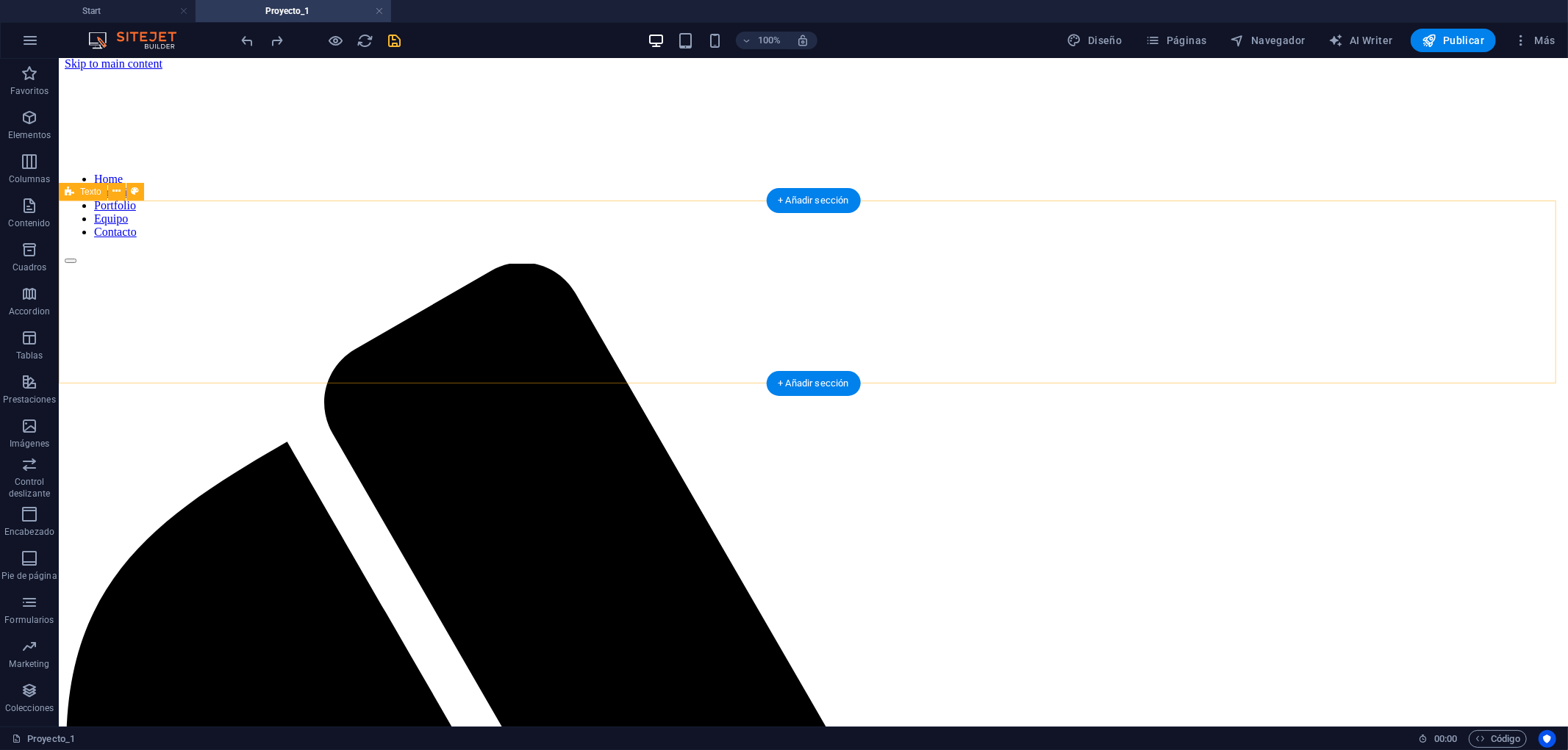
scroll to position [1, 0]
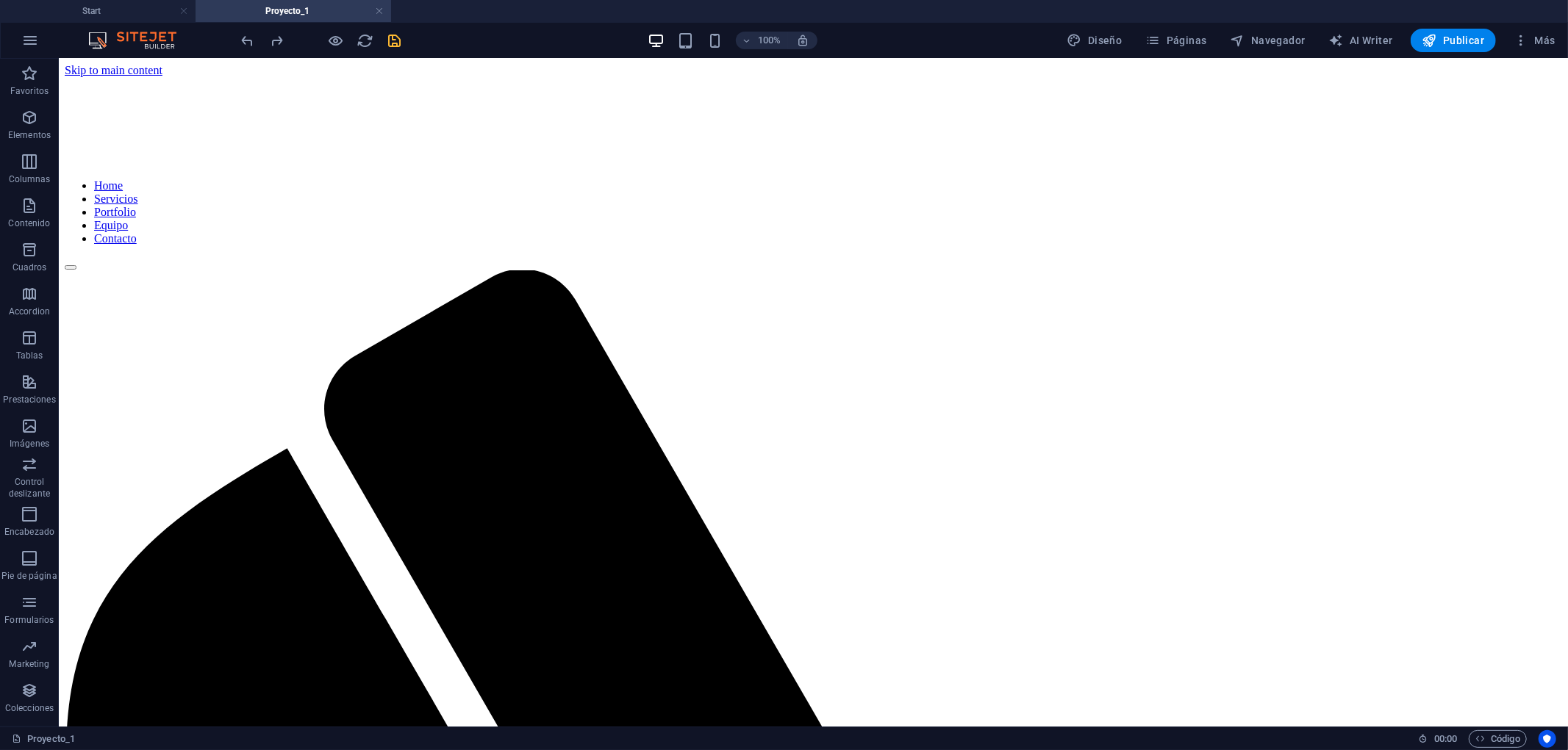
click at [82, 193] on span "Texto" at bounding box center [91, 193] width 21 height 9
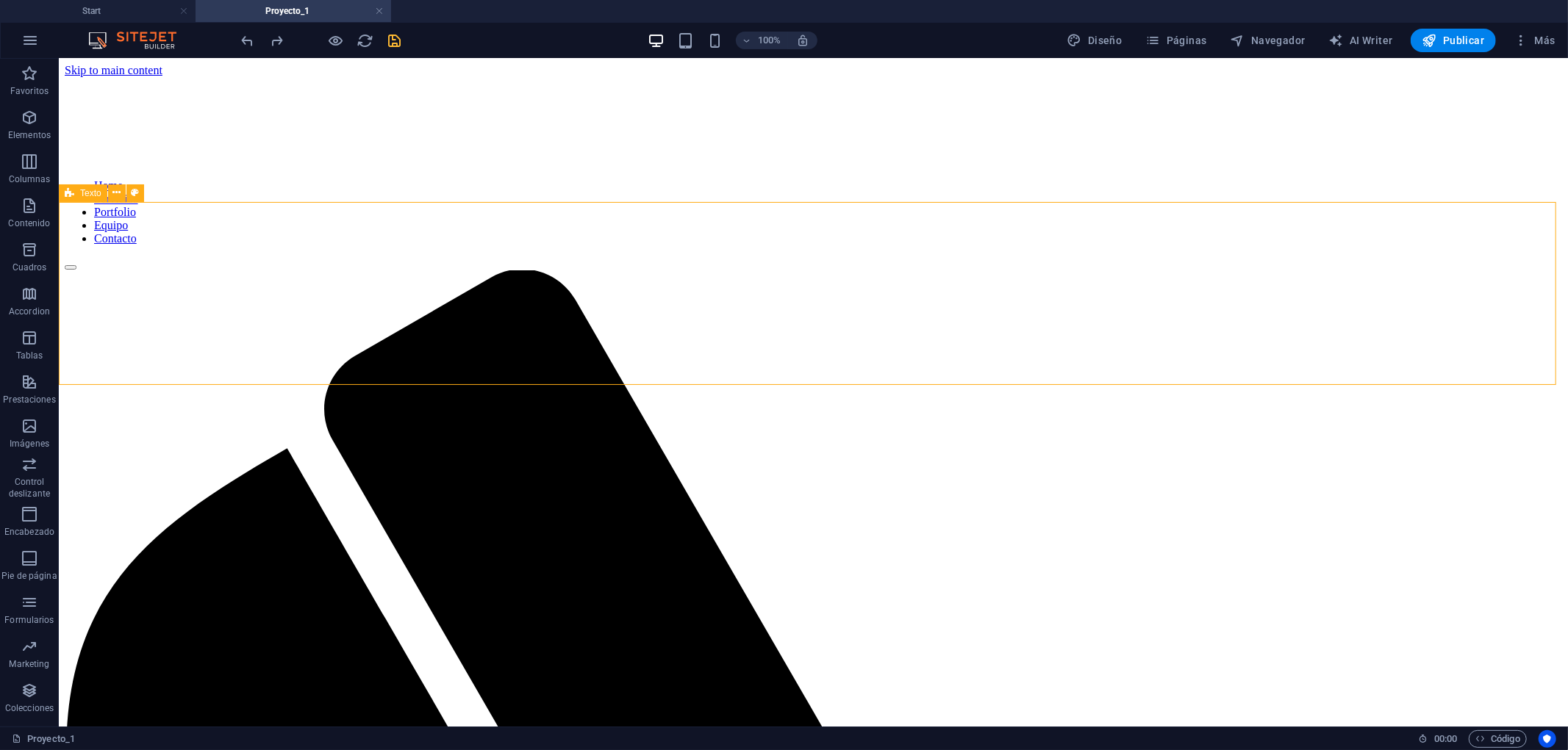
click at [82, 193] on span "Texto" at bounding box center [91, 193] width 21 height 9
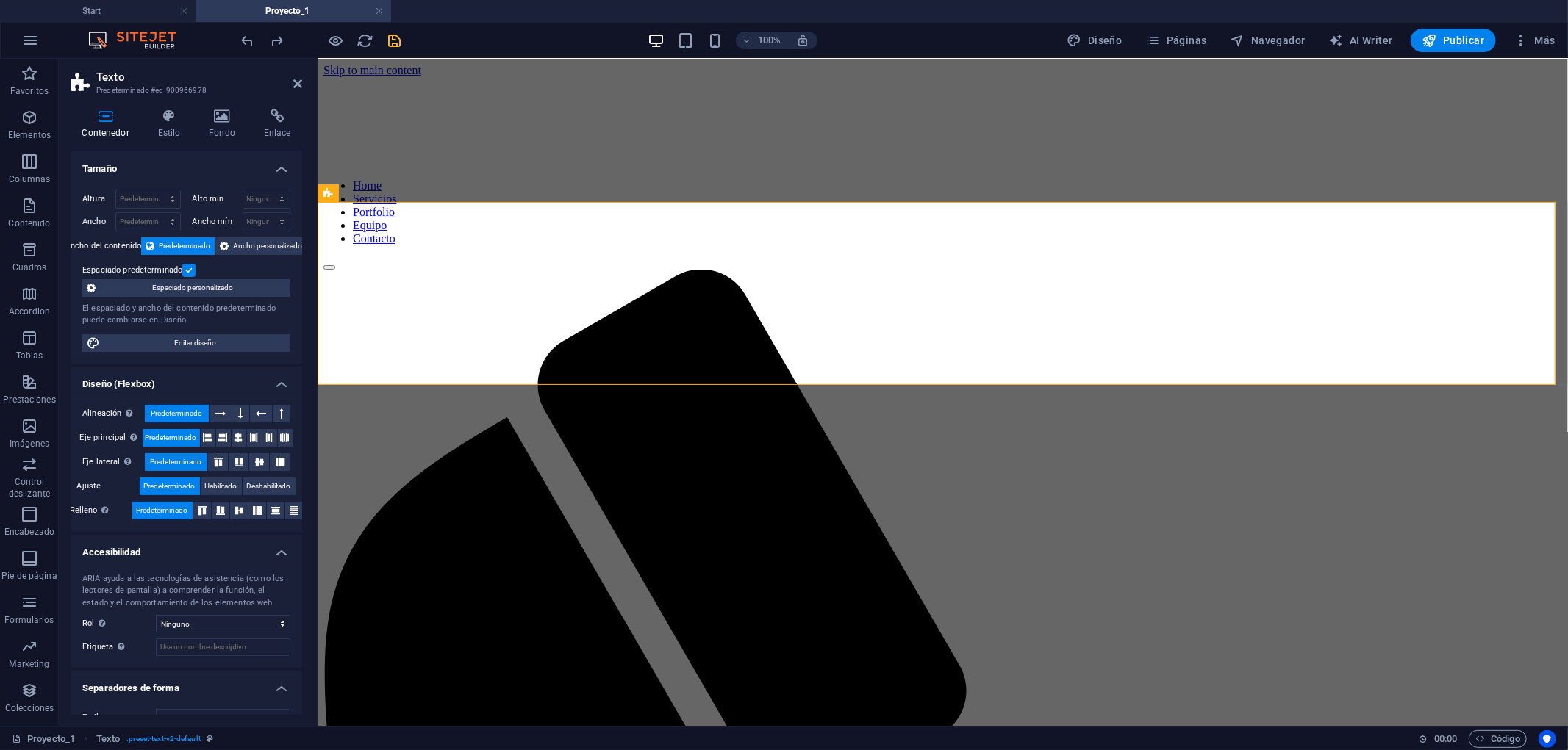
scroll to position [23, 0]
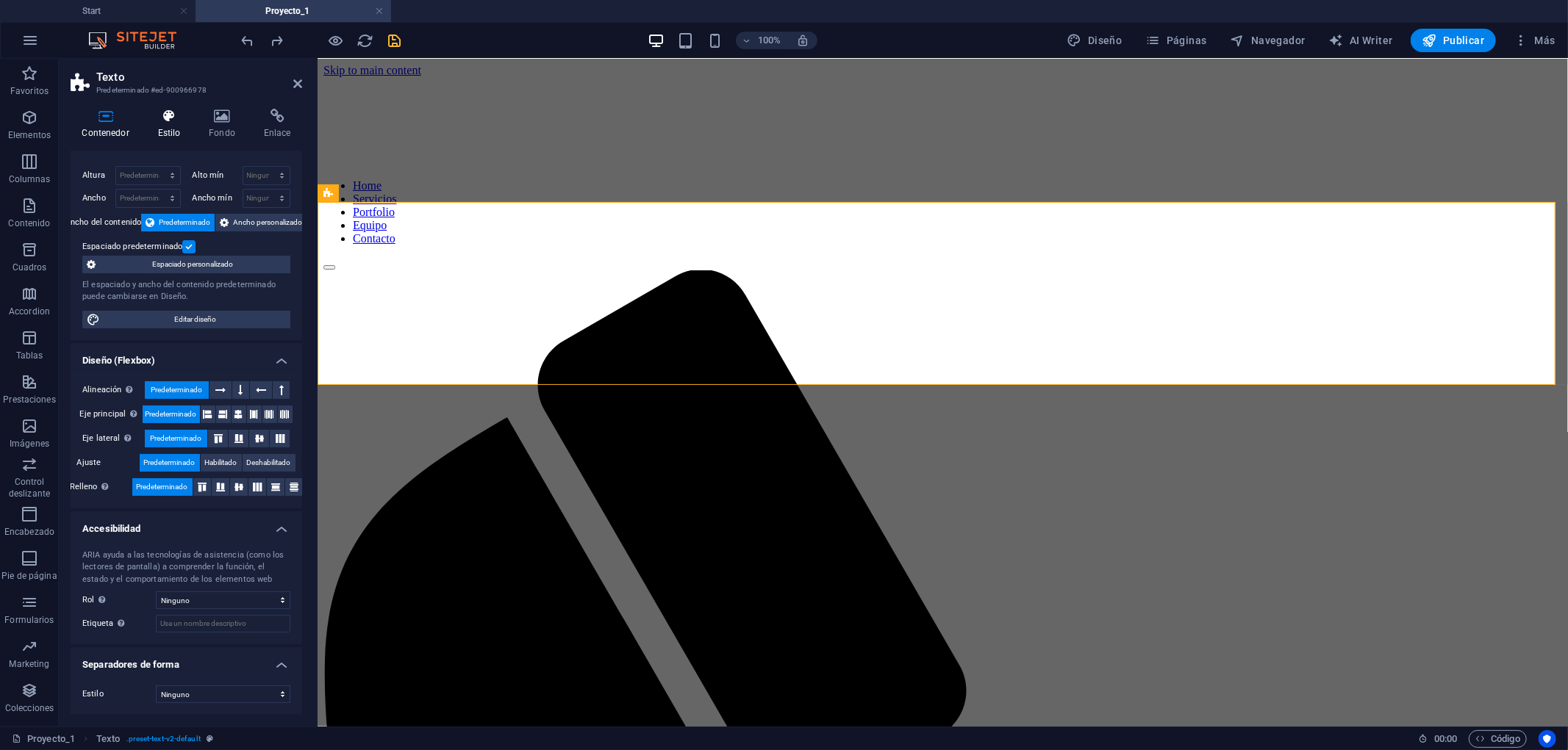
click at [162, 119] on icon at bounding box center [169, 116] width 45 height 15
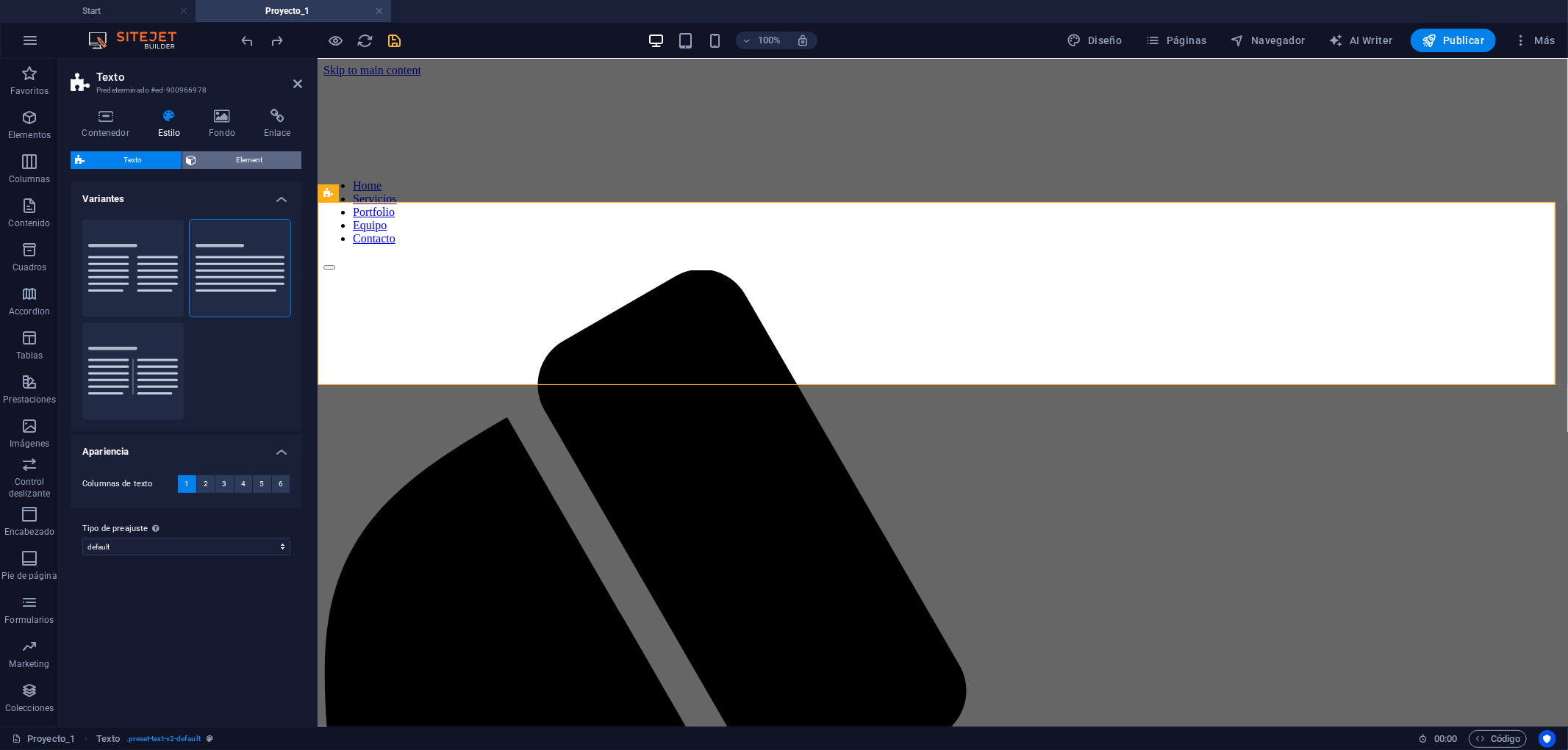
click at [278, 158] on span "Element" at bounding box center [249, 160] width 96 height 18
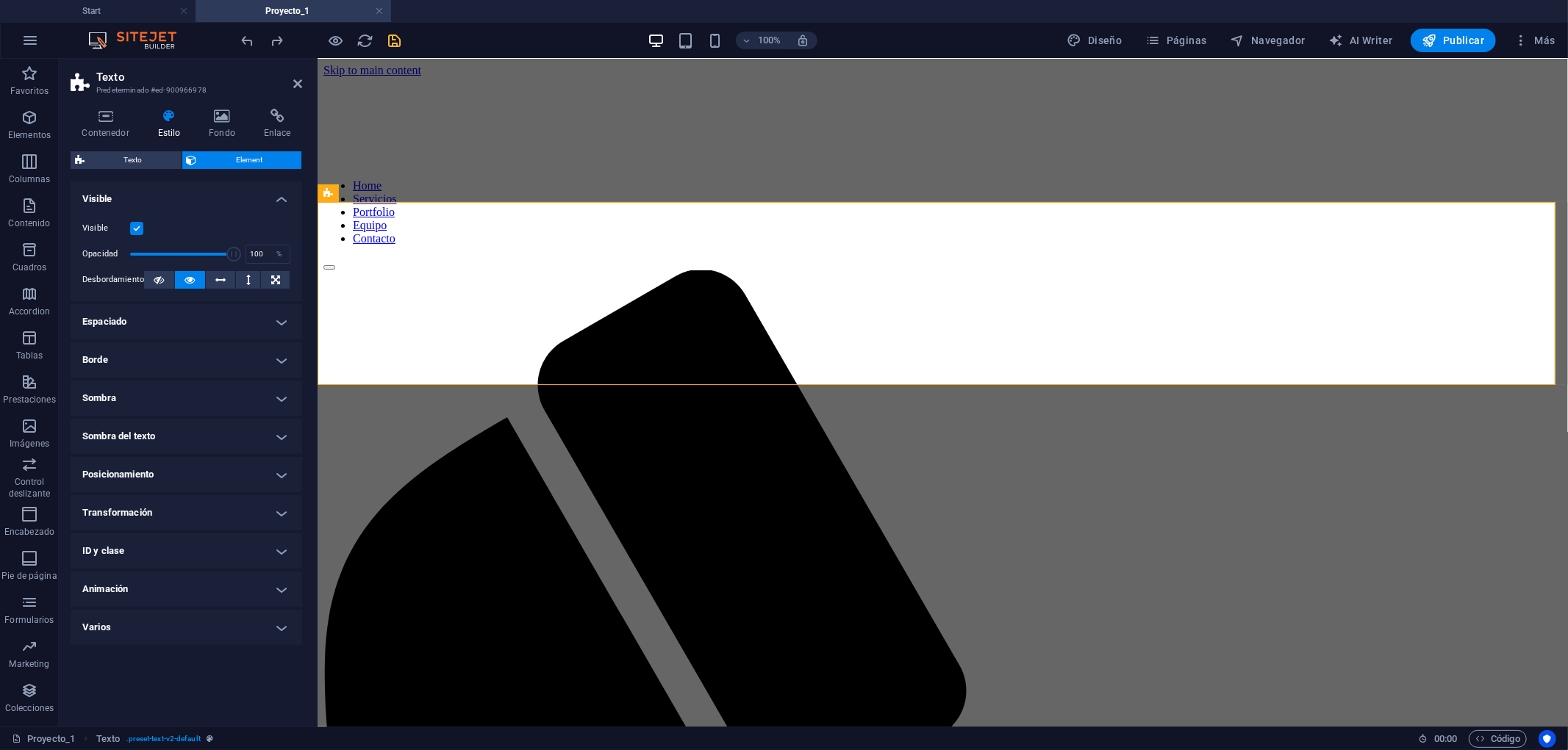
click at [158, 468] on h4 "Posicionamiento" at bounding box center [186, 475] width 232 height 35
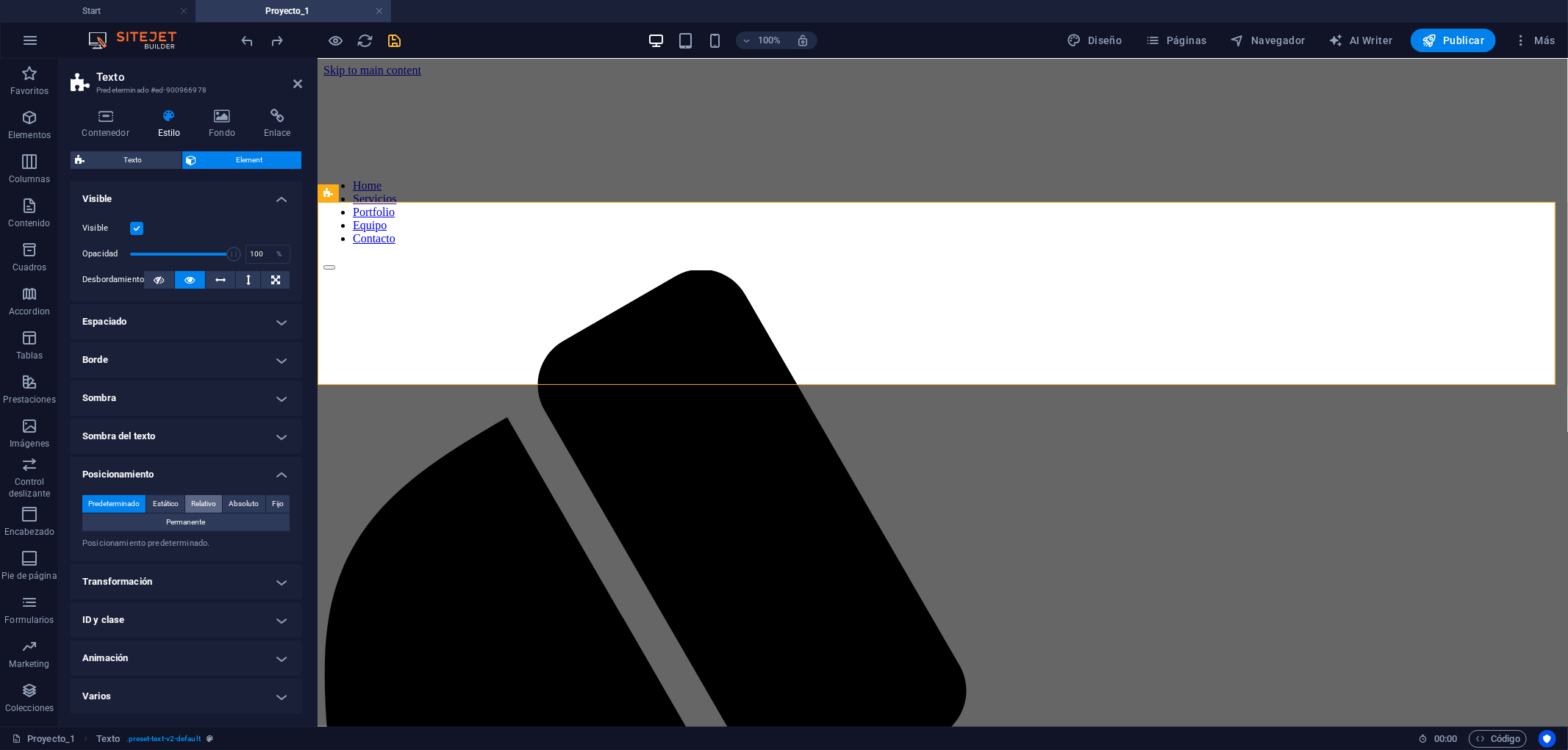
click at [196, 499] on span "Relativo" at bounding box center [204, 504] width 25 height 18
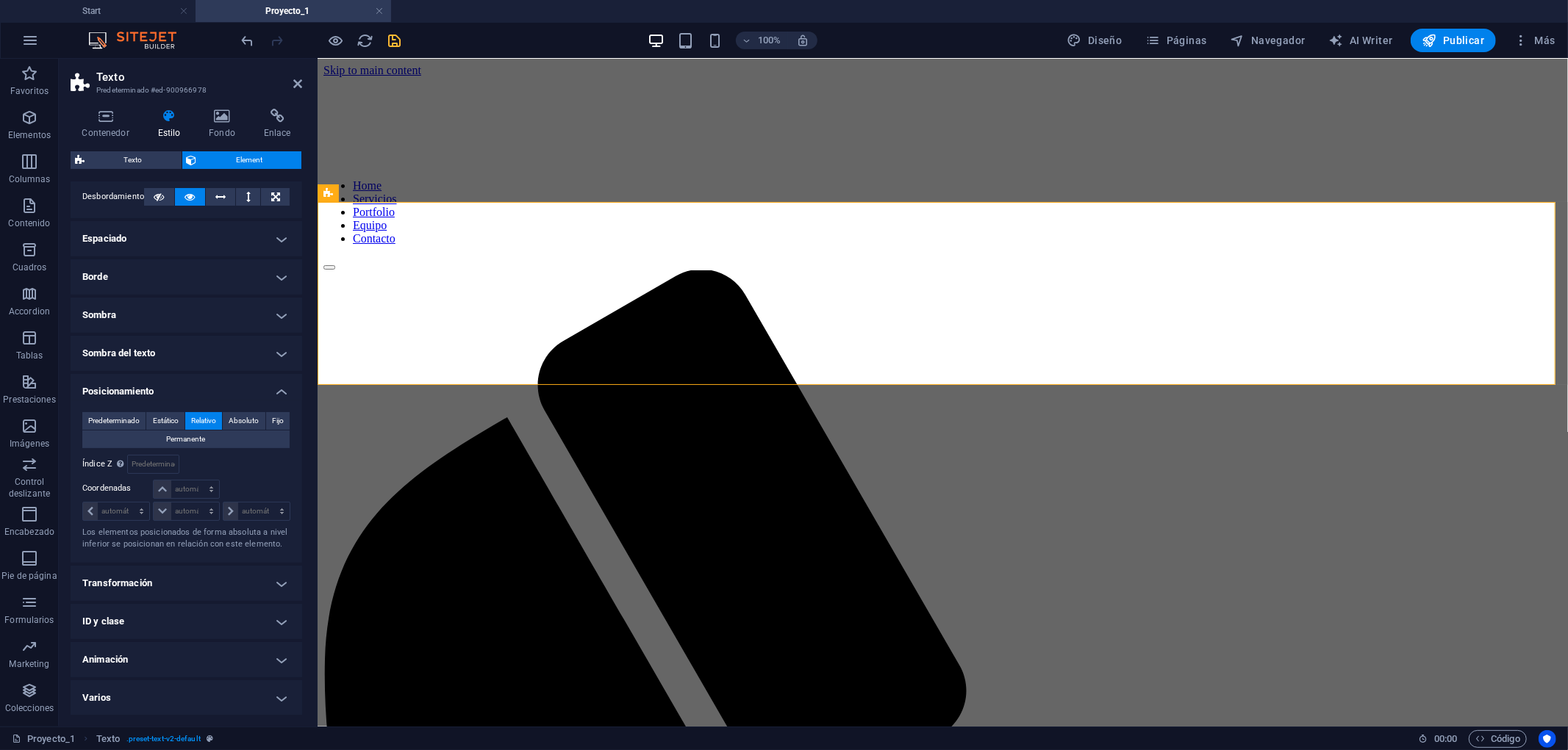
click at [194, 582] on h4 "Transformación" at bounding box center [186, 583] width 232 height 35
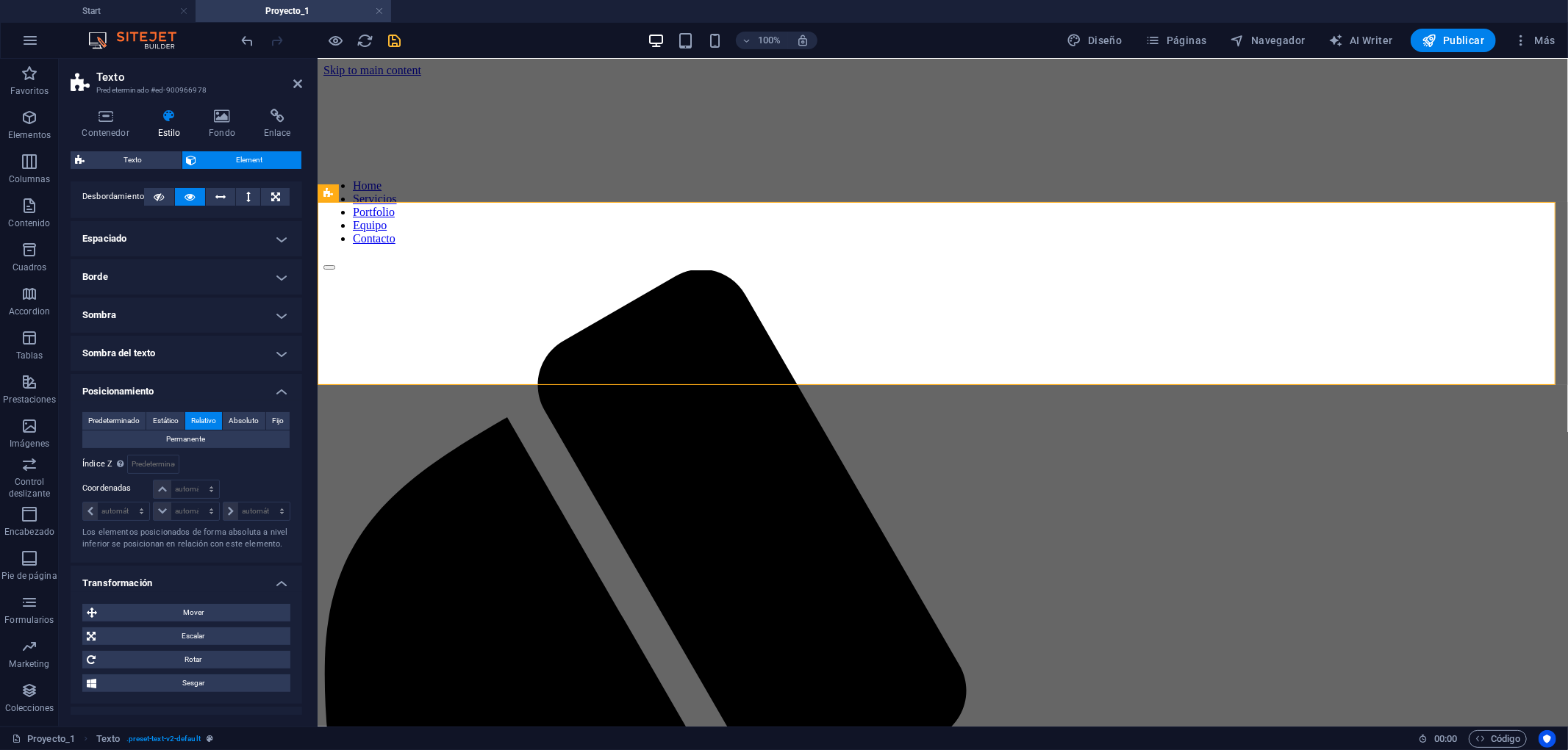
scroll to position [186, 0]
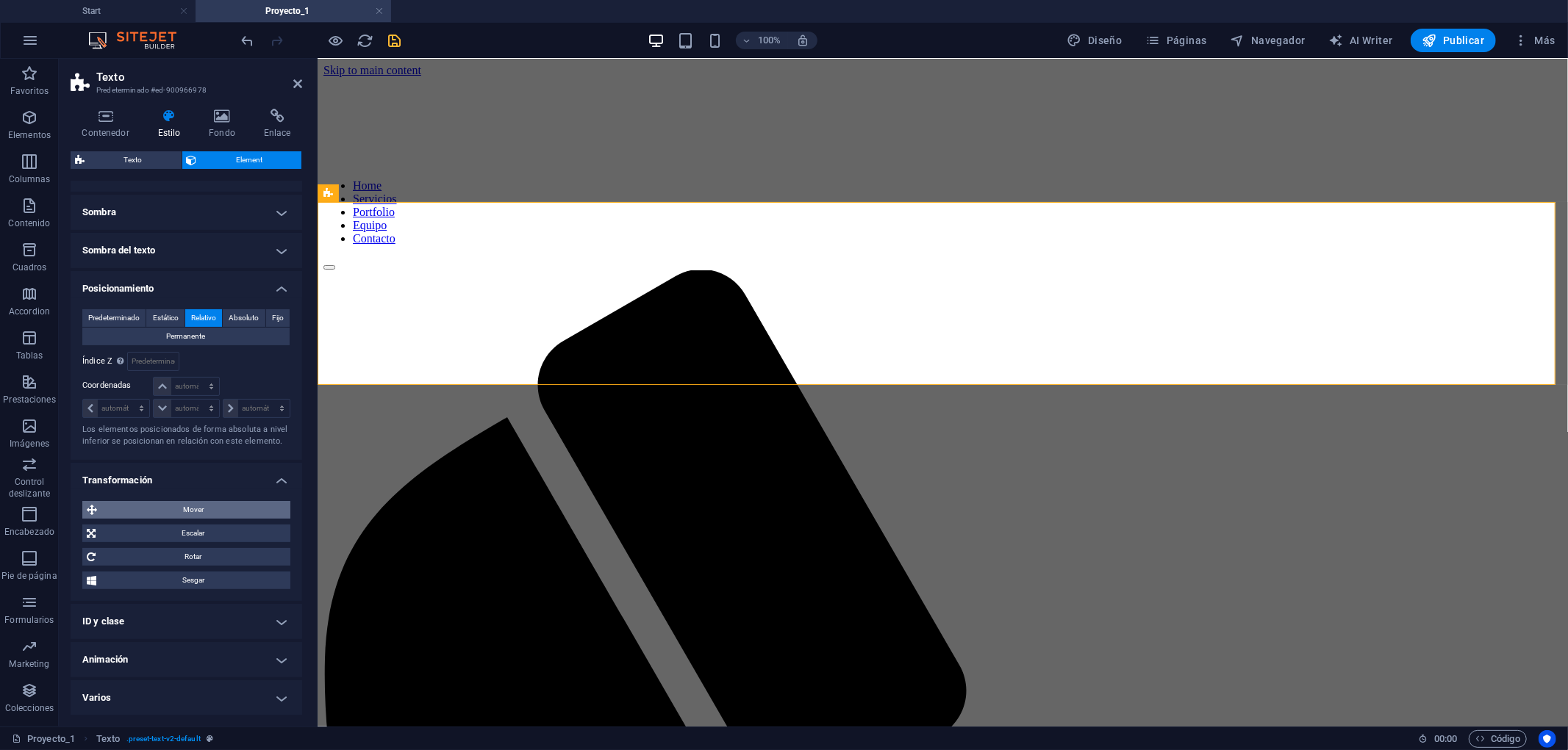
click at [202, 517] on span "Mover" at bounding box center [194, 510] width 184 height 18
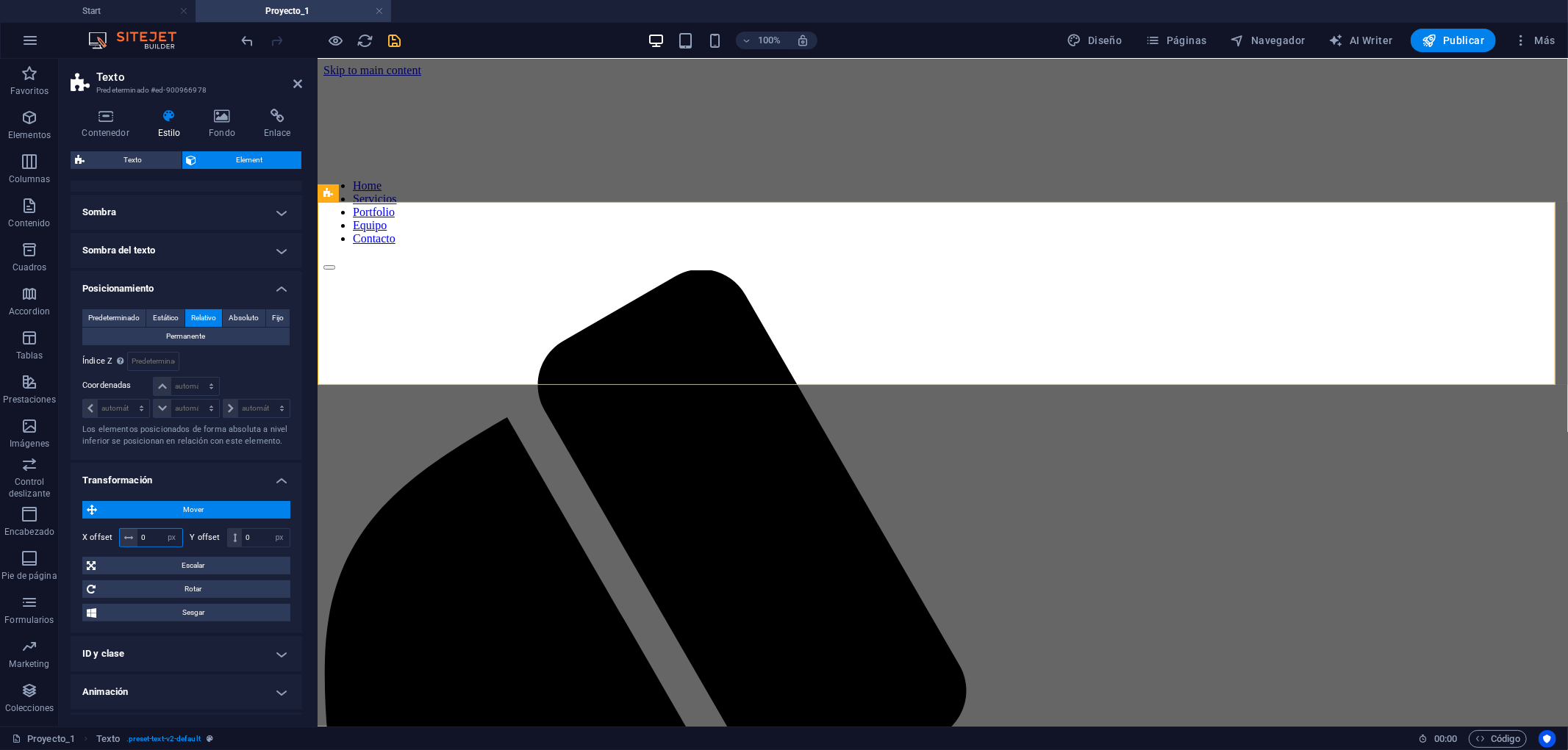
drag, startPoint x: 151, startPoint y: 536, endPoint x: 135, endPoint y: 537, distance: 16.0
click at [135, 537] on div "0 px rem % em vh vw" at bounding box center [151, 538] width 64 height 19
click at [241, 316] on span "Absoluto" at bounding box center [244, 318] width 30 height 18
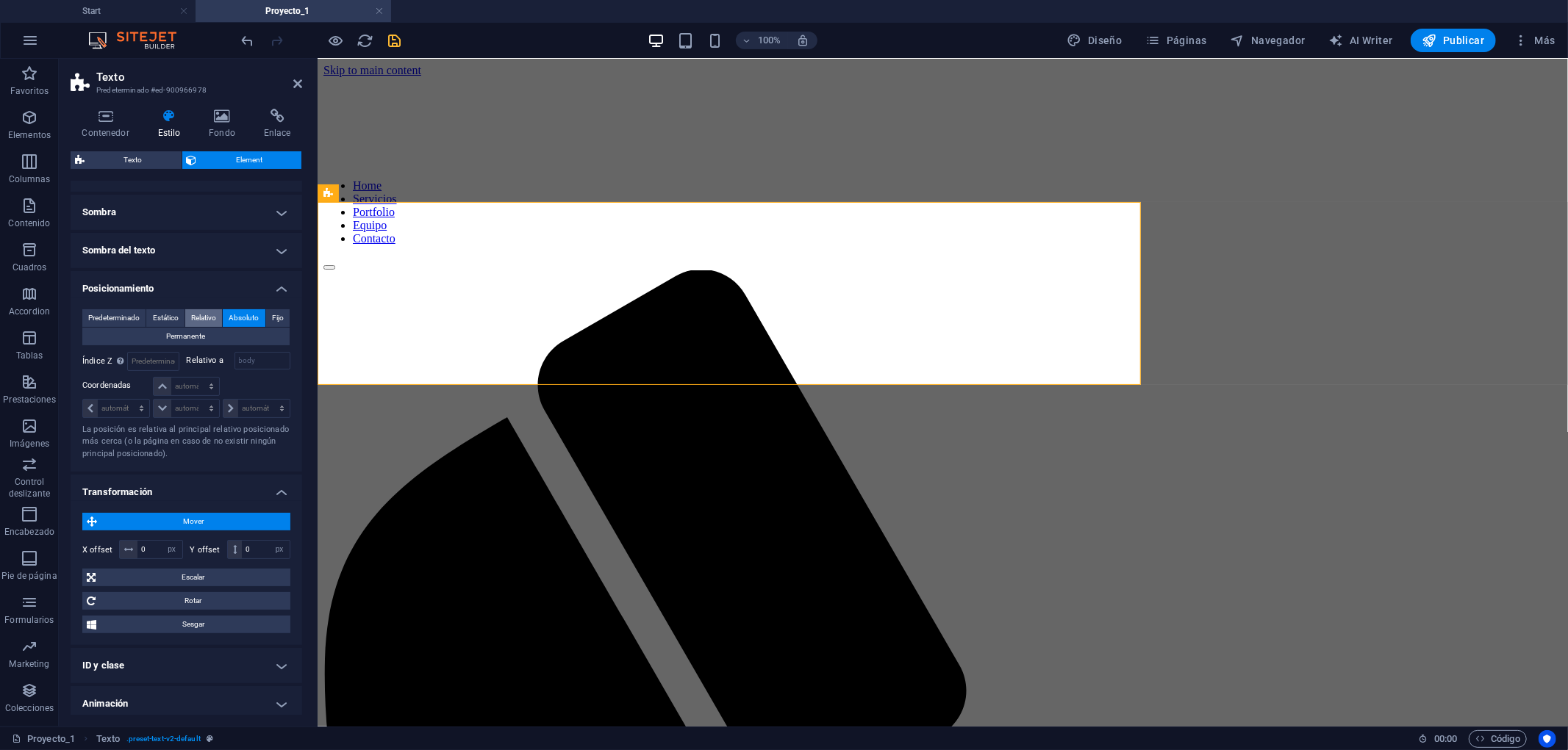
click at [215, 319] on span "Relativo" at bounding box center [204, 318] width 25 height 18
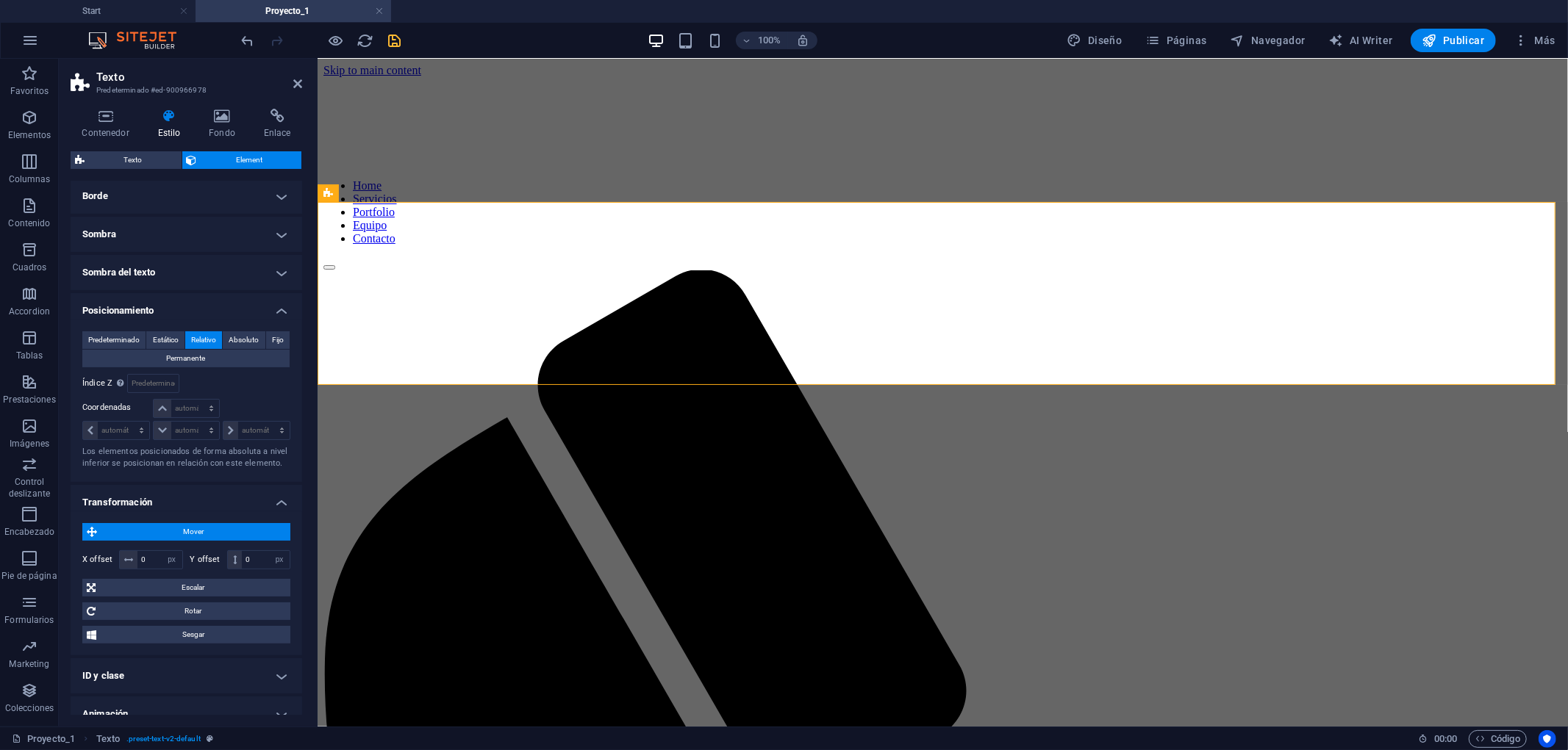
scroll to position [219, 0]
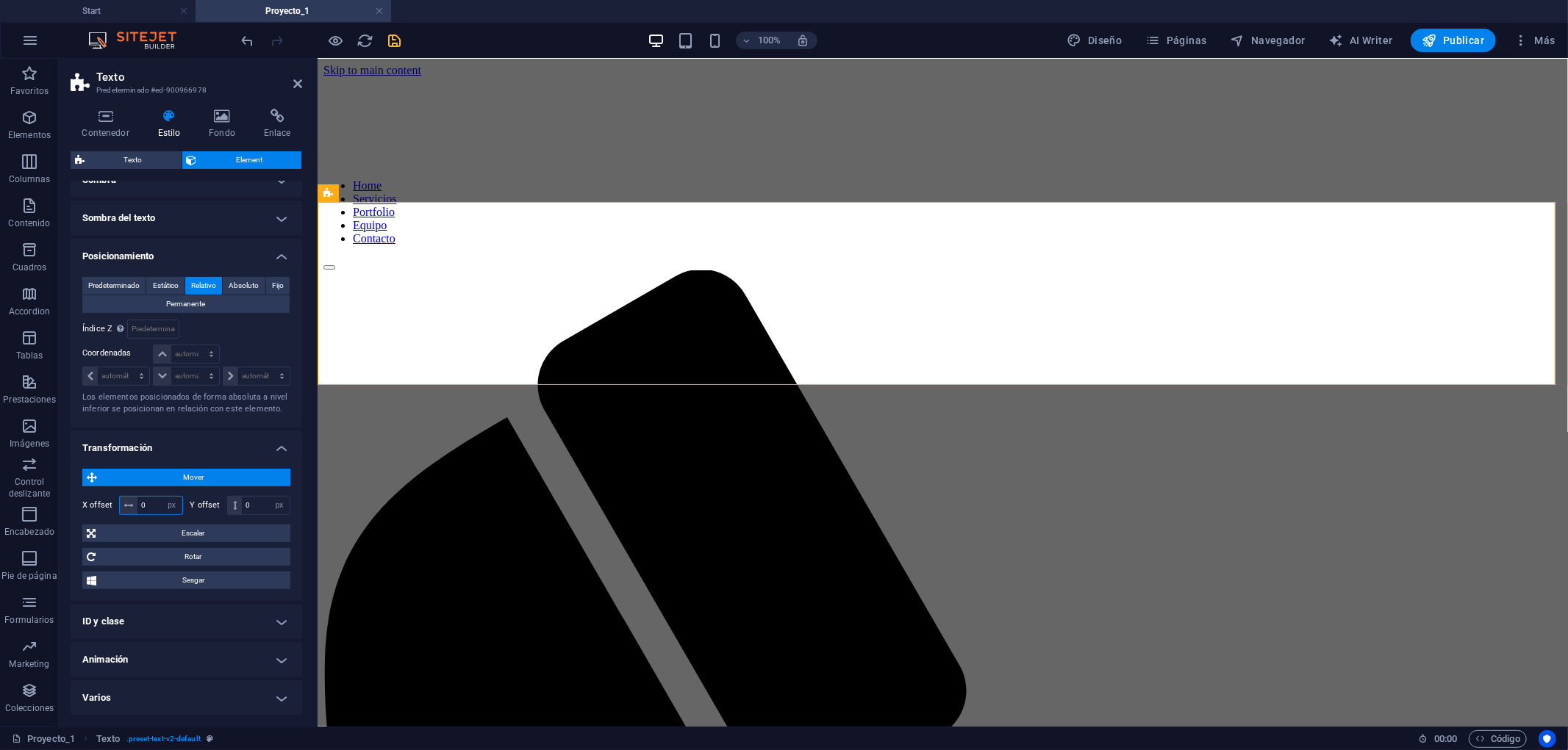
click at [156, 502] on input "0" at bounding box center [159, 505] width 45 height 18
drag, startPoint x: 112, startPoint y: 505, endPoint x: 46, endPoint y: 509, distance: 66.1
click at [48, 509] on section "Favoritos Elementos Columnas Contenido Cuadros Accordion Tablas Prestaciones Im…" at bounding box center [784, 393] width 1568 height 668
type input "30"
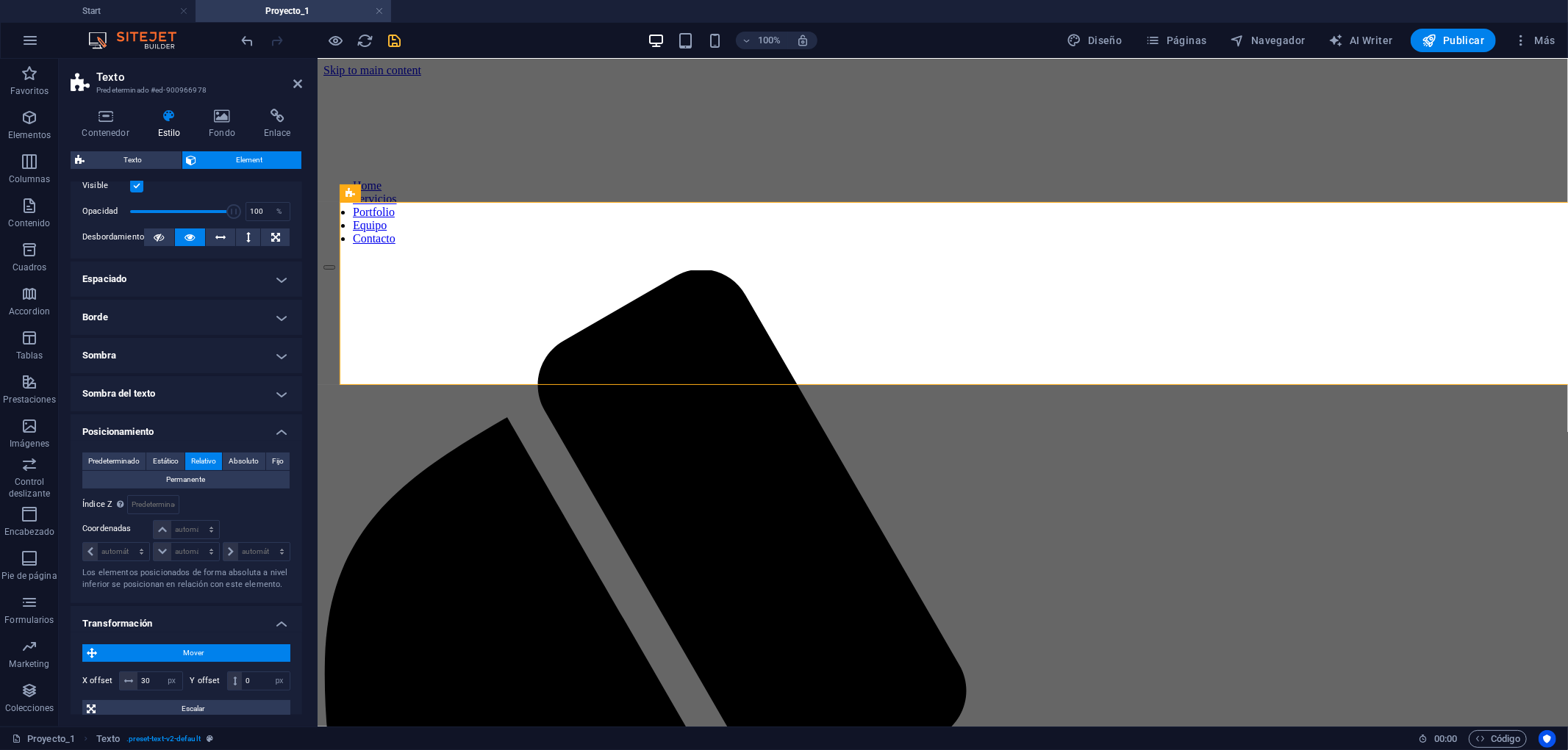
scroll to position [37, 0]
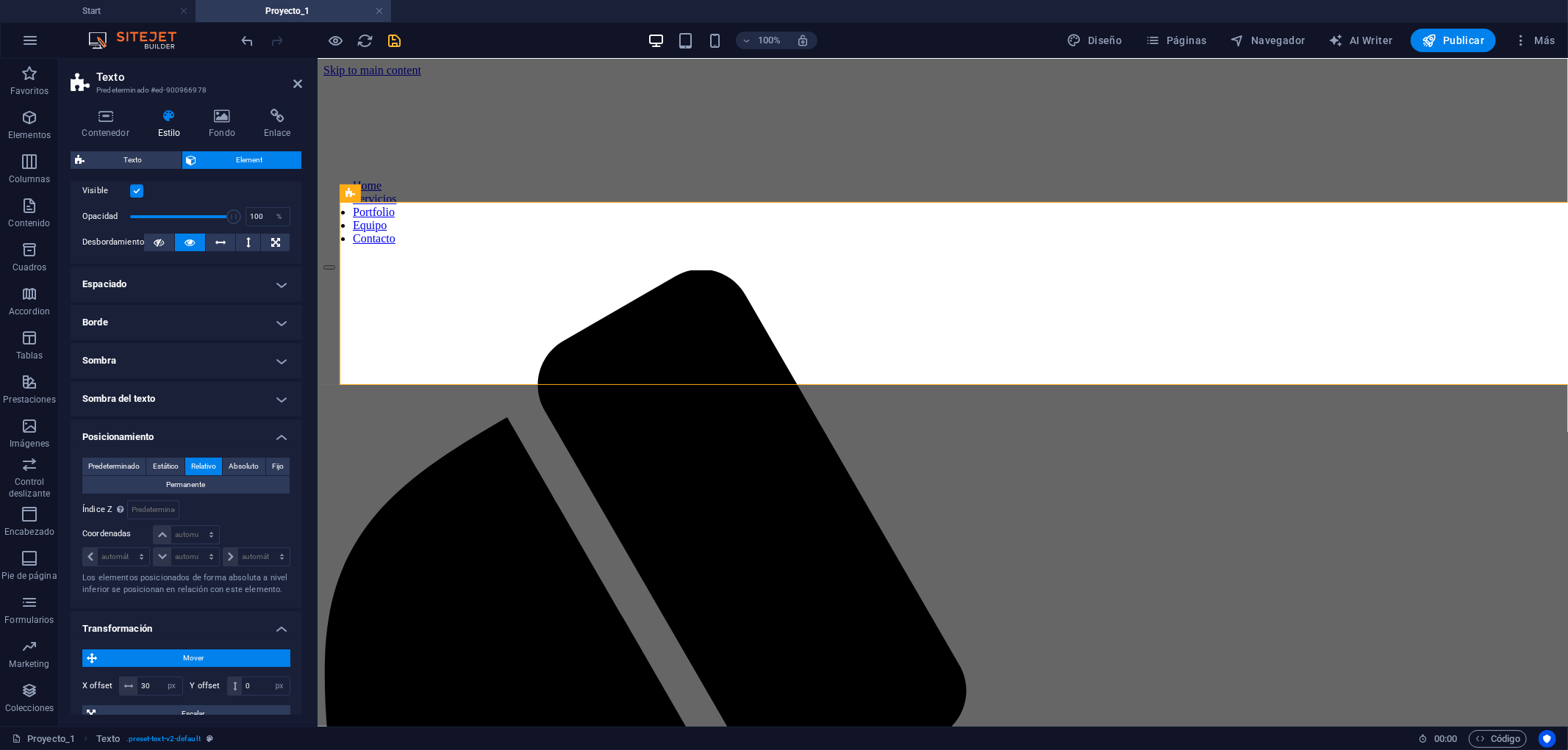
click at [208, 289] on h4 "Espaciado" at bounding box center [186, 284] width 232 height 35
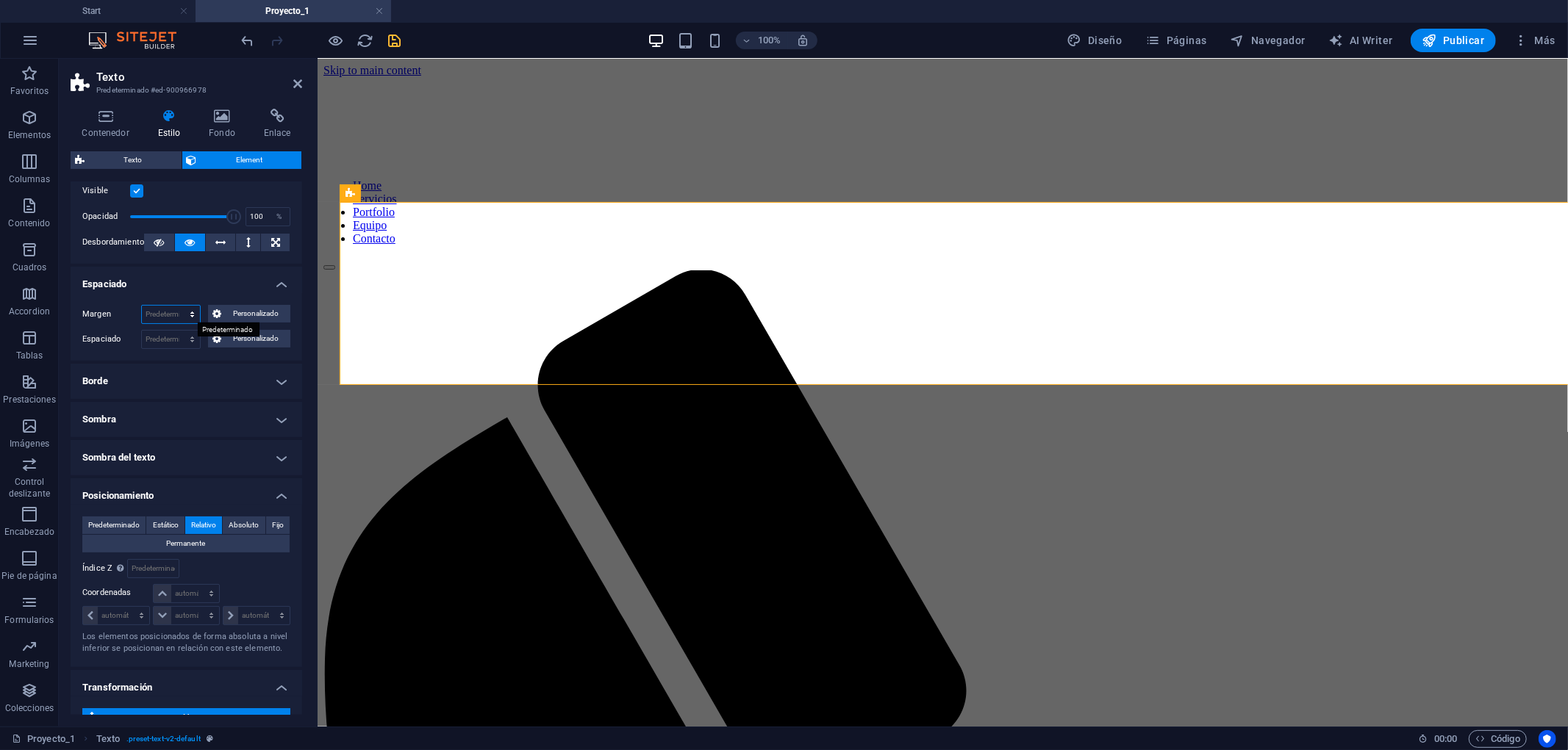
click at [170, 311] on select "Predeterminado automático px % rem vw vh Personalizado" at bounding box center [171, 315] width 58 height 18
select select "%"
click at [177, 306] on select "Predeterminado automático px % rem vw vh Personalizado" at bounding box center [171, 315] width 58 height 18
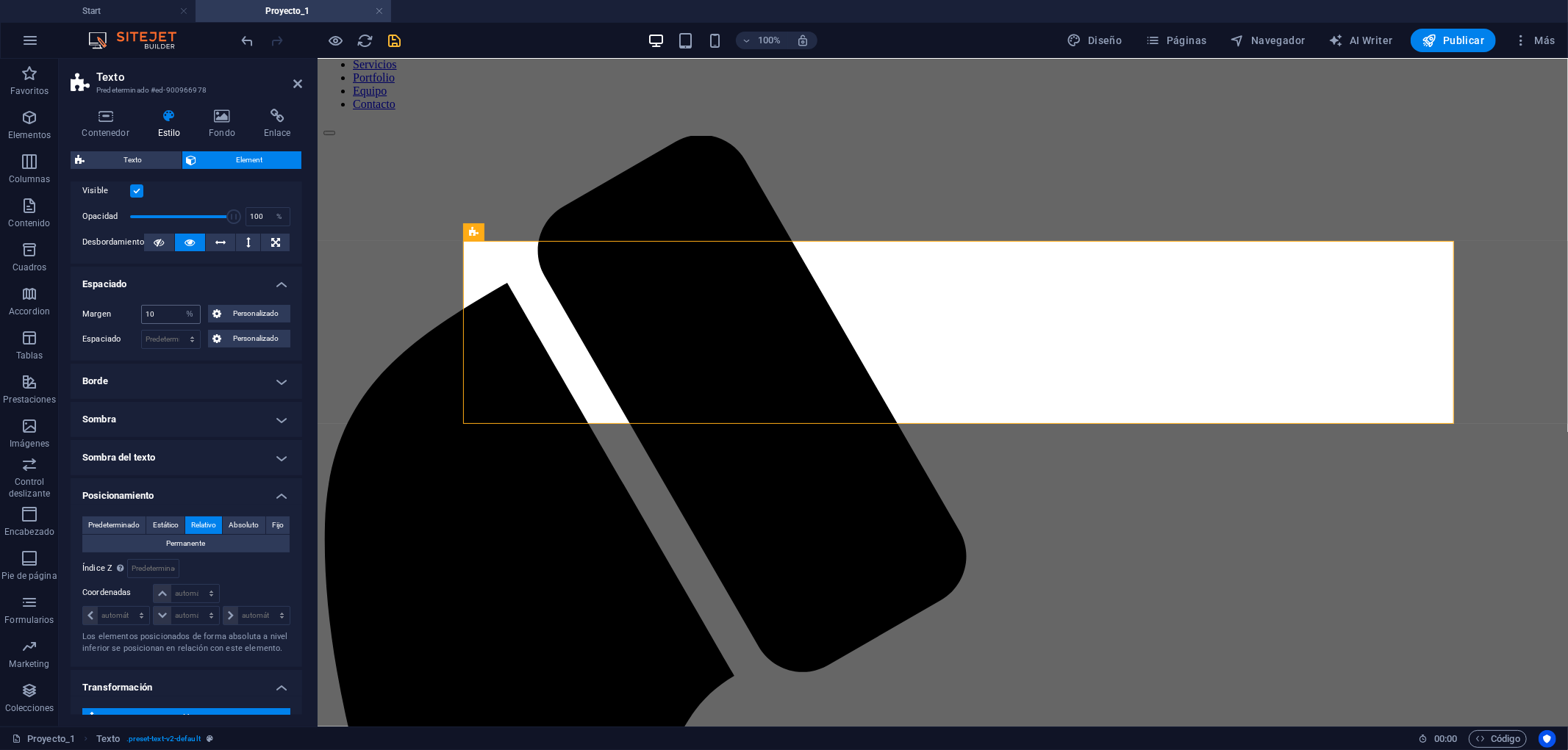
scroll to position [25, 0]
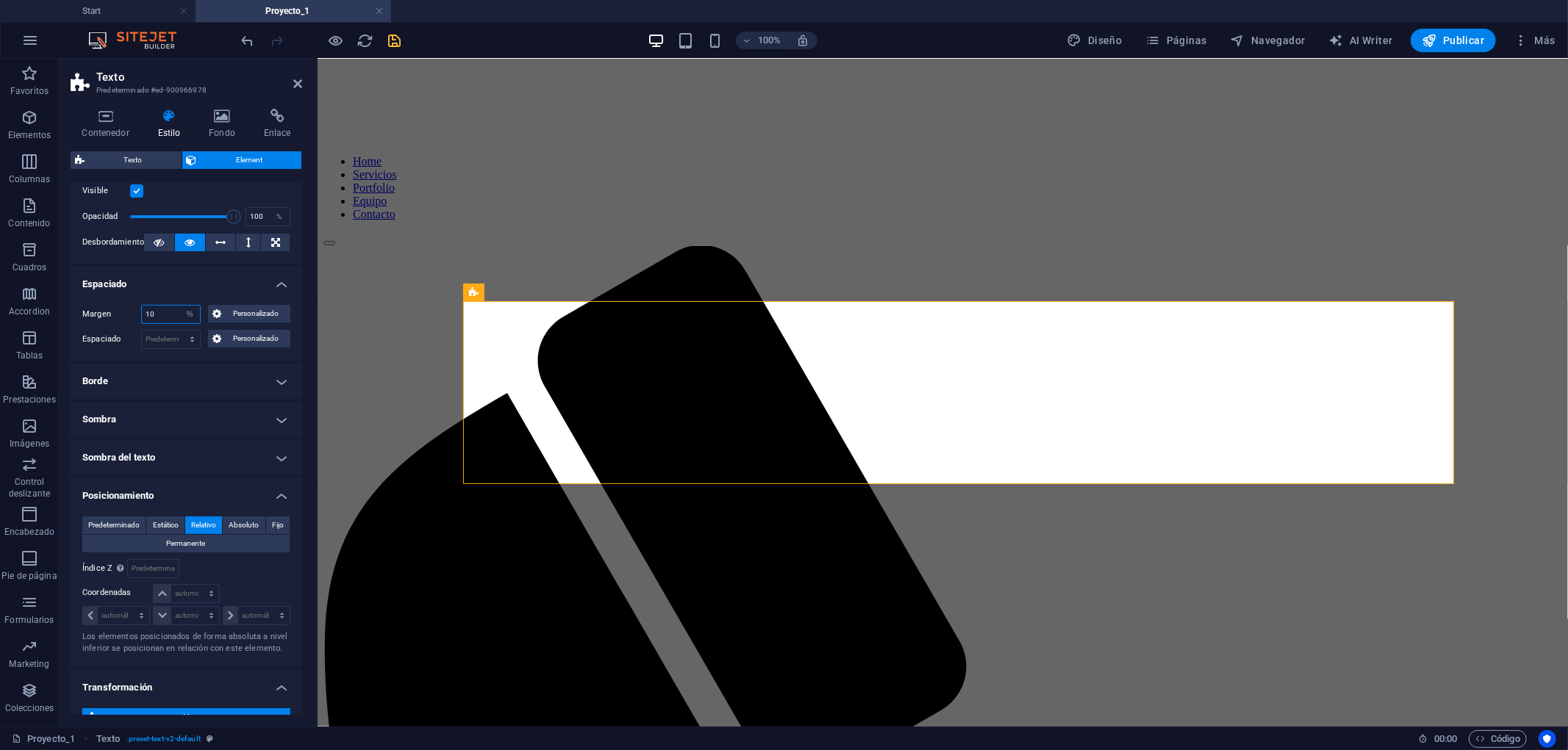
click at [74, 315] on div "Margen 10 Predeterminado automático px % rem vw vh Personalizado Personalizado …" at bounding box center [186, 327] width 232 height 68
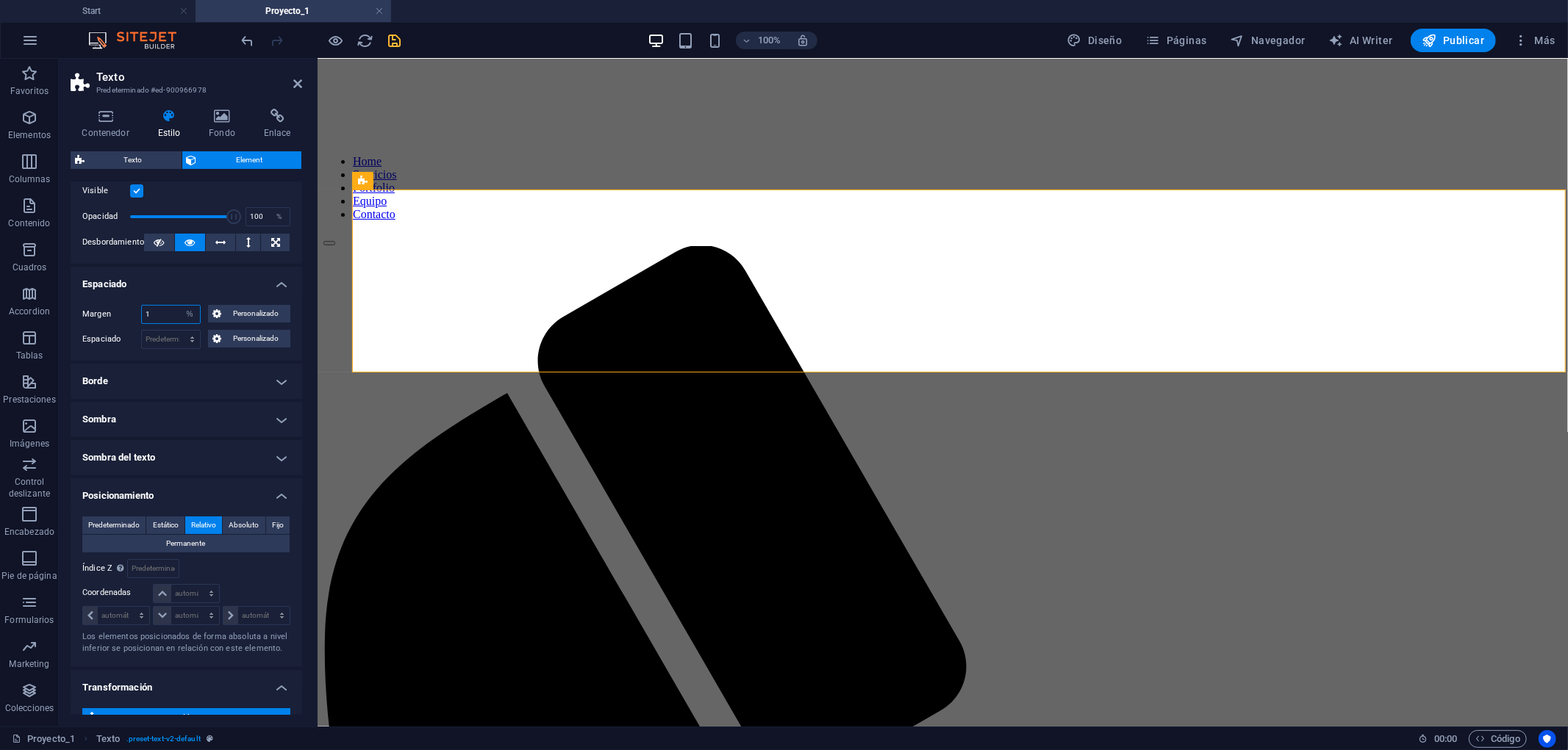
click at [65, 314] on div "Contenedor Estilo Fondo Enlace Tamaño Altura Predeterminado px rem % vh vw Alto…" at bounding box center [186, 411] width 255 height 630
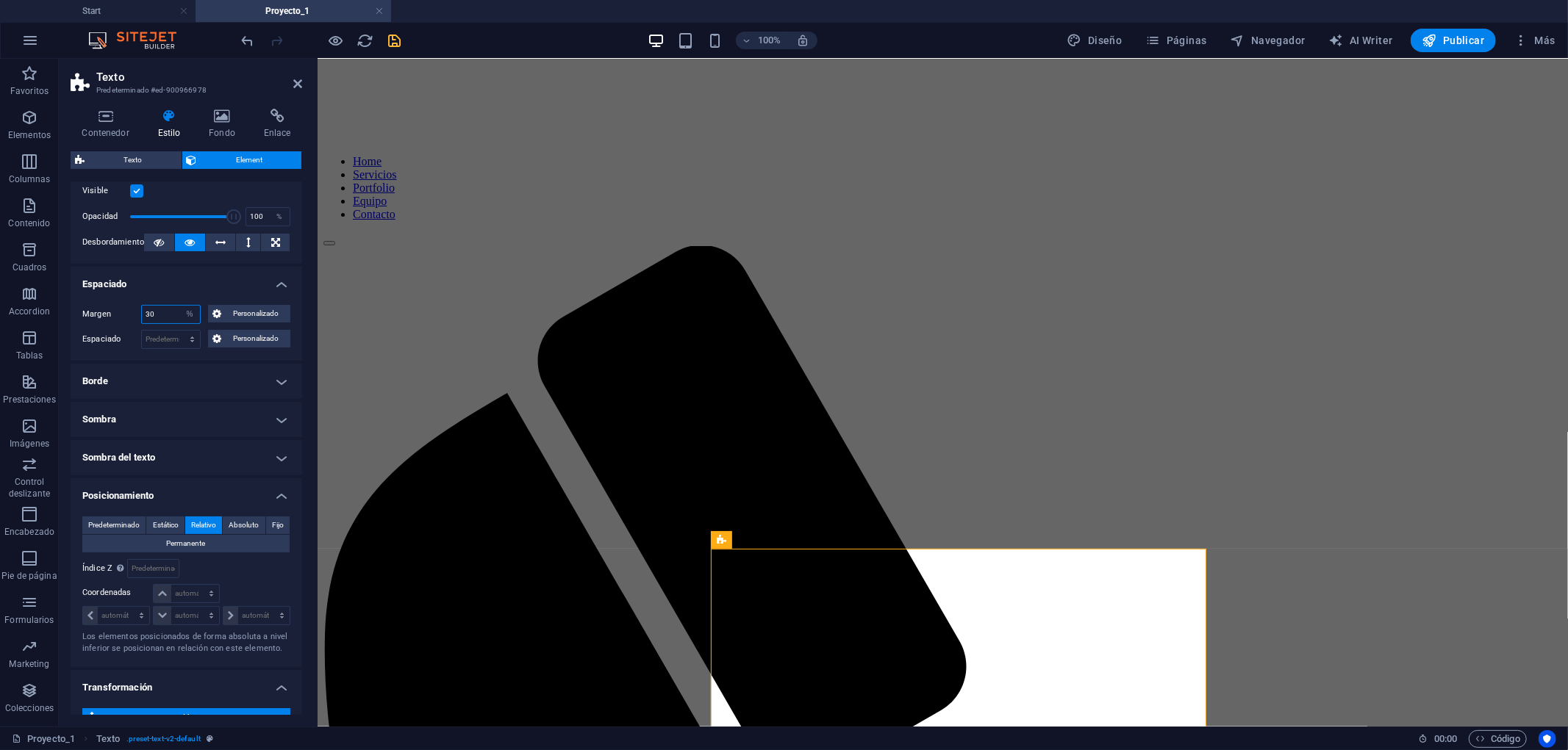
drag, startPoint x: 159, startPoint y: 310, endPoint x: 143, endPoint y: 307, distance: 16.3
click at [150, 310] on input "30" at bounding box center [171, 315] width 58 height 18
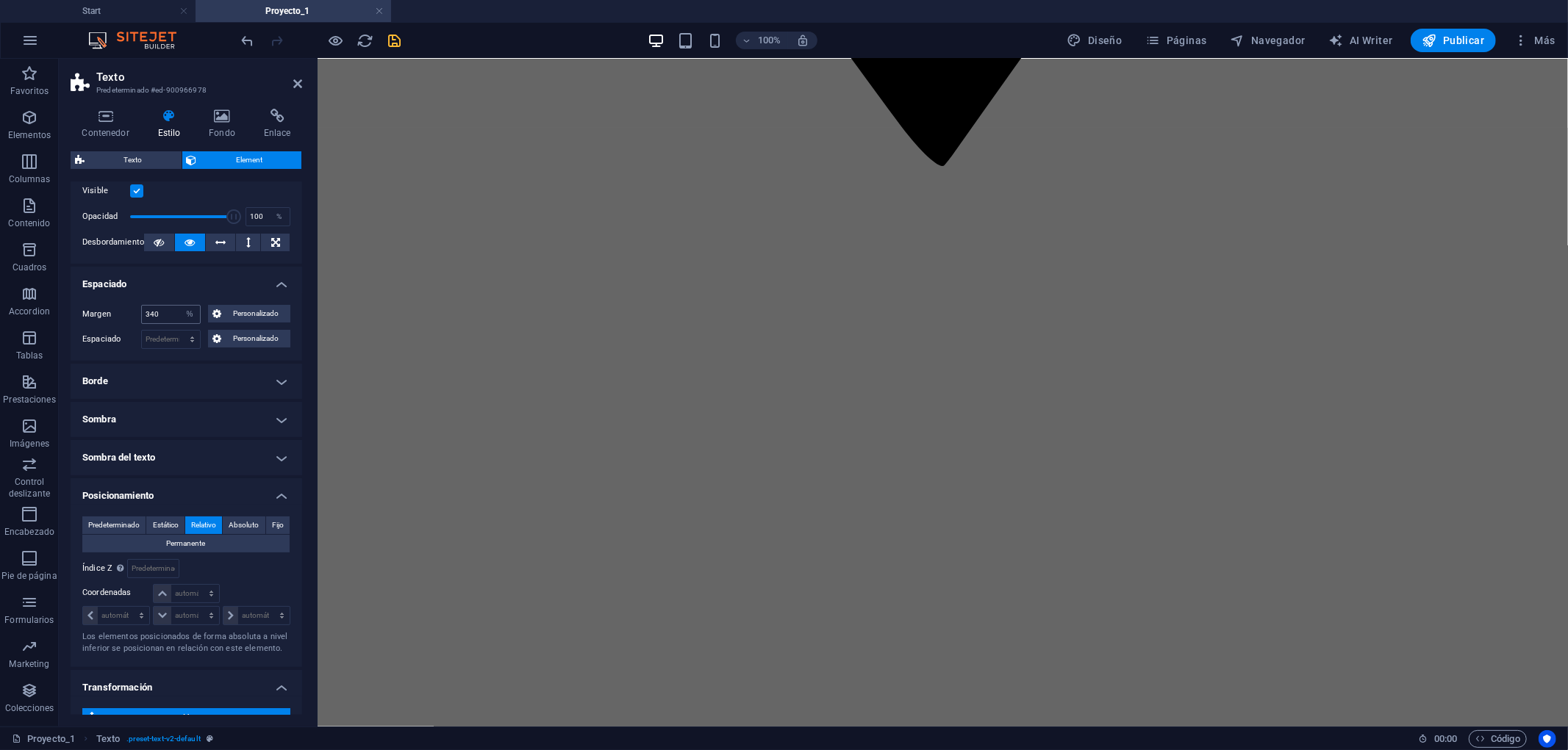
scroll to position [4476, 0]
click at [168, 307] on input "340" at bounding box center [171, 315] width 58 height 18
drag, startPoint x: 144, startPoint y: 310, endPoint x: 60, endPoint y: 318, distance: 84.4
click at [62, 318] on div "Contenedor Estilo Fondo Enlace Tamaño Altura Predeterminado px rem % vh vw Alto…" at bounding box center [186, 411] width 255 height 630
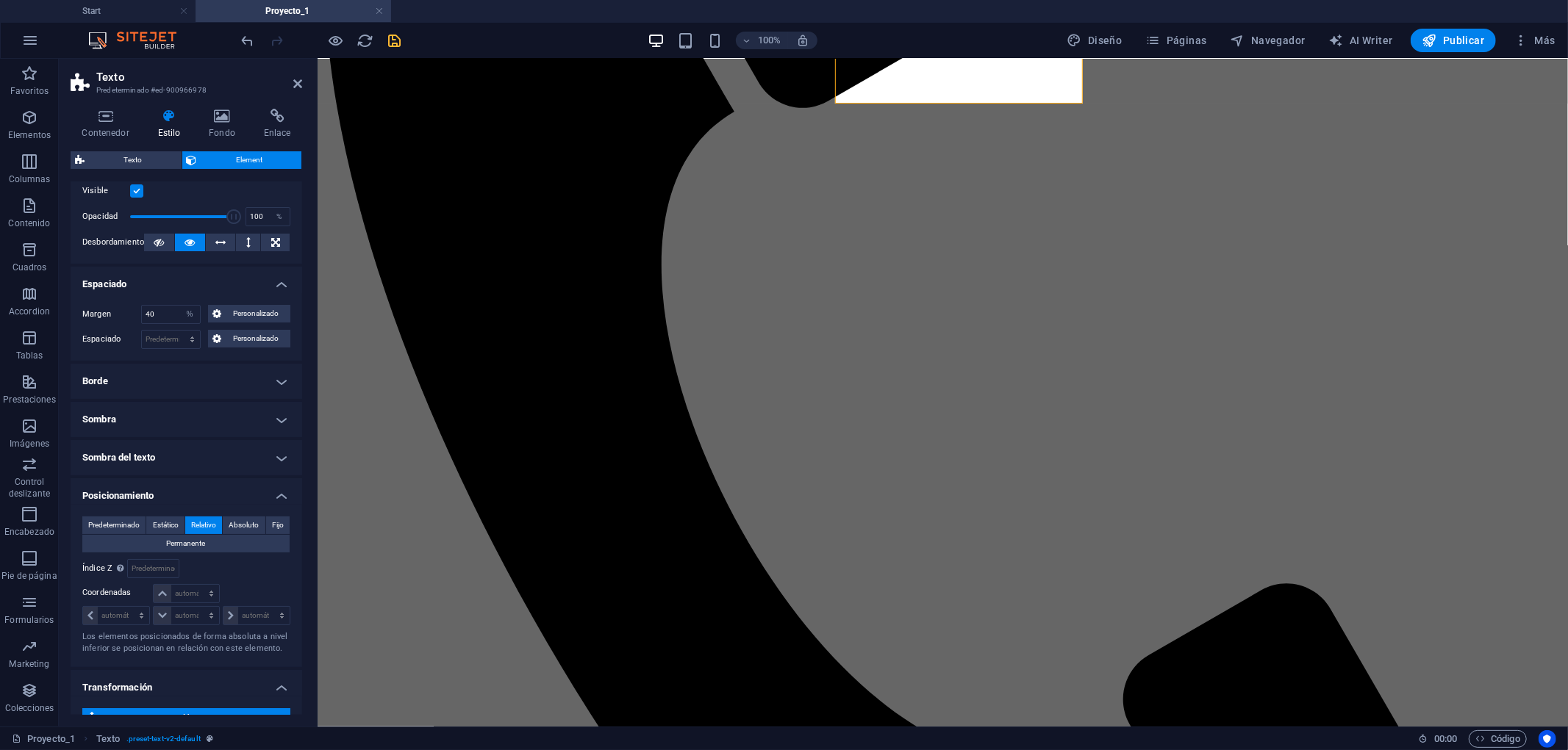
scroll to position [466, 0]
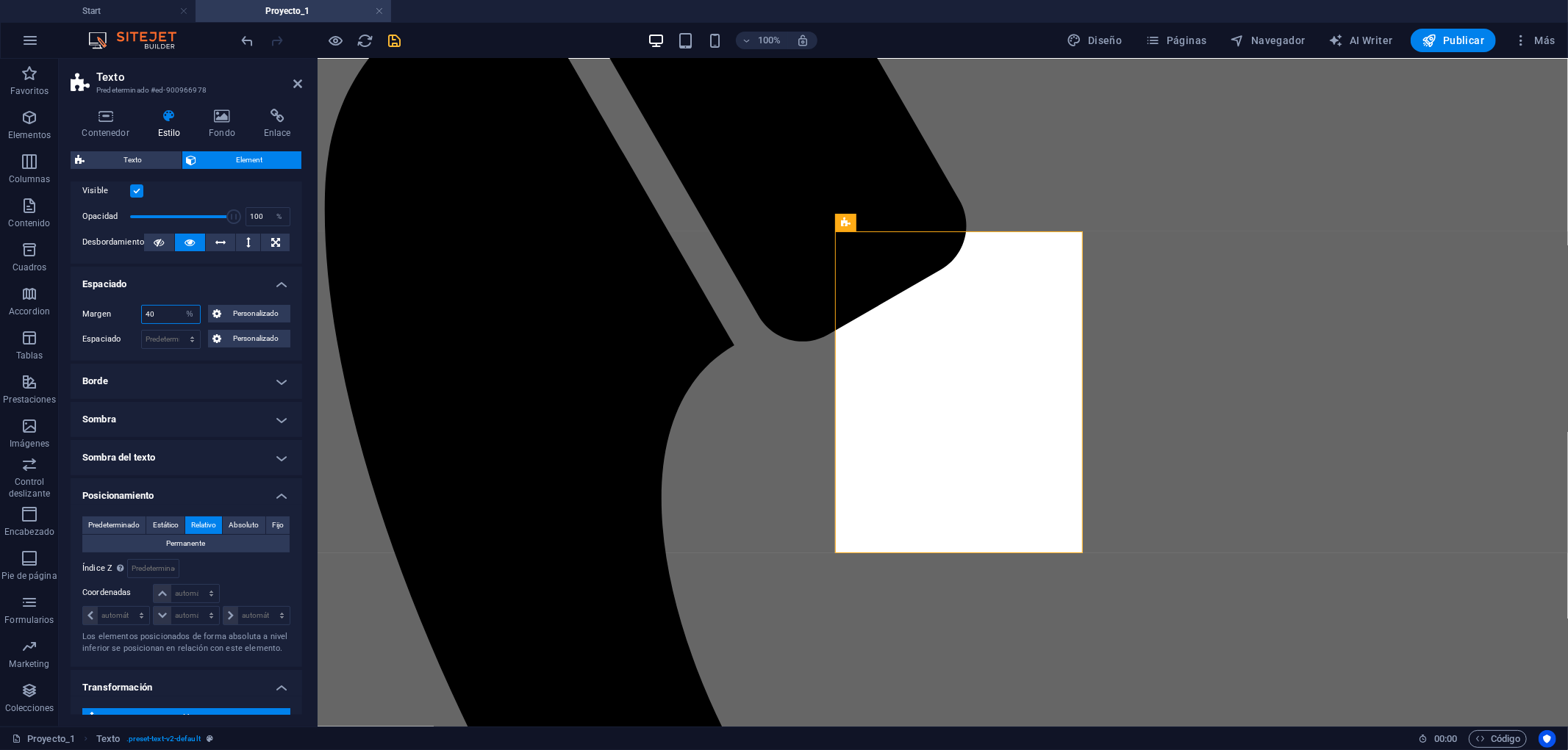
drag, startPoint x: 162, startPoint y: 312, endPoint x: 116, endPoint y: 312, distance: 46.0
click at [116, 312] on div "Margen 40 Predeterminado automático px % rem vw vh Personalizado Personalizado" at bounding box center [186, 315] width 208 height 19
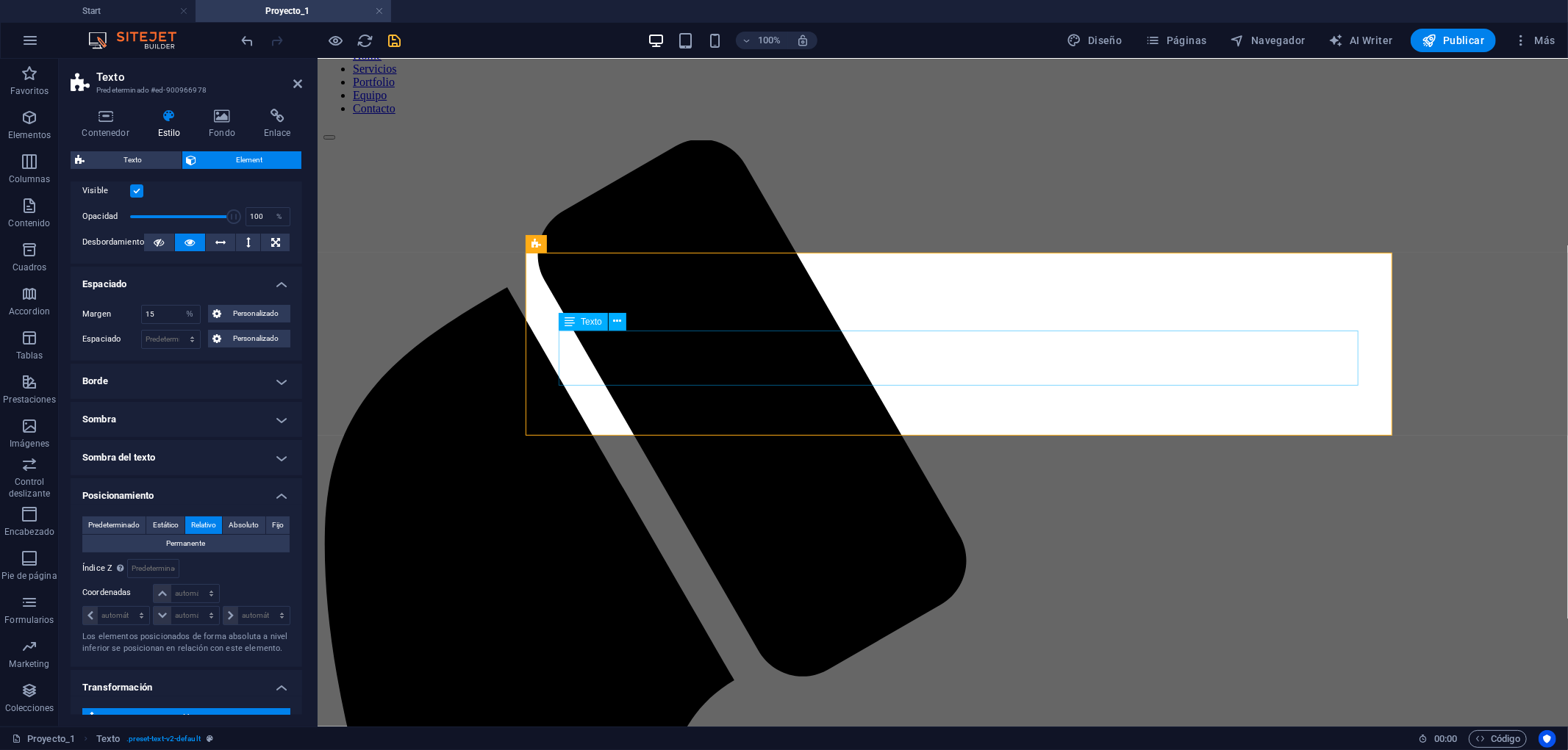
scroll to position [120, 0]
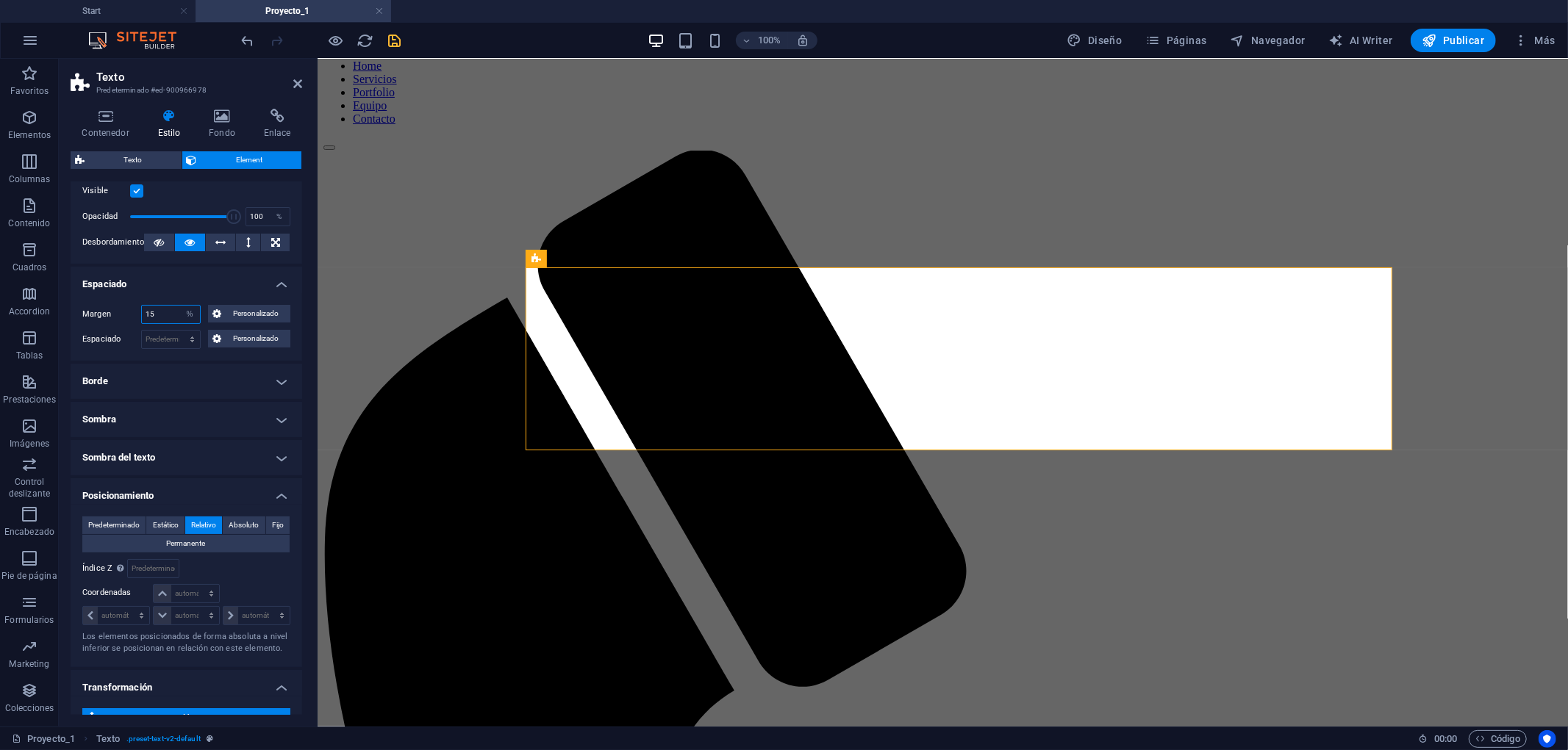
drag, startPoint x: 108, startPoint y: 307, endPoint x: 134, endPoint y: 310, distance: 26.2
click at [106, 307] on div "Margen 15 Predeterminado automático px % rem vw vh Personalizado Personalizado" at bounding box center [186, 315] width 208 height 19
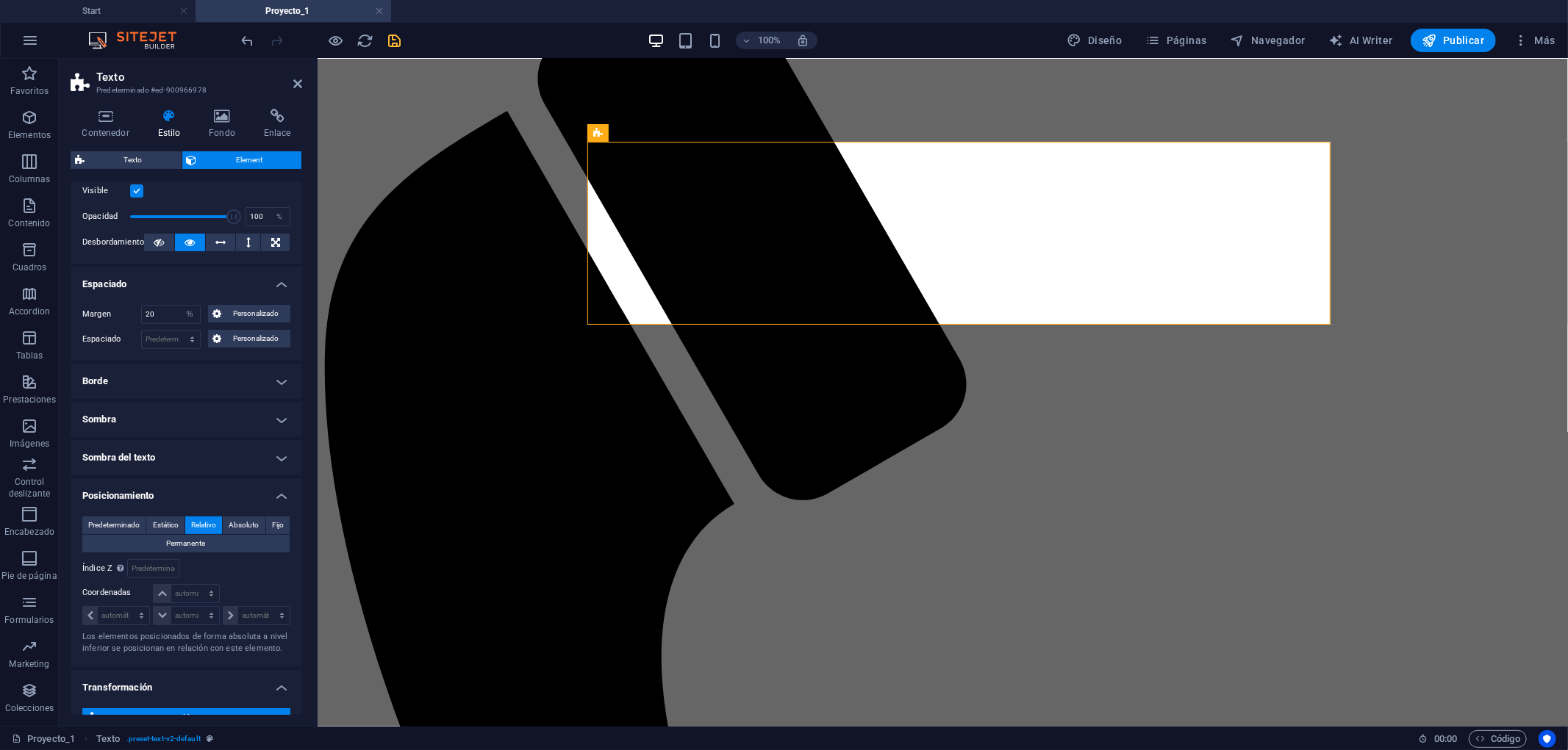
scroll to position [308, 0]
drag, startPoint x: 98, startPoint y: 309, endPoint x: 30, endPoint y: 304, distance: 68.2
click at [30, 304] on section "Favoritos Elementos Columnas Contenido Cuadros Accordion Tablas Prestaciones Im…" at bounding box center [784, 393] width 1568 height 668
type input "0"
type input "25"
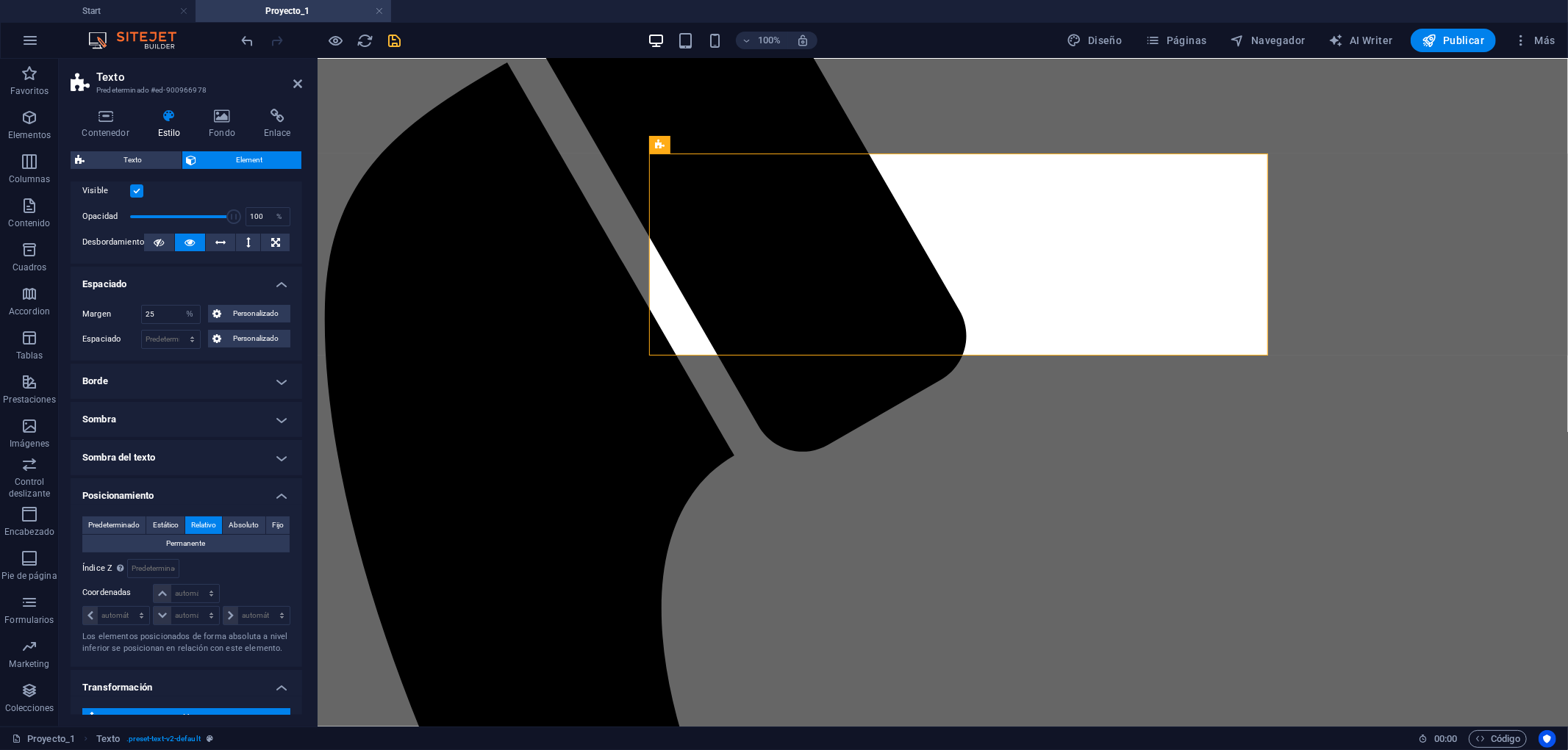
scroll to position [351, 0]
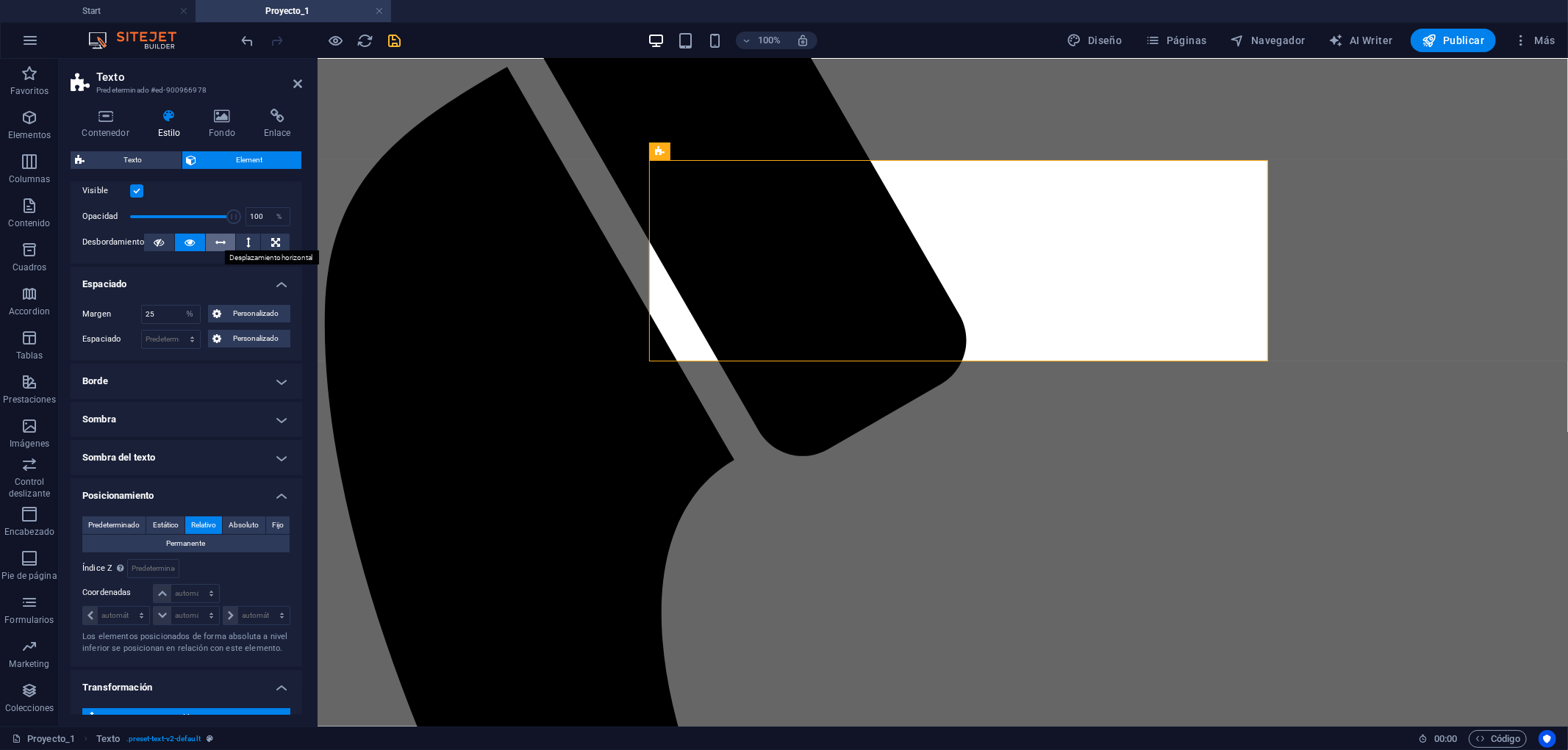
click at [223, 239] on icon at bounding box center [220, 242] width 10 height 18
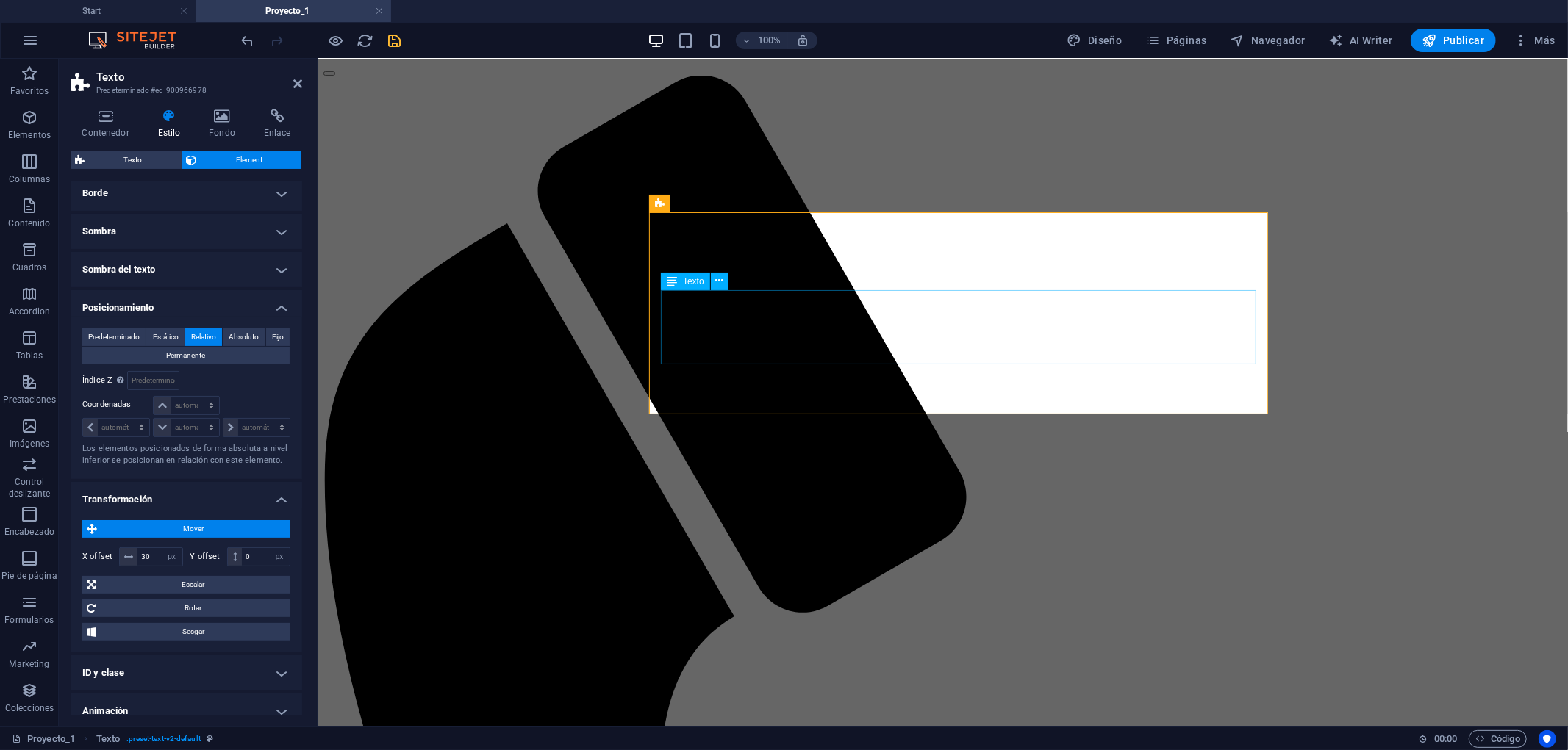
scroll to position [177, 0]
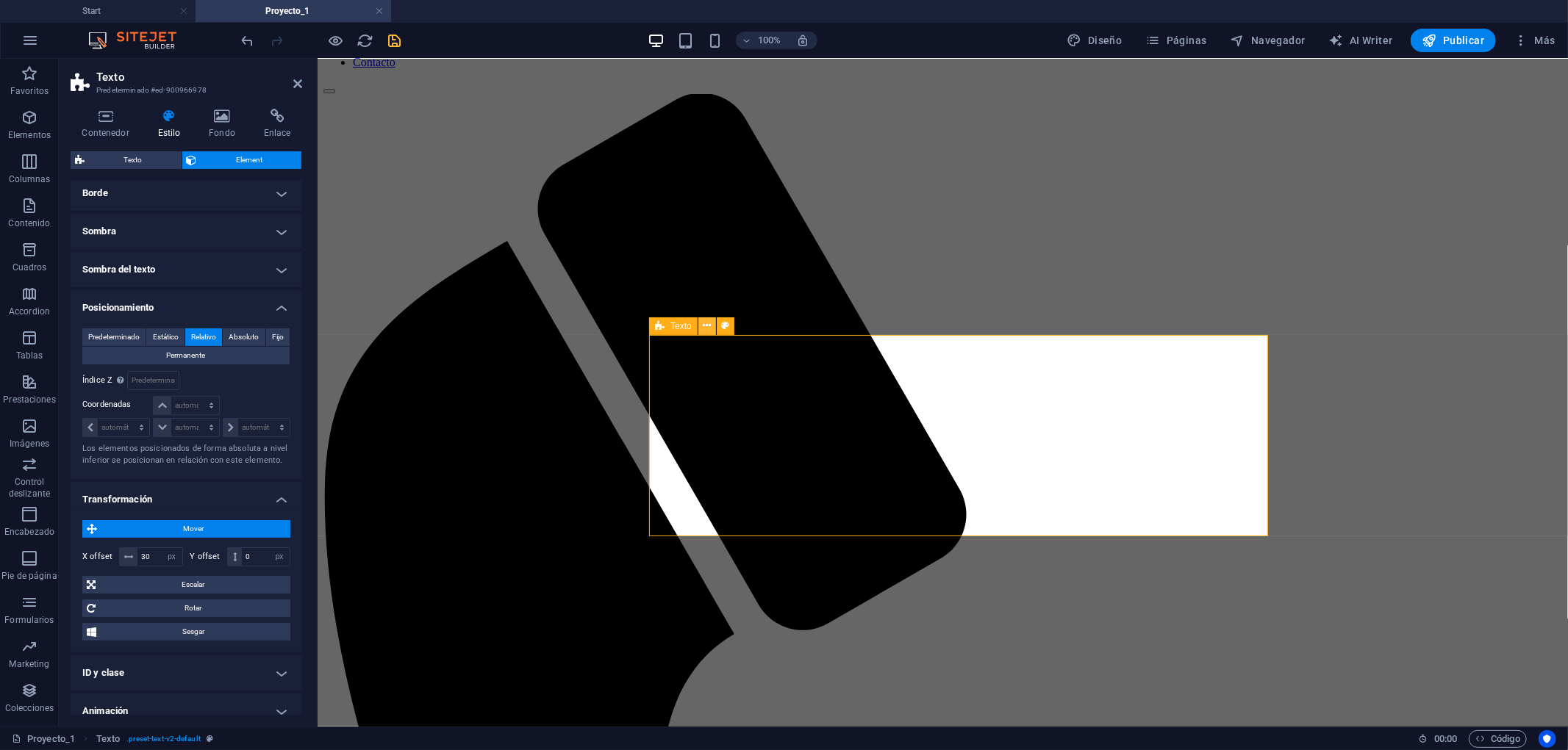
click at [703, 329] on icon at bounding box center [707, 326] width 8 height 16
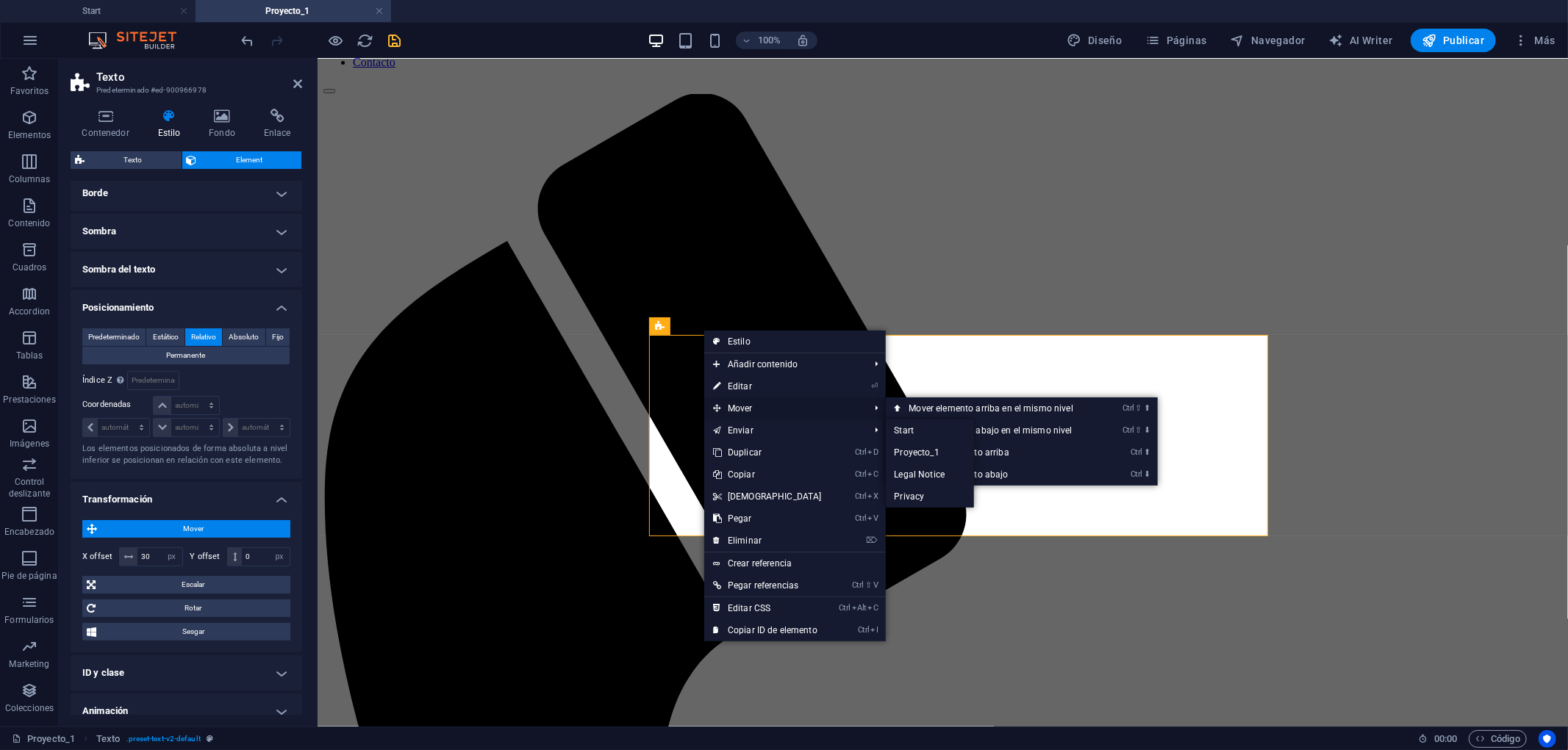
click at [758, 401] on span "Mover" at bounding box center [784, 408] width 159 height 22
click at [952, 472] on link "Ctrl ⬇ Mover el elemento abajo" at bounding box center [995, 475] width 217 height 22
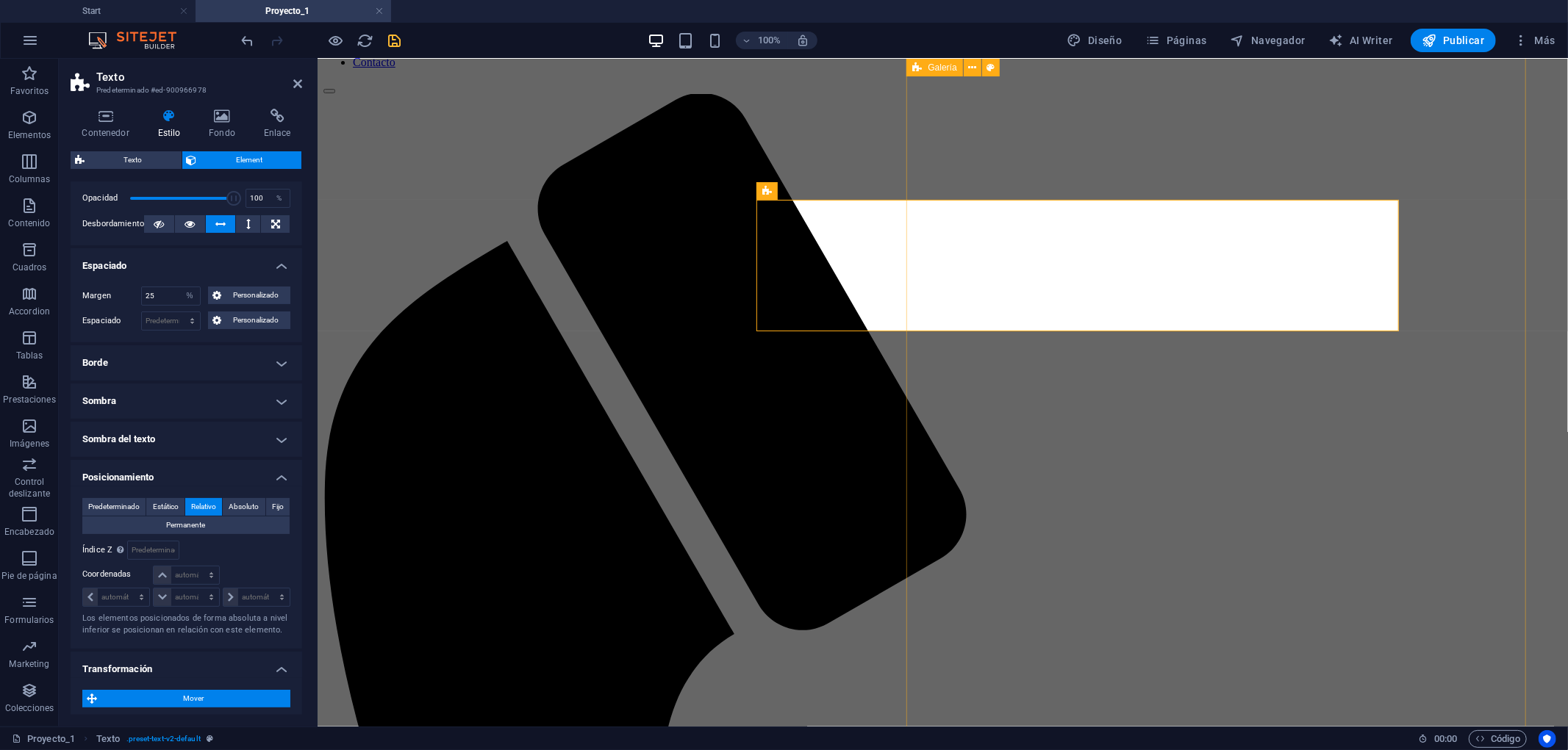
scroll to position [396, 0]
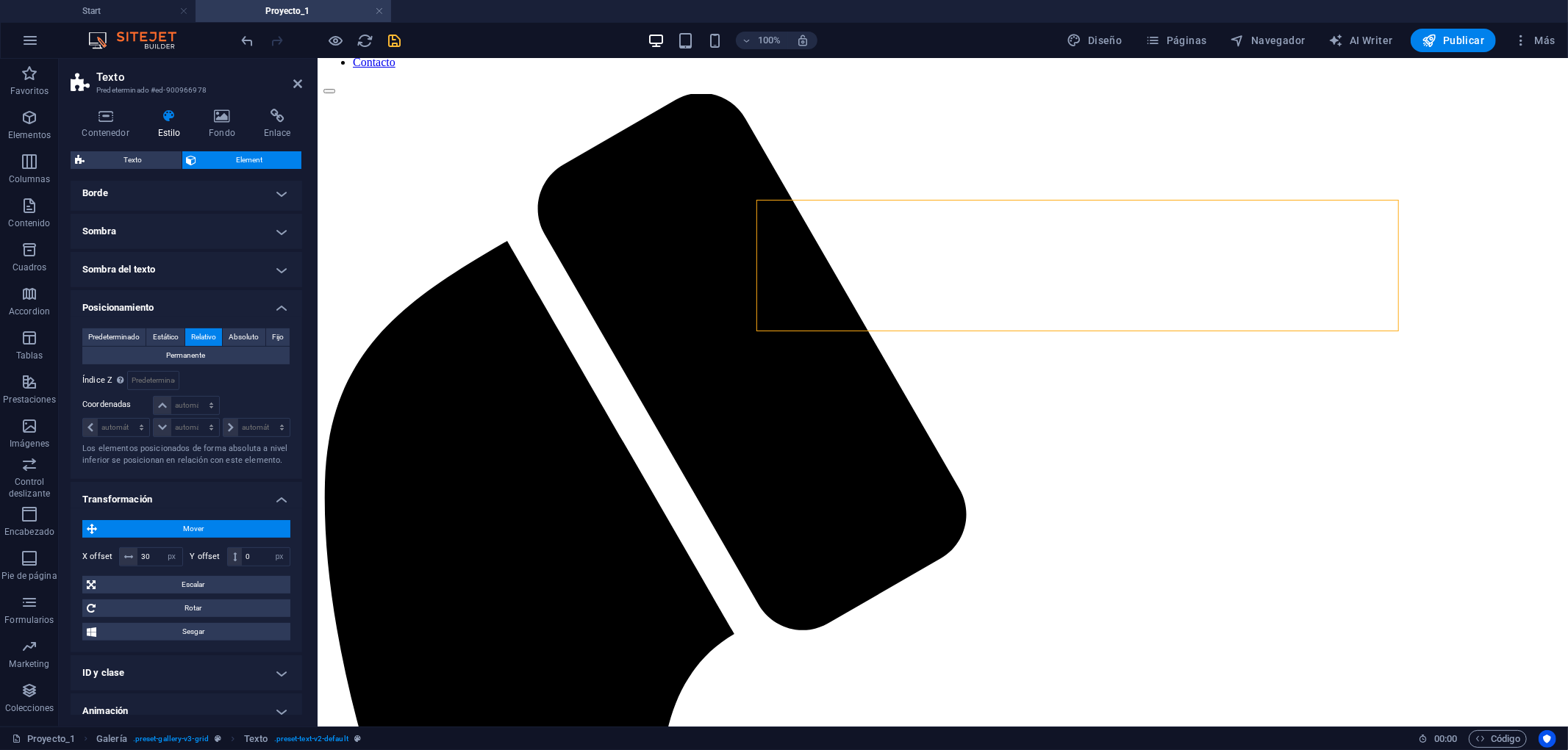
drag, startPoint x: 989, startPoint y: 229, endPoint x: 989, endPoint y: 211, distance: 18.0
drag, startPoint x: 993, startPoint y: 199, endPoint x: 1234, endPoint y: 236, distance: 243.8
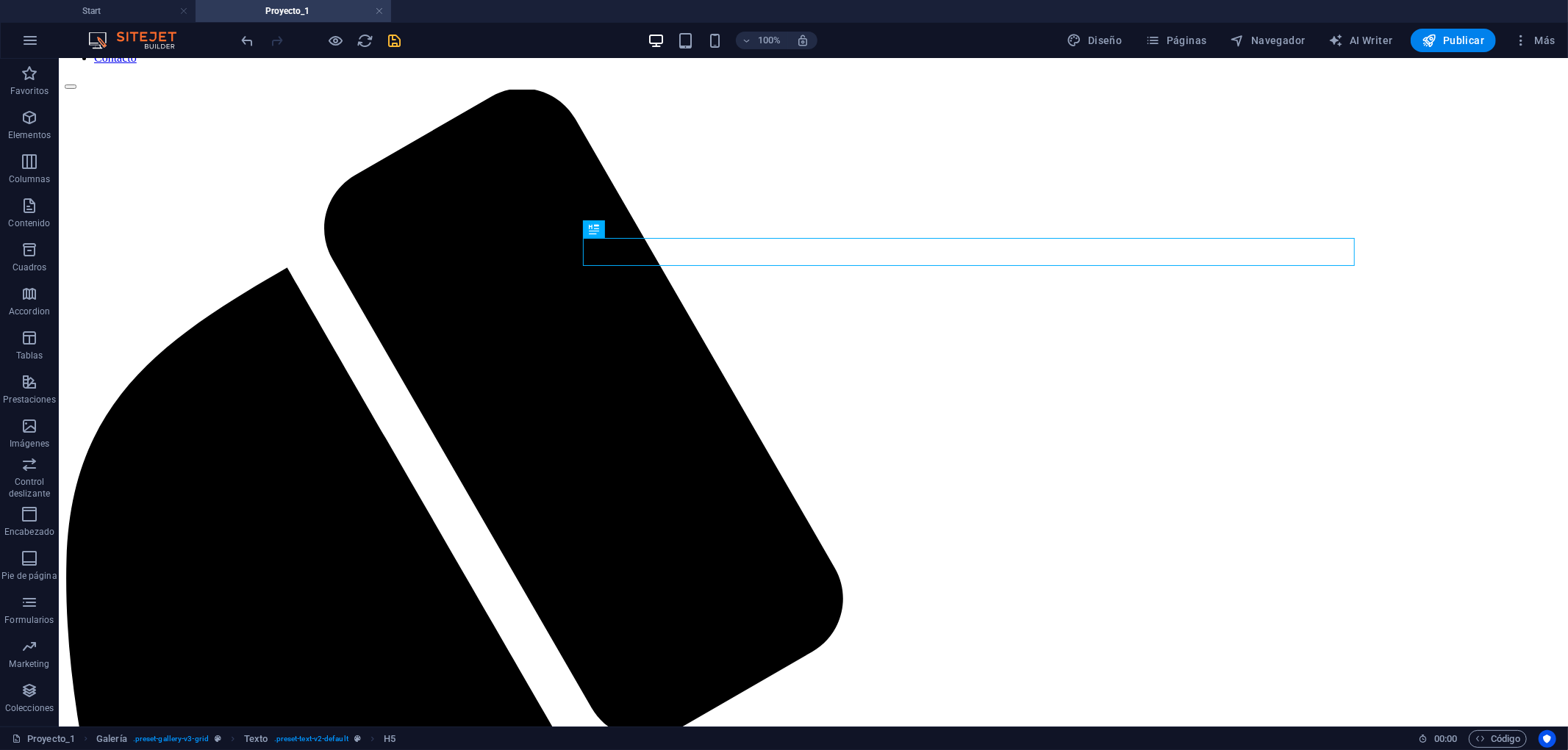
scroll to position [186, 0]
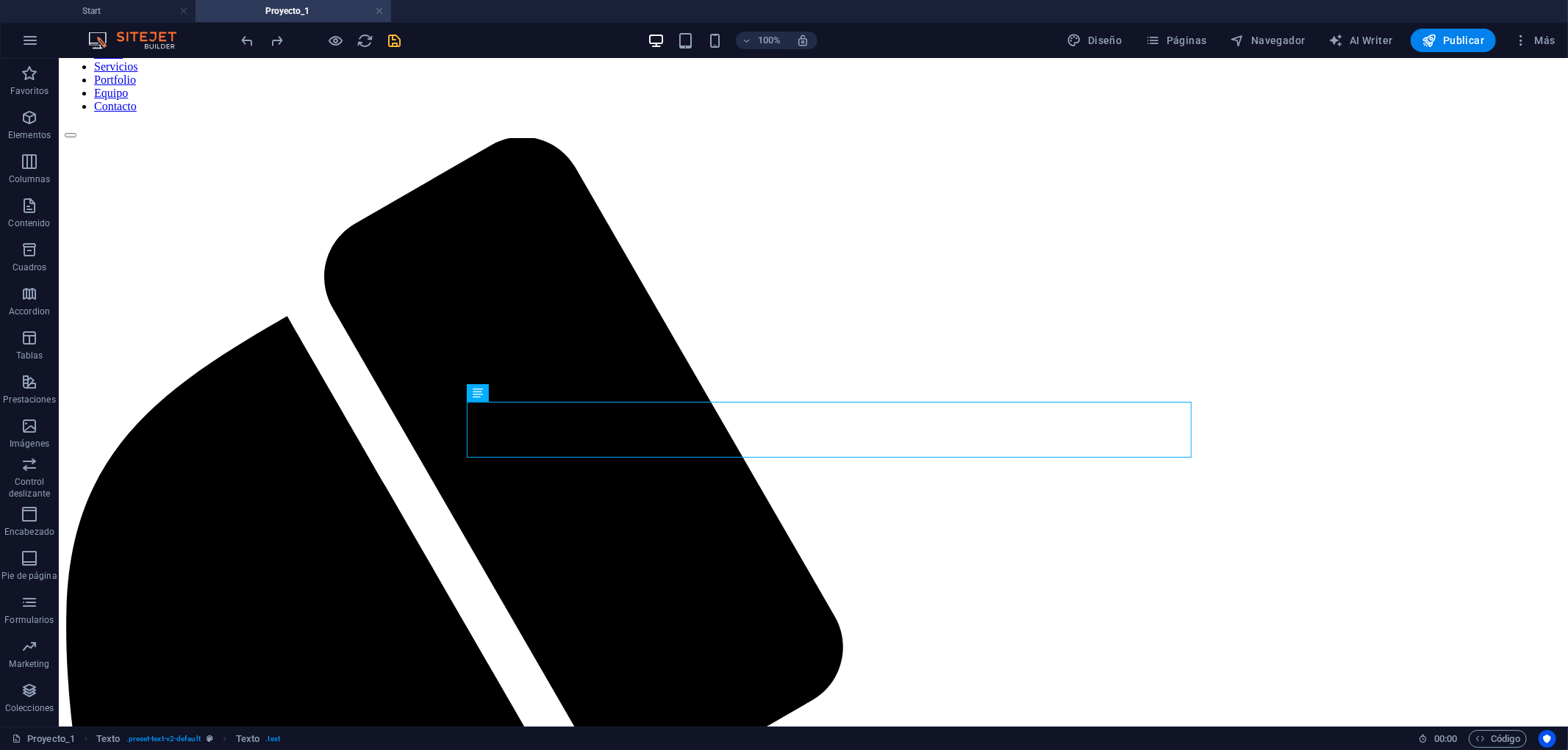
scroll to position [0, 0]
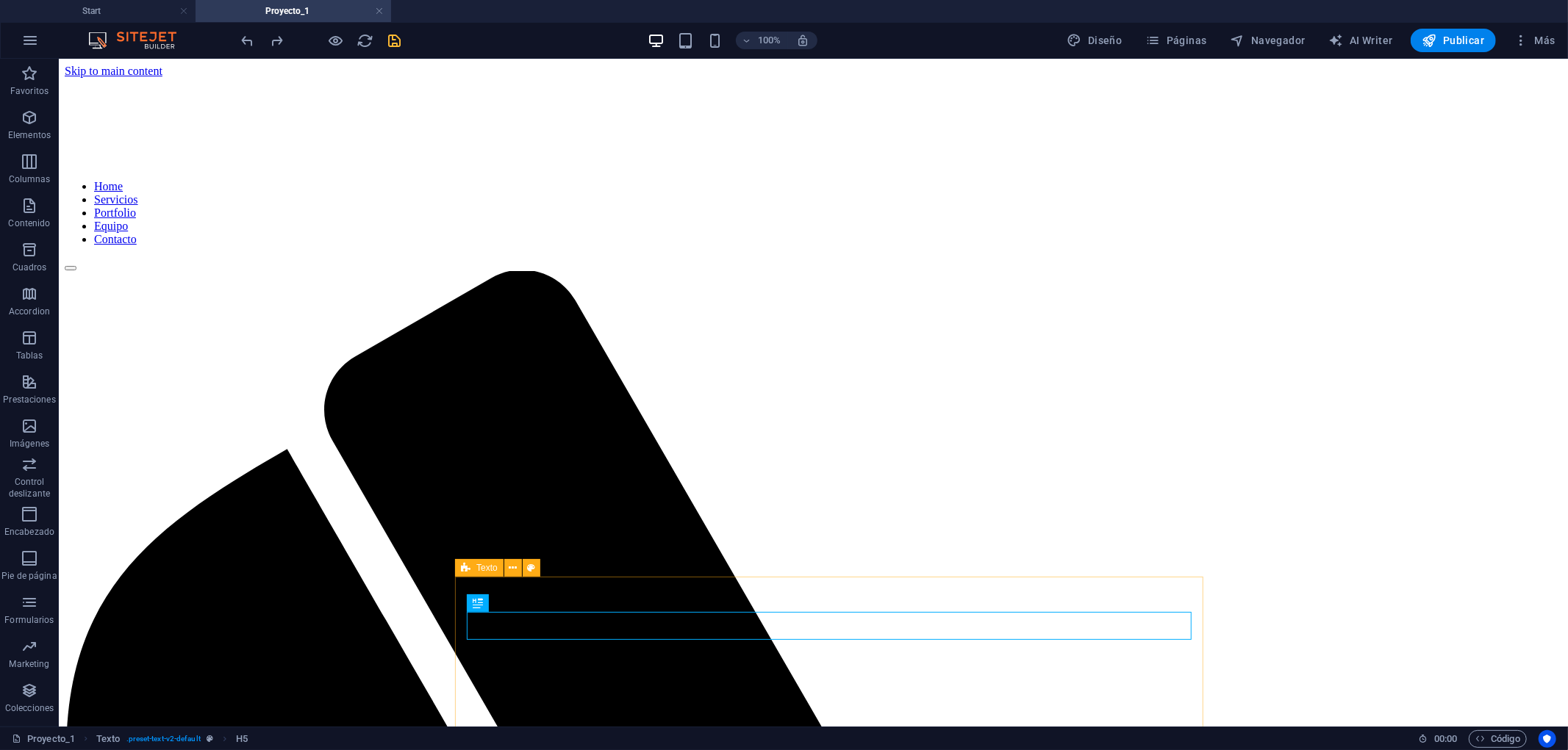
click at [486, 568] on span "Texto" at bounding box center [486, 567] width 21 height 9
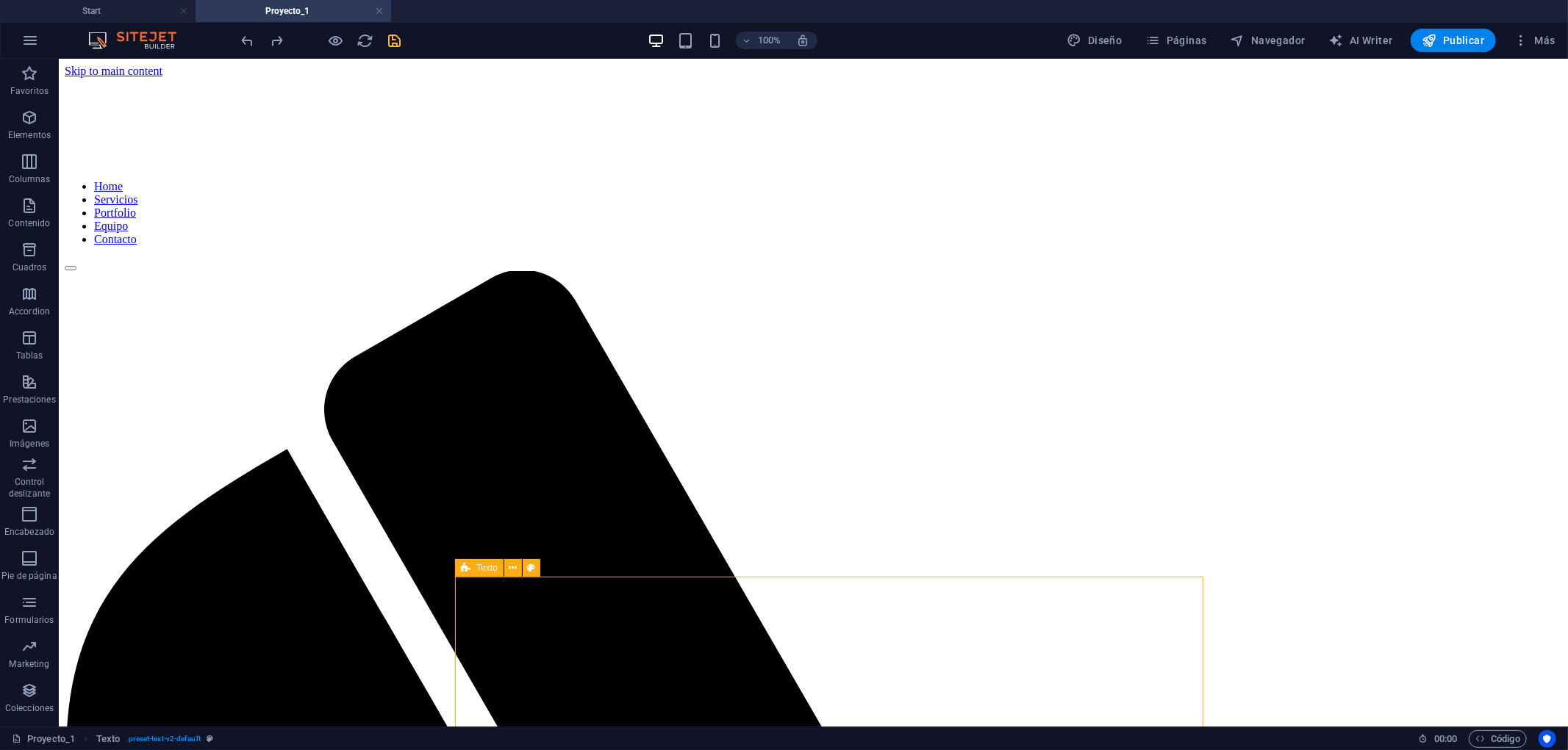
click at [486, 568] on span "Texto" at bounding box center [486, 567] width 21 height 9
select select "%"
select select "px"
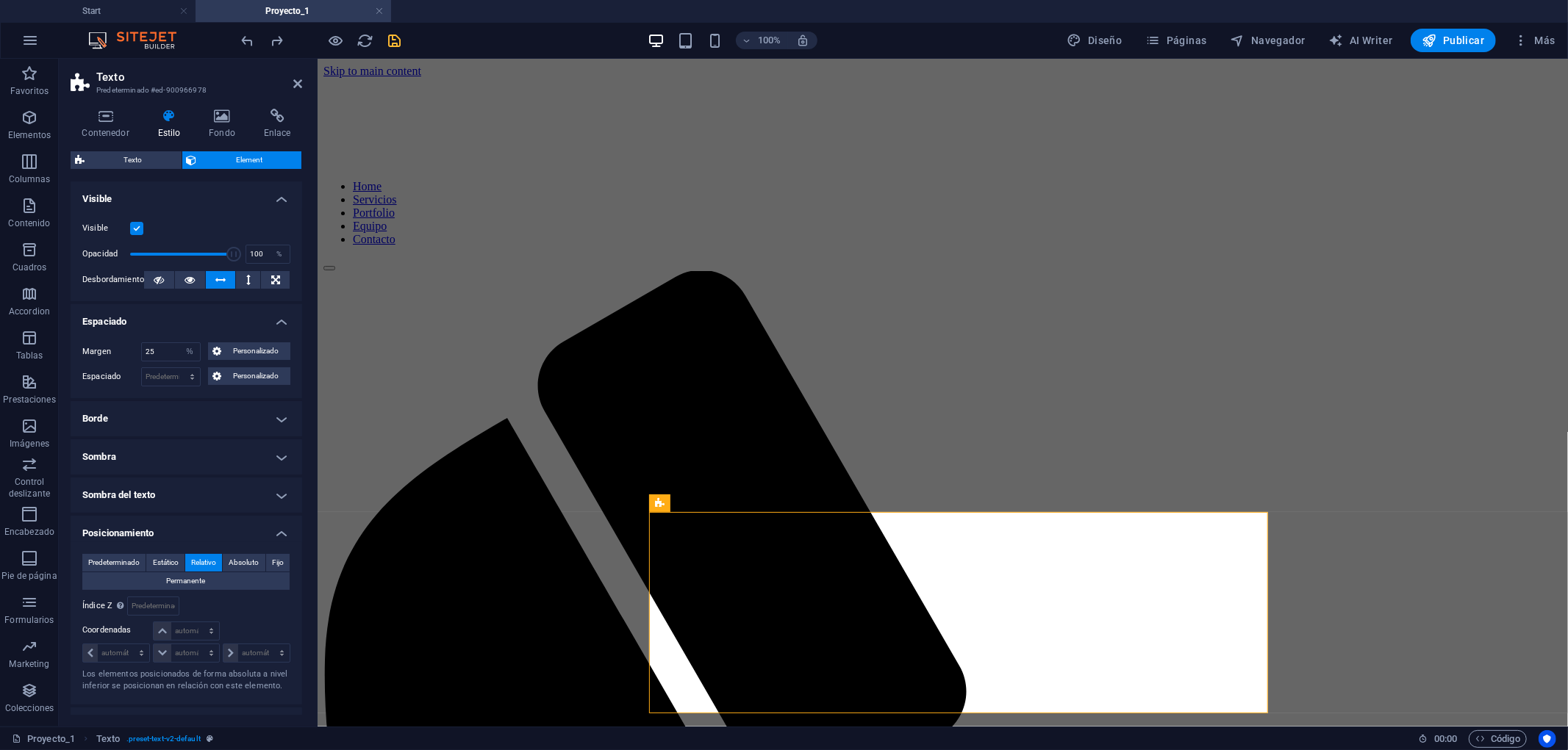
scroll to position [277, 0]
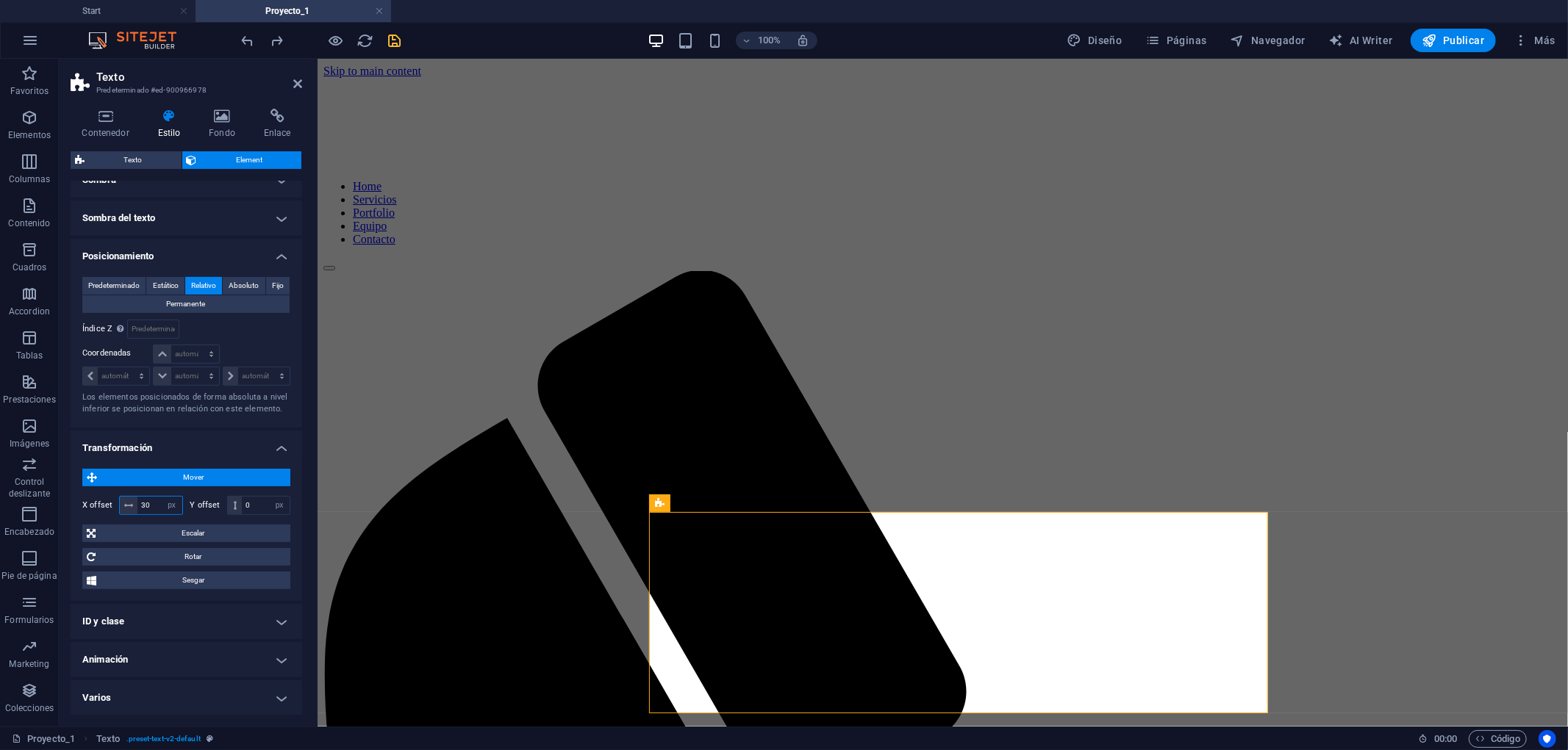
drag, startPoint x: 153, startPoint y: 504, endPoint x: 77, endPoint y: 500, distance: 76.1
click at [77, 500] on div "Mover X offset 30 px rem % em vh vw Y offset 0 px rem % em vh vw Escalar Zoom 1…" at bounding box center [186, 529] width 232 height 144
type input "10"
drag, startPoint x: 153, startPoint y: 503, endPoint x: 105, endPoint y: 502, distance: 48.0
click at [105, 502] on div "X offset 10 px rem % em vh vw" at bounding box center [132, 506] width 101 height 19
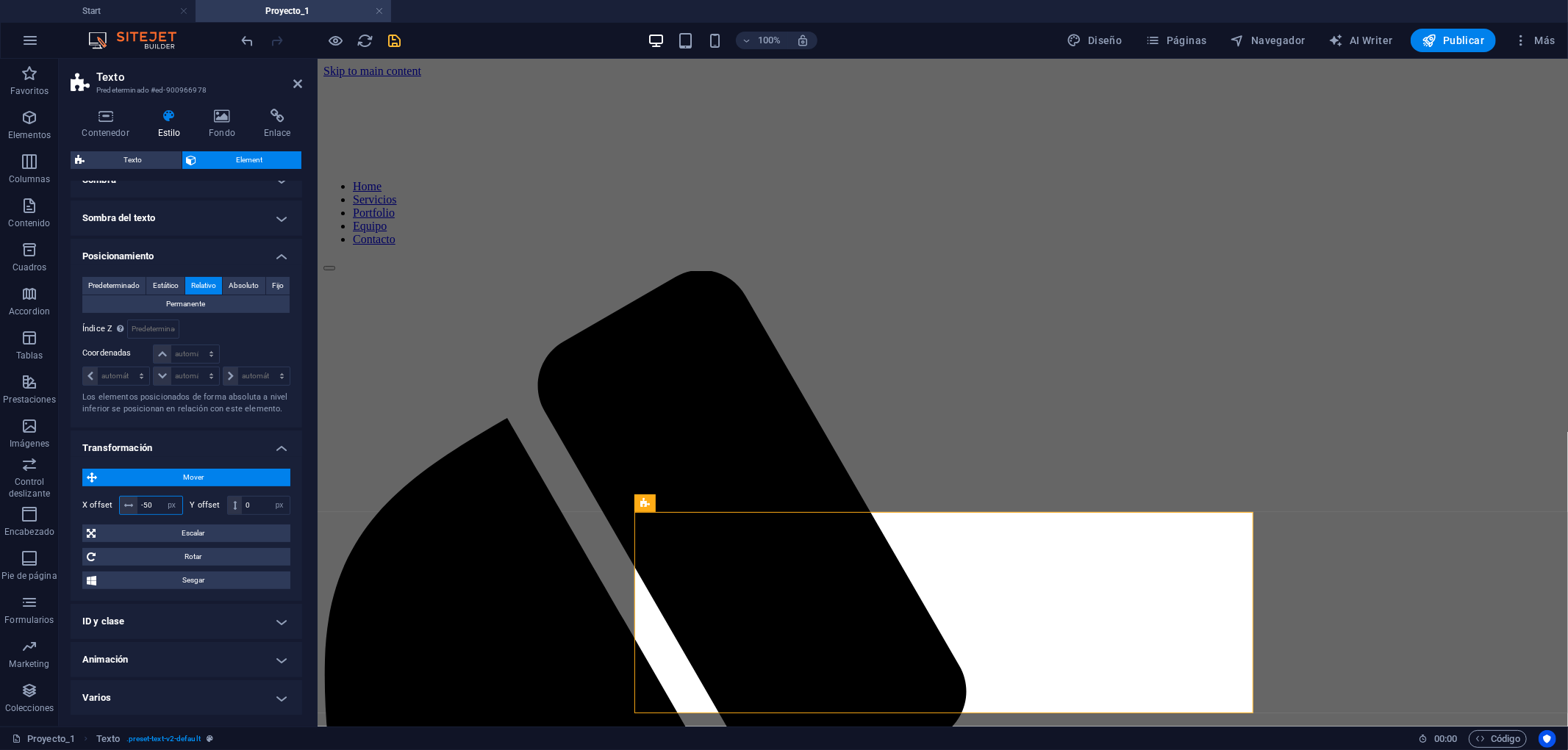
type input "-50"
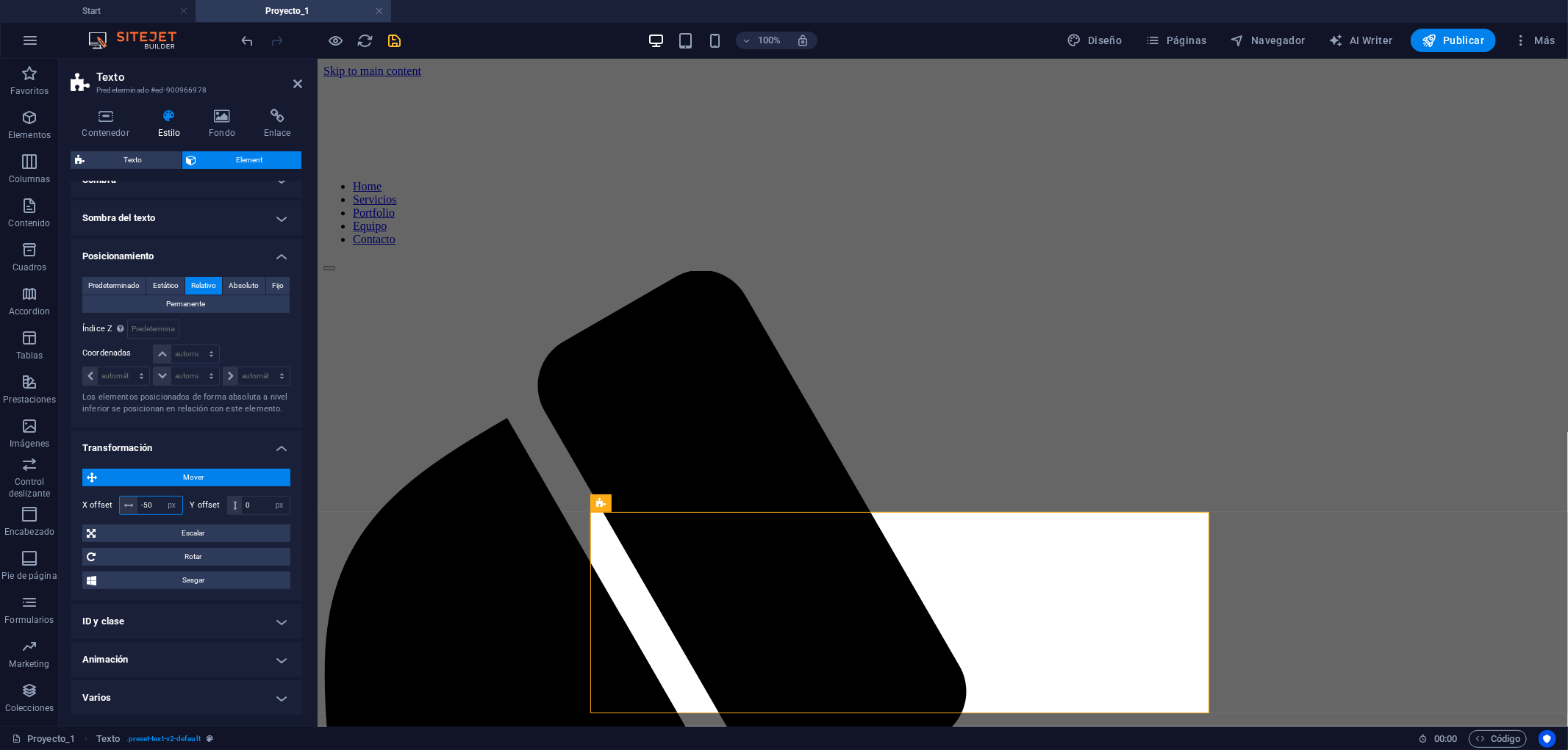
drag, startPoint x: 153, startPoint y: 510, endPoint x: 116, endPoint y: 497, distance: 39.2
click at [112, 507] on div "X offset -50 px rem % em vh vw" at bounding box center [132, 506] width 101 height 19
type input "-350"
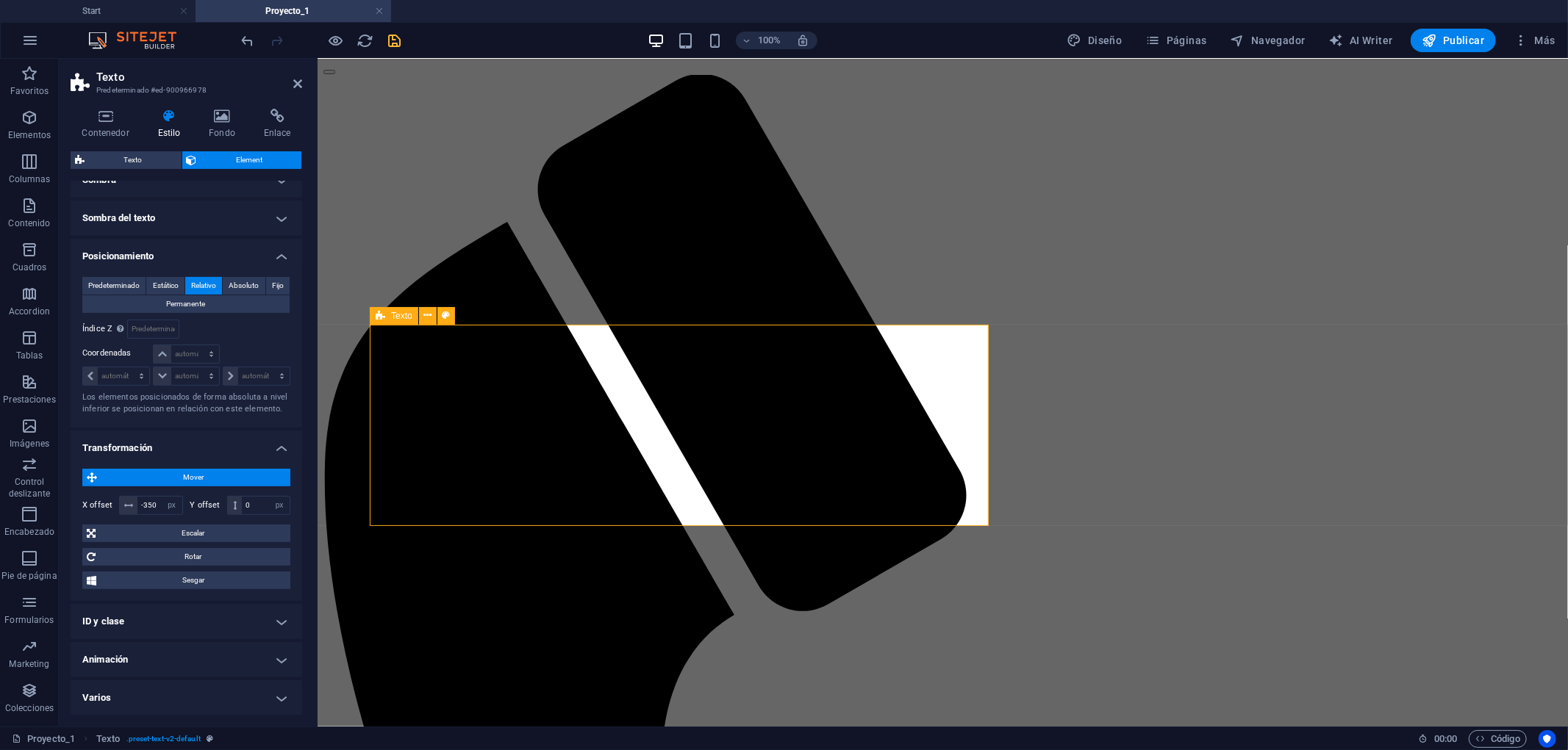
scroll to position [185, 0]
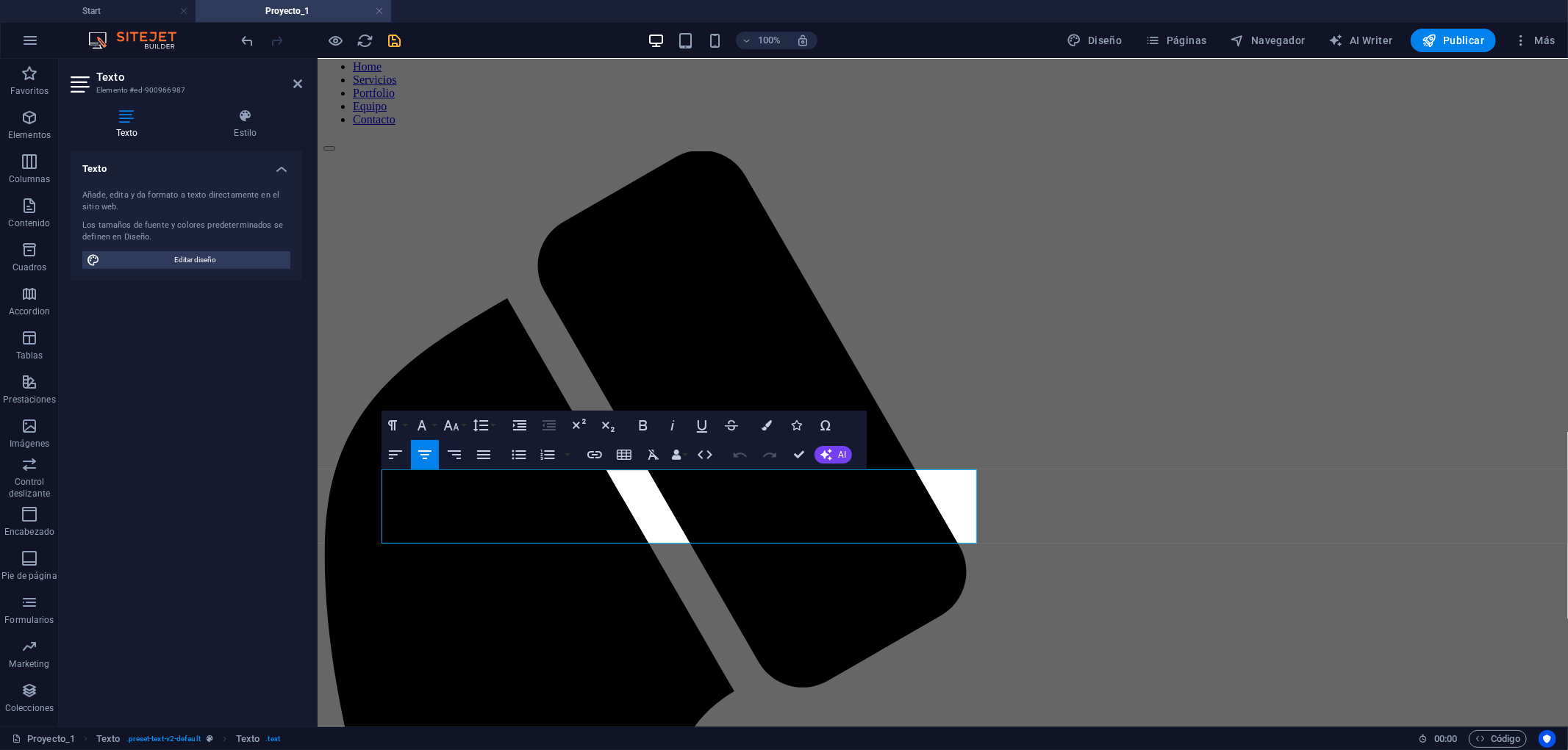
drag, startPoint x: 887, startPoint y: 531, endPoint x: 273, endPoint y: 481, distance: 616.0
click at [388, 459] on icon "button" at bounding box center [395, 454] width 18 height 18
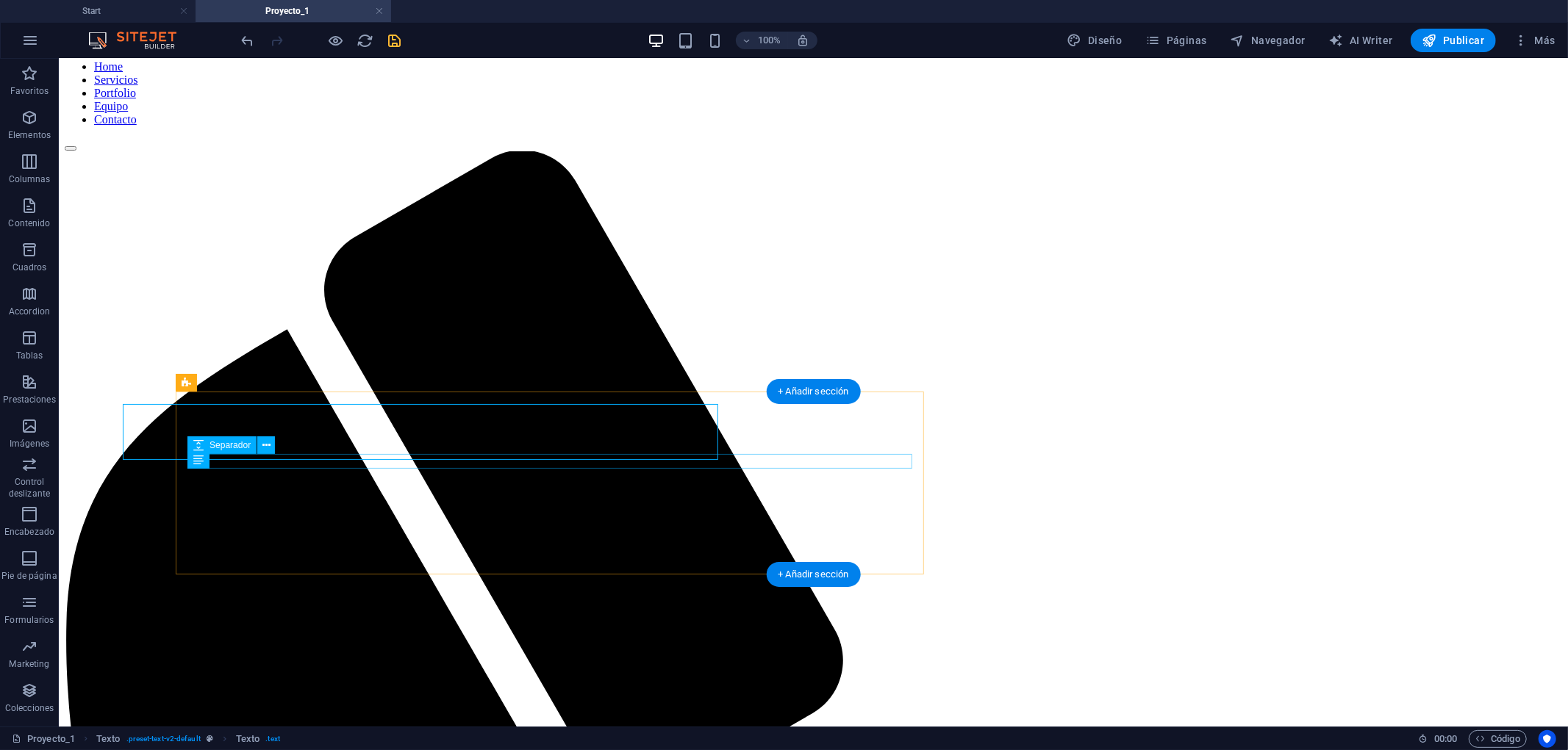
scroll to position [185, 0]
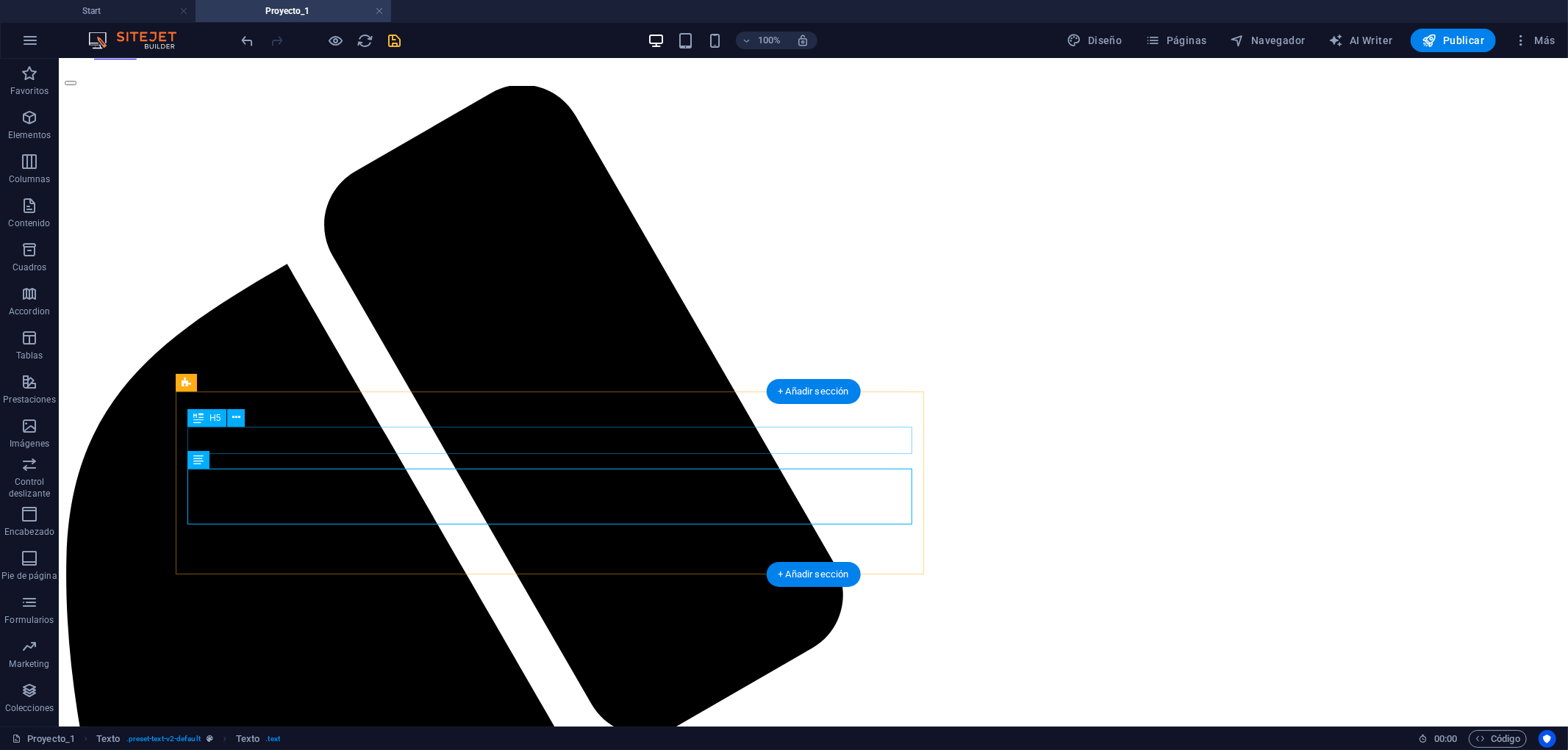
click at [194, 419] on icon at bounding box center [198, 418] width 10 height 18
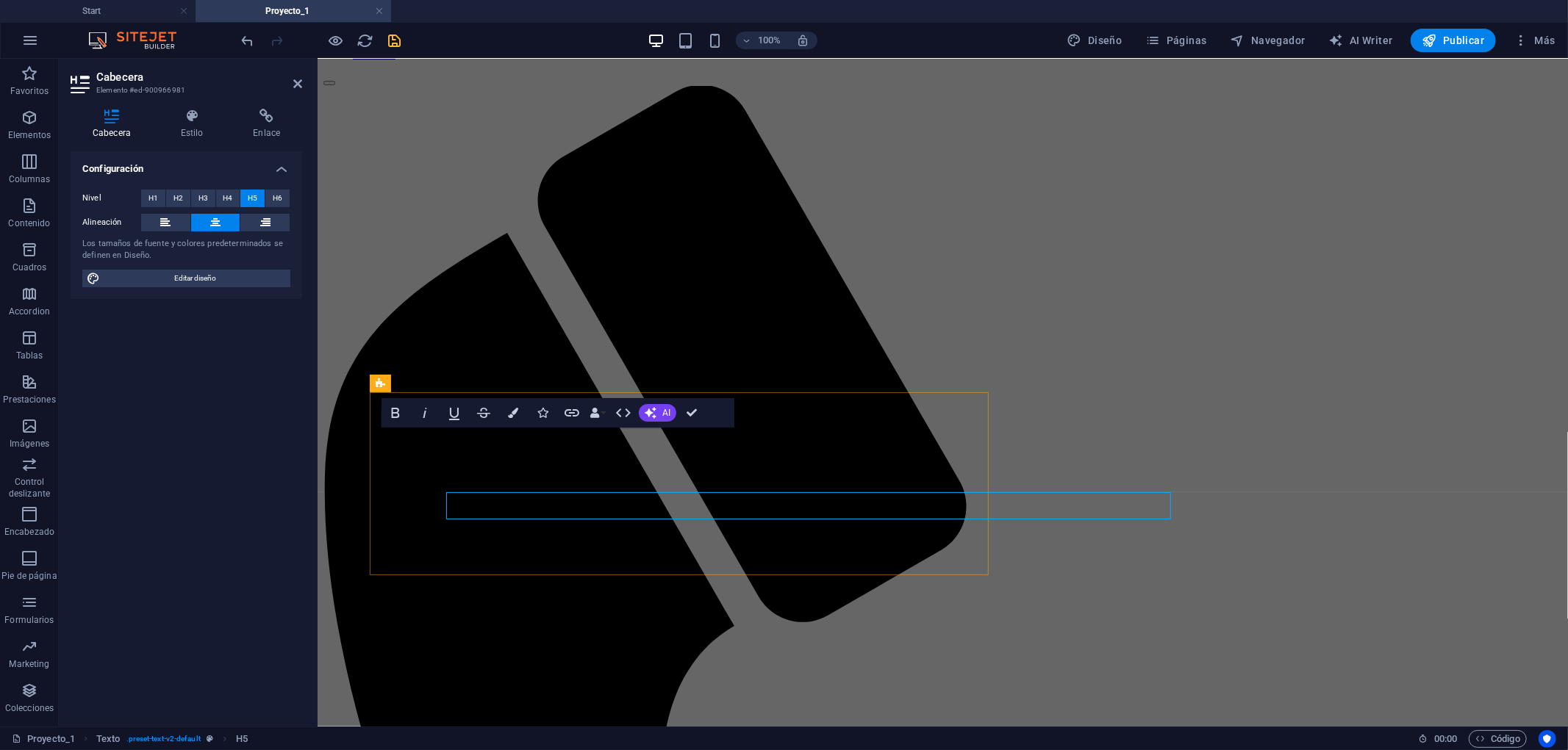
scroll to position [119, 0]
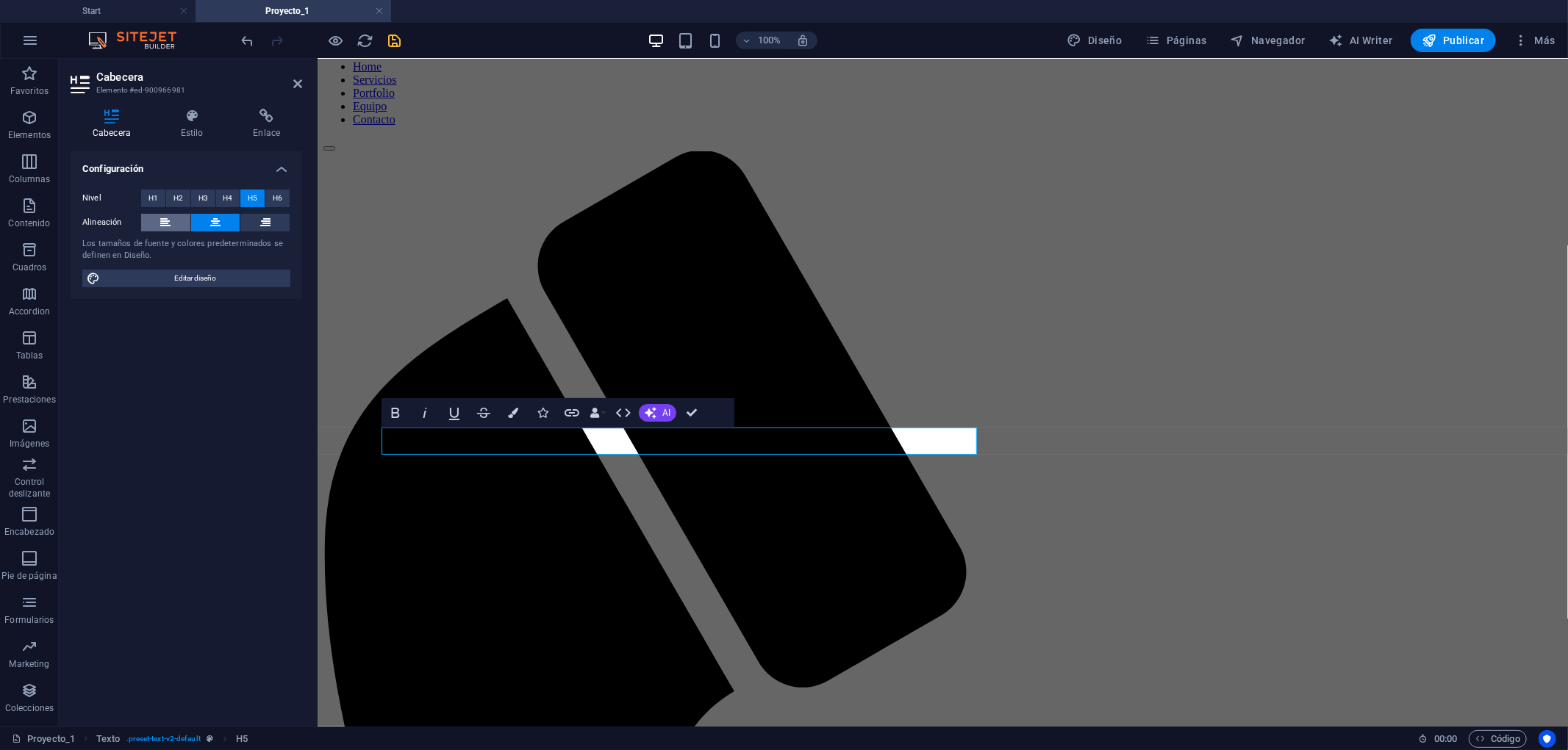
click at [158, 217] on button at bounding box center [166, 222] width 49 height 18
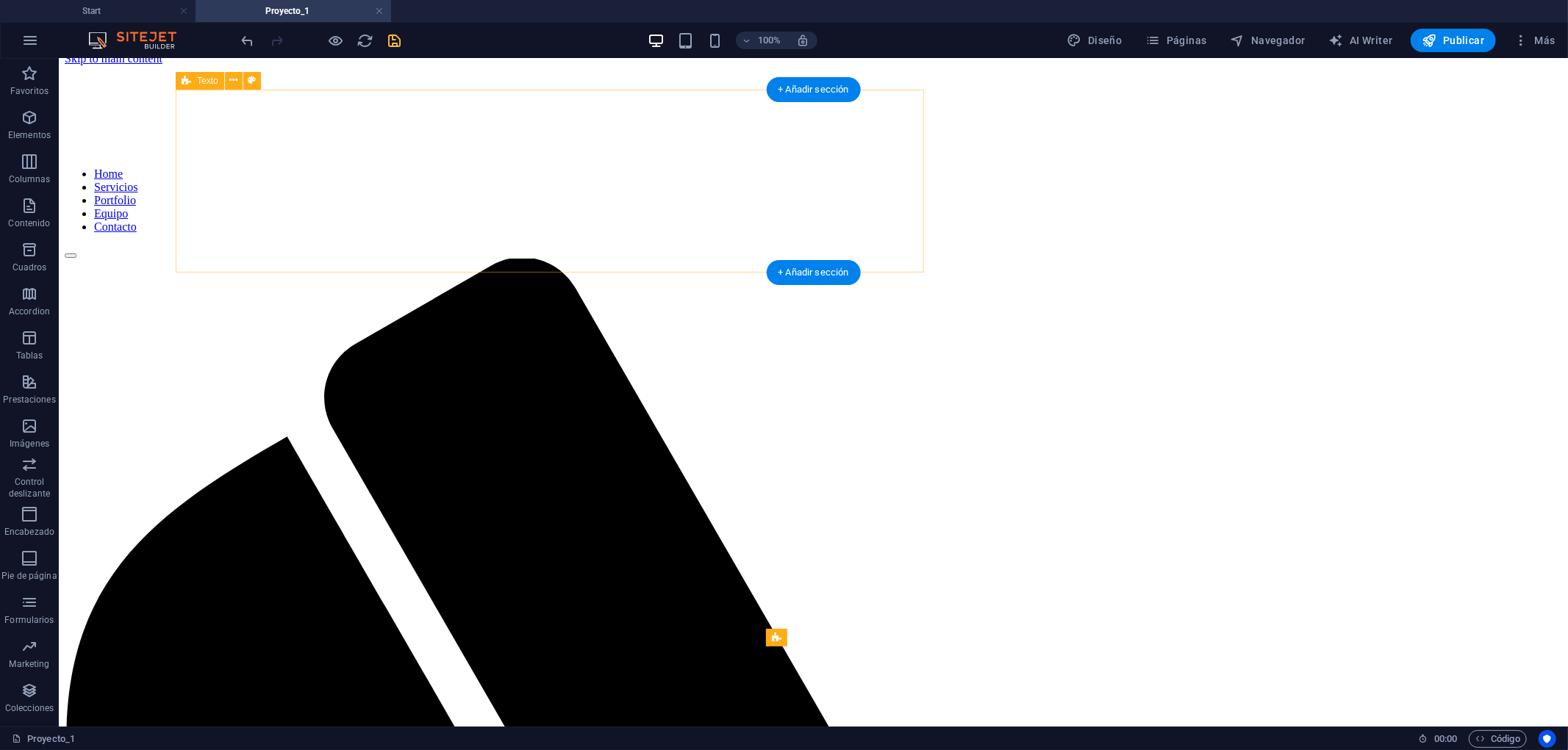
scroll to position [0, 0]
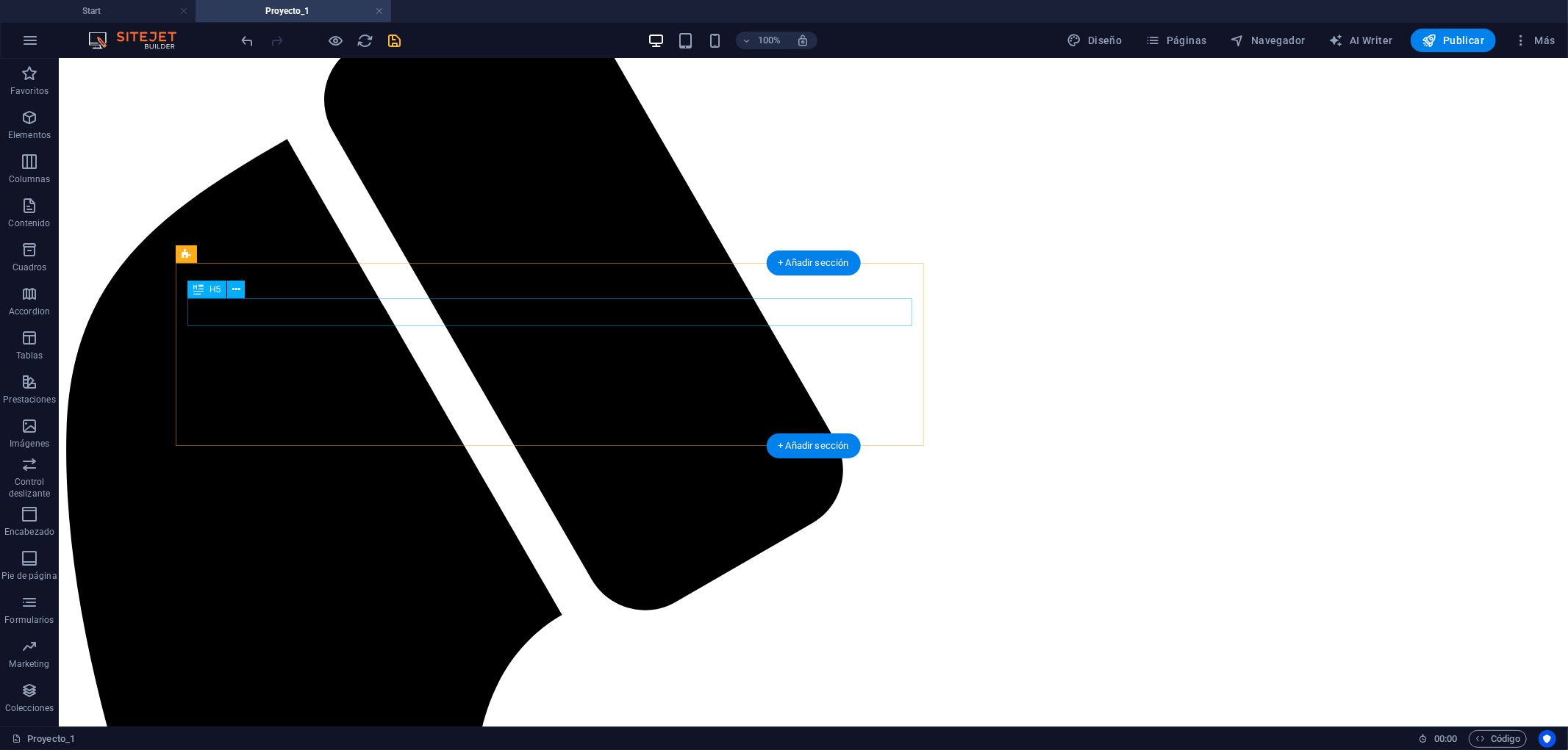
scroll to position [309, 0]
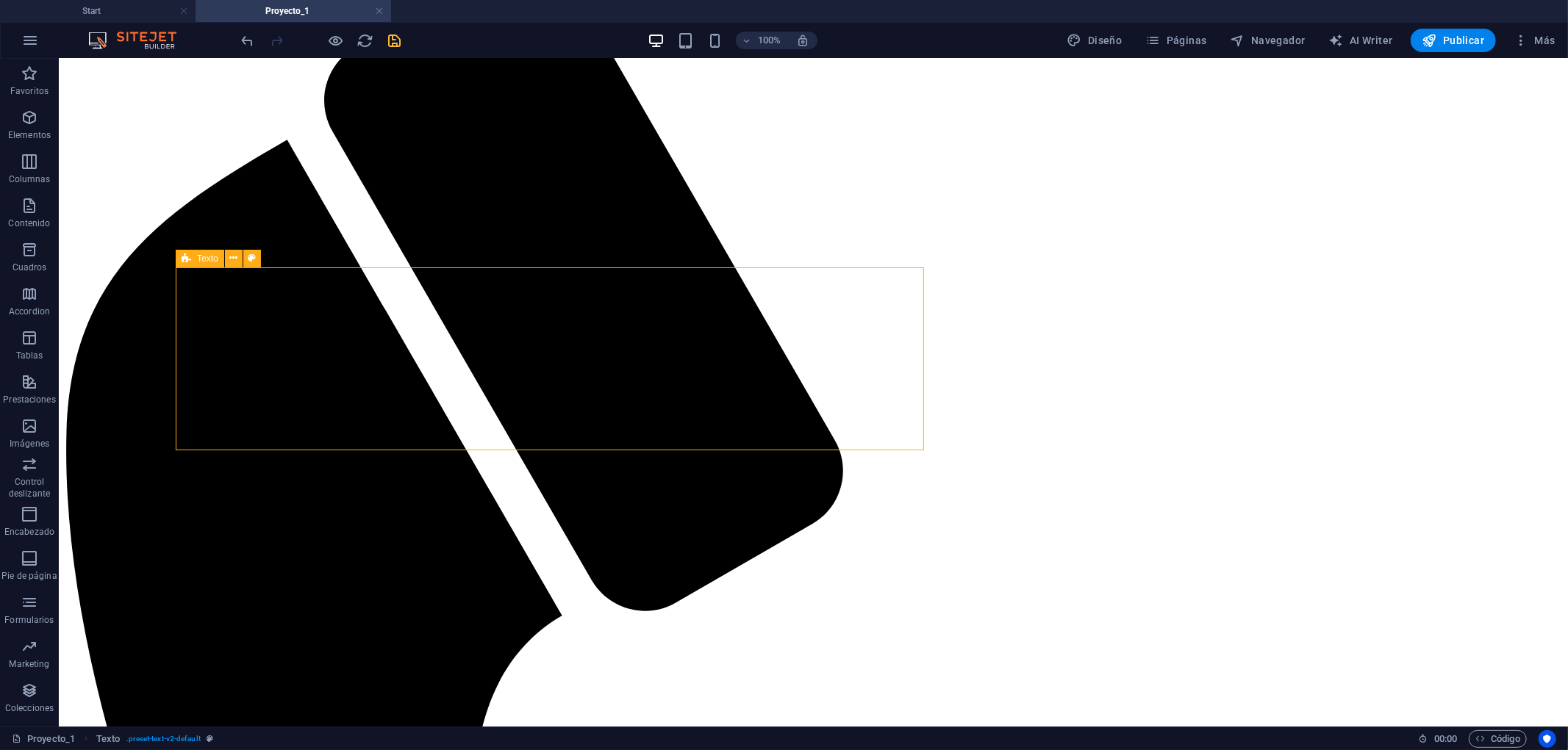
click at [196, 252] on div "Texto" at bounding box center [200, 258] width 48 height 18
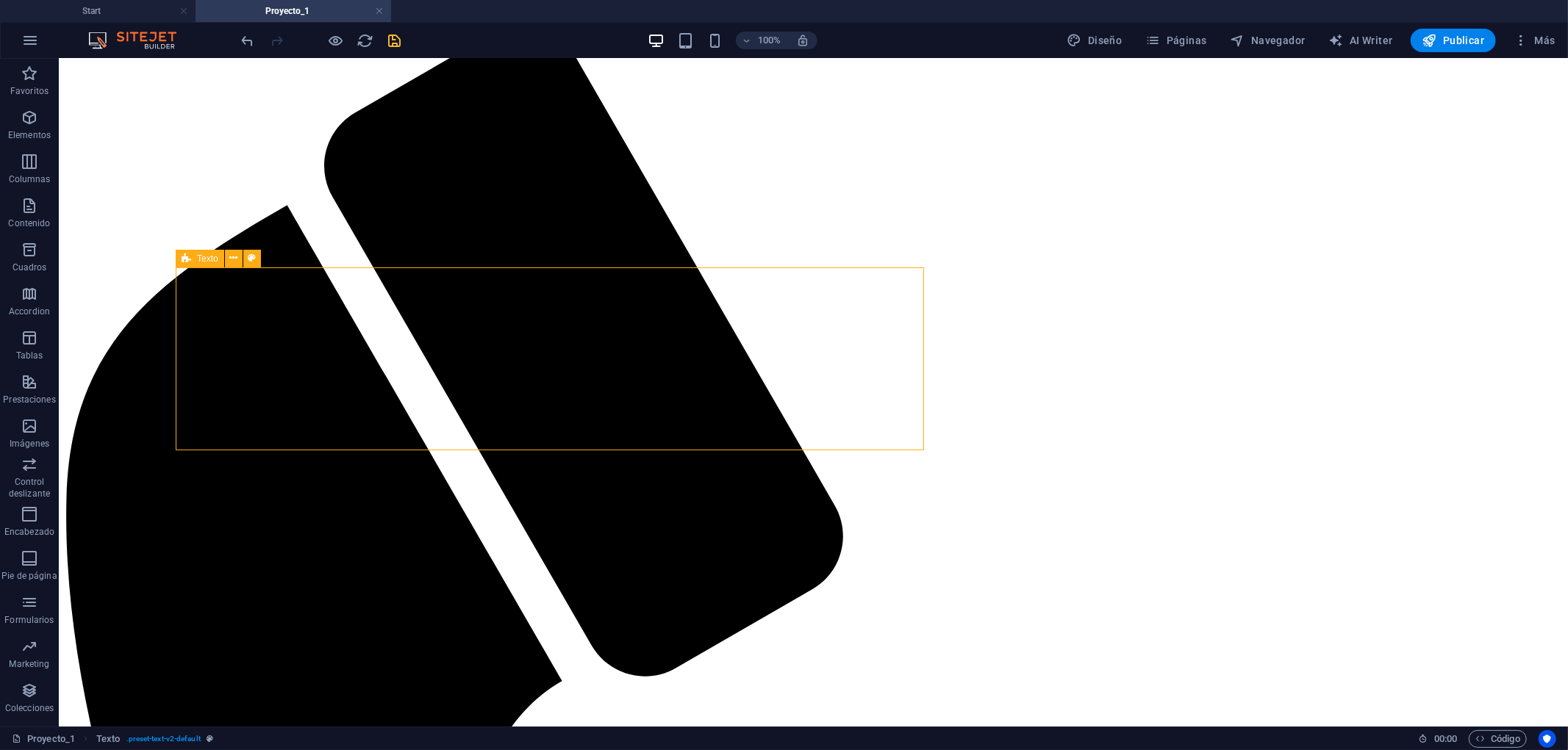
select select "%"
select select "px"
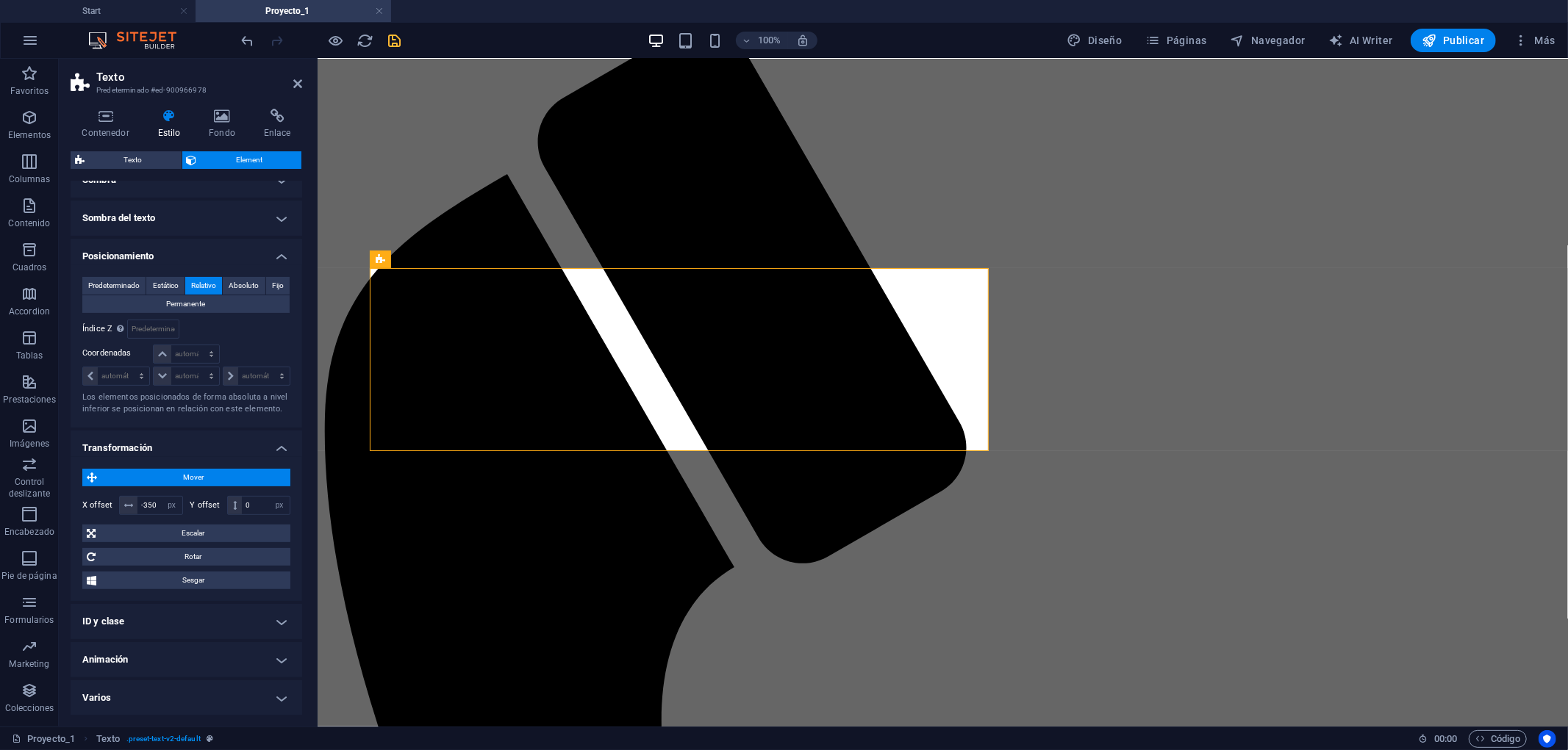
scroll to position [277, 0]
click at [145, 325] on input "number" at bounding box center [153, 329] width 50 height 18
click at [157, 502] on div "-350 px rem % em vh vw" at bounding box center [151, 506] width 64 height 19
click at [216, 445] on h4 "Transformación" at bounding box center [186, 444] width 232 height 27
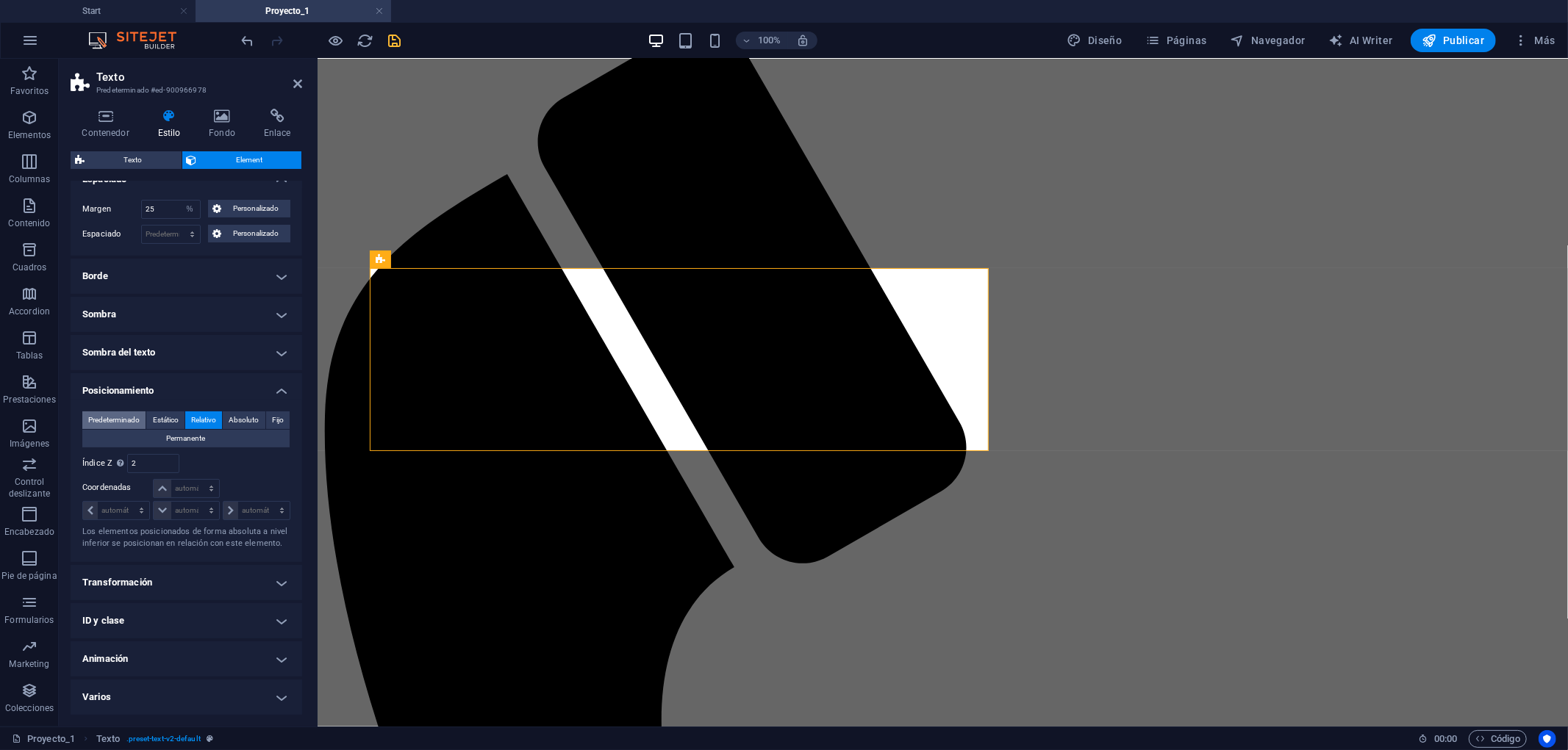
click at [114, 421] on span "Predeterminado" at bounding box center [114, 420] width 52 height 18
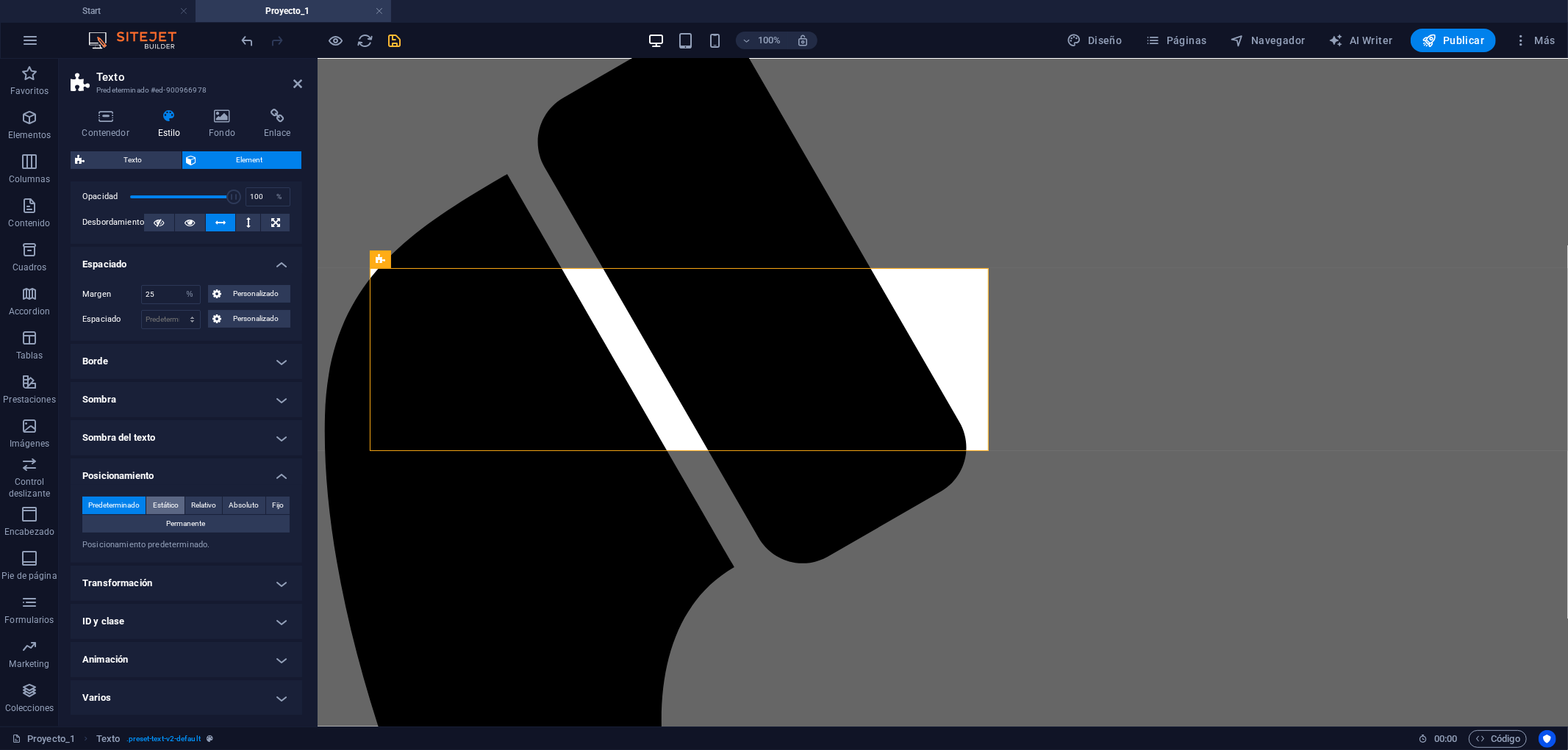
click at [171, 504] on span "Estático" at bounding box center [166, 505] width 26 height 18
click at [200, 500] on span "Relativo" at bounding box center [204, 505] width 25 height 18
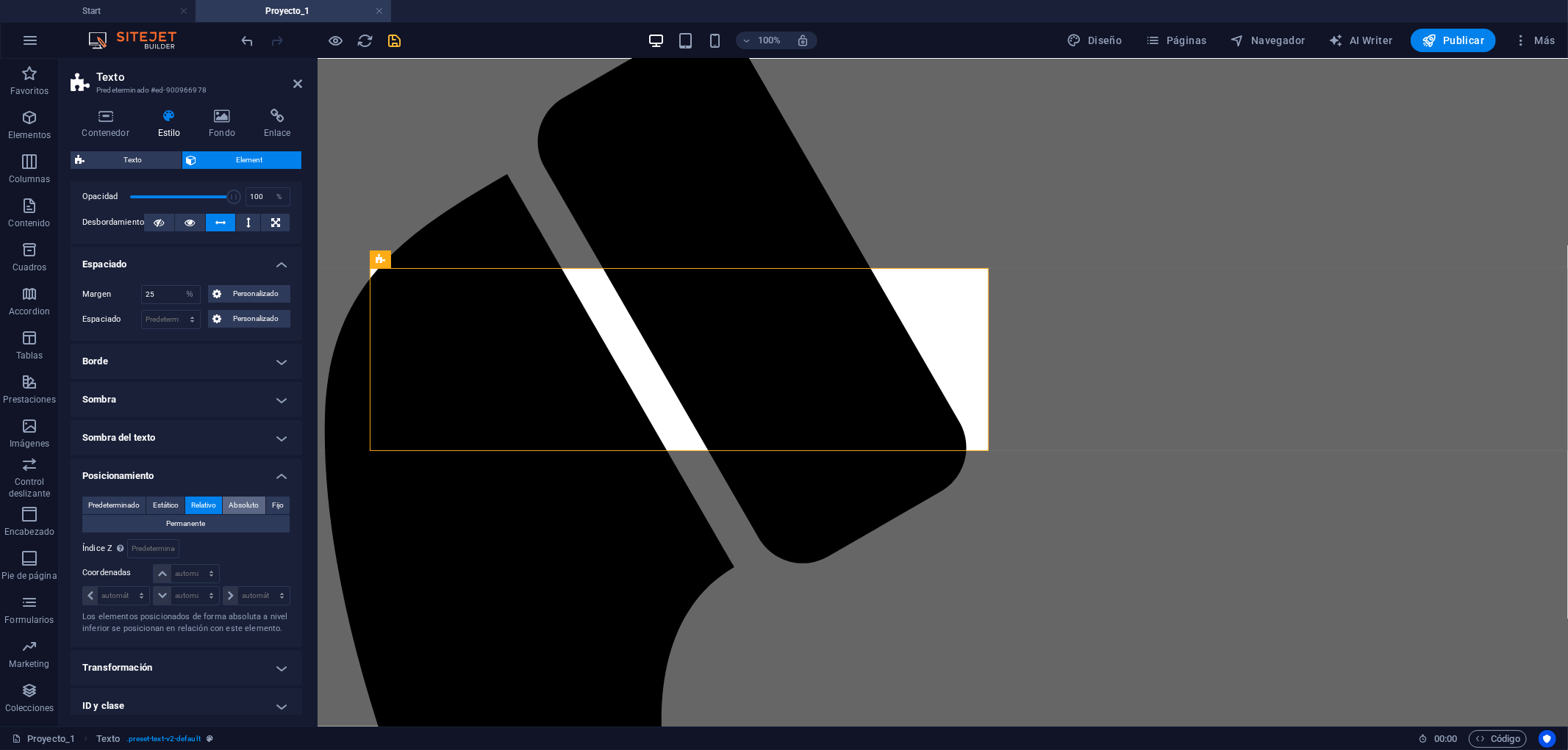
click at [255, 497] on span "Absoluto" at bounding box center [244, 505] width 30 height 18
click at [208, 498] on span "Relativo" at bounding box center [204, 505] width 25 height 18
click at [272, 503] on span "Fijo" at bounding box center [277, 505] width 12 height 18
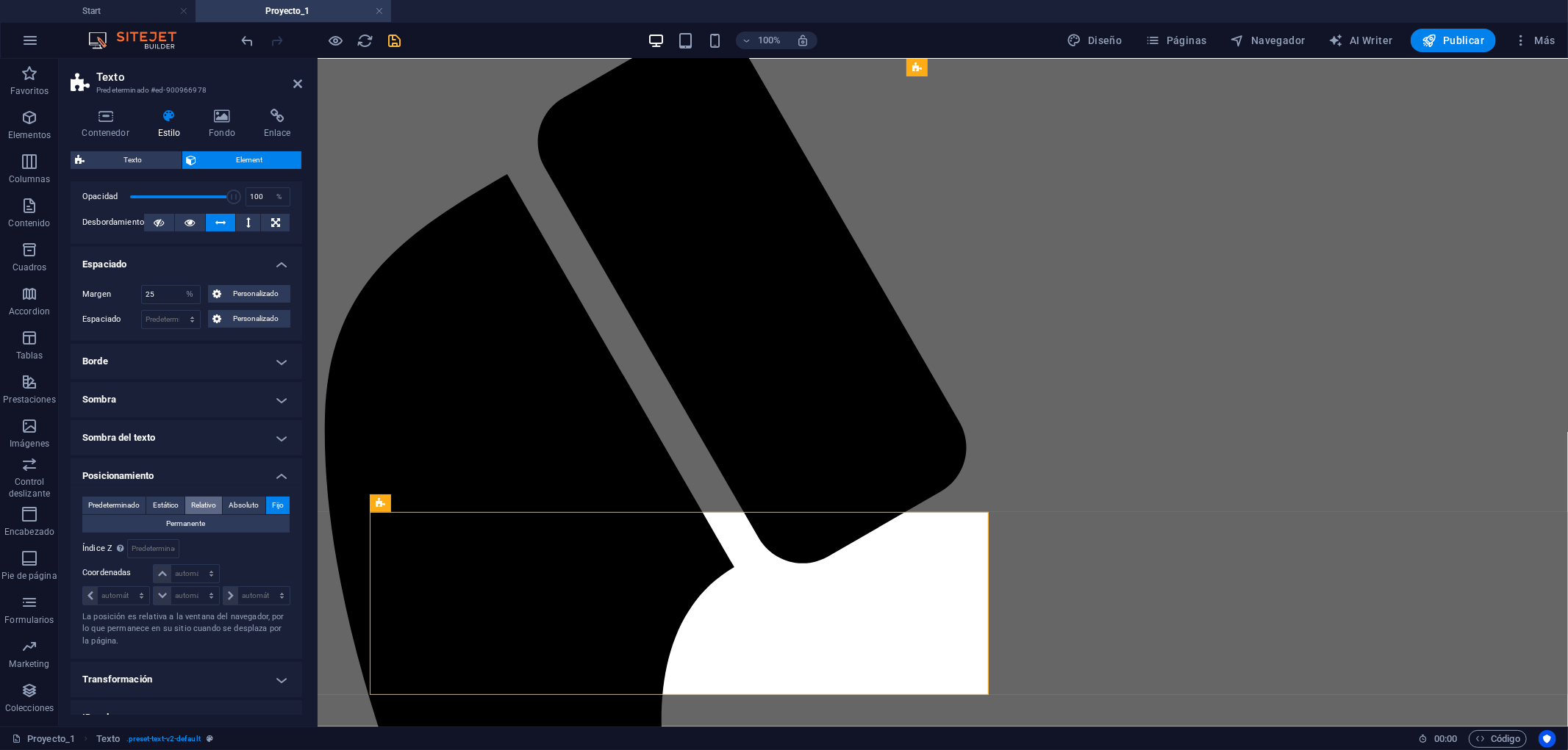
click at [218, 499] on button "Relativo" at bounding box center [203, 505] width 37 height 18
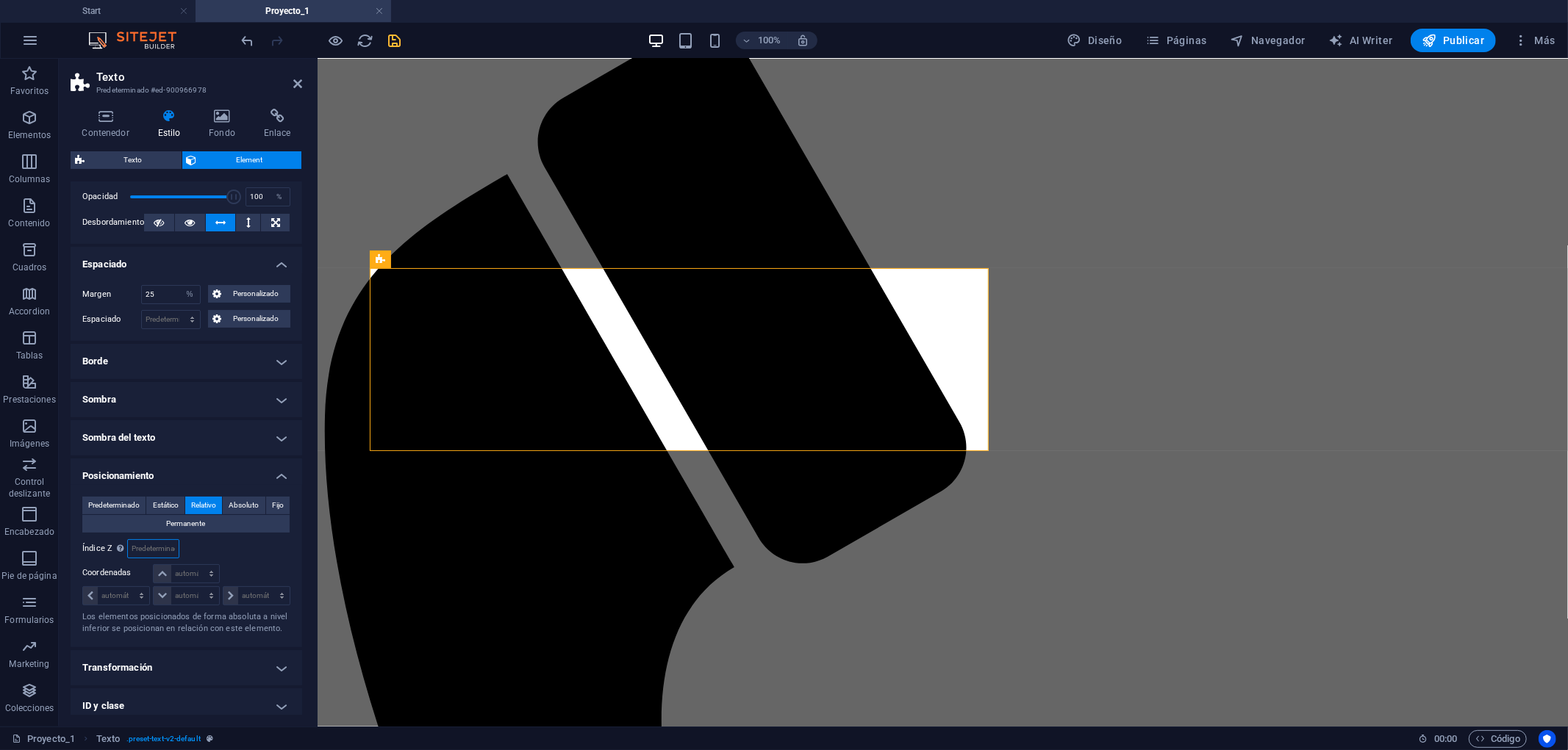
click at [143, 551] on input "number" at bounding box center [153, 549] width 50 height 18
type input "2"
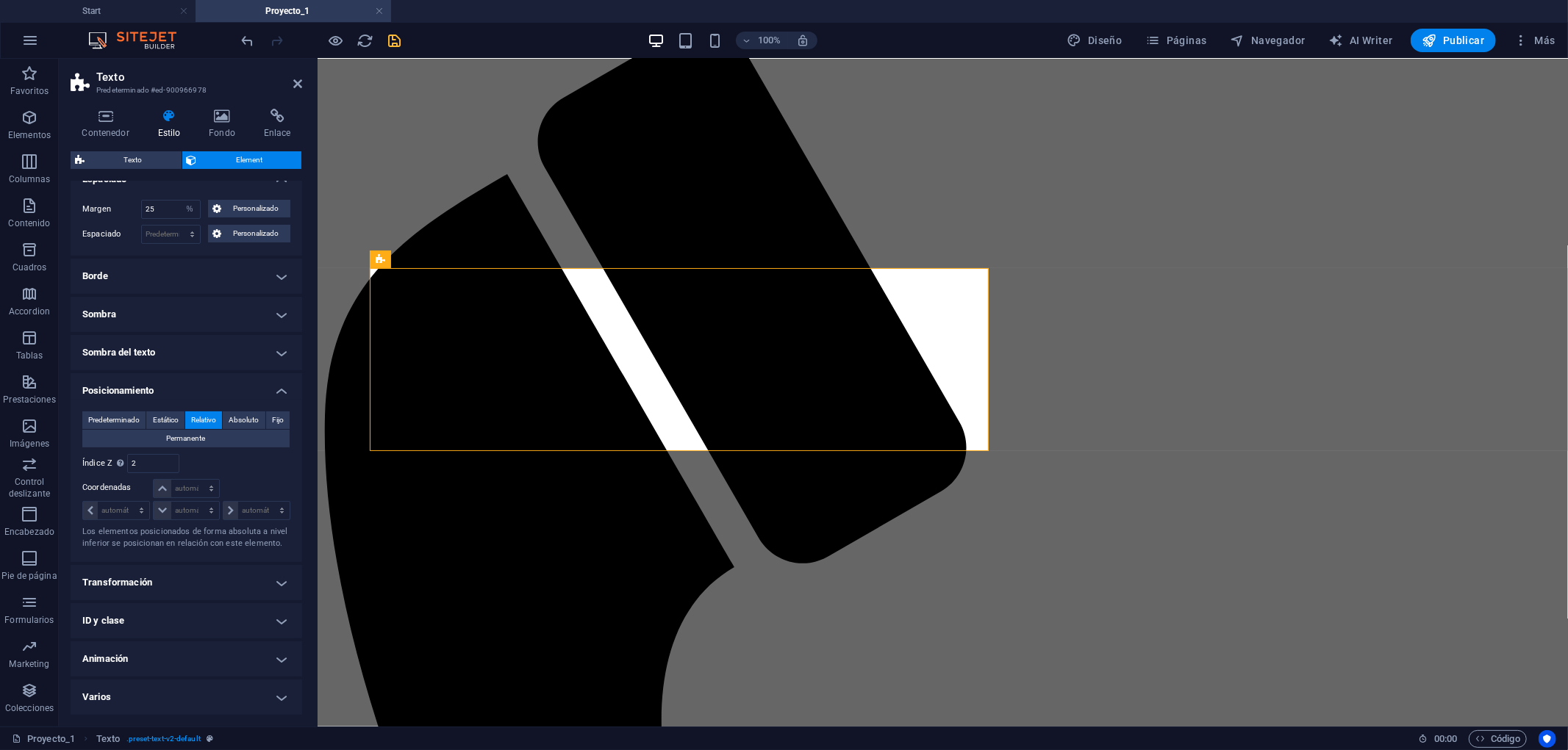
click at [170, 591] on h4 "Transformación" at bounding box center [186, 582] width 232 height 35
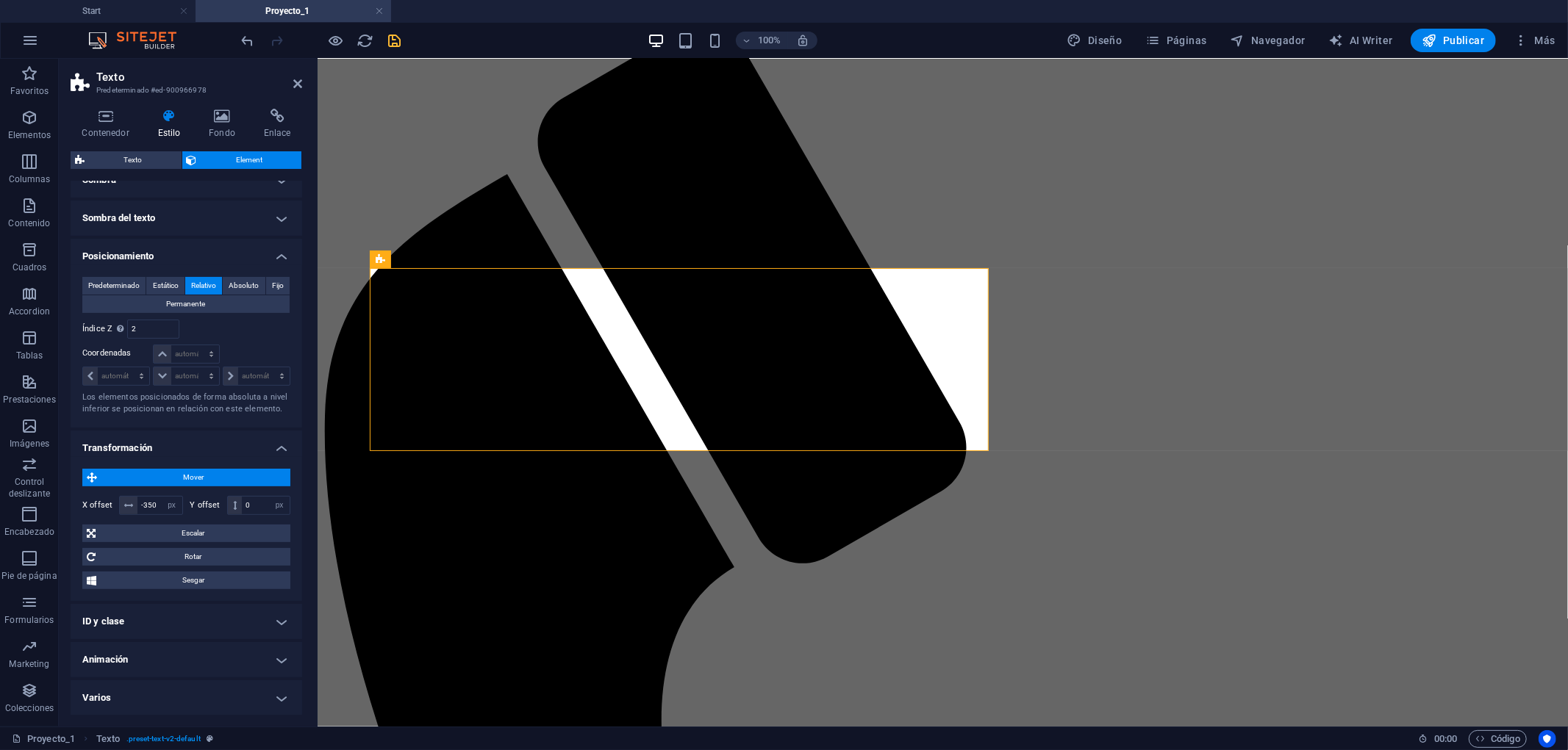
scroll to position [277, 0]
drag, startPoint x: 155, startPoint y: 503, endPoint x: 16, endPoint y: 503, distance: 139.0
click at [16, 503] on section "Favoritos Elementos Columnas Contenido Cuadros Accordion Tablas Prestaciones Im…" at bounding box center [784, 393] width 1568 height 668
type input "-500"
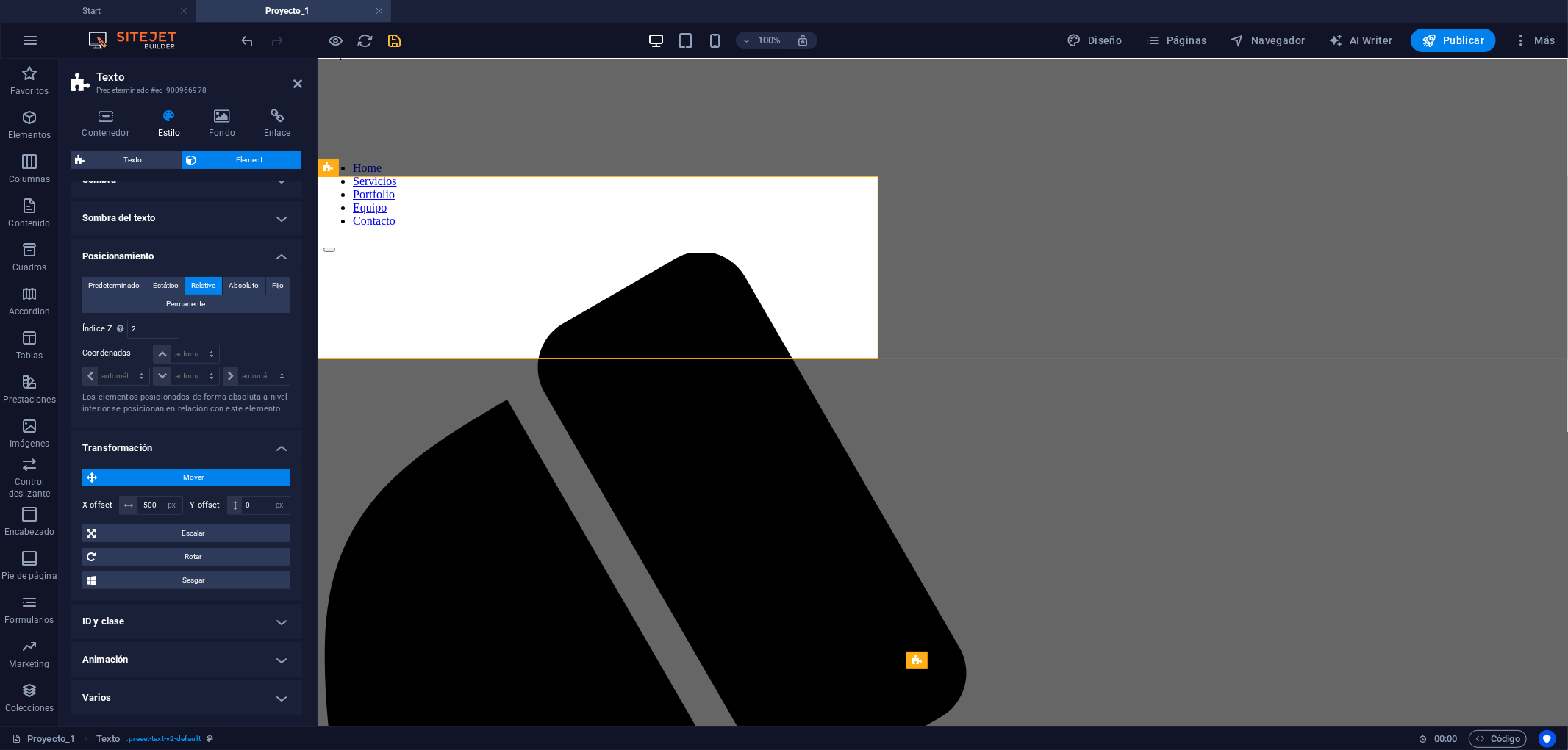
scroll to position [0, 0]
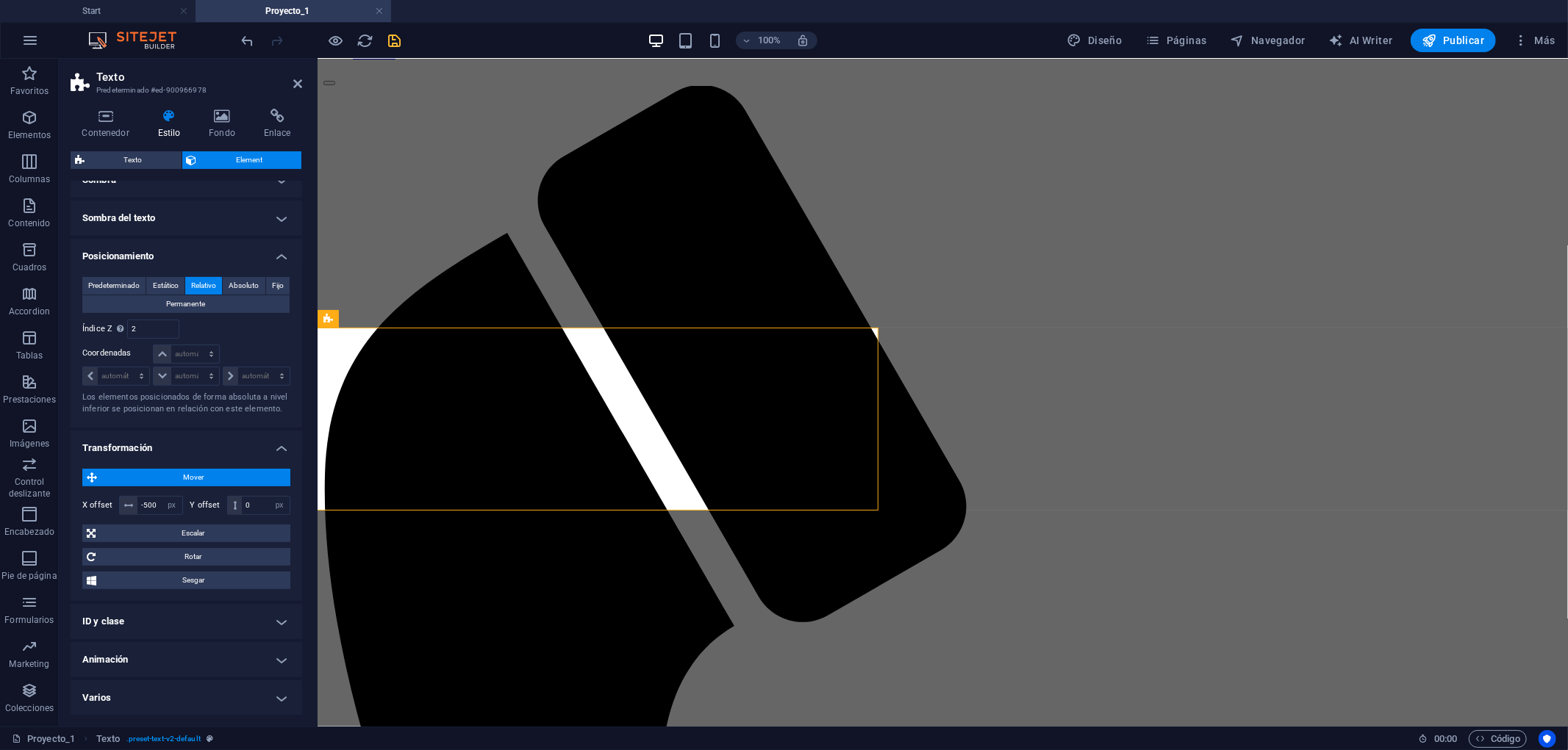
drag, startPoint x: 611, startPoint y: 645, endPoint x: 732, endPoint y: 621, distance: 123.4
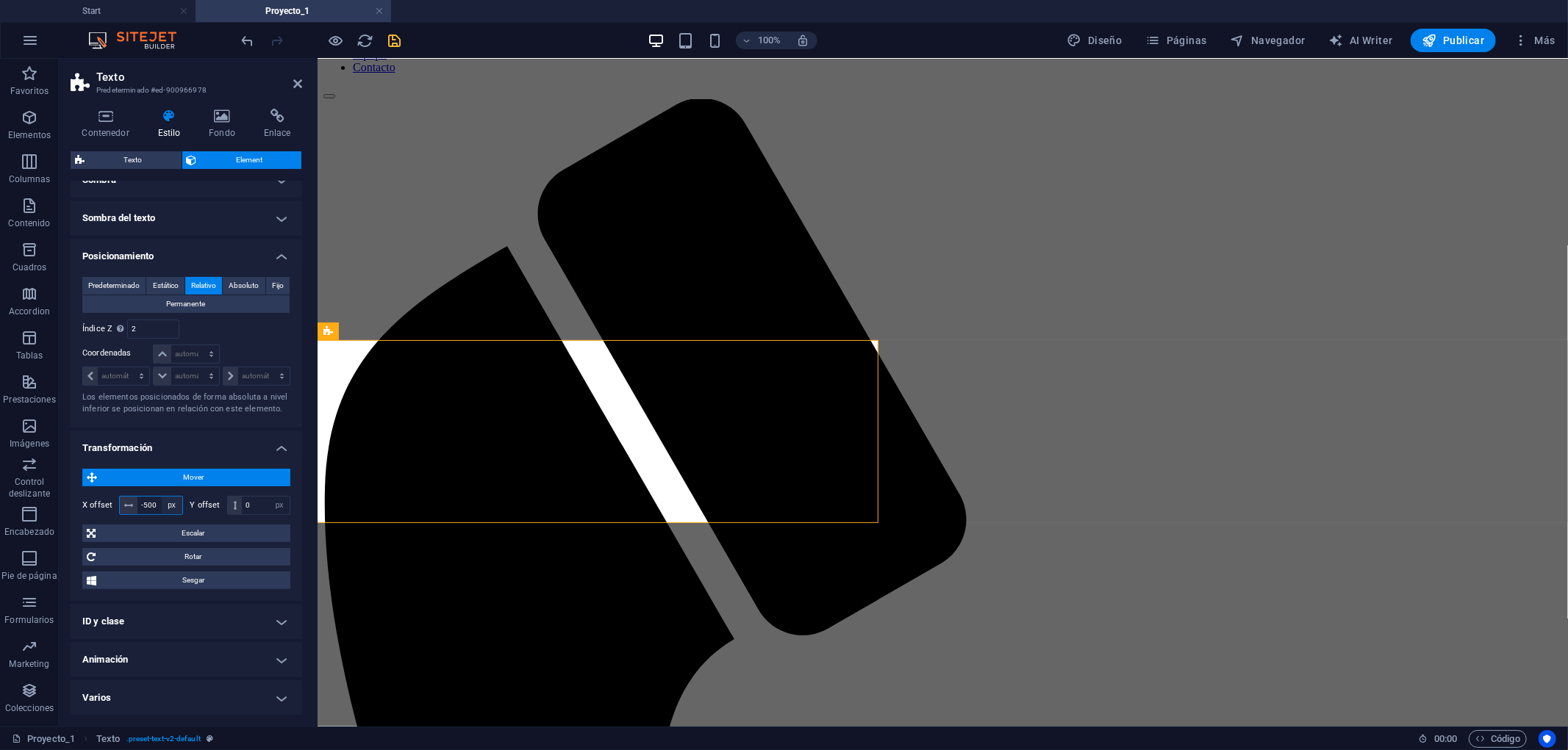
click at [171, 506] on select "px rem % em vh vw" at bounding box center [172, 505] width 20 height 18
select select "%"
click at [162, 496] on select "px rem % em vh vw" at bounding box center [172, 505] width 20 height 18
type input "100"
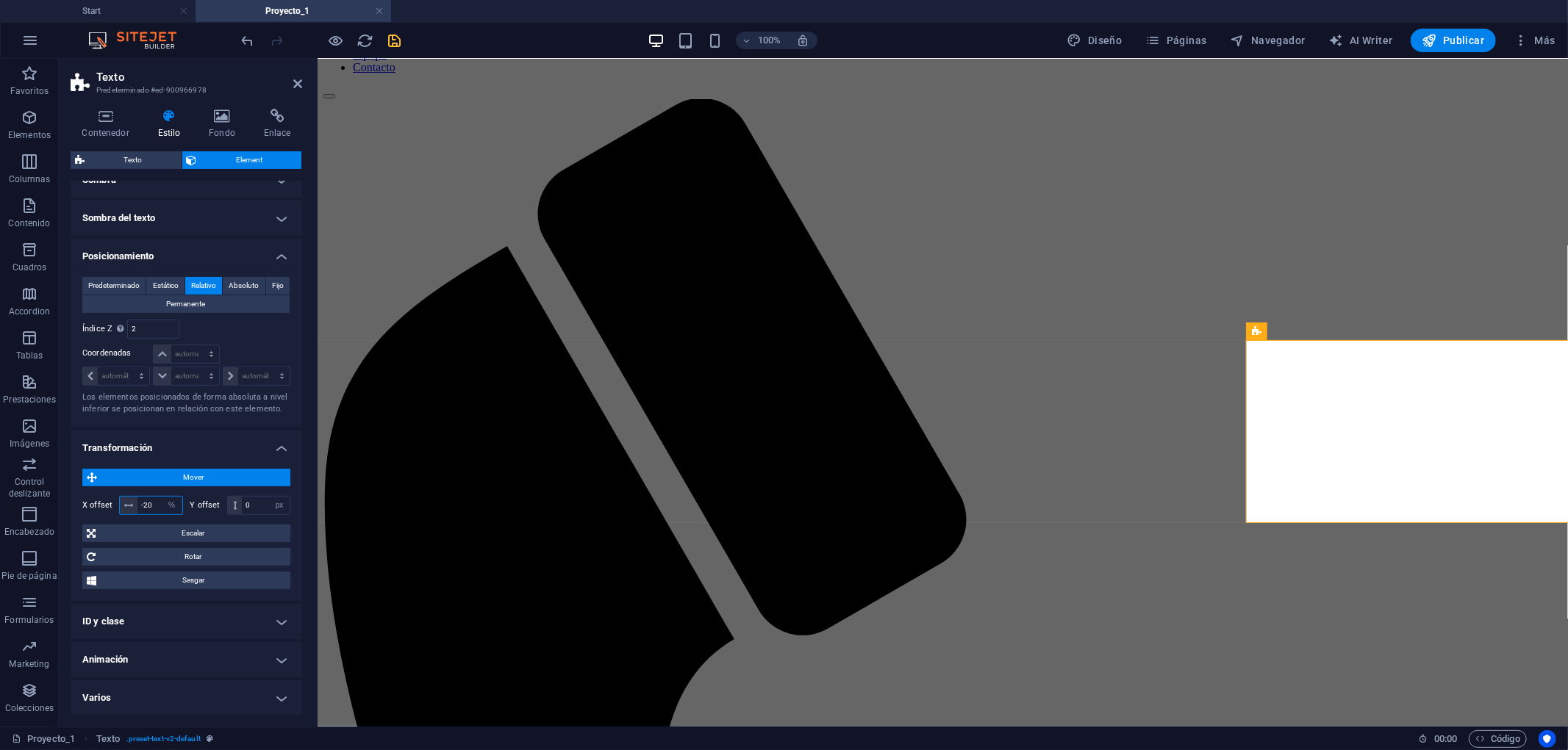
type input "-20"
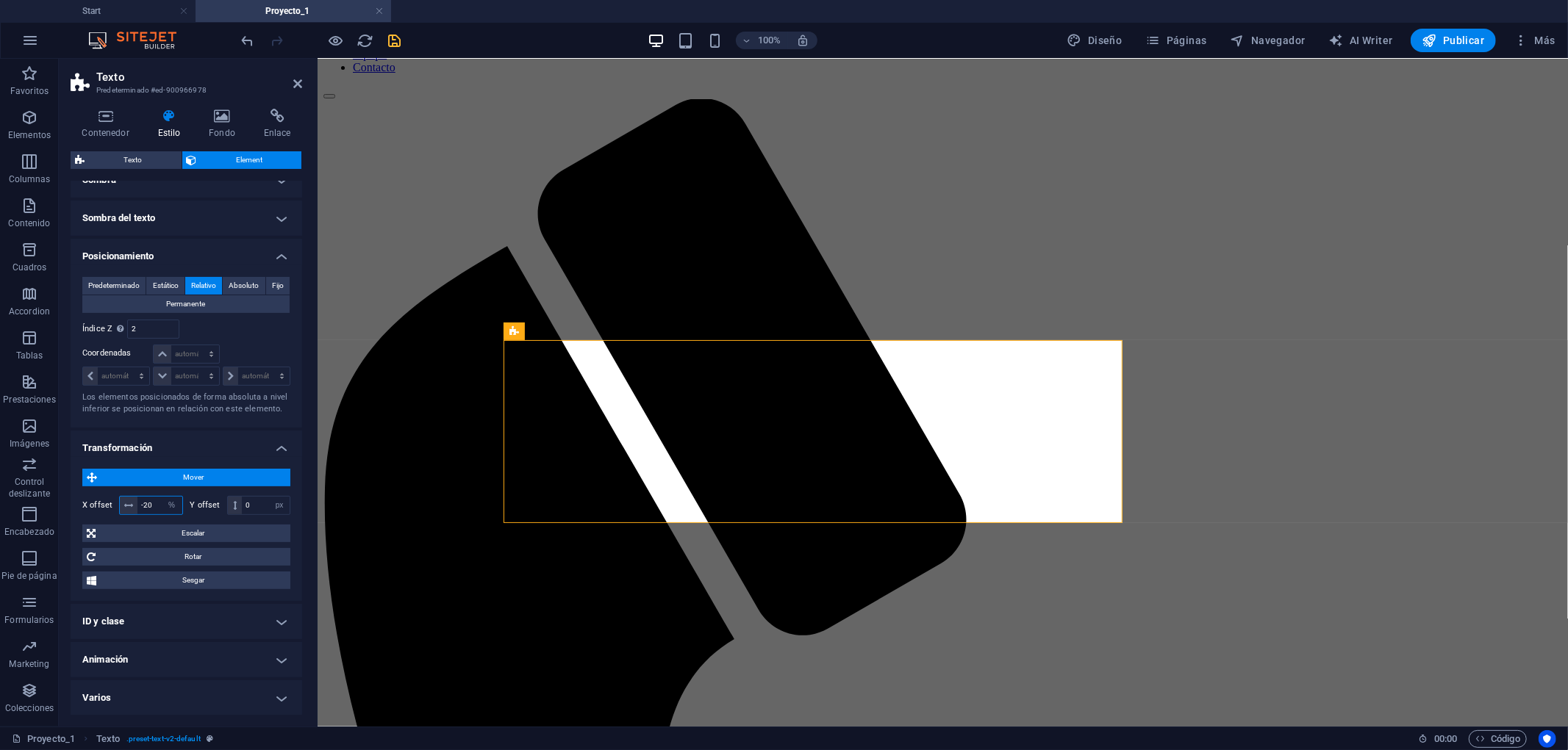
drag, startPoint x: 152, startPoint y: 505, endPoint x: 98, endPoint y: 494, distance: 55.1
click at [98, 496] on div "X offset -20 px rem % em vh vw" at bounding box center [132, 506] width 101 height 19
type input "-35"
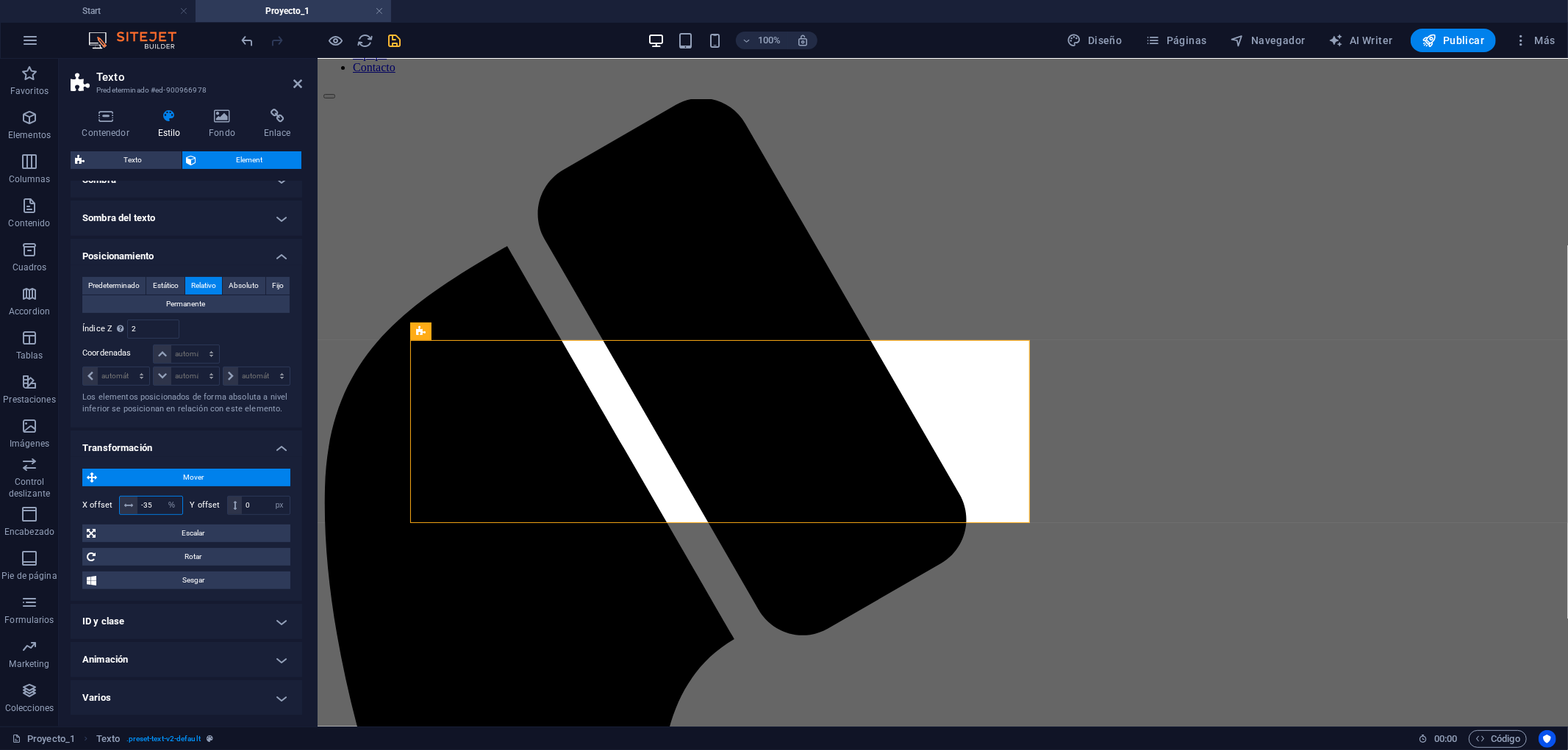
drag, startPoint x: 151, startPoint y: 503, endPoint x: 94, endPoint y: 502, distance: 57.0
click at [95, 502] on div "X offset -35 px rem % em vh vw" at bounding box center [132, 506] width 101 height 19
type input "-50"
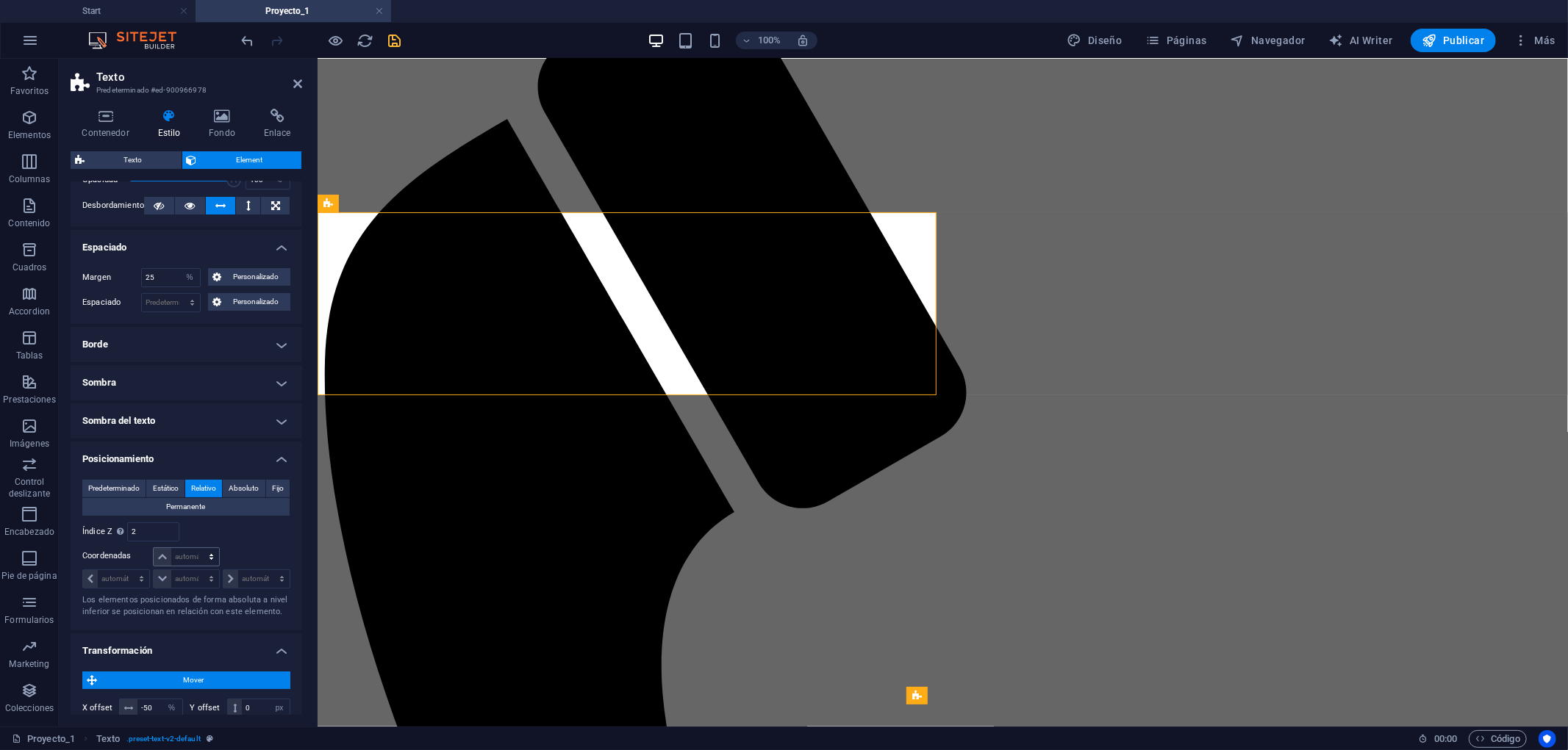
scroll to position [0, 0]
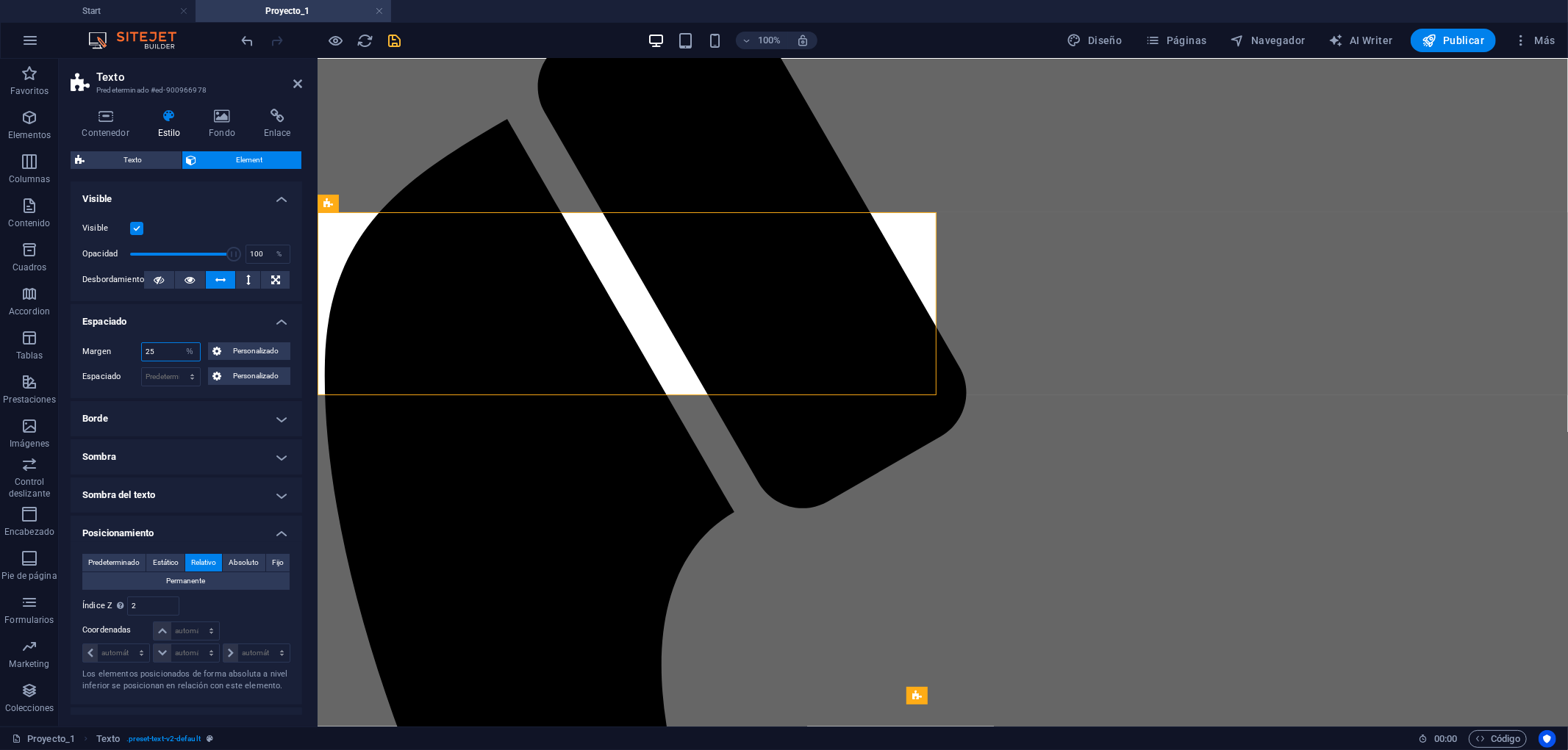
drag, startPoint x: 168, startPoint y: 347, endPoint x: 91, endPoint y: 355, distance: 77.4
click at [91, 355] on div "Margen 25 Predeterminado automático px % rem vw vh Personalizado Personalizado" at bounding box center [186, 352] width 208 height 19
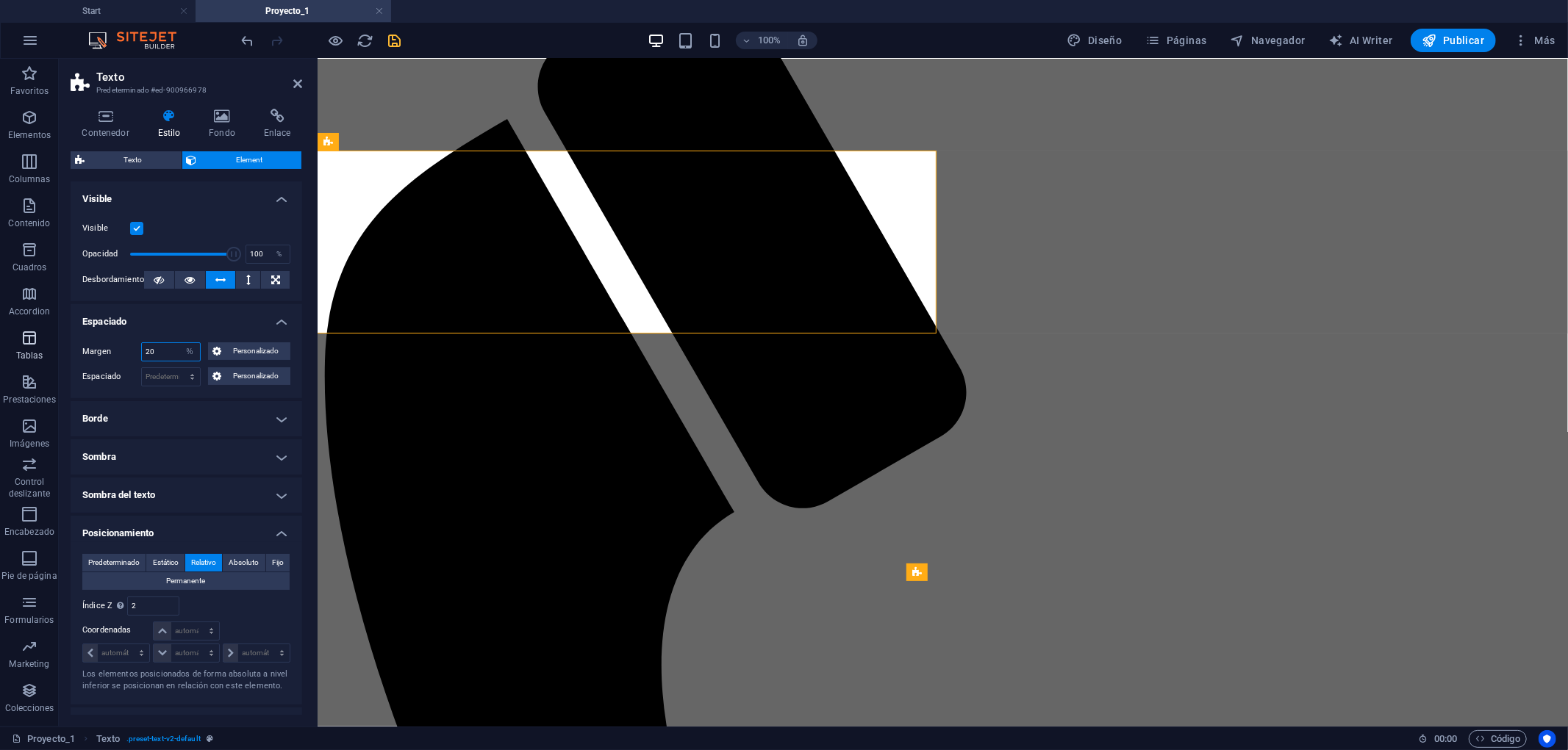
drag, startPoint x: 162, startPoint y: 347, endPoint x: 45, endPoint y: 350, distance: 117.0
click at [45, 350] on section "Favoritos Elementos Columnas Contenido Cuadros Accordion Tablas Prestaciones Im…" at bounding box center [784, 393] width 1568 height 668
type input "0"
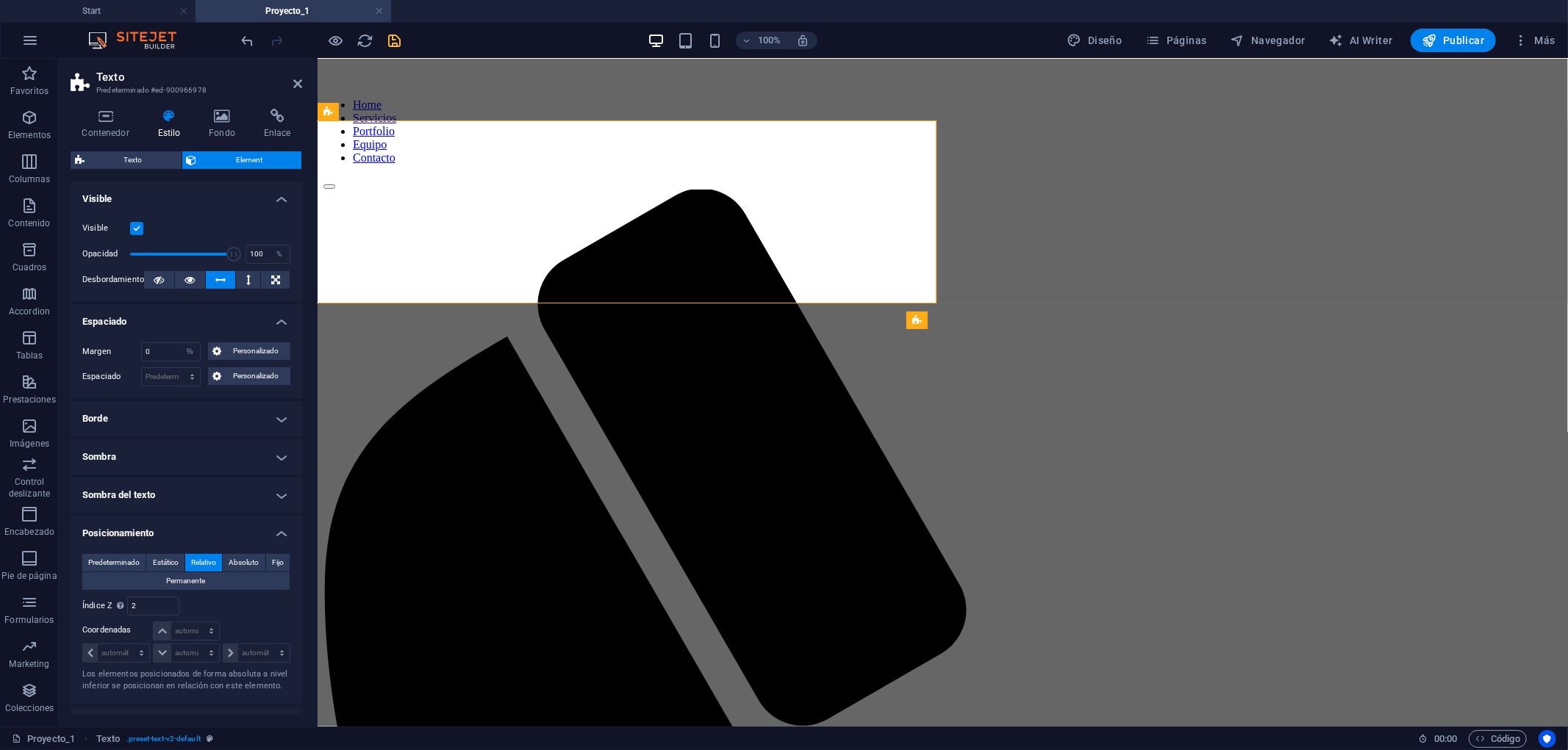
scroll to position [84, 0]
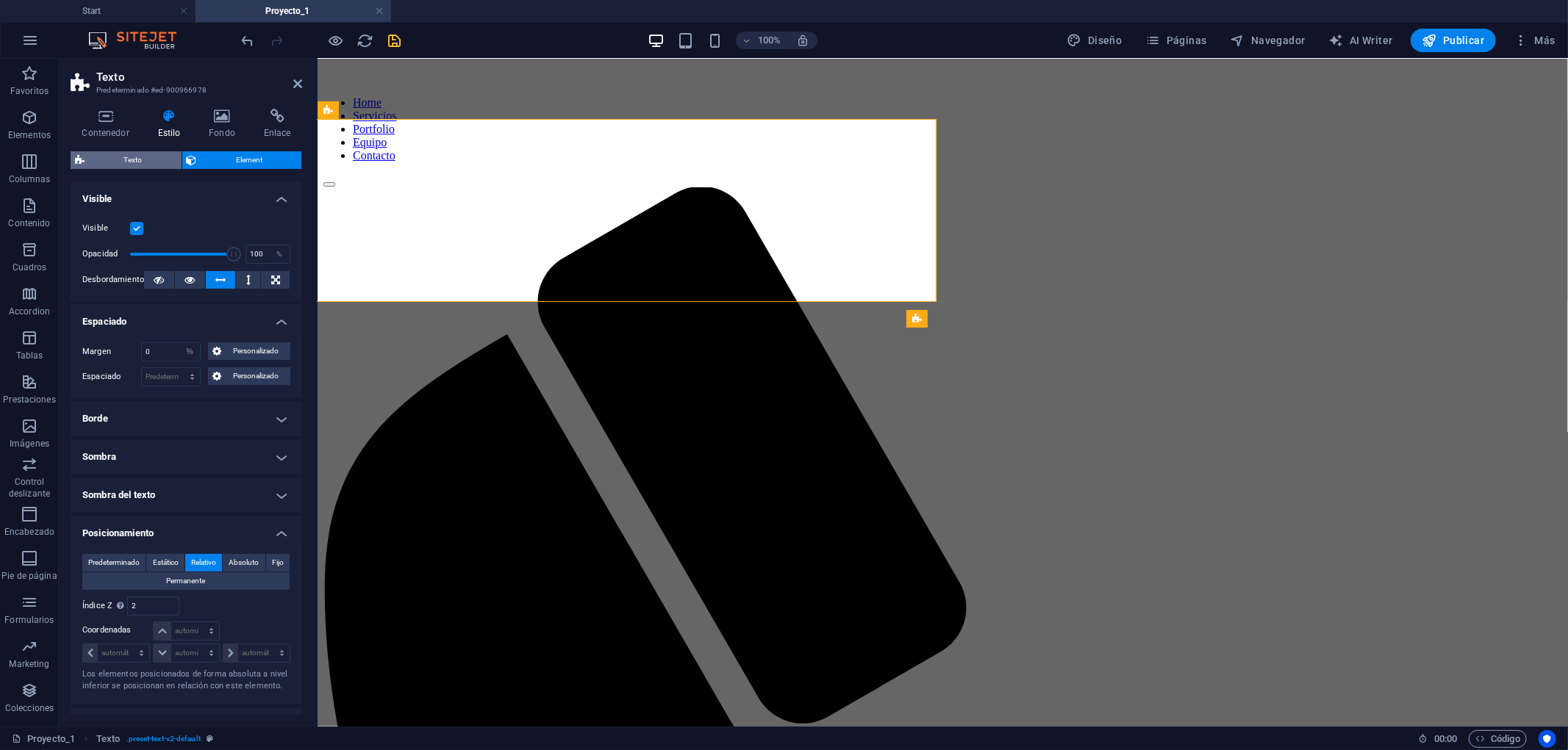
click at [137, 160] on span "Texto" at bounding box center [133, 160] width 88 height 18
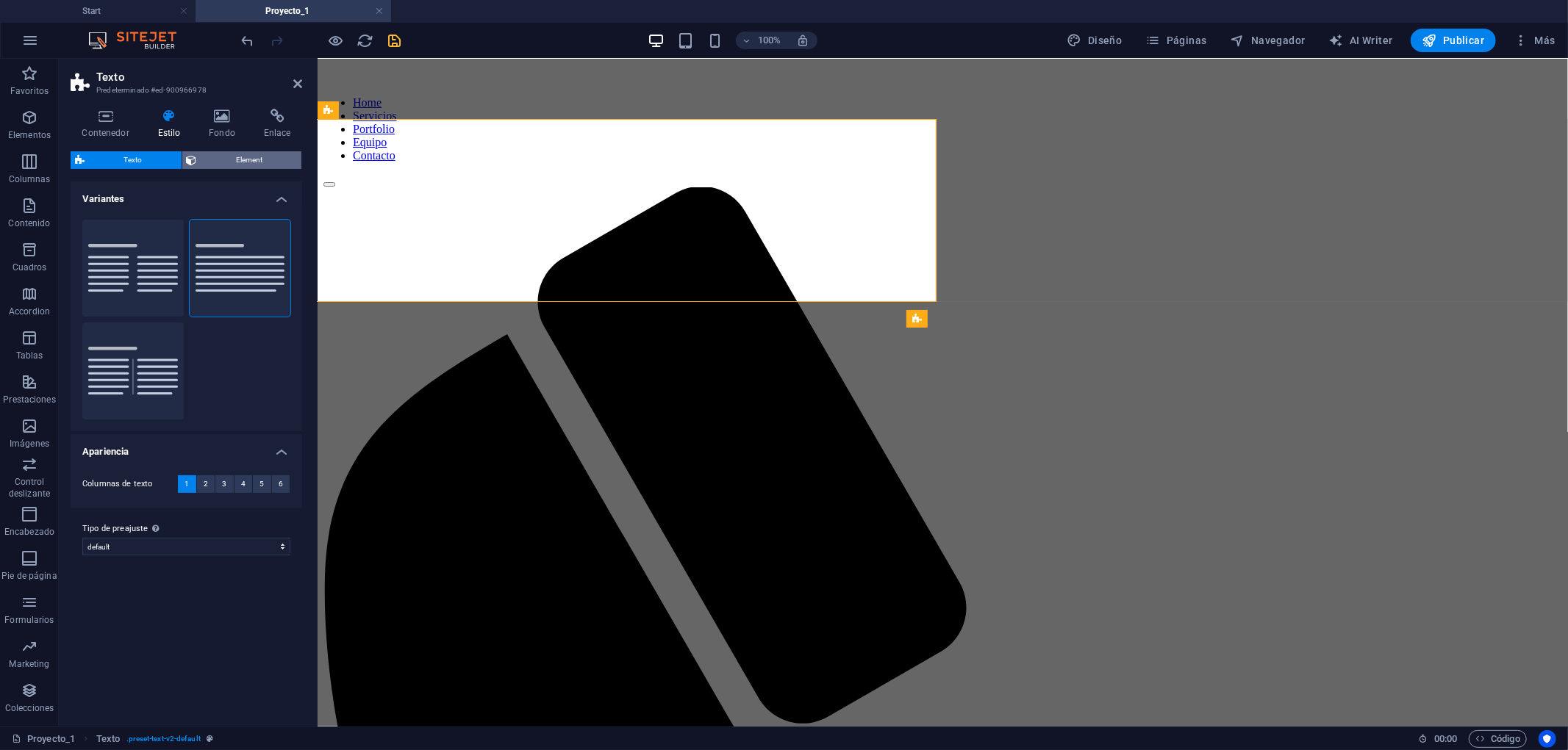
click at [238, 162] on span "Element" at bounding box center [249, 160] width 96 height 18
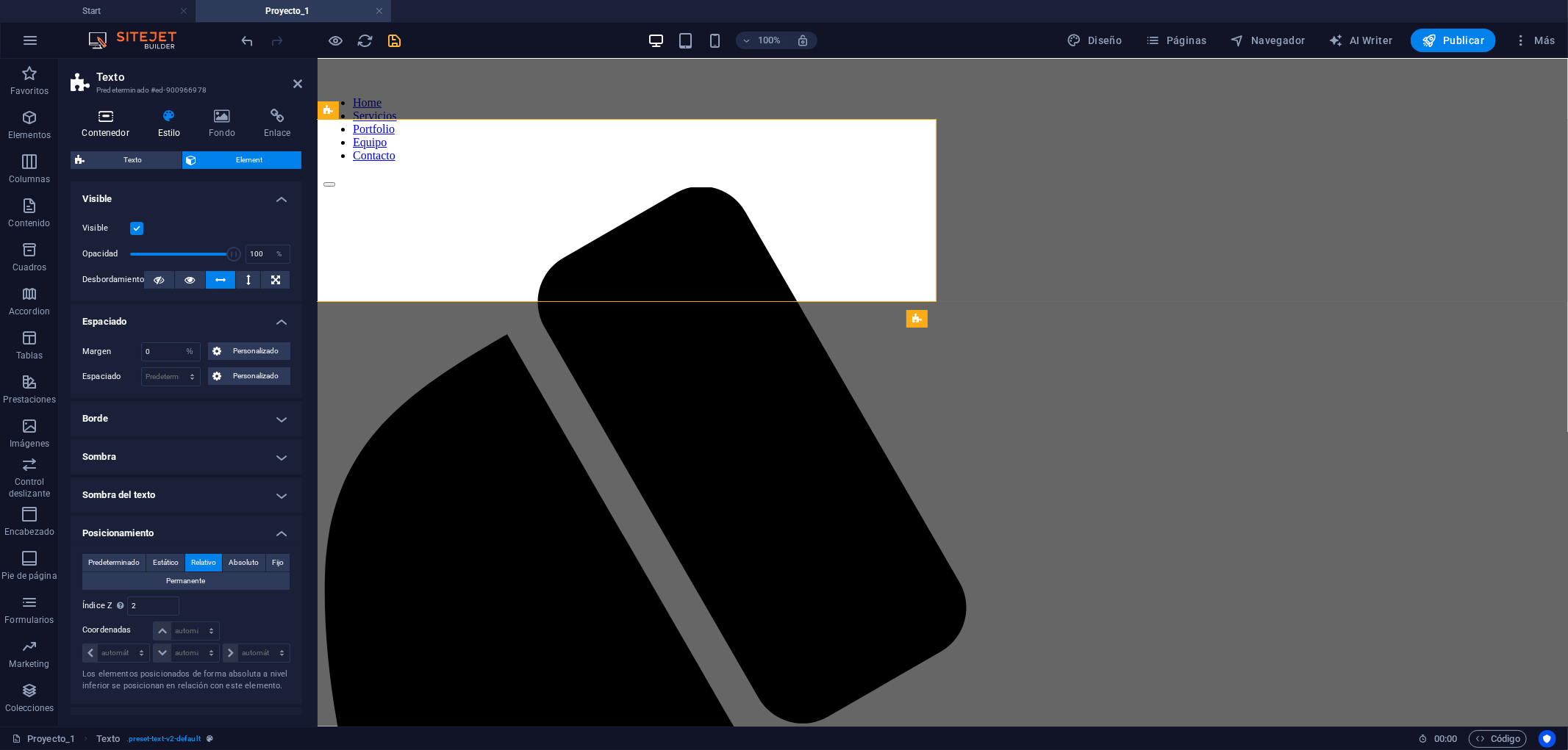
click at [110, 121] on icon at bounding box center [105, 116] width 69 height 15
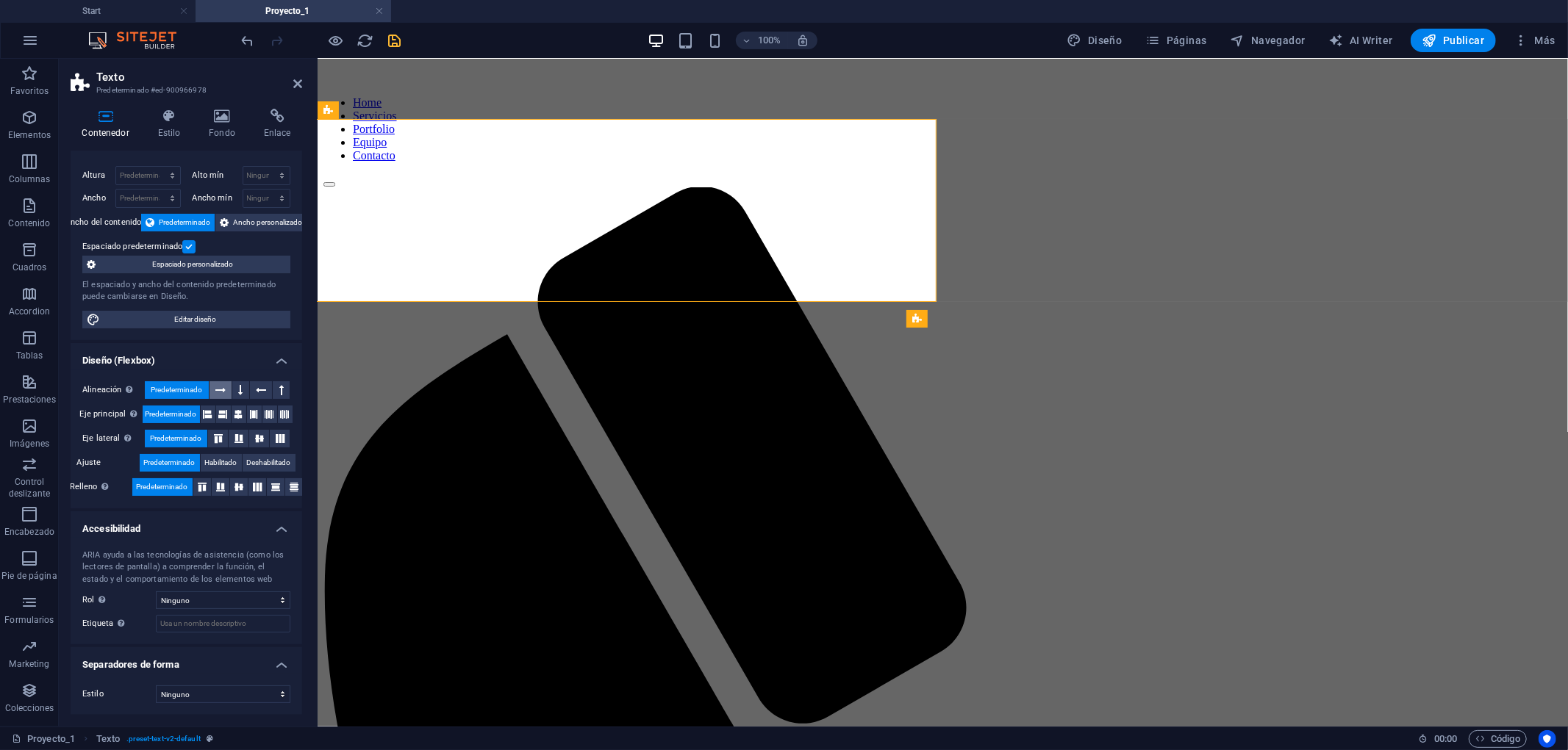
scroll to position [0, 0]
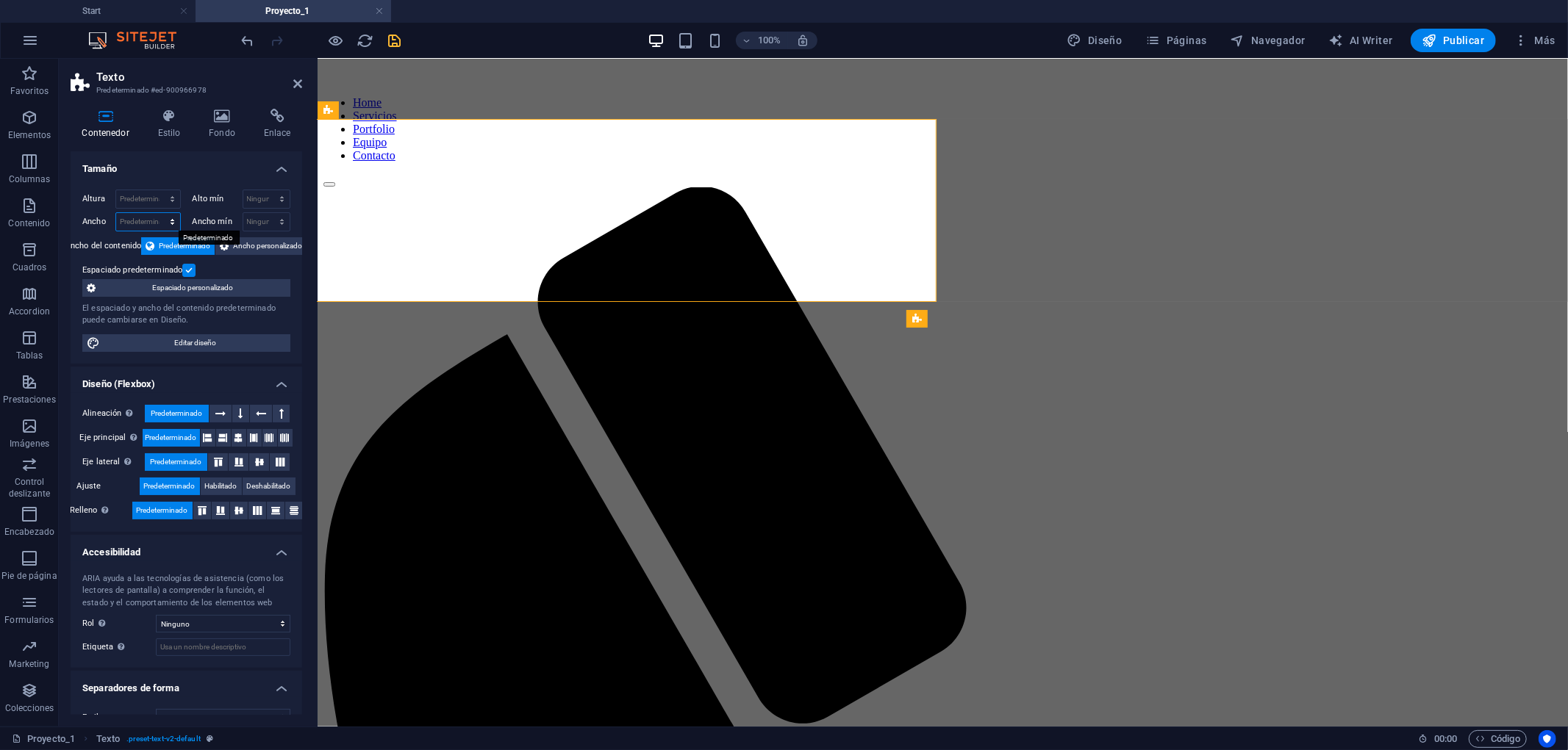
click at [155, 219] on select "Predeterminado px rem % em vh vw" at bounding box center [148, 222] width 64 height 18
select select "%"
click at [157, 213] on select "Predeterminado px rem % em vh vw" at bounding box center [148, 222] width 64 height 18
type input "50"
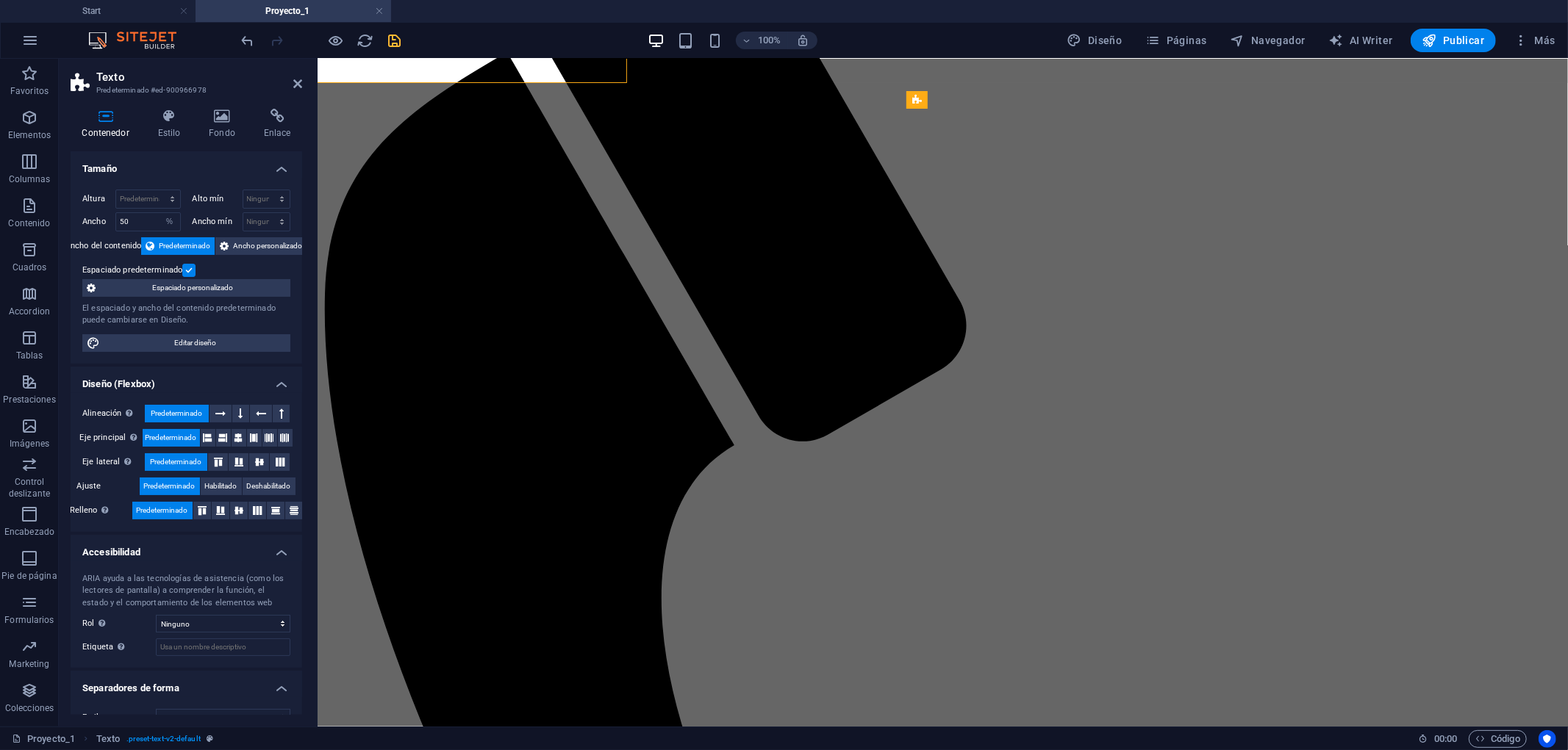
drag, startPoint x: 444, startPoint y: 343, endPoint x: 650, endPoint y: 362, distance: 206.9
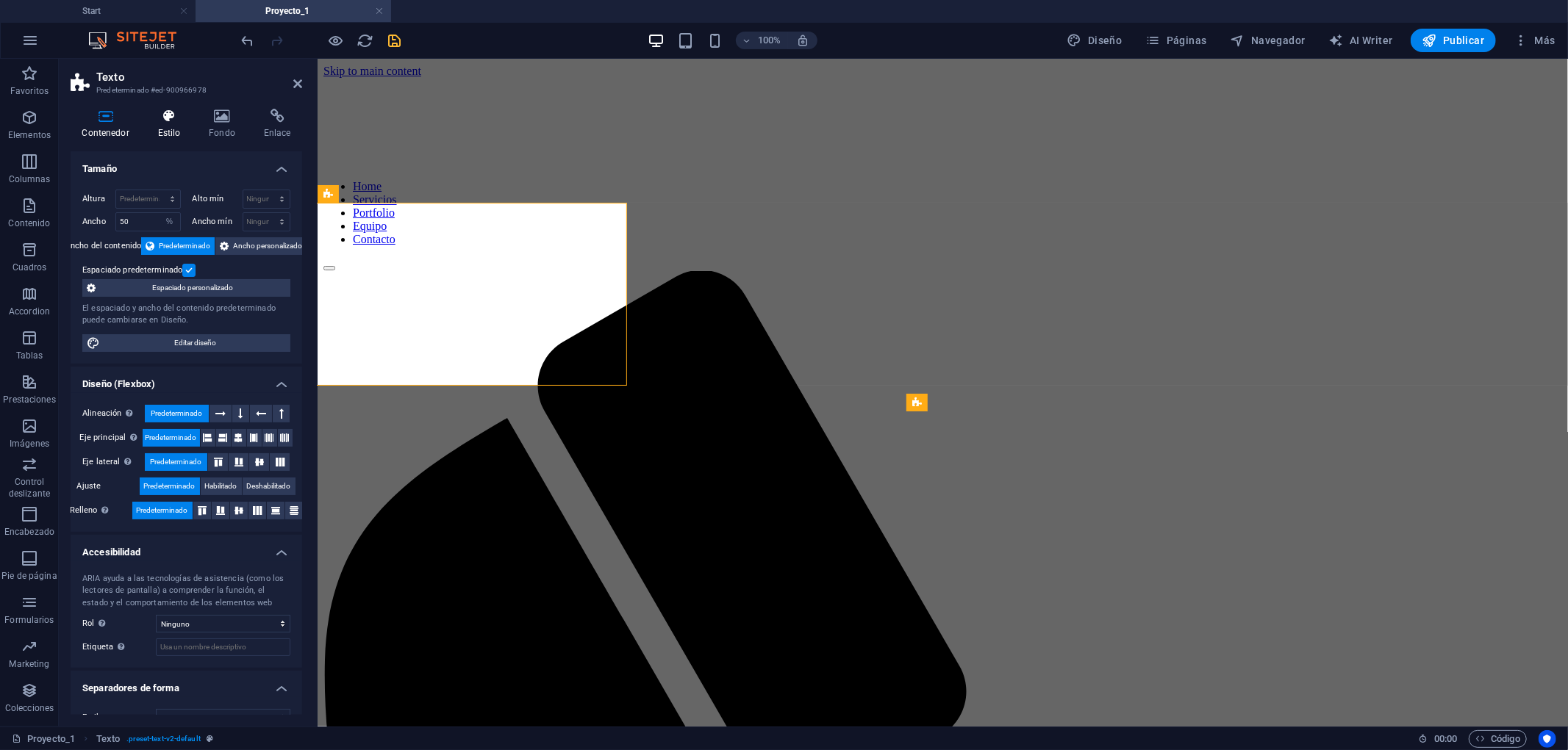
click at [173, 127] on h4 "Estilo" at bounding box center [172, 124] width 52 height 31
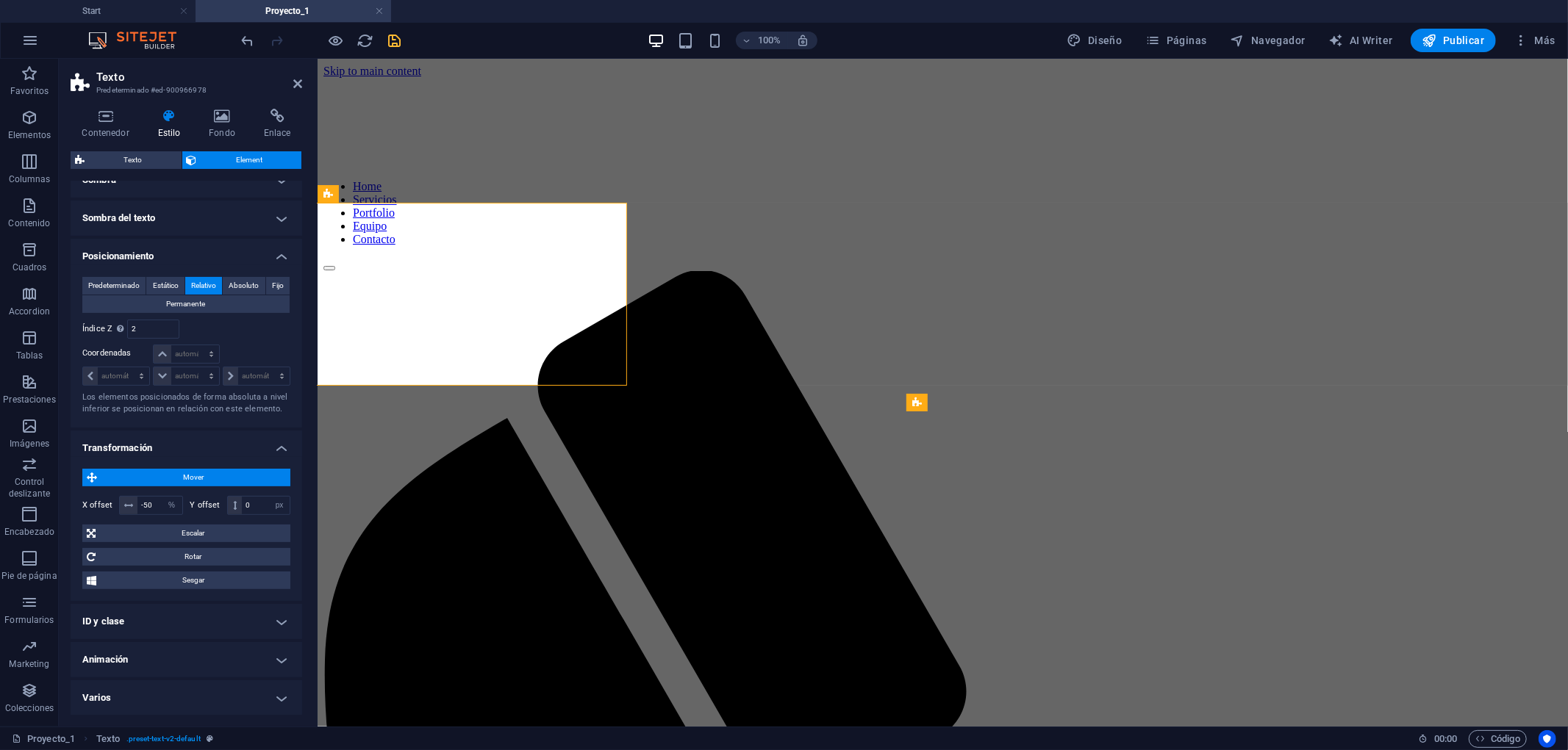
scroll to position [277, 0]
drag, startPoint x: 160, startPoint y: 504, endPoint x: 86, endPoint y: 503, distance: 74.0
click at [86, 503] on div "X offset -50 px rem % em vh vw" at bounding box center [132, 506] width 101 height 19
click at [162, 508] on select "px rem % em vh vw" at bounding box center [172, 505] width 20 height 18
drag, startPoint x: 156, startPoint y: 502, endPoint x: 123, endPoint y: 475, distance: 42.6
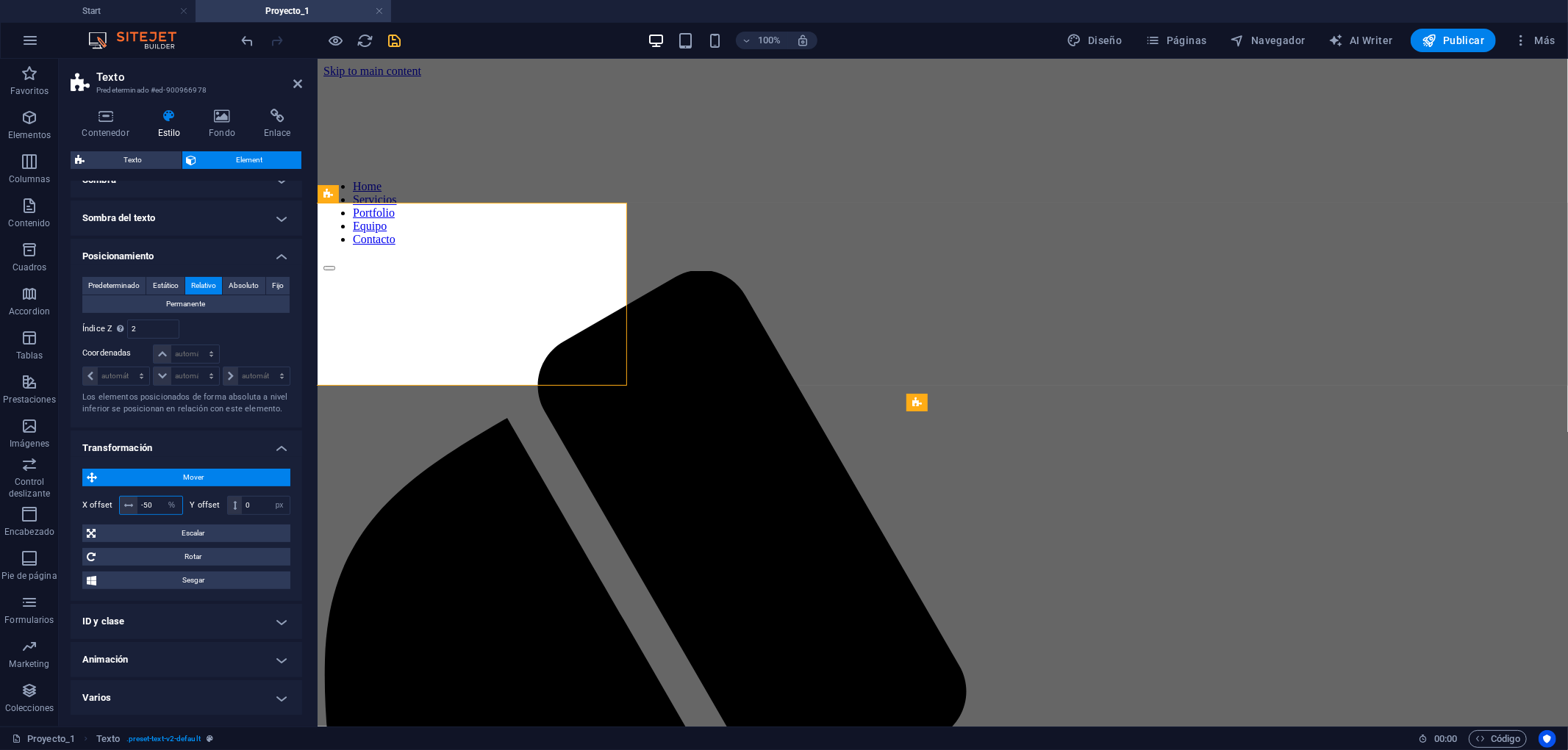
click at [108, 499] on div "X offset -50 px rem % em vh vw" at bounding box center [132, 506] width 101 height 19
drag, startPoint x: 127, startPoint y: 502, endPoint x: 77, endPoint y: 502, distance: 50.0
click at [77, 502] on div "Mover X offset -35 px rem % em vh vw Y offset 0 px rem % em vh vw Escalar Zoom …" at bounding box center [186, 529] width 232 height 144
drag, startPoint x: 137, startPoint y: 503, endPoint x: 144, endPoint y: 503, distance: 7.0
click at [137, 503] on input "-35" at bounding box center [159, 505] width 45 height 18
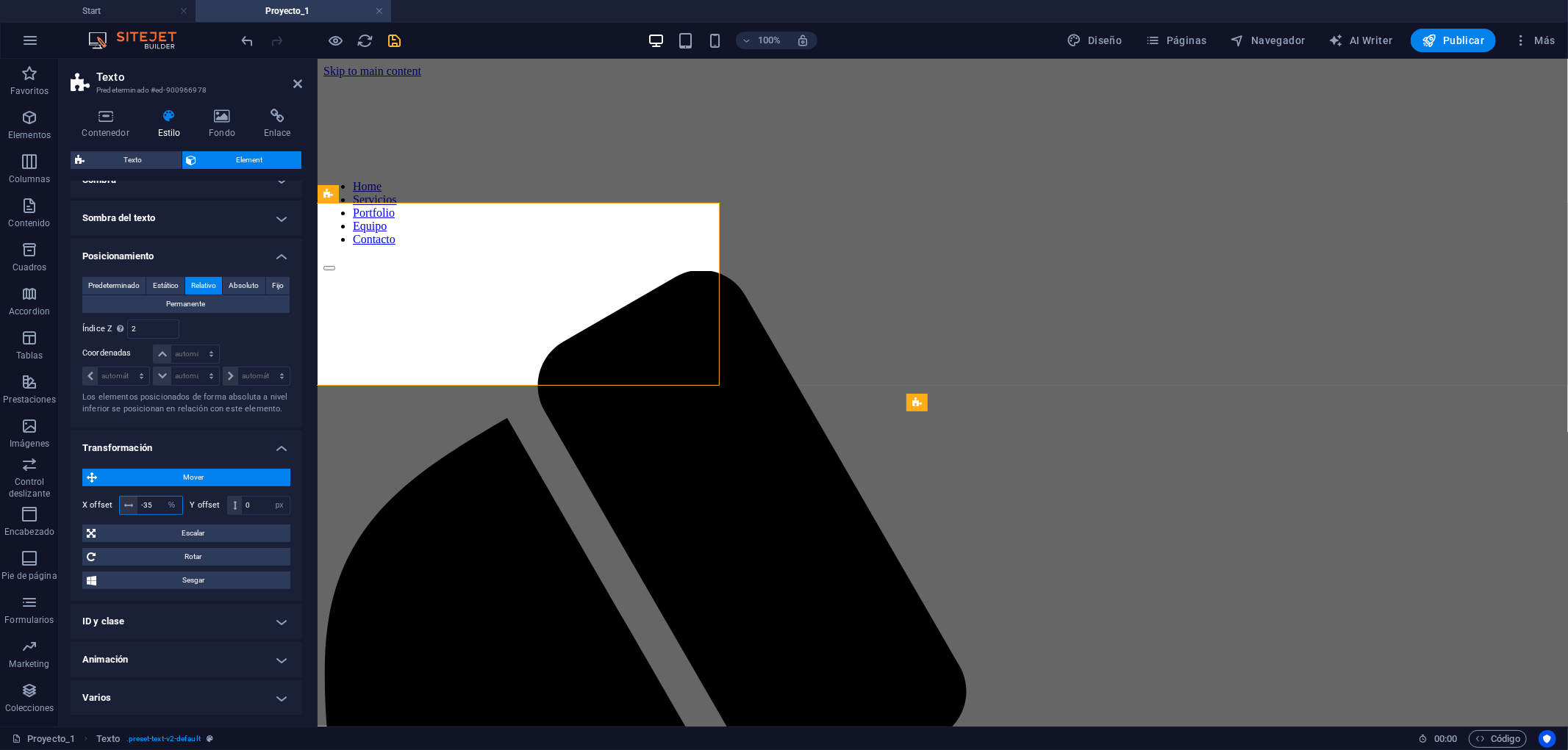
drag, startPoint x: 149, startPoint y: 503, endPoint x: 108, endPoint y: 509, distance: 41.4
click at [108, 509] on div "X offset -35 px rem % em vh vw" at bounding box center [132, 506] width 101 height 19
type input "0"
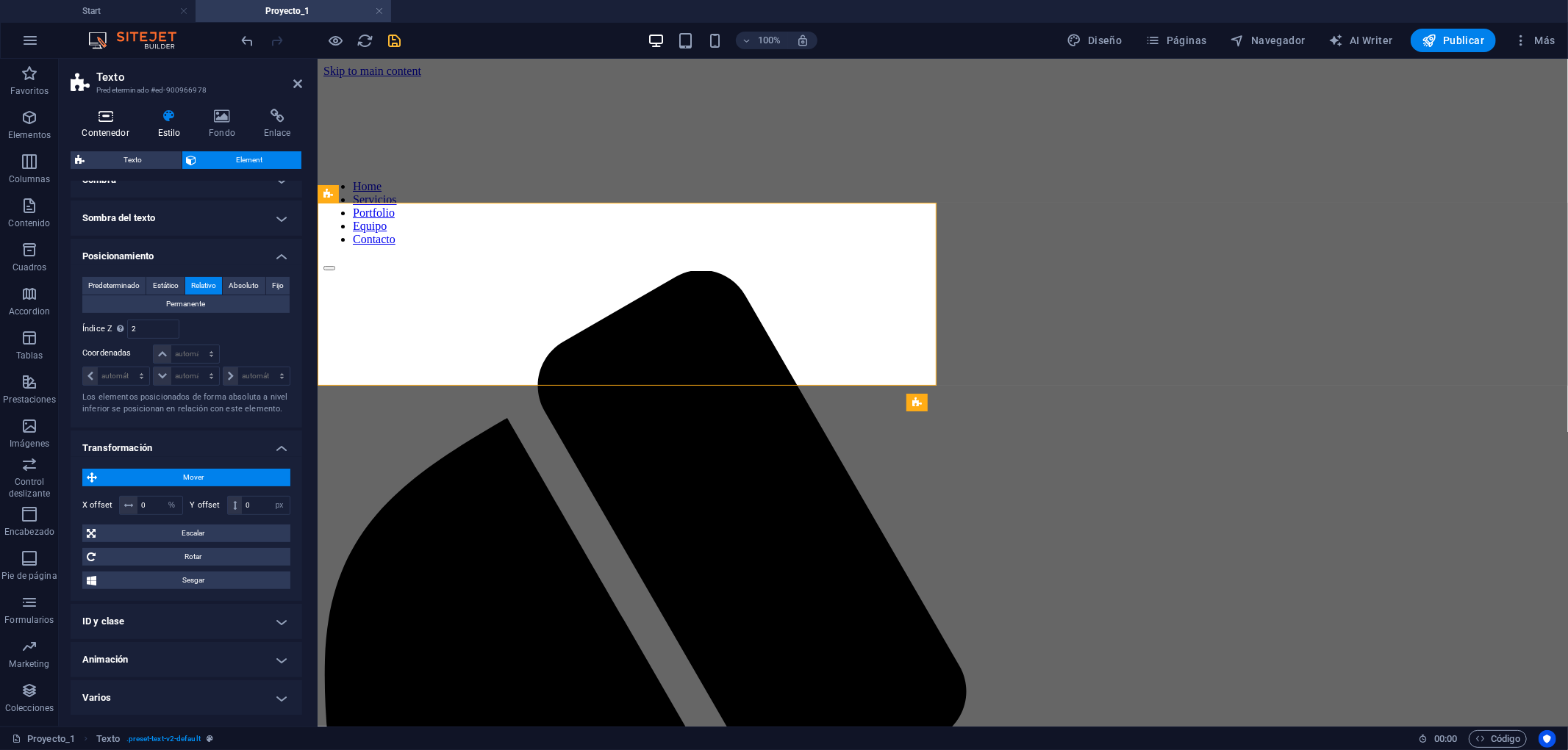
click at [108, 114] on icon at bounding box center [105, 116] width 69 height 15
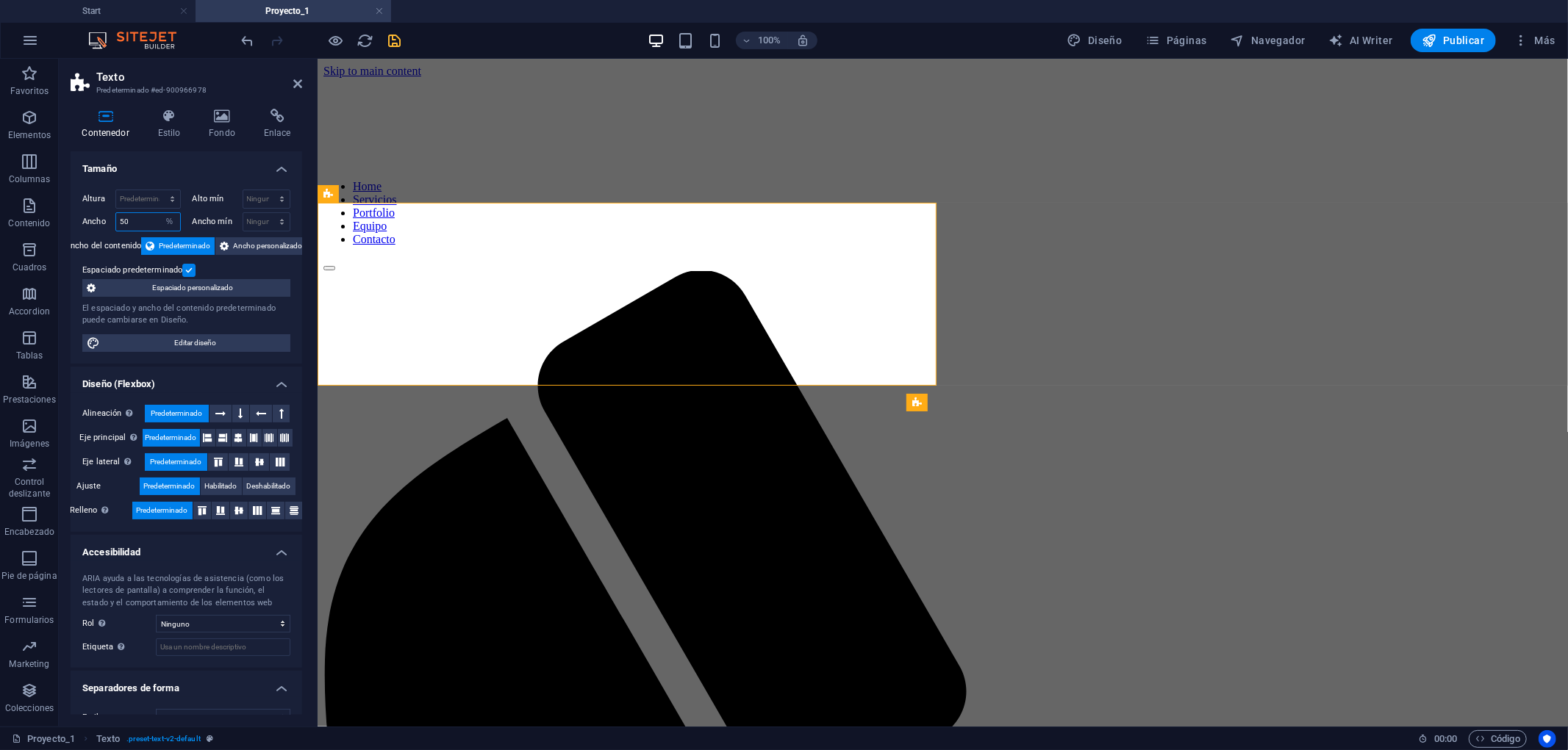
drag, startPoint x: 136, startPoint y: 216, endPoint x: 84, endPoint y: 216, distance: 52.0
click at [84, 216] on div "Ancho 50 Predeterminado px rem % em vh vw" at bounding box center [131, 222] width 98 height 19
type input "45"
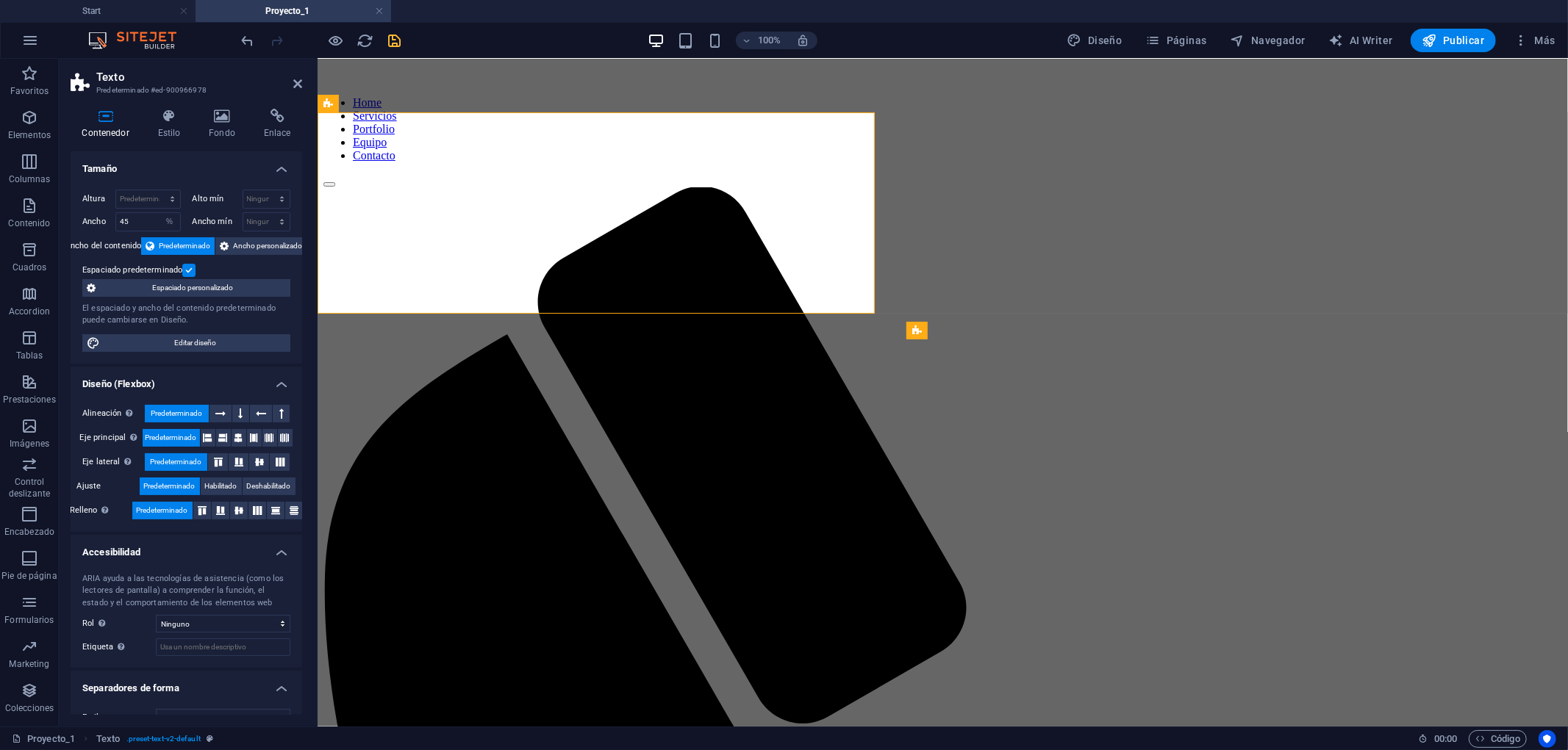
scroll to position [75, 0]
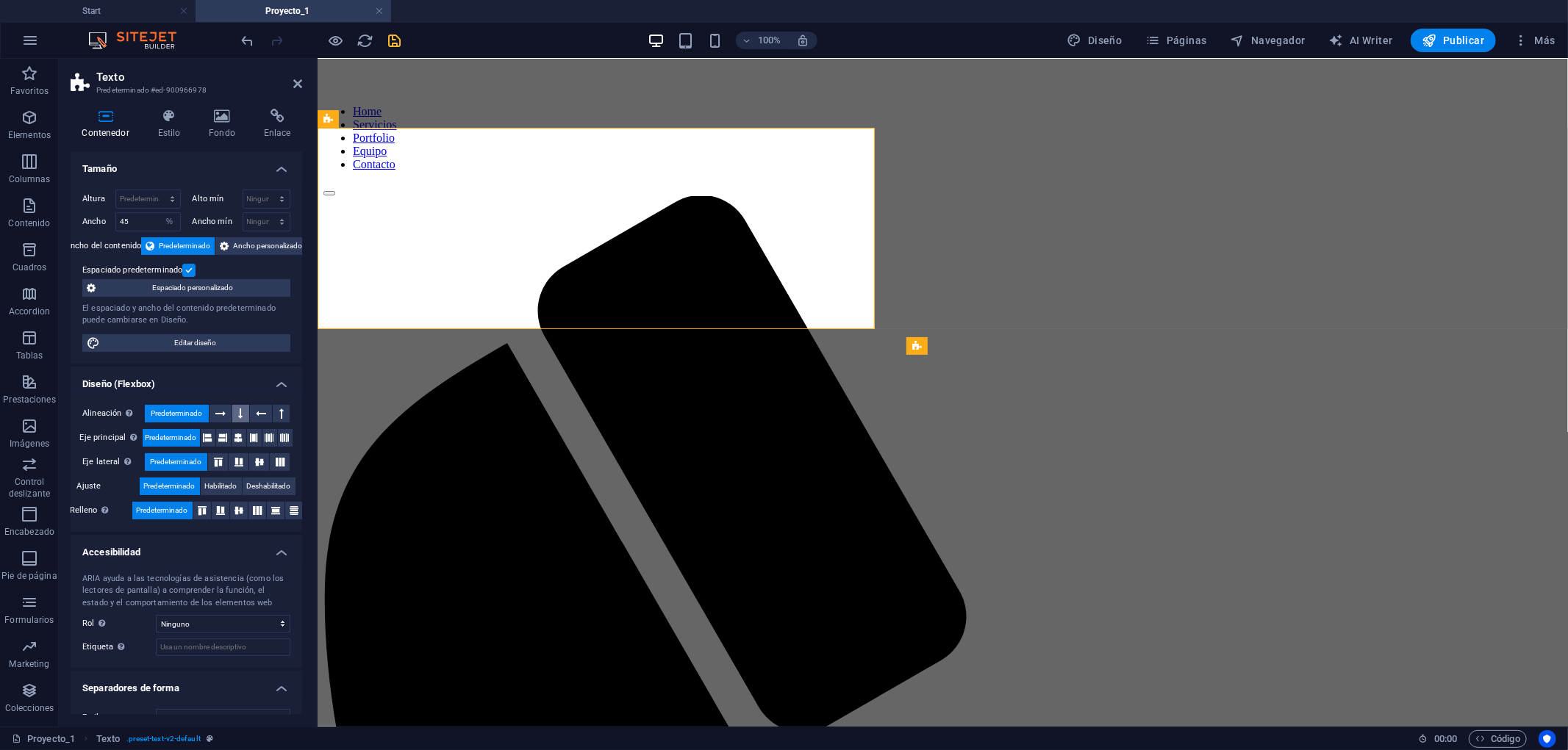
click at [240, 415] on icon at bounding box center [241, 414] width 5 height 18
click at [223, 410] on icon at bounding box center [220, 414] width 10 height 18
click at [171, 115] on icon at bounding box center [169, 116] width 45 height 15
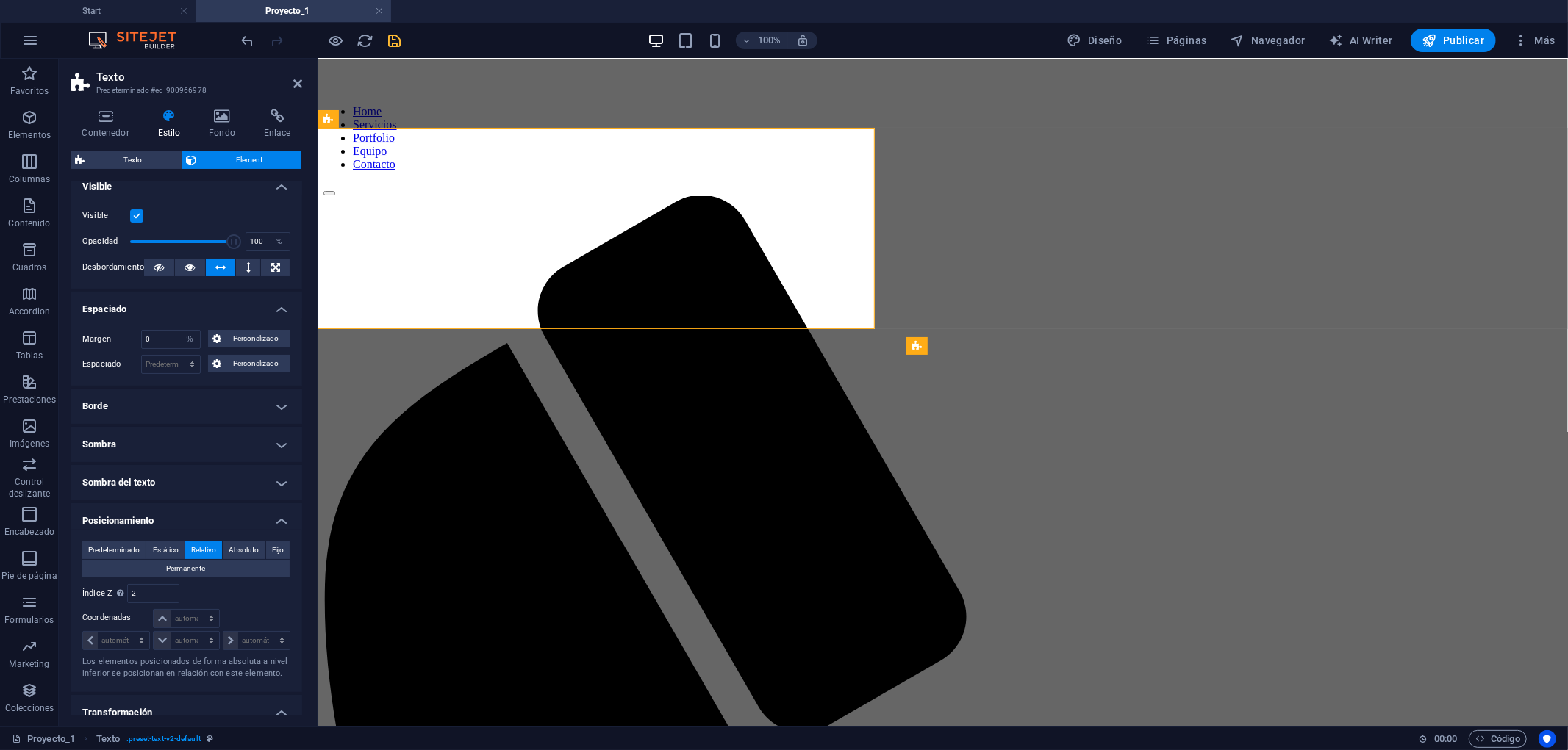
scroll to position [0, 0]
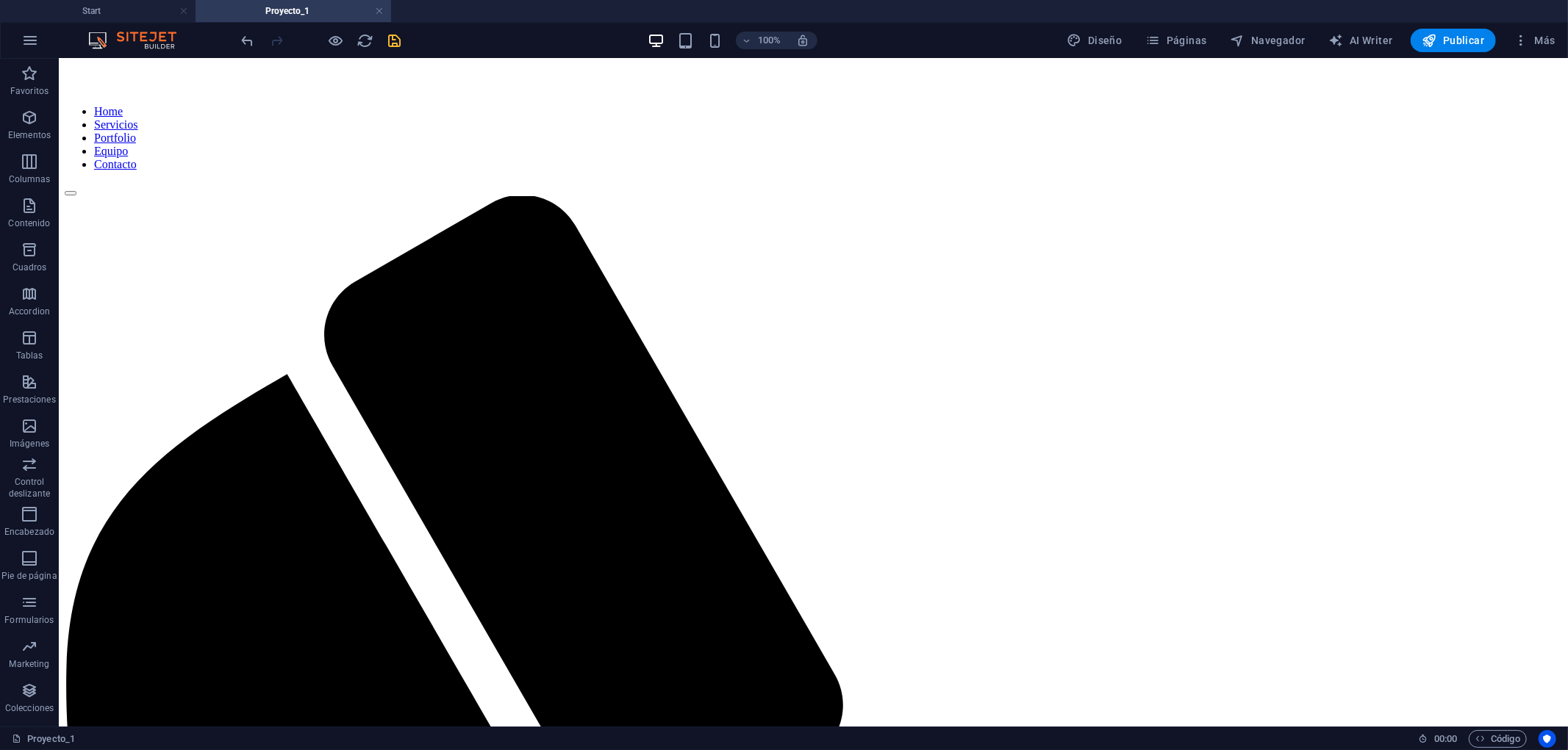
drag, startPoint x: 569, startPoint y: 444, endPoint x: 857, endPoint y: 215, distance: 367.9
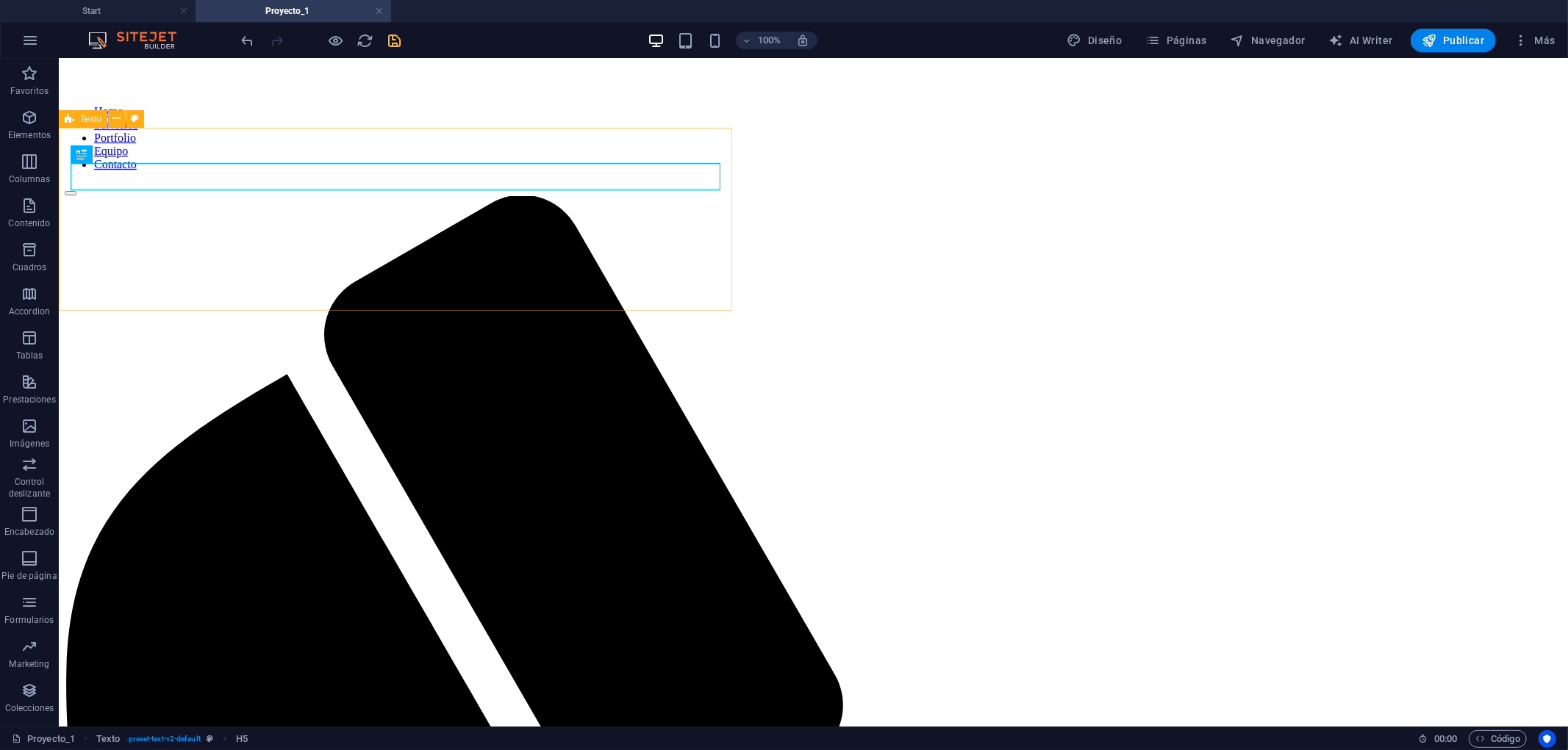
click at [88, 119] on span "Texto" at bounding box center [91, 119] width 21 height 9
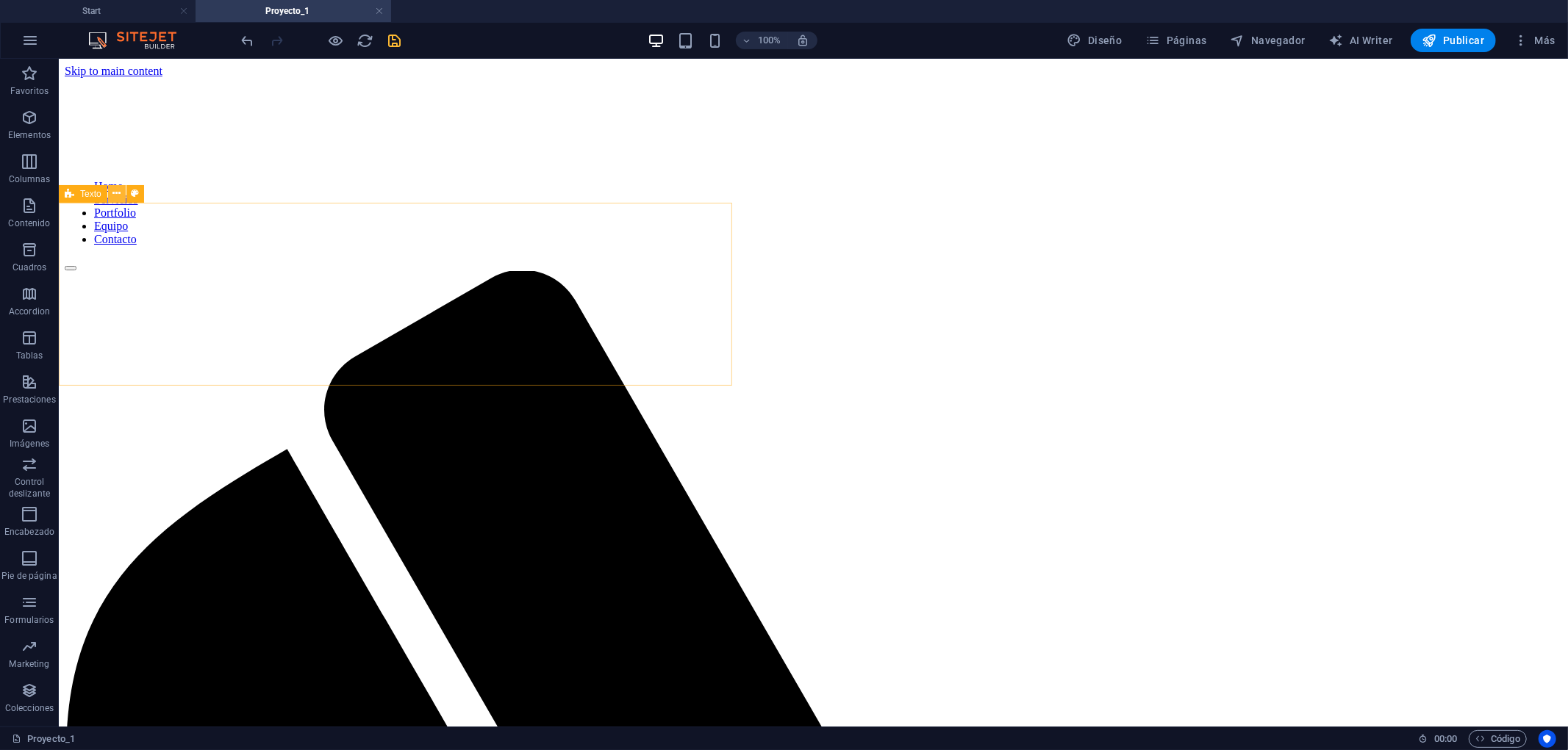
click at [115, 190] on icon at bounding box center [116, 194] width 8 height 16
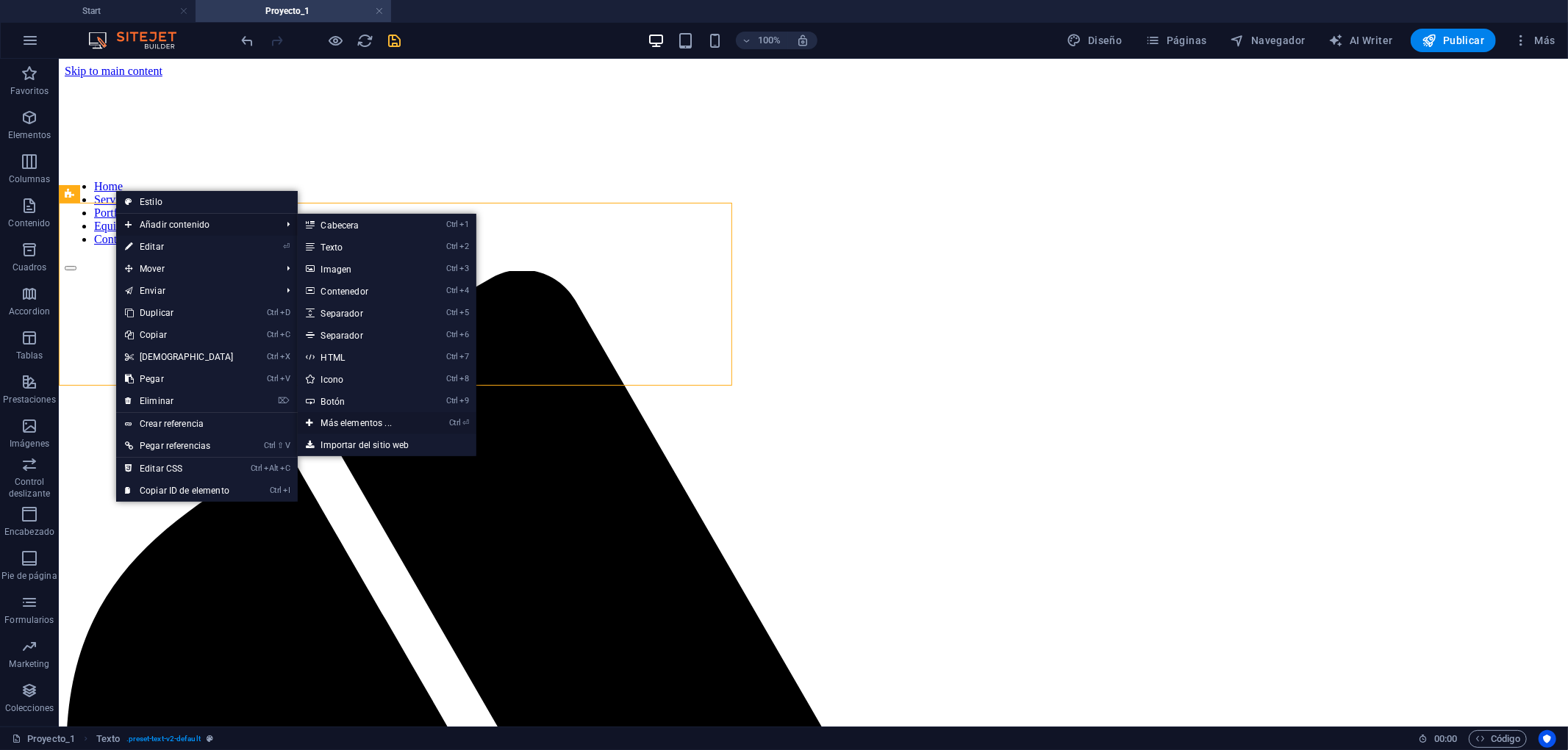
click at [354, 422] on link "Ctrl ⏎ Más elementos ..." at bounding box center [359, 423] width 123 height 22
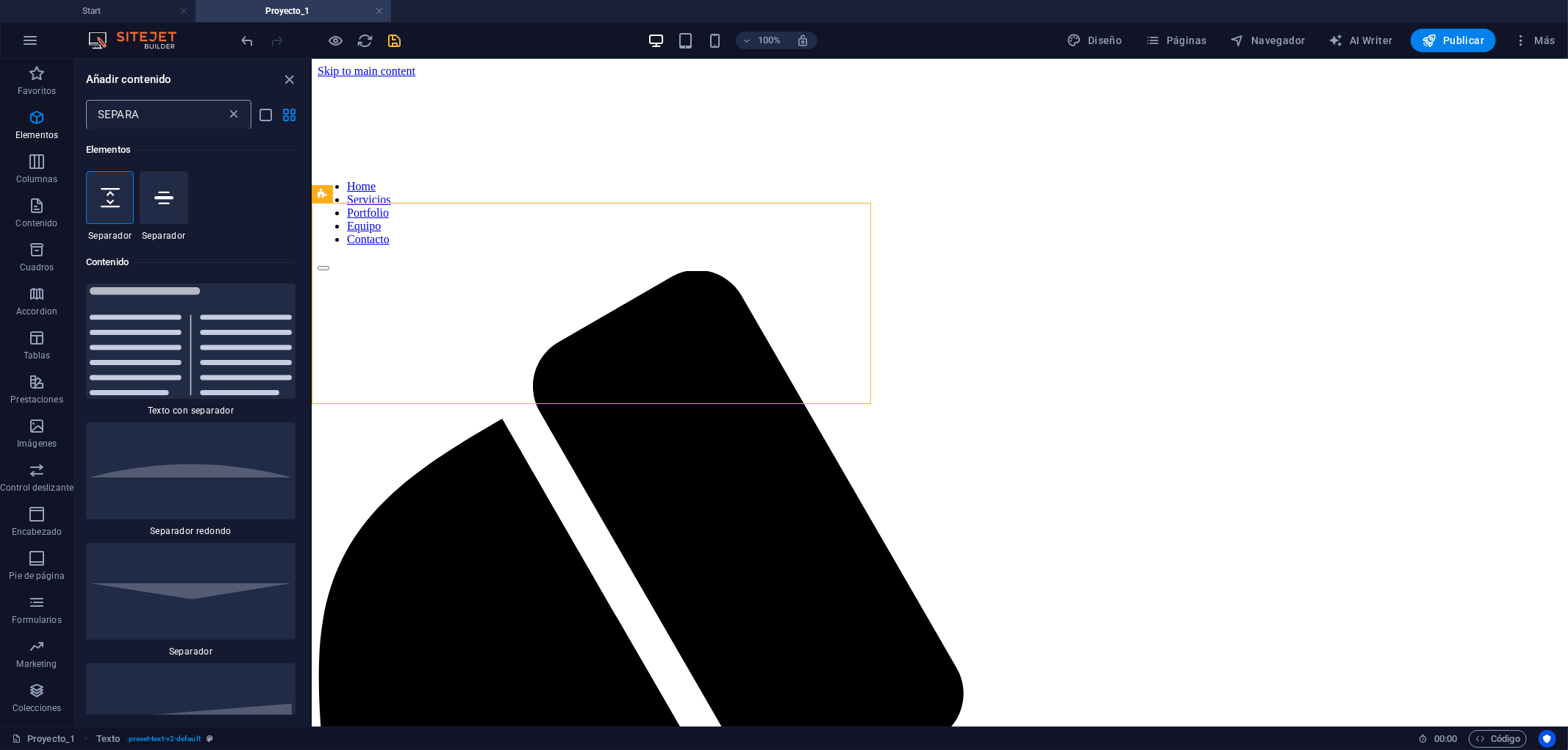
click at [230, 108] on icon at bounding box center [233, 114] width 15 height 15
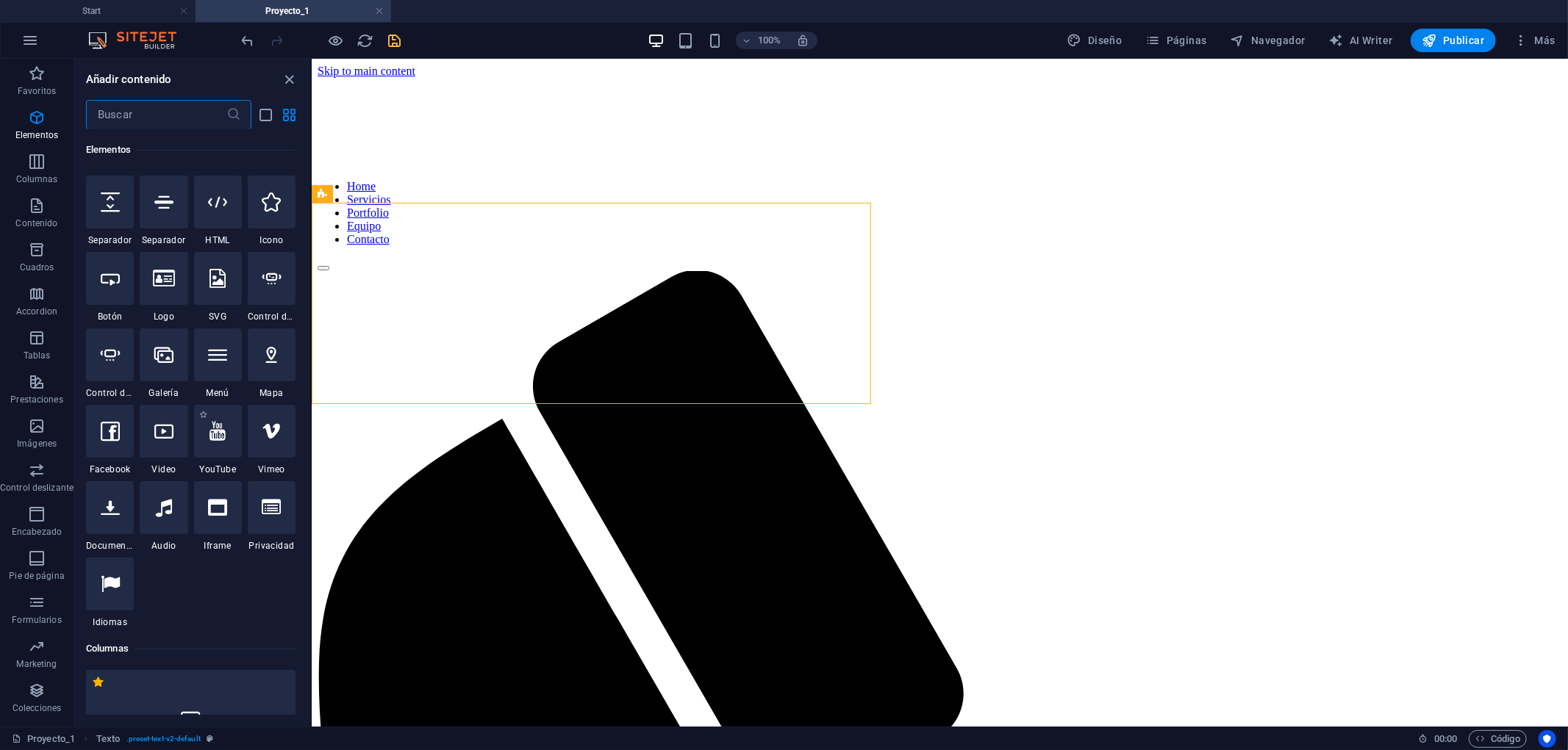
scroll to position [354, 0]
click at [168, 347] on icon at bounding box center [164, 350] width 19 height 19
select select "4"
select select "%"
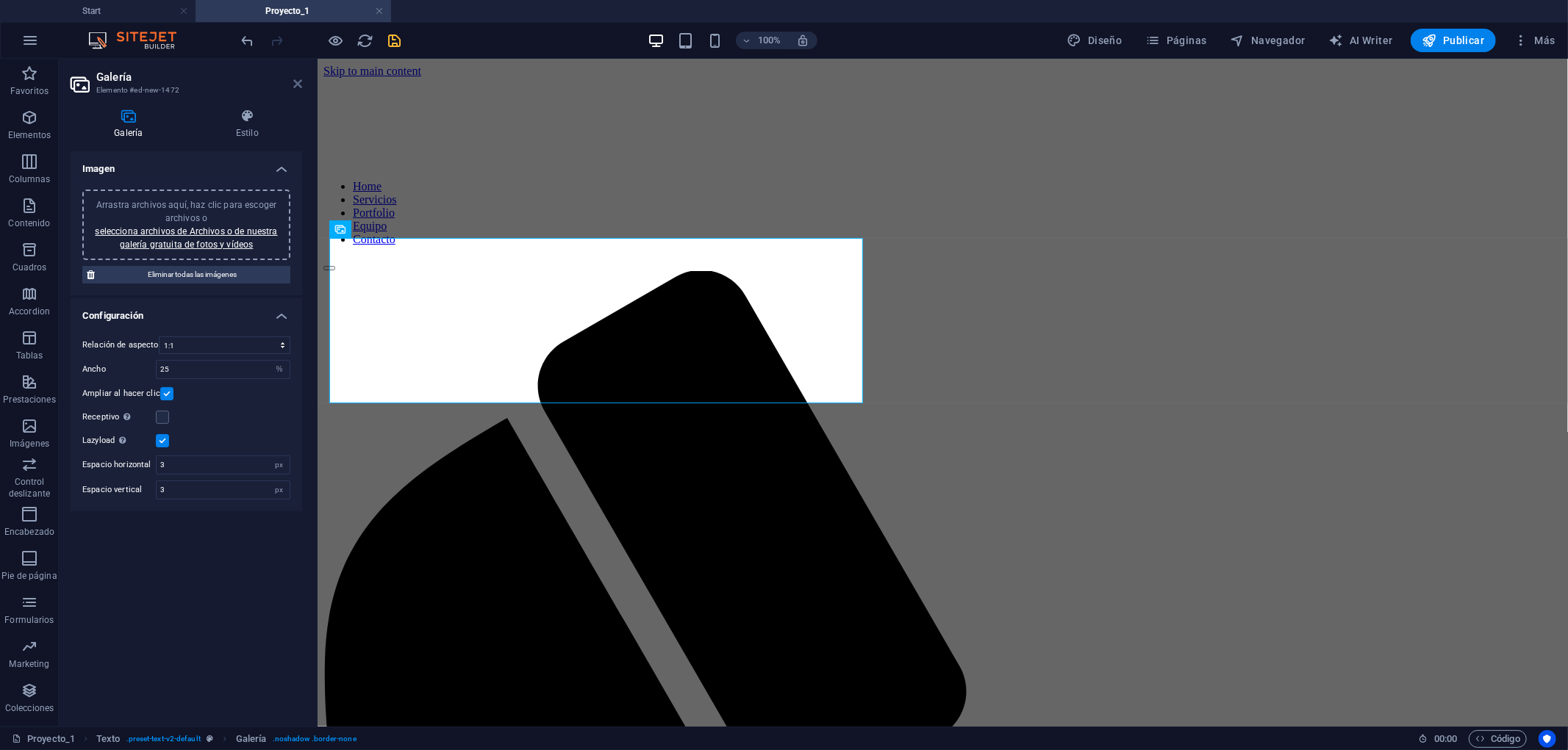
click at [299, 87] on icon at bounding box center [298, 84] width 9 height 12
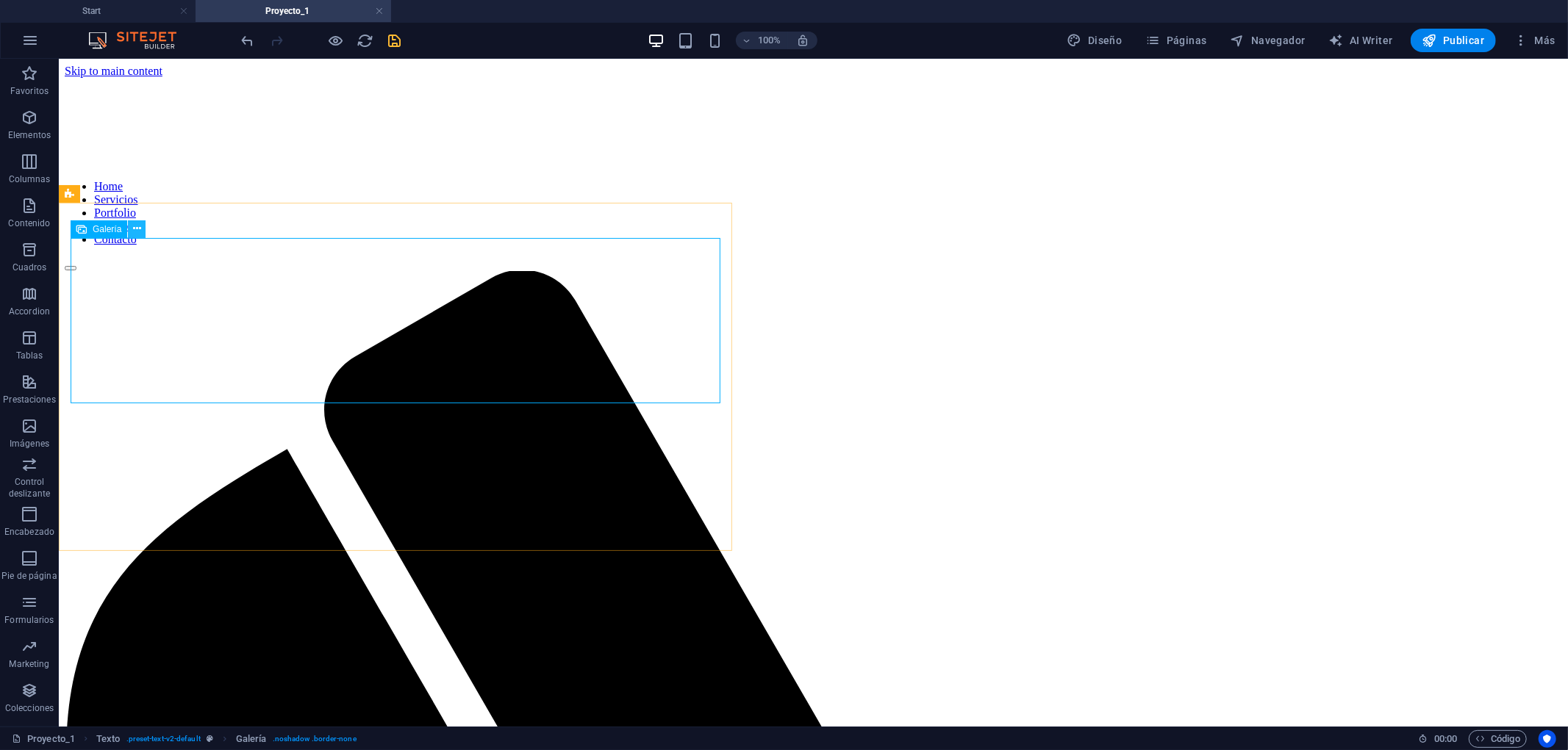
click at [141, 232] on icon at bounding box center [137, 229] width 8 height 16
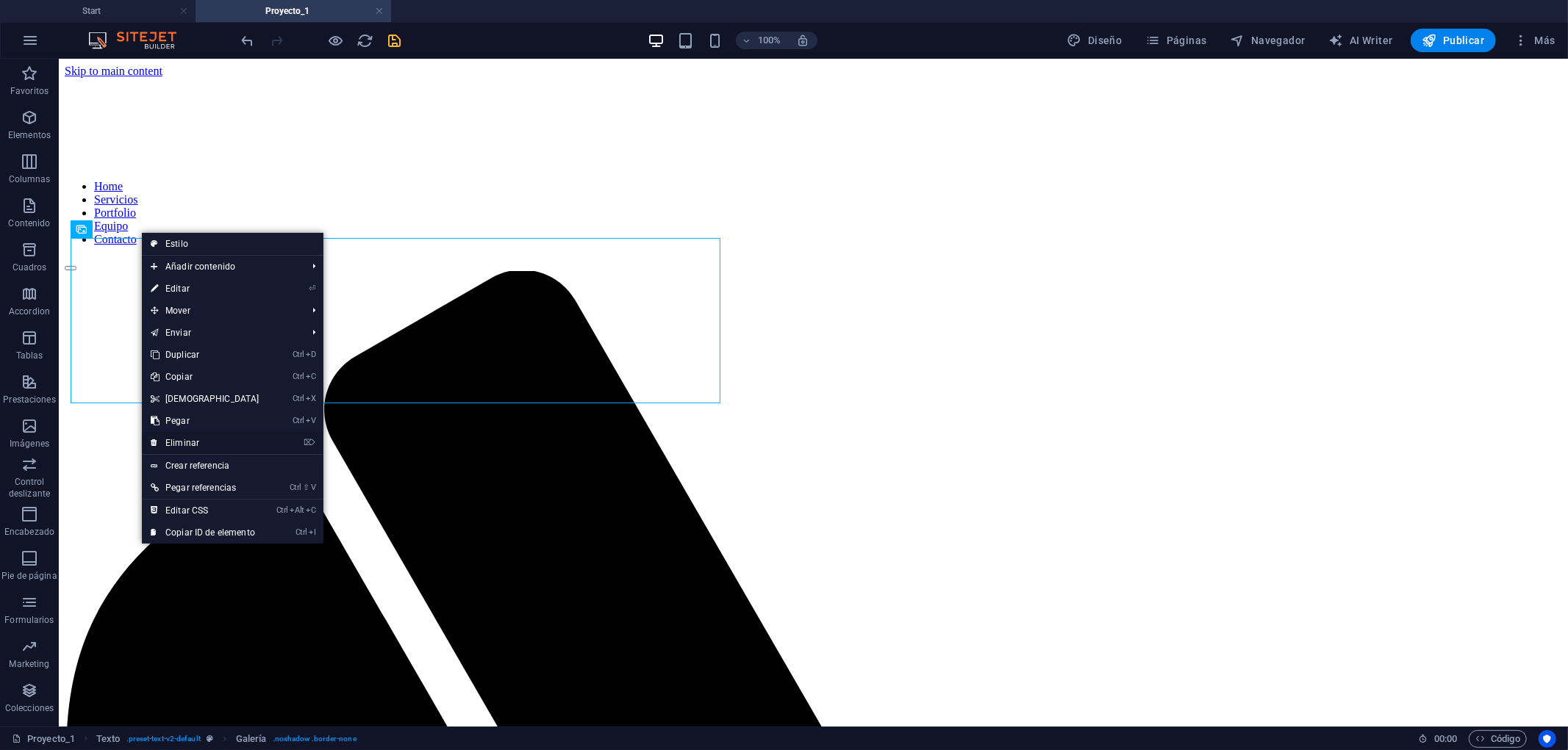
drag, startPoint x: 208, startPoint y: 436, endPoint x: 211, endPoint y: 406, distance: 30.1
click at [208, 436] on link "⌦ Eliminar" at bounding box center [205, 443] width 127 height 22
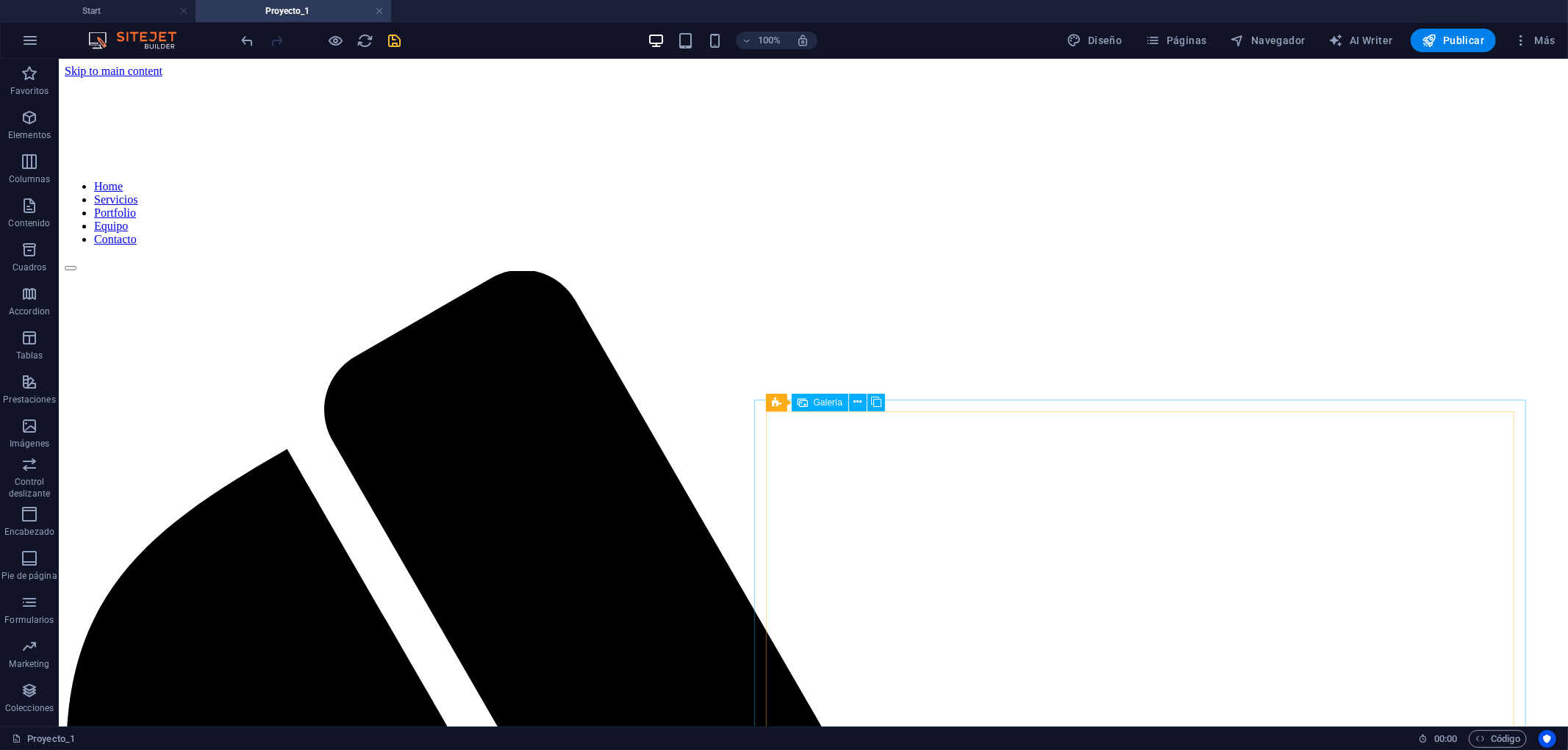
drag, startPoint x: 888, startPoint y: 411, endPoint x: 820, endPoint y: 355, distance: 88.1
click at [888, 411] on div "Galería Galería" at bounding box center [830, 403] width 129 height 19
click at [832, 398] on span "Galería" at bounding box center [828, 402] width 29 height 9
click at [863, 404] on button at bounding box center [857, 403] width 18 height 18
click at [853, 403] on button at bounding box center [857, 403] width 18 height 18
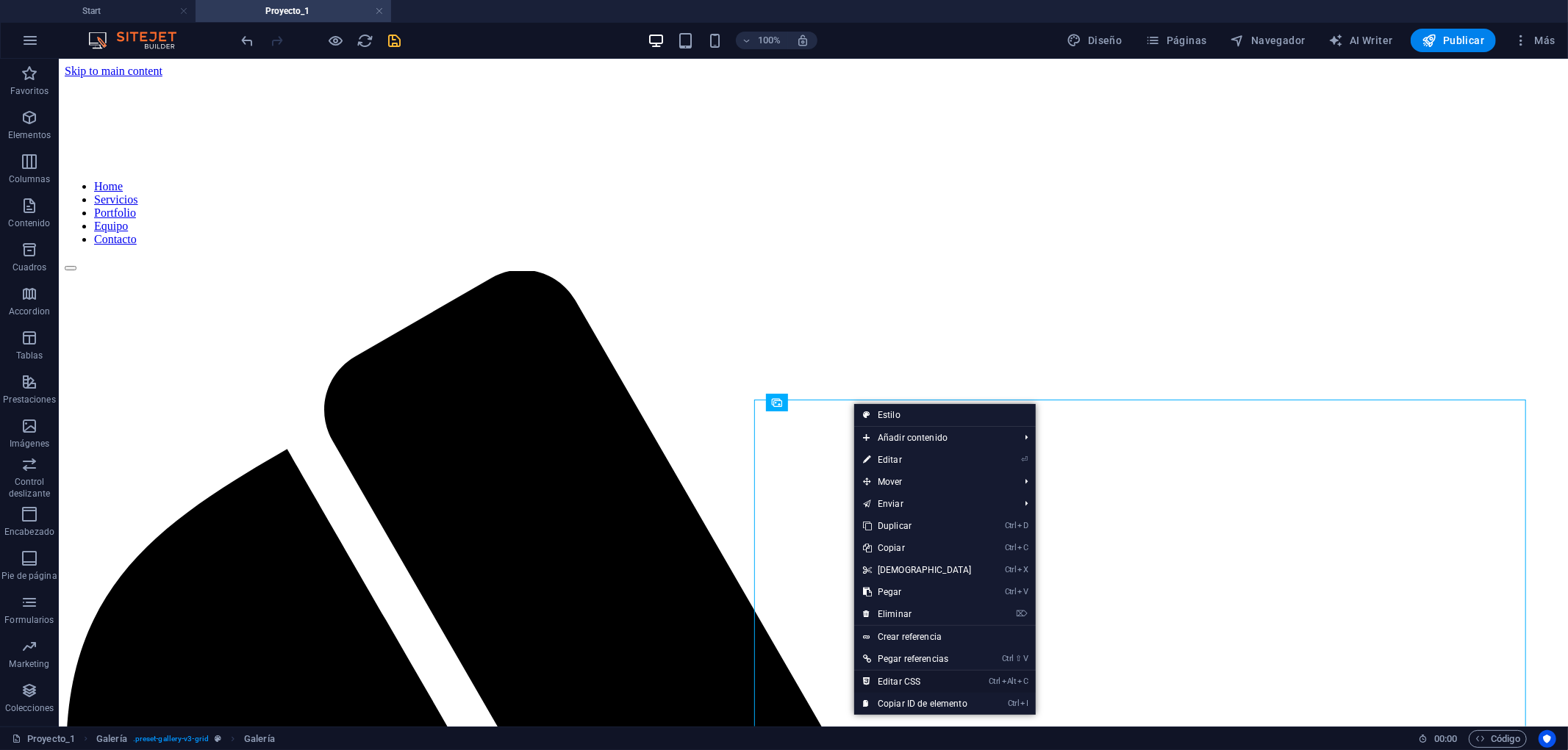
click at [932, 687] on link "Ctrl Alt C Editar CSS" at bounding box center [918, 682] width 127 height 22
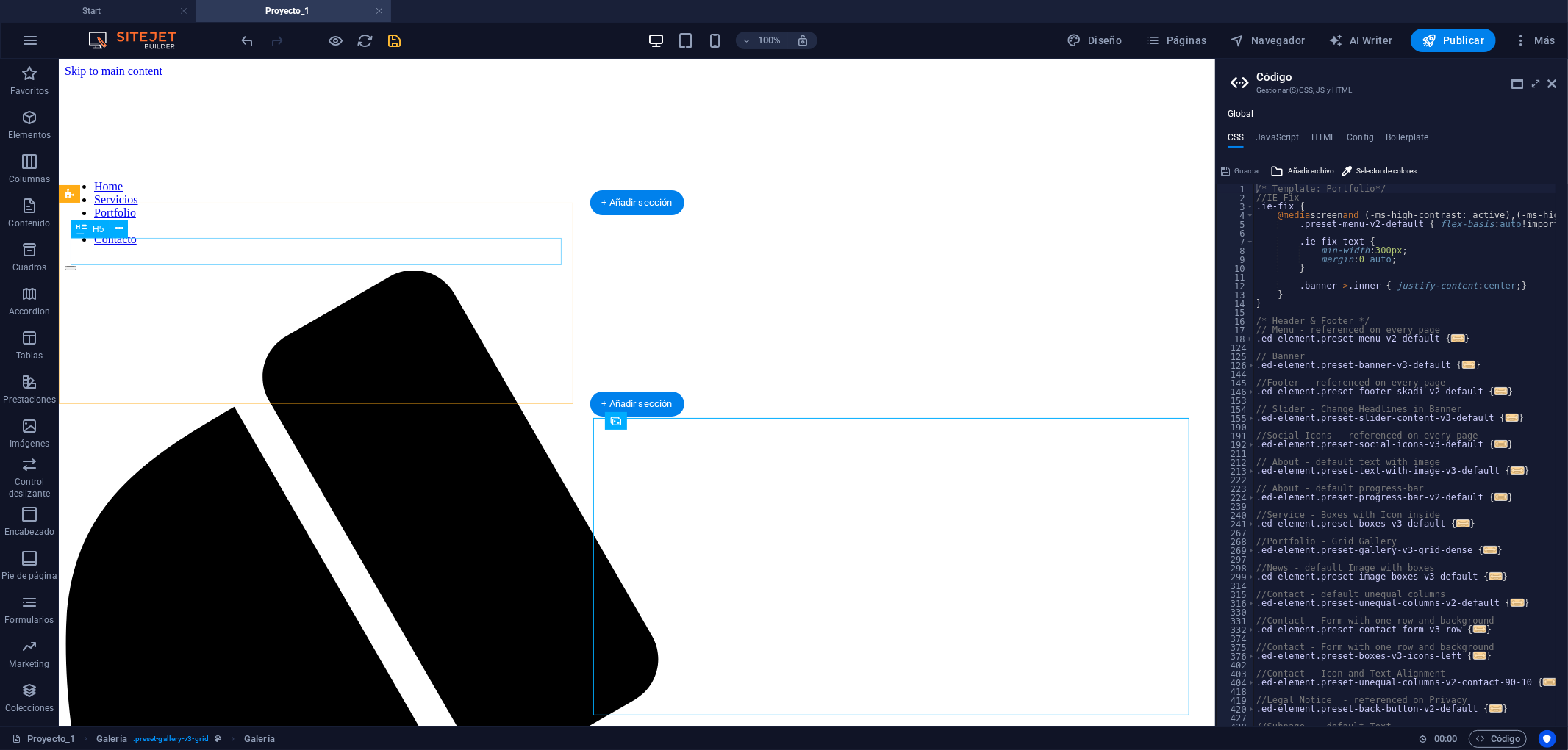
drag, startPoint x: 347, startPoint y: 243, endPoint x: 89, endPoint y: 242, distance: 258.0
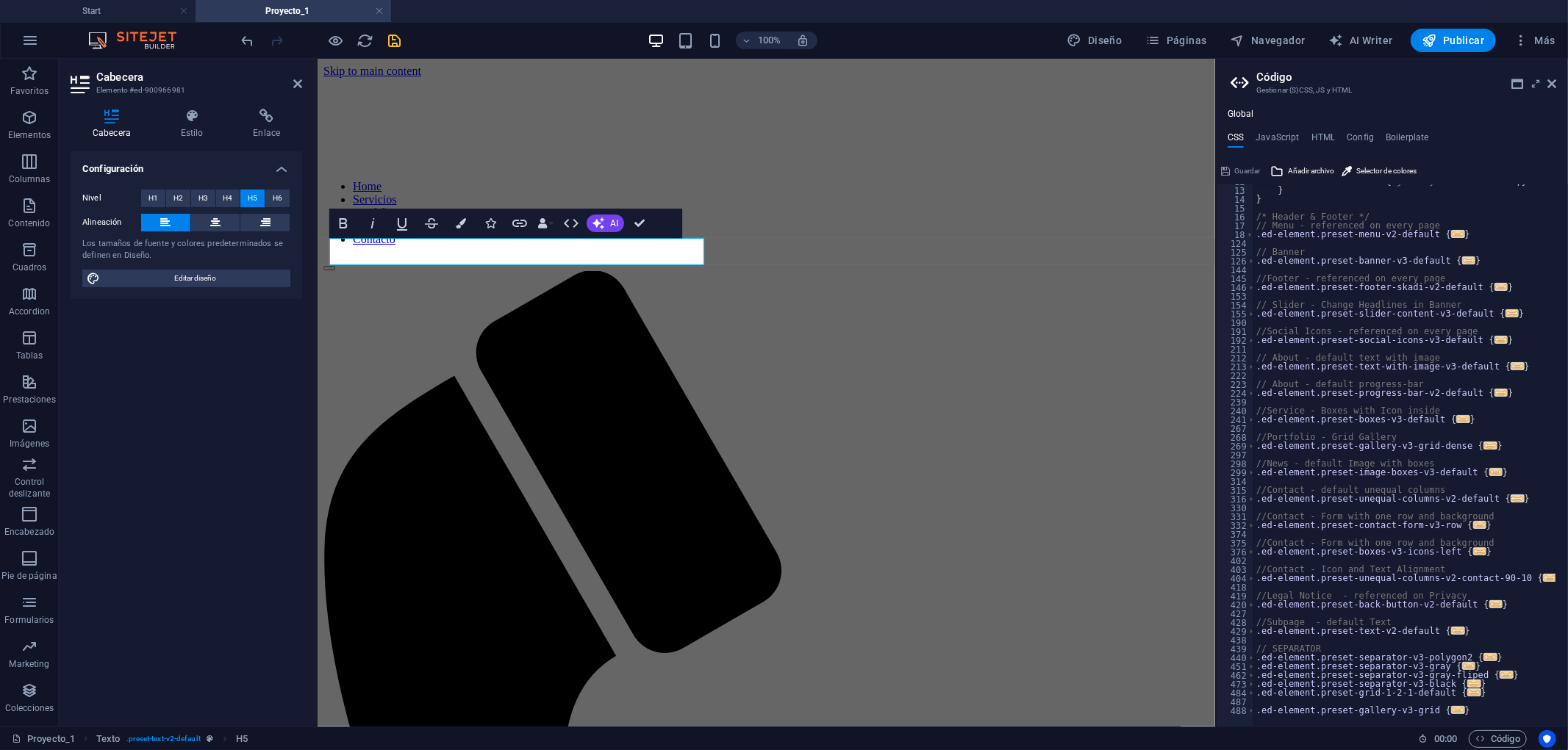
scroll to position [0, 0]
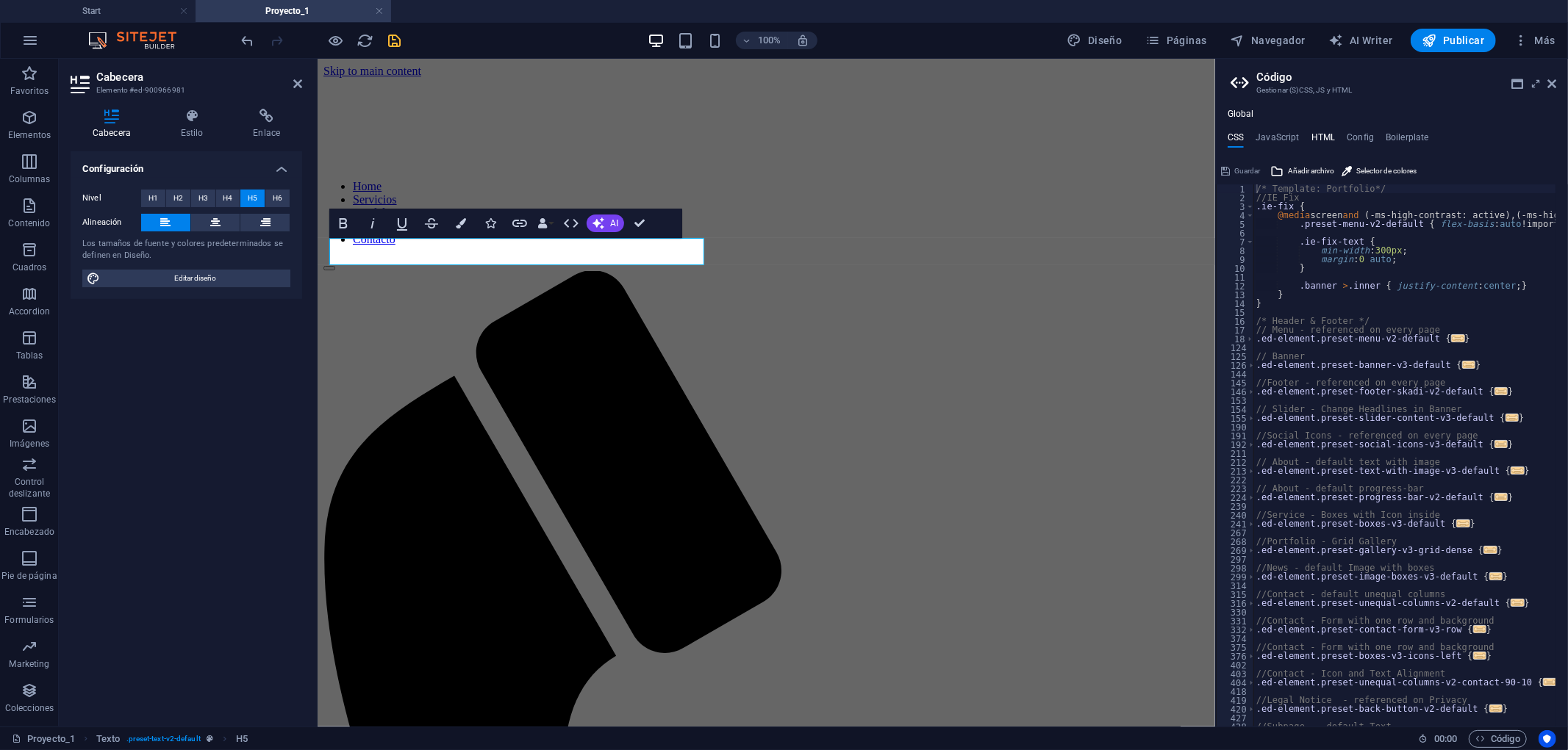
click at [1325, 140] on h4 "HTML" at bounding box center [1324, 140] width 24 height 16
type textarea "<a href="#main-content" class="wv-link-content button">Skip to main content</a>"
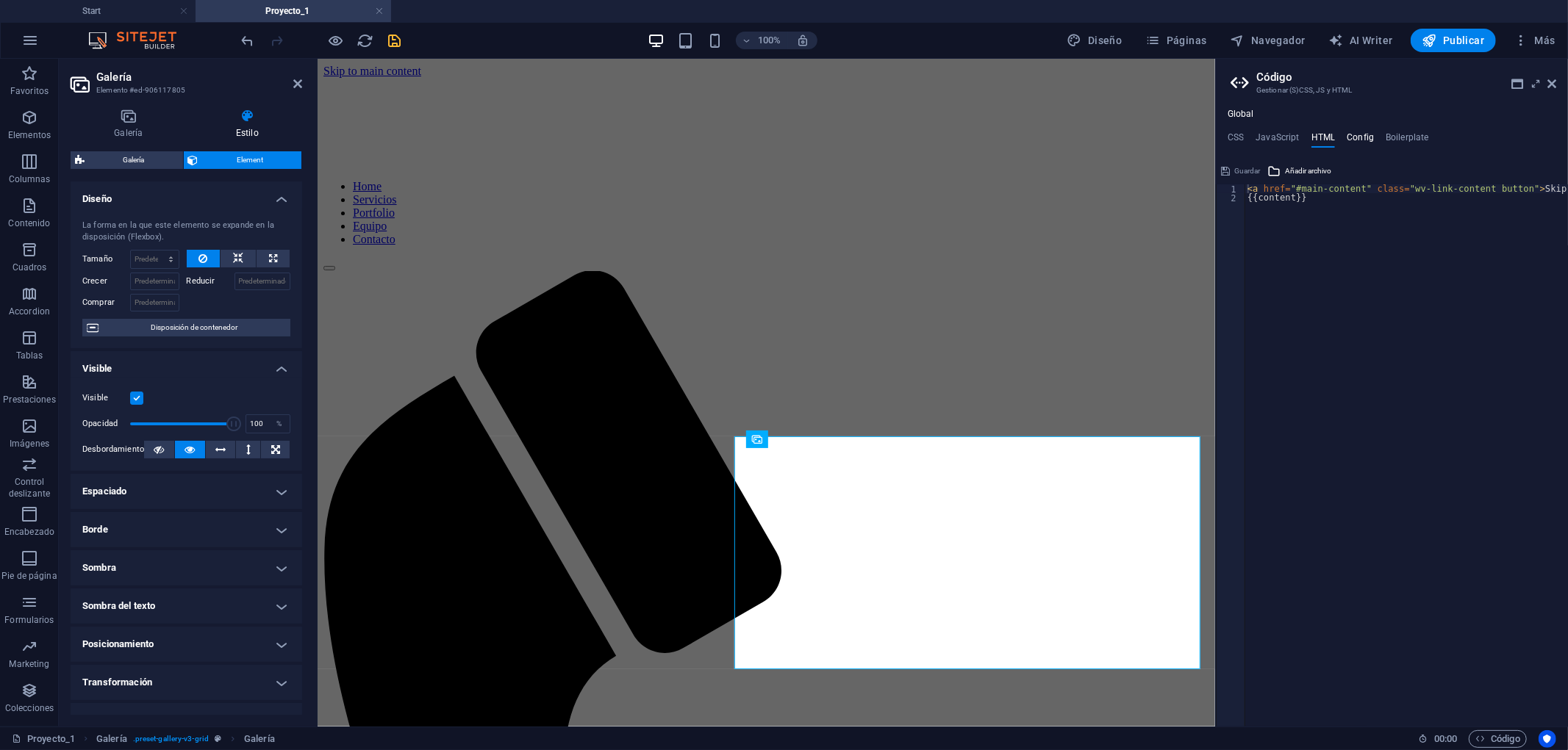
click at [1365, 133] on h4 "Config" at bounding box center [1360, 140] width 27 height 16
type textarea "$color-background: #ffffff;"
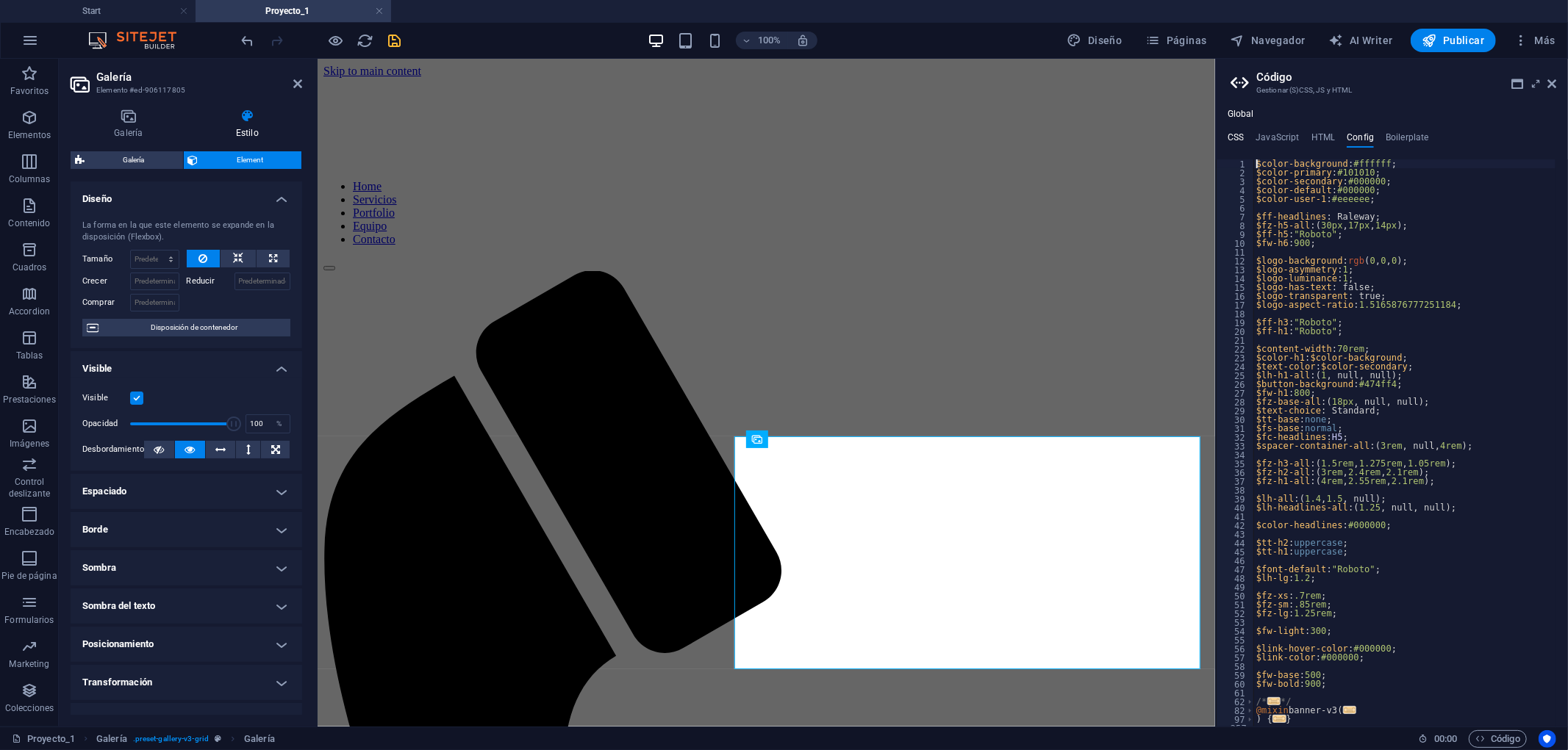
click at [1239, 135] on h4 "CSS" at bounding box center [1235, 140] width 16 height 16
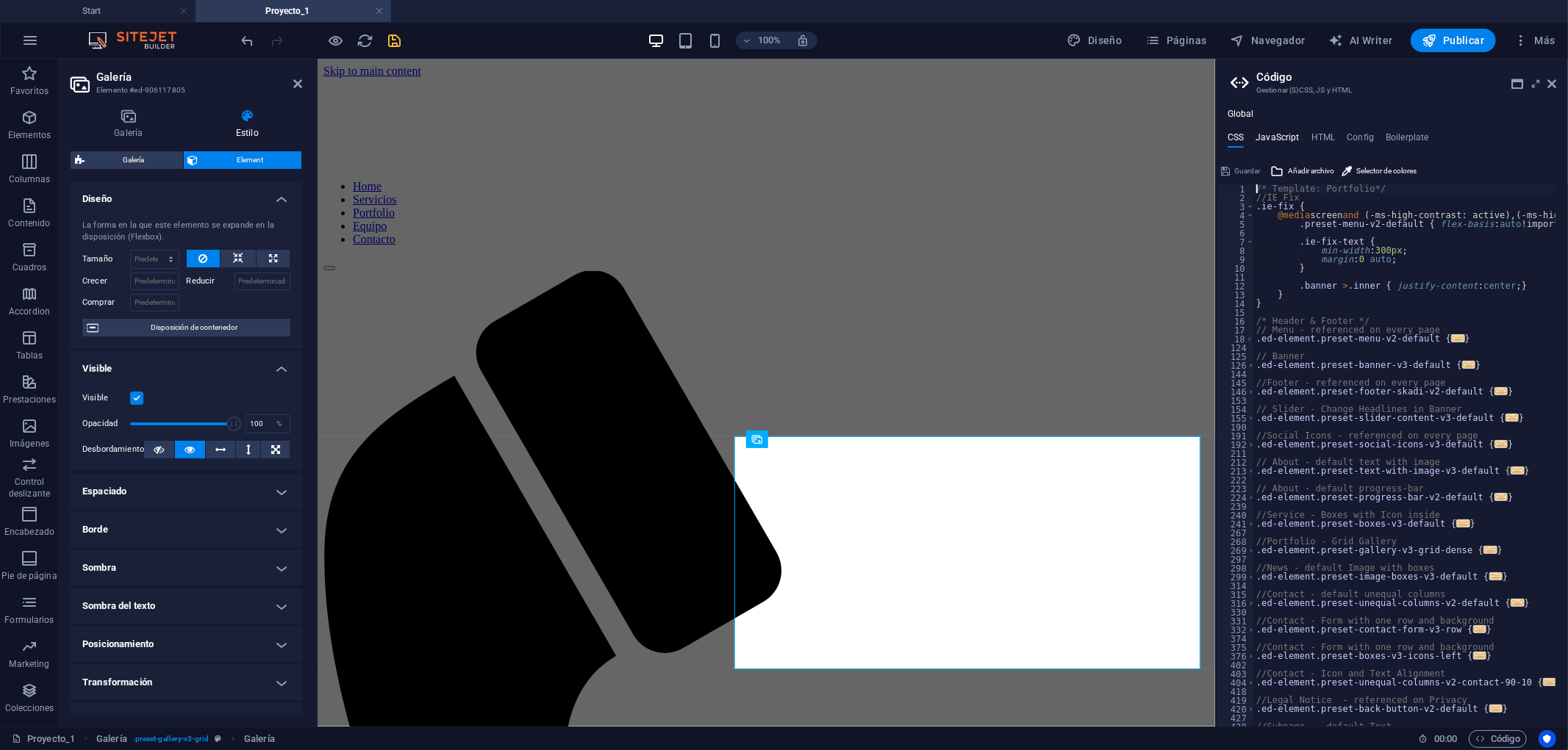
click at [1281, 137] on h4 "JavaScript" at bounding box center [1278, 140] width 44 height 16
type textarea "/* JS for preset "Menu V2" */"
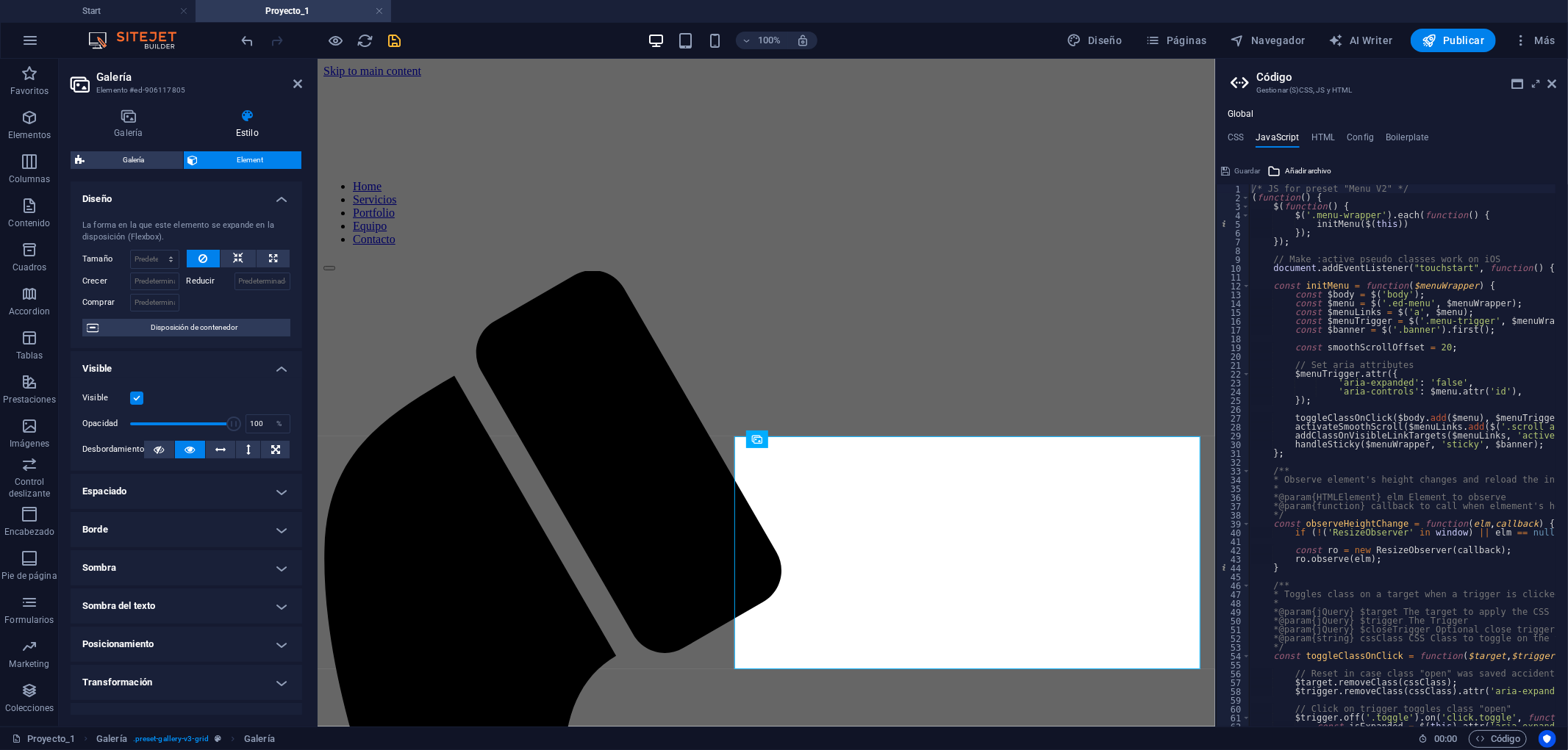
click at [1548, 86] on icon at bounding box center [1552, 84] width 9 height 12
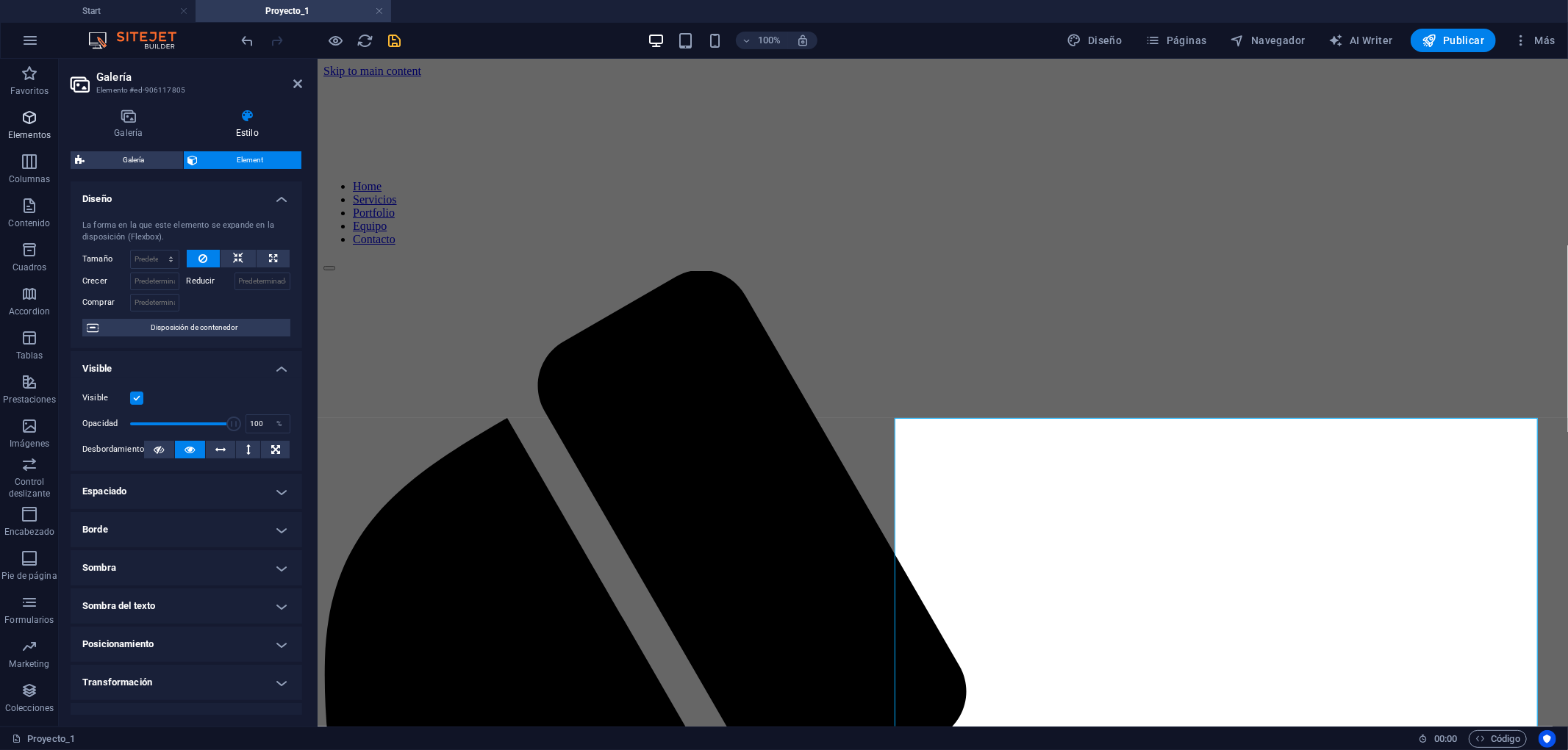
click at [39, 119] on span "Elementos" at bounding box center [29, 126] width 59 height 35
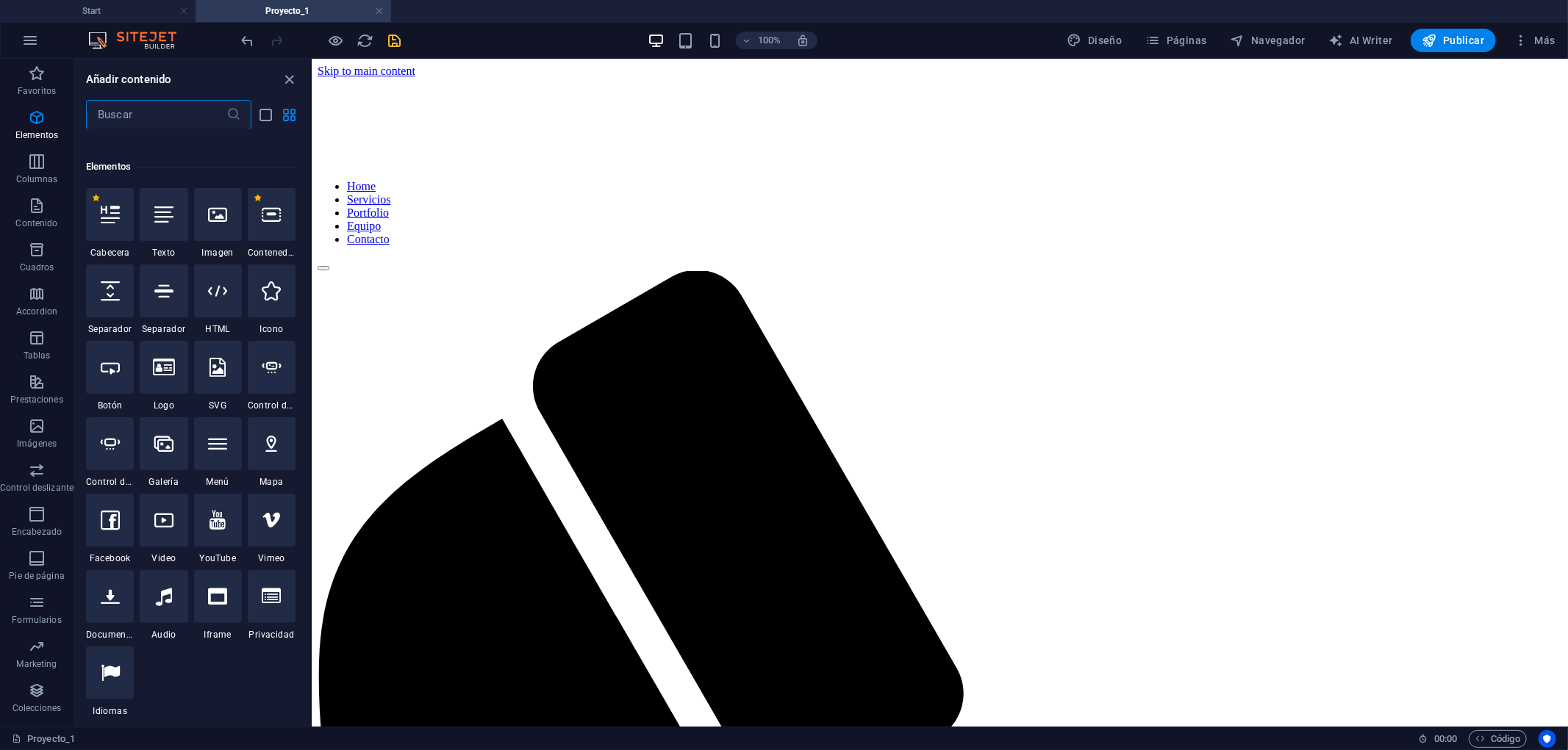
scroll to position [276, 0]
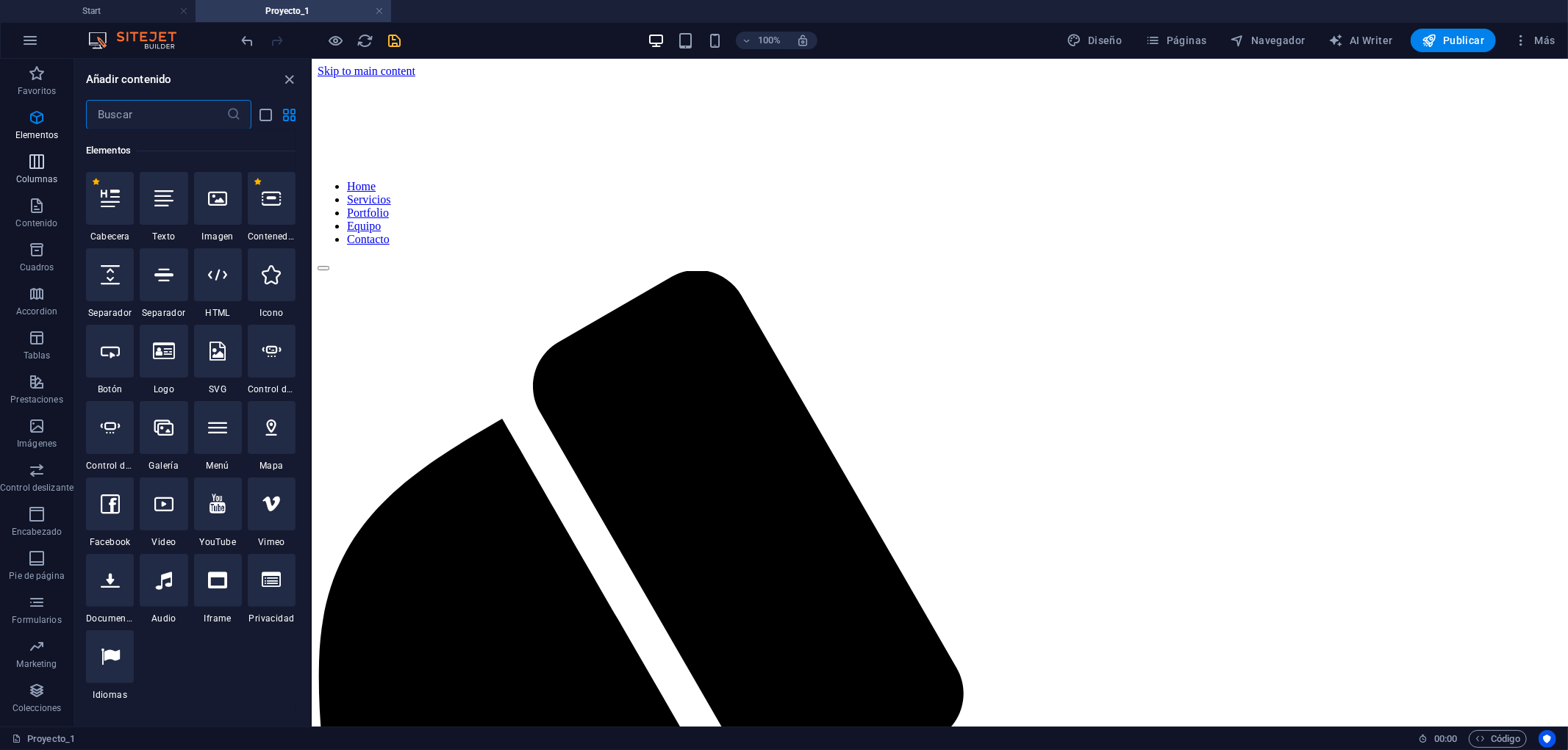
click at [28, 160] on icon "button" at bounding box center [37, 162] width 18 height 18
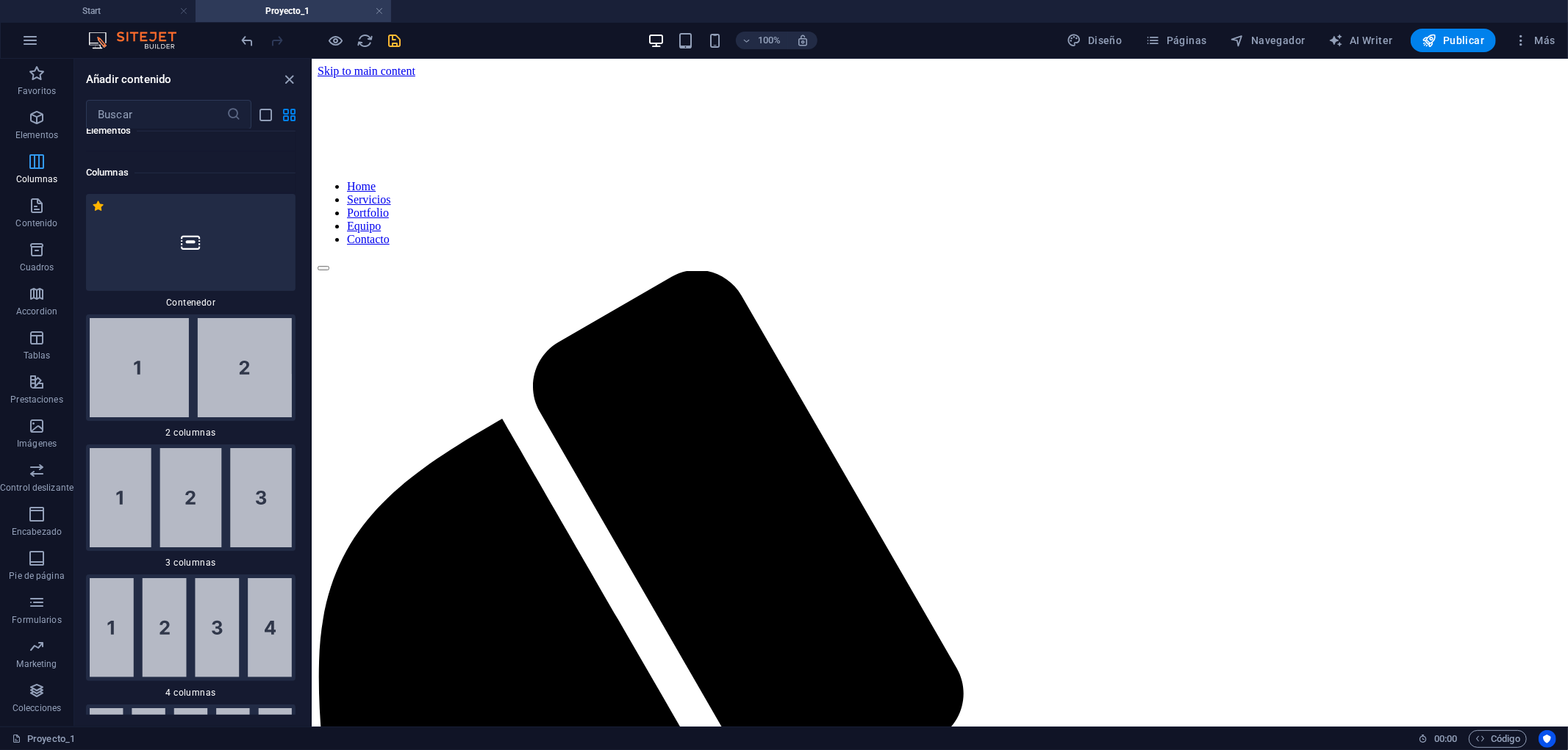
scroll to position [848, 0]
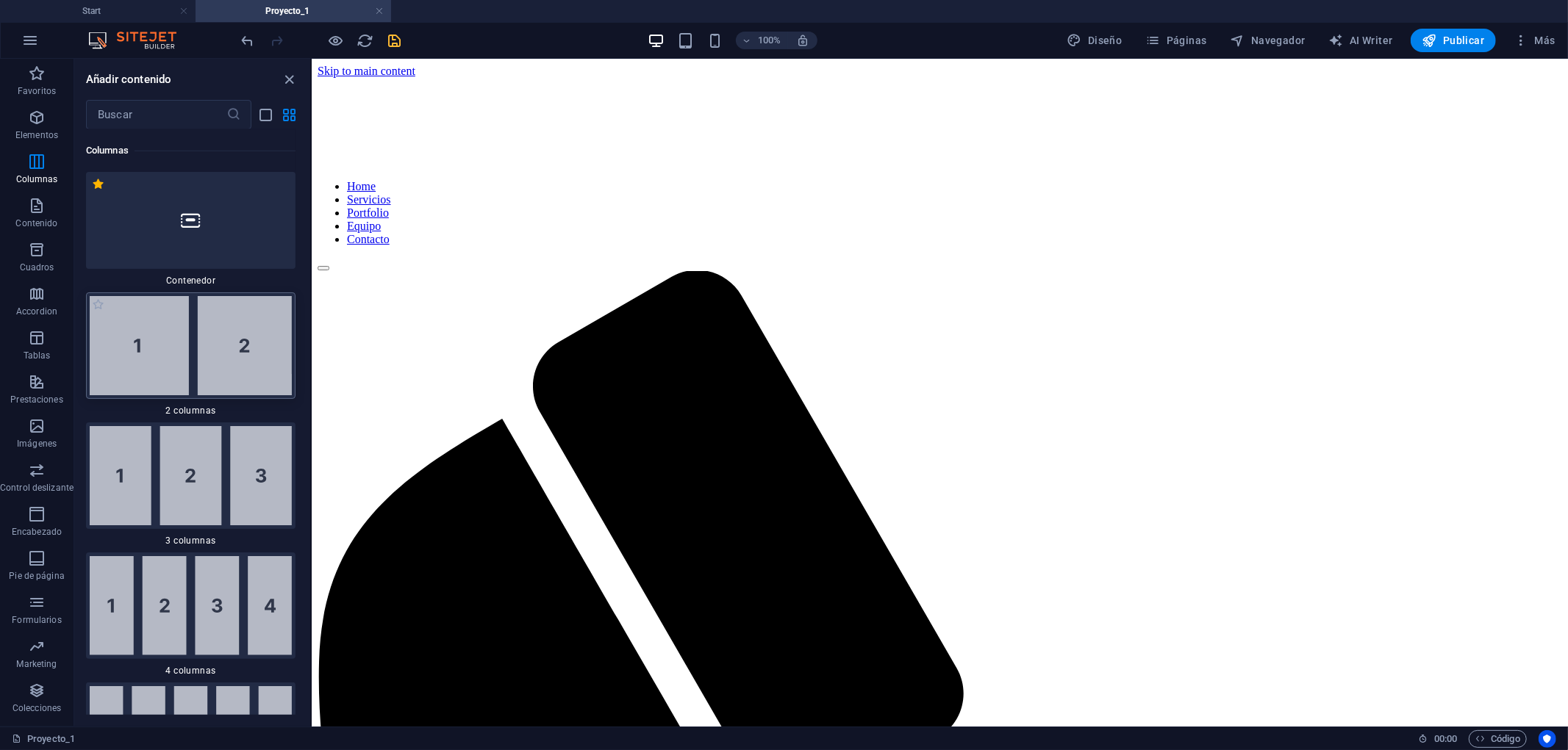
click at [155, 347] on img at bounding box center [191, 345] width 202 height 99
click at [156, 341] on img at bounding box center [191, 345] width 202 height 99
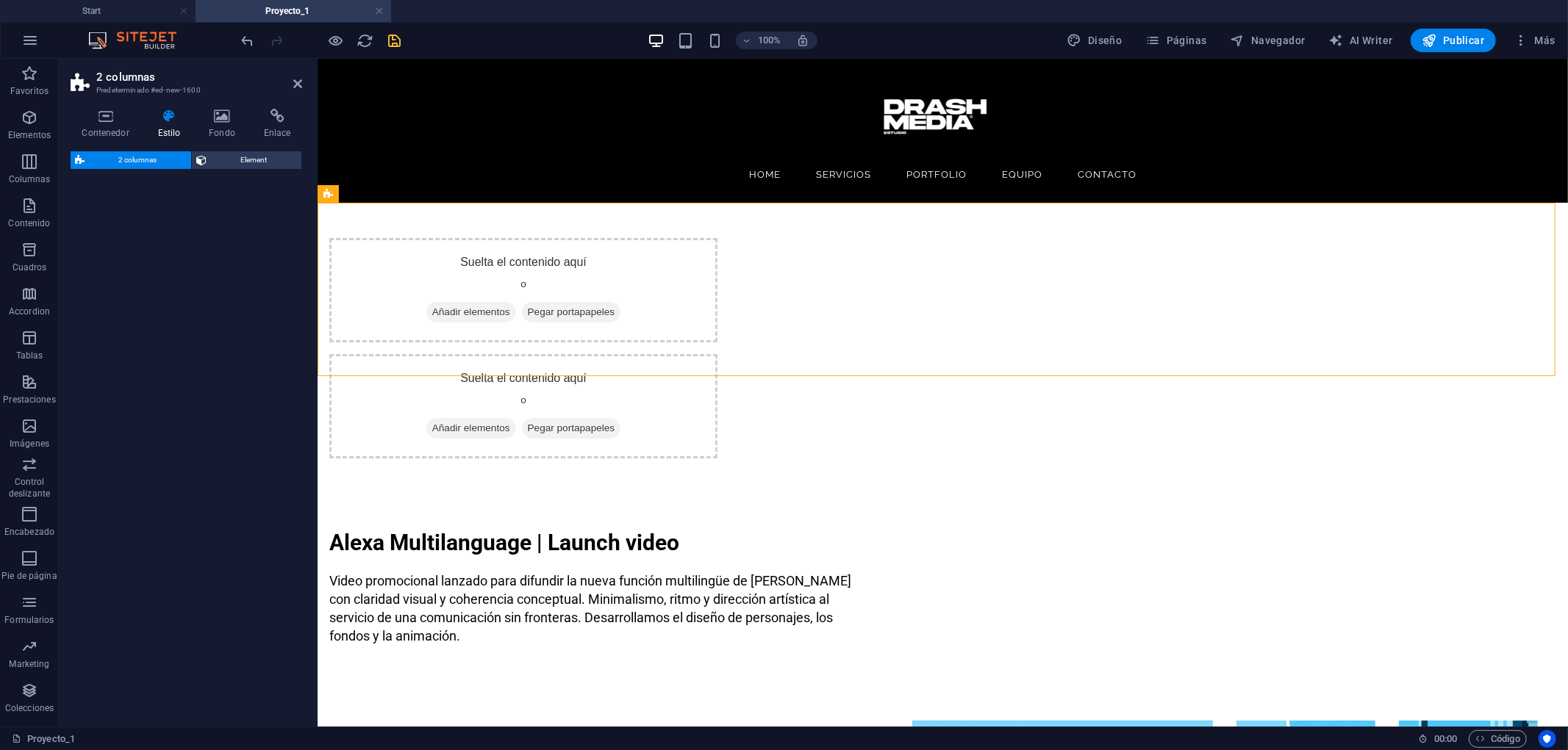
select select "rem"
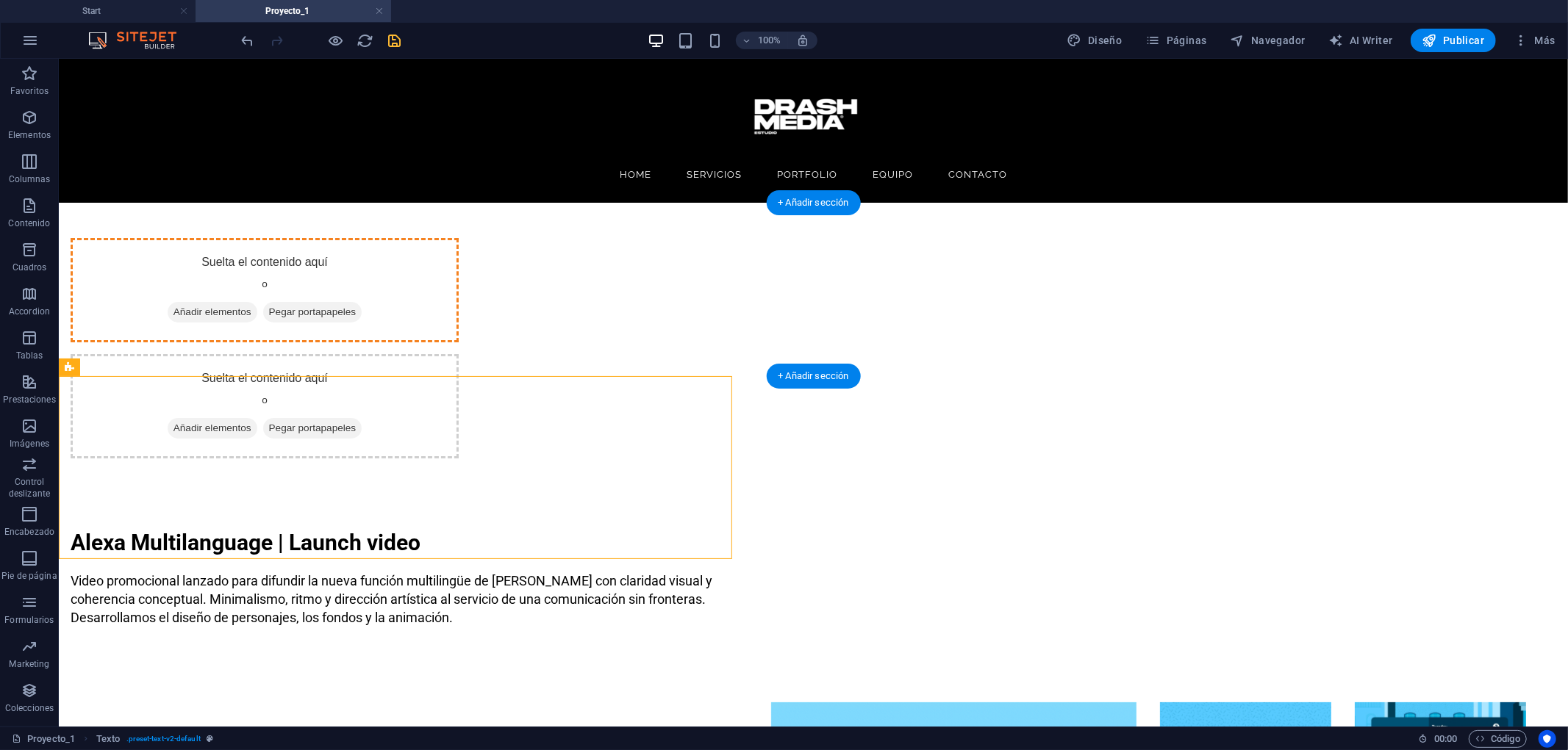
drag, startPoint x: 401, startPoint y: 424, endPoint x: 584, endPoint y: 295, distance: 223.9
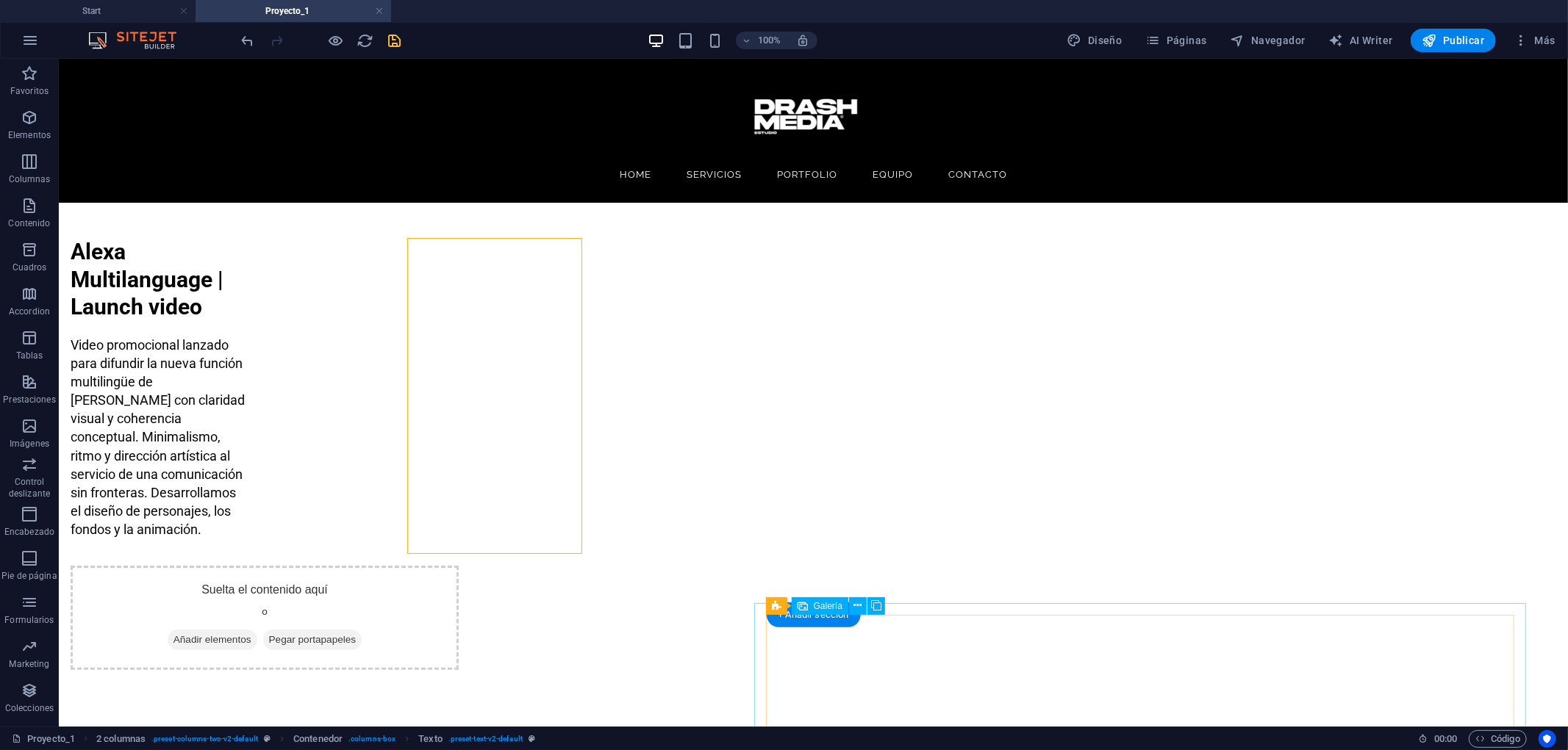
drag, startPoint x: 824, startPoint y: 658, endPoint x: 821, endPoint y: 634, distance: 24.2
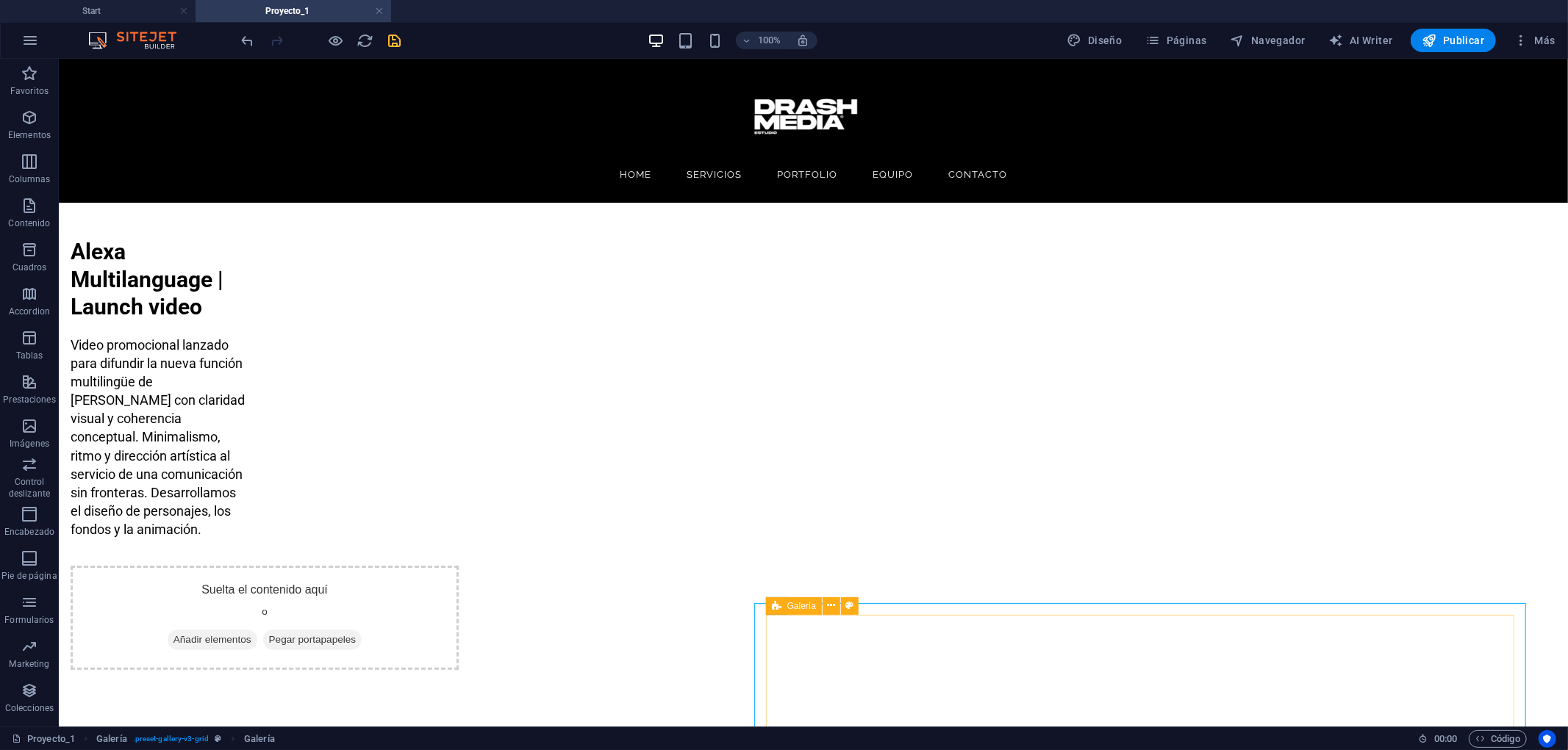
scroll to position [6, 0]
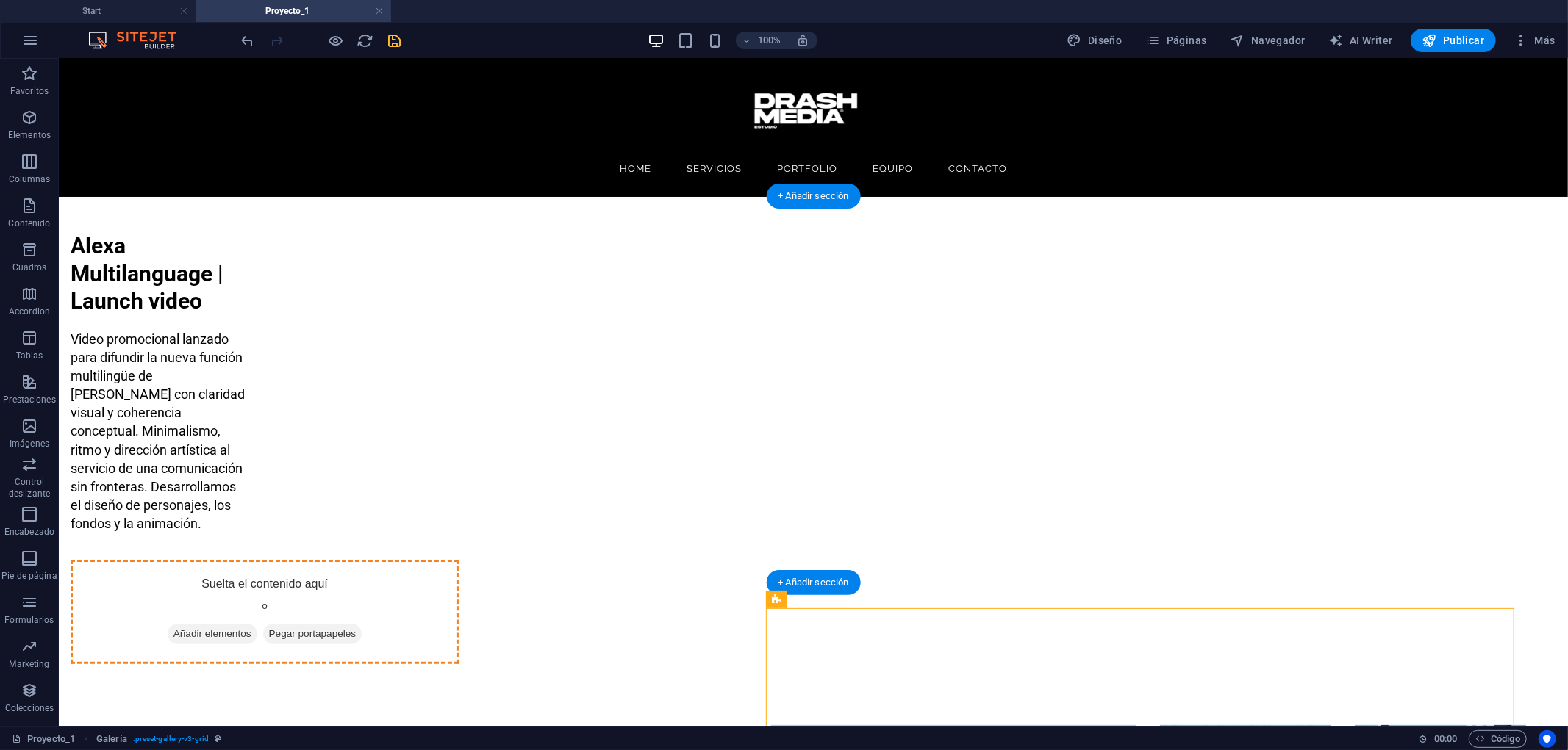
drag, startPoint x: 849, startPoint y: 661, endPoint x: 893, endPoint y: 280, distance: 383.5
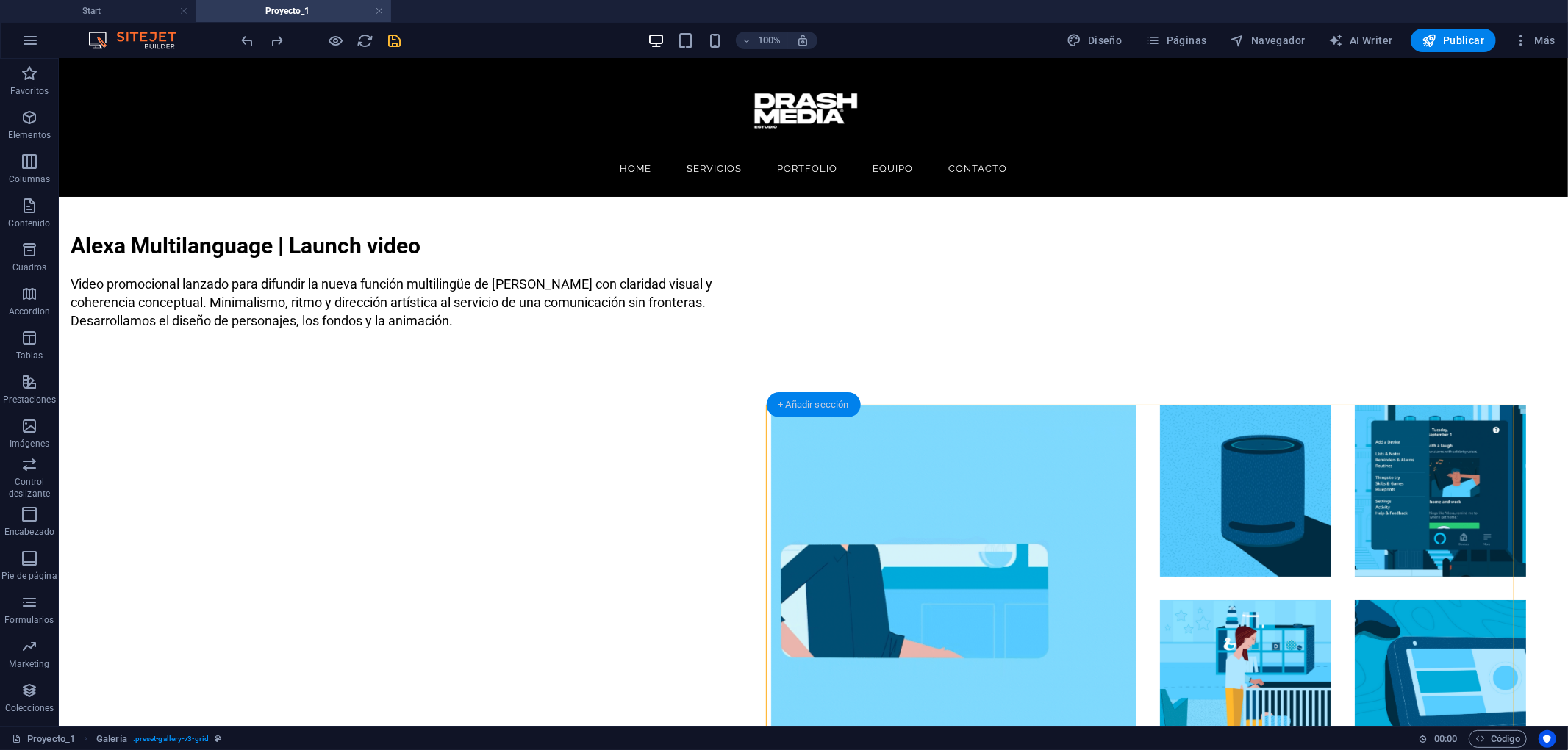
drag, startPoint x: 875, startPoint y: 459, endPoint x: 794, endPoint y: 425, distance: 87.8
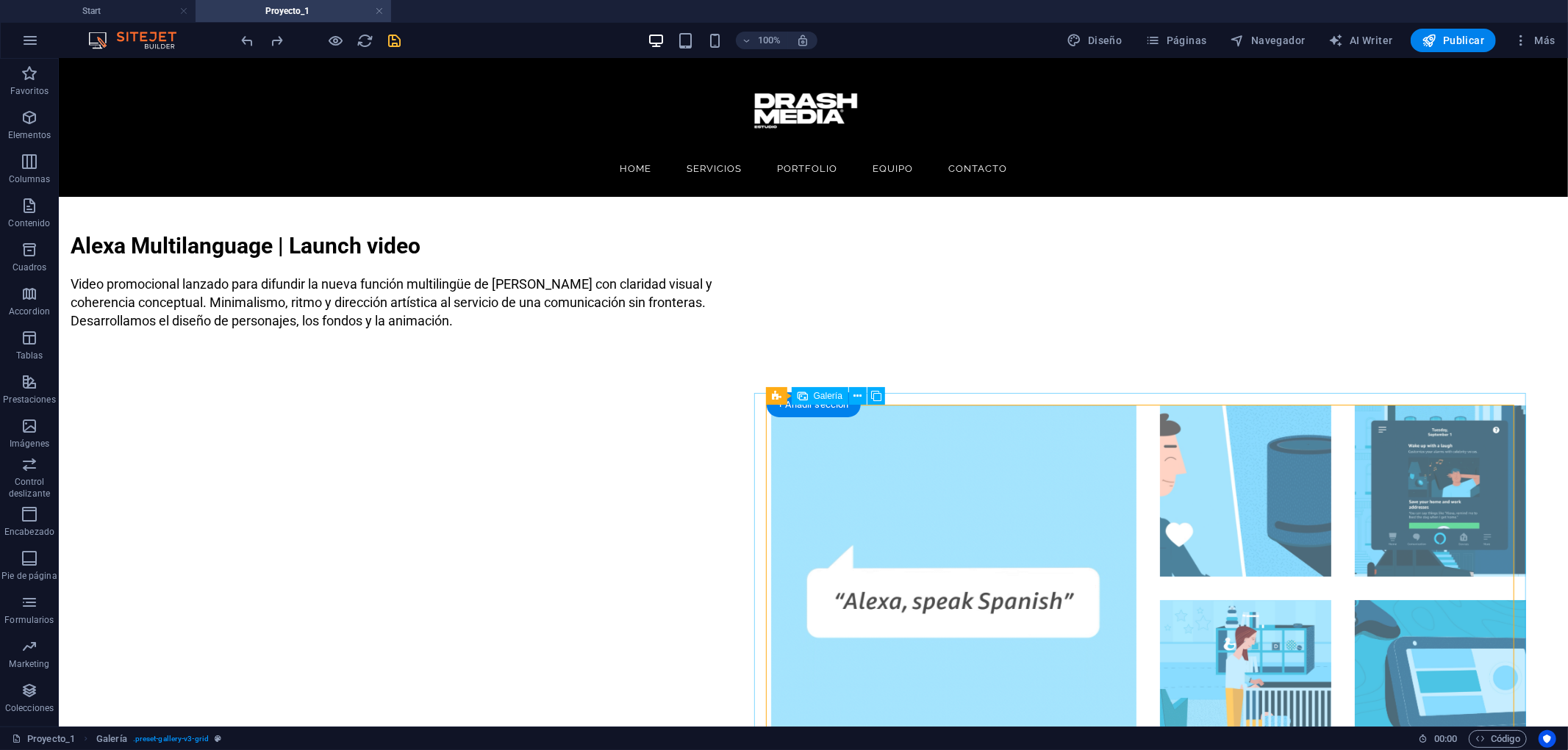
click at [1039, 499] on li at bounding box center [953, 588] width 365 height 365
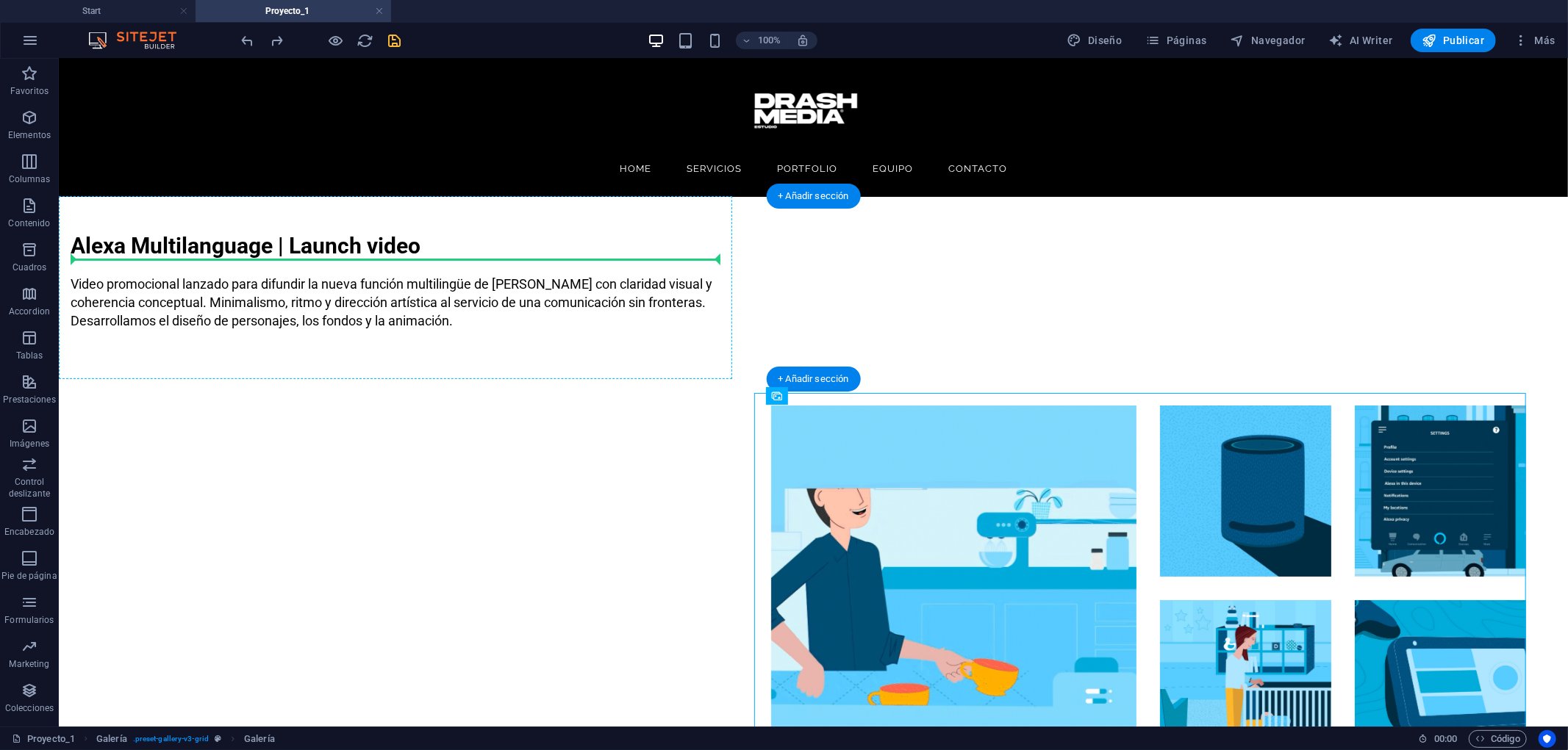
drag, startPoint x: 897, startPoint y: 455, endPoint x: 563, endPoint y: 258, distance: 387.8
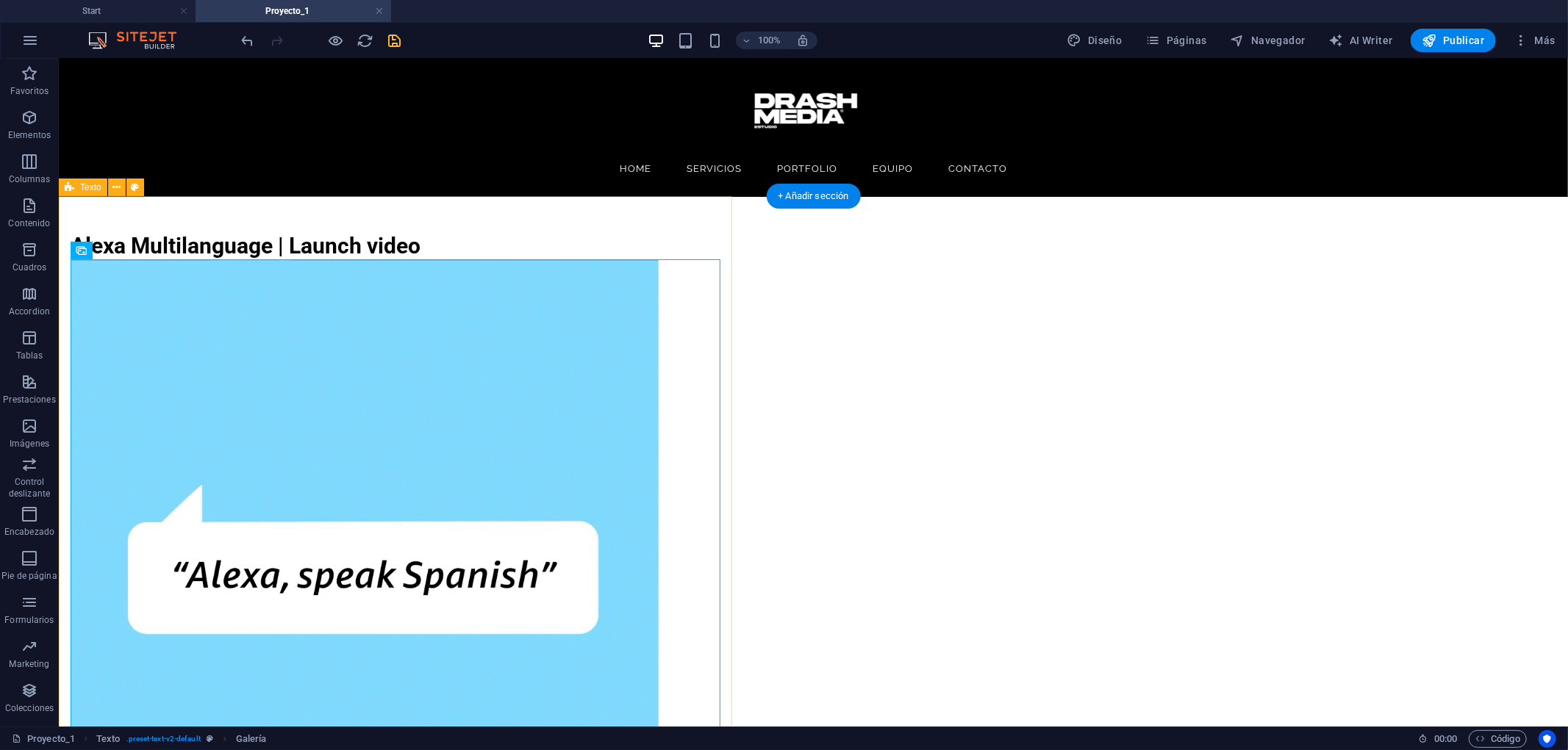
click at [77, 187] on div "Texto" at bounding box center [83, 187] width 48 height 18
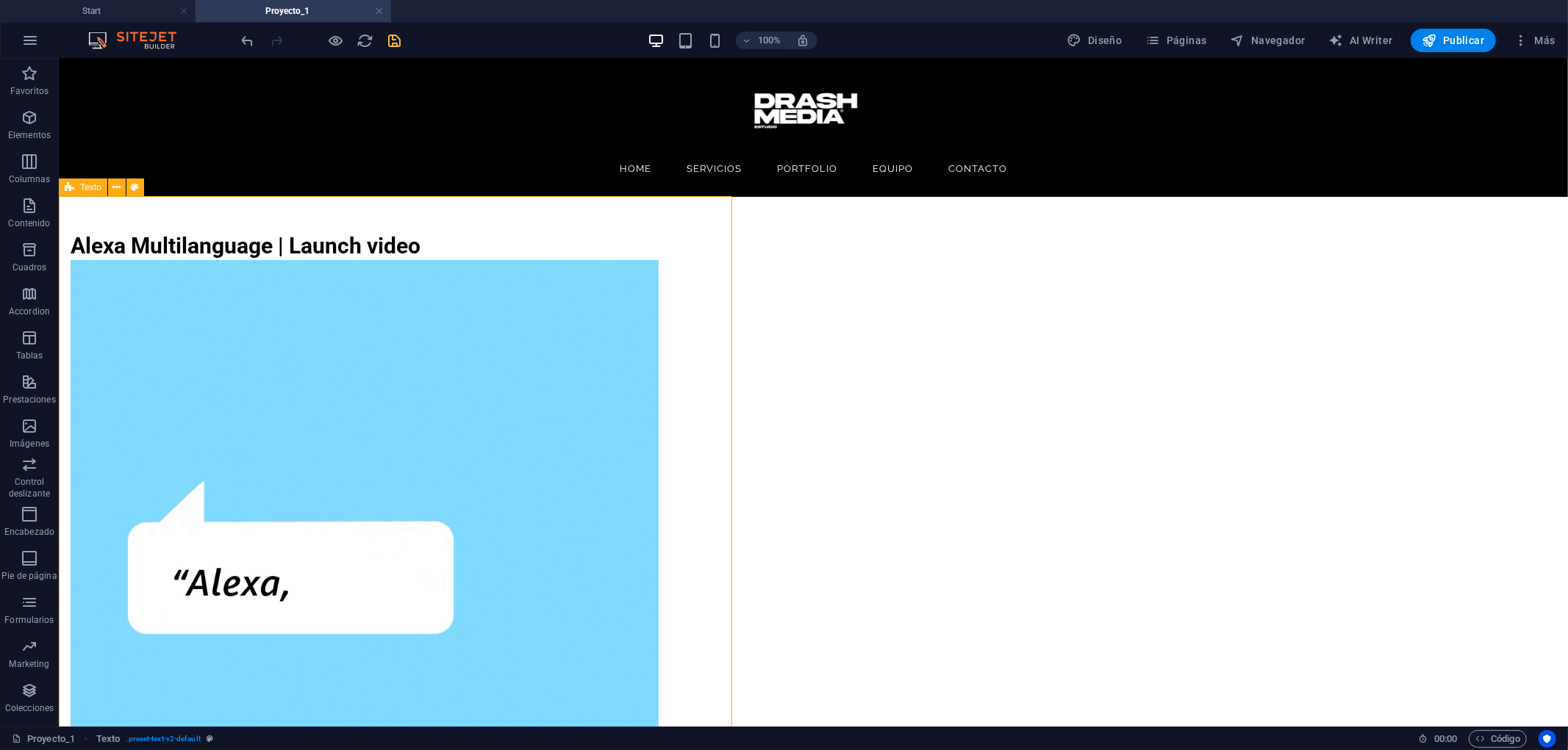
select select "%"
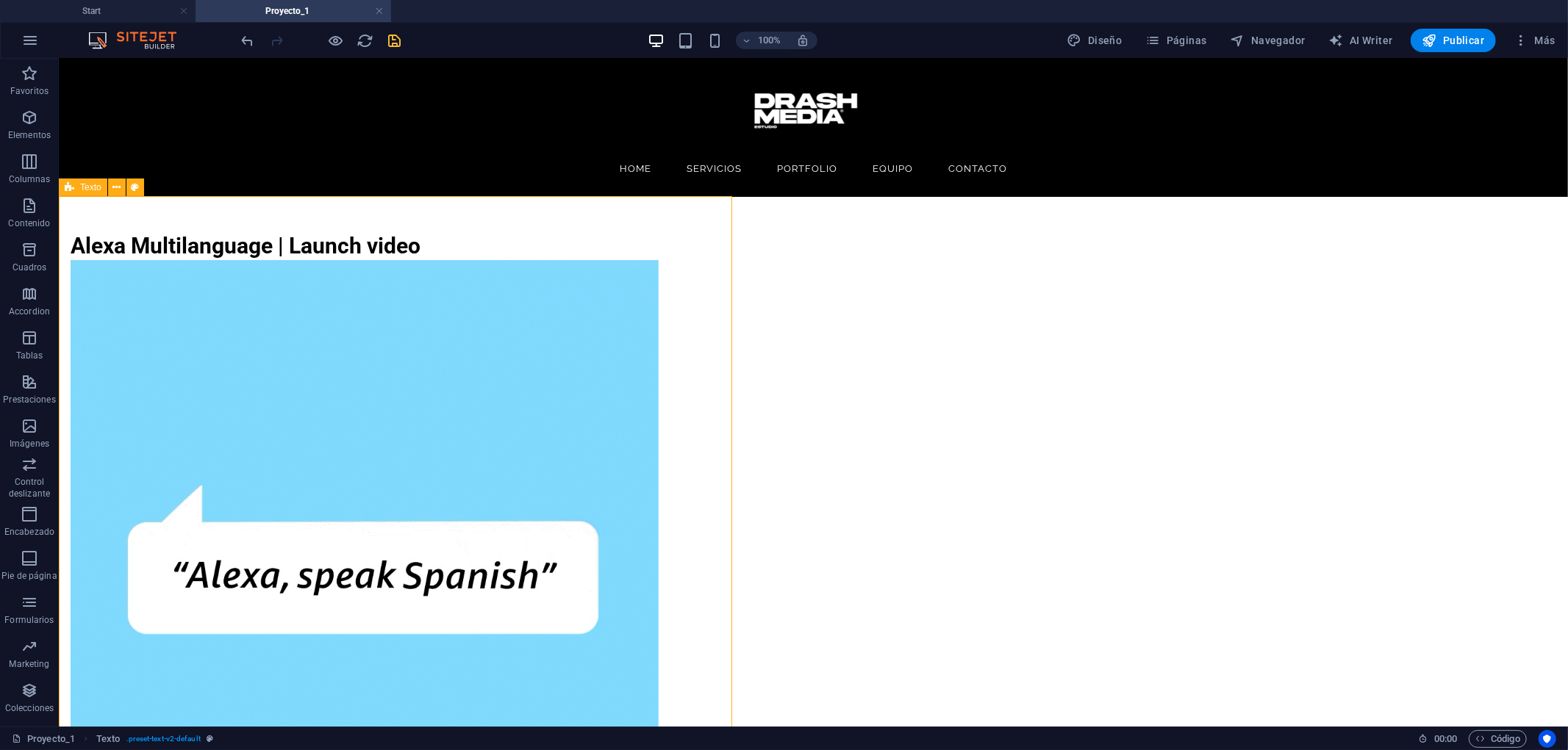
select select "%"
select select "px"
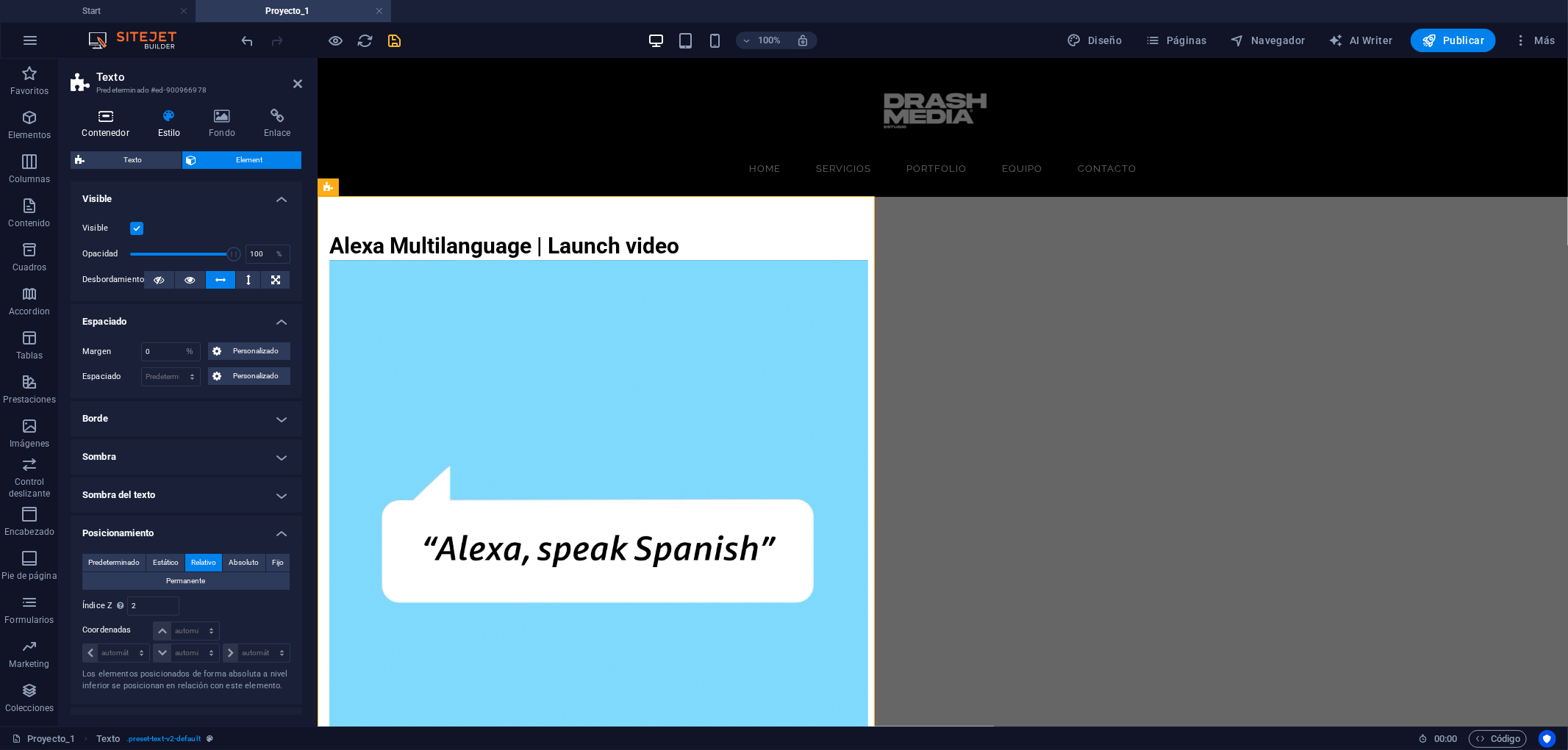
click at [111, 121] on icon at bounding box center [105, 116] width 69 height 15
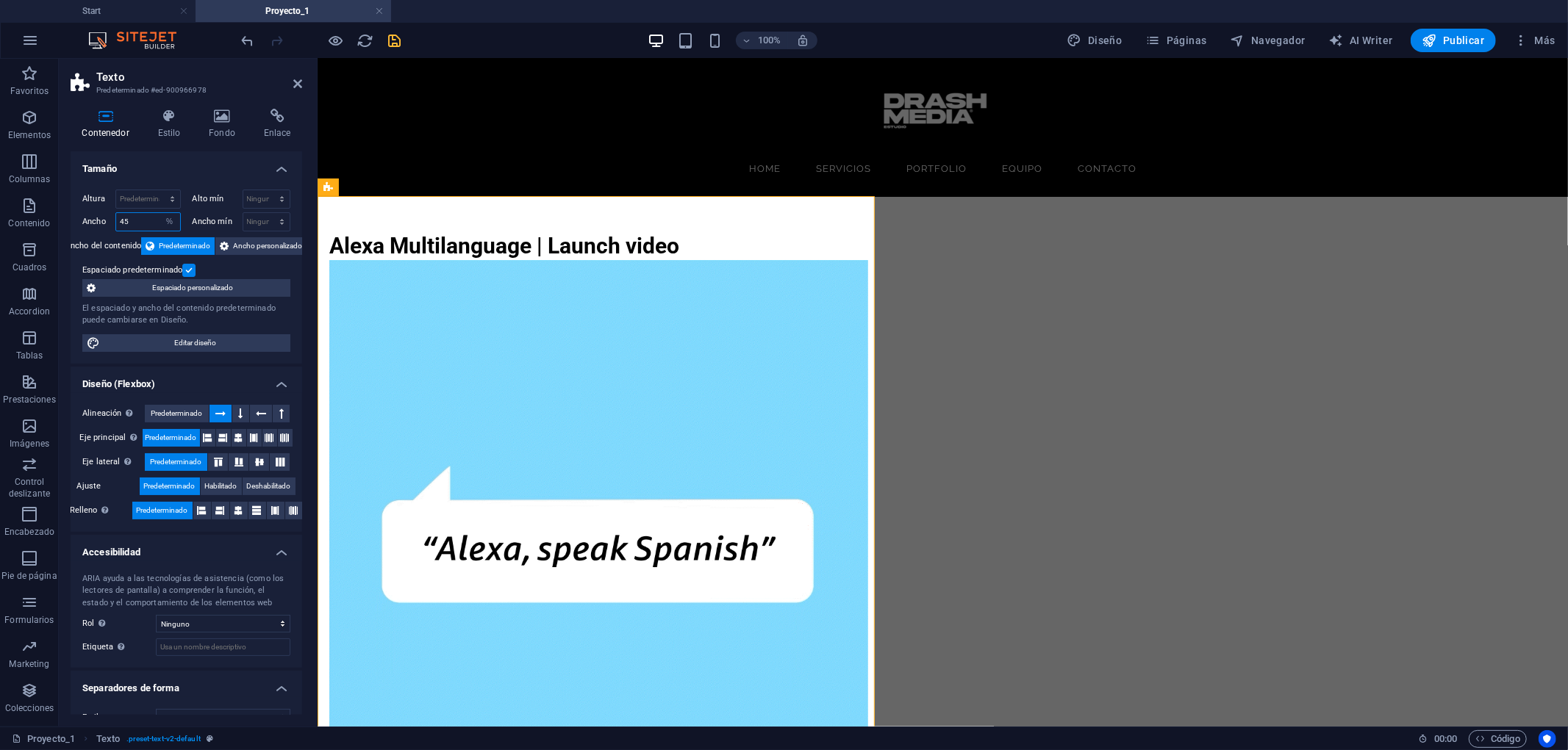
click at [65, 220] on div "Contenedor Estilo Fondo Enlace Tamaño Altura Predeterminado px rem % vh vw Alto…" at bounding box center [186, 411] width 255 height 630
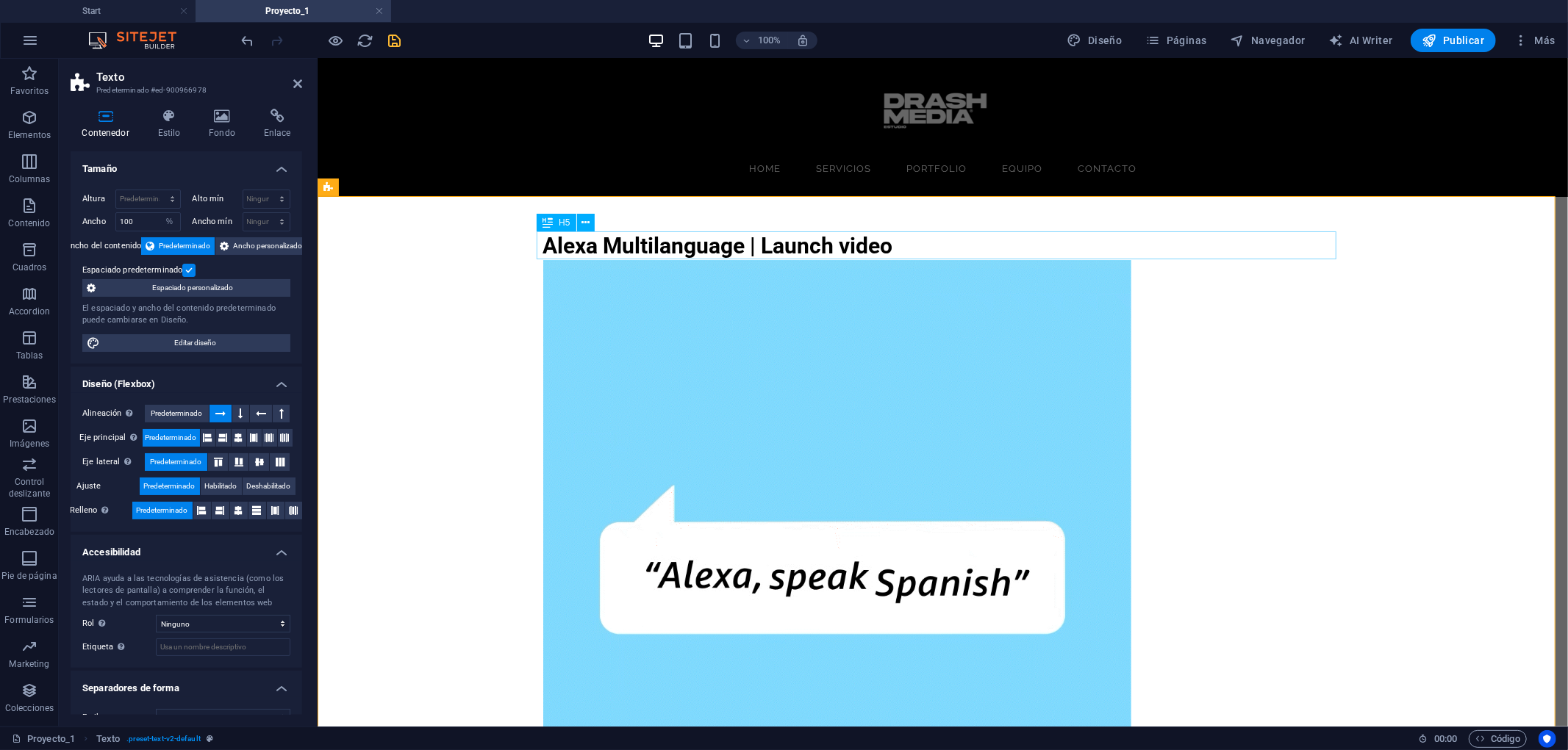
click at [723, 232] on div "Alexa Multilanguage | Launch video" at bounding box center [943, 246] width 800 height 28
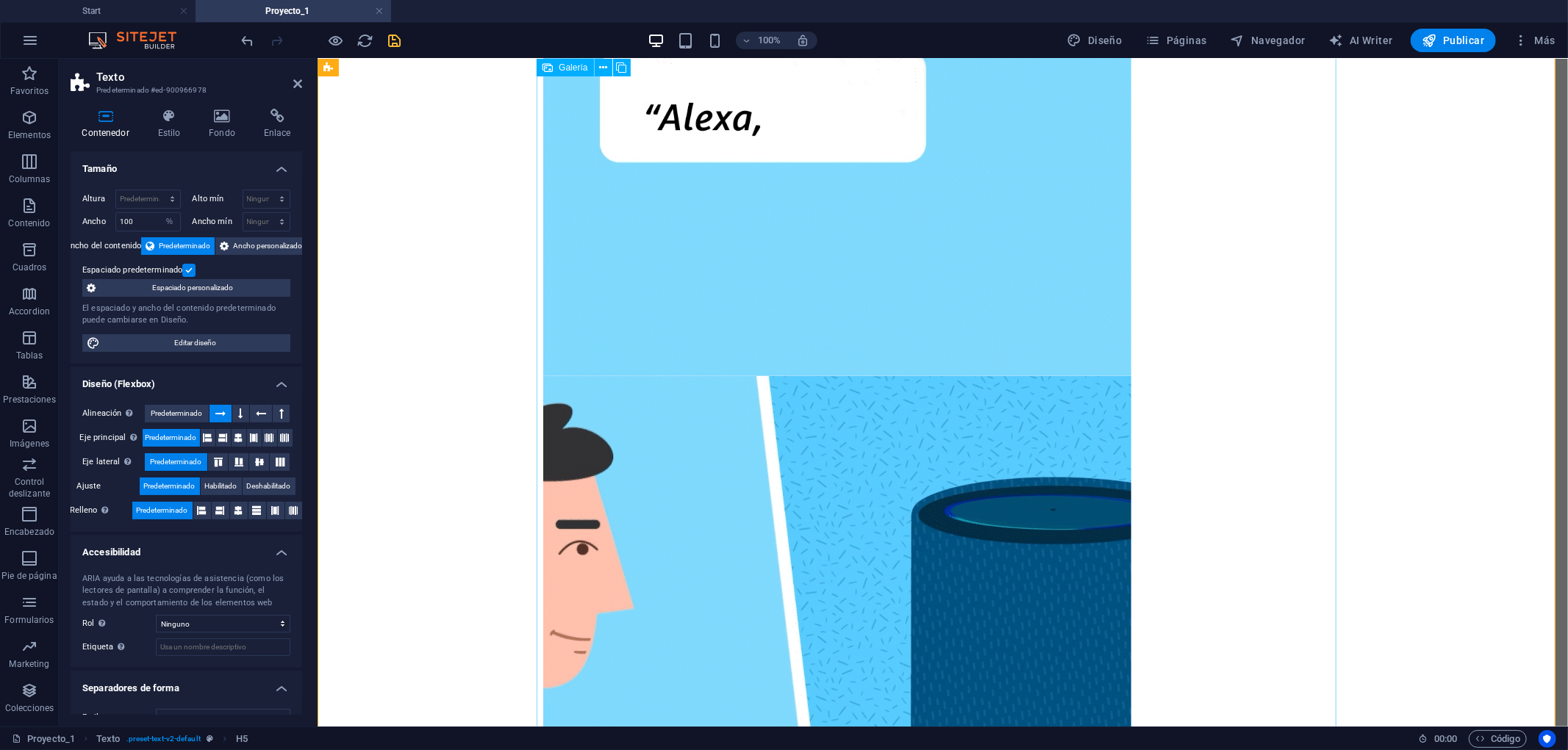
type input "45"
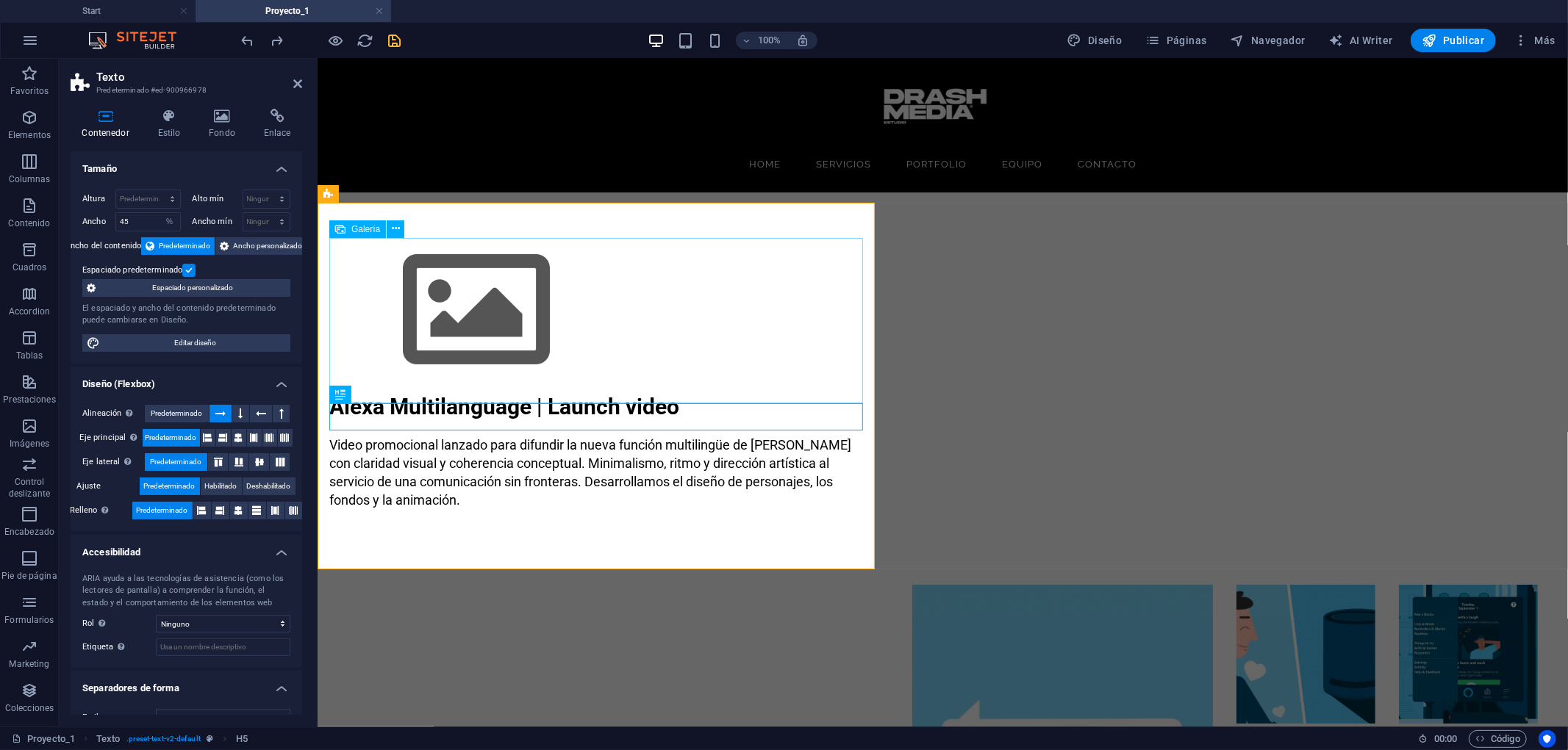
scroll to position [0, 0]
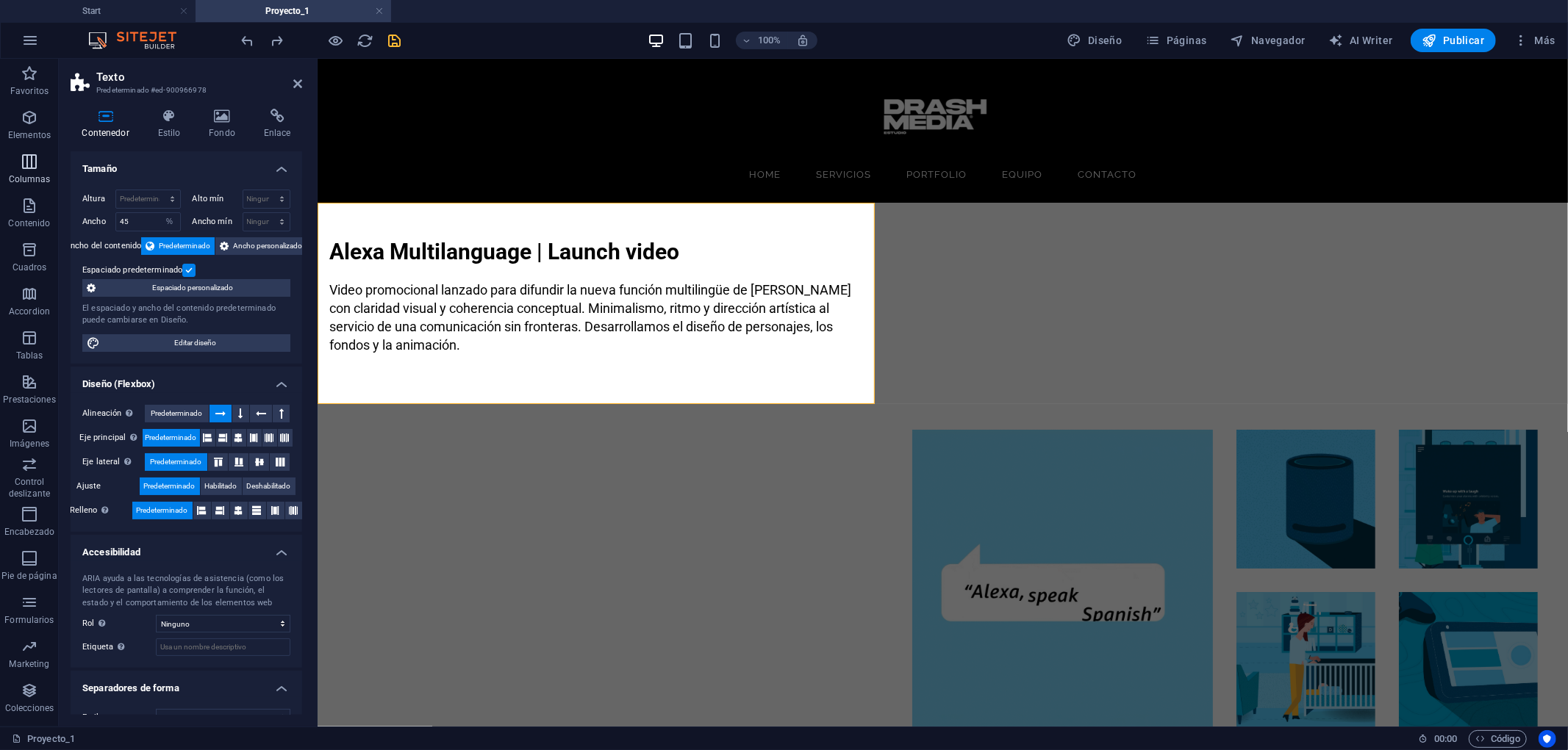
click at [37, 151] on button "Columnas" at bounding box center [29, 169] width 59 height 44
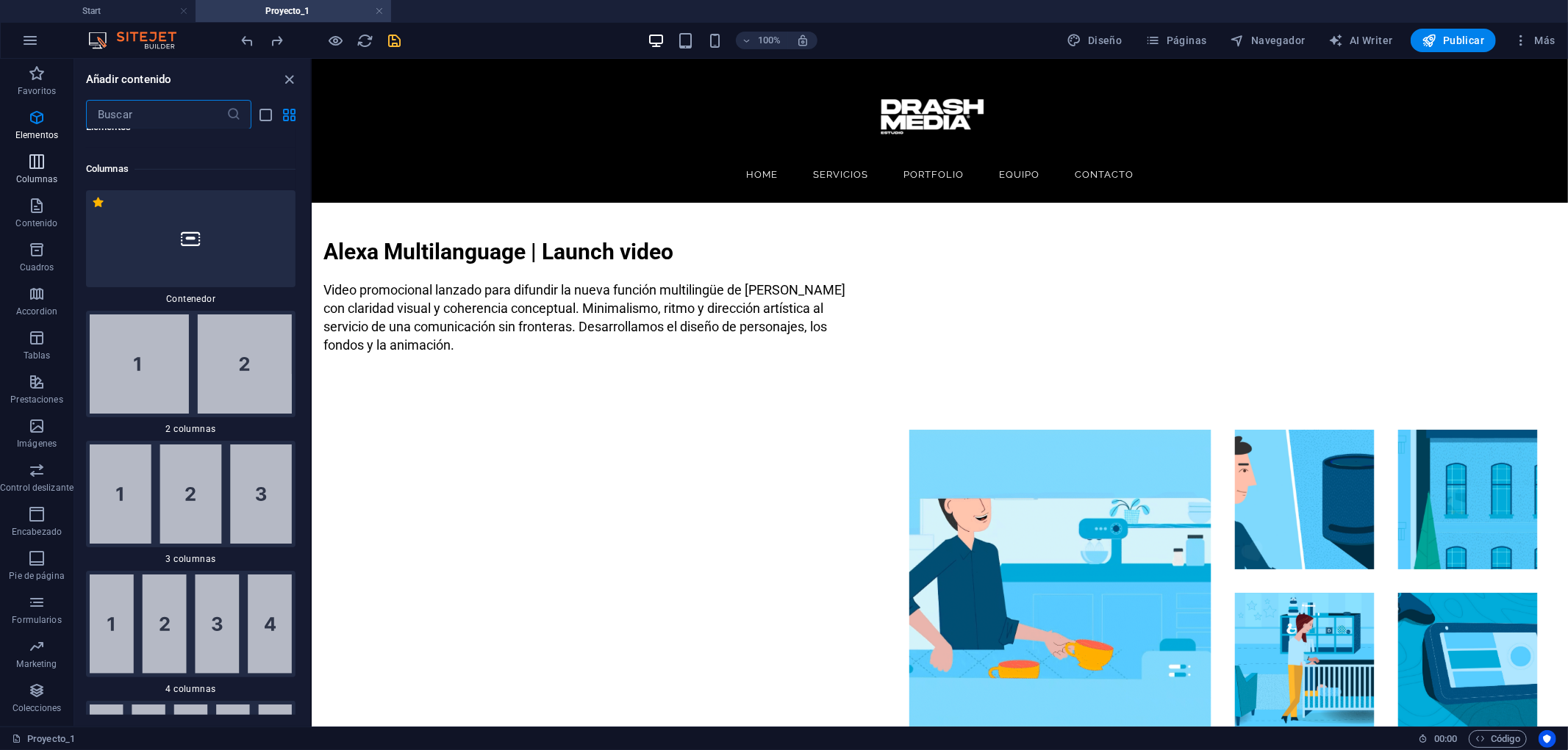
scroll to position [848, 0]
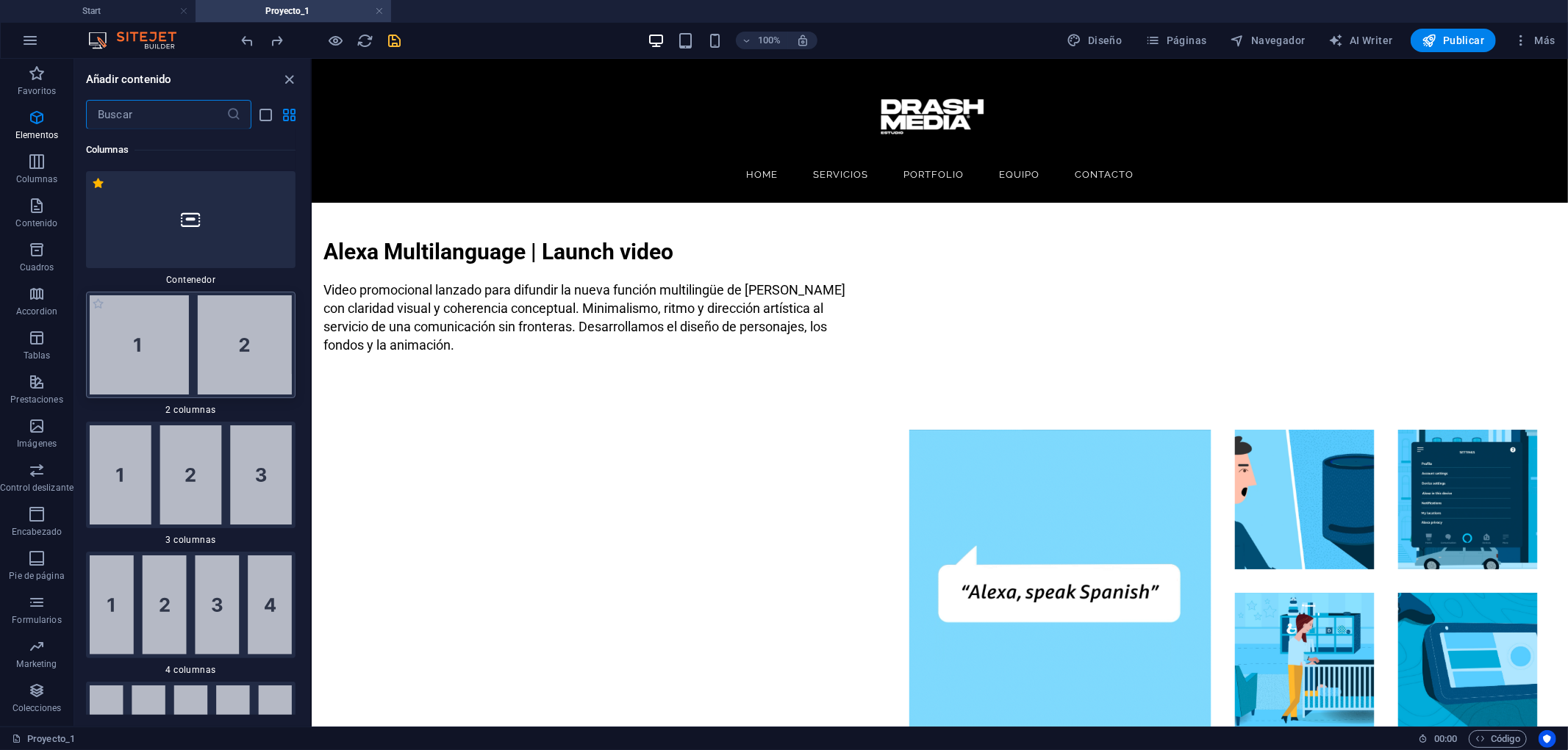
click at [169, 356] on img at bounding box center [191, 344] width 202 height 99
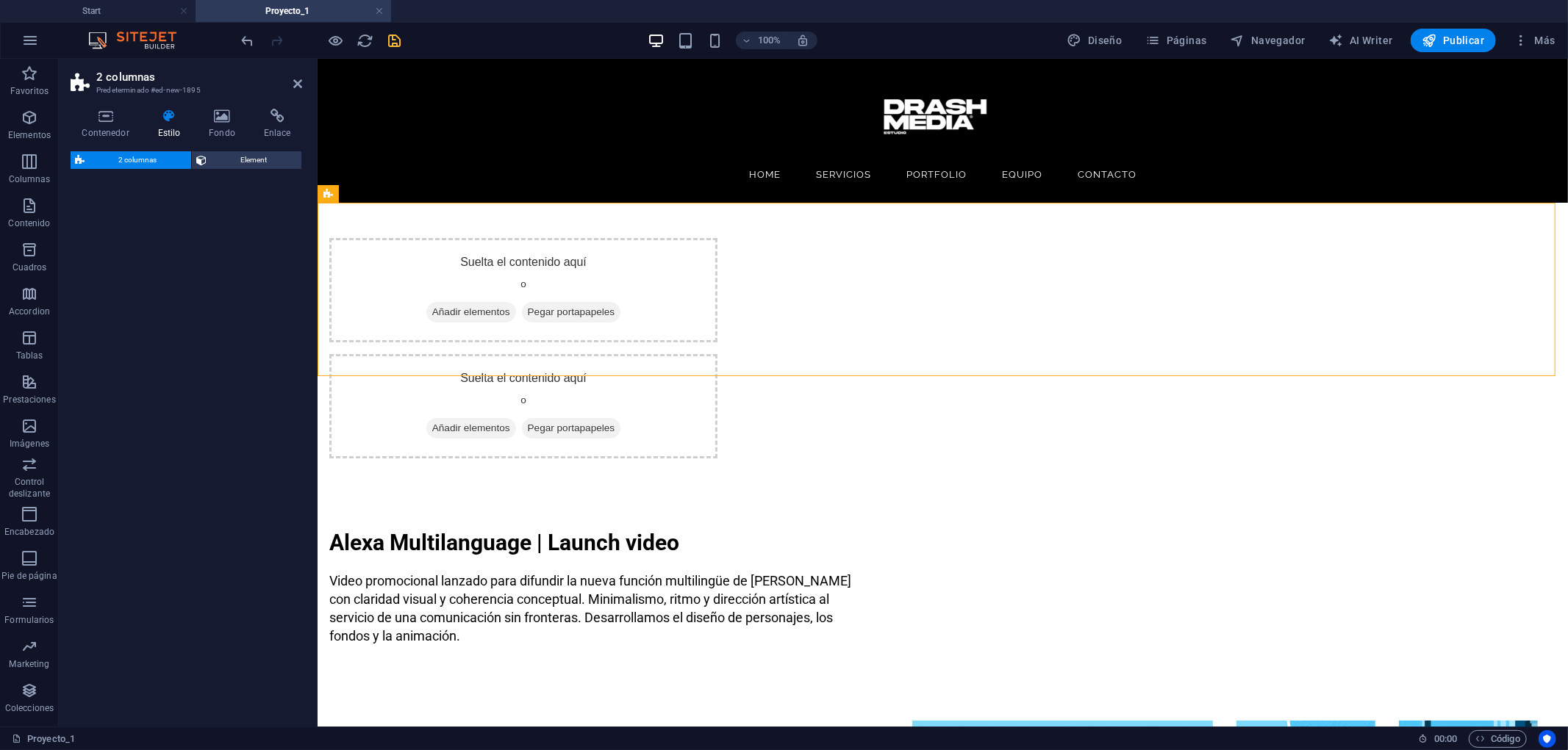
select select "rem"
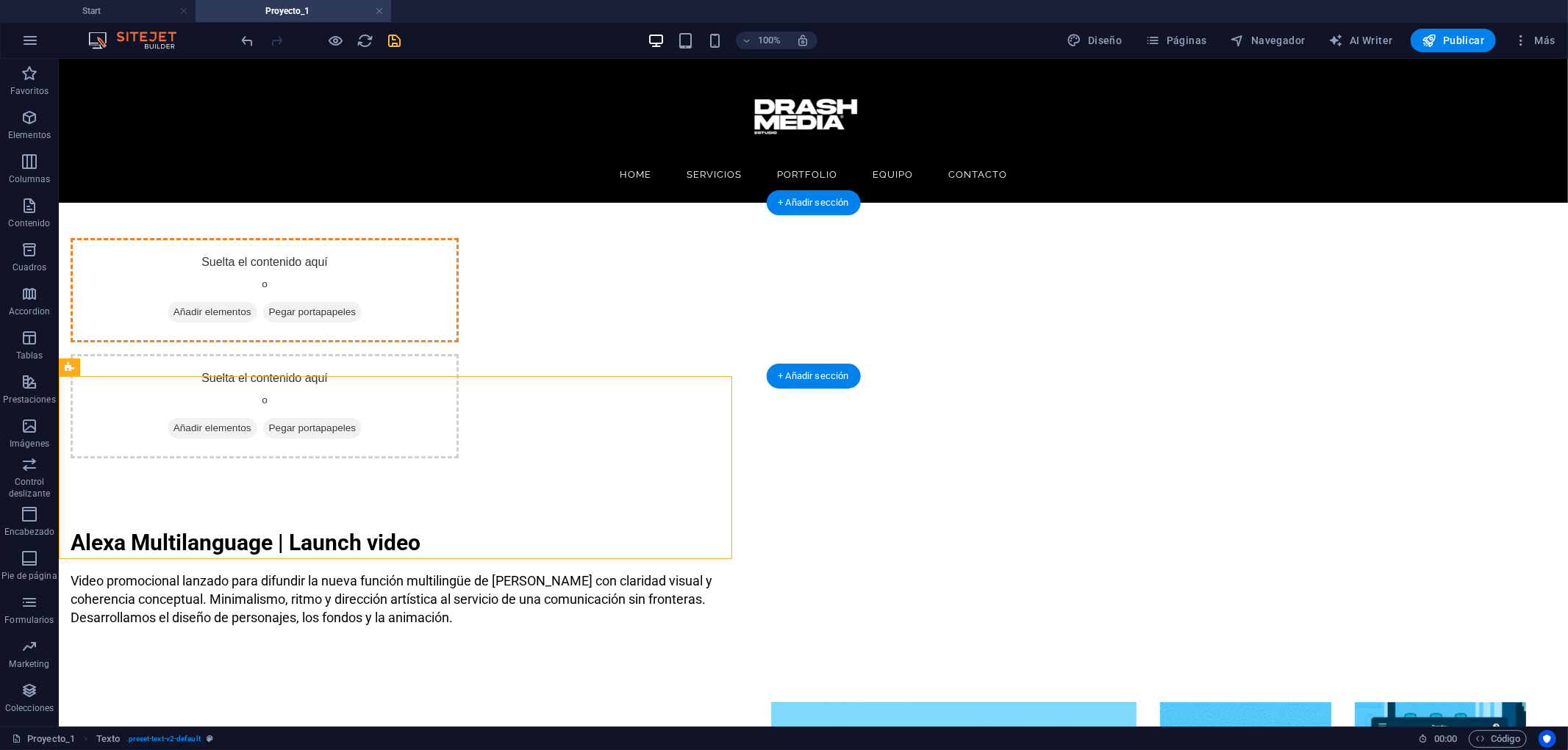
drag, startPoint x: 408, startPoint y: 429, endPoint x: 586, endPoint y: 268, distance: 240.0
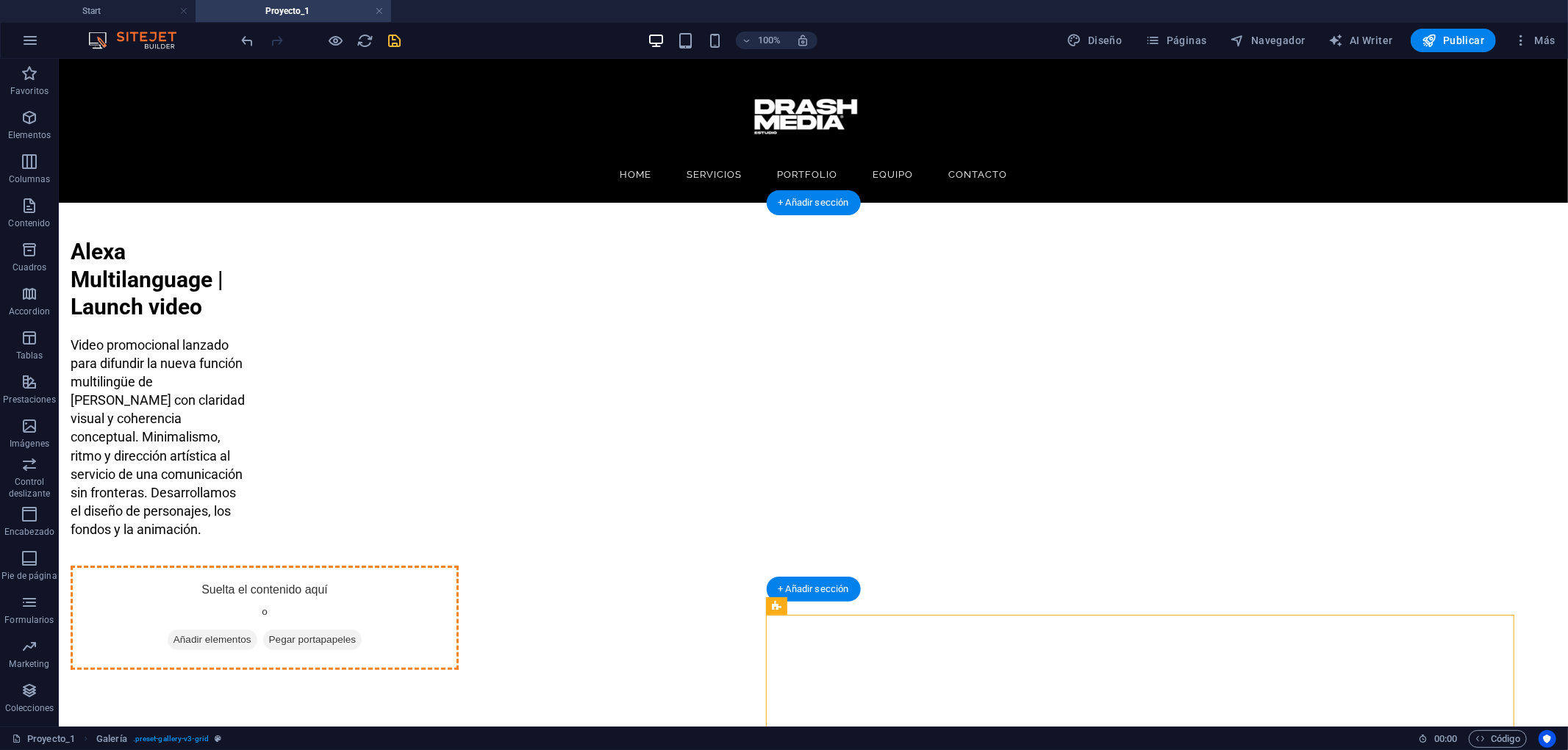
drag, startPoint x: 835, startPoint y: 662, endPoint x: 868, endPoint y: 262, distance: 401.4
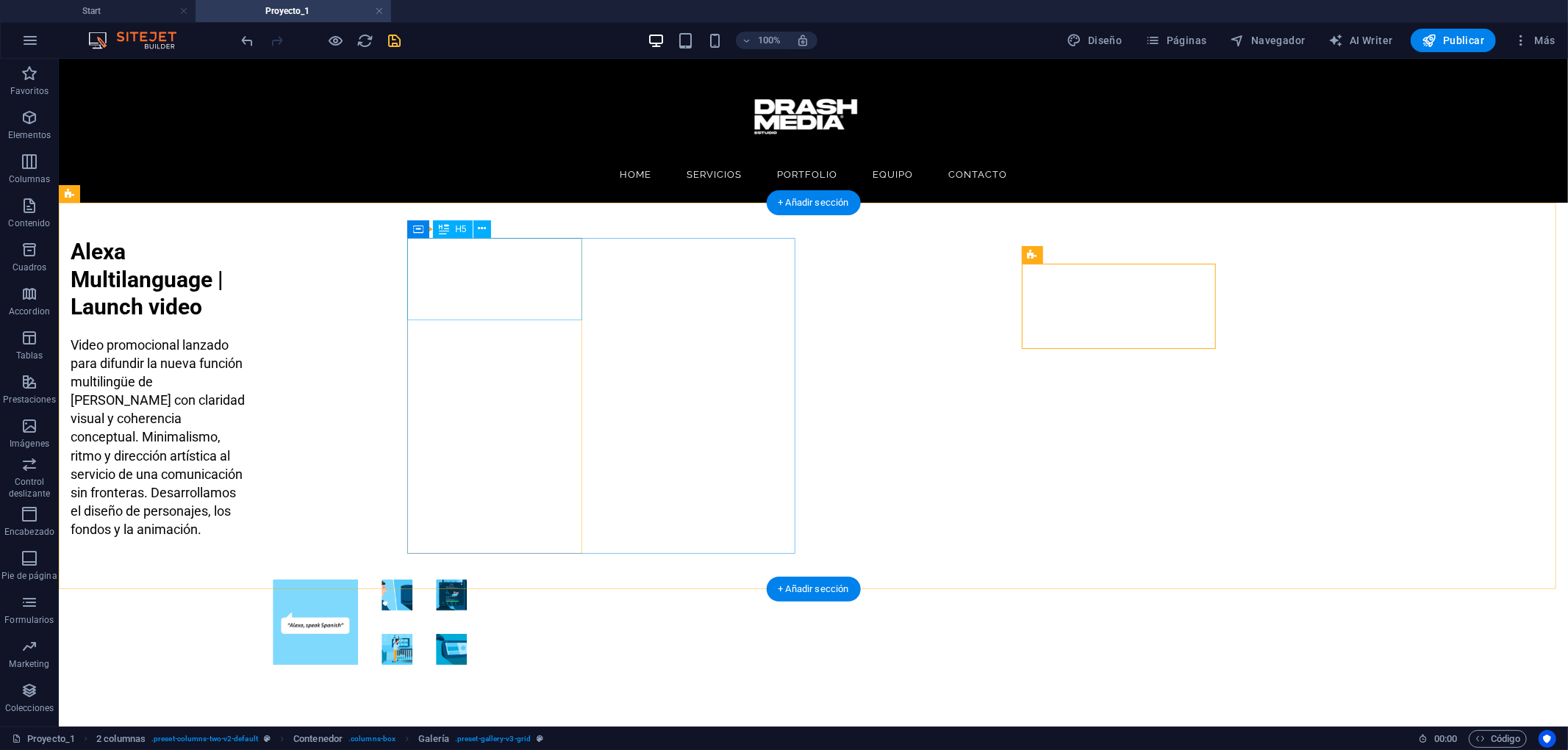
click at [245, 254] on div "Alexa Multilanguage | Launch video" at bounding box center [157, 279] width 175 height 83
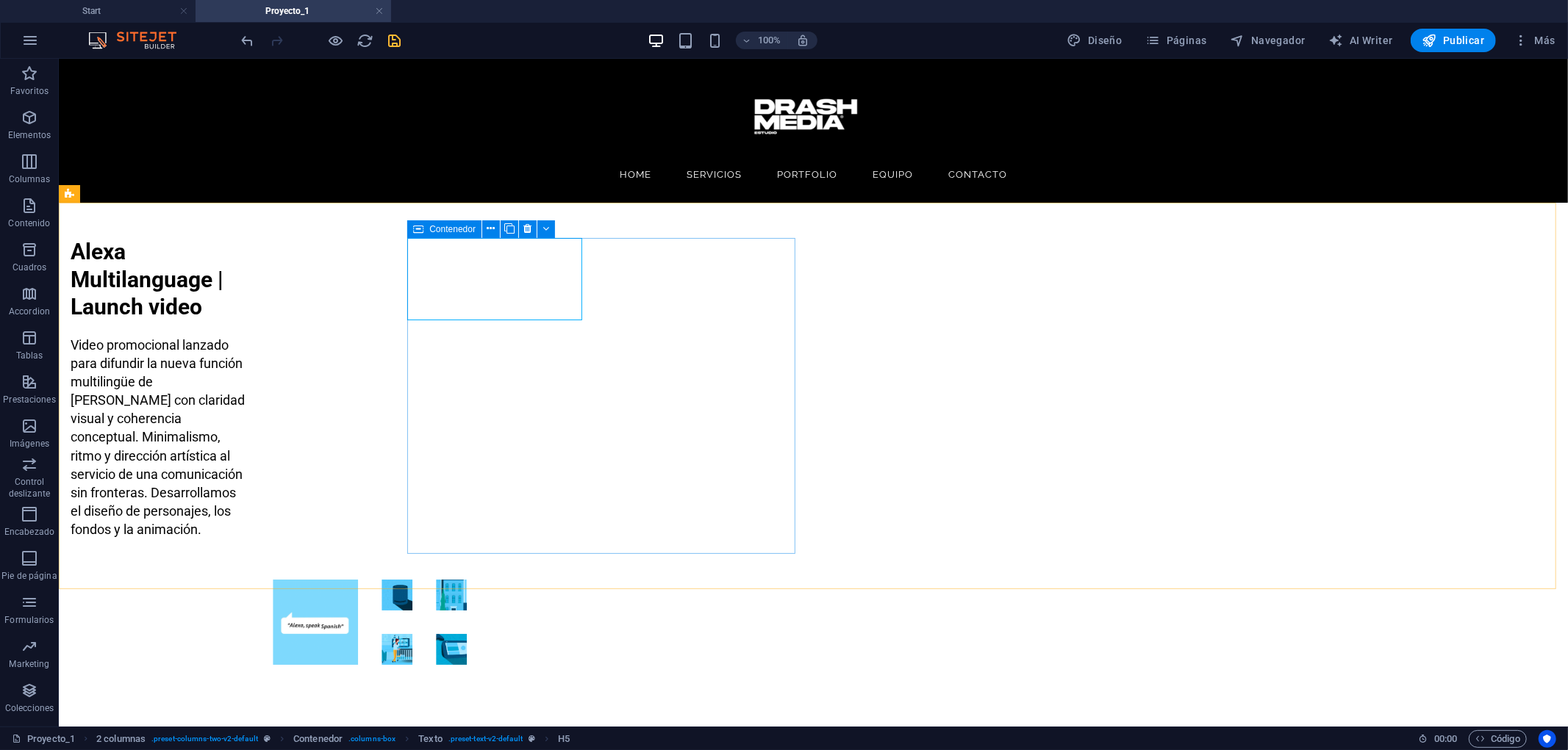
click at [415, 229] on icon at bounding box center [418, 229] width 10 height 18
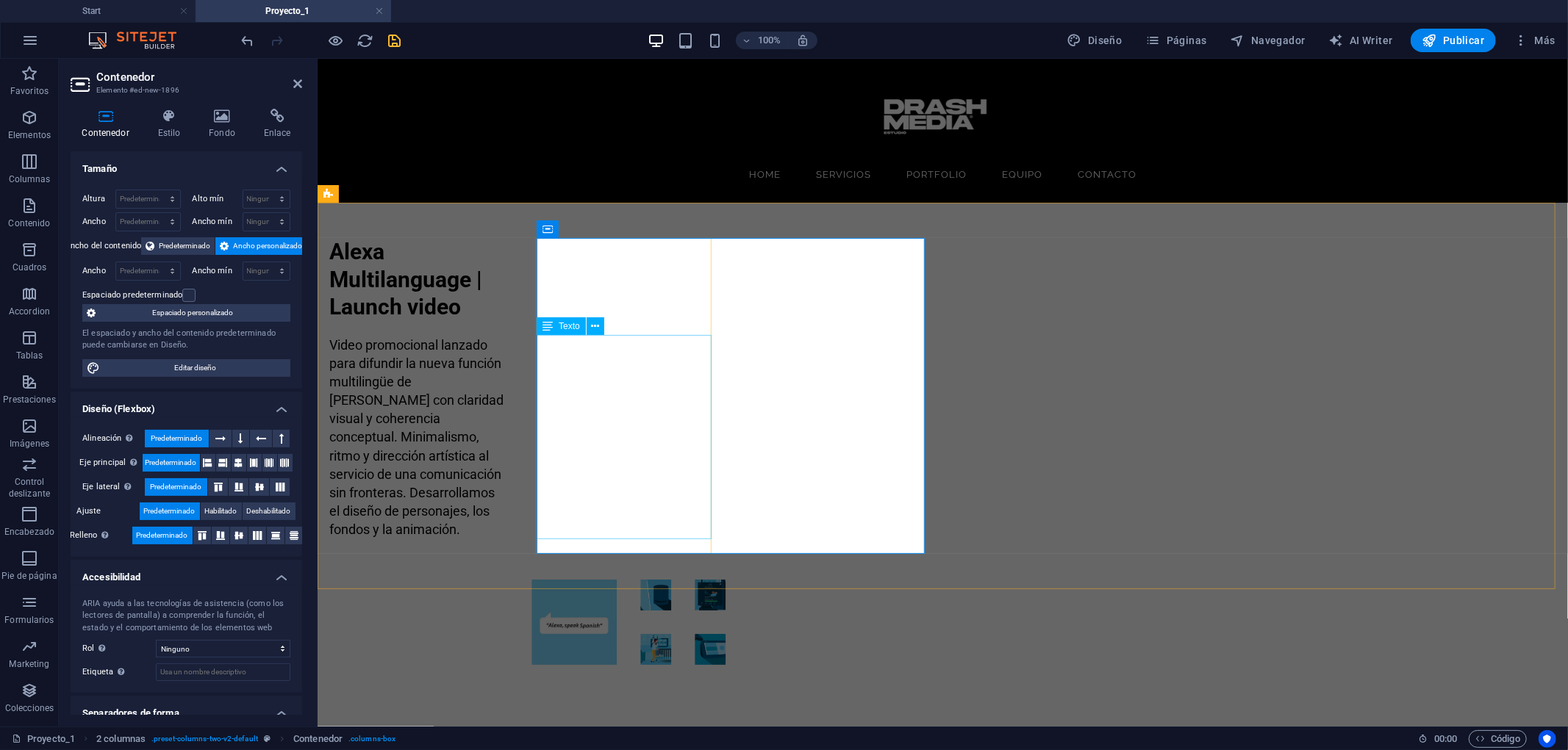
click at [504, 358] on div "Video promocional lanzado para difundir la nueva función multilingüe de Alexa c…" at bounding box center [416, 436] width 175 height 204
click at [504, 283] on div "Alexa Multilanguage | Launch video" at bounding box center [416, 279] width 175 height 83
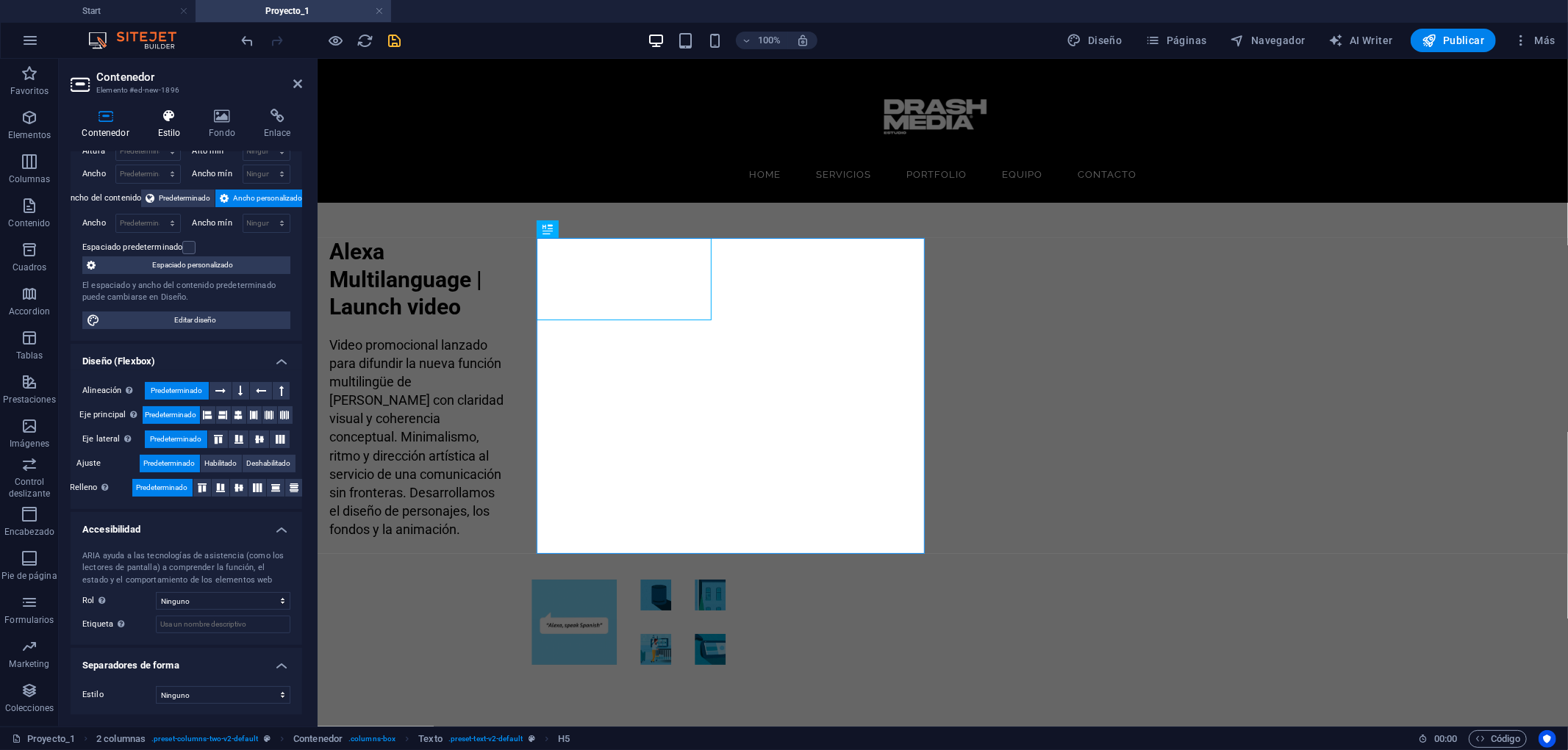
click at [160, 119] on icon at bounding box center [169, 116] width 45 height 15
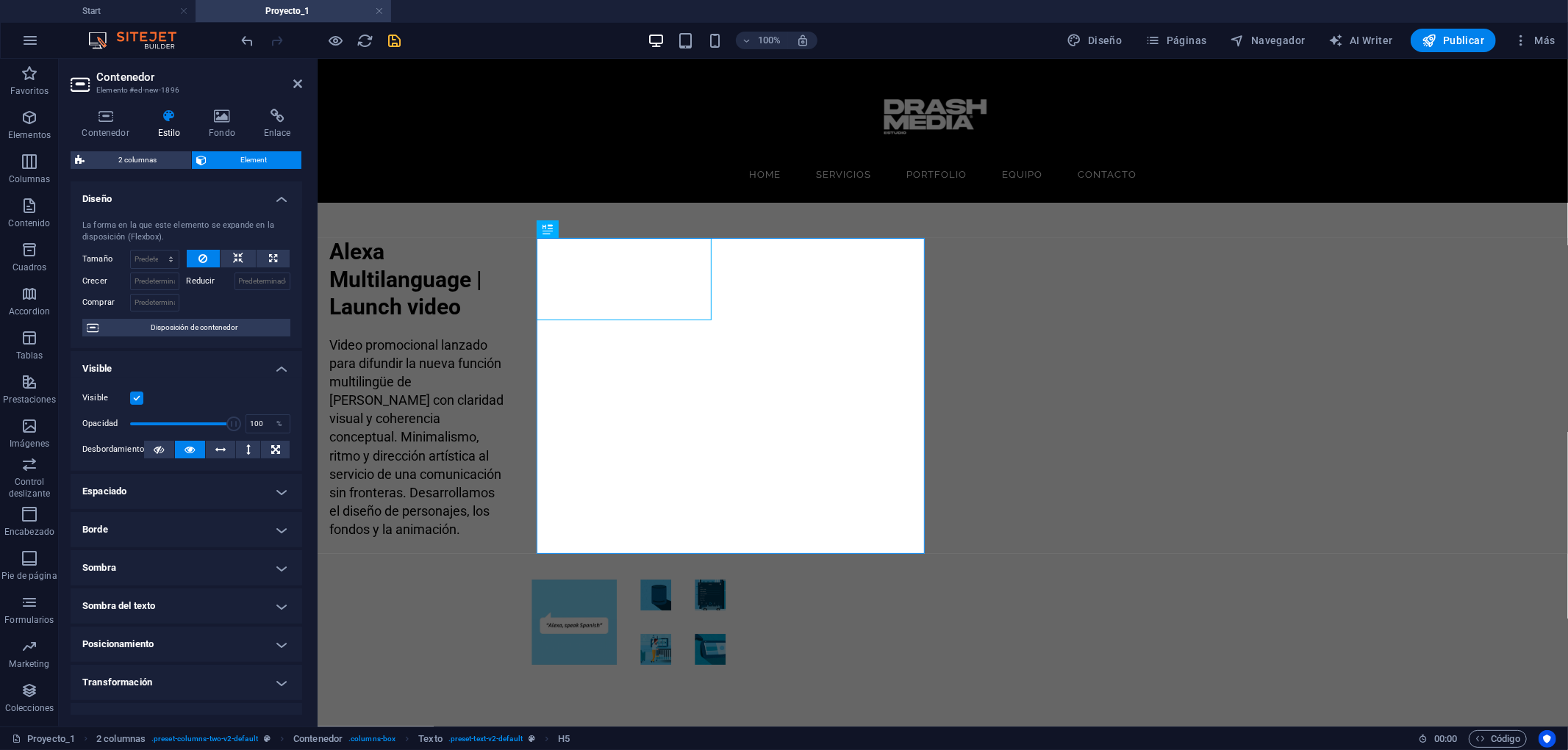
scroll to position [99, 0]
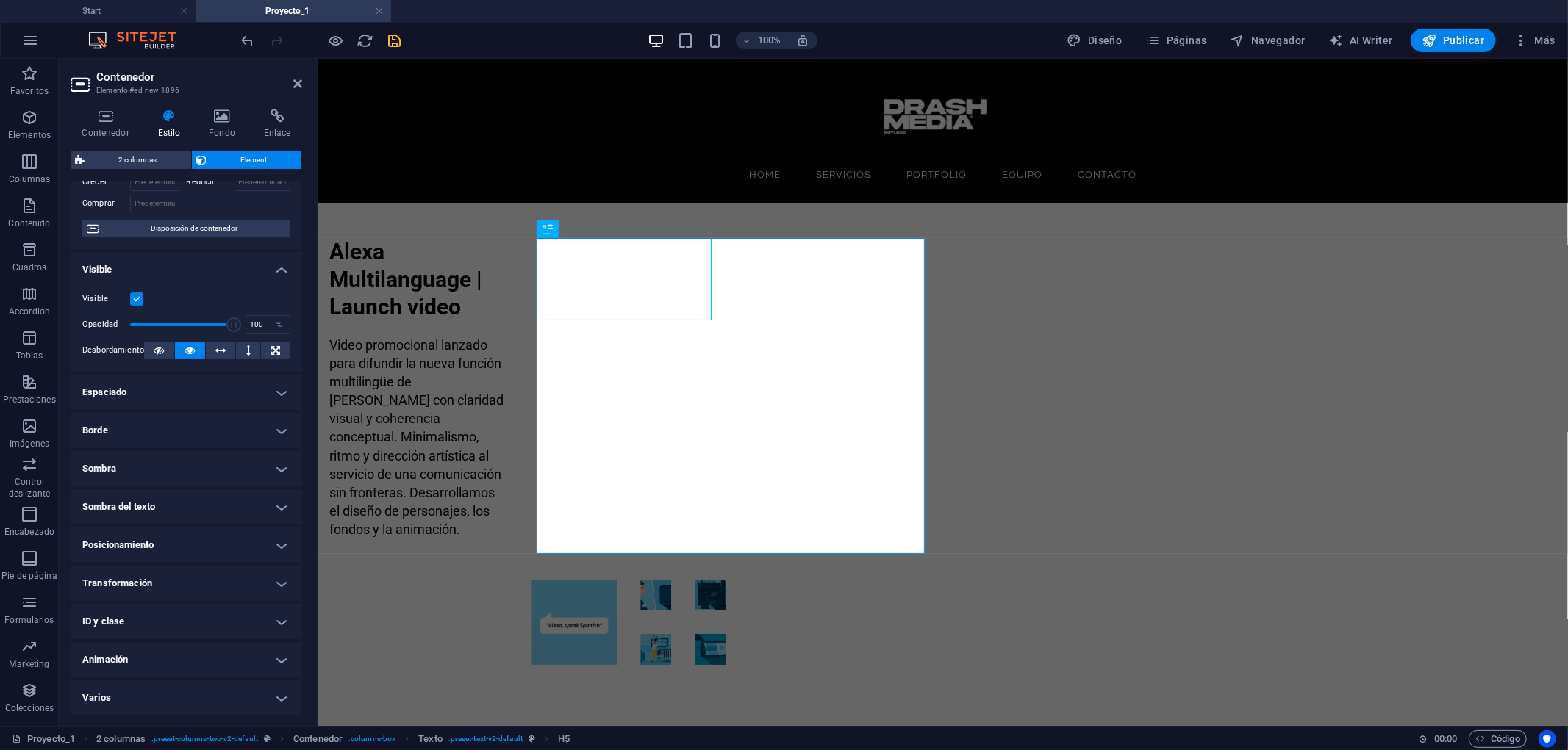
click at [165, 391] on h4 "Espaciado" at bounding box center [186, 392] width 232 height 35
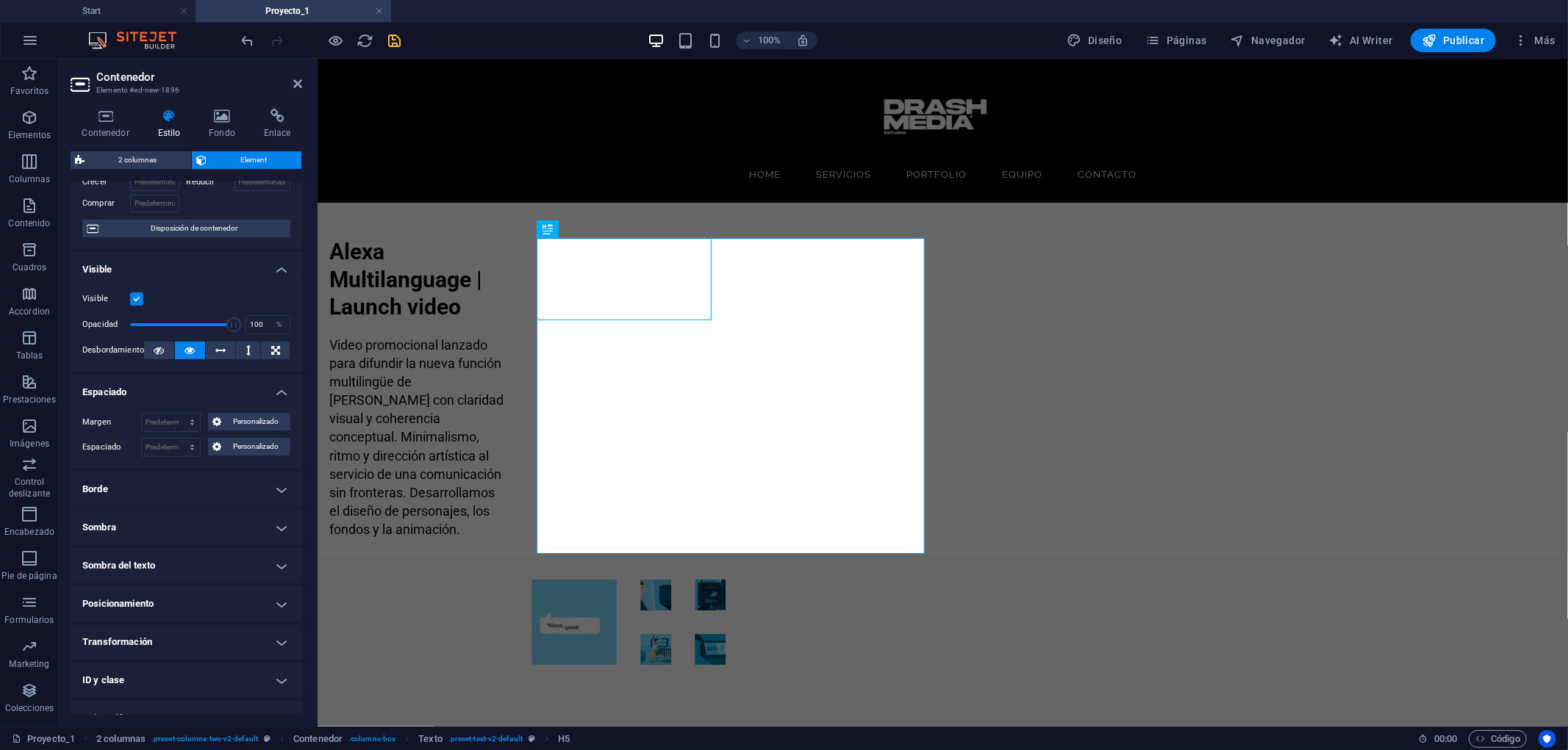
scroll to position [158, 0]
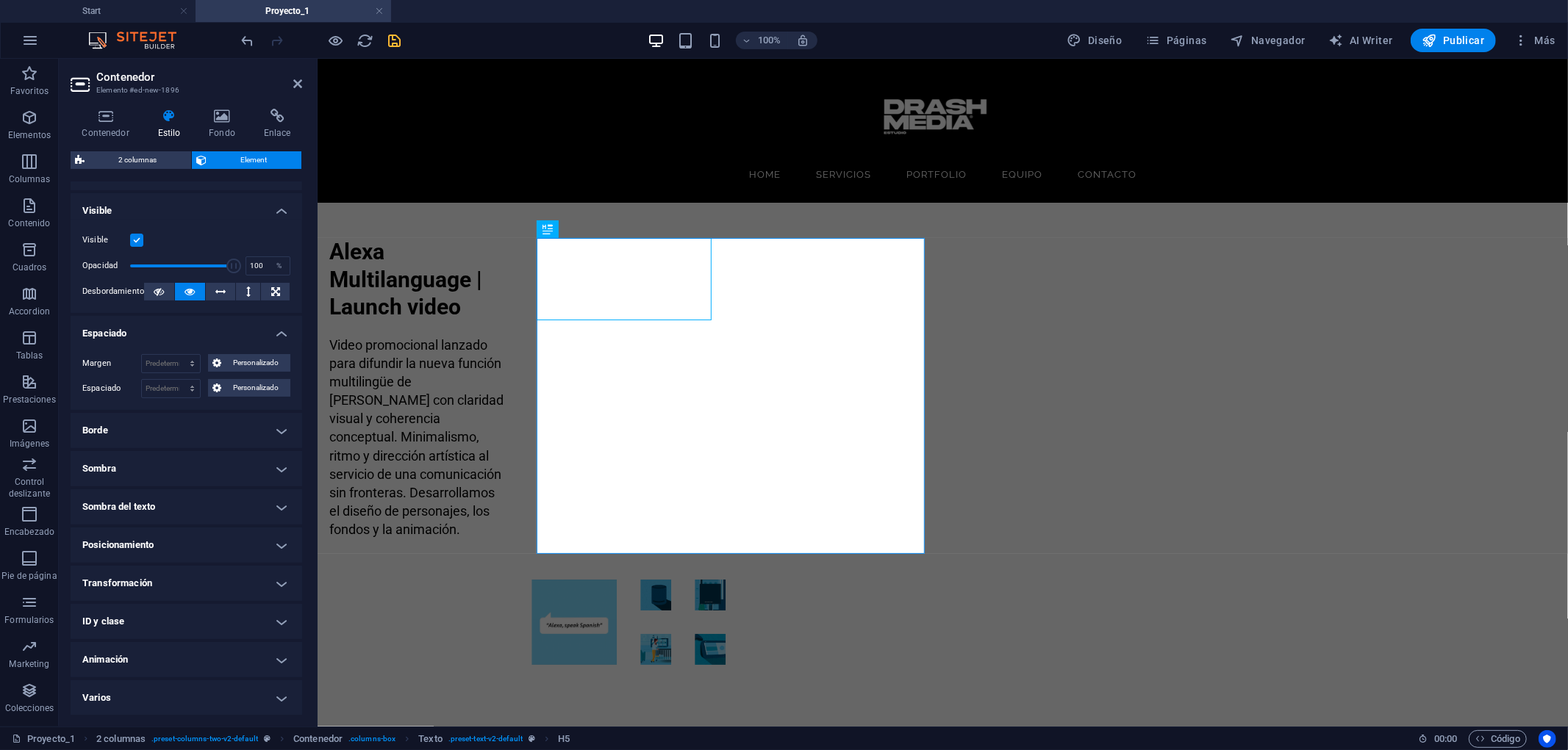
click at [173, 591] on h4 "Transformación" at bounding box center [186, 583] width 232 height 35
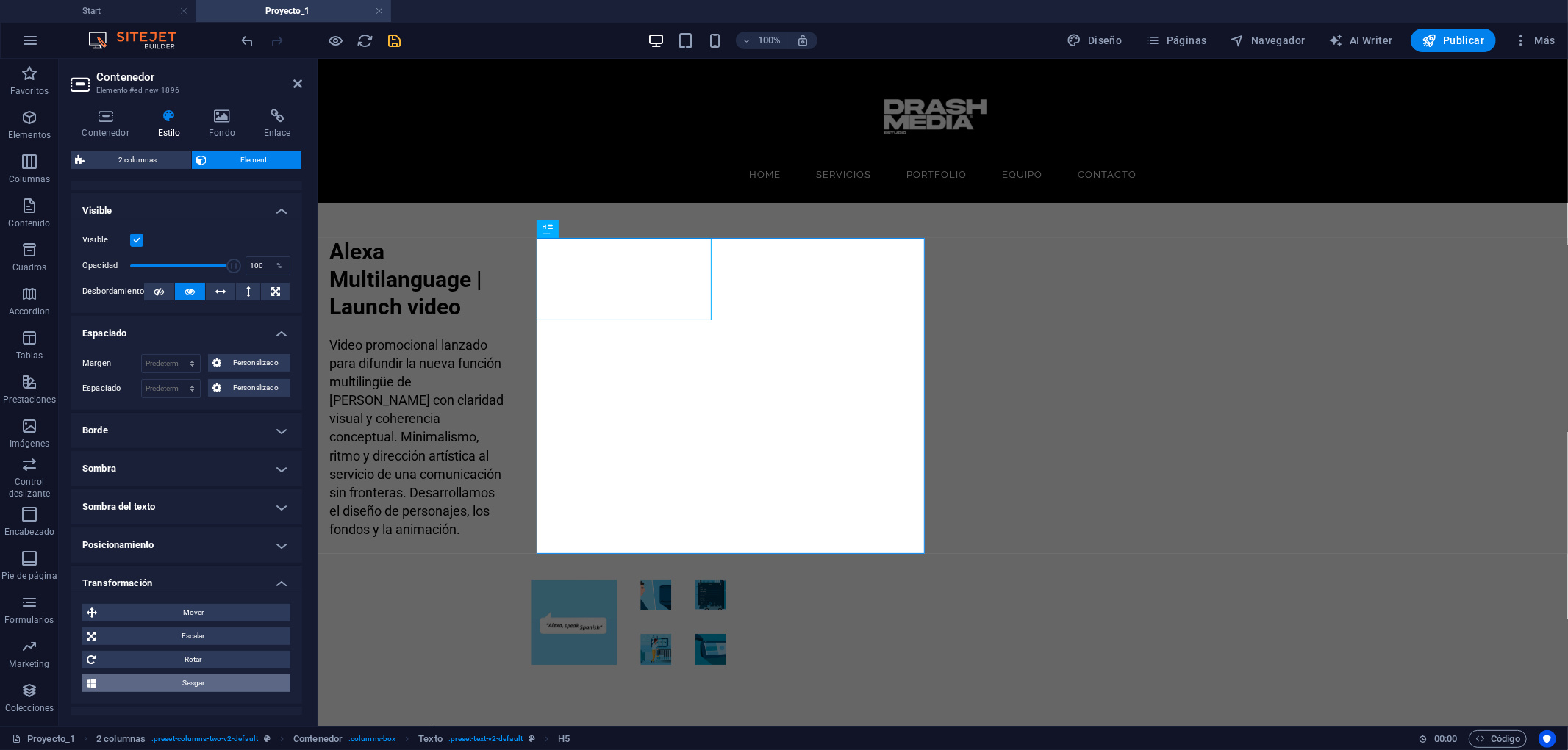
scroll to position [261, 0]
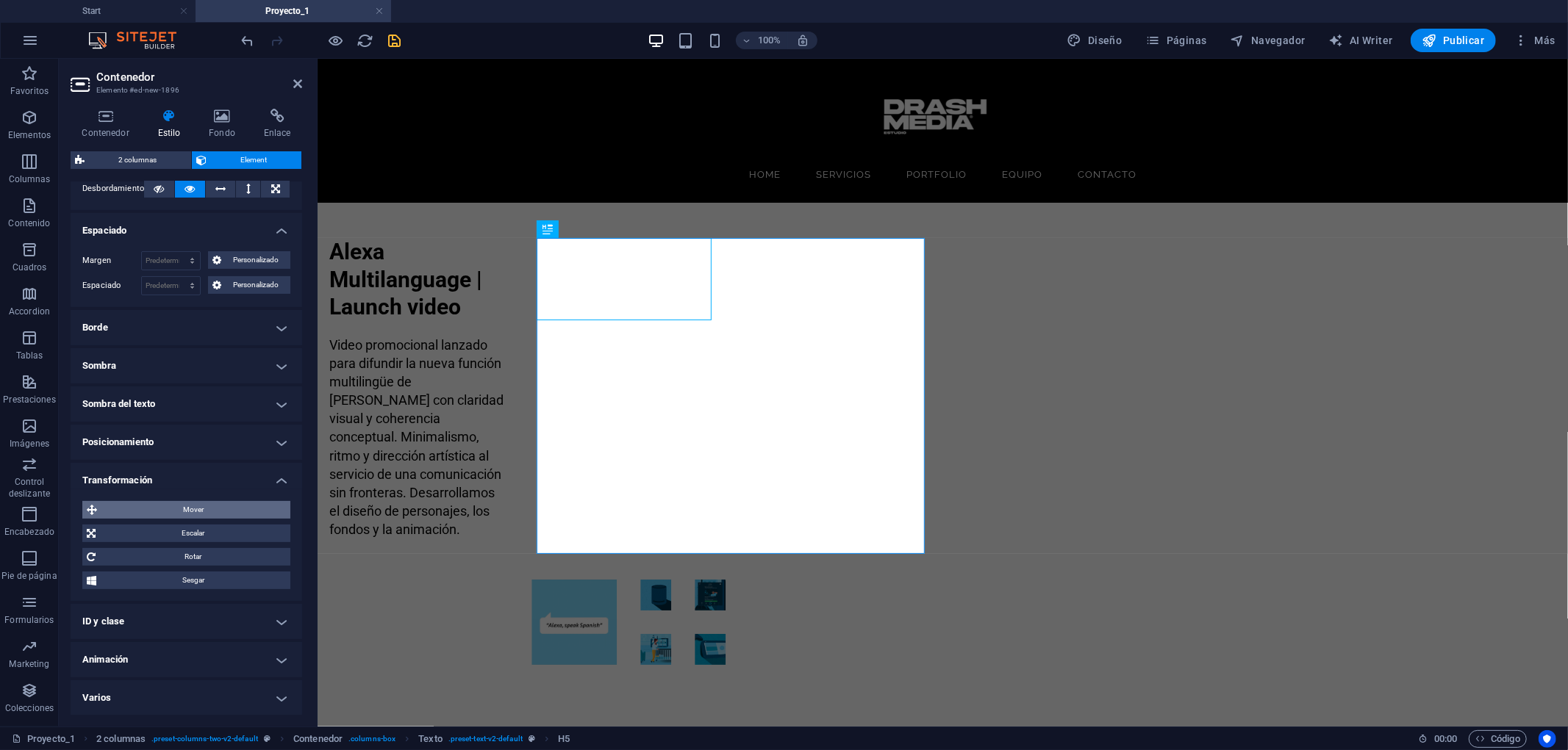
click at [164, 503] on span "Mover" at bounding box center [194, 510] width 184 height 18
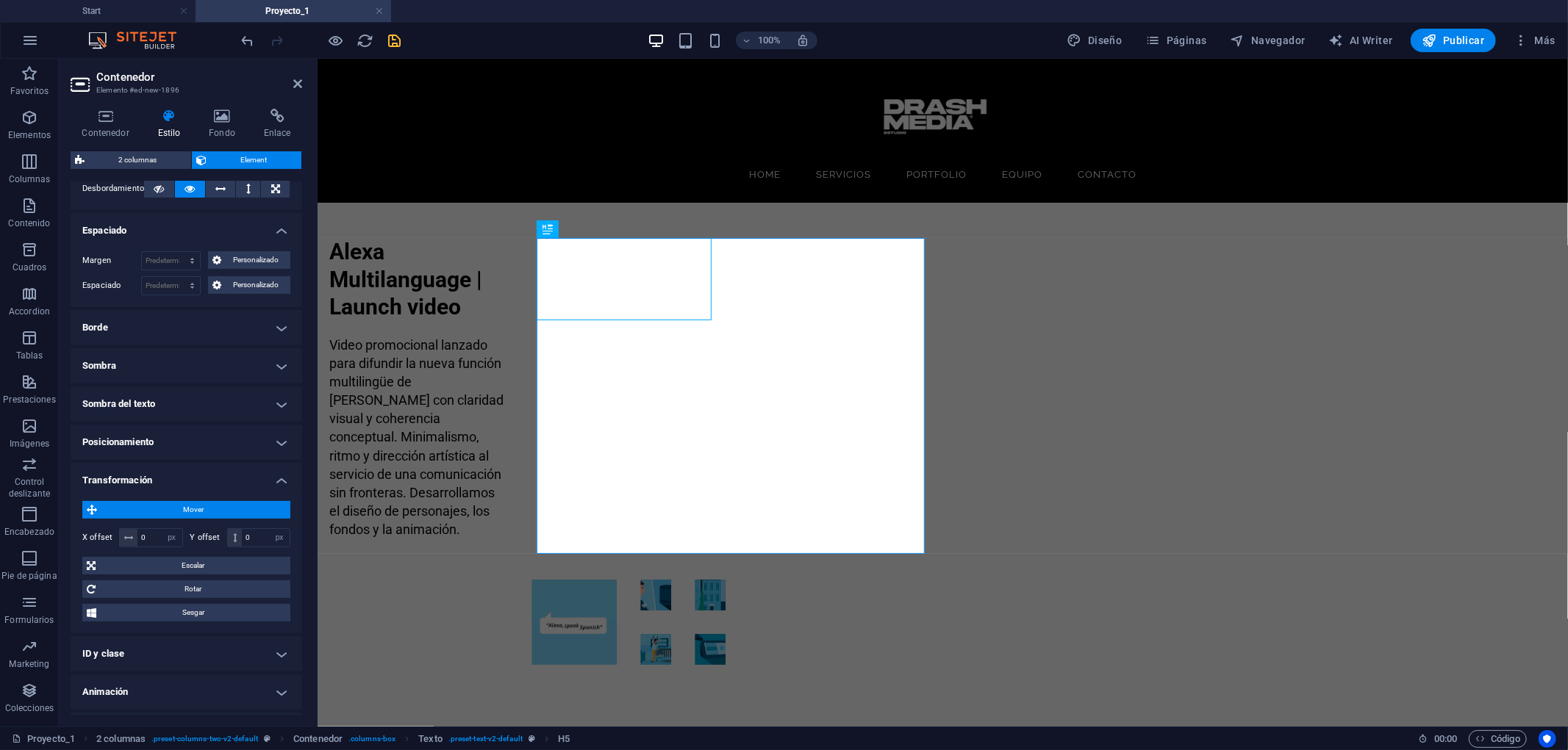
click at [175, 482] on h4 "Transformación" at bounding box center [186, 476] width 232 height 27
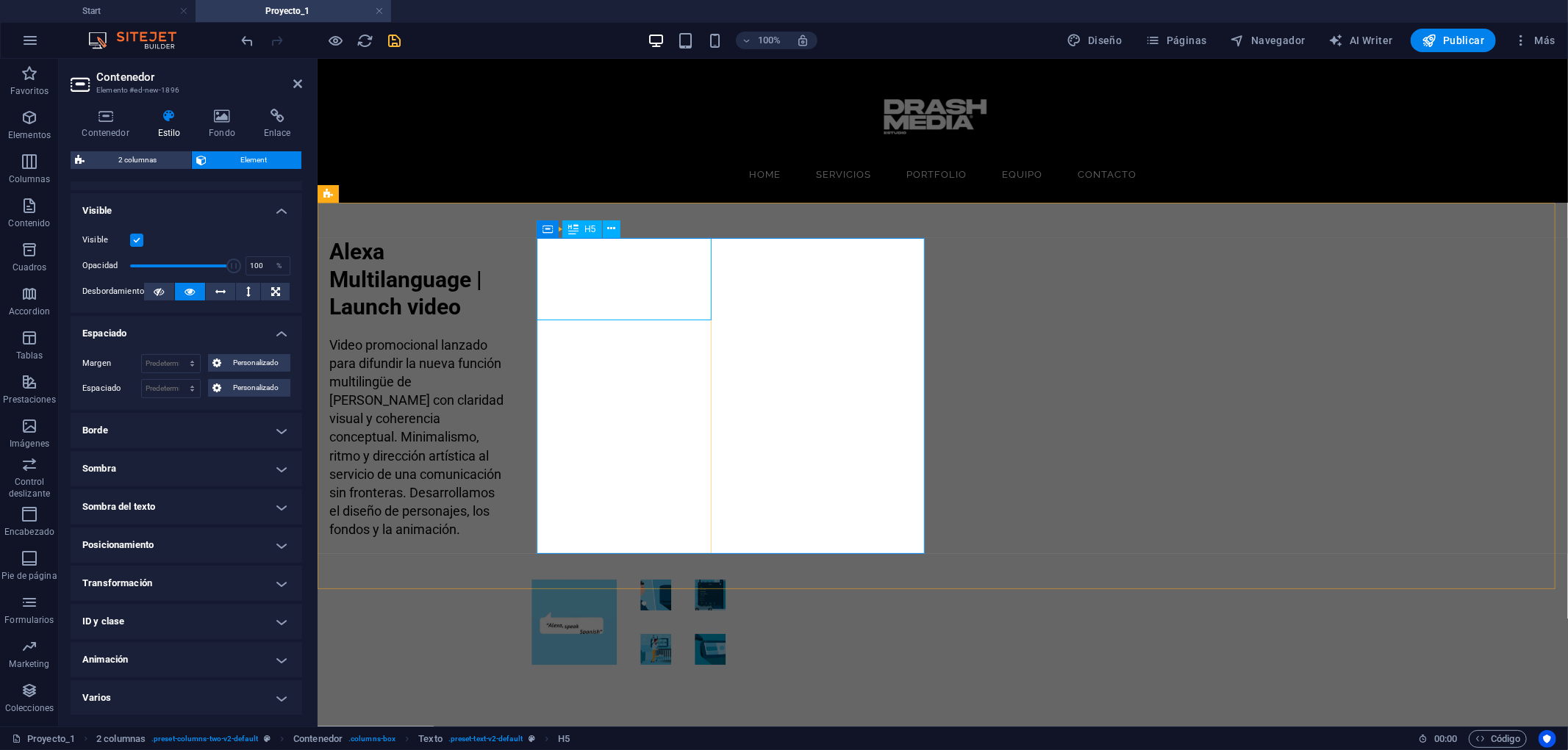
click at [504, 275] on div "Alexa Multilanguage | Launch video" at bounding box center [416, 279] width 175 height 83
click at [504, 259] on div "Alexa Multilanguage | Launch video" at bounding box center [416, 279] width 175 height 83
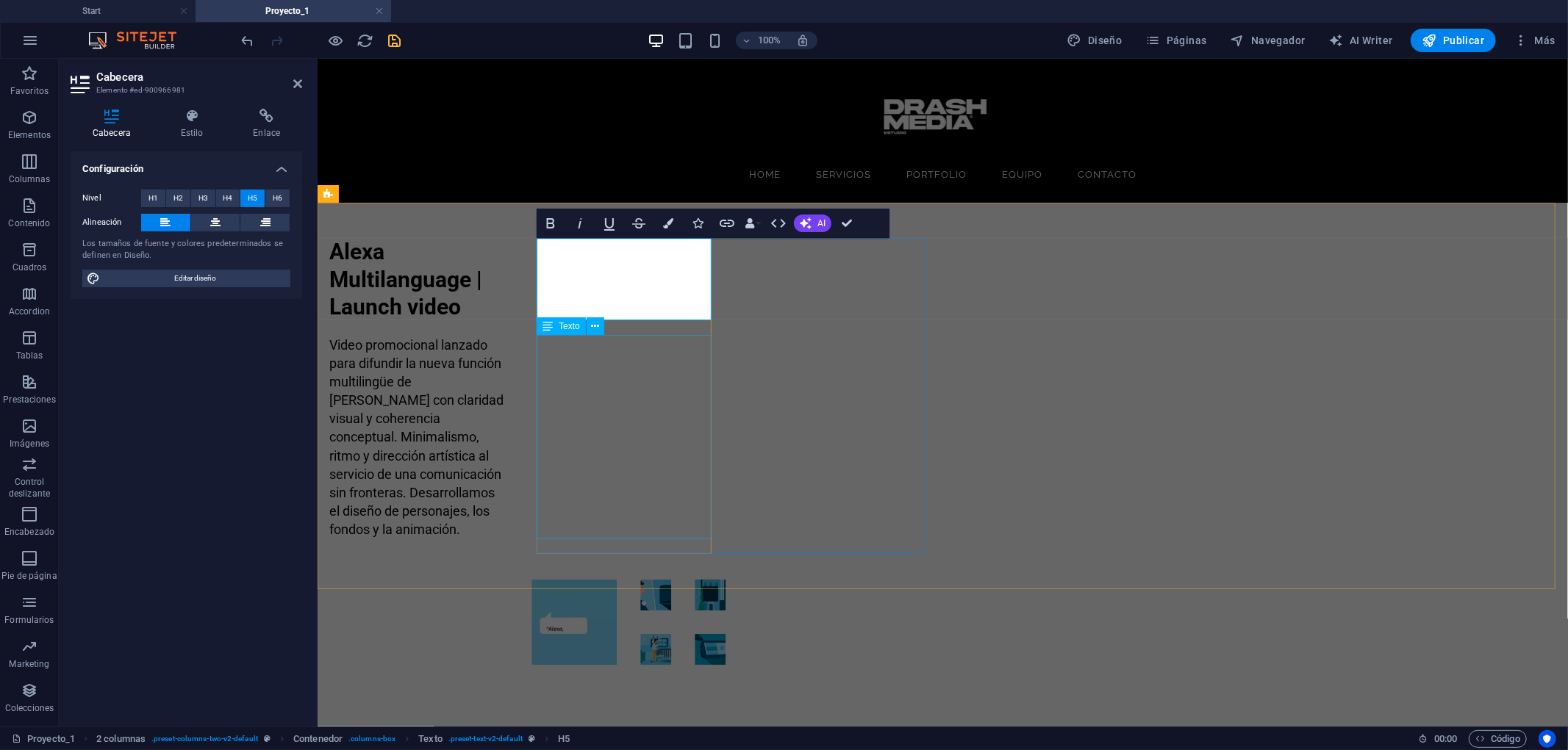
click at [504, 416] on div "Video promocional lanzado para difundir la nueva función multilingüe de Alexa c…" at bounding box center [416, 436] width 175 height 204
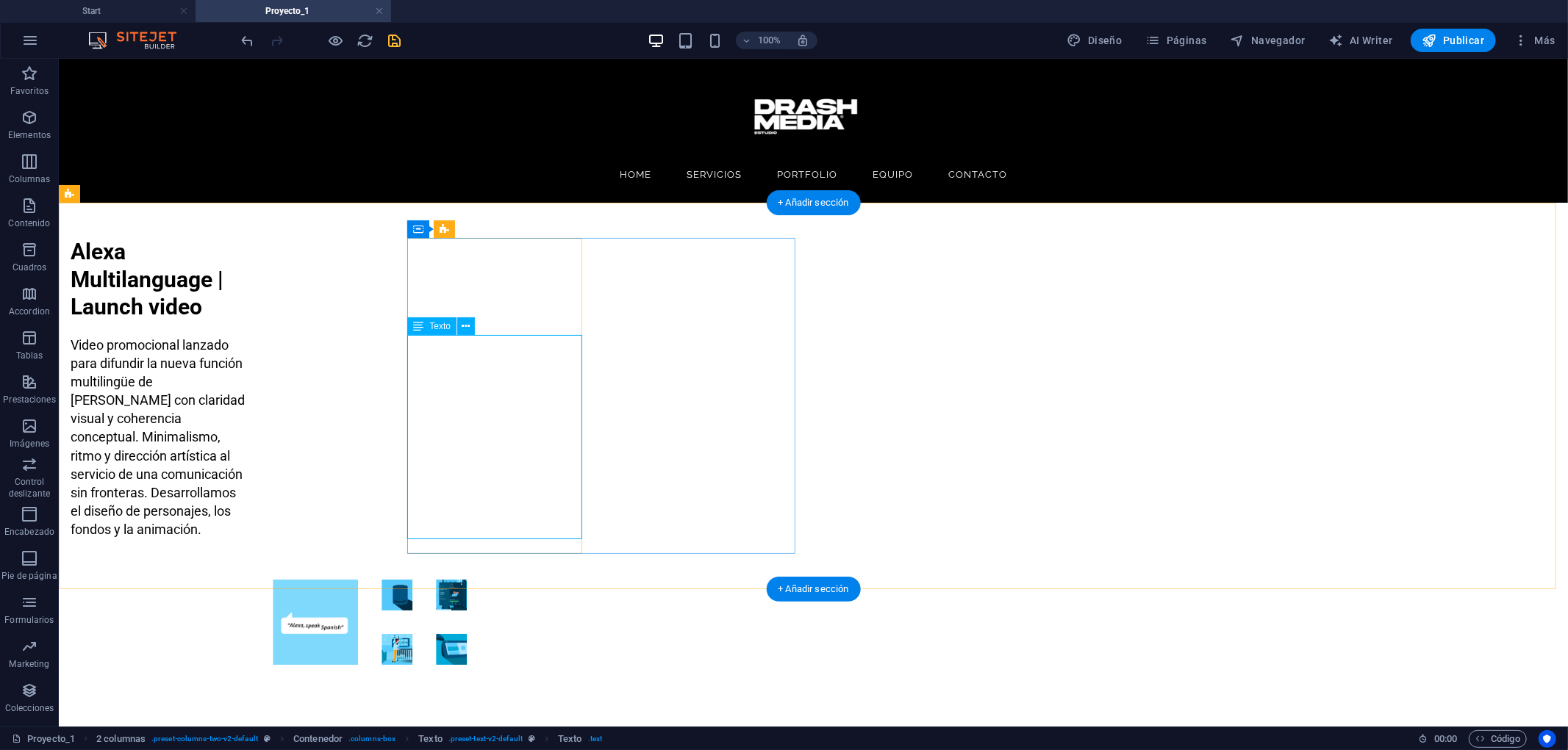
click at [245, 371] on div "Video promocional lanzado para difundir la nueva función multilingüe de Alexa c…" at bounding box center [157, 436] width 175 height 204
click at [245, 275] on div "Alexa Multilanguage | Launch video" at bounding box center [157, 279] width 175 height 83
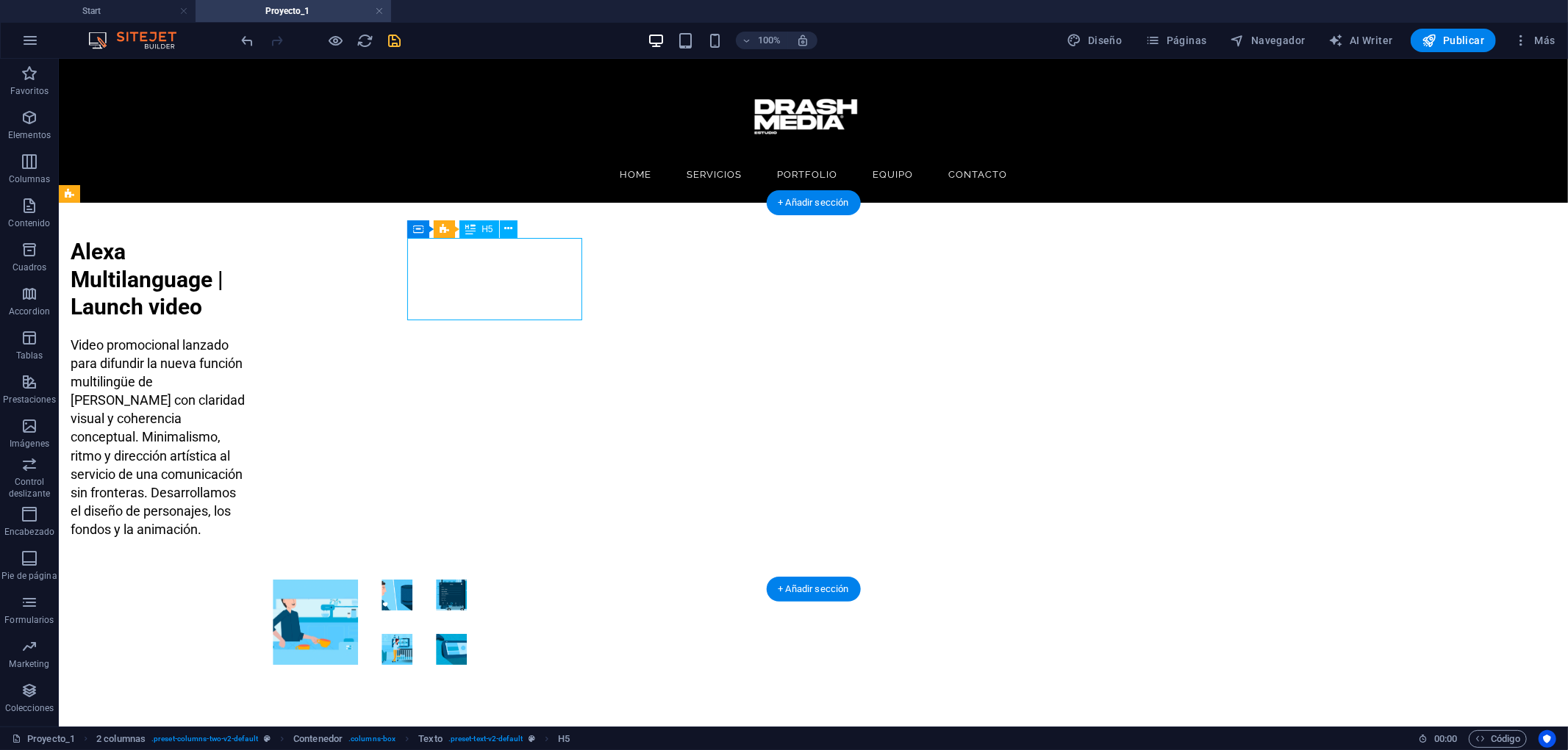
click at [245, 277] on div "Alexa Multilanguage | Launch video" at bounding box center [157, 279] width 175 height 83
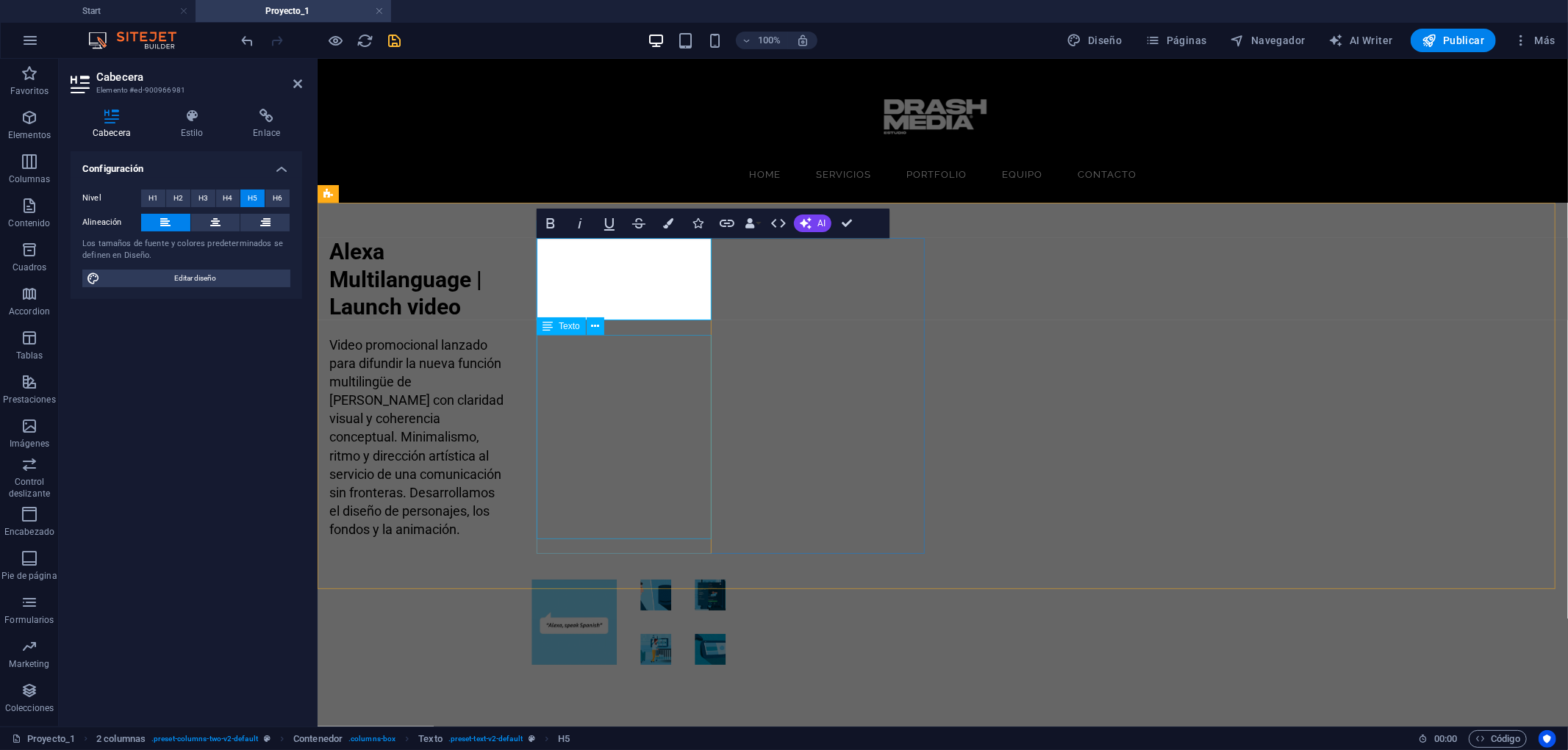
click at [504, 376] on div "Video promocional lanzado para difundir la nueva función multilingüe de Alexa c…" at bounding box center [416, 436] width 175 height 204
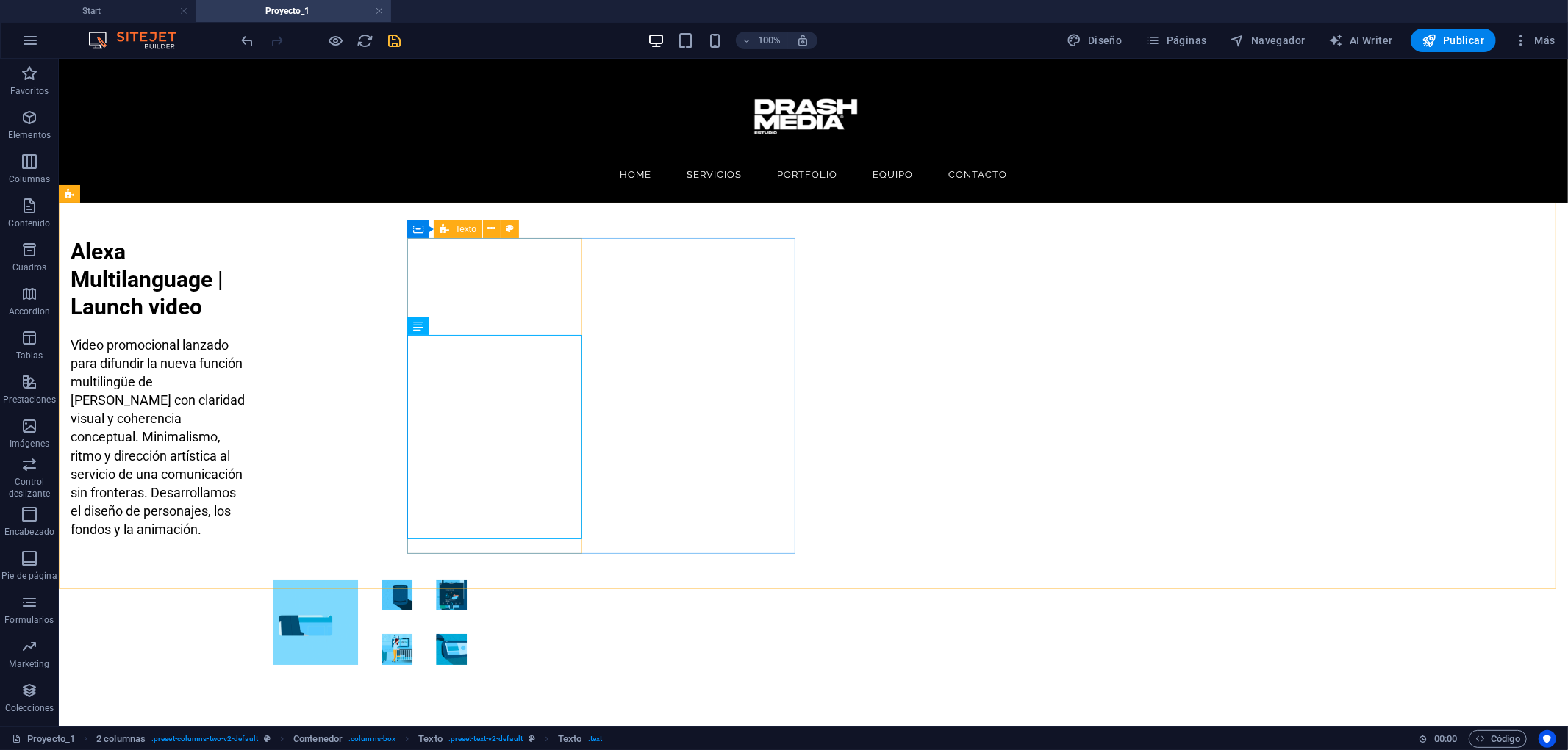
click at [449, 237] on icon at bounding box center [444, 229] width 9 height 18
click at [456, 225] on span "Texto" at bounding box center [465, 229] width 21 height 9
select select "%"
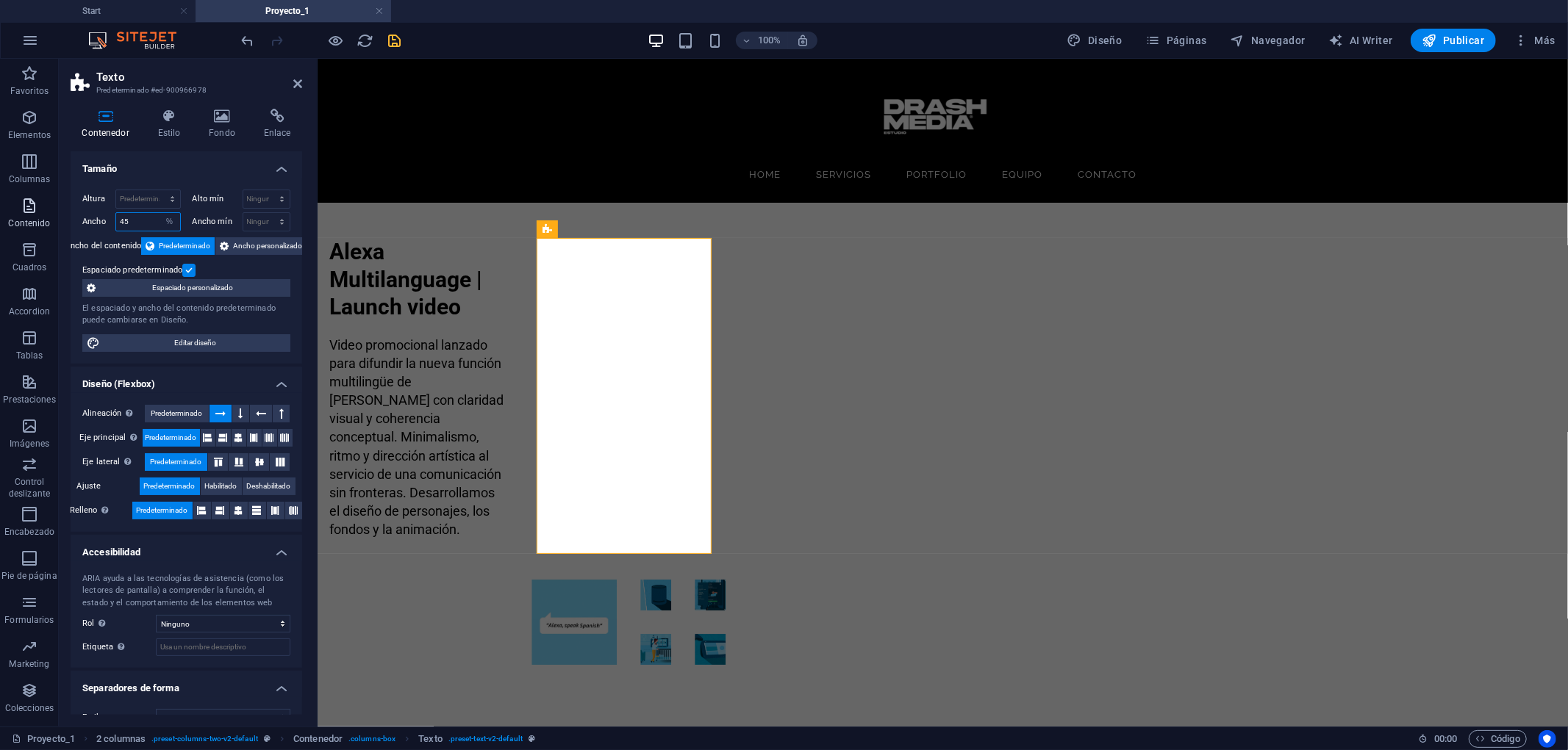
drag, startPoint x: 143, startPoint y: 216, endPoint x: 44, endPoint y: 211, distance: 99.1
click at [70, 217] on div "Altura Predeterminado px rem % vh vw Alto mín Ninguno px rem % vh vw Ancho 45 P…" at bounding box center [186, 271] width 232 height 186
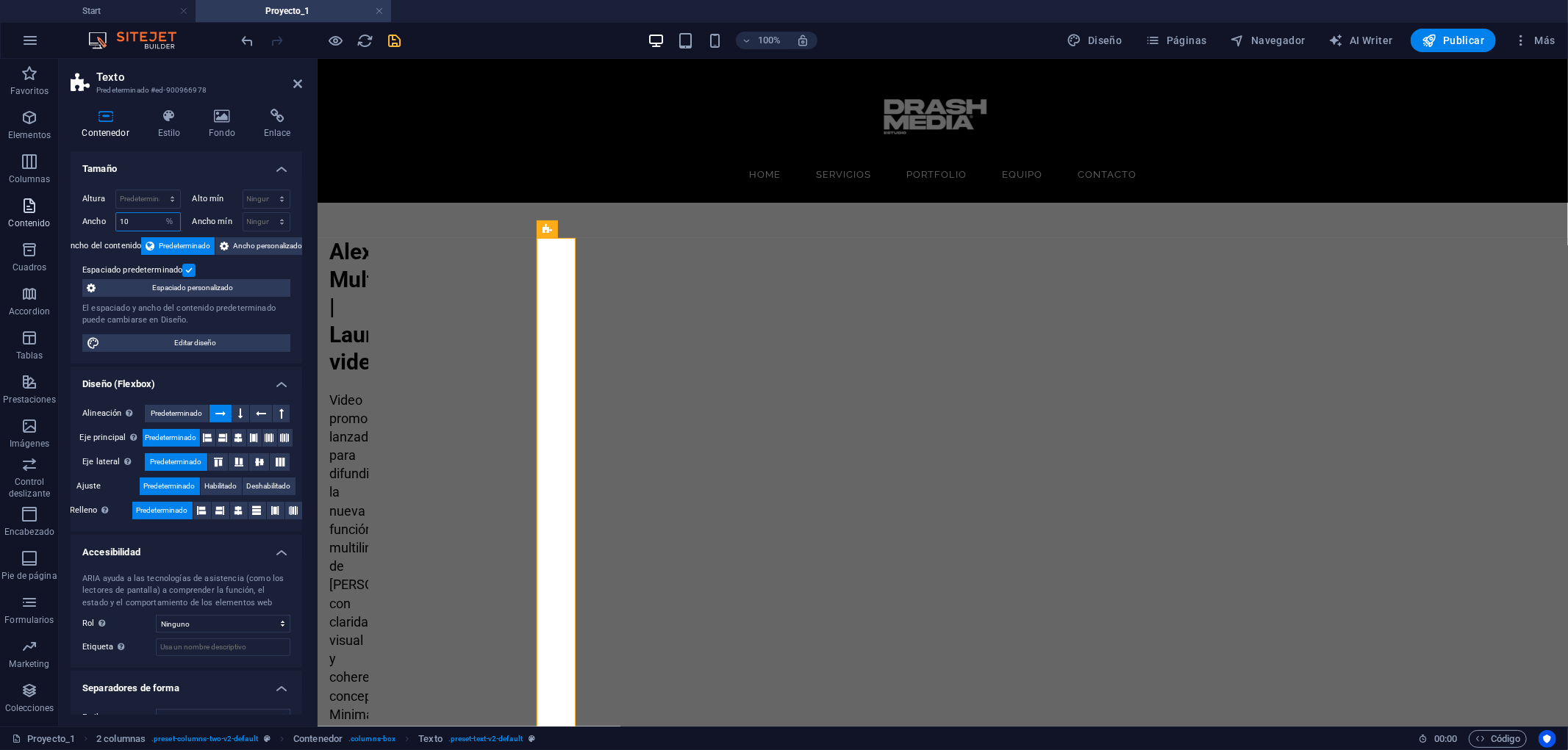
drag, startPoint x: 126, startPoint y: 215, endPoint x: 43, endPoint y: 216, distance: 83.0
click at [43, 216] on section "Favoritos Elementos Columnas Contenido Cuadros Accordion Tablas Prestaciones Im…" at bounding box center [784, 393] width 1568 height 668
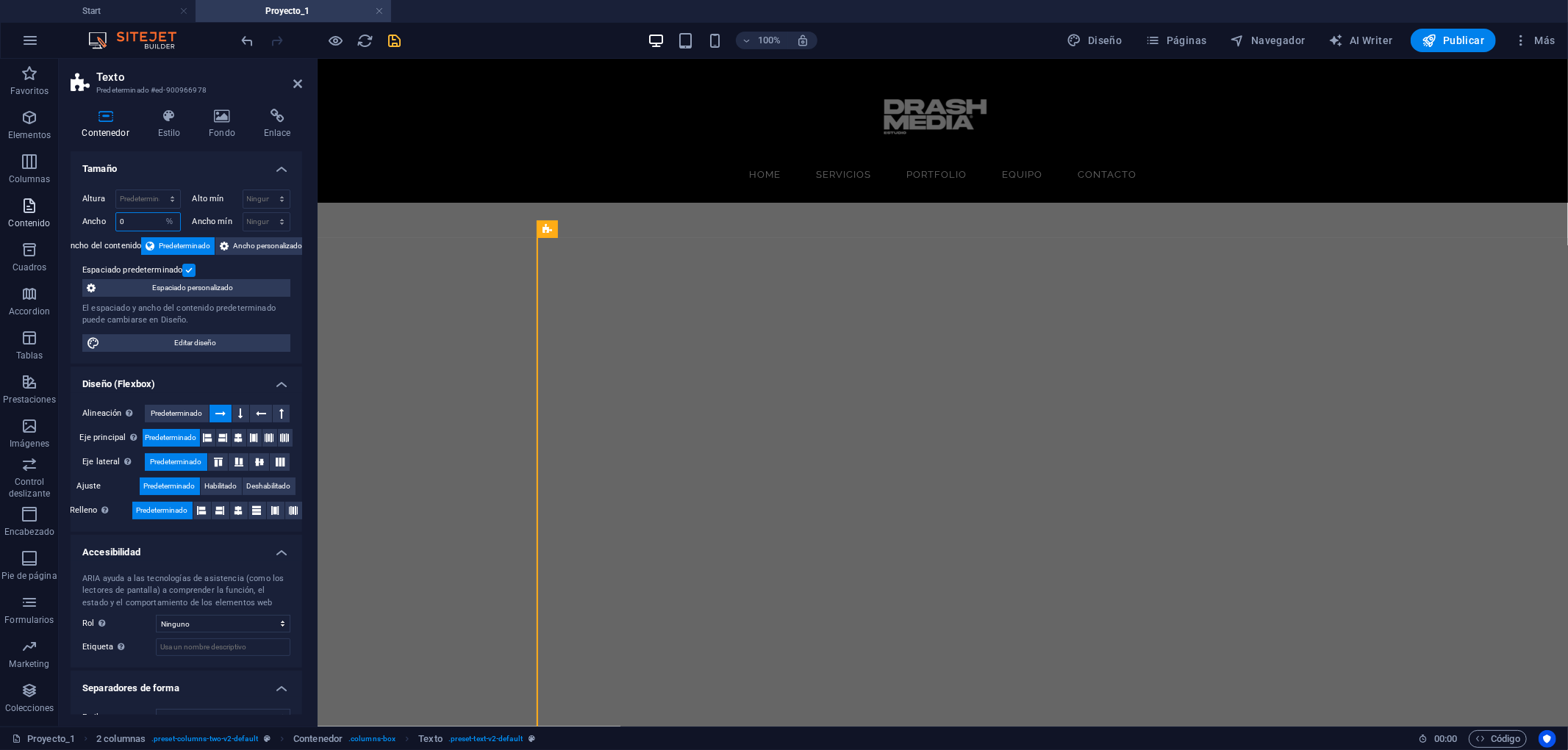
drag, startPoint x: 132, startPoint y: 223, endPoint x: 47, endPoint y: 219, distance: 85.1
click at [48, 219] on section "Favoritos Elementos Columnas Contenido Cuadros Accordion Tablas Prestaciones Im…" at bounding box center [784, 393] width 1568 height 668
type input "100"
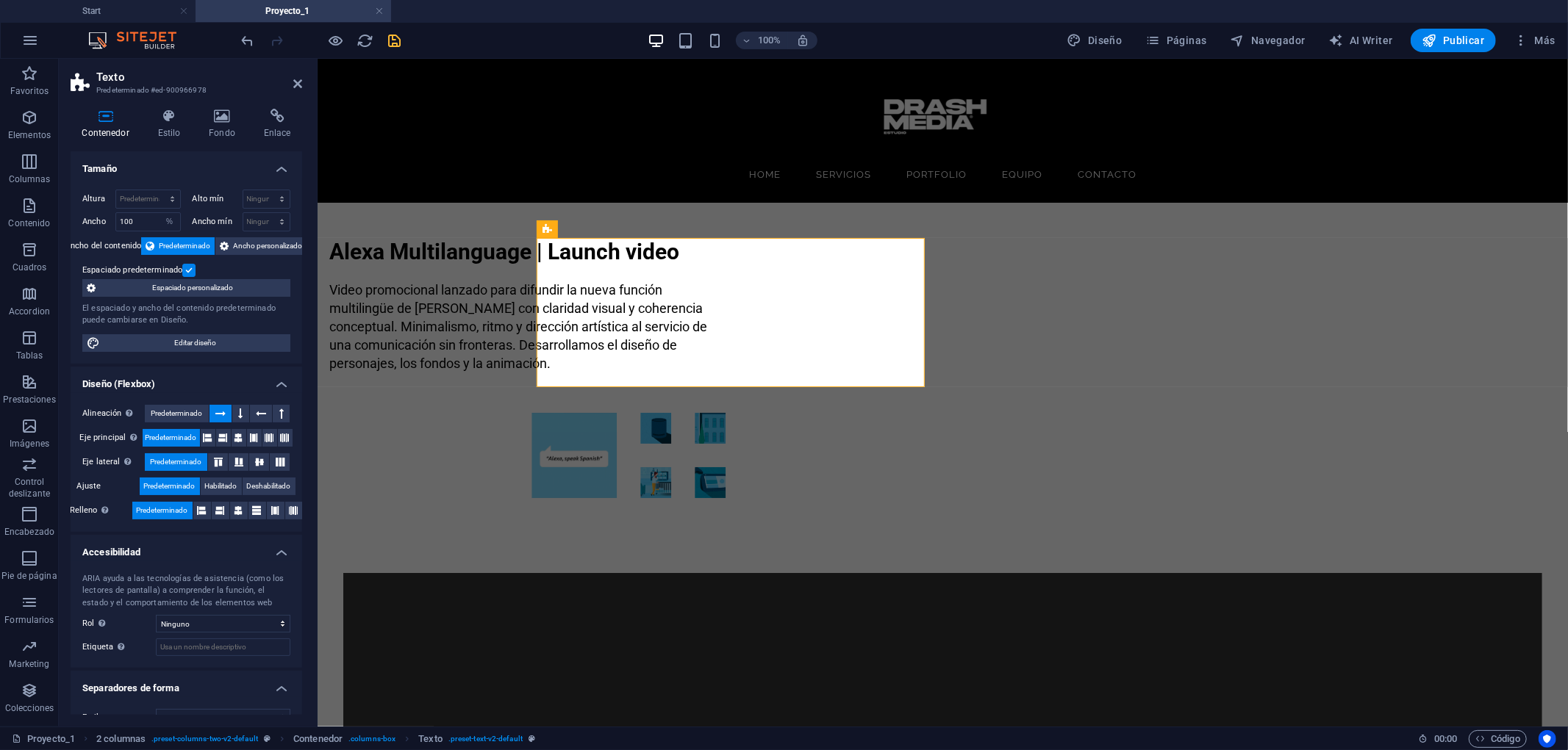
scroll to position [23, 0]
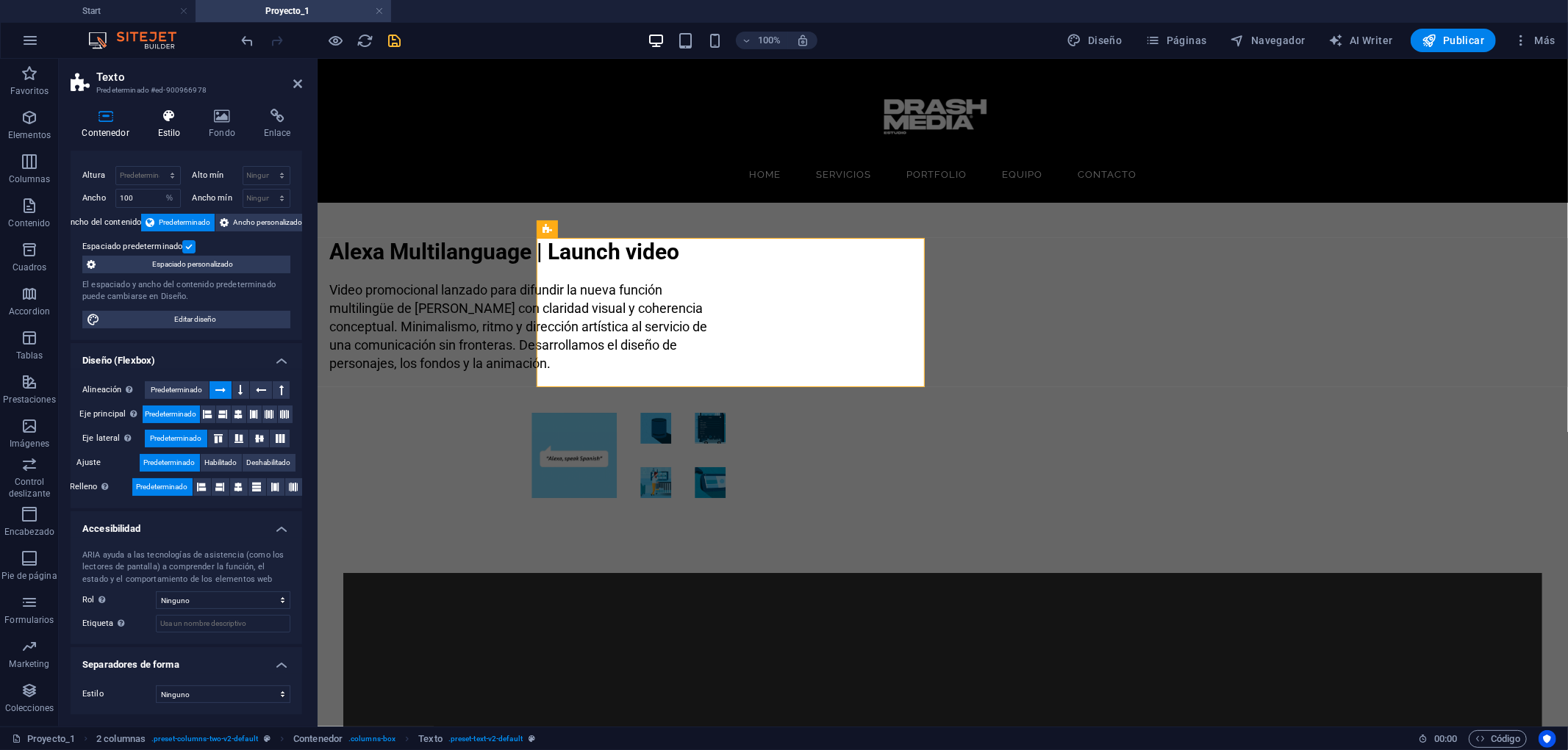
click at [179, 111] on icon at bounding box center [169, 116] width 45 height 15
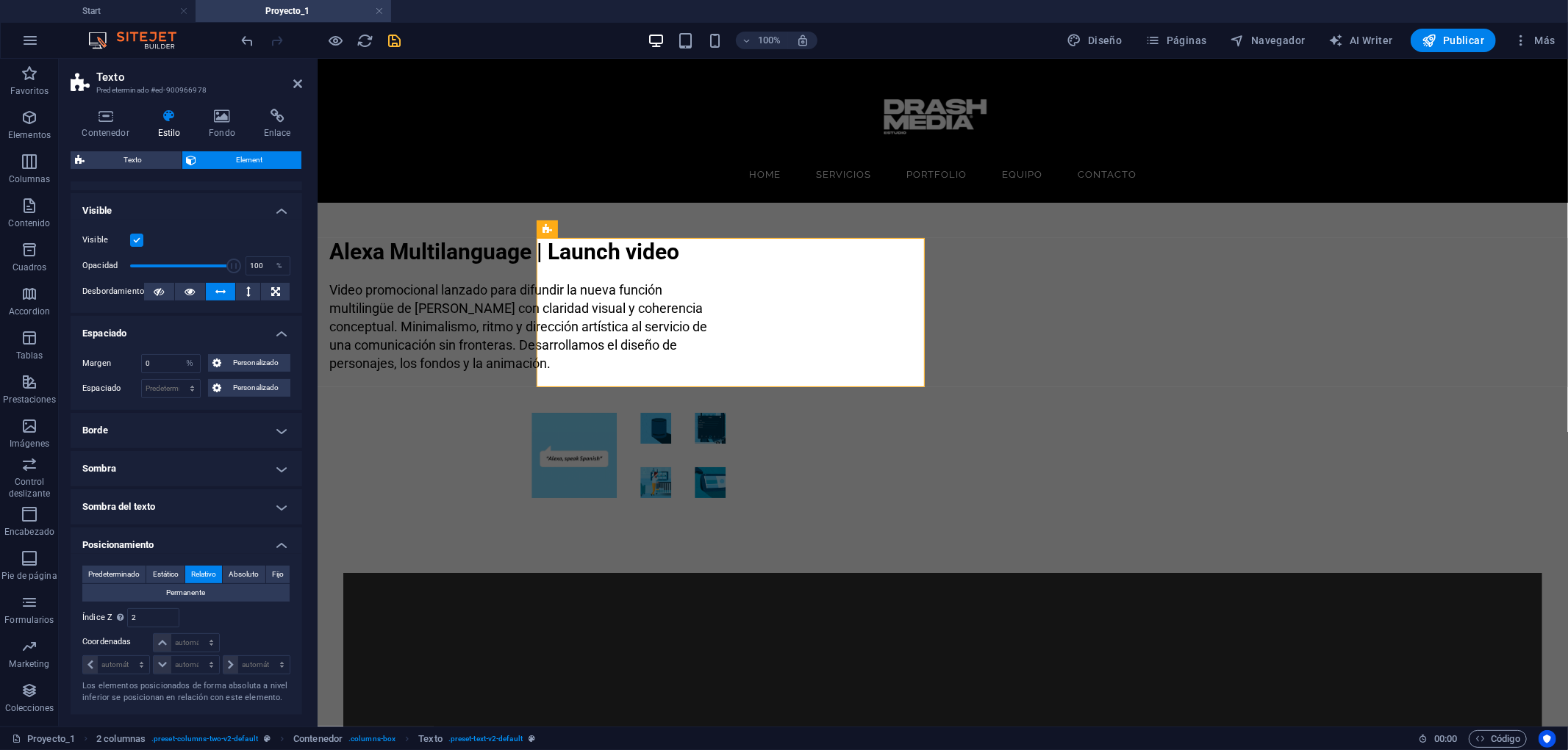
scroll to position [185, 0]
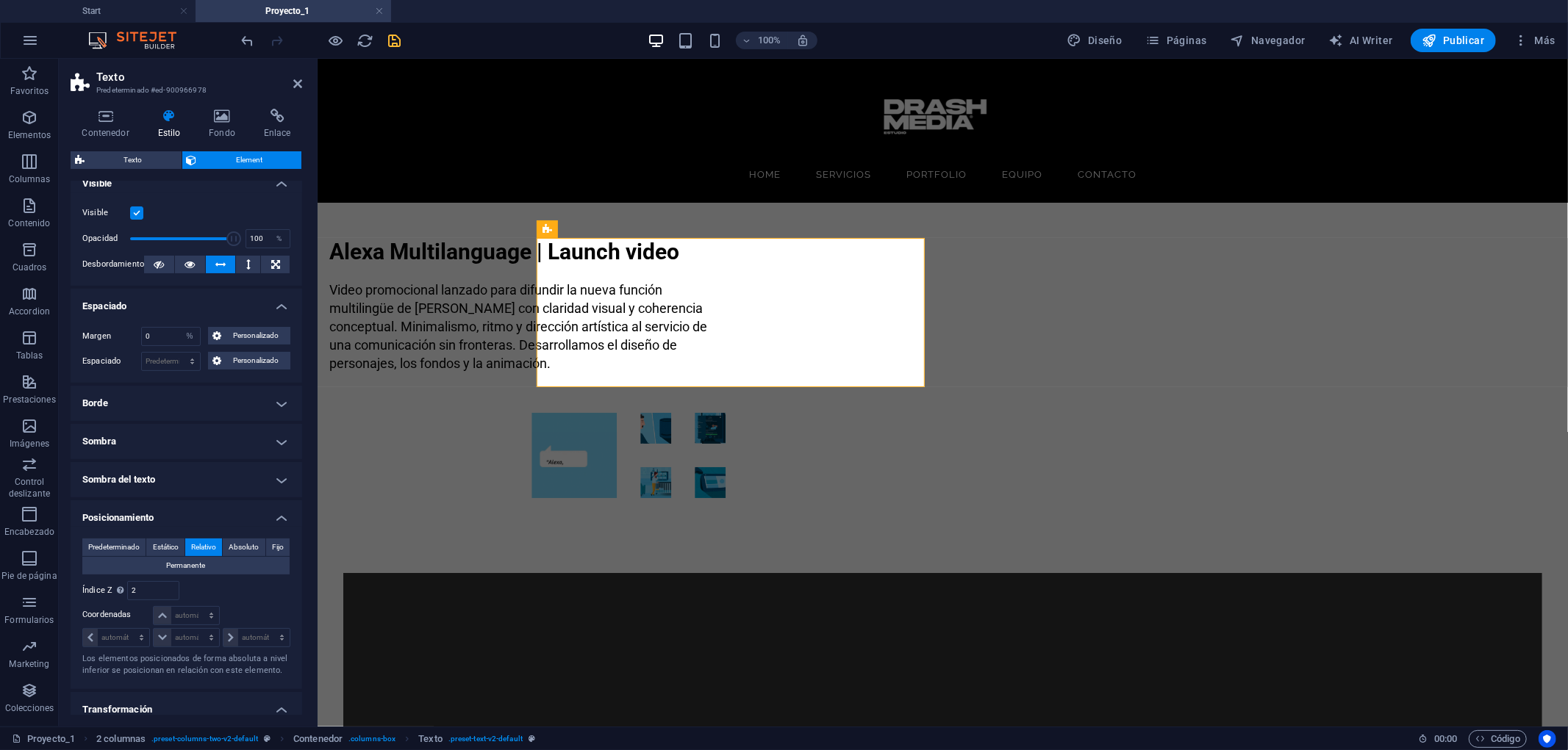
click at [208, 402] on h4 "Borde" at bounding box center [186, 403] width 232 height 35
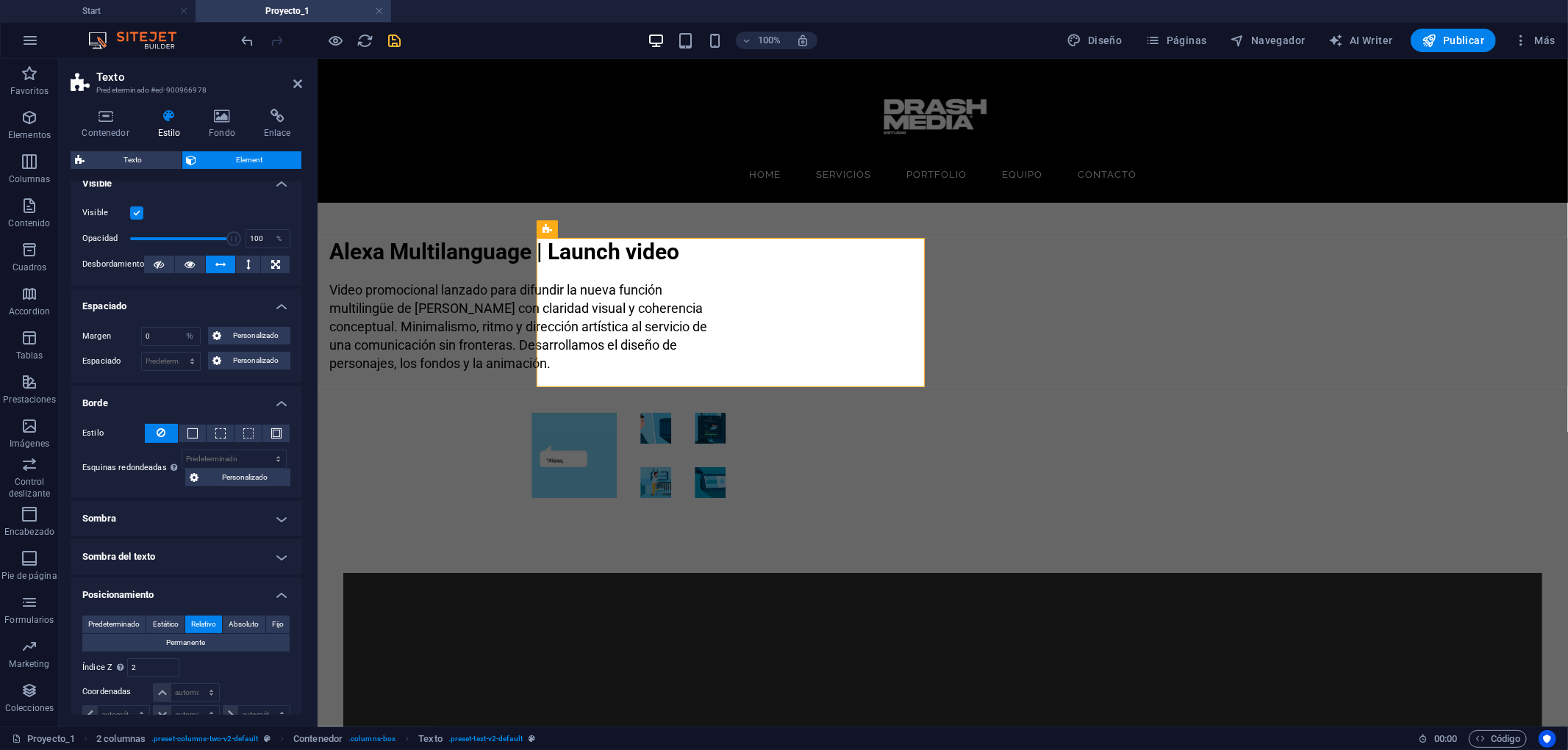
click at [162, 525] on h4 "Sombra" at bounding box center [186, 518] width 232 height 35
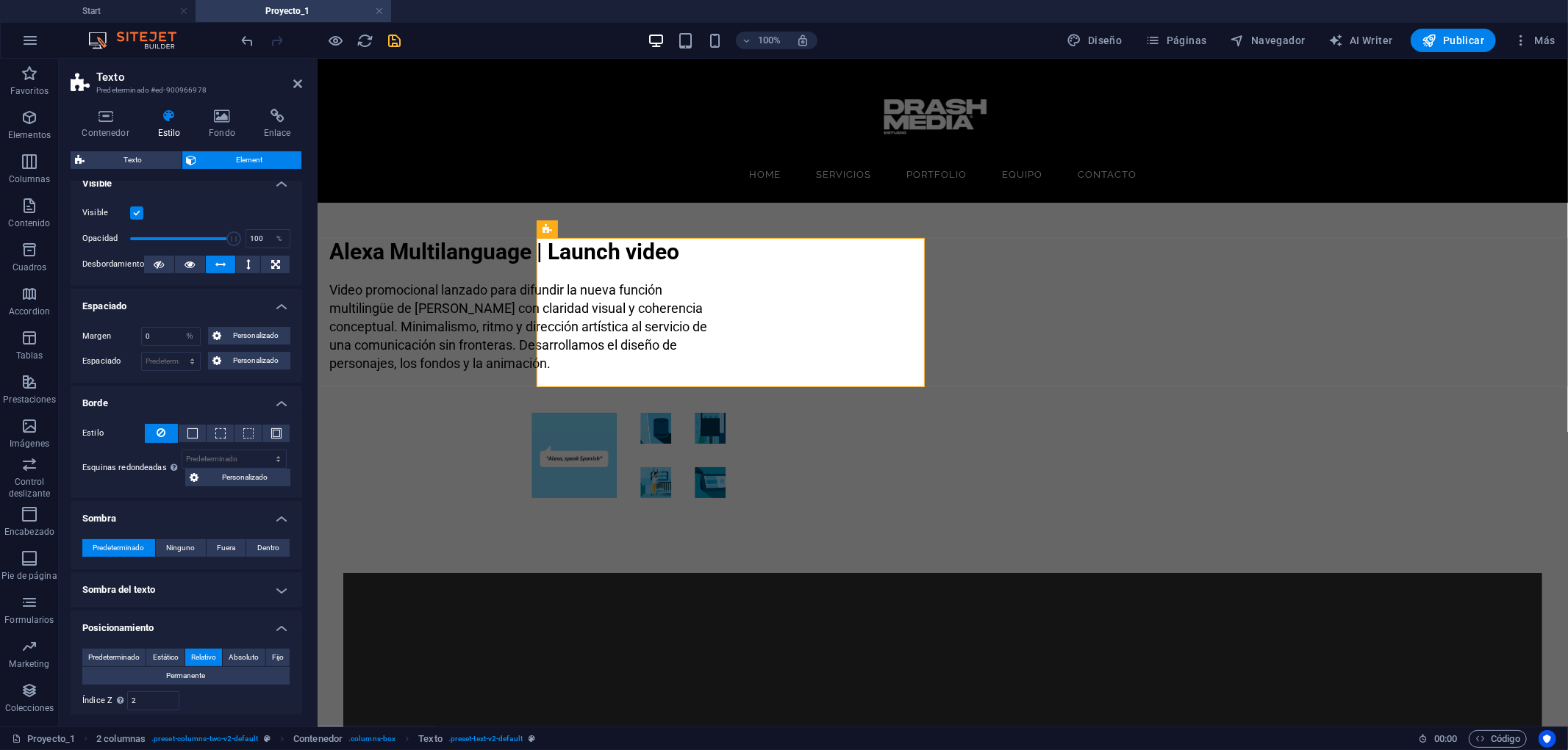
click at [163, 625] on h4 "Posicionamiento" at bounding box center [186, 624] width 232 height 27
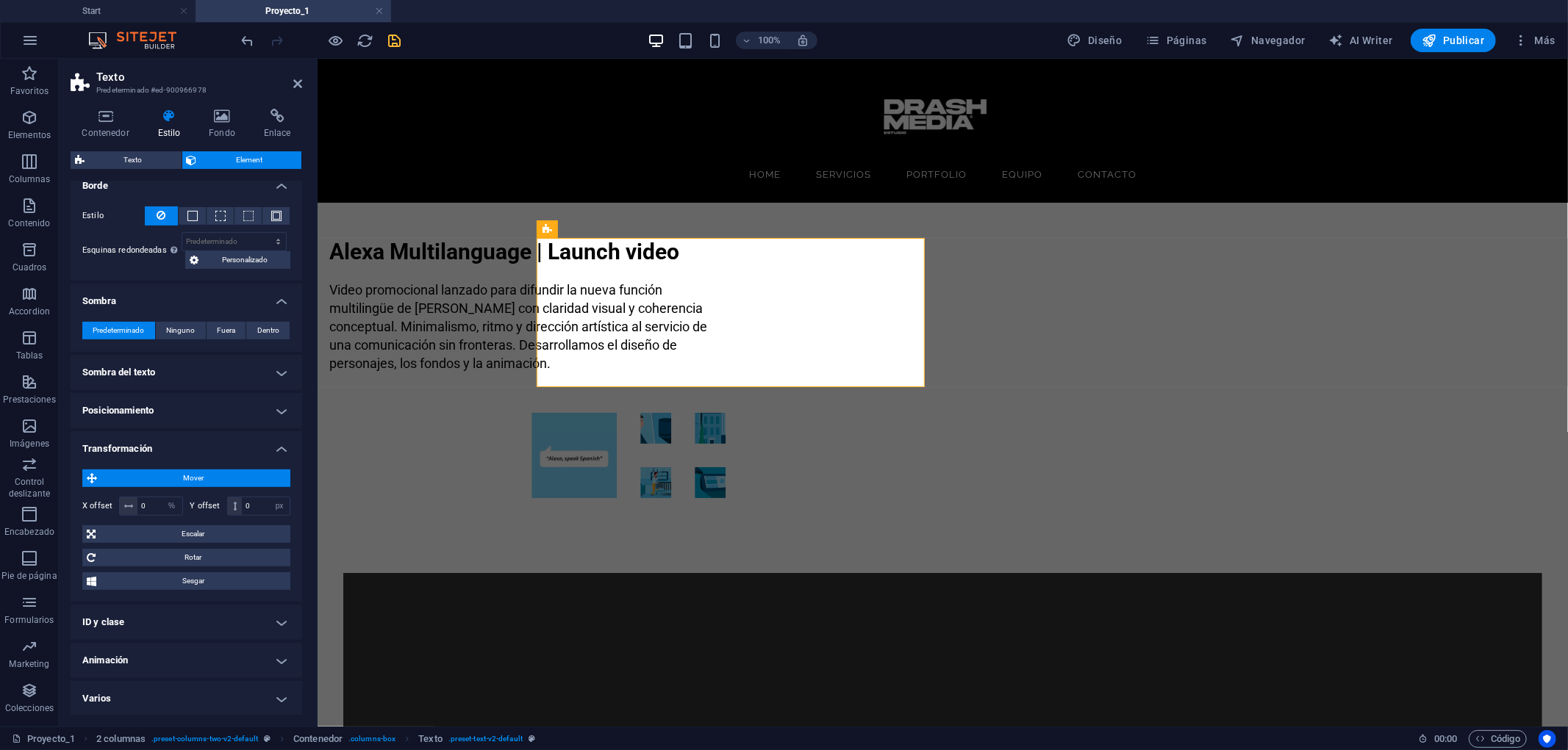
scroll to position [403, 0]
click at [163, 531] on span "Escalar" at bounding box center [193, 534] width 186 height 18
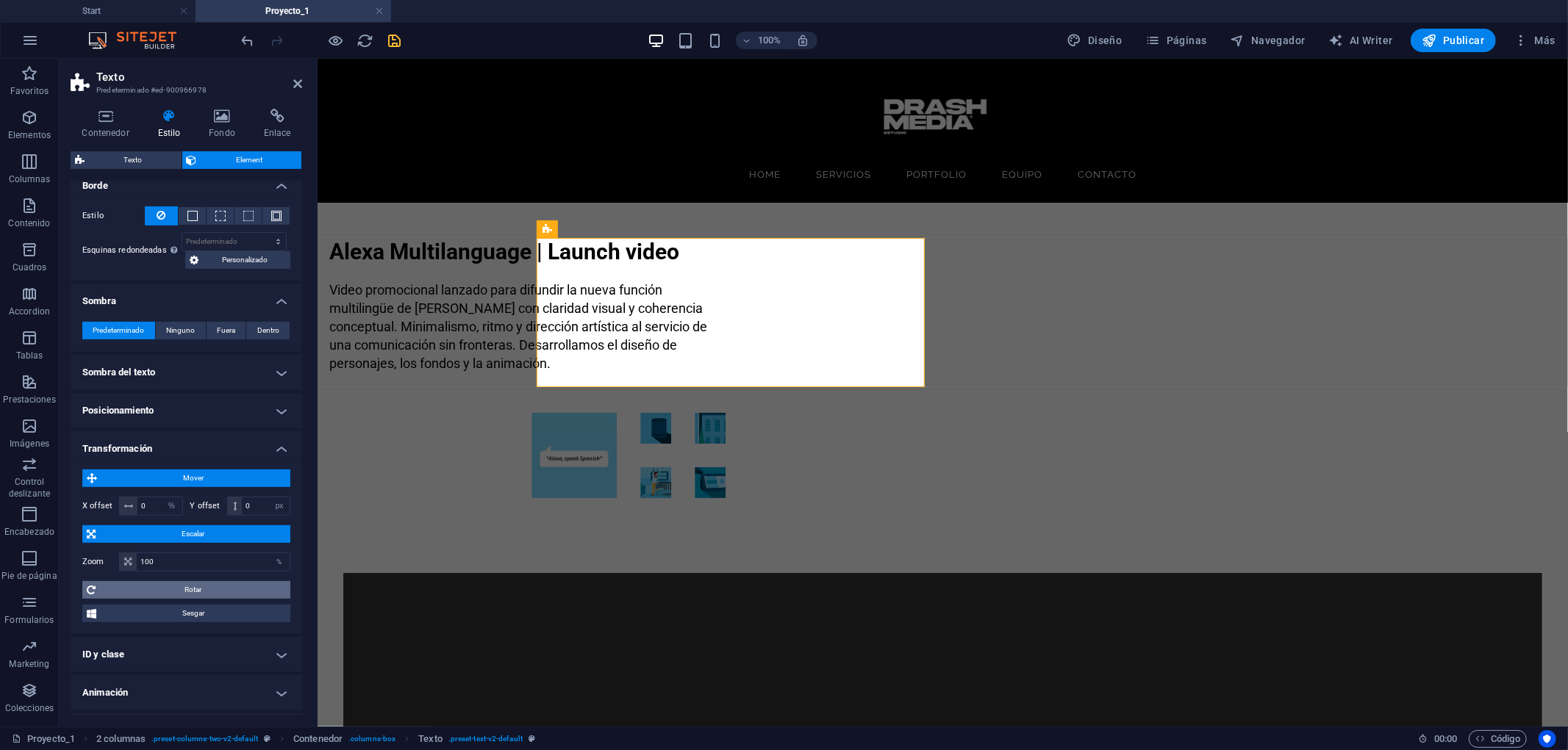
click at [137, 590] on span "Rotar" at bounding box center [193, 590] width 186 height 18
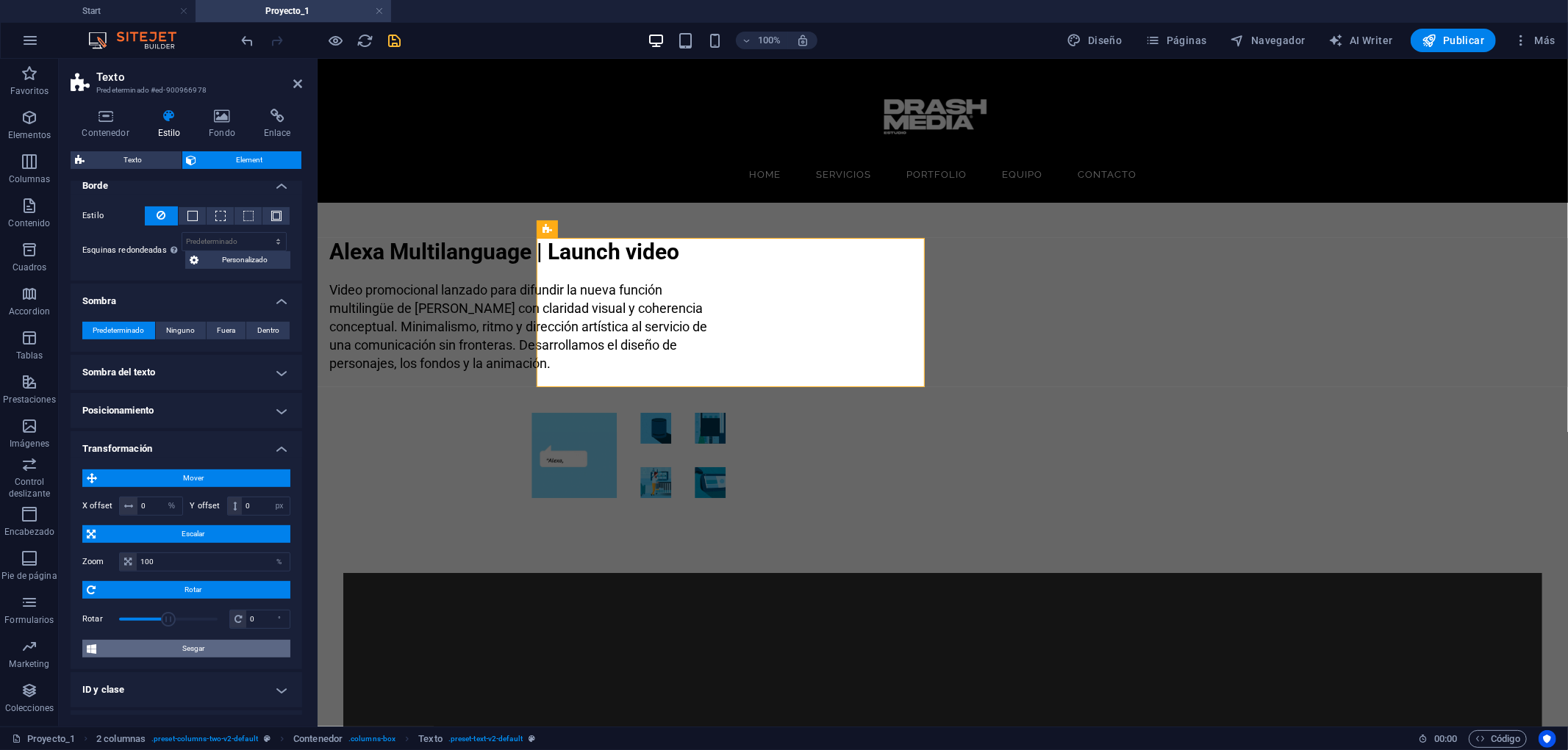
click at [153, 642] on span "Sesgar" at bounding box center [193, 649] width 185 height 18
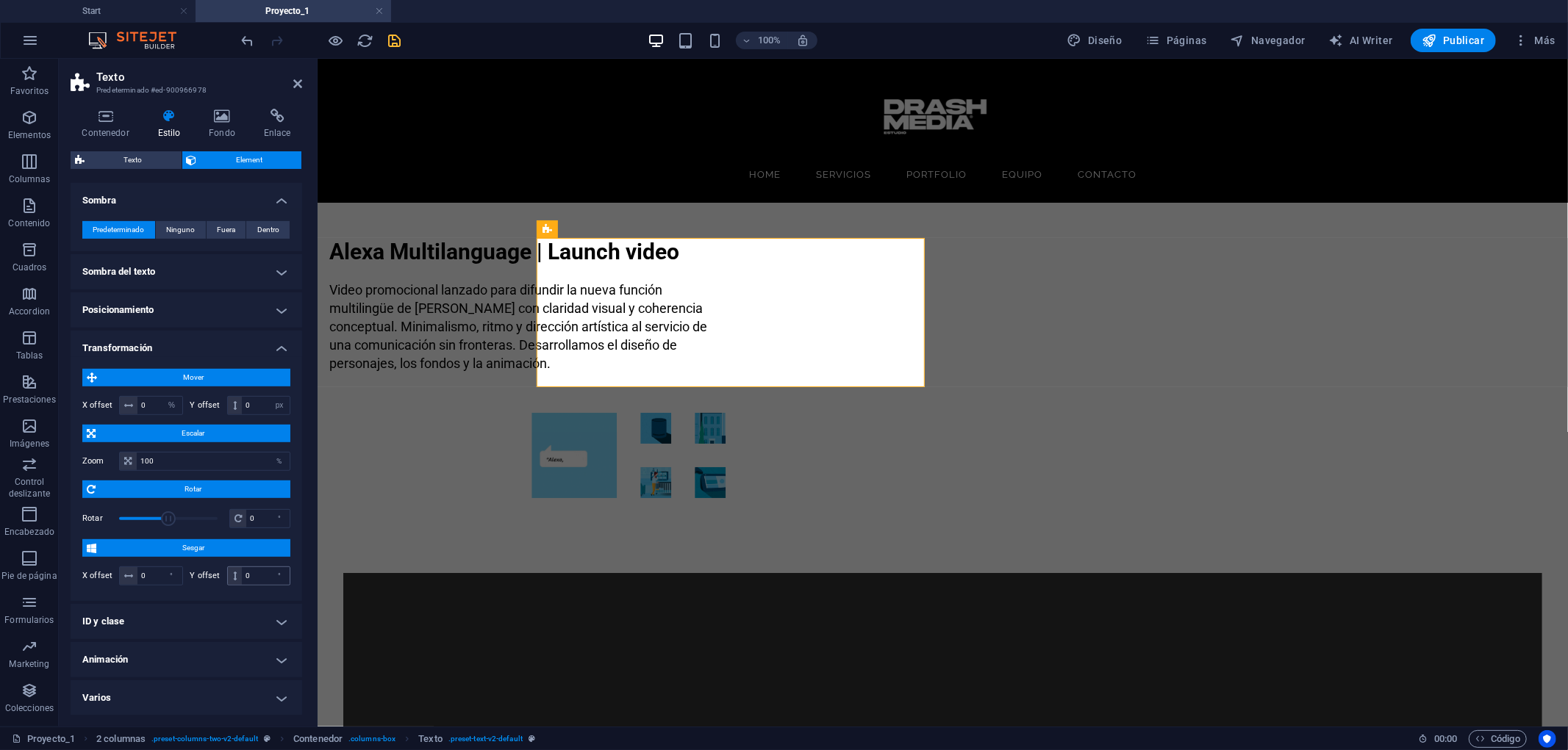
scroll to position [503, 0]
click at [157, 667] on h4 "Animación" at bounding box center [186, 659] width 232 height 35
click at [177, 617] on h4 "ID y clase" at bounding box center [186, 621] width 232 height 35
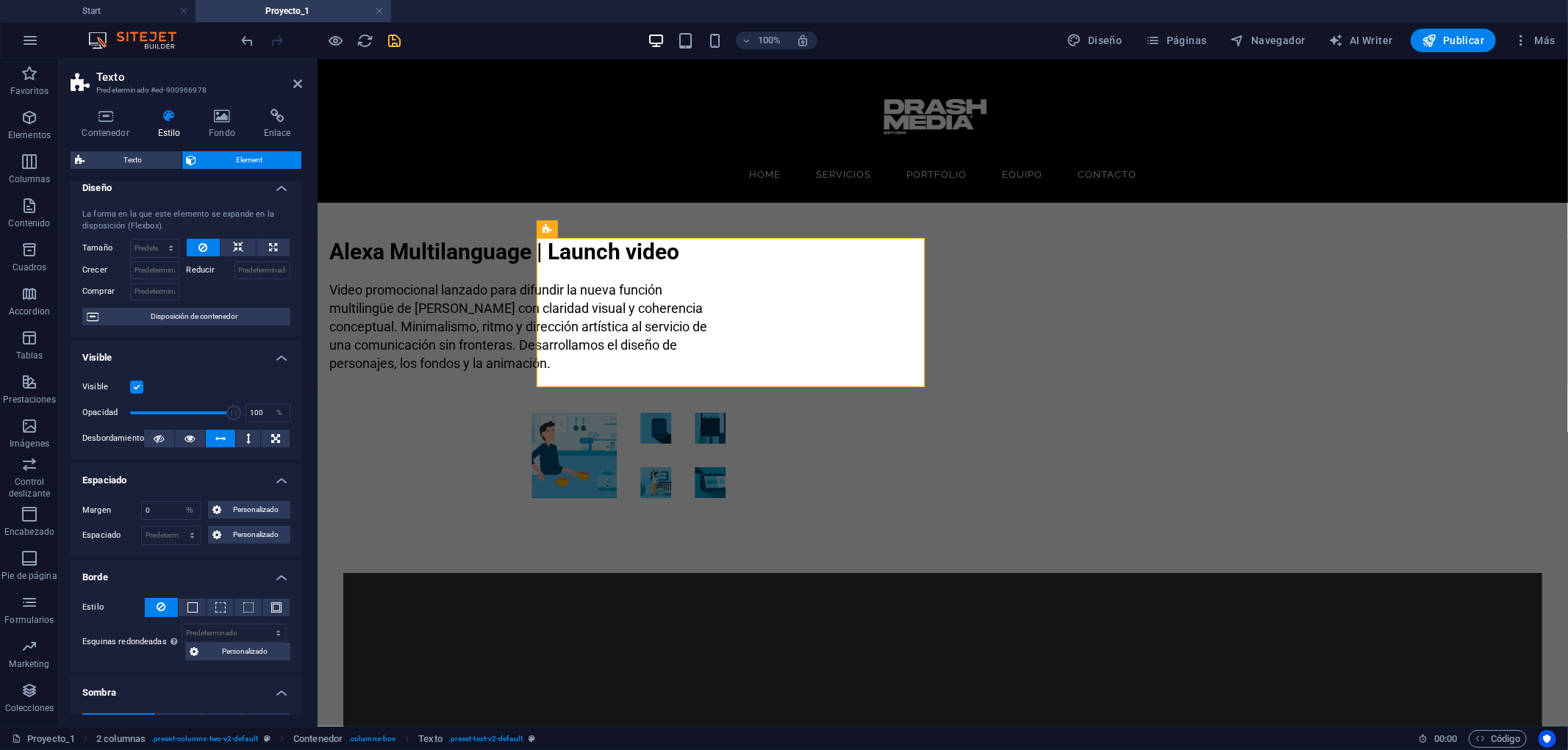
scroll to position [0, 0]
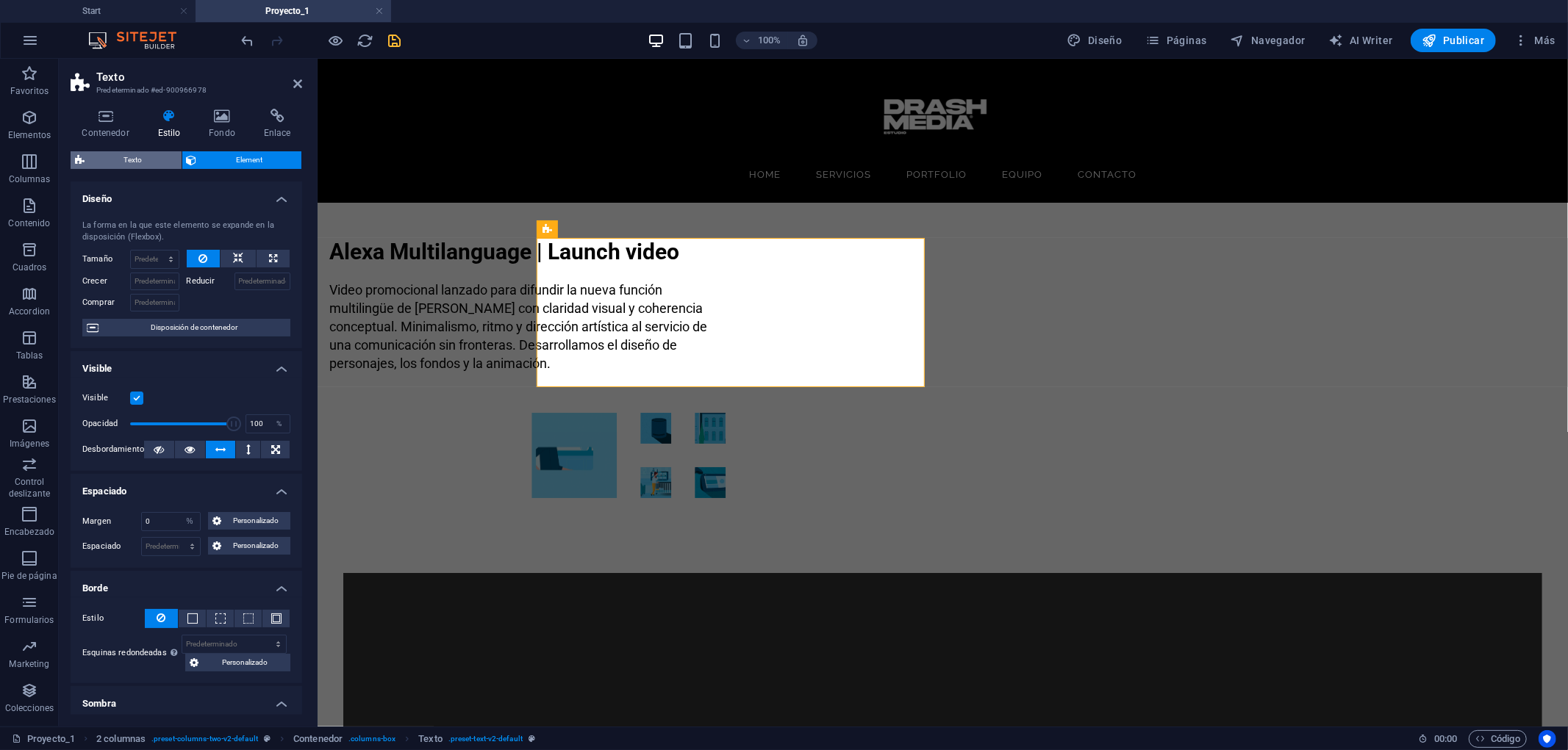
click at [144, 157] on span "Texto" at bounding box center [133, 160] width 88 height 18
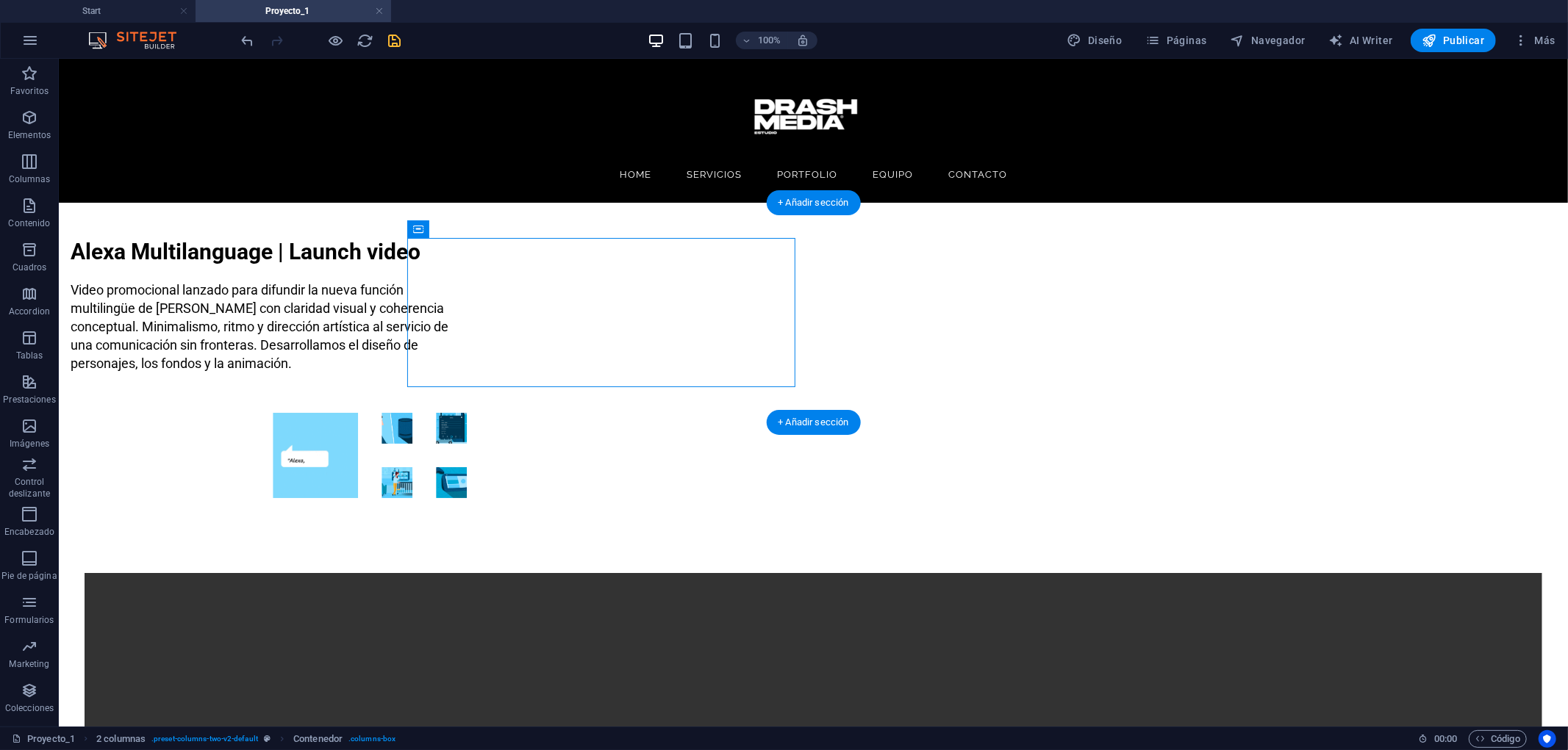
drag, startPoint x: 611, startPoint y: 292, endPoint x: 110, endPoint y: 268, distance: 501.6
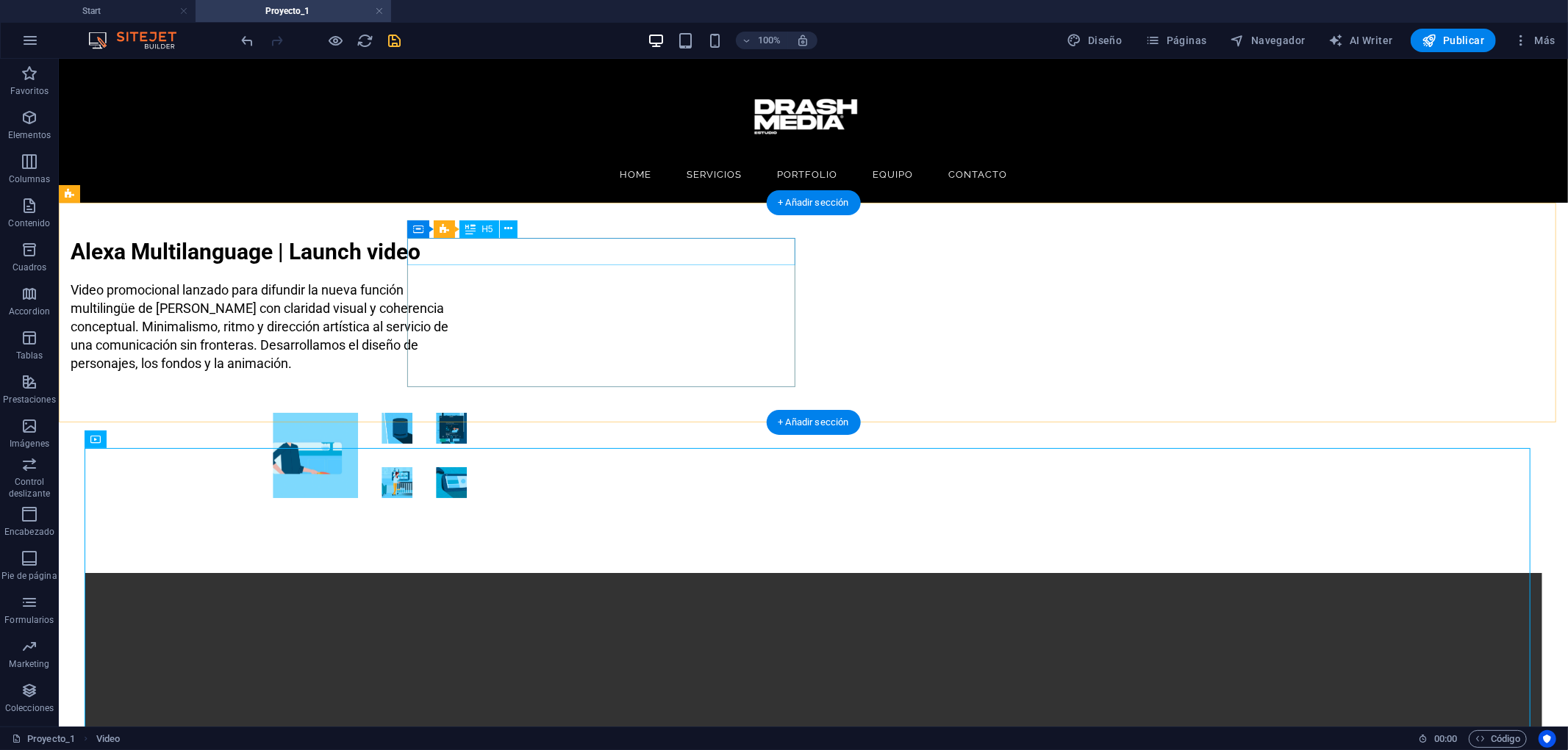
click at [458, 251] on div "Alexa Multilanguage | Launch video" at bounding box center [263, 251] width 388 height 28
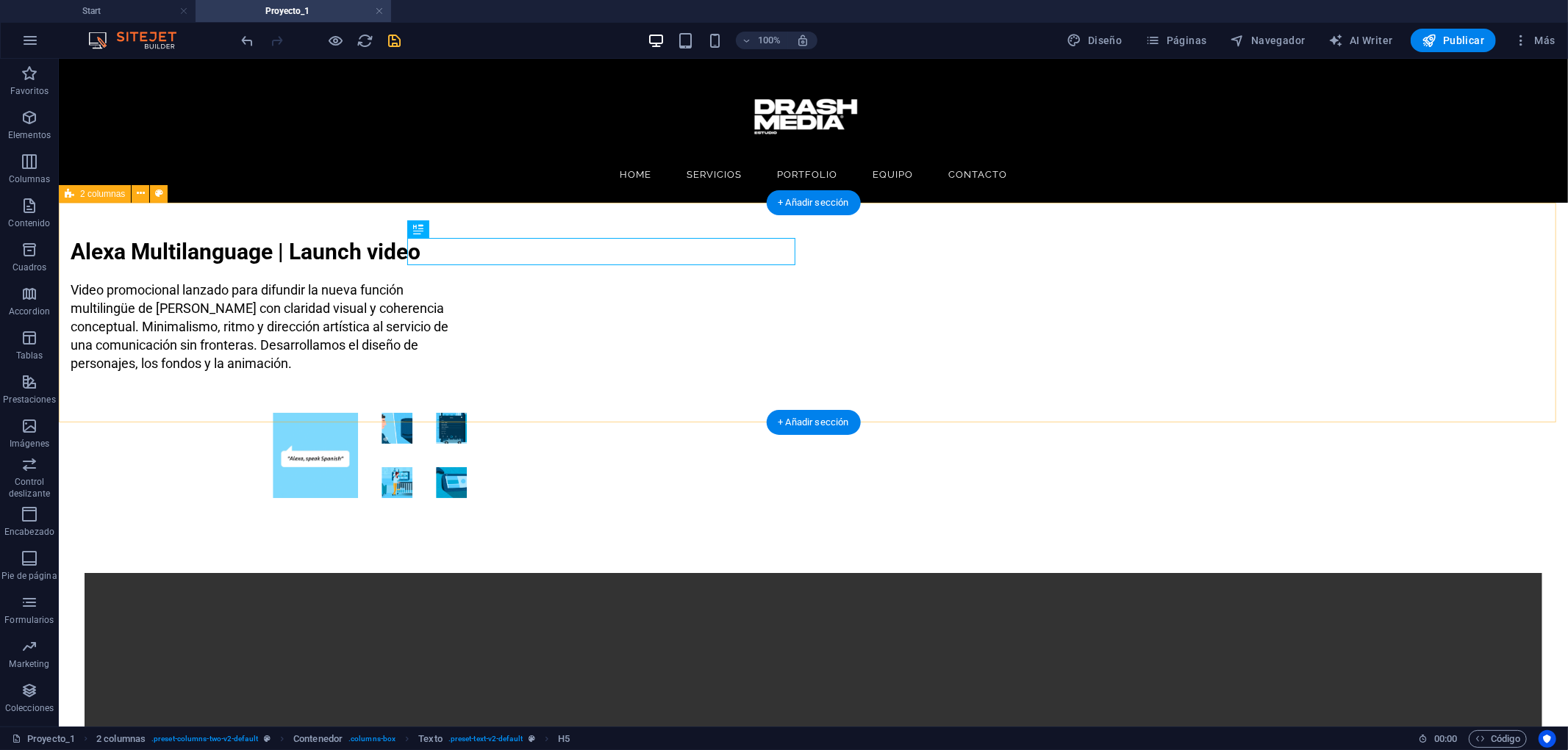
drag, startPoint x: 469, startPoint y: 286, endPoint x: 87, endPoint y: 243, distance: 384.4
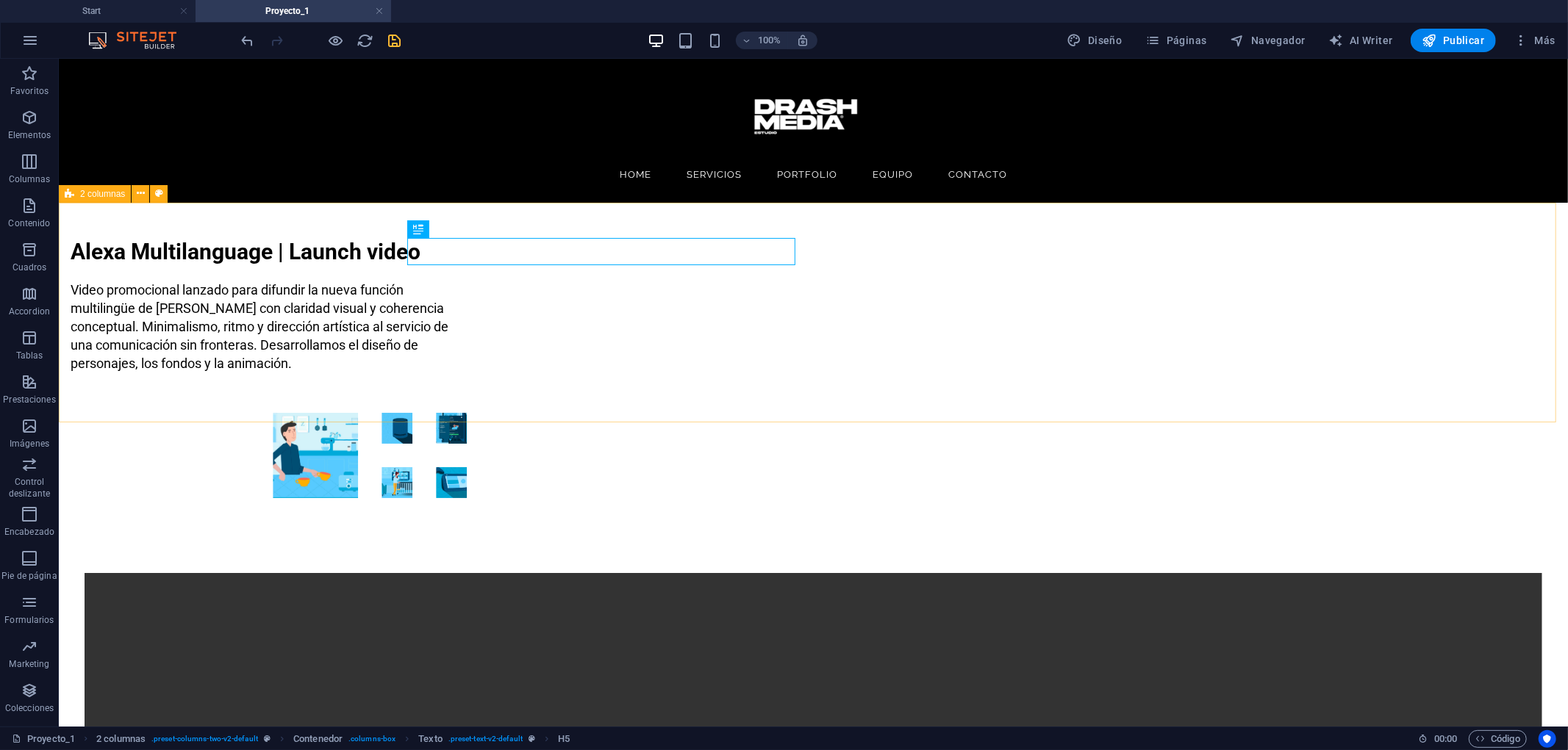
click at [95, 196] on span "2 columnas" at bounding box center [102, 194] width 45 height 9
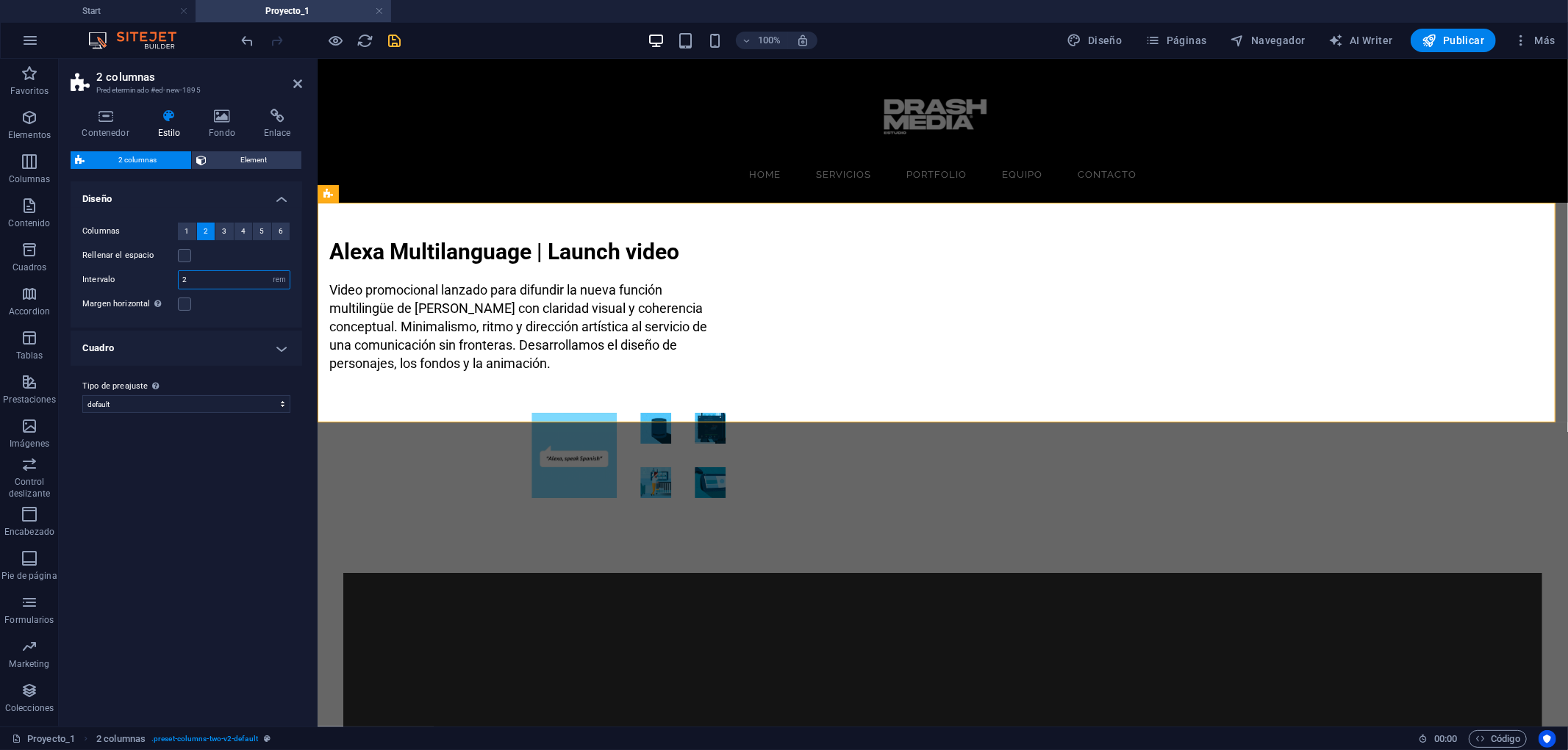
drag, startPoint x: 131, startPoint y: 281, endPoint x: 77, endPoint y: 278, distance: 54.1
click at [77, 278] on div "Columnas 1 2 3 4 5 6 Rellenar el espacio Intervalo 2 px rem % vw vh Margen hori…" at bounding box center [187, 267] width 237 height 119
click at [281, 277] on select "px rem % vw vh" at bounding box center [280, 279] width 20 height 18
select select "%"
click at [269, 271] on select "px rem % vw vh" at bounding box center [280, 279] width 20 height 18
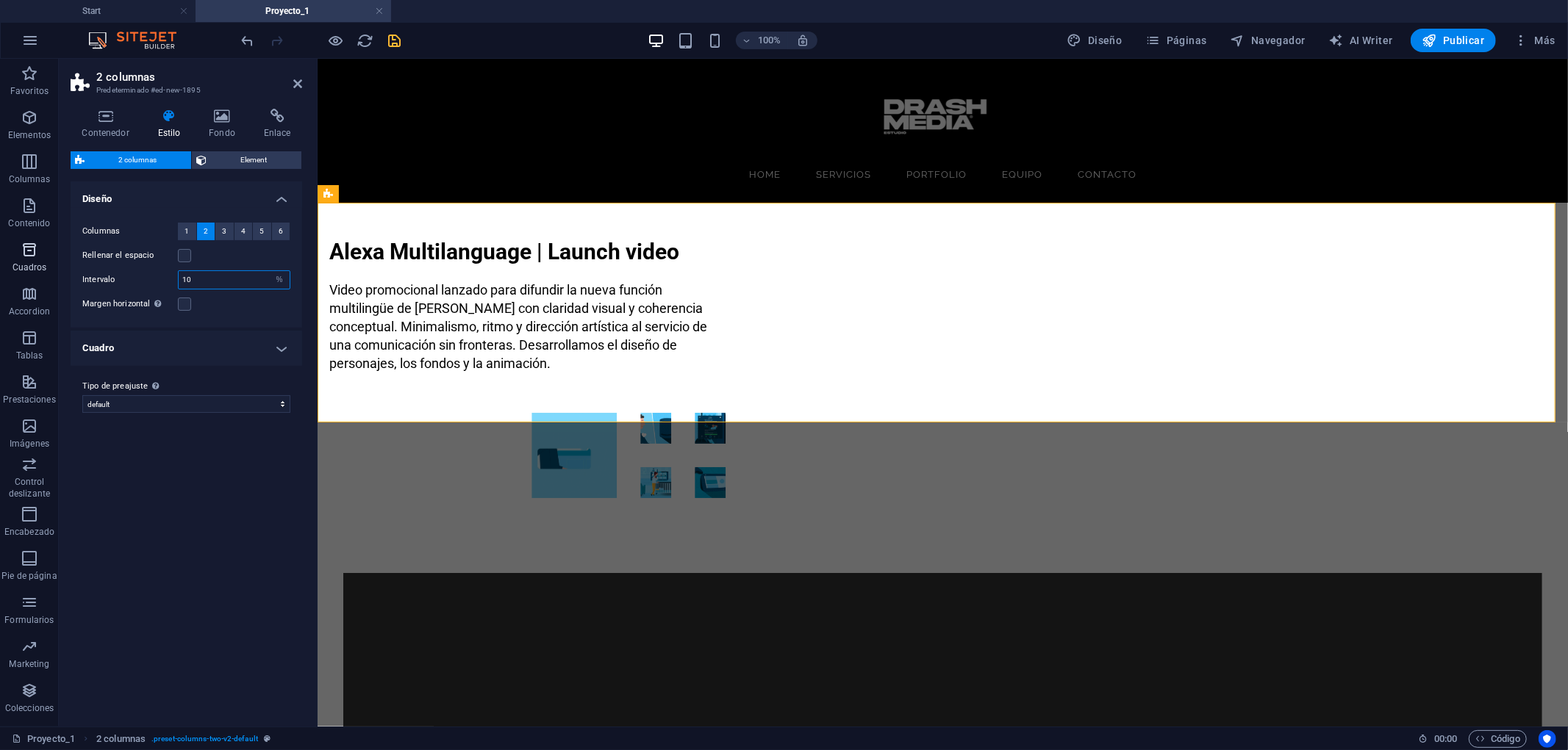
type input "10"
click at [243, 158] on span "Element" at bounding box center [254, 160] width 86 height 18
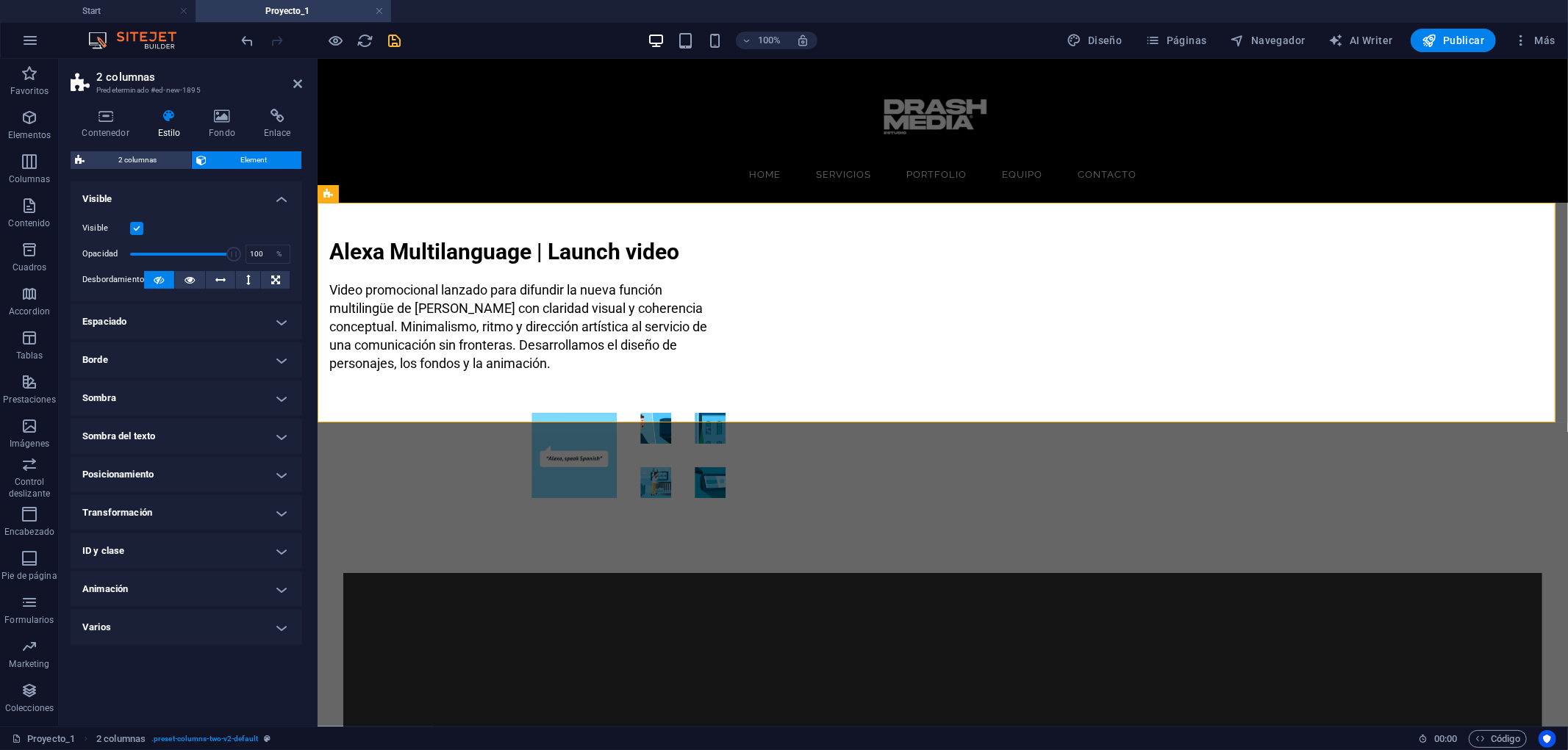
click at [205, 324] on h4 "Espaciado" at bounding box center [186, 322] width 232 height 35
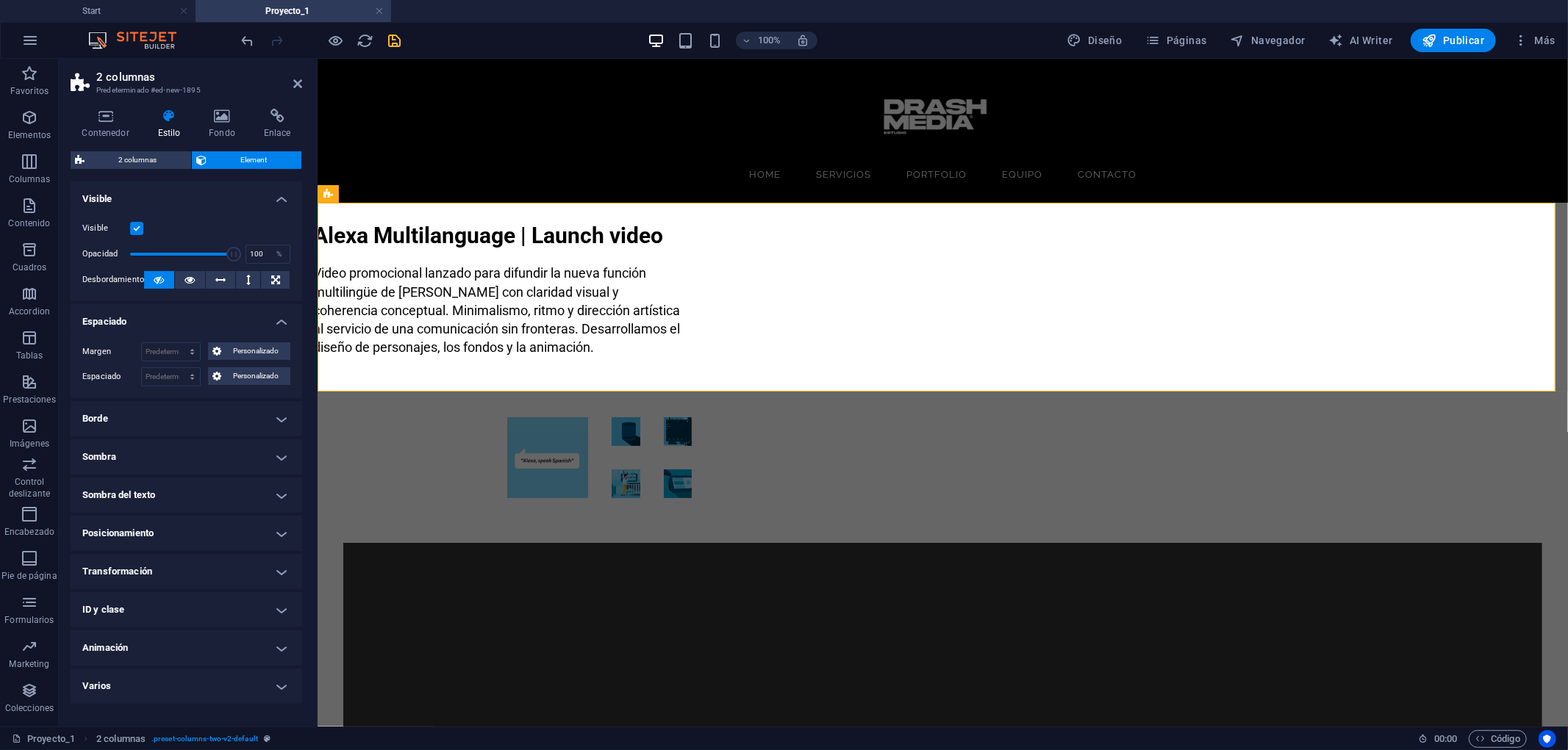
click at [218, 218] on div "Visible Opacidad 100 % Desbordamiento" at bounding box center [186, 254] width 232 height 94
drag, startPoint x: 127, startPoint y: 157, endPoint x: 119, endPoint y: 136, distance: 22.5
click at [127, 153] on span "2 columnas" at bounding box center [137, 160] width 98 height 18
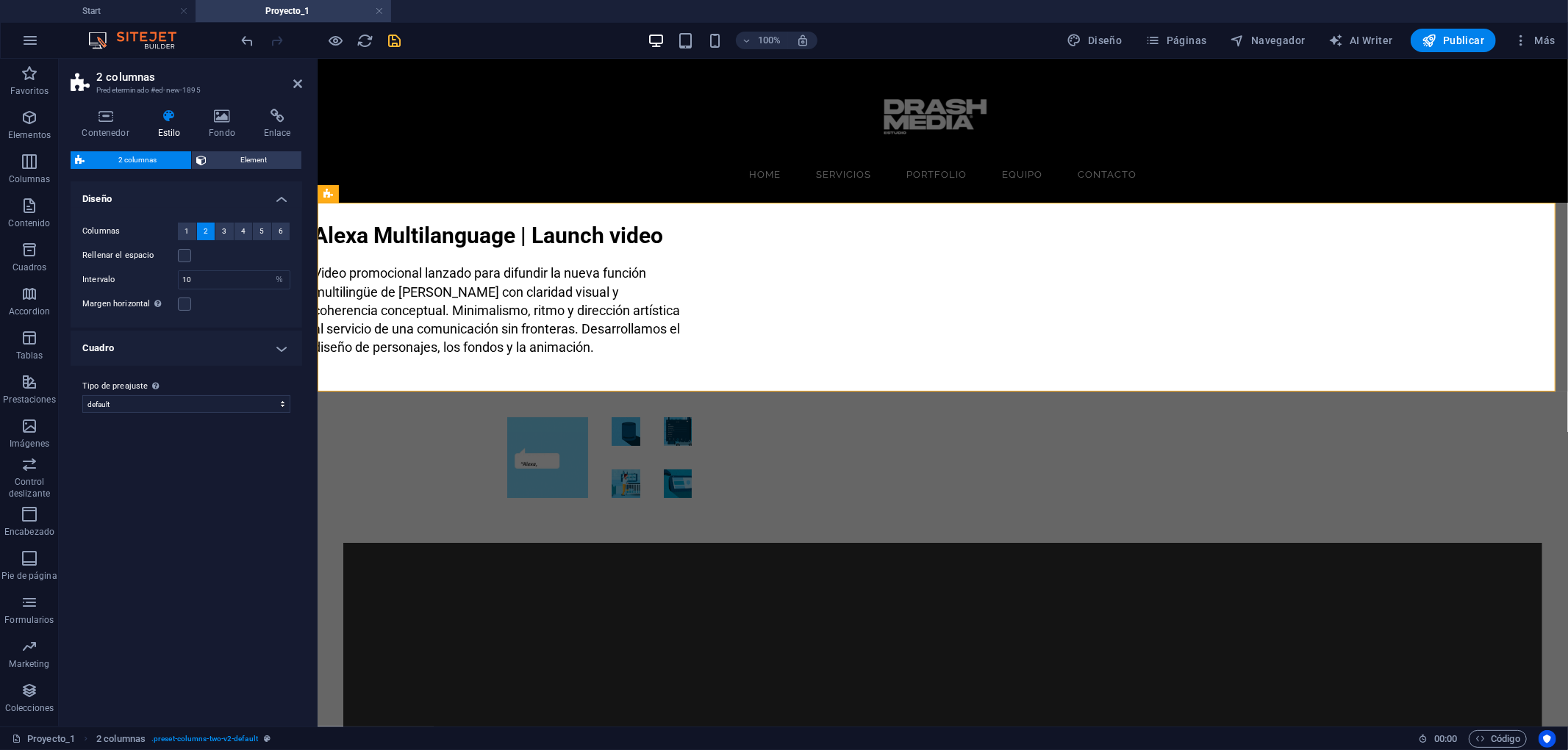
click at [94, 106] on div "Contenedor Estilo Fondo Enlace Tamaño Altura Predeterminado px rem % vh vw Alto…" at bounding box center [186, 411] width 255 height 630
click at [108, 126] on h4 "Contenedor" at bounding box center [108, 124] width 76 height 31
